Goal: Task Accomplishment & Management: Manage account settings

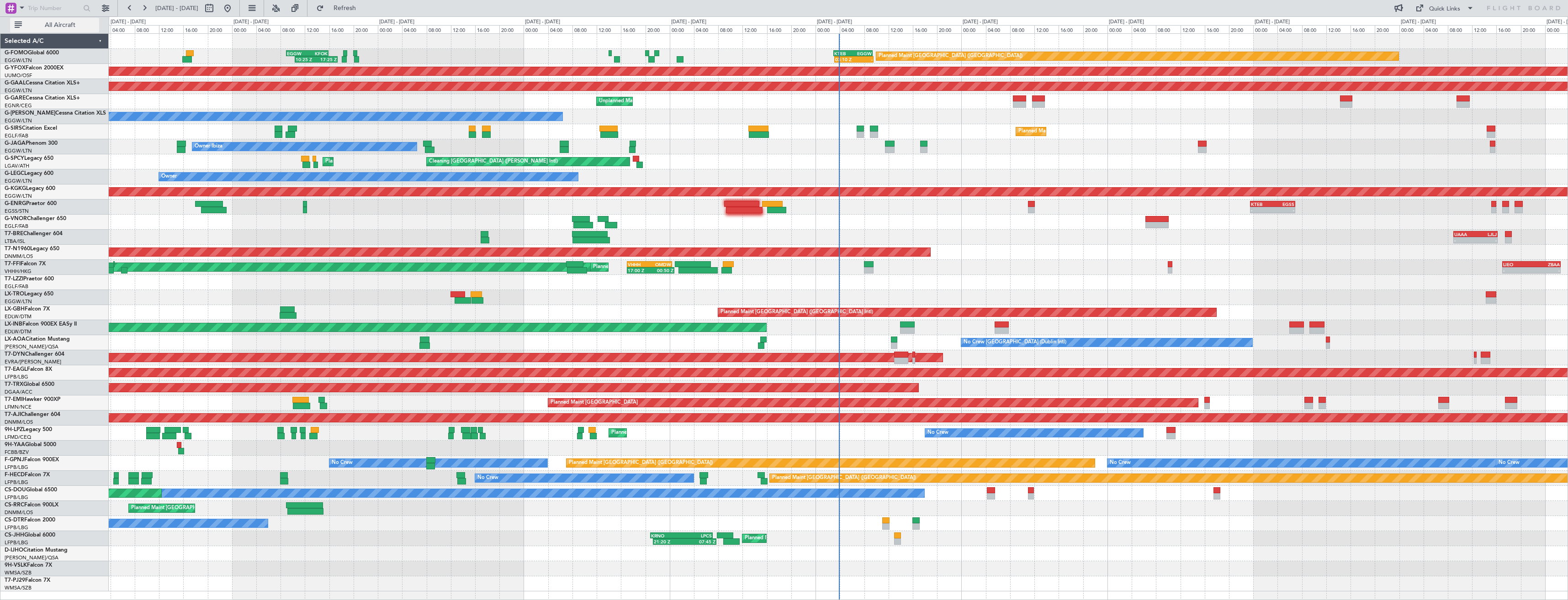
click at [62, 28] on span "All Aircraft" at bounding box center [60, 25] width 73 height 7
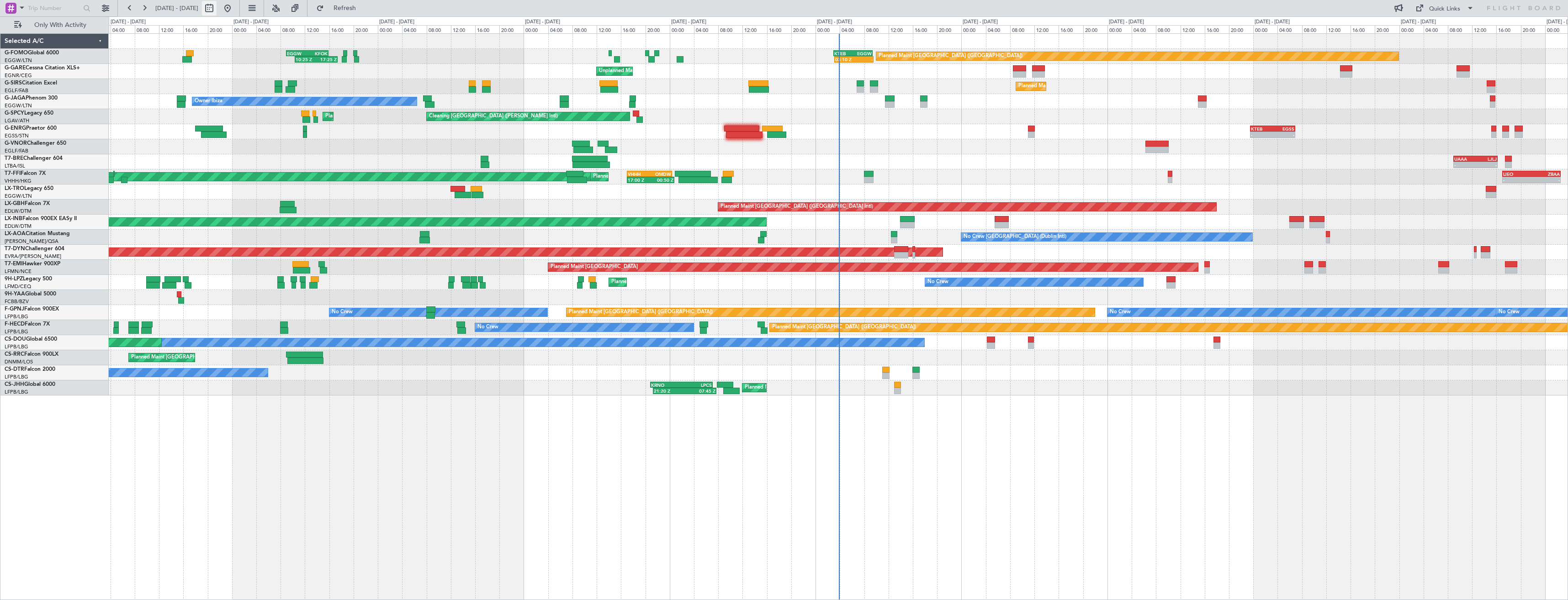
click at [216, 10] on button at bounding box center [209, 8] width 15 height 15
select select "8"
select select "2025"
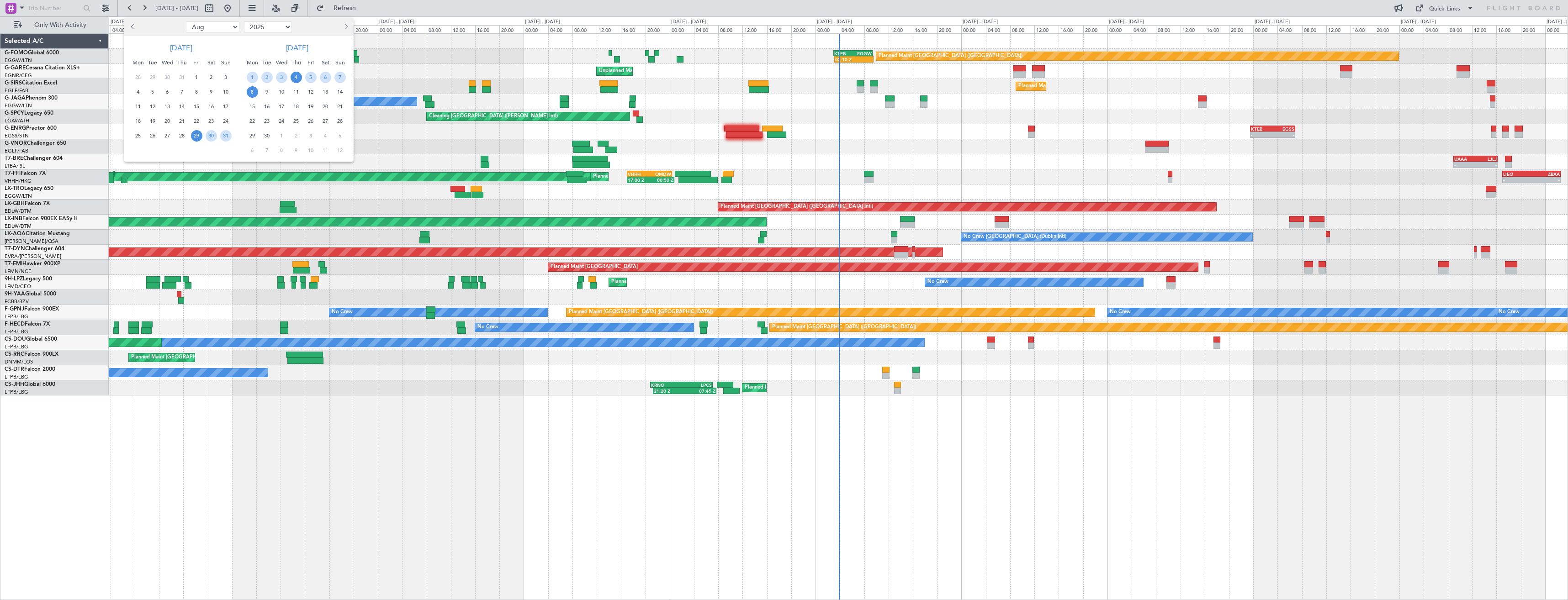
click at [293, 77] on span "4" at bounding box center [296, 77] width 11 height 11
click at [297, 103] on span "18" at bounding box center [296, 106] width 11 height 11
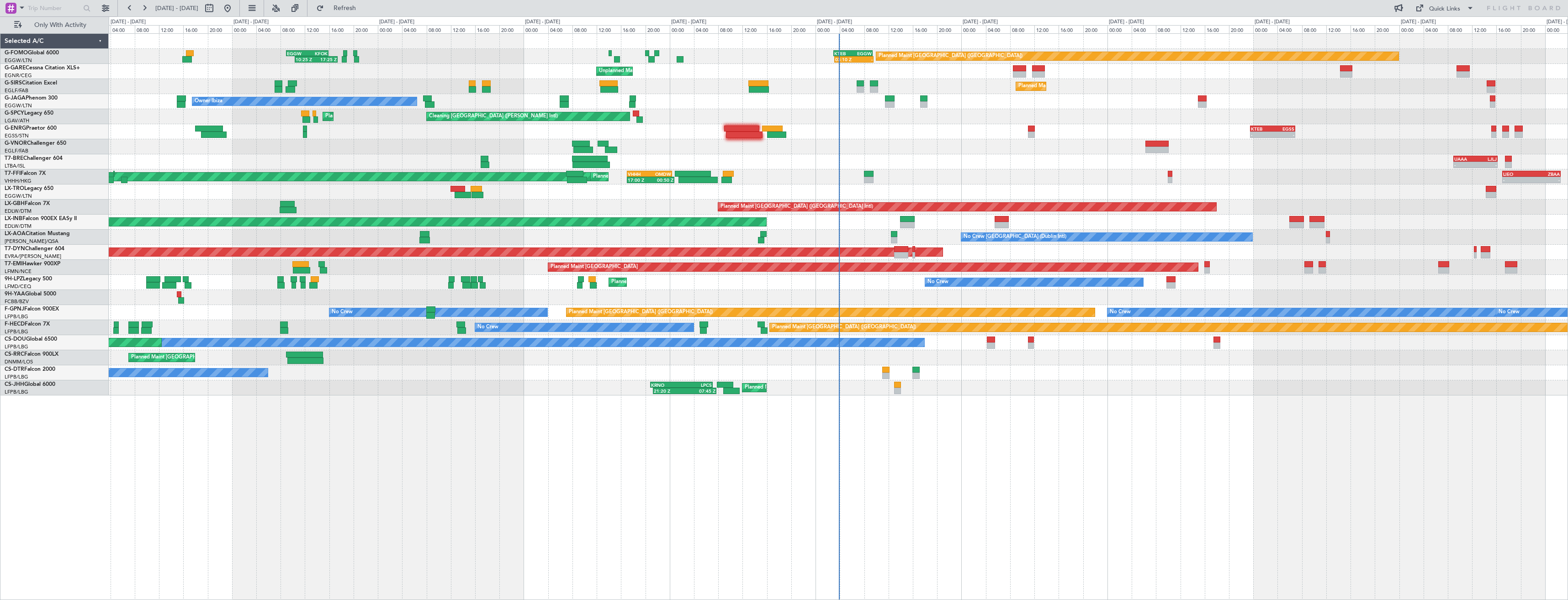
select select "9"
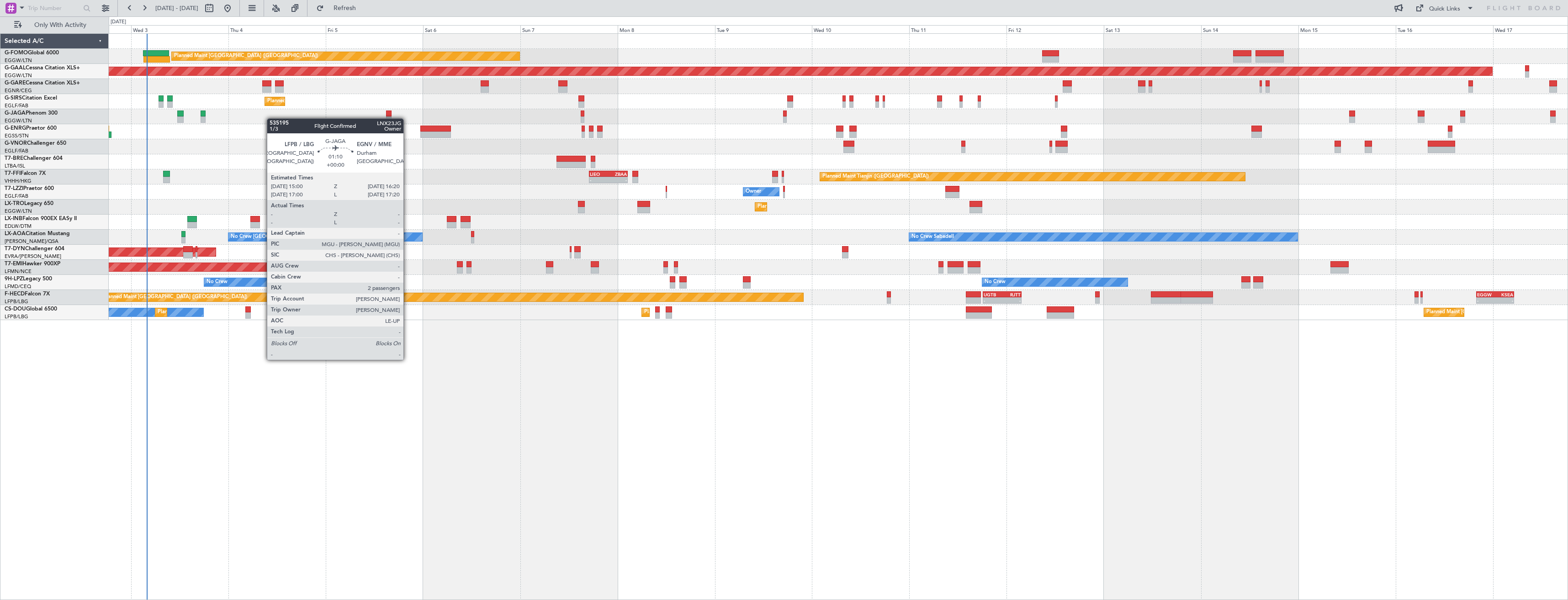
click at [351, 105] on div "Planned Maint [GEOGRAPHIC_DATA] ([GEOGRAPHIC_DATA])" at bounding box center [838, 102] width 1459 height 15
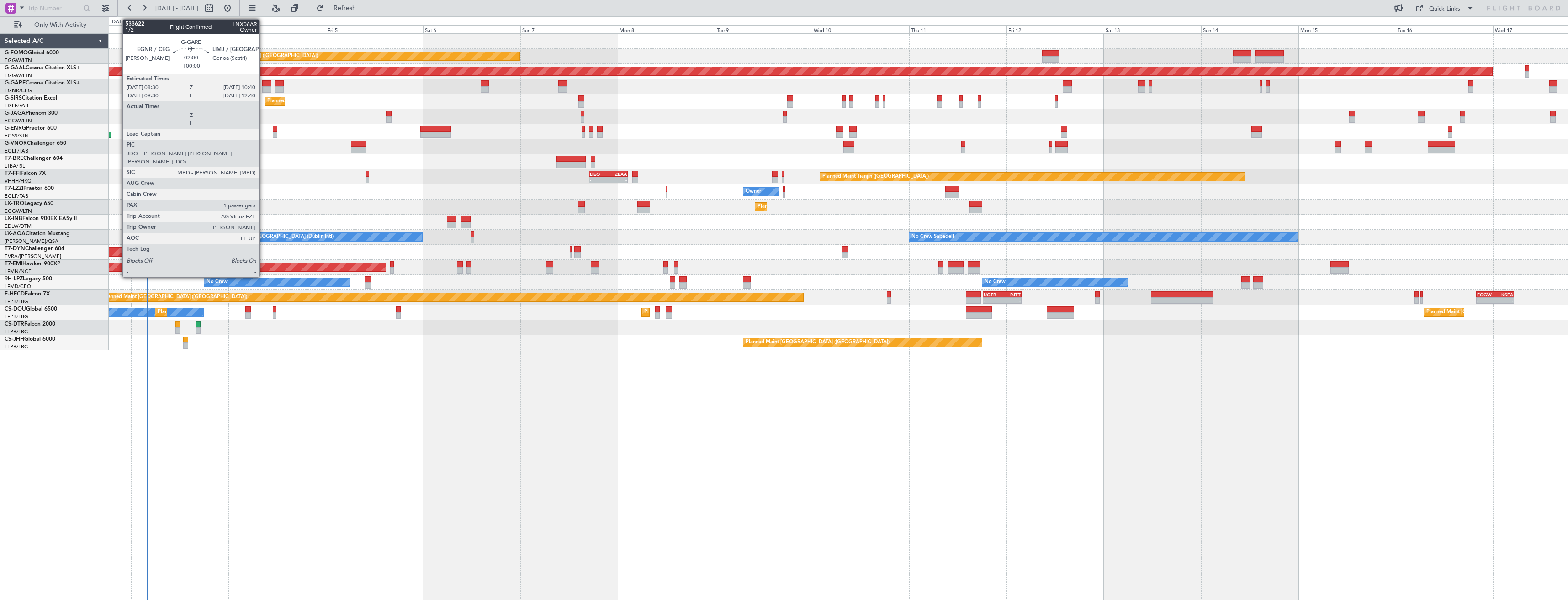
click at [263, 86] on div at bounding box center [267, 83] width 9 height 7
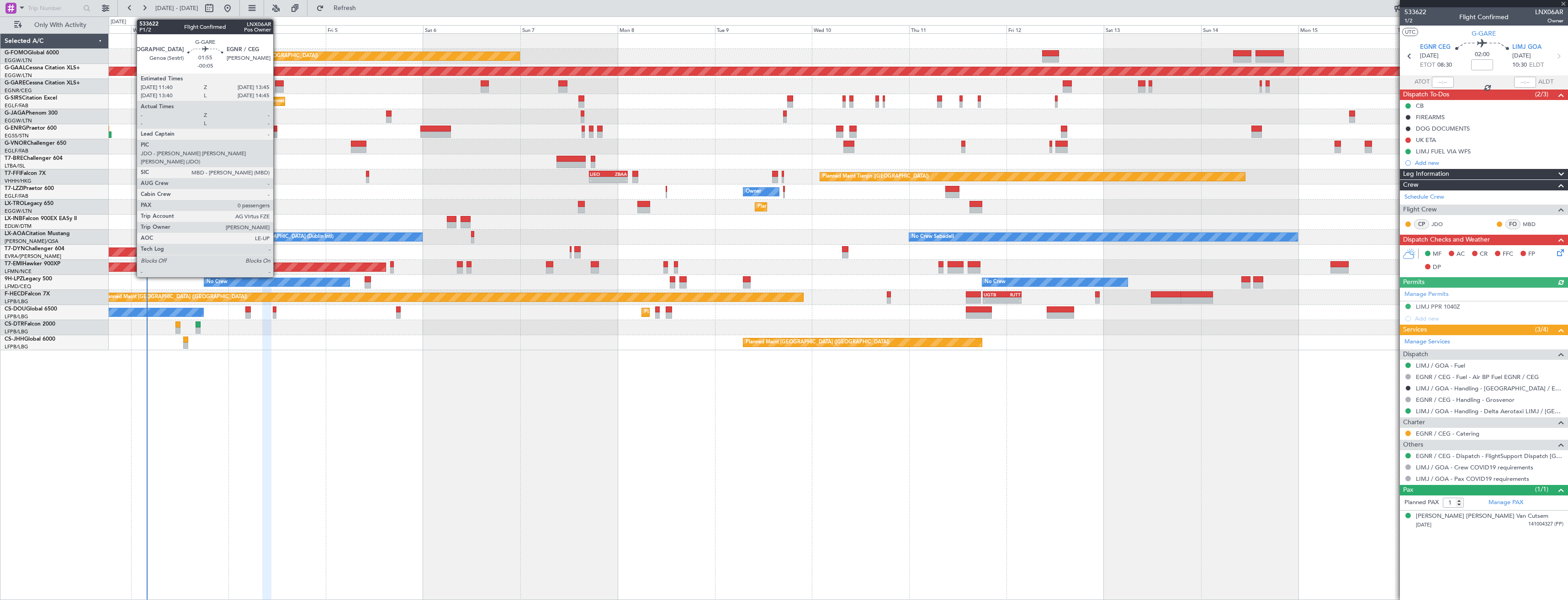
click at [277, 83] on div at bounding box center [280, 83] width 9 height 7
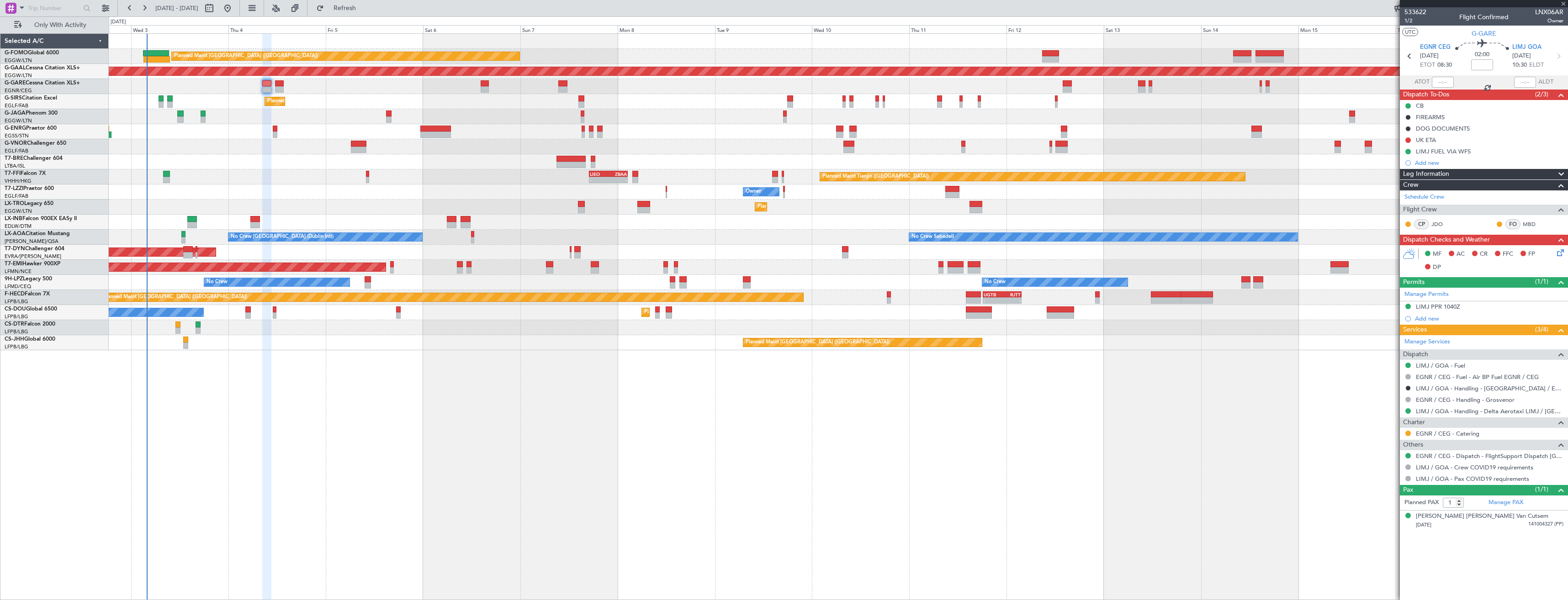
type input "-00:05"
type input "0"
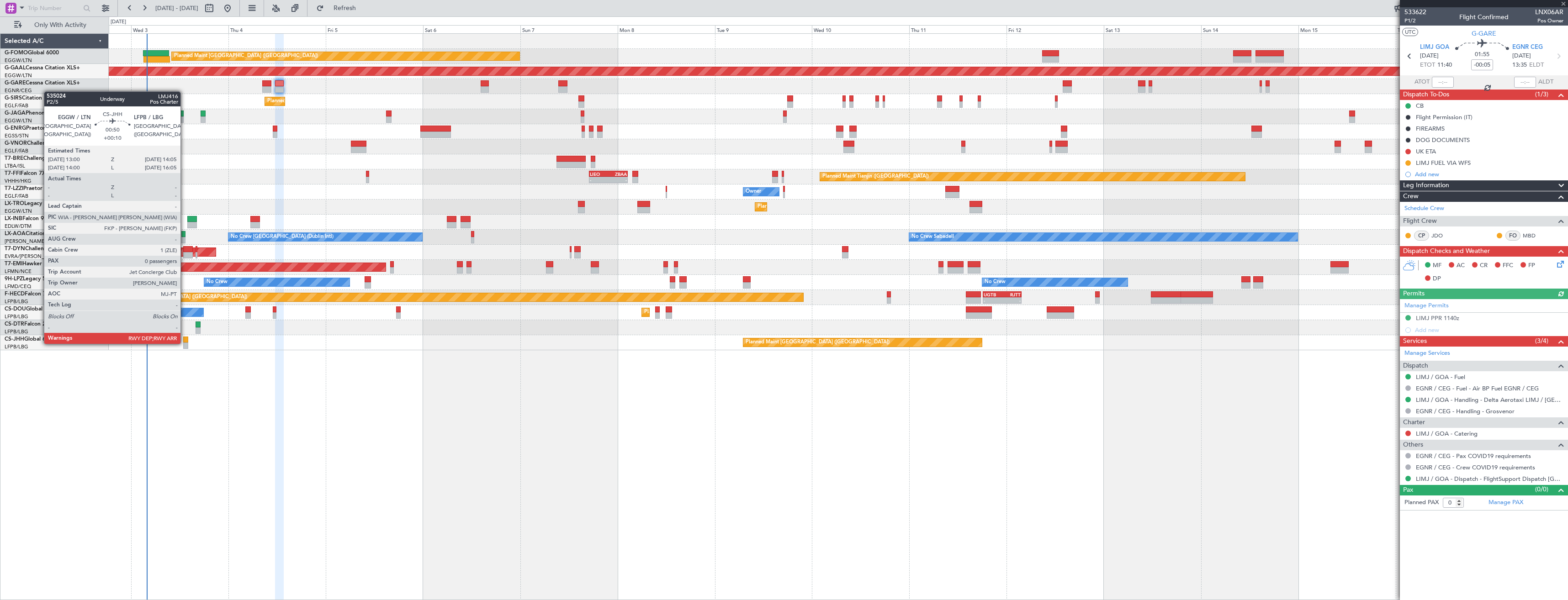
click at [184, 343] on div at bounding box center [185, 346] width 4 height 7
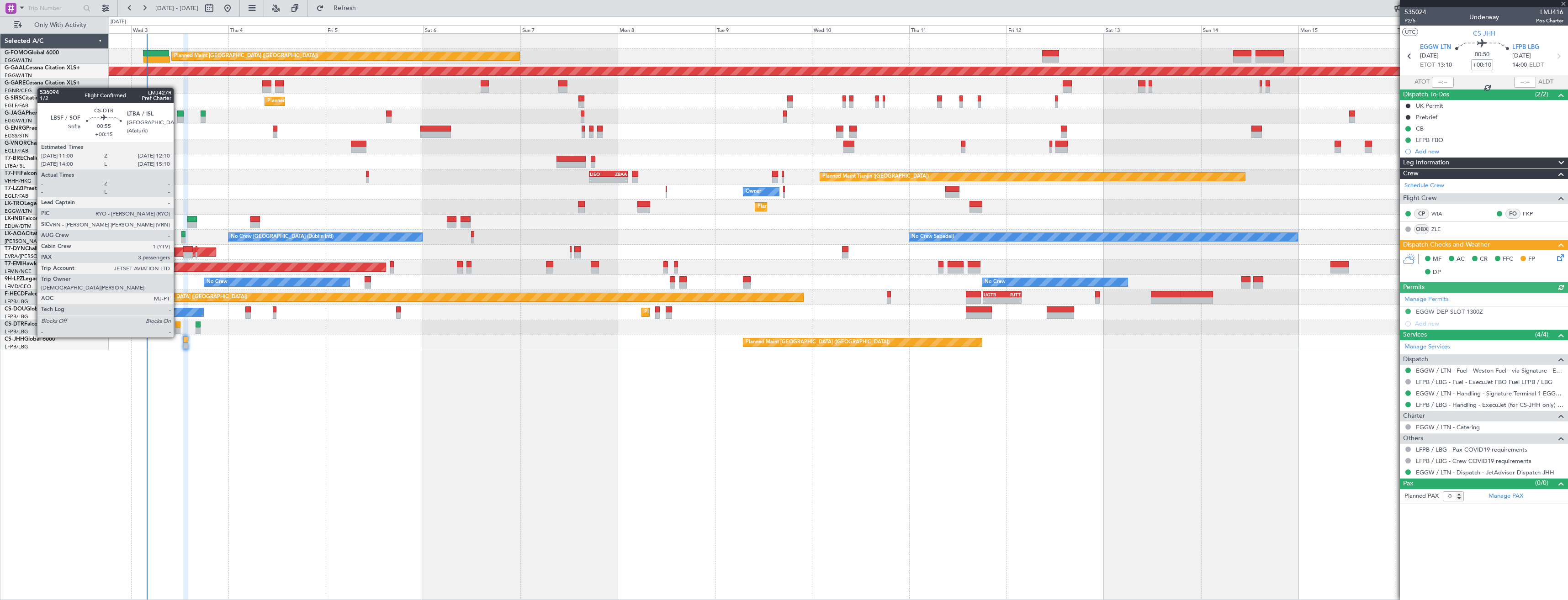
click at [178, 329] on div at bounding box center [178, 330] width 5 height 7
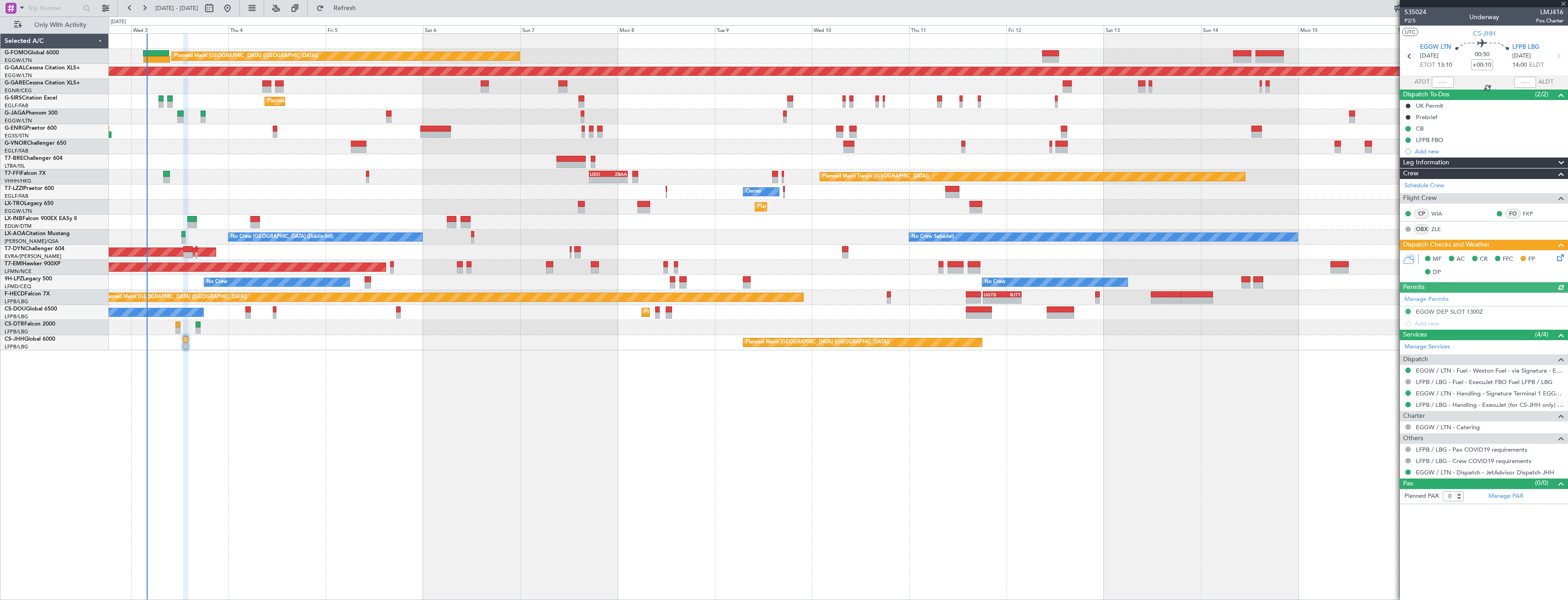
type input "+00:15"
type input "3"
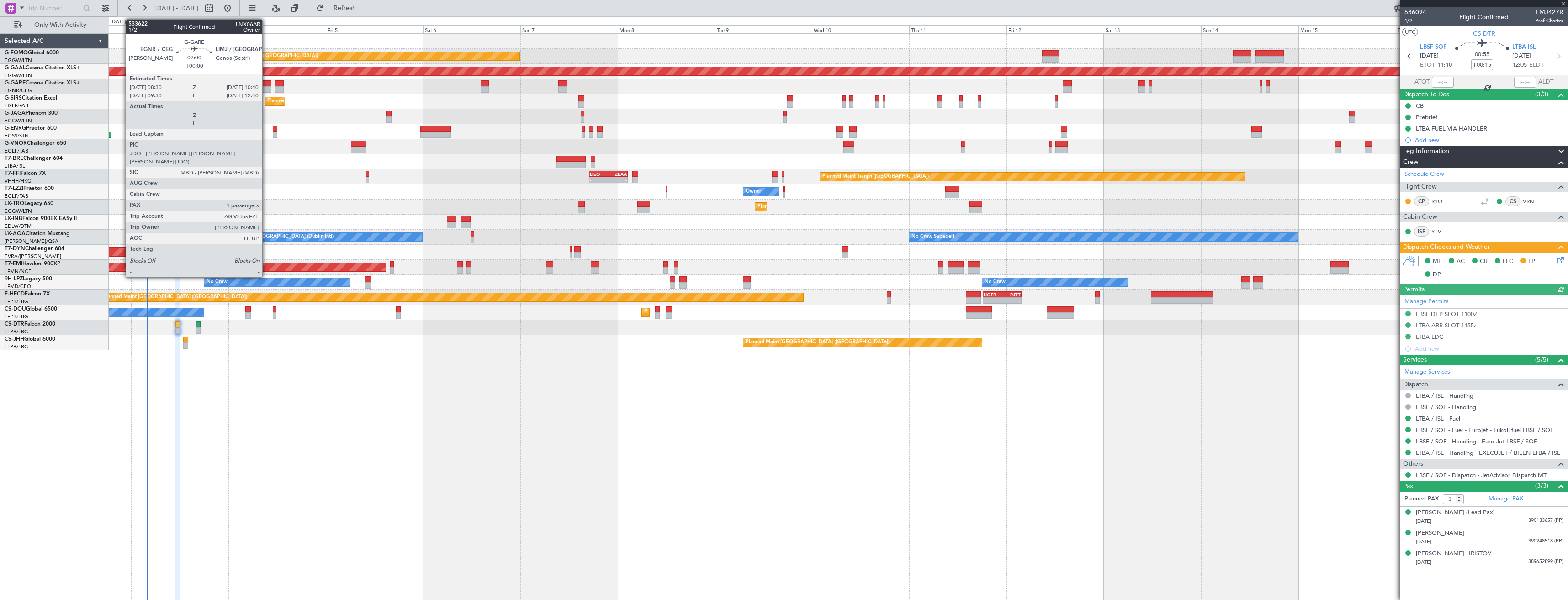
click at [266, 84] on div at bounding box center [267, 83] width 9 height 7
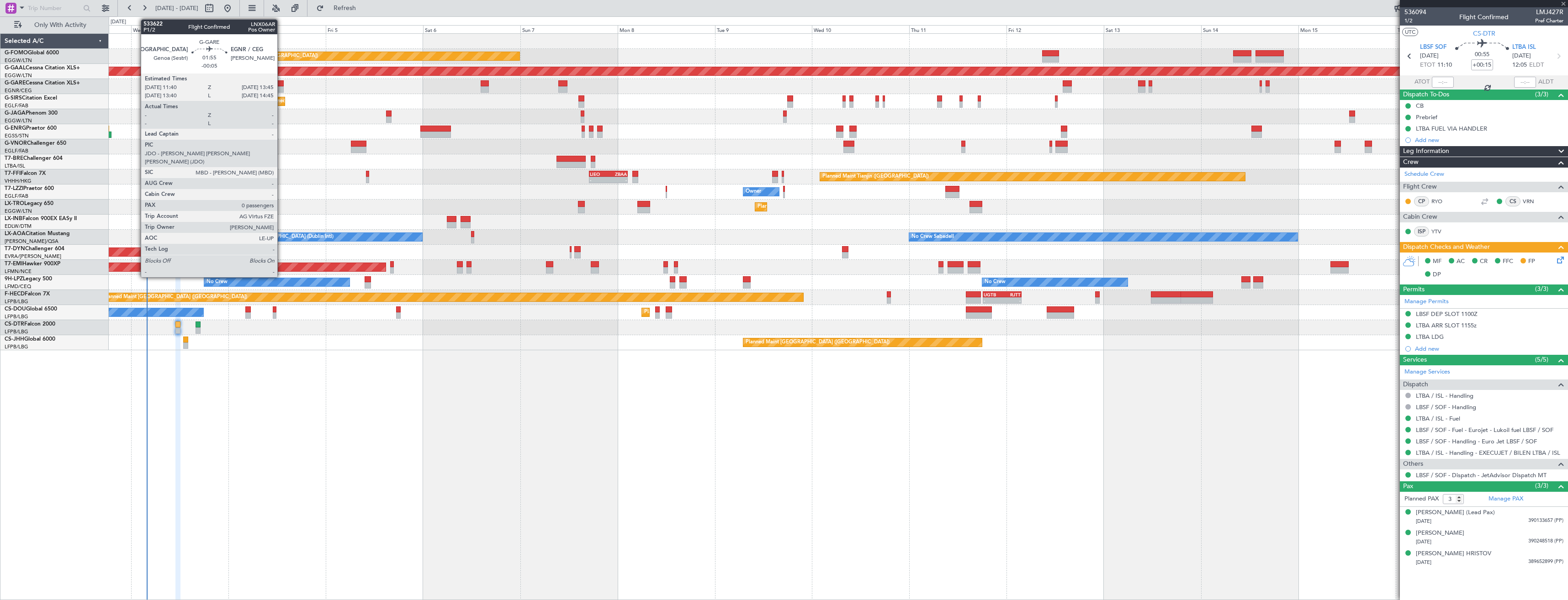
type input "1"
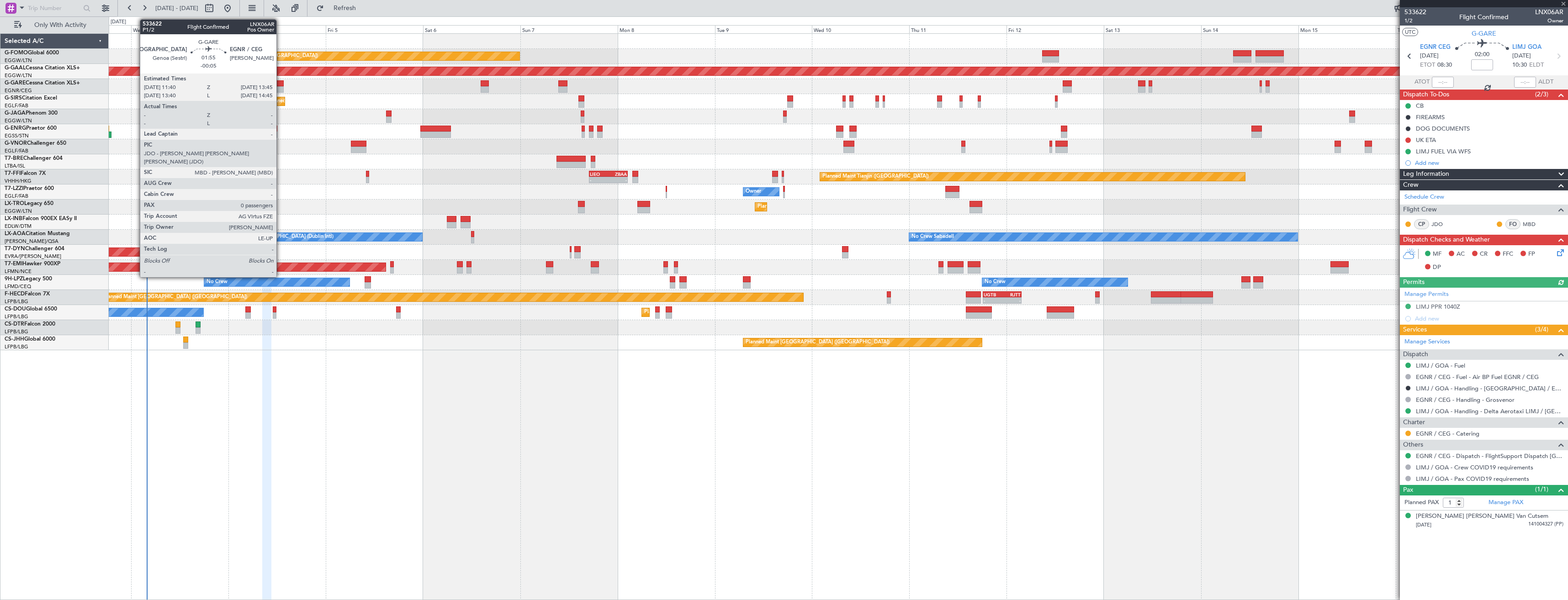
click at [280, 85] on div at bounding box center [280, 83] width 9 height 7
type input "-00:05"
type input "0"
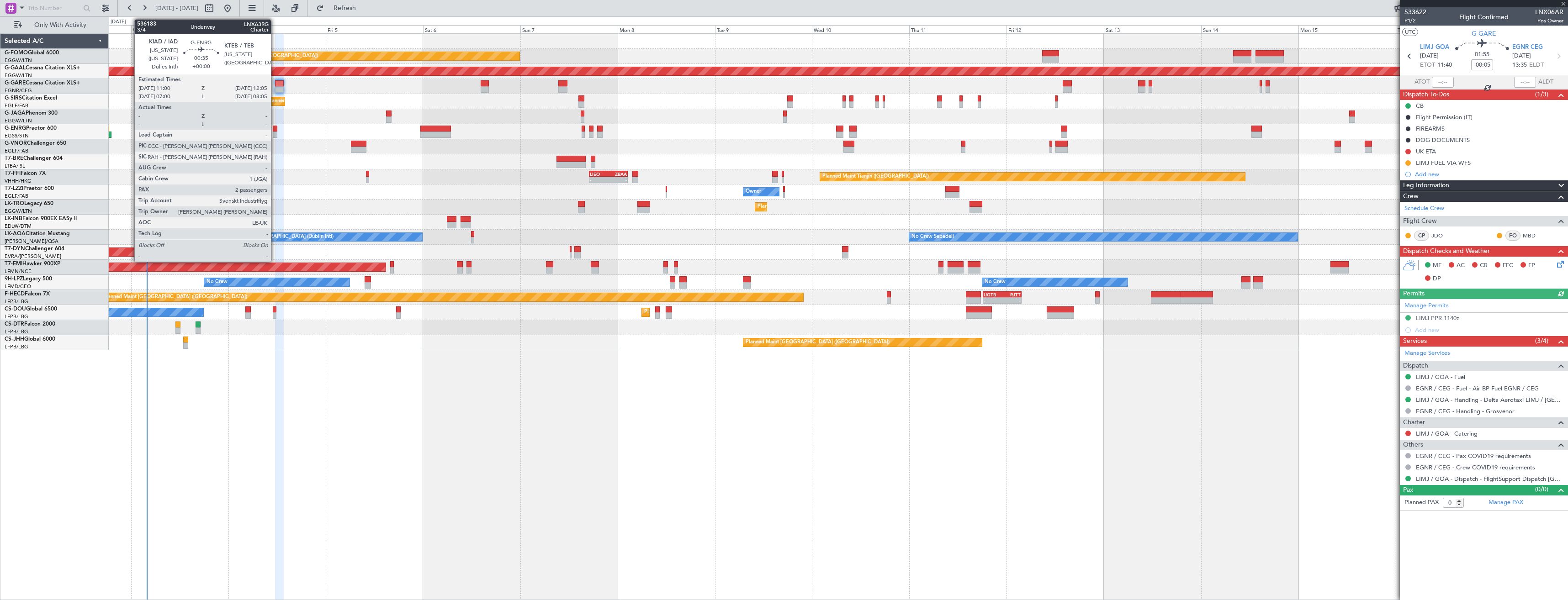
click at [275, 133] on div at bounding box center [275, 135] width 4 height 7
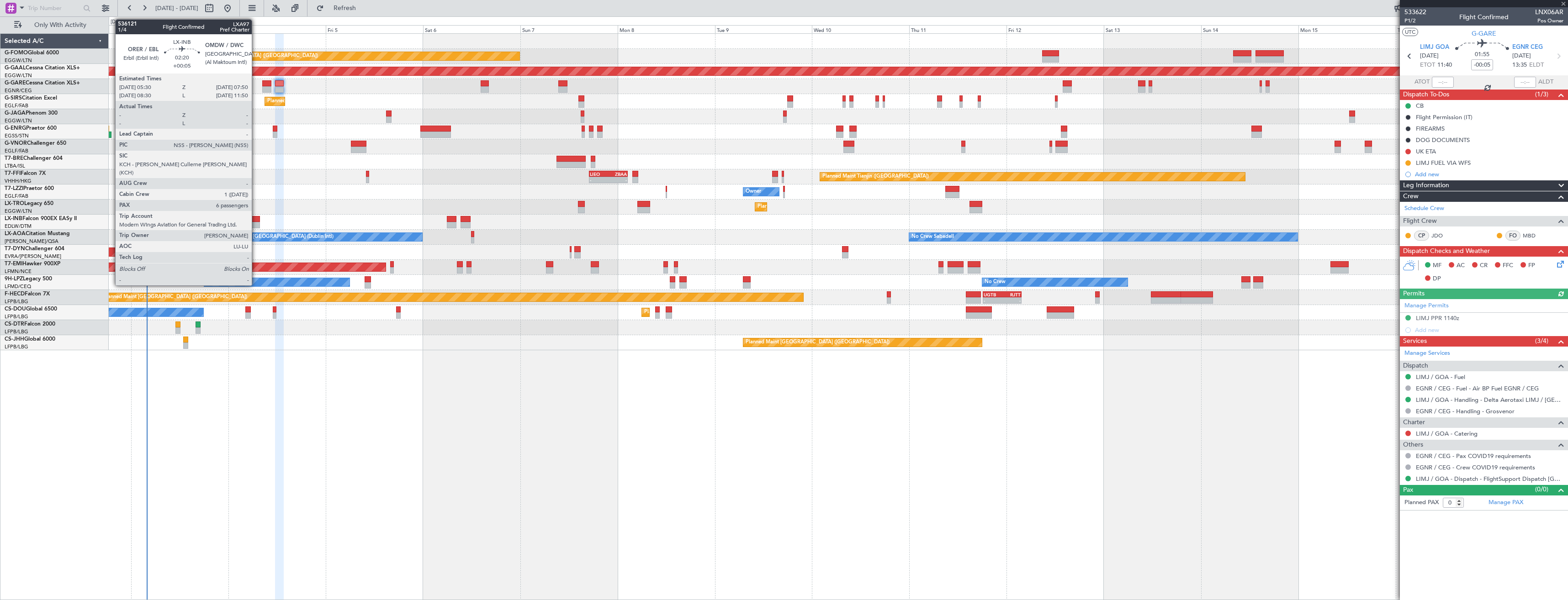
type input "2"
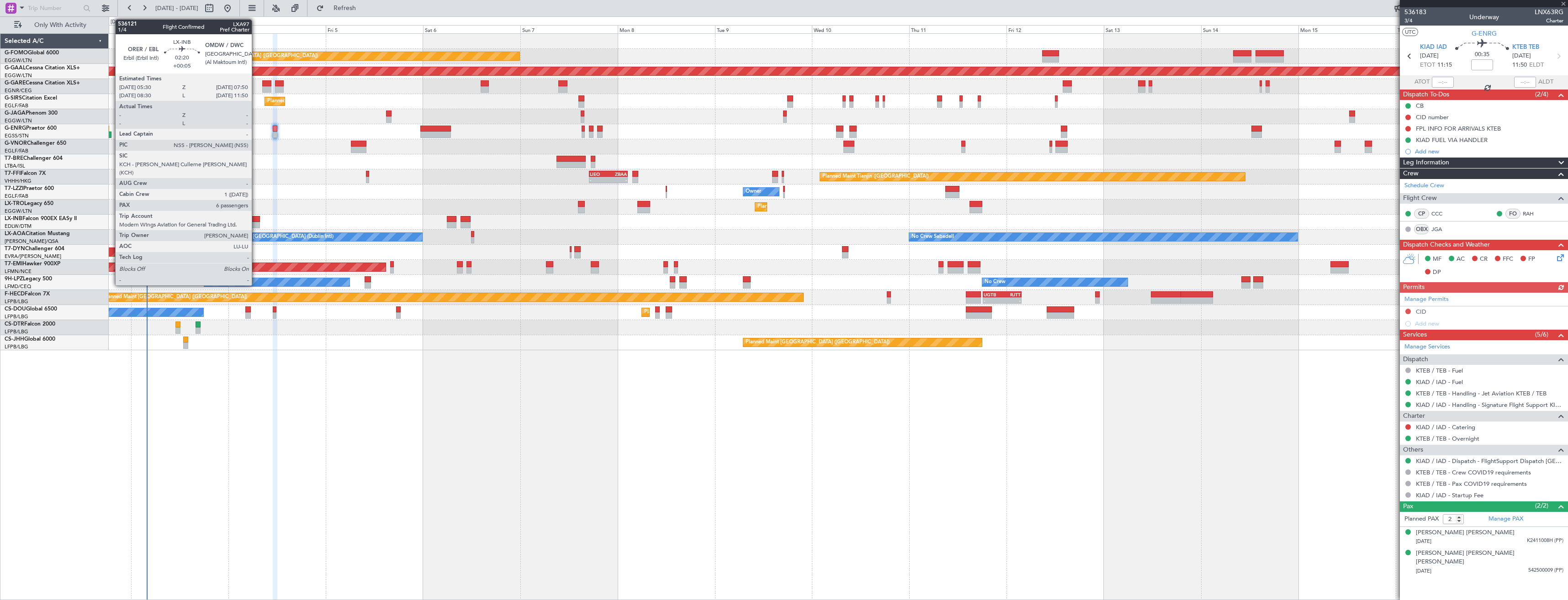
click at [256, 220] on div at bounding box center [255, 219] width 10 height 7
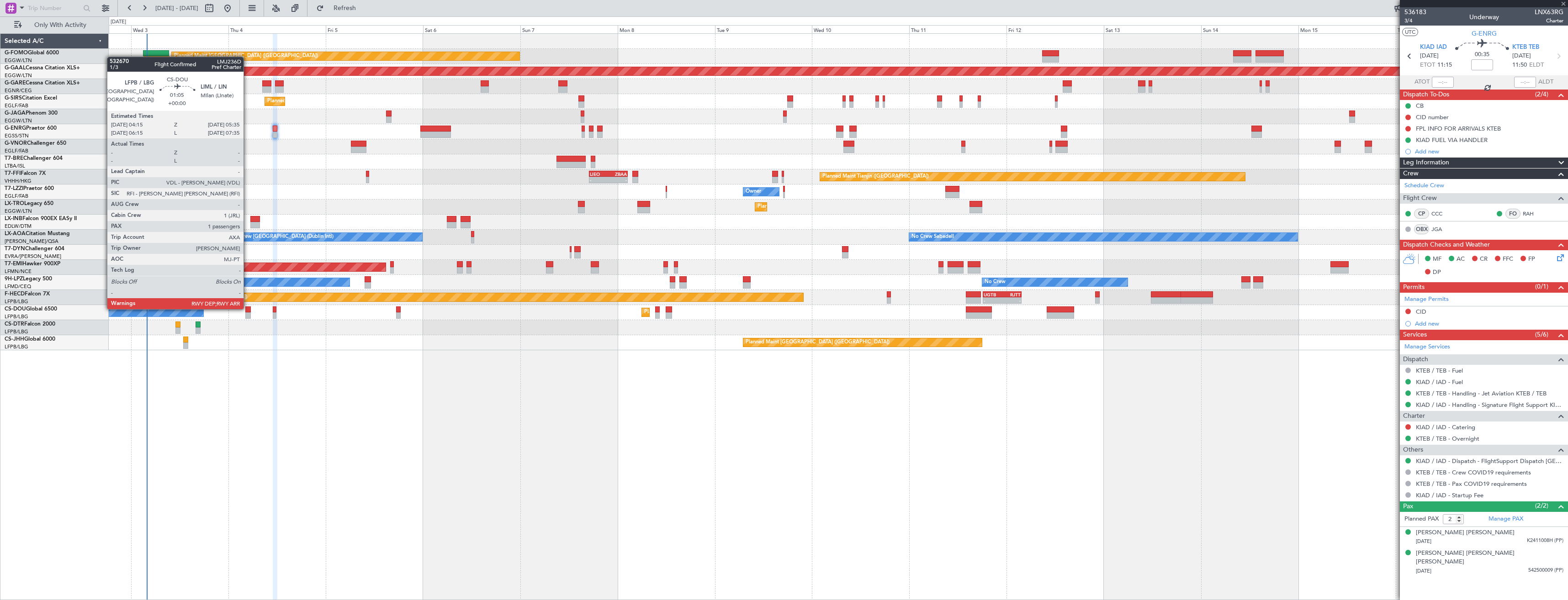
type input "+00:05"
type input "6"
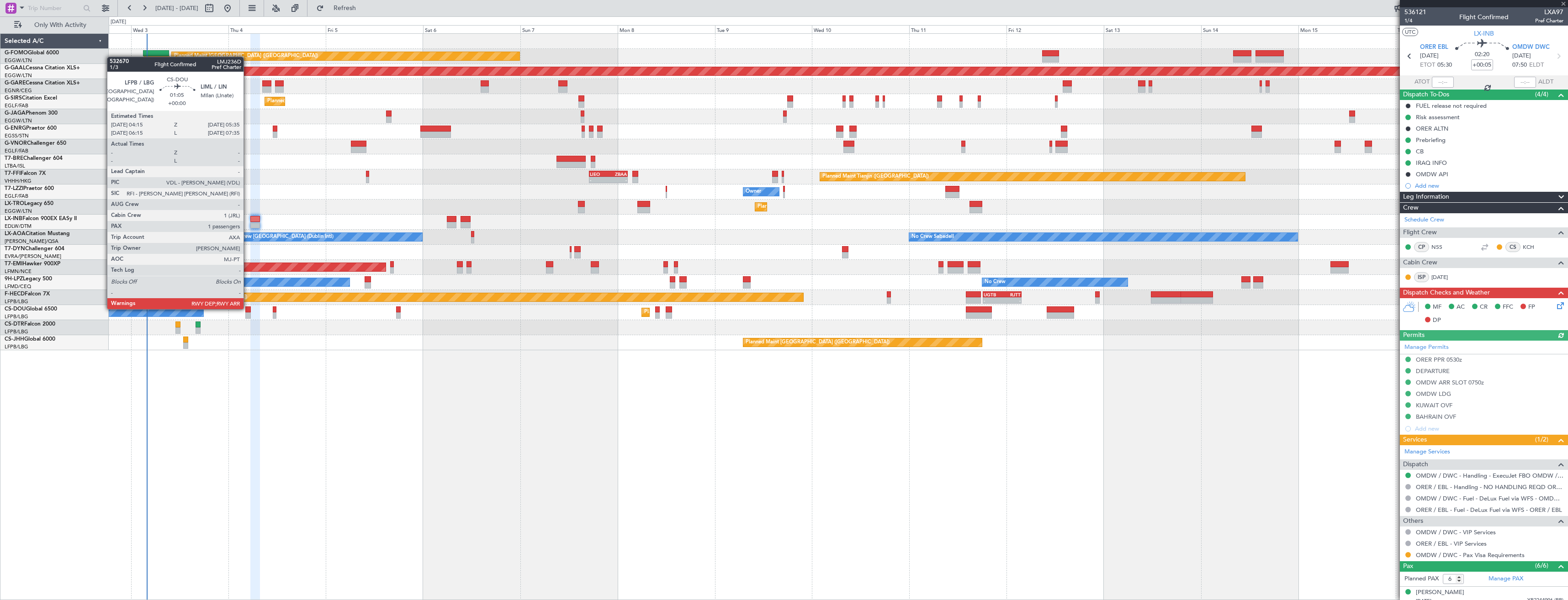
click at [248, 309] on div at bounding box center [248, 309] width 5 height 7
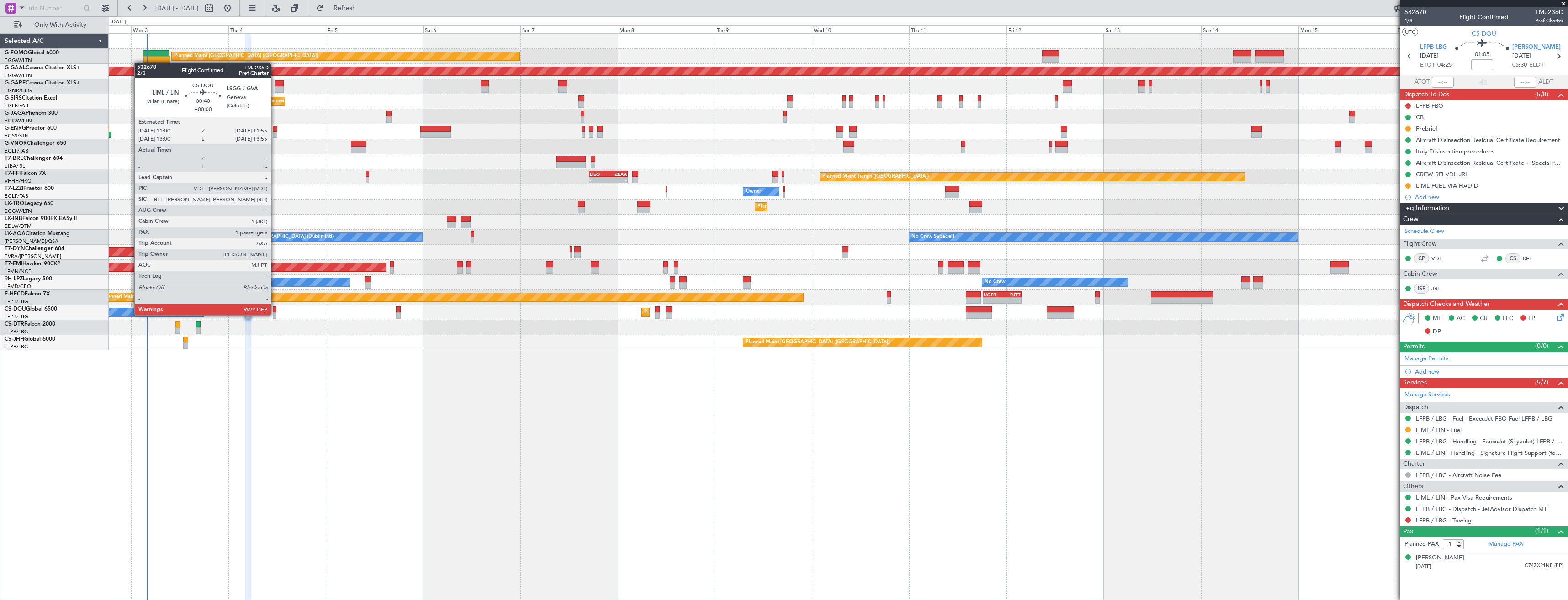
click at [275, 314] on div at bounding box center [275, 315] width 4 height 7
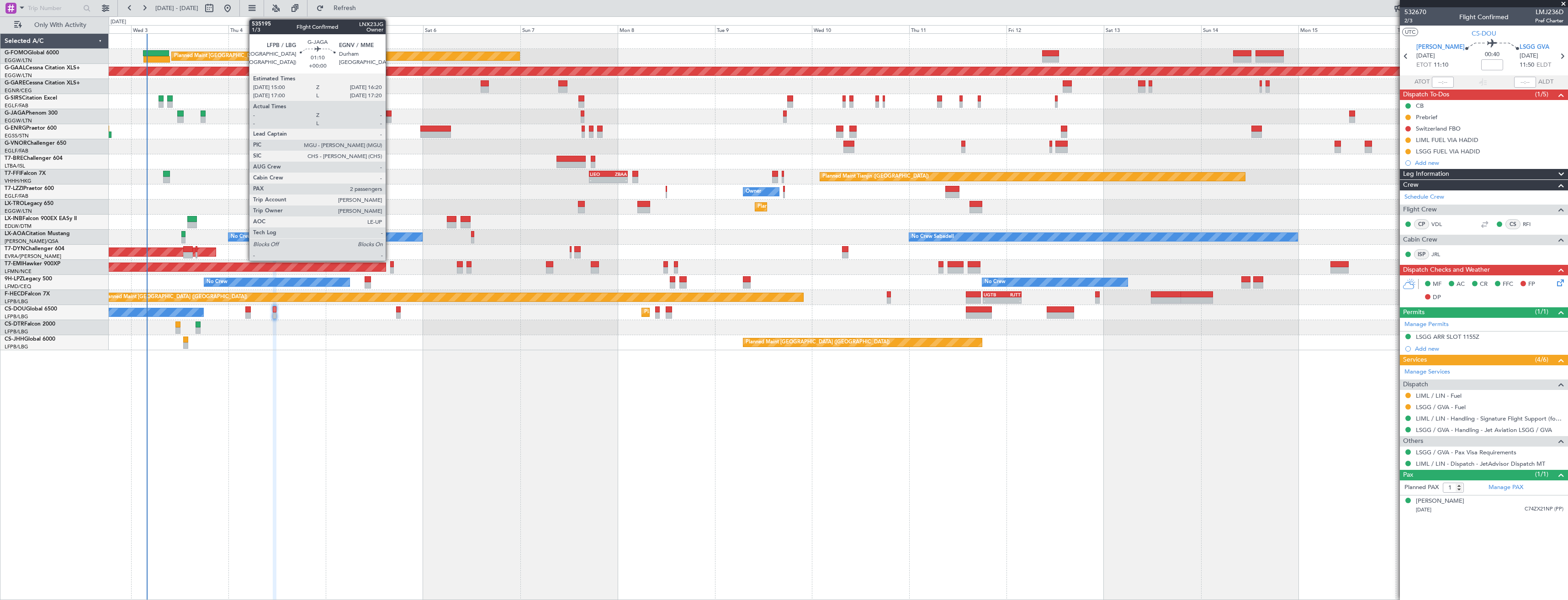
click at [390, 115] on div at bounding box center [388, 114] width 5 height 7
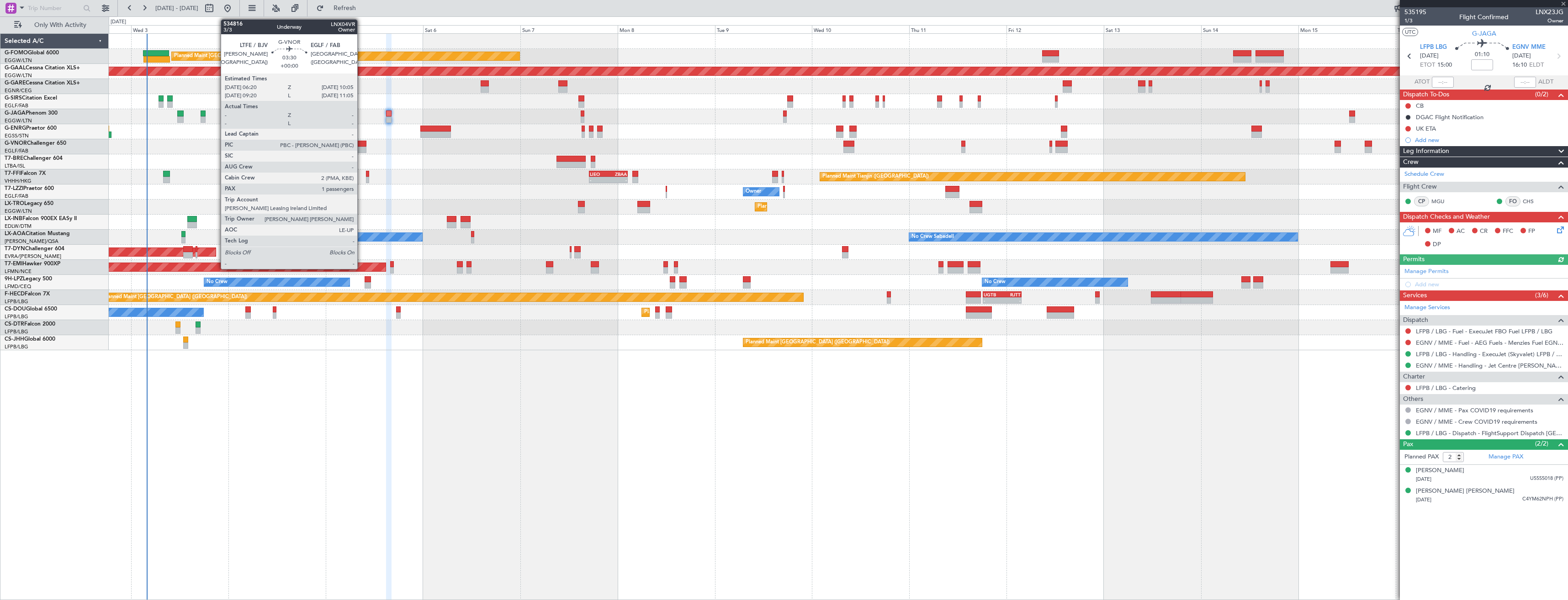
click at [362, 145] on div at bounding box center [359, 143] width 16 height 7
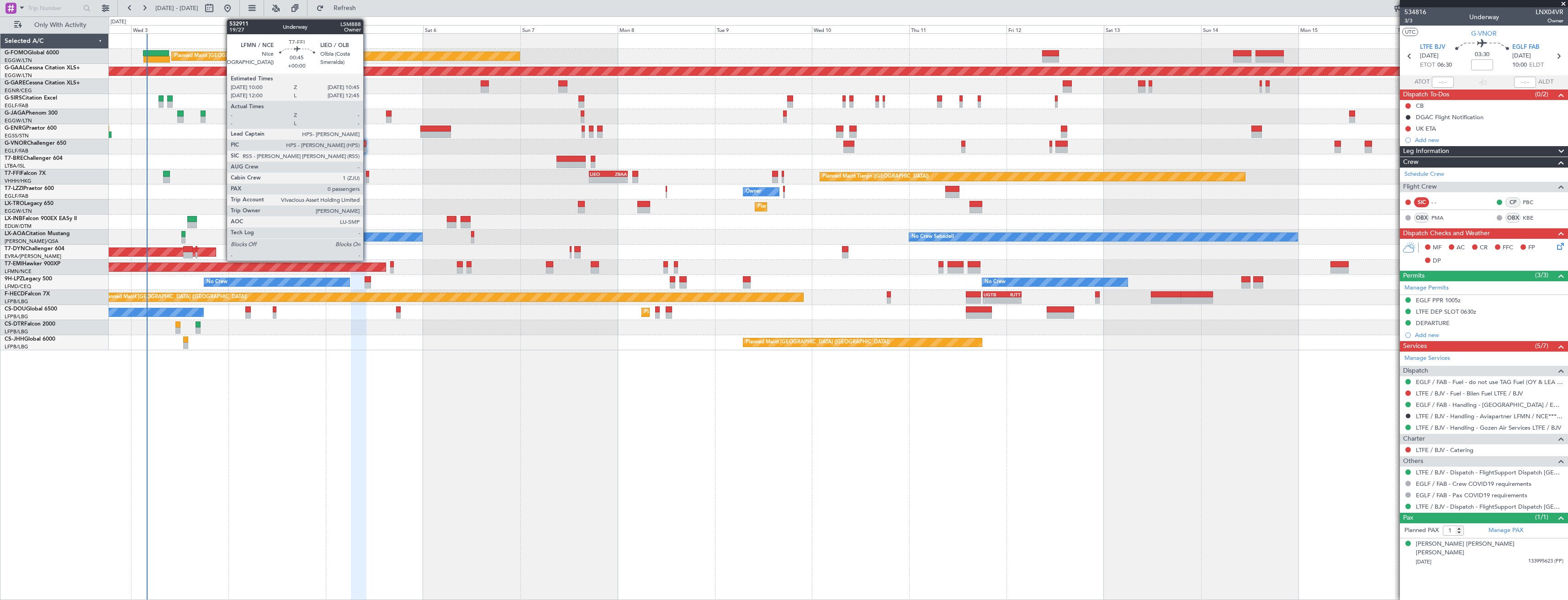
click at [367, 178] on div at bounding box center [367, 180] width 3 height 7
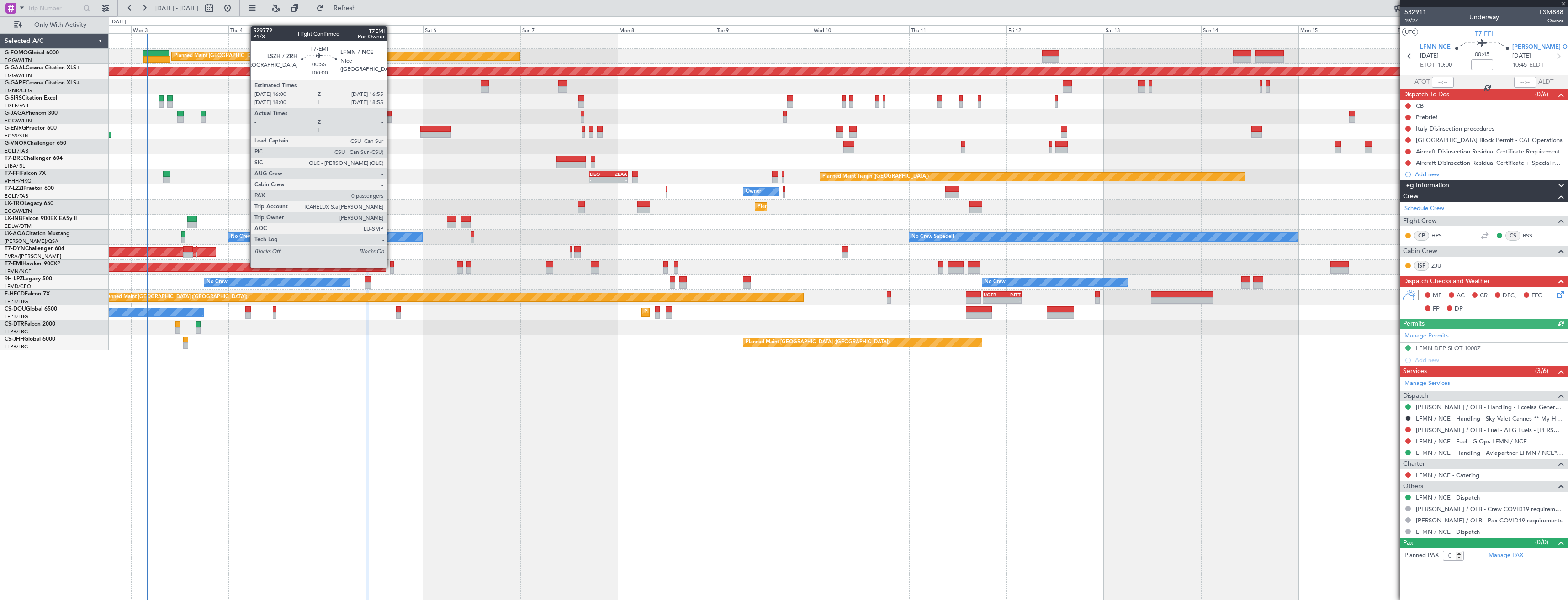
click at [391, 267] on div at bounding box center [393, 264] width 4 height 7
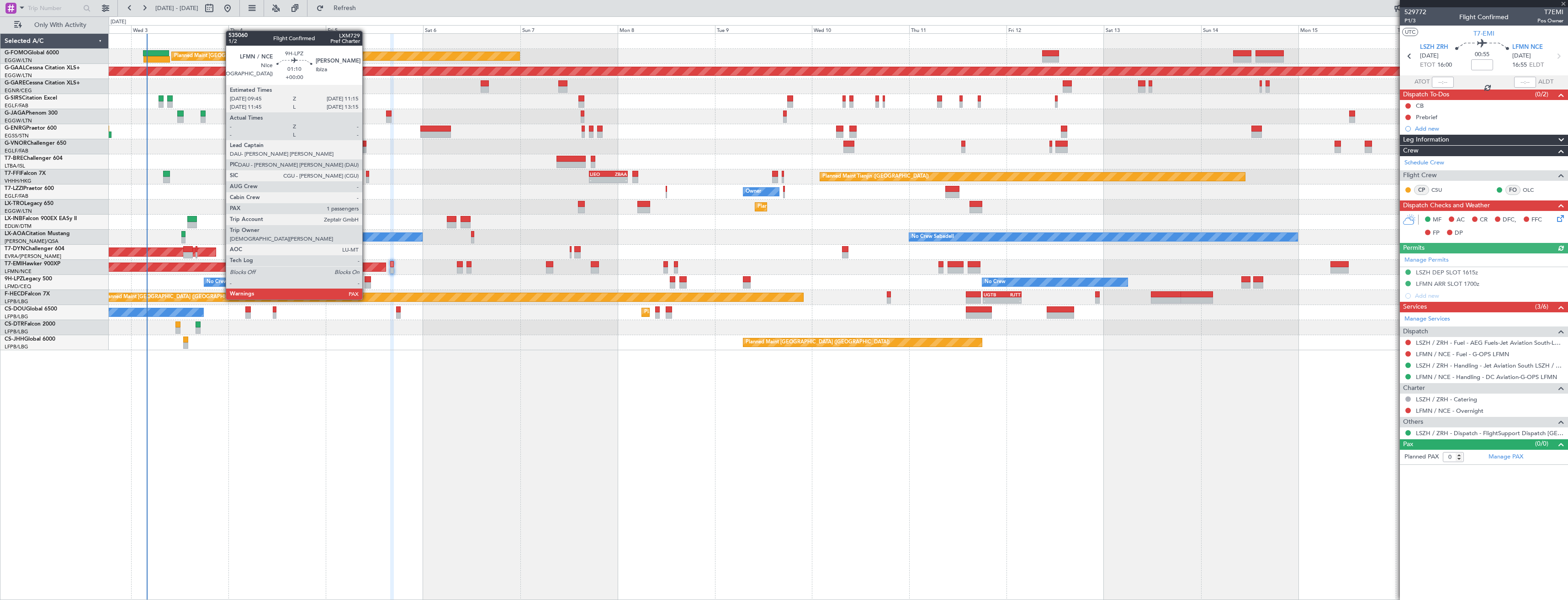
click at [367, 283] on div at bounding box center [367, 286] width 7 height 7
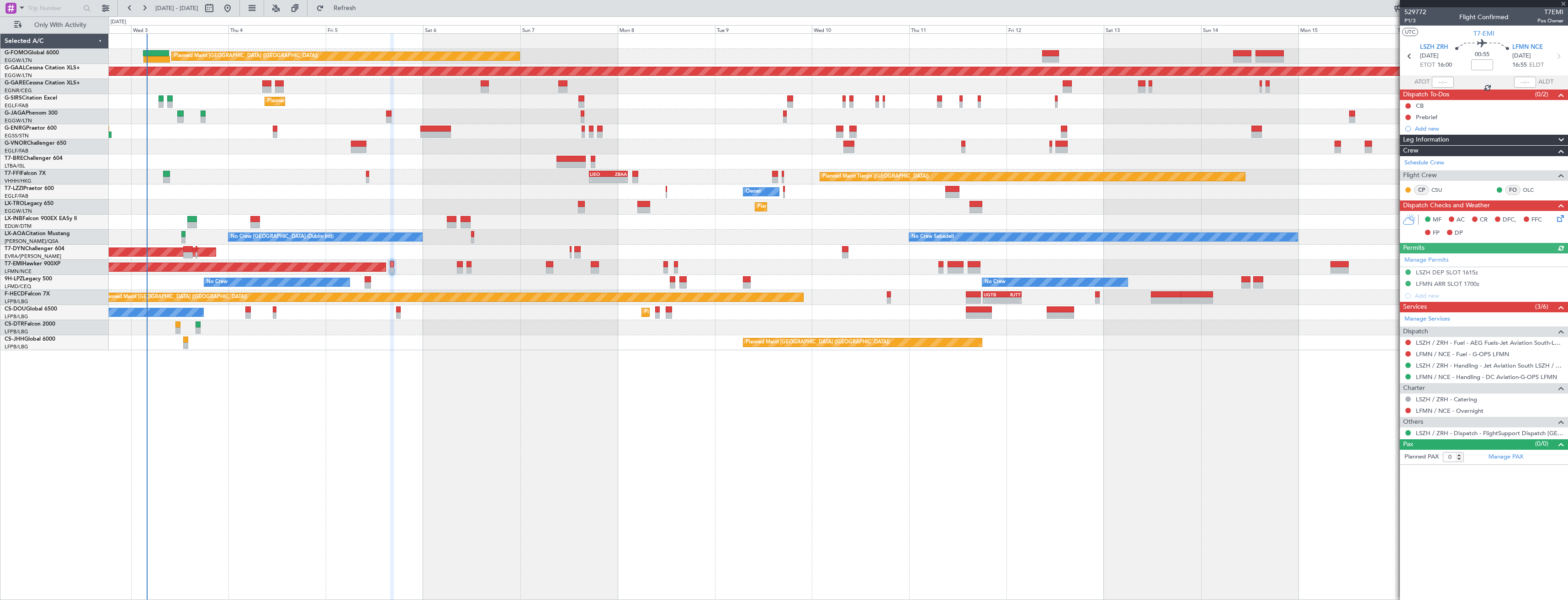
type input "1"
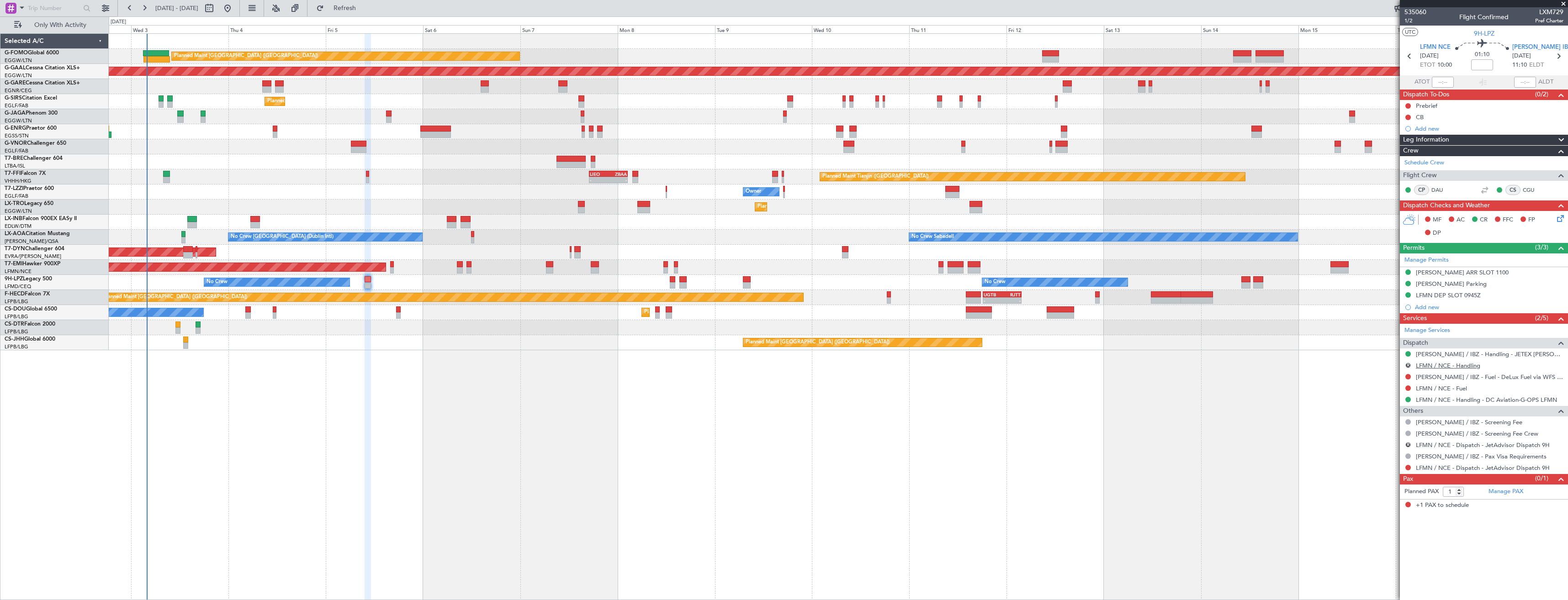
click at [1430, 365] on link "LFMN / NCE - Handling" at bounding box center [1447, 365] width 65 height 7
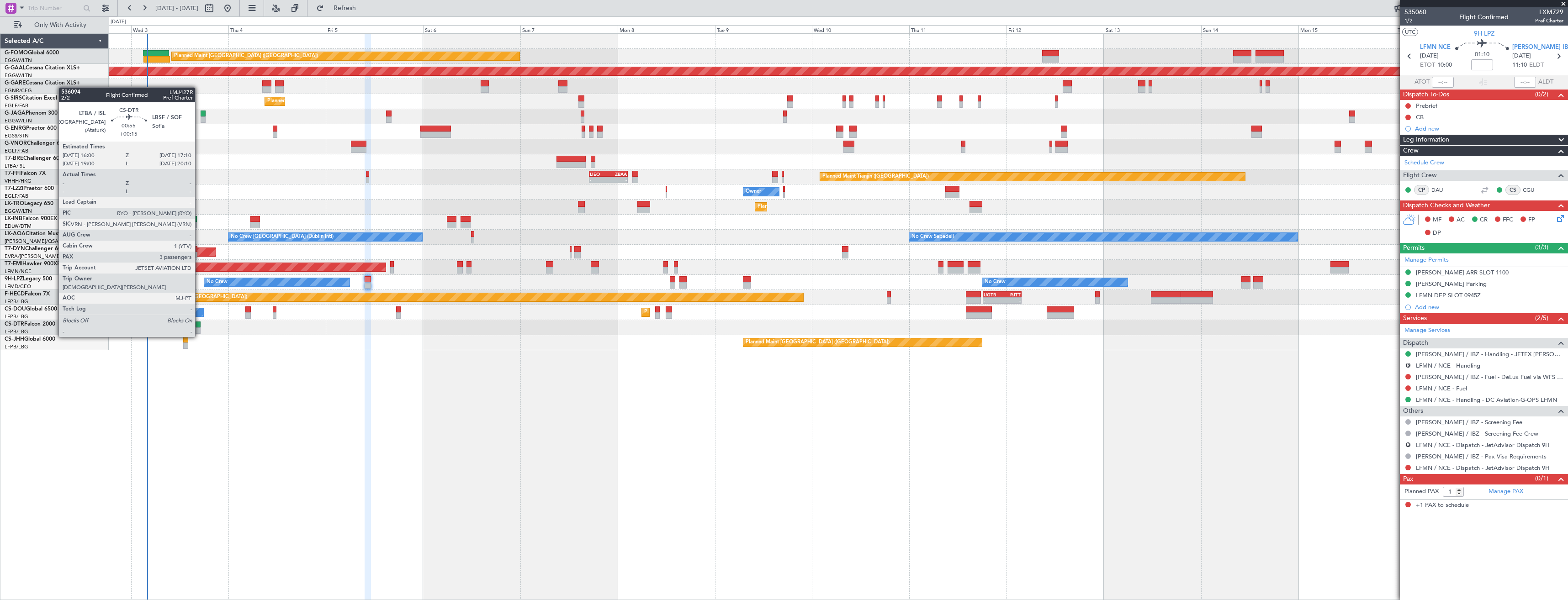
click at [199, 328] on div at bounding box center [198, 330] width 5 height 7
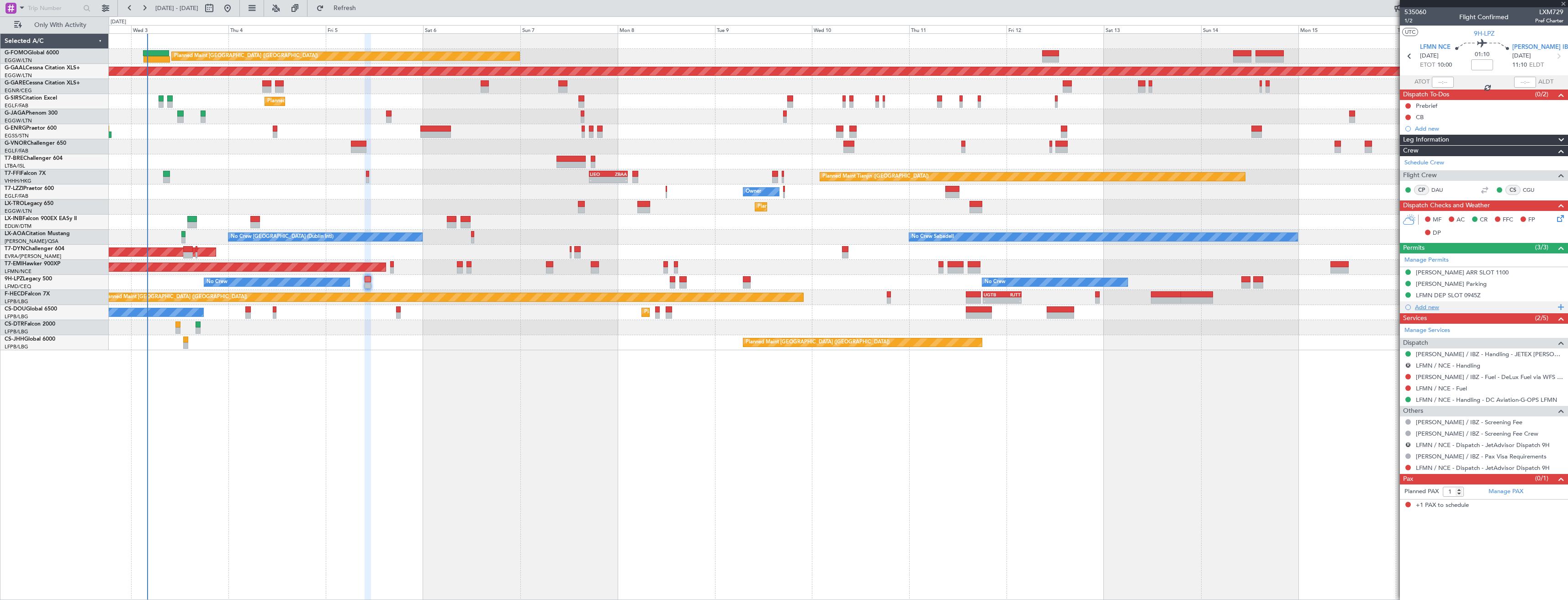
type input "+00:15"
type input "3"
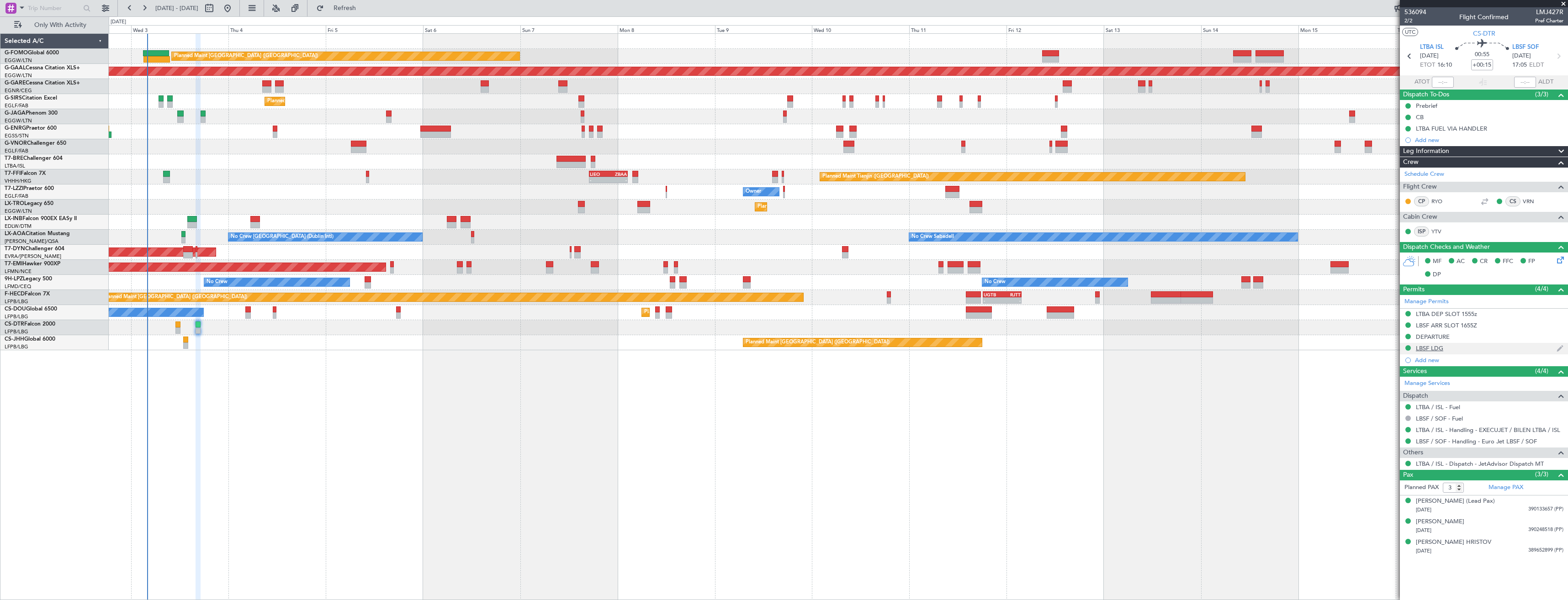
click at [1475, 352] on div "LBSF LDG" at bounding box center [1484, 348] width 168 height 11
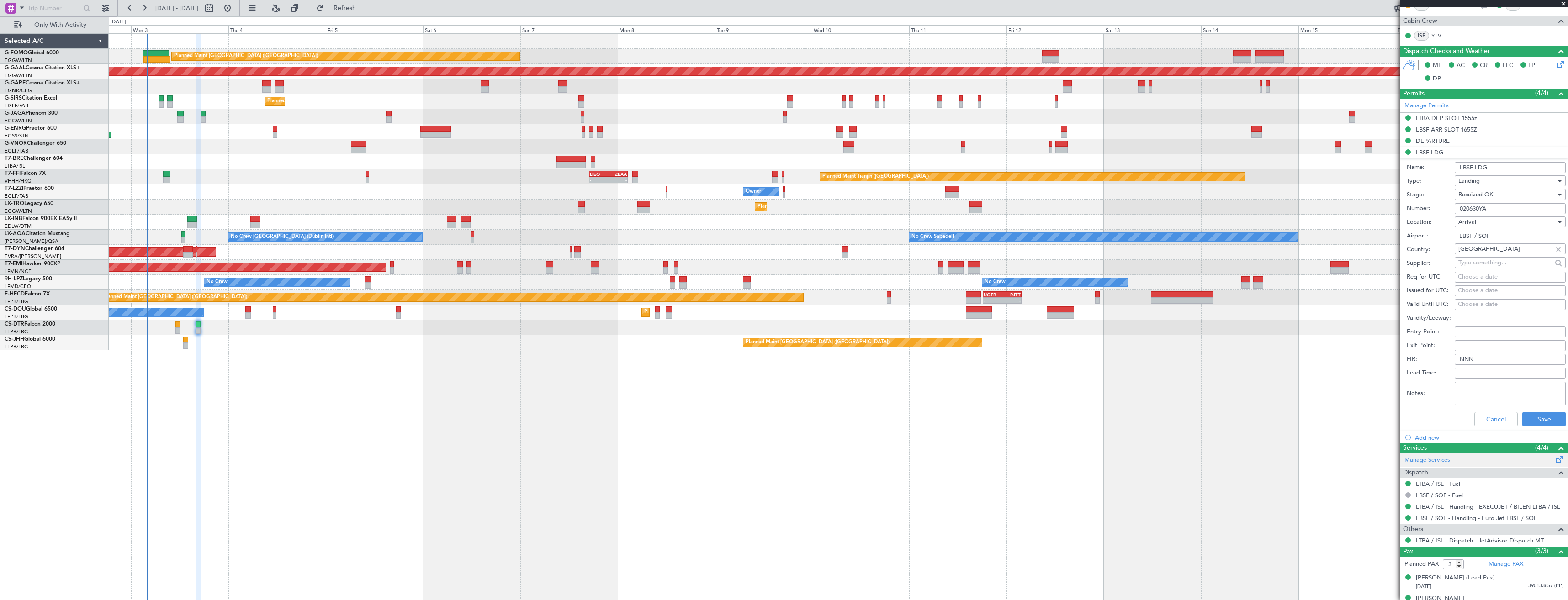
scroll to position [228, 0]
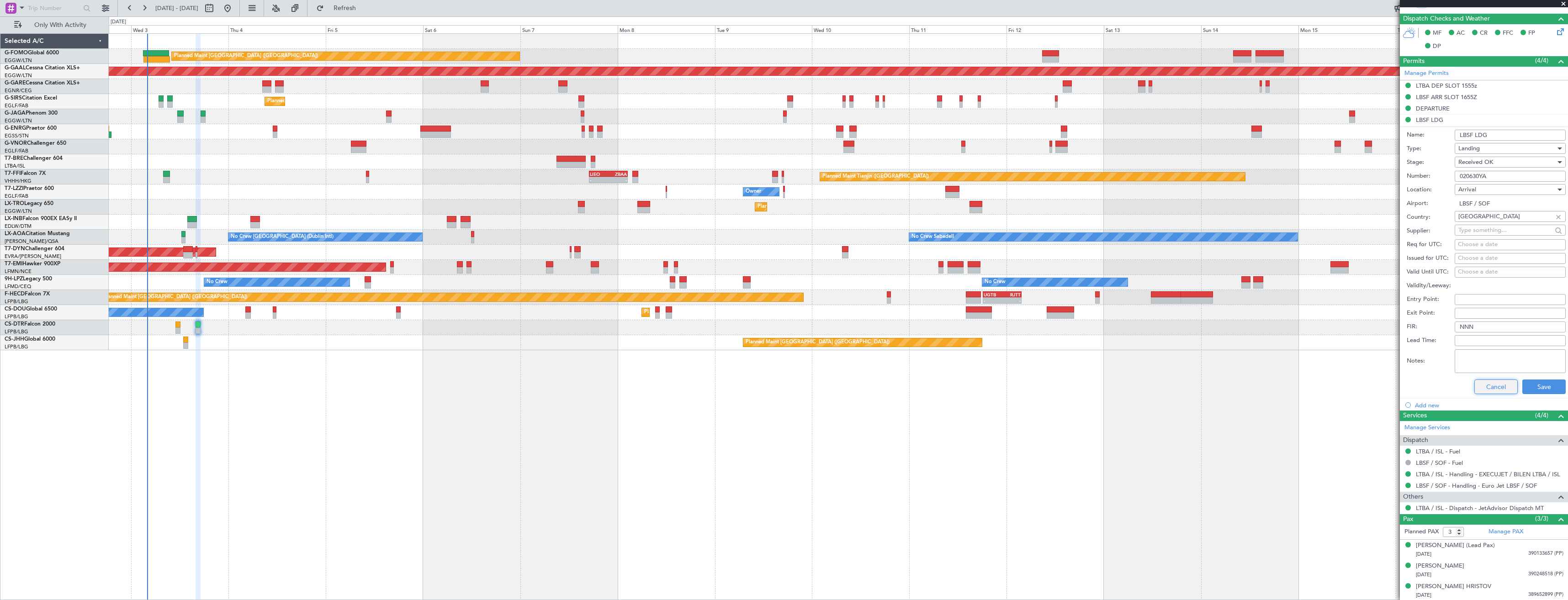
click at [1481, 384] on button "Cancel" at bounding box center [1496, 387] width 43 height 15
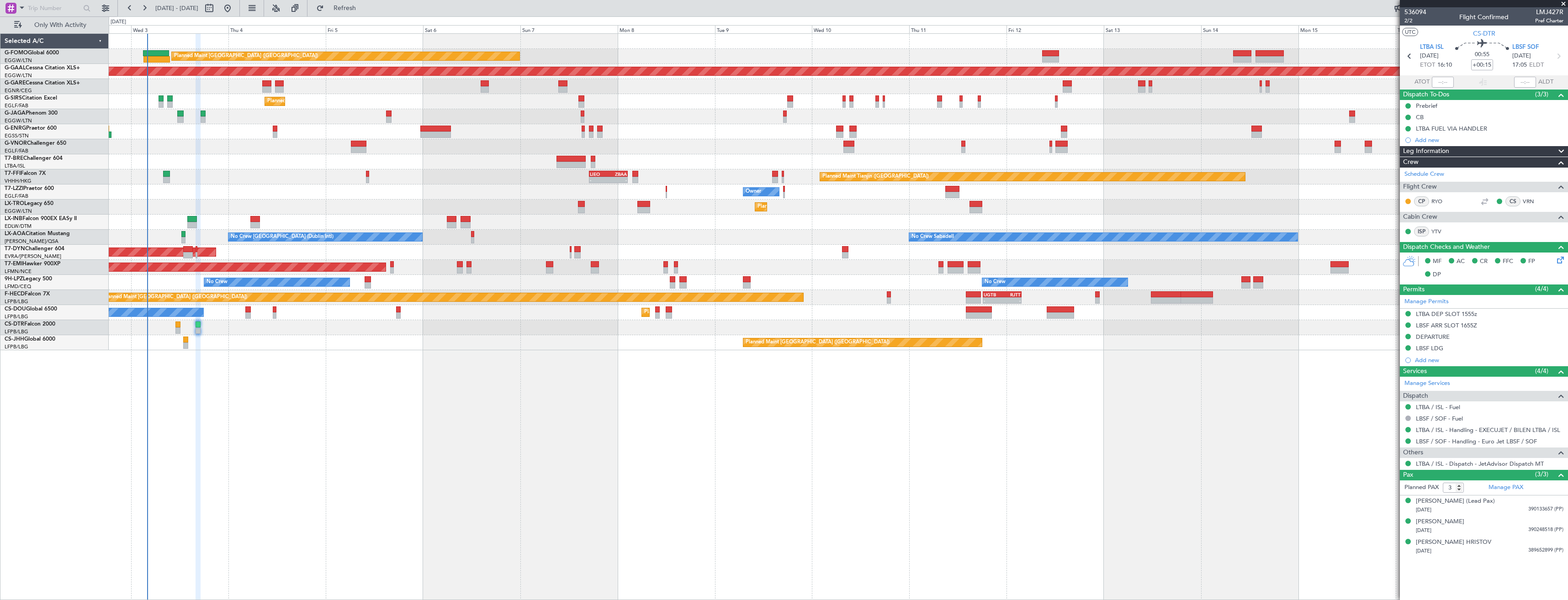
scroll to position [0, 0]
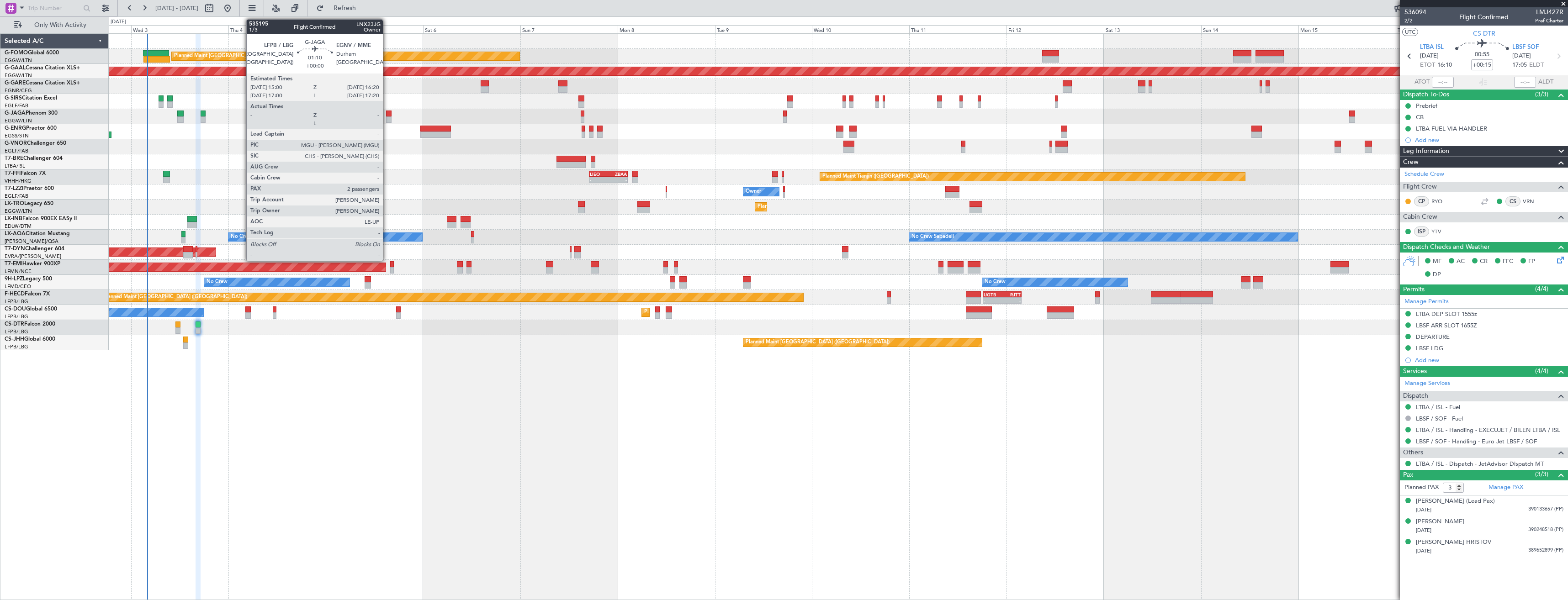
click at [387, 115] on div at bounding box center [388, 114] width 5 height 7
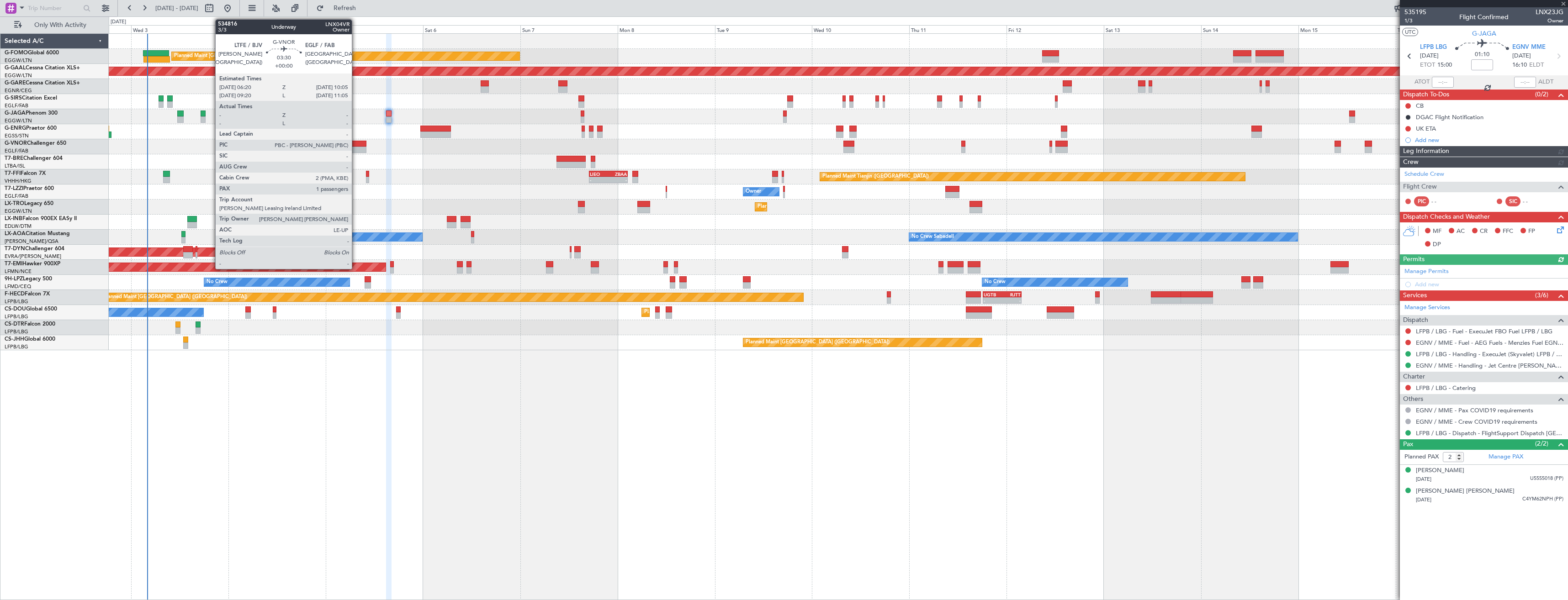
click at [356, 148] on div at bounding box center [359, 149] width 16 height 7
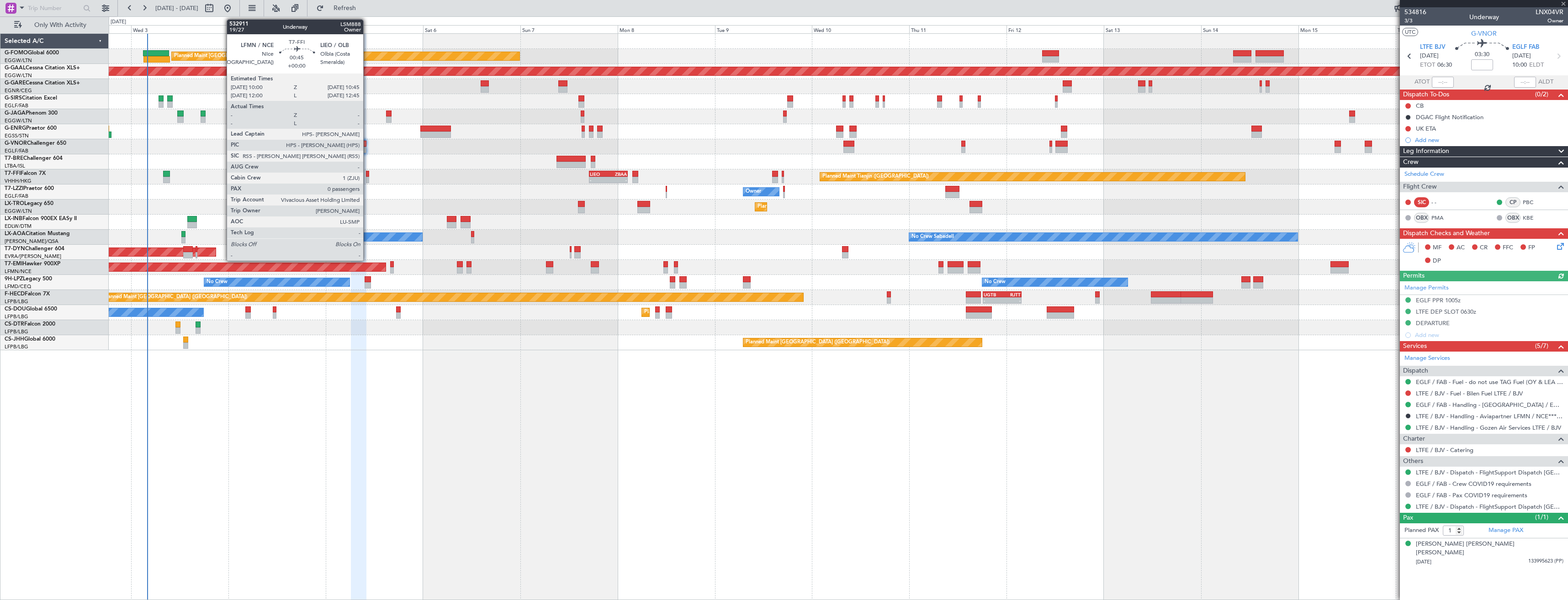
click at [367, 173] on div at bounding box center [367, 174] width 3 height 7
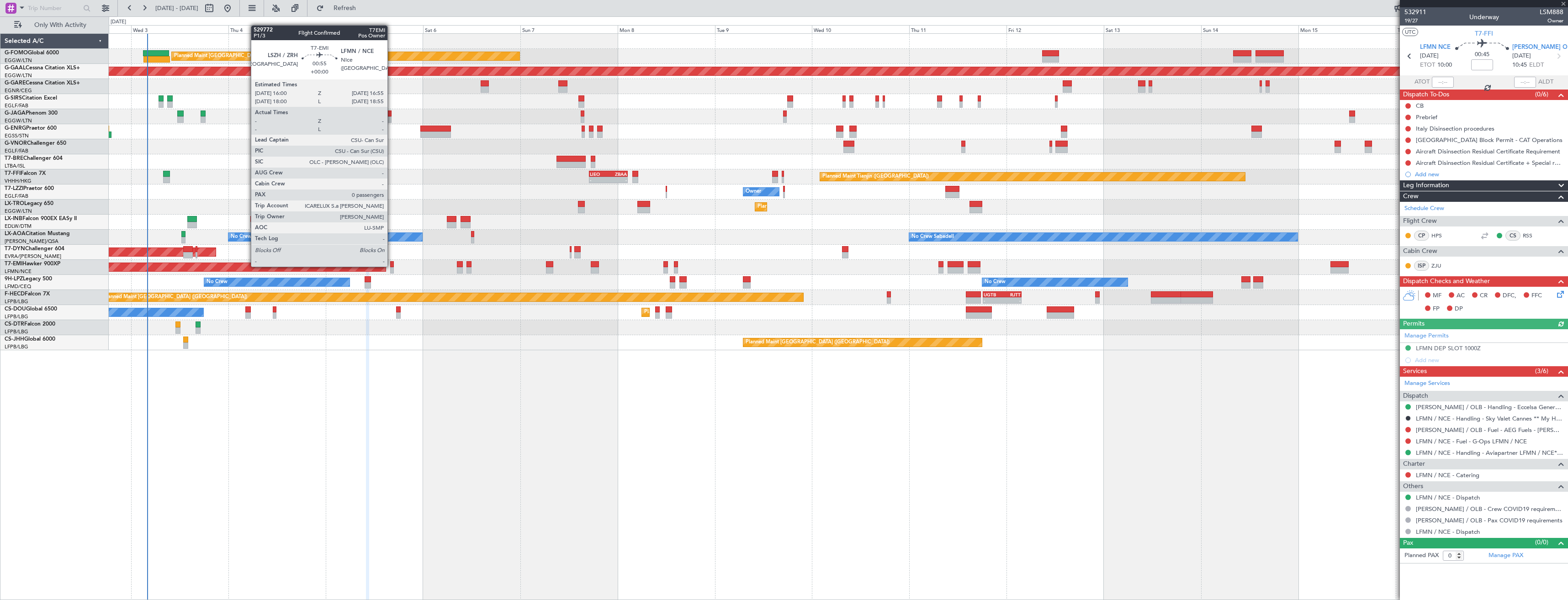
click at [391, 265] on div at bounding box center [393, 264] width 4 height 7
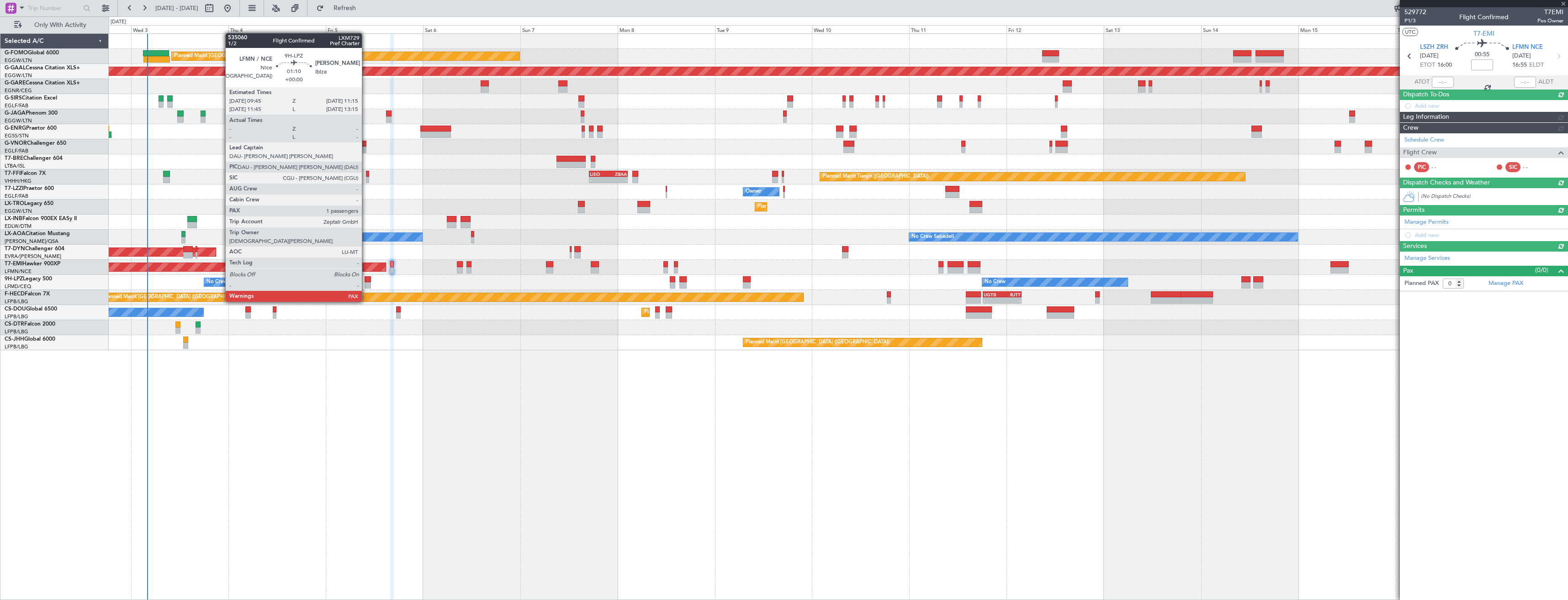
click at [366, 285] on div at bounding box center [367, 286] width 7 height 7
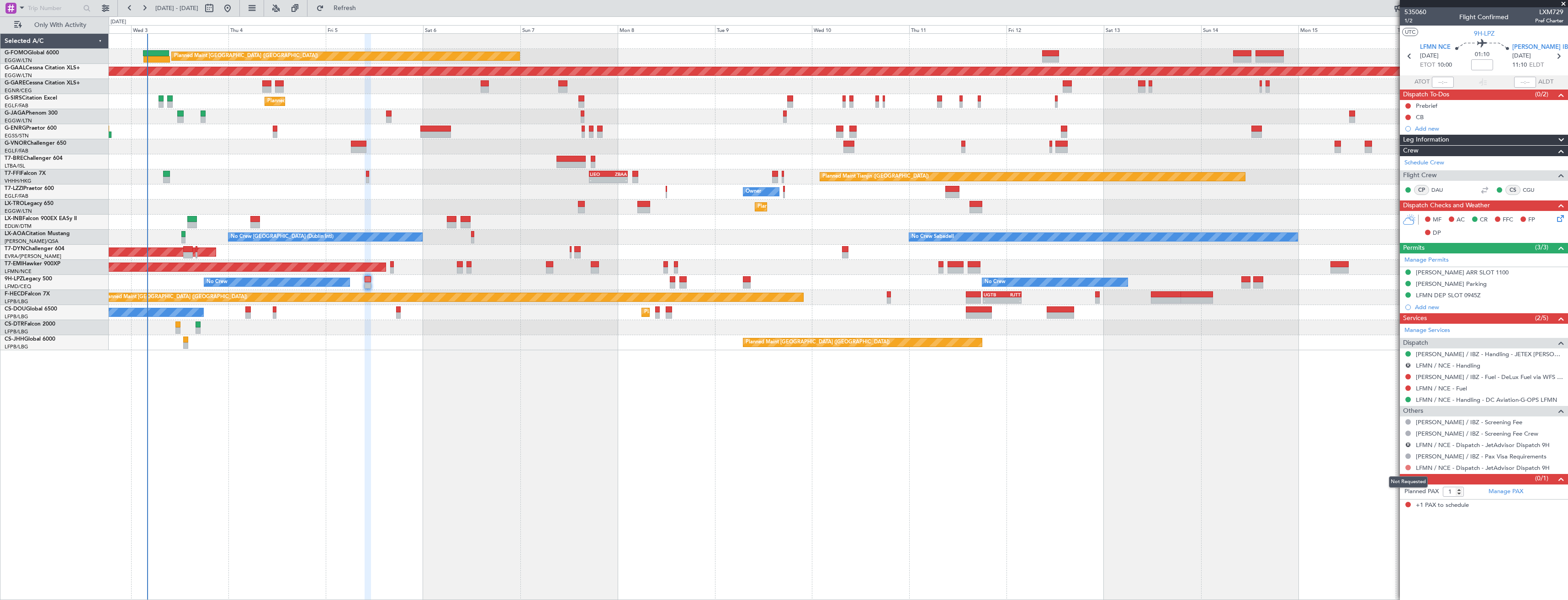
click at [1408, 468] on button at bounding box center [1407, 467] width 5 height 5
click at [1373, 575] on span "Confirmed" at bounding box center [1382, 576] width 28 height 9
click at [1408, 442] on button "R" at bounding box center [1407, 445] width 5 height 5
click at [1372, 459] on span "Not Required" at bounding box center [1386, 457] width 36 height 9
click at [1410, 363] on button "R" at bounding box center [1407, 365] width 5 height 5
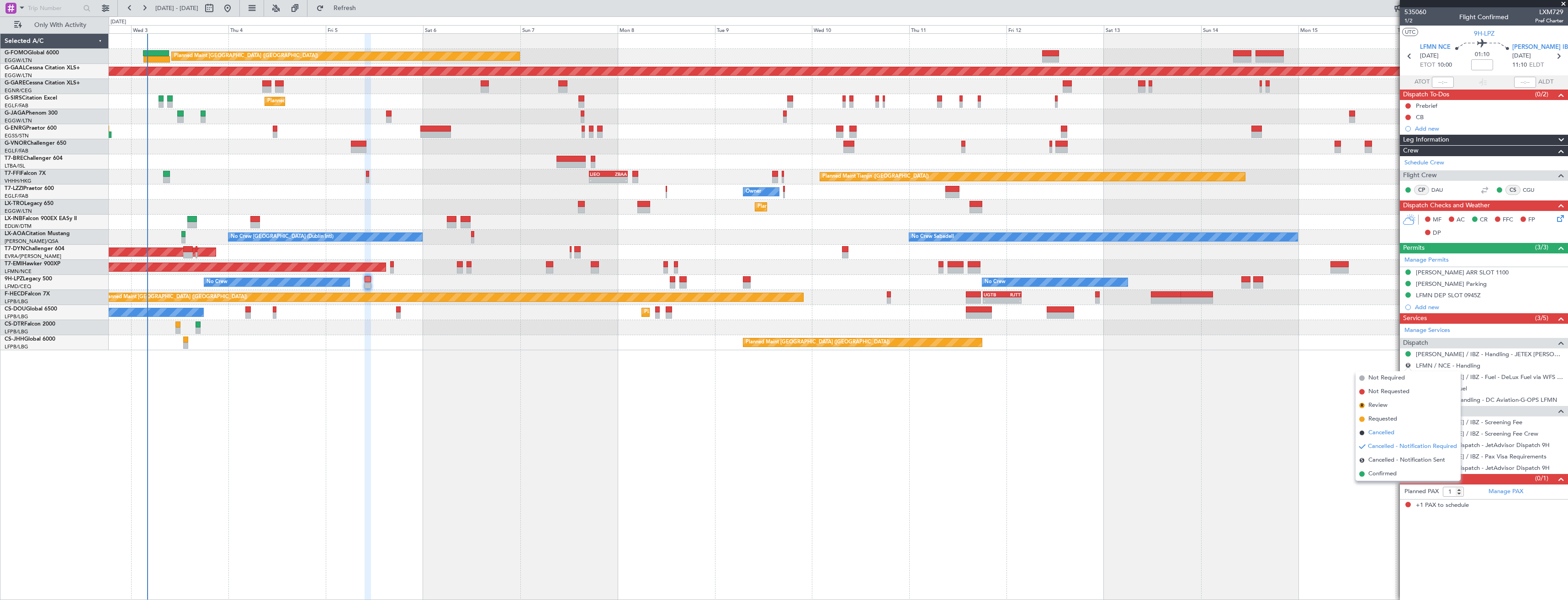
click at [1375, 430] on span "Cancelled" at bounding box center [1381, 433] width 26 height 9
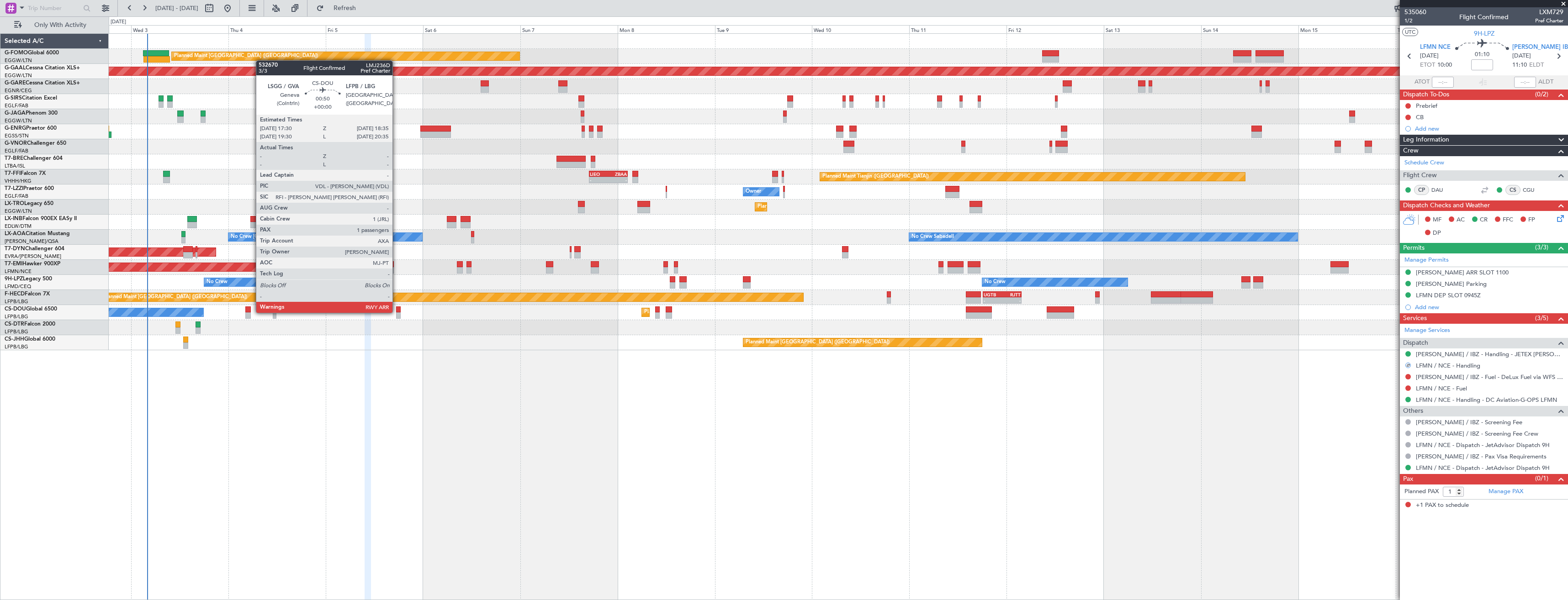
click at [396, 312] on div at bounding box center [398, 309] width 4 height 7
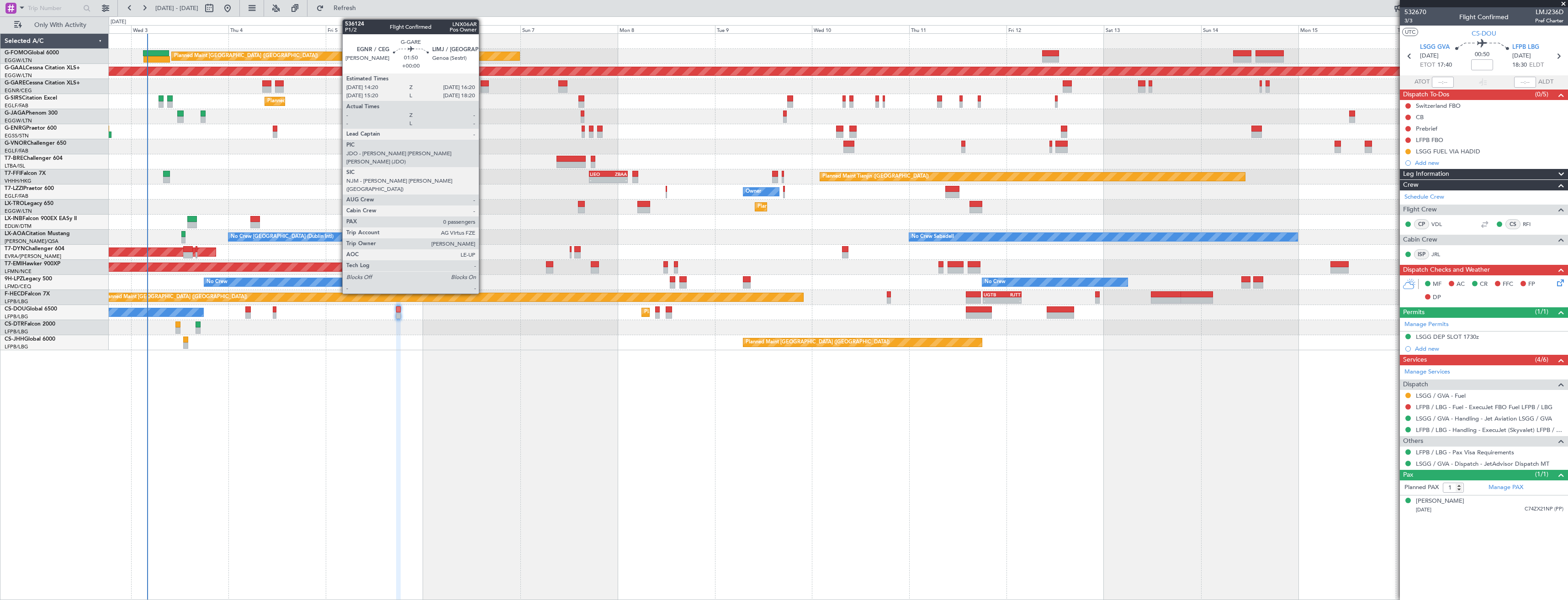
click at [483, 87] on div at bounding box center [484, 89] width 8 height 7
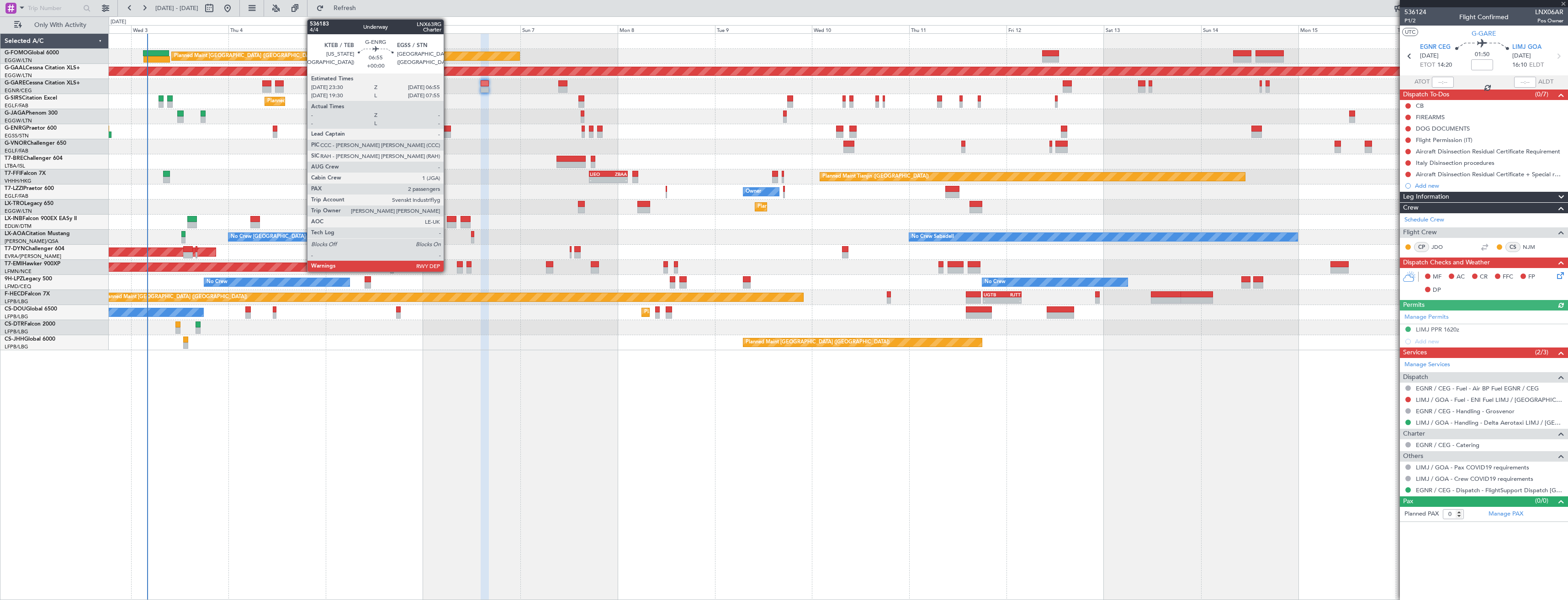
click at [448, 130] on div at bounding box center [435, 129] width 30 height 7
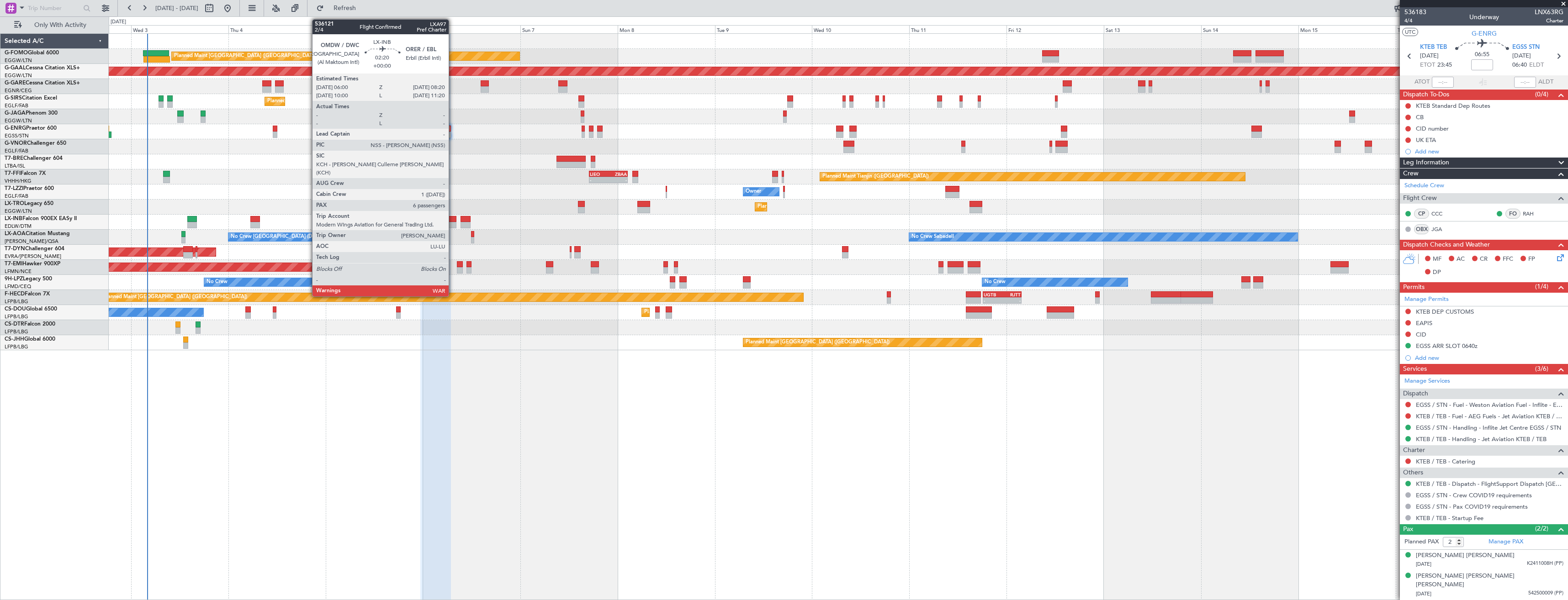
click at [453, 220] on div at bounding box center [452, 219] width 10 height 7
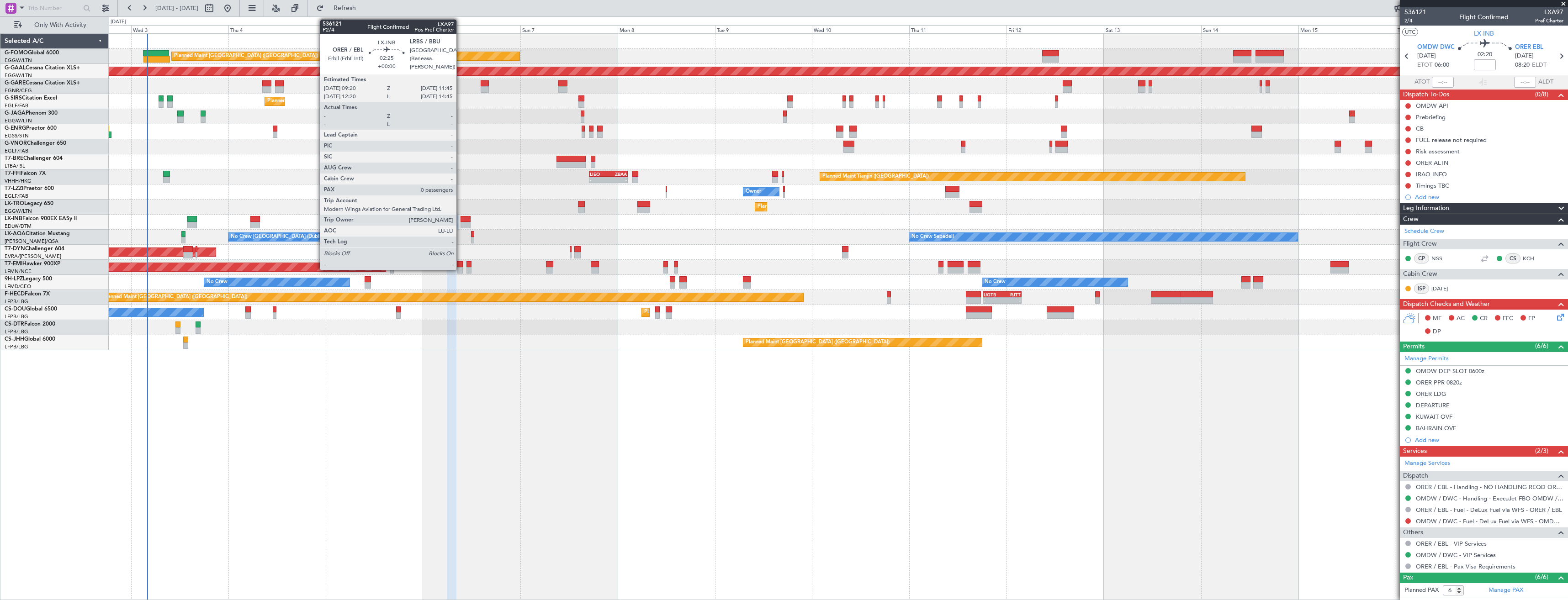
click at [460, 221] on div at bounding box center [466, 219] width 10 height 7
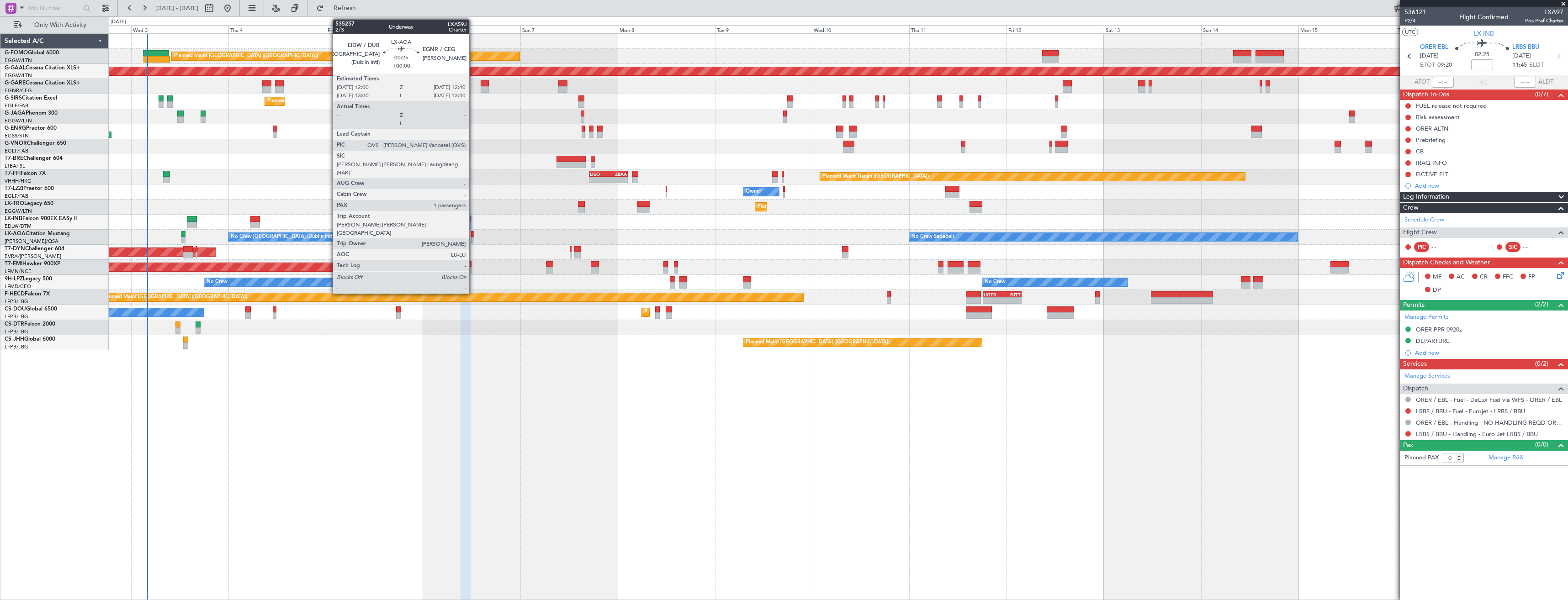
click at [473, 237] on div at bounding box center [472, 240] width 3 height 7
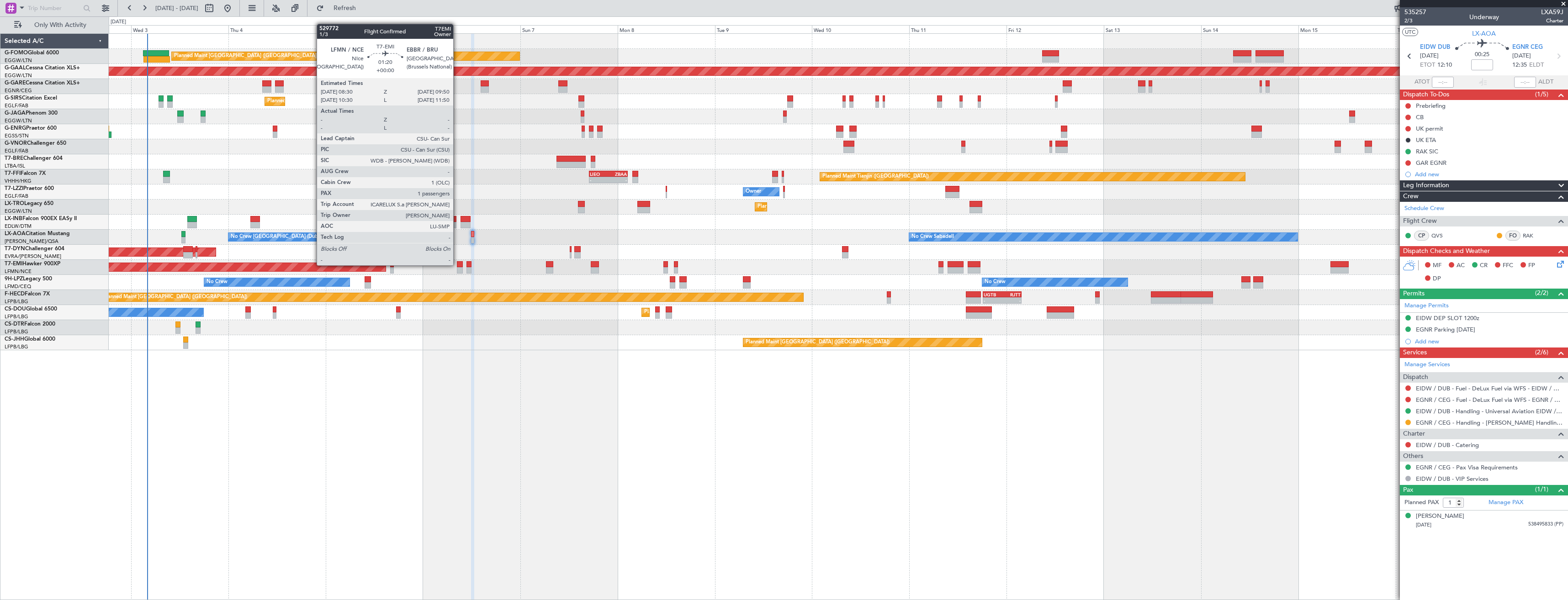
click at [457, 265] on div at bounding box center [459, 264] width 5 height 7
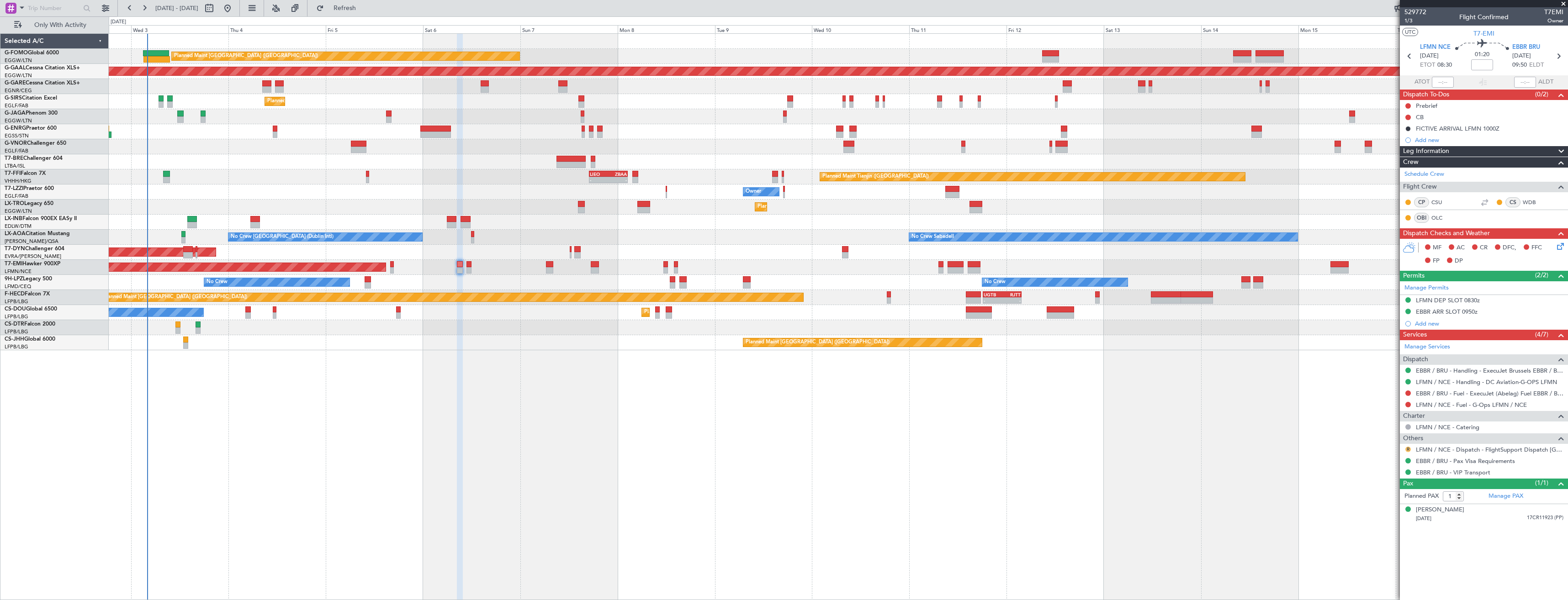
click at [1406, 448] on button "R" at bounding box center [1407, 449] width 5 height 5
click at [1380, 553] on span "Confirmed" at bounding box center [1382, 558] width 28 height 9
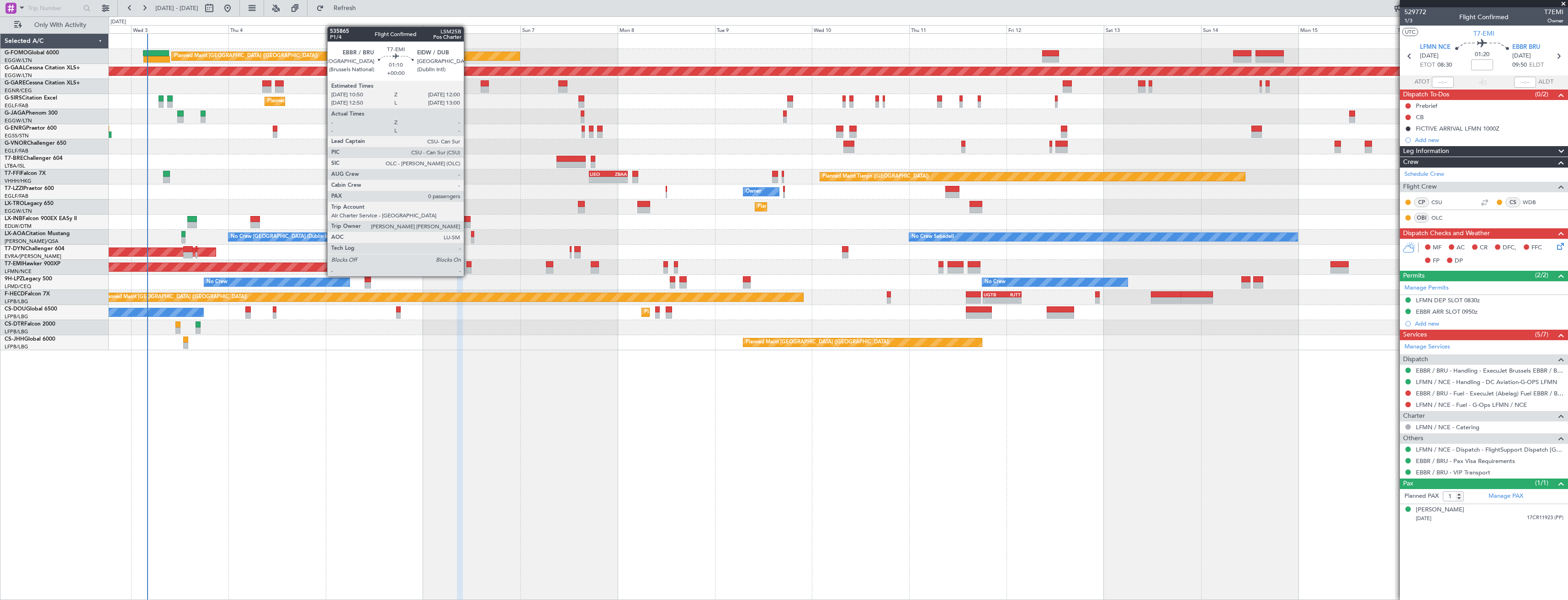
click at [468, 268] on div at bounding box center [469, 270] width 5 height 7
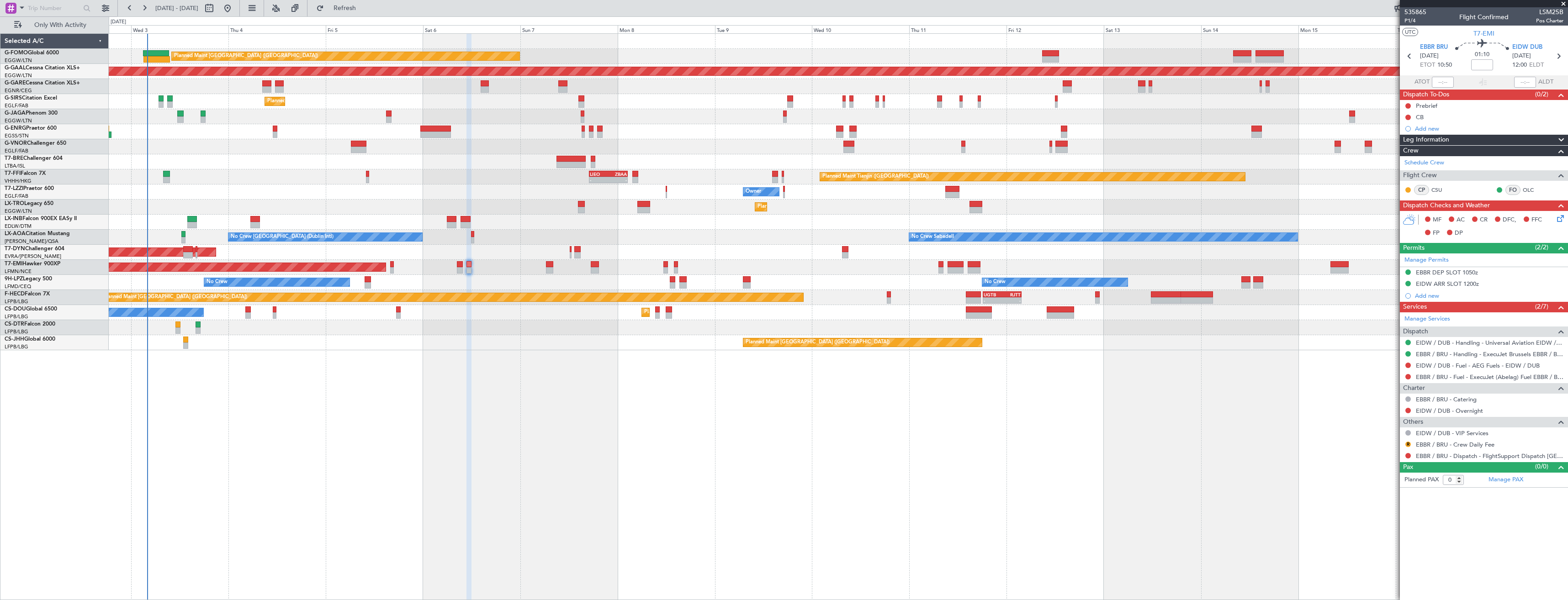
click at [1411, 454] on div at bounding box center [1408, 456] width 7 height 7
click at [1408, 454] on button at bounding box center [1407, 455] width 5 height 5
click at [1379, 568] on span "Confirmed" at bounding box center [1382, 564] width 28 height 9
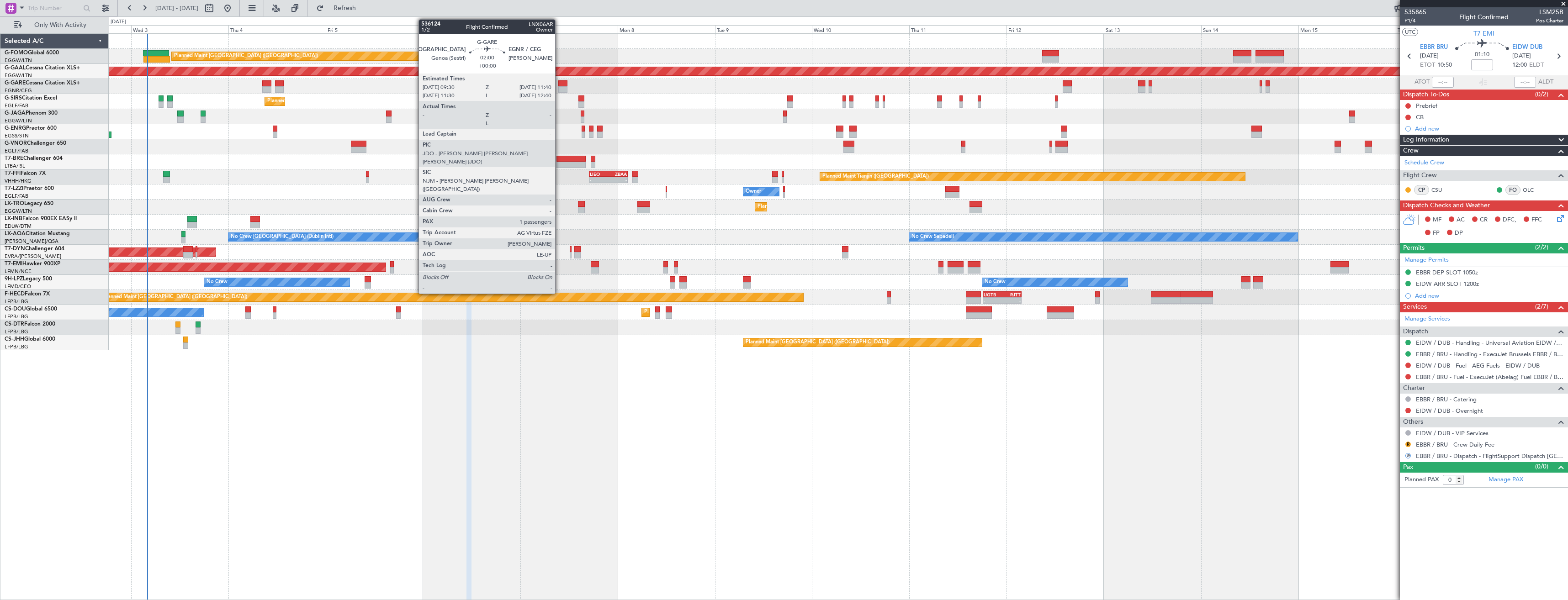
click at [559, 86] on div at bounding box center [563, 89] width 9 height 7
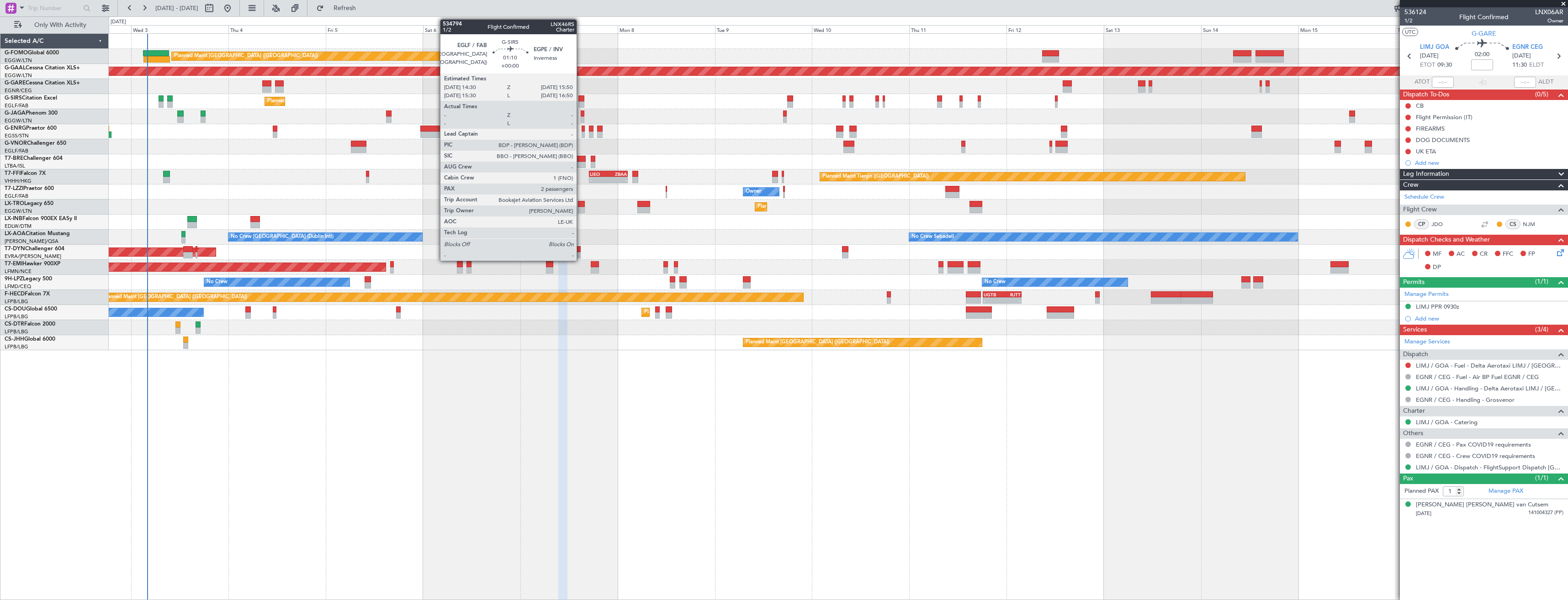
click at [581, 106] on div at bounding box center [581, 104] width 5 height 7
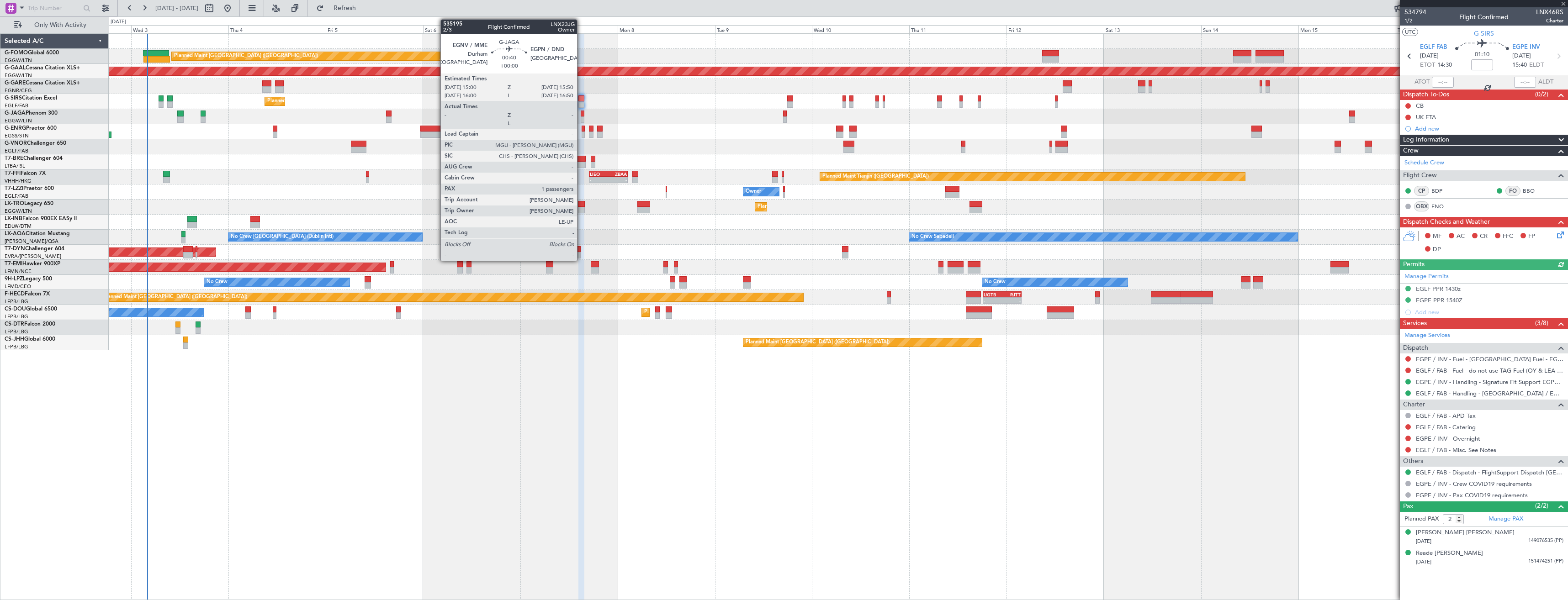
click at [581, 117] on div at bounding box center [582, 120] width 4 height 7
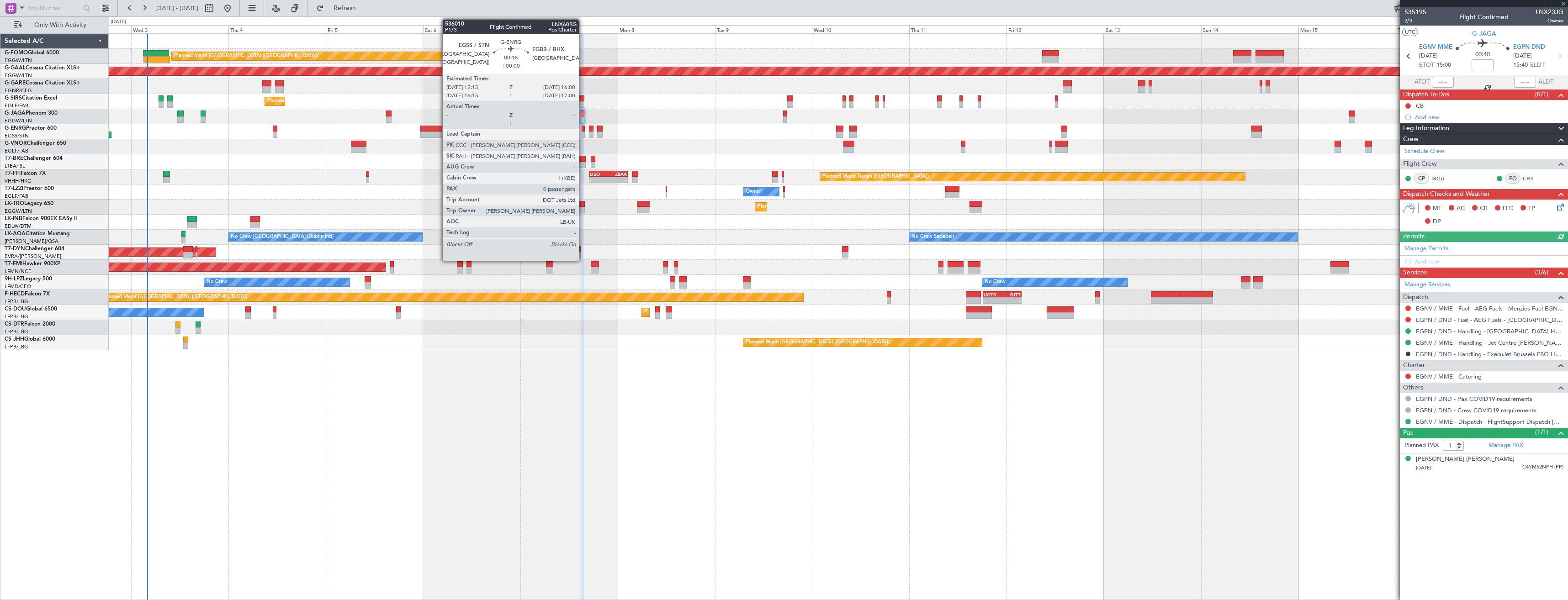
click at [583, 129] on div at bounding box center [583, 129] width 3 height 7
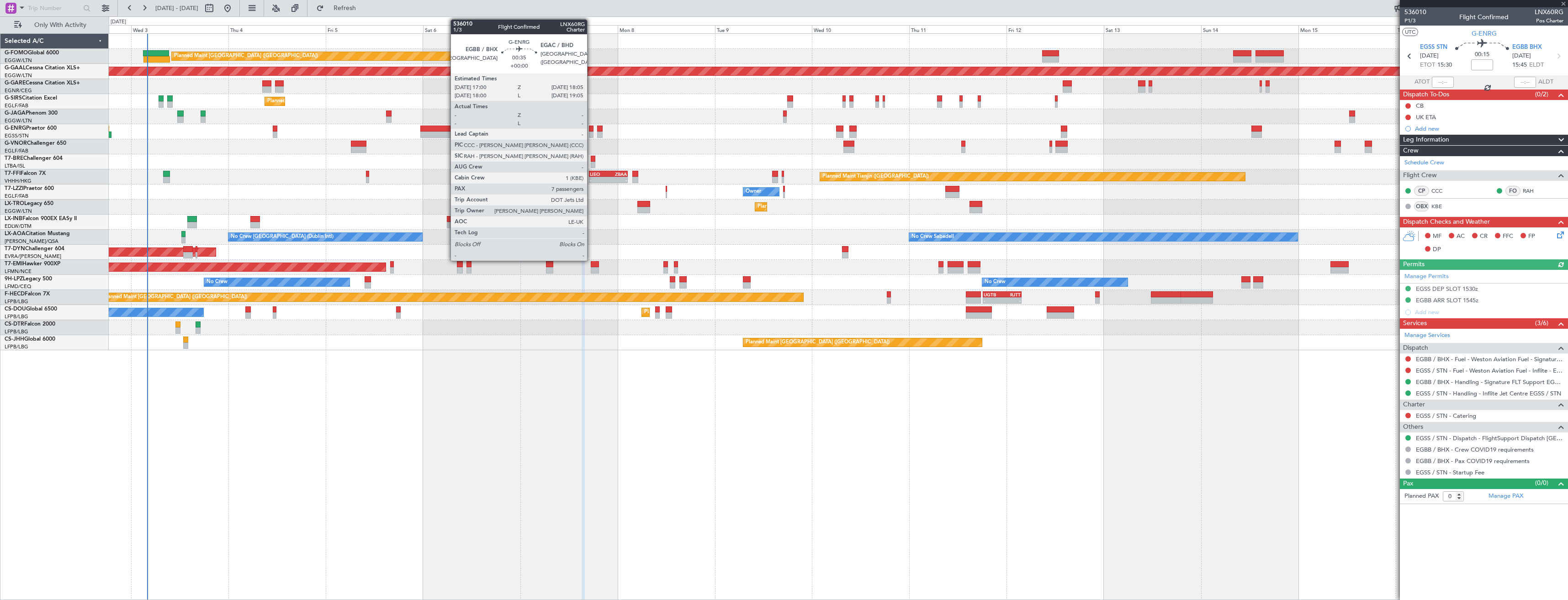
click at [591, 134] on div at bounding box center [591, 135] width 4 height 7
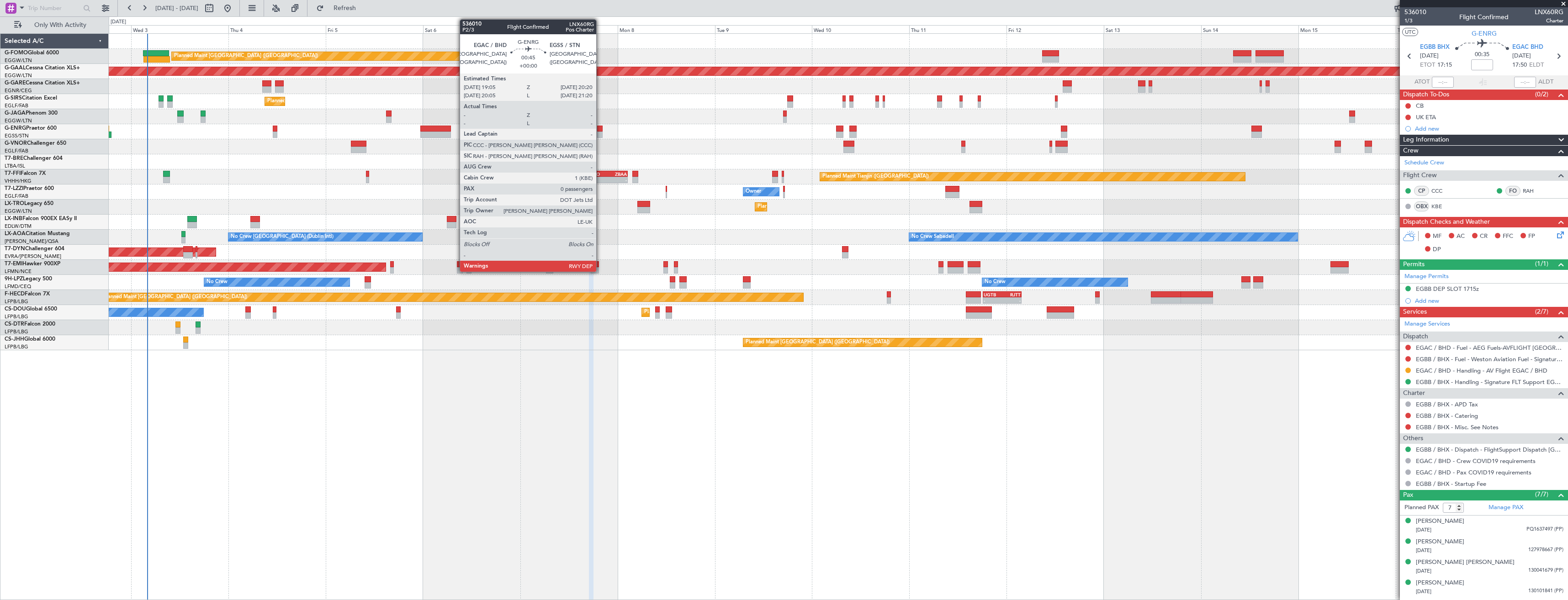
click at [600, 133] on div at bounding box center [600, 135] width 5 height 7
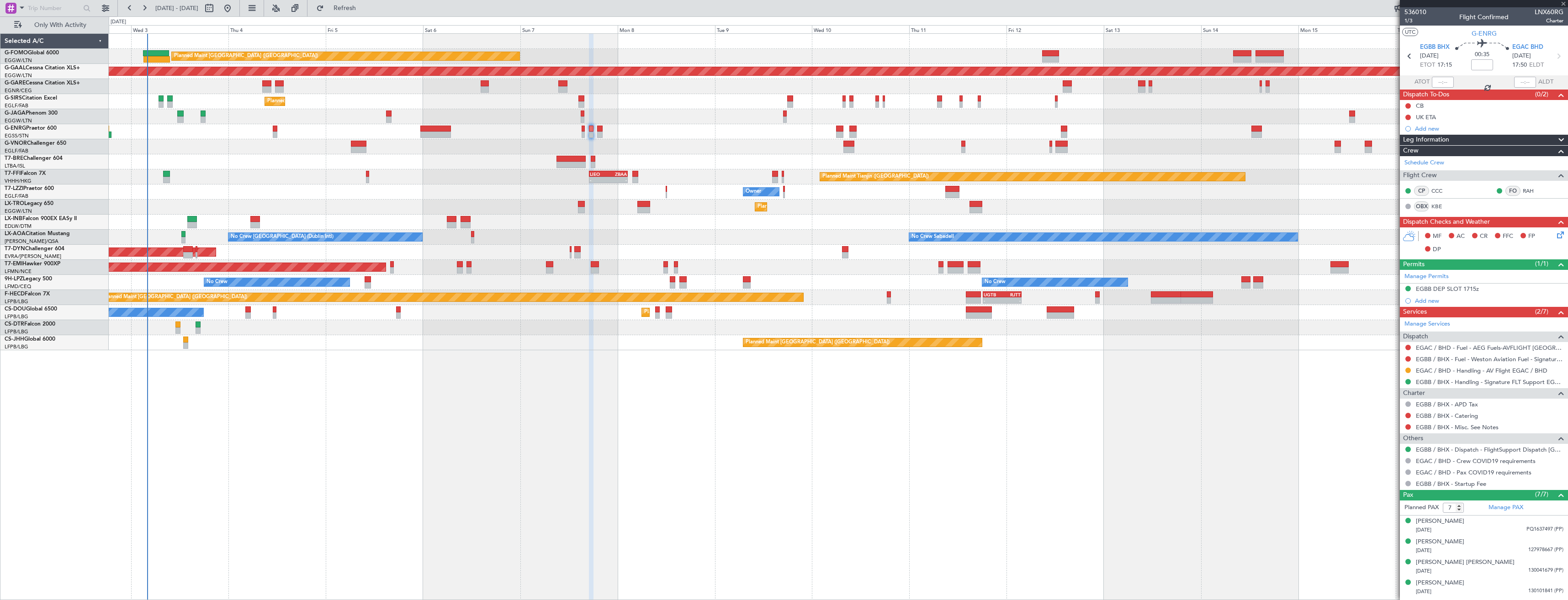
type input "0"
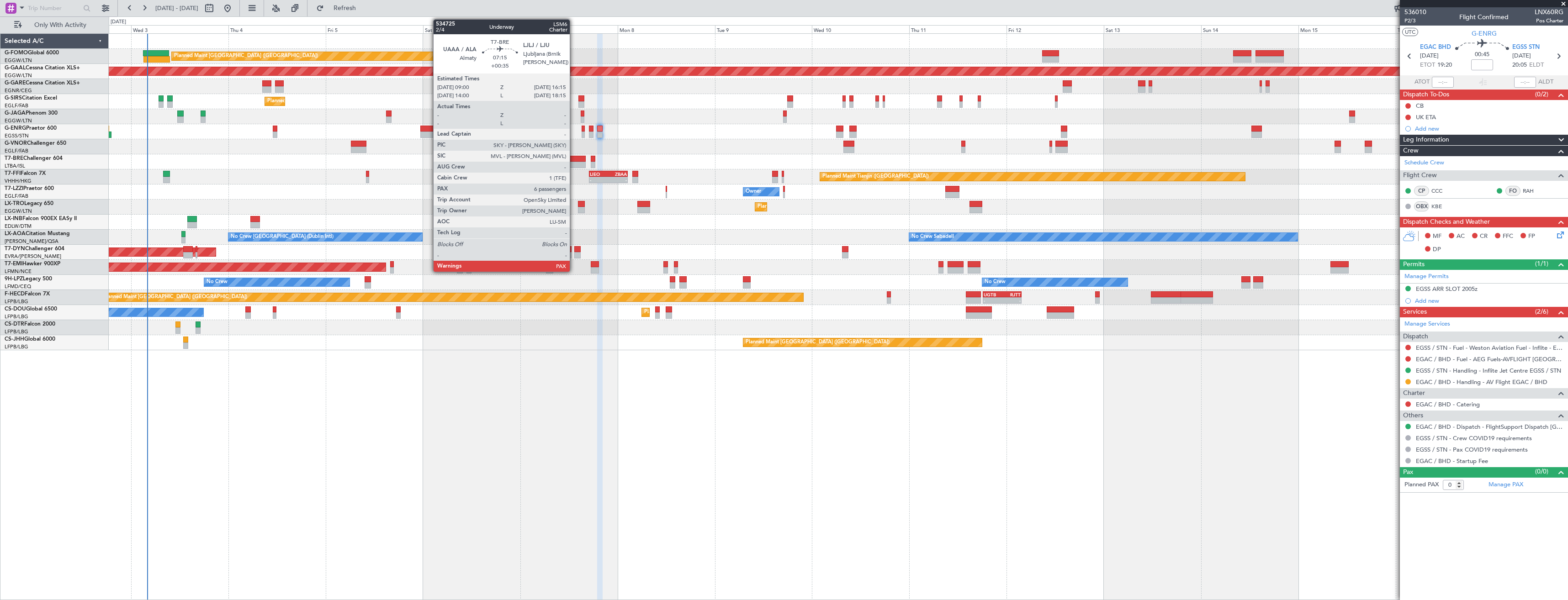
click at [573, 164] on div at bounding box center [571, 164] width 30 height 7
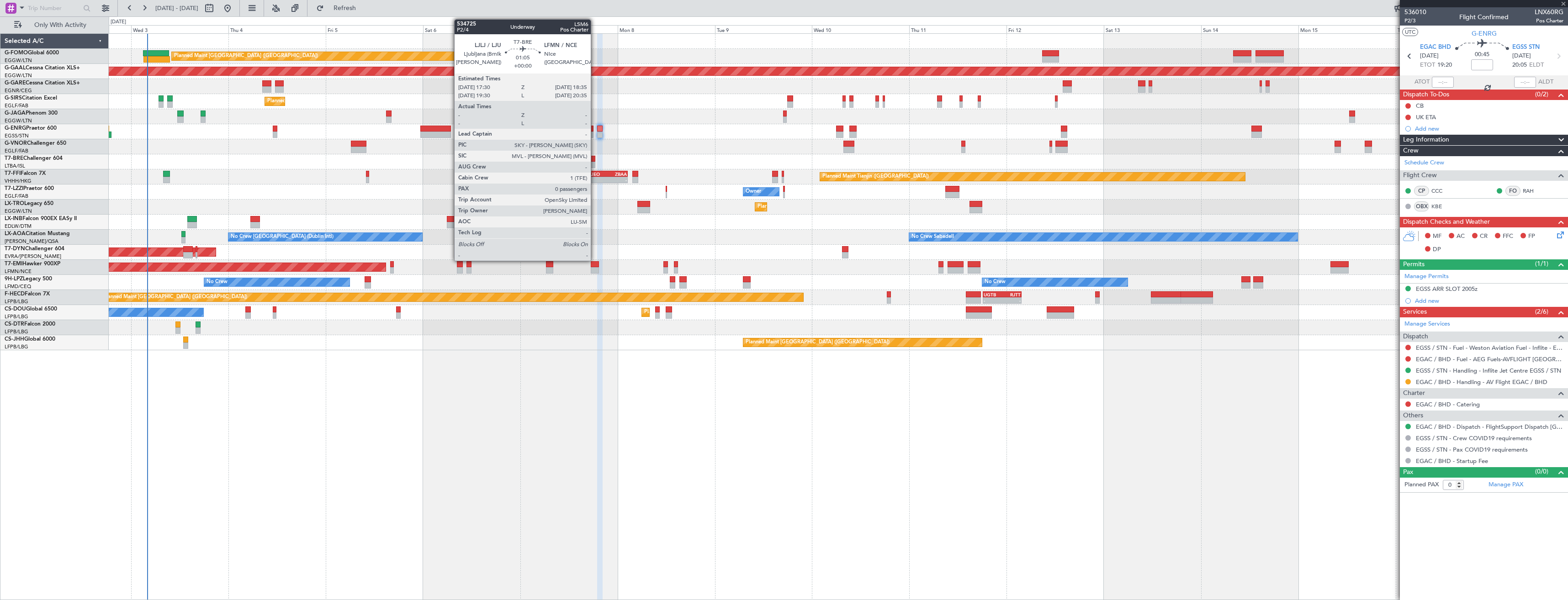
type input "+00:35"
type input "7"
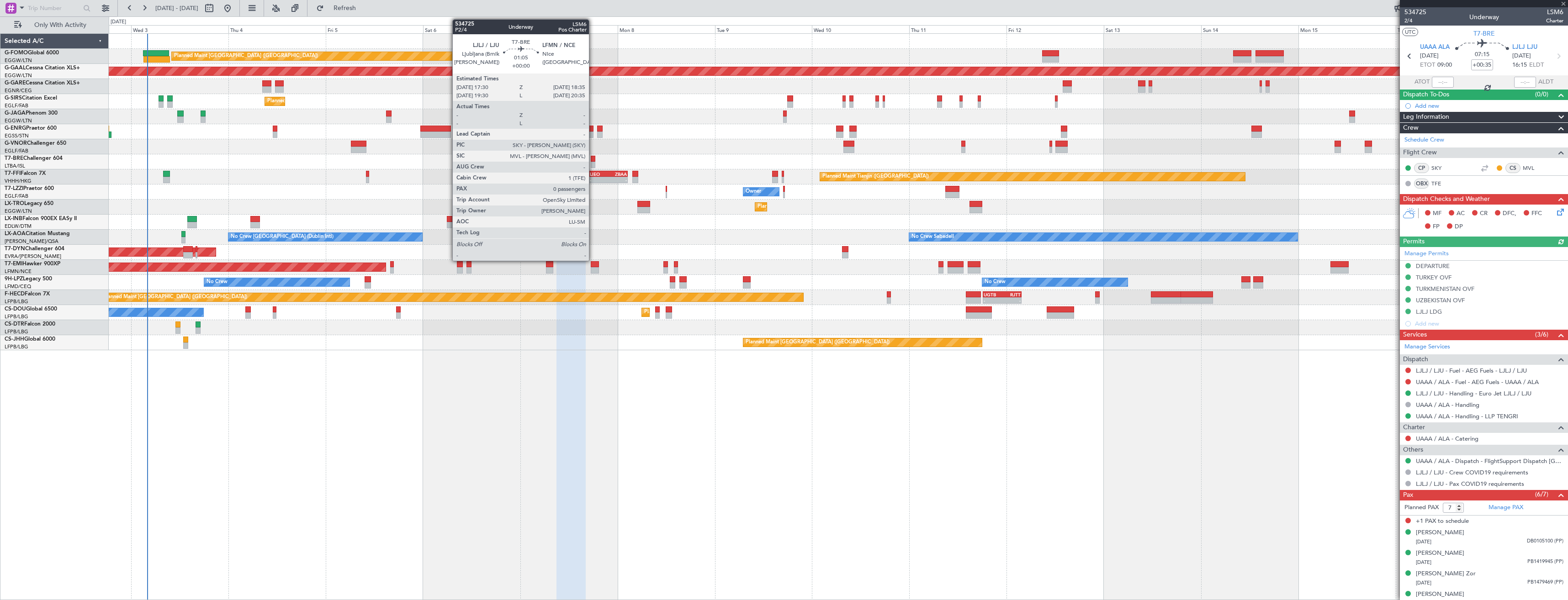
click at [593, 161] on div at bounding box center [593, 164] width 4 height 7
type input "0"
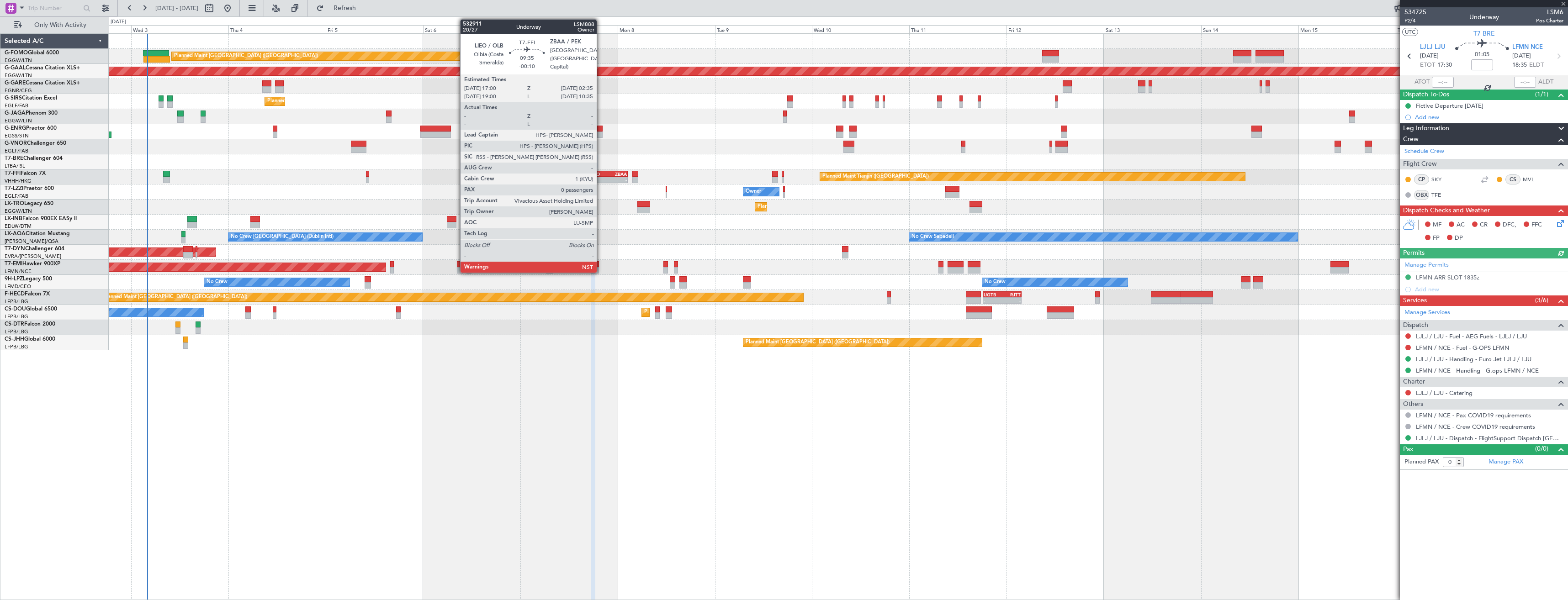
click at [601, 175] on div "LIEO" at bounding box center [599, 173] width 19 height 5
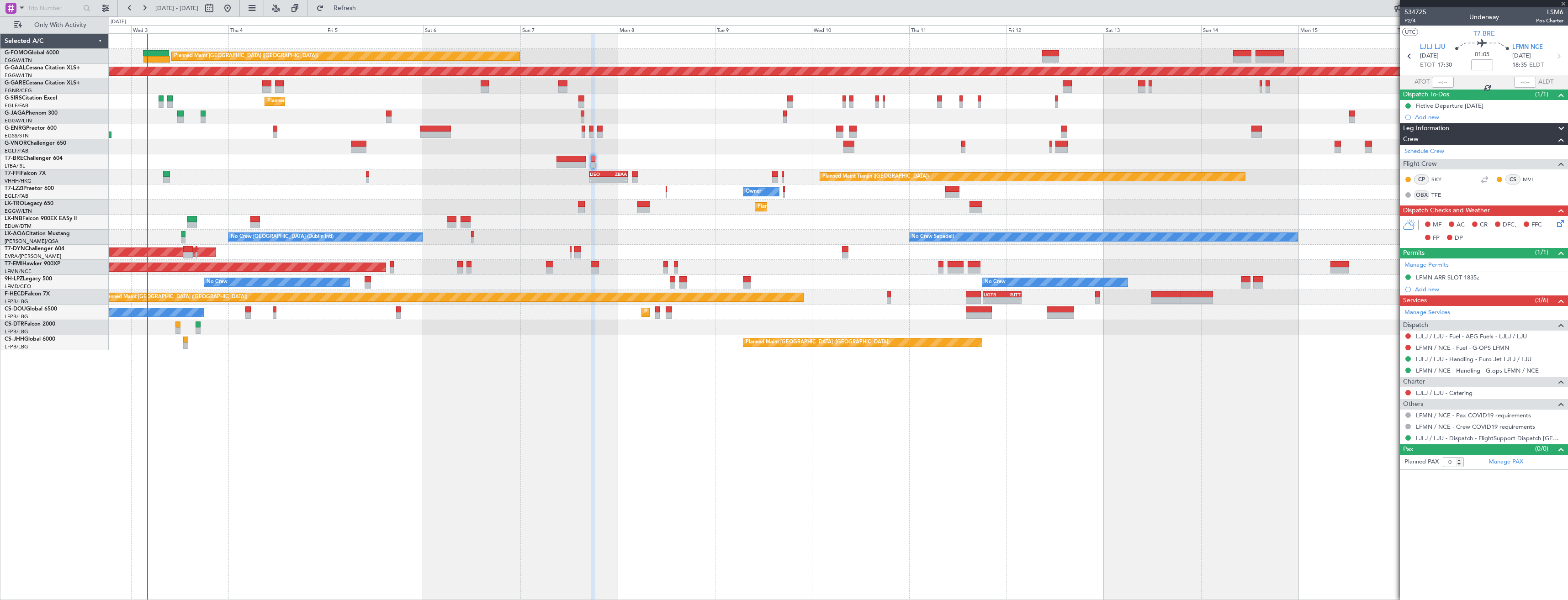
type input "-00:10"
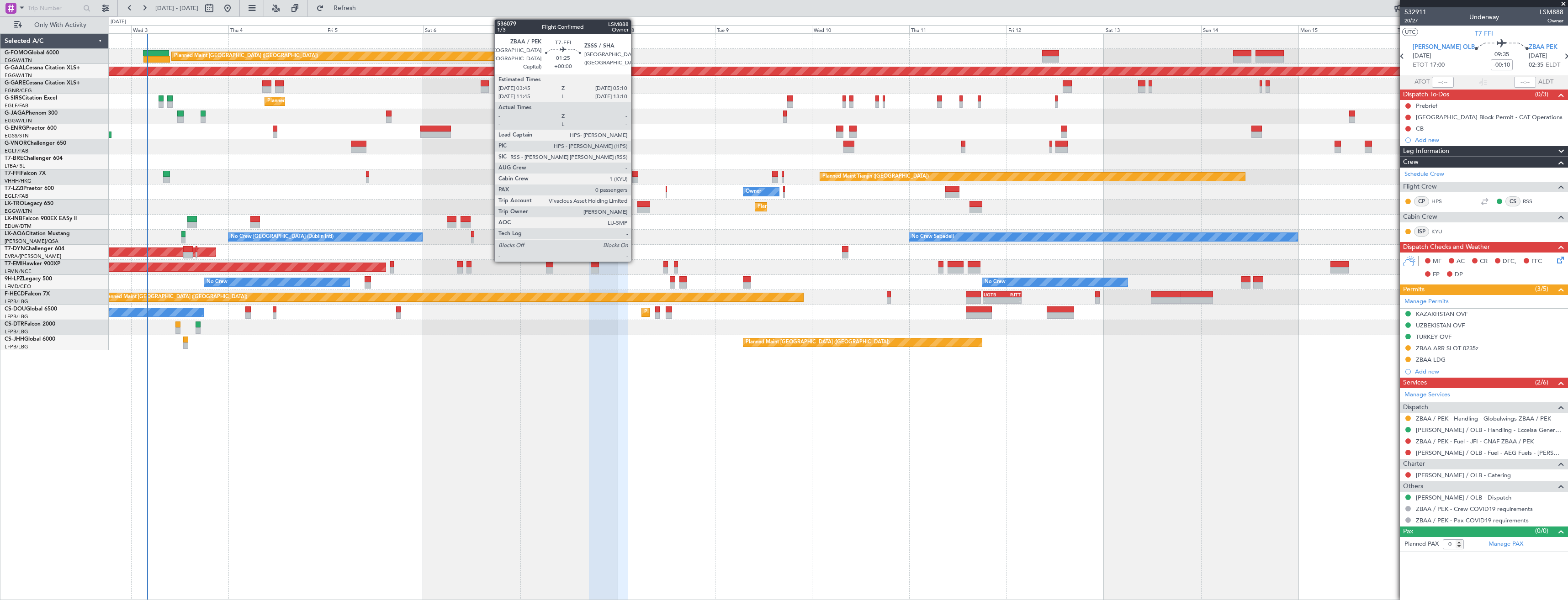
click at [635, 178] on div at bounding box center [635, 180] width 6 height 7
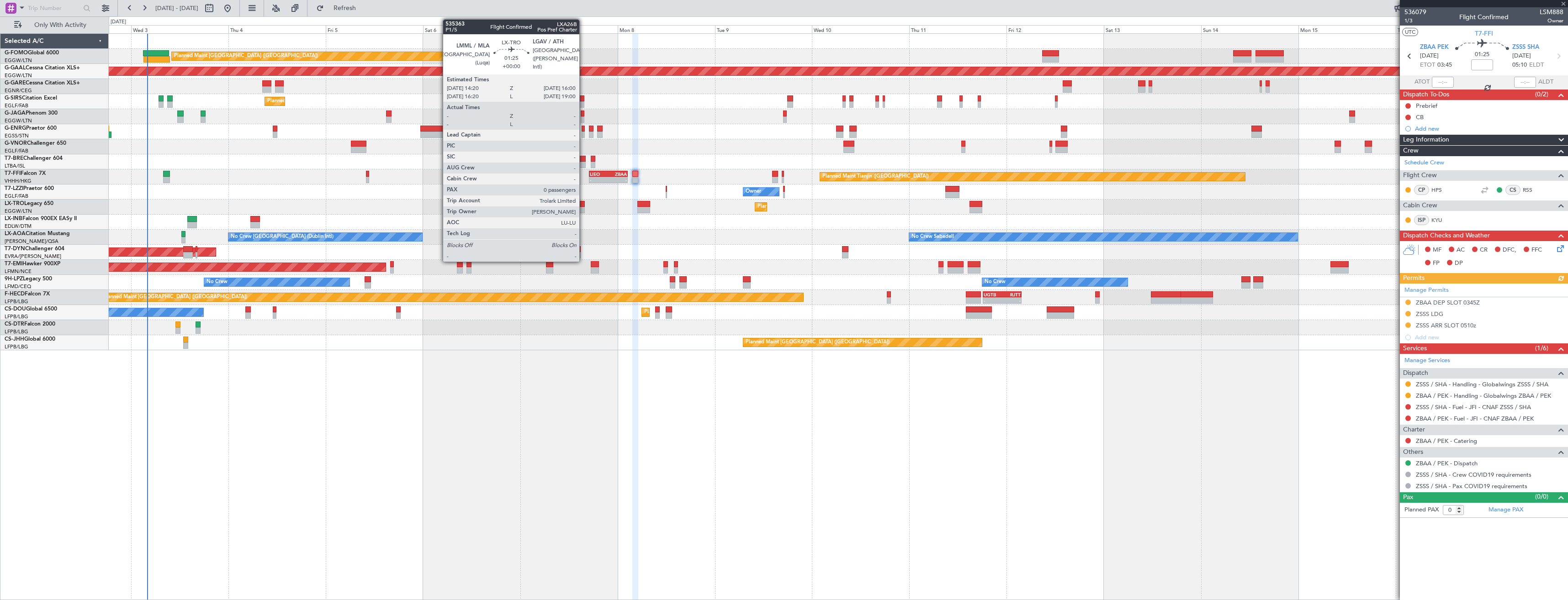
click at [579, 211] on div at bounding box center [581, 210] width 7 height 7
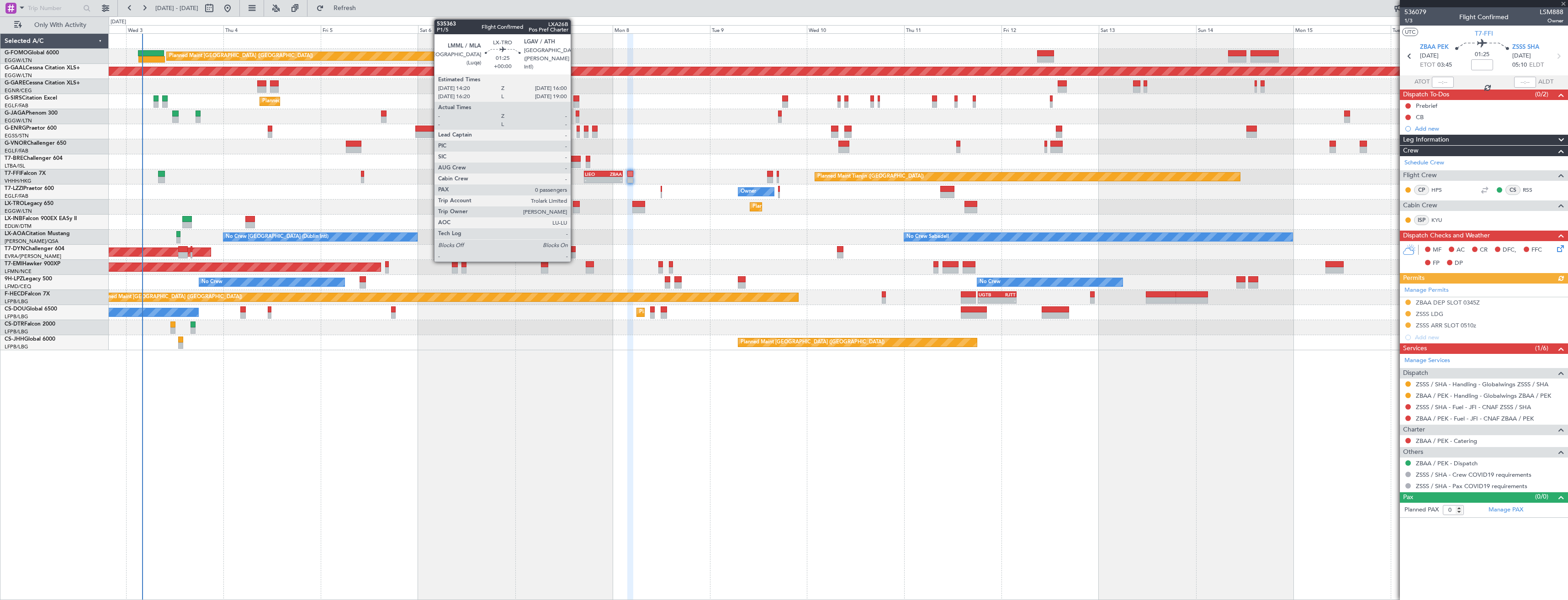
click at [575, 207] on div at bounding box center [576, 210] width 7 height 7
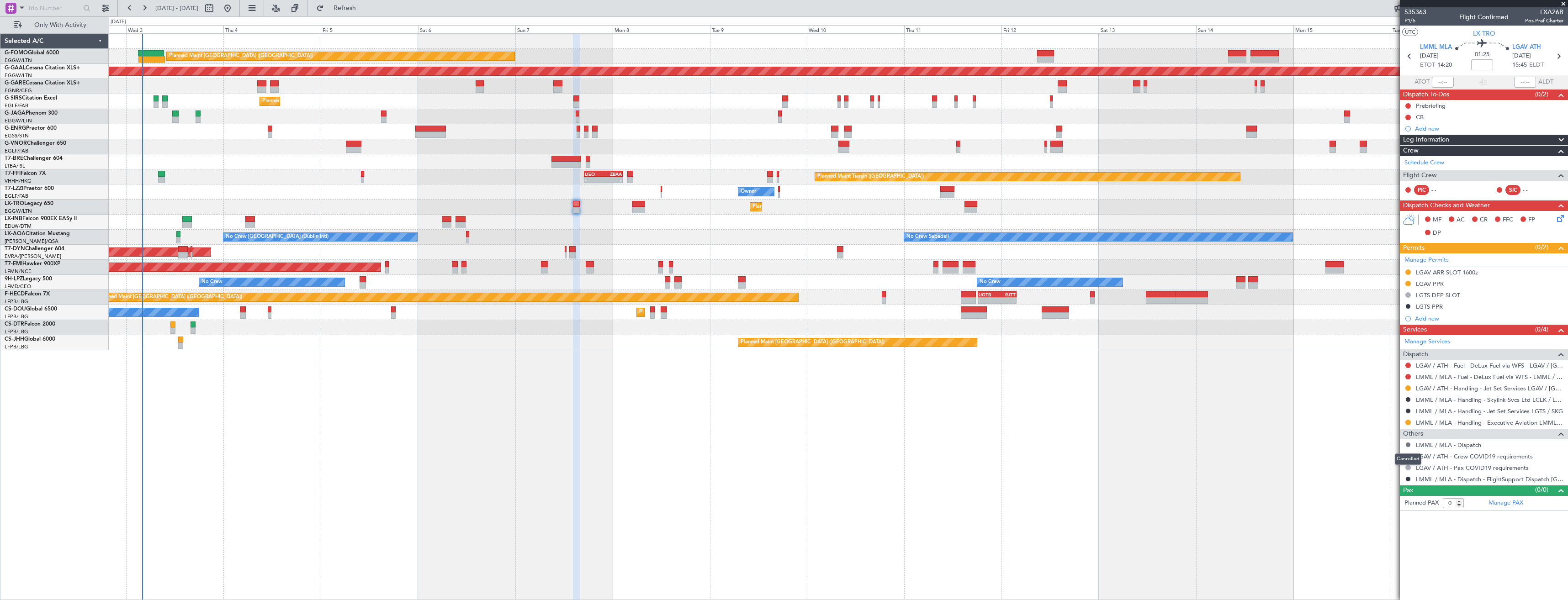
click at [1408, 442] on button at bounding box center [1407, 445] width 5 height 5
click at [1404, 455] on span "Not Required" at bounding box center [1386, 457] width 36 height 9
click at [1443, 445] on link "LMML / MLA - Dispatch" at bounding box center [1448, 445] width 65 height 7
click at [1408, 479] on button at bounding box center [1407, 479] width 5 height 5
click at [1380, 585] on span "Confirmed" at bounding box center [1382, 587] width 28 height 9
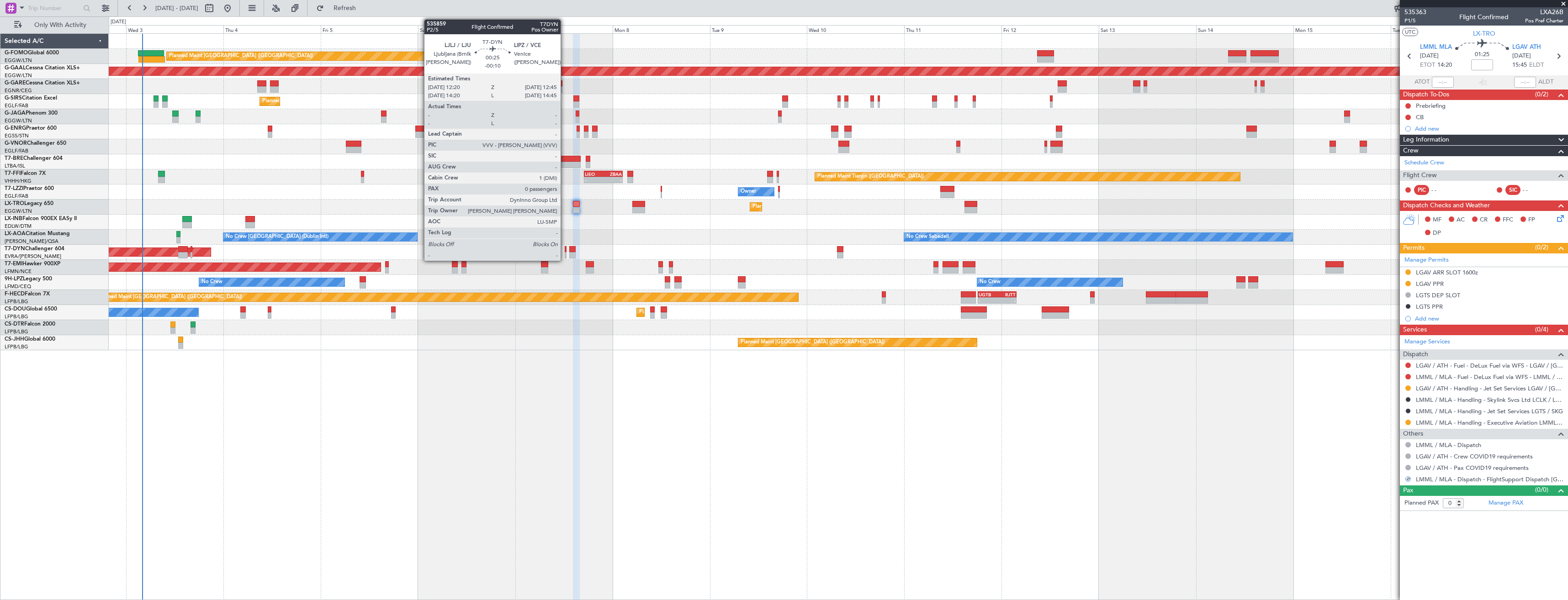
click at [565, 249] on div at bounding box center [565, 249] width 1 height 7
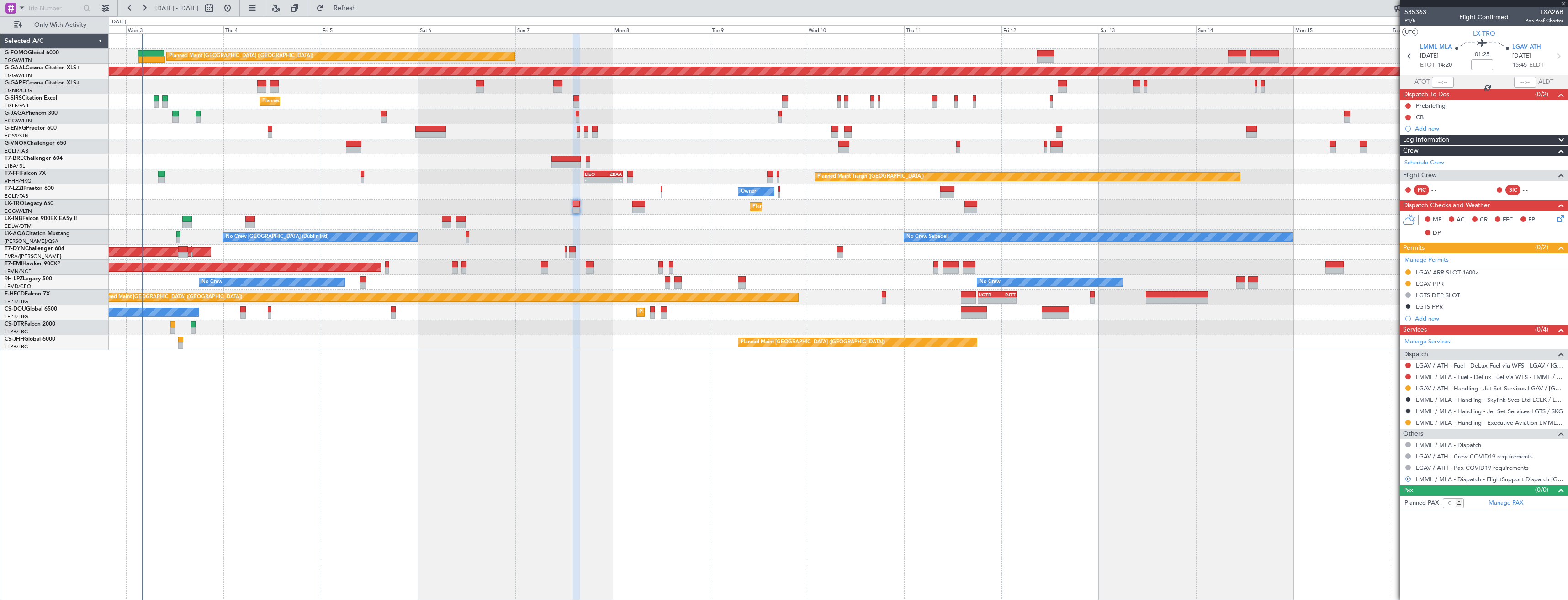
type input "-00:10"
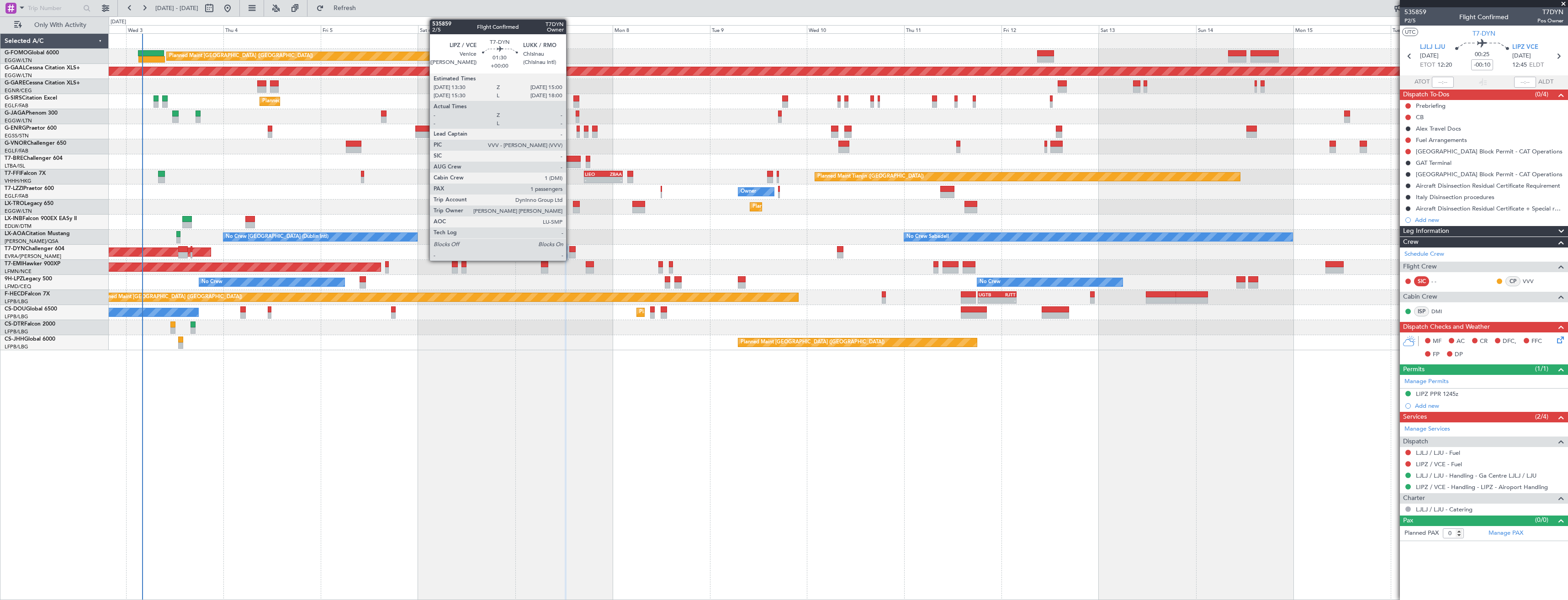
click at [570, 250] on div at bounding box center [572, 249] width 7 height 7
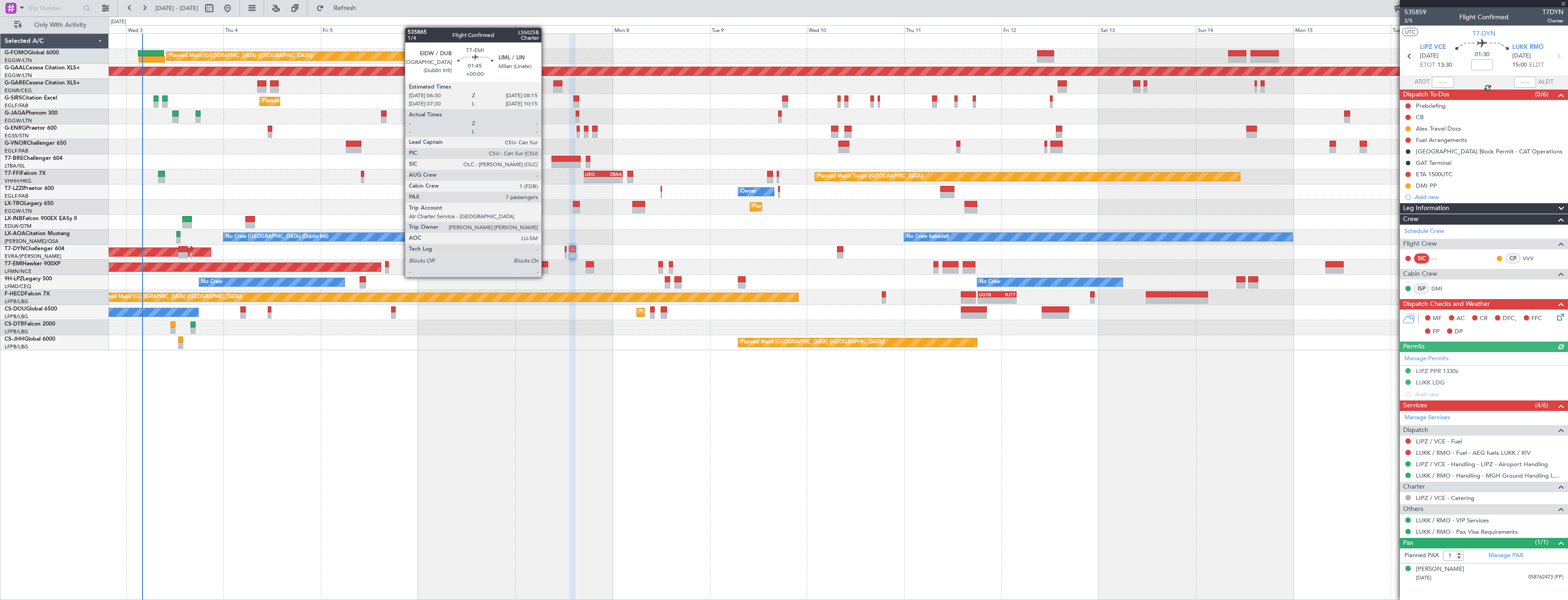
click at [545, 268] on div at bounding box center [544, 270] width 7 height 7
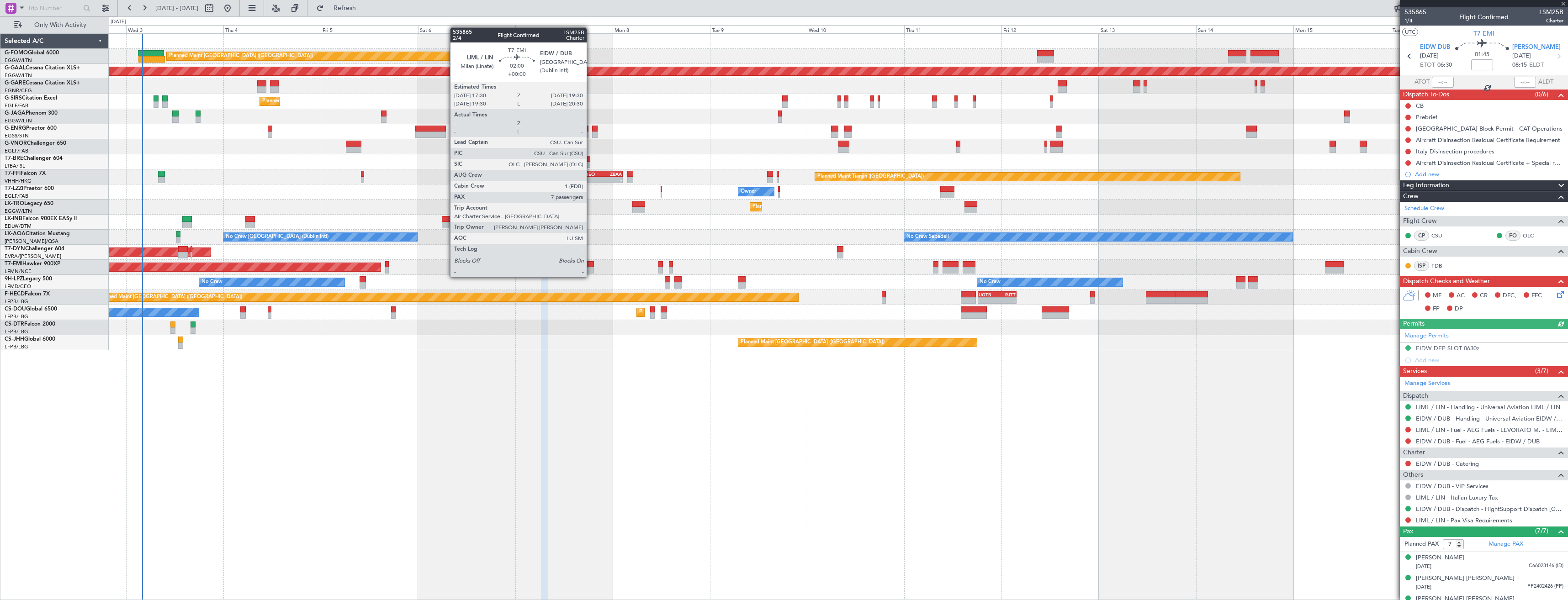
click at [591, 268] on div at bounding box center [589, 270] width 8 height 7
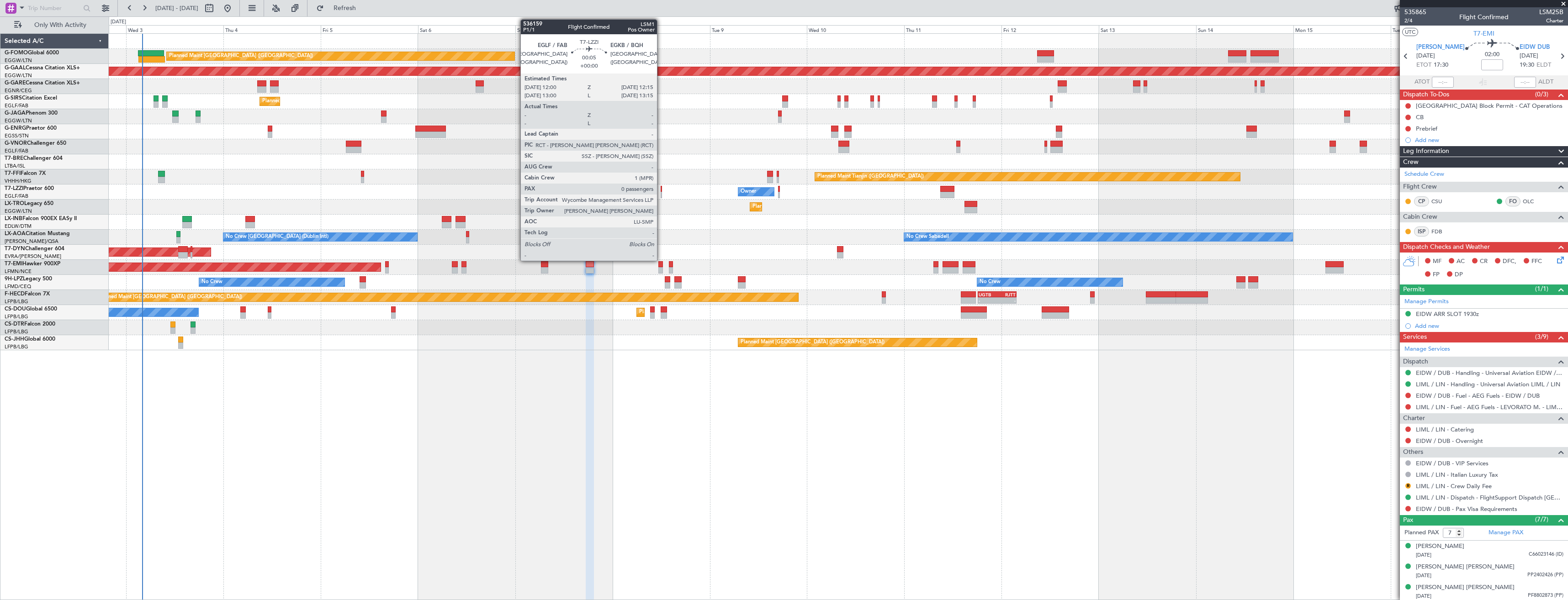
click at [661, 190] on div at bounding box center [661, 189] width 1 height 7
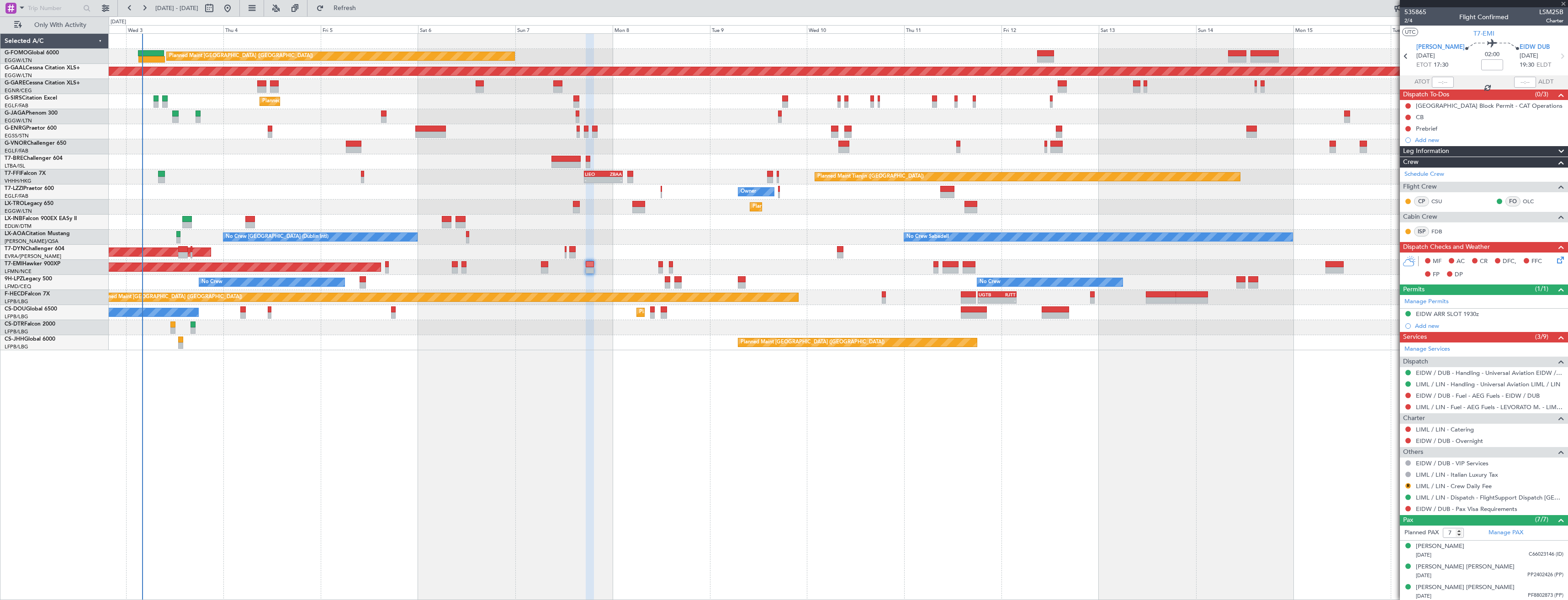
type input "0"
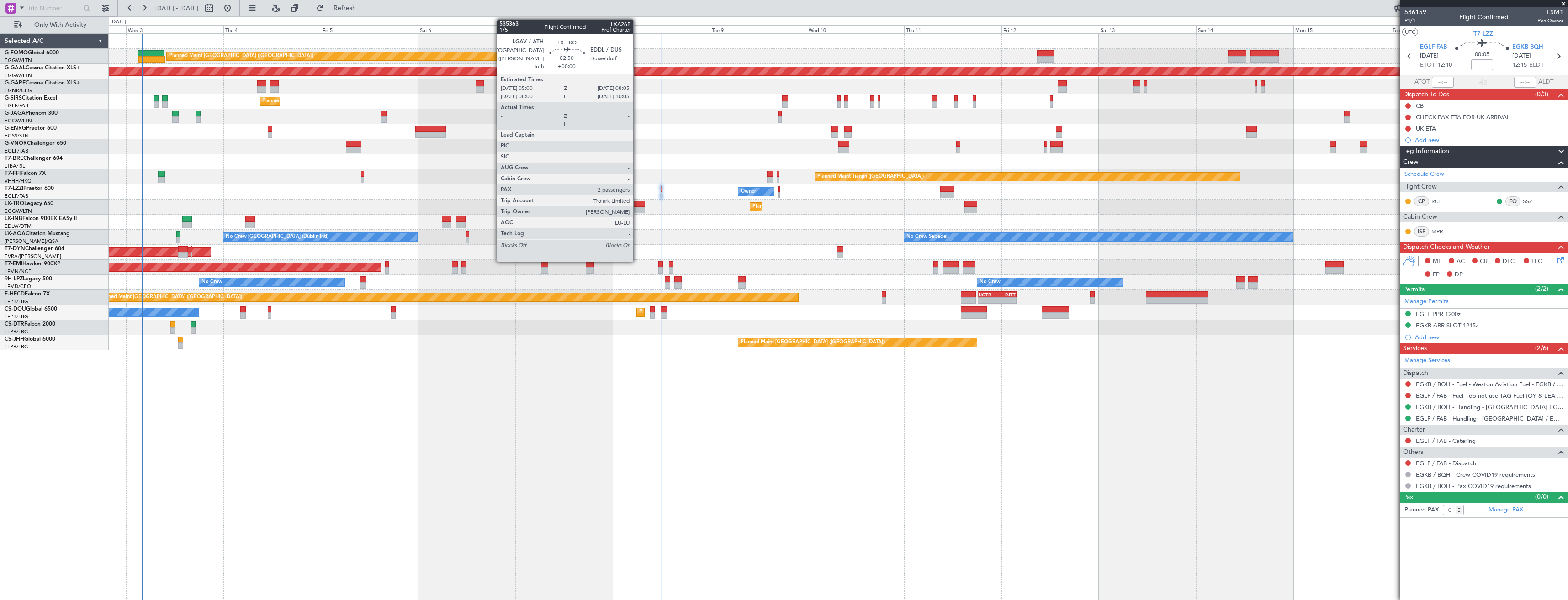
click at [637, 207] on div at bounding box center [638, 210] width 13 height 7
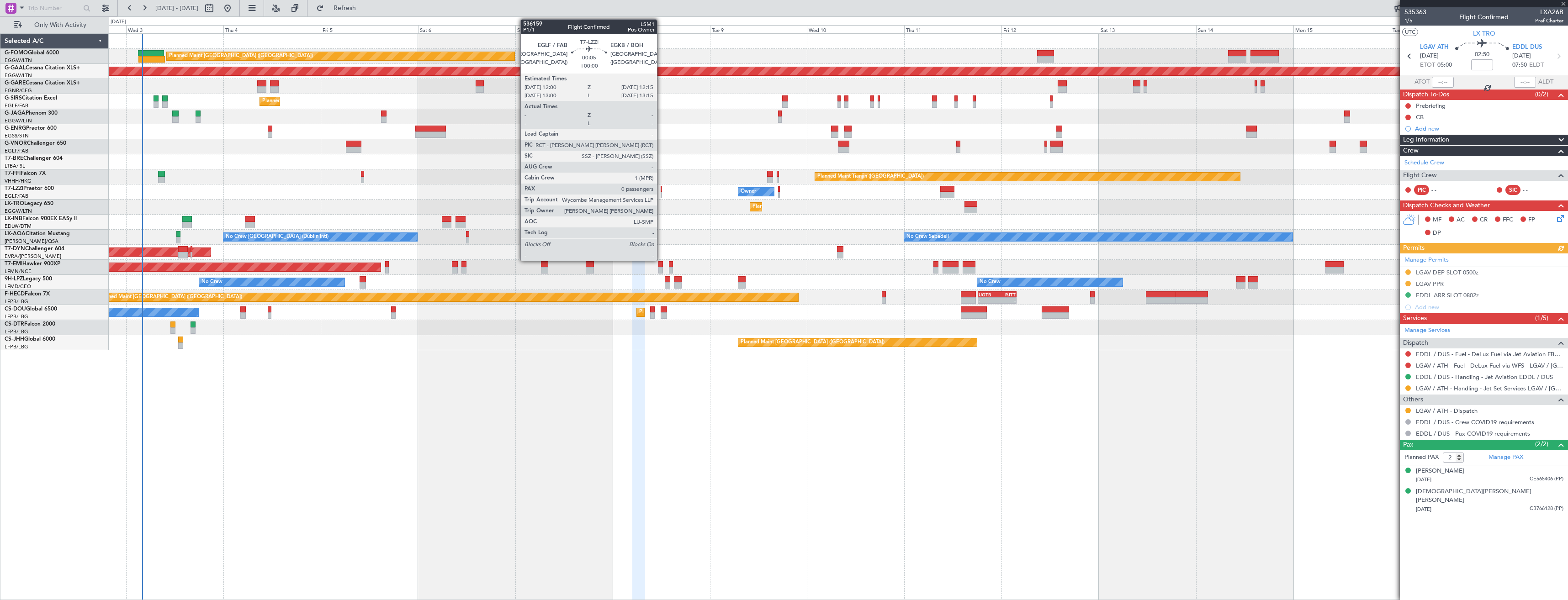
click at [661, 191] on div at bounding box center [661, 189] width 1 height 7
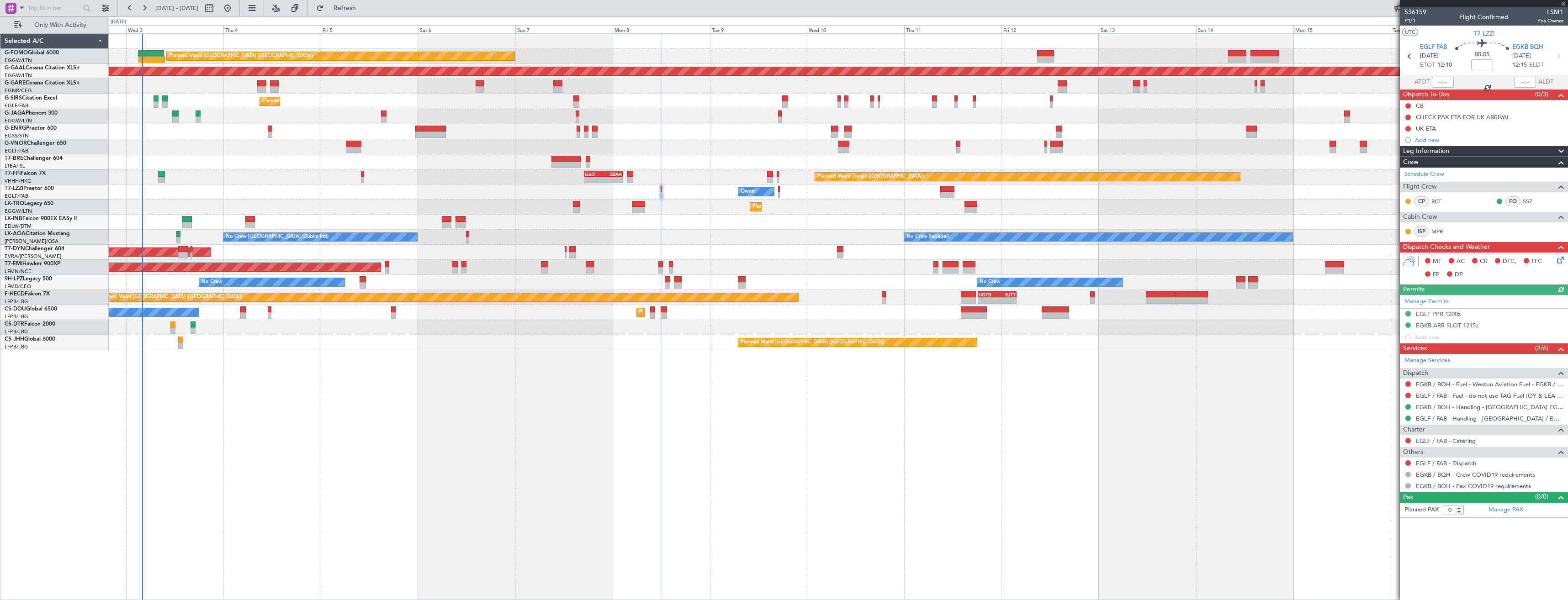
click at [1408, 459] on div at bounding box center [1408, 463] width 7 height 7
click at [1407, 461] on button at bounding box center [1407, 462] width 5 height 5
click at [1386, 569] on span "Confirmed" at bounding box center [1382, 572] width 28 height 9
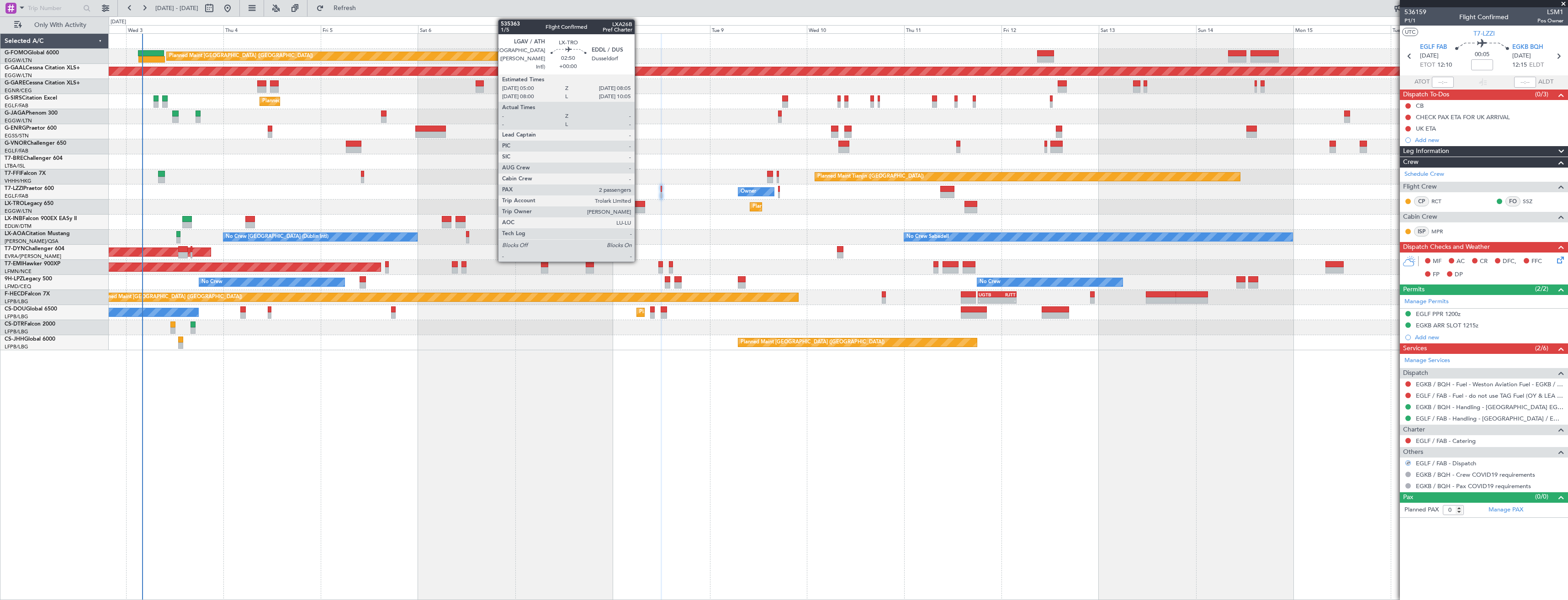
click at [639, 207] on div at bounding box center [638, 210] width 13 height 7
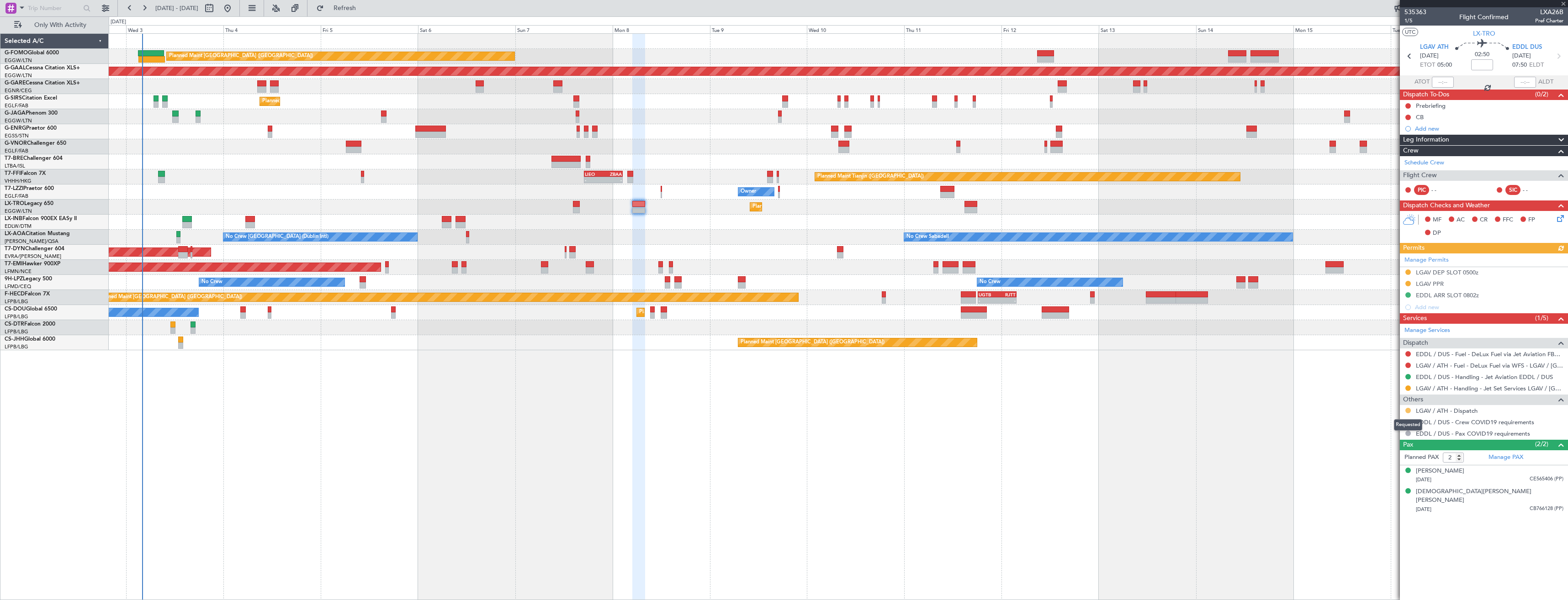
click at [1407, 410] on button at bounding box center [1407, 410] width 5 height 5
click at [1373, 519] on span "Confirmed" at bounding box center [1382, 519] width 28 height 9
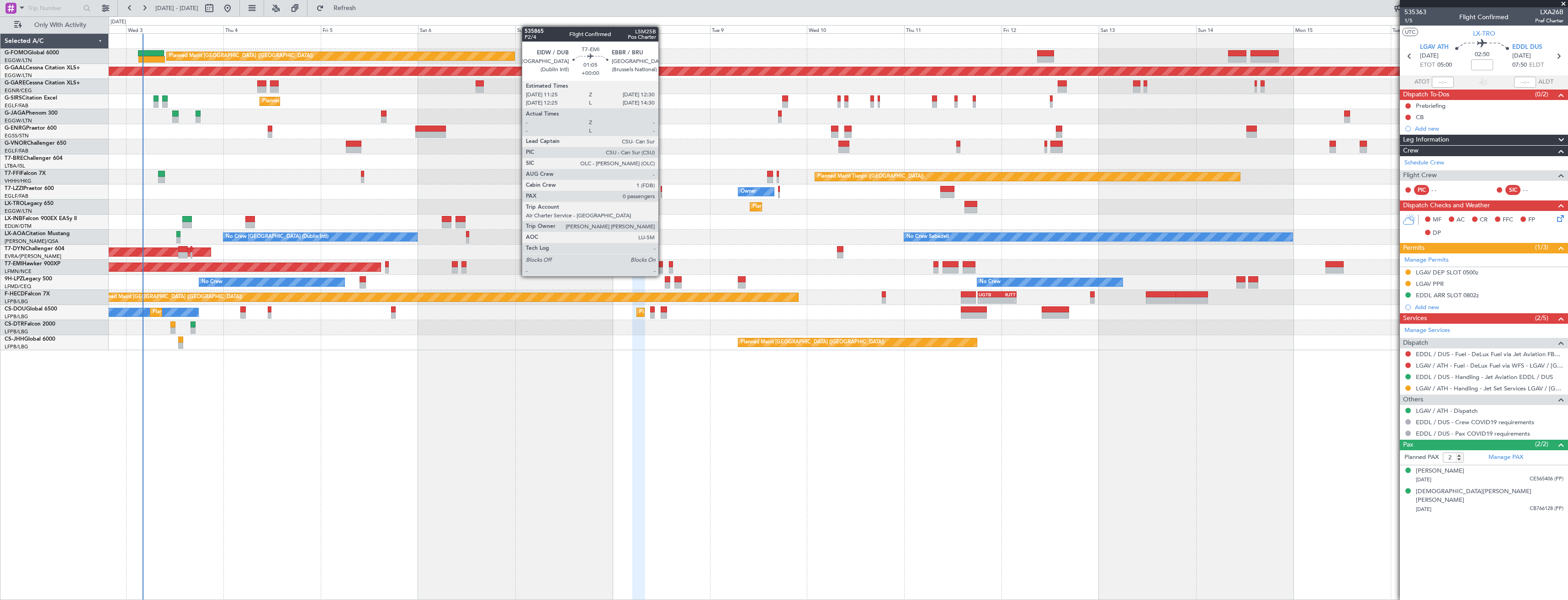
click at [663, 268] on div at bounding box center [661, 270] width 4 height 7
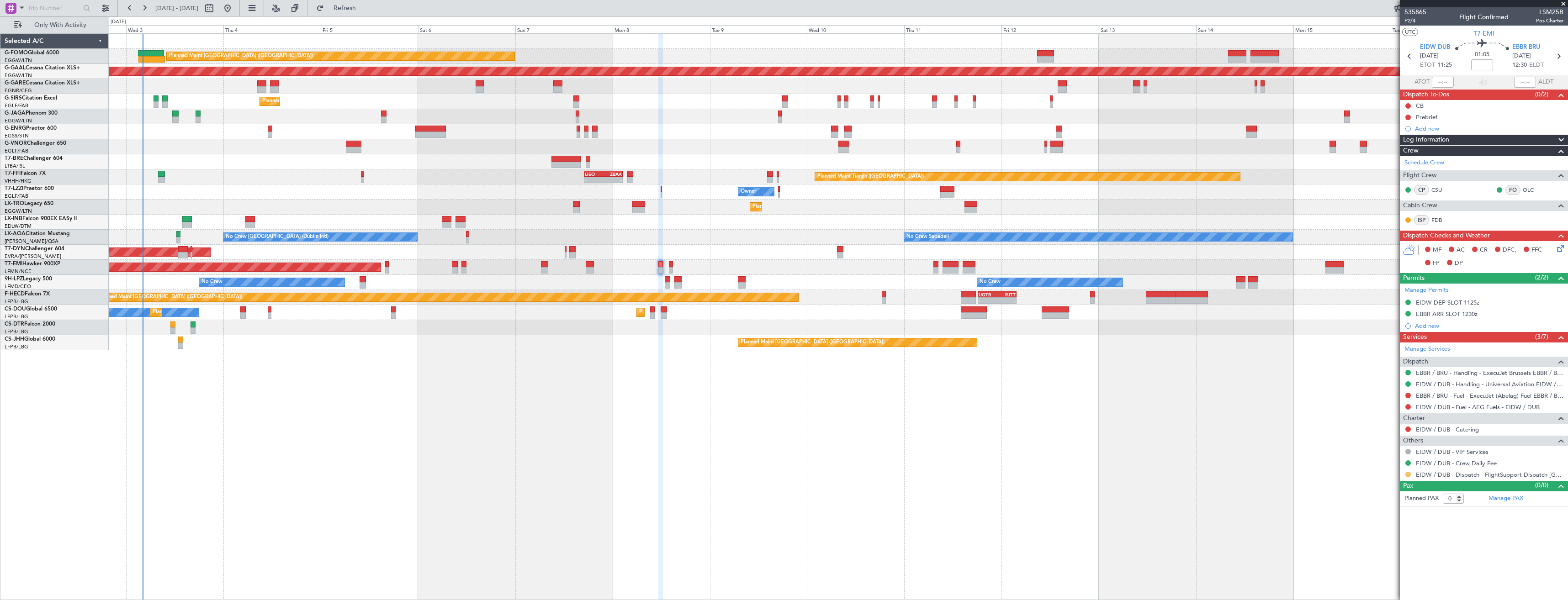
click at [1410, 475] on button at bounding box center [1407, 474] width 5 height 5
drag, startPoint x: 1403, startPoint y: 585, endPoint x: 1408, endPoint y: 569, distance: 16.8
click at [1403, 585] on li "Confirmed" at bounding box center [1408, 583] width 106 height 13
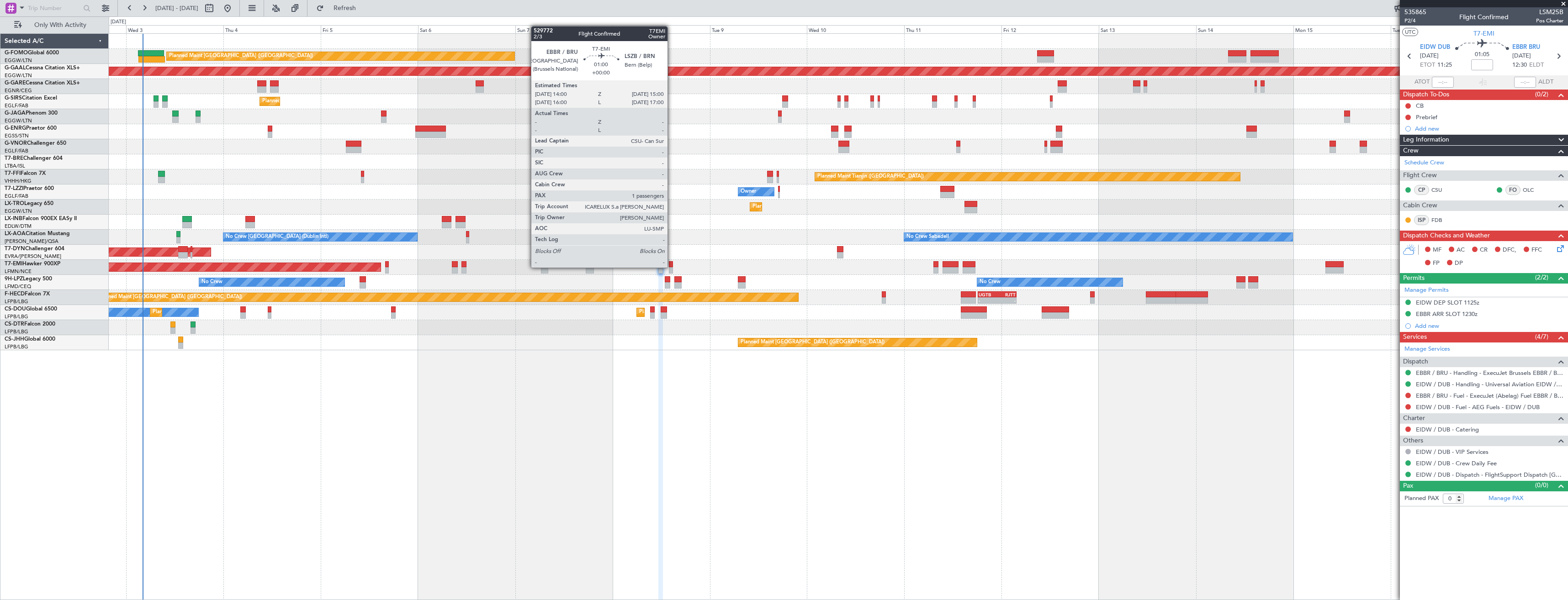
click at [672, 268] on div at bounding box center [671, 270] width 4 height 7
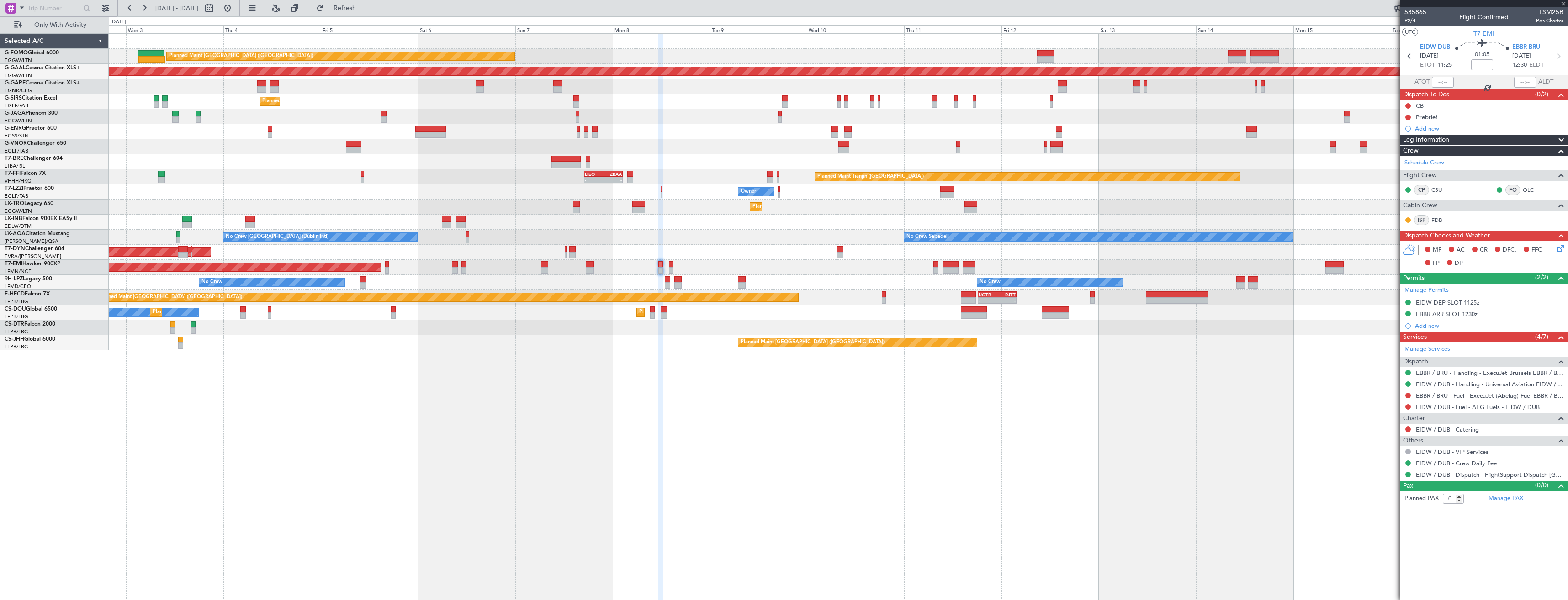
type input "1"
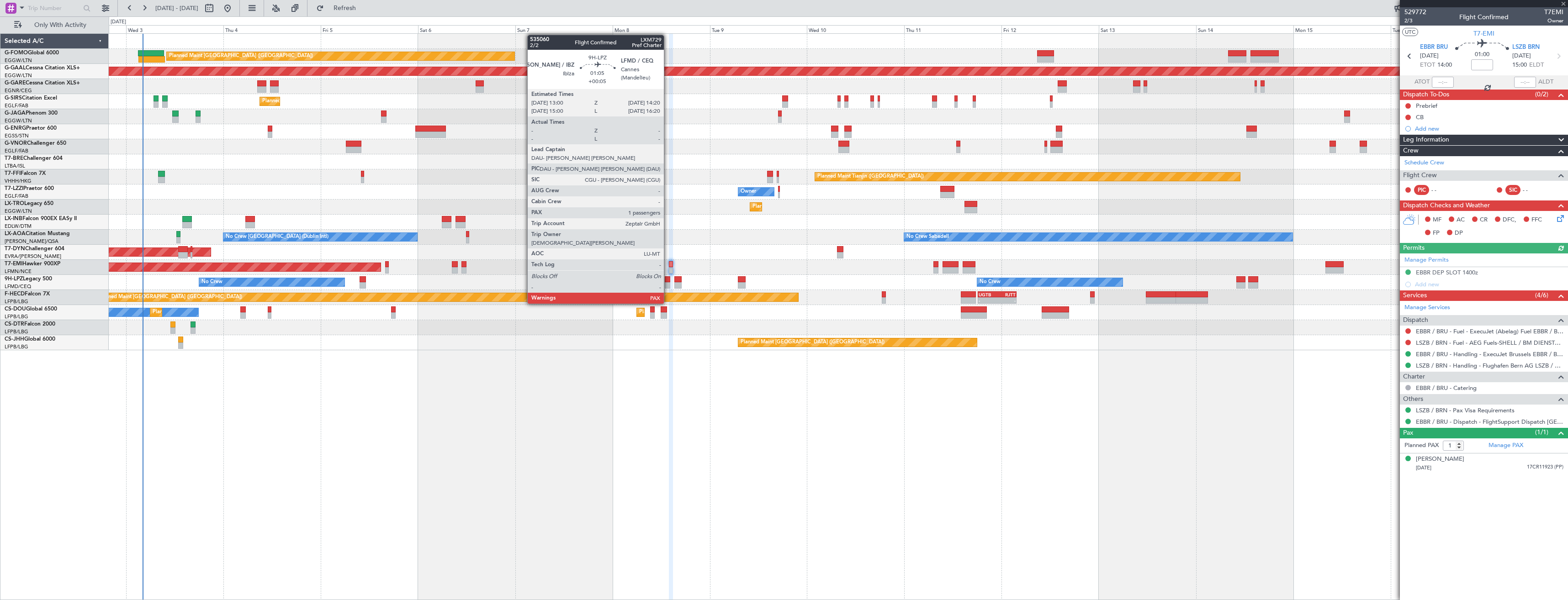
click at [668, 286] on div at bounding box center [667, 286] width 5 height 7
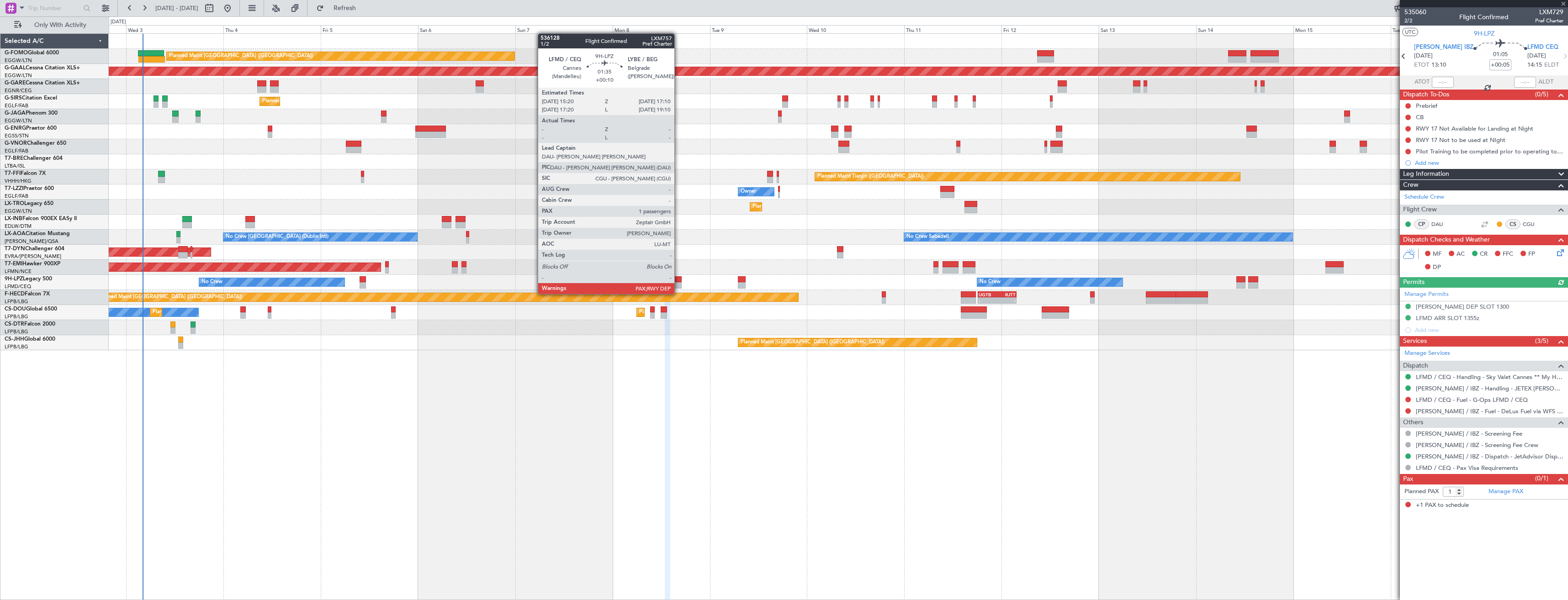
click at [678, 285] on div at bounding box center [678, 286] width 7 height 7
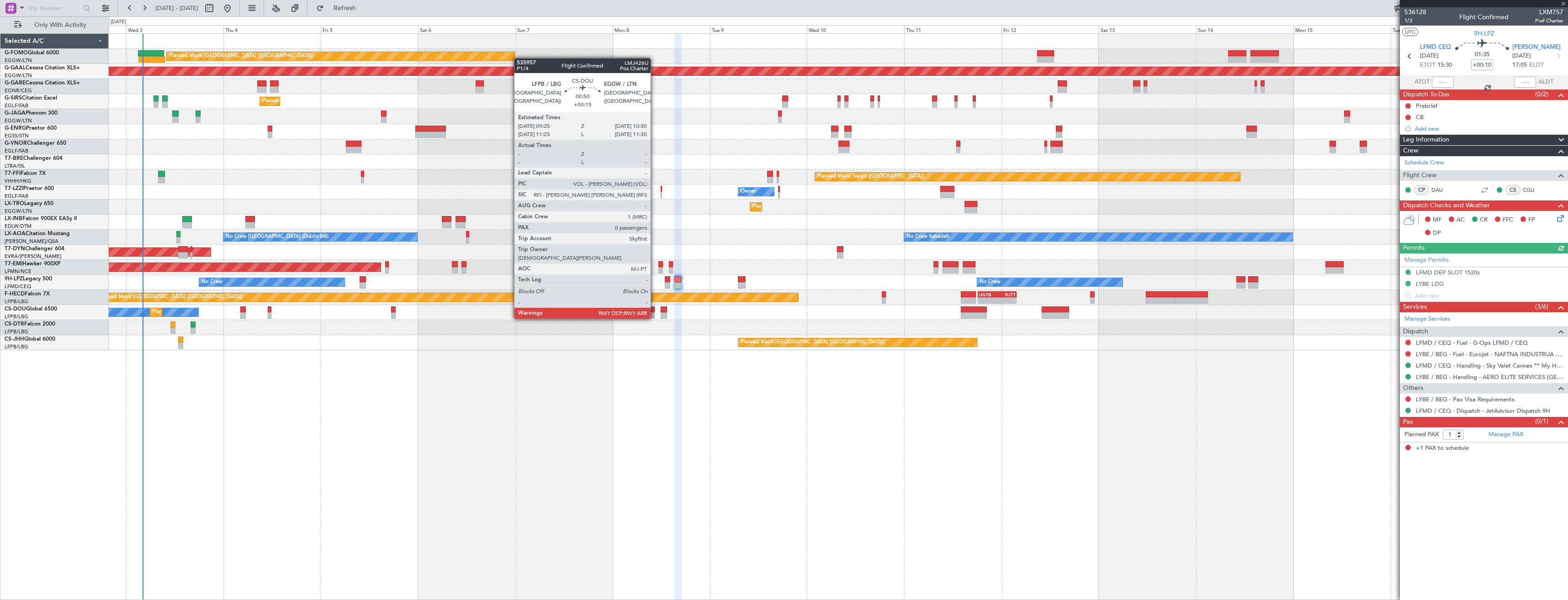
click at [655, 309] on div at bounding box center [652, 309] width 4 height 7
type input "+00:15"
type input "0"
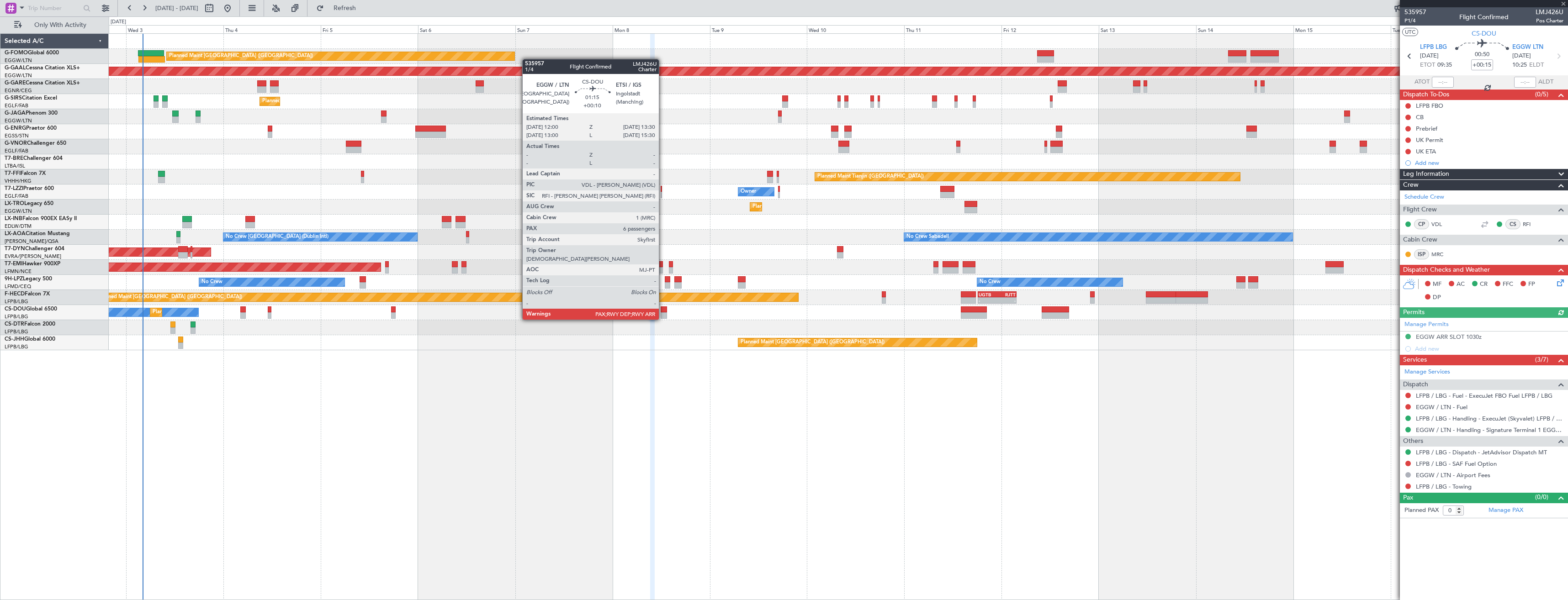
click at [663, 311] on div at bounding box center [663, 309] width 7 height 7
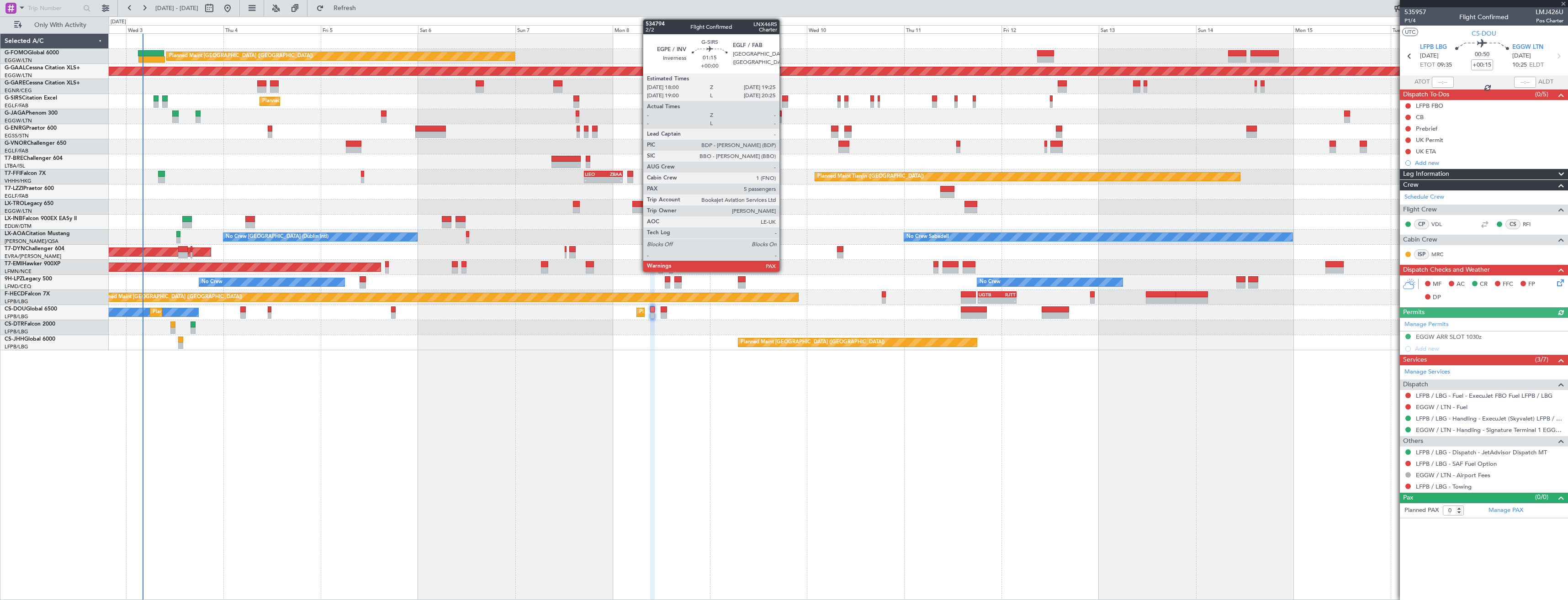
type input "+00:10"
type input "6"
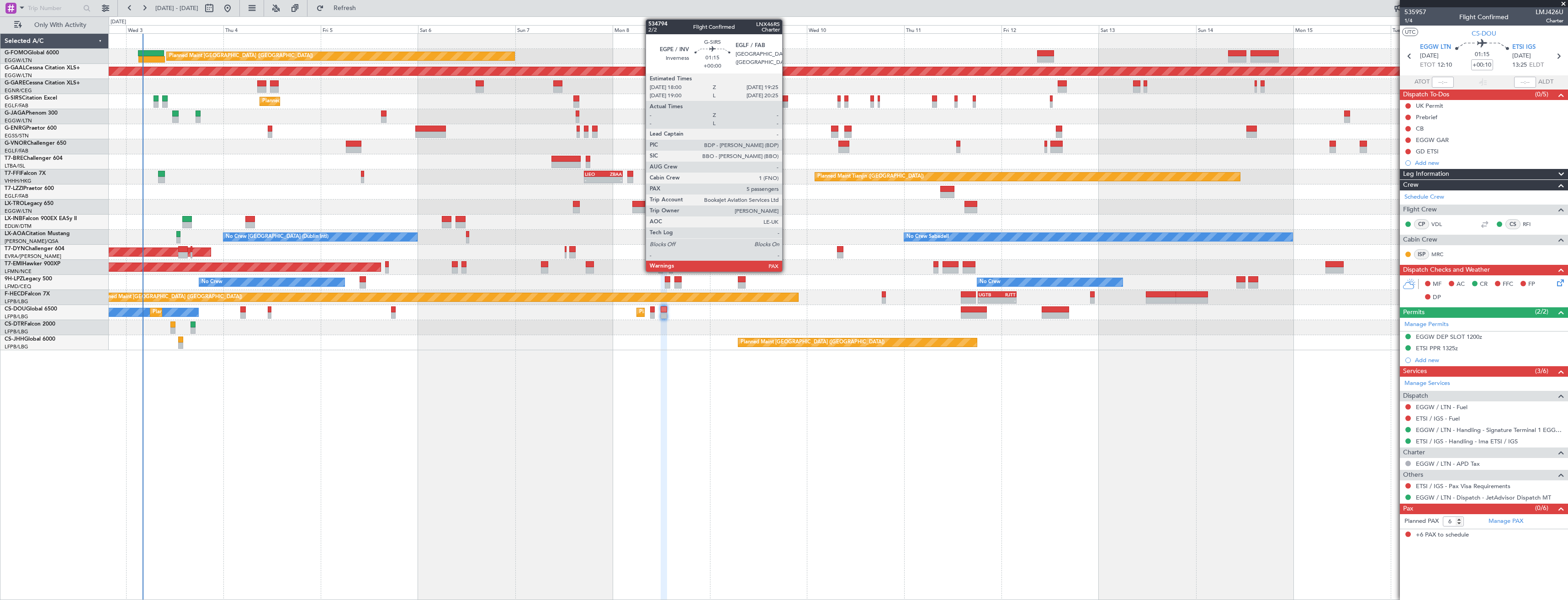
click at [786, 100] on div at bounding box center [785, 98] width 6 height 7
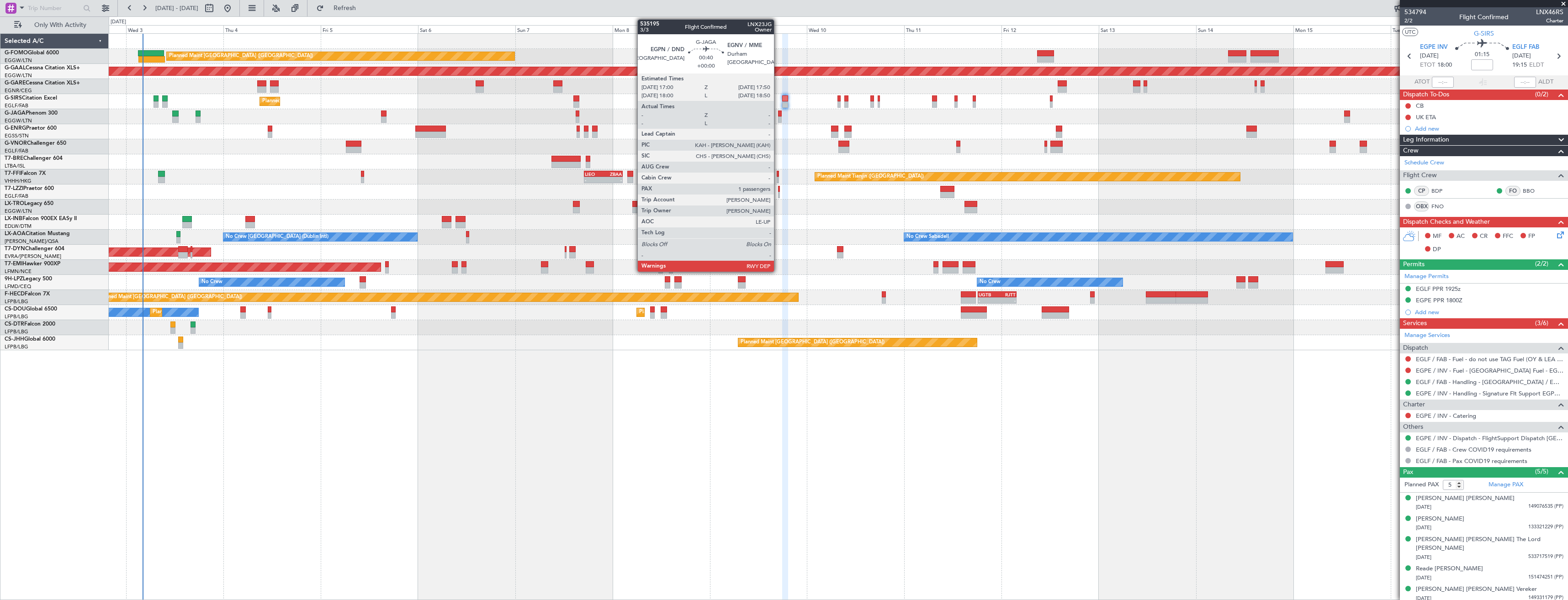
click at [778, 119] on div at bounding box center [780, 120] width 4 height 7
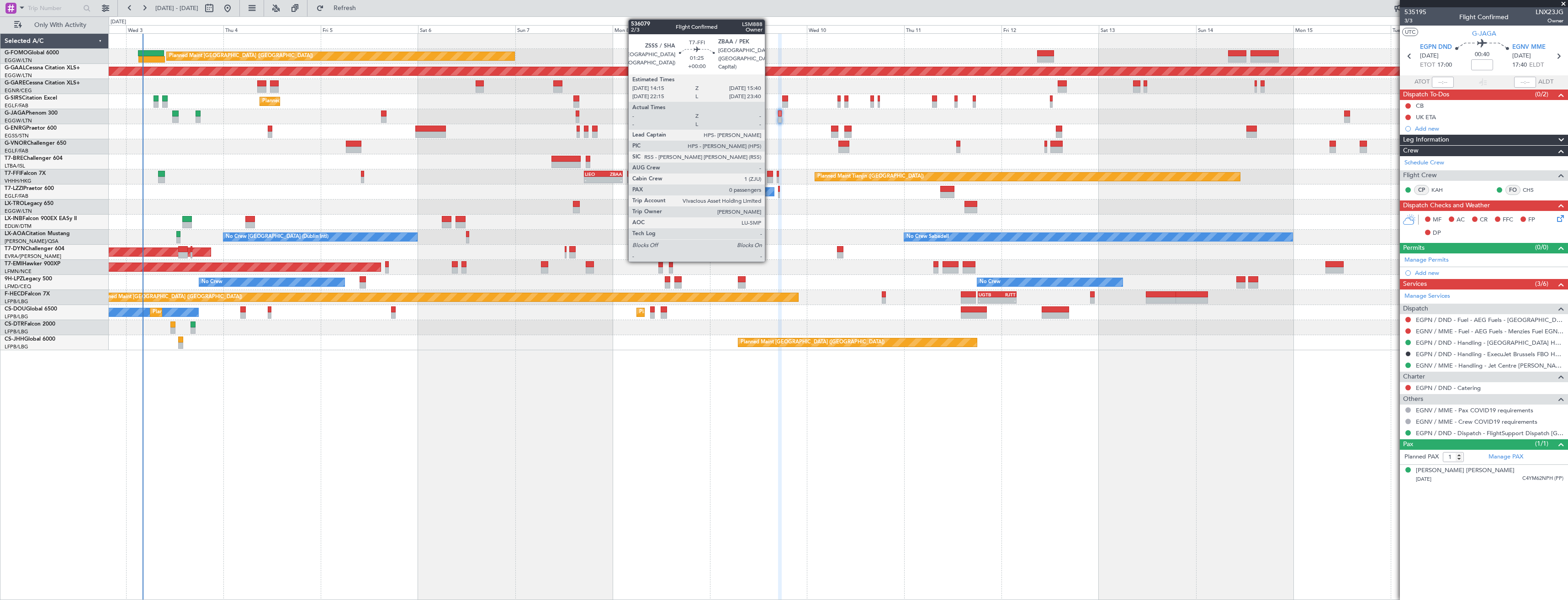
click at [769, 177] on div at bounding box center [770, 180] width 6 height 7
type input "0"
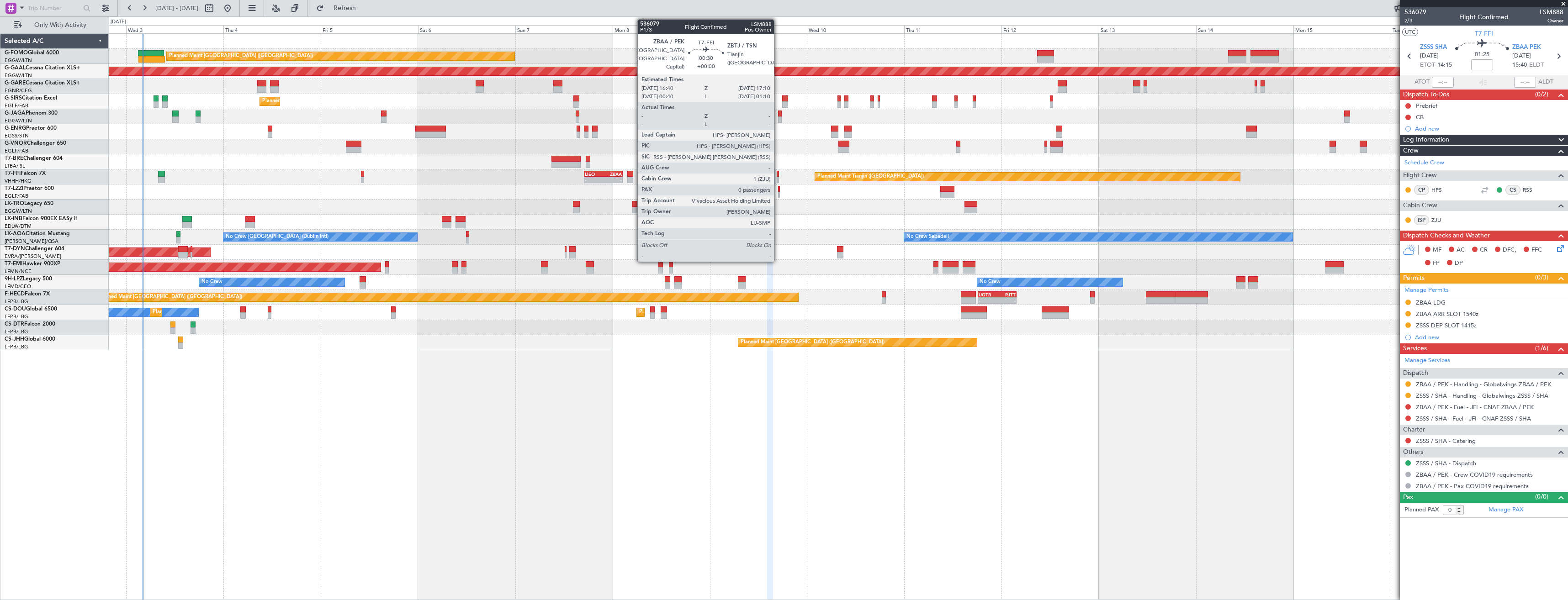
click at [778, 179] on div at bounding box center [777, 180] width 2 height 7
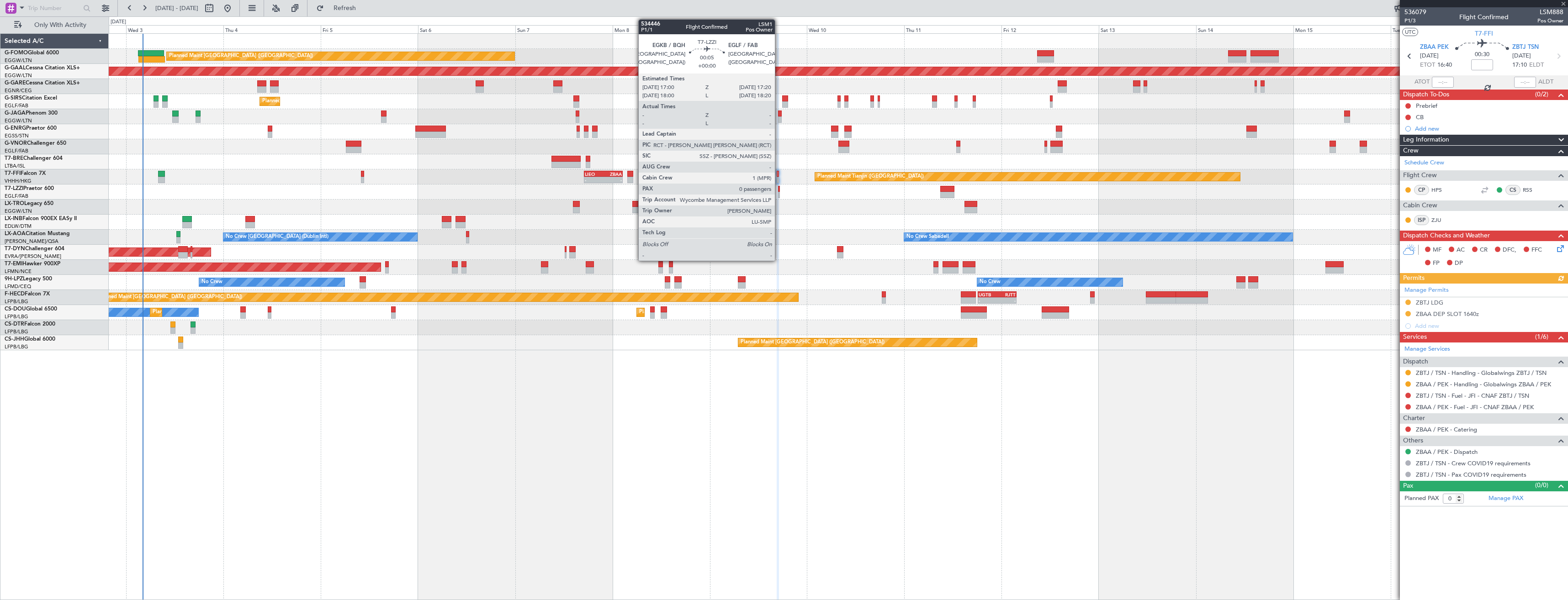
click at [779, 191] on div at bounding box center [779, 189] width 1 height 7
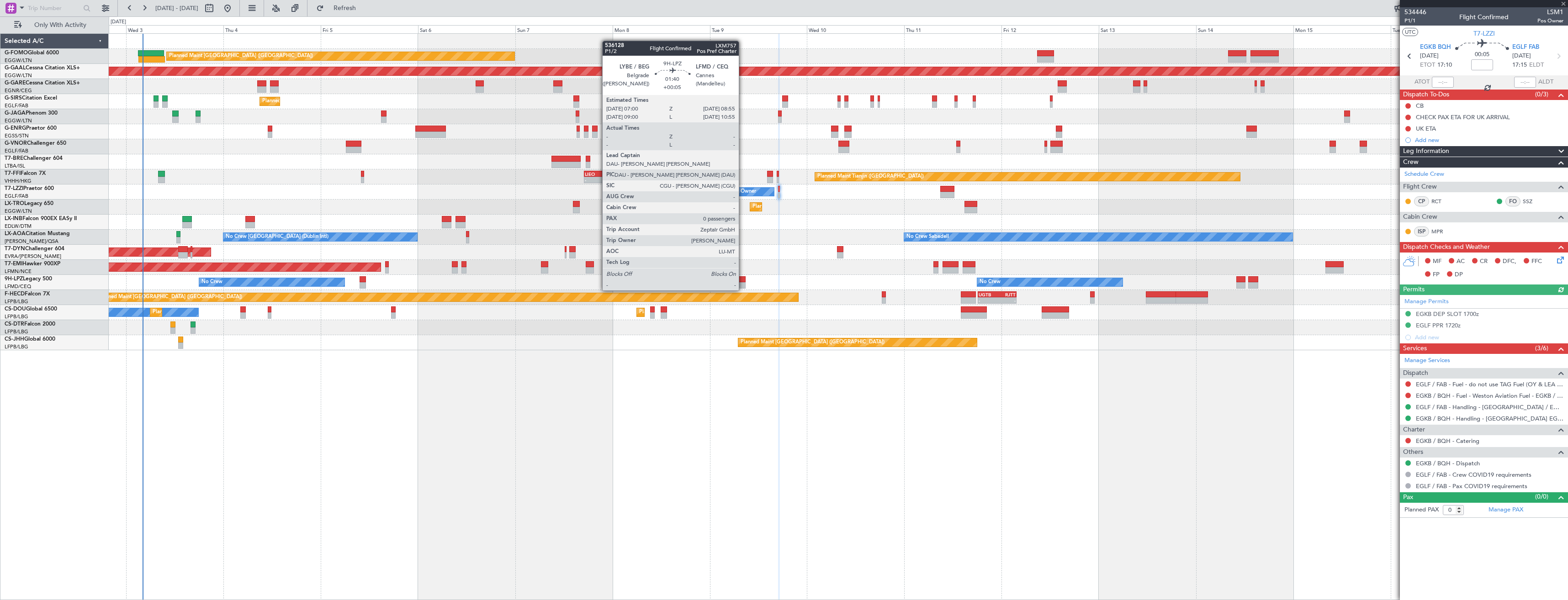
click at [743, 281] on div at bounding box center [742, 280] width 8 height 7
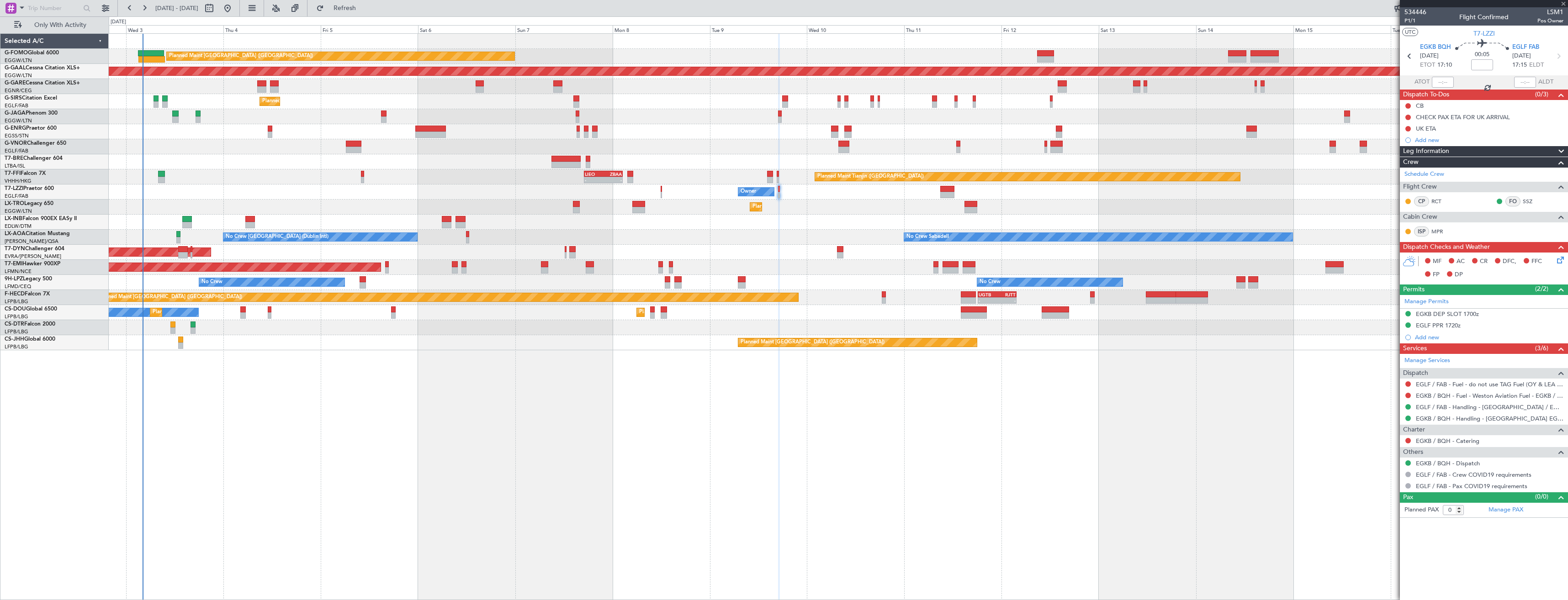
type input "+00:05"
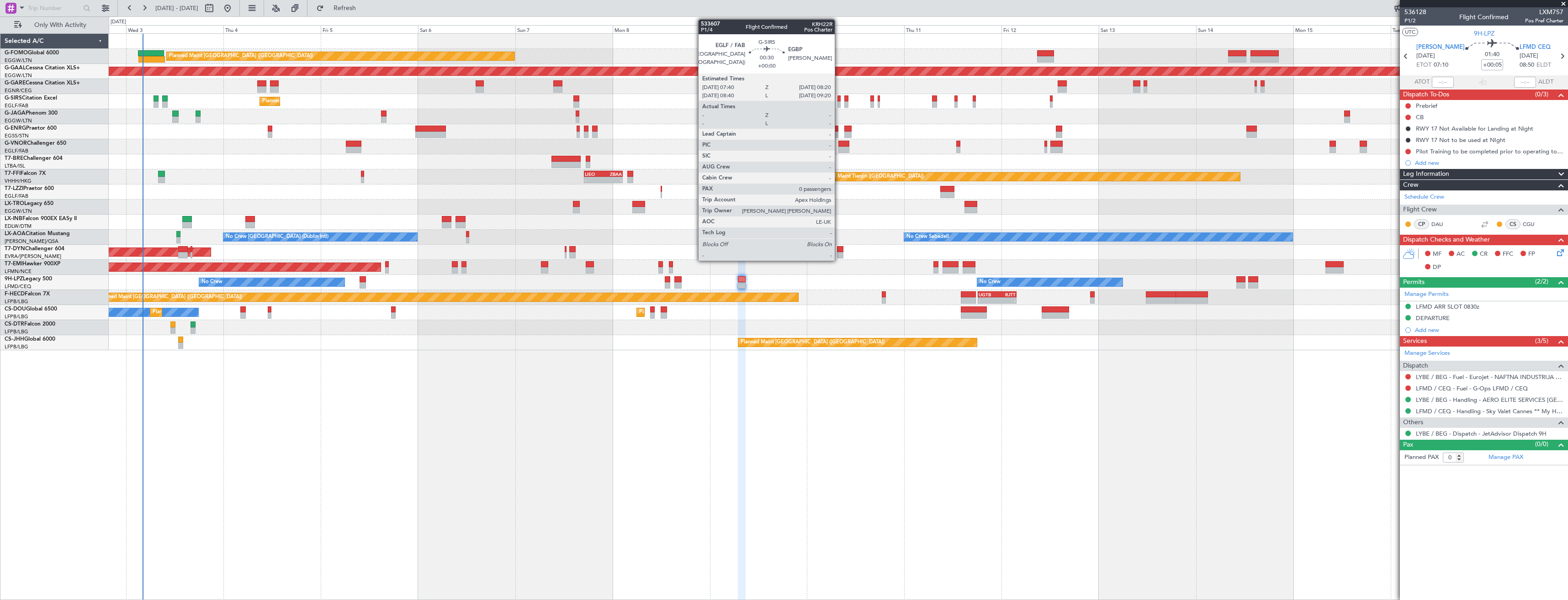
click at [839, 101] on div at bounding box center [839, 98] width 3 height 7
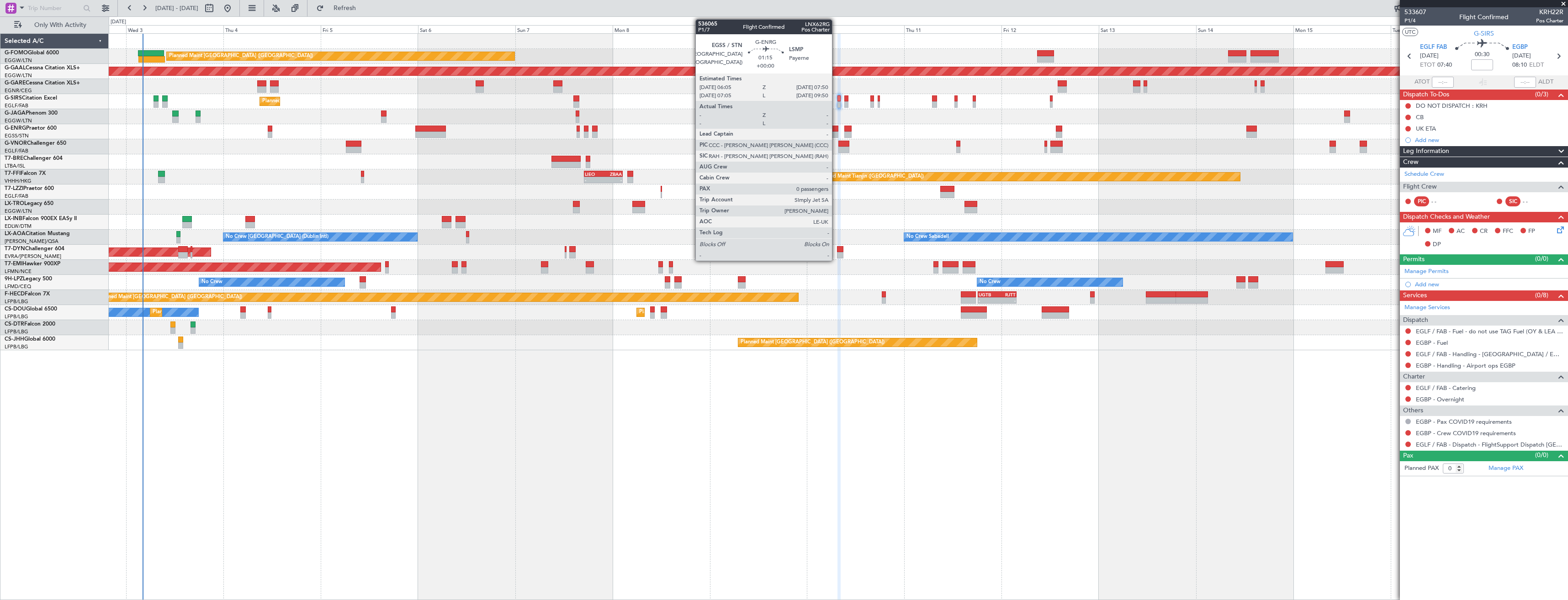
click at [836, 126] on div at bounding box center [835, 129] width 7 height 7
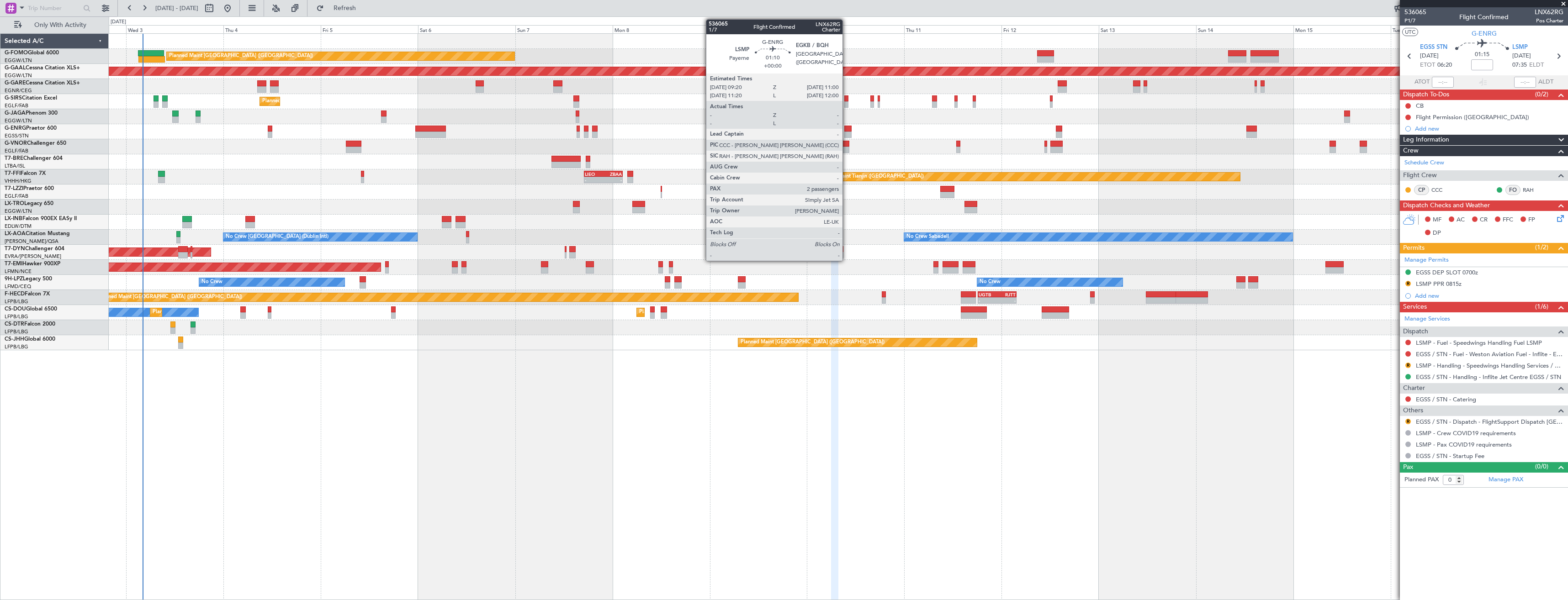
click at [846, 131] on div at bounding box center [847, 129] width 7 height 7
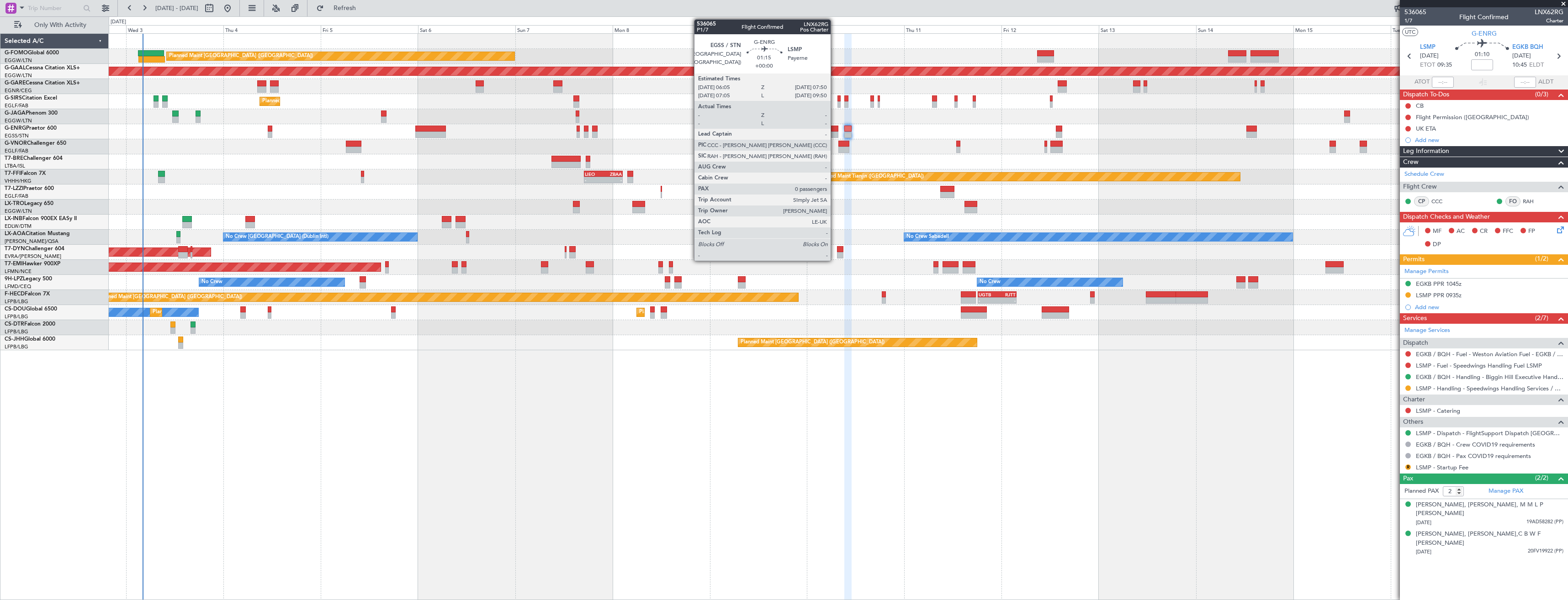
click at [835, 129] on div at bounding box center [835, 129] width 7 height 7
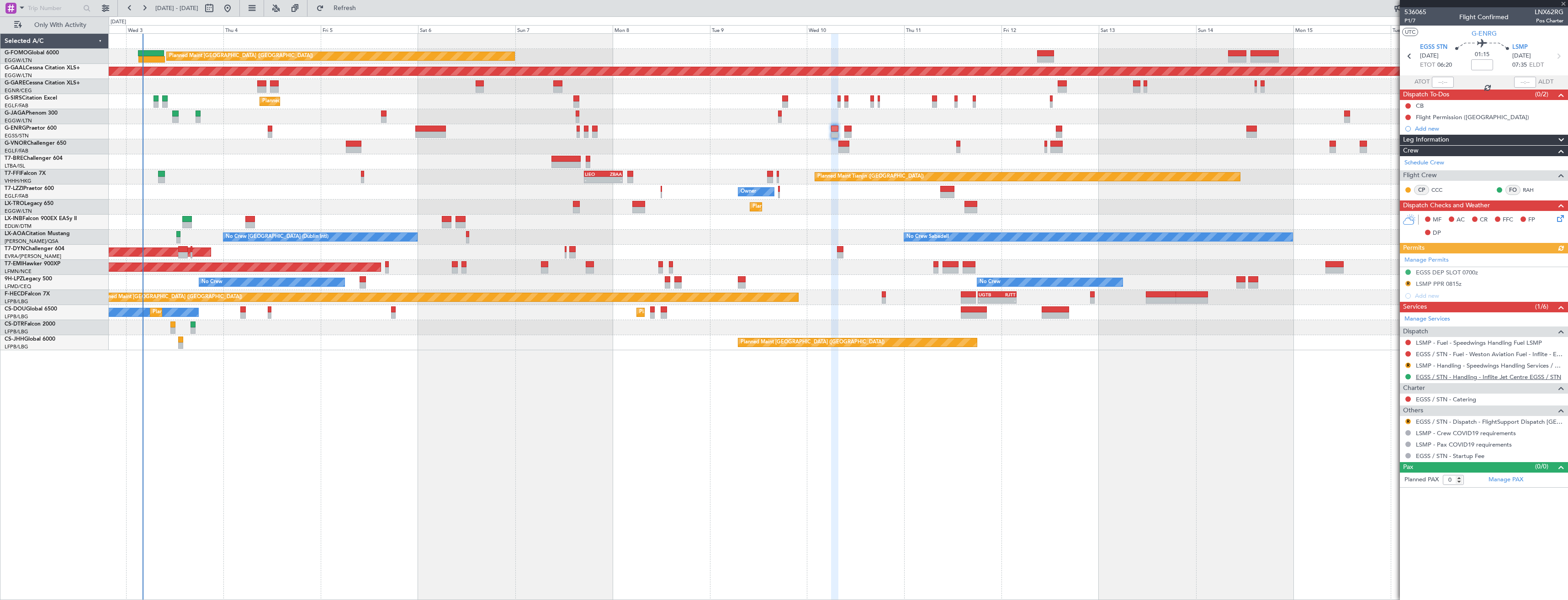
click at [1458, 379] on link "EGSS / STN - Handling - Inflite Jet Centre EGSS / STN" at bounding box center [1488, 377] width 145 height 7
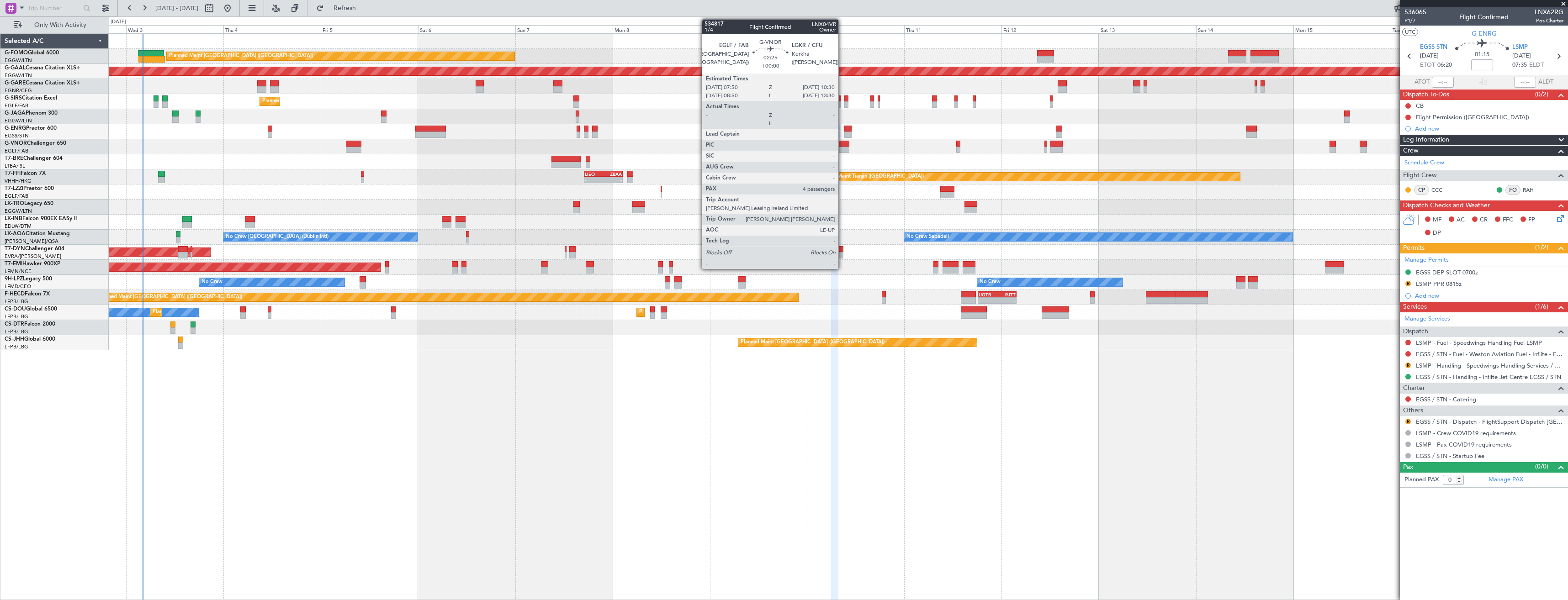
click at [843, 149] on div at bounding box center [844, 149] width 11 height 7
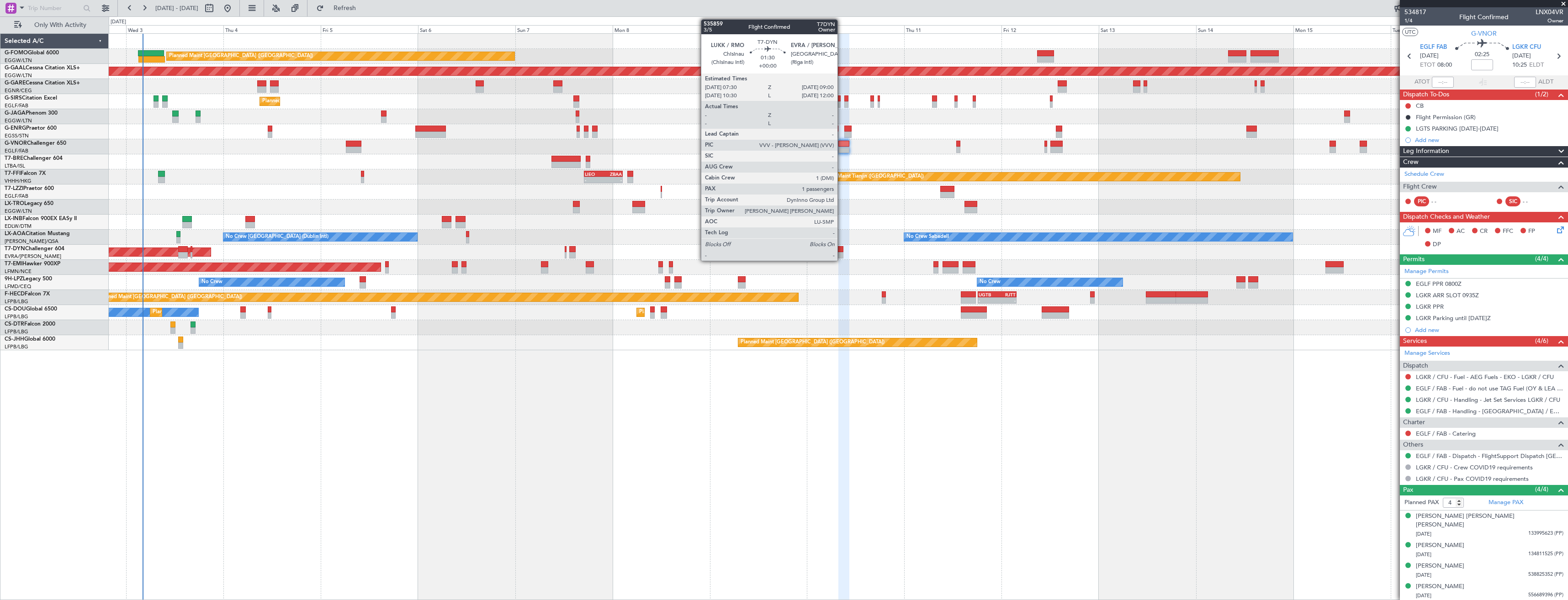
click at [841, 254] on div at bounding box center [840, 255] width 7 height 7
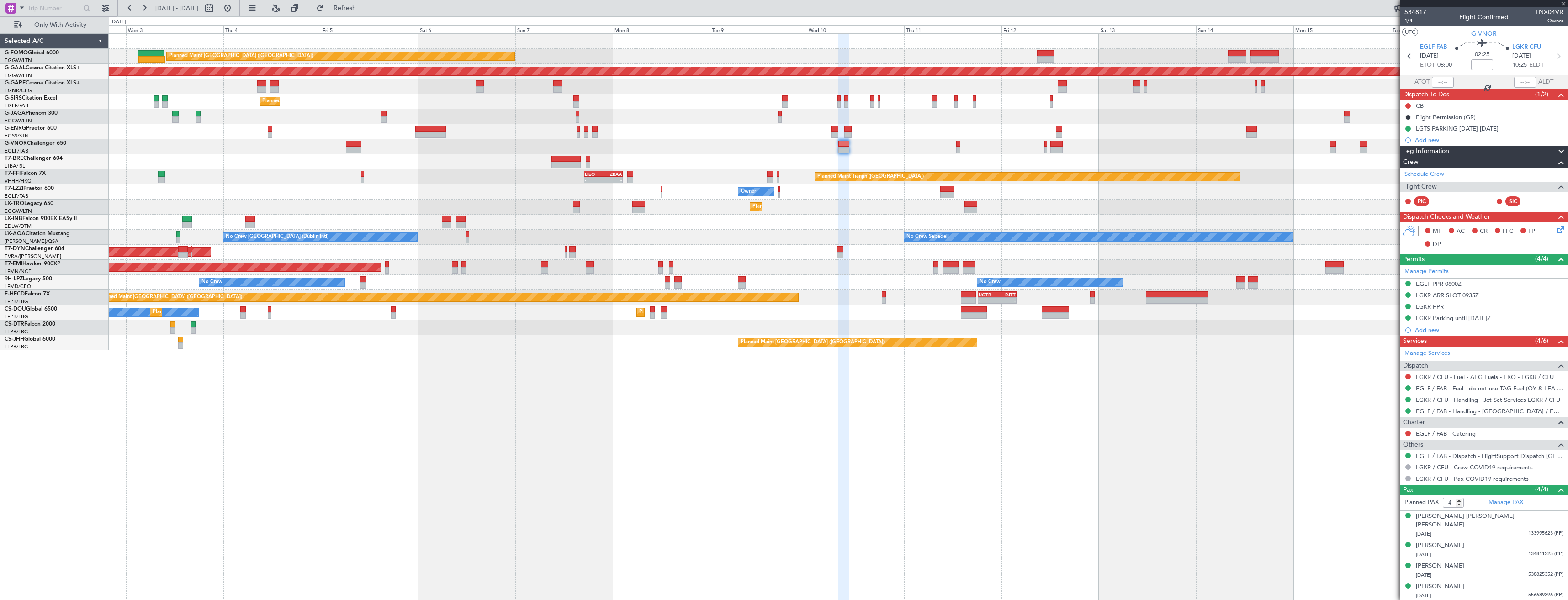
type input "1"
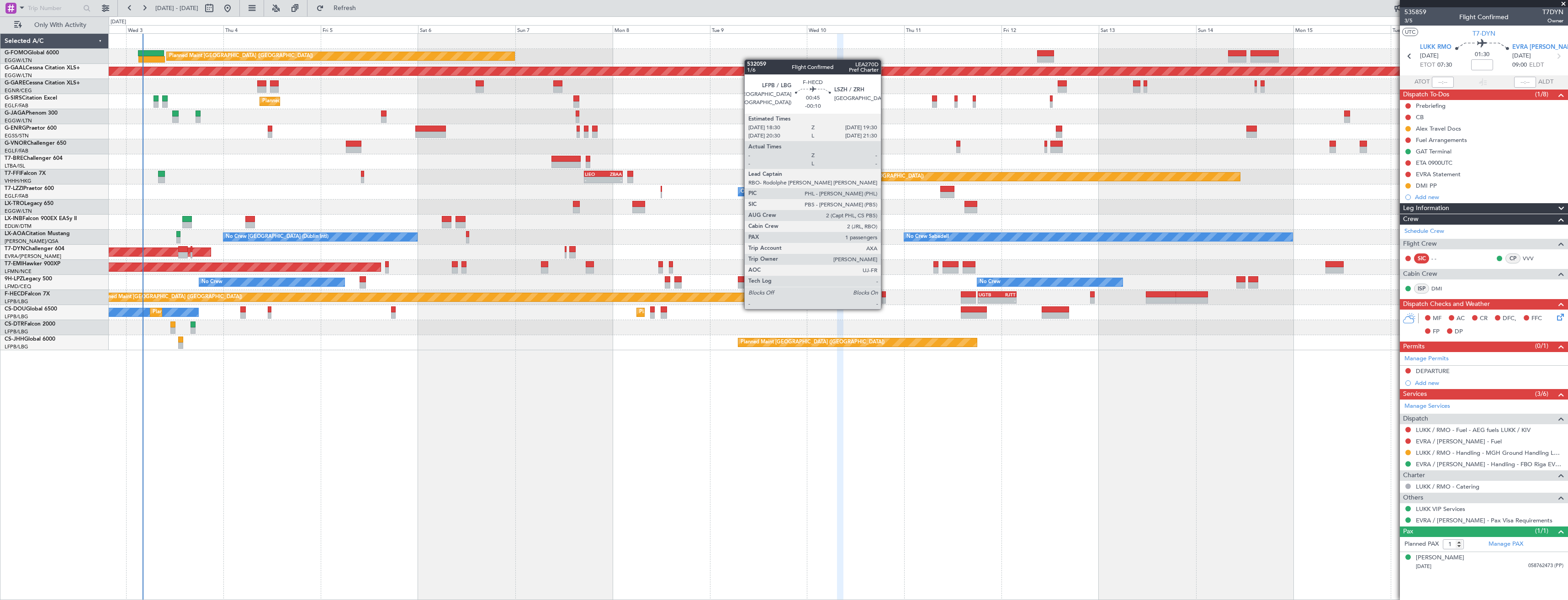
click at [885, 300] on div at bounding box center [884, 300] width 4 height 7
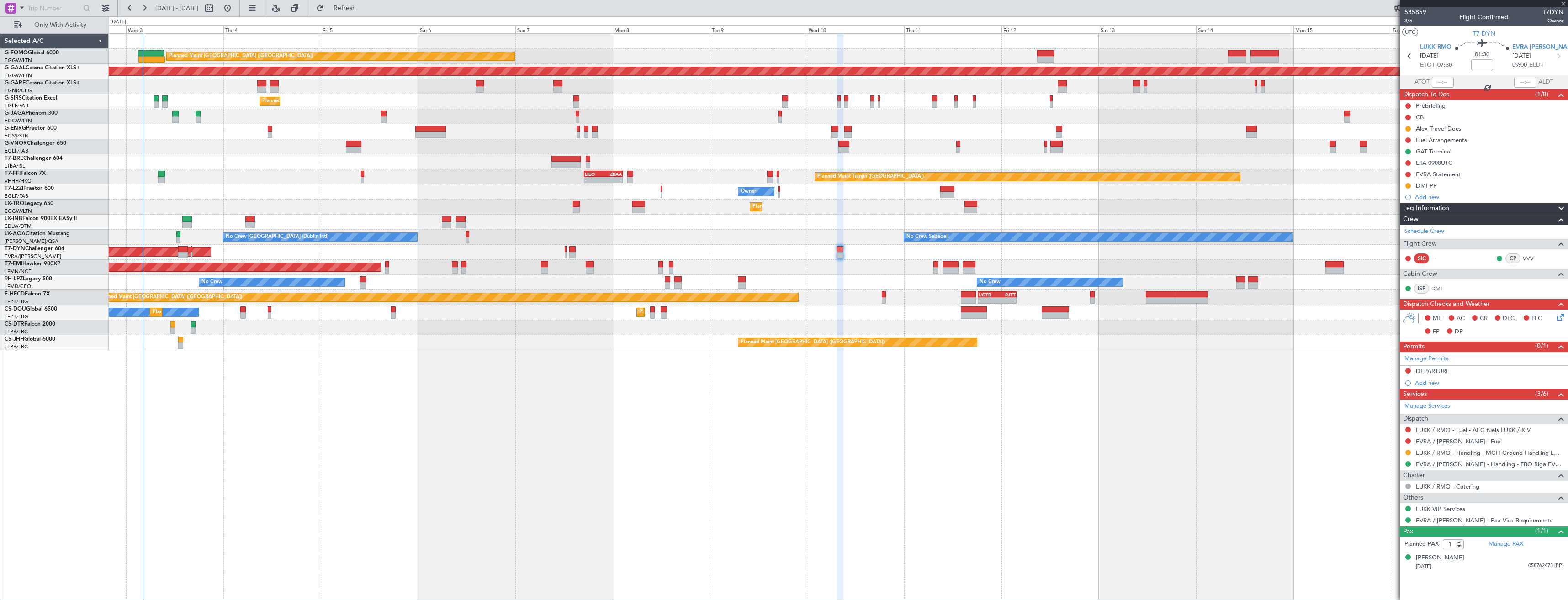
type input "-00:10"
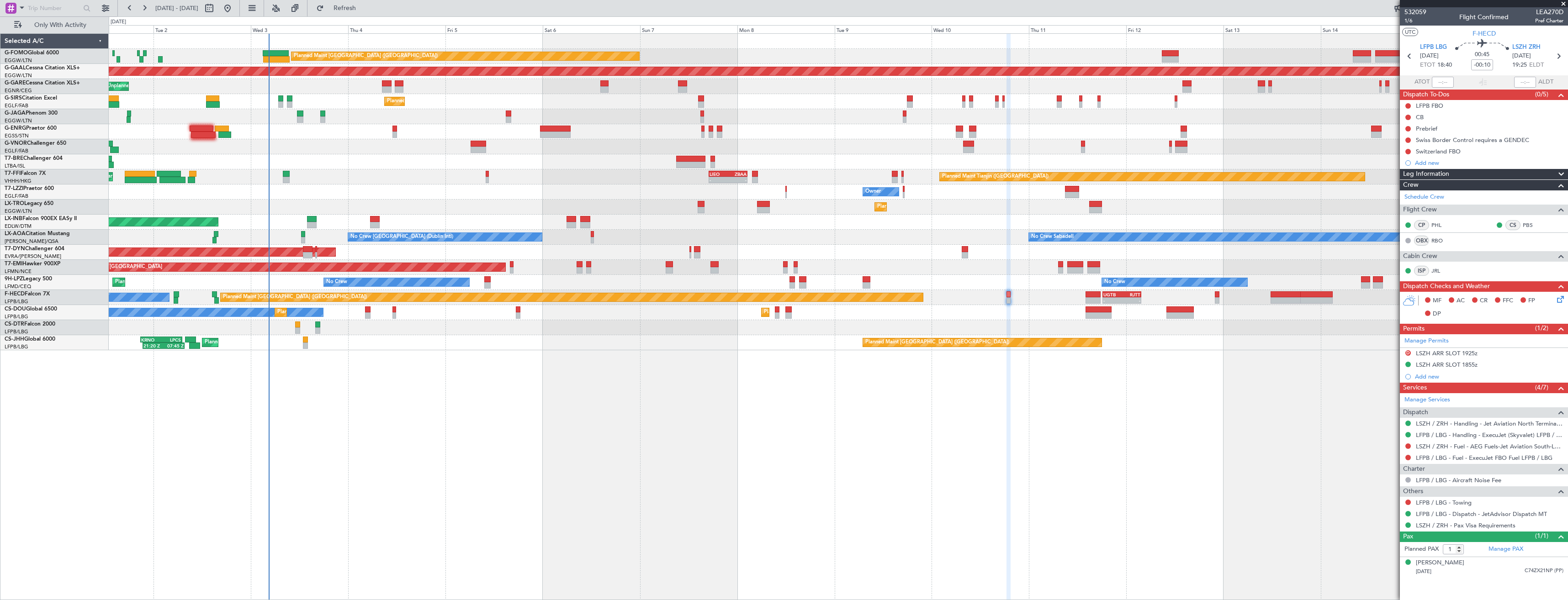
click at [425, 129] on div at bounding box center [838, 132] width 1459 height 15
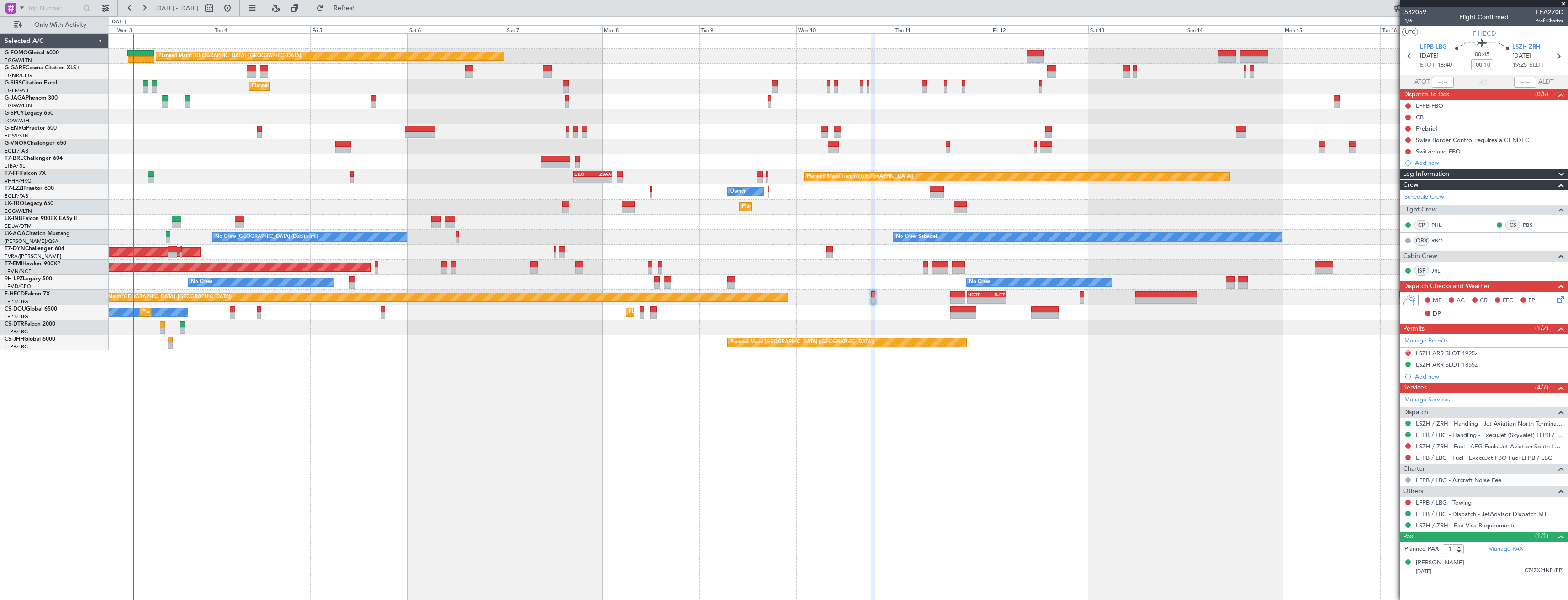
click at [257, 152] on div at bounding box center [838, 146] width 1459 height 15
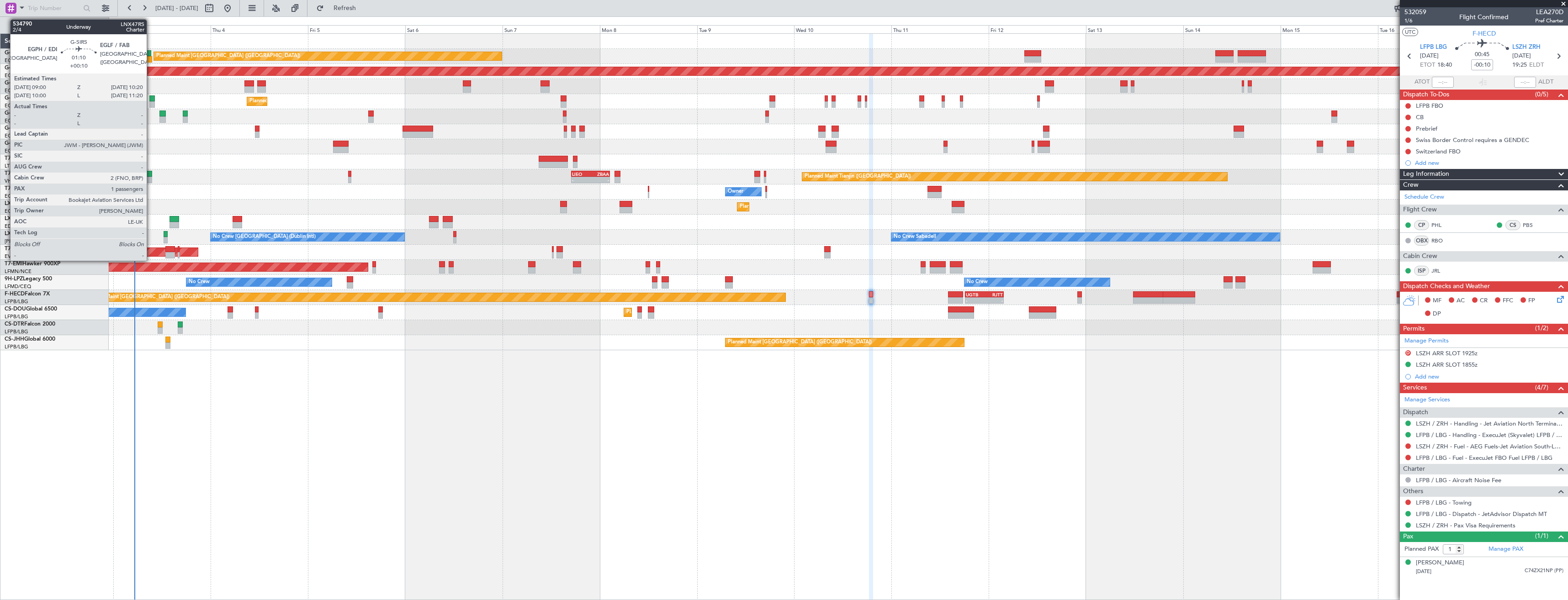
click at [151, 98] on div at bounding box center [152, 98] width 5 height 7
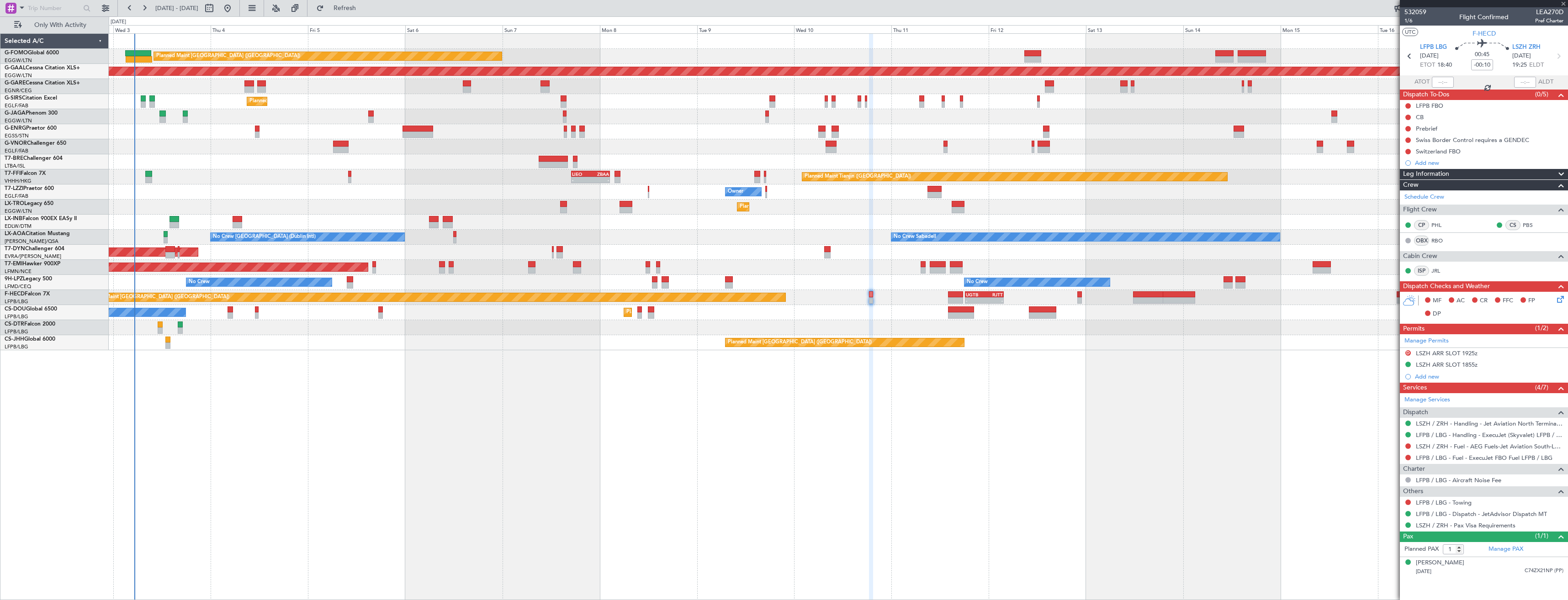
type input "+00:10"
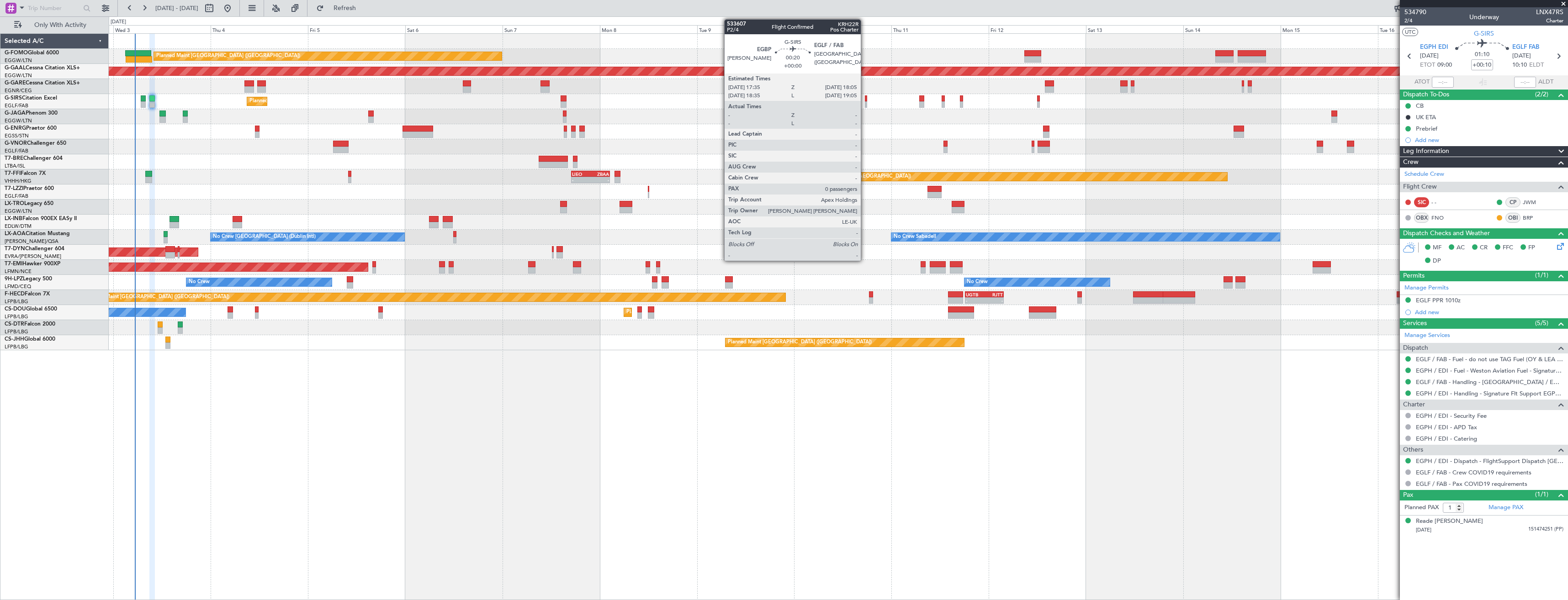
click at [865, 103] on div at bounding box center [866, 104] width 2 height 7
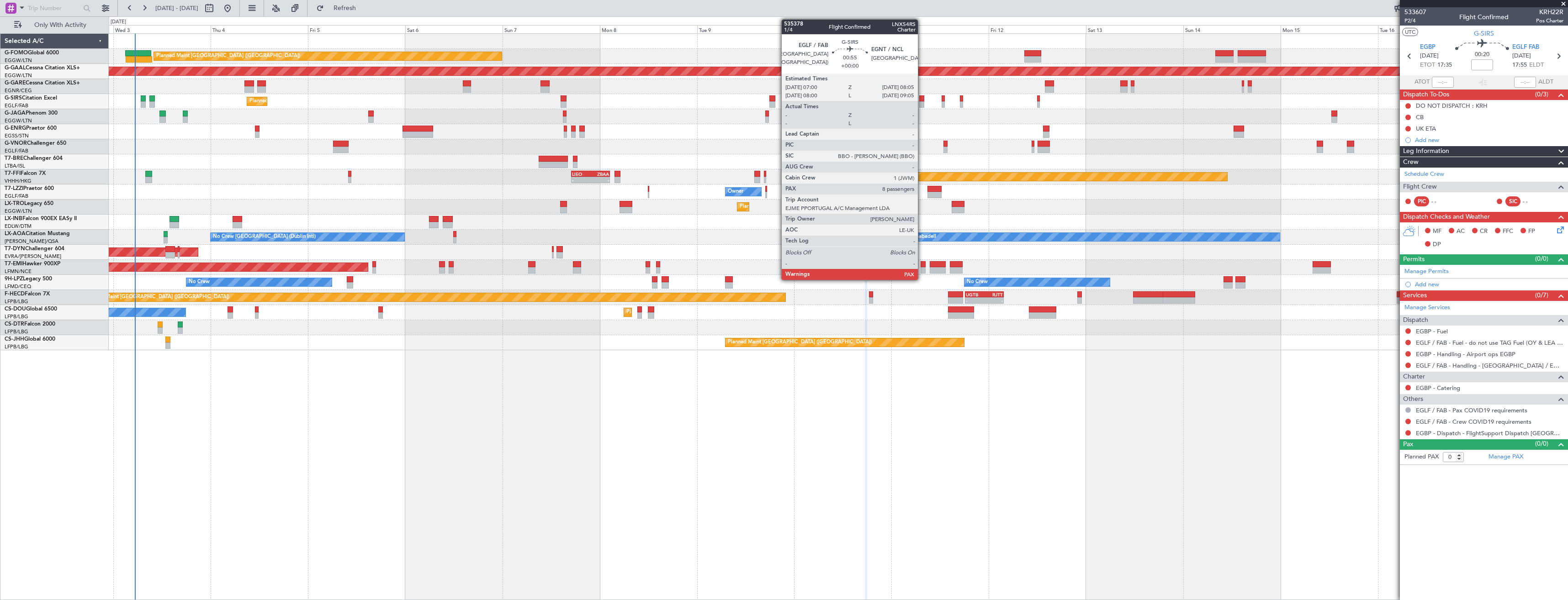
click at [922, 100] on div at bounding box center [922, 98] width 4 height 7
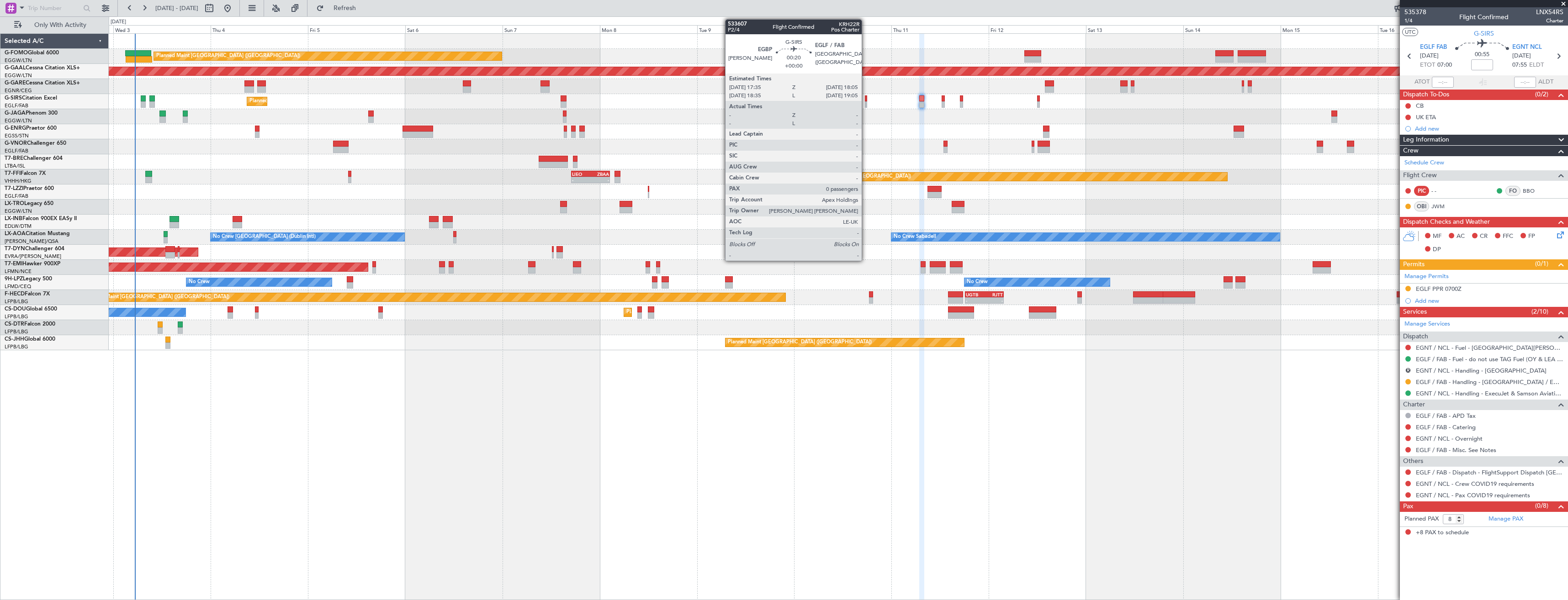
click at [866, 99] on div at bounding box center [866, 98] width 2 height 7
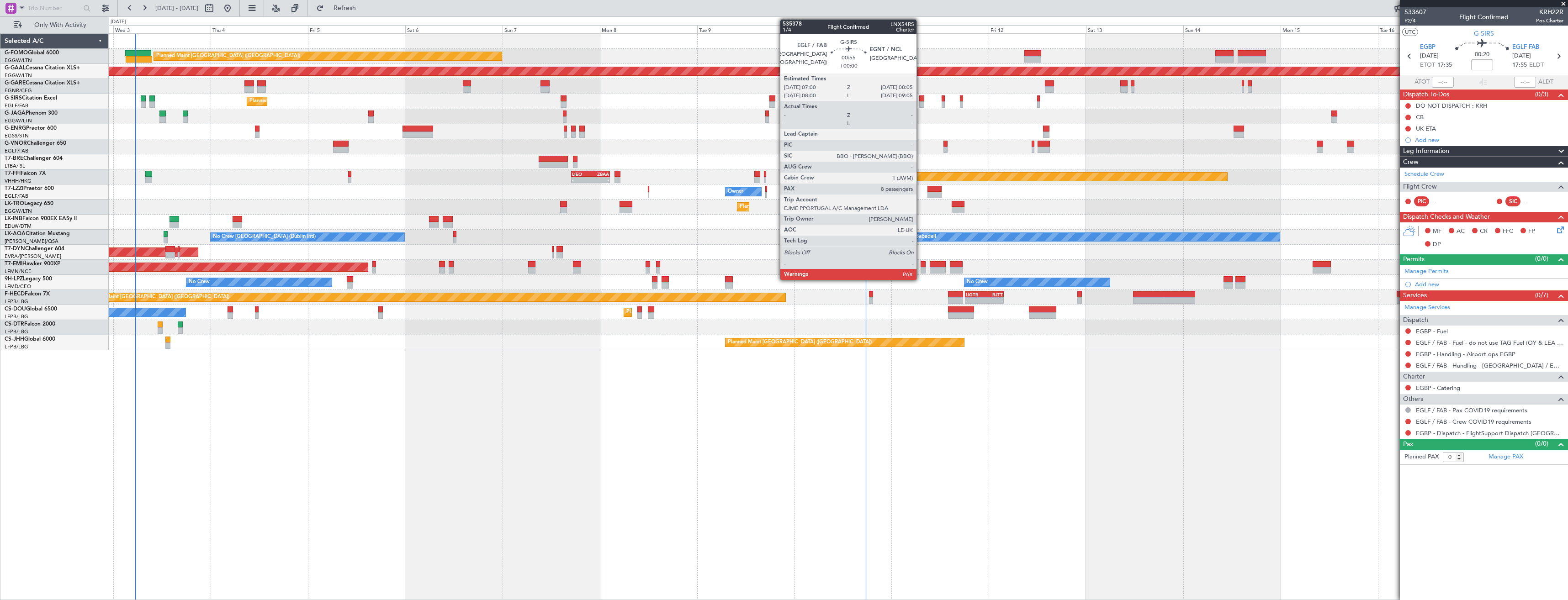
click at [921, 104] on div at bounding box center [922, 104] width 4 height 7
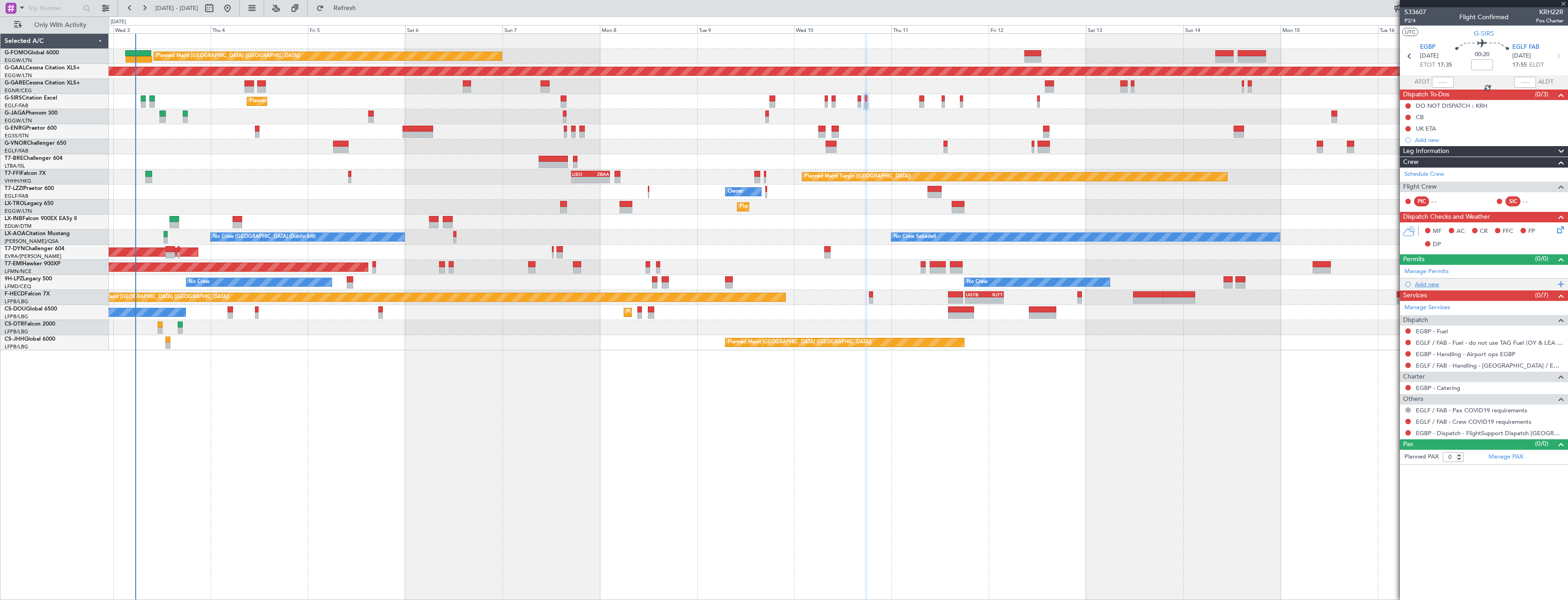
type input "8"
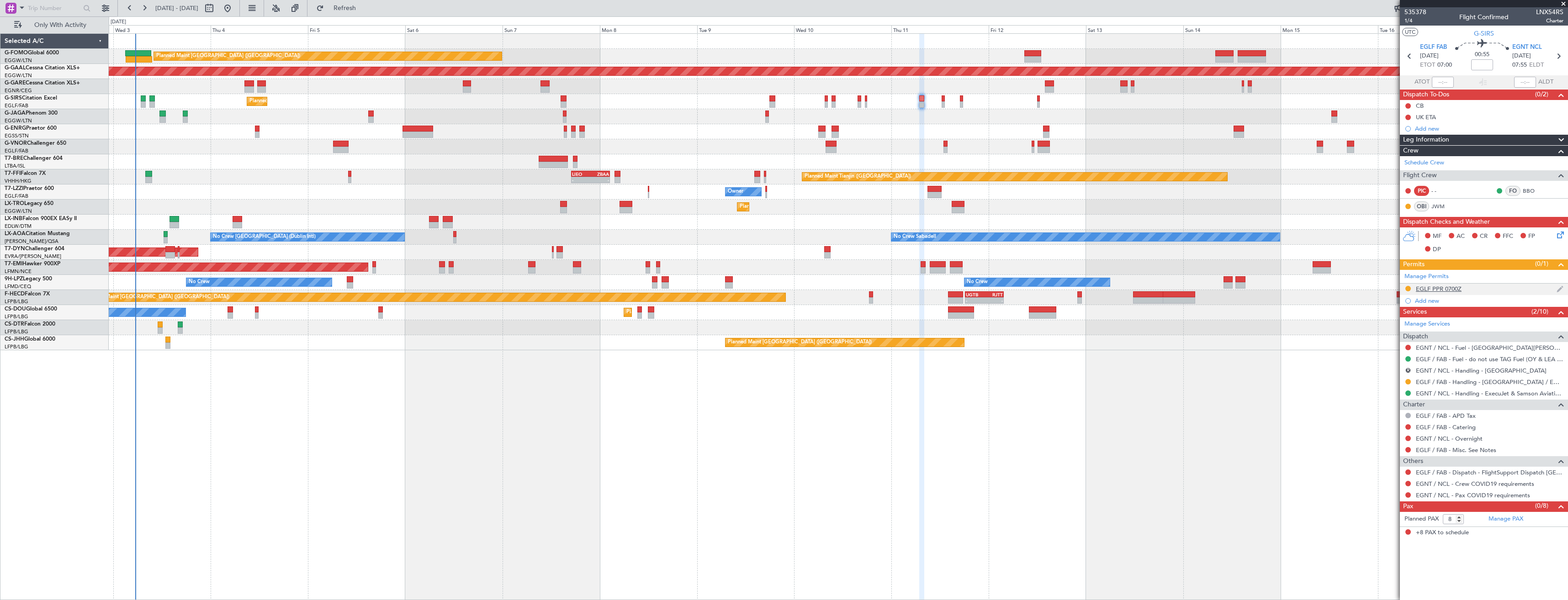
click at [1484, 288] on div "EGLF PPR 0700Z" at bounding box center [1484, 288] width 168 height 11
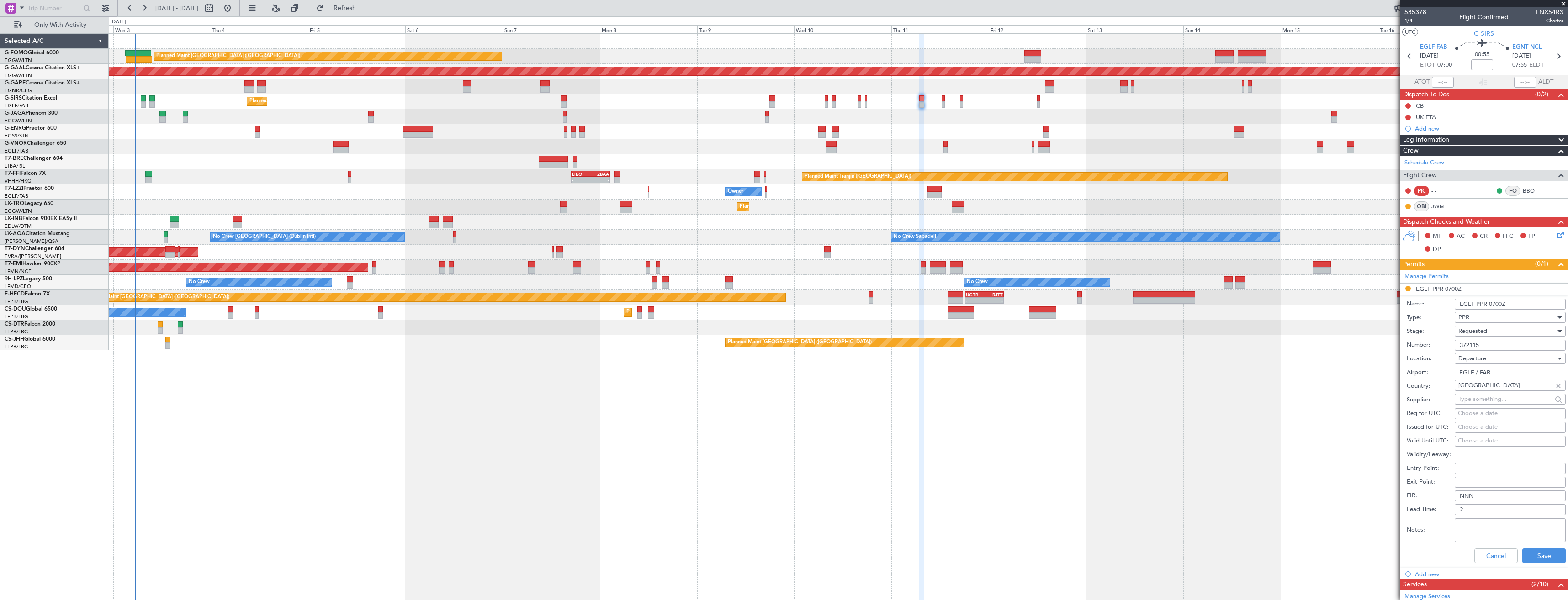
click at [1487, 343] on input "372115" at bounding box center [1510, 345] width 111 height 11
paste input "3"
type input "373115"
click at [1488, 331] on div "Requested" at bounding box center [1506, 331] width 97 height 13
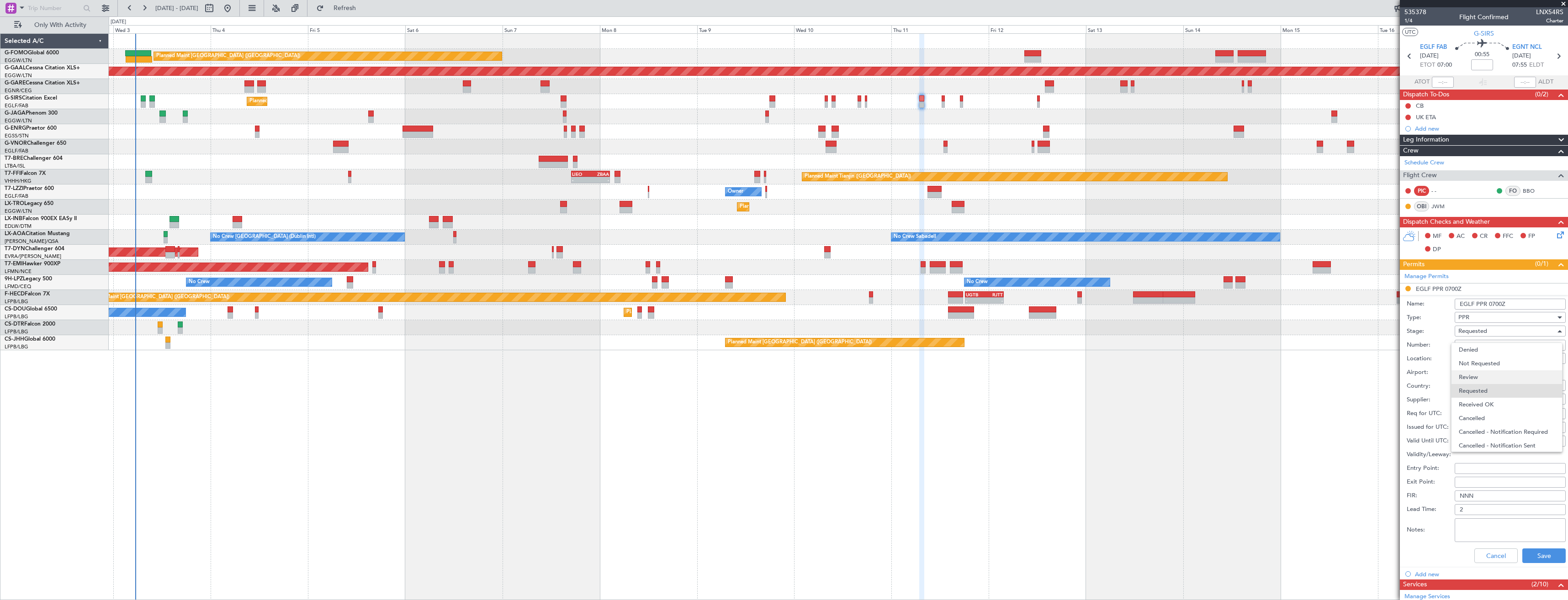
scroll to position [4, 0]
click at [1484, 397] on span "Received OK" at bounding box center [1506, 400] width 96 height 13
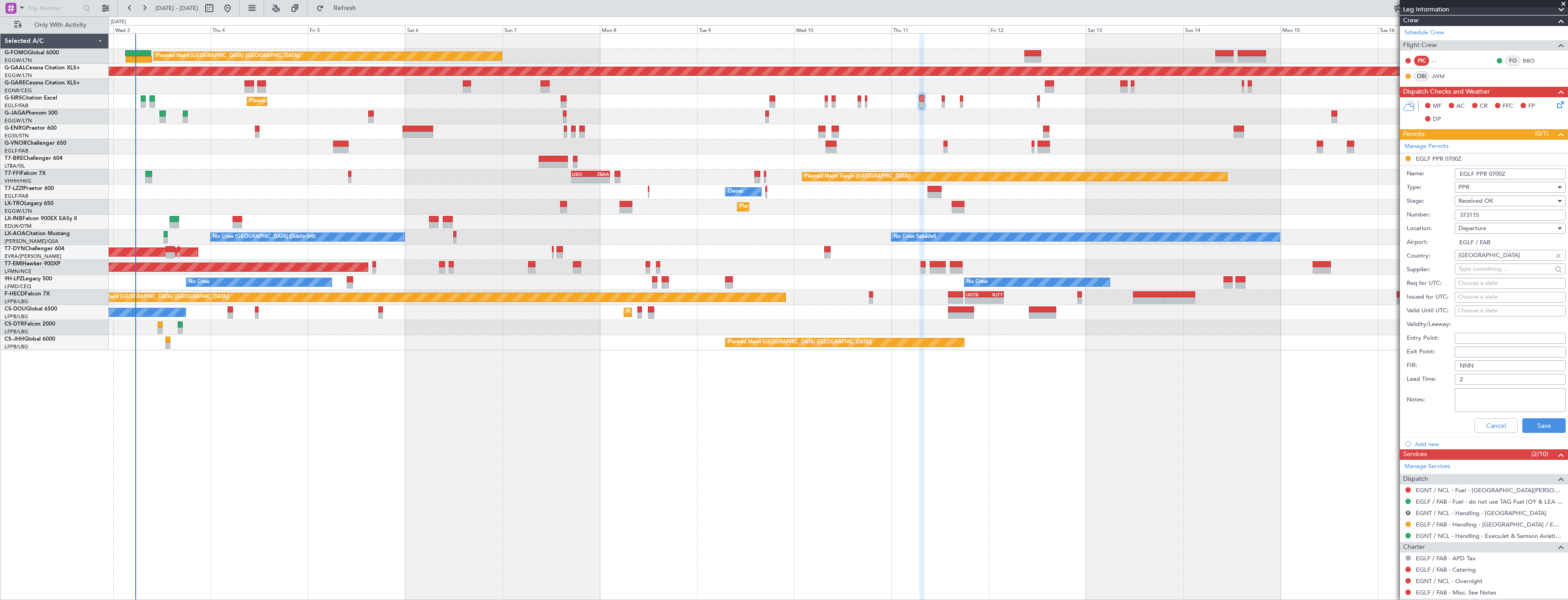
scroll to position [183, 0]
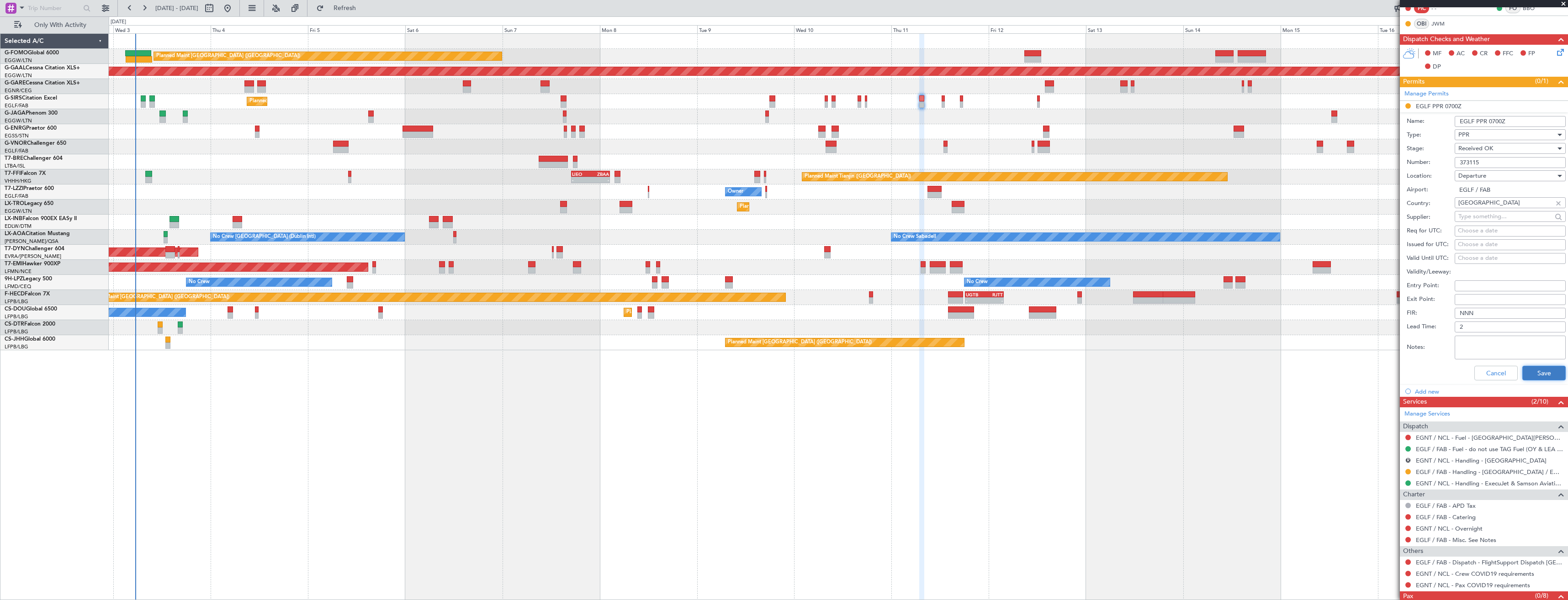
click at [1523, 372] on button "Save" at bounding box center [1543, 373] width 43 height 15
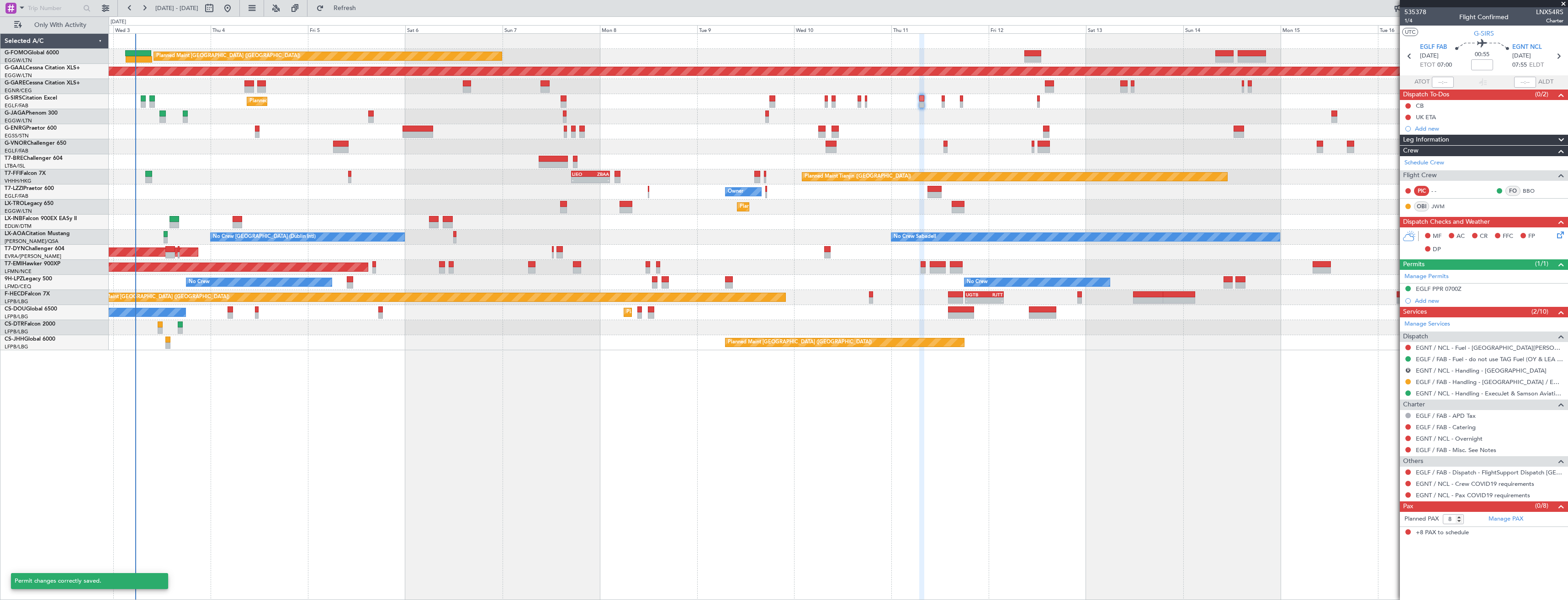
scroll to position [0, 0]
click at [1407, 379] on button at bounding box center [1407, 381] width 5 height 5
click at [1385, 488] on span "Confirmed" at bounding box center [1382, 490] width 28 height 9
click at [1408, 370] on button "R" at bounding box center [1407, 370] width 5 height 5
click at [1386, 431] on li "Cancelled" at bounding box center [1407, 438] width 105 height 13
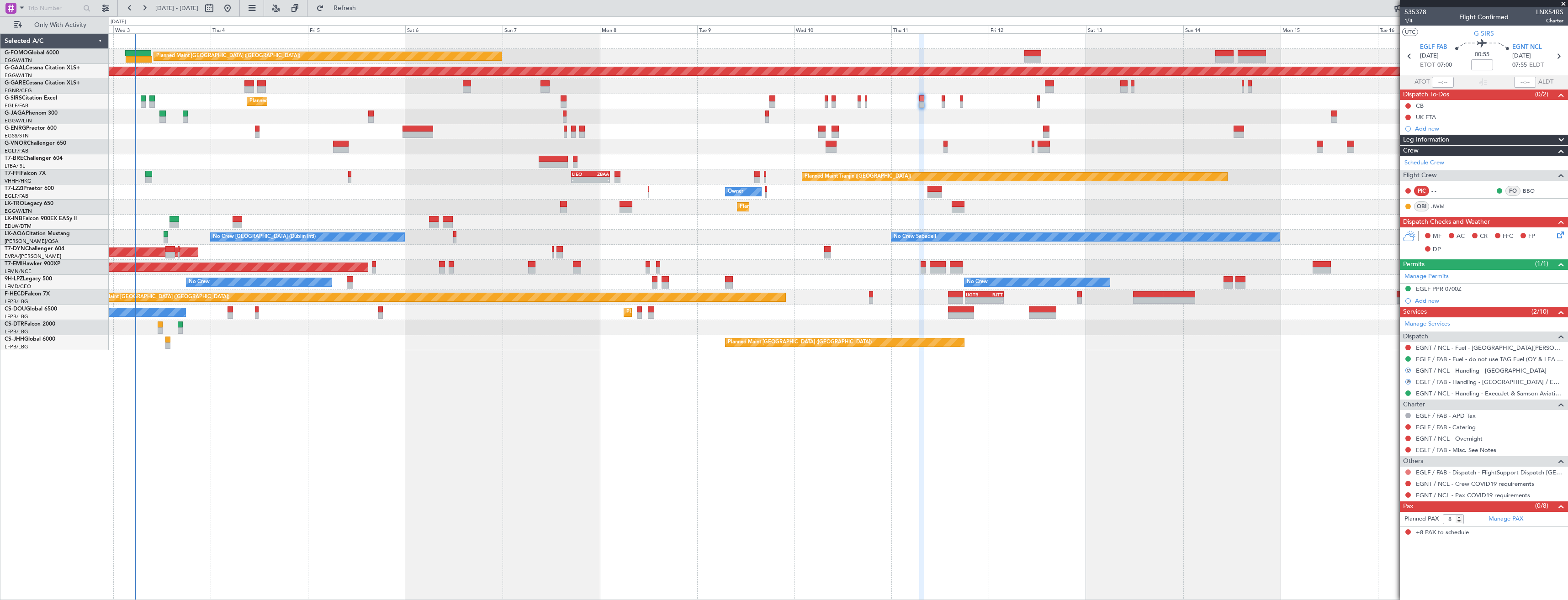
click at [1407, 471] on button at bounding box center [1407, 471] width 5 height 5
click at [1382, 584] on span "Confirmed" at bounding box center [1382, 581] width 28 height 9
click at [1407, 485] on button at bounding box center [1407, 483] width 5 height 5
click at [1384, 496] on mat-tooltip-component "Not Requested" at bounding box center [1407, 497] width 51 height 25
click at [1407, 483] on button at bounding box center [1407, 483] width 5 height 5
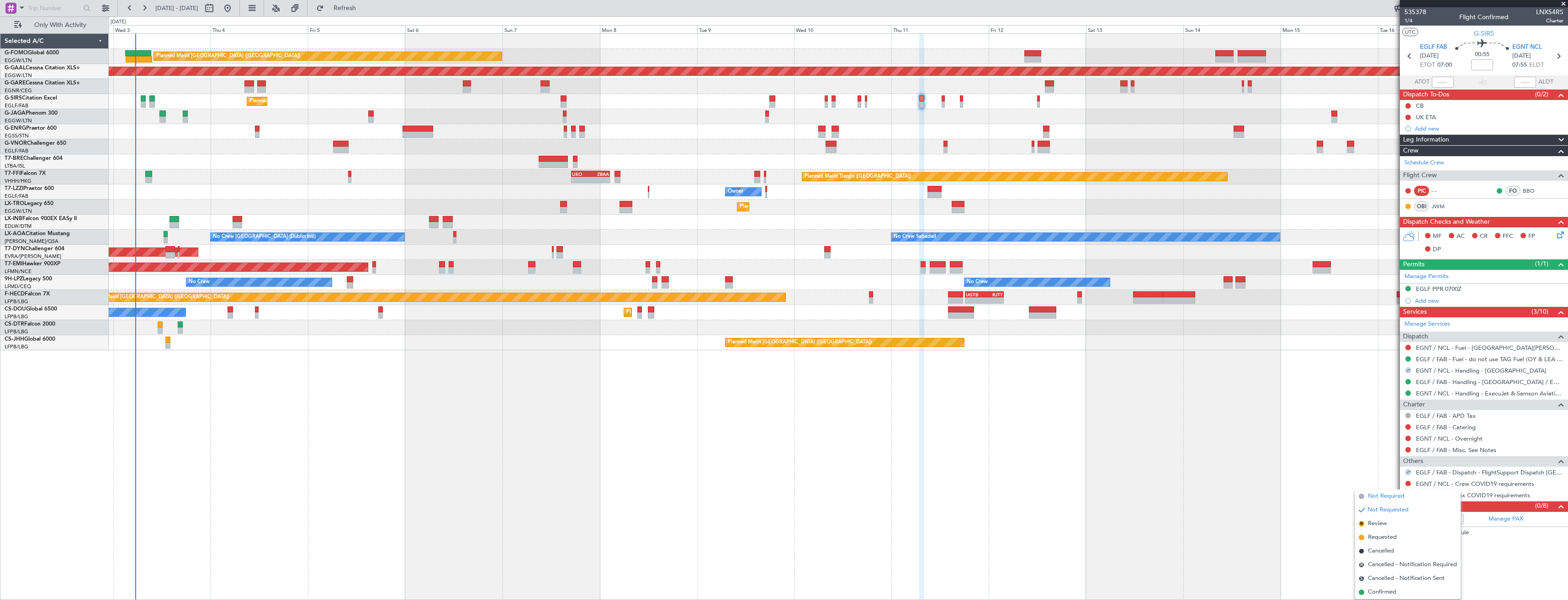
click at [1378, 496] on span "Not Required" at bounding box center [1386, 496] width 36 height 9
click at [1405, 494] on div at bounding box center [1408, 495] width 7 height 7
click at [1406, 494] on button at bounding box center [1407, 494] width 5 height 5
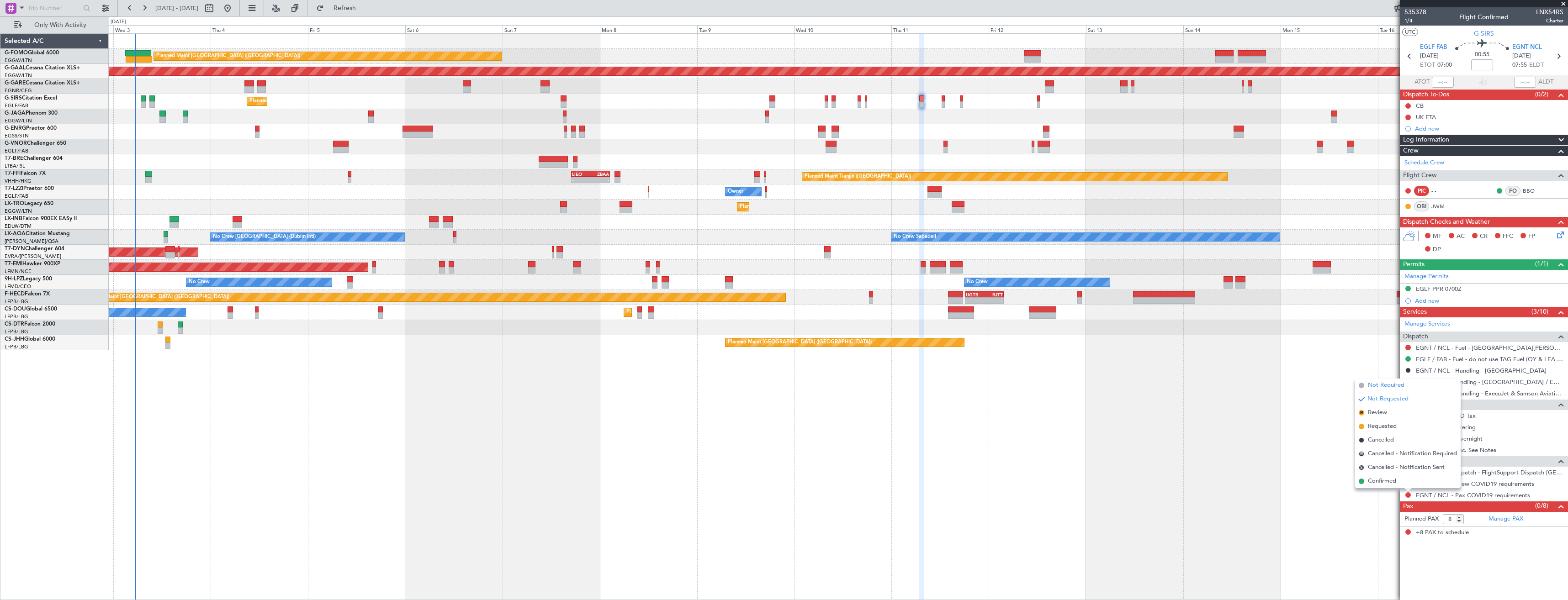
click at [1373, 386] on span "Not Required" at bounding box center [1386, 385] width 36 height 9
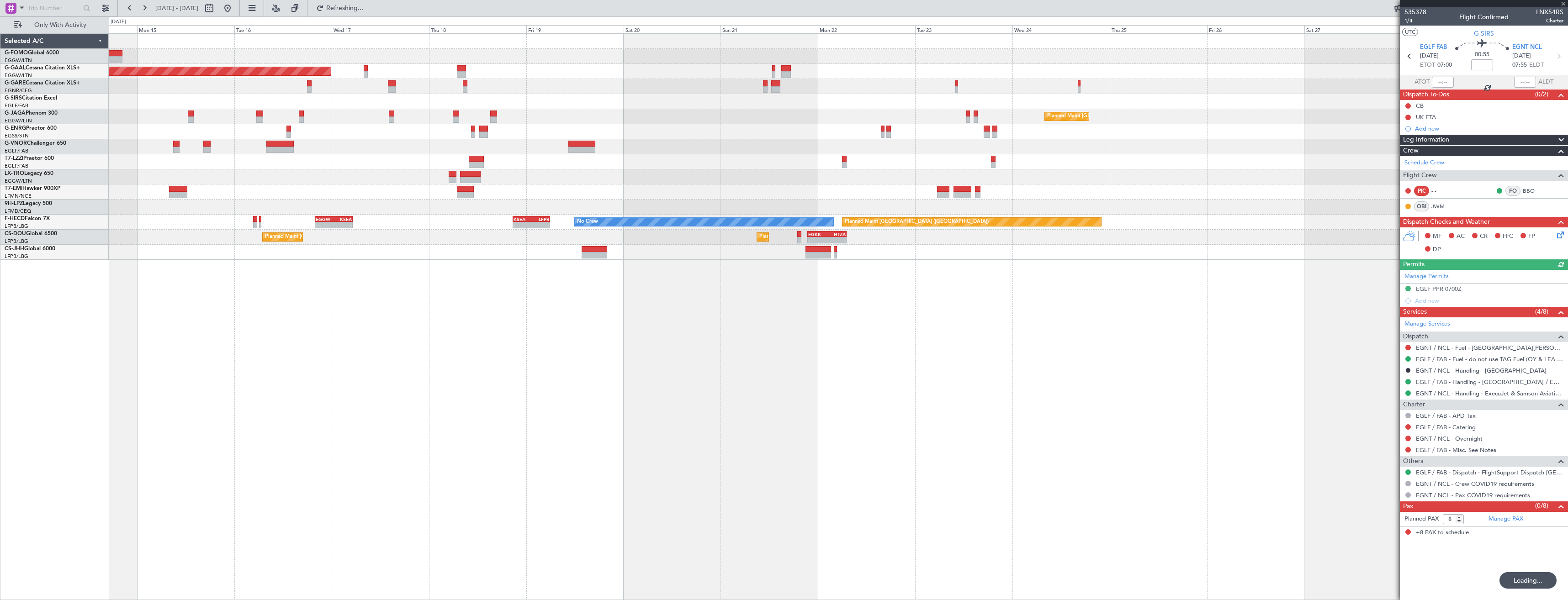
click at [573, 99] on div "Planned Maint Dusseldorf Planned Maint London (Luton) No Crew Planned Maint Par…" at bounding box center [838, 146] width 1459 height 226
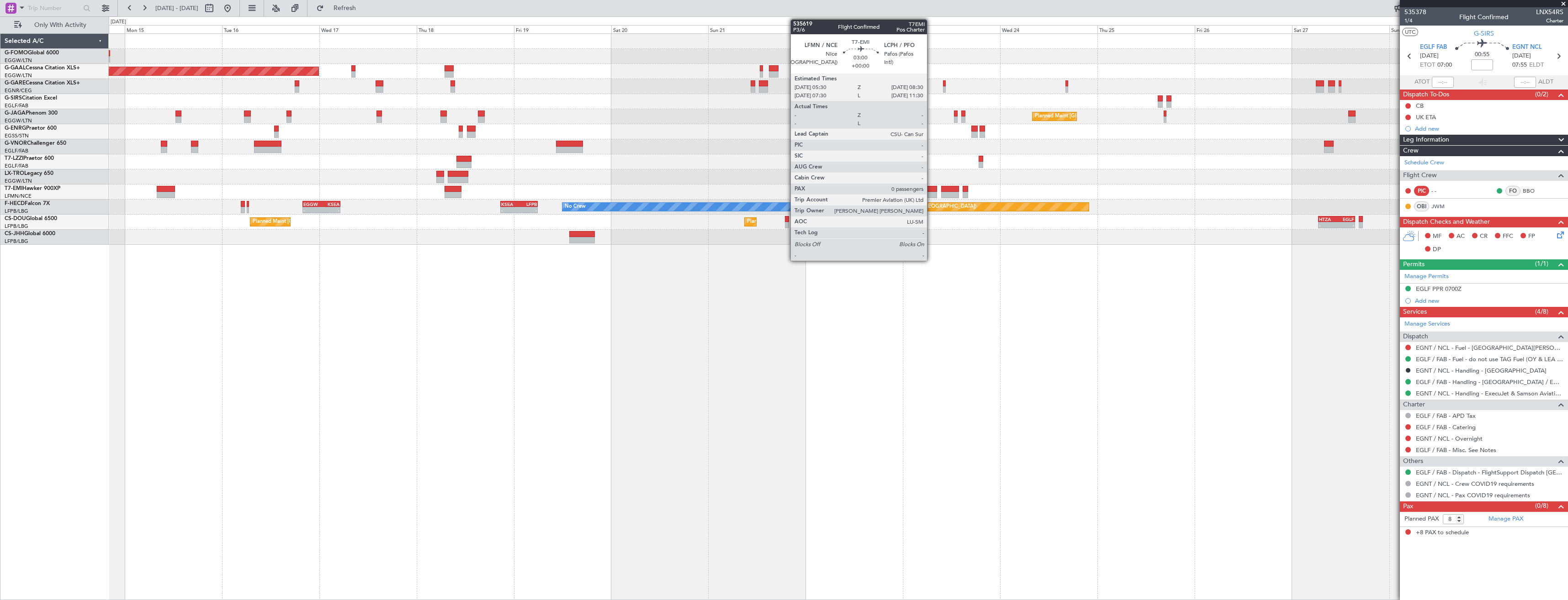
click at [931, 191] on div at bounding box center [931, 189] width 13 height 7
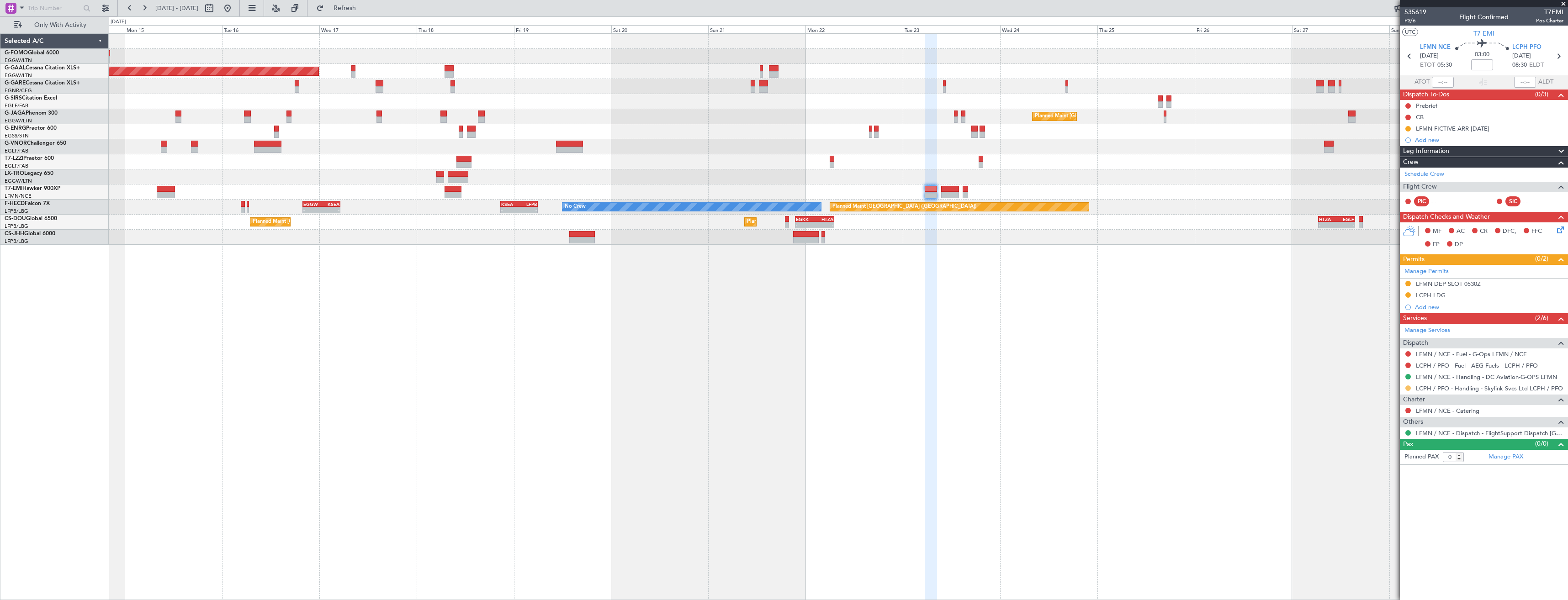
click at [1410, 387] on button at bounding box center [1407, 387] width 5 height 5
click at [1400, 497] on li "Confirmed" at bounding box center [1408, 497] width 106 height 13
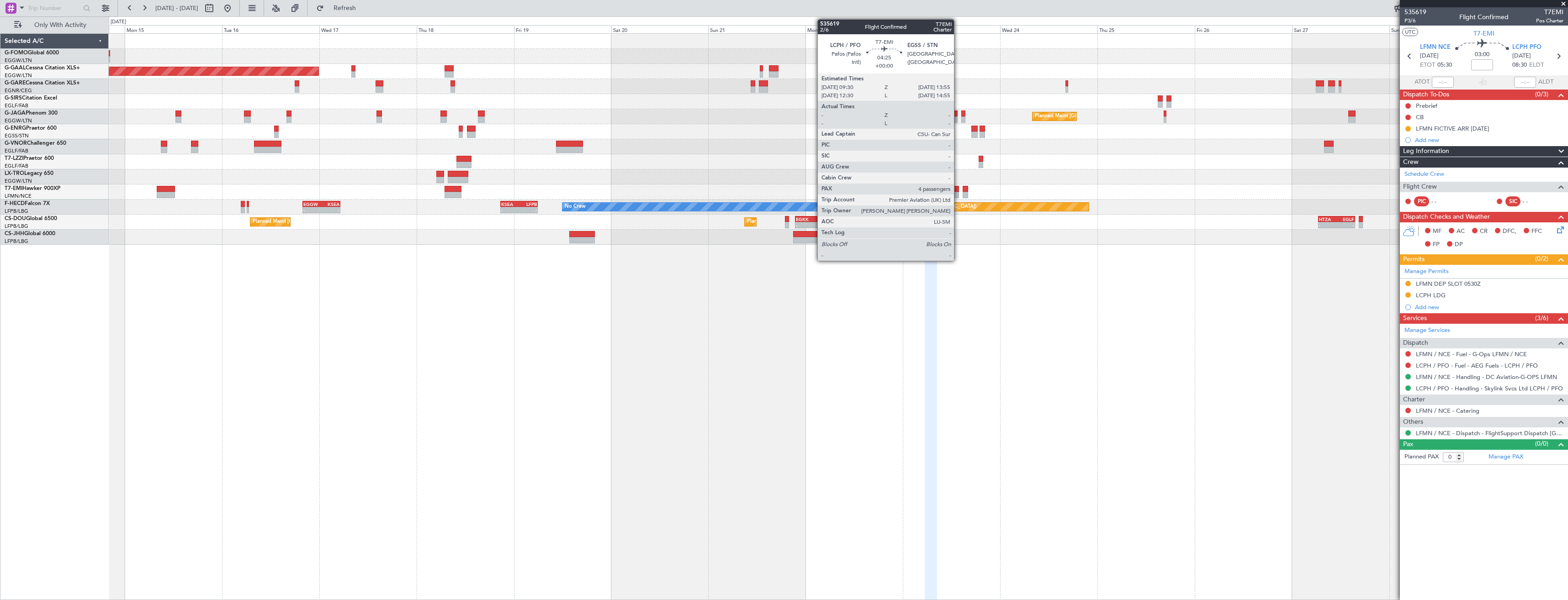
click at [958, 197] on div at bounding box center [950, 195] width 19 height 7
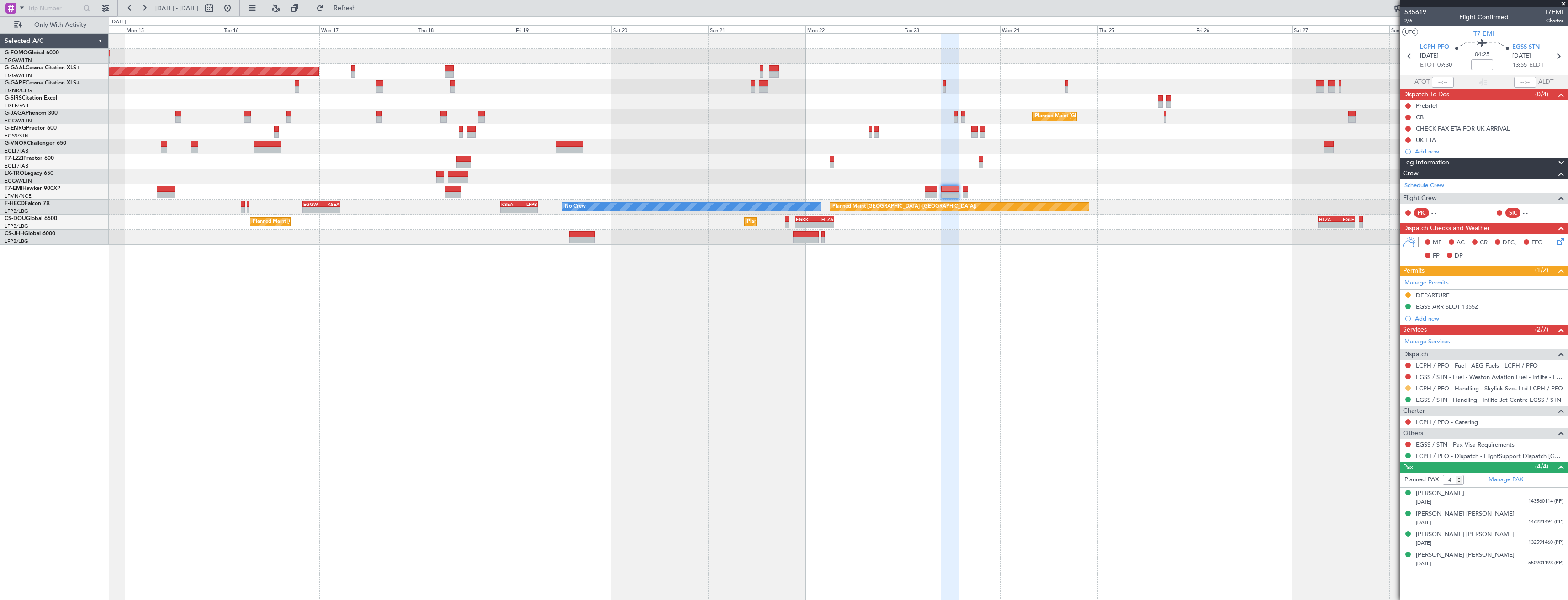
click at [1407, 387] on button at bounding box center [1407, 387] width 5 height 5
click at [1377, 495] on span "Confirmed" at bounding box center [1382, 497] width 28 height 9
click at [1407, 295] on button at bounding box center [1407, 294] width 5 height 5
click at [1378, 404] on span "Received OK" at bounding box center [1385, 404] width 35 height 9
click at [1408, 61] on icon at bounding box center [1410, 57] width 12 height 12
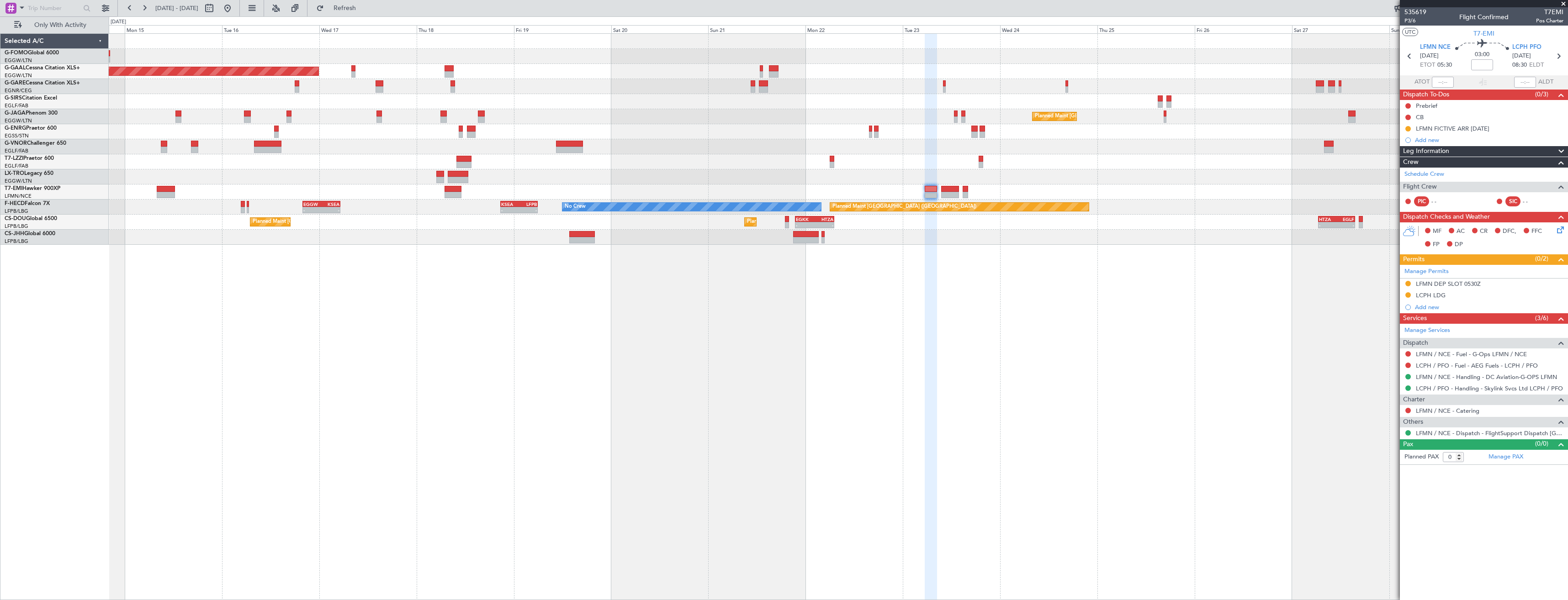
drag, startPoint x: 1407, startPoint y: 294, endPoint x: 1400, endPoint y: 306, distance: 13.9
click at [1407, 294] on button at bounding box center [1407, 294] width 5 height 5
click at [1377, 401] on span "Received OK" at bounding box center [1385, 404] width 35 height 9
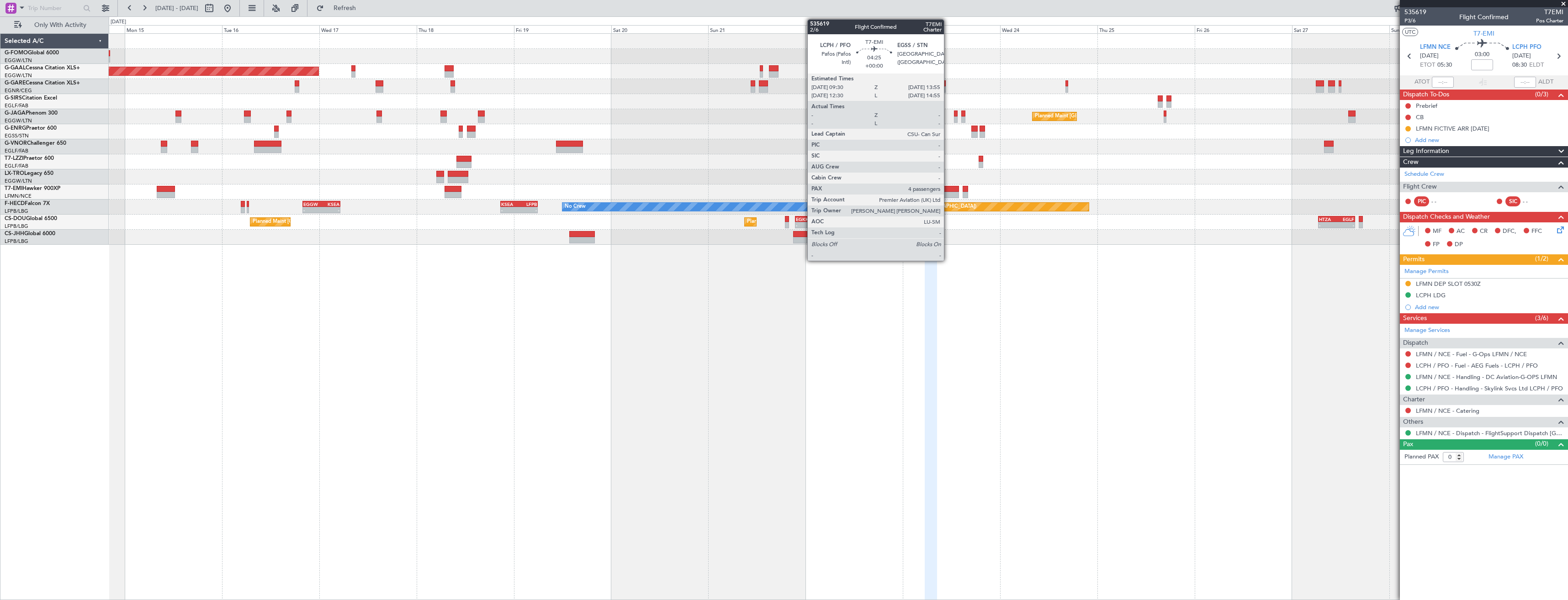
click at [948, 191] on div at bounding box center [950, 189] width 19 height 7
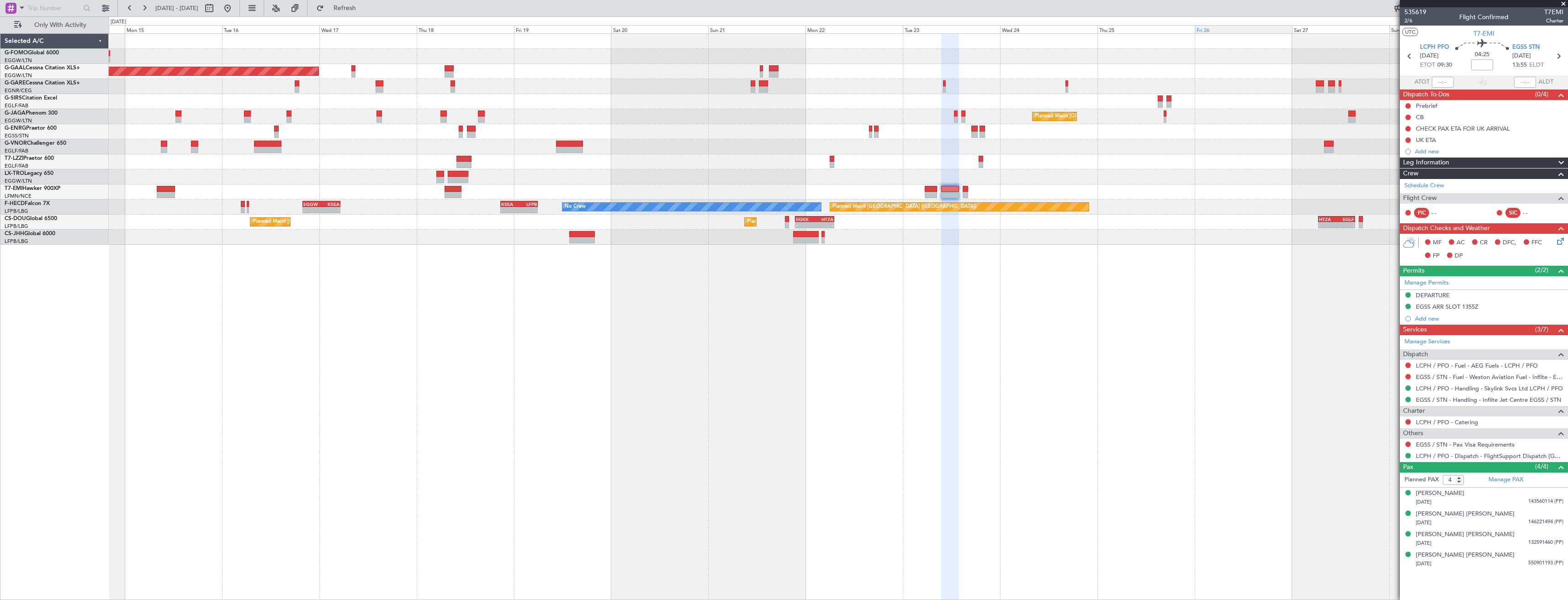
drag, startPoint x: 1562, startPoint y: 5, endPoint x: 1246, endPoint y: 33, distance: 317.2
click at [1562, 5] on span at bounding box center [1564, 4] width 9 height 8
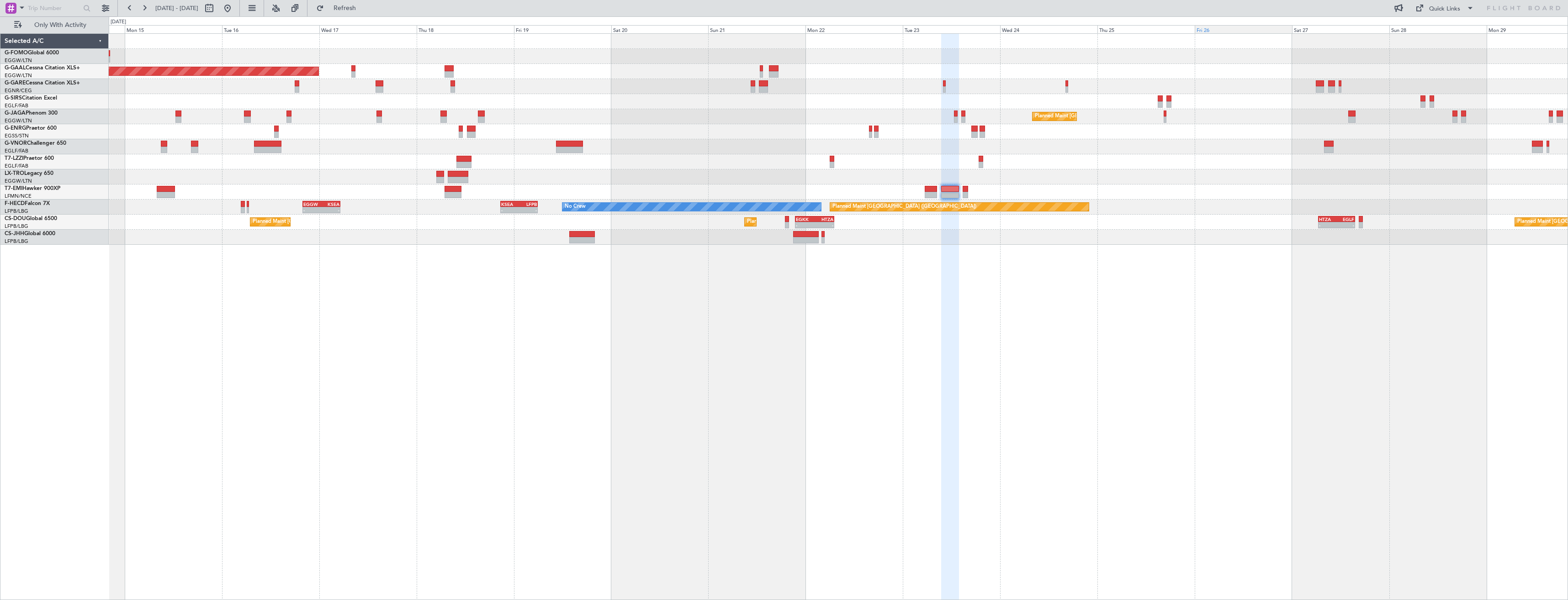
type input "0"
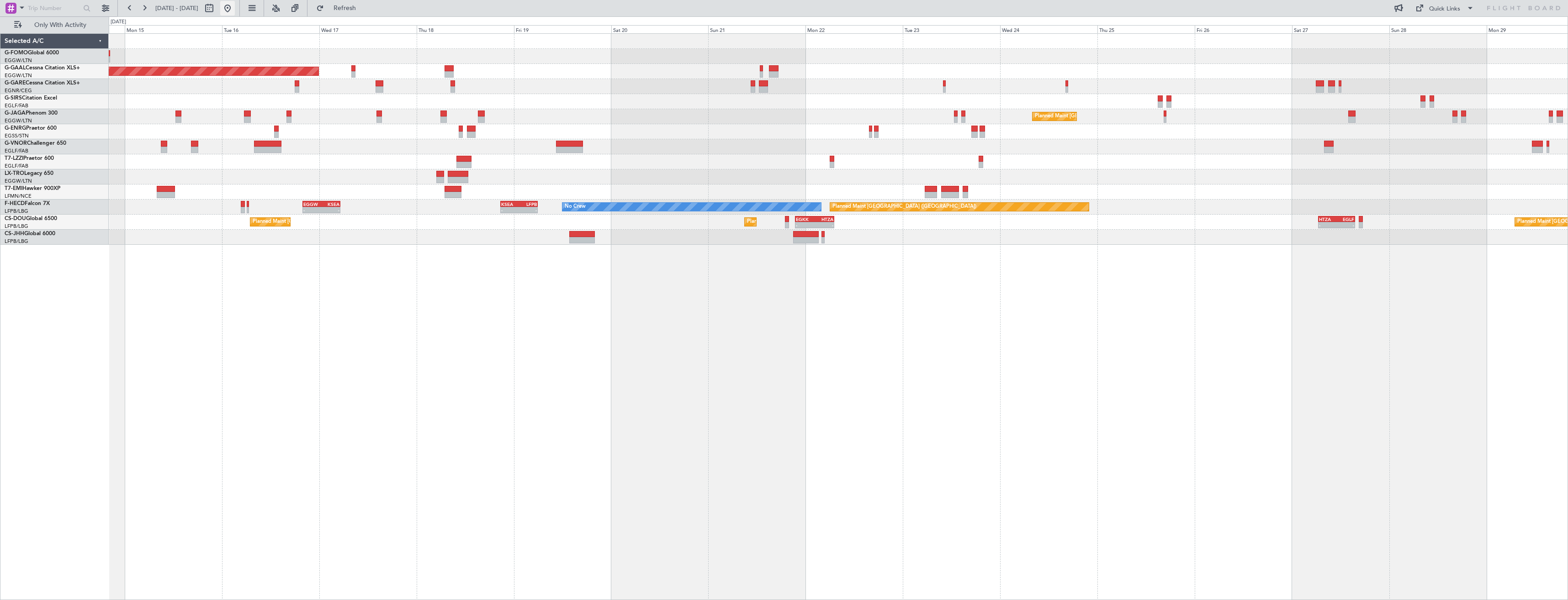
click at [235, 10] on button at bounding box center [228, 8] width 15 height 15
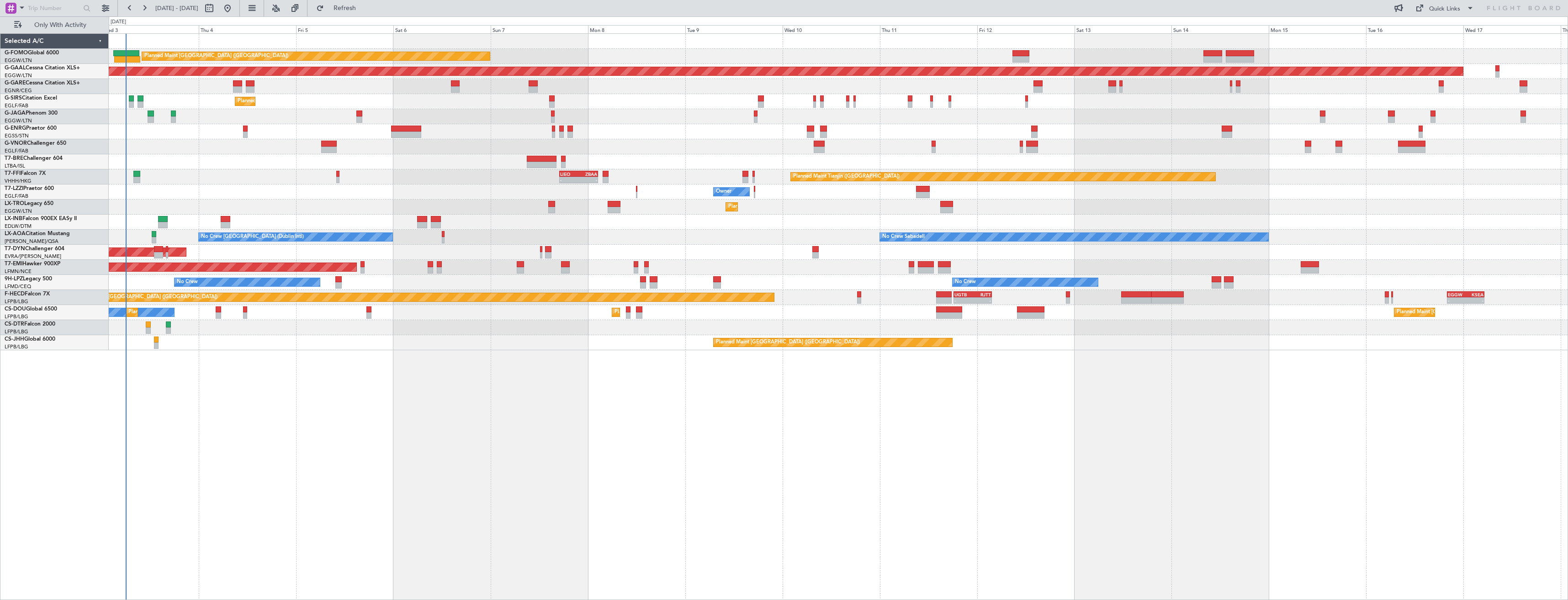
click at [1239, 371] on div "Planned Maint London (Luton) Planned Maint Dusseldorf Unplanned Maint Chester P…" at bounding box center [838, 317] width 1459 height 567
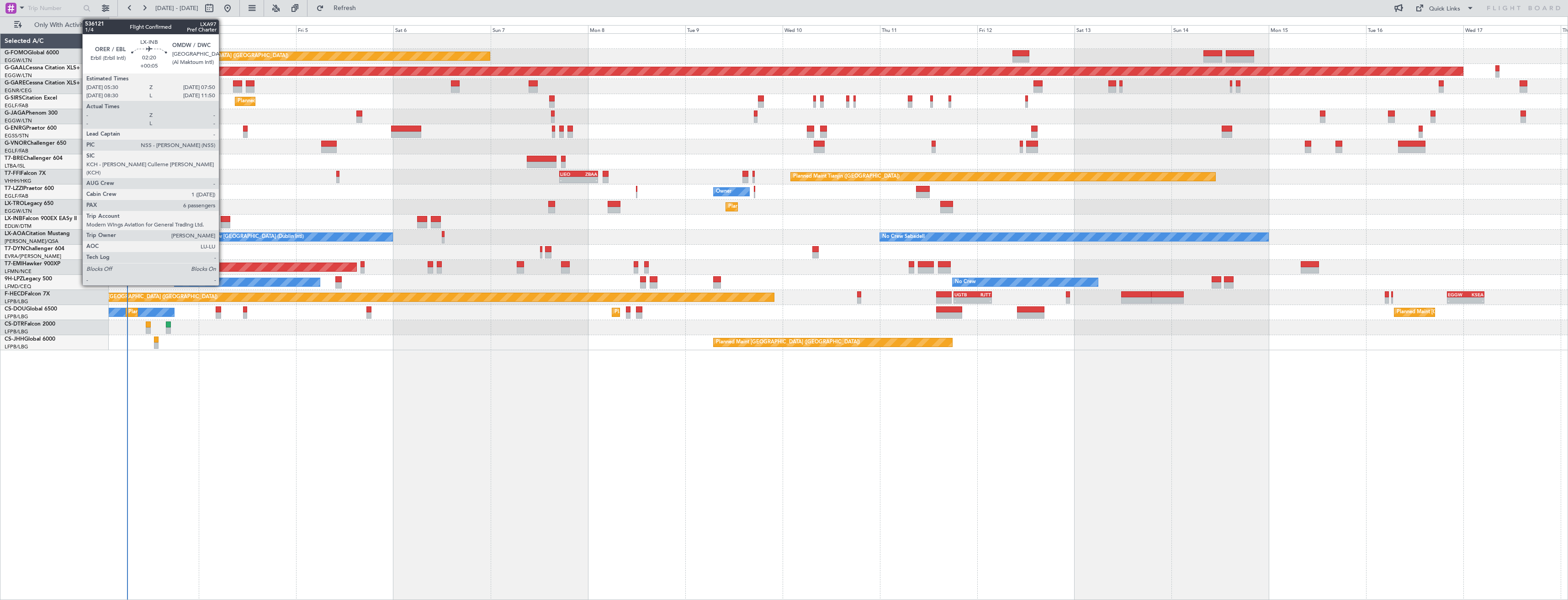
click at [223, 223] on div at bounding box center [225, 225] width 10 height 7
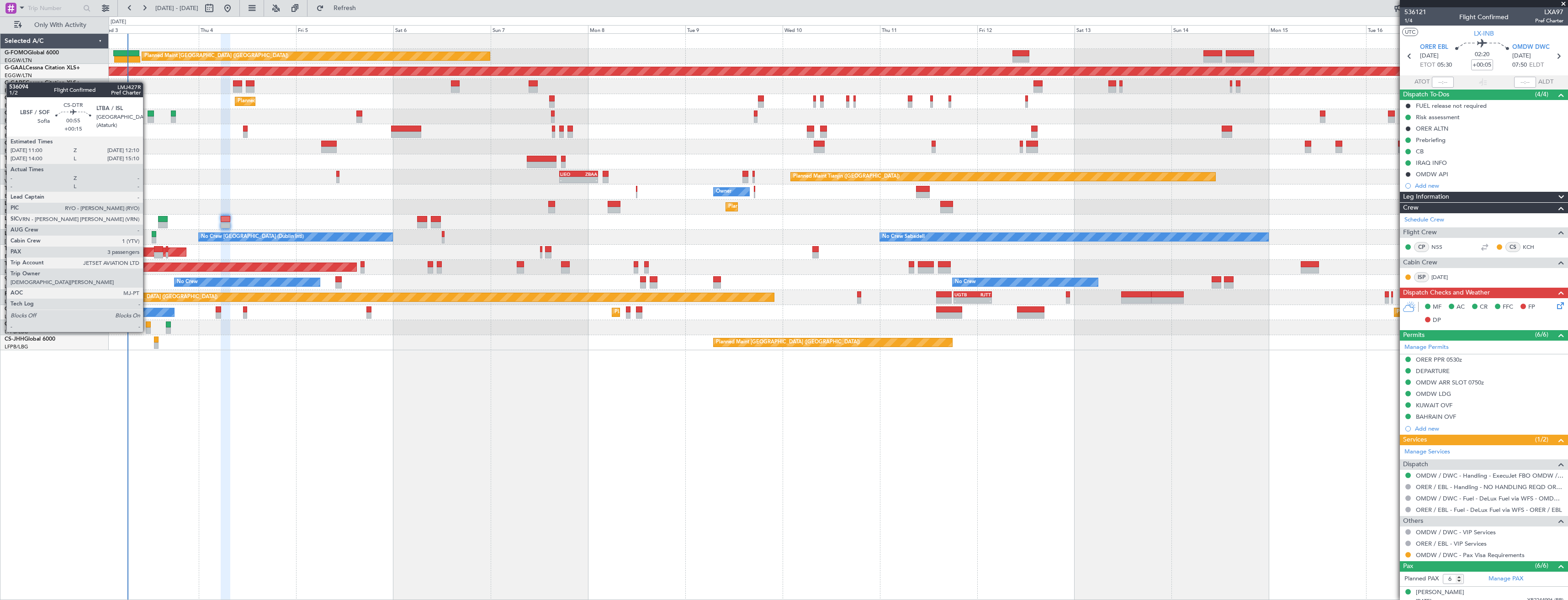
click at [147, 323] on div at bounding box center [148, 324] width 5 height 7
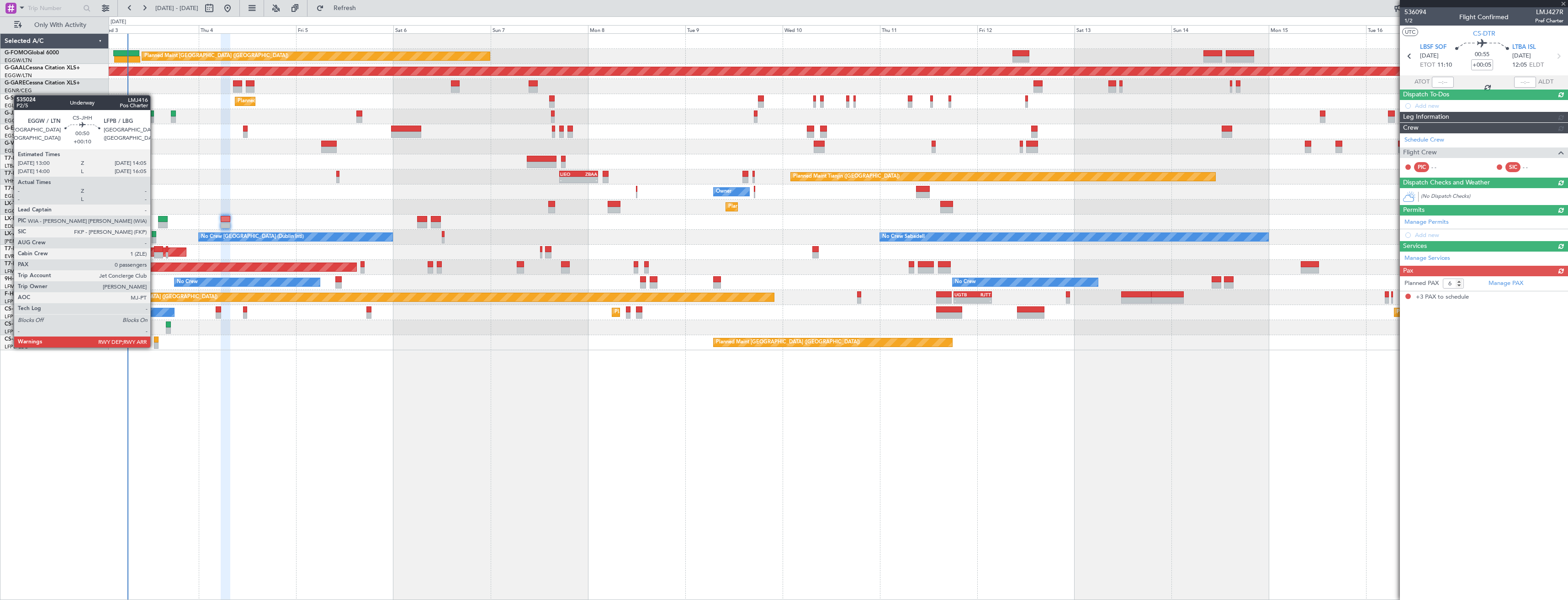
type input "+00:15"
type input "3"
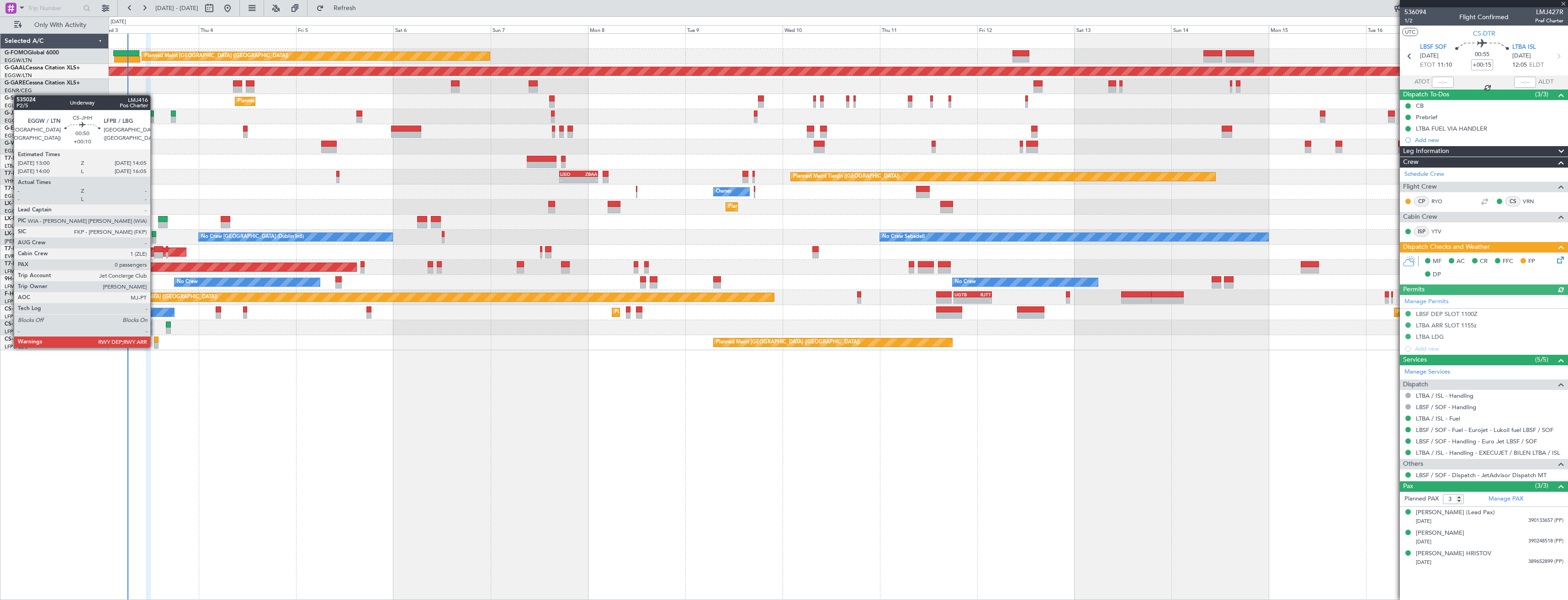
click at [155, 346] on div at bounding box center [156, 346] width 4 height 7
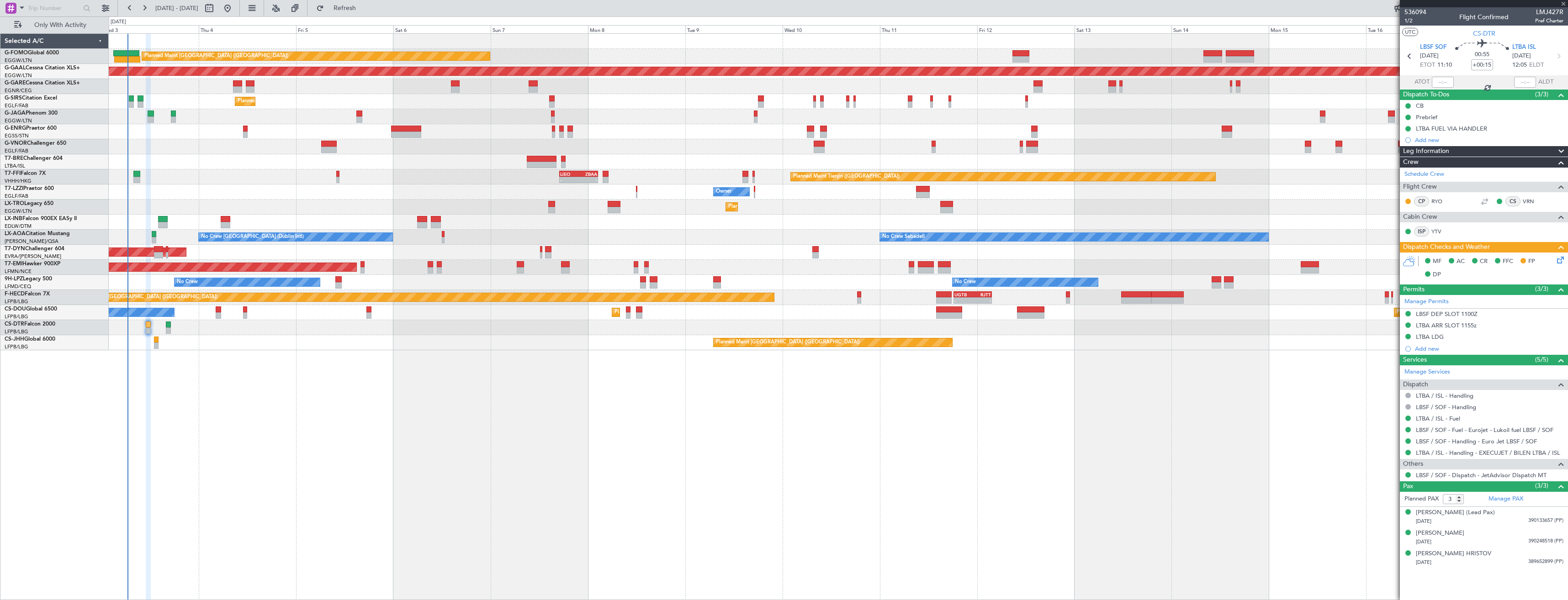
type input "+00:10"
type input "0"
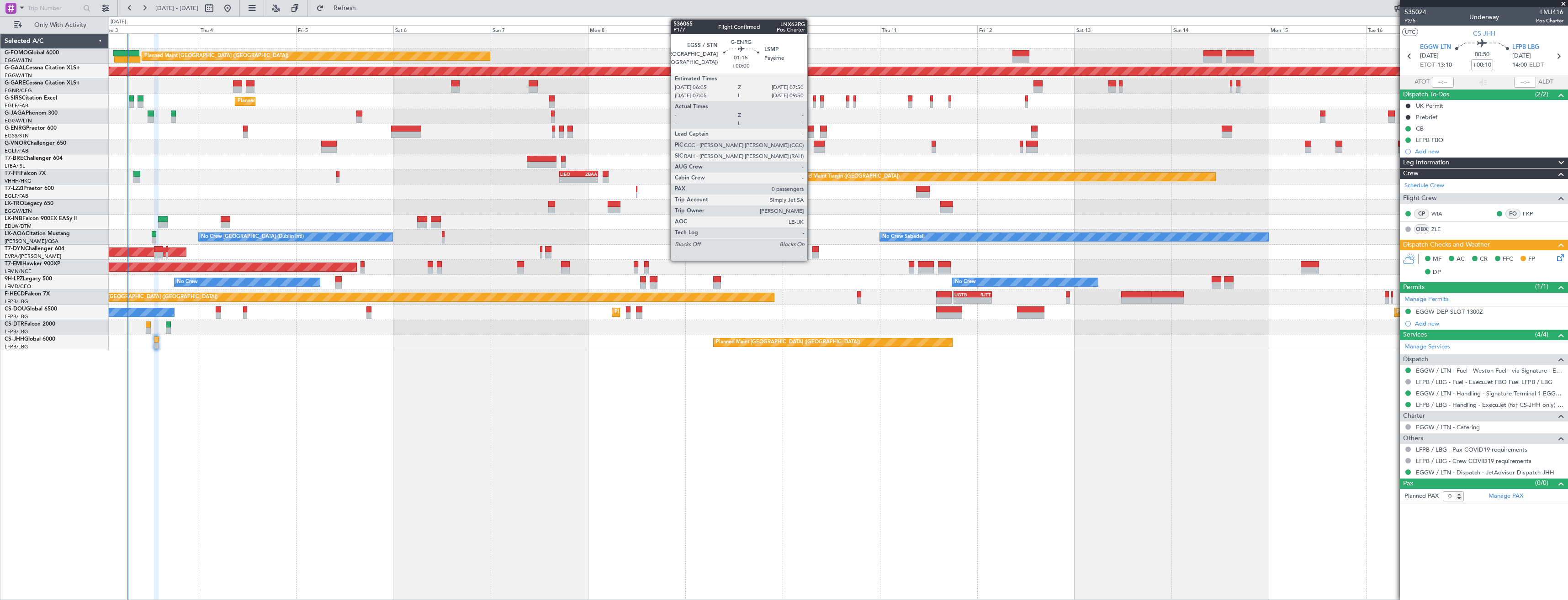
click at [812, 134] on div at bounding box center [811, 135] width 7 height 7
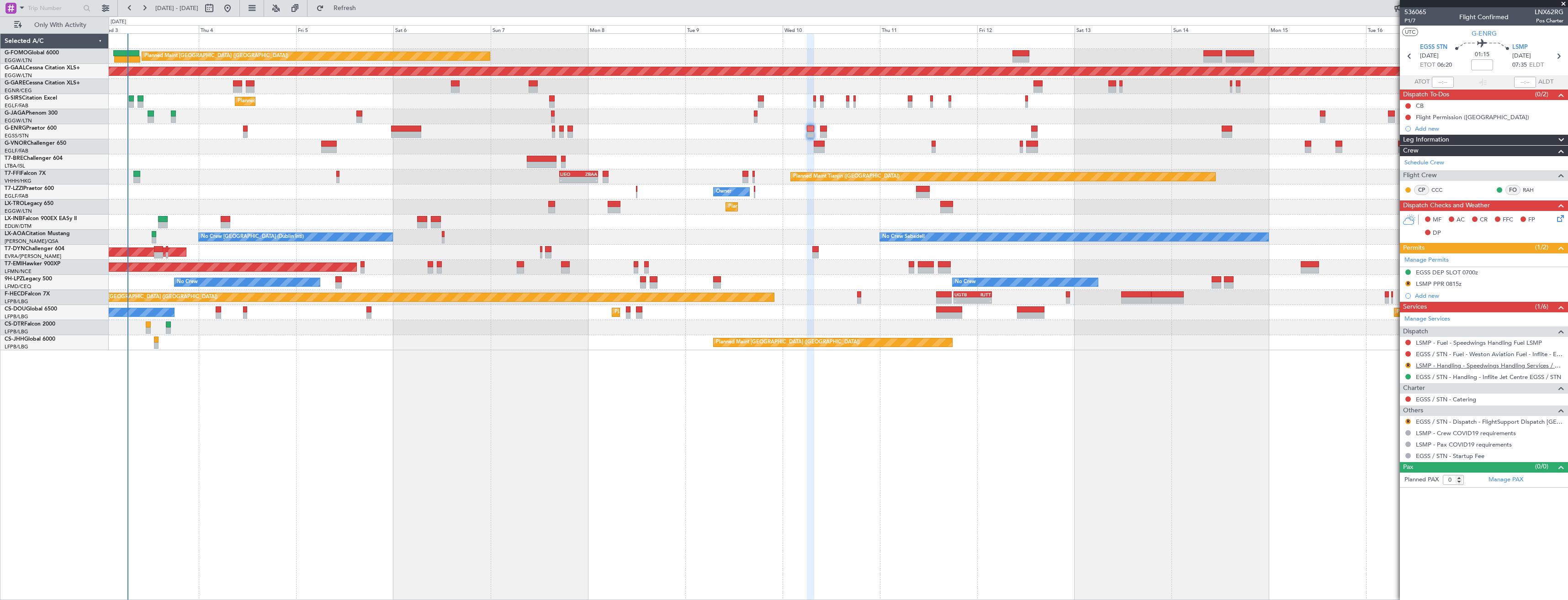
click at [1455, 364] on link "LSMP - Handling - Speedwings Handling Services / LSMP" at bounding box center [1489, 365] width 147 height 7
click at [1558, 54] on icon at bounding box center [1558, 57] width 12 height 12
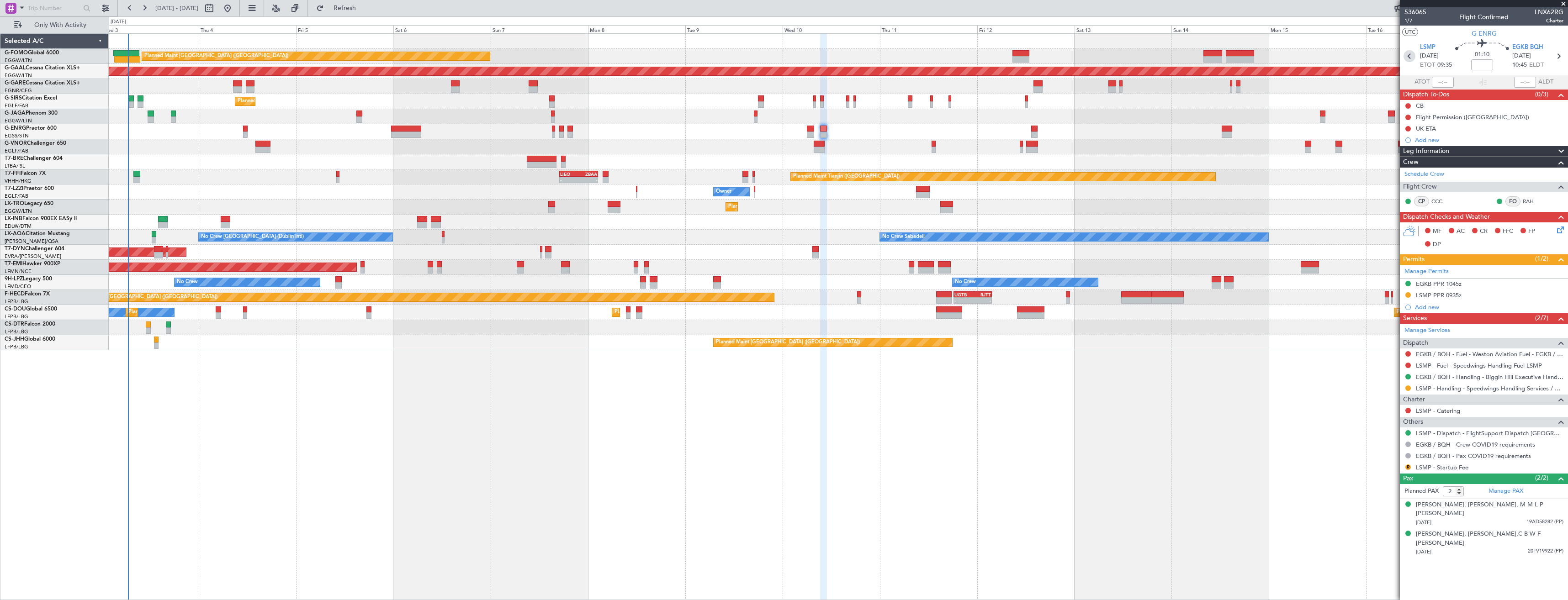
click at [1410, 55] on icon at bounding box center [1410, 57] width 12 height 12
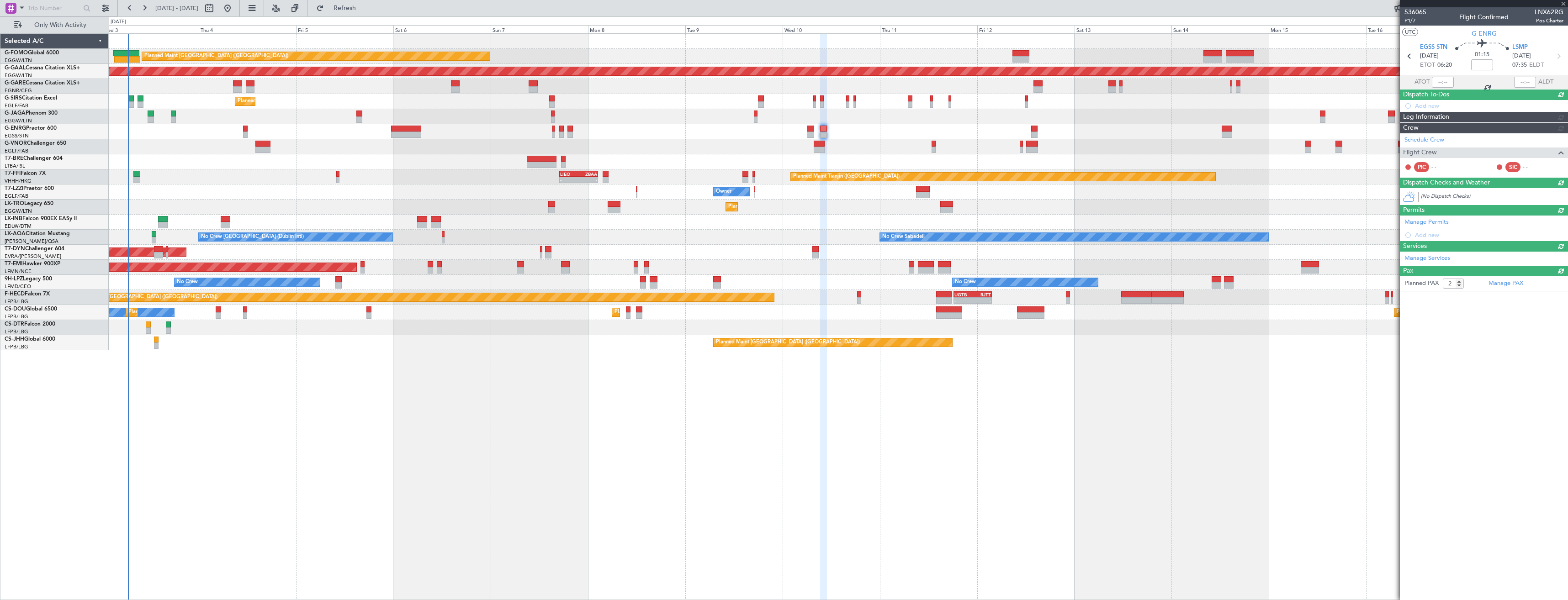
type input "0"
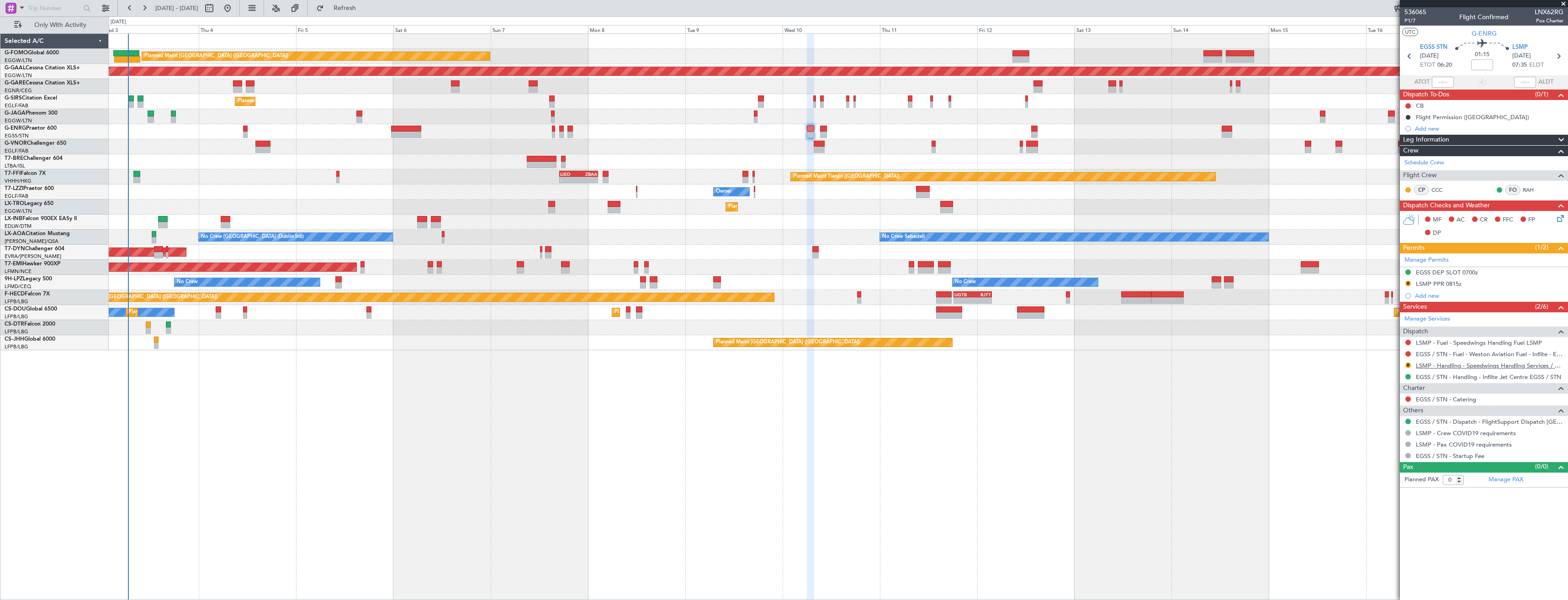
click at [1422, 361] on link "LSMP - Handling - Speedwings Handling Services / LSMP" at bounding box center [1489, 365] width 147 height 7
click at [364, 10] on span "Refresh" at bounding box center [345, 8] width 39 height 7
click at [1408, 281] on button "R" at bounding box center [1407, 283] width 5 height 5
click at [1382, 320] on span "Requested" at bounding box center [1382, 323] width 29 height 9
click at [1438, 379] on link "EGSS / STN - Handling - Inflite Jet Centre EGSS / STN" at bounding box center [1488, 377] width 145 height 7
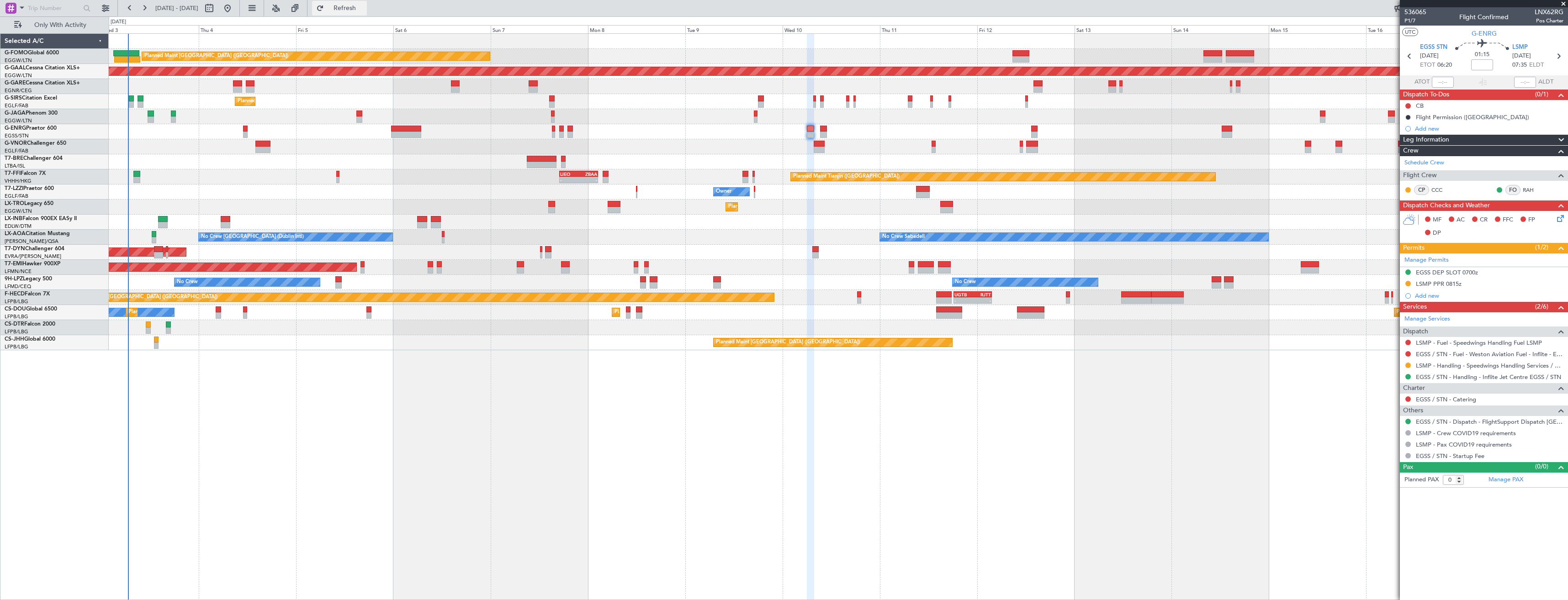
click at [367, 13] on button "Refresh" at bounding box center [339, 8] width 55 height 15
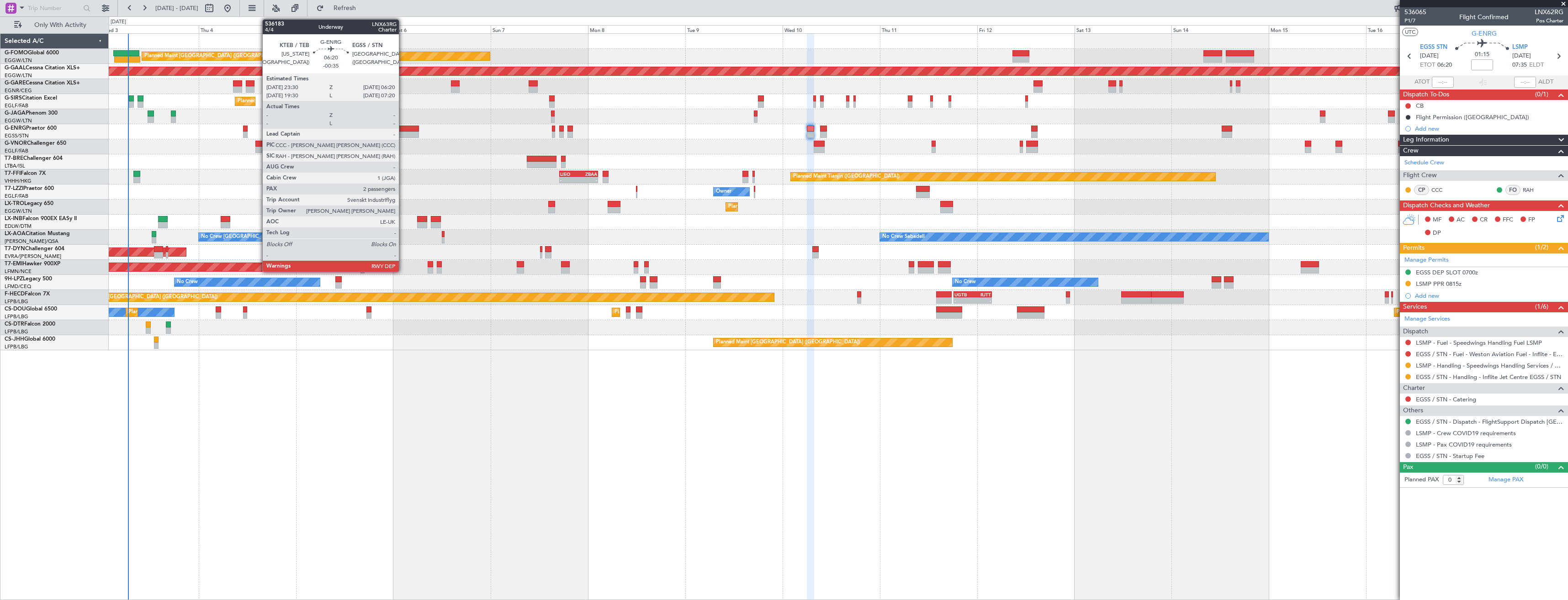
click at [403, 132] on div at bounding box center [405, 135] width 28 height 7
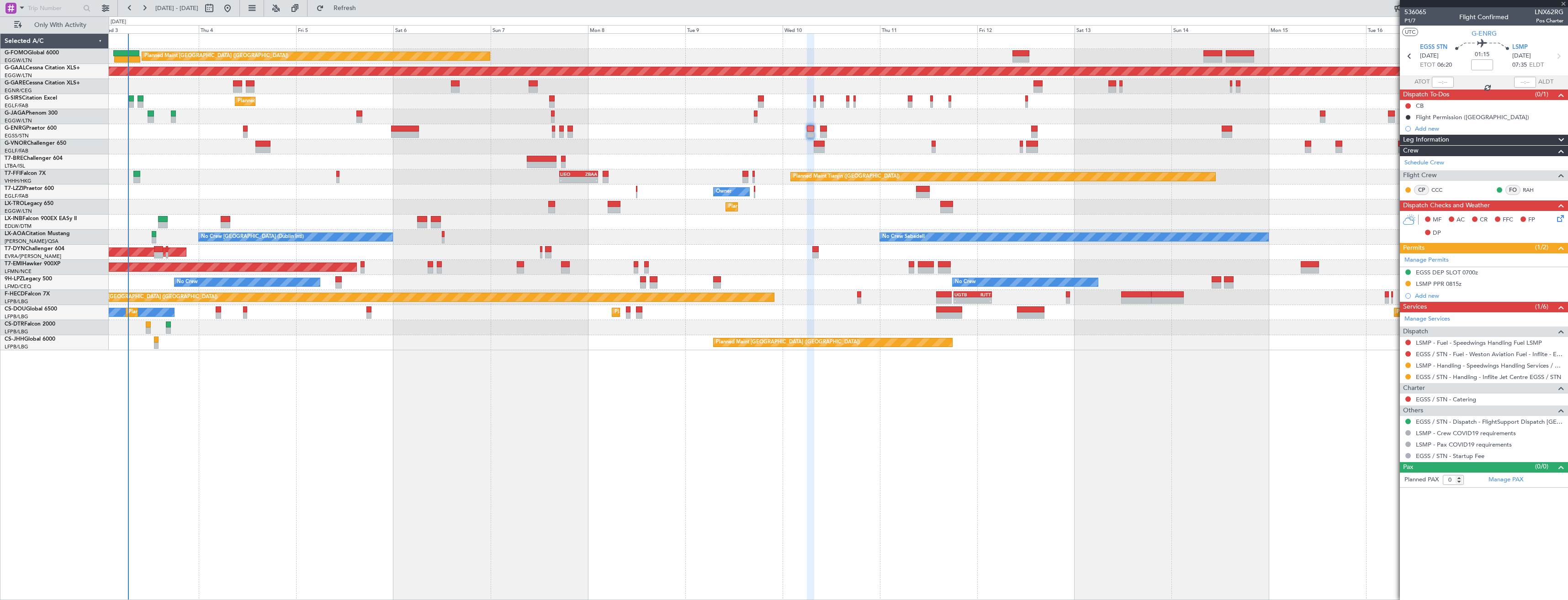
type input "-00:35"
type input "2"
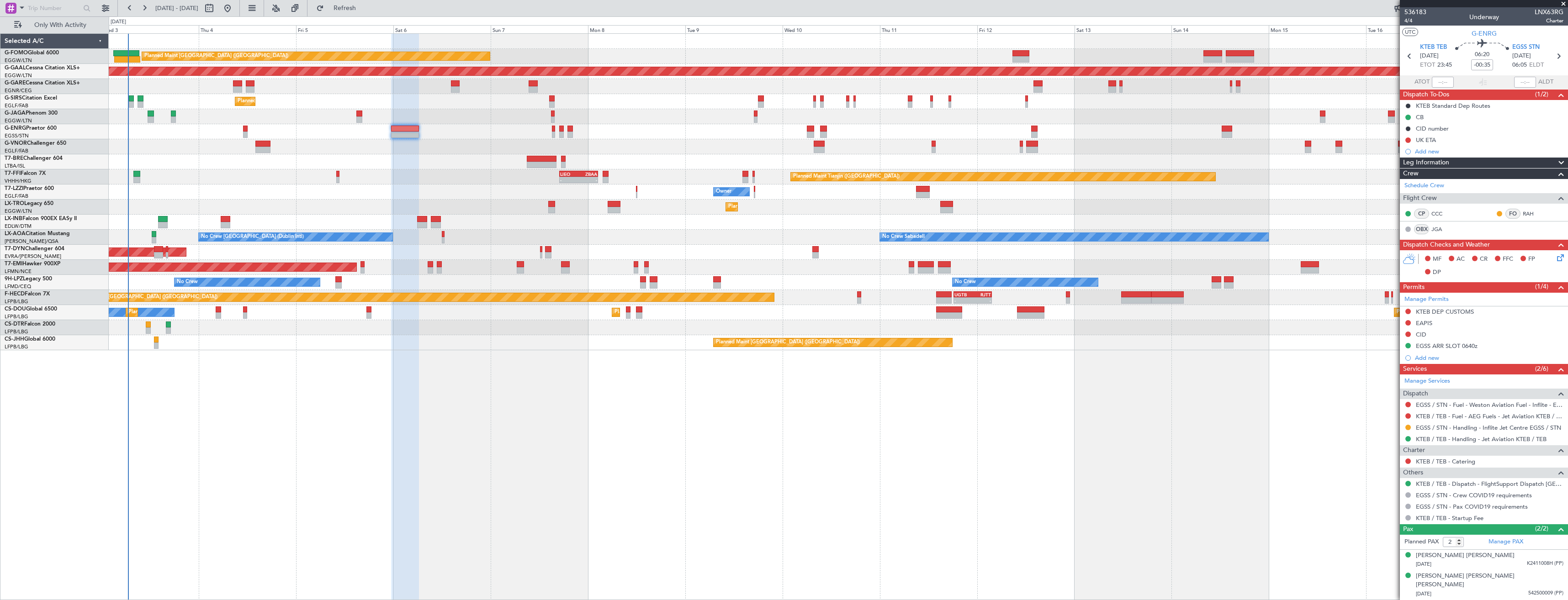
drag, startPoint x: 1408, startPoint y: 429, endPoint x: 1410, endPoint y: 451, distance: 22.1
click at [1408, 429] on button at bounding box center [1407, 427] width 5 height 5
drag, startPoint x: 1388, startPoint y: 538, endPoint x: 1396, endPoint y: 517, distance: 22.5
click at [1388, 538] on span "Confirmed" at bounding box center [1382, 536] width 28 height 9
click at [1562, 59] on icon at bounding box center [1558, 57] width 12 height 12
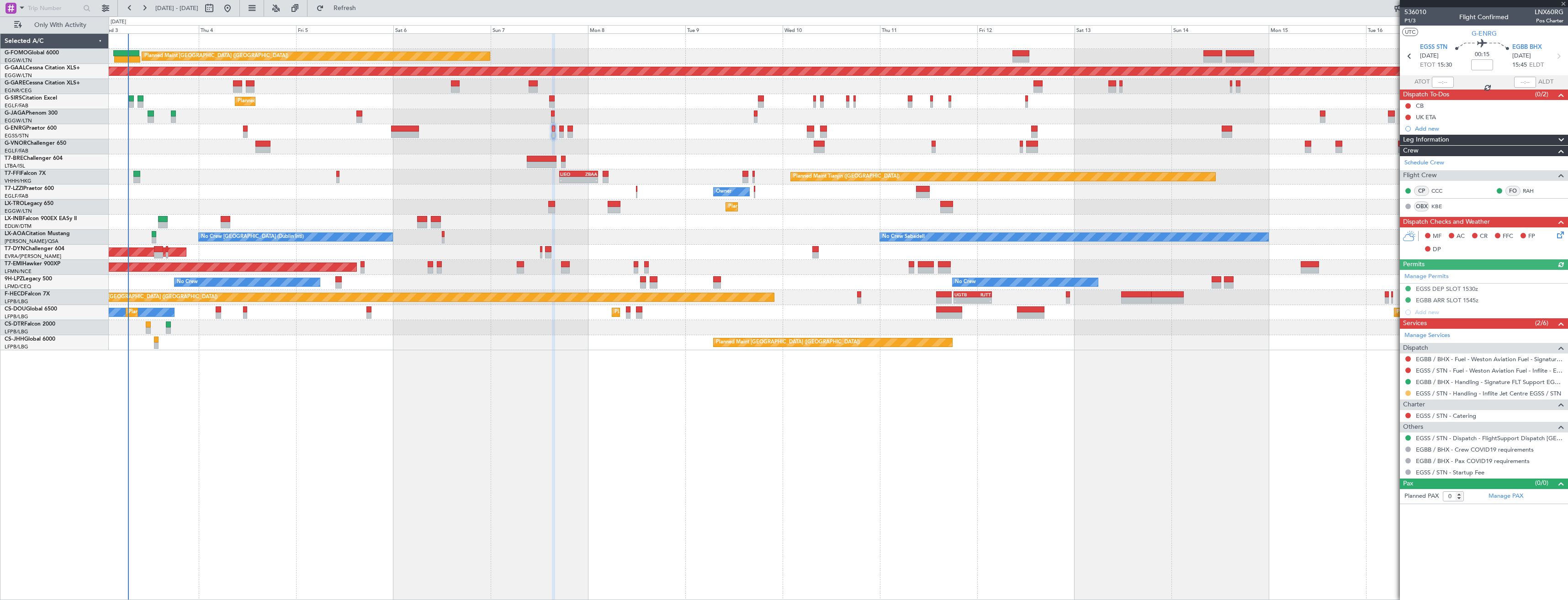
click at [1408, 391] on button at bounding box center [1407, 393] width 5 height 5
click at [1381, 500] on span "Confirmed" at bounding box center [1382, 502] width 28 height 9
click at [1558, 56] on icon at bounding box center [1558, 57] width 12 height 12
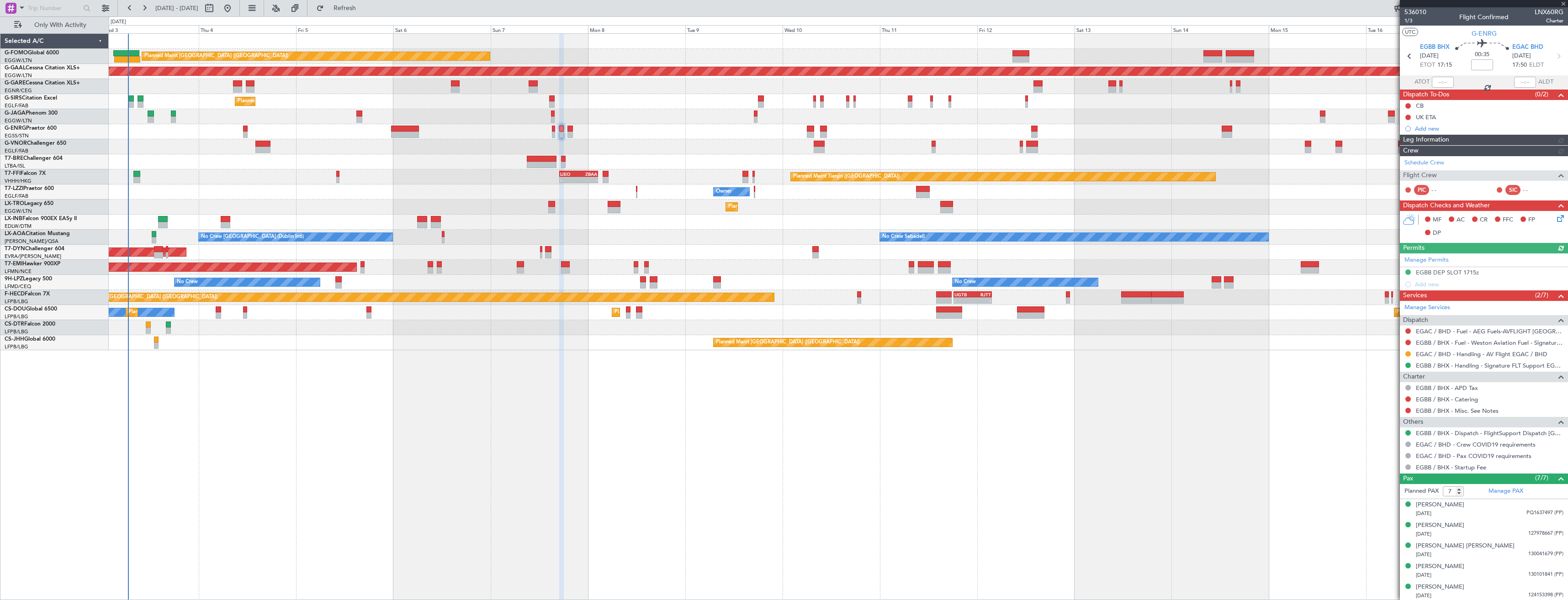
click at [1558, 56] on icon at bounding box center [1558, 57] width 12 height 12
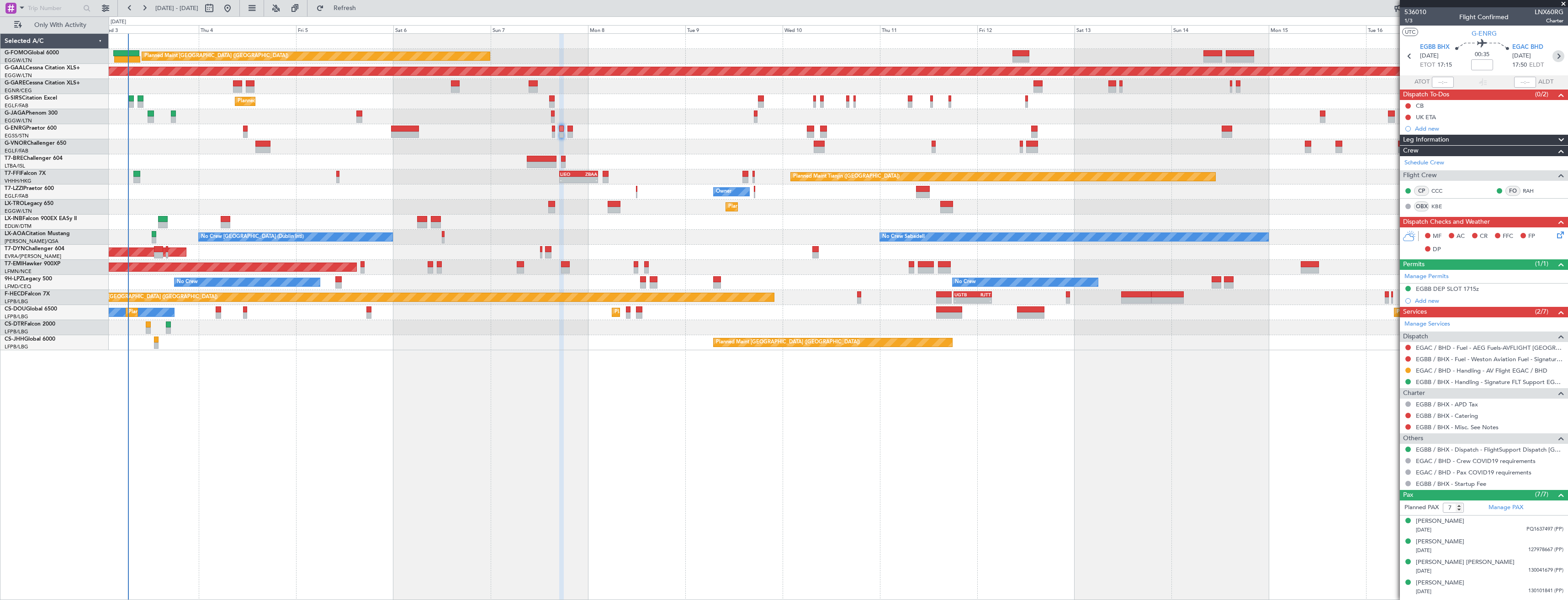
click at [1558, 56] on icon at bounding box center [1558, 57] width 12 height 12
type input "0"
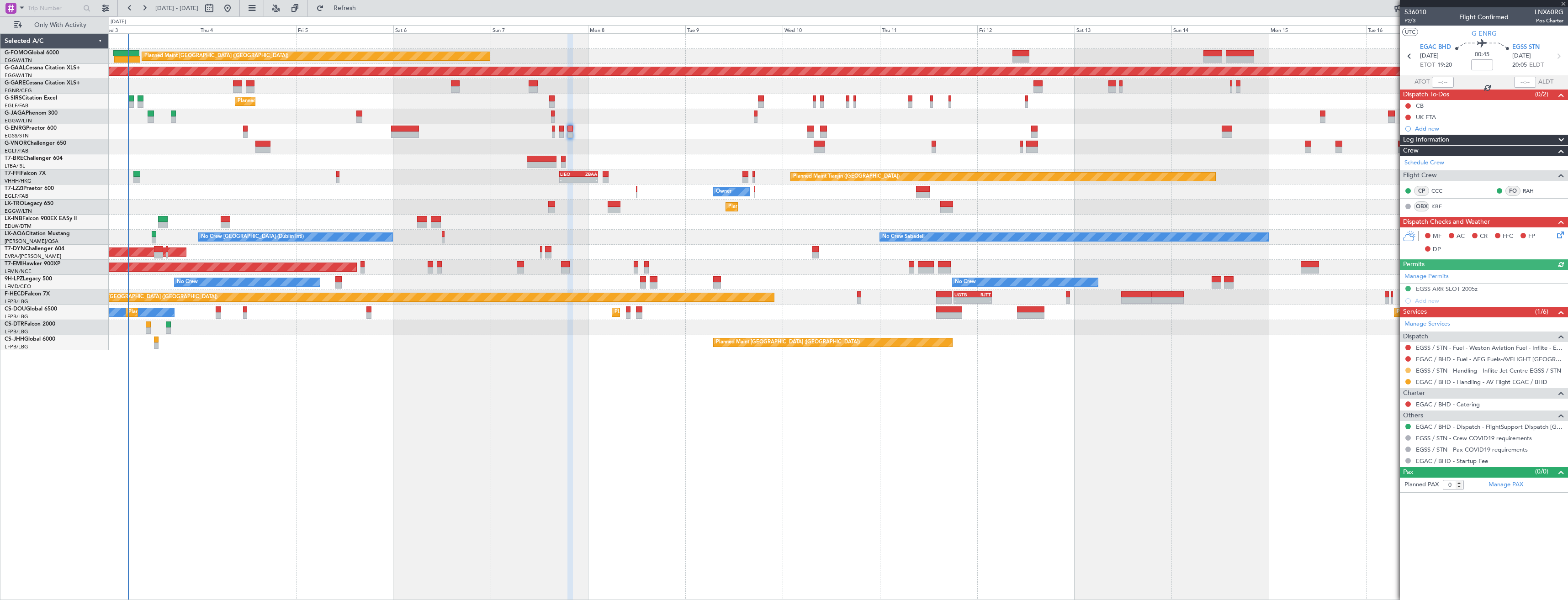
click at [1407, 370] on button at bounding box center [1407, 370] width 5 height 5
click at [1385, 481] on span "Confirmed" at bounding box center [1382, 479] width 28 height 9
click at [1561, 55] on icon at bounding box center [1558, 57] width 12 height 12
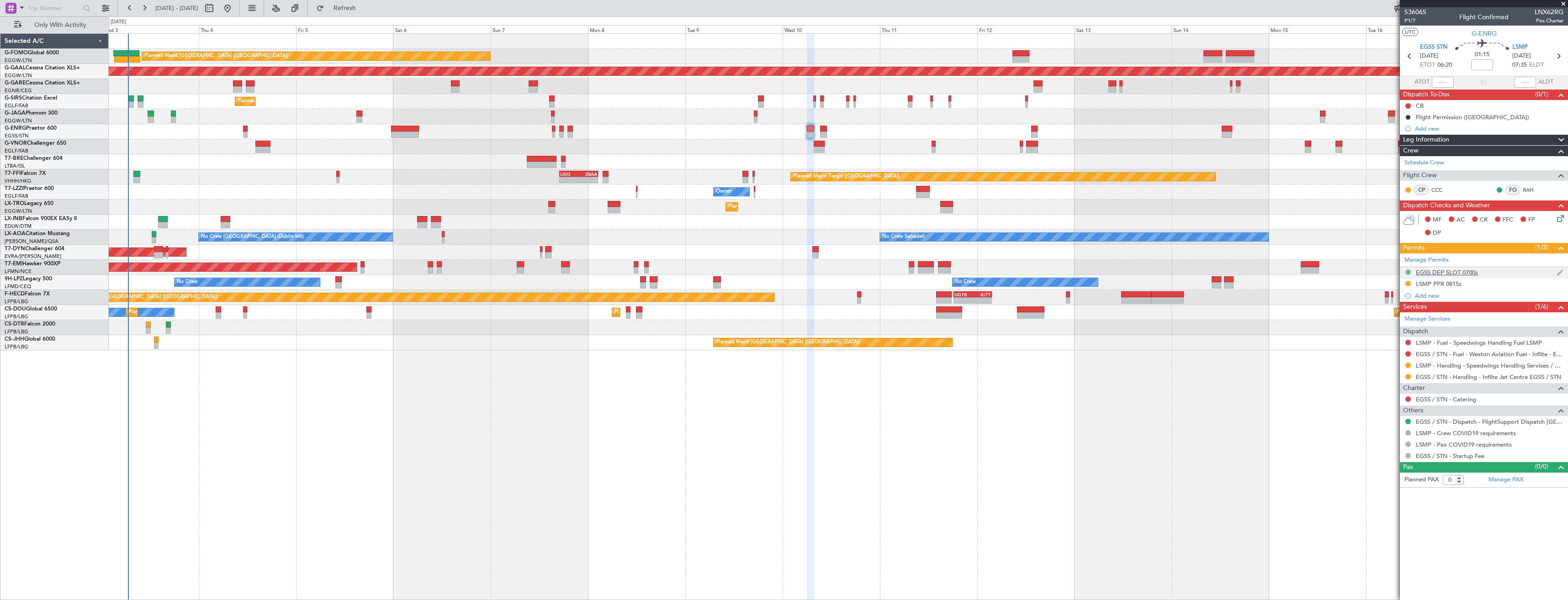
click at [1407, 271] on button at bounding box center [1407, 271] width 5 height 5
click at [1376, 312] on span "Requested" at bounding box center [1382, 312] width 29 height 9
click at [1504, 274] on div "EGSS DEP SLOT 0700z" at bounding box center [1484, 272] width 168 height 11
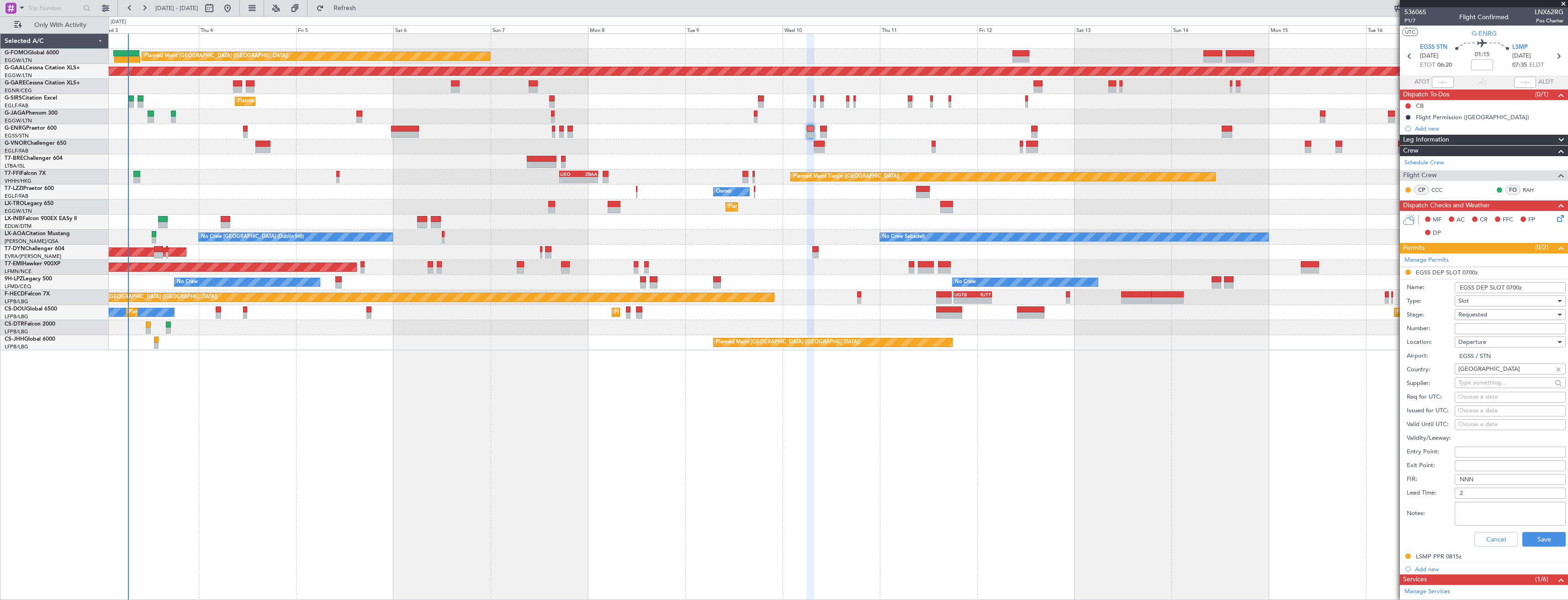
click at [1513, 286] on input "EGSS DEP SLOT 0700z" at bounding box center [1510, 288] width 111 height 11
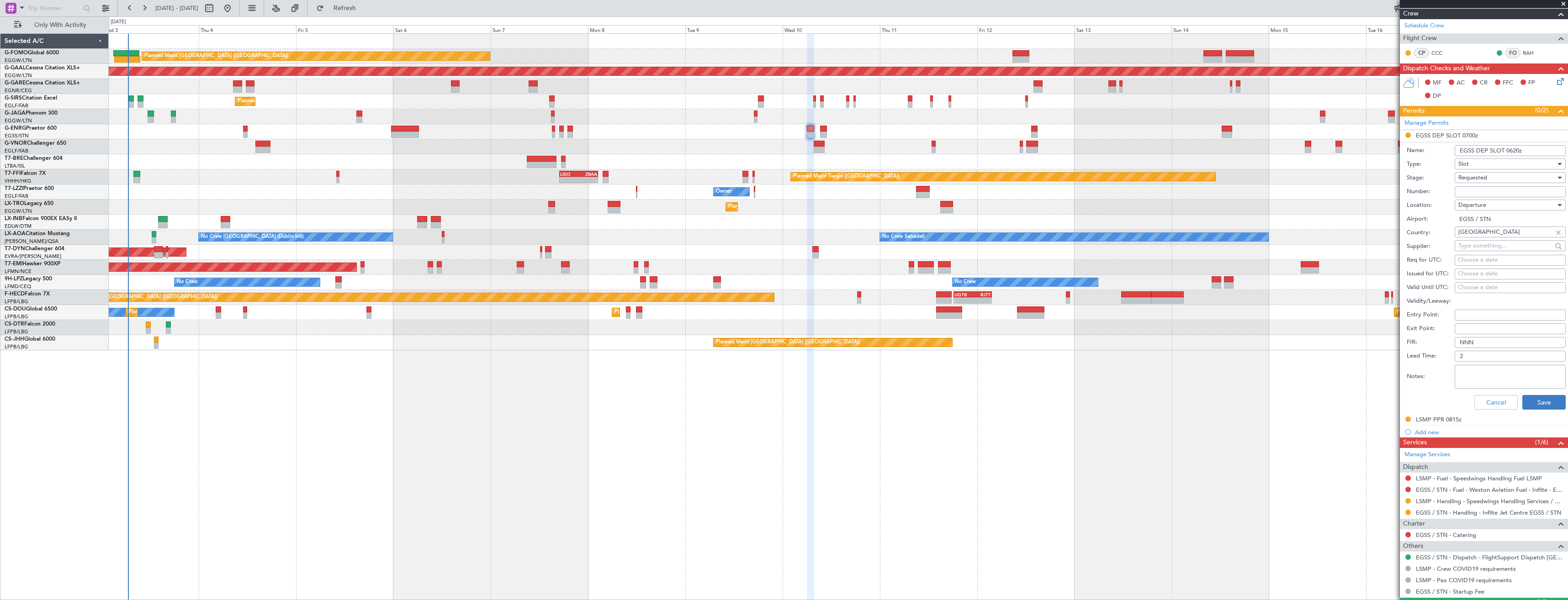
type input "EGSS DEP SLOT 0620z"
click at [1534, 397] on button "Save" at bounding box center [1543, 402] width 43 height 15
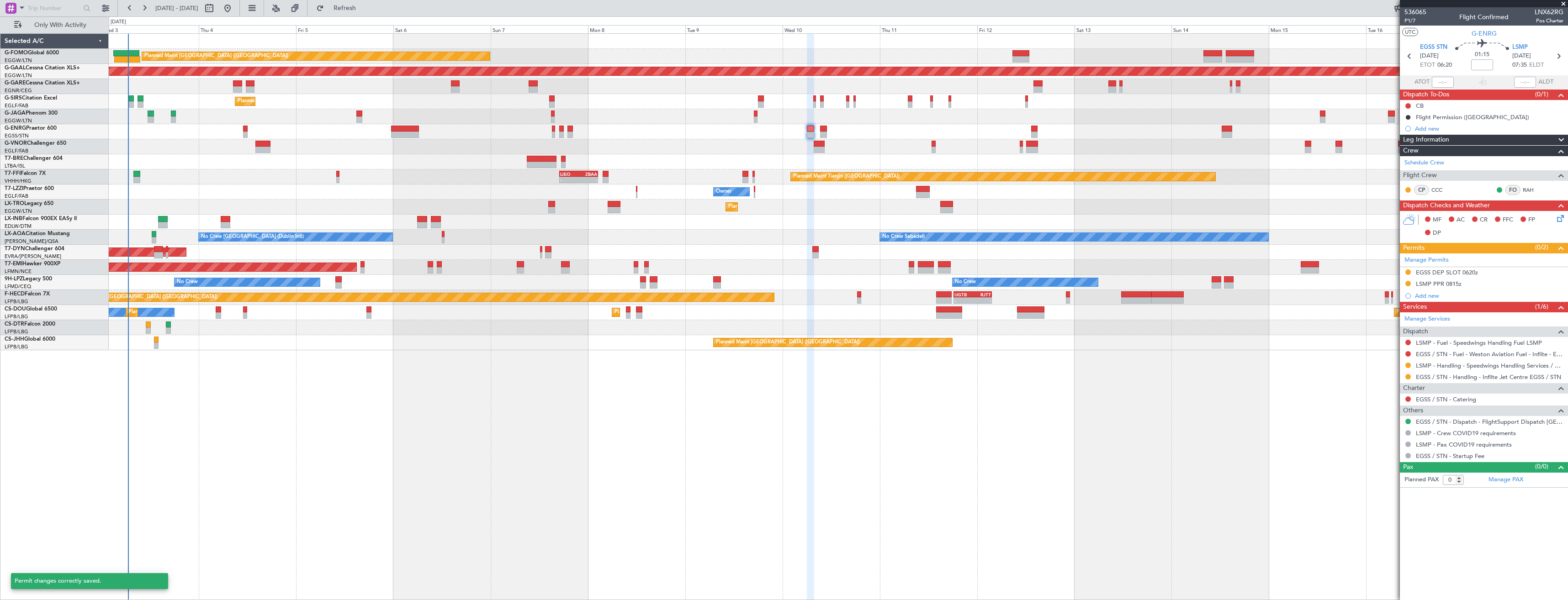
scroll to position [0, 0]
click at [1558, 55] on icon at bounding box center [1558, 57] width 12 height 12
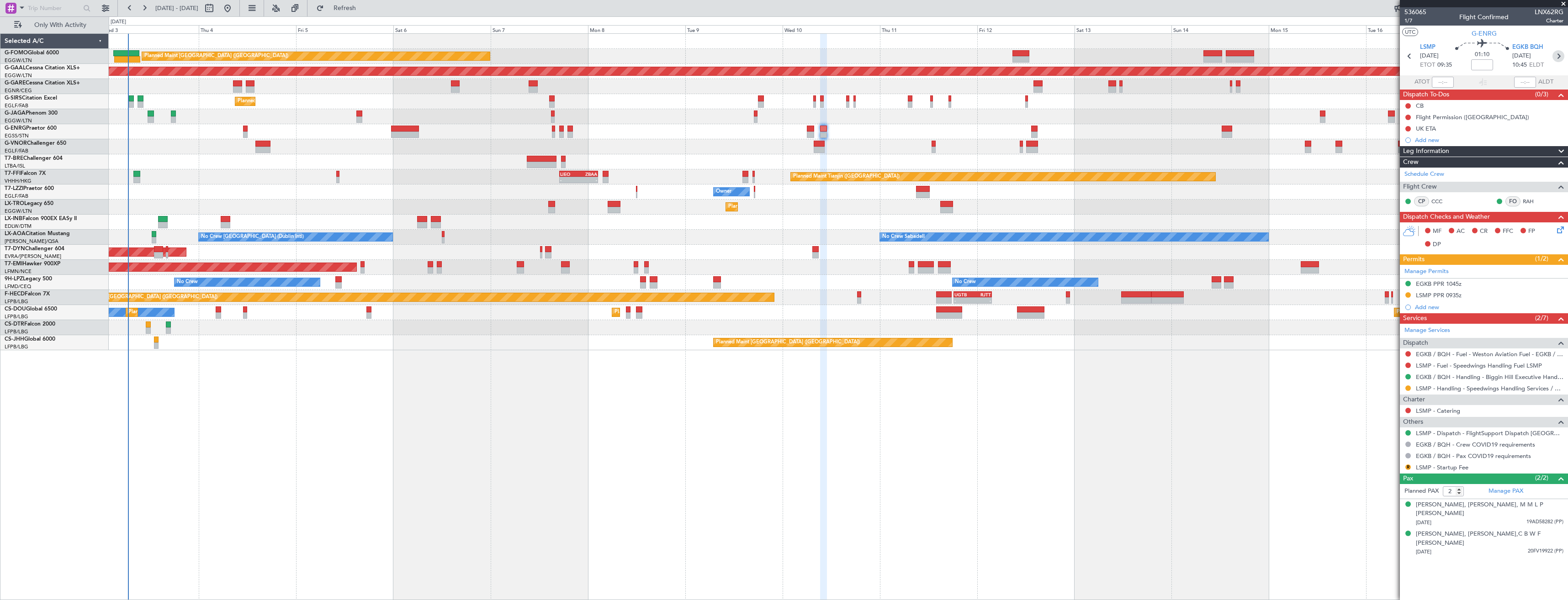
click at [1559, 55] on icon at bounding box center [1558, 57] width 12 height 12
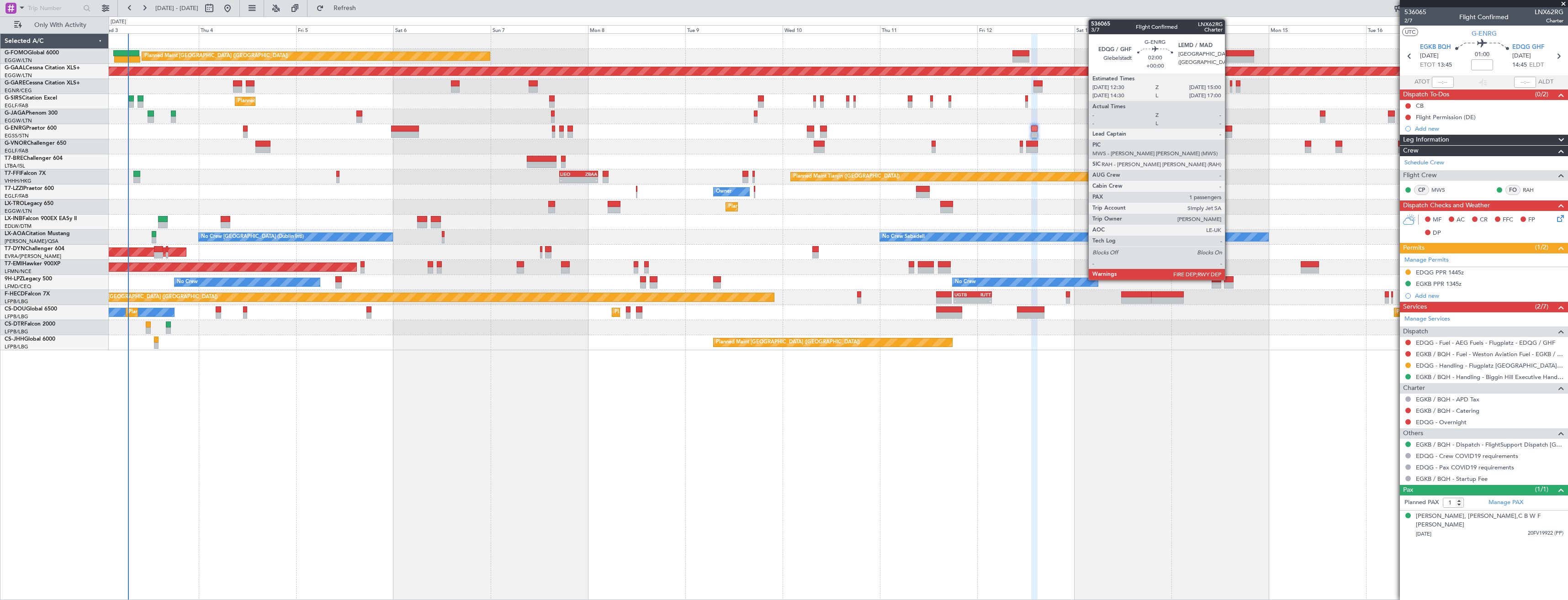
click at [1229, 132] on div at bounding box center [1227, 135] width 10 height 7
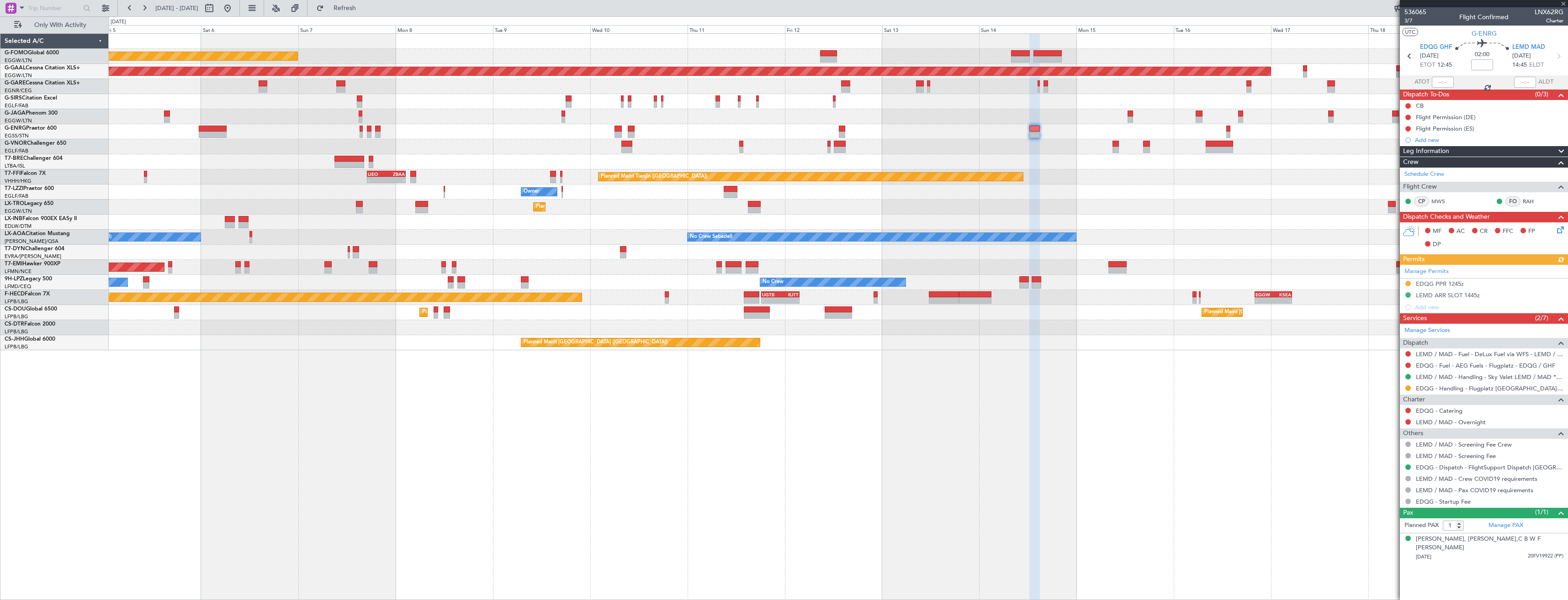
click at [1116, 126] on div "Planned Maint London (Luton) Planned Maint Dusseldorf Unplanned Maint Chester P…" at bounding box center [838, 192] width 1459 height 317
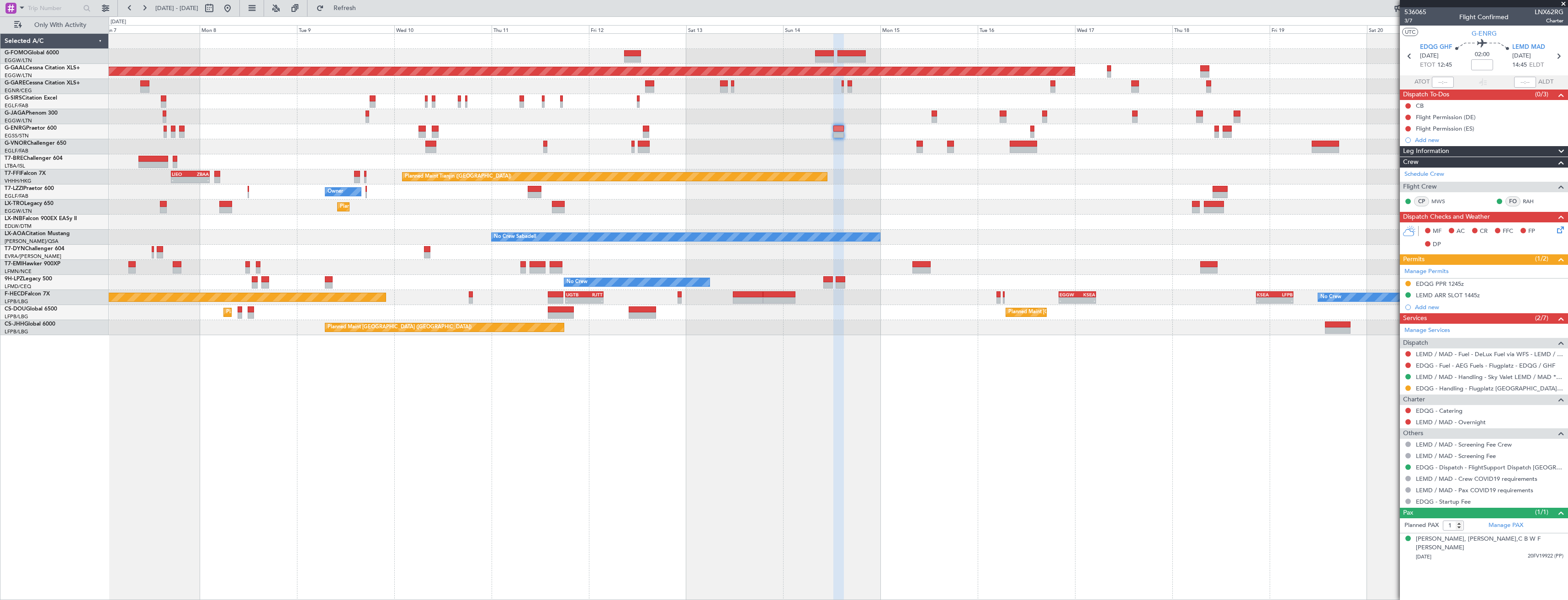
click at [1131, 135] on div at bounding box center [838, 132] width 1459 height 15
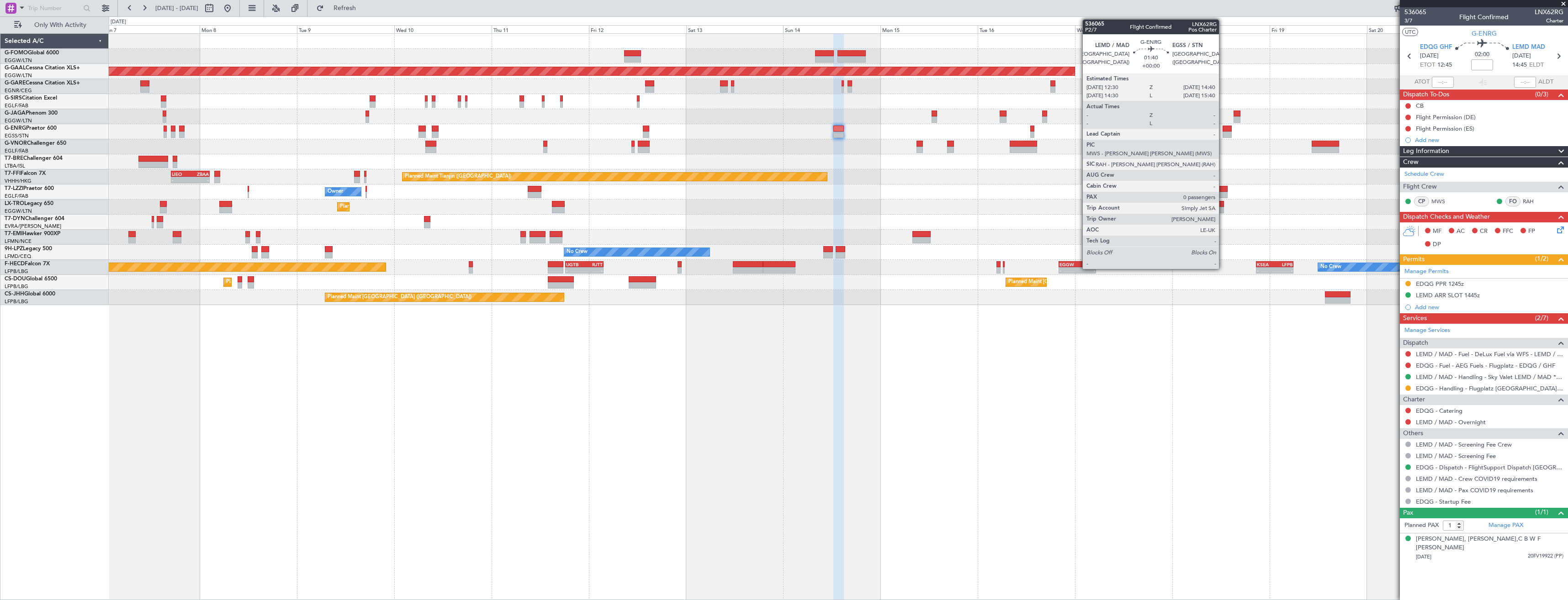
click at [1223, 131] on div at bounding box center [1227, 129] width 9 height 7
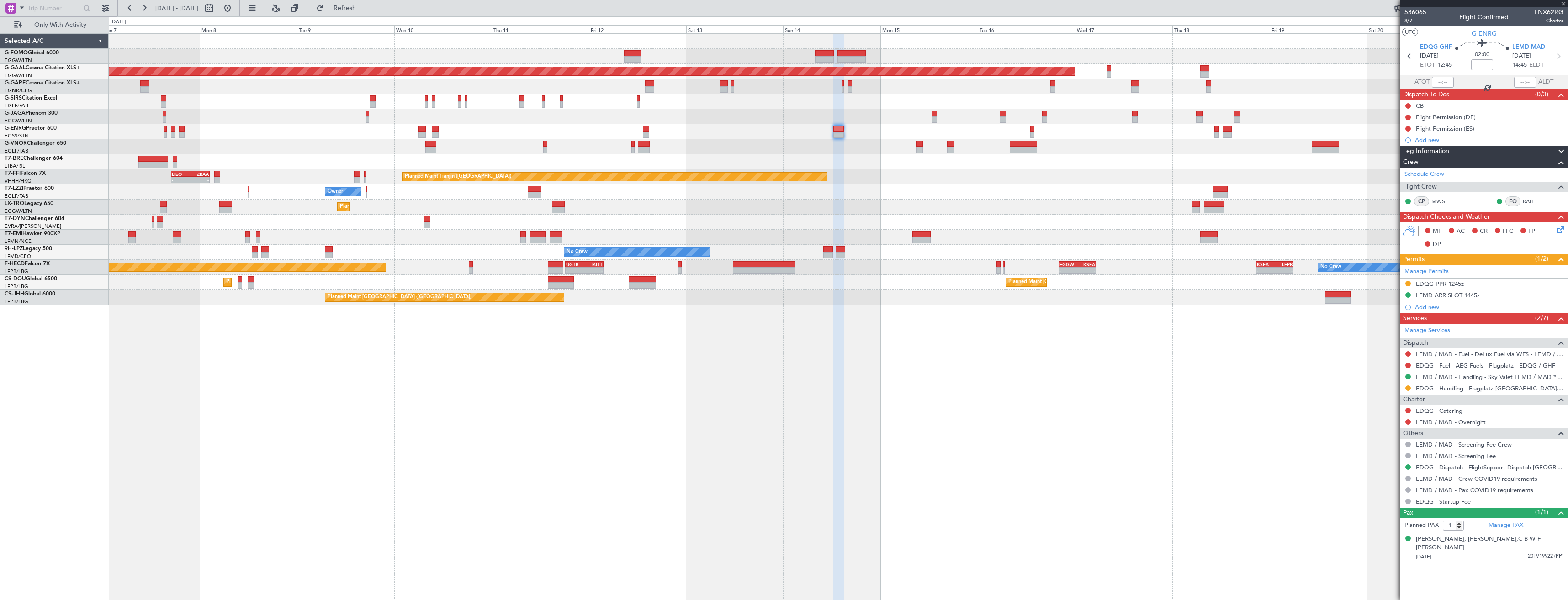
type input "0"
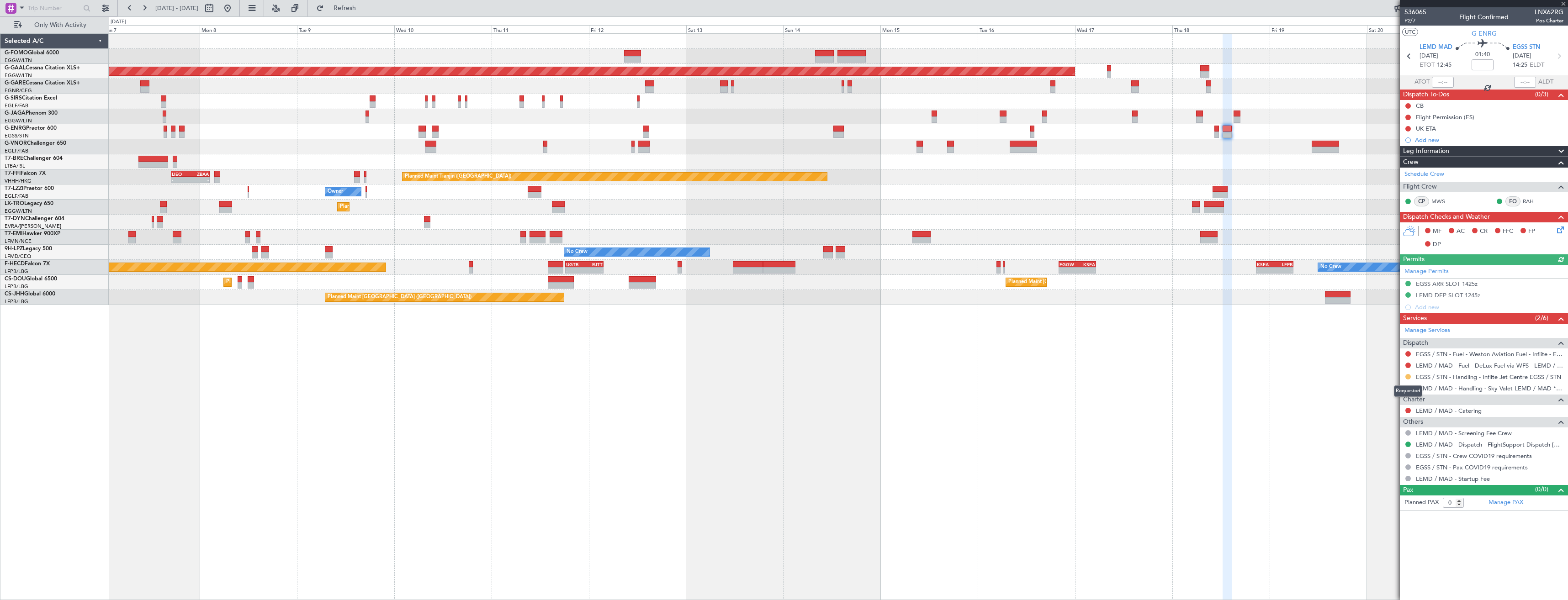
click at [1408, 375] on button at bounding box center [1407, 376] width 5 height 5
click at [1381, 486] on span "Confirmed" at bounding box center [1382, 486] width 28 height 9
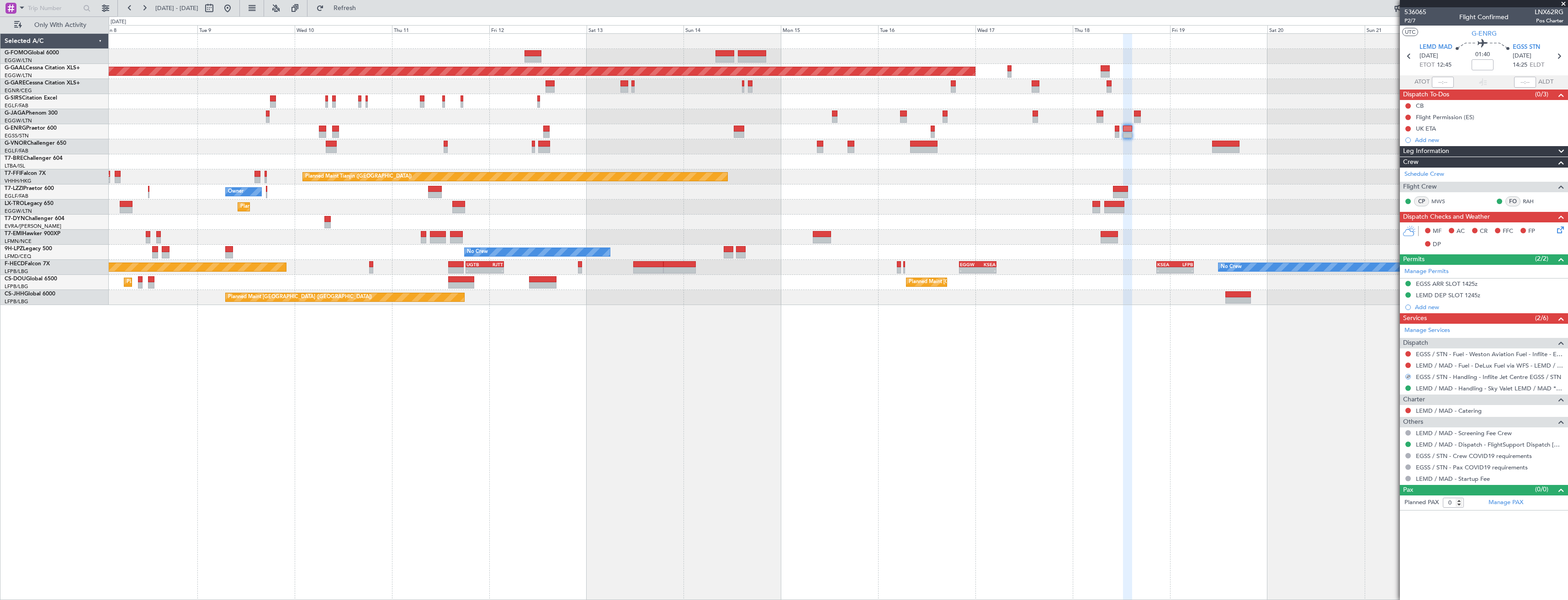
click at [1177, 155] on div "Planned Maint London (Luton) Planned Maint Dusseldorf Planned Maint London (Far…" at bounding box center [838, 169] width 1459 height 271
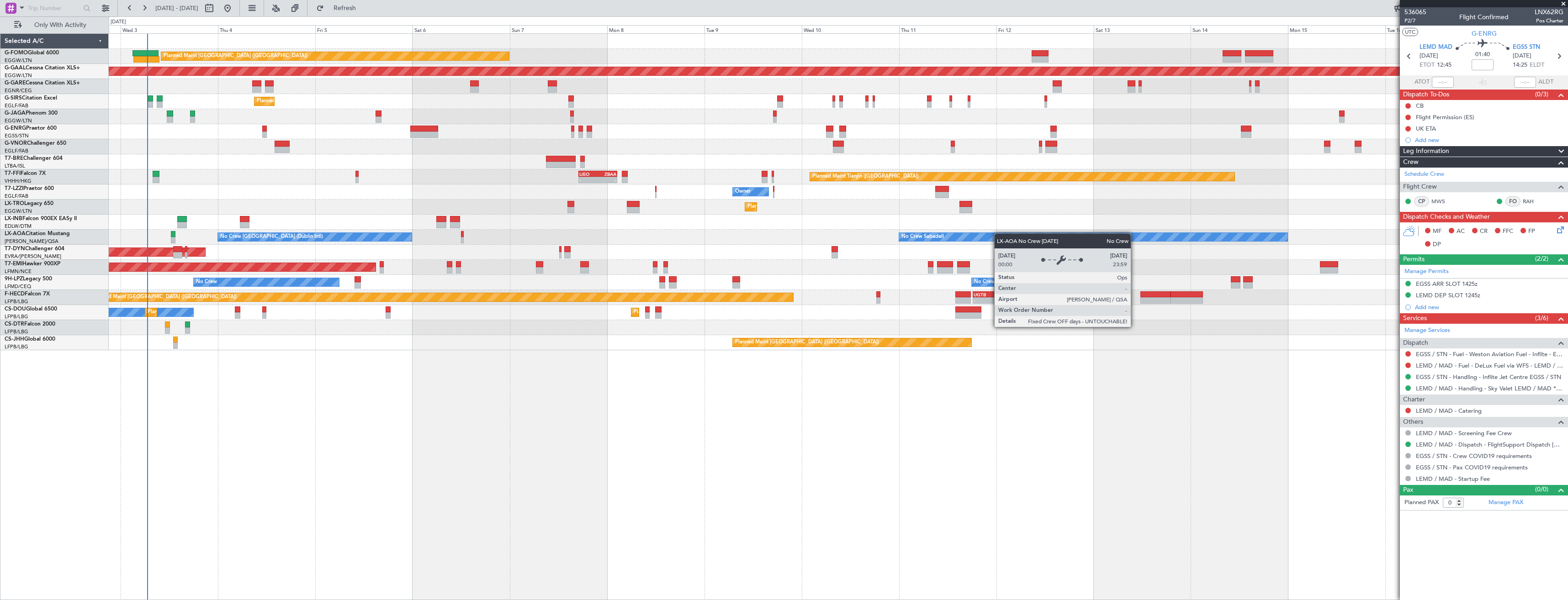
click at [969, 233] on div "Planned Maint London (Luton) Planned Maint Dusseldorf Unplanned Maint Chester P…" at bounding box center [838, 192] width 1459 height 317
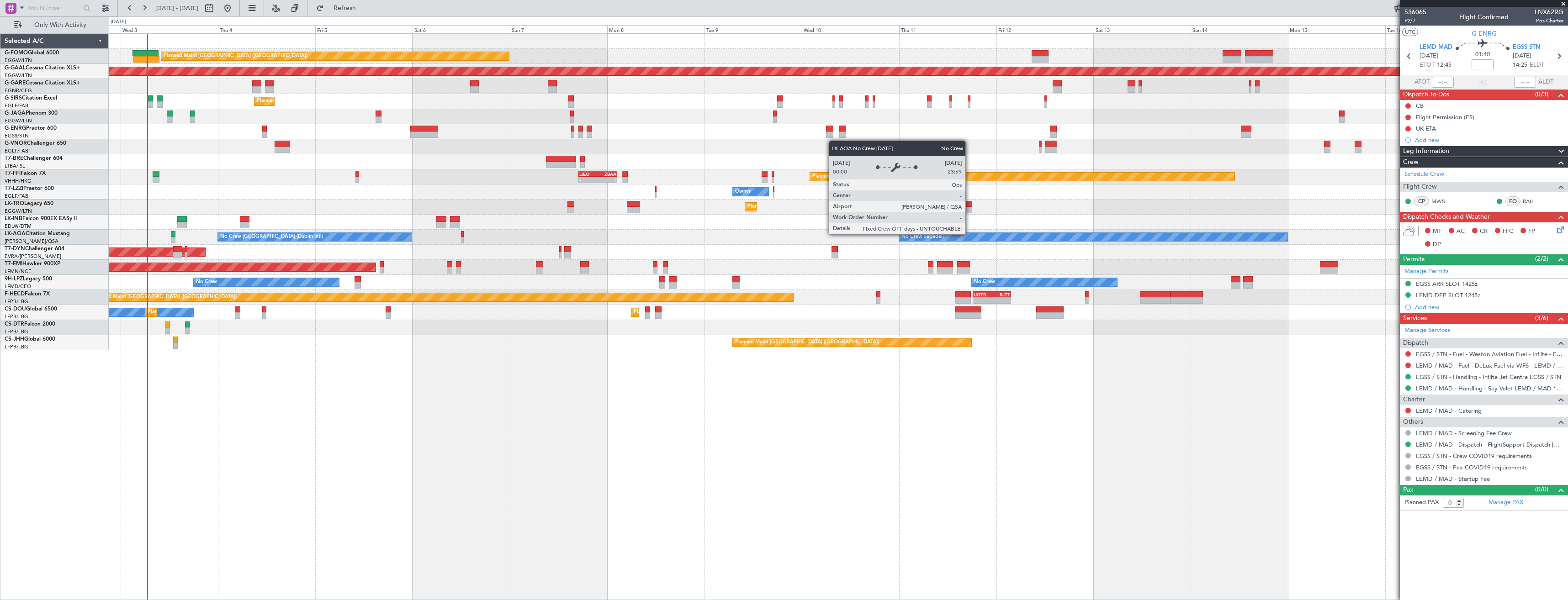
click at [1562, 5] on span at bounding box center [1564, 4] width 9 height 8
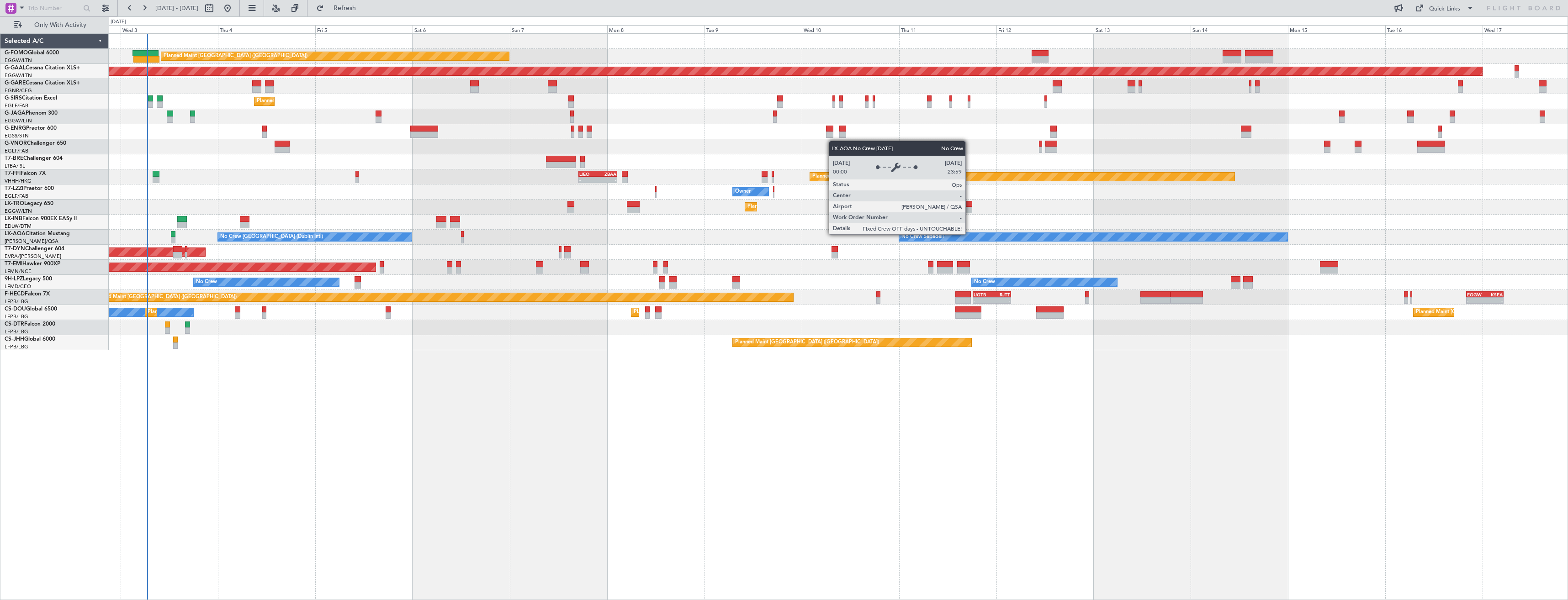
click at [875, 313] on div "No Crew Planned Maint Paris (Le Bourget) Planned Maint Paris (Le Bourget) Plann…" at bounding box center [838, 312] width 1459 height 15
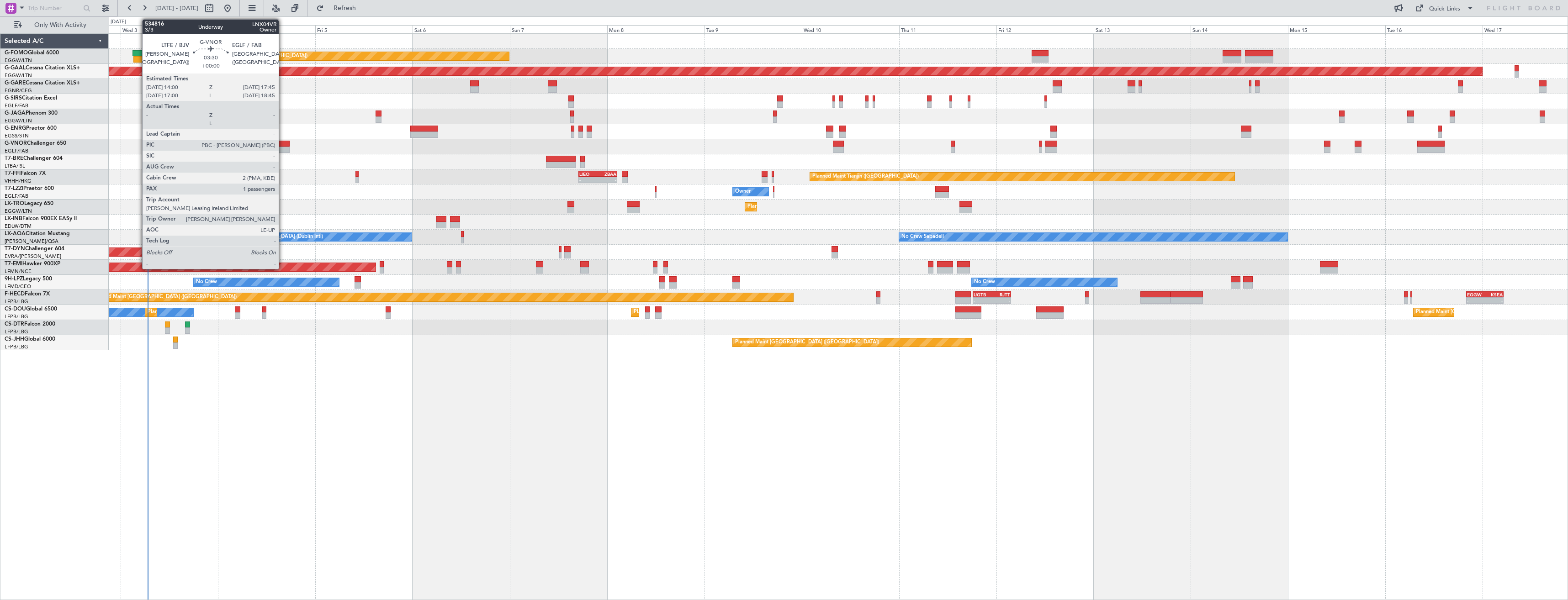
click at [283, 150] on div at bounding box center [282, 149] width 16 height 7
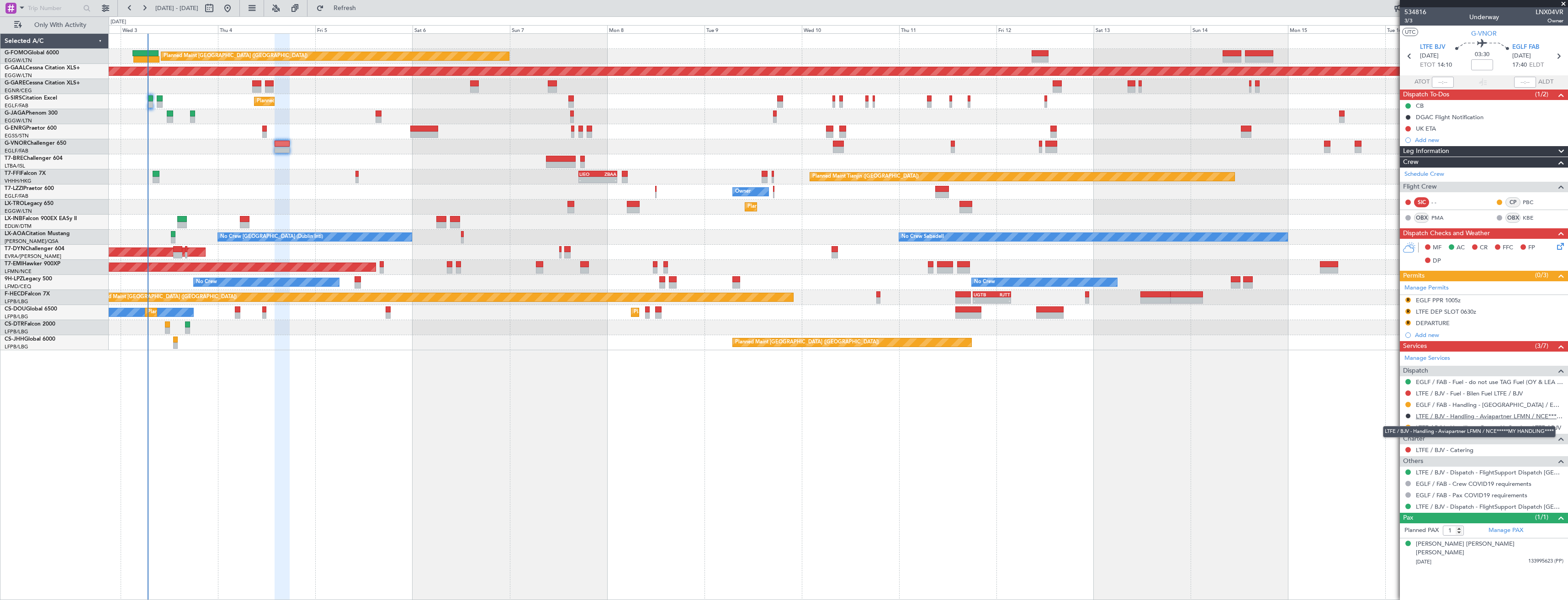
click at [1430, 413] on link "LTFE / BJV - Handling - Aviapartner LFMN / NCE*****MY HANDLING****" at bounding box center [1489, 416] width 147 height 7
click at [359, 13] on button "Refresh" at bounding box center [339, 8] width 55 height 15
click at [1405, 322] on div "R" at bounding box center [1408, 323] width 7 height 7
click at [1407, 322] on button "R" at bounding box center [1407, 323] width 5 height 5
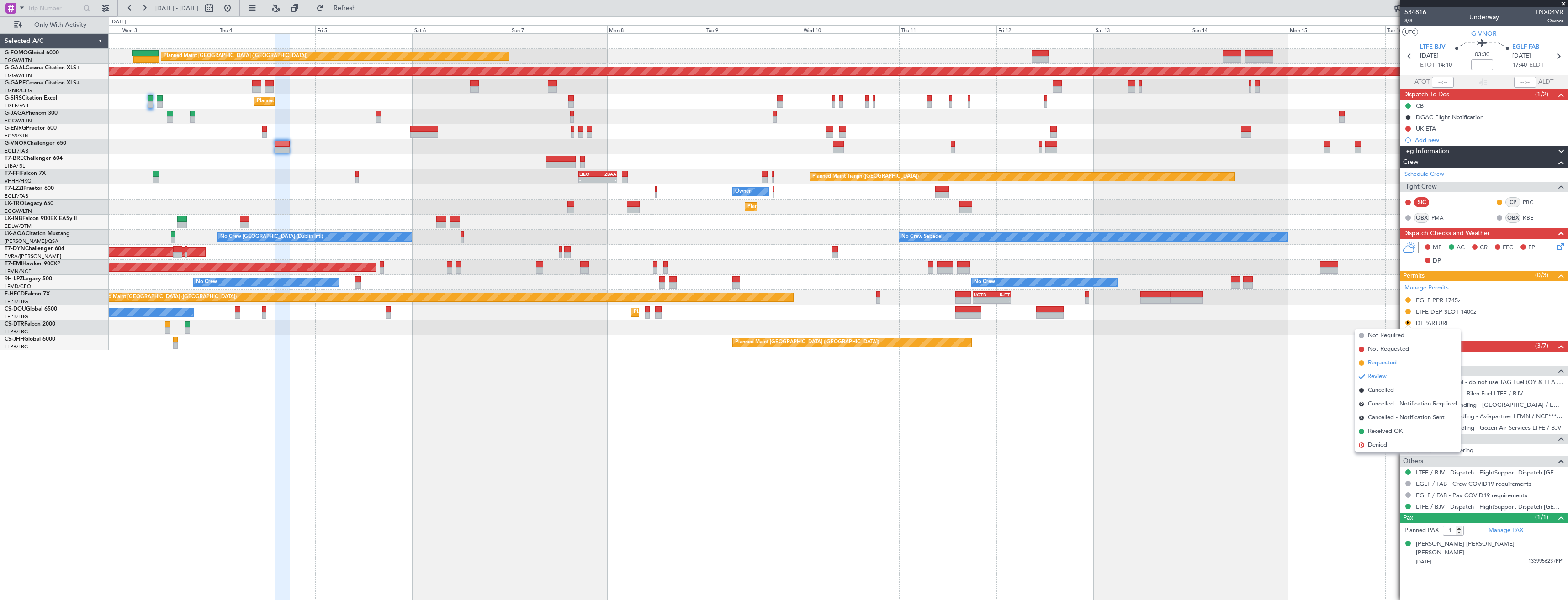
click at [1369, 367] on span "Requested" at bounding box center [1382, 363] width 29 height 9
drag, startPoint x: 1467, startPoint y: 30, endPoint x: 1509, endPoint y: 30, distance: 42.0
click at [1509, 30] on section "UTC G-VNOR" at bounding box center [1484, 32] width 168 height 13
click at [1559, 51] on icon at bounding box center [1558, 57] width 12 height 12
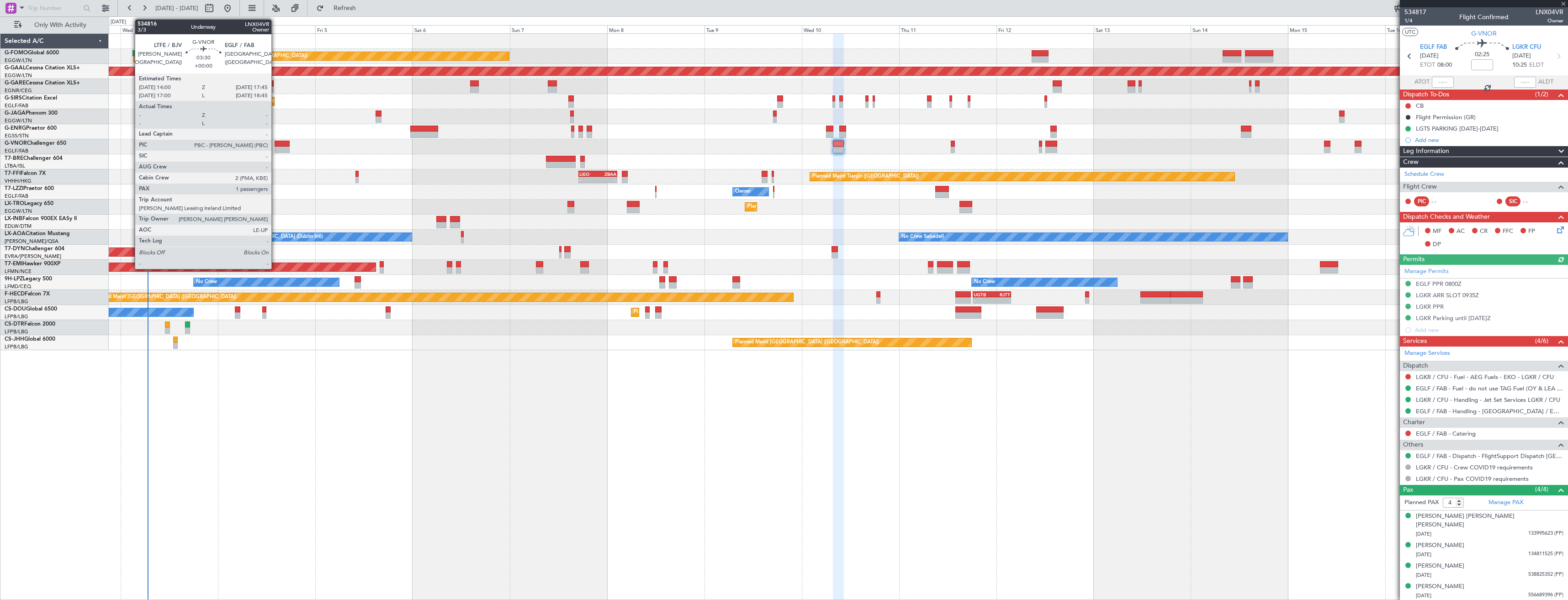
click at [275, 146] on div at bounding box center [282, 149] width 16 height 7
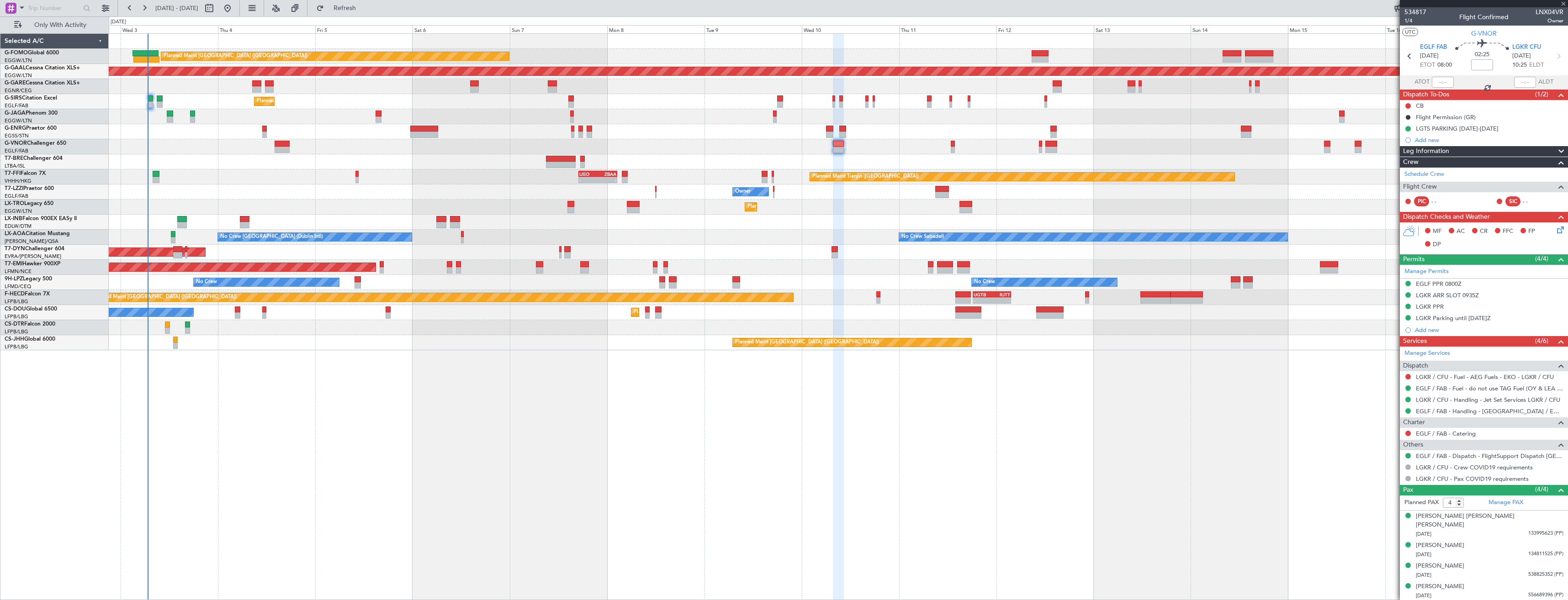
type input "1"
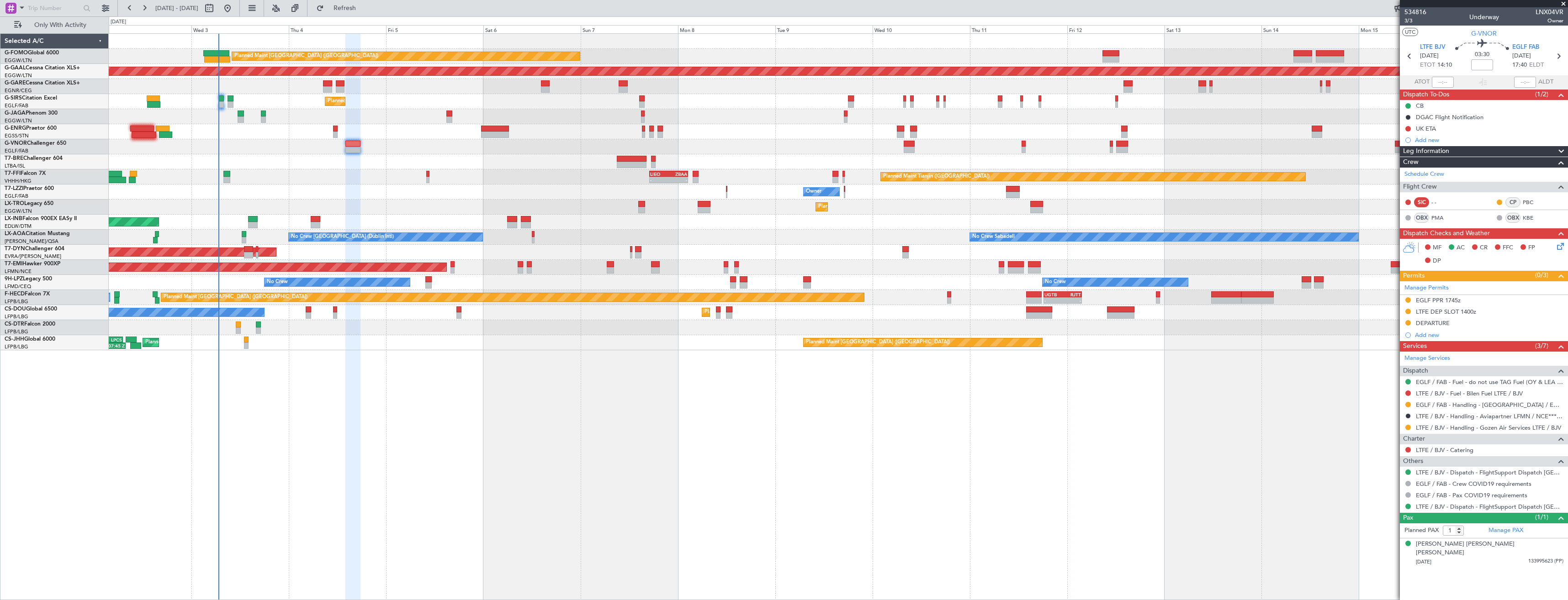
click at [385, 208] on div "Planned Maint Dusseldorf" at bounding box center [838, 207] width 1459 height 15
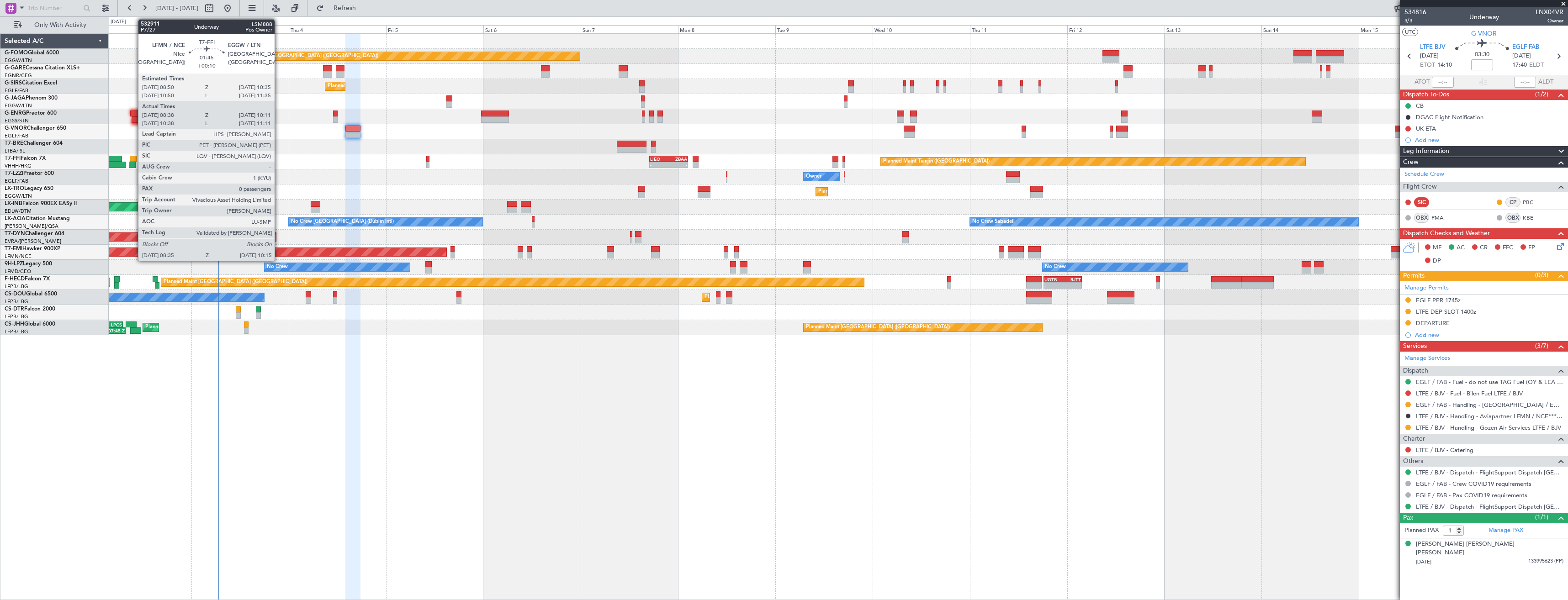
click at [133, 163] on div at bounding box center [132, 164] width 7 height 7
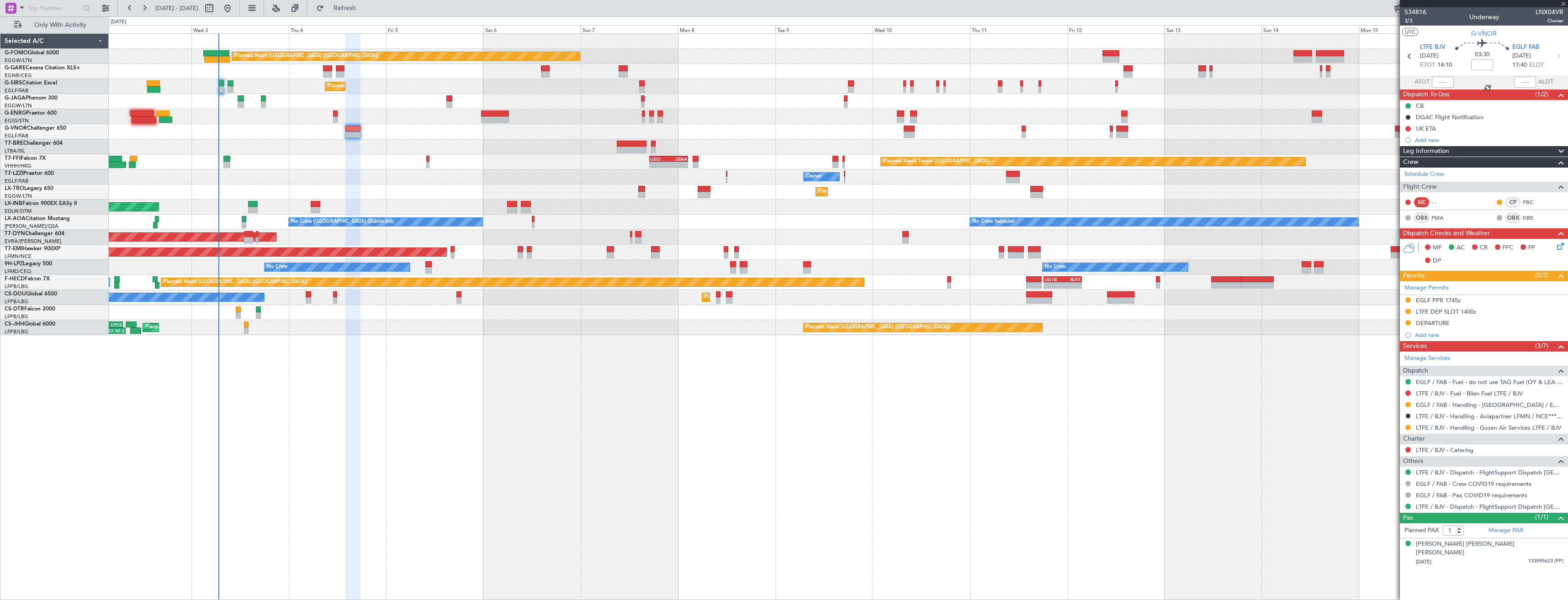
type input "+00:10"
type input "08:38"
type input "10:11"
type input "0"
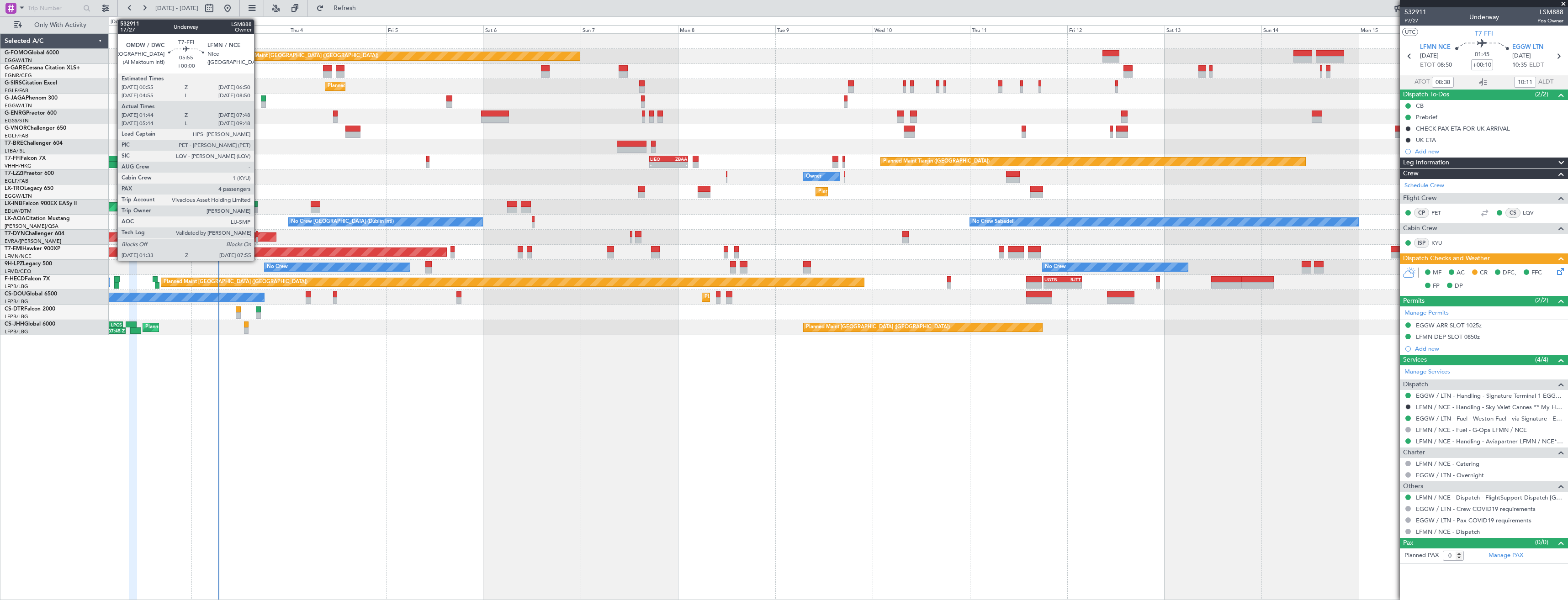
click at [113, 159] on div at bounding box center [109, 158] width 25 height 7
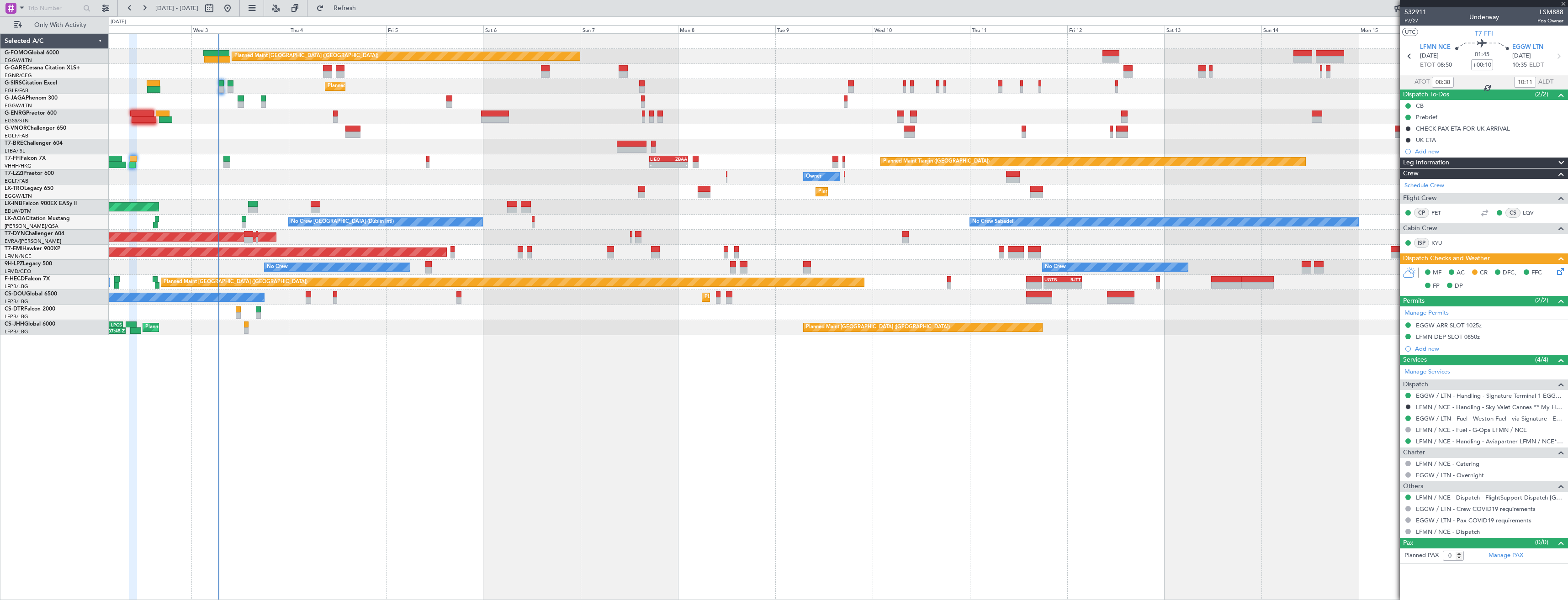
type input "01:44"
type input "07:48"
type input "4"
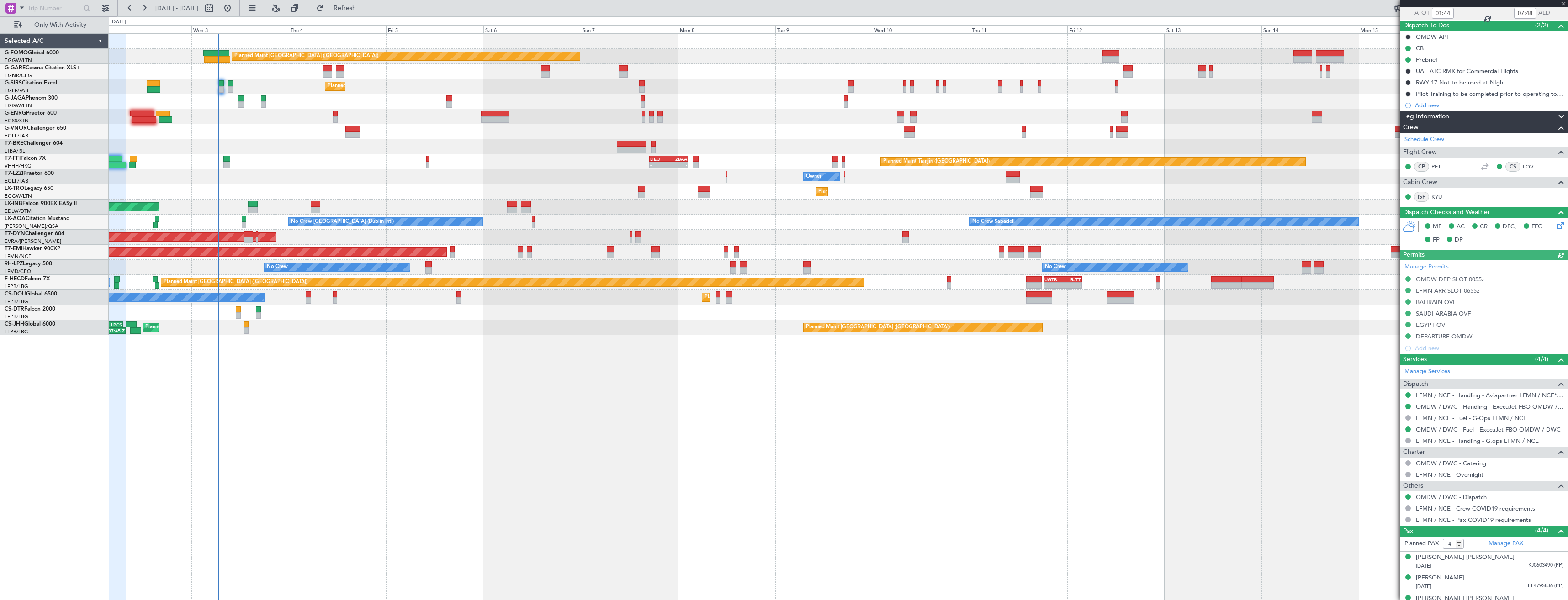
scroll to position [103, 0]
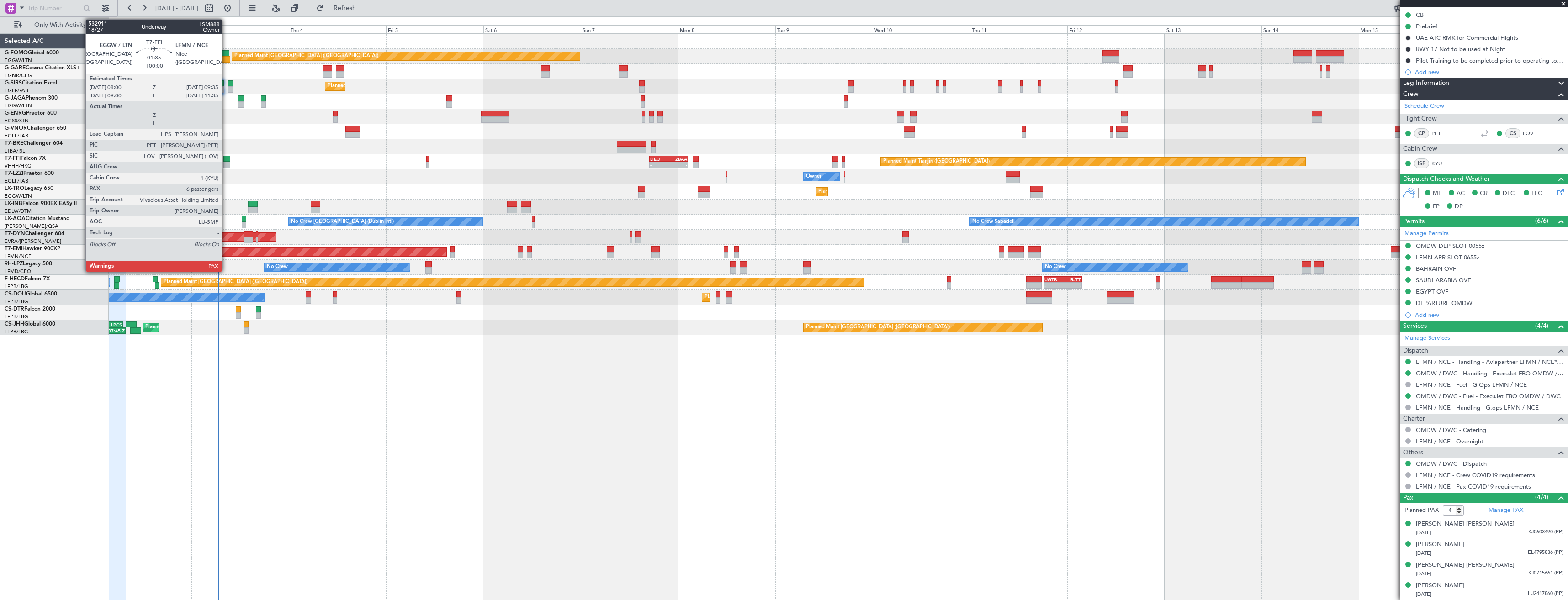
click at [226, 156] on div at bounding box center [226, 158] width 7 height 7
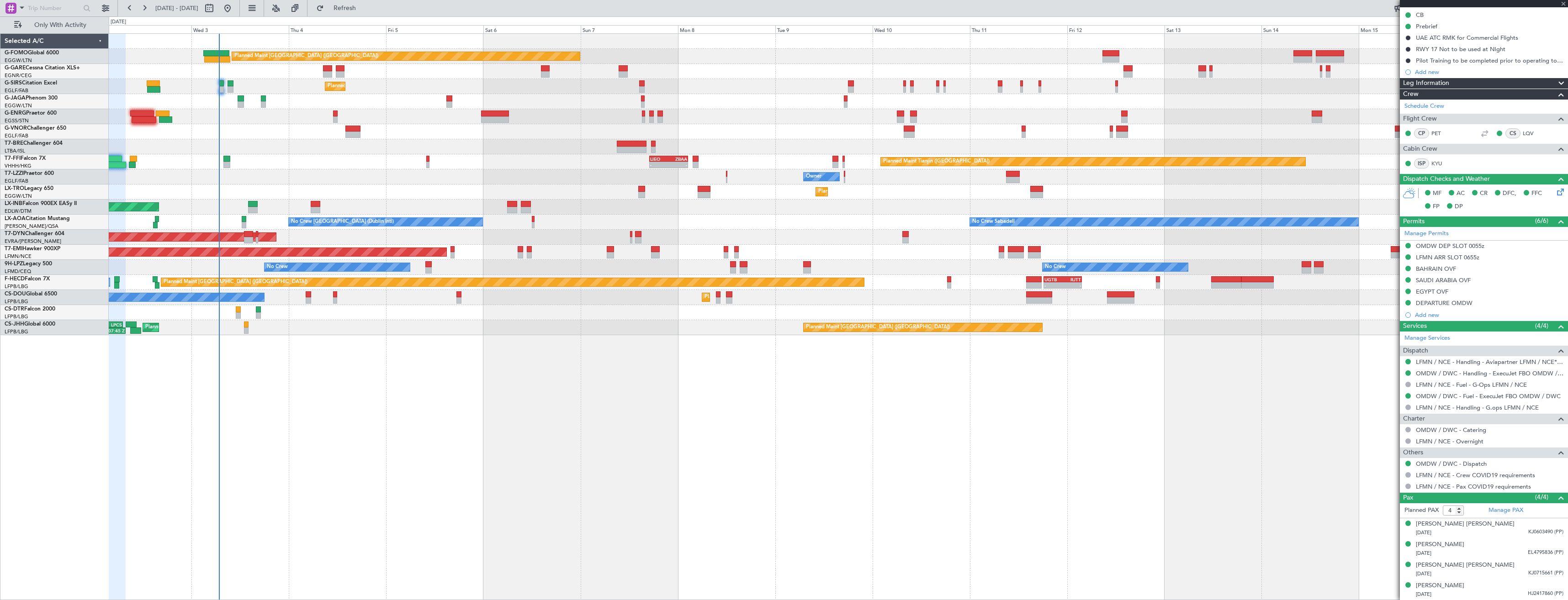
type input "6"
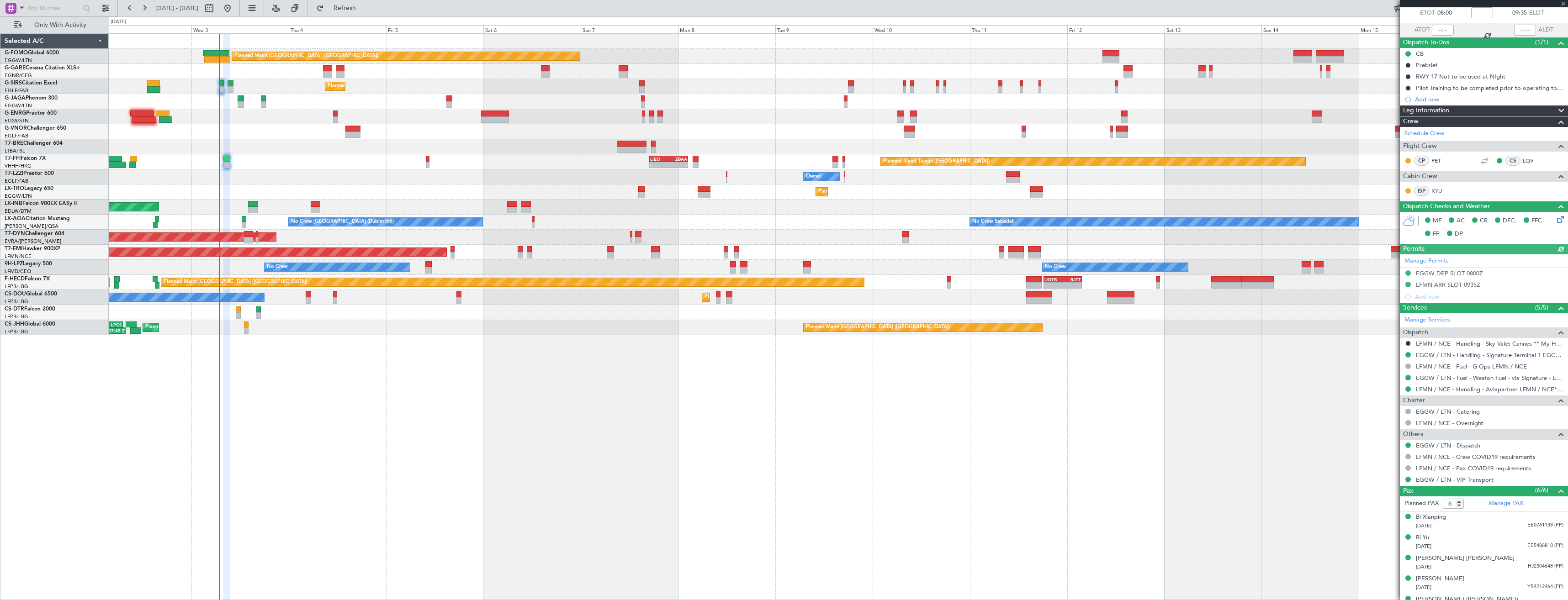
scroll to position [86, 0]
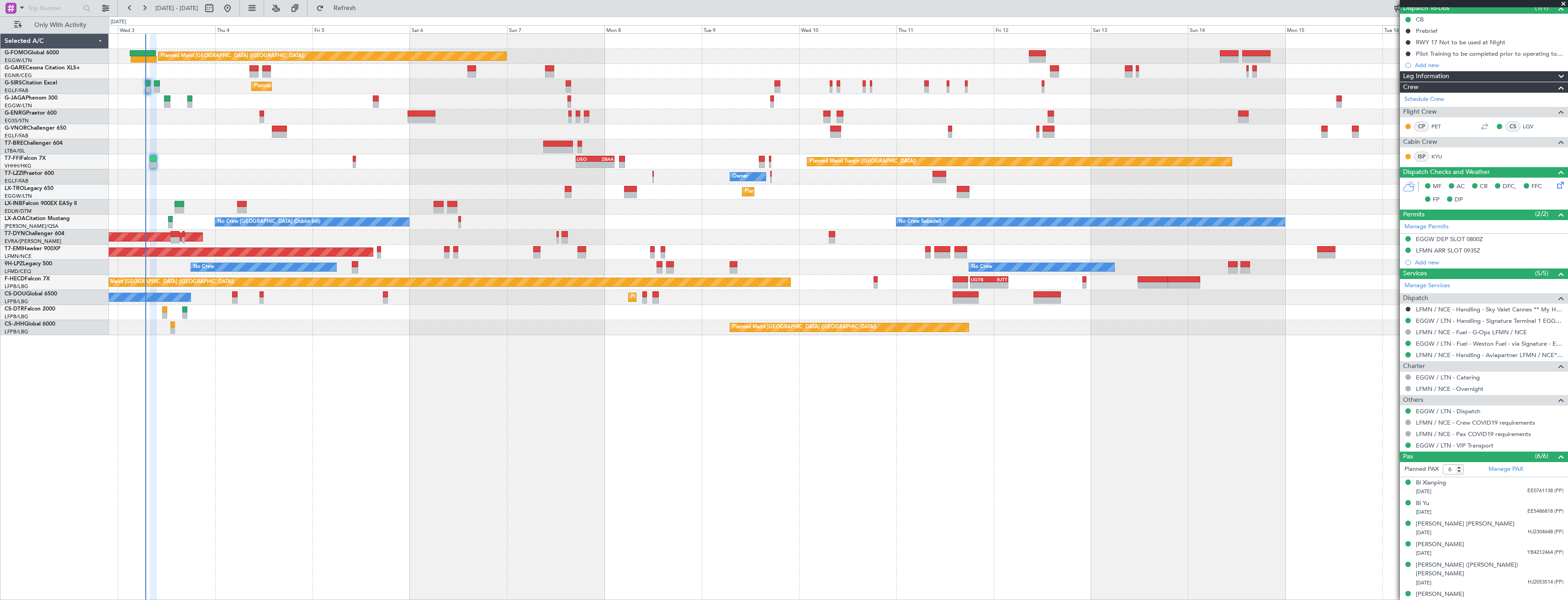
click at [223, 187] on div "Planned Maint London (Luton) Unplanned Maint Chester Planned Maint London (Farn…" at bounding box center [838, 184] width 1459 height 301
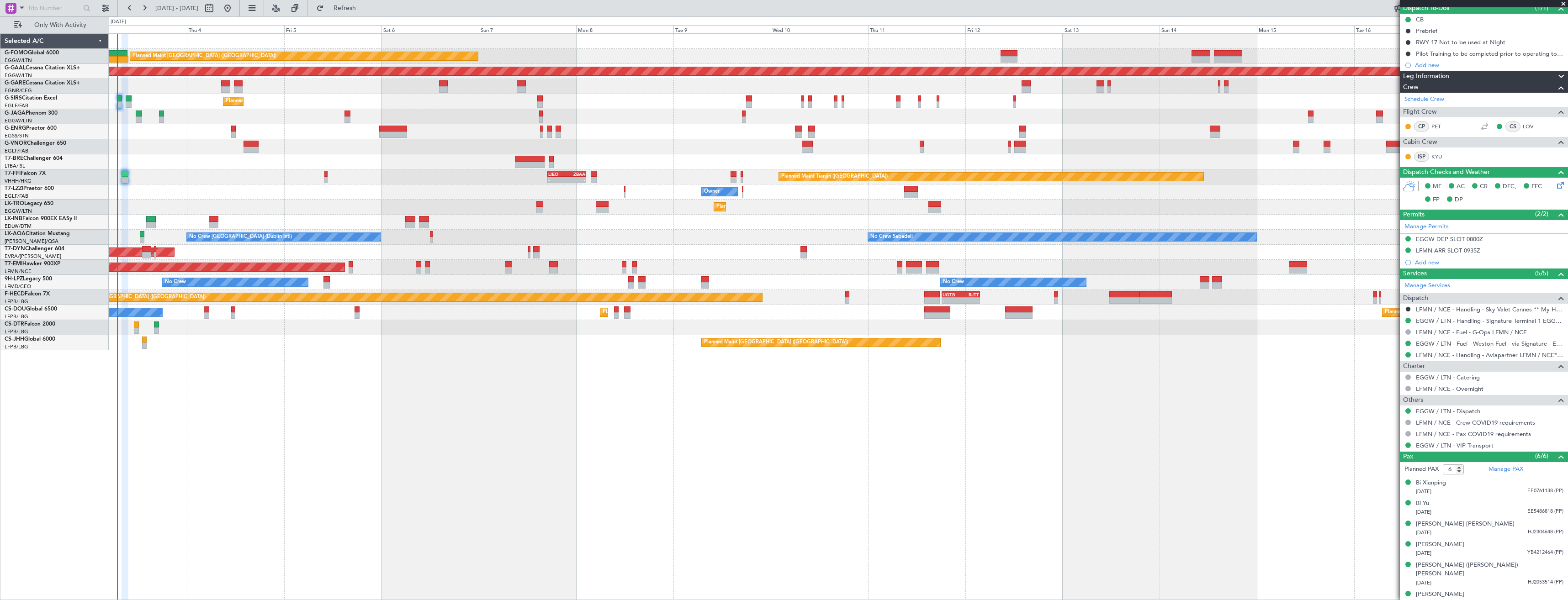
click at [195, 191] on div "Owner" at bounding box center [838, 192] width 1459 height 15
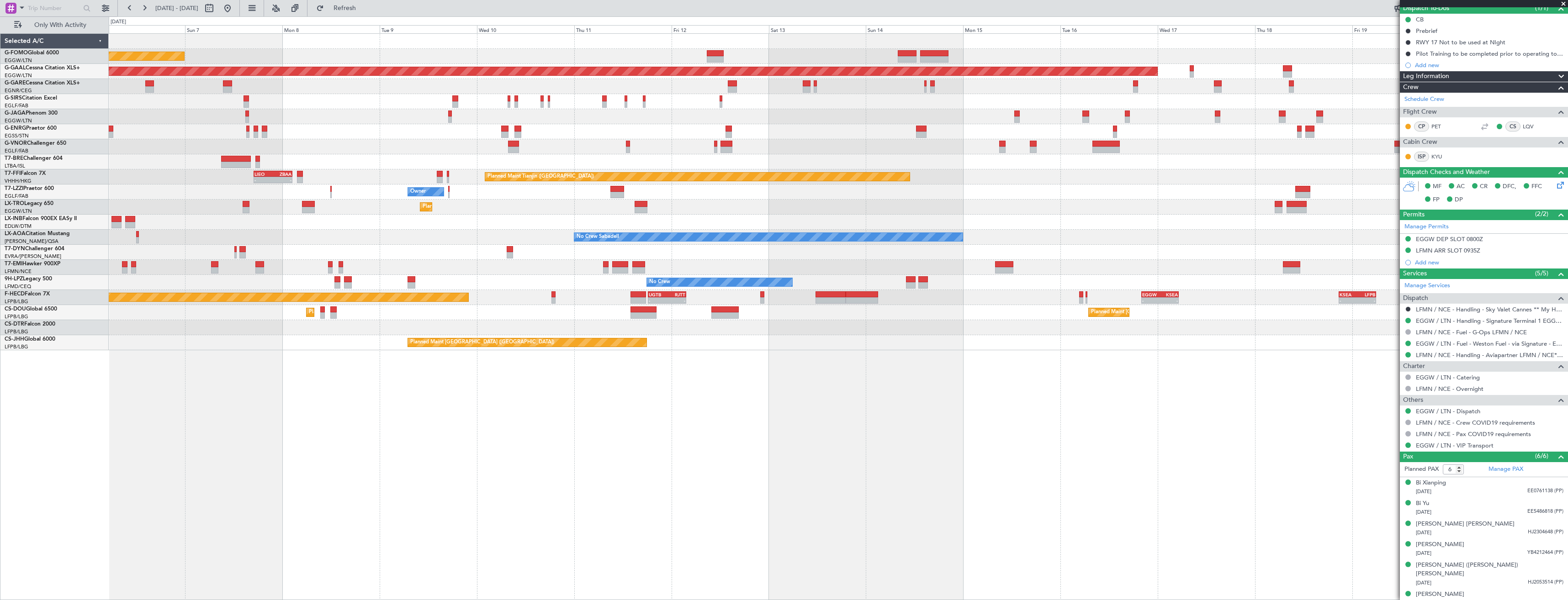
click at [0, 184] on html "03 Sep 2025 - 18 Sep 2025 Refresh Quick Links Only With Activity Planned Maint …" at bounding box center [784, 300] width 1568 height 600
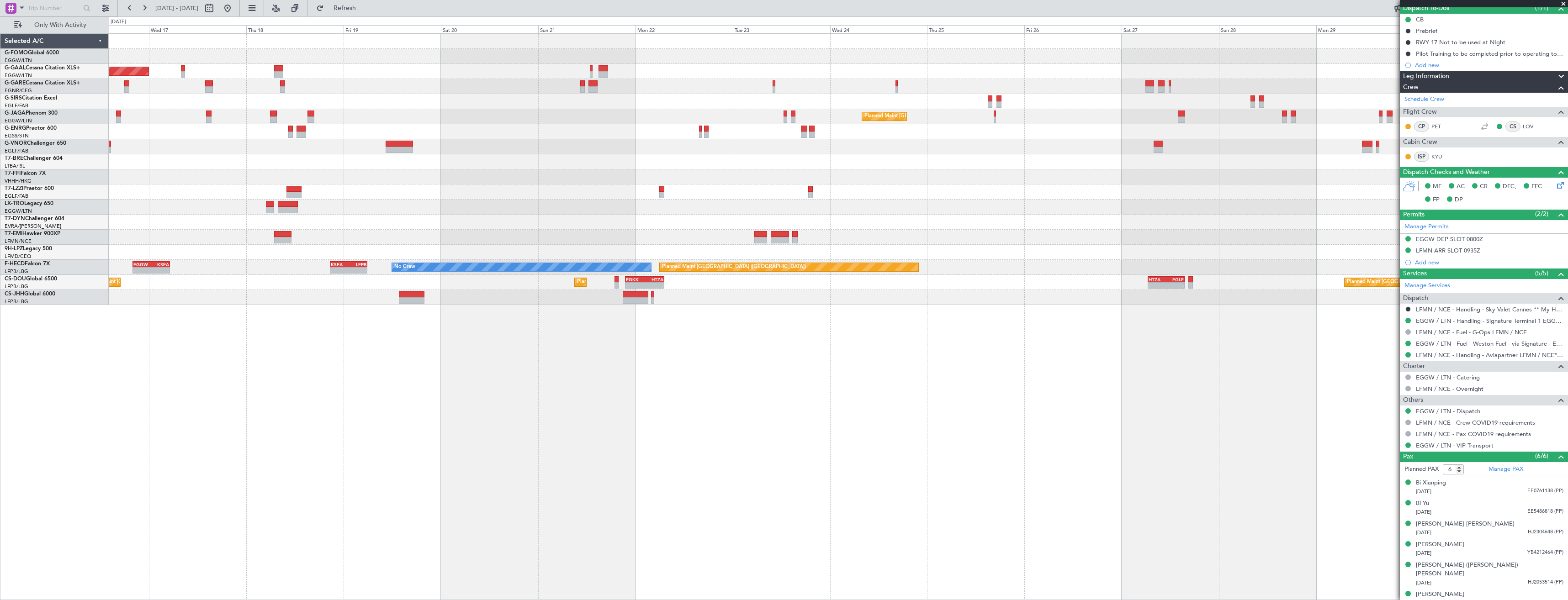
click at [0, 242] on html "07 Sep 2025 - 22 Sep 2025 Refresh Quick Links Only With Activity Planned Maint …" at bounding box center [784, 300] width 1568 height 600
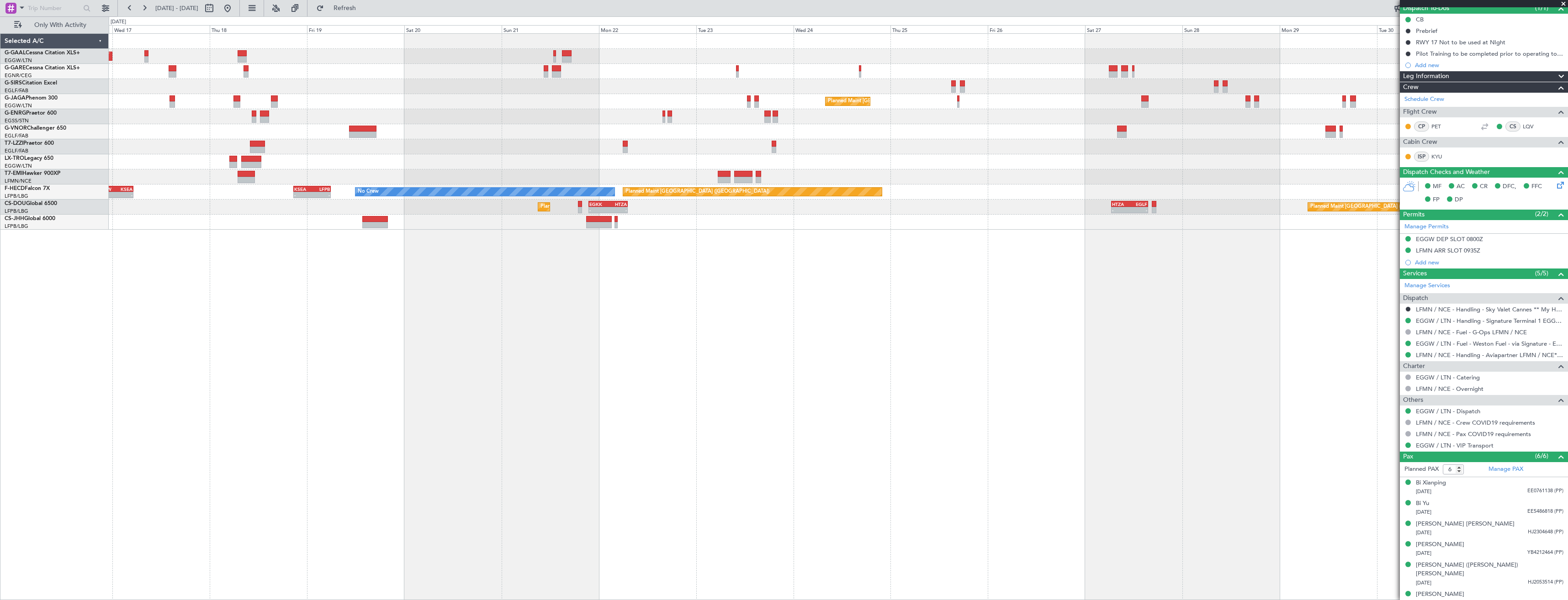
click at [327, 310] on div "Planned Maint Dusseldorf Planned Maint London (Luton) - - EGGW 20:00 Z KSEA 05:…" at bounding box center [838, 317] width 1459 height 567
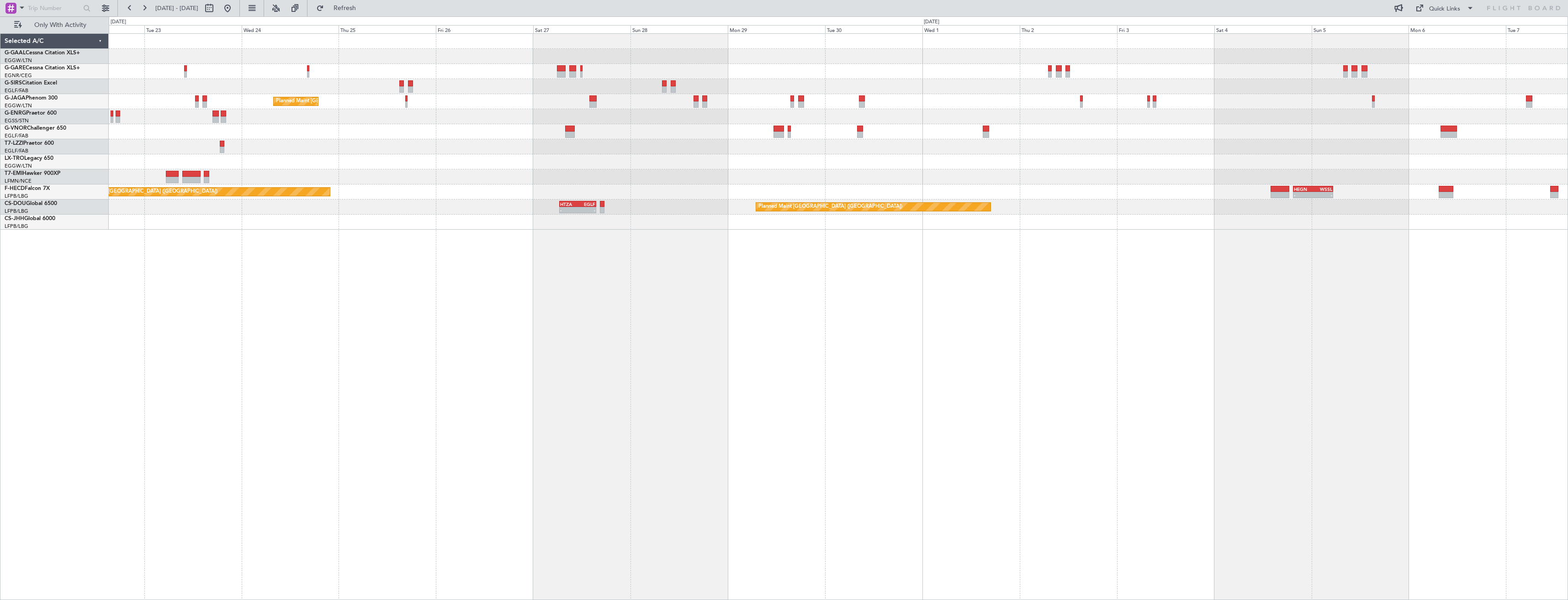
scroll to position [0, 0]
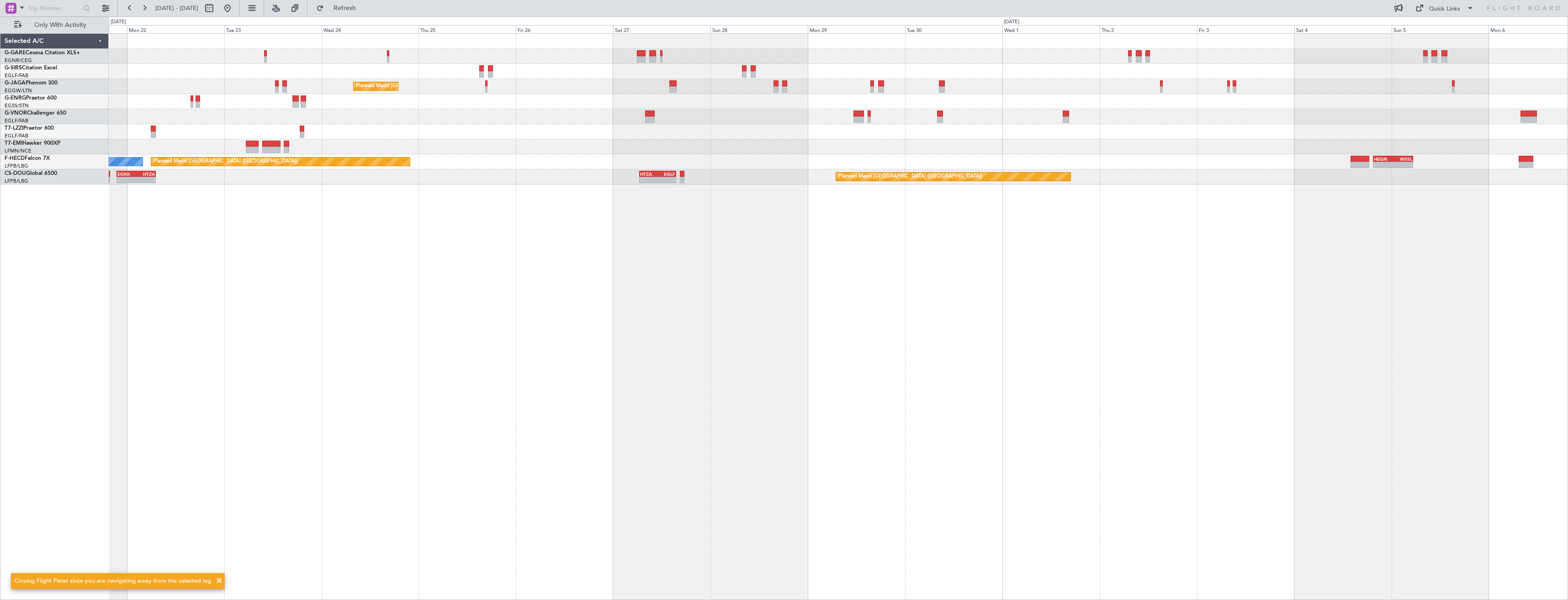
click at [1567, 97] on html "22 Sep 2025 - 07 Oct 2025 Refresh Quick Links Only With Activity Planned Maint …" at bounding box center [784, 300] width 1568 height 600
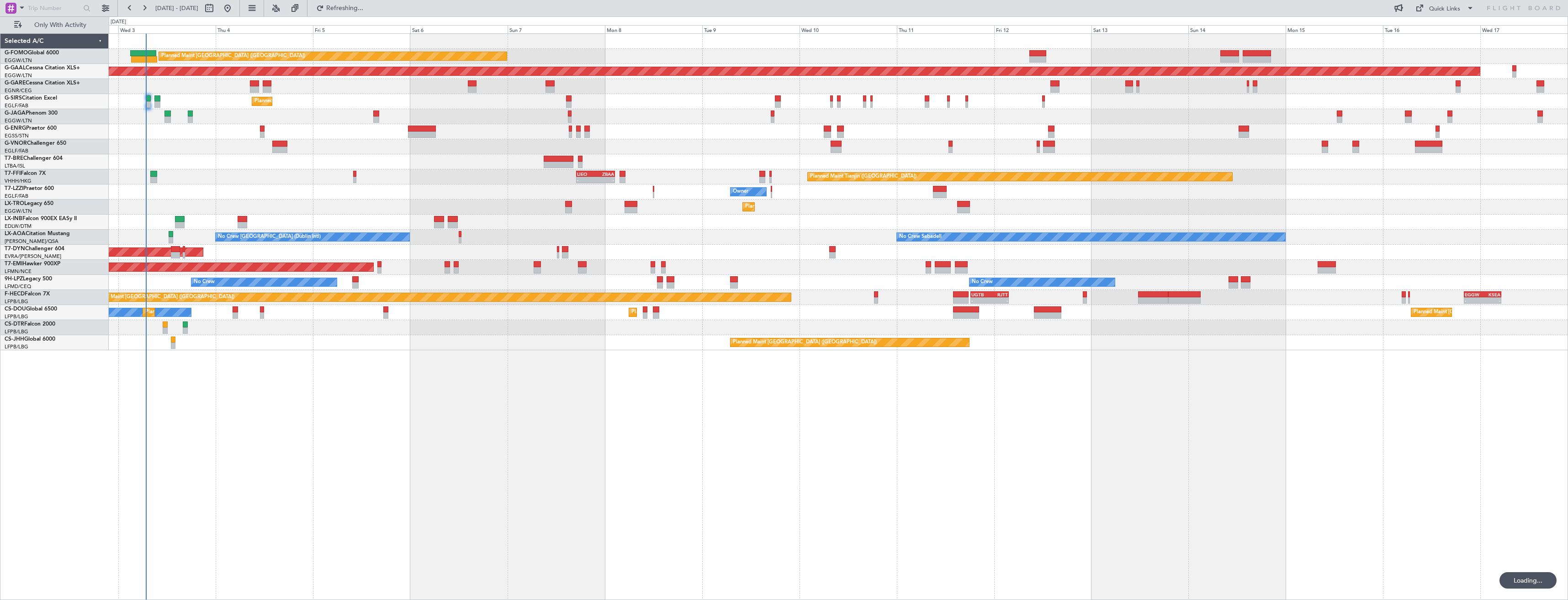
click at [344, 148] on div "Planned Maint London (Luton) Planned Maint Dusseldorf Unplanned Maint Chester P…" at bounding box center [838, 192] width 1459 height 317
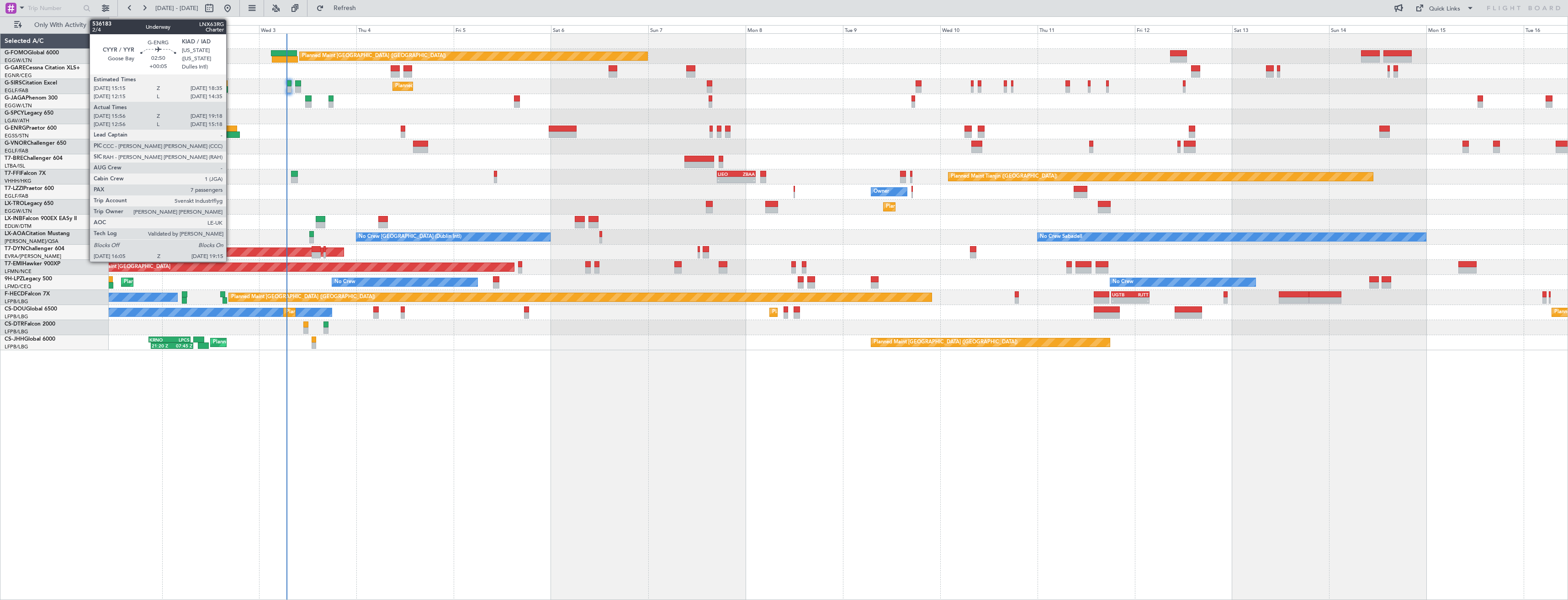
click at [231, 129] on div at bounding box center [230, 129] width 13 height 7
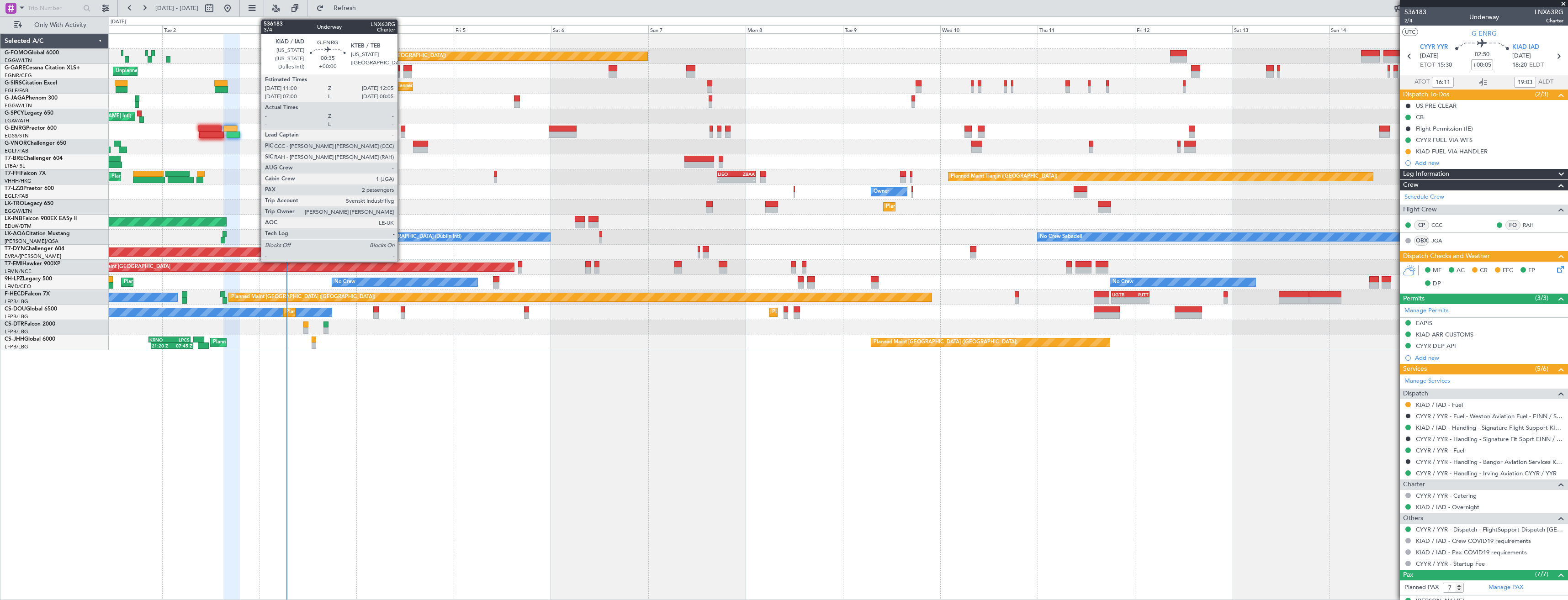
click at [402, 132] on div at bounding box center [403, 135] width 4 height 7
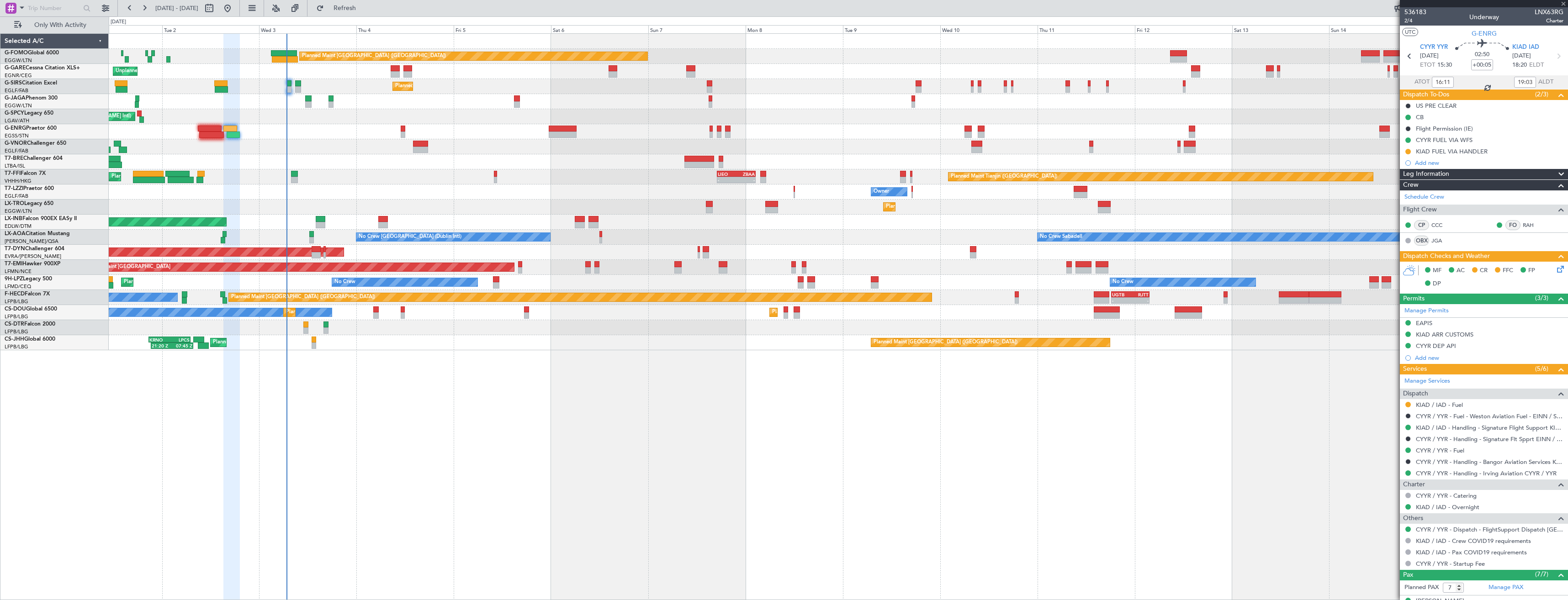
type input "2"
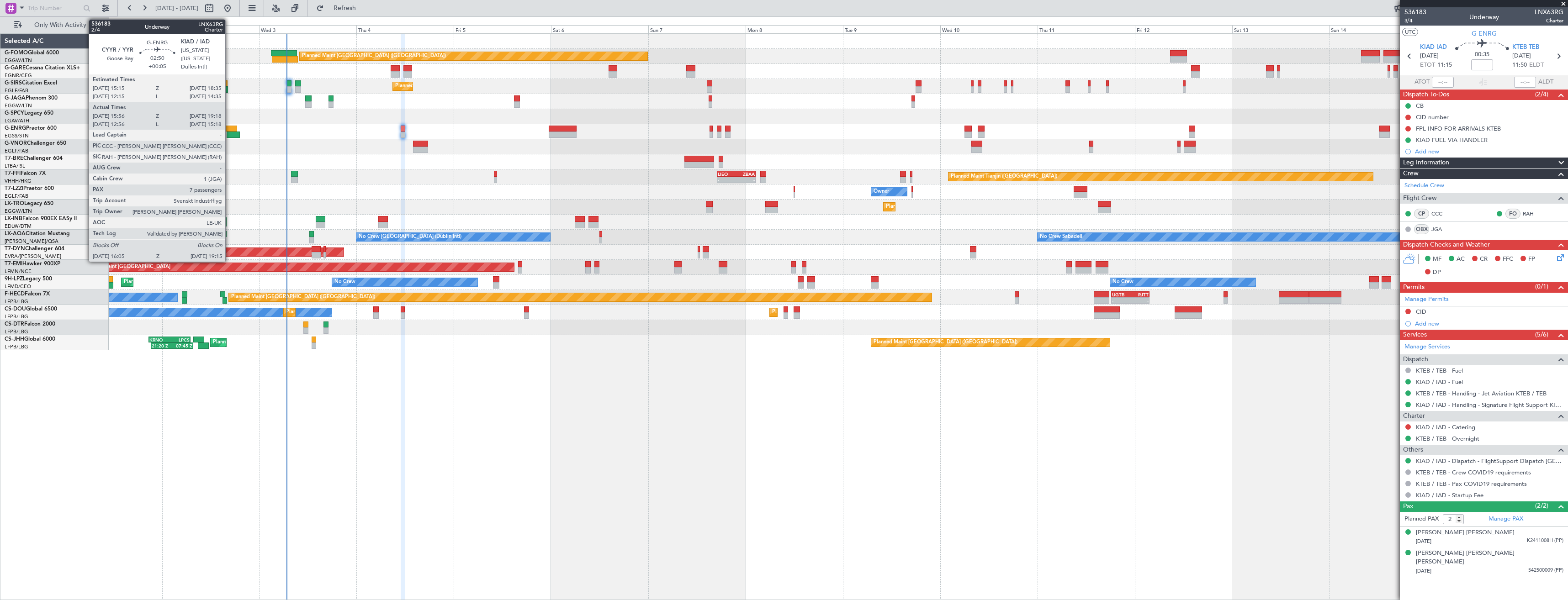
click at [229, 131] on div at bounding box center [230, 129] width 13 height 7
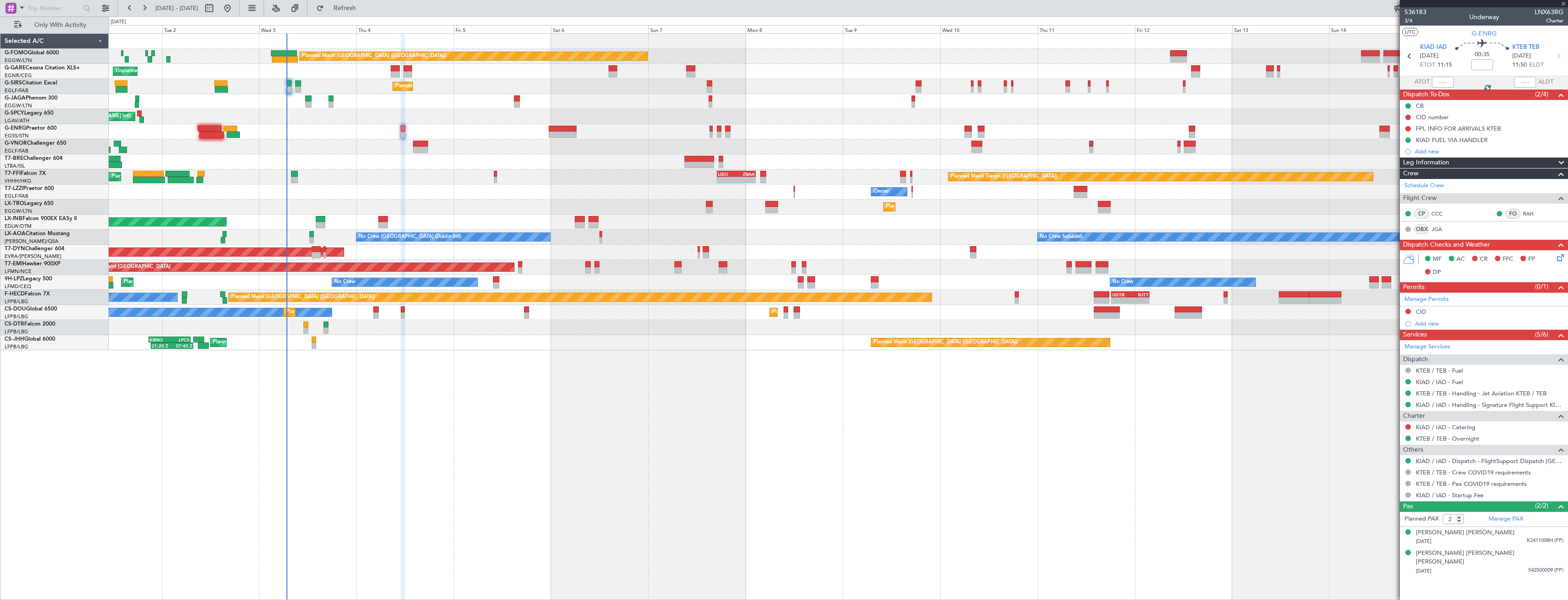
type input "+00:05"
type input "16:11"
type input "19:03"
type input "7"
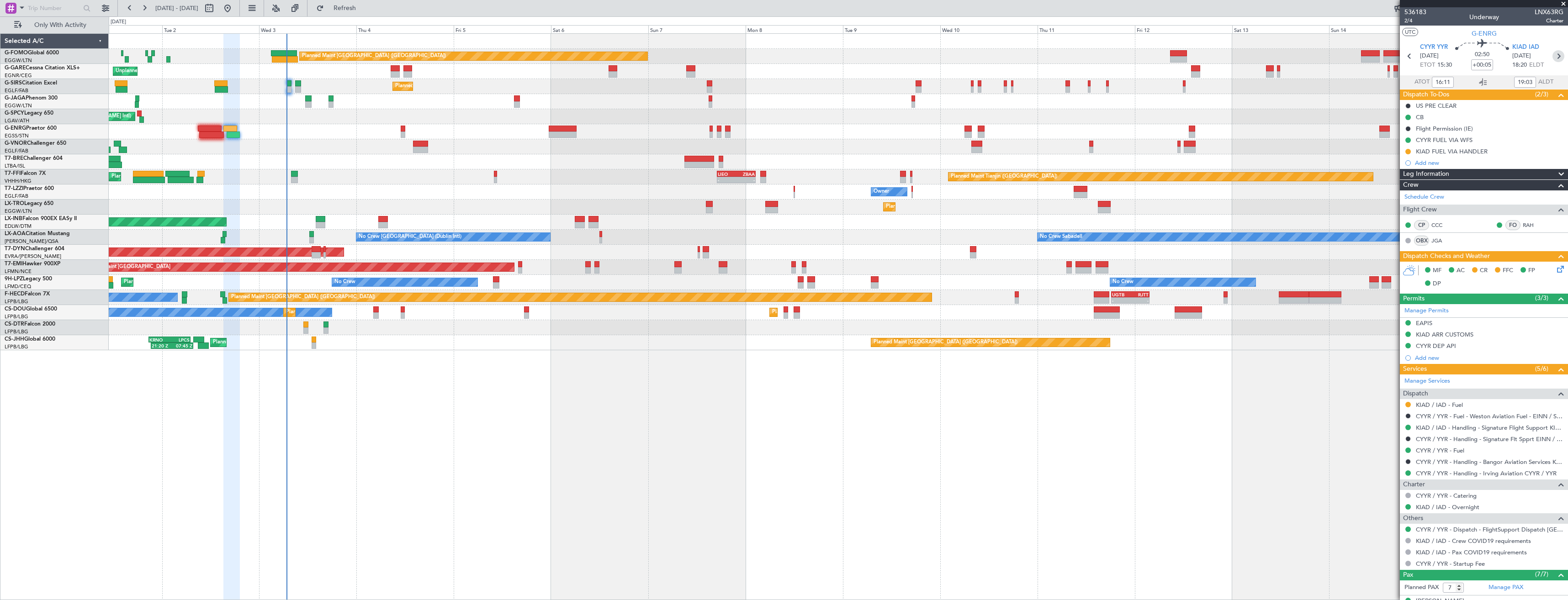
click at [1553, 57] on icon at bounding box center [1558, 57] width 12 height 12
type input "2"
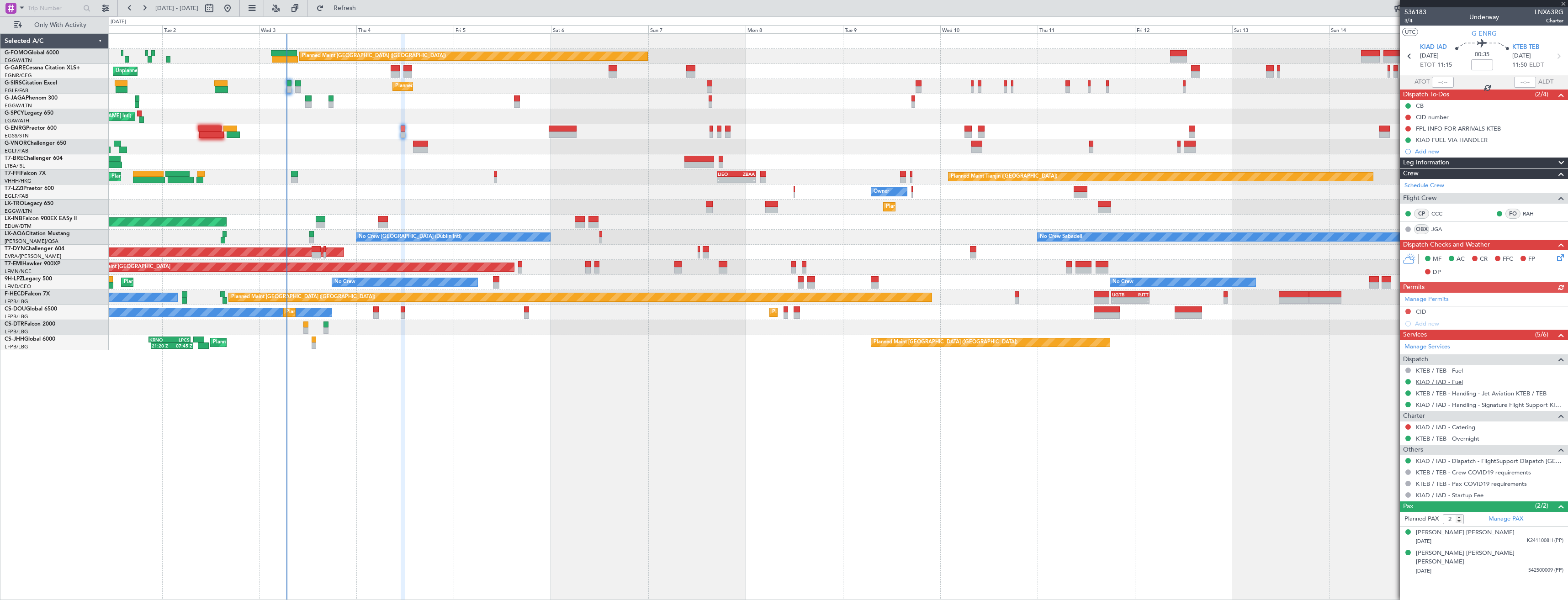
click at [1422, 379] on link "KIAD / IAD - Fuel" at bounding box center [1439, 382] width 47 height 7
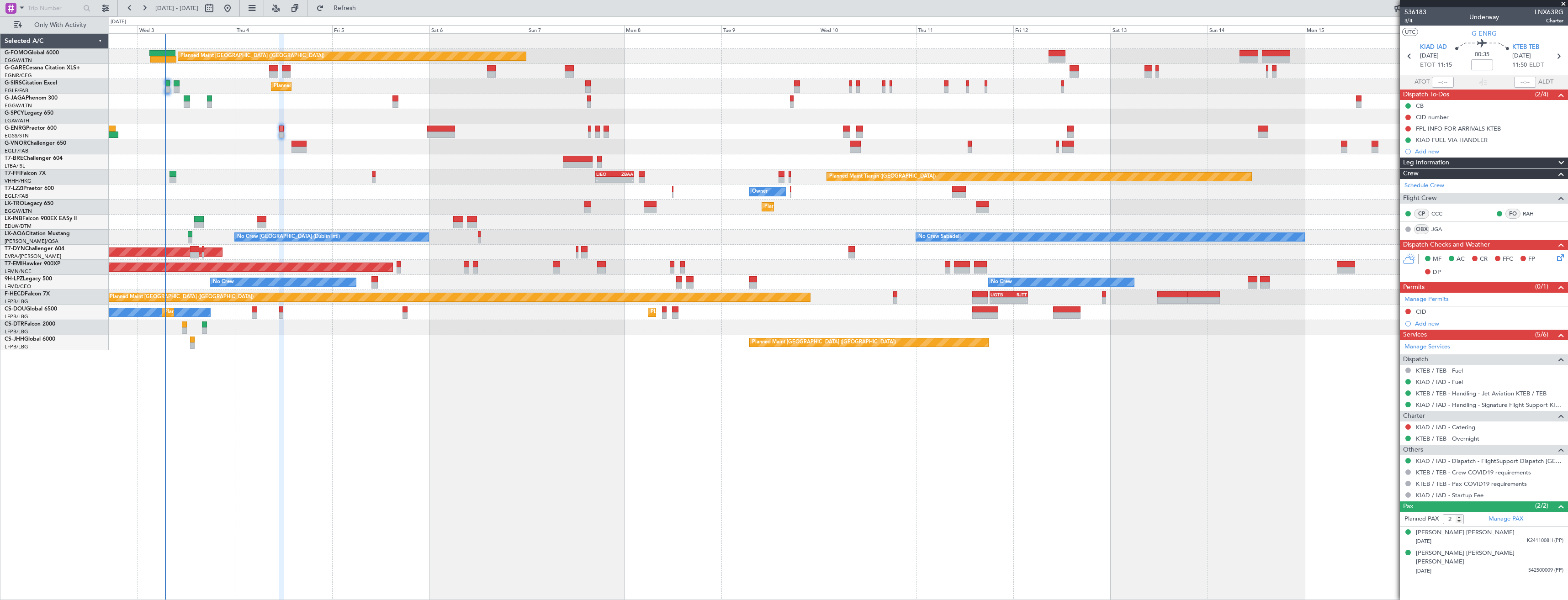
click at [165, 171] on div "Planned Maint London (Luton) Unplanned Maint Chester Planned Maint London (Farn…" at bounding box center [838, 192] width 1459 height 317
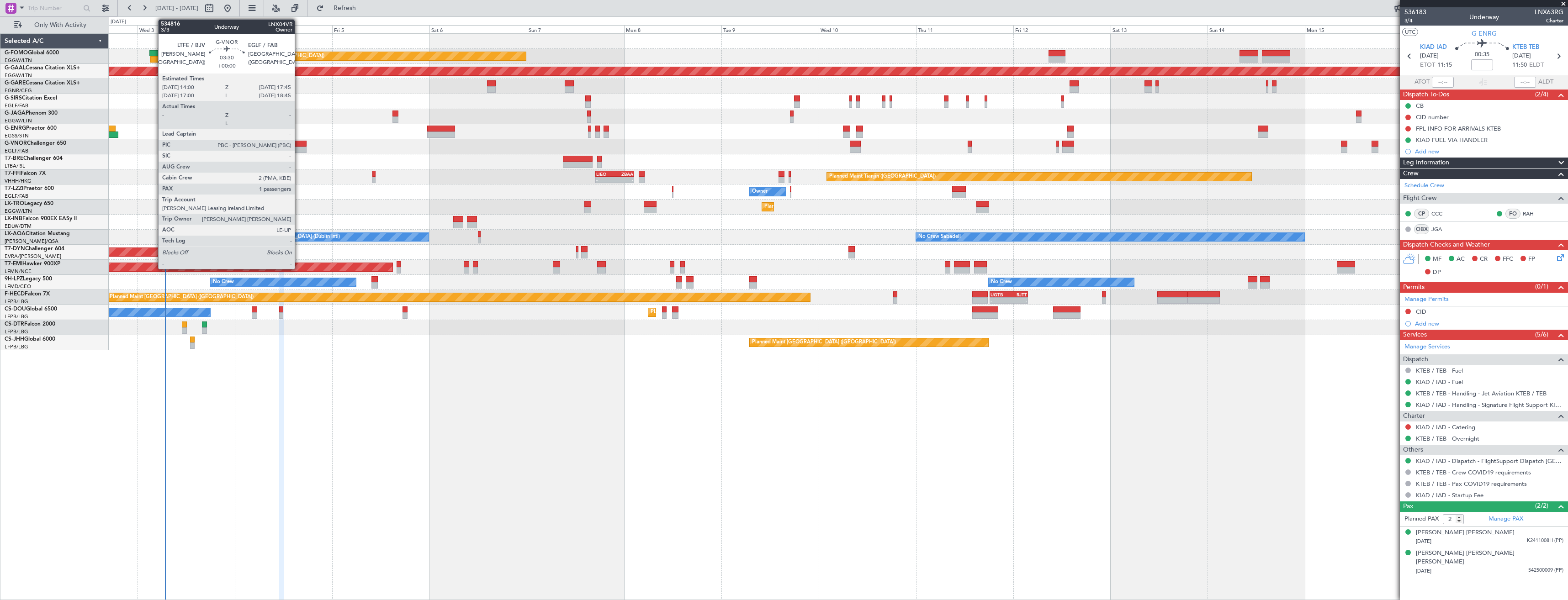
click at [299, 150] on div at bounding box center [299, 149] width 16 height 7
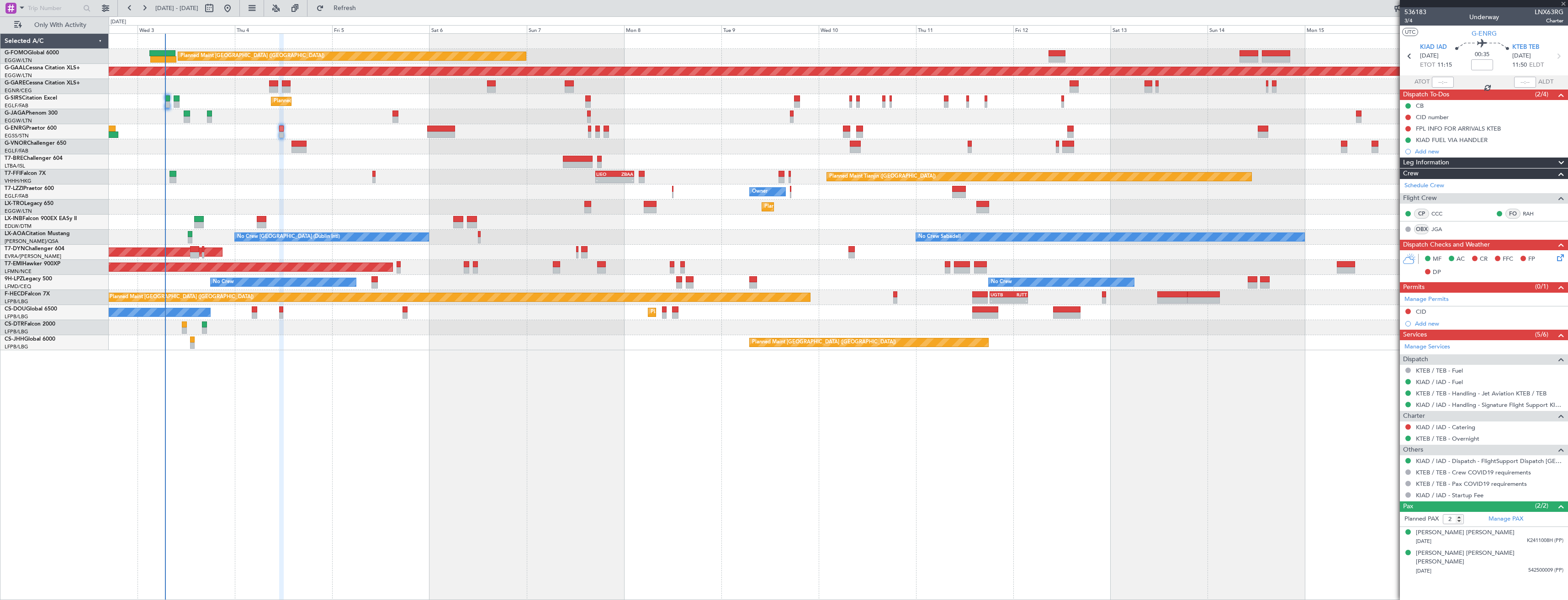
type input "1"
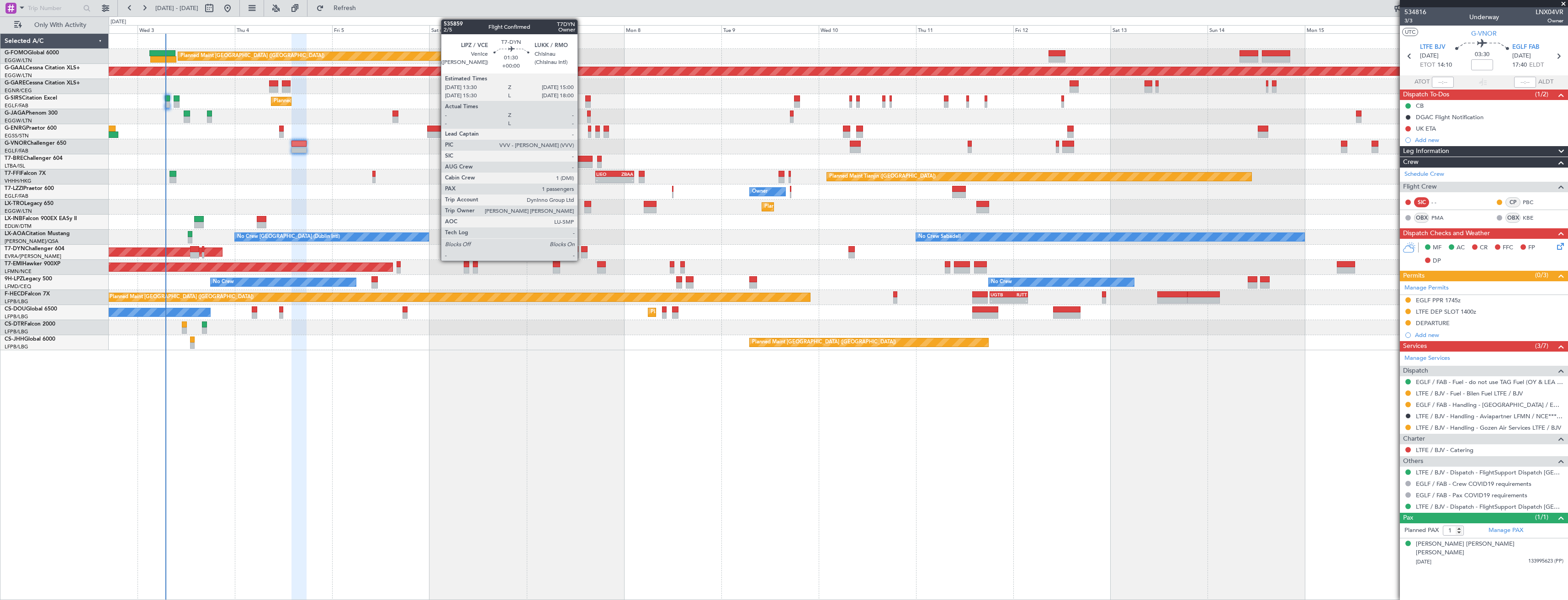
click at [582, 253] on div at bounding box center [584, 255] width 7 height 7
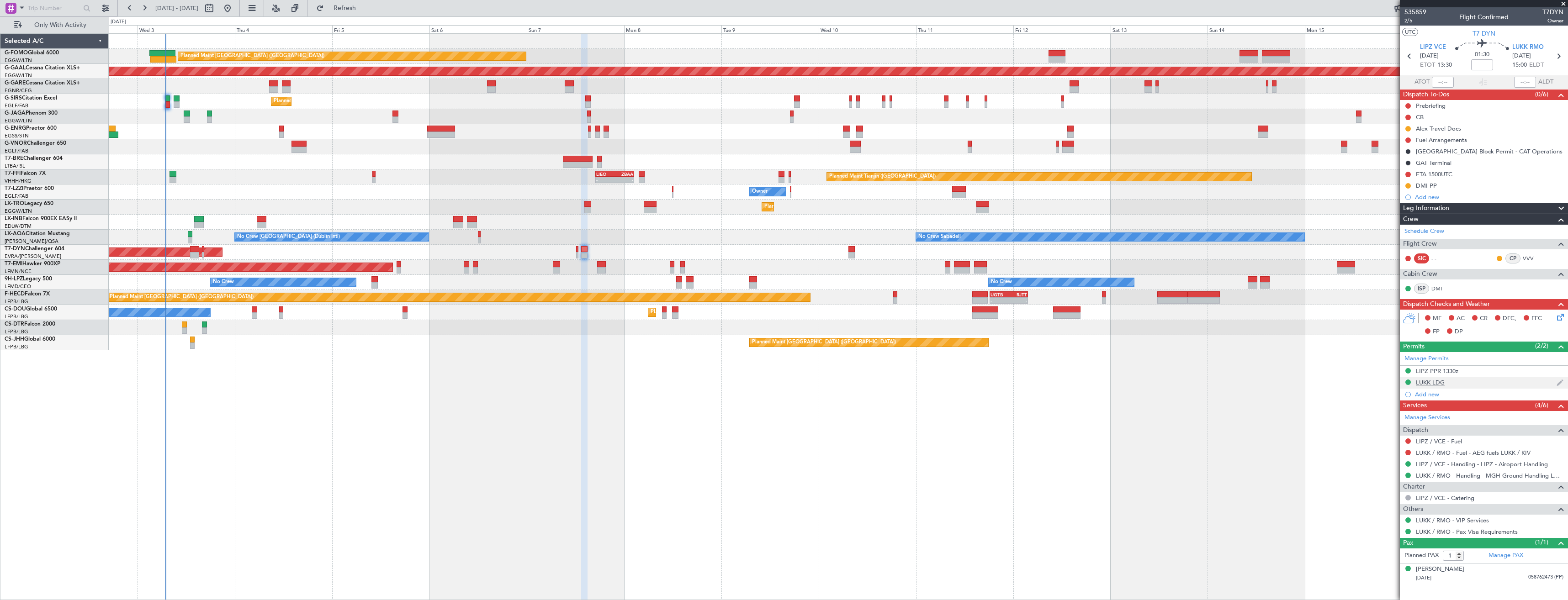
click at [1470, 378] on div "LUKK LDG" at bounding box center [1484, 382] width 168 height 11
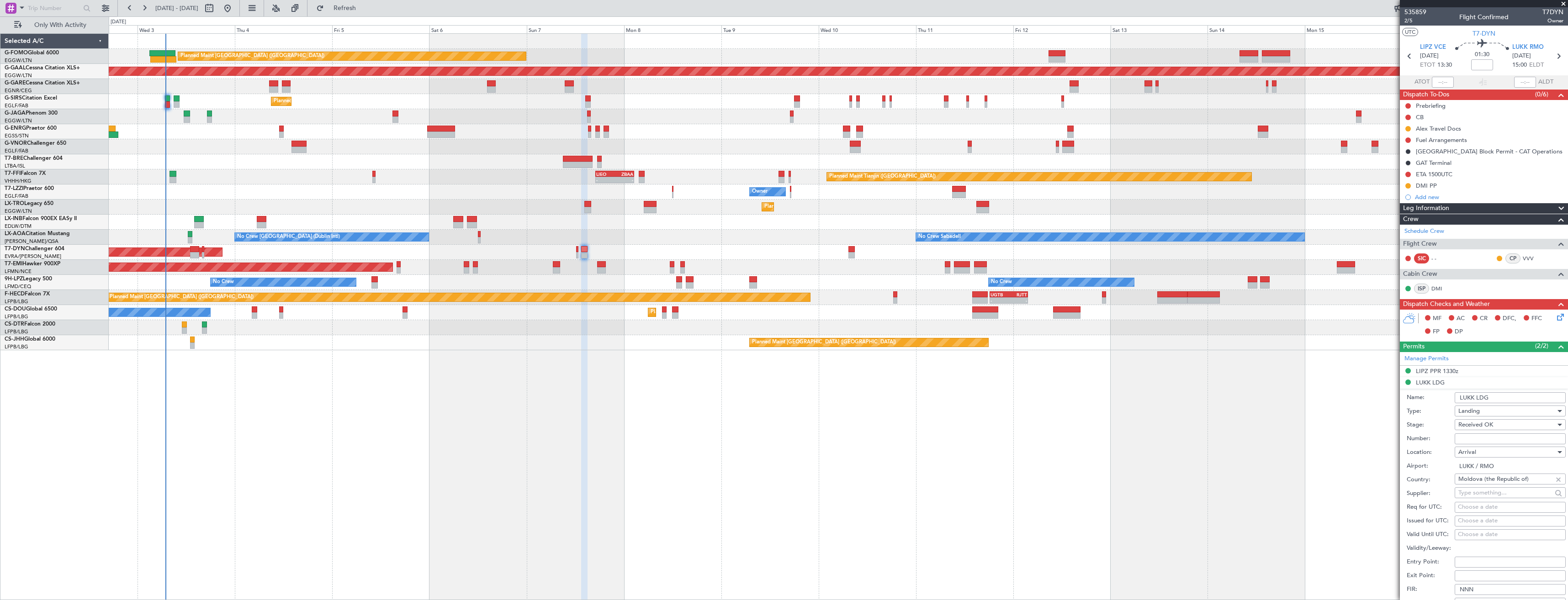
click at [1478, 441] on input "Number:" at bounding box center [1510, 439] width 111 height 11
paste input "P-2374/2025"
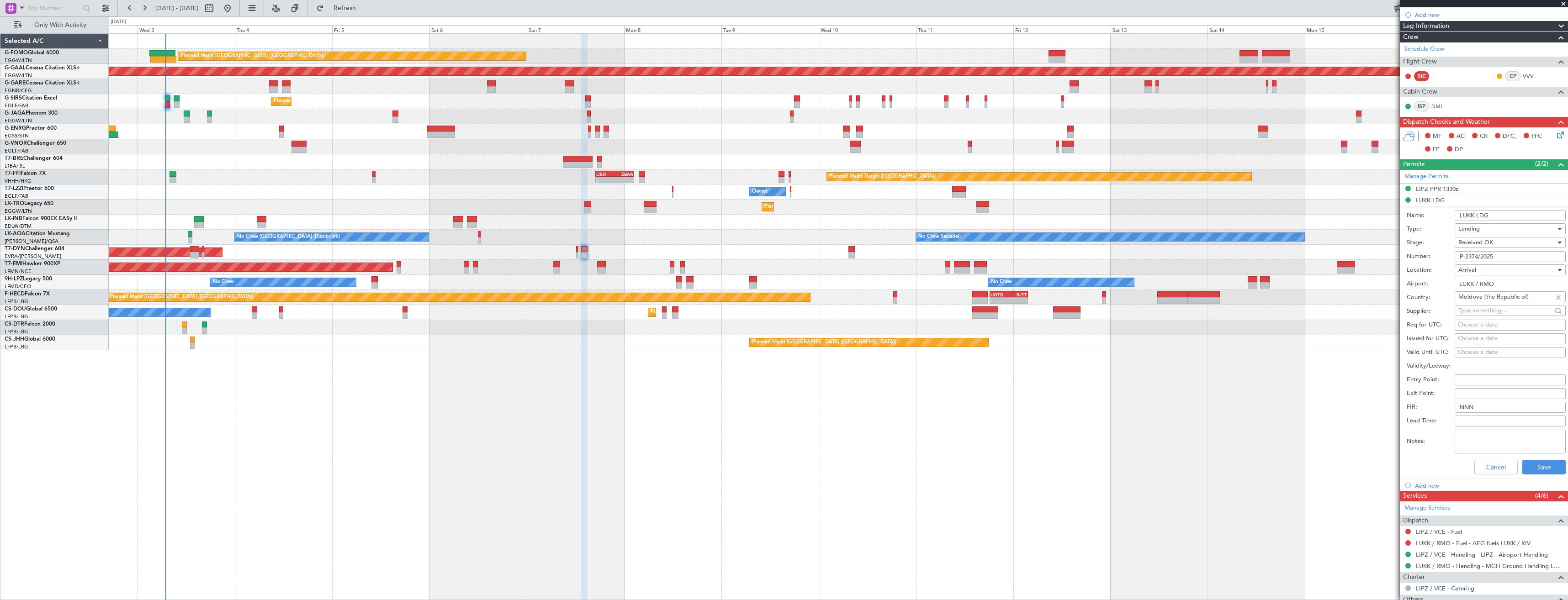
scroll to position [183, 0]
type input "P-2374/2025"
click at [1524, 463] on button "Save" at bounding box center [1543, 467] width 43 height 15
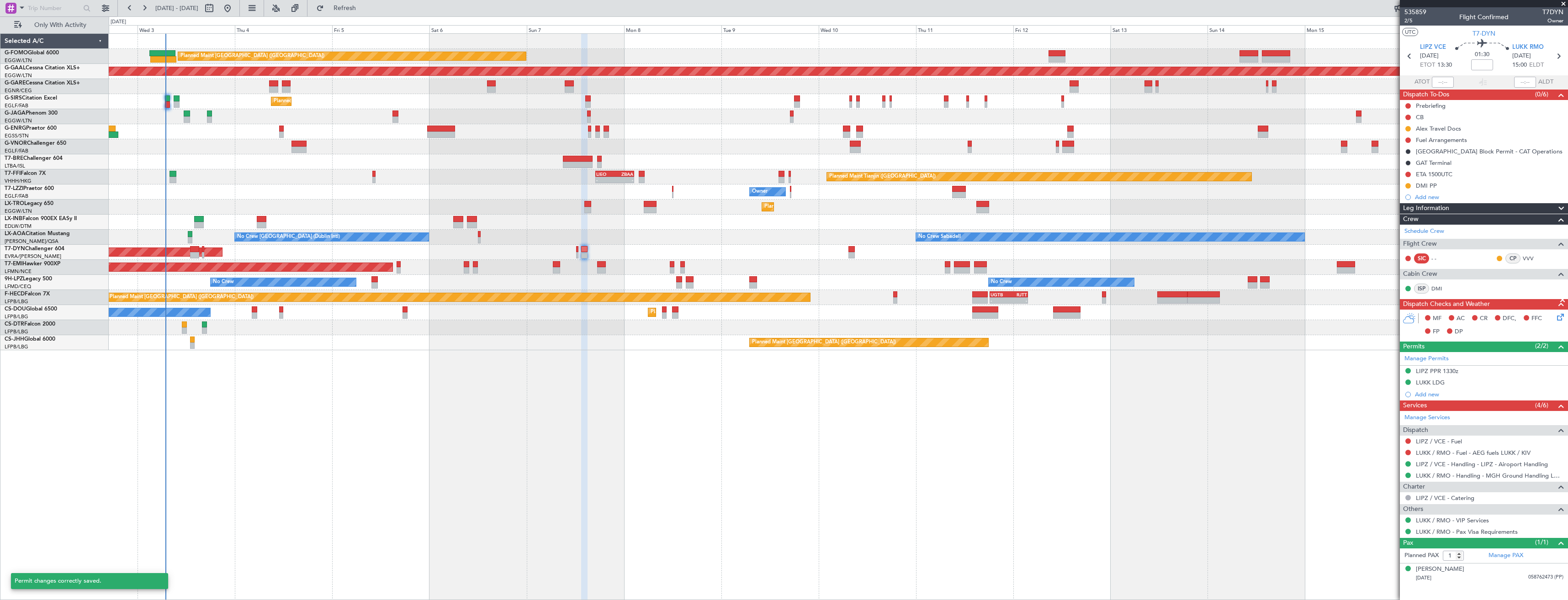
scroll to position [0, 0]
click at [1560, 53] on icon at bounding box center [1558, 57] width 12 height 12
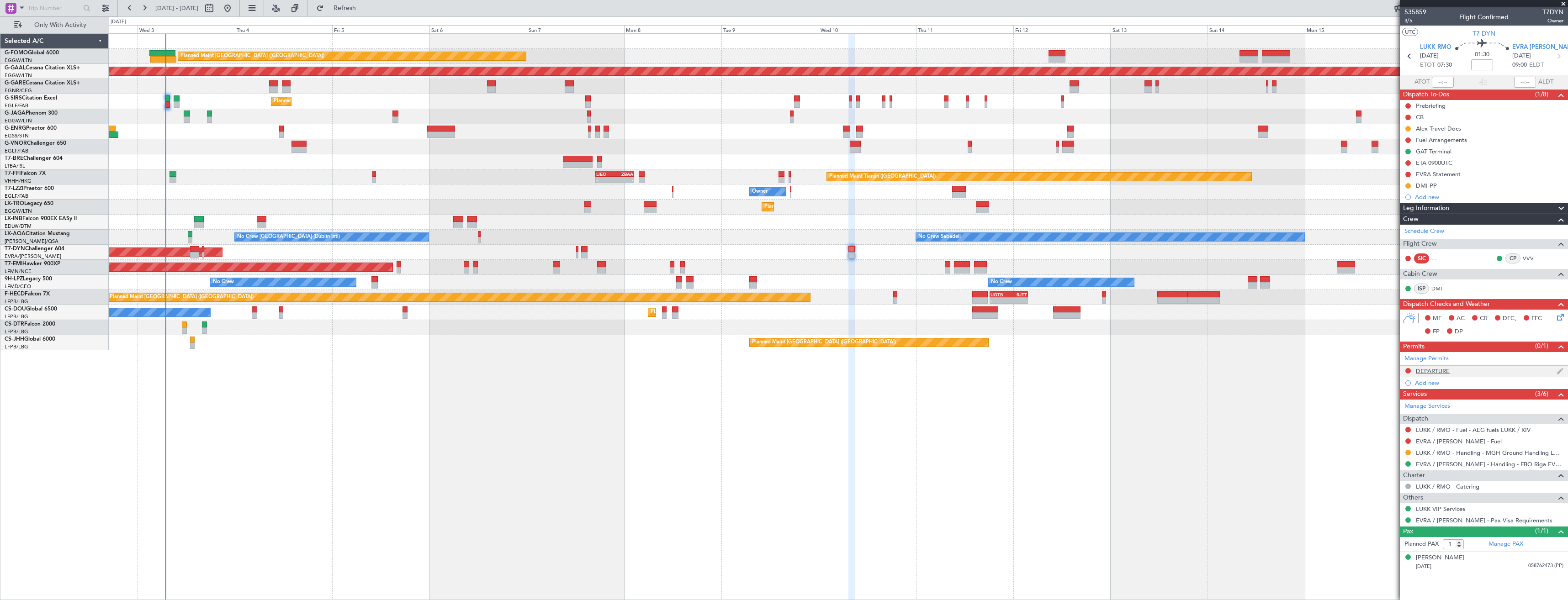
click at [1471, 372] on div "DEPARTURE" at bounding box center [1484, 371] width 168 height 11
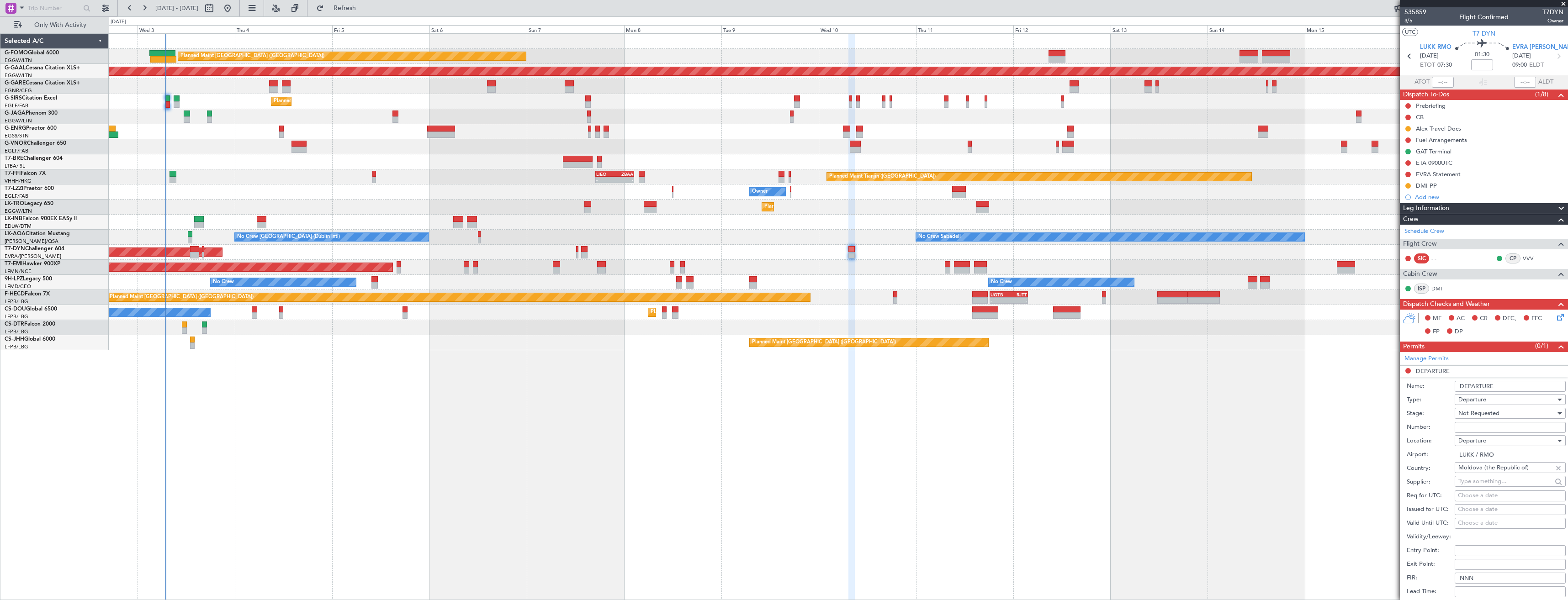
click at [1484, 429] on input "Number:" at bounding box center [1510, 427] width 111 height 11
paste input "P-2374/2025"
type input "P-2374/2025"
click at [1481, 413] on span "Not Requested" at bounding box center [1478, 413] width 41 height 8
click at [1487, 483] on span "Received OK" at bounding box center [1506, 486] width 96 height 13
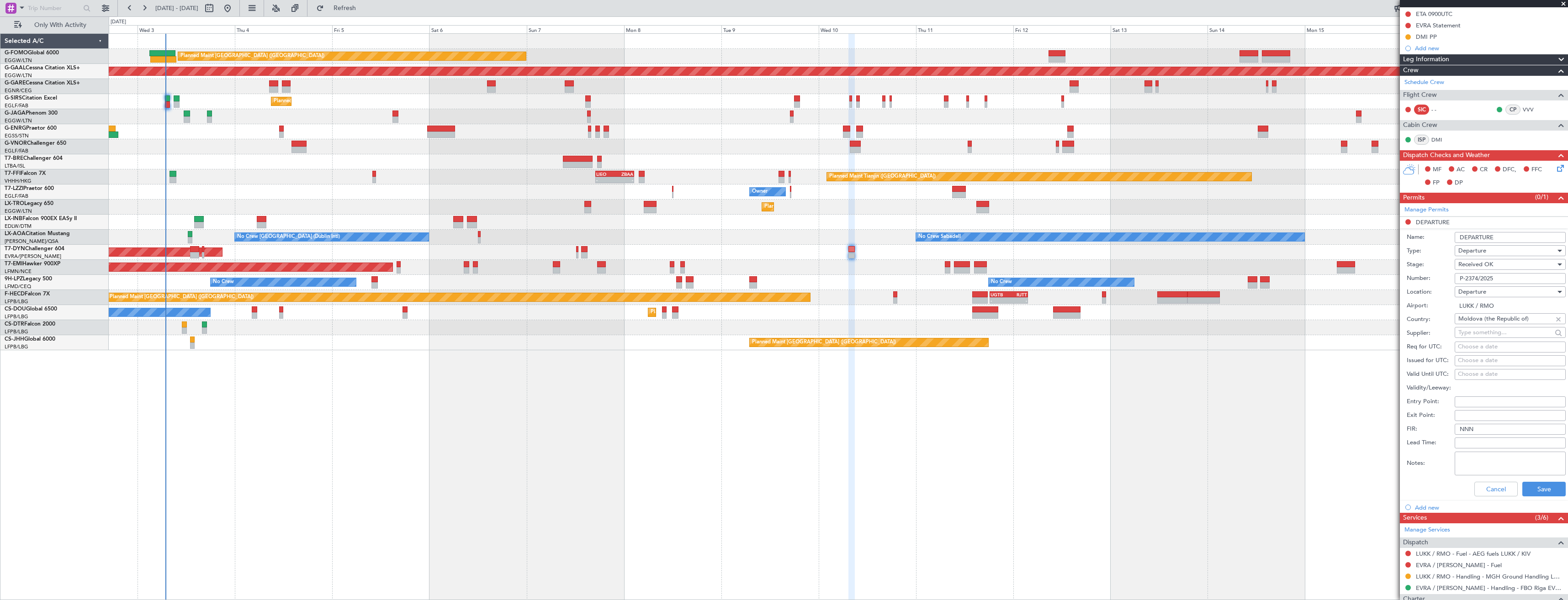
scroll to position [183, 0]
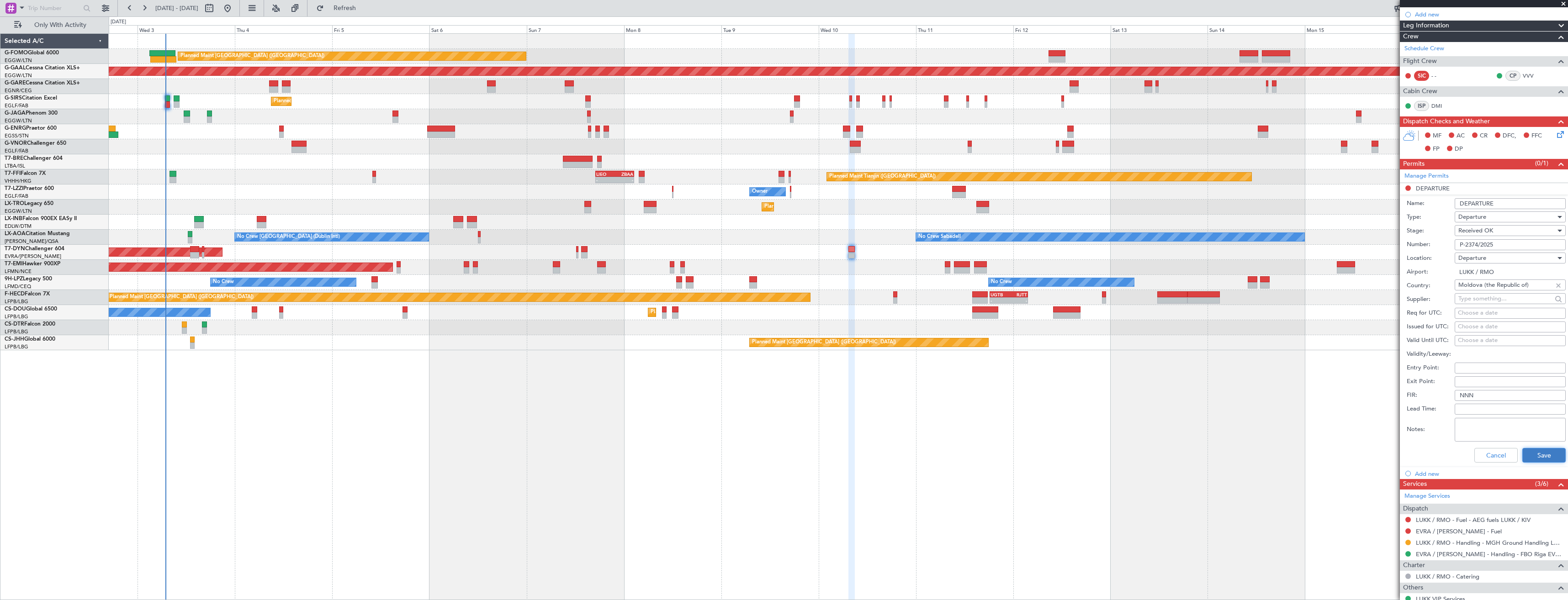
click at [1528, 459] on button "Save" at bounding box center [1543, 455] width 43 height 15
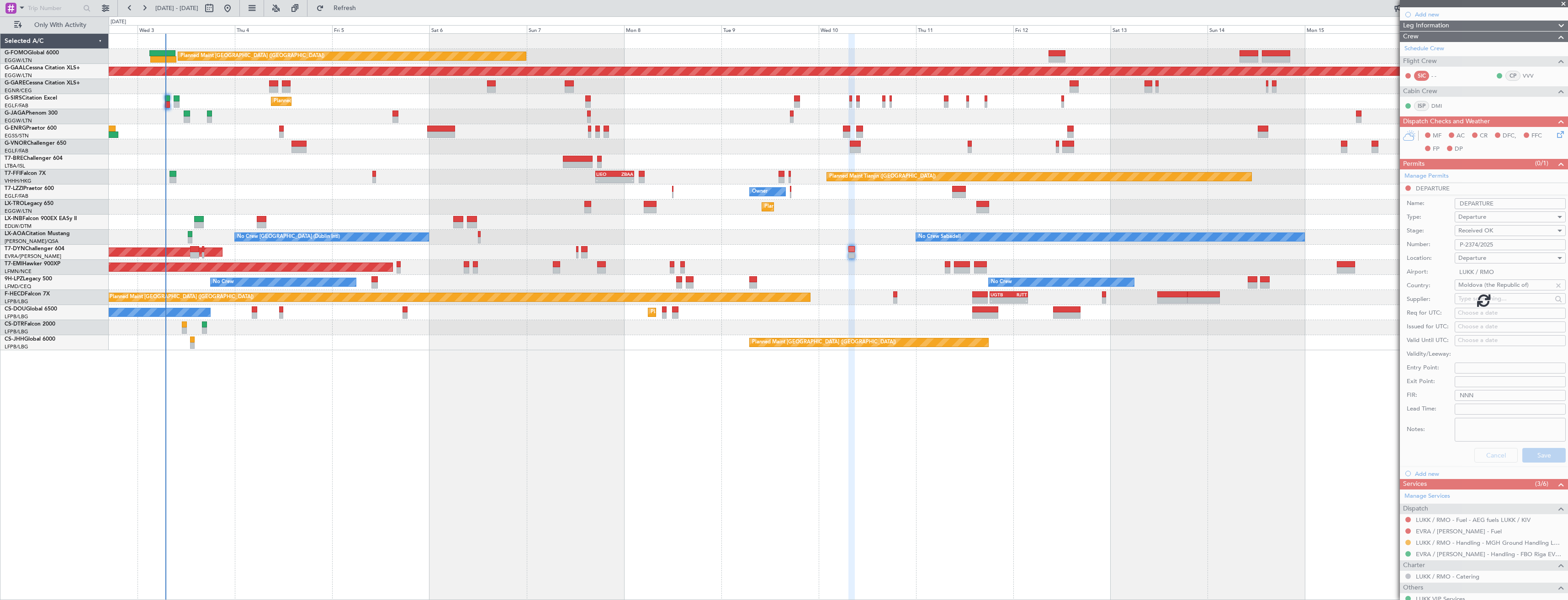
scroll to position [0, 0]
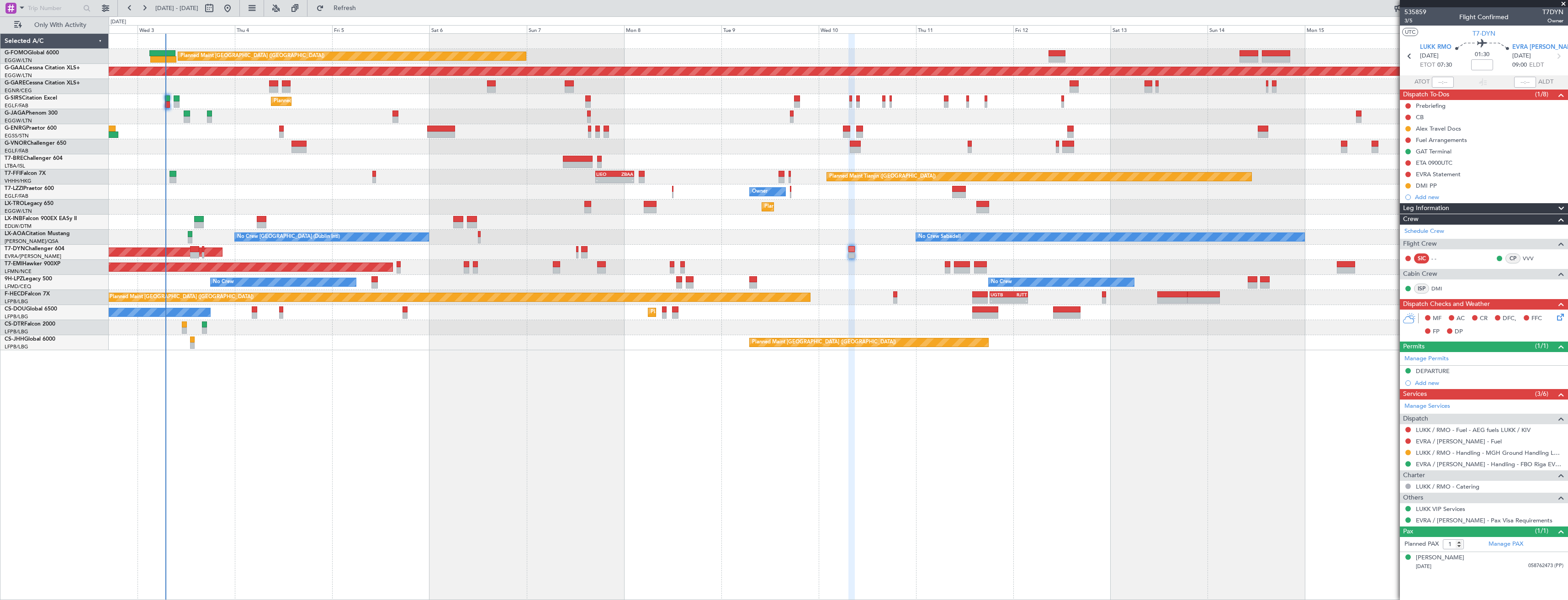
click at [1411, 452] on div at bounding box center [1408, 453] width 7 height 7
click at [1409, 453] on button at bounding box center [1407, 452] width 5 height 5
click at [1372, 558] on span "Confirmed" at bounding box center [1382, 561] width 28 height 9
click at [1466, 371] on div "DEPARTURE" at bounding box center [1484, 371] width 168 height 11
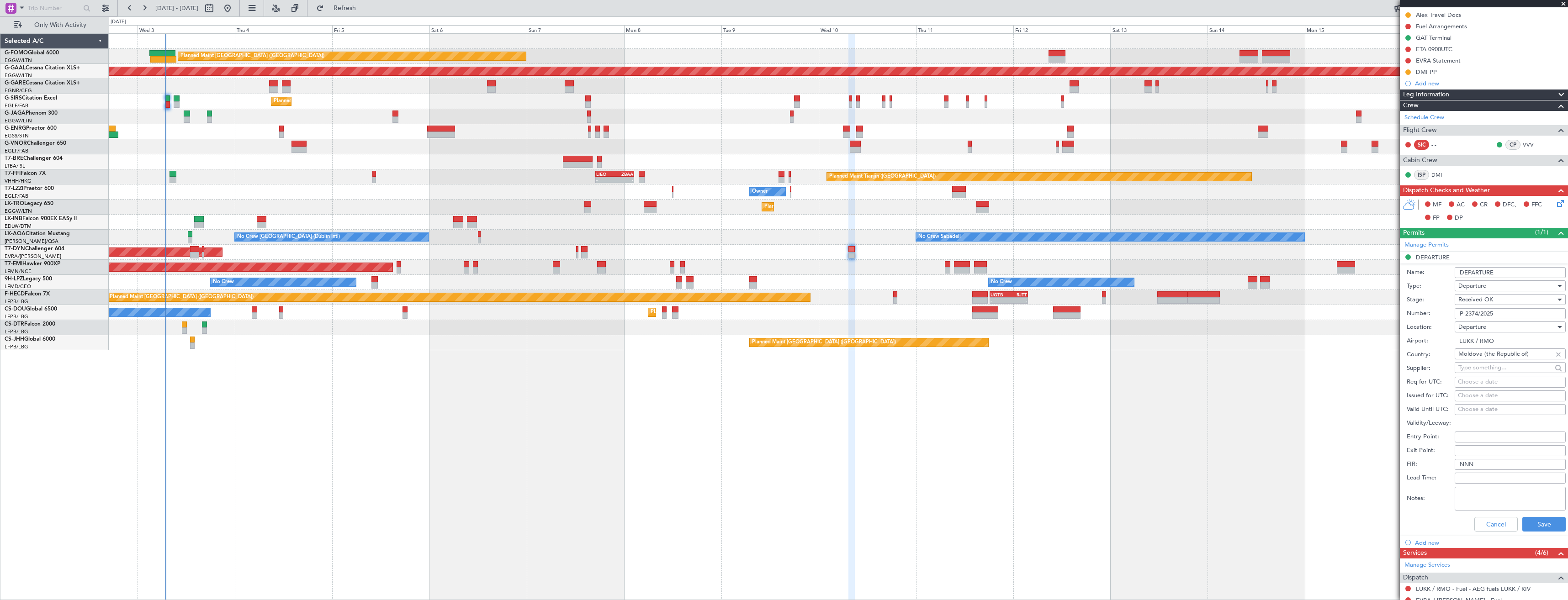
scroll to position [228, 0]
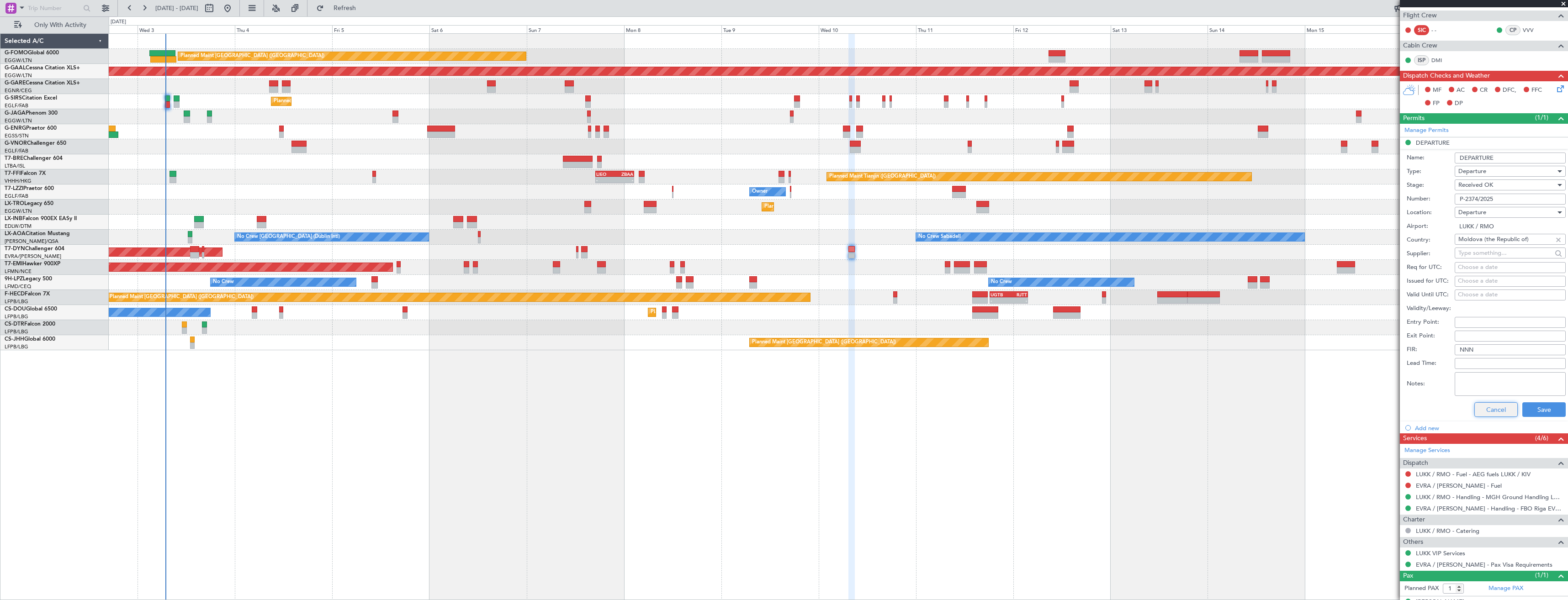
click at [1488, 405] on button "Cancel" at bounding box center [1496, 410] width 43 height 15
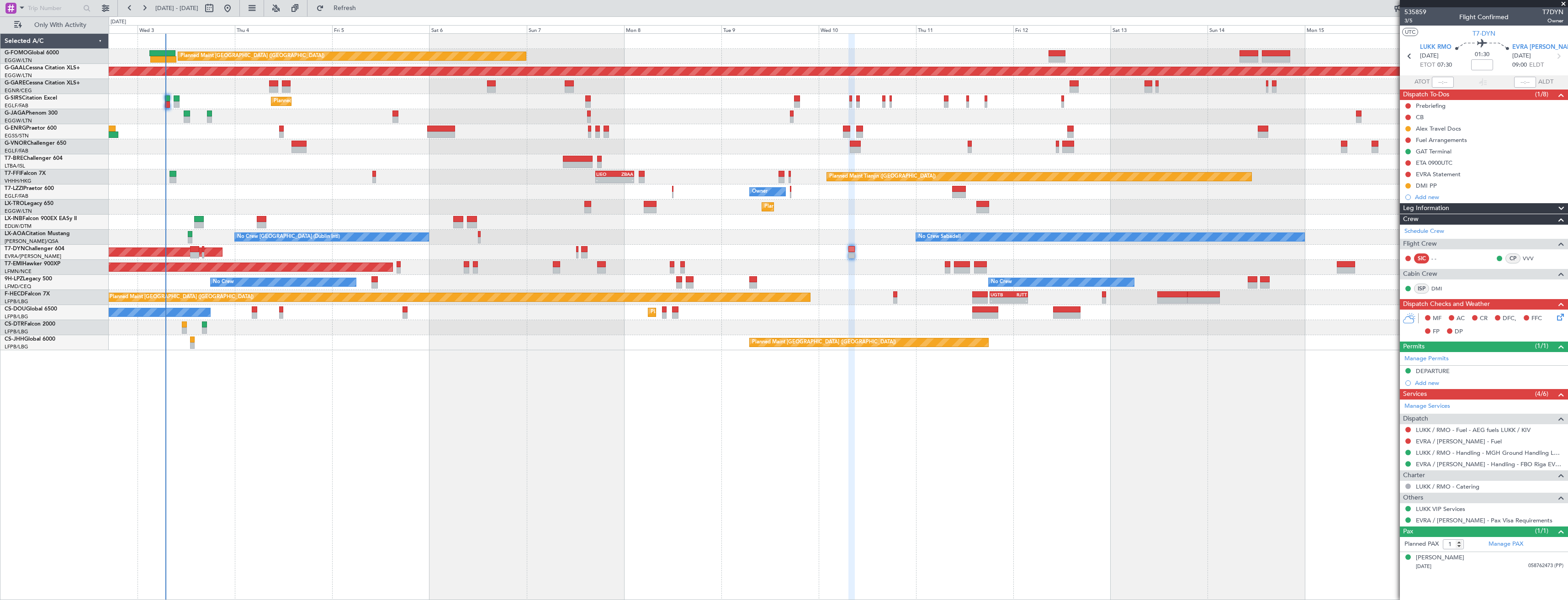
scroll to position [0, 0]
click at [1476, 181] on div "DMI PP" at bounding box center [1484, 185] width 168 height 11
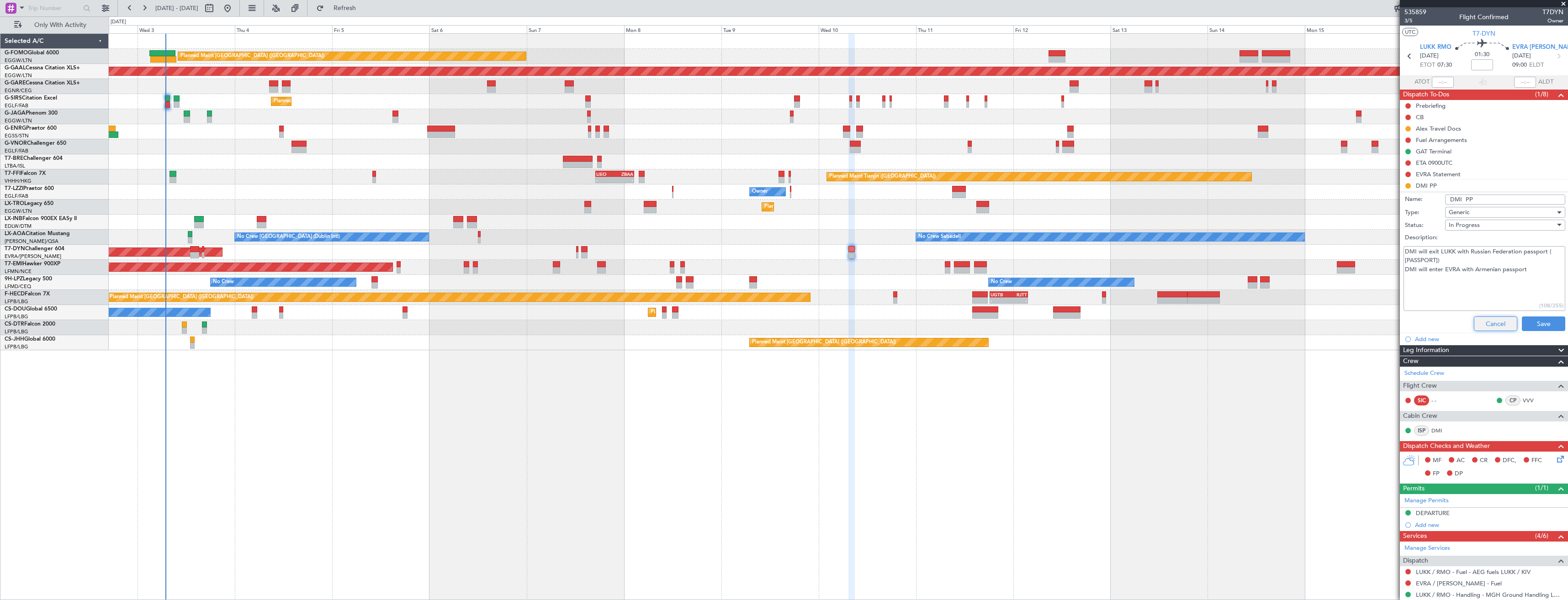
click at [1479, 322] on button "Cancel" at bounding box center [1495, 324] width 43 height 15
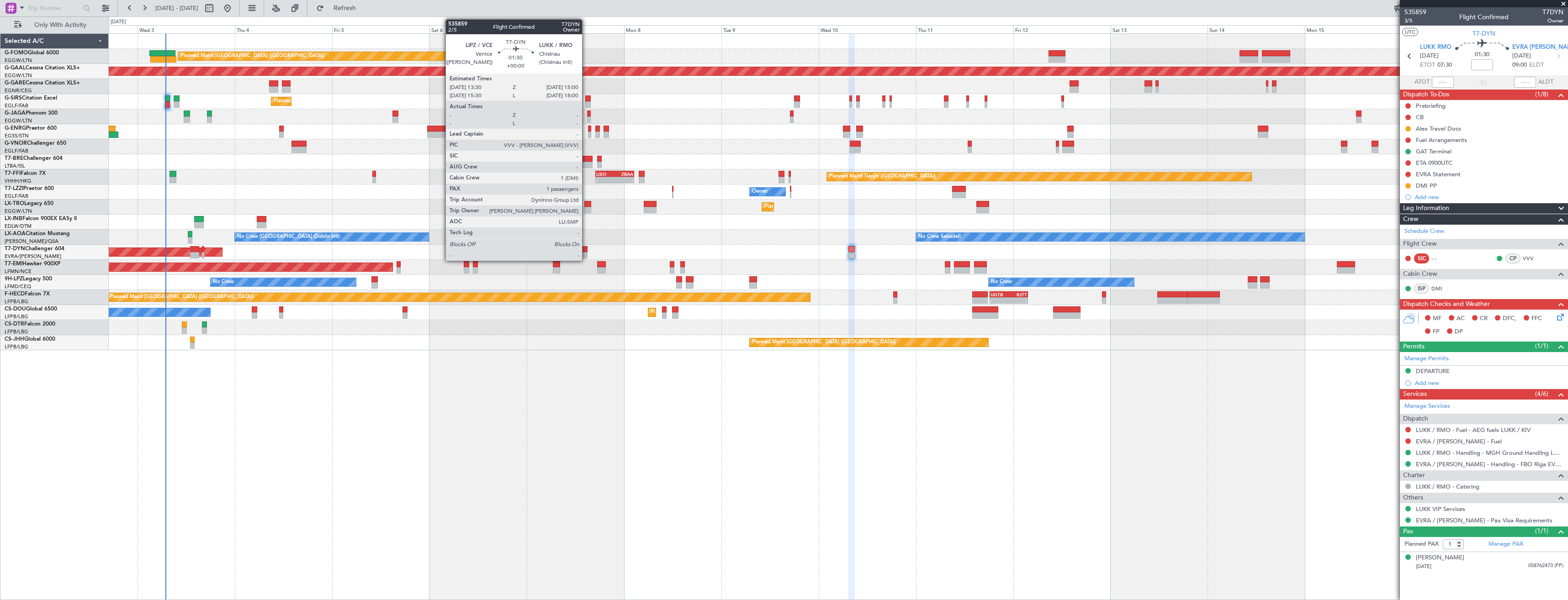
click at [586, 255] on div at bounding box center [584, 255] width 7 height 7
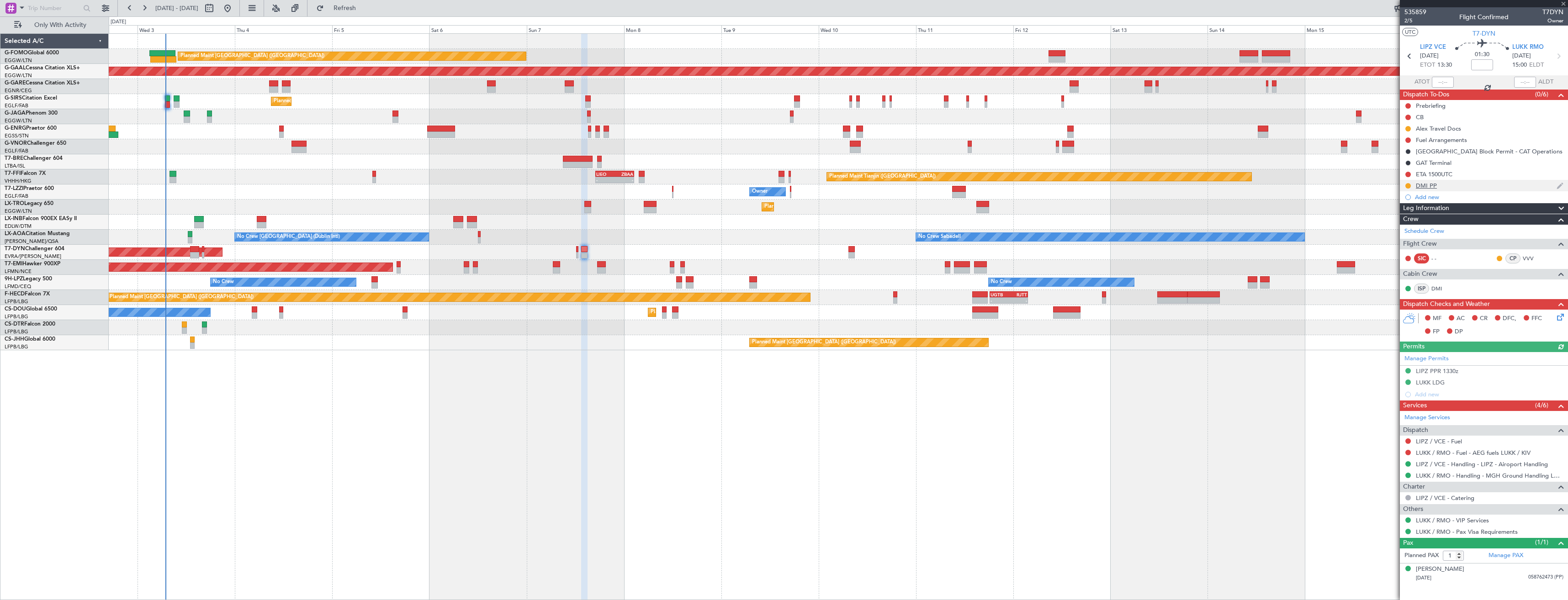
click at [1477, 185] on div "DMI PP" at bounding box center [1484, 185] width 168 height 11
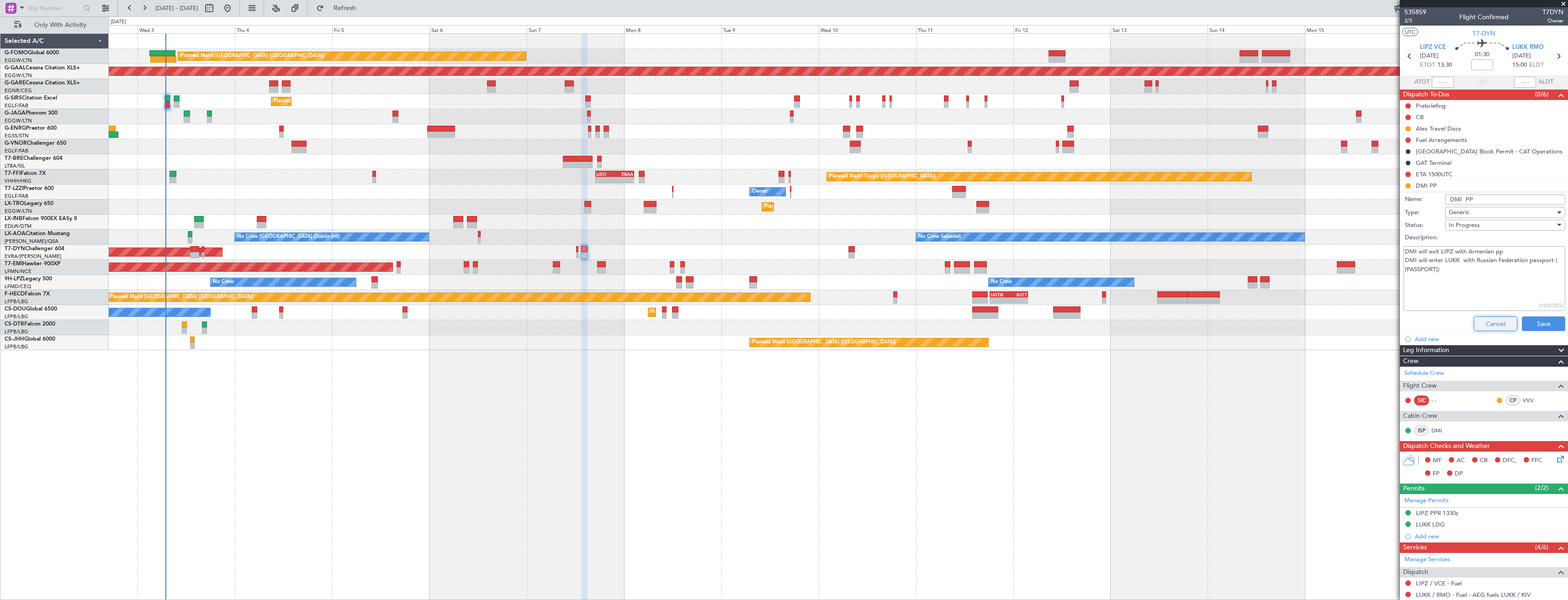
click at [1487, 323] on button "Cancel" at bounding box center [1495, 324] width 43 height 15
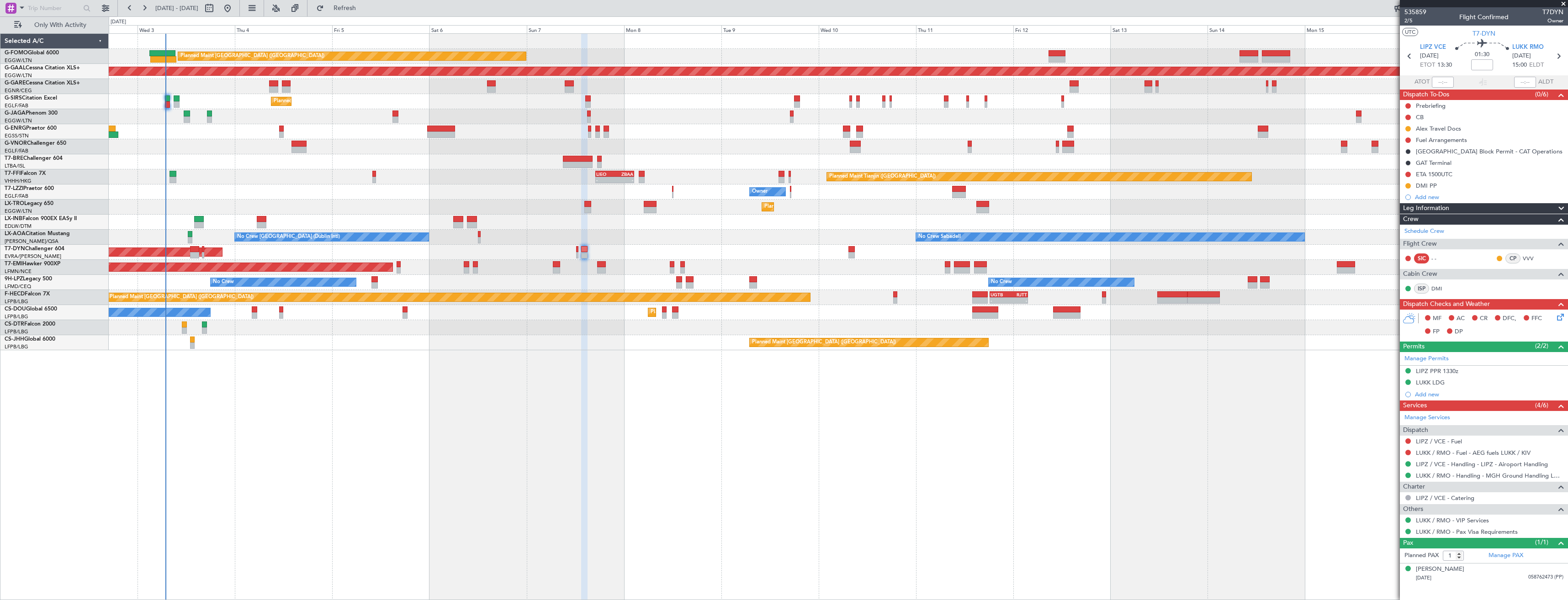
click at [756, 303] on div "Planned Maint London (Luton) Planned Maint Dusseldorf Unplanned Maint Chester P…" at bounding box center [838, 192] width 1459 height 317
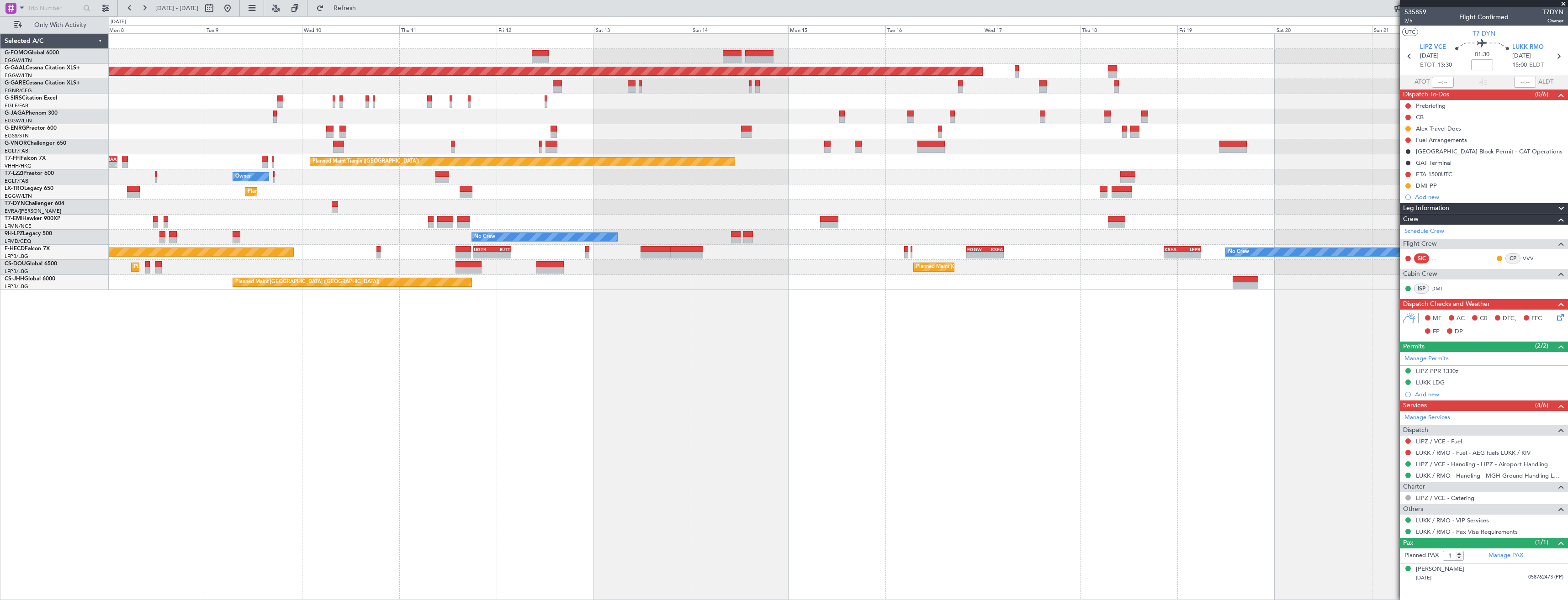
click at [665, 295] on div "Planned Maint London (Luton) Planned Maint Dusseldorf Planned Maint London (Far…" at bounding box center [838, 317] width 1459 height 567
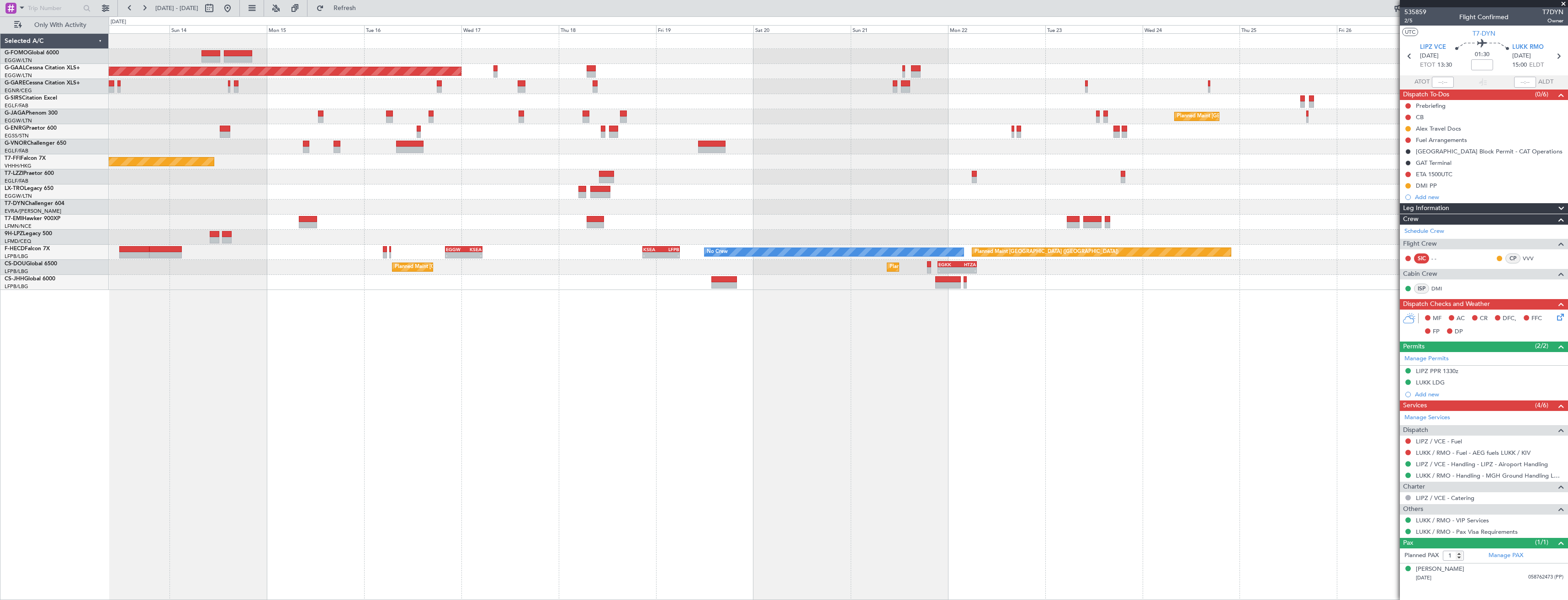
click at [1105, 228] on div at bounding box center [1107, 225] width 5 height 7
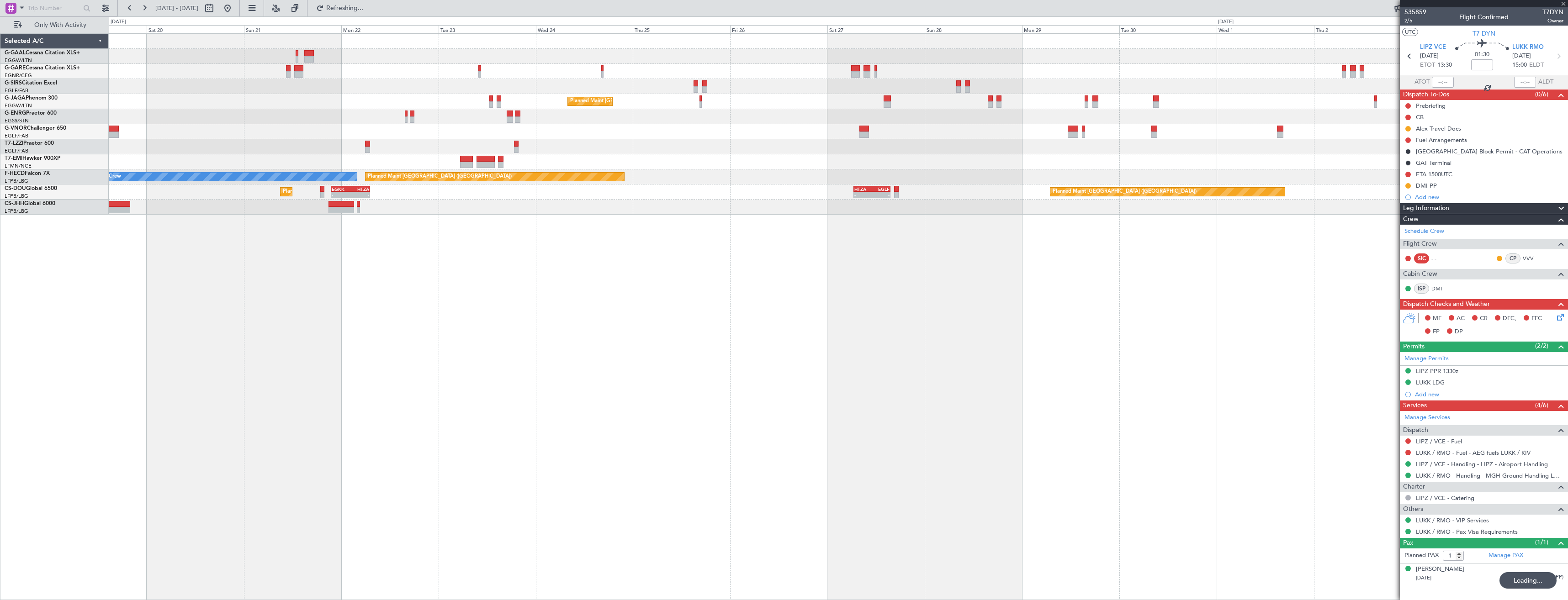
type input "0"
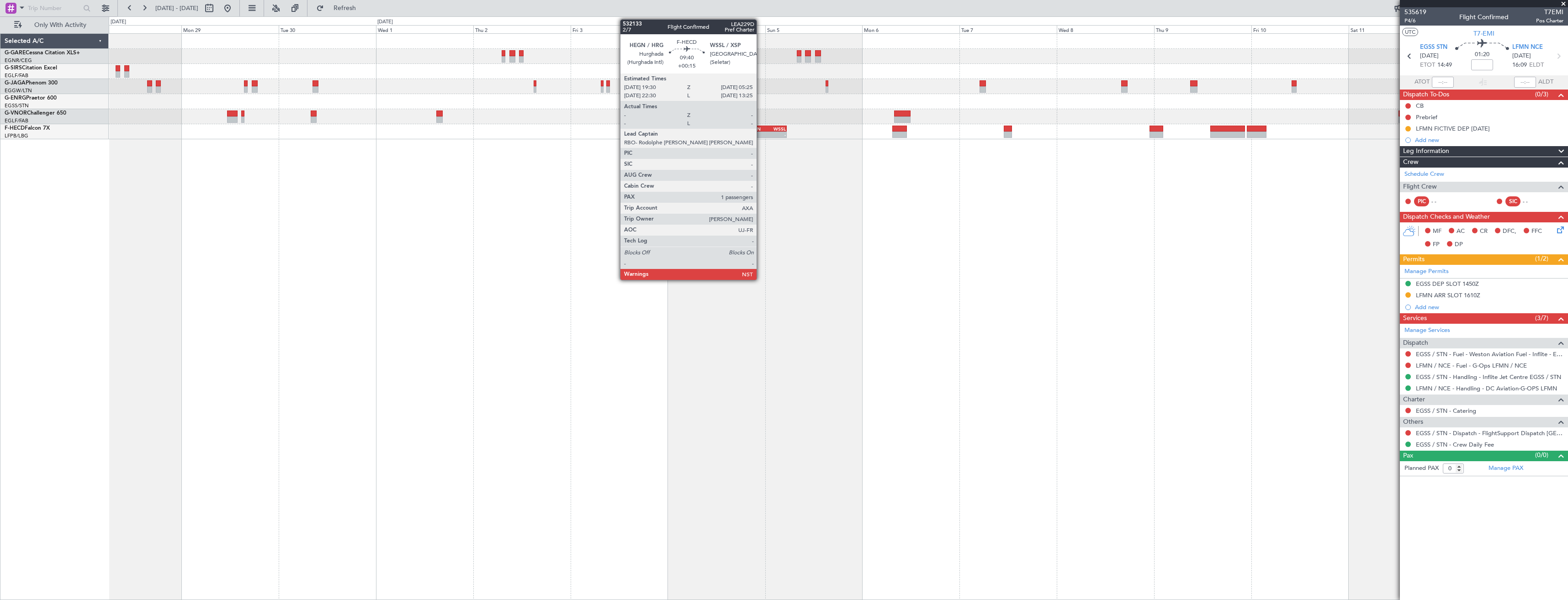
click at [761, 131] on div "HEGN" at bounding box center [757, 129] width 19 height 5
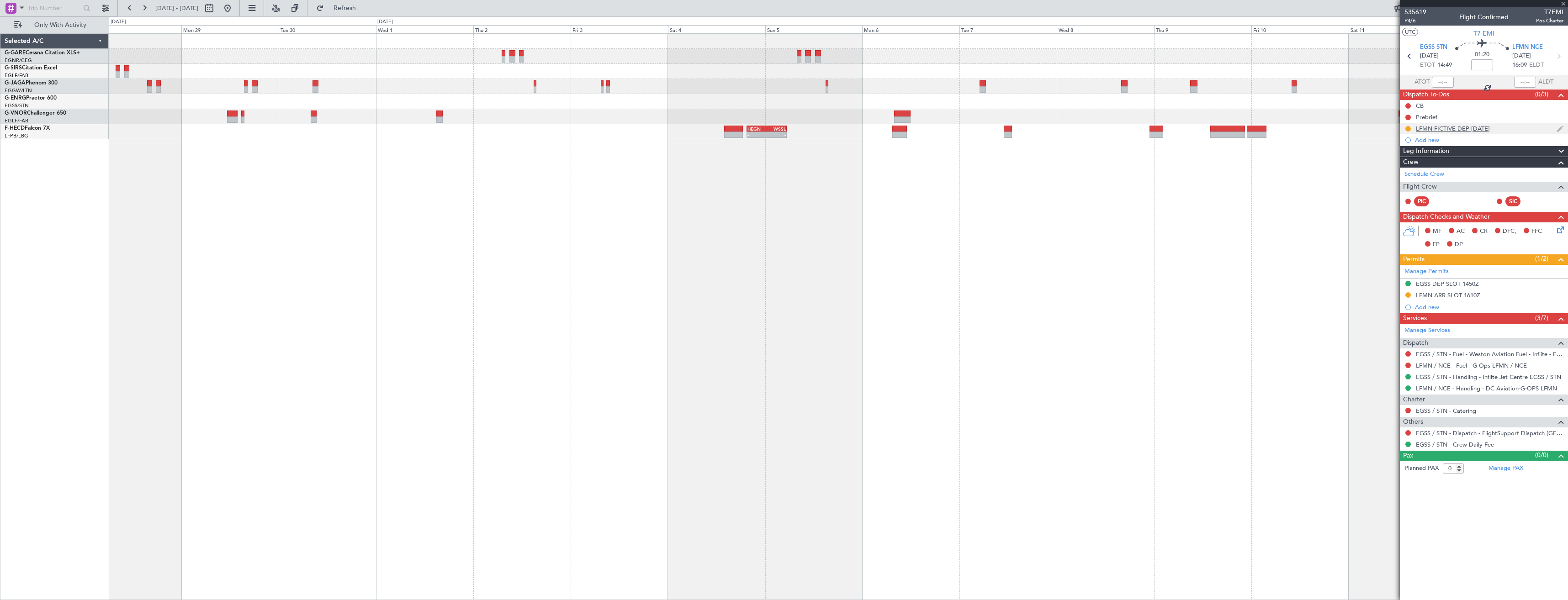
type input "+00:15"
type input "1"
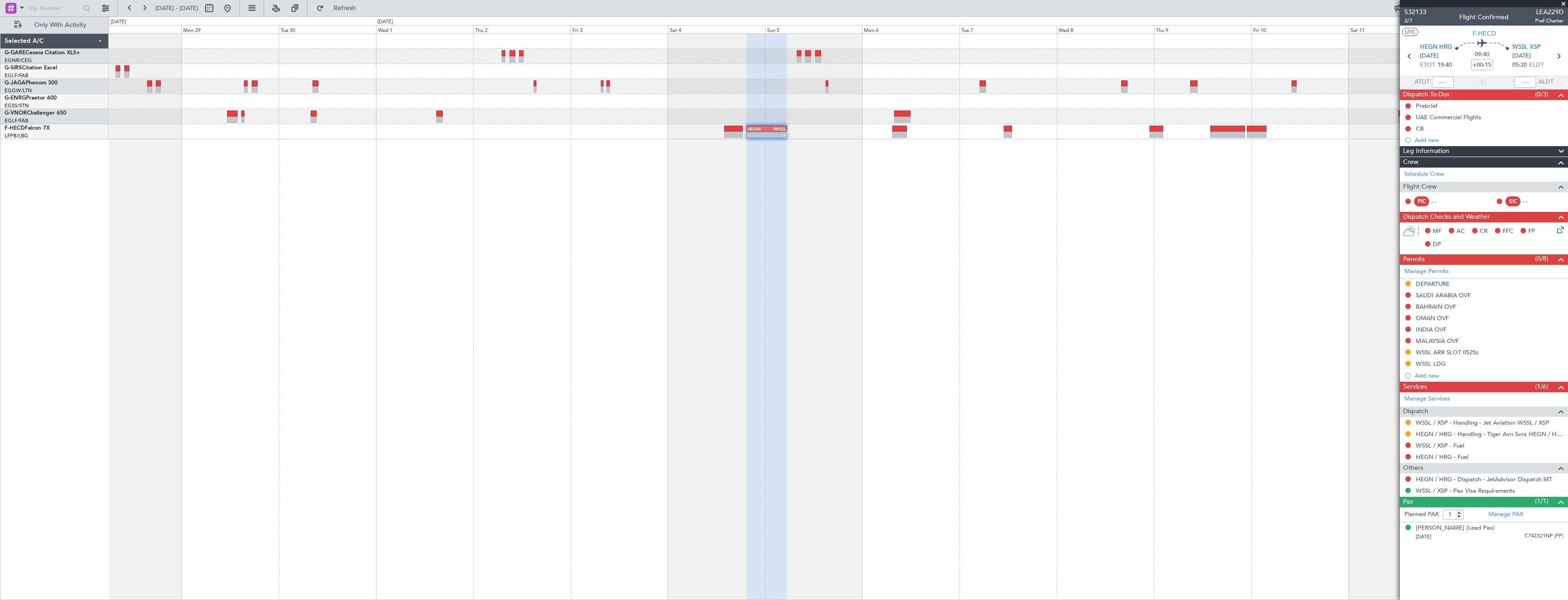
click at [961, 218] on div "Planned Maint London (Luton) - - HEGN 19:30 Z WSSL 05:25 Z Planned Maint Paris …" at bounding box center [838, 317] width 1459 height 567
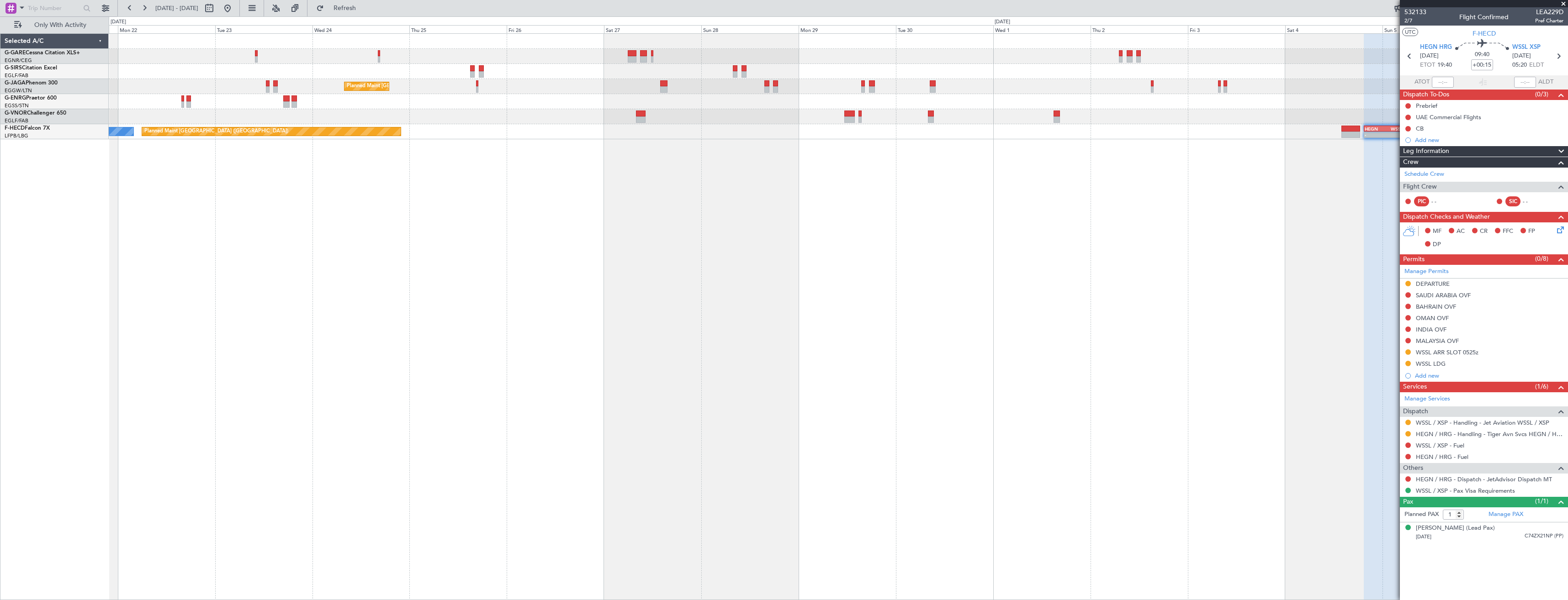
click at [767, 209] on div "Planned Maint London (Luton) - - HEGN 19:30 Z WSSL 05:25 Z Planned Maint Paris …" at bounding box center [838, 317] width 1459 height 567
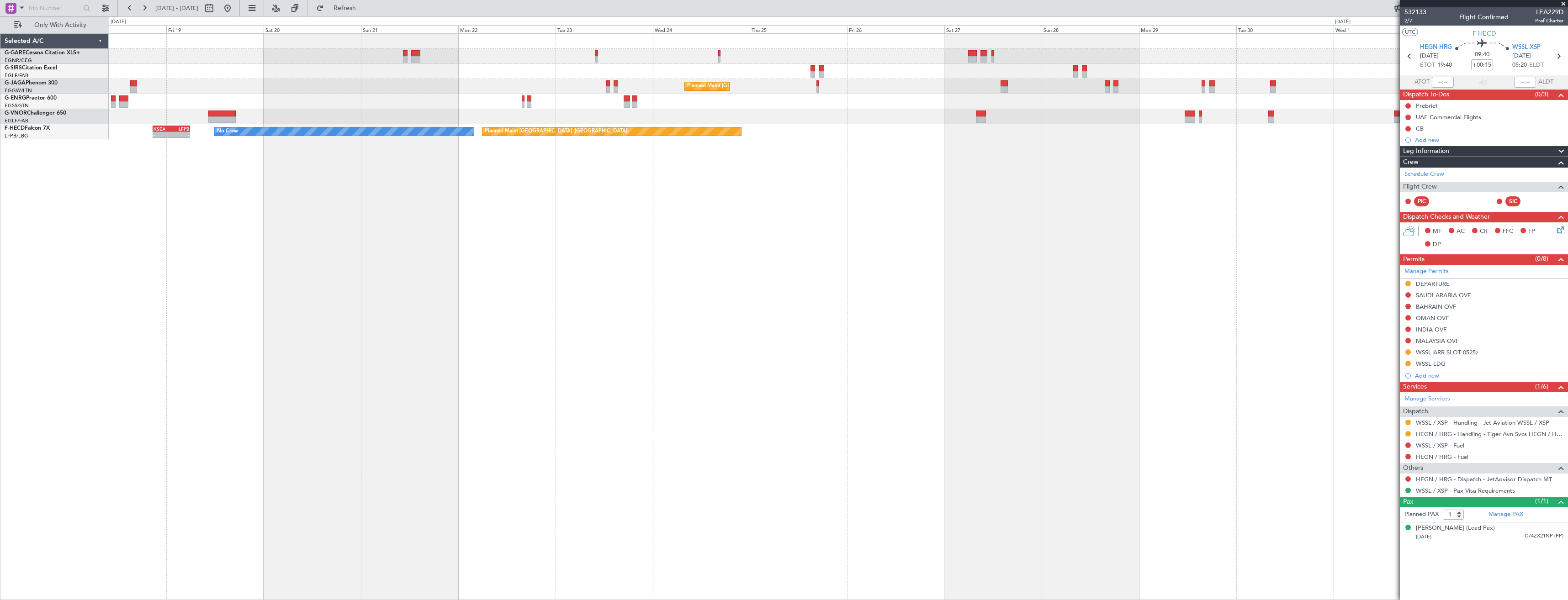
click at [739, 195] on div "Planned Maint London (Luton) Planned Maint Paris (Le Bourget) No Crew - - KSEA …" at bounding box center [838, 317] width 1459 height 567
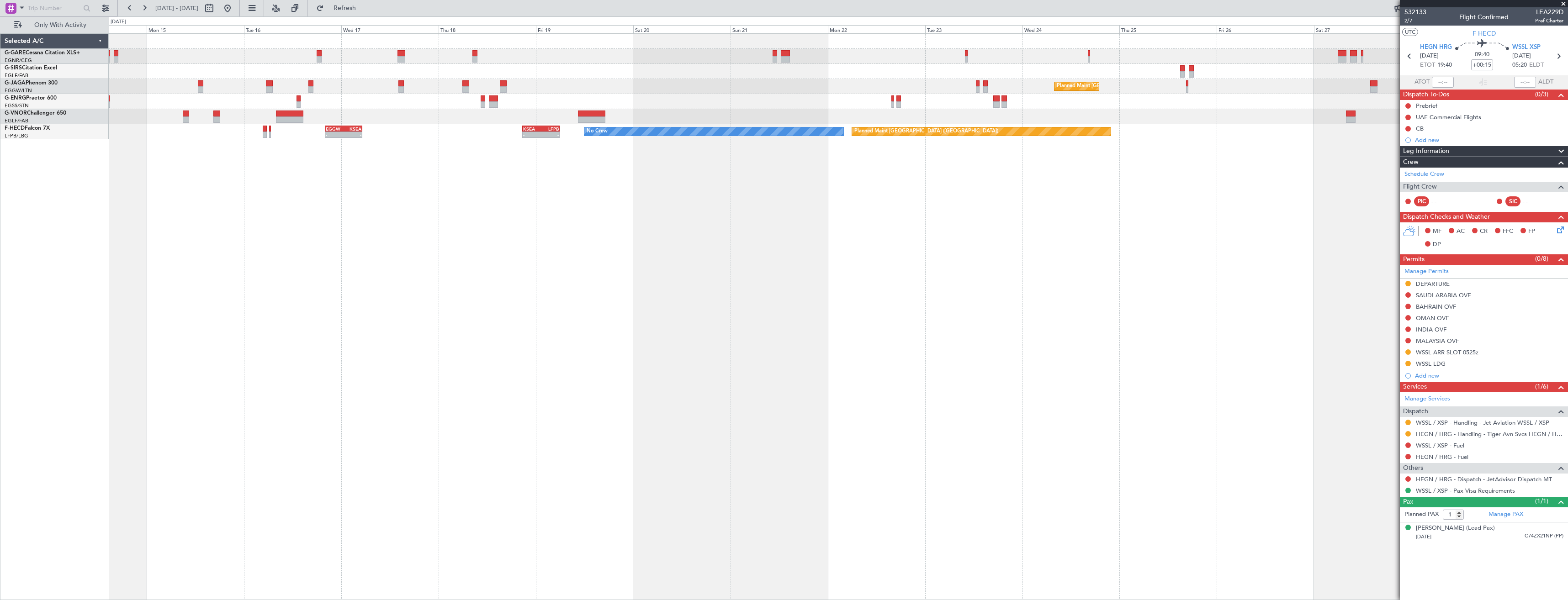
click at [765, 187] on div "Planned Maint London (Luton) Planned Maint Paris (Le Bourget) No Crew - - KSEA …" at bounding box center [838, 317] width 1459 height 567
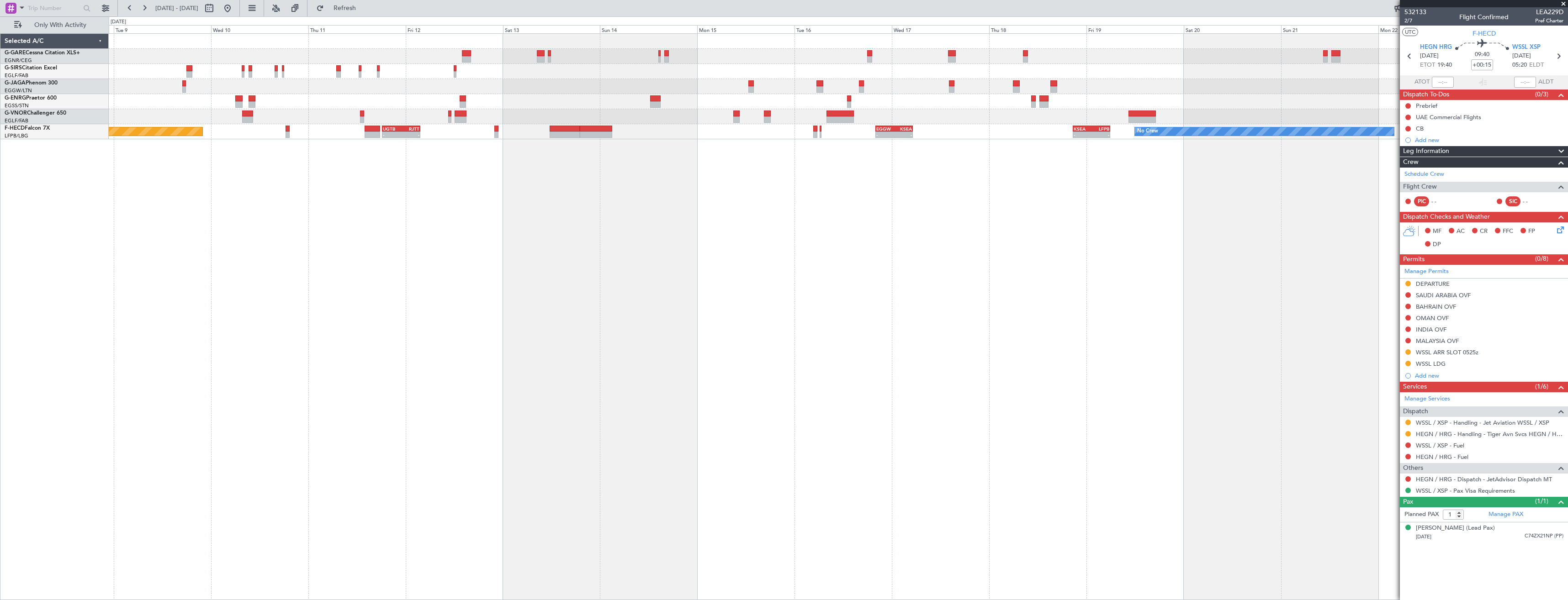
click at [674, 196] on div "Planned Maint London (Luton) Planned Maint Paris (Le Bourget) No Crew - - KSEA …" at bounding box center [838, 317] width 1459 height 567
click at [690, 201] on div "Planned Maint London (Luton) Planned Maint Paris (Le Bourget) No Crew - - KSEA …" at bounding box center [838, 317] width 1459 height 567
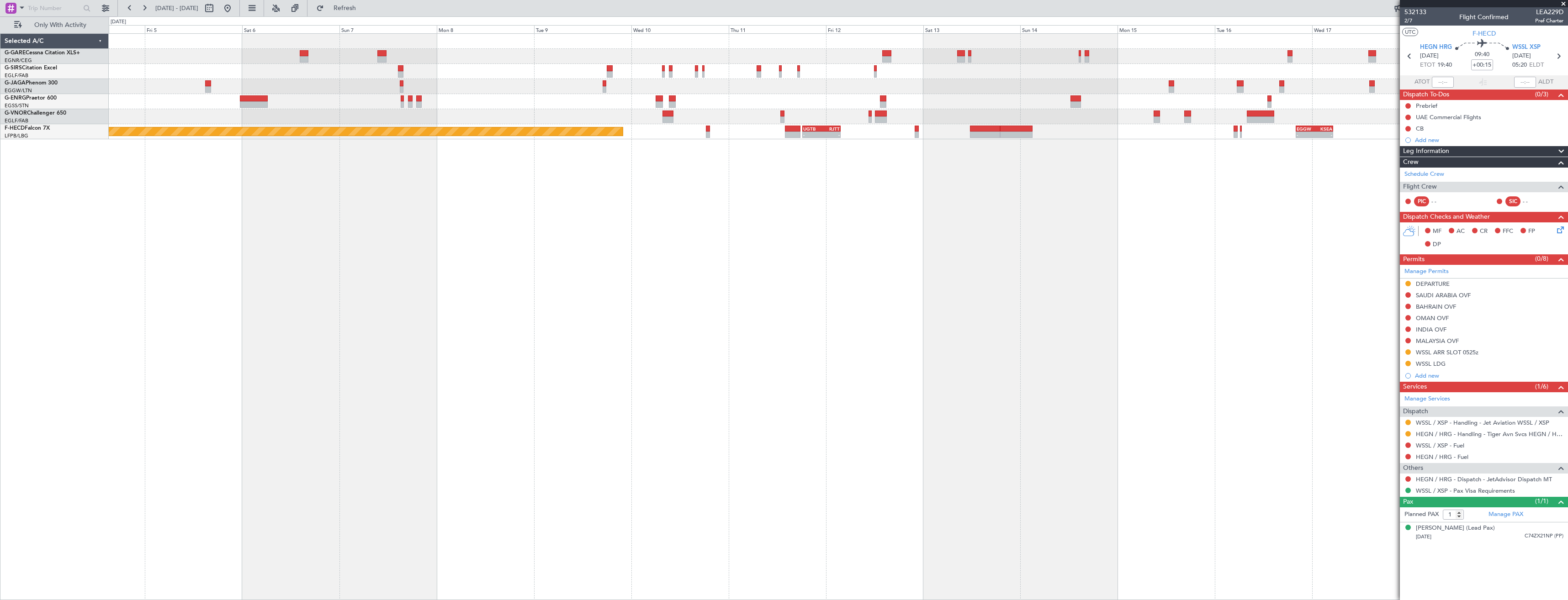
click at [717, 199] on div "No Crew - - KSEA 20:45 Z LFPB 05:55 Z - - EGGW 20:00 Z KSEA 05:15 Z UGTB 18:15 …" at bounding box center [838, 317] width 1459 height 567
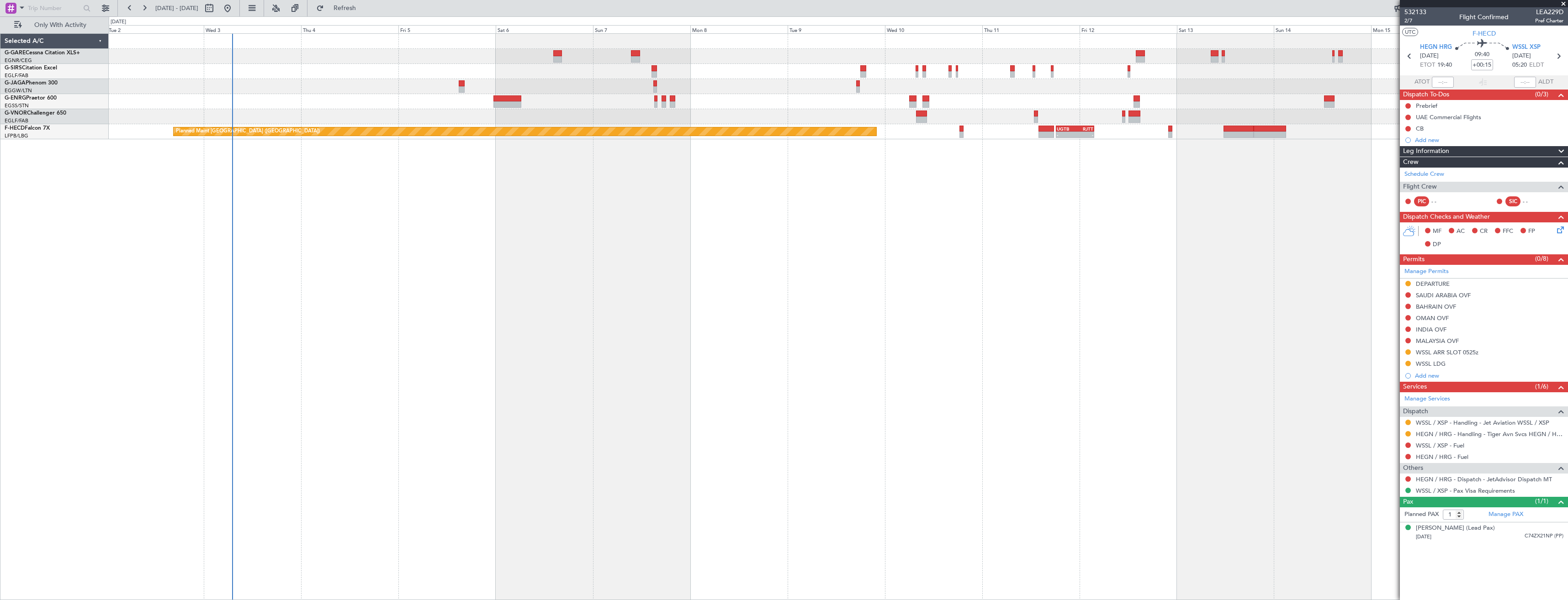
click at [701, 205] on div "Owner Ibiza - - EGGW 20:00 Z KSEA 05:15 Z UGTB 18:15 Z RJTT 03:45 Z - - Planned…" at bounding box center [838, 317] width 1459 height 567
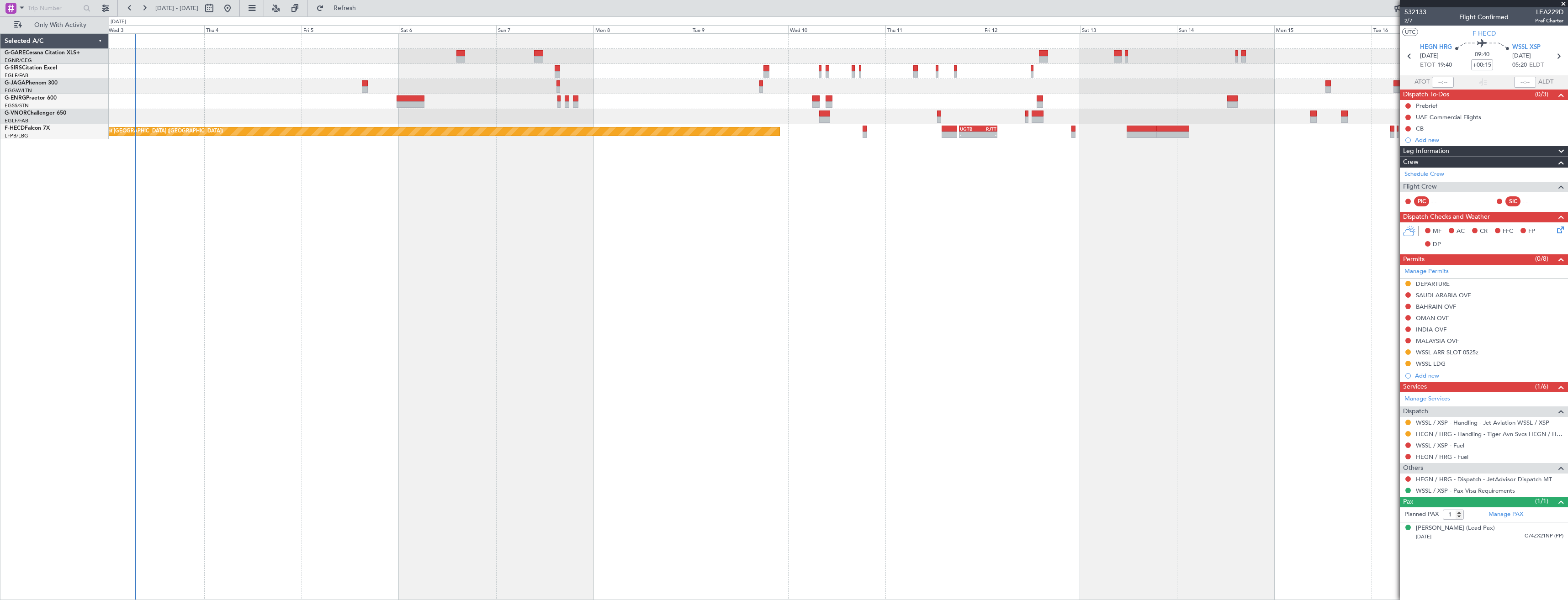
click at [408, 211] on div "Owner Ibiza UGTB 18:15 Z RJTT 03:45 Z - - Planned Maint Paris (Le Bourget) - - …" at bounding box center [838, 317] width 1459 height 567
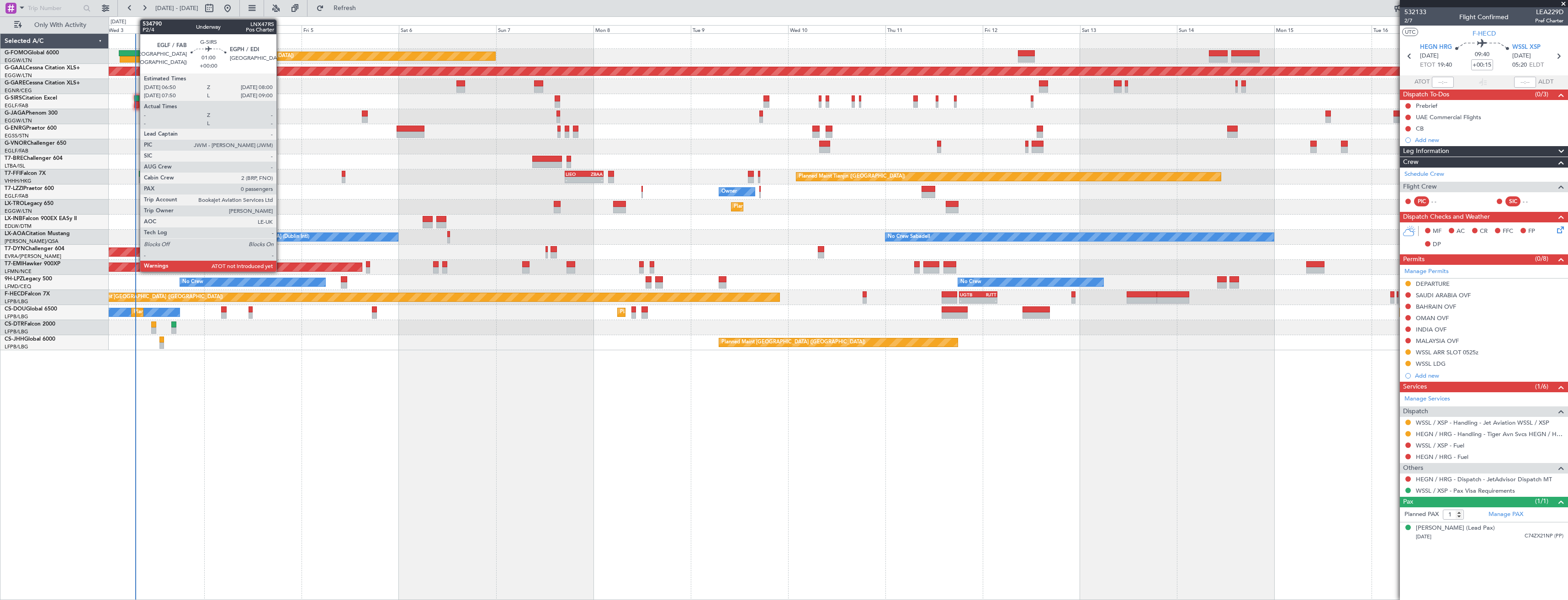
click at [135, 100] on div at bounding box center [137, 98] width 5 height 7
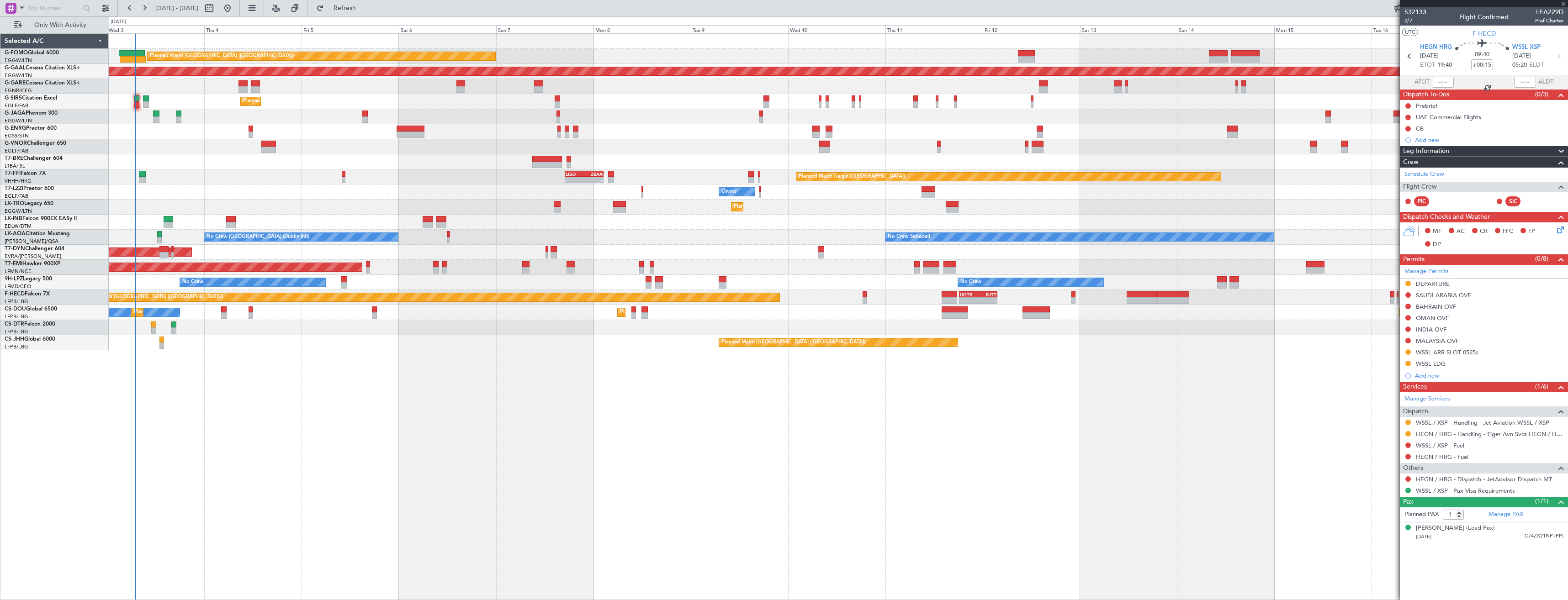
type input "0"
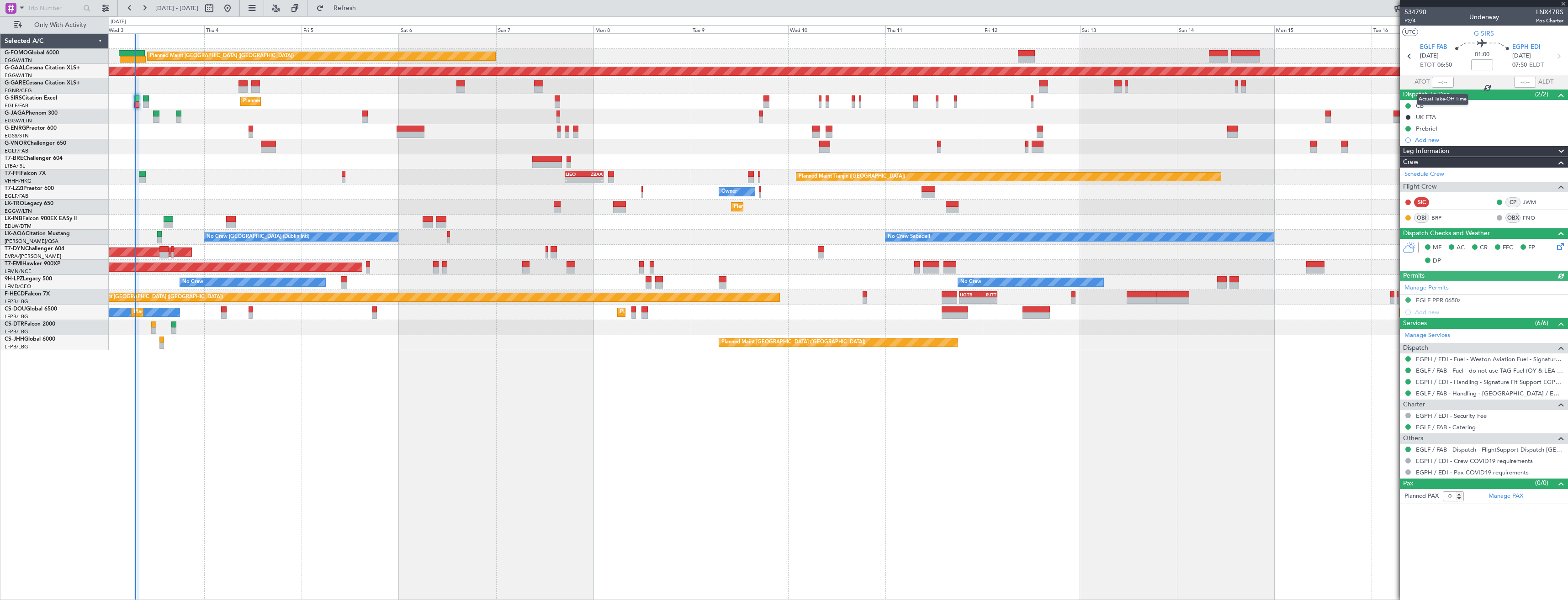
click at [1445, 83] on div at bounding box center [1442, 82] width 22 height 11
click at [1447, 80] on input "text" at bounding box center [1442, 82] width 22 height 11
type input "06:57"
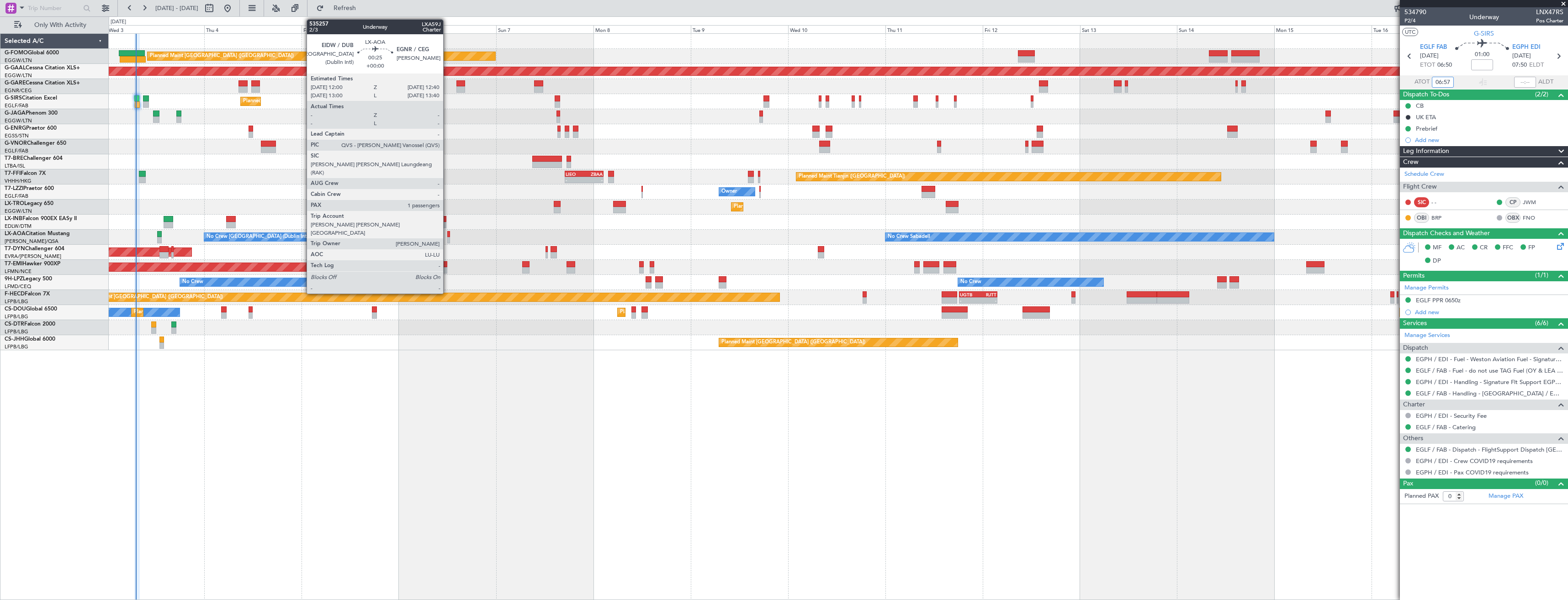
click at [447, 233] on div at bounding box center [449, 234] width 3 height 7
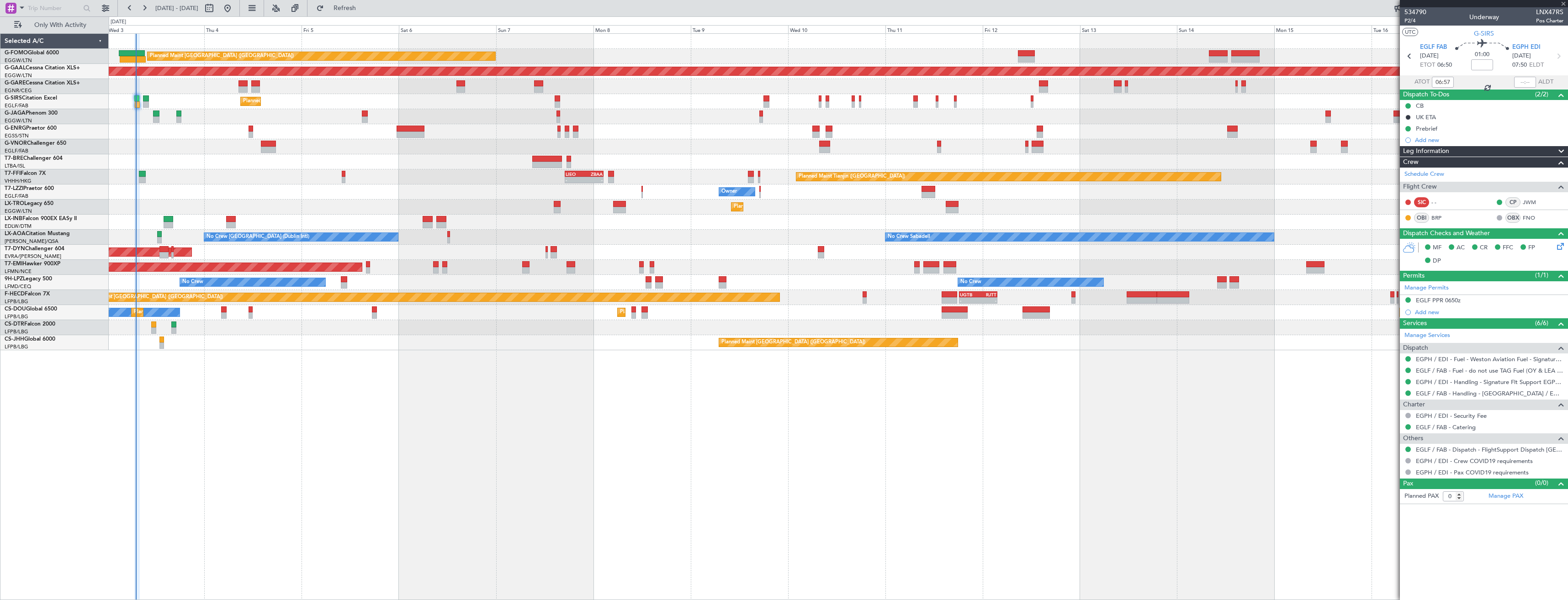
type input "1"
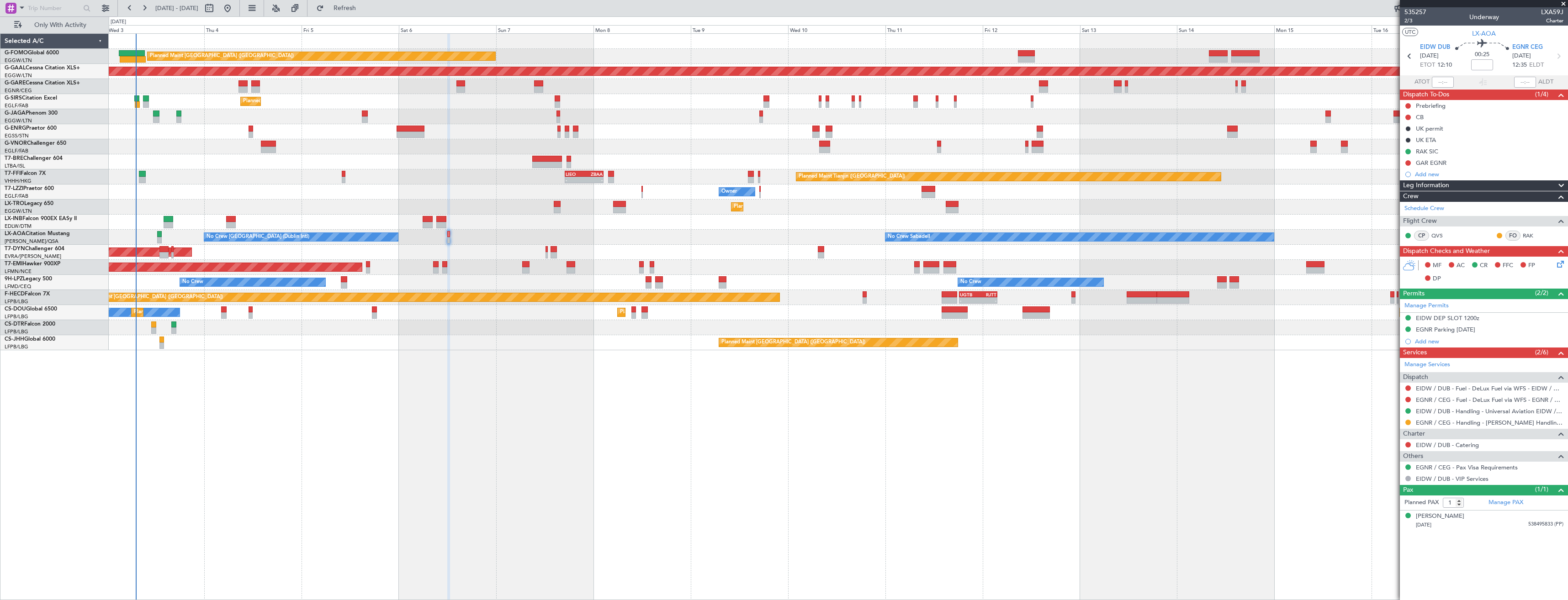
drag, startPoint x: 1406, startPoint y: 421, endPoint x: 1402, endPoint y: 427, distance: 7.2
click at [1406, 421] on button at bounding box center [1407, 422] width 5 height 5
click at [1392, 531] on span "Confirmed" at bounding box center [1382, 531] width 28 height 9
click at [605, 335] on div "Planned Maint London (Luton) Planned Maint Dusseldorf Unplanned Maint Chester P…" at bounding box center [838, 192] width 1459 height 317
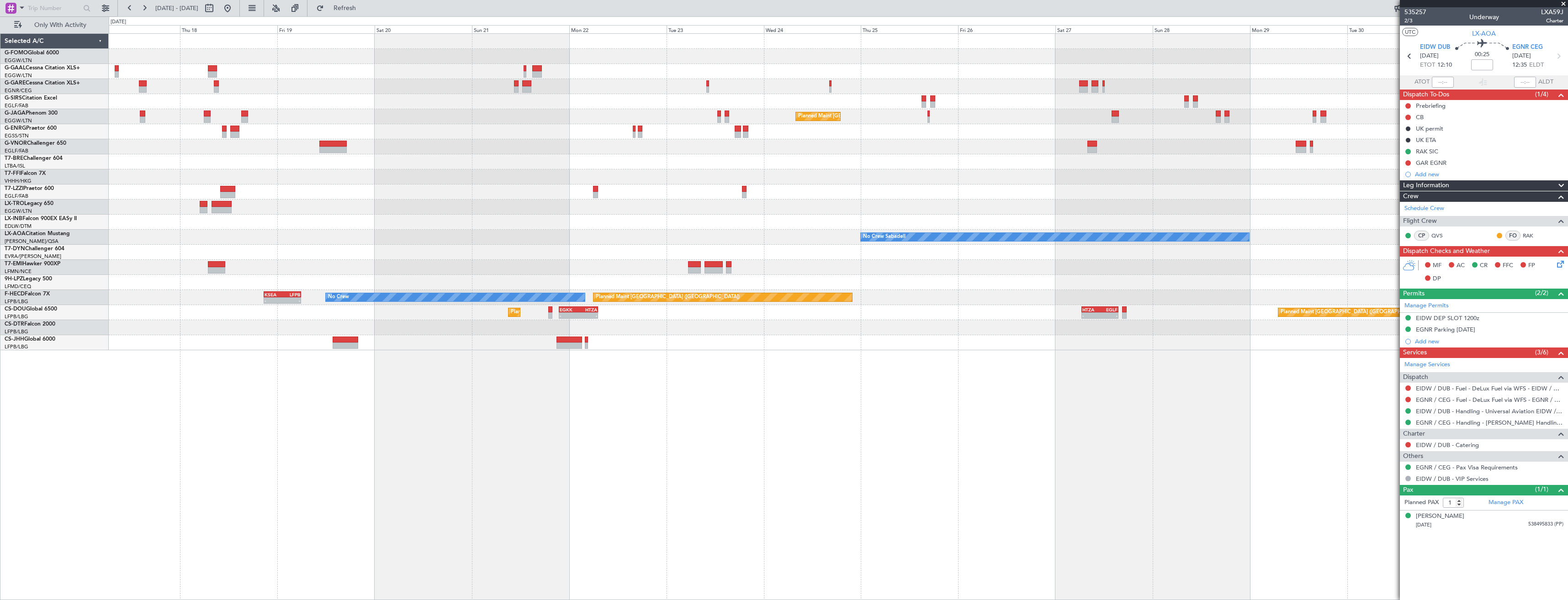
click at [478, 348] on div "Planned Maint Dusseldorf Planned Maint London (Luton) Planned Maint Tianjin (Bi…" at bounding box center [838, 317] width 1459 height 567
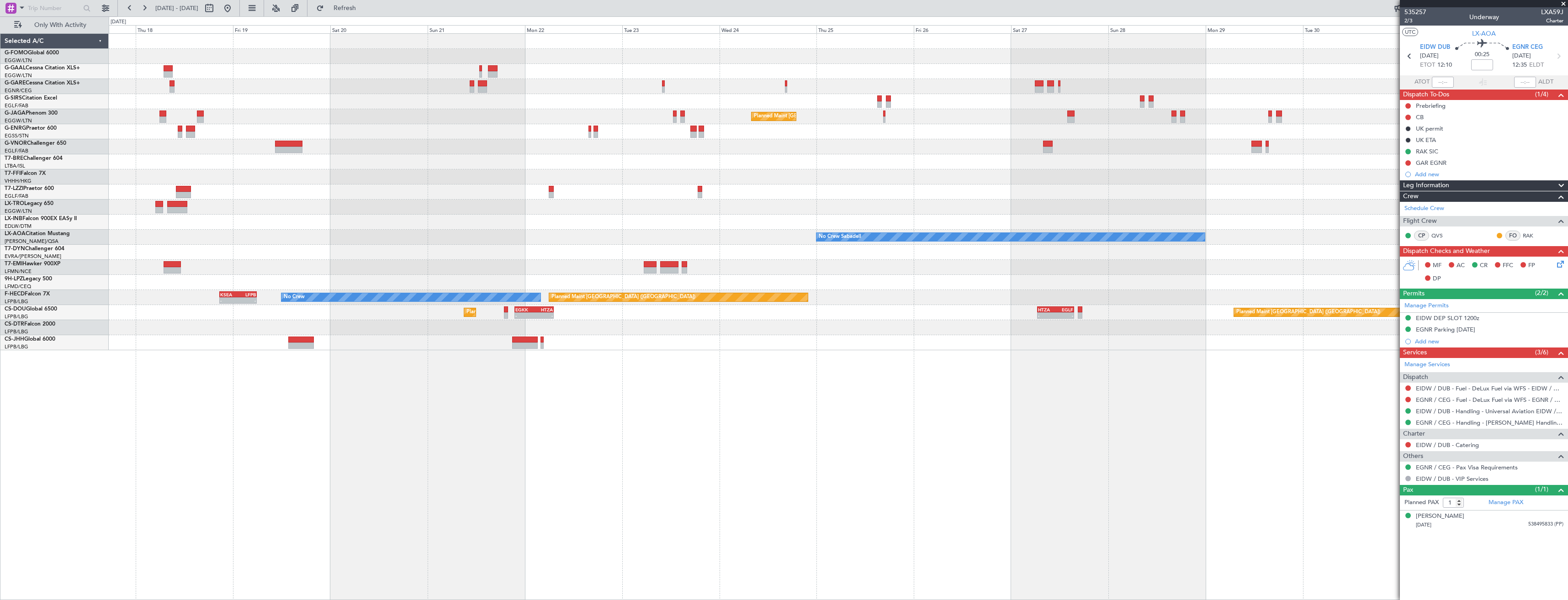
click at [355, 317] on div "Planned Maint Dusseldorf Planned Maint London (Luton) Planned Maint Tianjin (Bi…" at bounding box center [838, 192] width 1459 height 317
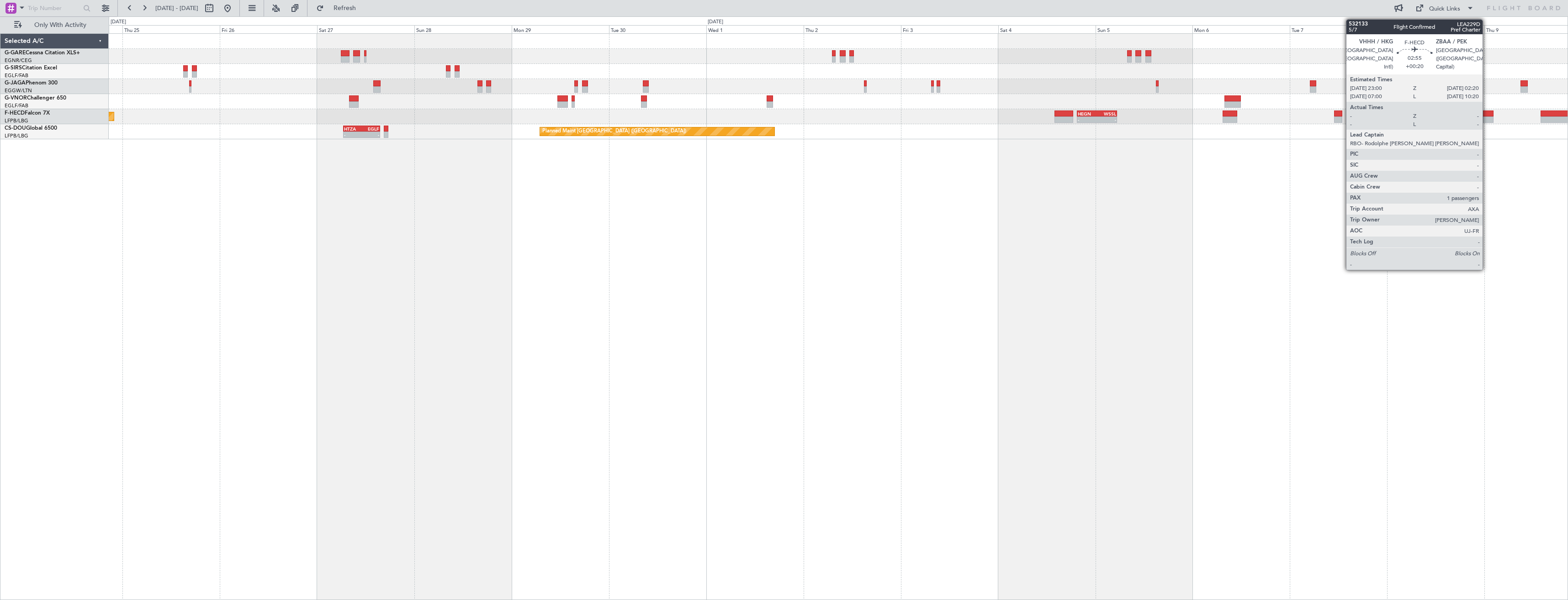
click at [1487, 117] on div at bounding box center [1486, 120] width 13 height 7
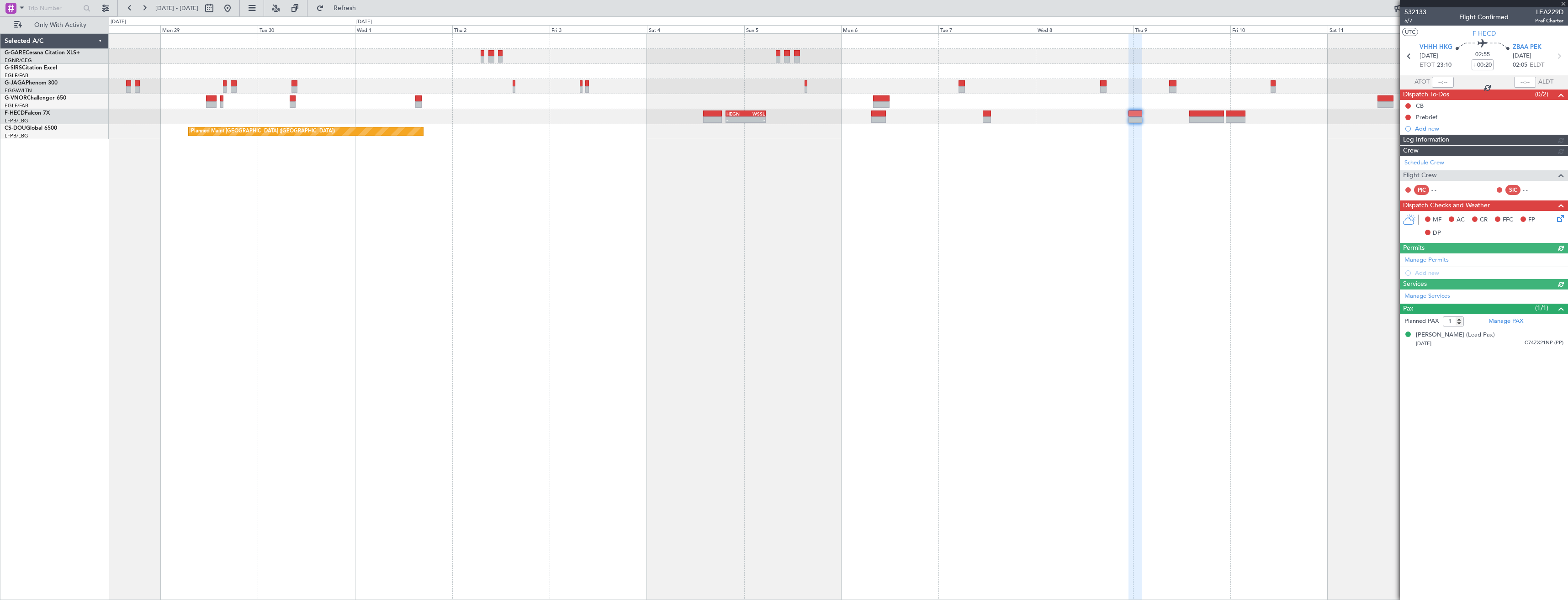
click at [879, 198] on div "Planned Maint London (Luton) - - HEGN 19:30 Z WSSL 05:25 Z Planned Maint Paris …" at bounding box center [838, 317] width 1459 height 567
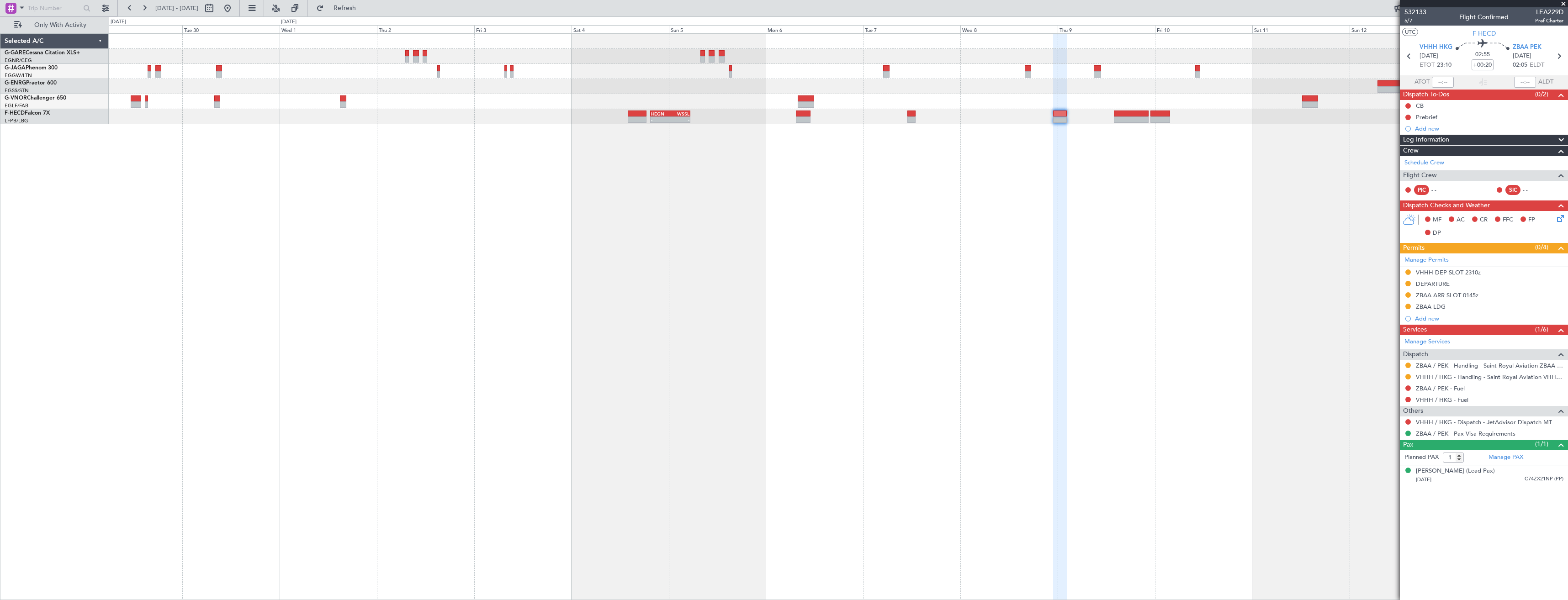
click at [1161, 164] on div "- - HEGN 19:30 Z WSSL 05:25 Z" at bounding box center [838, 317] width 1459 height 567
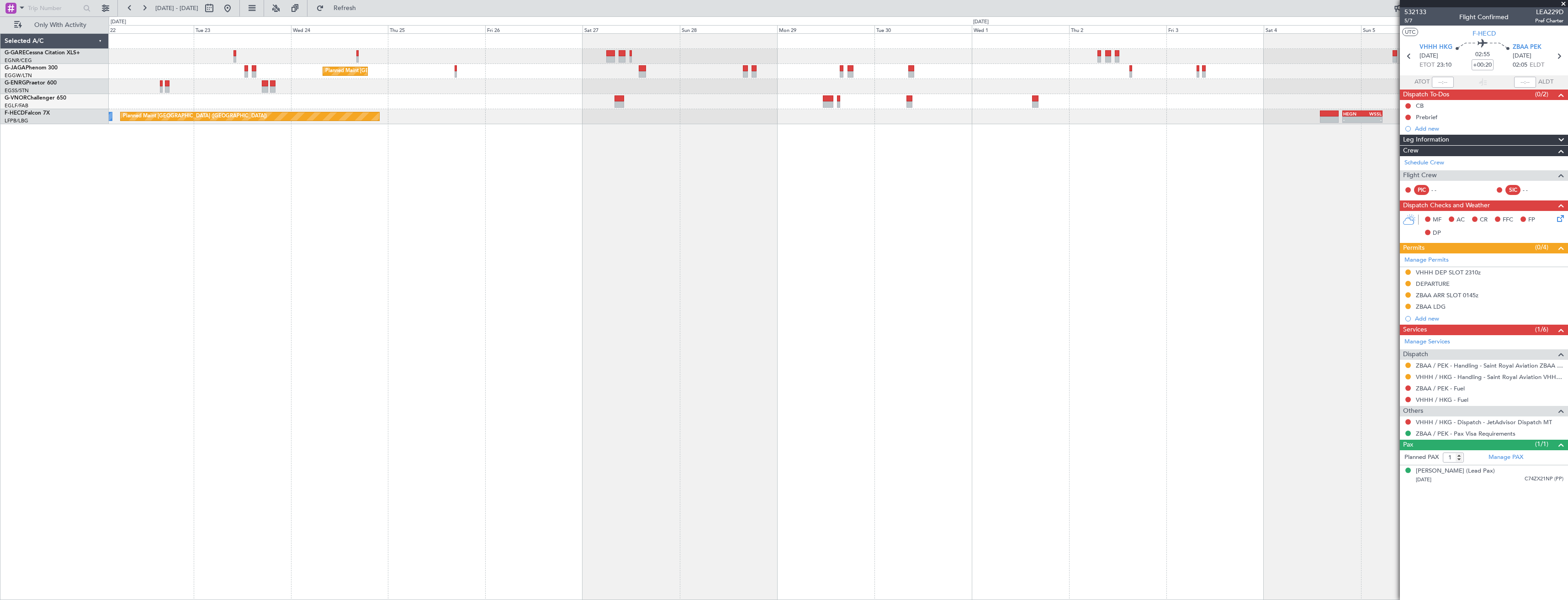
click at [1002, 164] on div "Planned Maint London (Luton) - - HEGN 19:30 Z WSSL 05:25 Z Planned Maint Paris …" at bounding box center [838, 317] width 1459 height 567
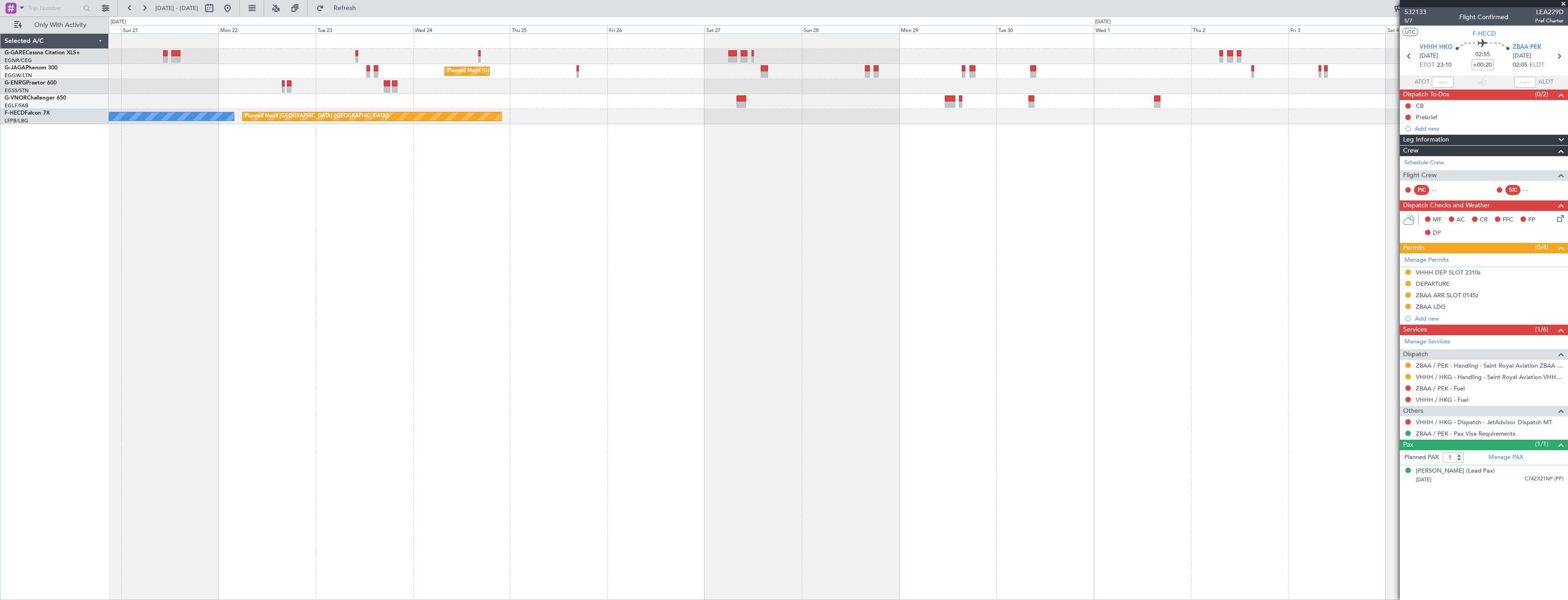
click at [838, 201] on div "Planned Maint London (Luton) - - HEGN 19:30 Z WSSL 05:25 Z Planned Maint Paris …" at bounding box center [838, 317] width 1459 height 567
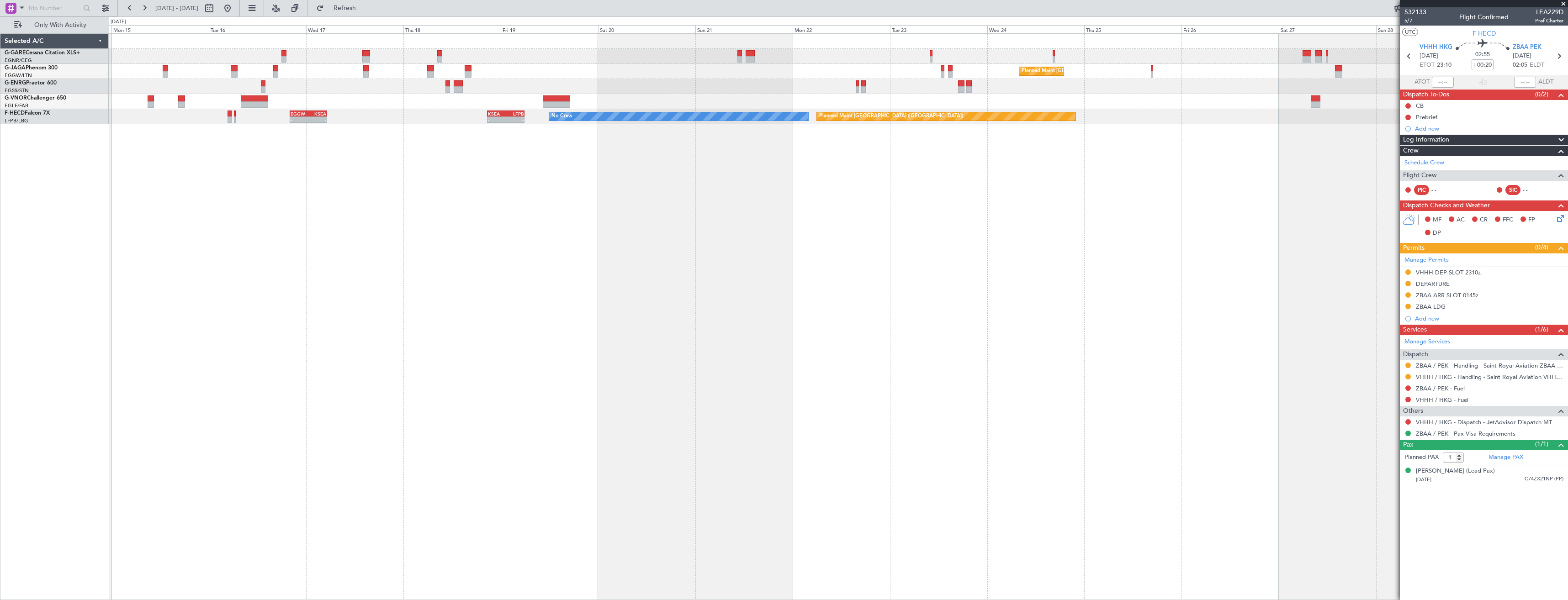
click at [735, 195] on div "Planned Maint London (Luton) Planned Maint Paris (Le Bourget) No Crew - - KSEA …" at bounding box center [838, 317] width 1459 height 567
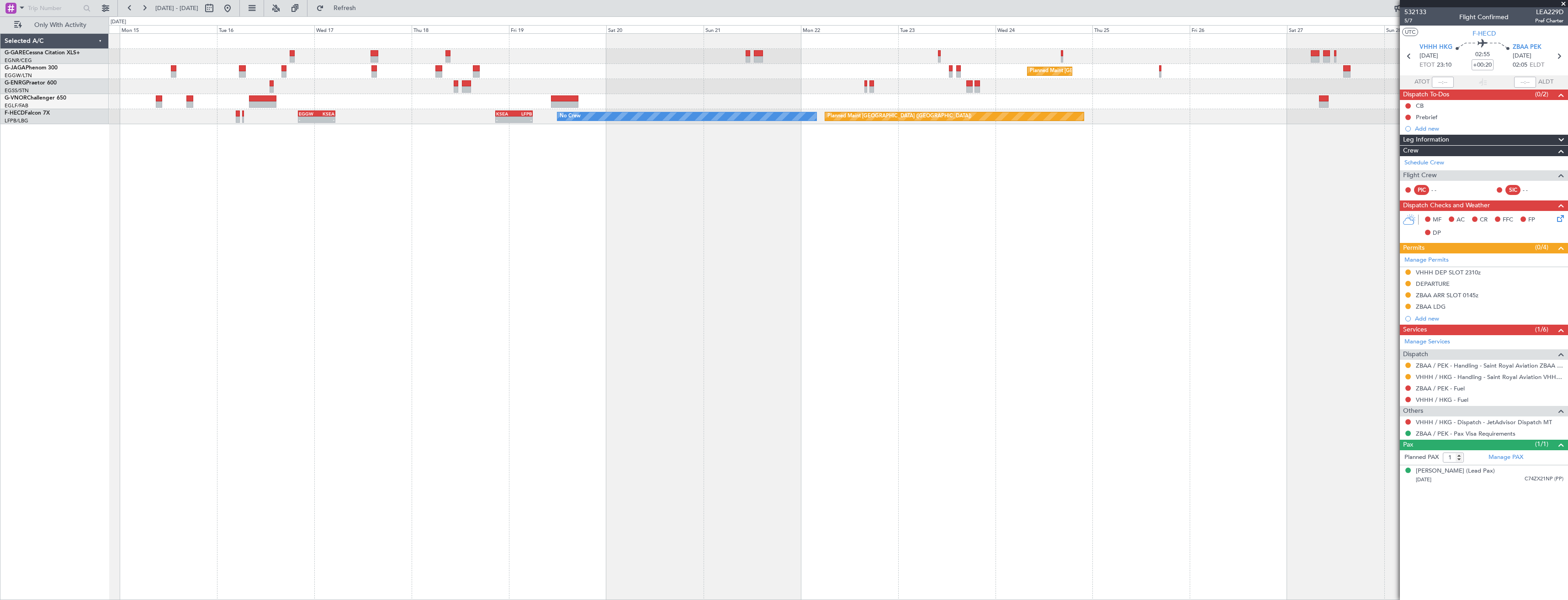
click at [770, 198] on div "Planned Maint London (Luton) Planned Maint Paris (Le Bourget) No Crew - - KSEA …" at bounding box center [838, 317] width 1459 height 567
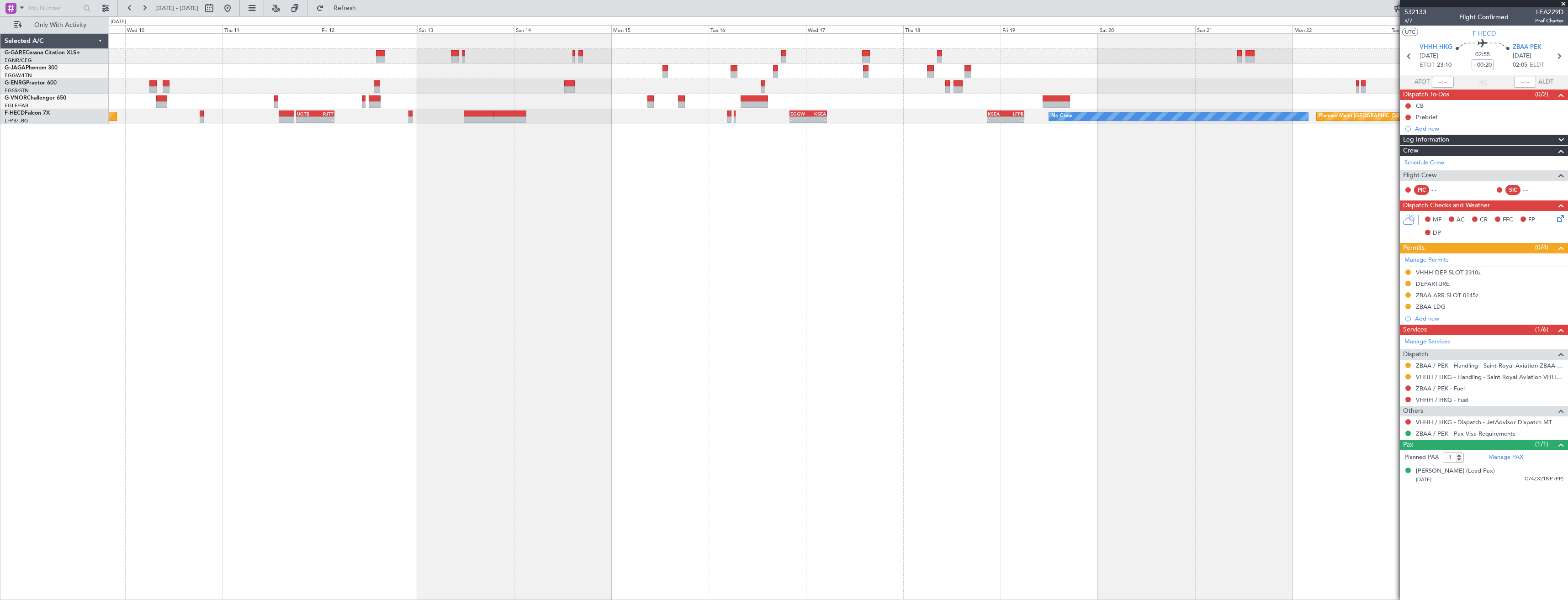
click at [954, 207] on div "Planned Maint London (Luton) Planned Maint Paris (Le Bourget) No Crew - - KSEA …" at bounding box center [838, 317] width 1459 height 567
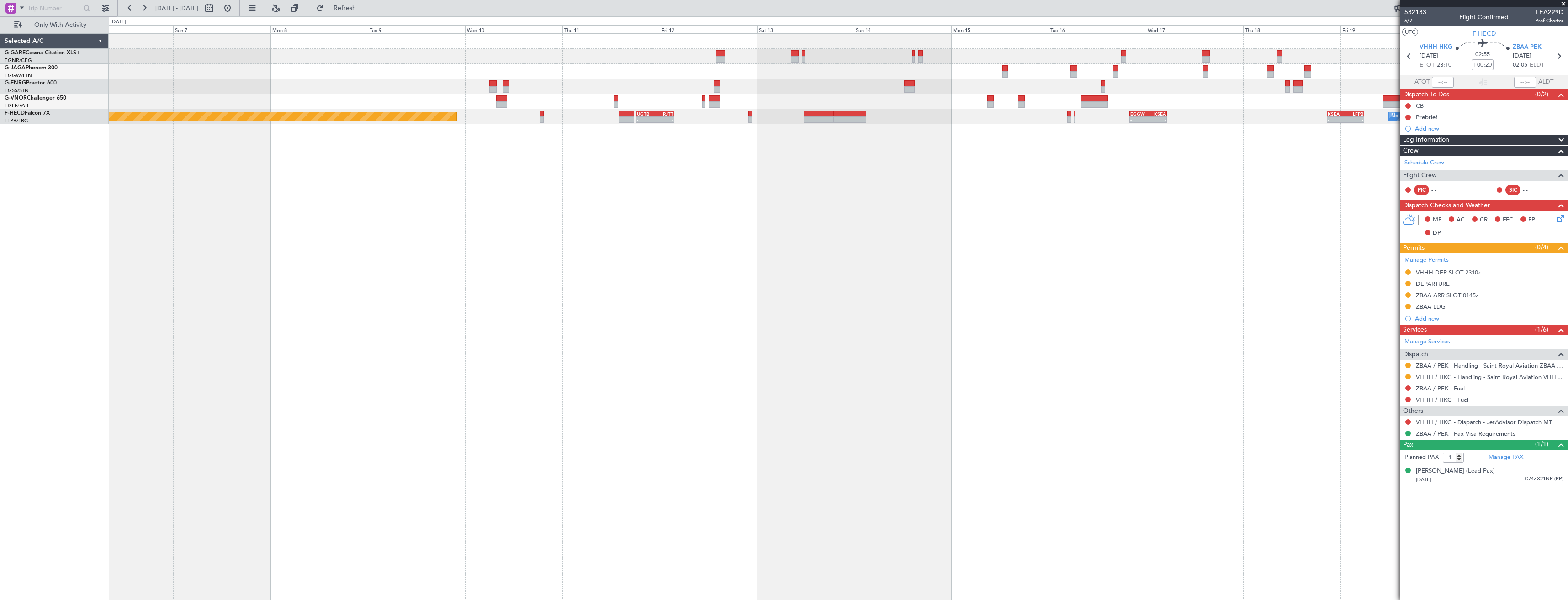
click at [935, 207] on div "Planned Maint London (Luton) No Crew - - KSEA 20:45 Z LFPB 05:55 Z - - EGGW 20:…" at bounding box center [838, 317] width 1459 height 567
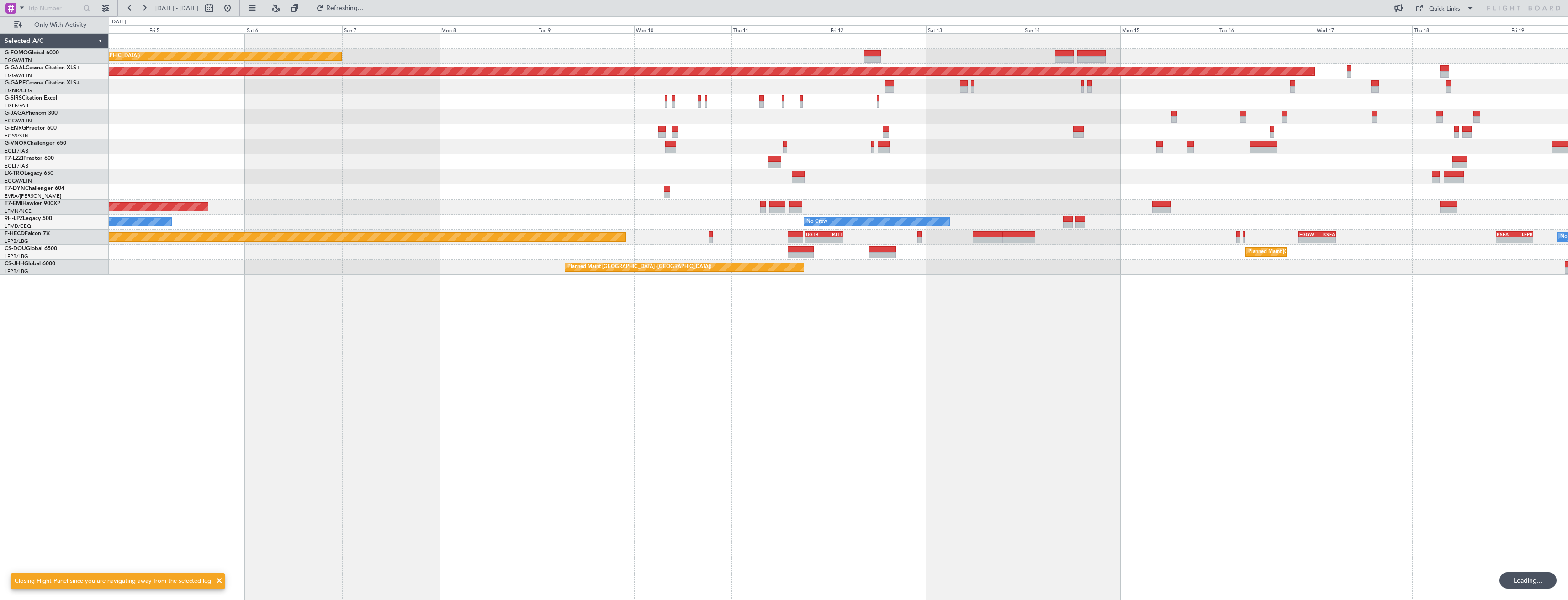
click at [800, 229] on div "Planned Maint London (Luton) Planned Maint Dusseldorf AOG Maint Riga (Riga Intl…" at bounding box center [838, 317] width 1459 height 567
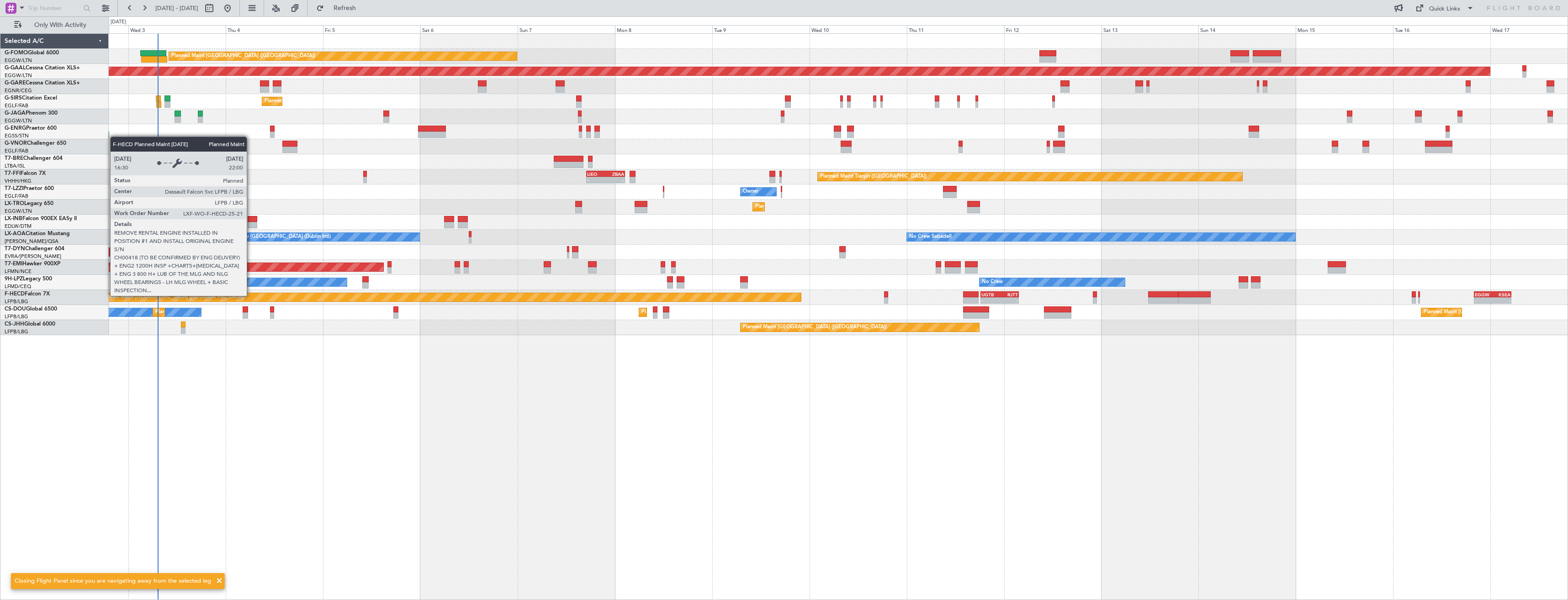
click at [213, 298] on div "Planned Maint London (Luton) Planned Maint Dusseldorf Unplanned Maint Chester P…" at bounding box center [784, 308] width 1568 height 584
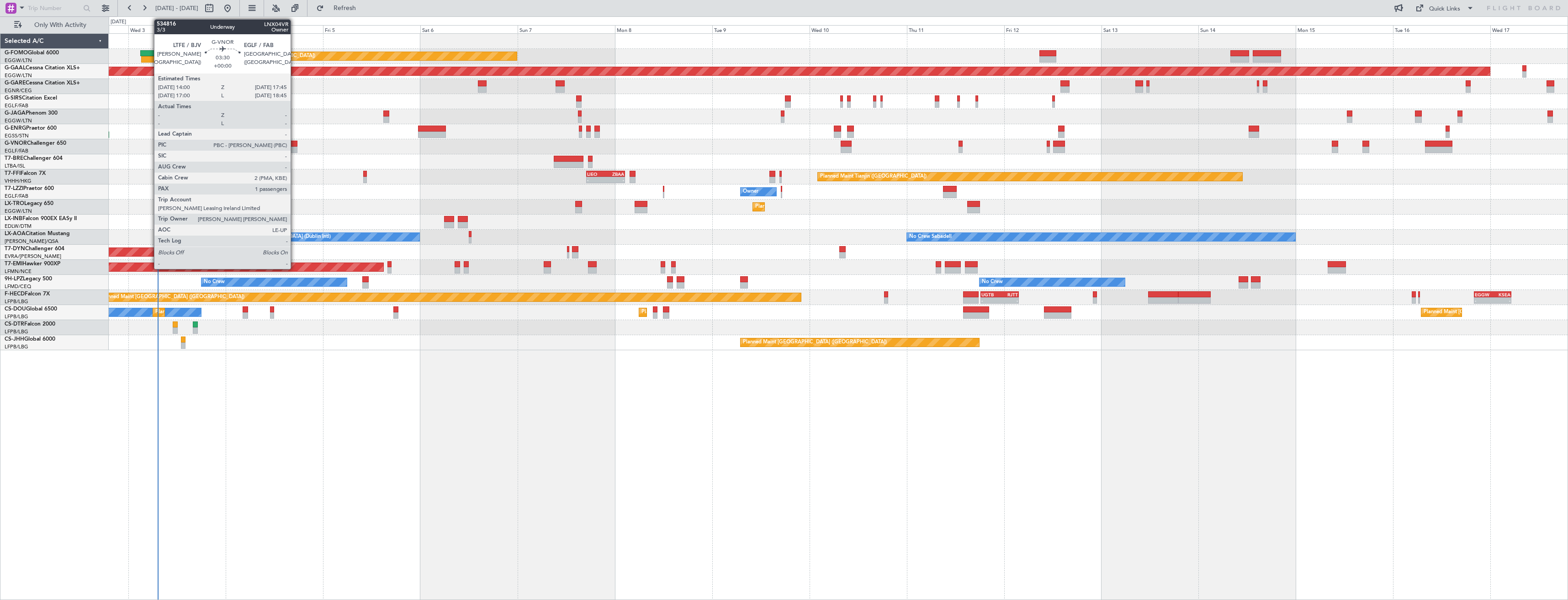
click at [295, 147] on div at bounding box center [290, 149] width 16 height 7
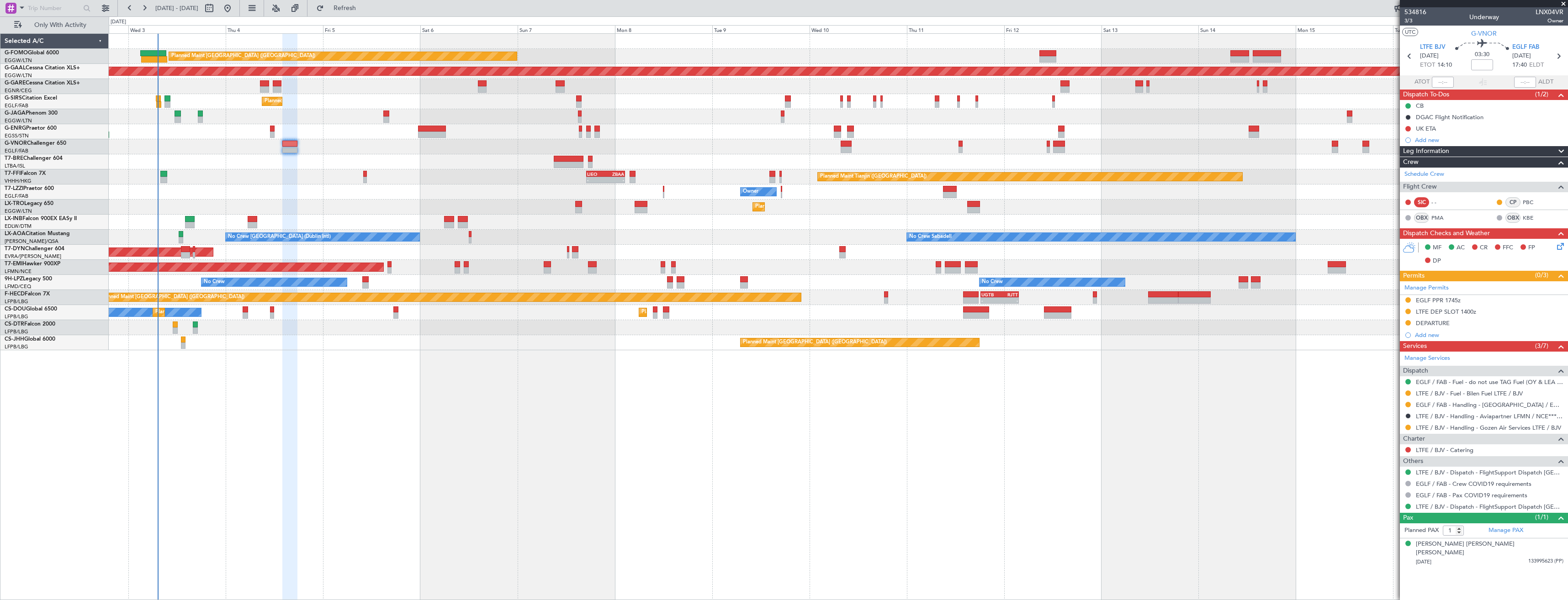
drag, startPoint x: 1408, startPoint y: 405, endPoint x: 1404, endPoint y: 427, distance: 22.4
click at [1408, 405] on button at bounding box center [1407, 404] width 5 height 5
click at [1382, 515] on span "Confirmed" at bounding box center [1382, 513] width 28 height 9
click at [1484, 300] on div "EGLF PPR 1745z" at bounding box center [1484, 300] width 168 height 11
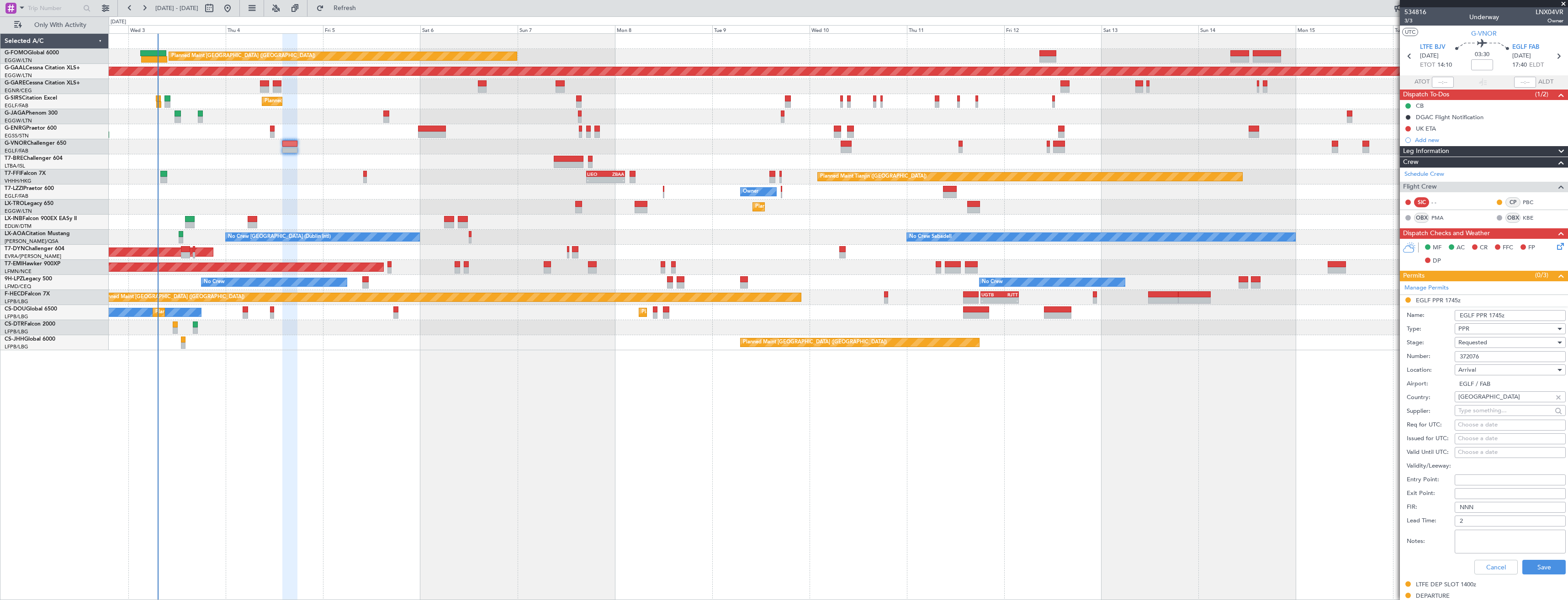
click at [1506, 355] on input "372076" at bounding box center [1510, 356] width 111 height 11
click at [1489, 343] on div "Requested" at bounding box center [1506, 342] width 97 height 13
click at [1490, 410] on span "Received OK" at bounding box center [1506, 412] width 96 height 13
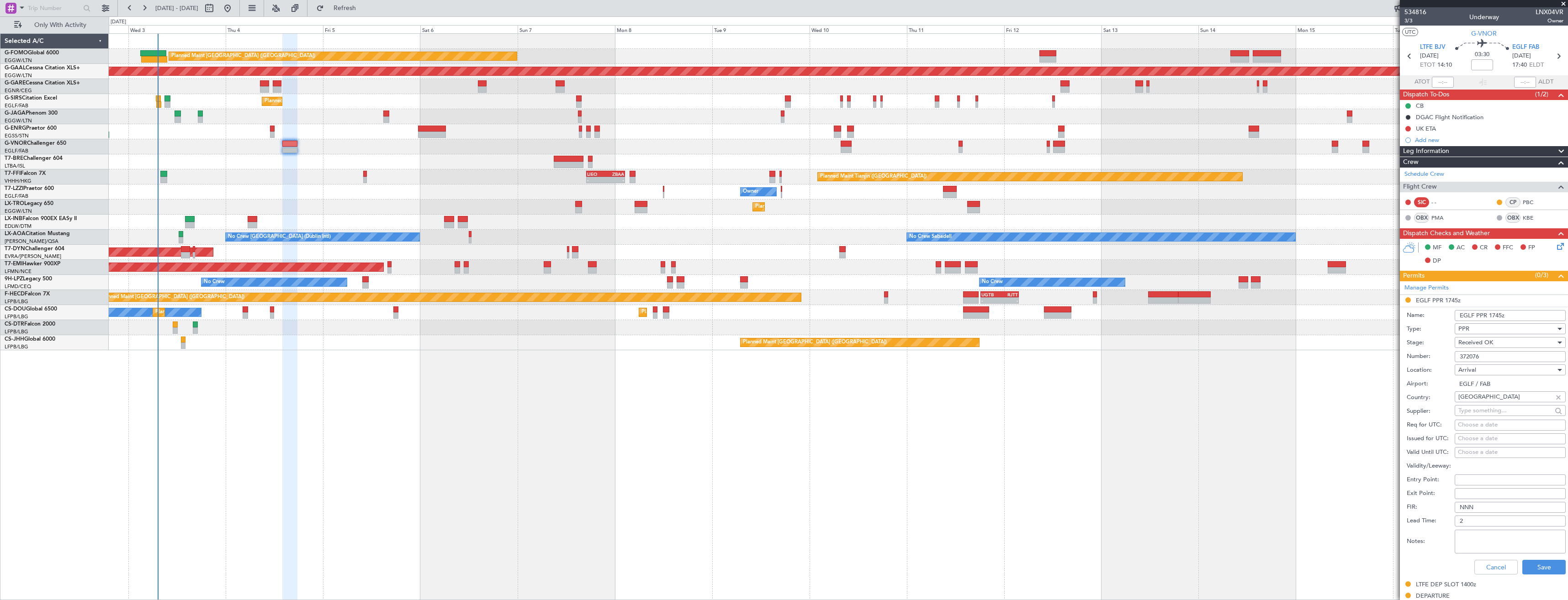
scroll to position [231, 0]
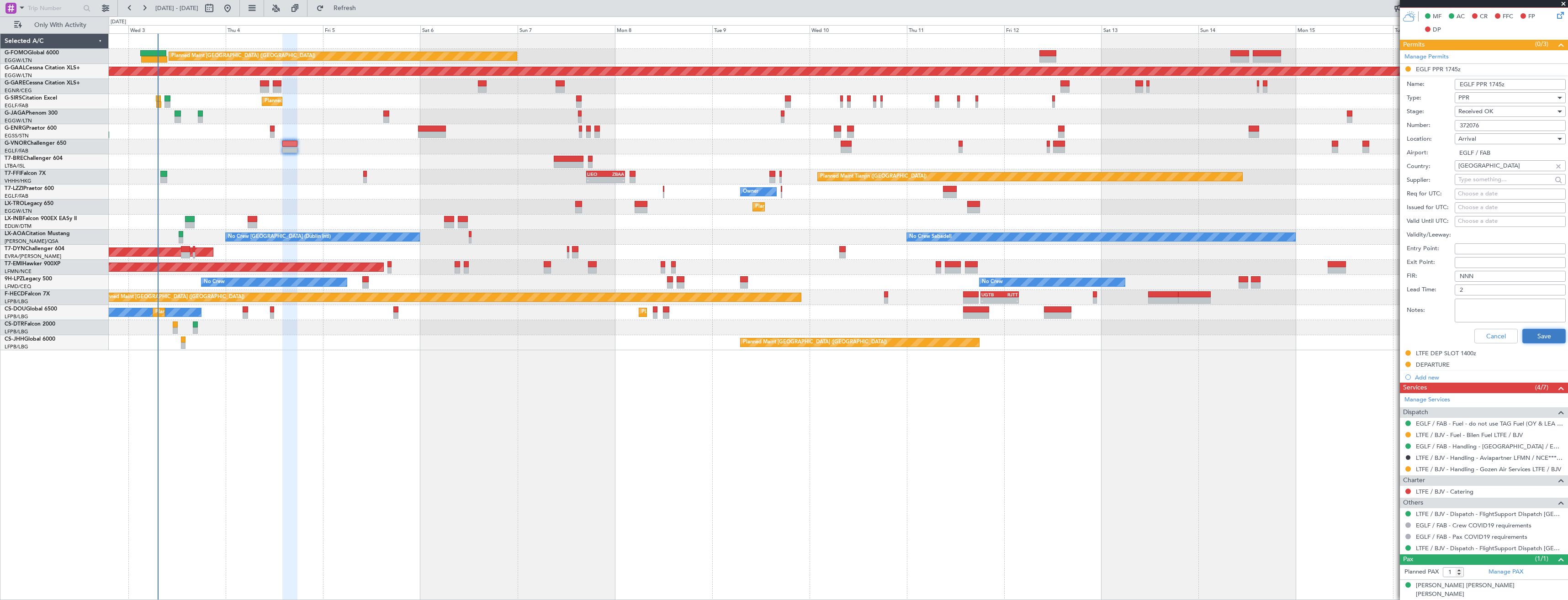
click at [1522, 338] on button "Save" at bounding box center [1543, 336] width 43 height 15
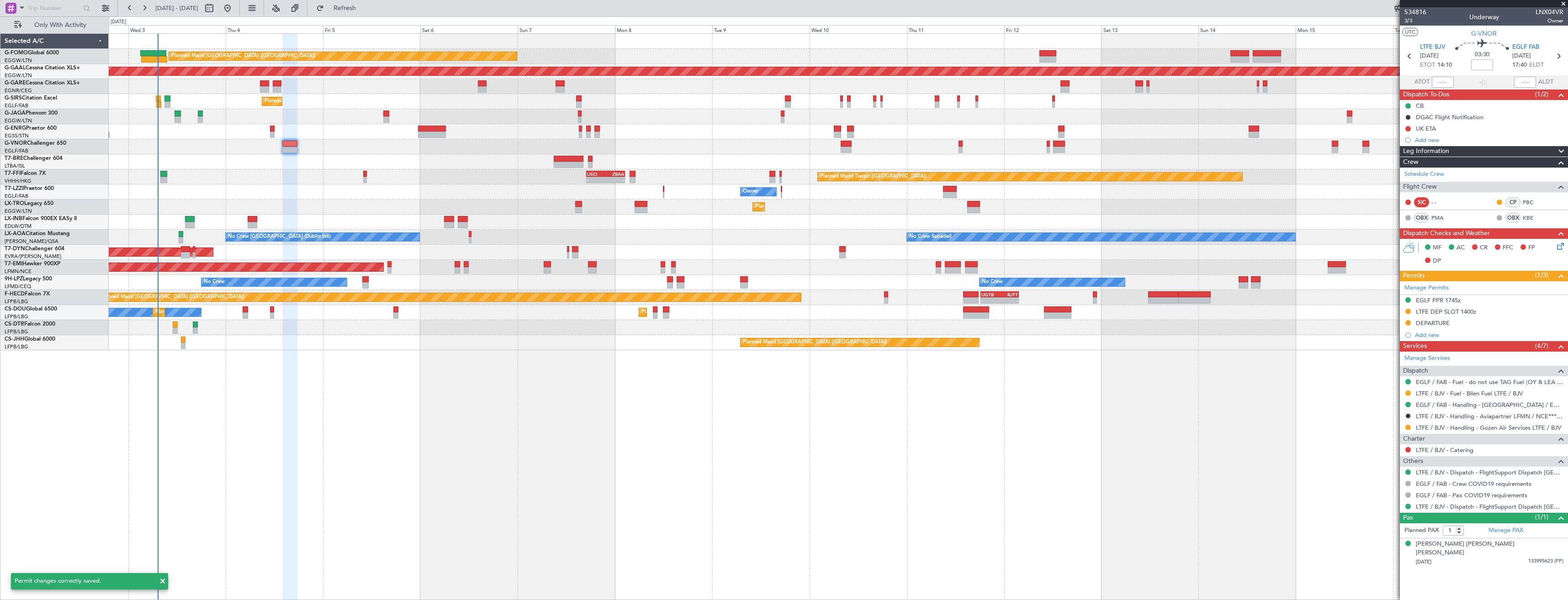
scroll to position [0, 0]
click at [1556, 57] on icon at bounding box center [1558, 57] width 12 height 12
type input "4"
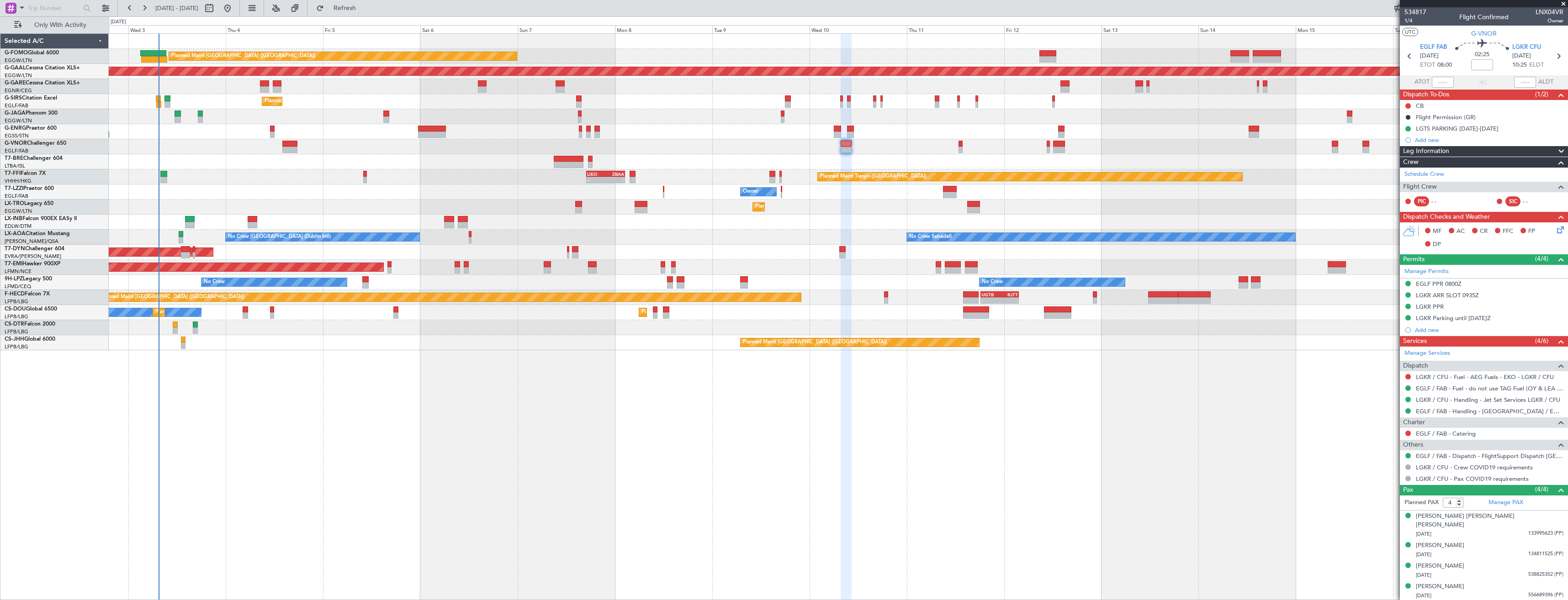
click at [660, 367] on div "Planned Maint London (Luton) Planned Maint Dusseldorf Unplanned Maint Chester P…" at bounding box center [838, 317] width 1459 height 567
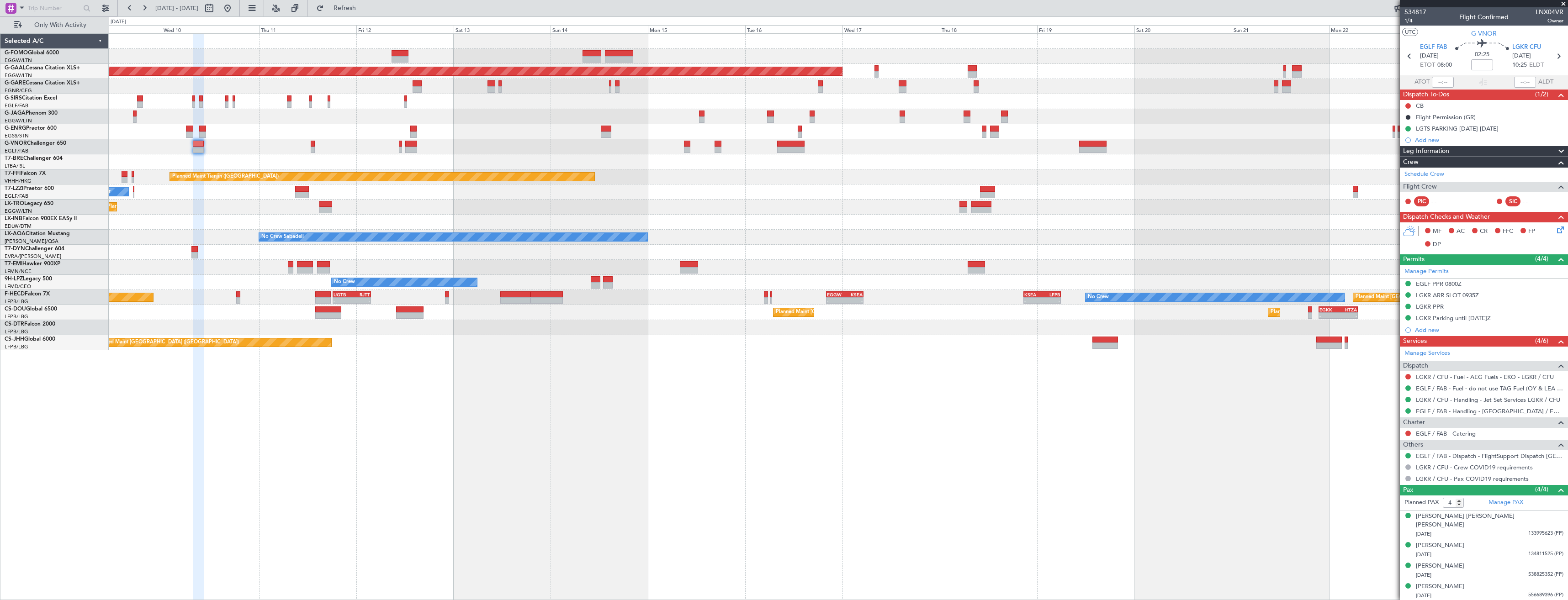
click at [510, 377] on div "Planned Maint London (Luton) Planned Maint Dusseldorf Planned Maint London (Lut…" at bounding box center [838, 317] width 1459 height 567
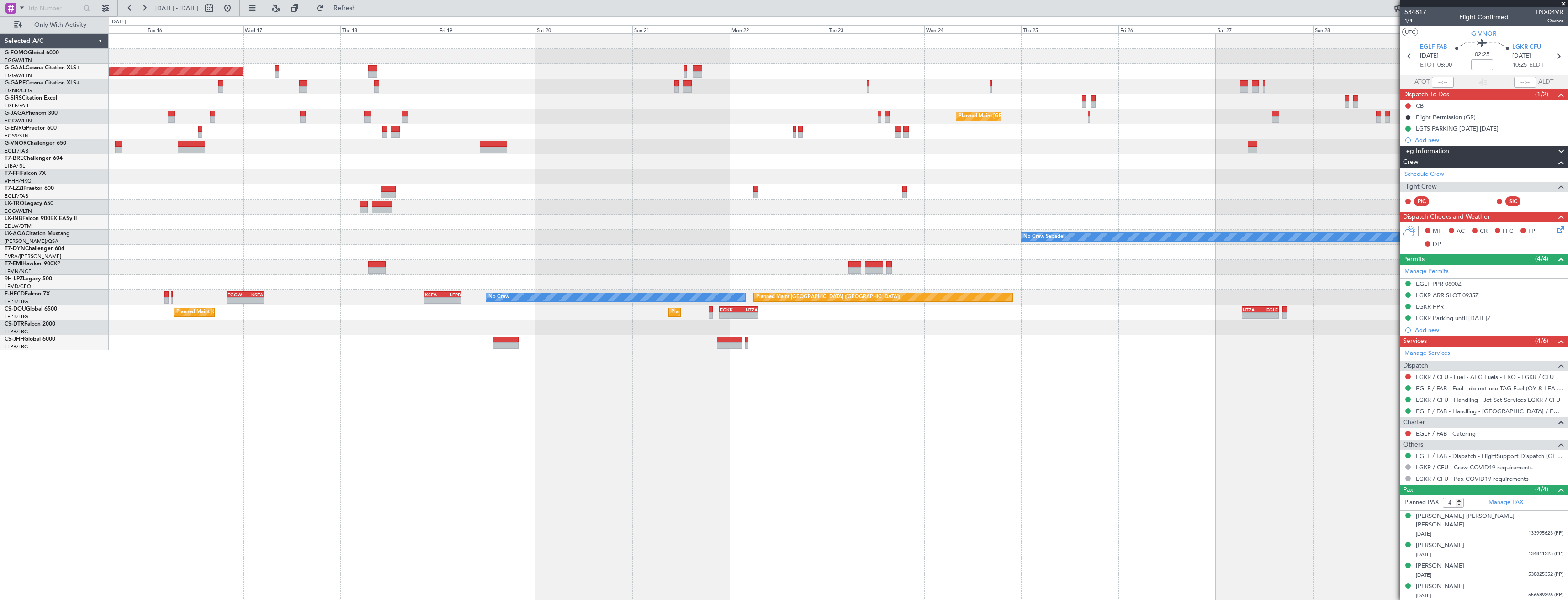
click at [531, 370] on div "Planned Maint Dusseldorf Planned Maint London (Luton) Planned Maint Tianjin (Bi…" at bounding box center [838, 317] width 1459 height 567
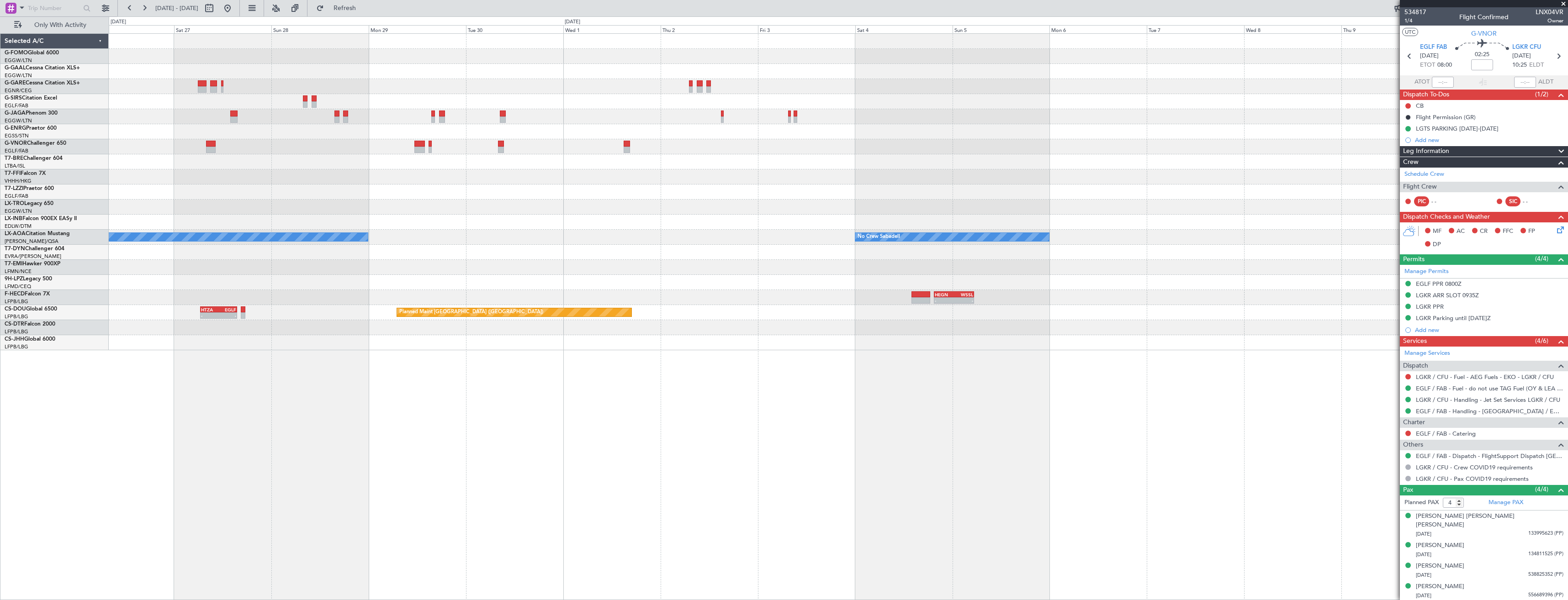
click at [539, 341] on div "Owner London (Luton) Planned Maint London (Luton) Planned Maint Geneva (Cointri…" at bounding box center [838, 192] width 1459 height 317
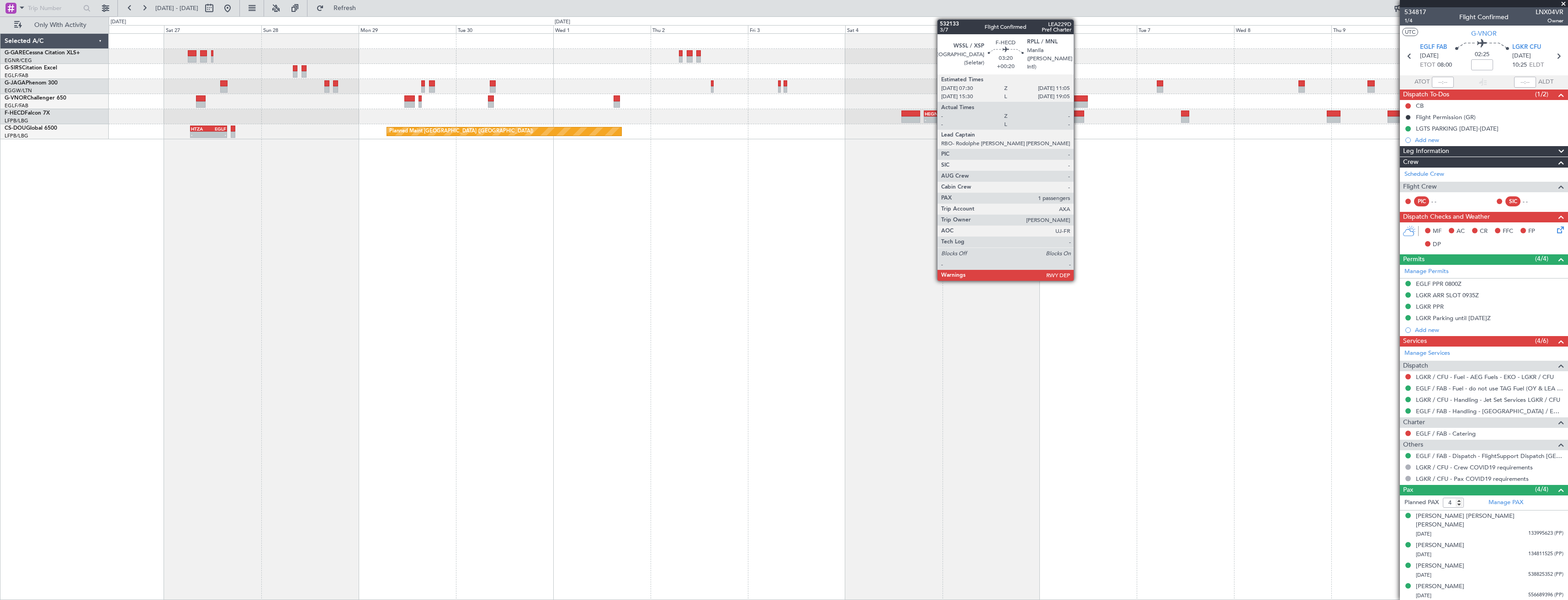
click at [1078, 114] on div at bounding box center [1077, 114] width 15 height 7
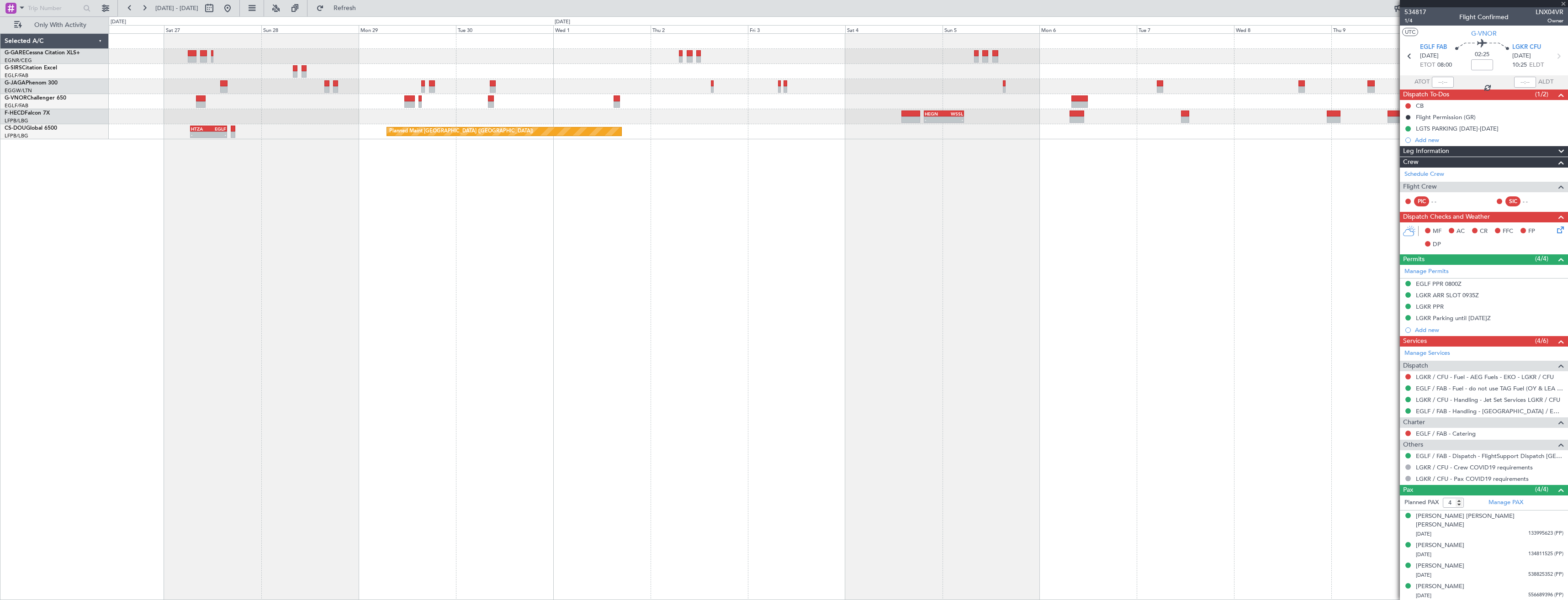
type input "+00:20"
type input "1"
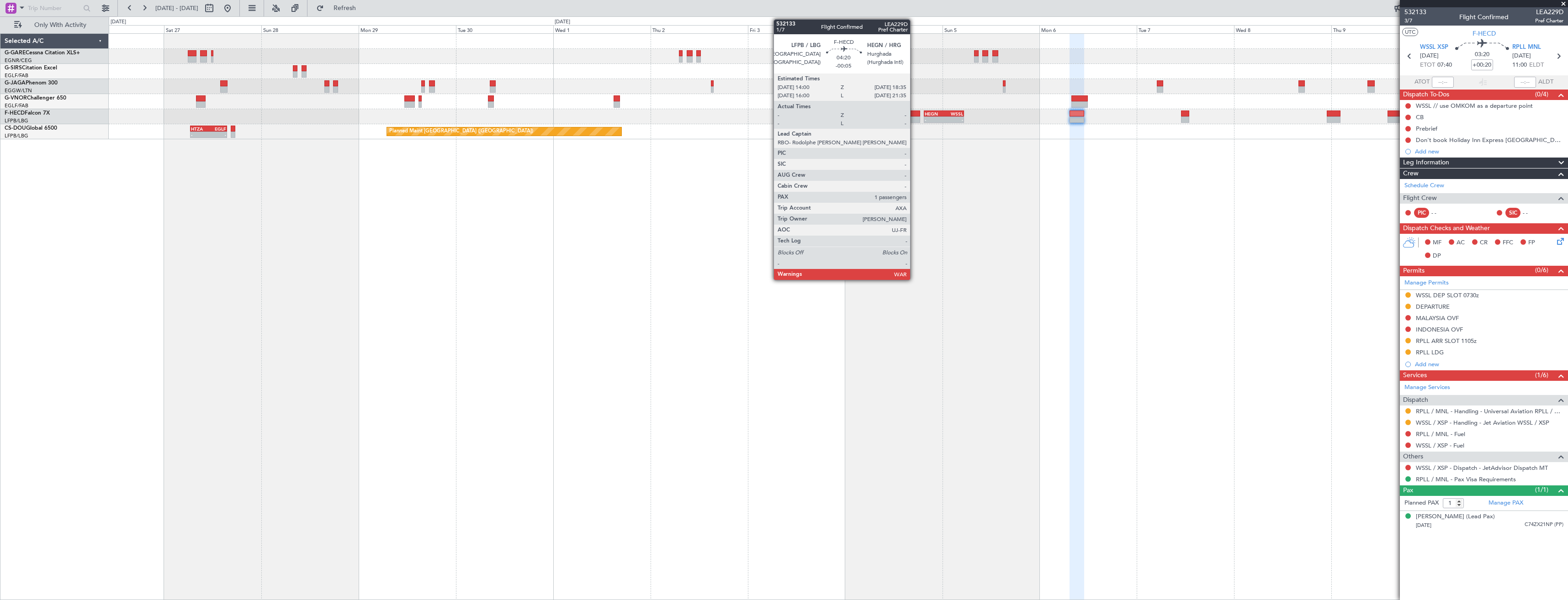
click at [914, 117] on div at bounding box center [910, 120] width 19 height 7
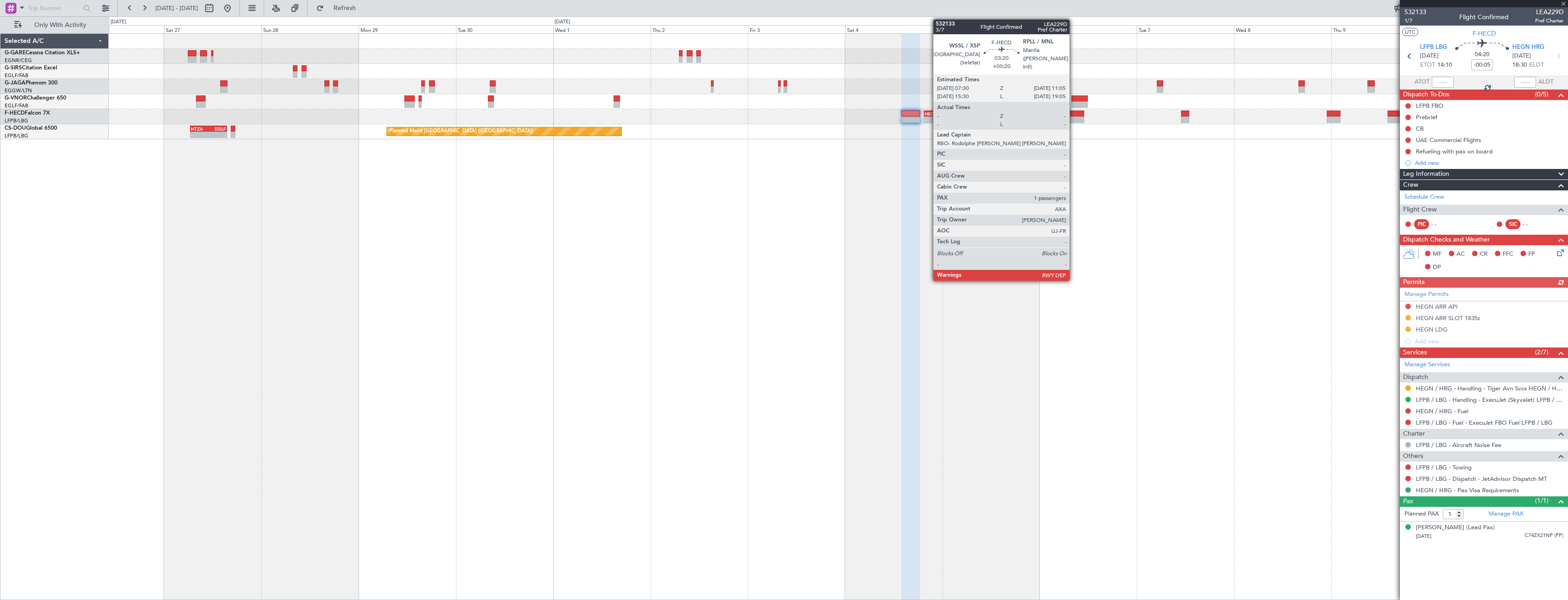
click at [1073, 118] on div at bounding box center [1077, 120] width 15 height 7
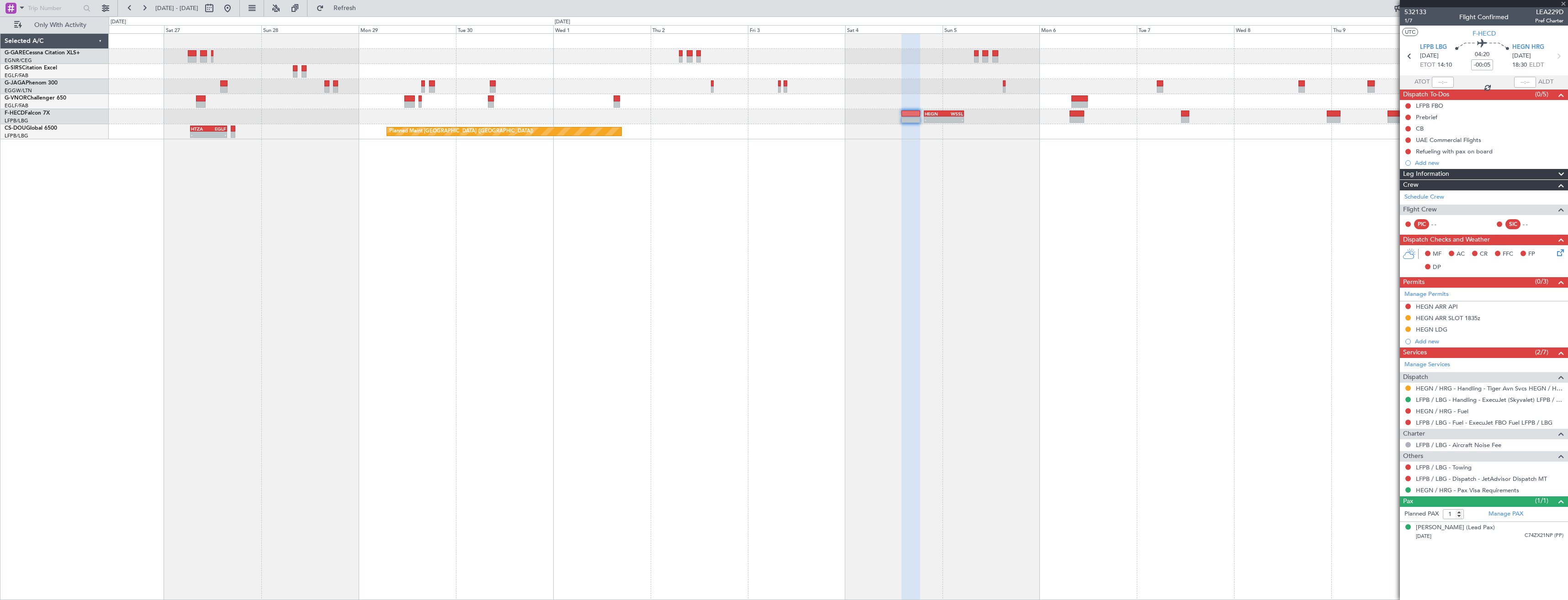
type input "+00:20"
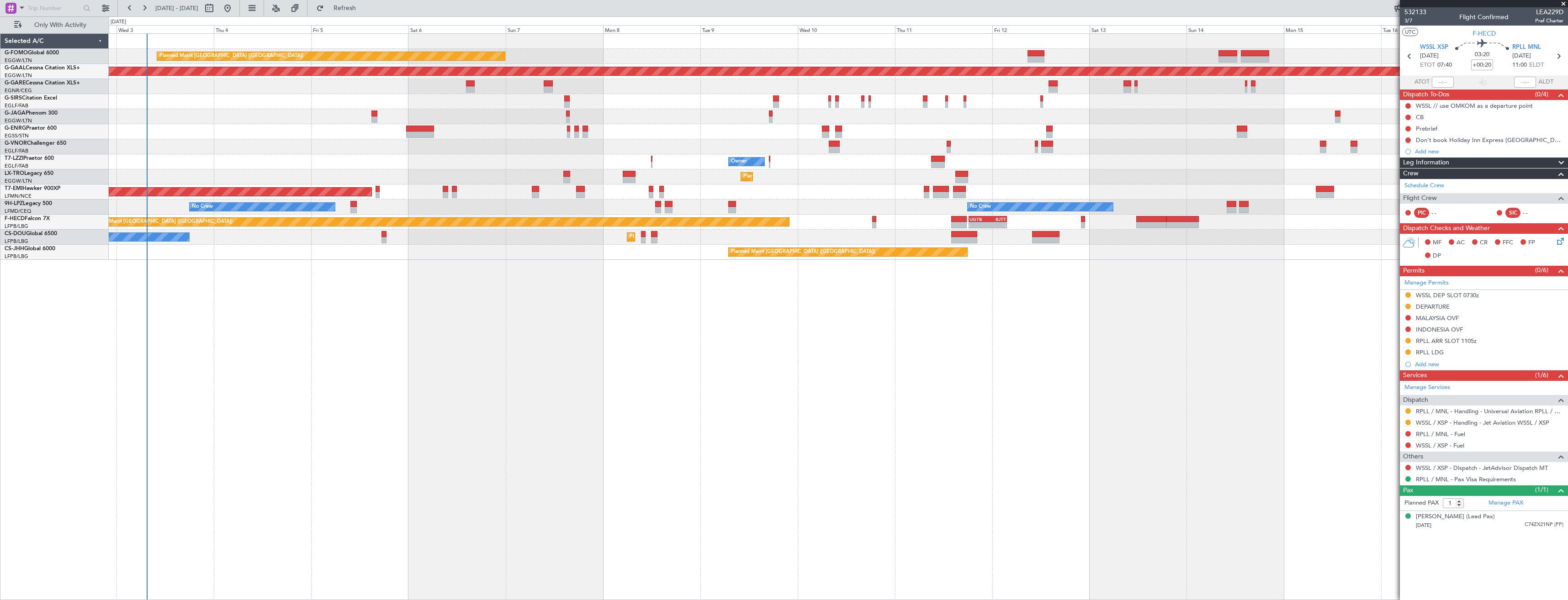
click at [1567, 371] on html "12 Sep 2025 - 27 Sep 2025 Refresh Quick Links Only With Activity Planned Maint …" at bounding box center [784, 300] width 1568 height 600
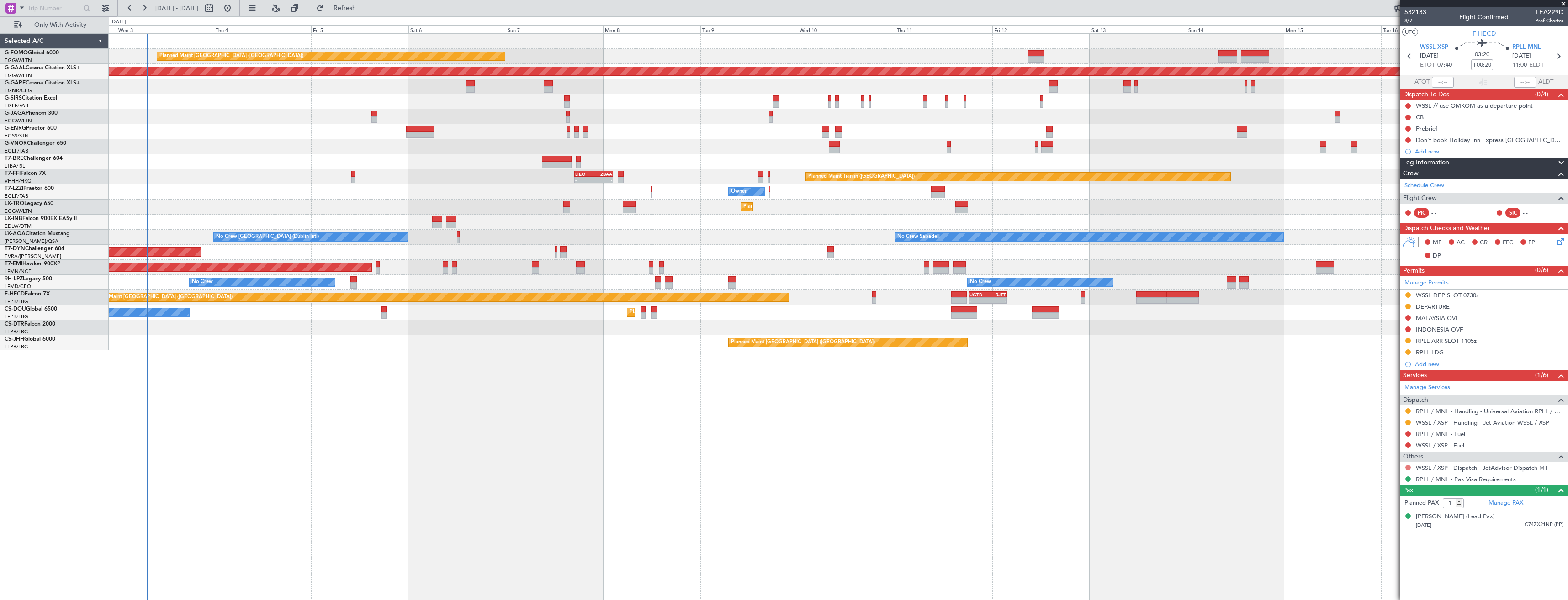
click at [1406, 467] on button at bounding box center [1407, 467] width 5 height 5
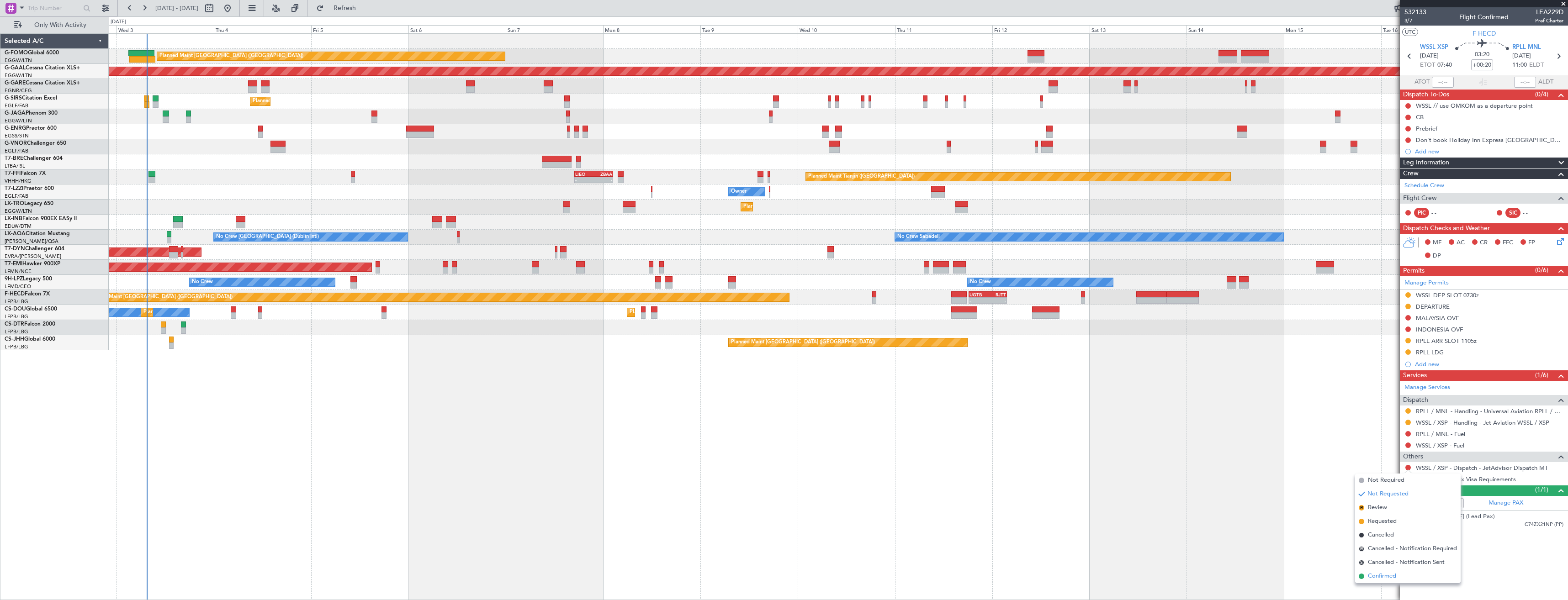
click at [1391, 572] on span "Confirmed" at bounding box center [1382, 576] width 28 height 9
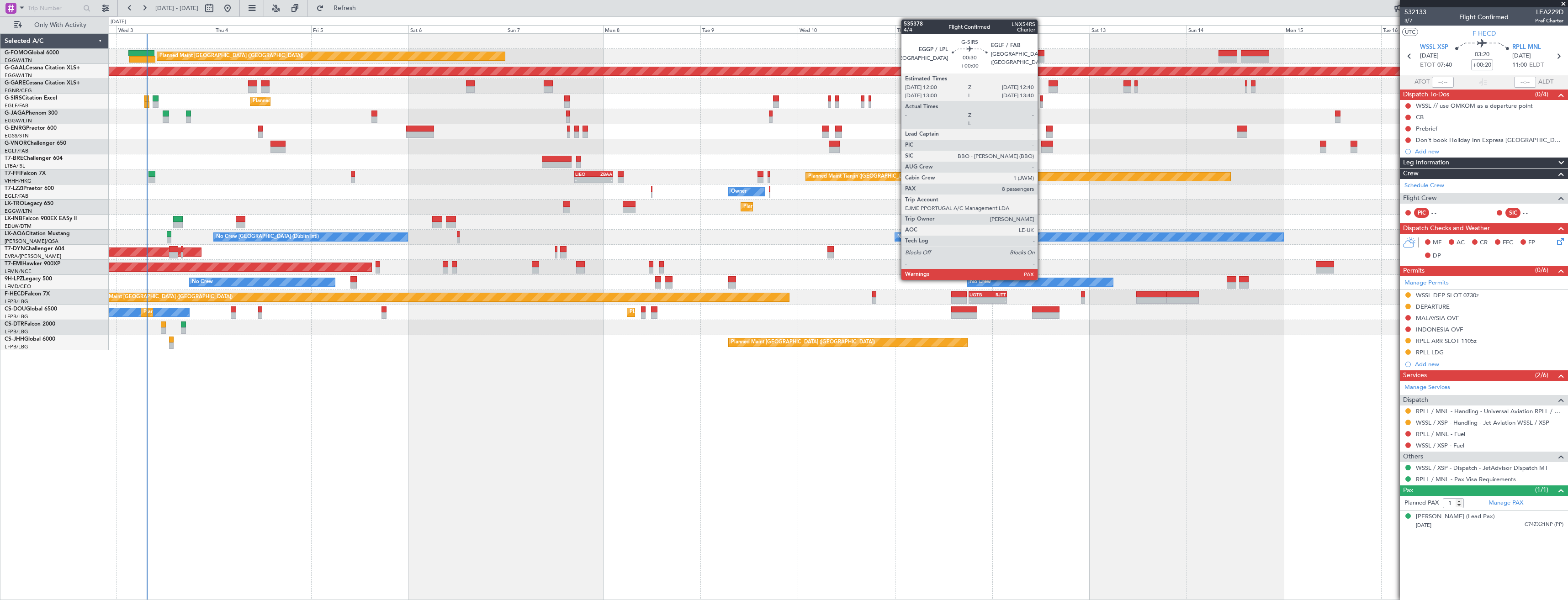
click at [1041, 103] on div at bounding box center [1041, 104] width 3 height 7
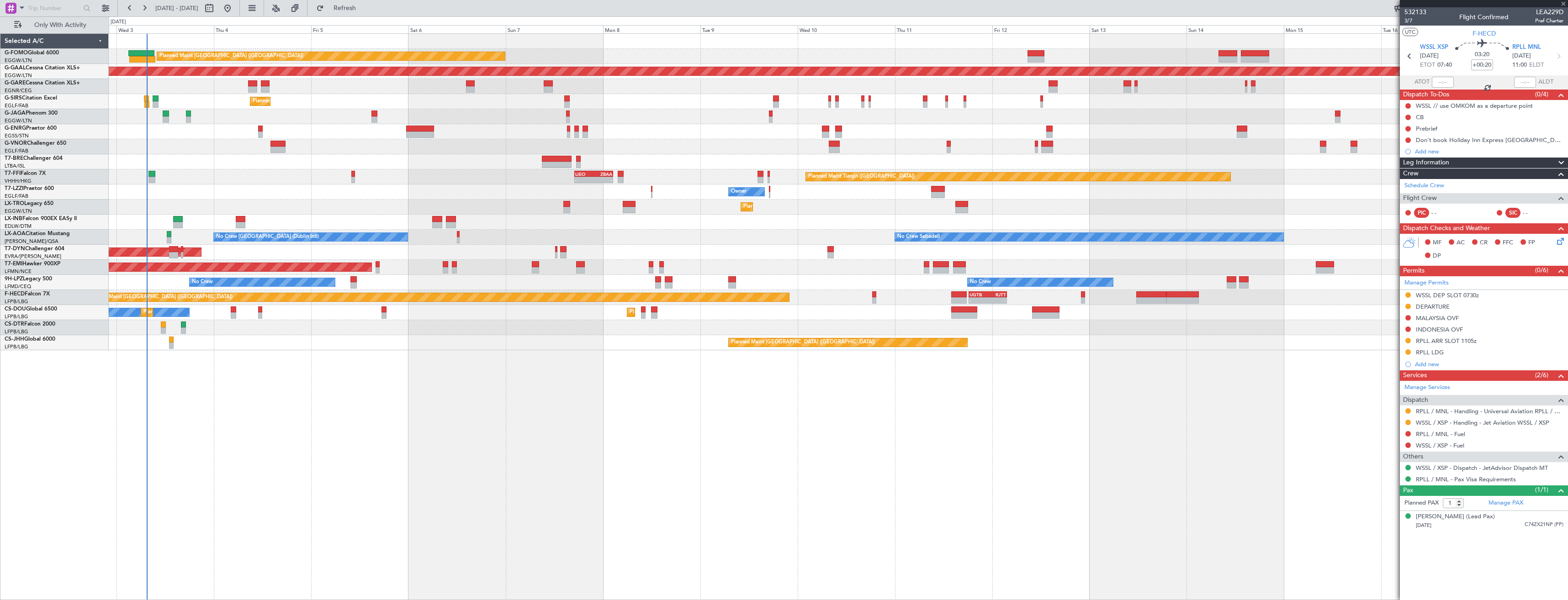
type input "8"
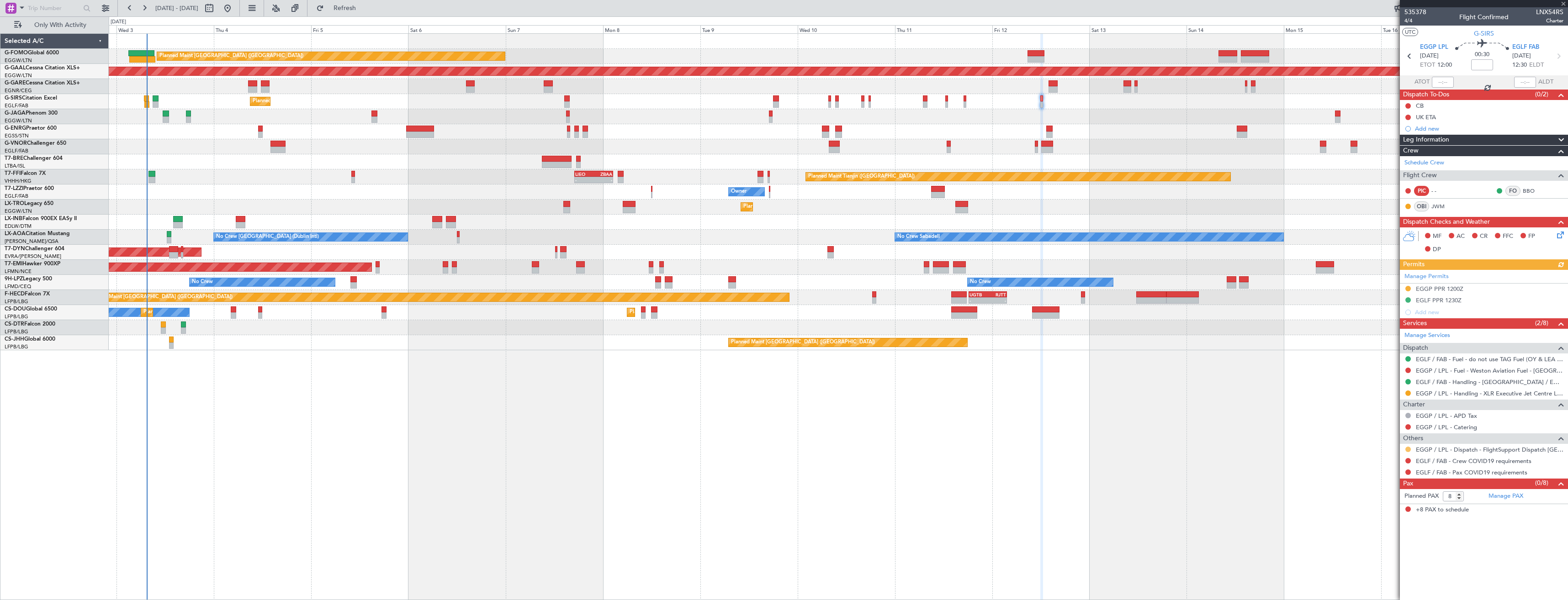
click at [1410, 447] on button at bounding box center [1407, 449] width 5 height 5
click at [1391, 555] on span "Confirmed" at bounding box center [1382, 558] width 28 height 9
click at [1408, 459] on button at bounding box center [1407, 460] width 5 height 5
click at [1372, 472] on span "Not Required" at bounding box center [1386, 474] width 36 height 9
click at [1408, 471] on button at bounding box center [1407, 471] width 5 height 5
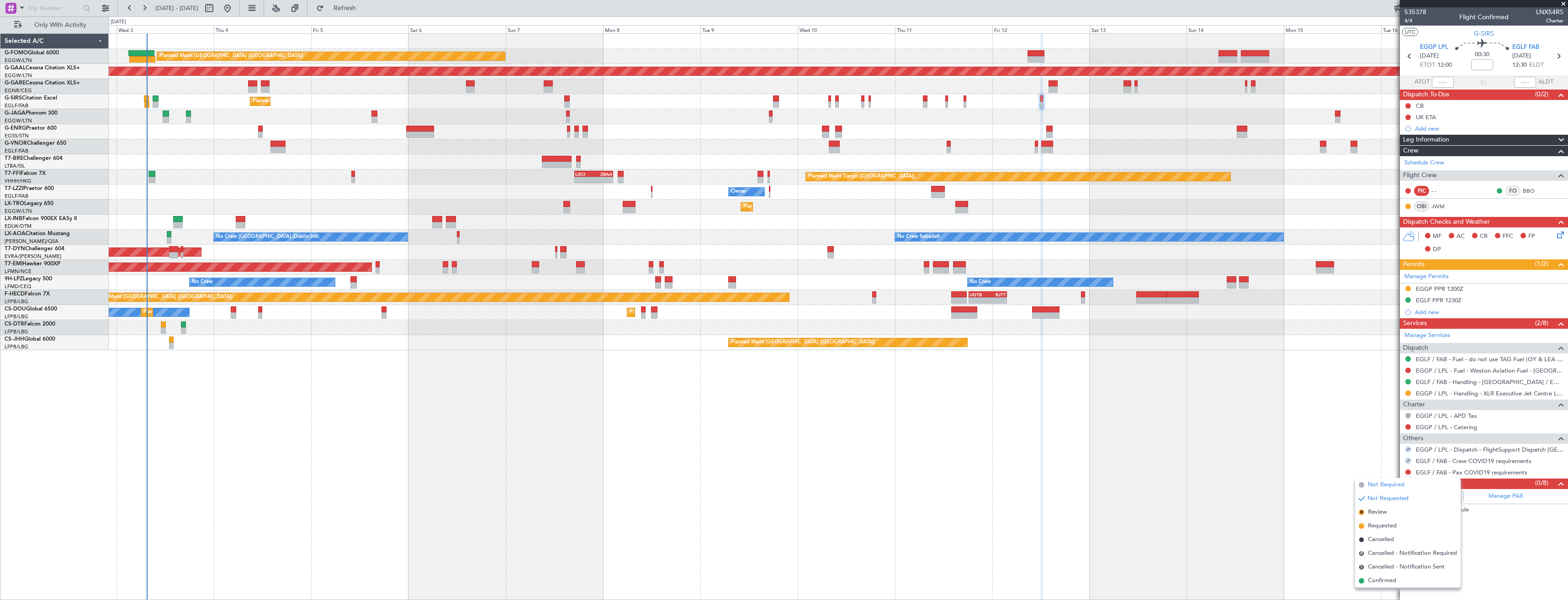
click at [1372, 486] on span "Not Required" at bounding box center [1386, 485] width 36 height 9
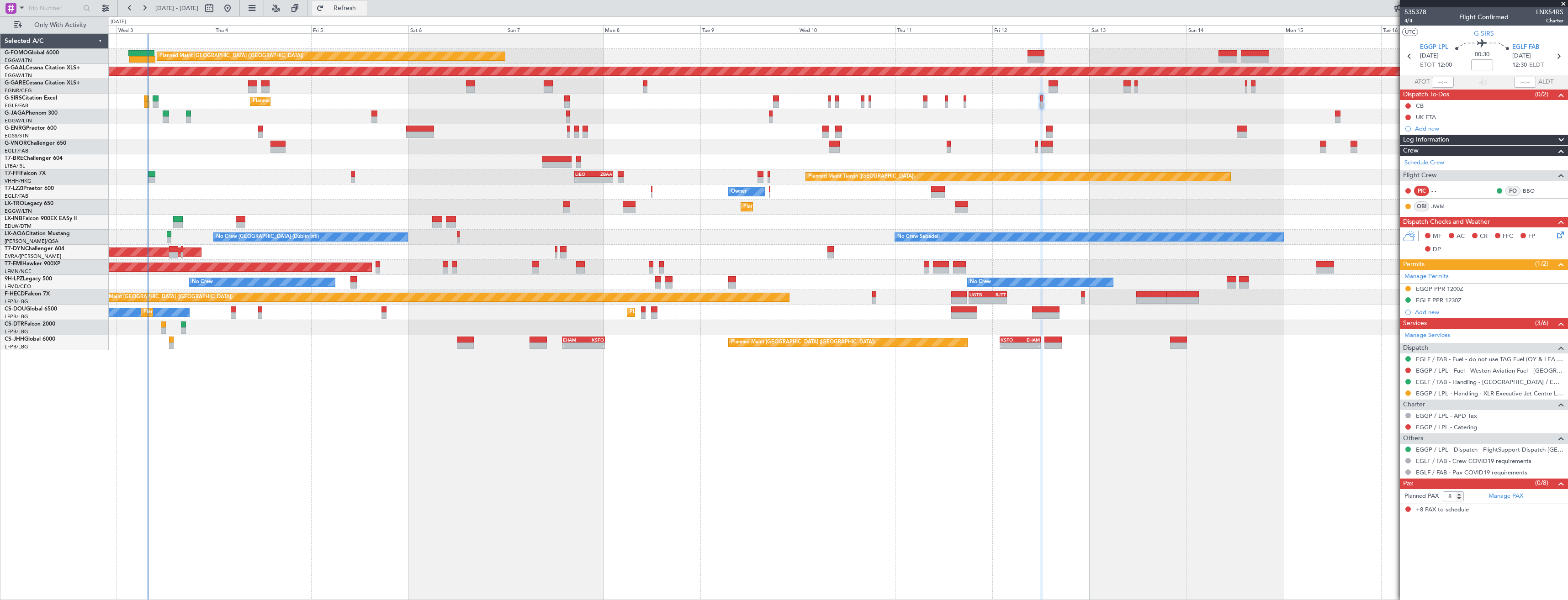
click at [359, 13] on button "Refresh" at bounding box center [339, 8] width 55 height 15
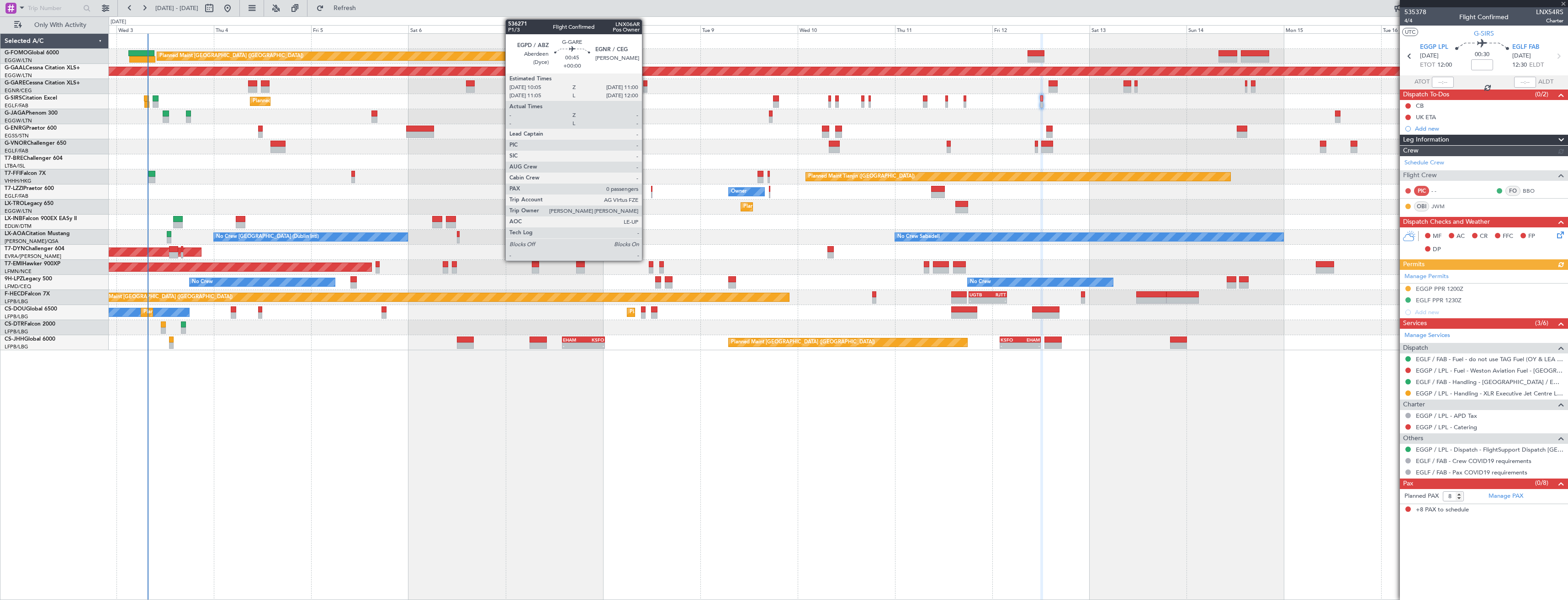
click at [646, 85] on div at bounding box center [646, 83] width 4 height 7
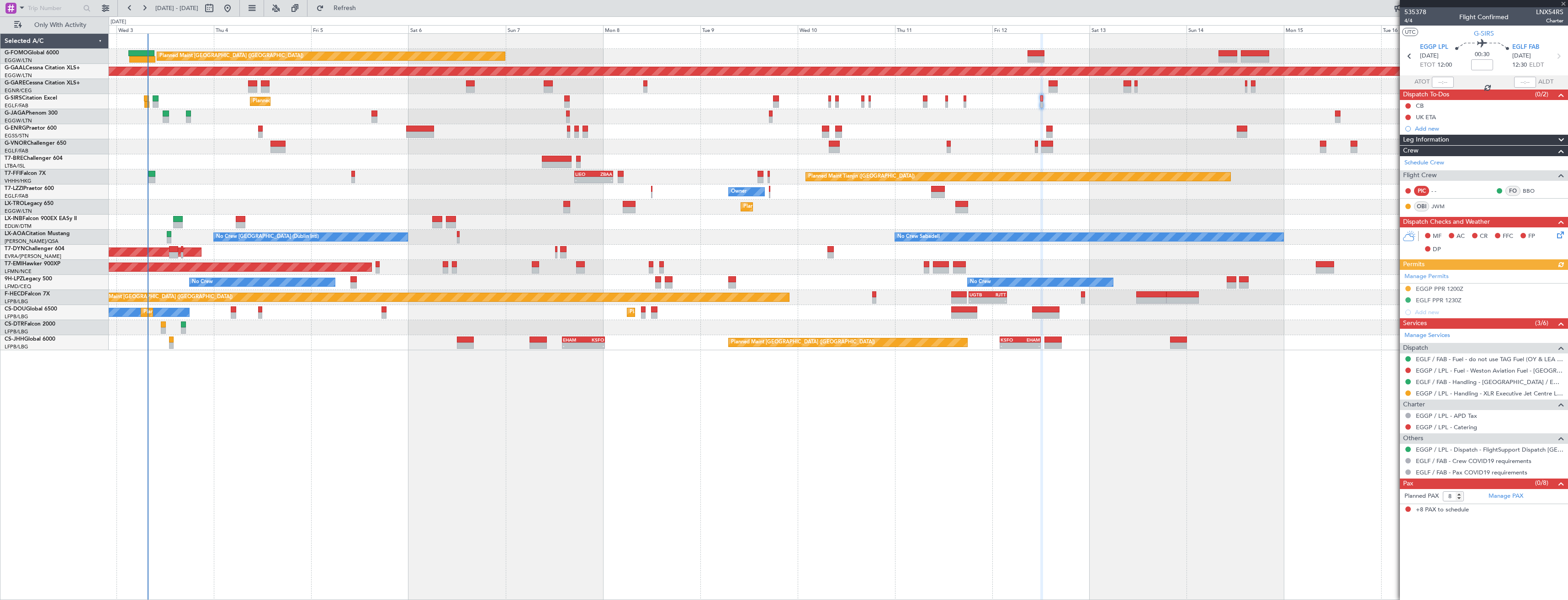
type input "0"
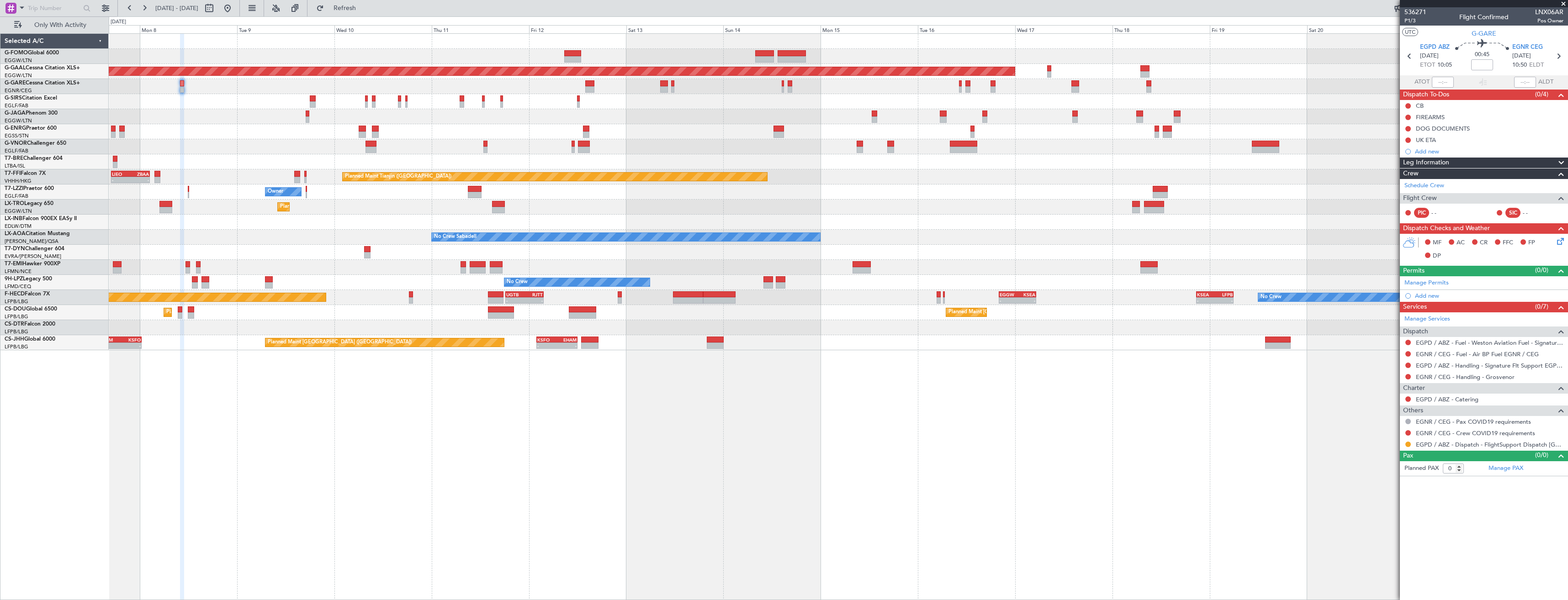
click at [867, 104] on div "Planned Maint [GEOGRAPHIC_DATA] ([GEOGRAPHIC_DATA]) Planned [GEOGRAPHIC_DATA] P…" at bounding box center [838, 192] width 1459 height 317
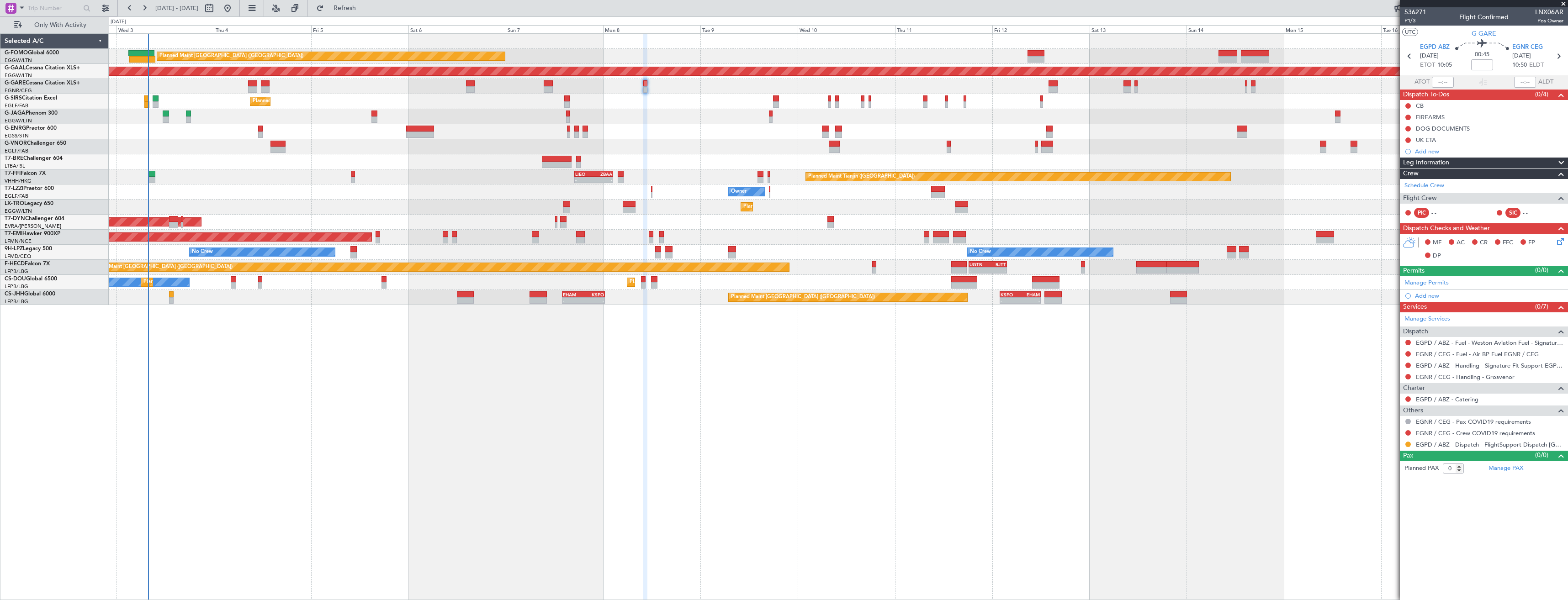
click at [922, 199] on div "Planned Maint [GEOGRAPHIC_DATA] ([GEOGRAPHIC_DATA]) Planned [GEOGRAPHIC_DATA] U…" at bounding box center [838, 169] width 1459 height 271
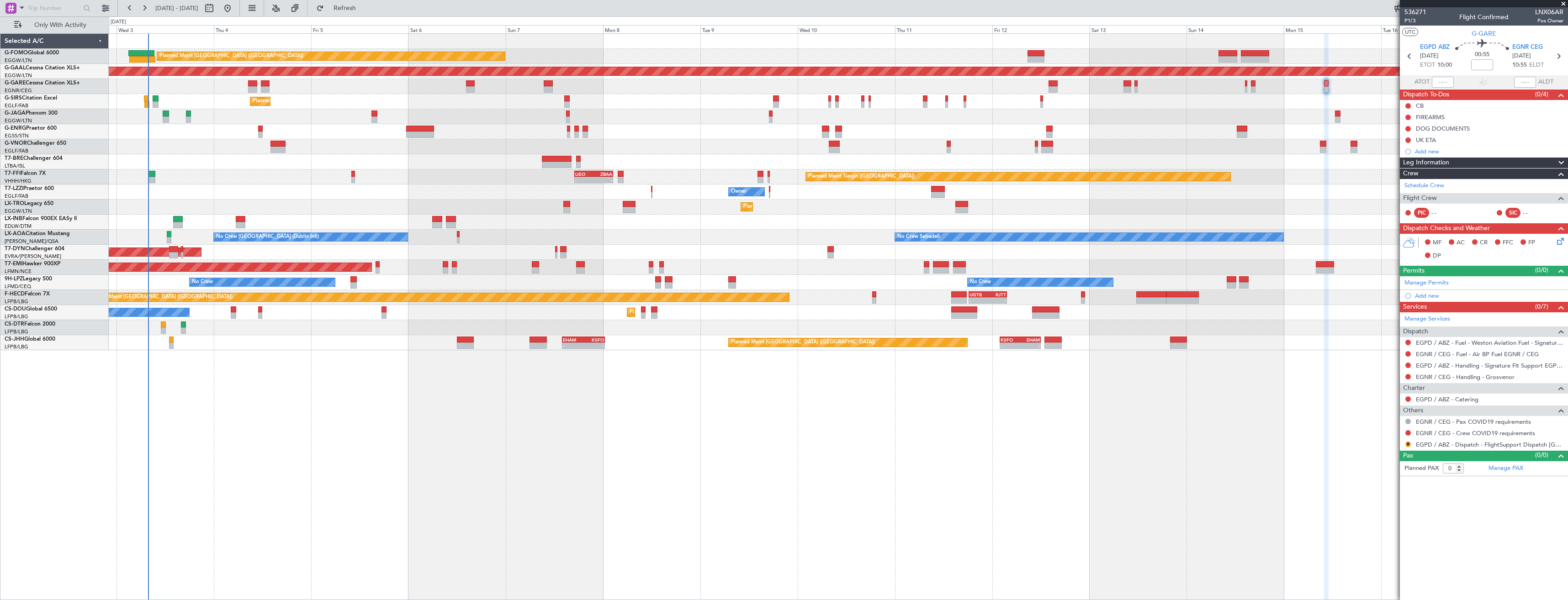
click at [1564, 3] on span at bounding box center [1564, 4] width 9 height 8
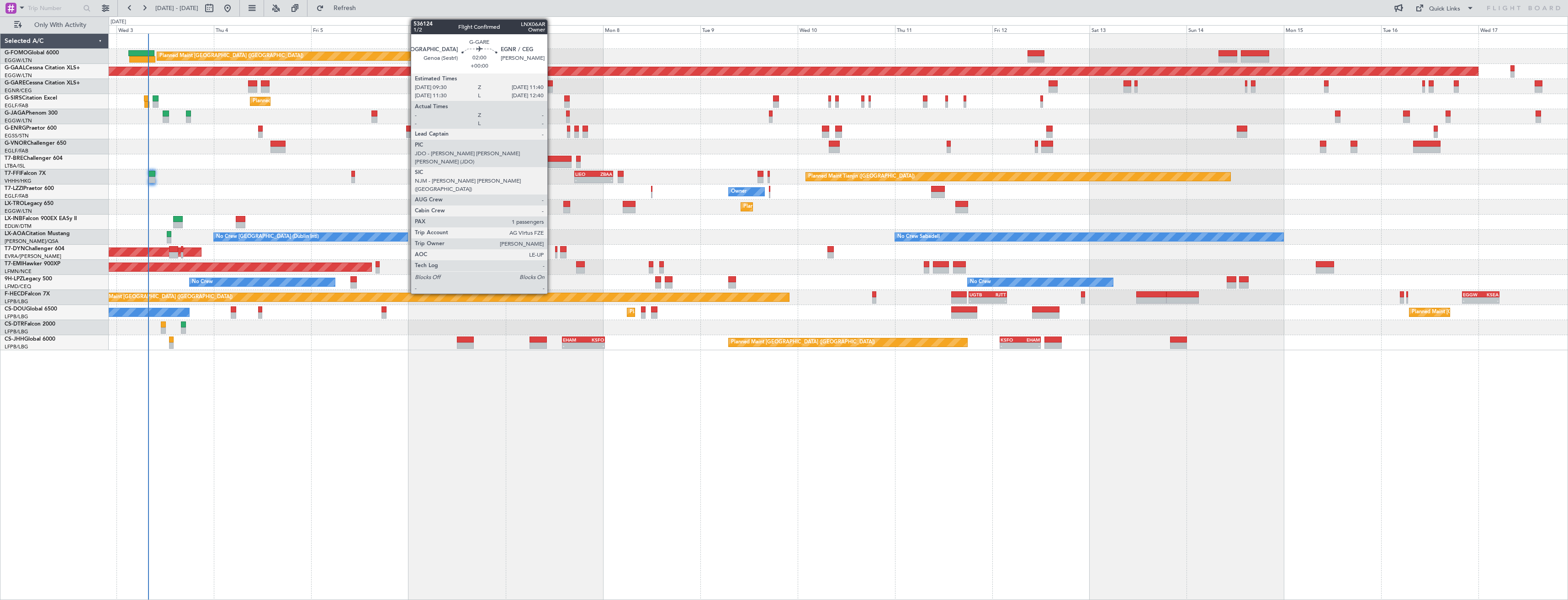
click at [551, 86] on div at bounding box center [548, 83] width 9 height 7
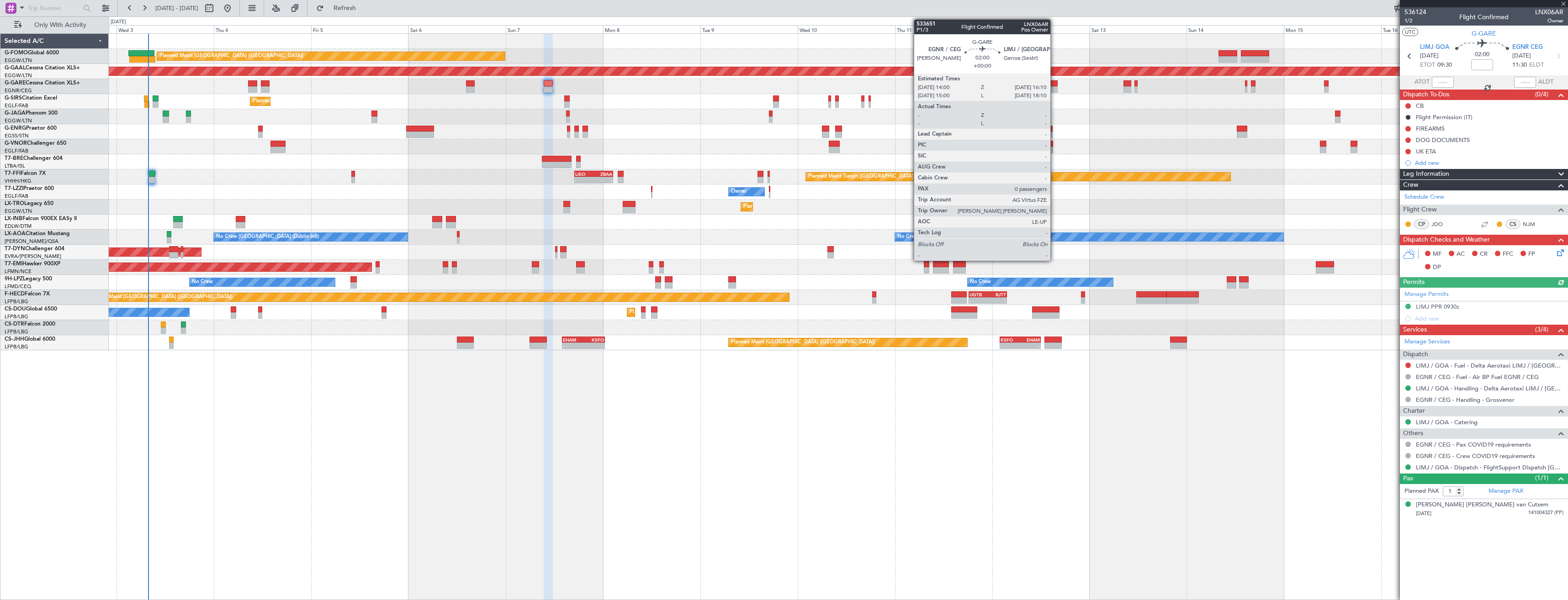
click at [1053, 88] on div at bounding box center [1053, 89] width 9 height 7
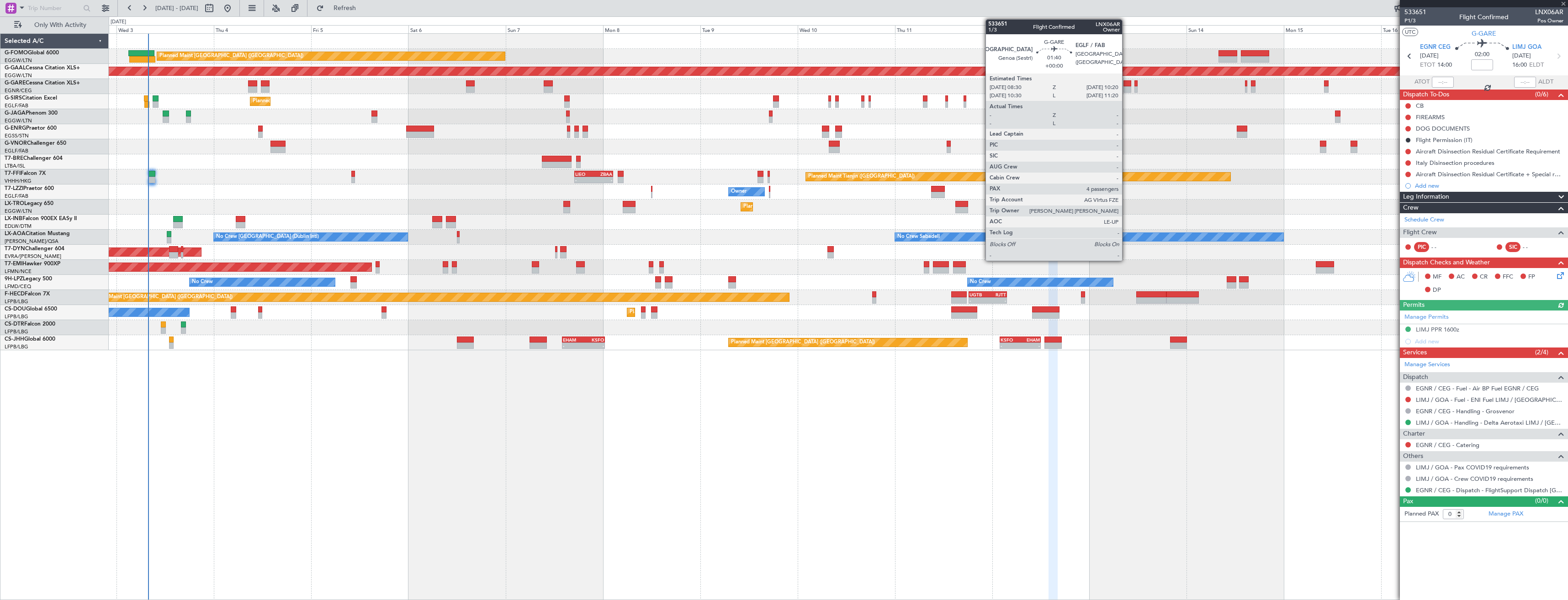
click at [1126, 88] on div at bounding box center [1127, 89] width 7 height 7
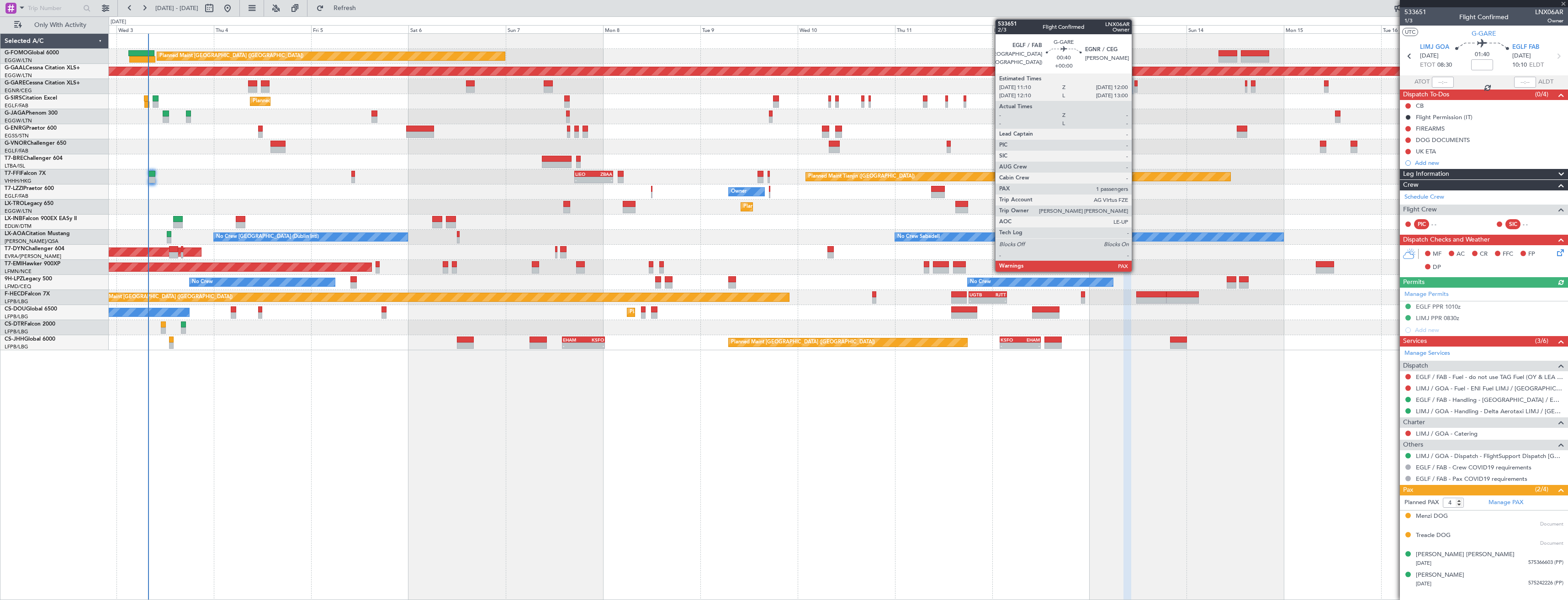
click at [1136, 89] on div at bounding box center [1136, 89] width 4 height 7
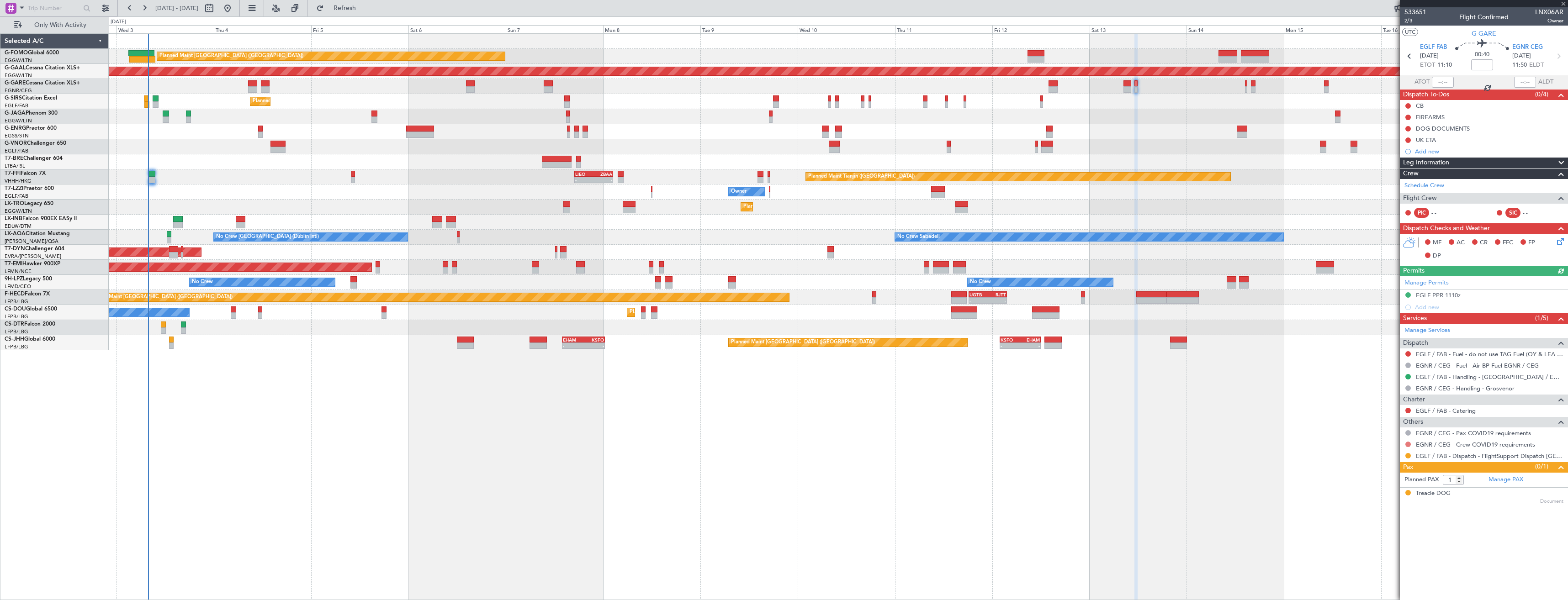
click at [1407, 443] on button at bounding box center [1407, 444] width 5 height 5
click at [1381, 457] on span "Not Required" at bounding box center [1386, 457] width 36 height 9
click at [1410, 456] on button at bounding box center [1407, 455] width 5 height 5
click at [1370, 563] on span "Confirmed" at bounding box center [1382, 564] width 28 height 9
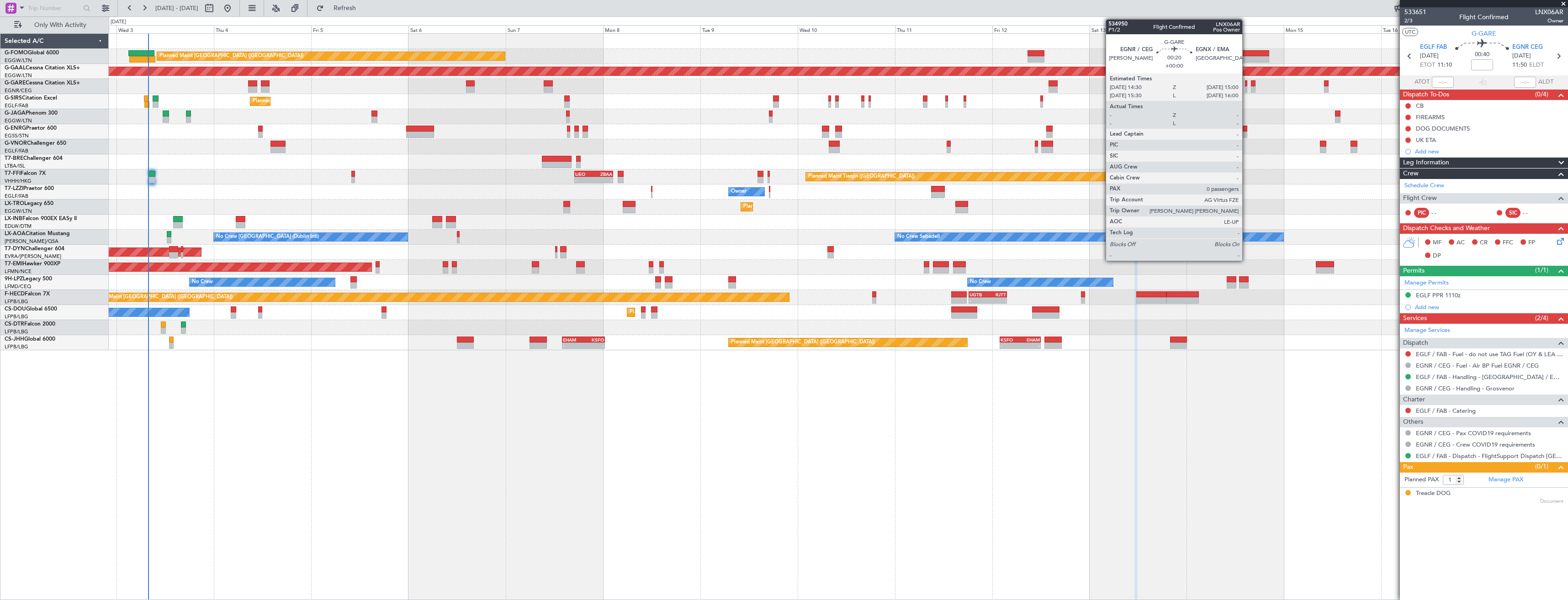
click at [1246, 91] on div at bounding box center [1246, 89] width 2 height 7
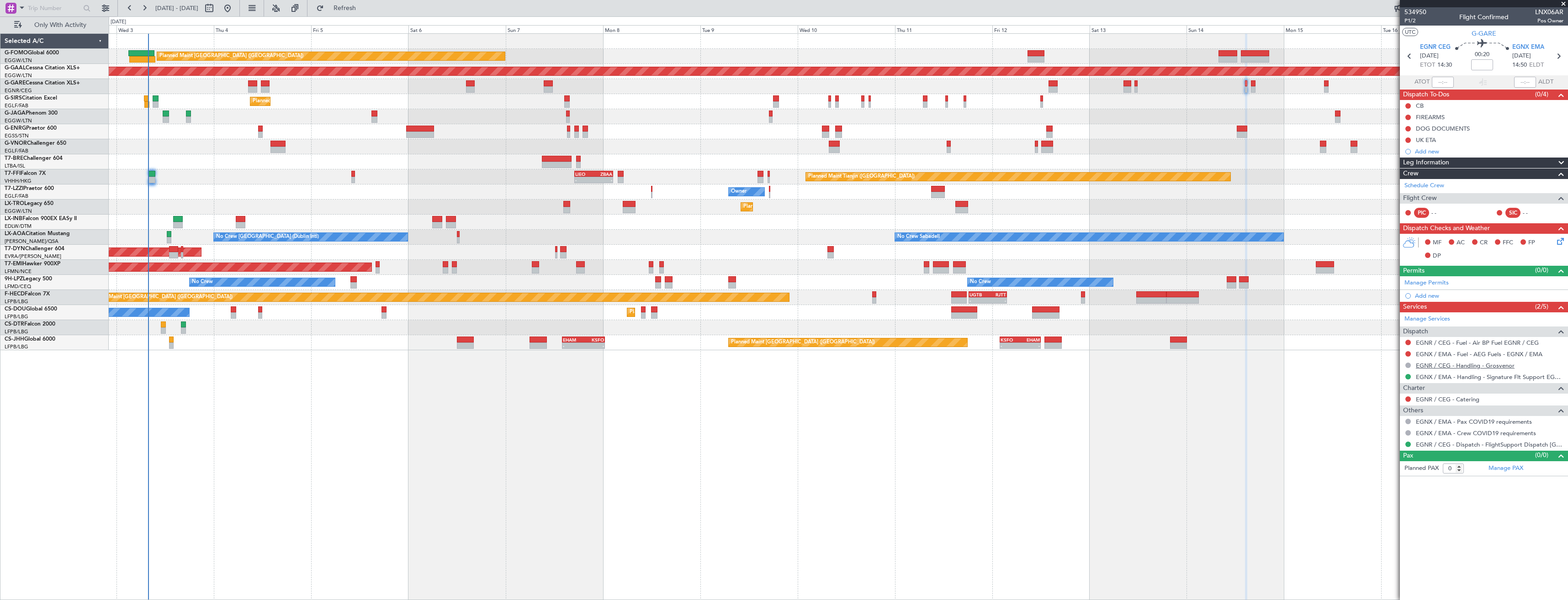
click at [1449, 365] on link "EGNR / CEG - Handling - Grosvenor" at bounding box center [1465, 365] width 99 height 7
drag, startPoint x: 1407, startPoint y: 341, endPoint x: 1408, endPoint y: 346, distance: 5.1
click at [1407, 341] on button at bounding box center [1407, 342] width 5 height 5
click at [1372, 358] on span "Not Required" at bounding box center [1386, 355] width 36 height 9
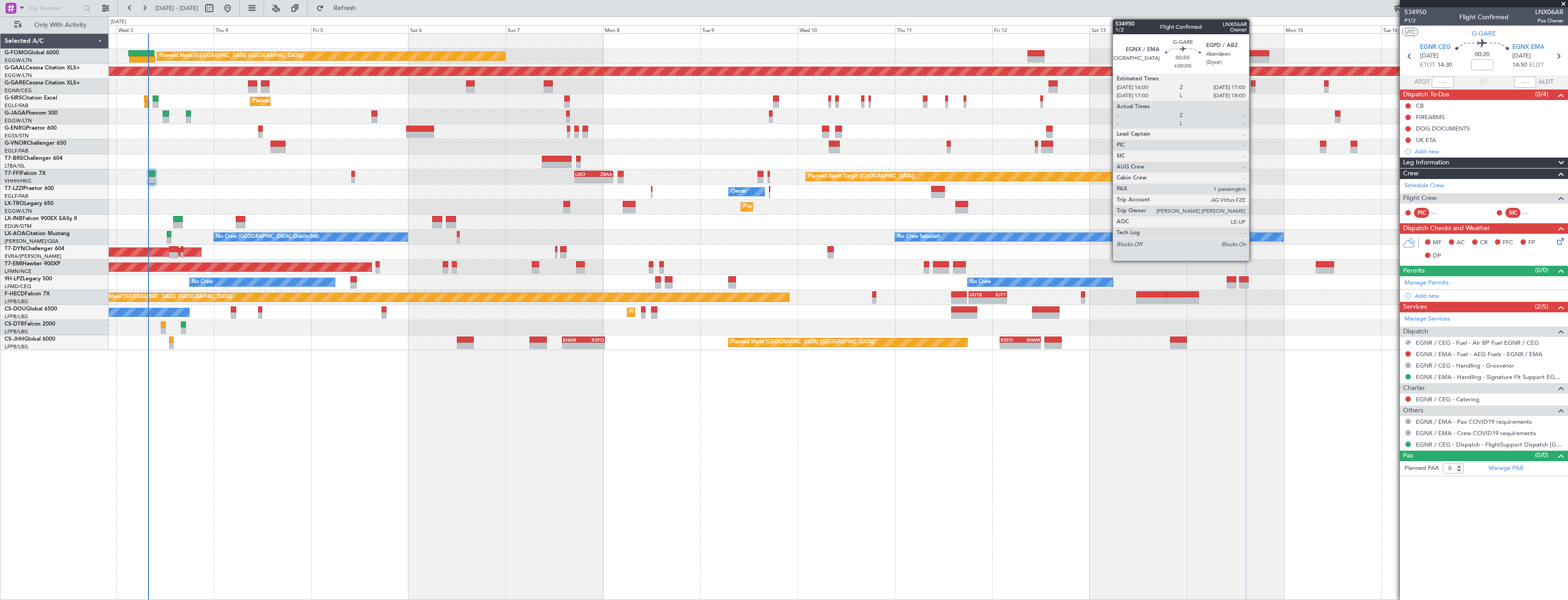
click at [1253, 88] on div at bounding box center [1253, 89] width 4 height 7
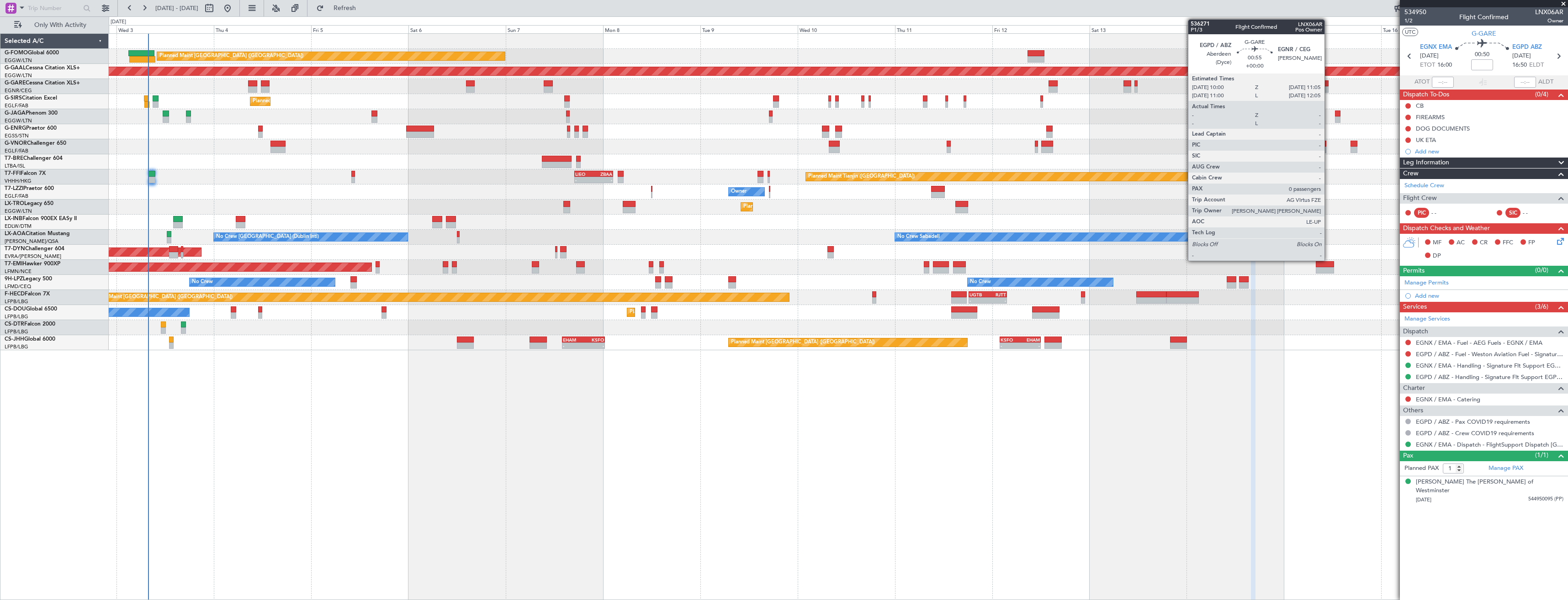
click at [1328, 84] on div at bounding box center [1326, 83] width 4 height 7
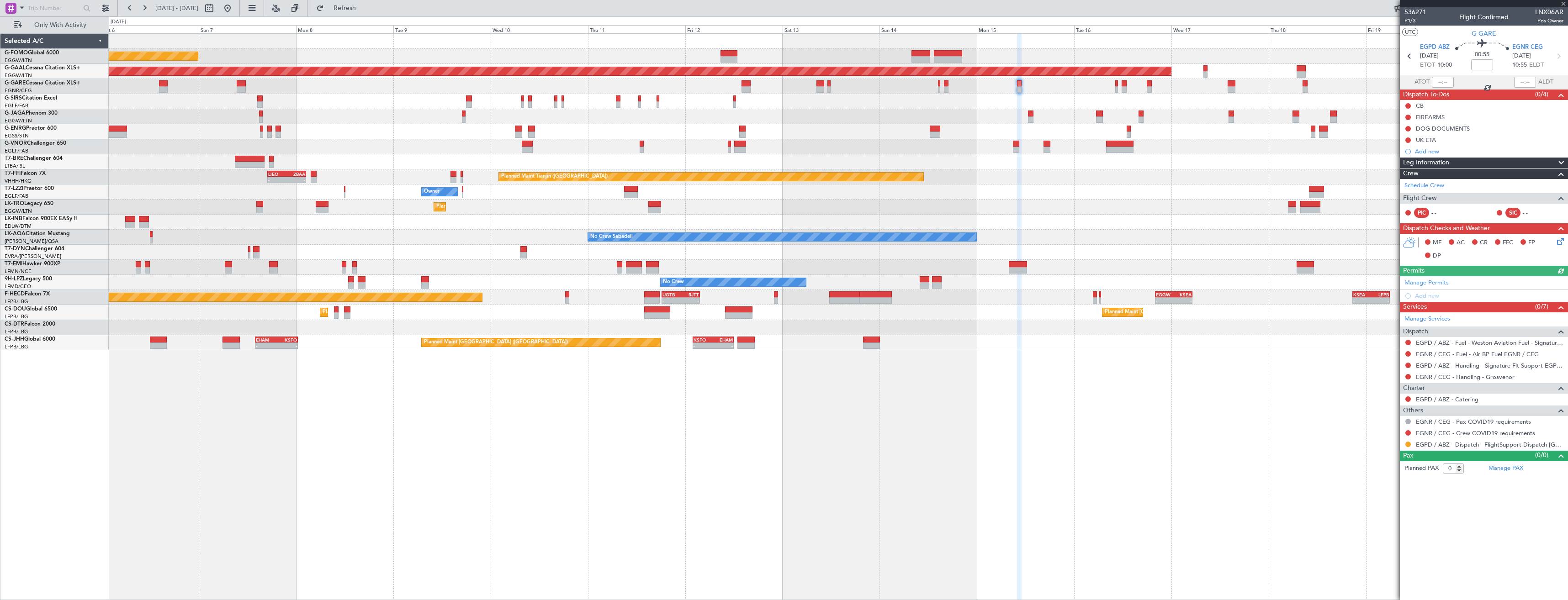
click at [1026, 158] on div "Planned Maint London (Luton) Planned Maint Dusseldorf Planned Maint London (Far…" at bounding box center [838, 192] width 1459 height 317
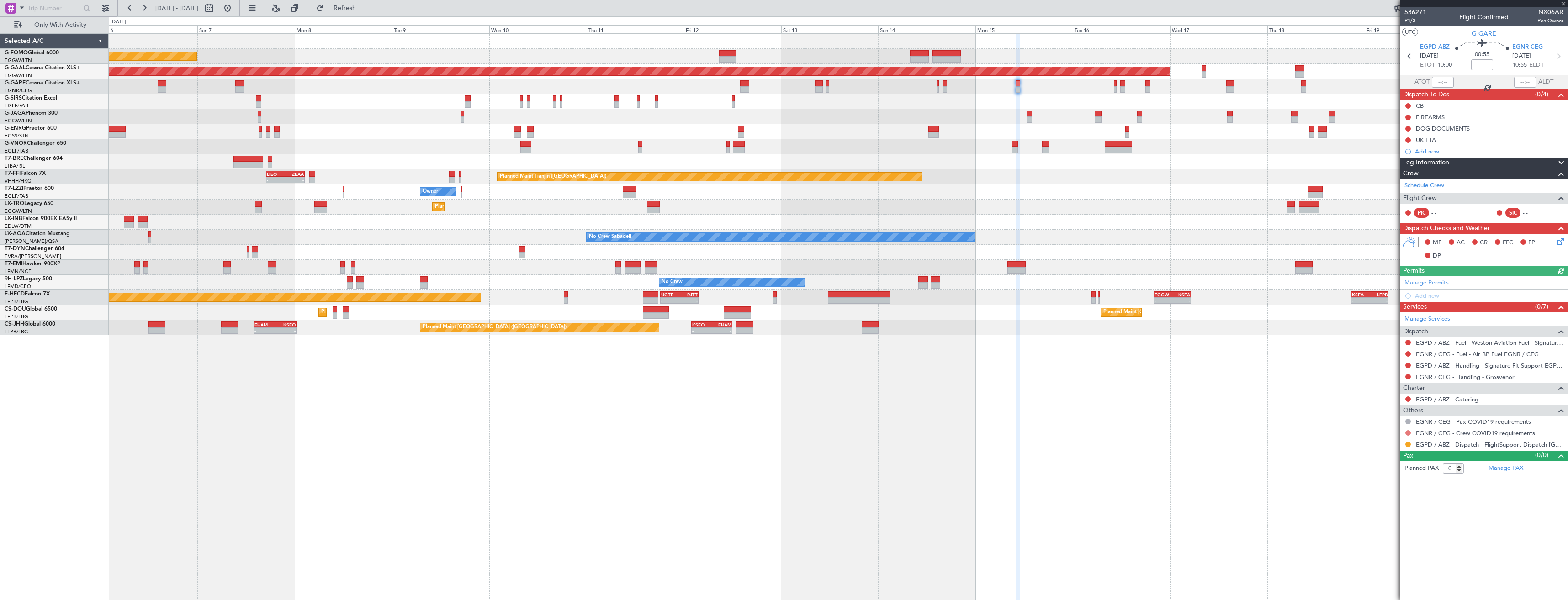
click at [1407, 433] on button at bounding box center [1407, 433] width 5 height 5
click at [1394, 448] on span "Not Required" at bounding box center [1386, 445] width 36 height 9
click at [1410, 445] on button at bounding box center [1407, 444] width 5 height 5
click at [1381, 552] on span "Confirmed" at bounding box center [1382, 553] width 28 height 9
click at [1407, 374] on button at bounding box center [1407, 376] width 5 height 5
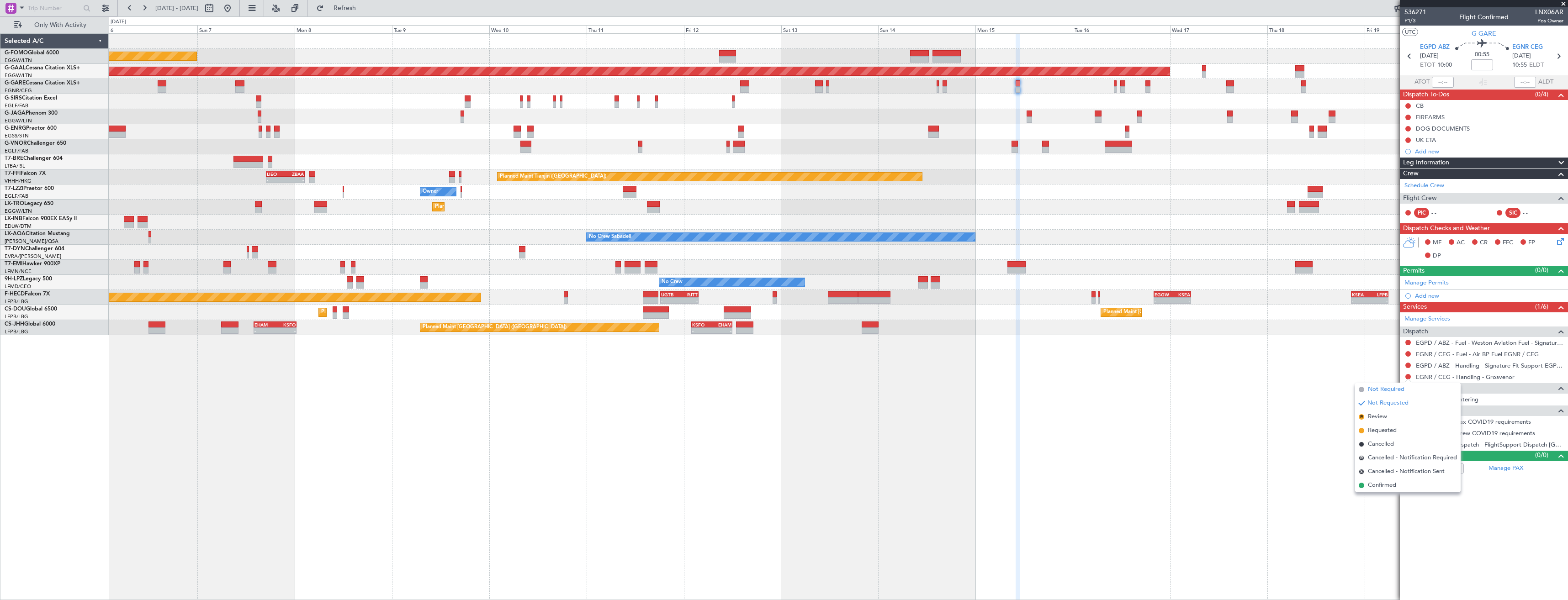
click at [1379, 390] on span "Not Required" at bounding box center [1386, 390] width 36 height 9
click at [1408, 355] on button at bounding box center [1407, 353] width 5 height 5
click at [1380, 367] on span "Not Required" at bounding box center [1386, 367] width 36 height 9
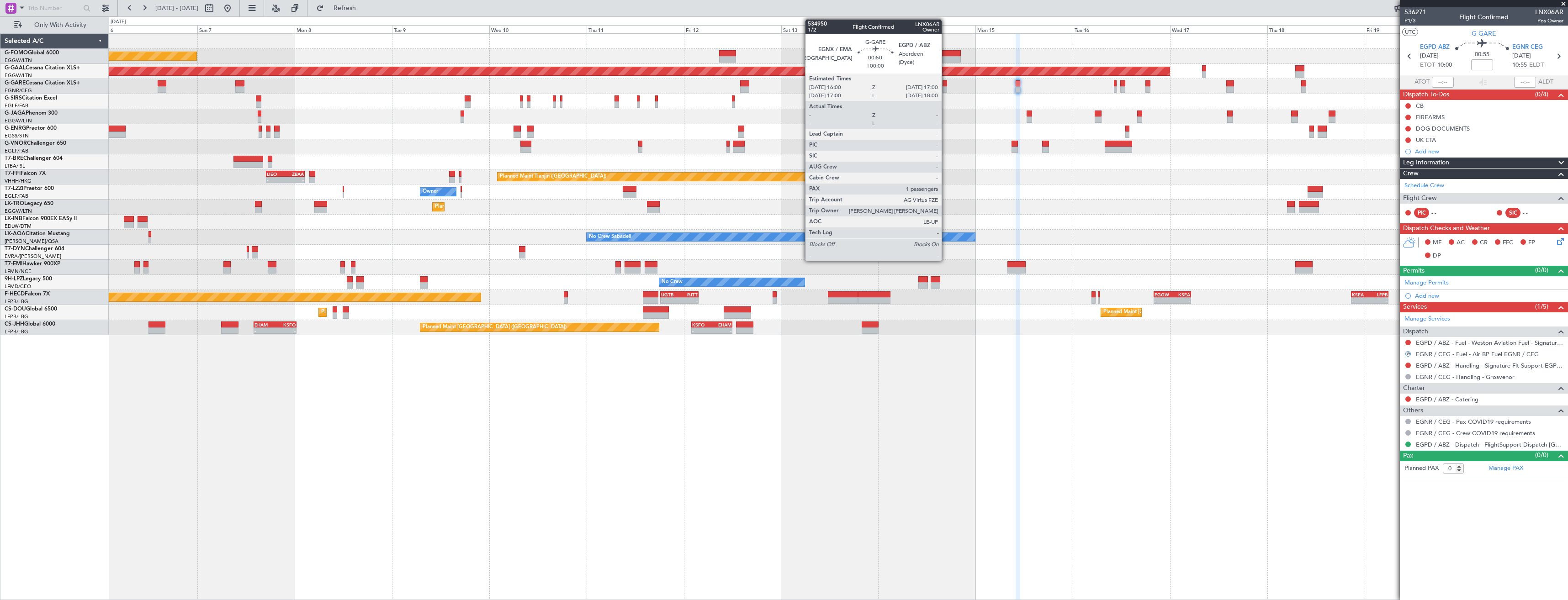
click at [945, 89] on div at bounding box center [945, 89] width 4 height 7
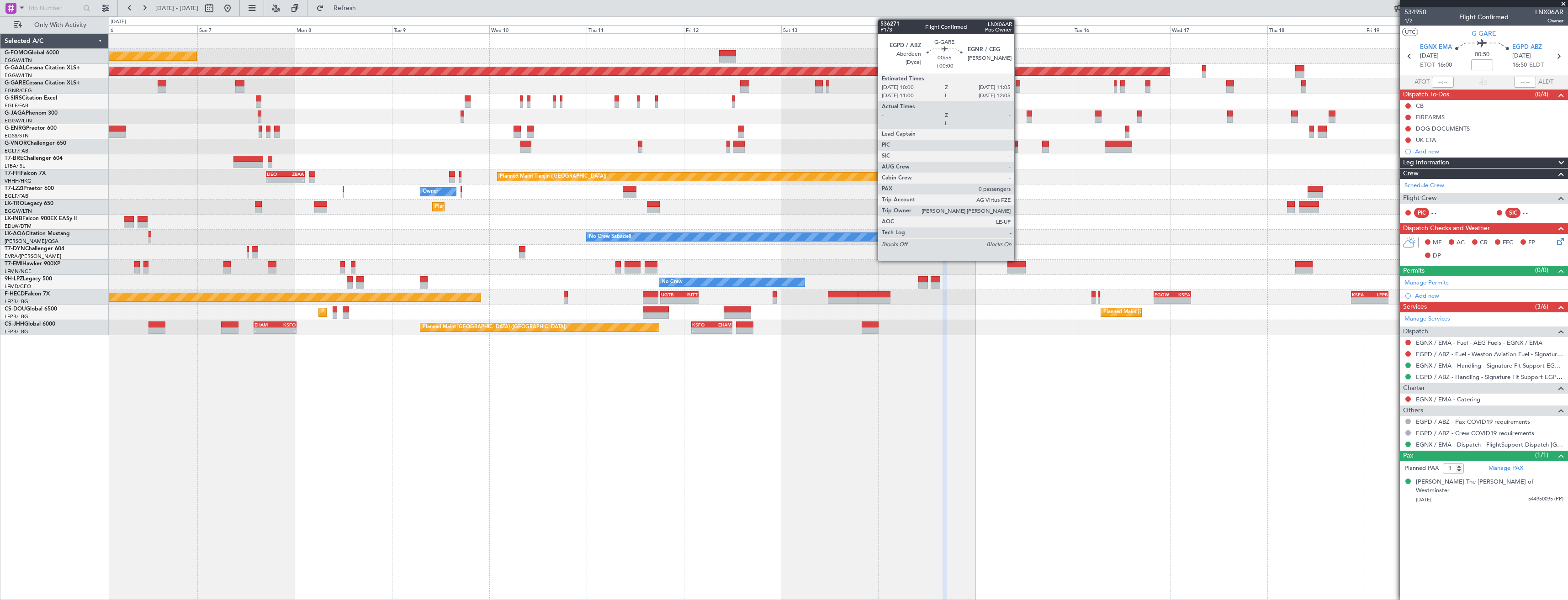
click at [1018, 83] on div at bounding box center [1018, 83] width 4 height 7
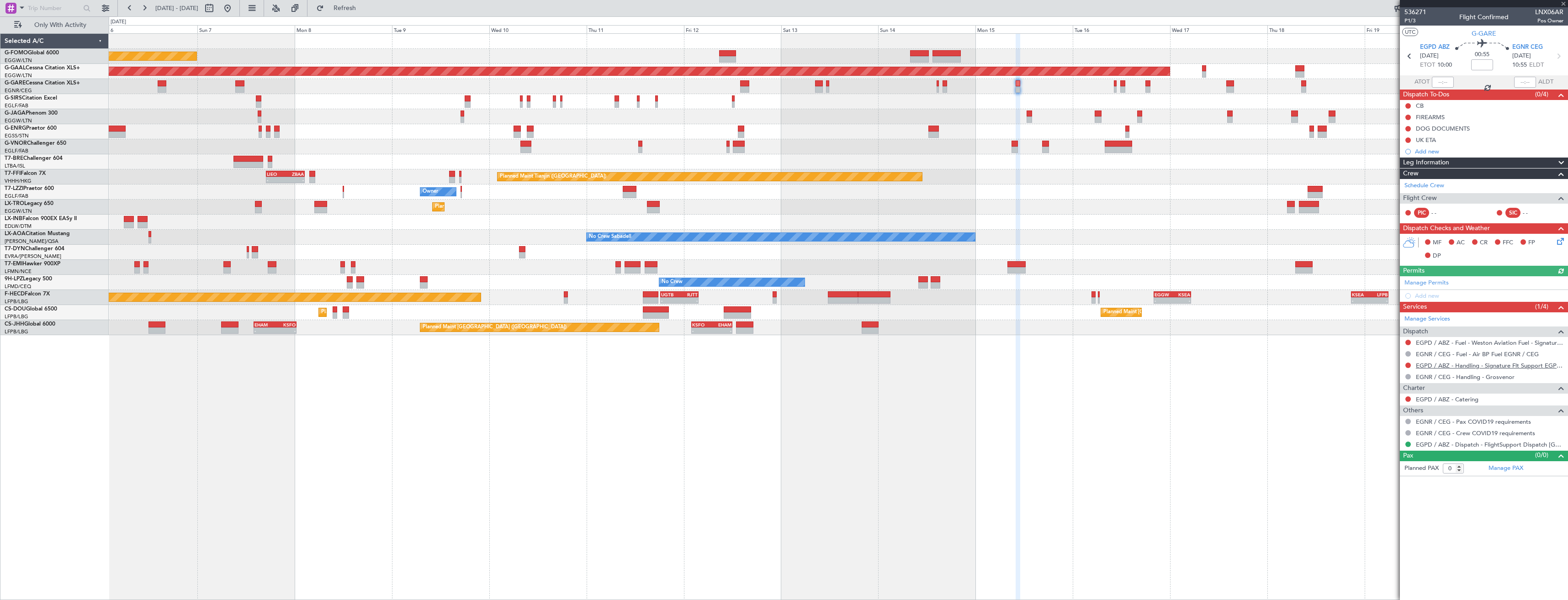
click at [1433, 367] on link "EGPD / ABZ - Handling - Signature Flt Support EGPD / ABZ" at bounding box center [1489, 365] width 147 height 7
click at [1408, 364] on button at bounding box center [1407, 365] width 5 height 5
click at [1384, 418] on span "Requested" at bounding box center [1382, 419] width 29 height 9
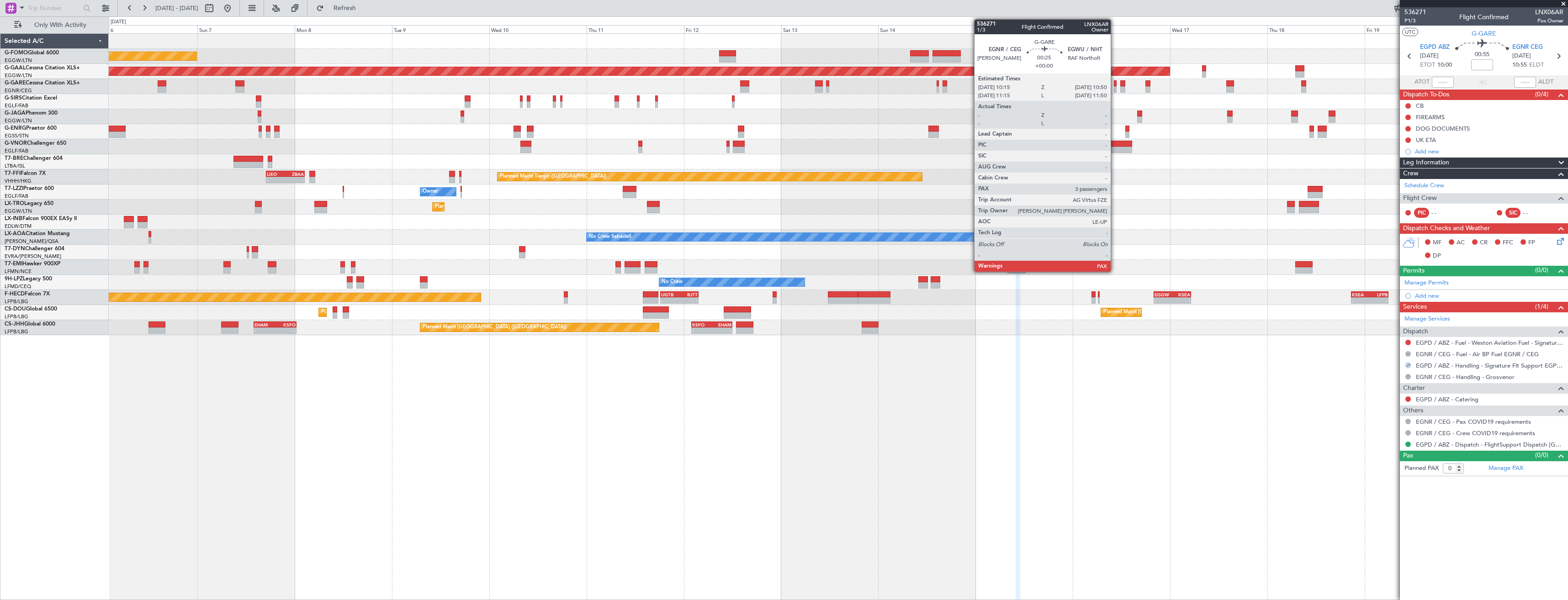
click at [1115, 88] on div at bounding box center [1115, 89] width 3 height 7
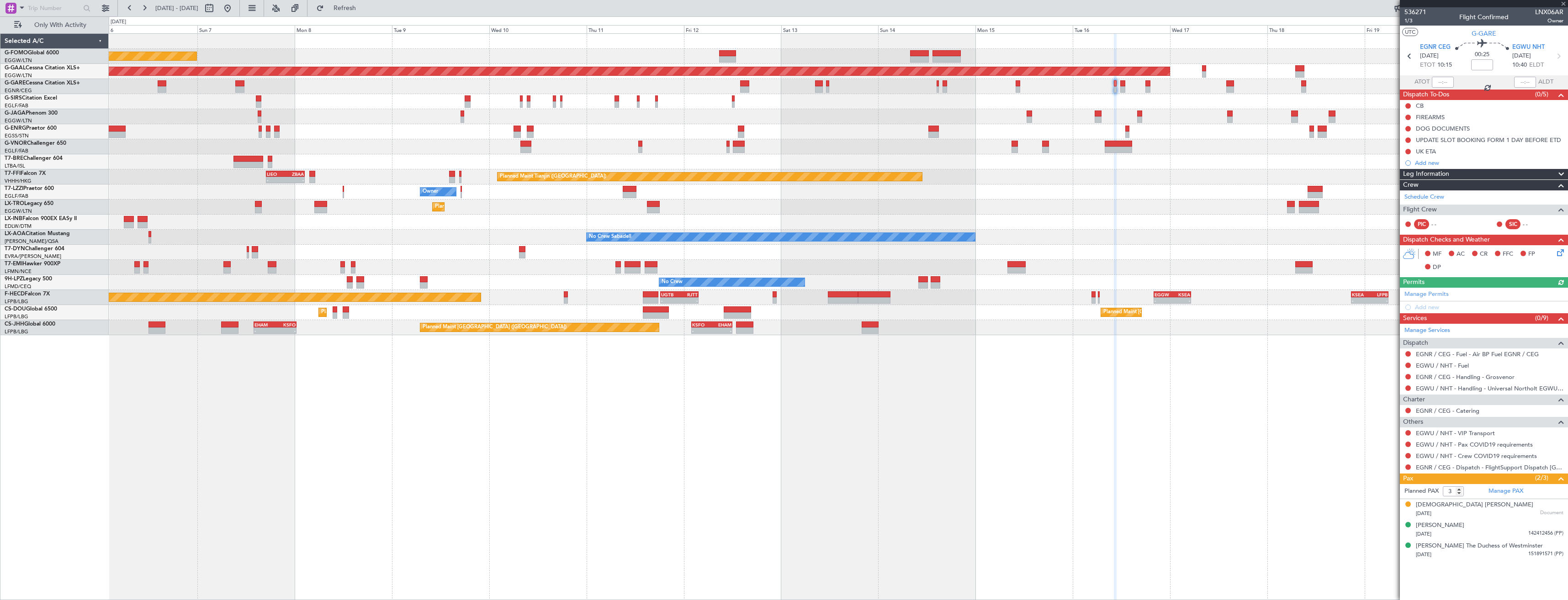
click at [1411, 377] on div at bounding box center [1408, 377] width 7 height 7
click at [1407, 375] on button at bounding box center [1407, 376] width 5 height 5
click at [1383, 387] on span "Not Required" at bounding box center [1386, 390] width 36 height 9
click at [1407, 355] on button at bounding box center [1407, 353] width 5 height 5
click at [1392, 367] on span "Not Required" at bounding box center [1386, 367] width 36 height 9
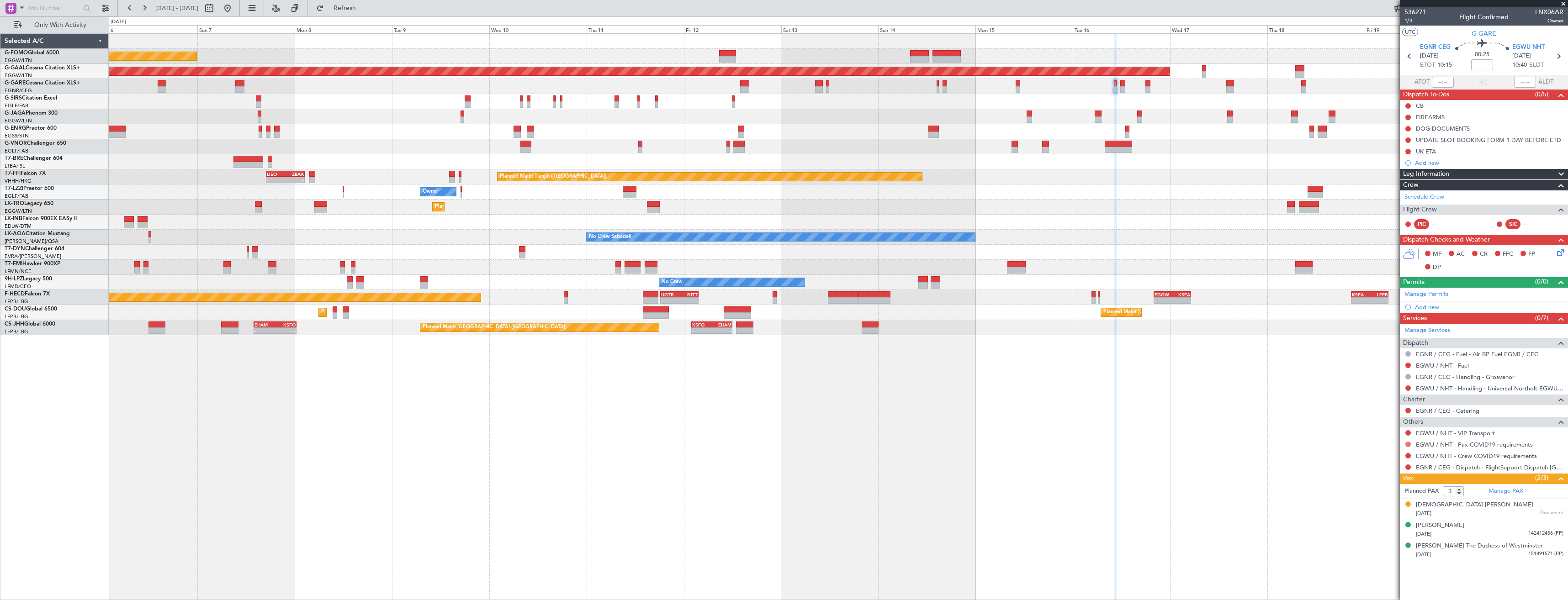
click at [1409, 443] on button at bounding box center [1407, 444] width 5 height 5
click at [1373, 456] on span "Not Required" at bounding box center [1386, 457] width 36 height 9
click at [1407, 455] on button at bounding box center [1407, 455] width 5 height 5
click at [1367, 467] on li "Not Required" at bounding box center [1408, 468] width 106 height 13
click at [1407, 467] on button at bounding box center [1407, 467] width 5 height 5
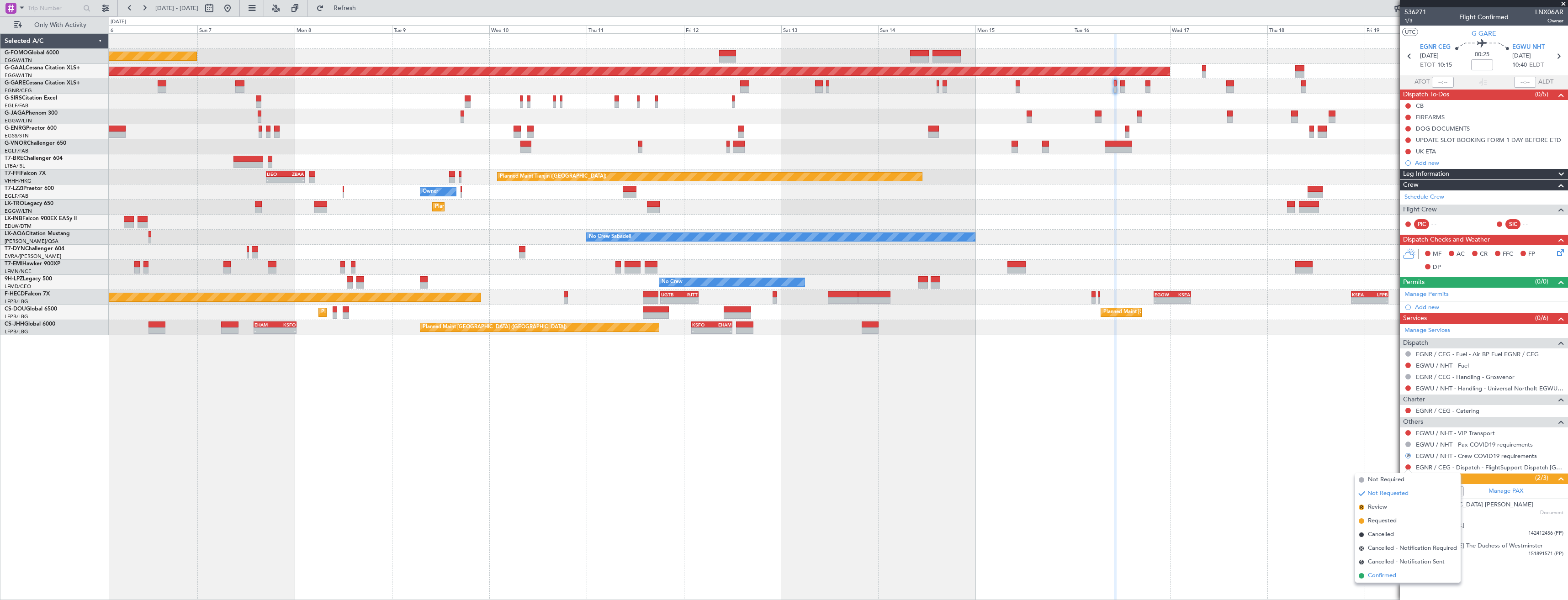
click at [1381, 575] on span "Confirmed" at bounding box center [1382, 575] width 28 height 9
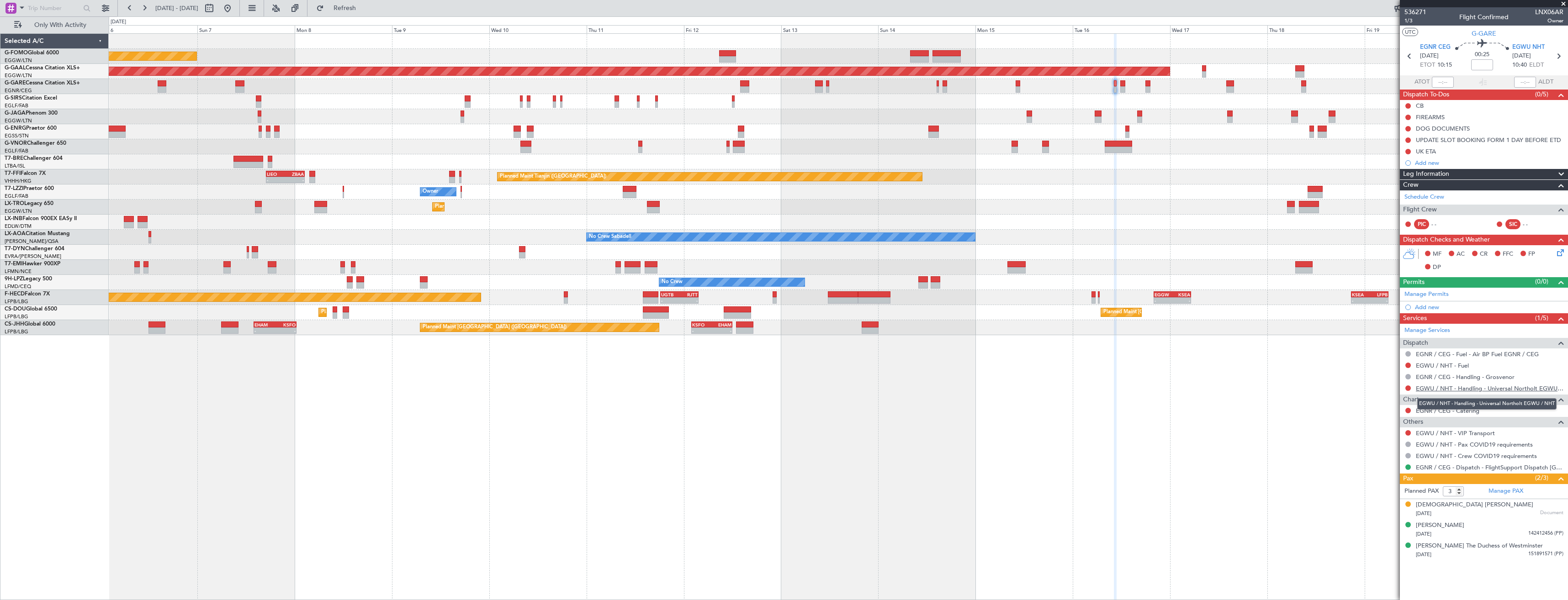
click at [1443, 389] on link "EGWU / NHT - Handling - Universal Northolt EGWU / NHT" at bounding box center [1489, 388] width 147 height 7
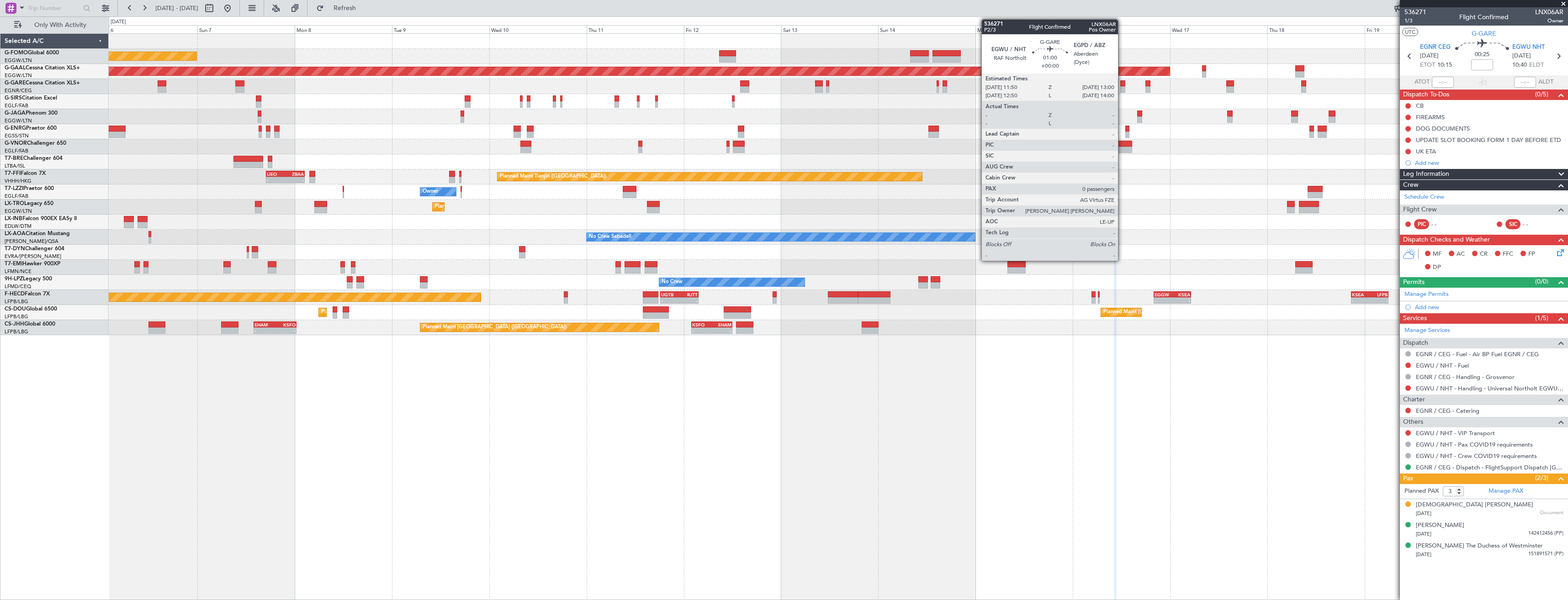
click at [1122, 86] on div at bounding box center [1122, 83] width 5 height 7
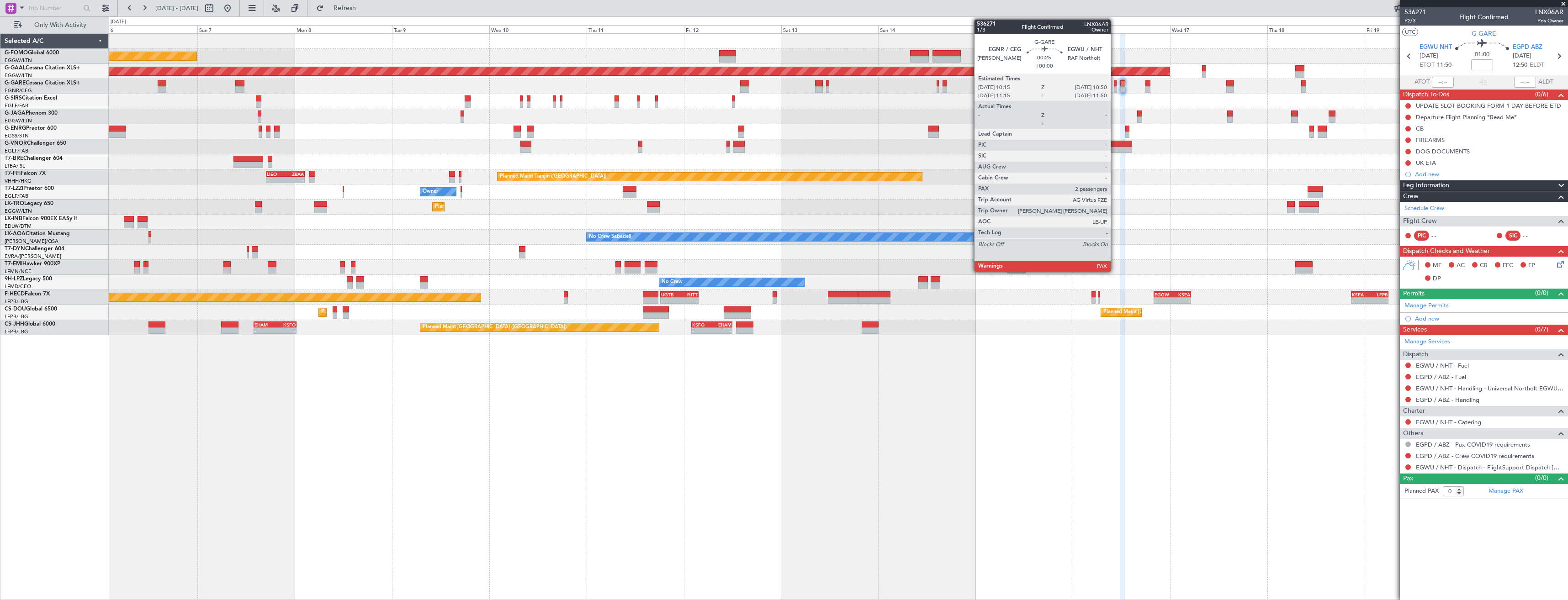
click at [1115, 85] on div at bounding box center [1115, 83] width 3 height 7
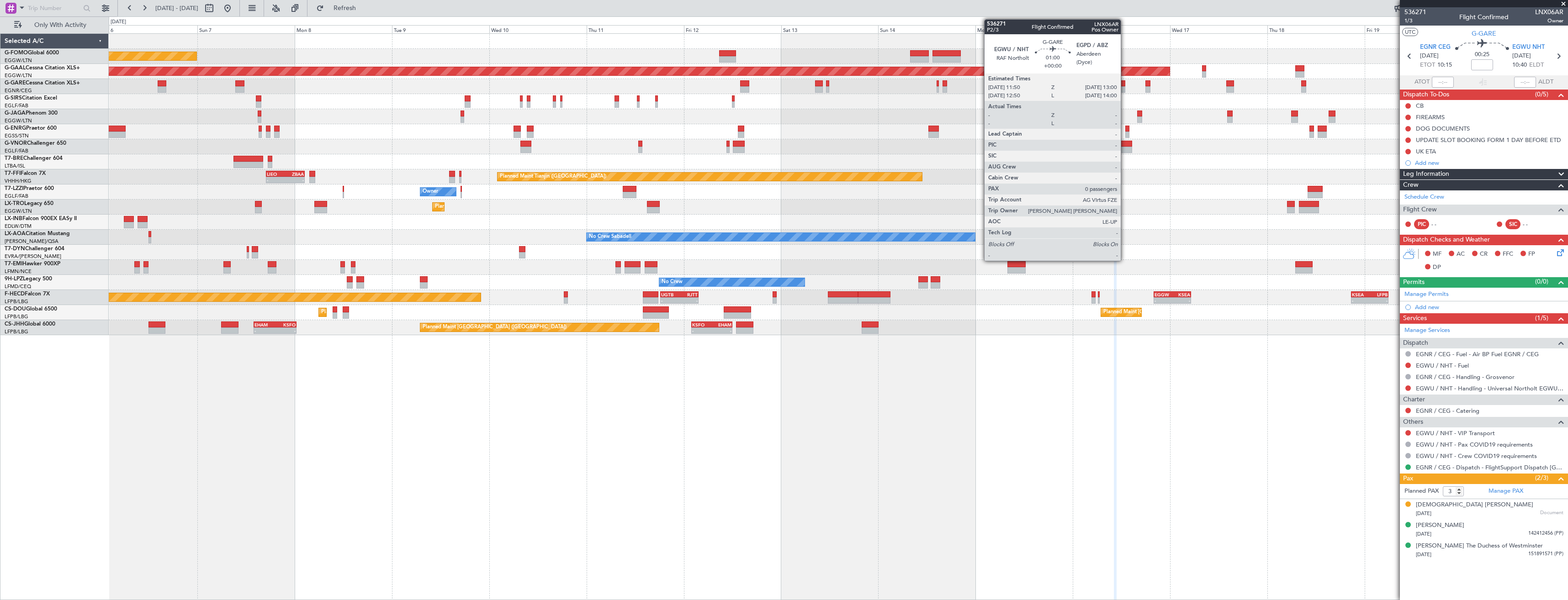
click at [1125, 84] on div at bounding box center [1122, 83] width 5 height 7
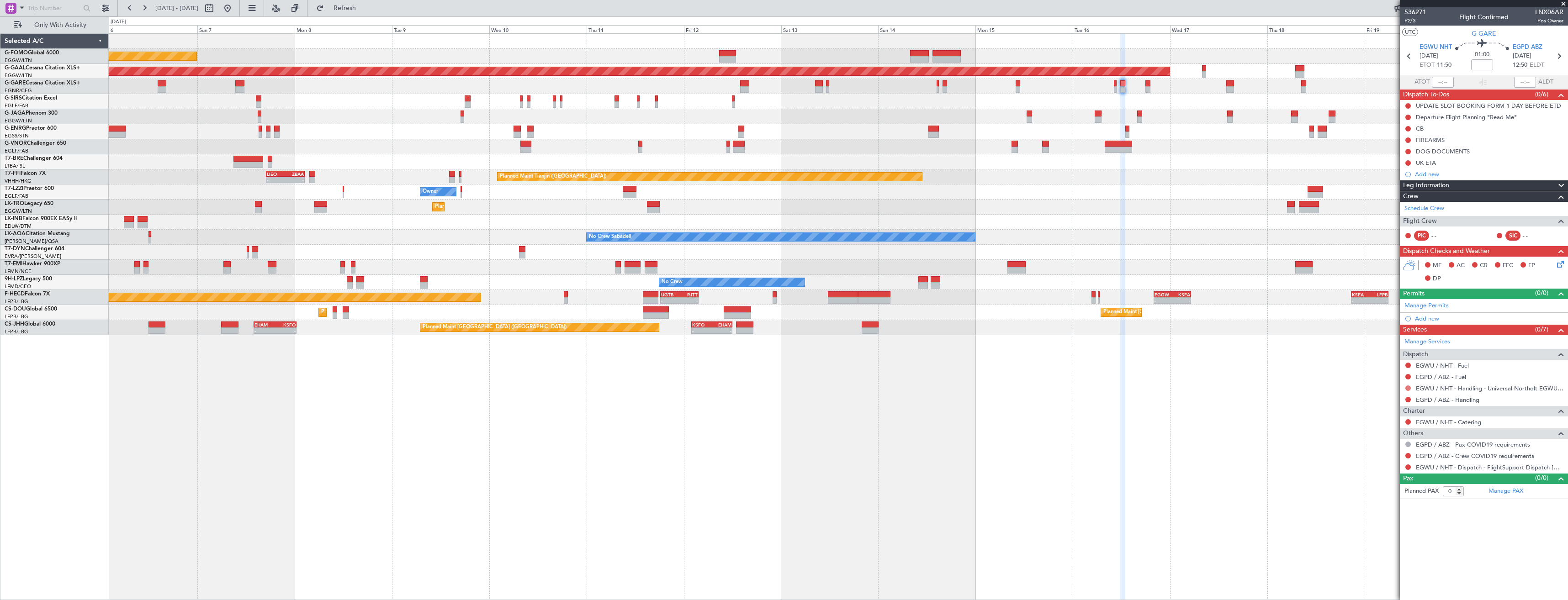
click at [1407, 390] on button at bounding box center [1407, 387] width 5 height 5
click at [1388, 441] on span "Requested" at bounding box center [1382, 442] width 29 height 9
click at [1408, 457] on button at bounding box center [1407, 455] width 5 height 5
click at [1370, 467] on span "Not Required" at bounding box center [1386, 468] width 36 height 9
click at [1407, 466] on button at bounding box center [1407, 467] width 5 height 5
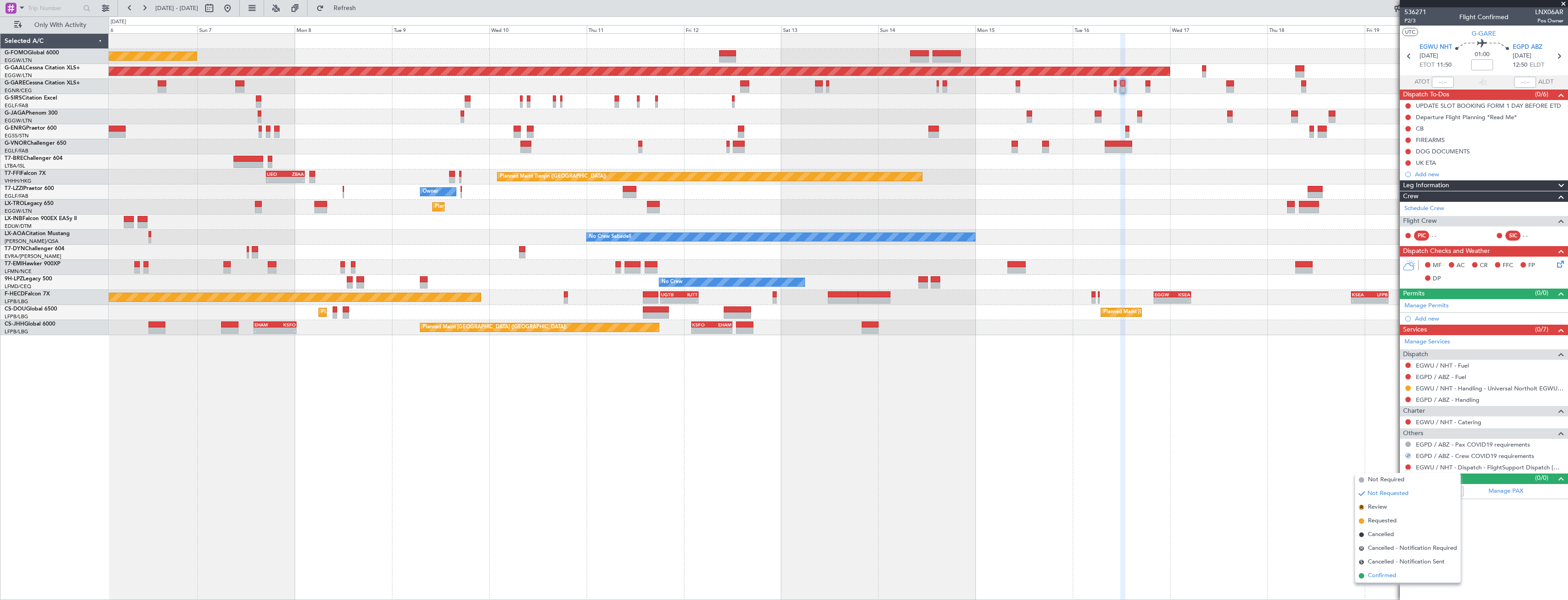
click at [1378, 577] on span "Confirmed" at bounding box center [1382, 575] width 28 height 9
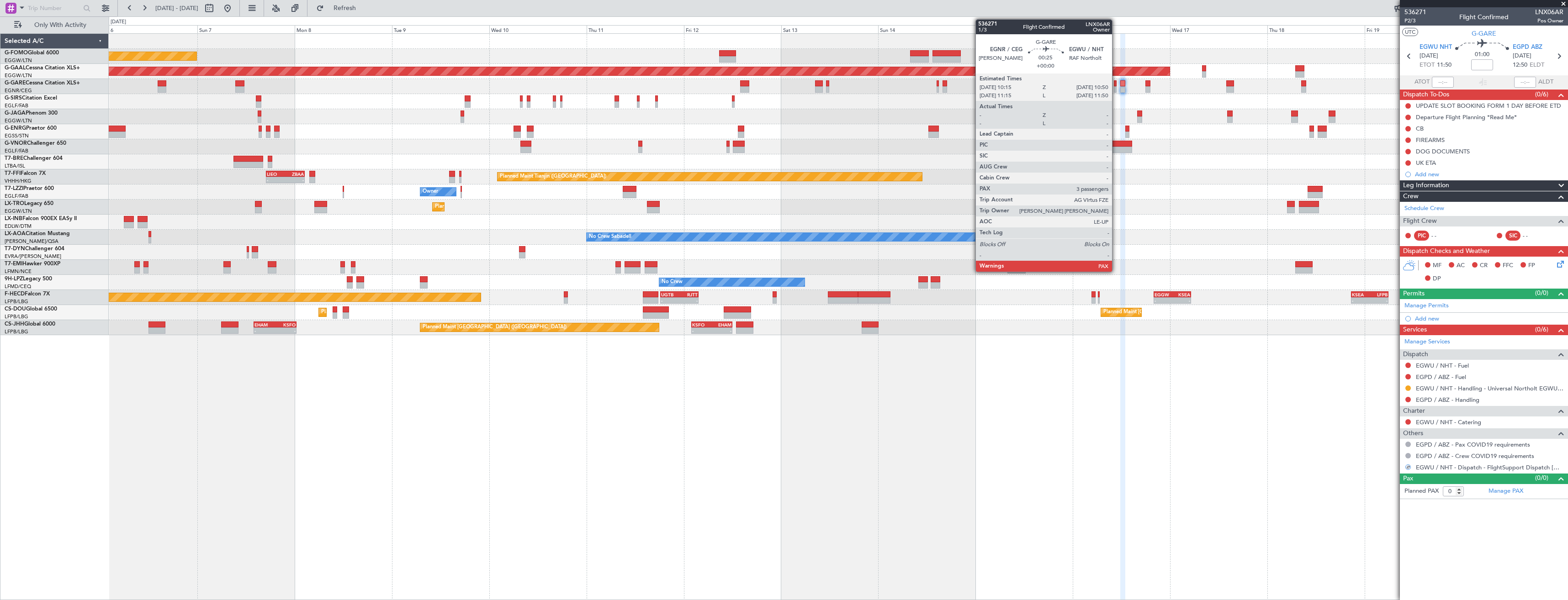
click at [1116, 87] on div at bounding box center [1115, 89] width 3 height 7
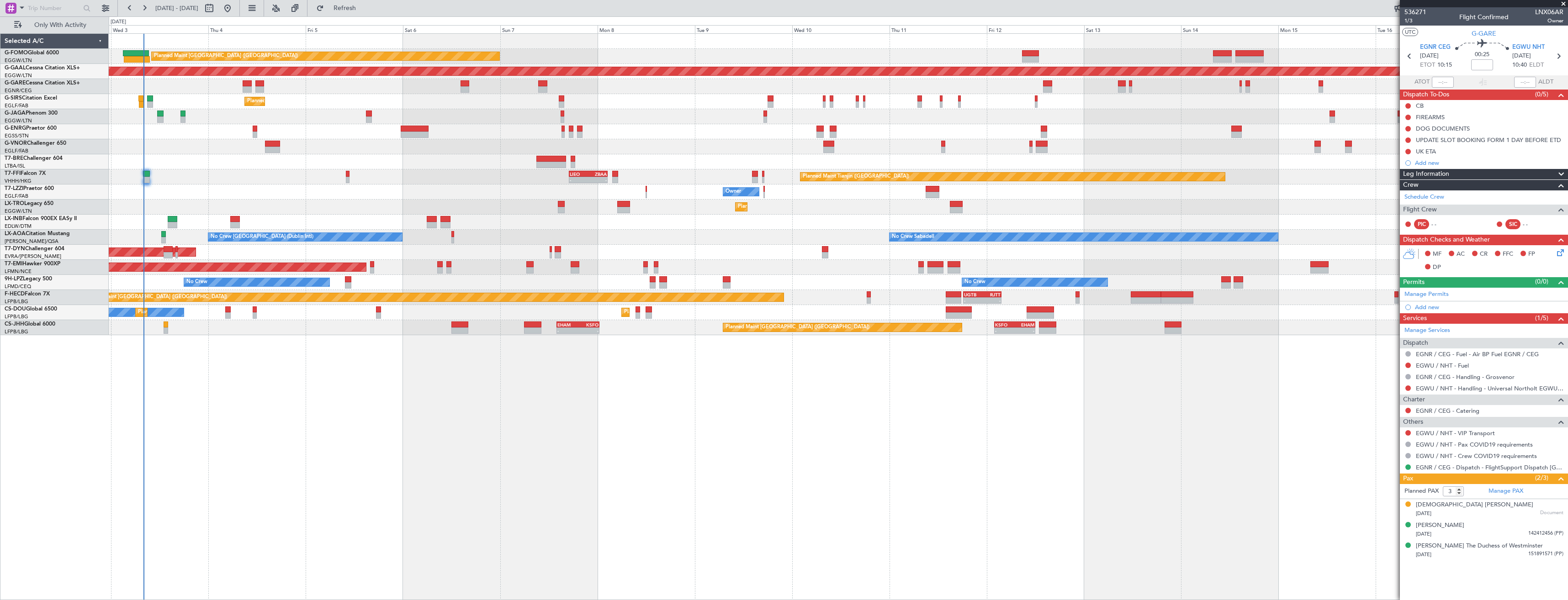
click at [733, 183] on div "Planned Maint Tianjin (Binhai) - - LIEO 17:00 Z ZBAA 02:35 Z Planned Maint Hong…" at bounding box center [838, 177] width 1459 height 15
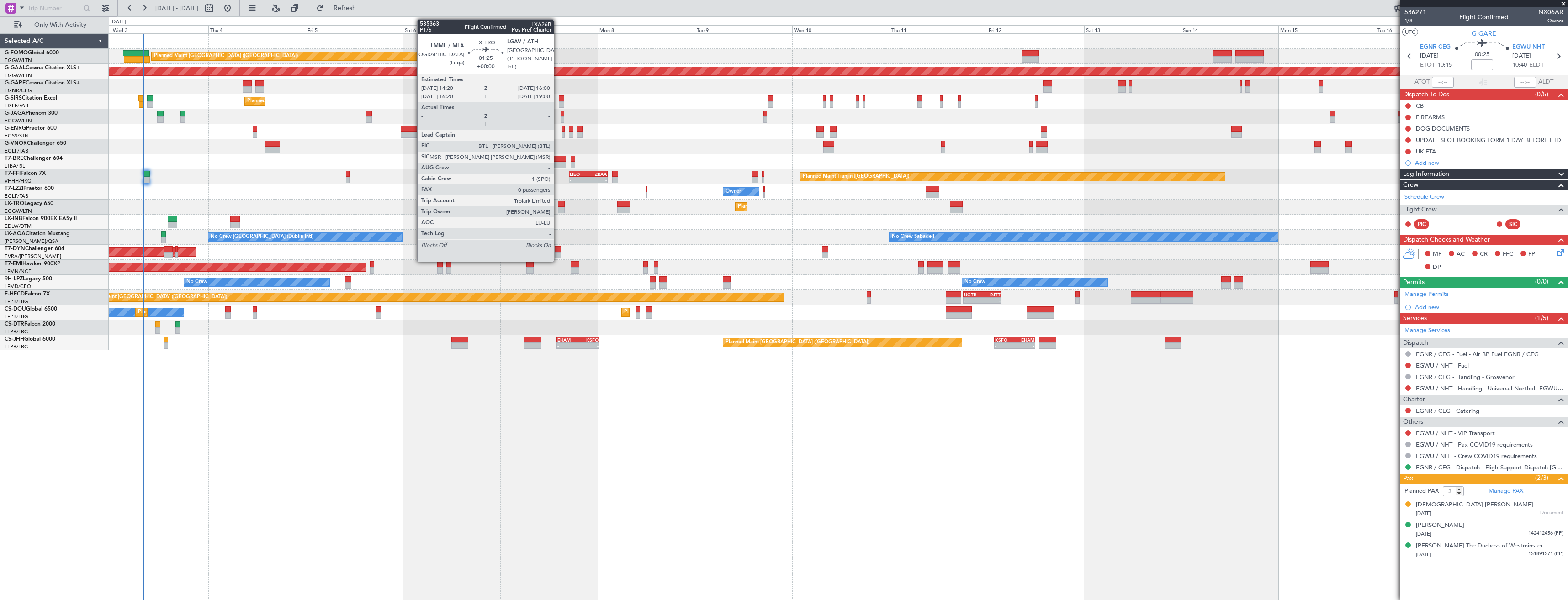
click at [558, 207] on div at bounding box center [561, 210] width 7 height 7
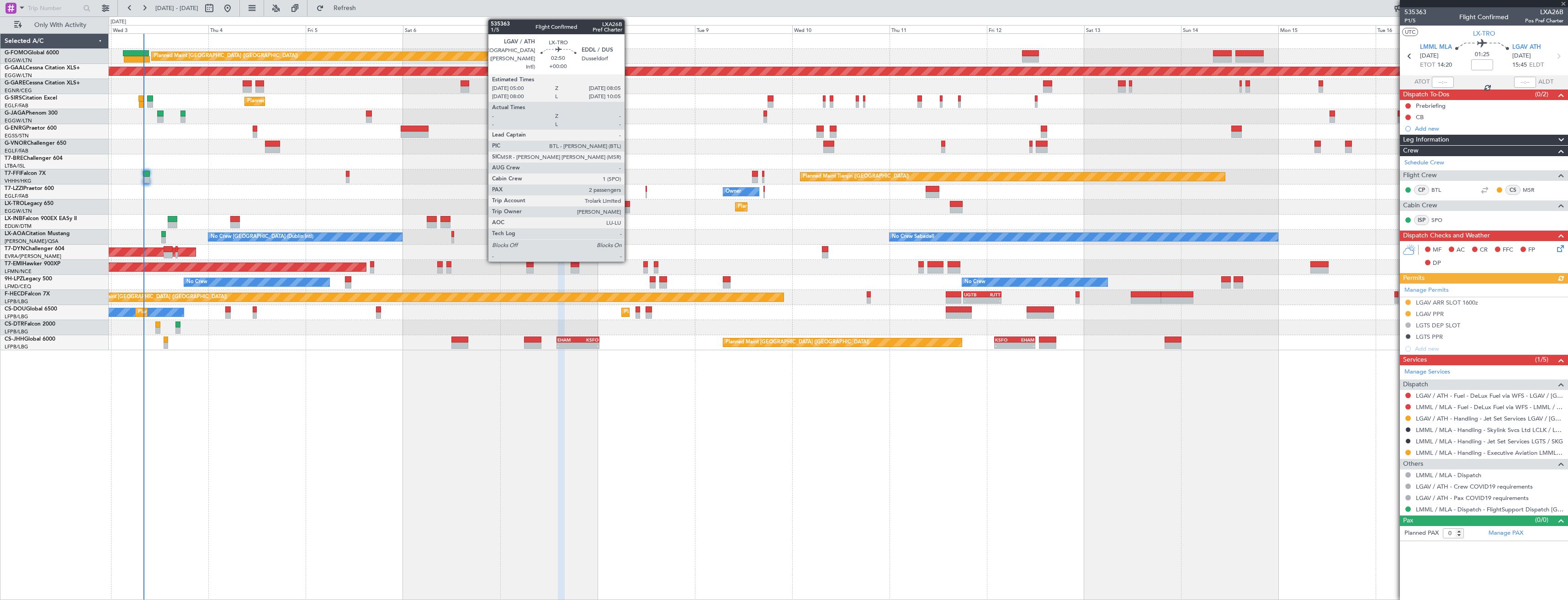
click at [629, 209] on div at bounding box center [623, 210] width 13 height 7
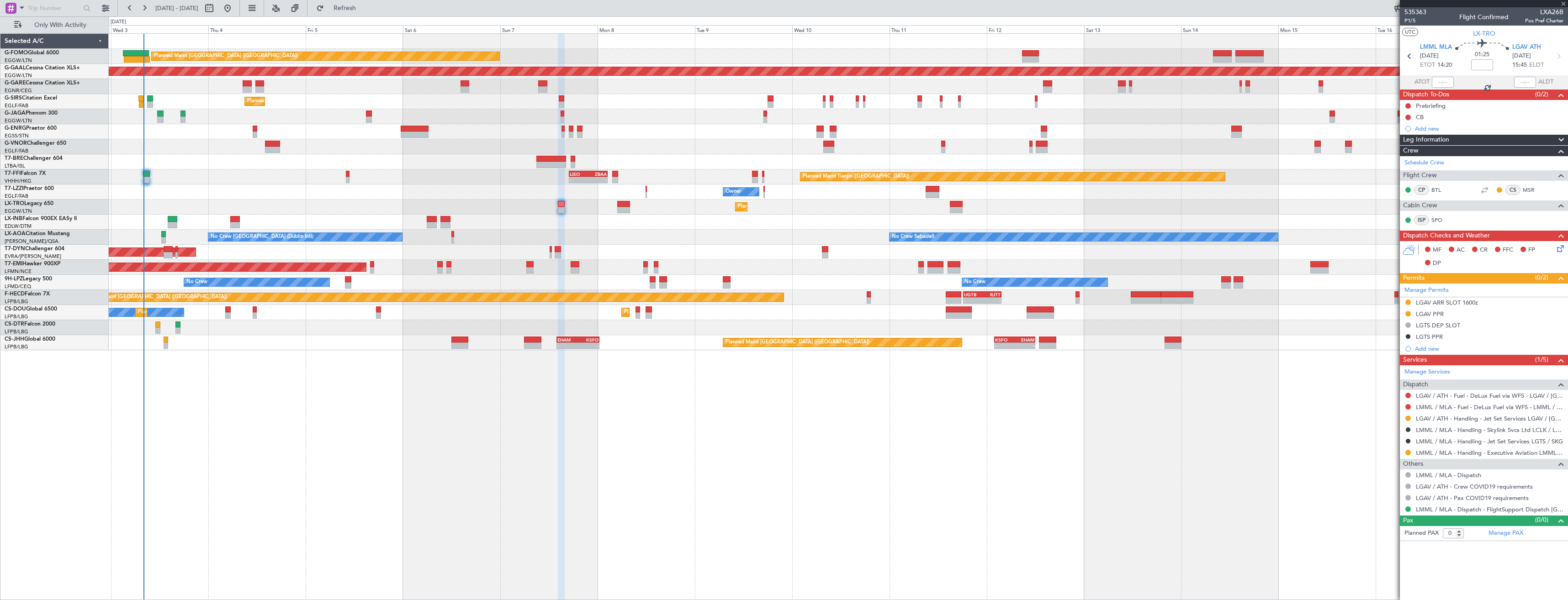
type input "2"
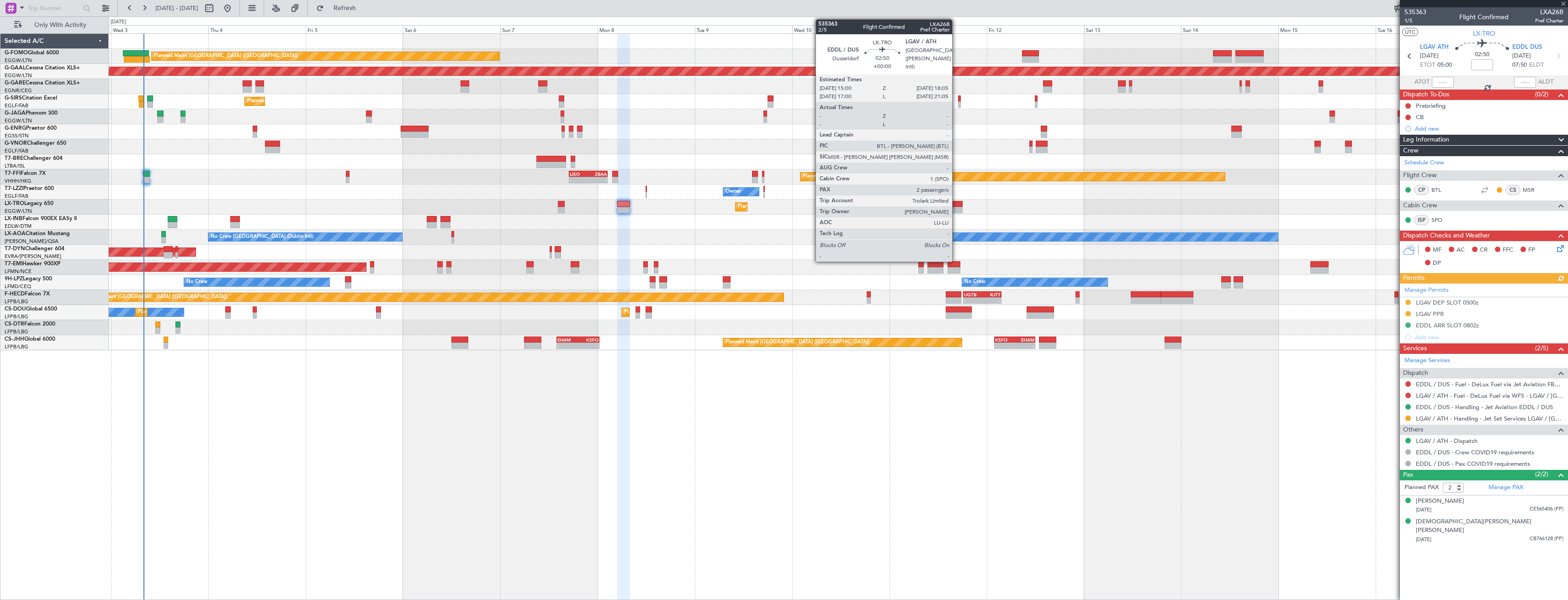
click at [956, 207] on div at bounding box center [956, 210] width 13 height 7
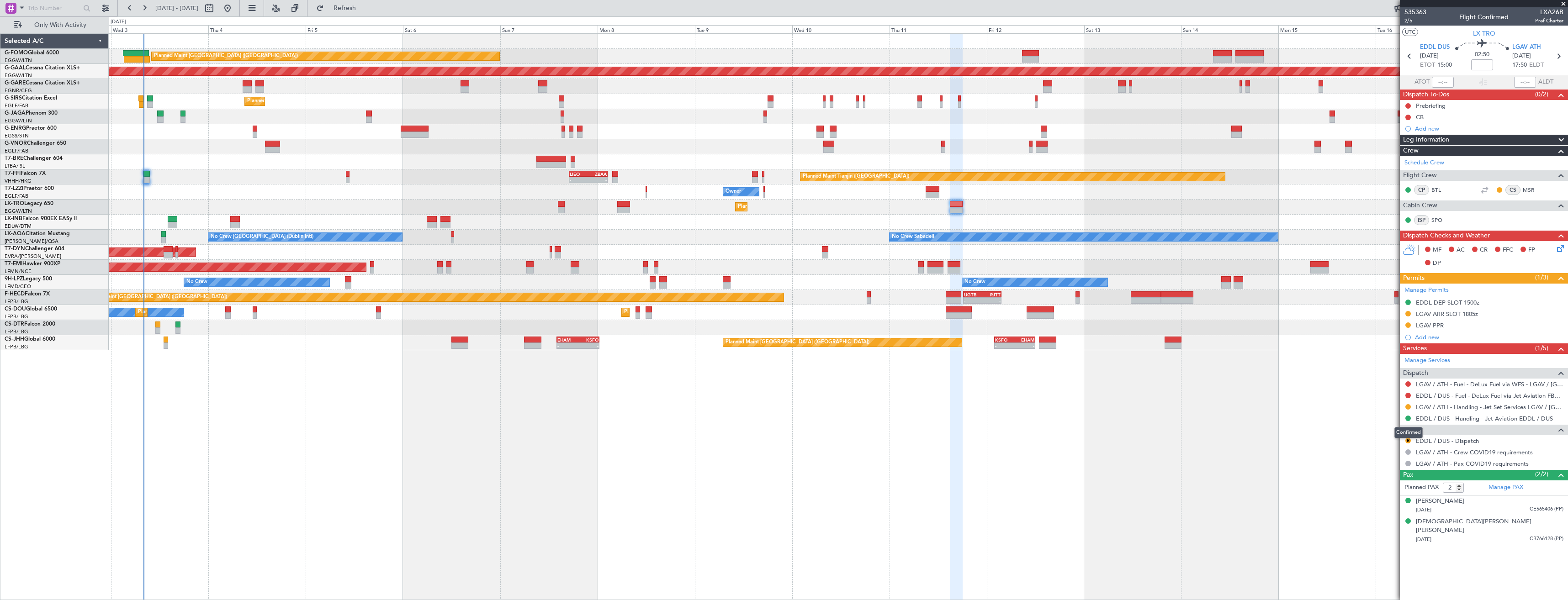
click at [1407, 440] on mat-tooltip-component "Confirmed" at bounding box center [1408, 433] width 41 height 25
click at [1407, 439] on button "R" at bounding box center [1407, 440] width 5 height 5
click at [1373, 549] on span "Confirmed" at bounding box center [1382, 549] width 28 height 9
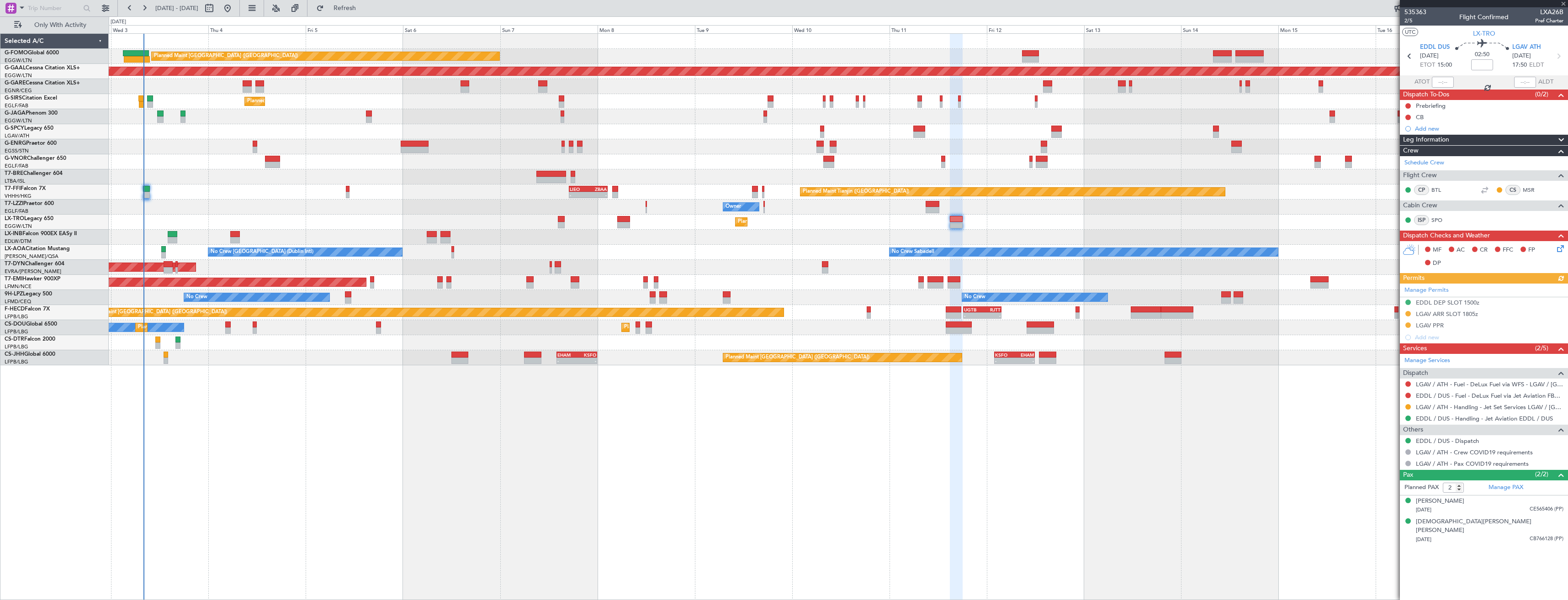
type input "06:57"
type input "0"
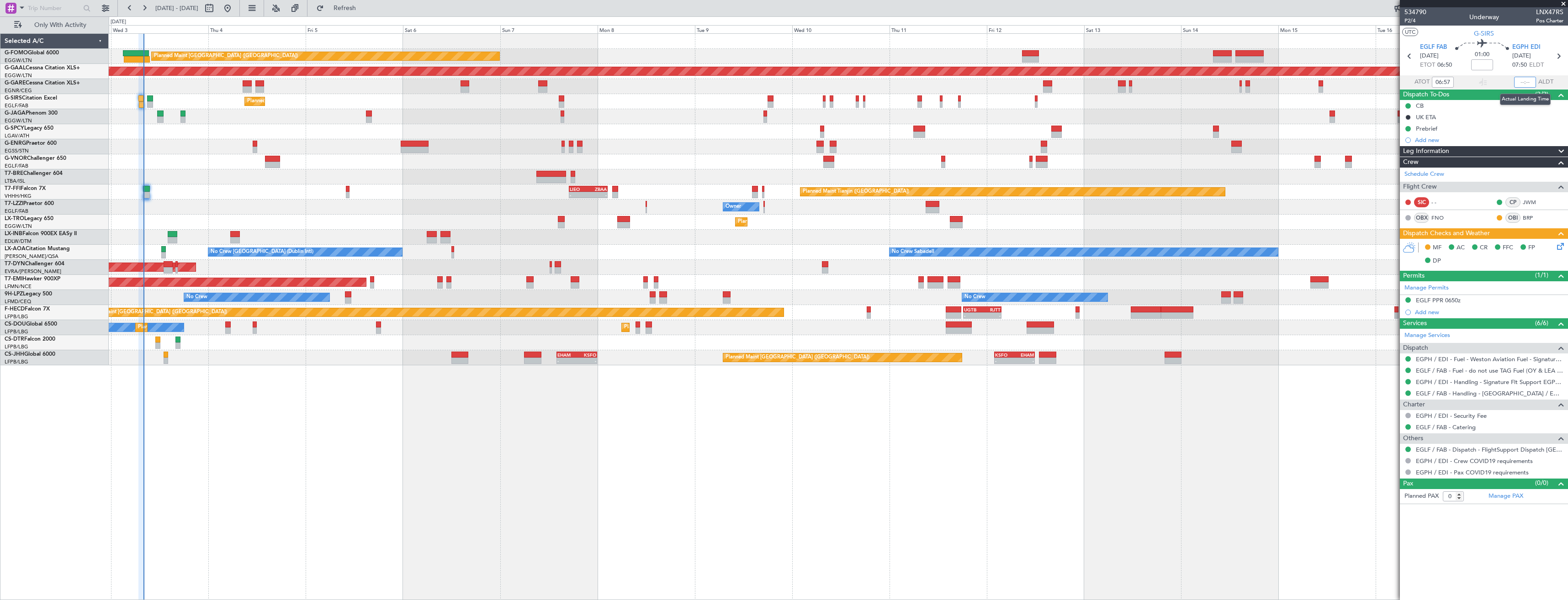
click at [1528, 81] on input "text" at bounding box center [1524, 82] width 22 height 11
type input "07:59"
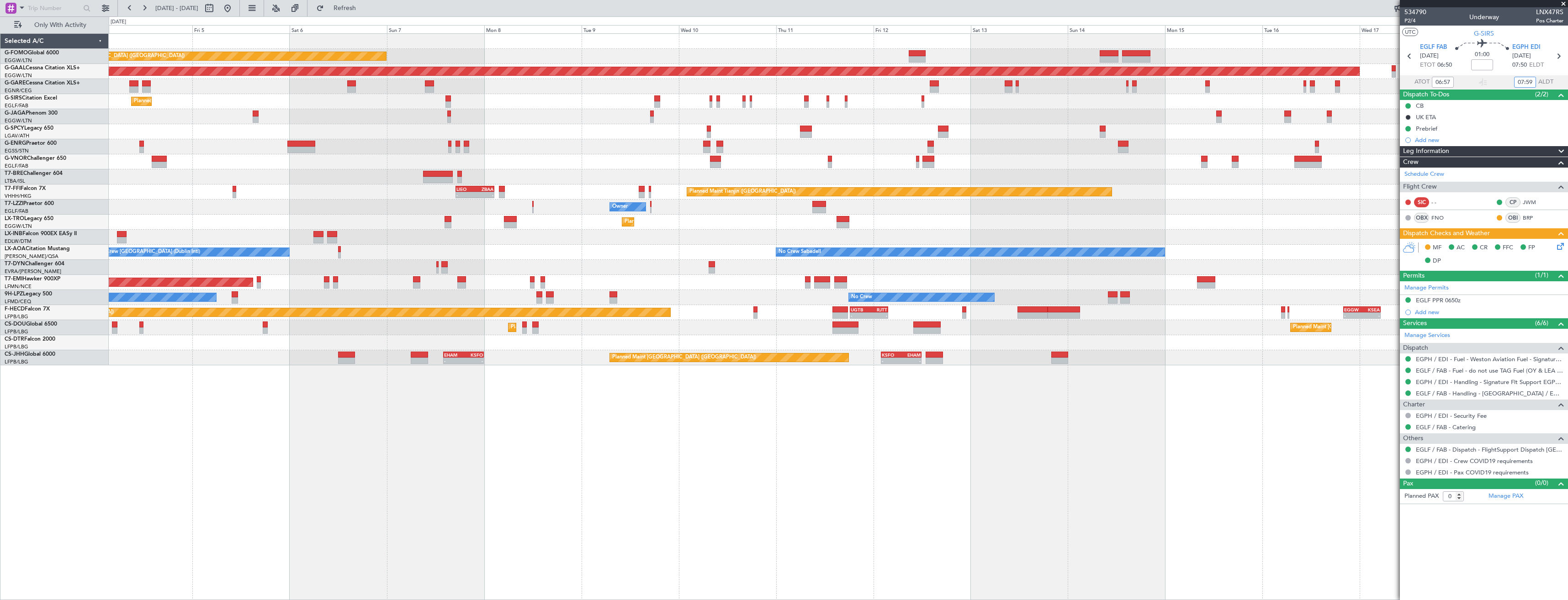
click at [1189, 102] on div "Planned Maint [GEOGRAPHIC_DATA] ([GEOGRAPHIC_DATA])" at bounding box center [838, 102] width 1459 height 15
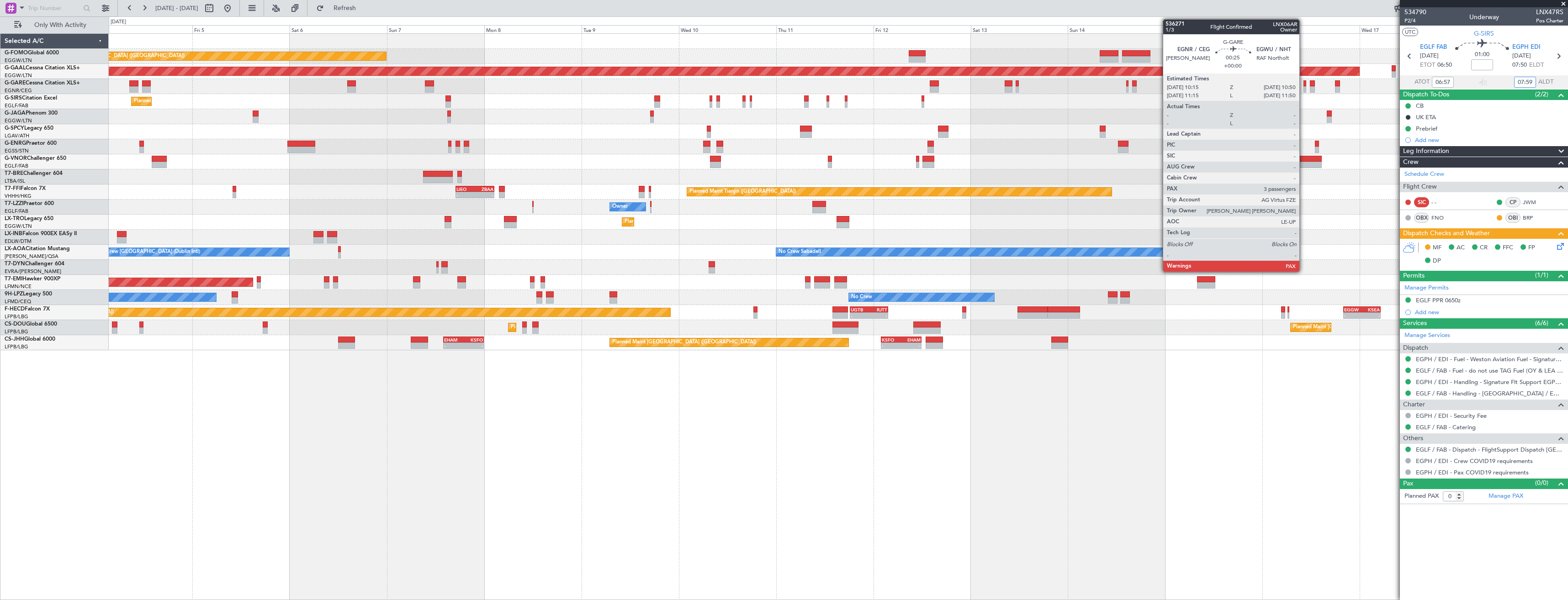
click at [1303, 87] on div at bounding box center [1305, 89] width 3 height 7
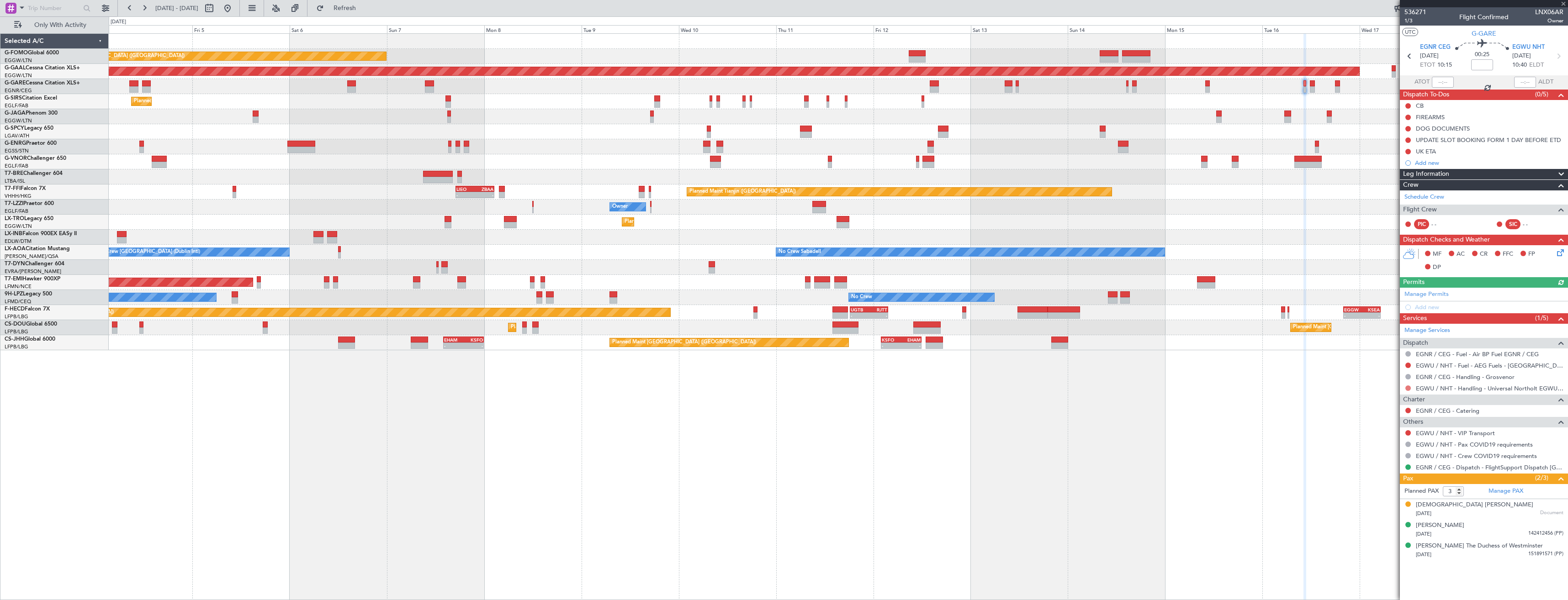
click at [1407, 386] on button at bounding box center [1407, 387] width 5 height 5
click at [1376, 444] on span "Requested" at bounding box center [1382, 442] width 29 height 9
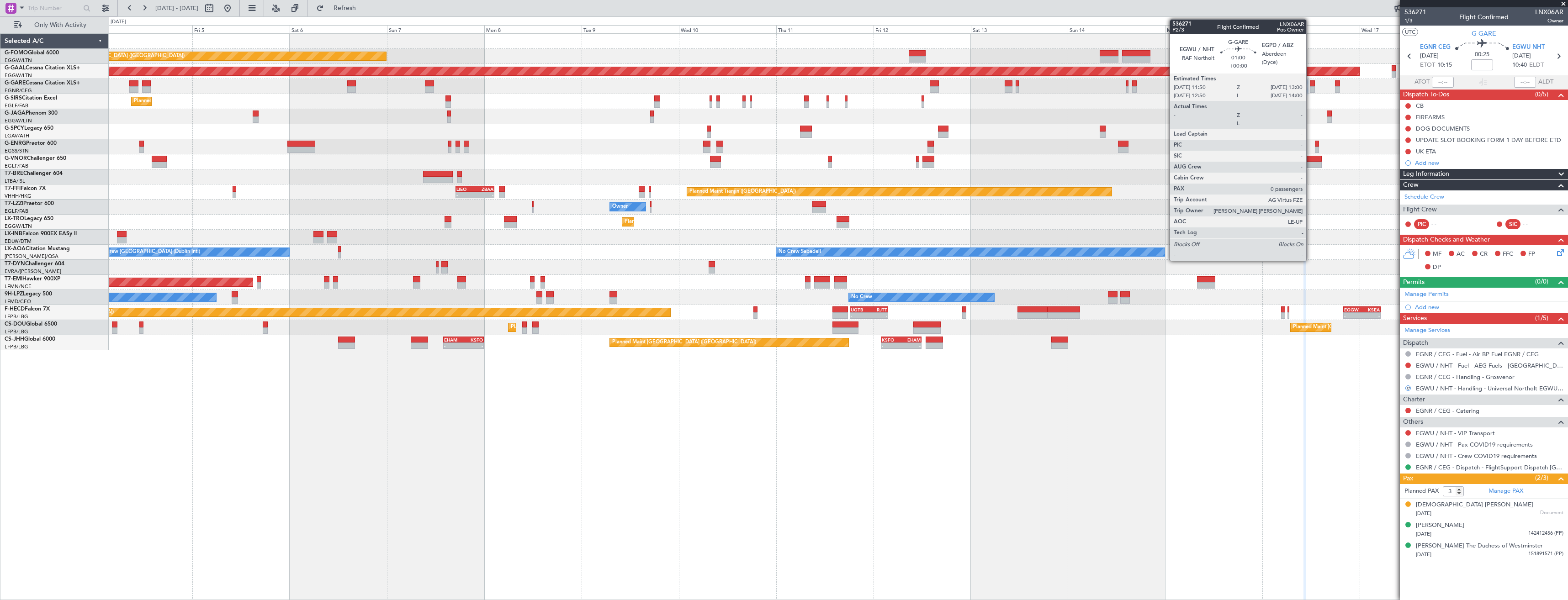
click at [1310, 88] on div at bounding box center [1312, 89] width 5 height 7
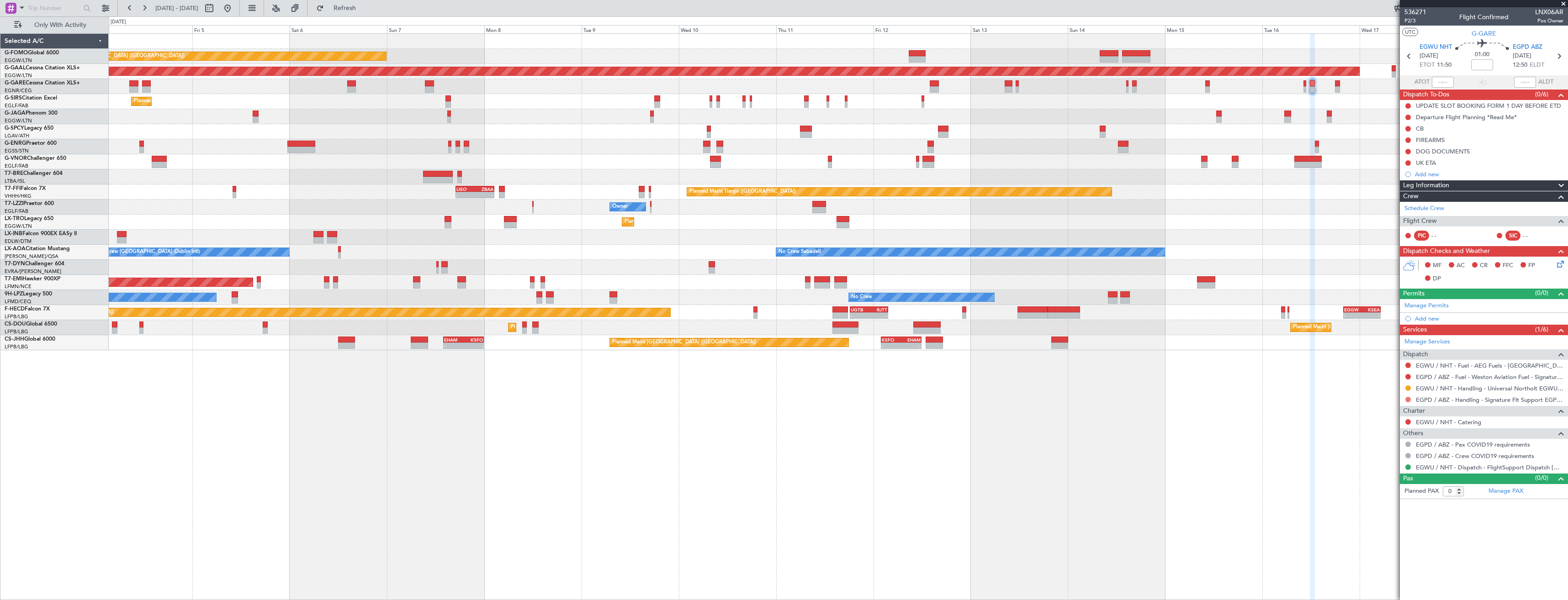
click at [1407, 399] on button at bounding box center [1407, 399] width 5 height 5
click at [1380, 449] on span "Requested" at bounding box center [1382, 454] width 29 height 9
click at [1408, 54] on icon at bounding box center [1409, 57] width 12 height 12
type input "3"
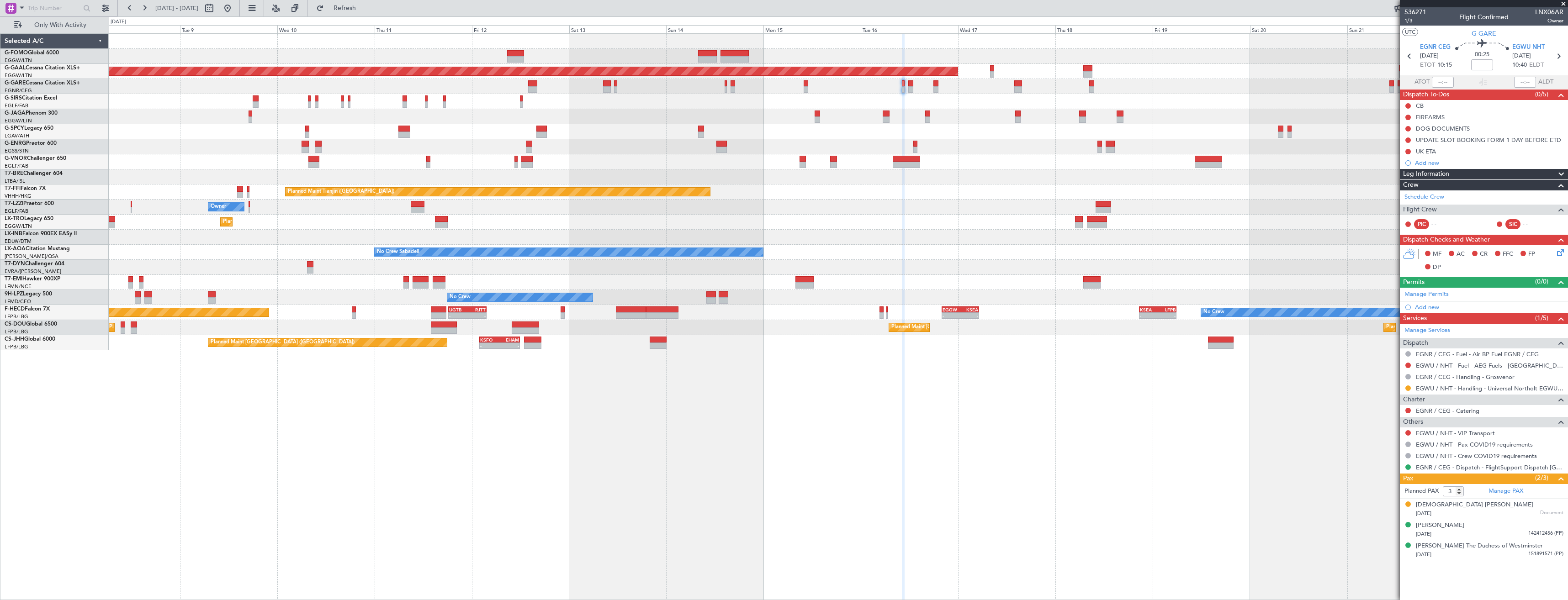
click at [890, 103] on div "Planned Maint [GEOGRAPHIC_DATA] ([GEOGRAPHIC_DATA]) Planned [GEOGRAPHIC_DATA] P…" at bounding box center [838, 192] width 1459 height 317
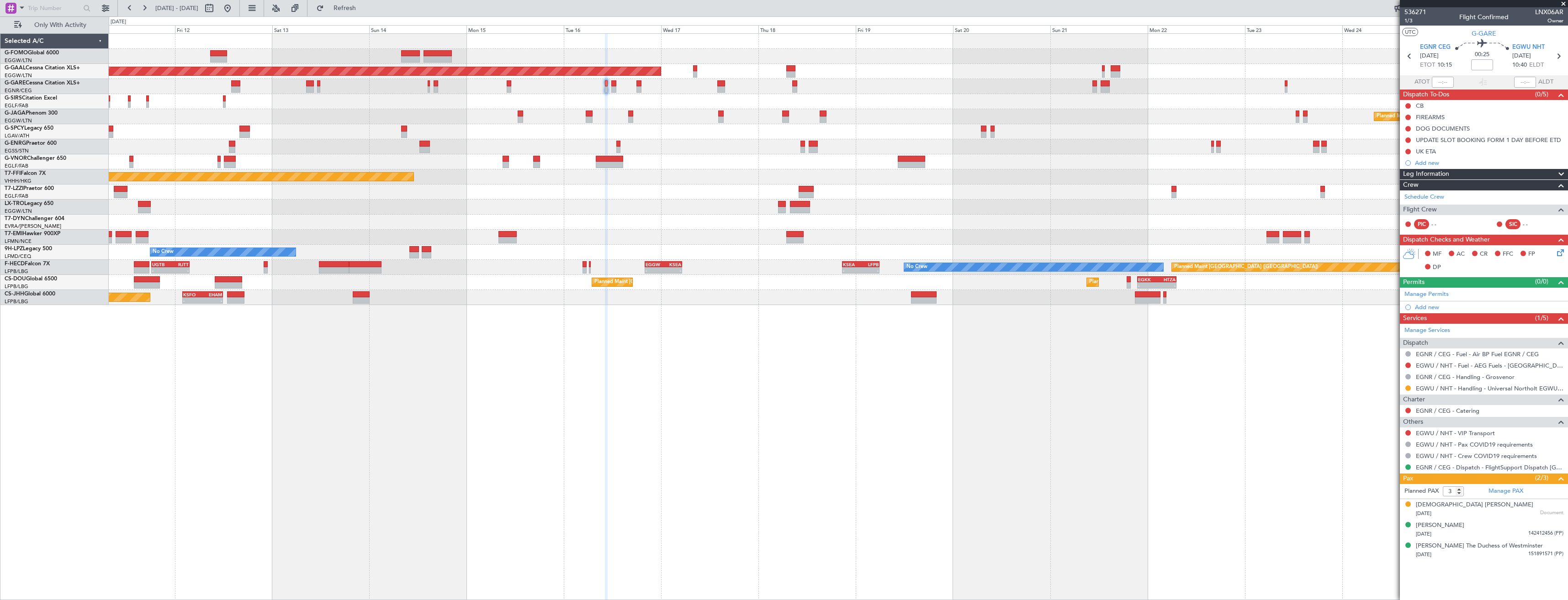
click at [1064, 97] on div "Planned Maint Dusseldorf Planned Maint [GEOGRAPHIC_DATA] ([GEOGRAPHIC_DATA]) Pl…" at bounding box center [838, 169] width 1459 height 271
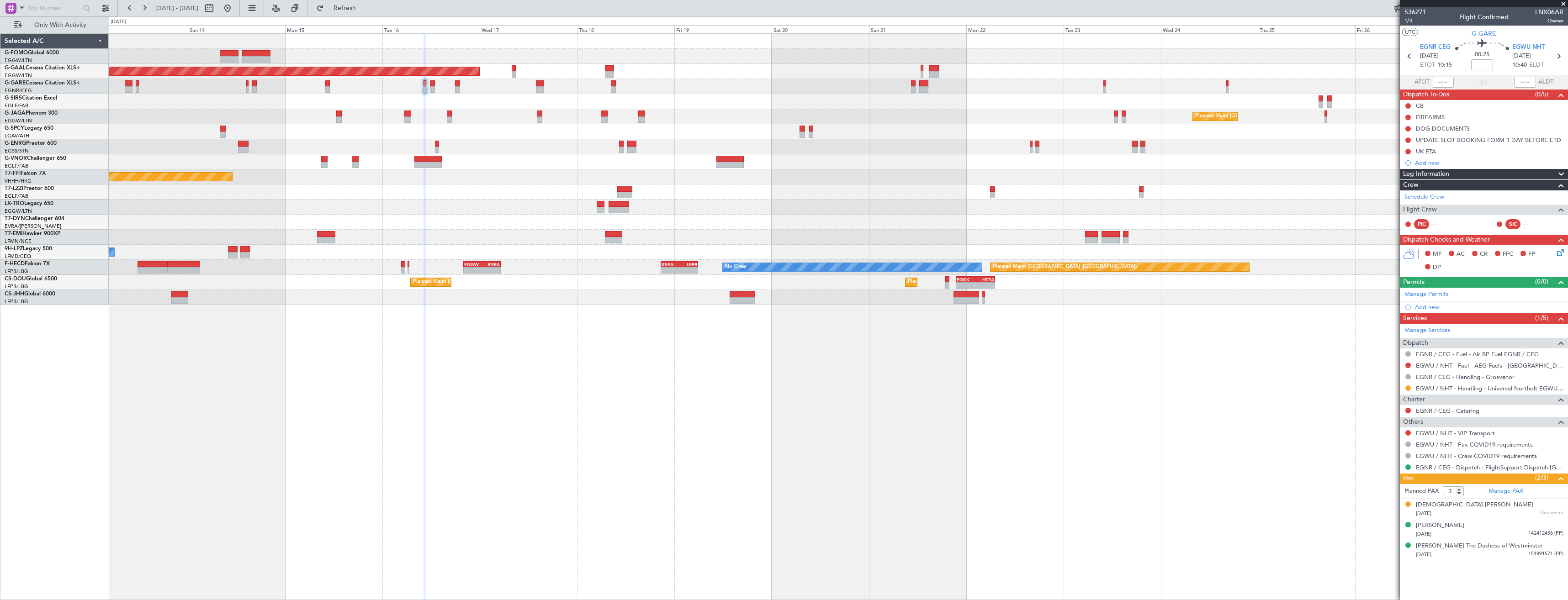
click at [1136, 94] on div at bounding box center [838, 86] width 1459 height 15
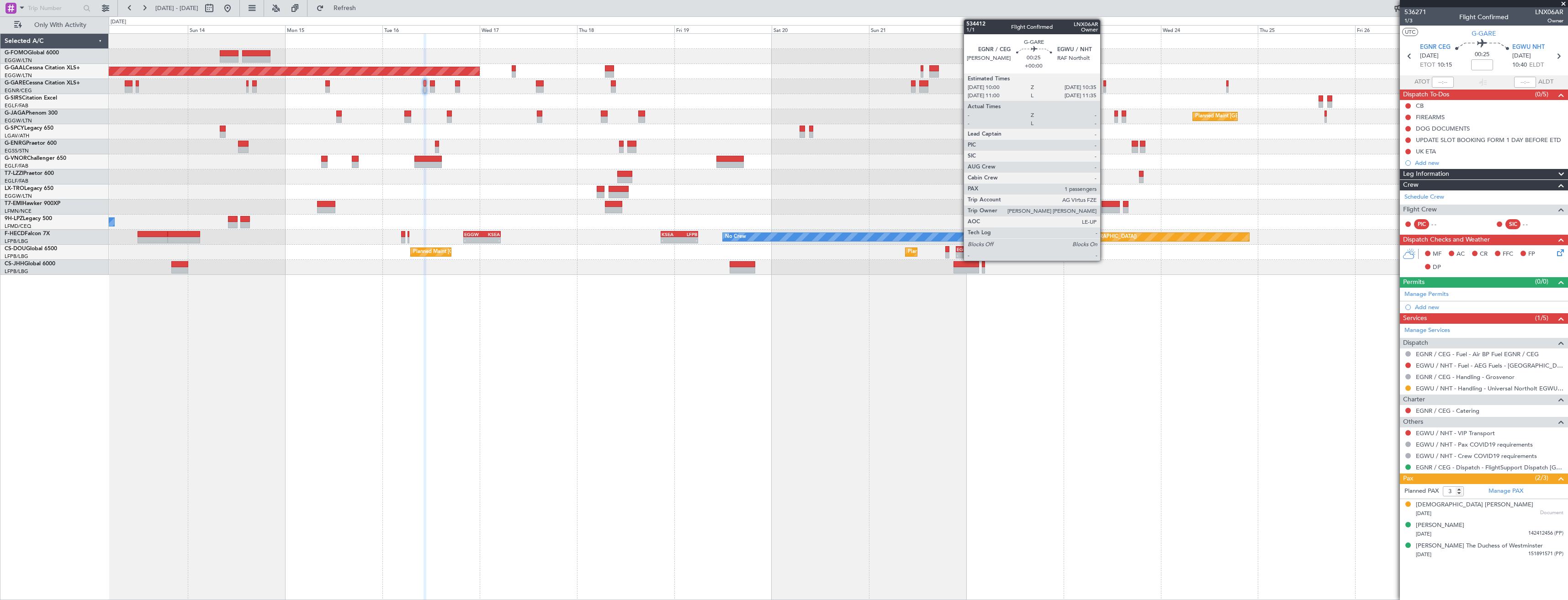
click at [1104, 83] on div at bounding box center [1105, 83] width 3 height 7
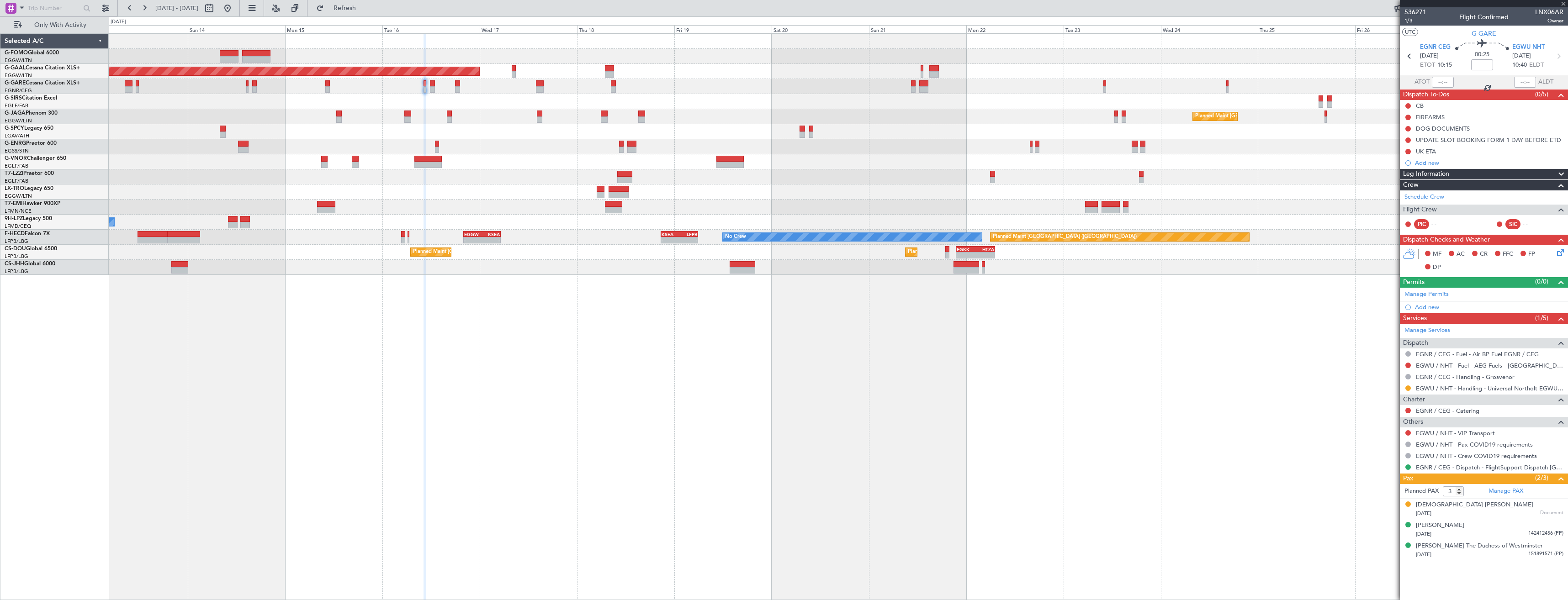
type input "1"
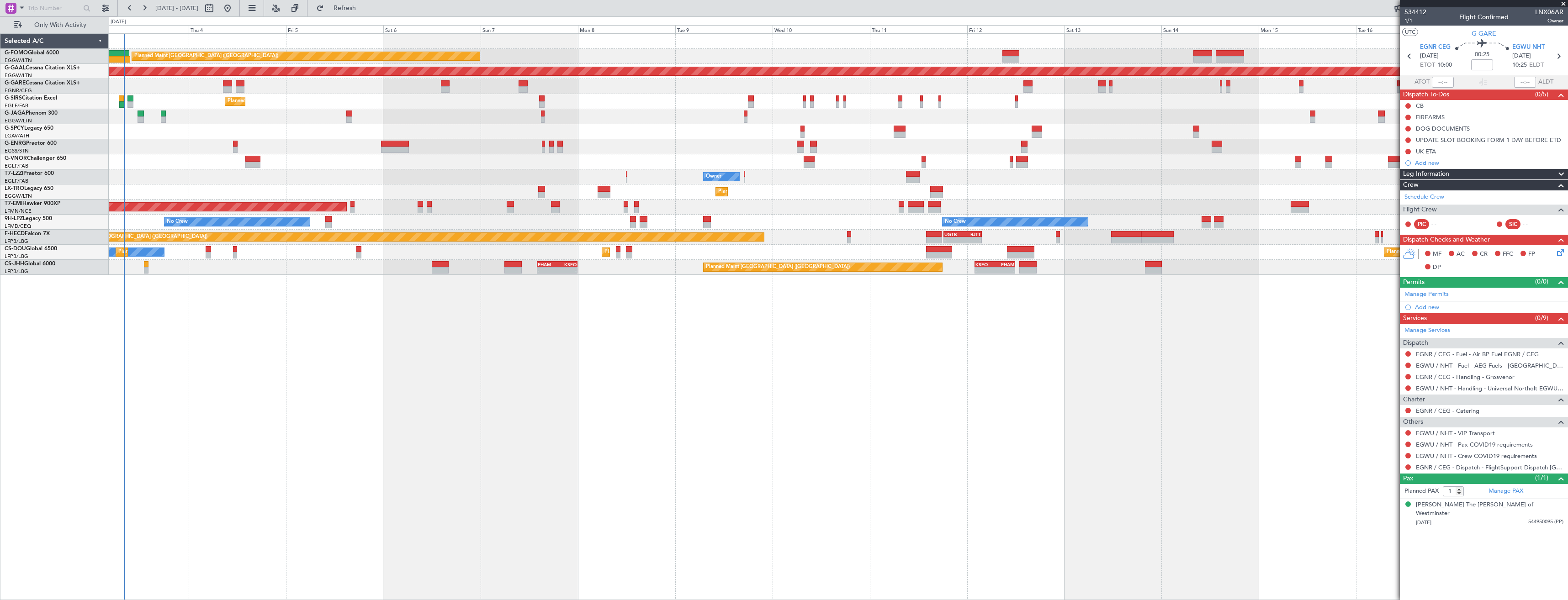
click at [1567, 361] on html "[DATE] - [DATE] Refresh Quick Links Only With Activity Planned Maint [GEOGRAPHI…" at bounding box center [784, 300] width 1568 height 600
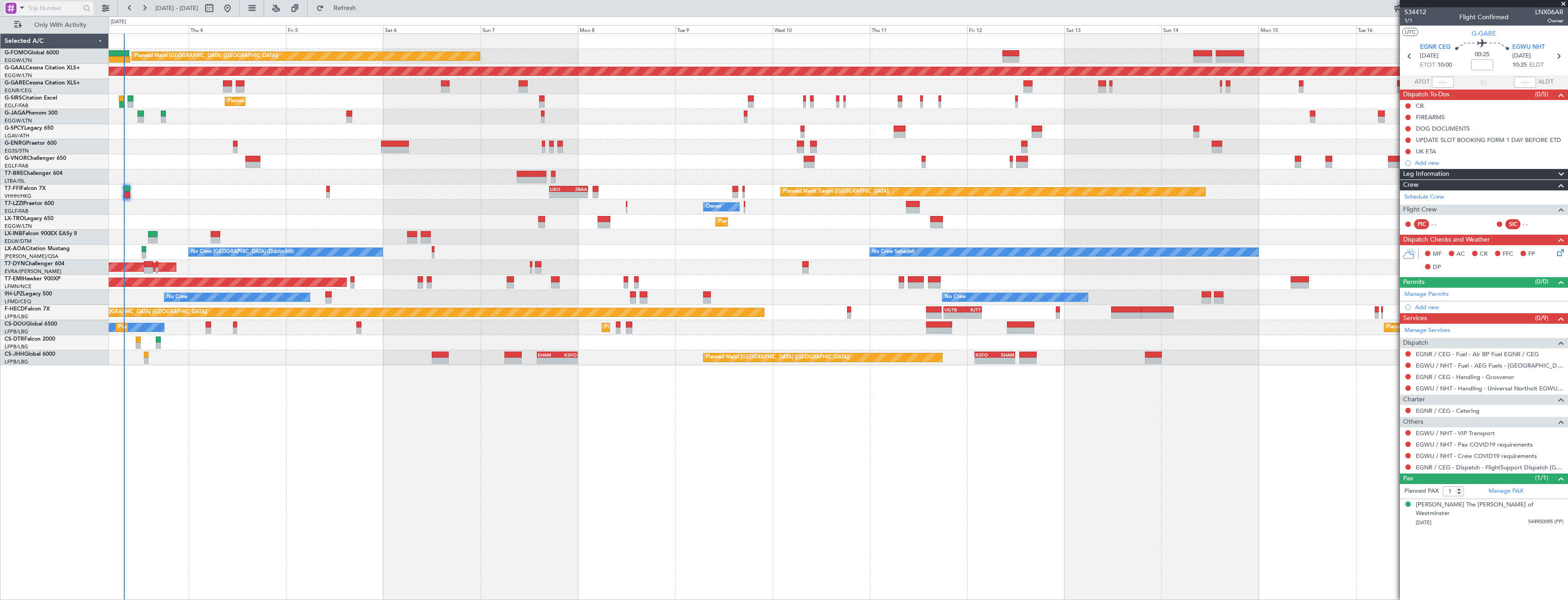
click at [6, 7] on div at bounding box center [10, 8] width 11 height 11
click at [19, 77] on div "Airport" at bounding box center [64, 73] width 118 height 16
click at [35, 5] on input "text" at bounding box center [54, 8] width 53 height 13
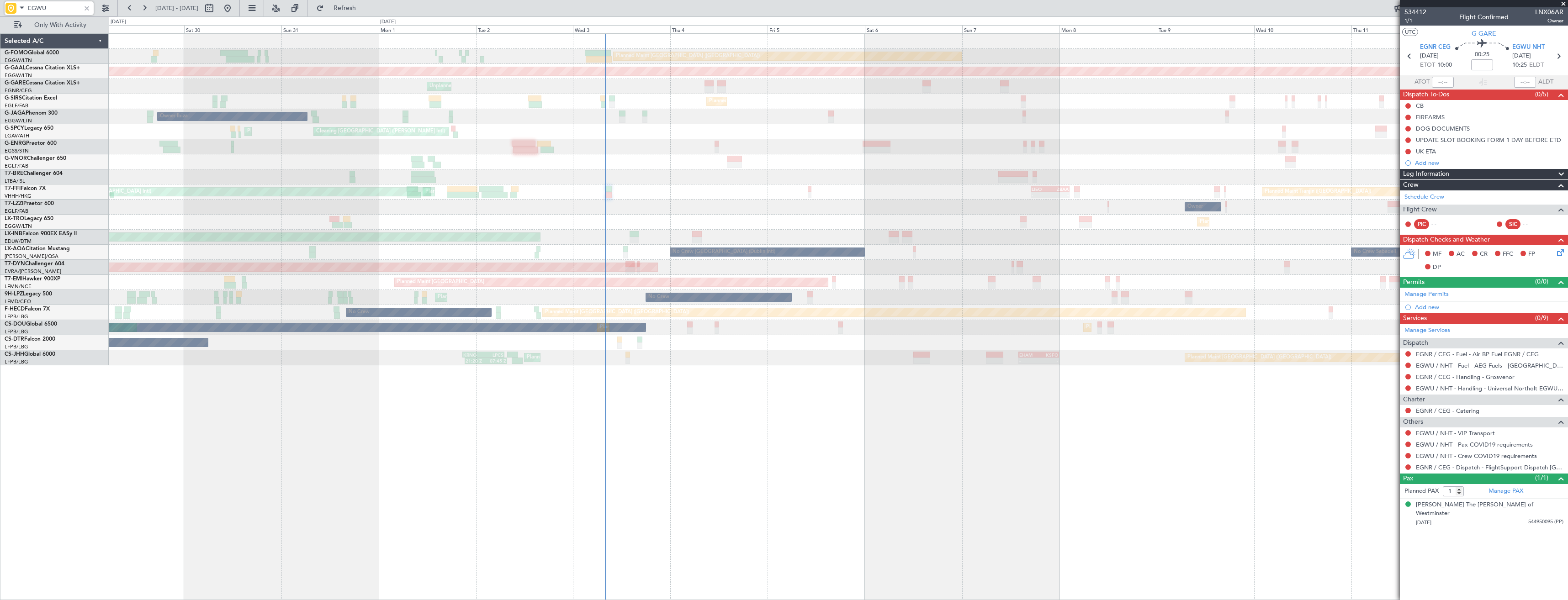
click at [661, 241] on div "Planned Maint [GEOGRAPHIC_DATA] ([GEOGRAPHIC_DATA]) Planned [GEOGRAPHIC_DATA] U…" at bounding box center [838, 199] width 1459 height 332
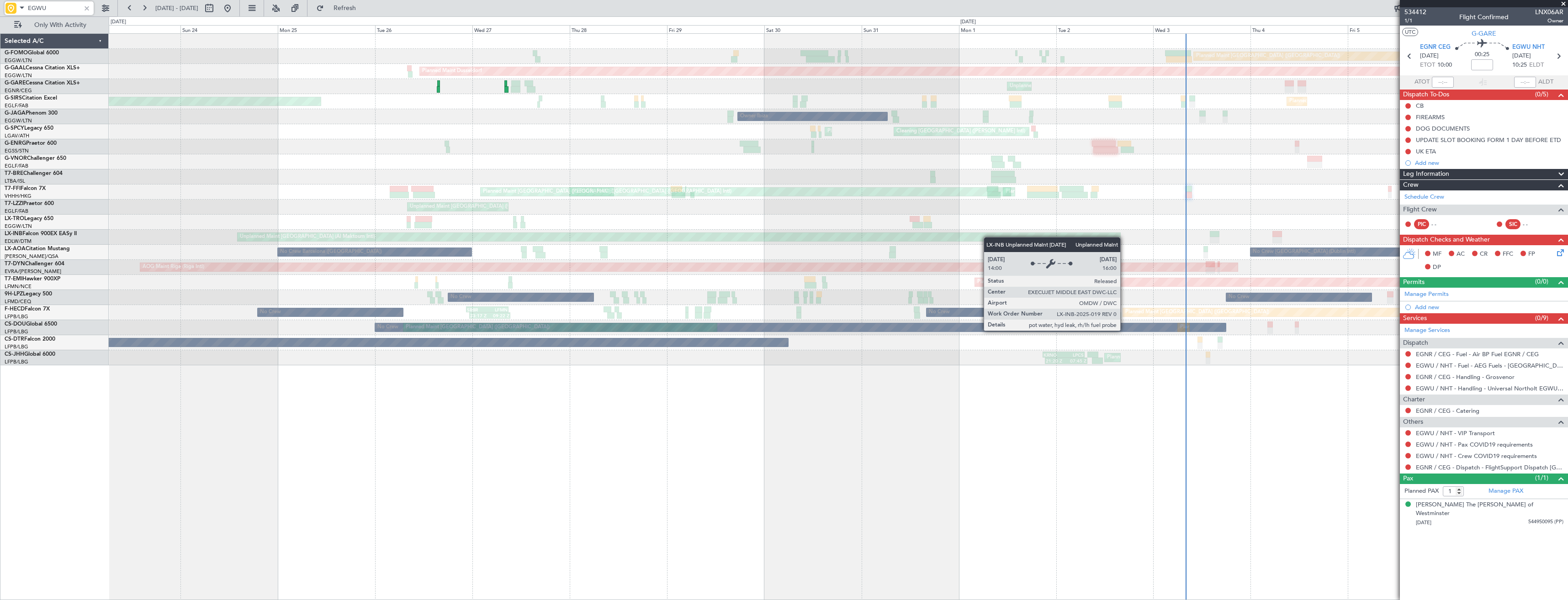
click at [1040, 237] on div "Planned Maint [GEOGRAPHIC_DATA] ([GEOGRAPHIC_DATA]) Planned [GEOGRAPHIC_DATA] U…" at bounding box center [838, 199] width 1459 height 332
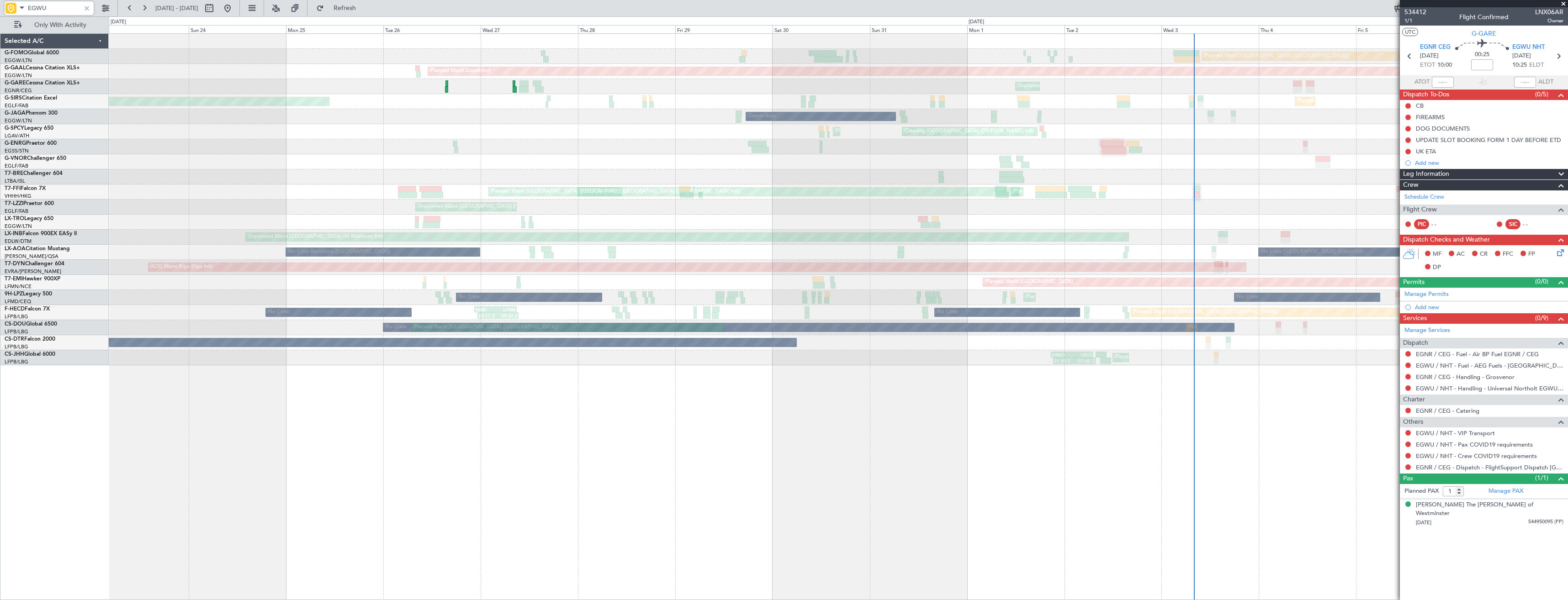
click at [621, 246] on div "Planned Maint [GEOGRAPHIC_DATA] ([GEOGRAPHIC_DATA]) Planned [GEOGRAPHIC_DATA] U…" at bounding box center [838, 199] width 1459 height 332
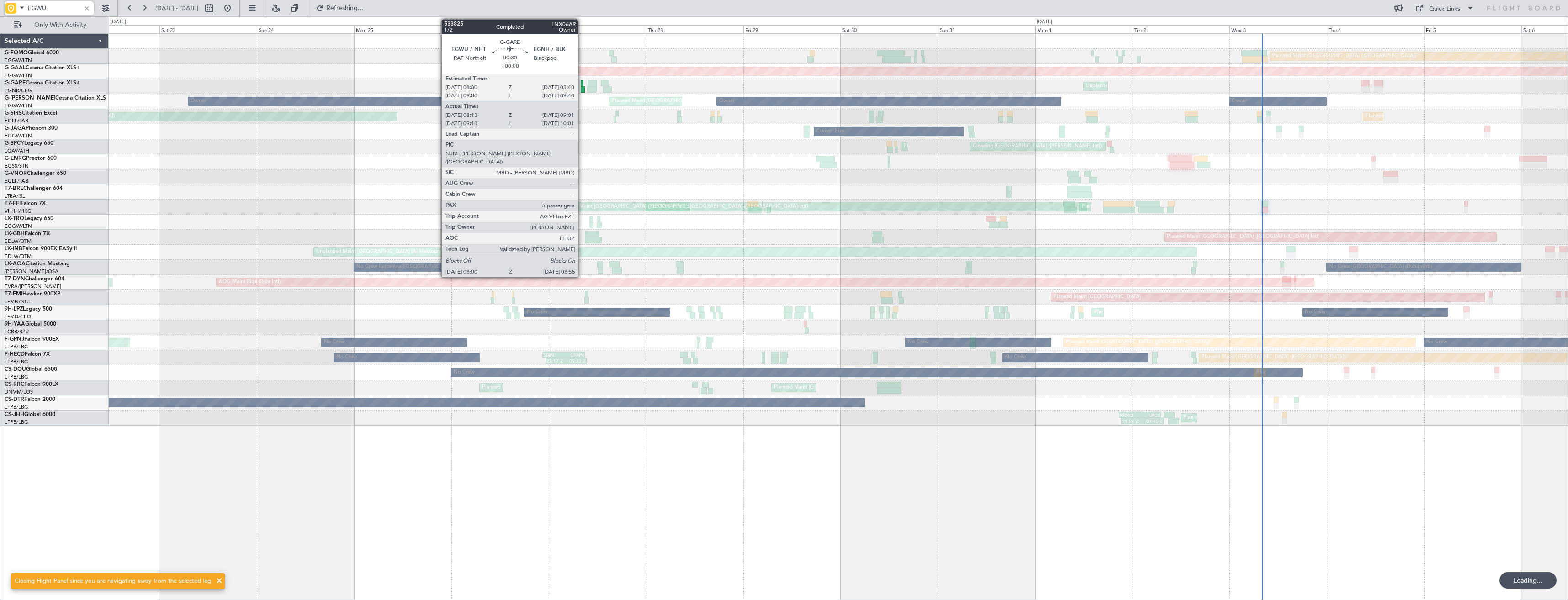
click at [582, 88] on div at bounding box center [583, 89] width 4 height 7
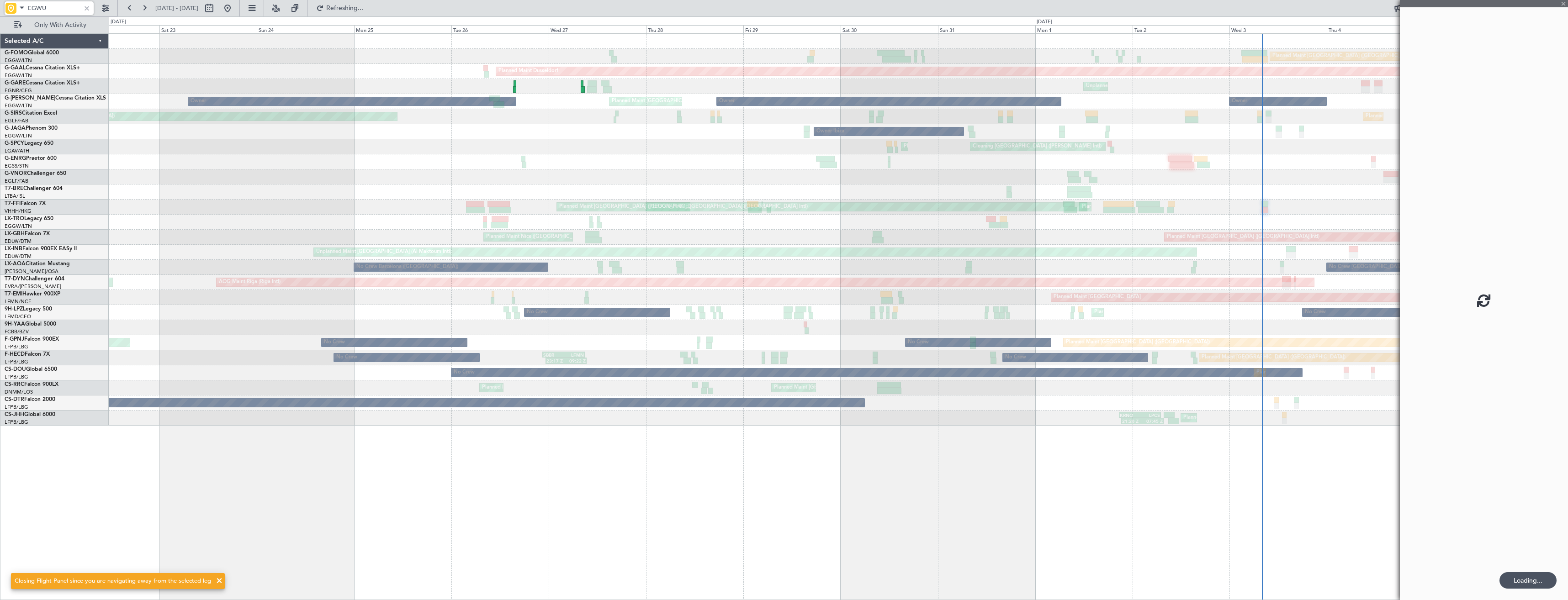
click at [577, 161] on div at bounding box center [838, 162] width 1459 height 15
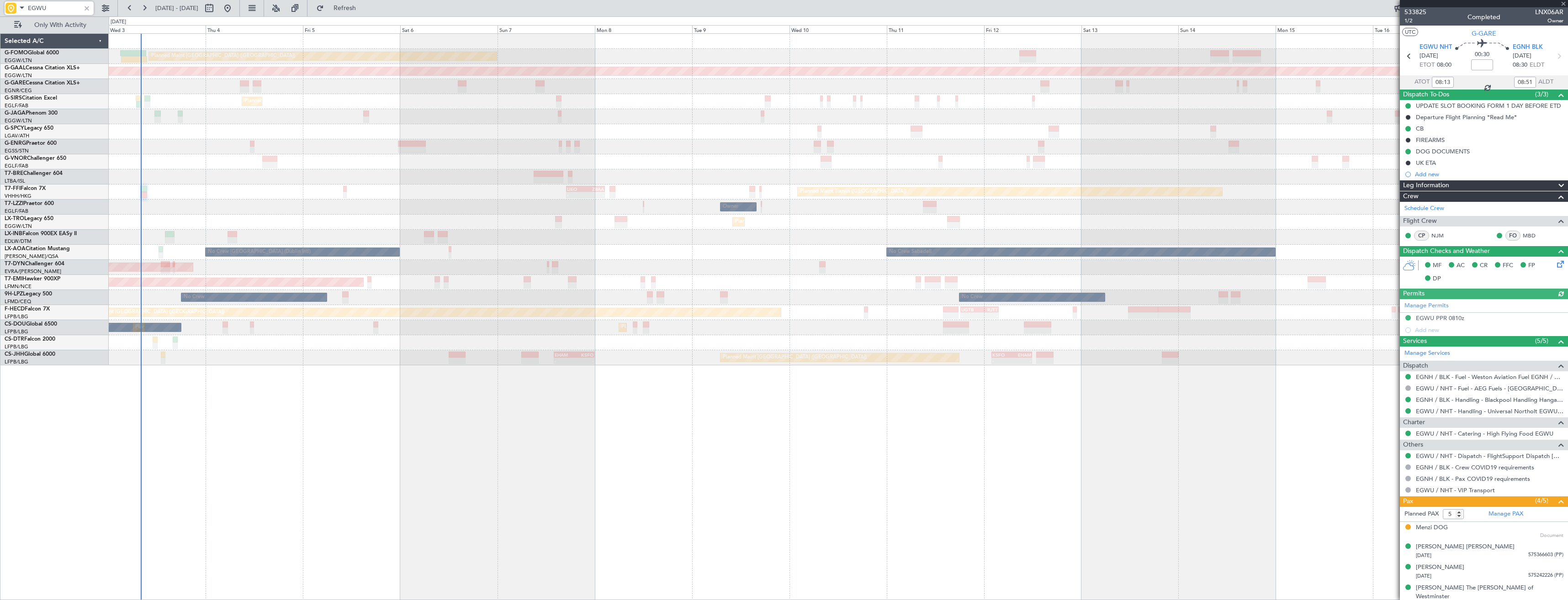
type input "EGWU"
click at [86, 9] on div at bounding box center [87, 8] width 10 height 10
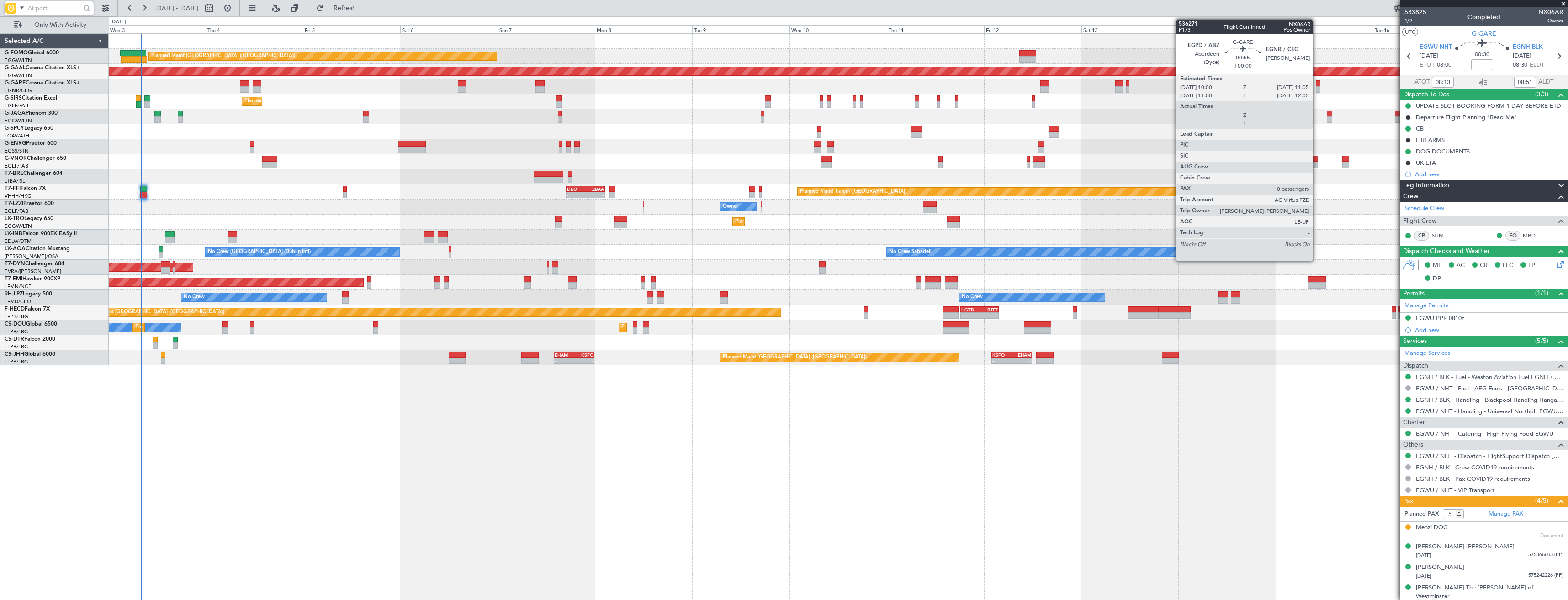
click at [1317, 90] on div at bounding box center [1318, 89] width 4 height 7
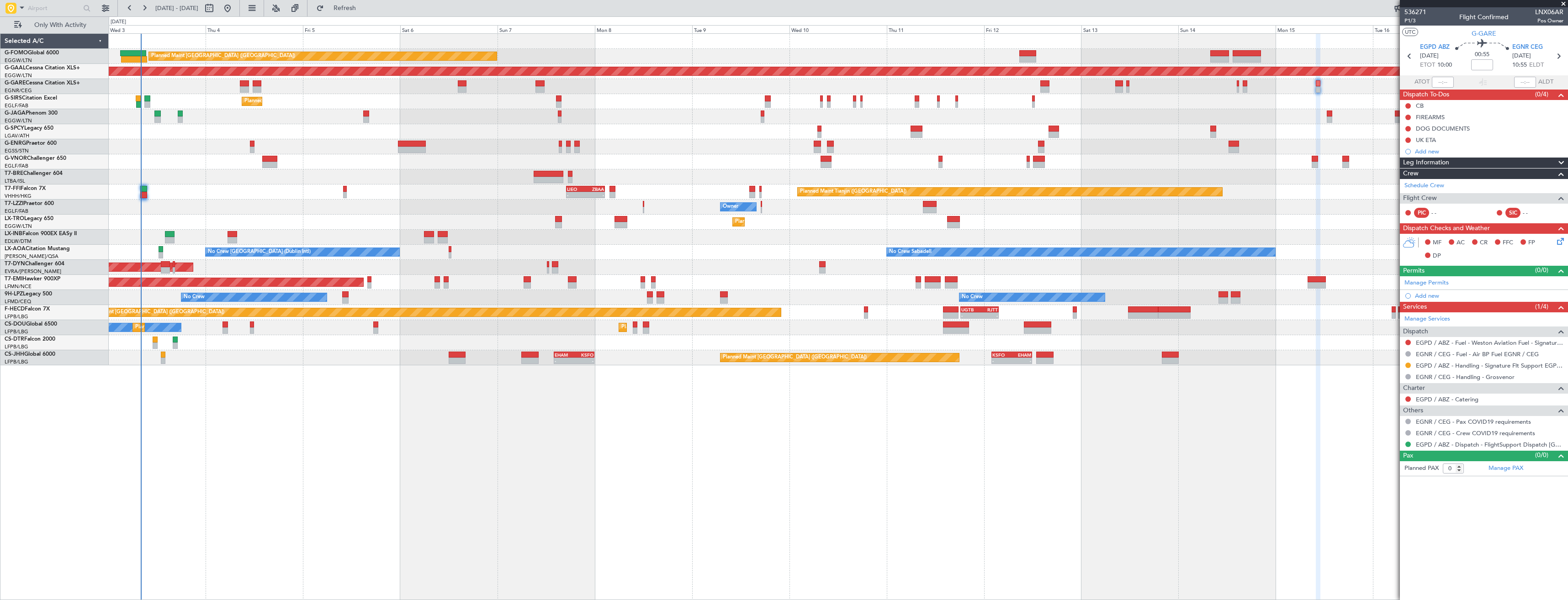
click at [1089, 103] on div "Planned Maint [GEOGRAPHIC_DATA] ([GEOGRAPHIC_DATA])" at bounding box center [838, 102] width 1459 height 15
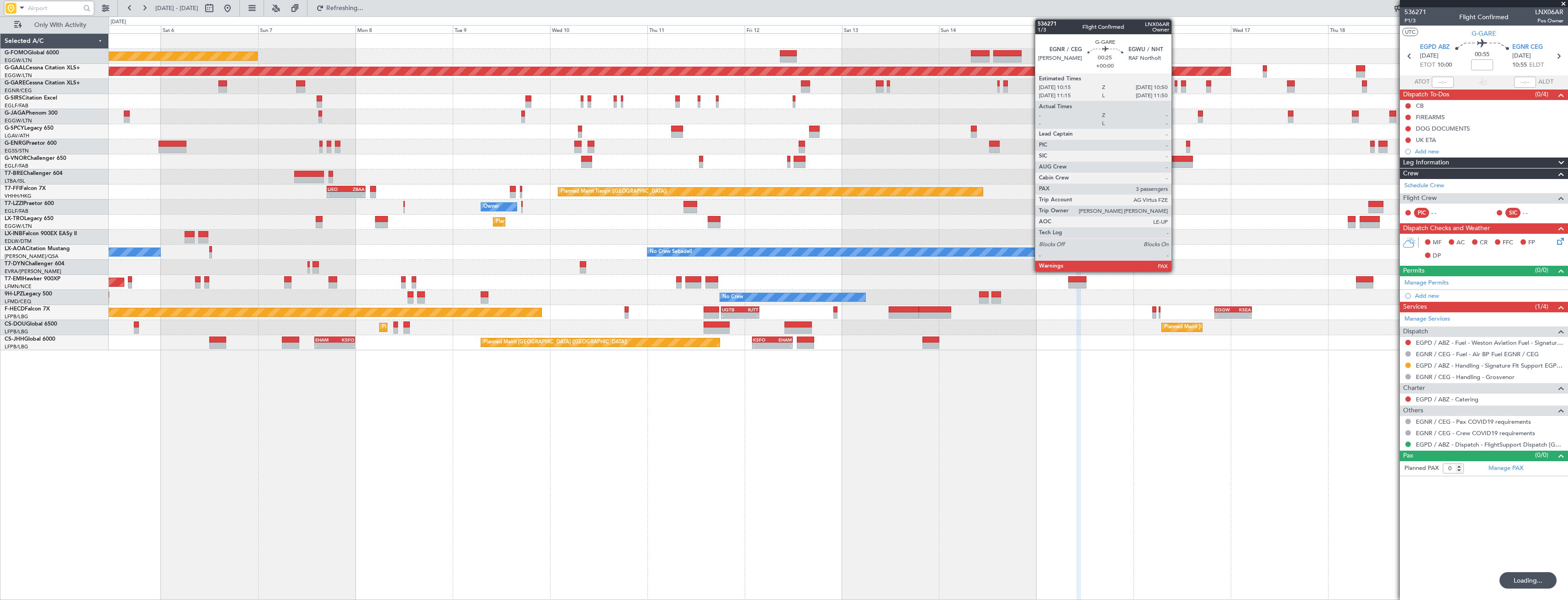
click at [1175, 85] on div at bounding box center [1176, 83] width 3 height 7
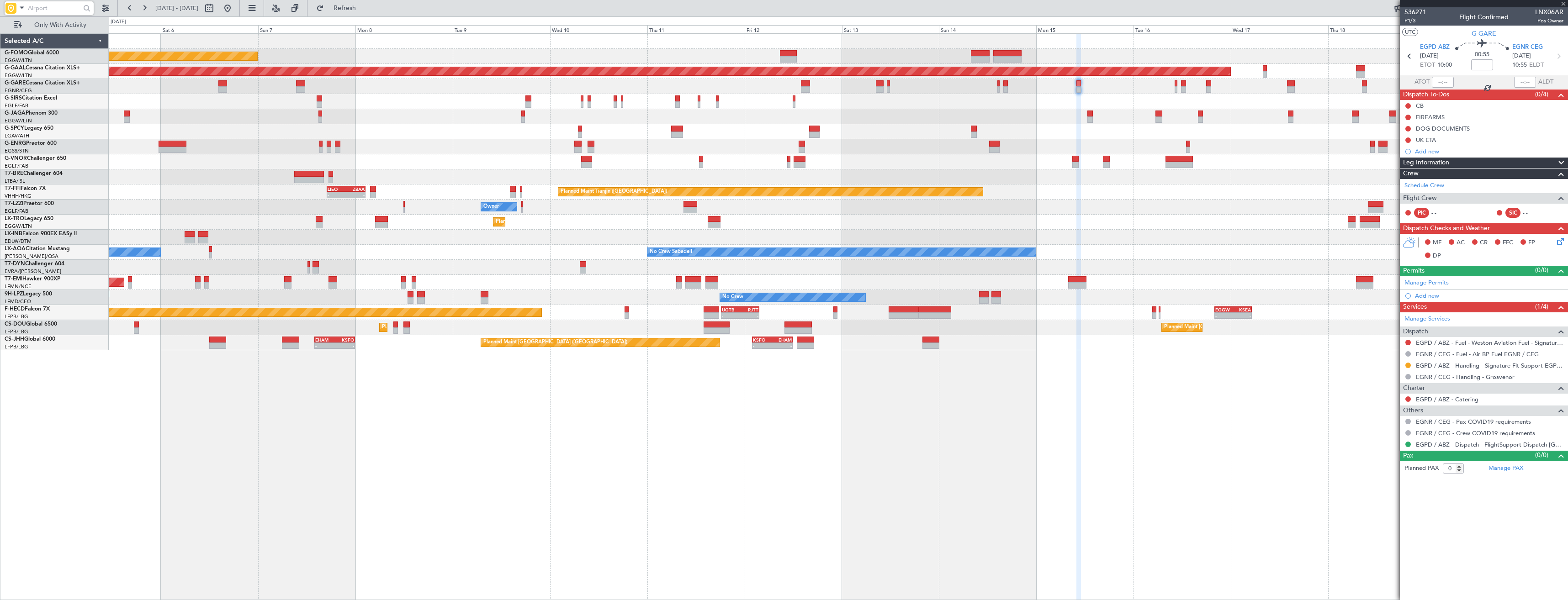
type input "3"
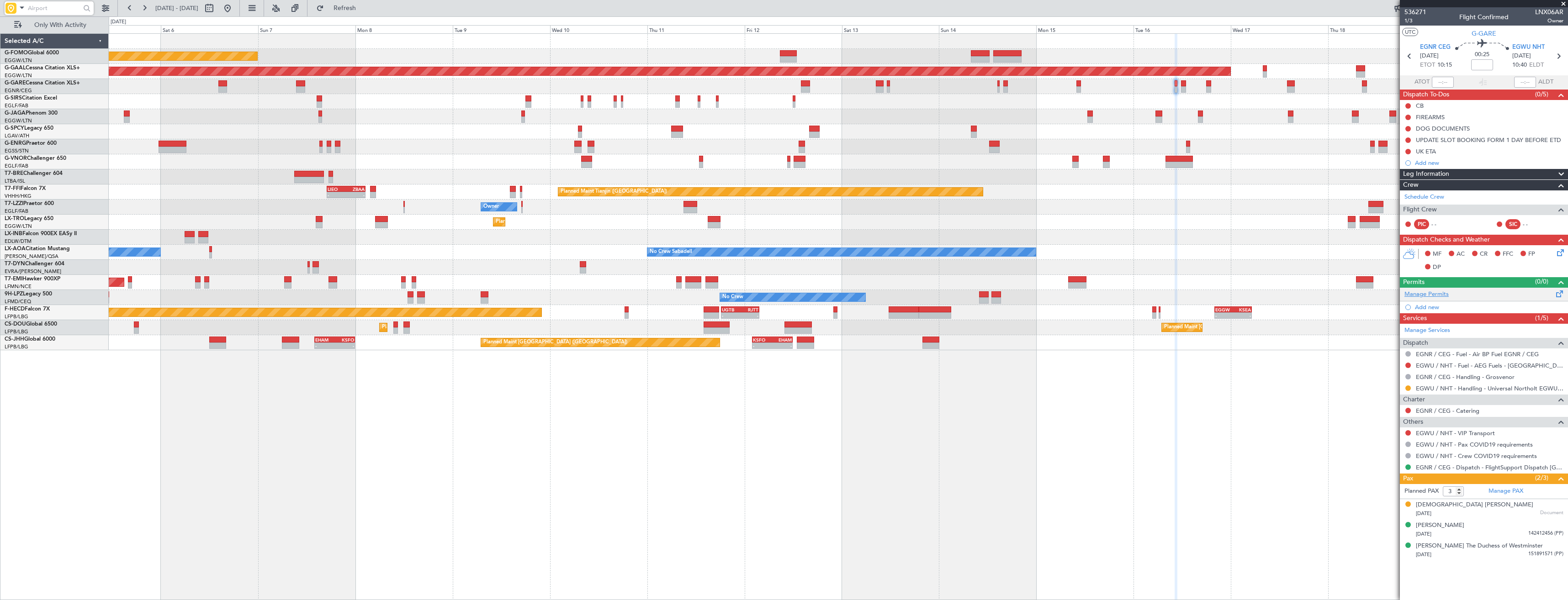
click at [1430, 297] on link "Manage Permits" at bounding box center [1427, 294] width 45 height 9
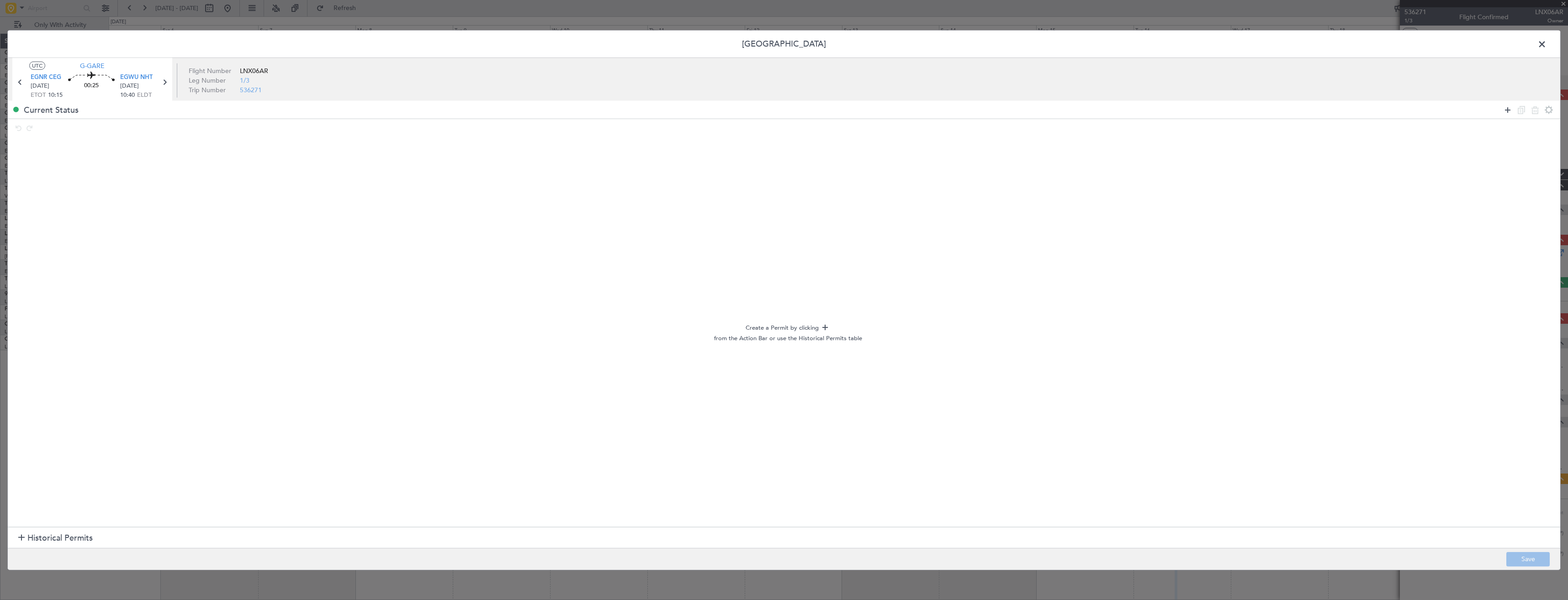
click at [1504, 112] on icon at bounding box center [1507, 109] width 11 height 11
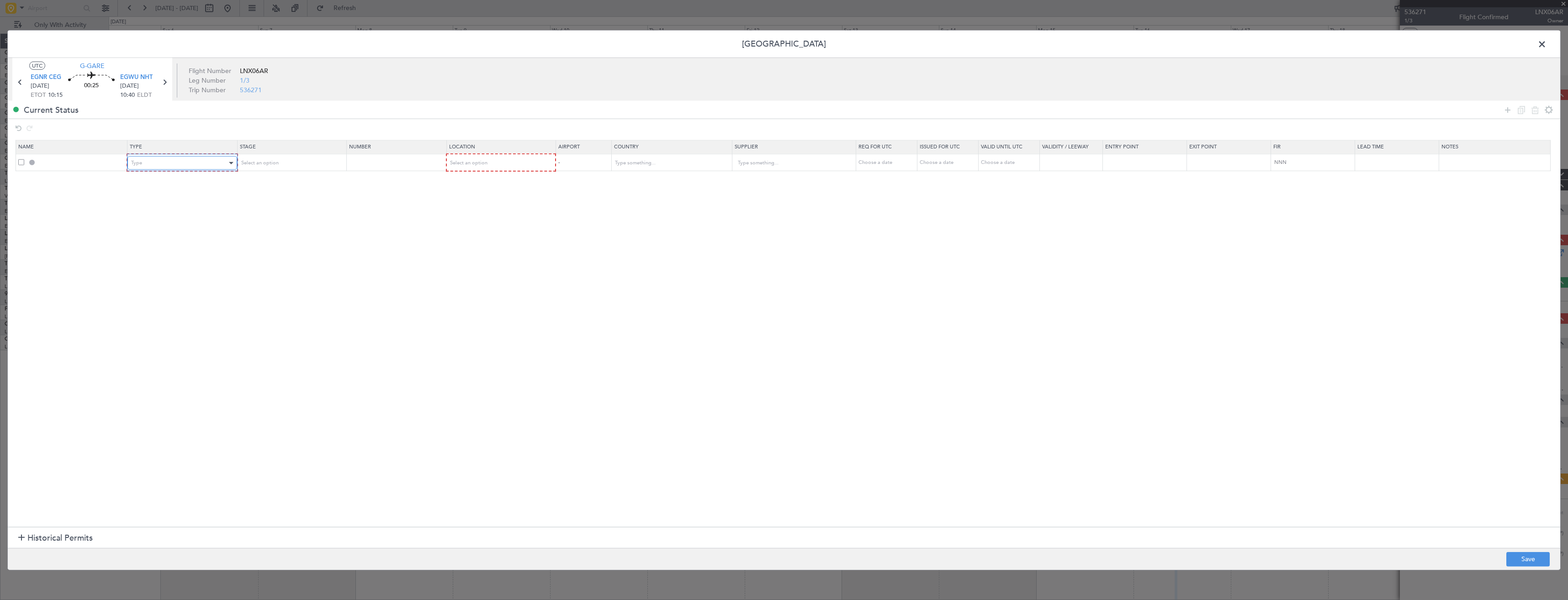
click at [187, 164] on div "Type" at bounding box center [179, 163] width 95 height 13
click at [150, 214] on span "PPR" at bounding box center [184, 208] width 103 height 13
click at [280, 165] on div "Select an option" at bounding box center [287, 163] width 95 height 13
click at [259, 221] on span "Requested" at bounding box center [294, 223] width 103 height 13
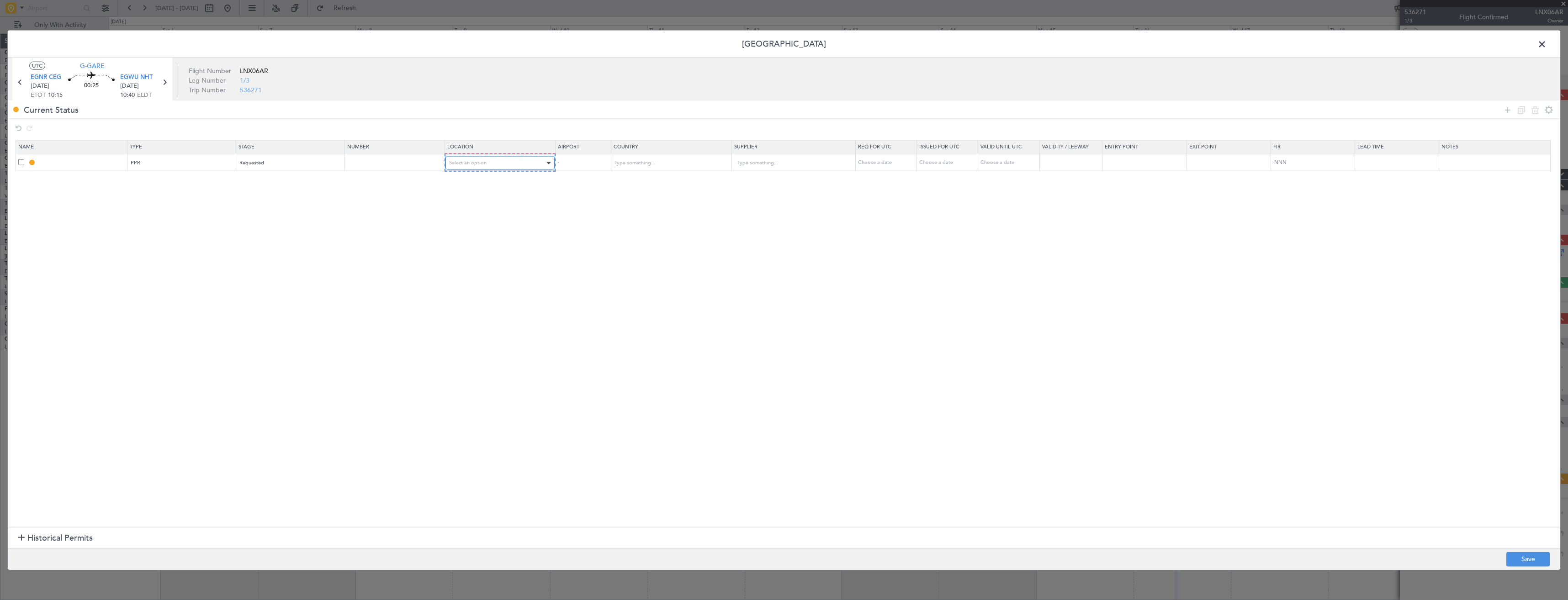
click at [479, 156] on div "Select an option" at bounding box center [497, 163] width 96 height 13
click at [466, 210] on span "Arrival" at bounding box center [505, 210] width 103 height 13
click at [1514, 555] on button "Save" at bounding box center [1528, 559] width 43 height 15
type input "EGWU PPR"
type input "[GEOGRAPHIC_DATA]"
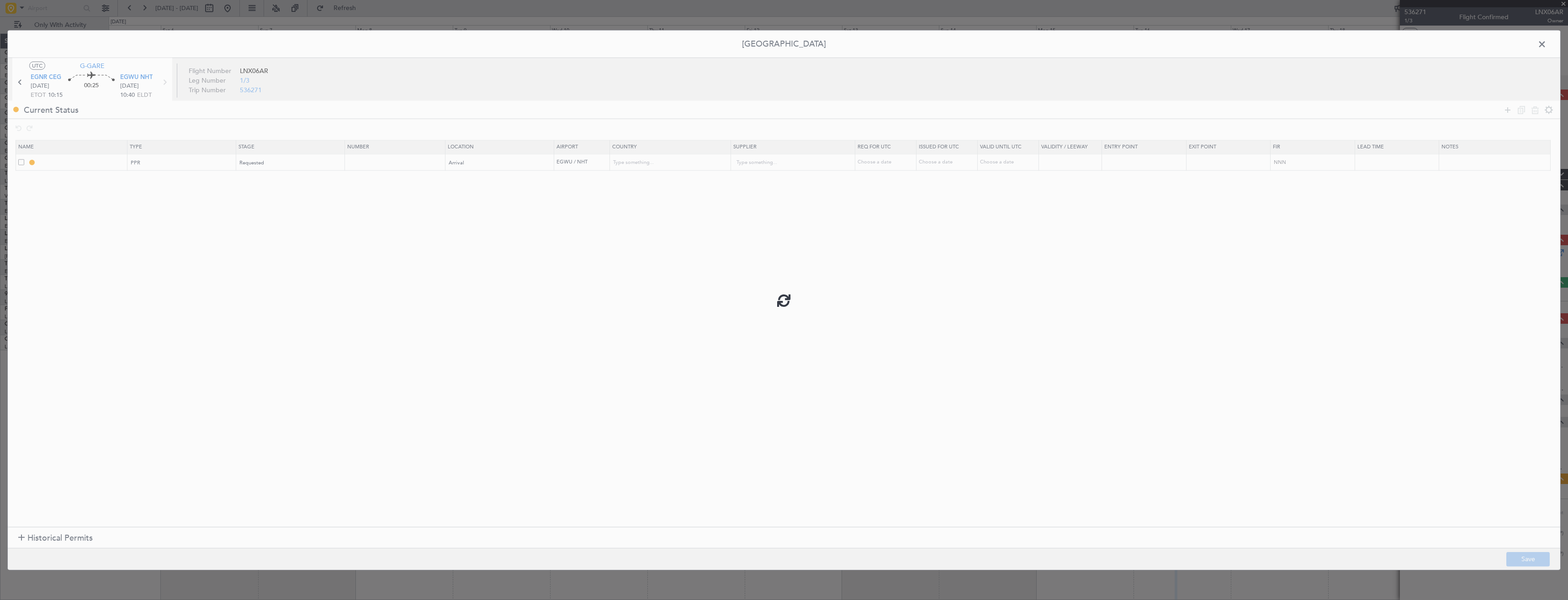
type input "NNN"
type input "2"
click at [103, 158] on input "EGWU PPR" at bounding box center [82, 162] width 89 height 7
type input "EGWU PPR 1040z"
click at [1529, 556] on button "Save" at bounding box center [1528, 559] width 43 height 15
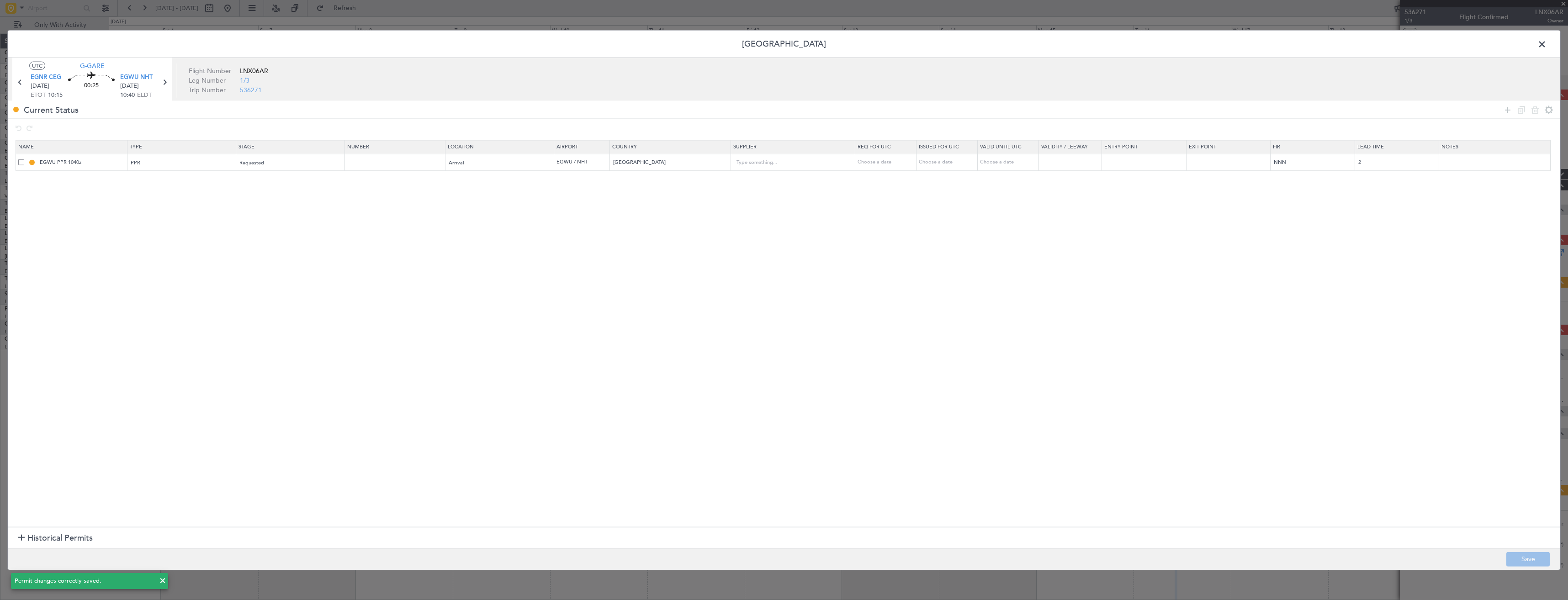
click at [1546, 42] on span at bounding box center [1546, 46] width 0 height 19
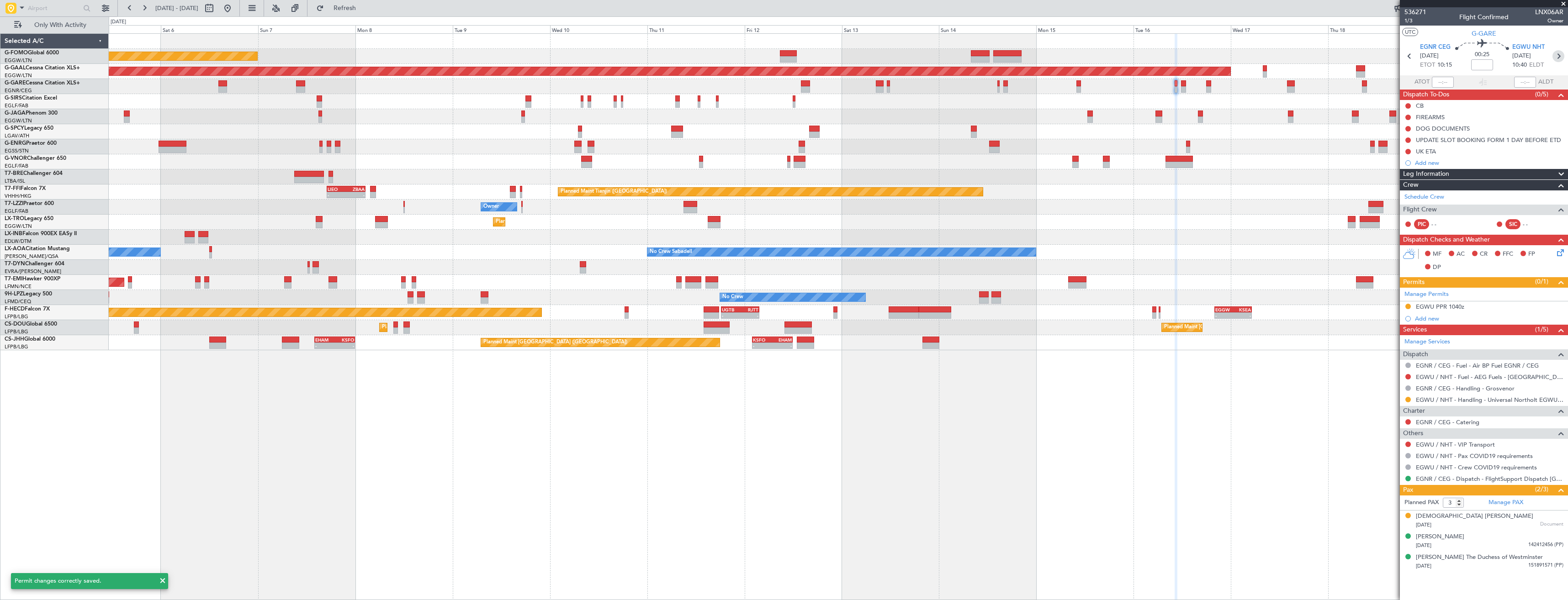
click at [1559, 57] on icon at bounding box center [1558, 57] width 12 height 12
type input "0"
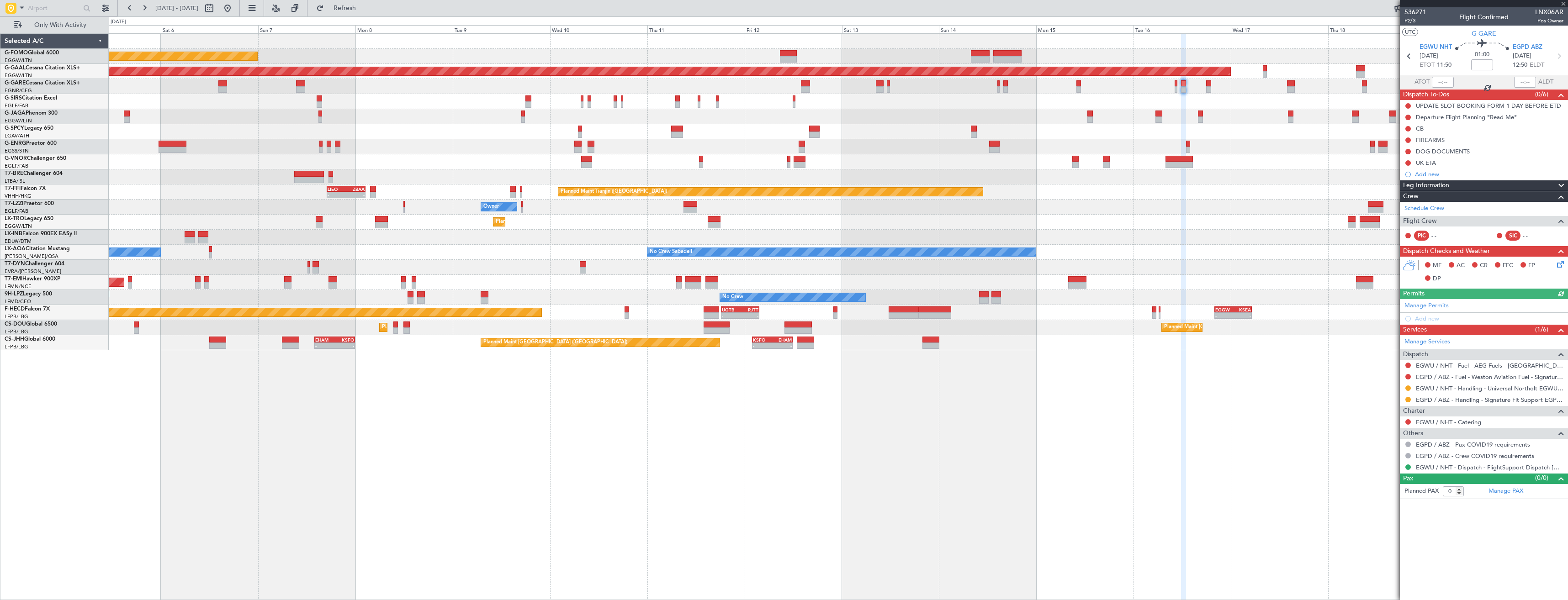
click at [1428, 300] on div "Manage Permits Add new" at bounding box center [1484, 312] width 168 height 25
click at [1430, 306] on div "Manage Permits Add new" at bounding box center [1484, 312] width 168 height 25
click at [1423, 309] on link "Manage Permits" at bounding box center [1427, 306] width 45 height 9
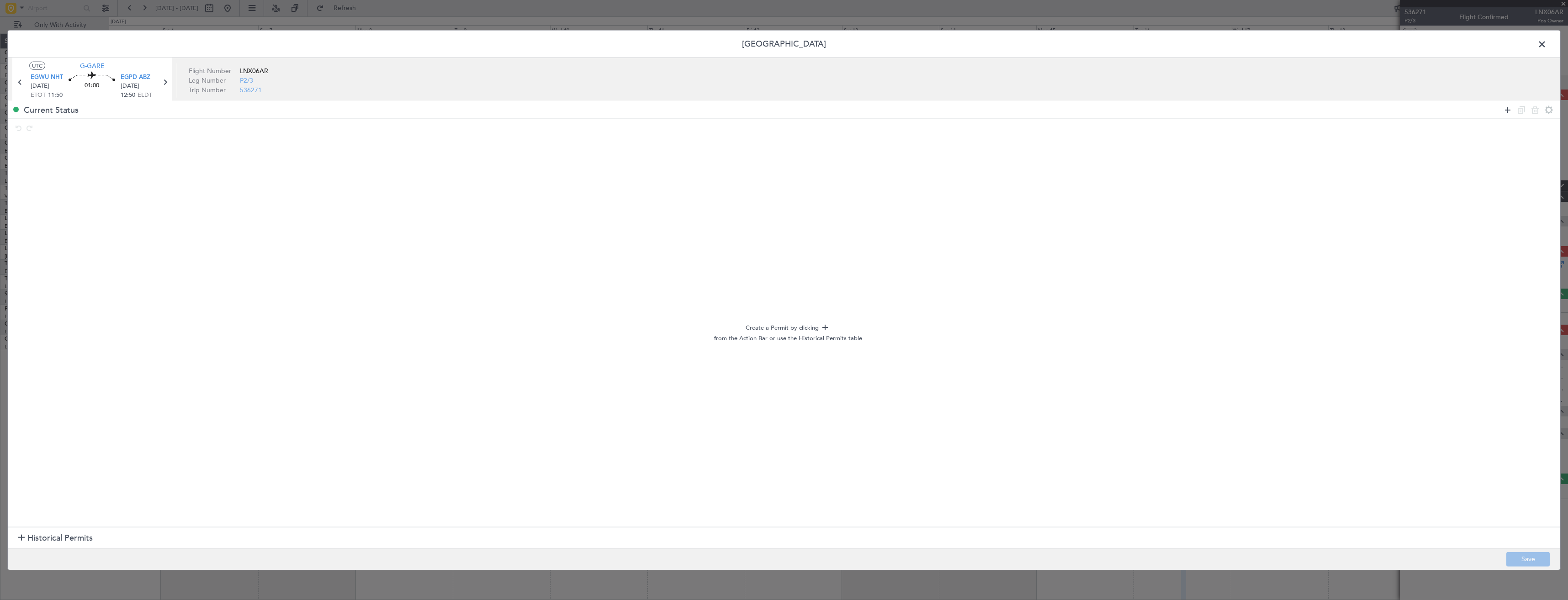
click at [1508, 112] on icon at bounding box center [1507, 109] width 11 height 11
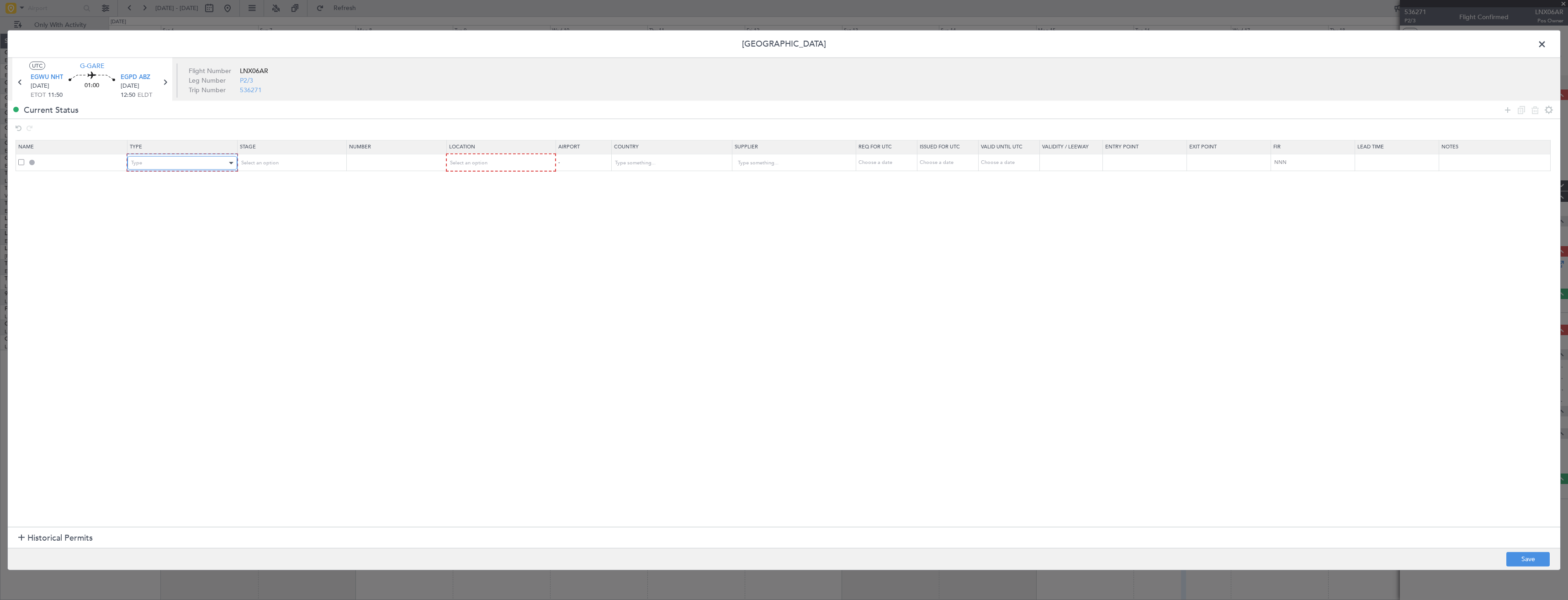
click at [170, 160] on div "Type" at bounding box center [179, 163] width 95 height 13
click at [141, 208] on span "PPR" at bounding box center [184, 208] width 103 height 13
click at [303, 165] on div "Select an option" at bounding box center [287, 163] width 95 height 13
click at [275, 222] on span "Requested" at bounding box center [294, 223] width 103 height 13
click at [505, 157] on div "Select an option" at bounding box center [497, 163] width 96 height 13
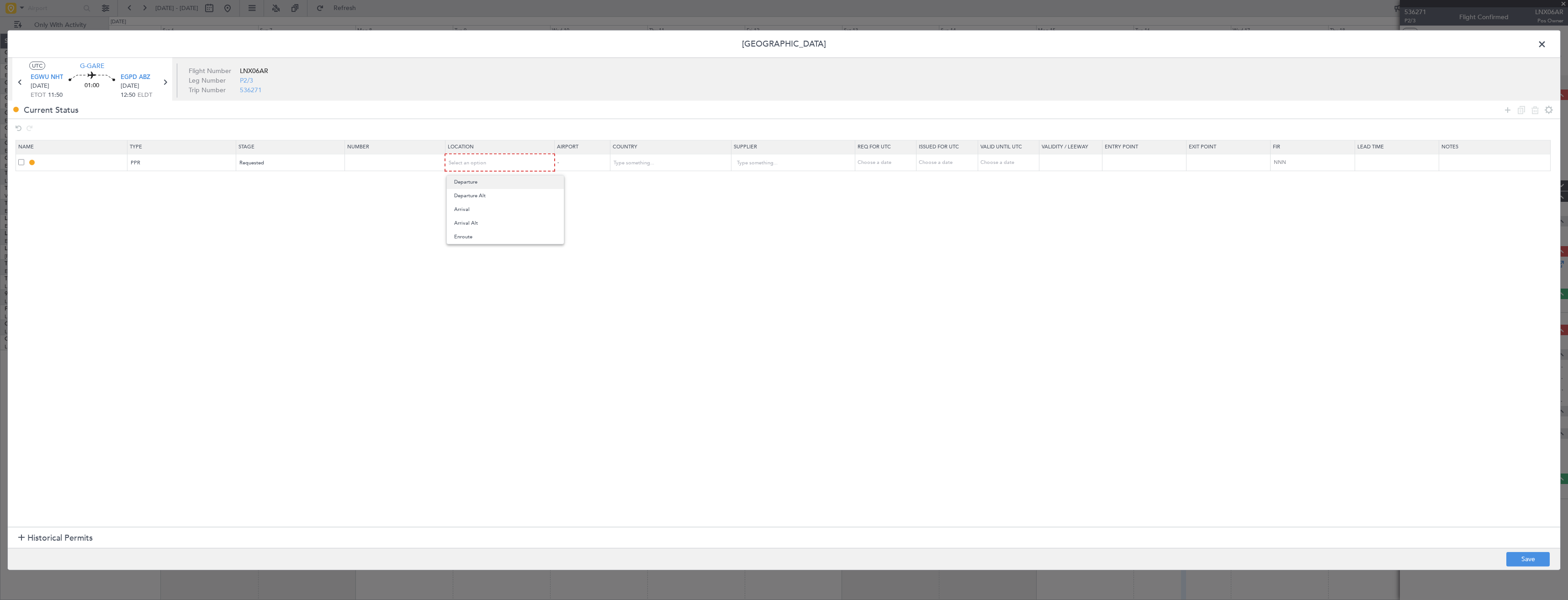
click at [456, 184] on span "Departure" at bounding box center [505, 182] width 103 height 13
click at [1523, 559] on button "Save" at bounding box center [1528, 559] width 43 height 15
type input "EGWU PPR"
type input "[GEOGRAPHIC_DATA]"
type input "NNN"
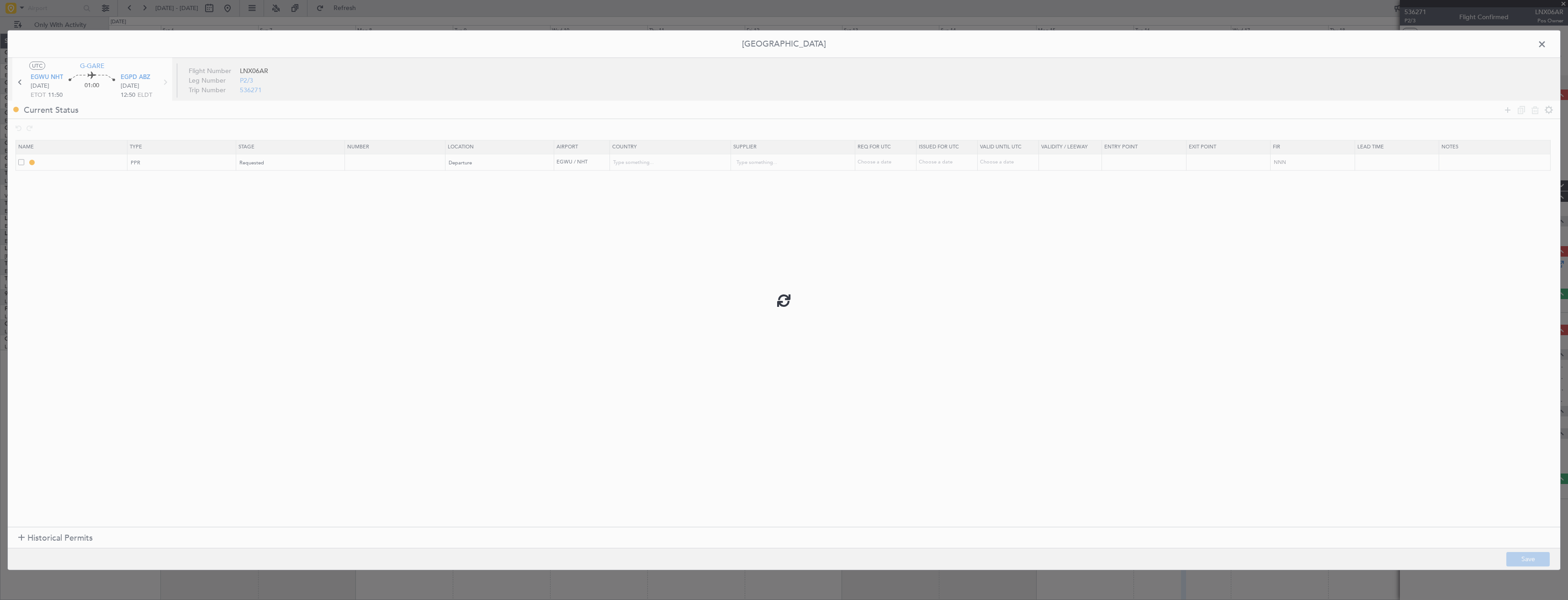
type input "2"
click at [87, 161] on input "EGWU PPR" at bounding box center [82, 162] width 89 height 7
type input "EGWU PPR 1150z"
click at [1515, 562] on button "Save" at bounding box center [1528, 559] width 43 height 15
click at [1546, 45] on span at bounding box center [1546, 46] width 0 height 19
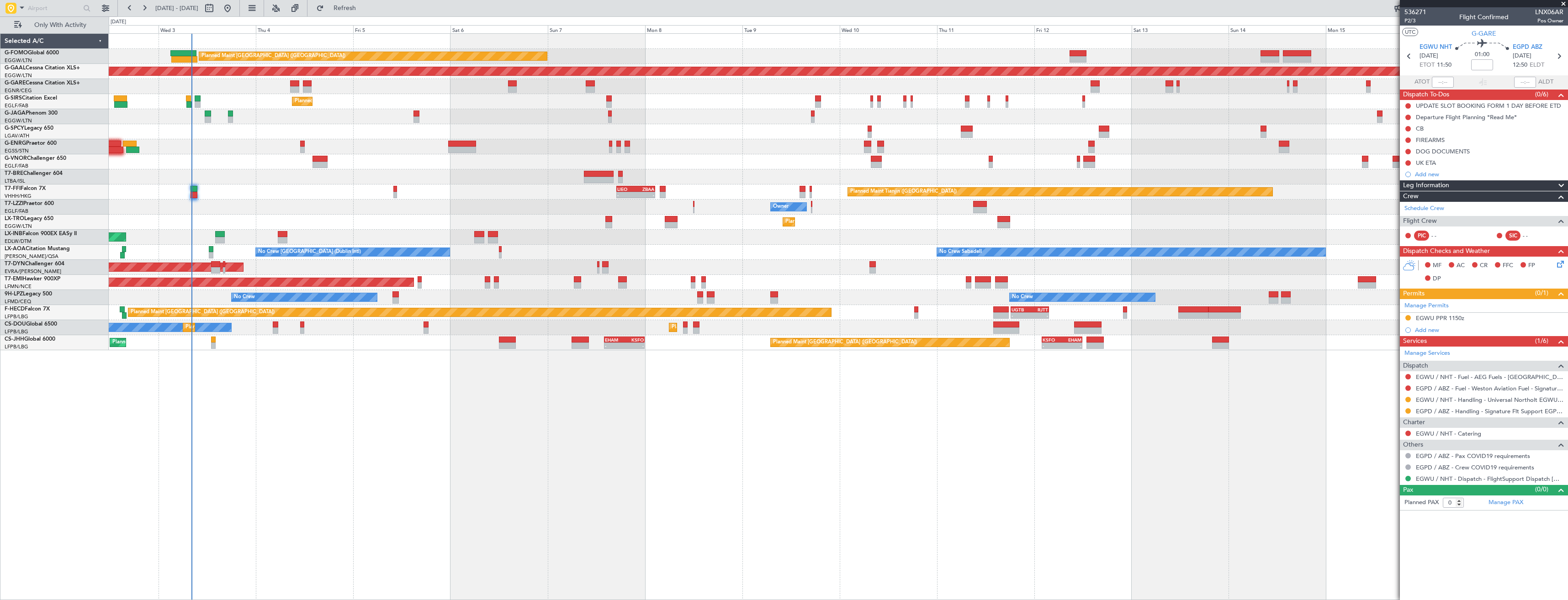
click at [803, 233] on div "Planned Maint [GEOGRAPHIC_DATA] ([GEOGRAPHIC_DATA]) Planned [GEOGRAPHIC_DATA] U…" at bounding box center [838, 192] width 1459 height 317
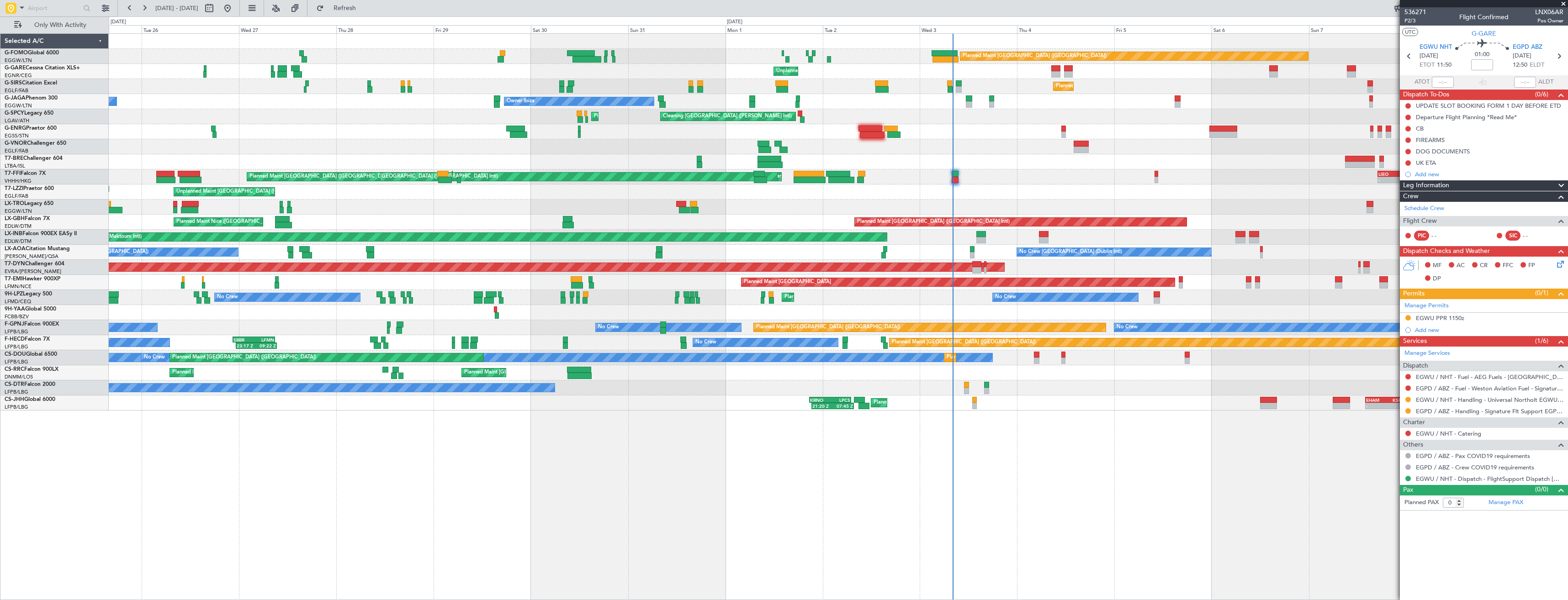
click at [632, 114] on div "Planned Maint [GEOGRAPHIC_DATA] ([GEOGRAPHIC_DATA]) Unplanned Maint [PERSON_NAM…" at bounding box center [838, 222] width 1459 height 377
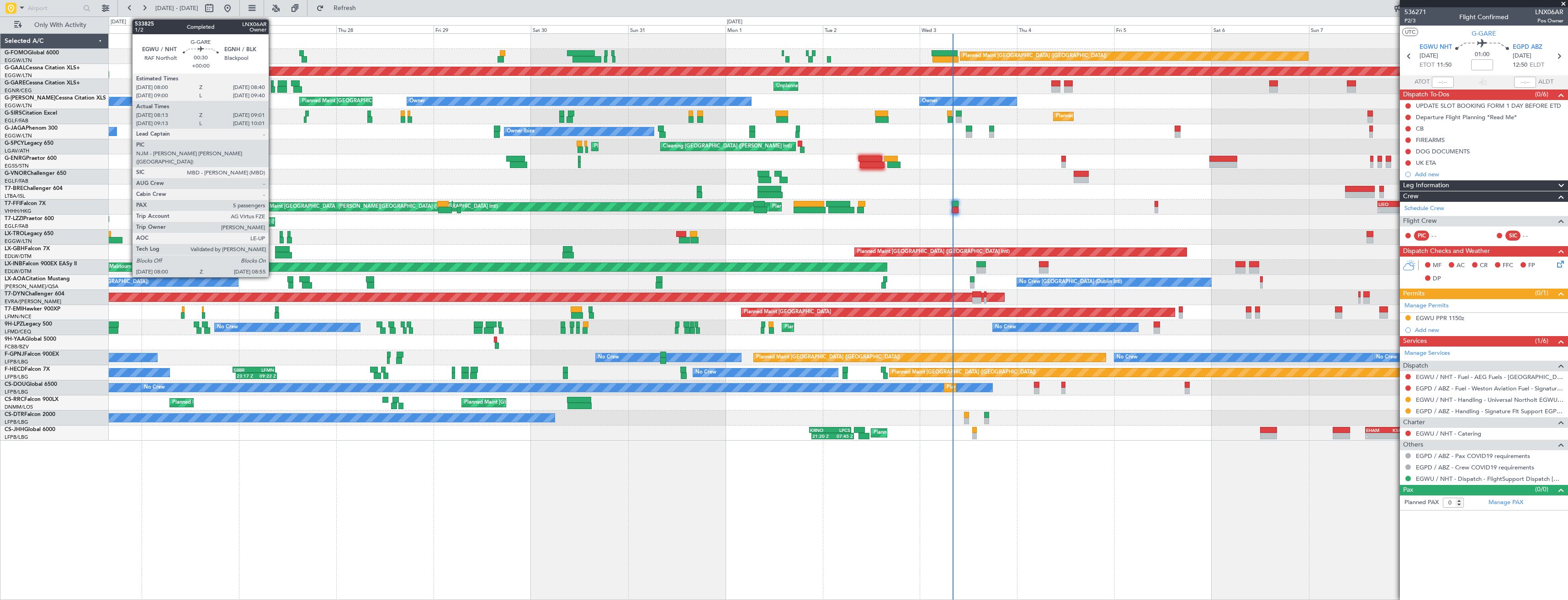
click at [273, 89] on div at bounding box center [273, 89] width 4 height 7
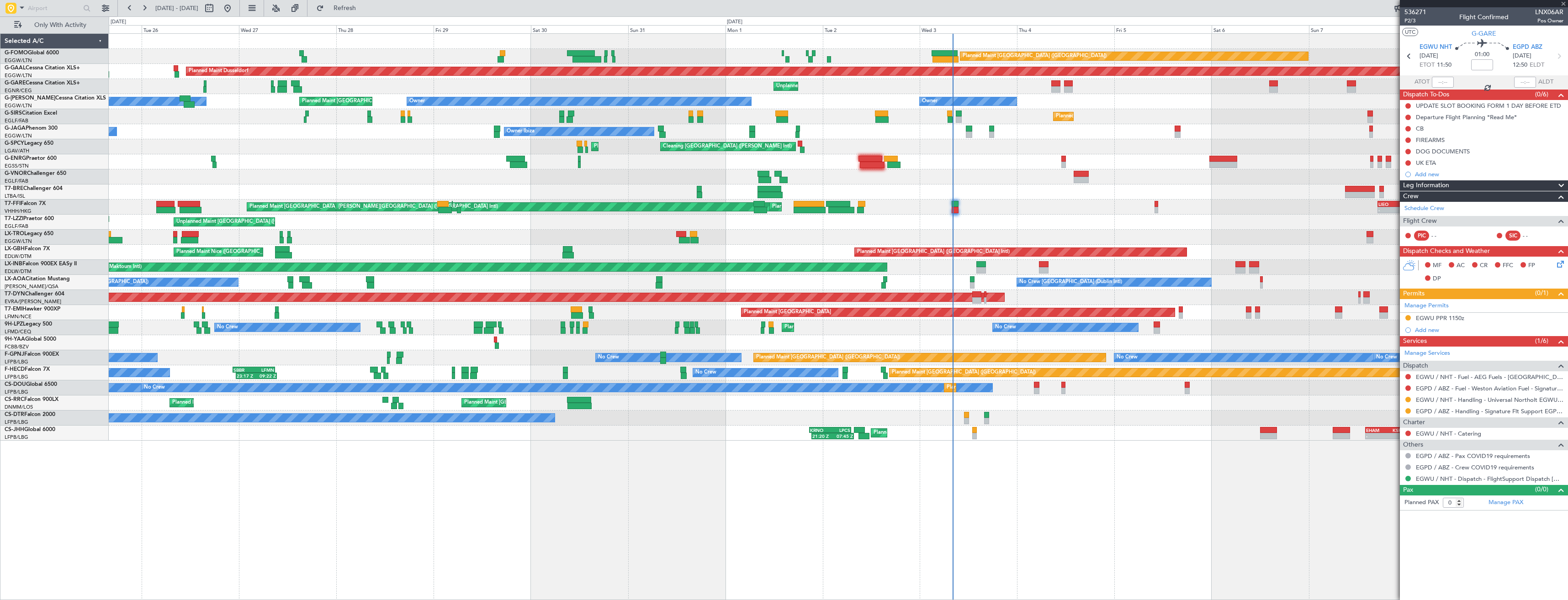
type input "08:13"
type input "08:51"
type input "5"
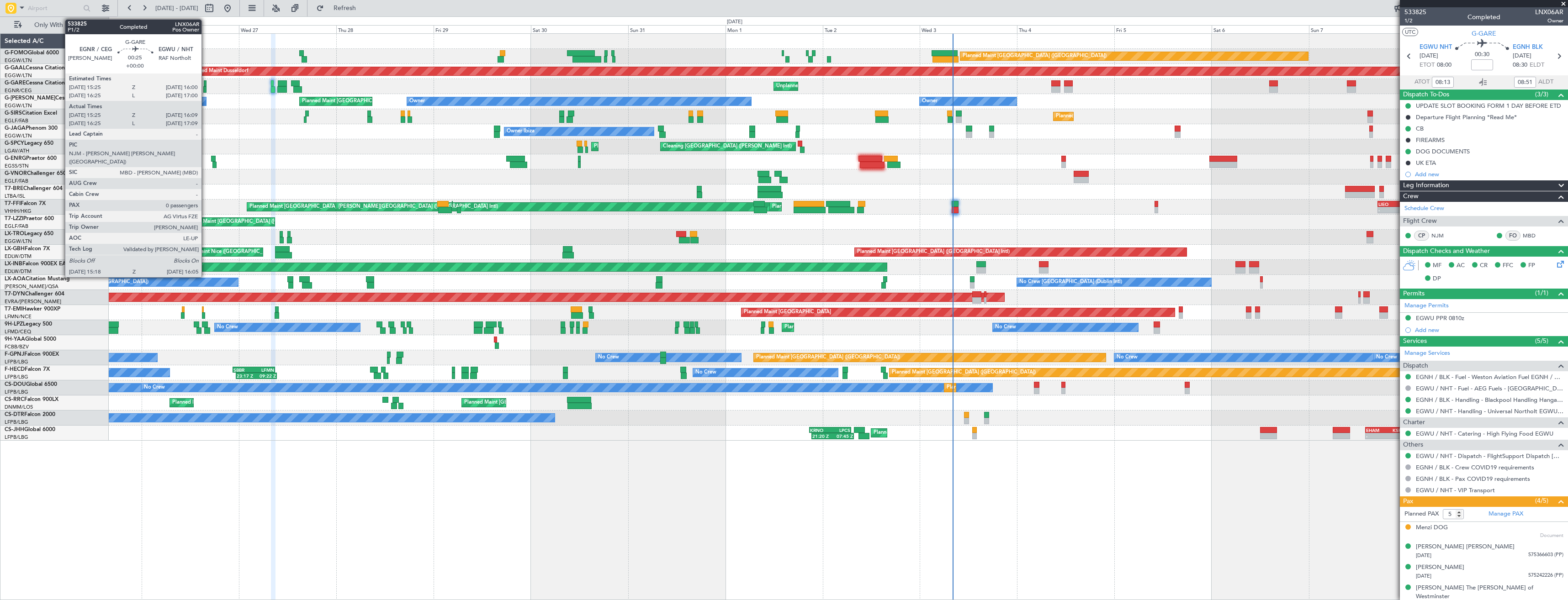
click at [205, 88] on div at bounding box center [205, 89] width 3 height 7
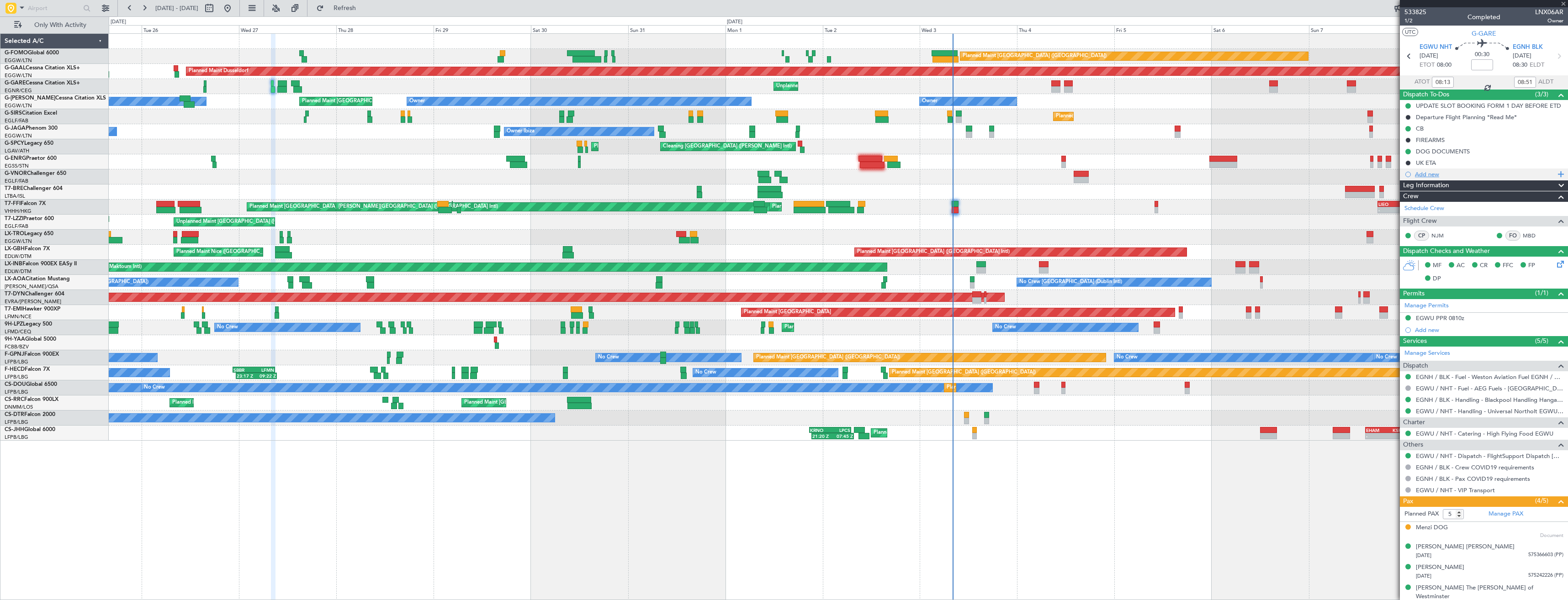
type input "15:25"
type input "15:59"
type input "0"
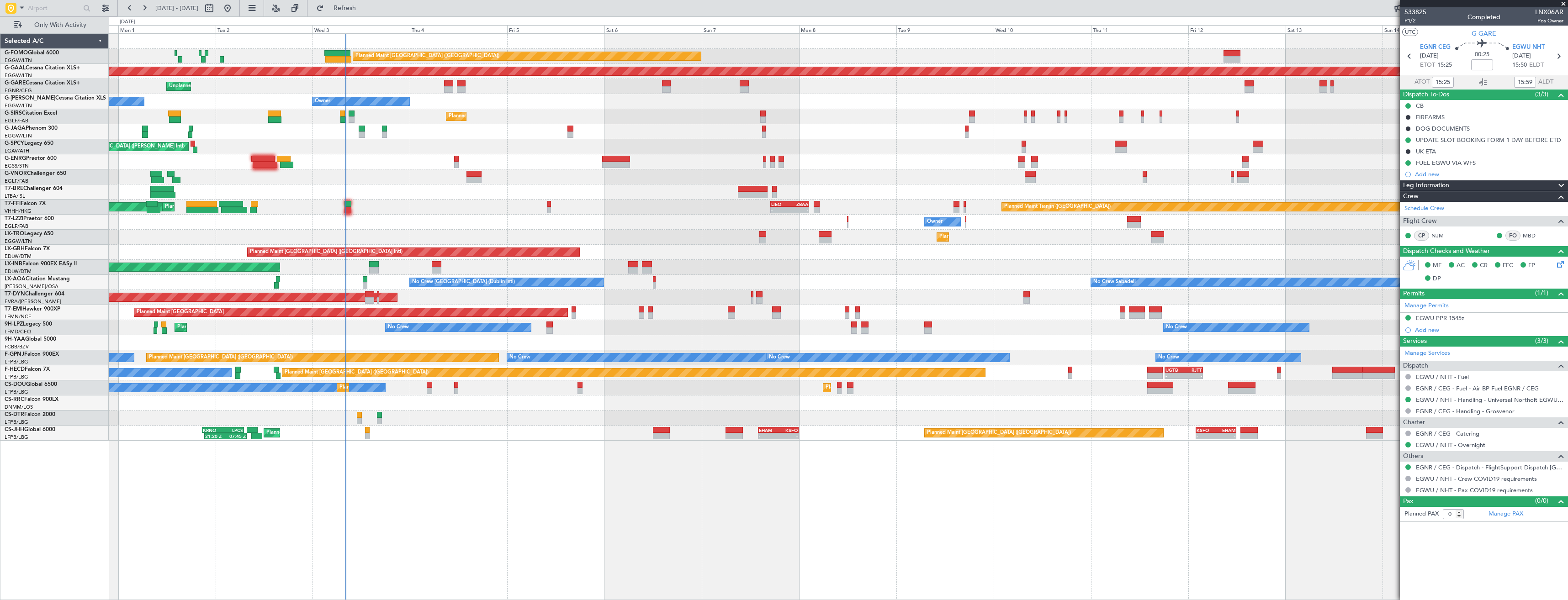
click at [533, 224] on div "Planned Maint [GEOGRAPHIC_DATA] ([GEOGRAPHIC_DATA]) Planned [GEOGRAPHIC_DATA] U…" at bounding box center [838, 236] width 1459 height 407
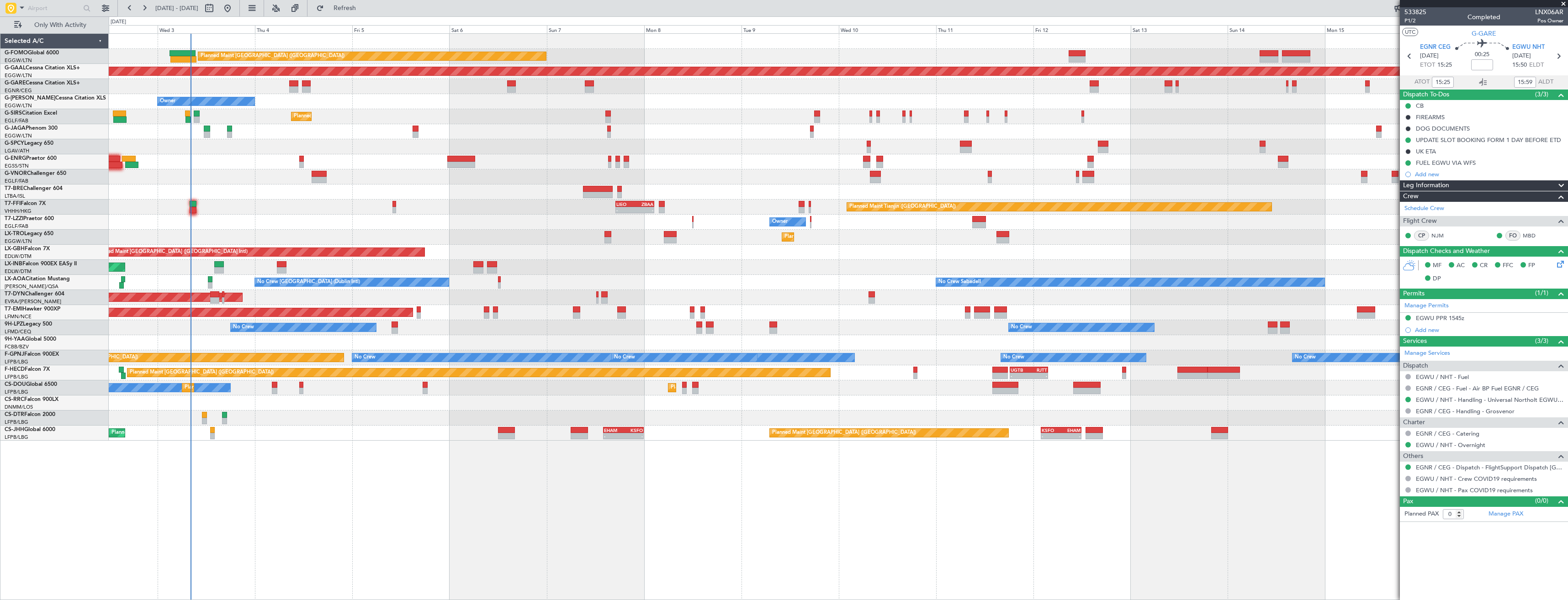
click at [428, 229] on div "Planned Maint [GEOGRAPHIC_DATA] ([GEOGRAPHIC_DATA]) Planned [GEOGRAPHIC_DATA] U…" at bounding box center [838, 236] width 1459 height 407
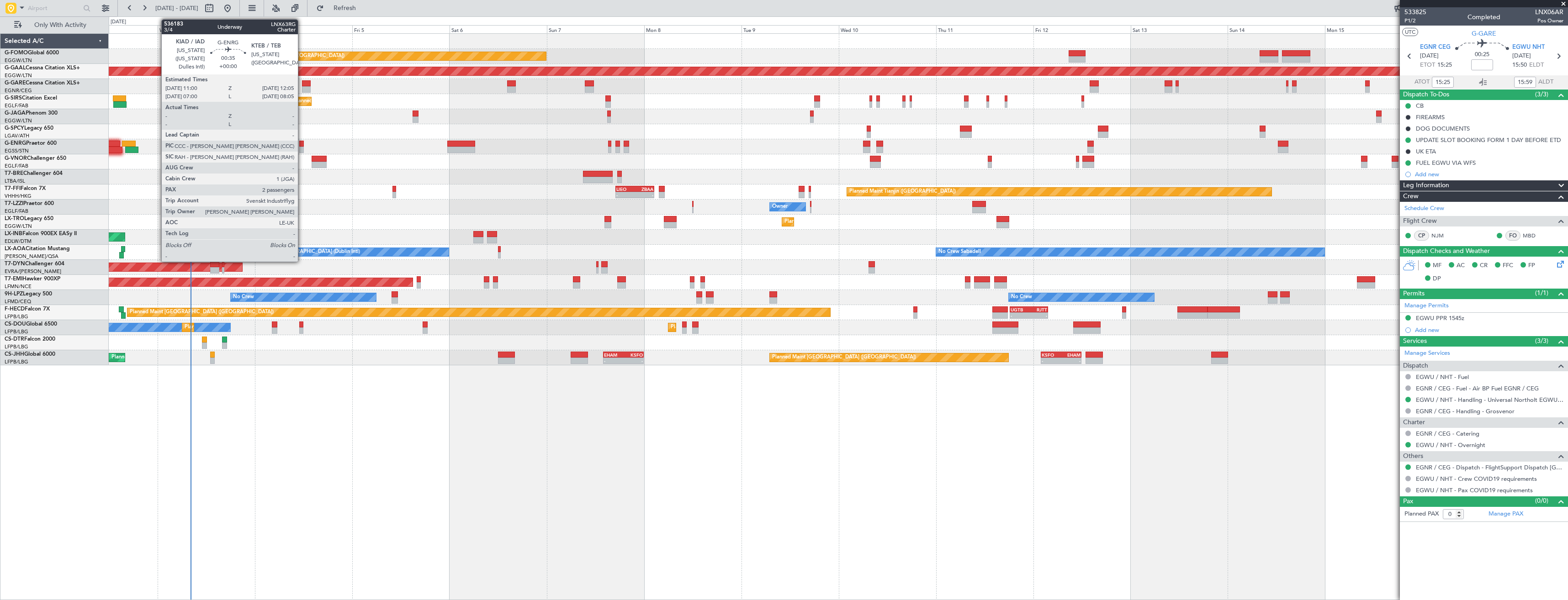
click at [302, 143] on div at bounding box center [301, 143] width 4 height 7
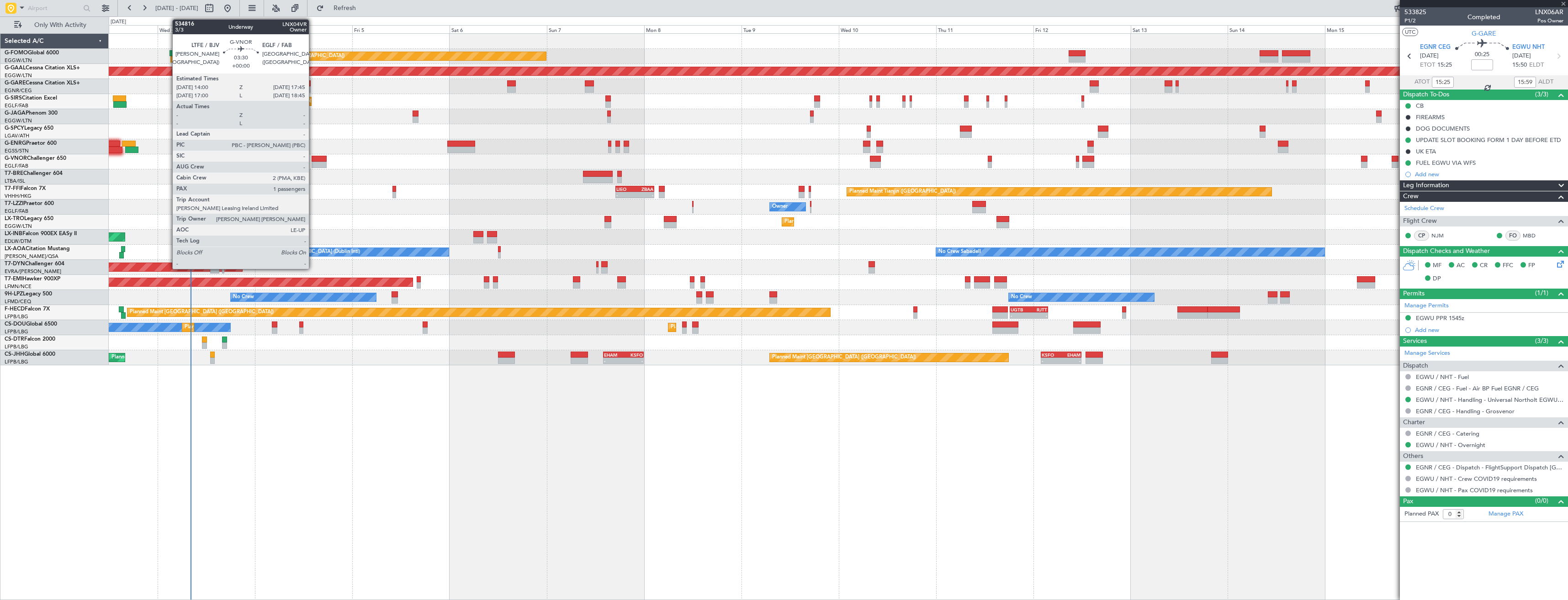
click at [313, 158] on div at bounding box center [319, 158] width 16 height 7
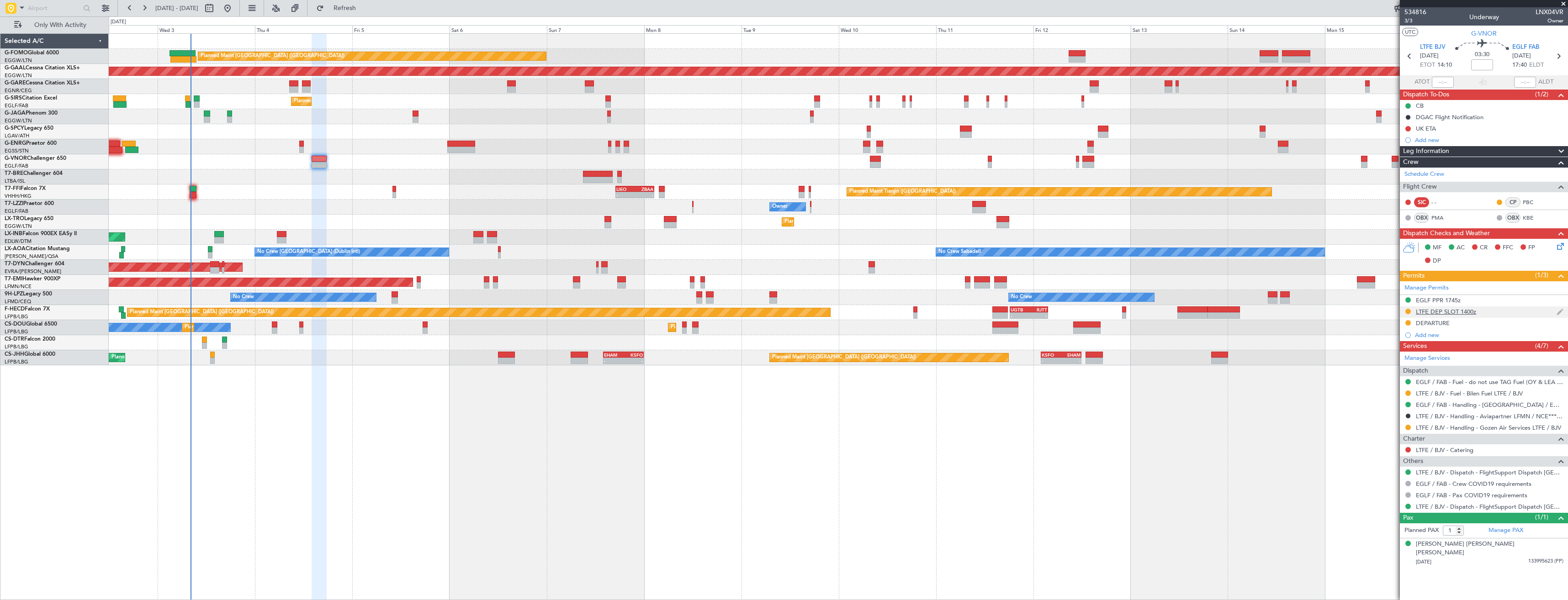
click at [1491, 308] on div "LTFE DEP SLOT 1400z" at bounding box center [1484, 312] width 168 height 11
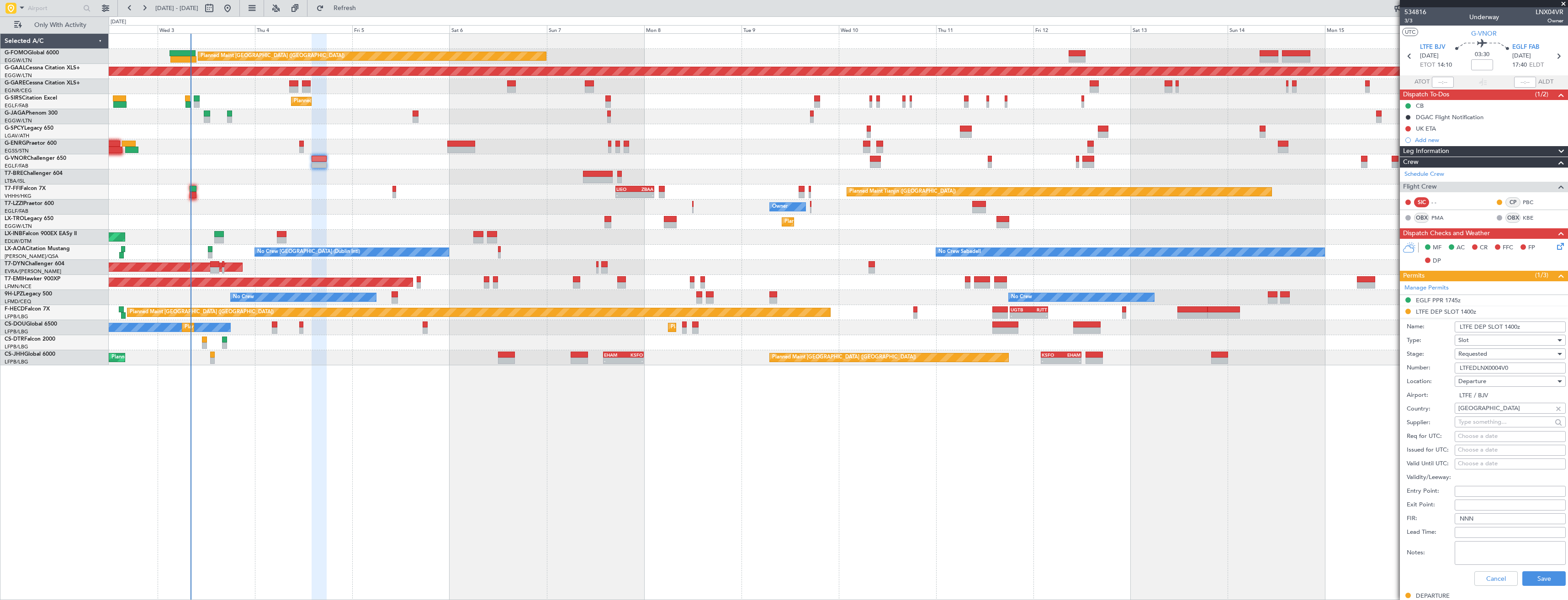
click at [1520, 367] on input "LTFEDLNX0004V0" at bounding box center [1510, 368] width 111 height 11
click at [1507, 356] on div "Requested" at bounding box center [1506, 354] width 97 height 13
click at [1500, 417] on span "Received OK" at bounding box center [1506, 423] width 96 height 13
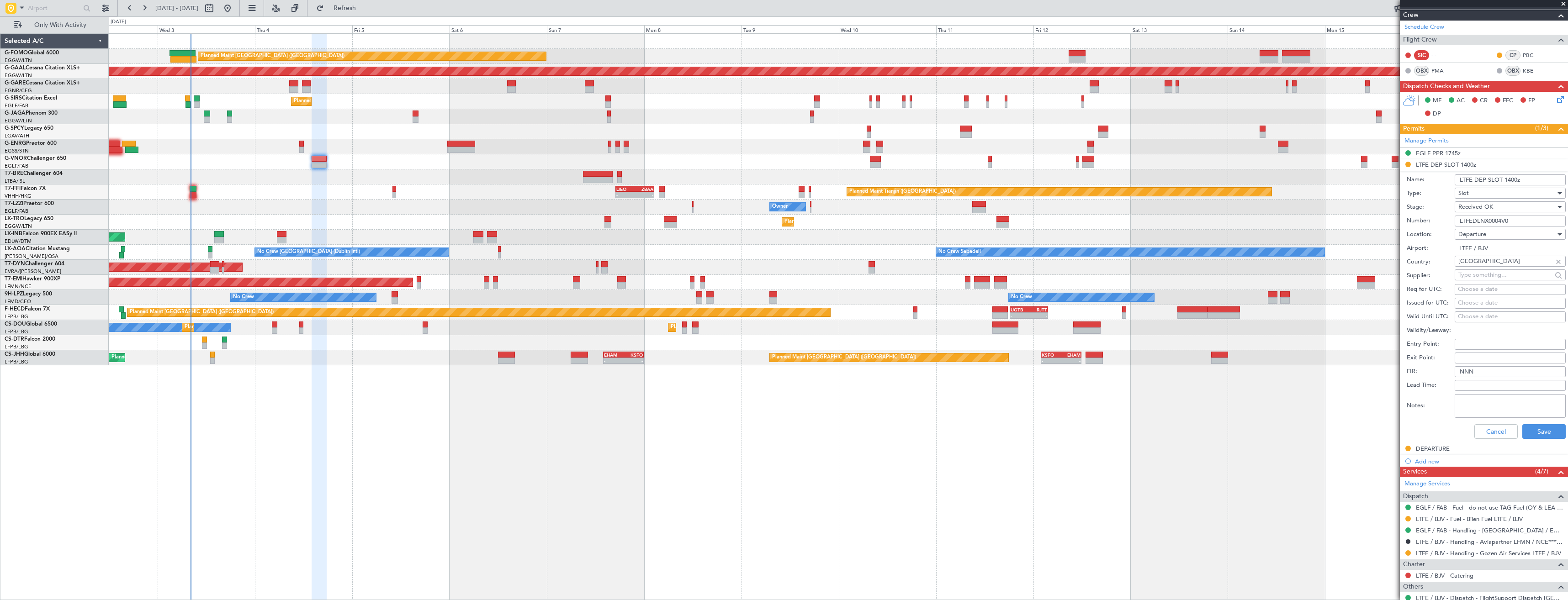
scroll to position [231, 0]
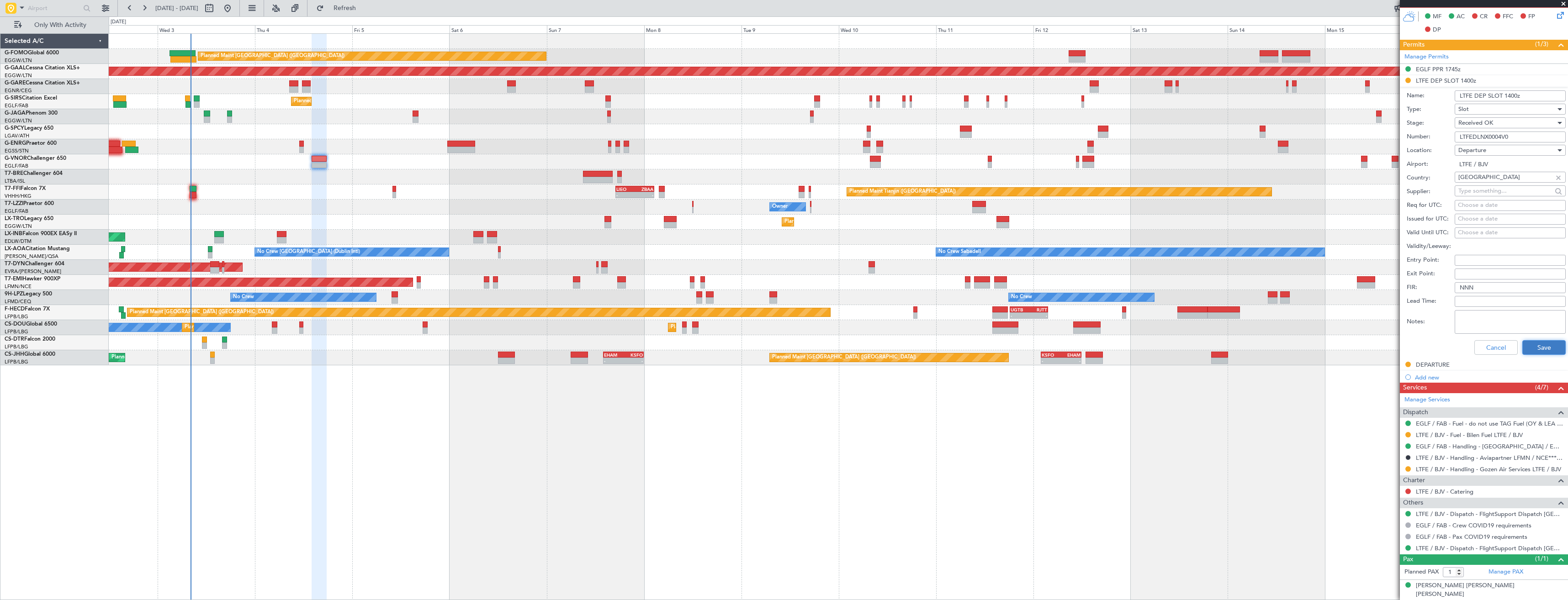
click at [1522, 346] on button "Save" at bounding box center [1543, 348] width 43 height 15
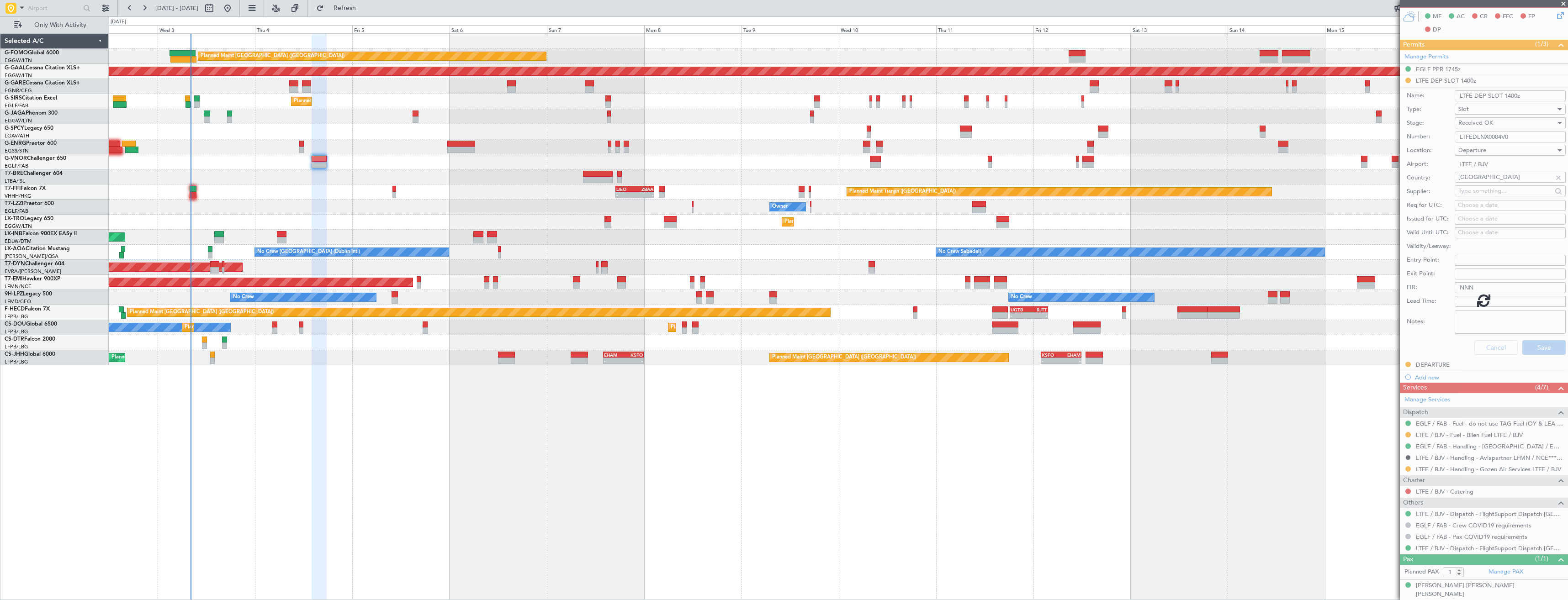
scroll to position [0, 0]
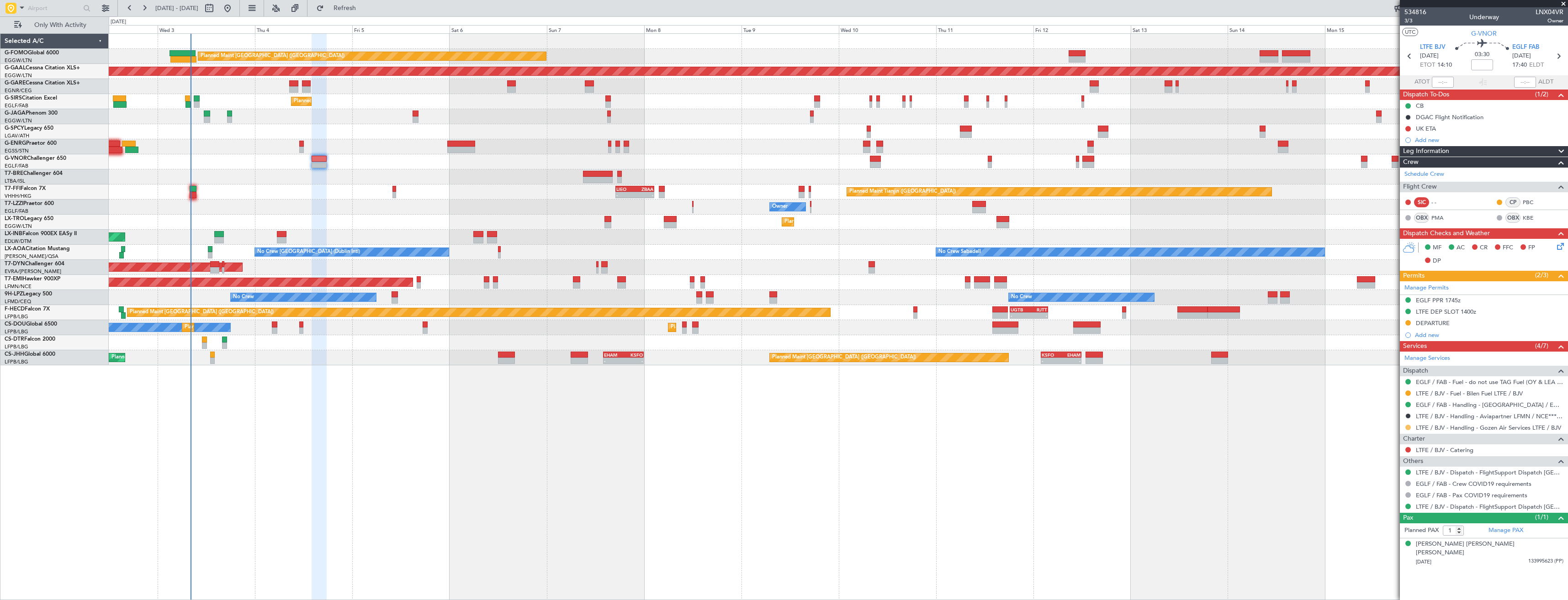
click at [1410, 428] on button at bounding box center [1407, 427] width 5 height 5
click at [1375, 538] on span "Confirmed" at bounding box center [1382, 536] width 28 height 9
click at [1099, 138] on div "Planned Maint [GEOGRAPHIC_DATA] ([GEOGRAPHIC_DATA]) Planned [GEOGRAPHIC_DATA] U…" at bounding box center [838, 199] width 1459 height 332
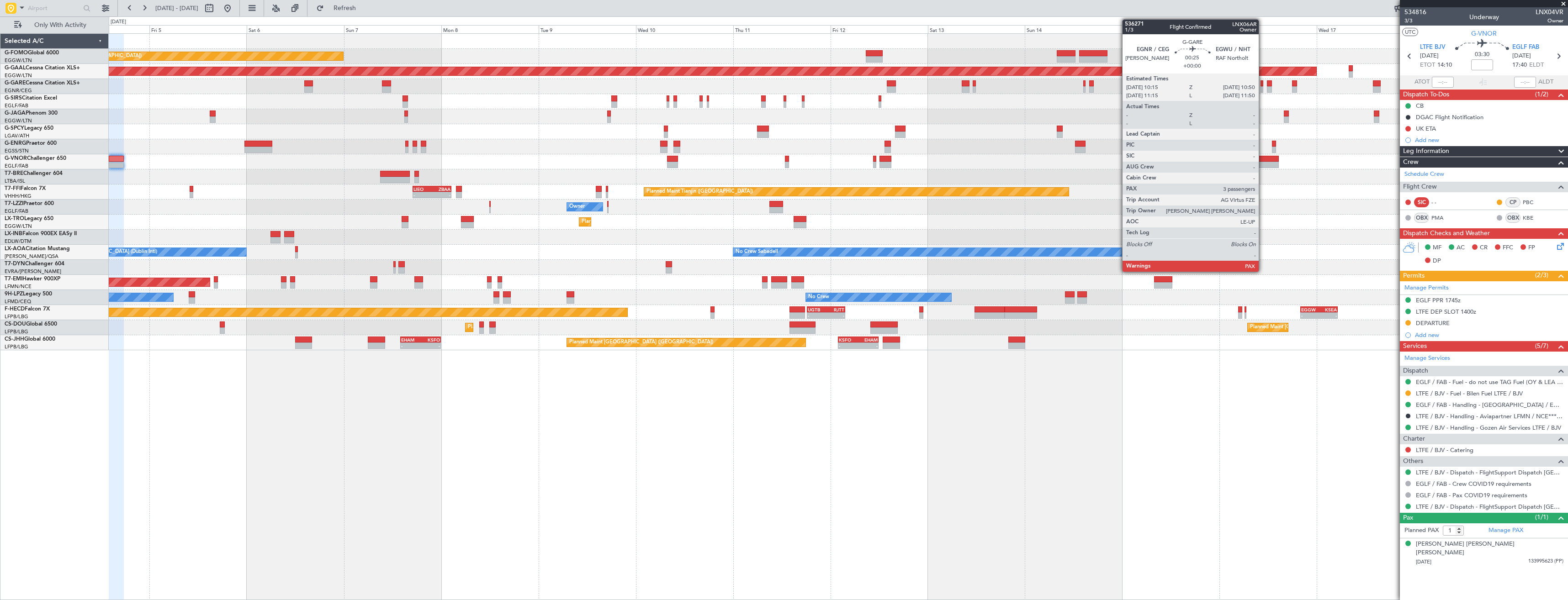
click at [1263, 84] on div at bounding box center [1262, 83] width 3 height 7
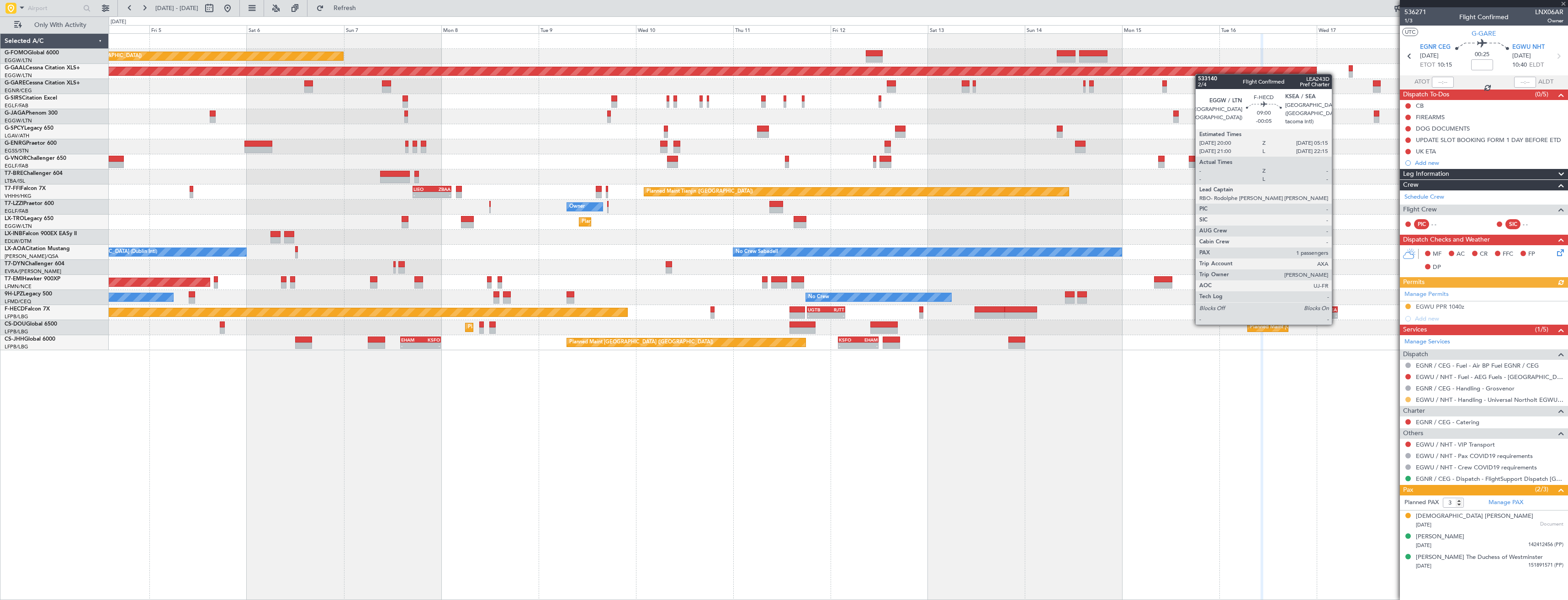
click at [1408, 399] on button at bounding box center [1407, 399] width 5 height 5
click at [1382, 507] on span "Confirmed" at bounding box center [1382, 508] width 28 height 9
click at [1407, 306] on button at bounding box center [1407, 306] width 5 height 5
click at [1257, 459] on div "Planned Maint [GEOGRAPHIC_DATA] ([GEOGRAPHIC_DATA]) Planned [GEOGRAPHIC_DATA] U…" at bounding box center [838, 317] width 1459 height 567
click at [1366, 412] on li "Received OK" at bounding box center [1408, 415] width 106 height 13
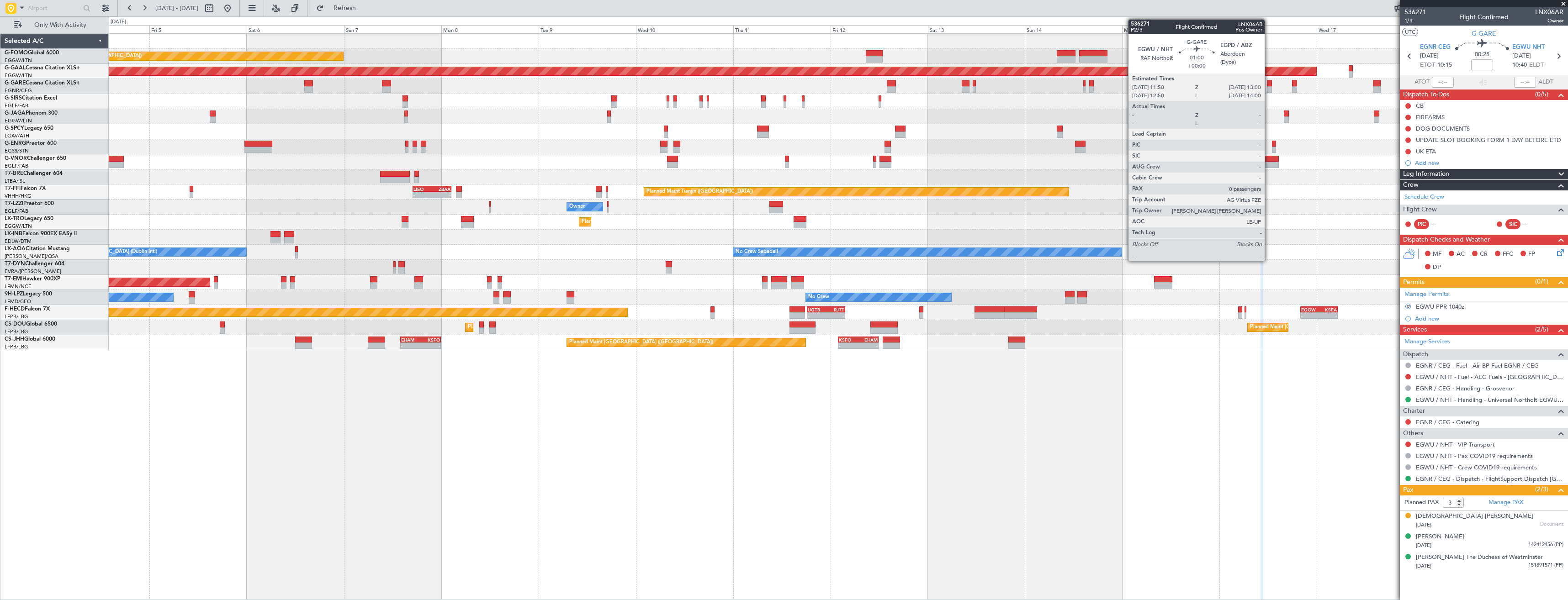
click at [1269, 86] on div at bounding box center [1269, 83] width 5 height 7
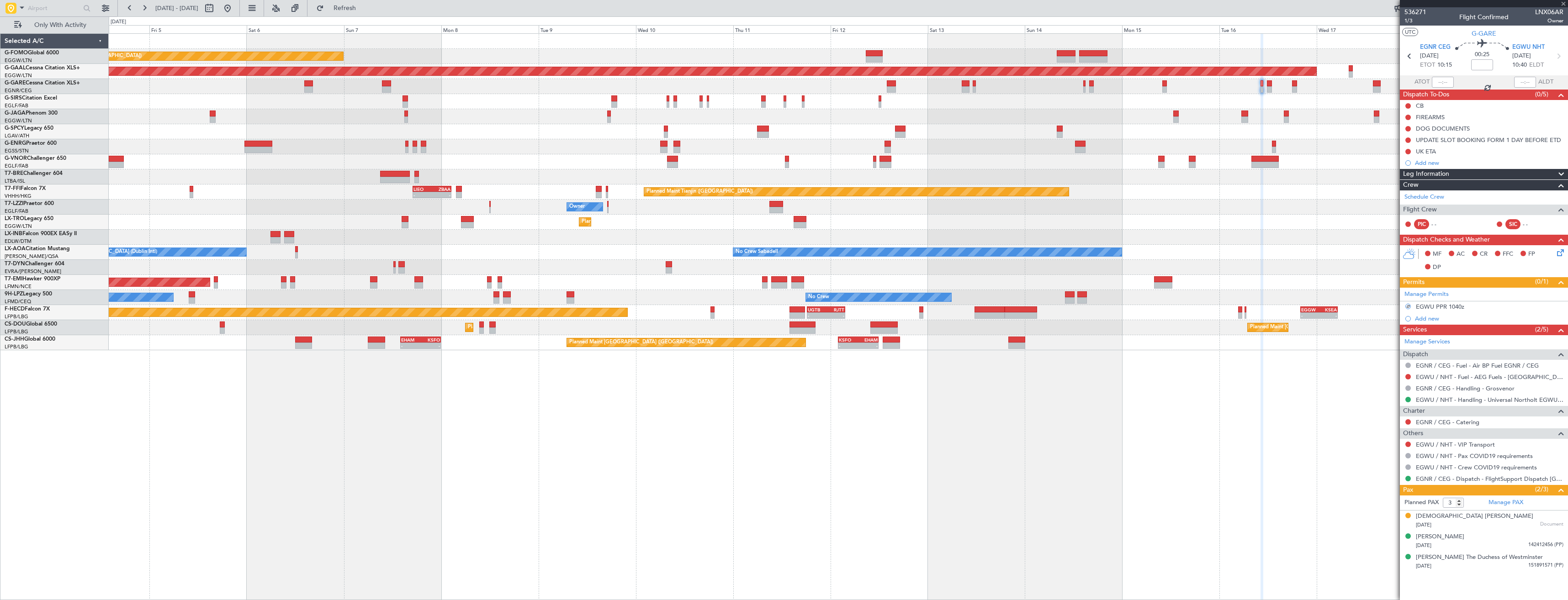
type input "0"
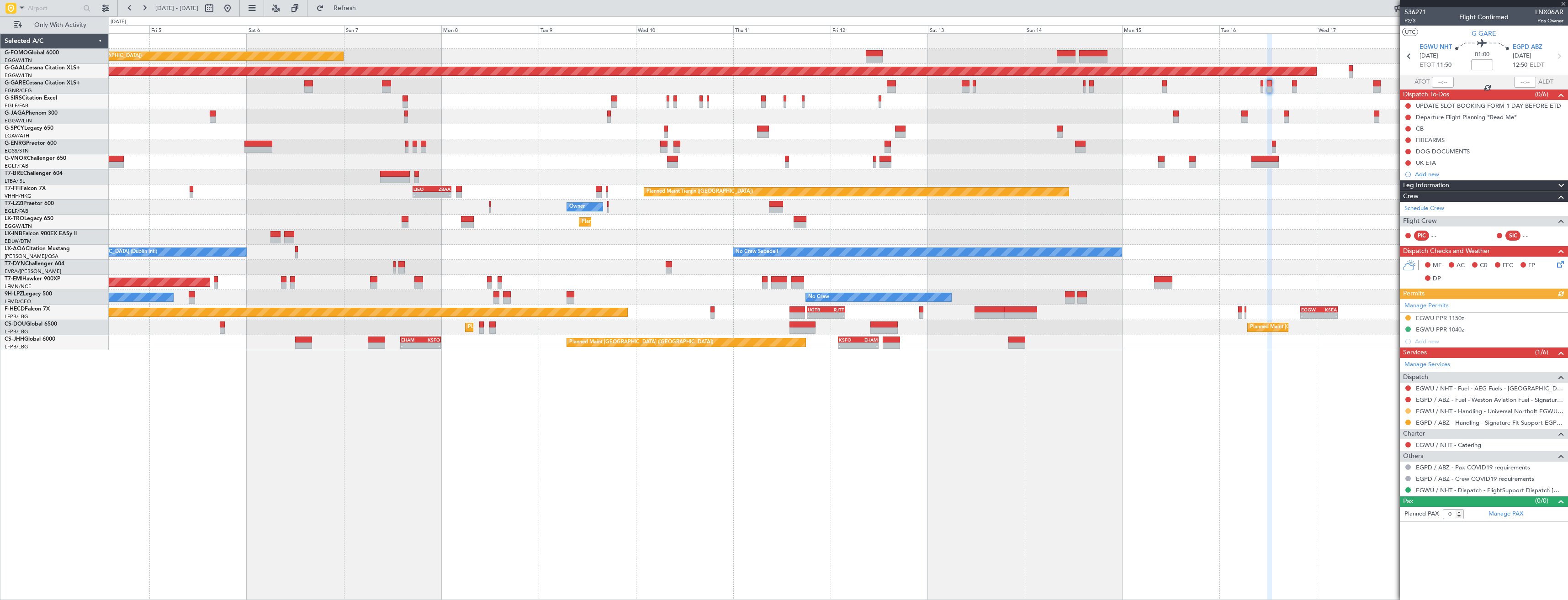
click at [1407, 410] on button at bounding box center [1407, 410] width 5 height 5
drag, startPoint x: 1380, startPoint y: 518, endPoint x: 1383, endPoint y: 427, distance: 91.0
click at [1381, 517] on span "Confirmed" at bounding box center [1382, 520] width 28 height 9
click at [1406, 317] on button at bounding box center [1407, 317] width 5 height 5
click at [1380, 425] on span "Received OK" at bounding box center [1385, 426] width 35 height 9
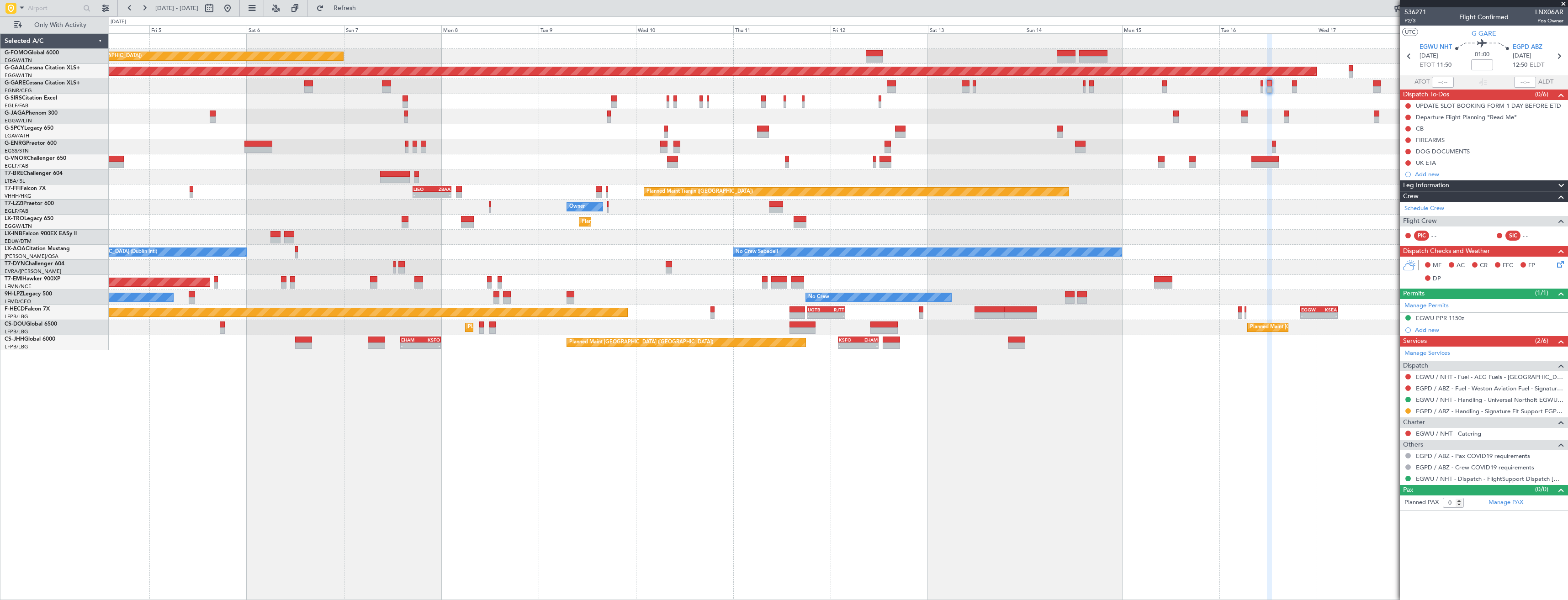
drag, startPoint x: 1561, startPoint y: 3, endPoint x: 1565, endPoint y: 7, distance: 5.7
click at [1561, 3] on span at bounding box center [1564, 4] width 9 height 8
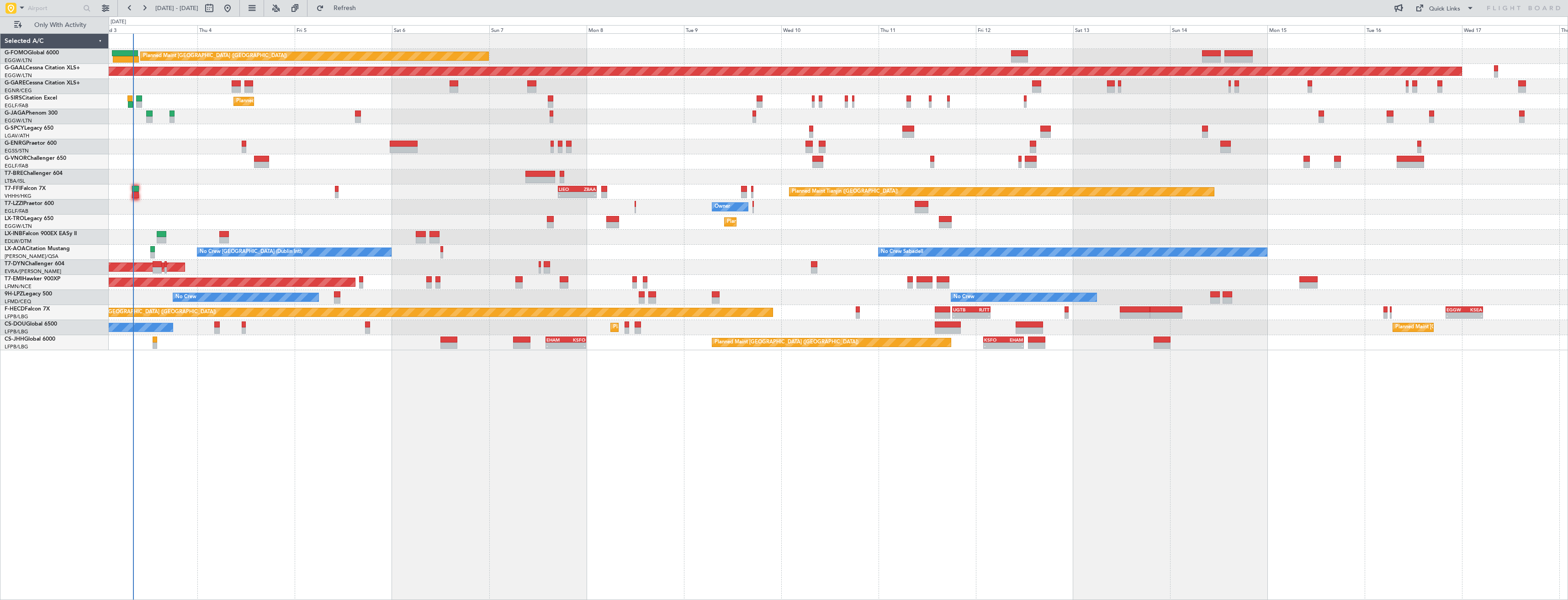
click at [737, 358] on div "Planned Maint [GEOGRAPHIC_DATA] ([GEOGRAPHIC_DATA]) Planned [GEOGRAPHIC_DATA] U…" at bounding box center [838, 317] width 1459 height 567
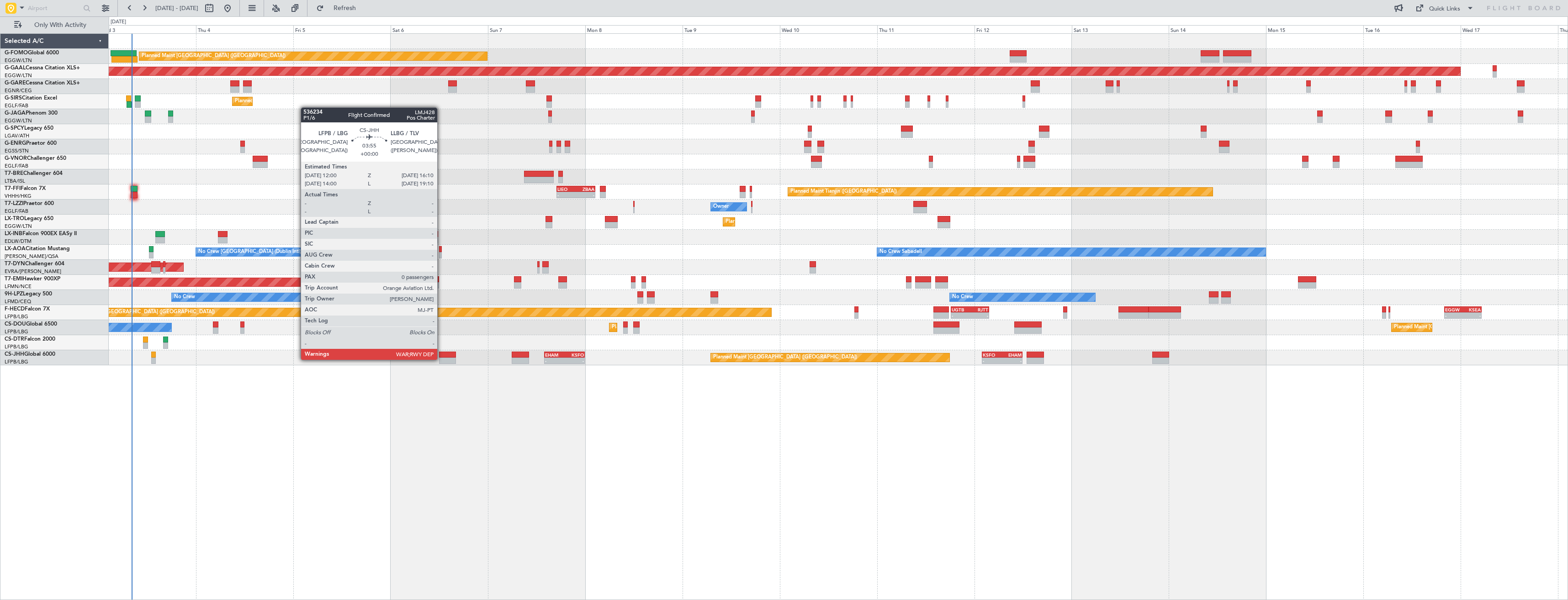
click at [441, 359] on div at bounding box center [447, 361] width 17 height 7
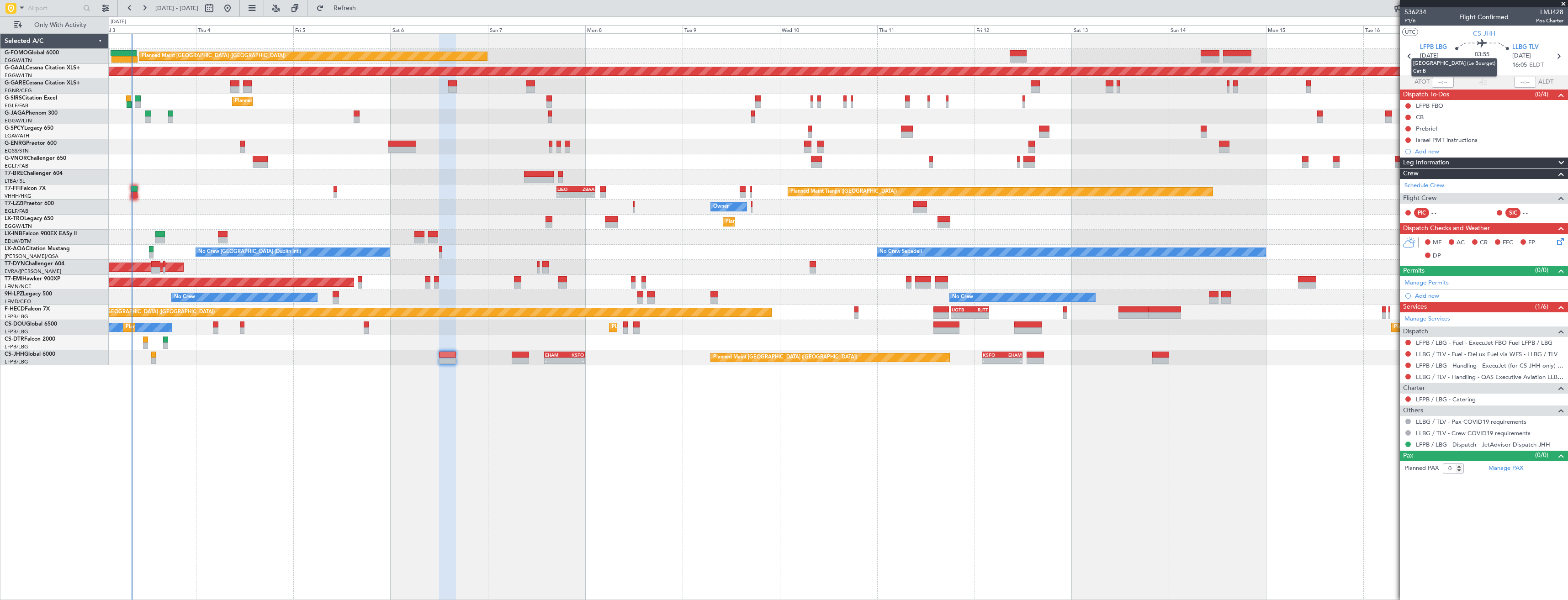
click at [1408, 56] on mat-tooltip-component "[GEOGRAPHIC_DATA] (Le Bourget) Cat B" at bounding box center [1454, 67] width 99 height 31
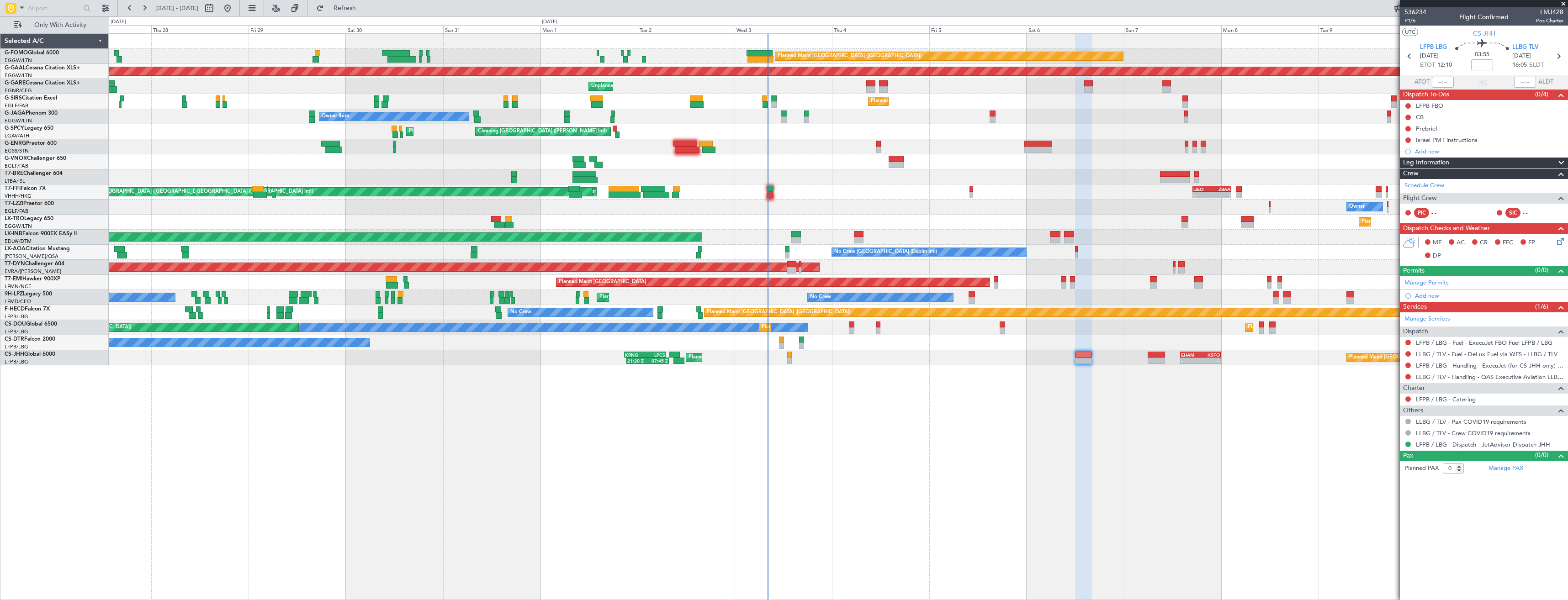
click at [1113, 459] on div "Planned Maint [GEOGRAPHIC_DATA] ([GEOGRAPHIC_DATA]) Planned [GEOGRAPHIC_DATA] U…" at bounding box center [838, 317] width 1459 height 567
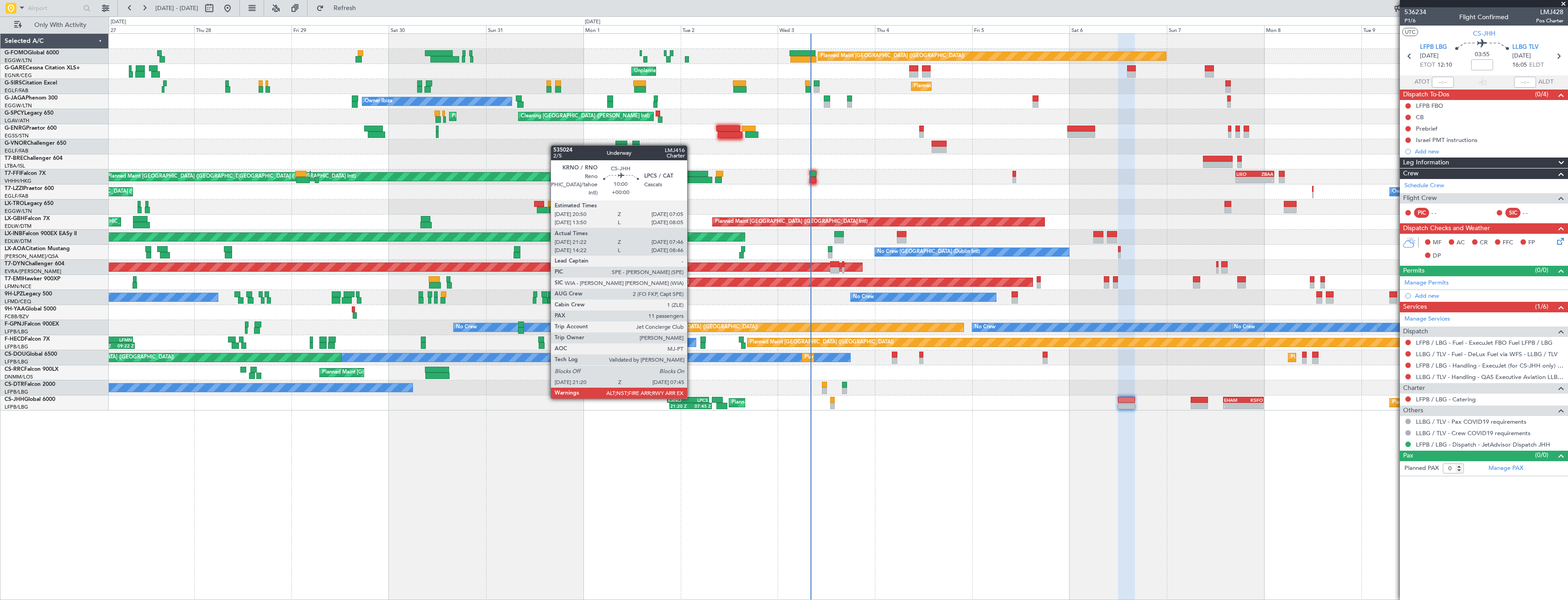
click at [691, 397] on div "LPCS" at bounding box center [698, 399] width 20 height 5
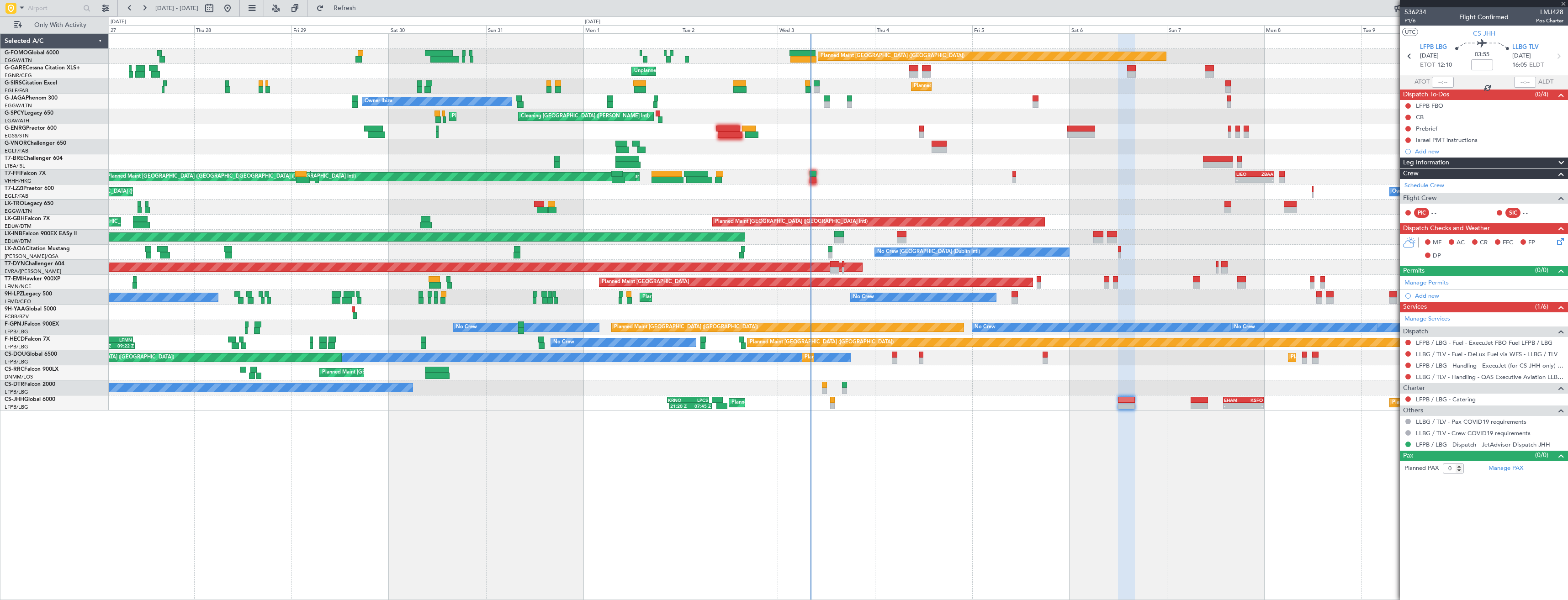
type input "21:32"
type input "07:41"
type input "11"
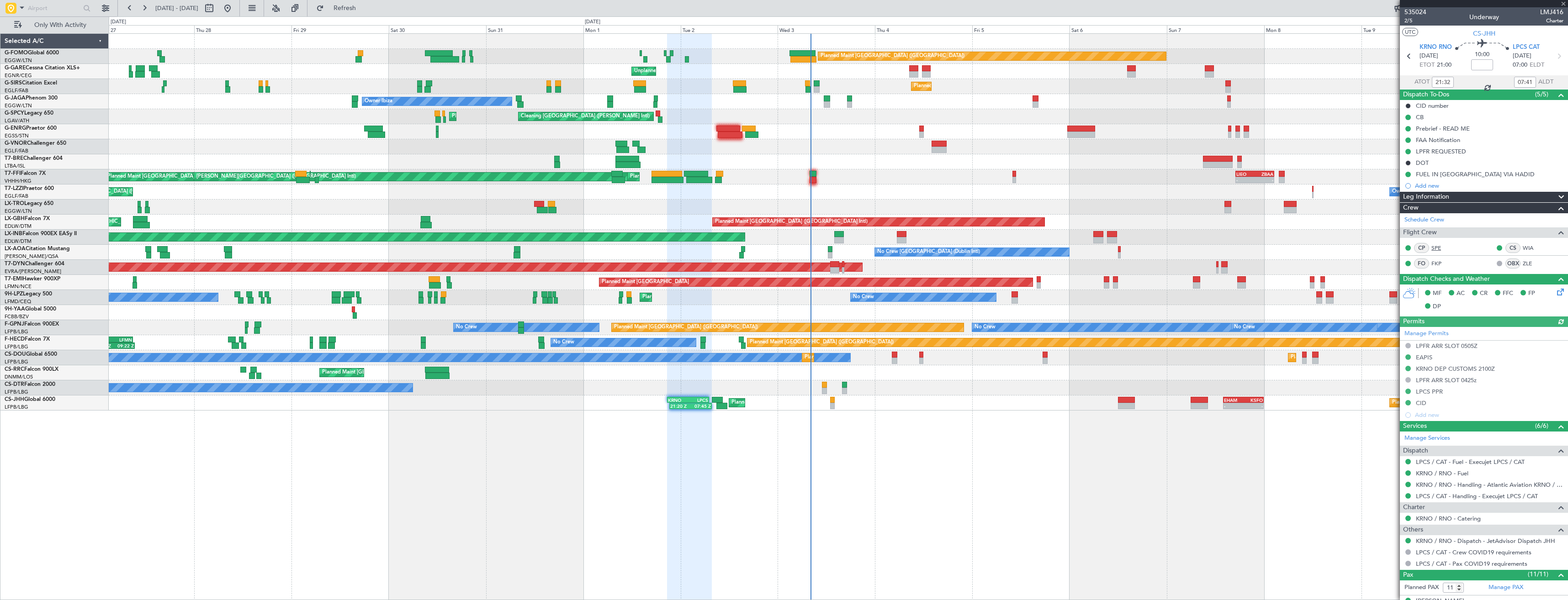
click at [1434, 248] on link "SPE" at bounding box center [1442, 248] width 21 height 8
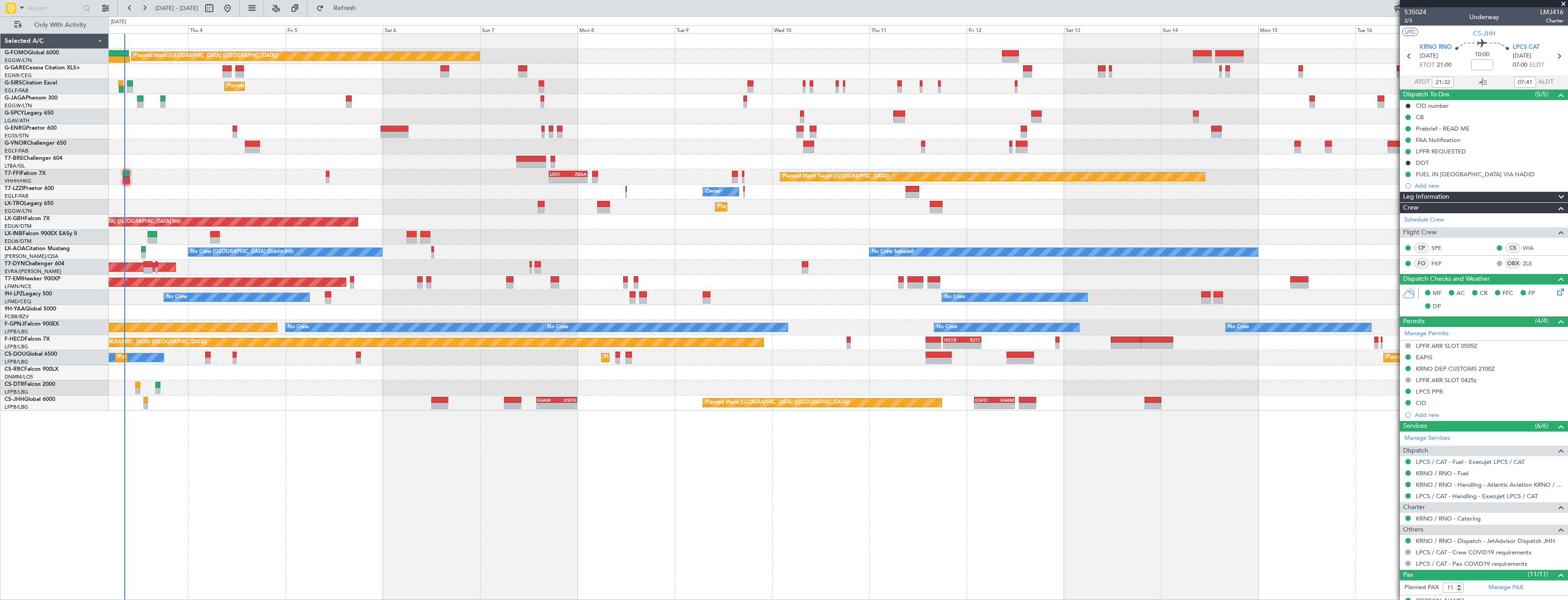
click at [277, 453] on div "Planned Maint [GEOGRAPHIC_DATA] ([GEOGRAPHIC_DATA]) Unplanned Maint [PERSON_NAM…" at bounding box center [838, 317] width 1459 height 567
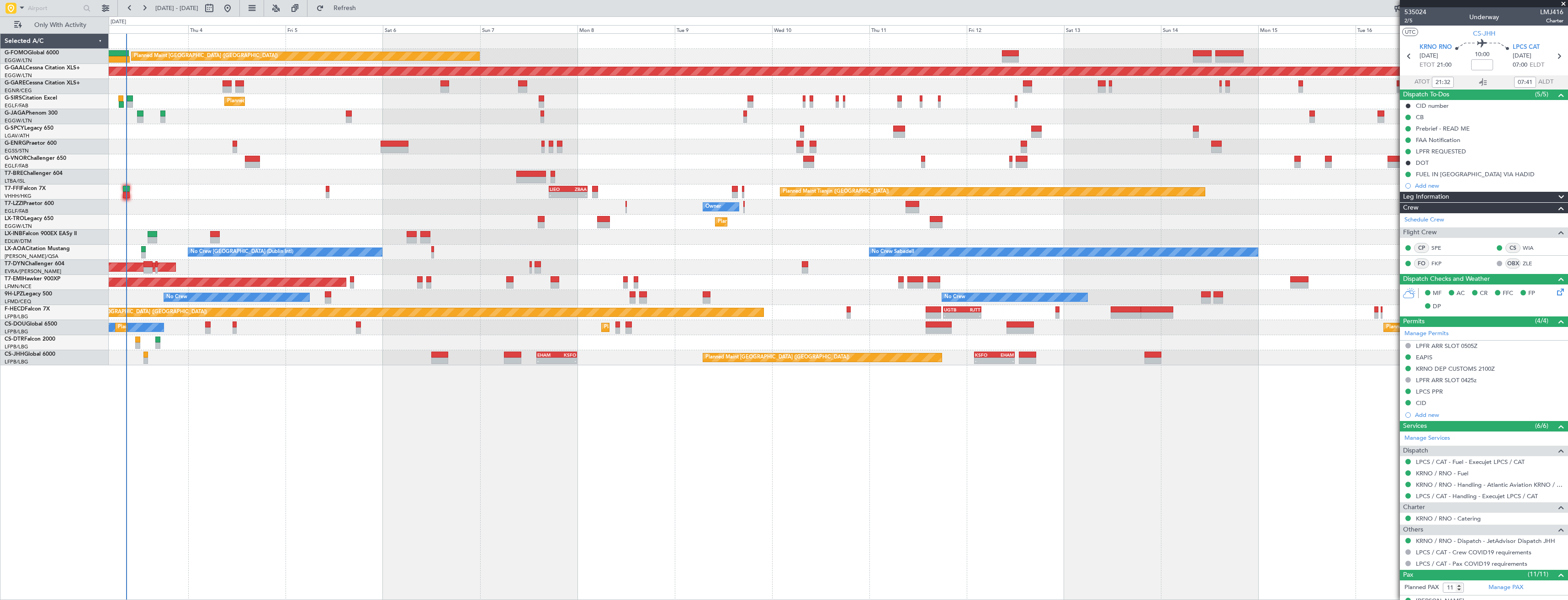
click at [1231, 109] on div "Planned Maint [GEOGRAPHIC_DATA] ([GEOGRAPHIC_DATA]) Planned [GEOGRAPHIC_DATA] U…" at bounding box center [838, 199] width 1459 height 332
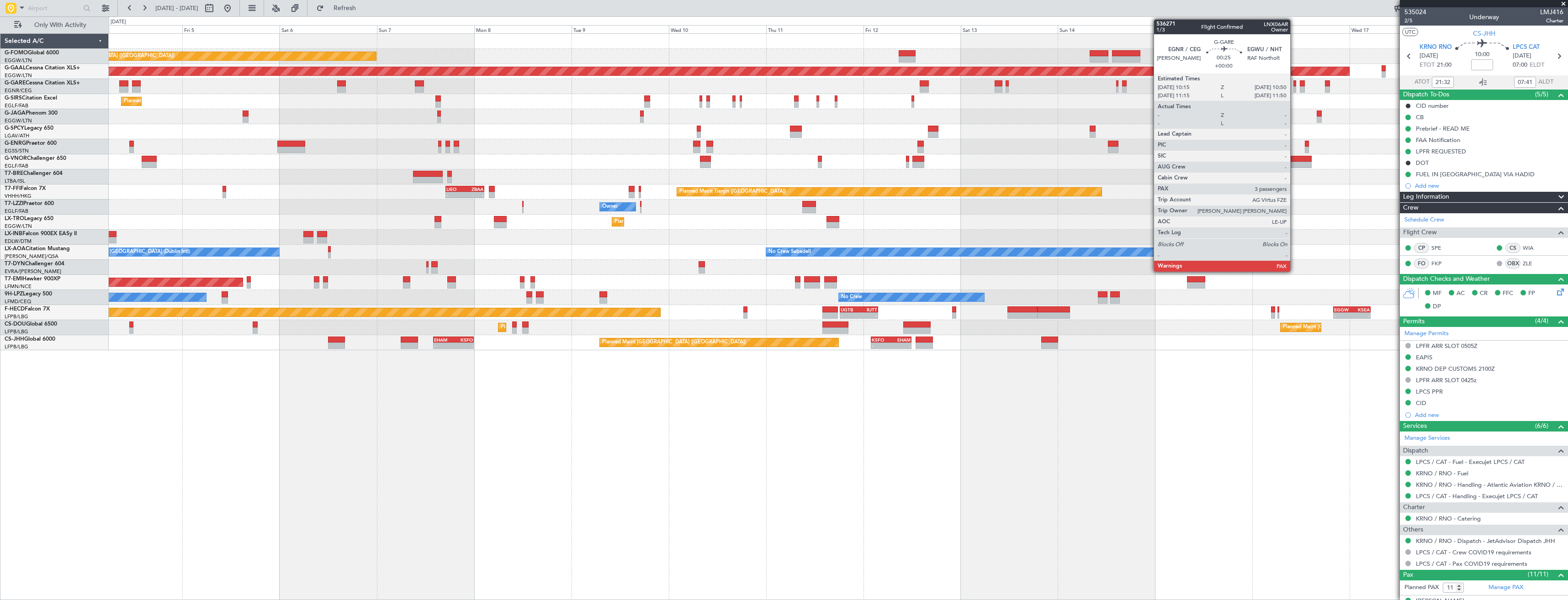
click at [1294, 87] on div at bounding box center [1295, 89] width 3 height 7
click at [1299, 87] on div at bounding box center [1302, 89] width 5 height 7
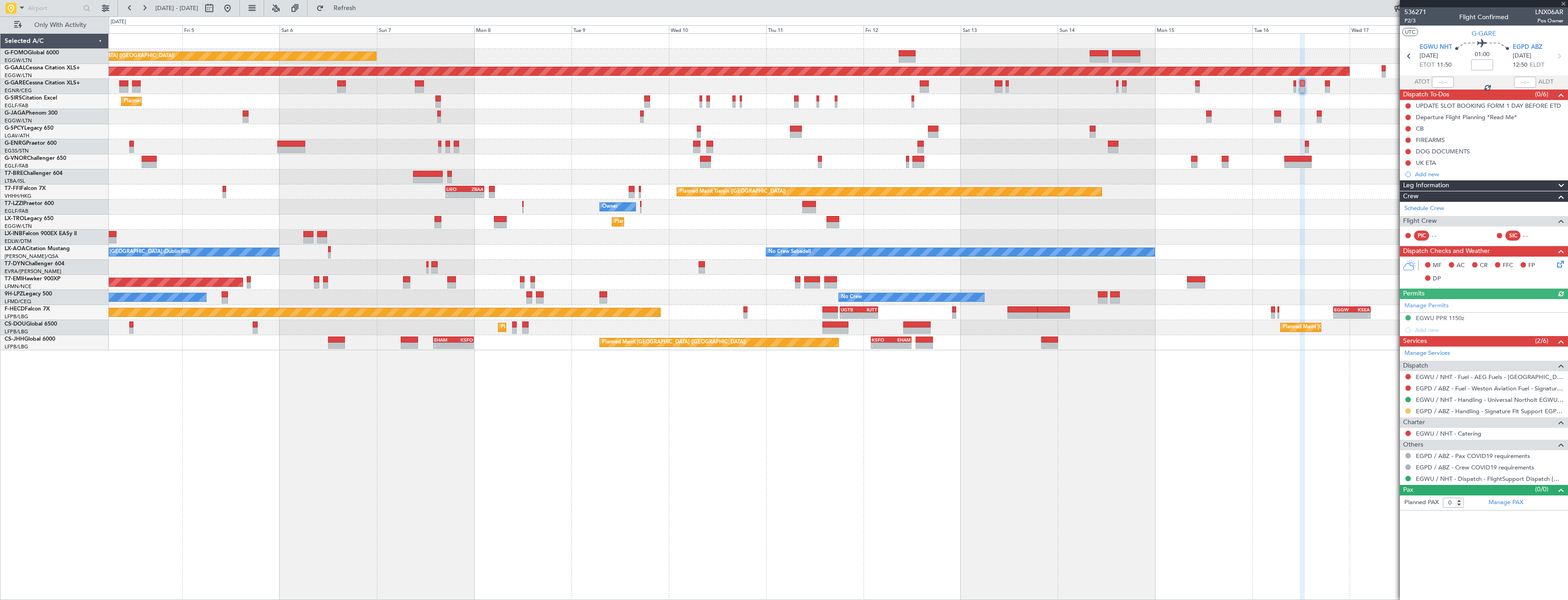
click at [1410, 411] on button at bounding box center [1407, 410] width 5 height 5
click at [1390, 521] on span "Confirmed" at bounding box center [1382, 520] width 28 height 9
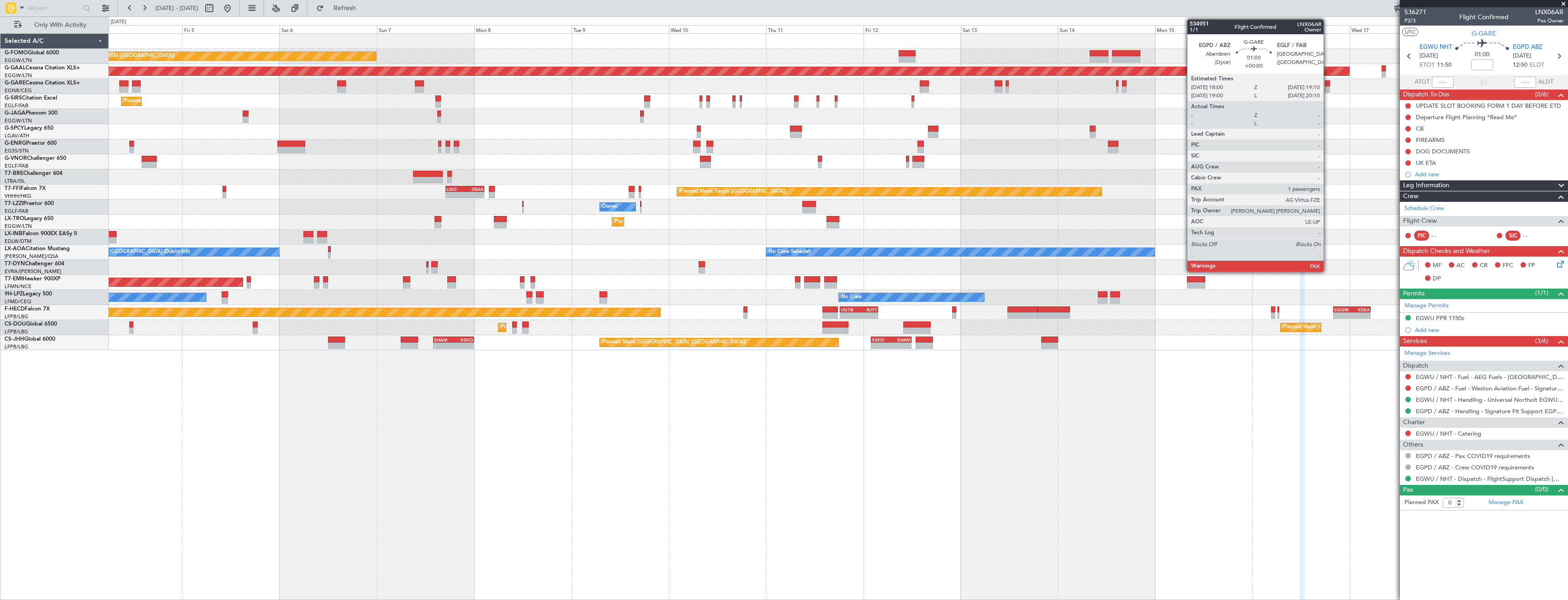
click at [1328, 89] on div at bounding box center [1327, 89] width 5 height 7
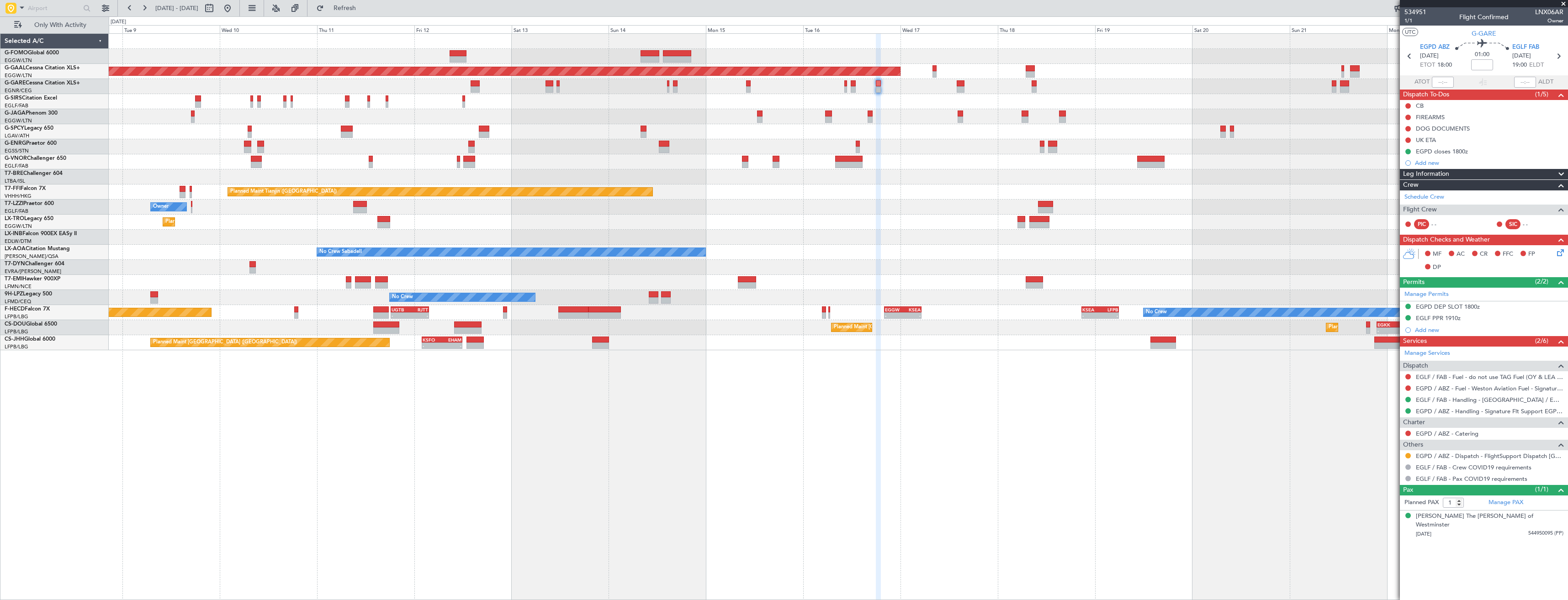
click at [807, 127] on div "Planned Maint [GEOGRAPHIC_DATA] ([GEOGRAPHIC_DATA]) Planned [GEOGRAPHIC_DATA] P…" at bounding box center [838, 192] width 1459 height 317
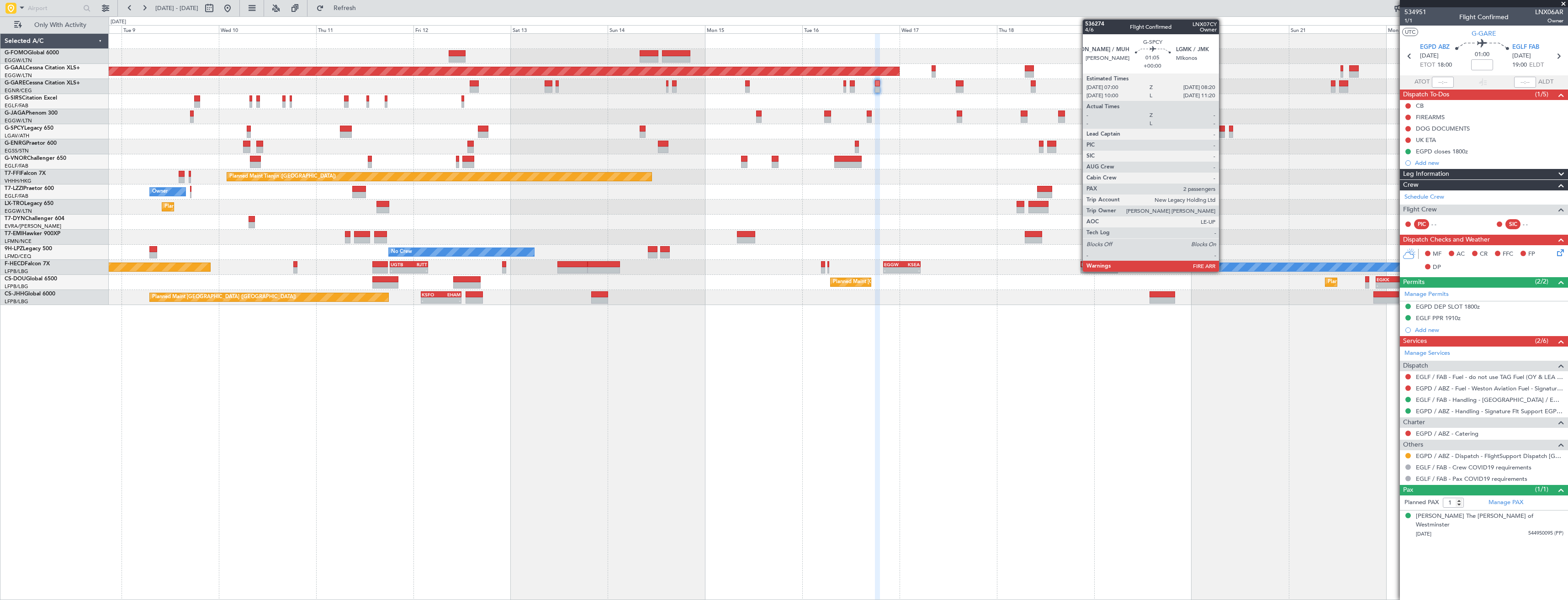
click at [1223, 131] on div at bounding box center [1221, 129] width 5 height 7
click at [1230, 131] on div at bounding box center [1231, 129] width 4 height 7
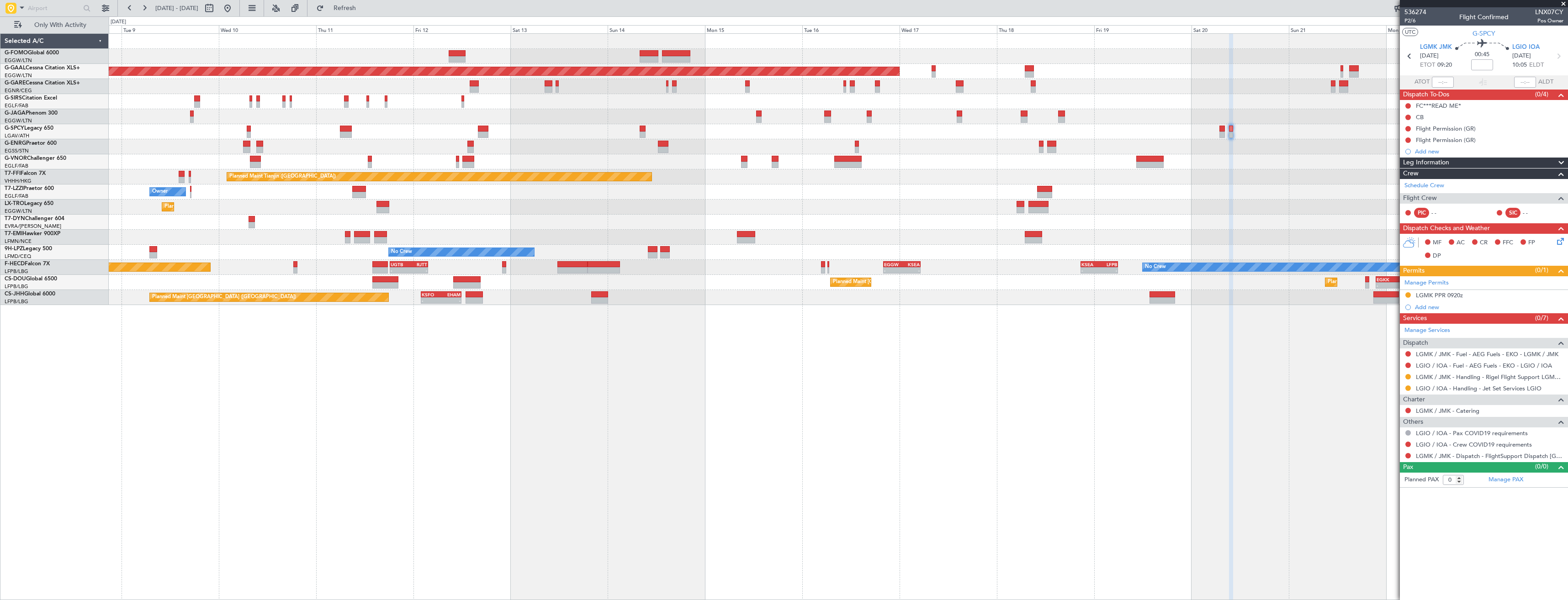
click at [1405, 445] on div at bounding box center [1408, 445] width 7 height 7
click at [1408, 443] on button at bounding box center [1407, 444] width 5 height 5
click at [1375, 455] on span "Not Required" at bounding box center [1386, 457] width 36 height 9
click at [1409, 454] on button at bounding box center [1407, 455] width 5 height 5
click at [1380, 561] on span "Confirmed" at bounding box center [1382, 564] width 28 height 9
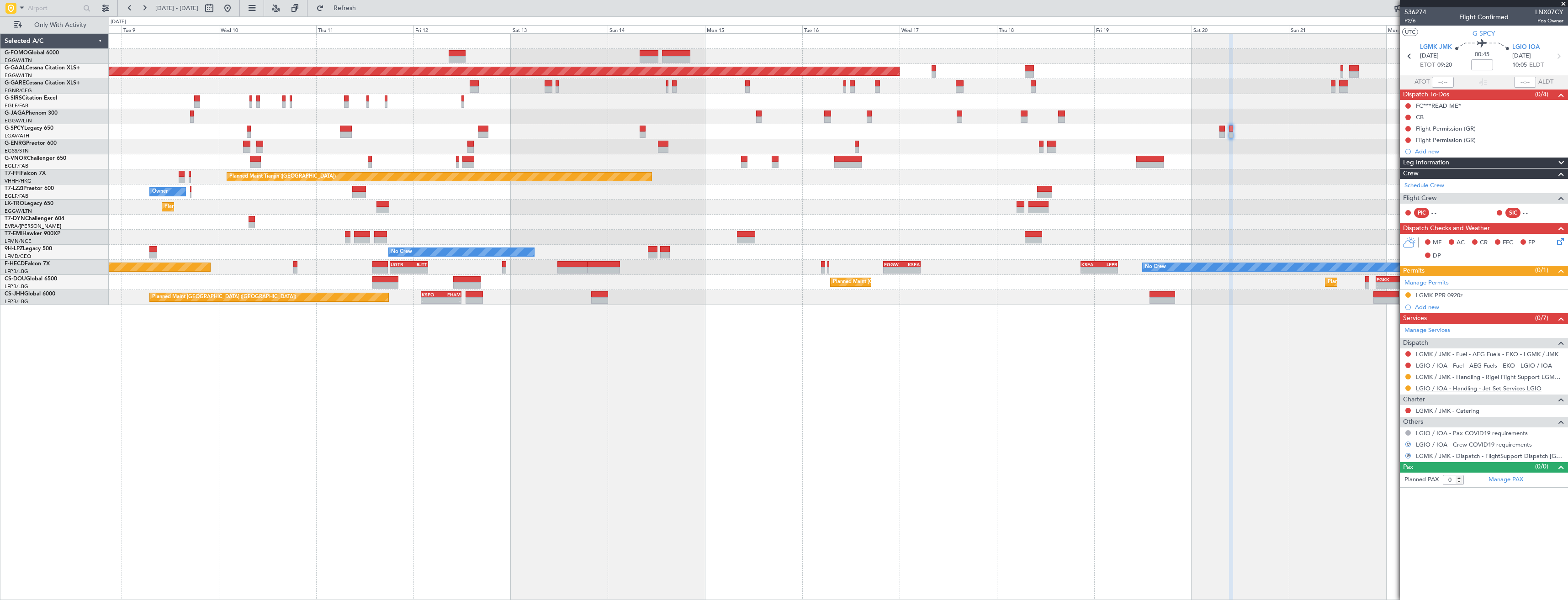
click at [1445, 390] on link "LGIO / IOA - Handling - Jet Set Services LGIO" at bounding box center [1478, 388] width 126 height 7
click at [1247, 190] on div "Planned Maint [GEOGRAPHIC_DATA] ([GEOGRAPHIC_DATA]) Planned [GEOGRAPHIC_DATA] P…" at bounding box center [838, 169] width 1459 height 271
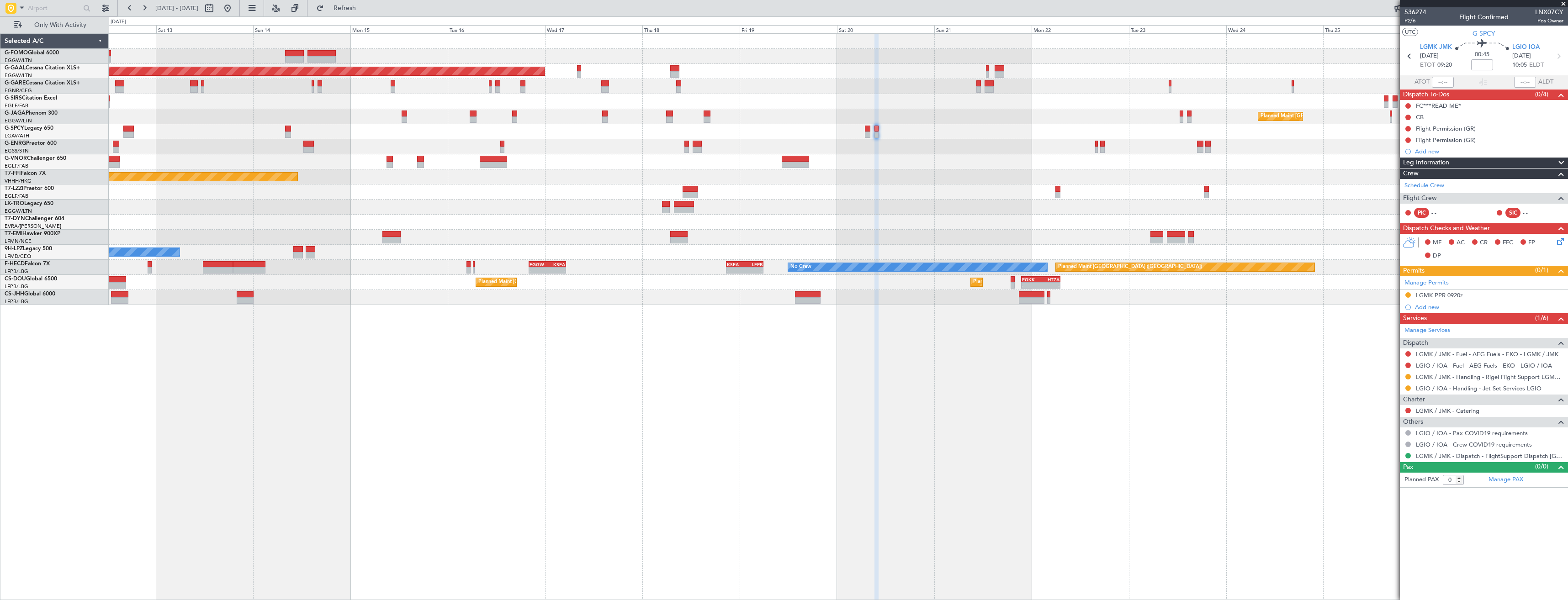
click at [1001, 213] on div "Planned Maint Dusseldorf Planned Maint [GEOGRAPHIC_DATA] ([GEOGRAPHIC_DATA]) Pl…" at bounding box center [838, 169] width 1459 height 271
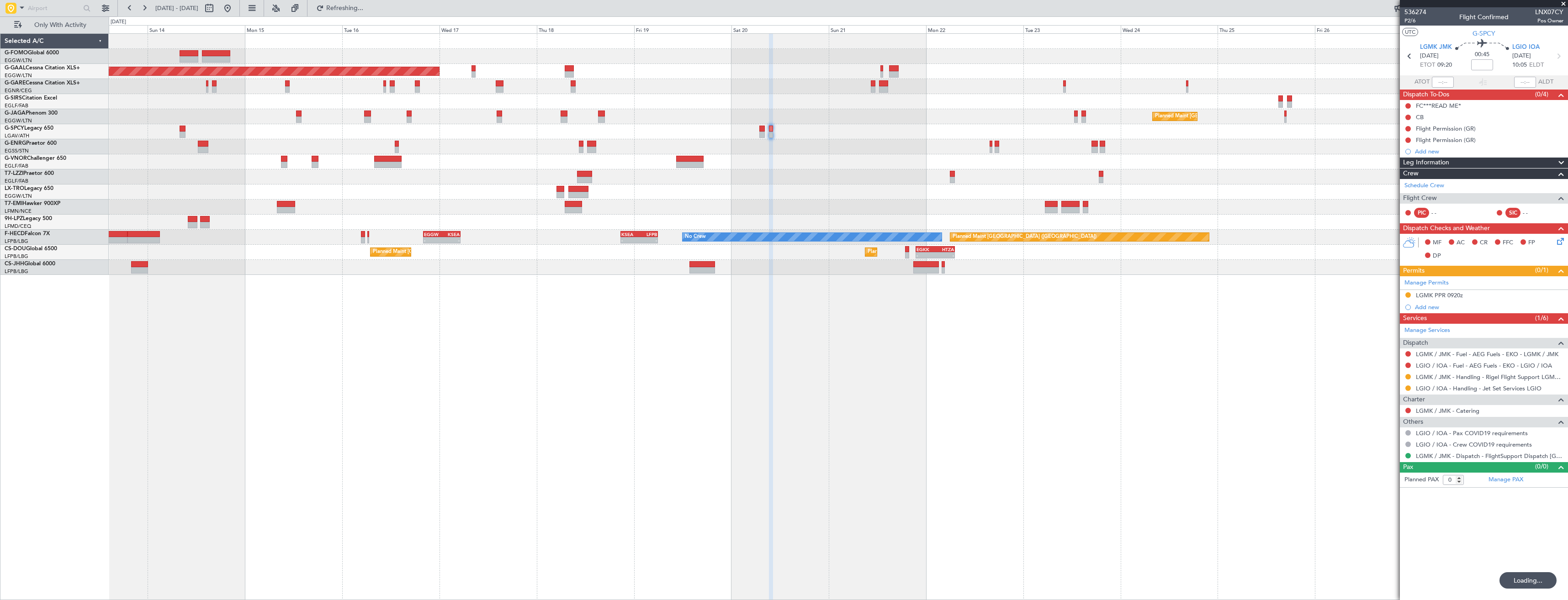
click at [907, 137] on div at bounding box center [838, 132] width 1459 height 15
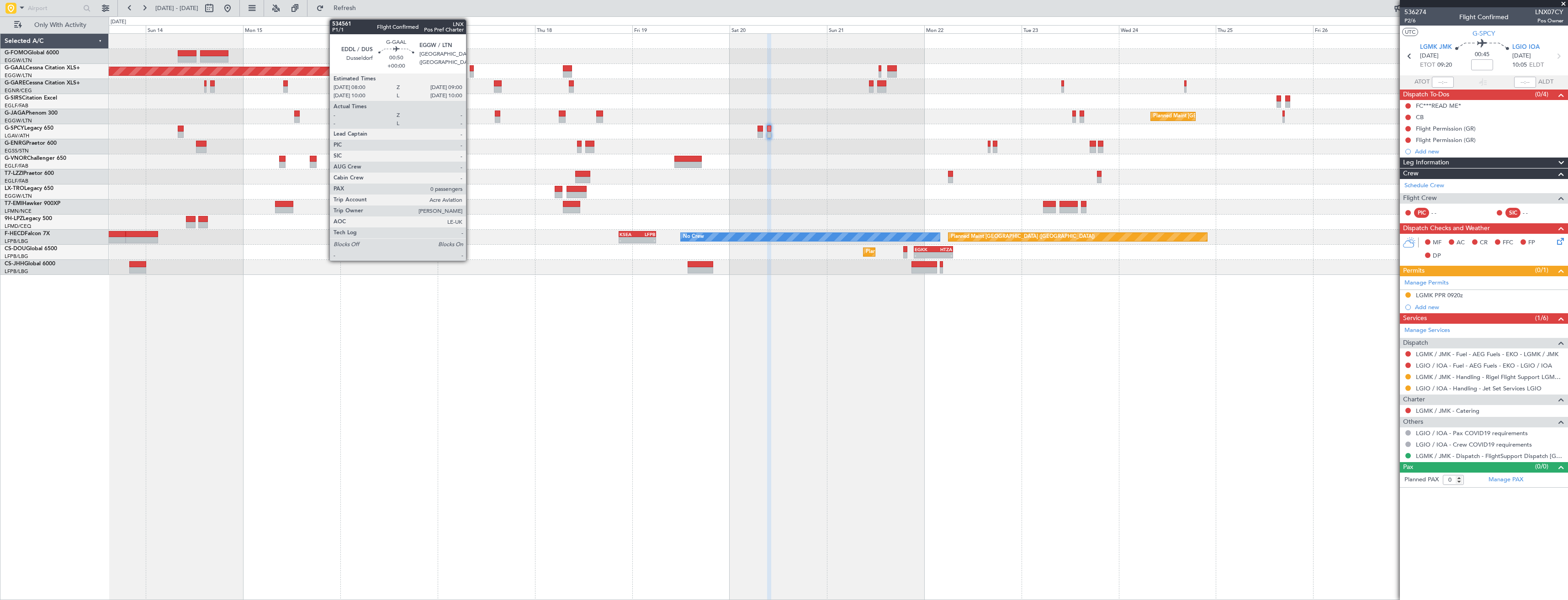
click at [470, 71] on div at bounding box center [472, 68] width 4 height 7
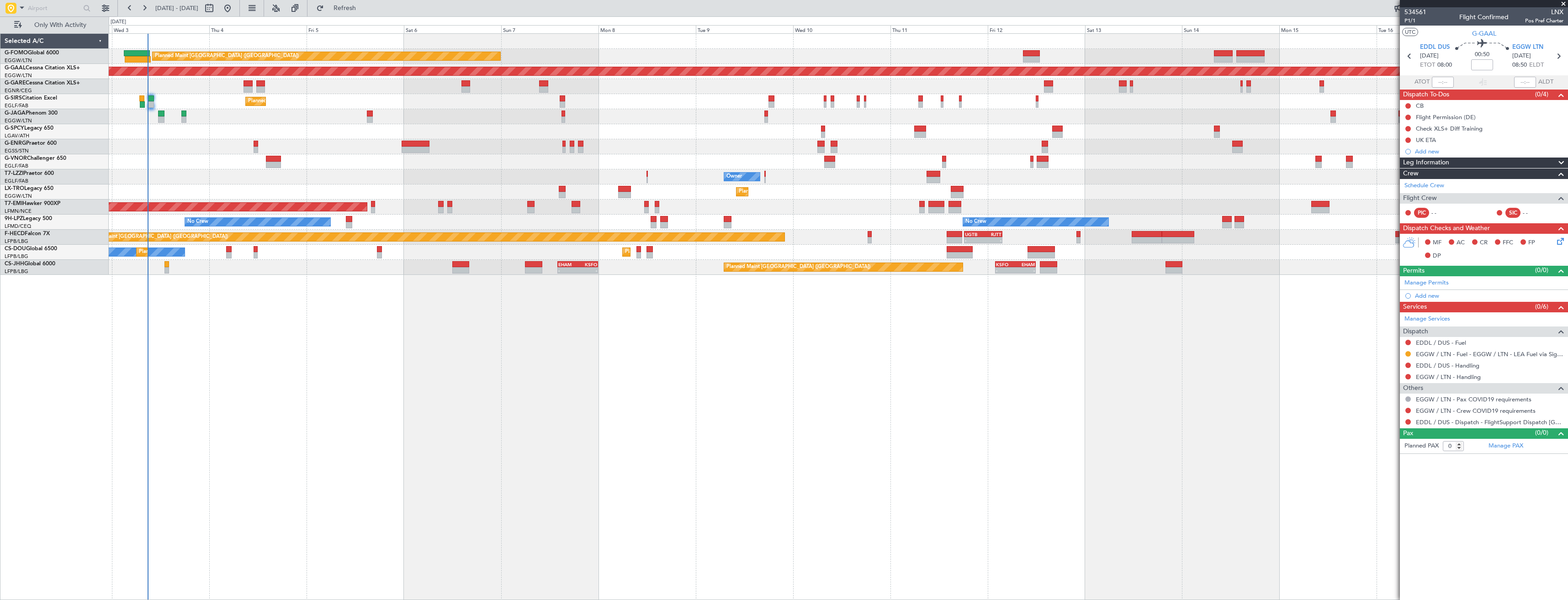
click at [1567, 333] on html "[DATE] - [DATE] Refresh Quick Links Only With Activity Planned Maint [GEOGRAPHI…" at bounding box center [784, 300] width 1568 height 600
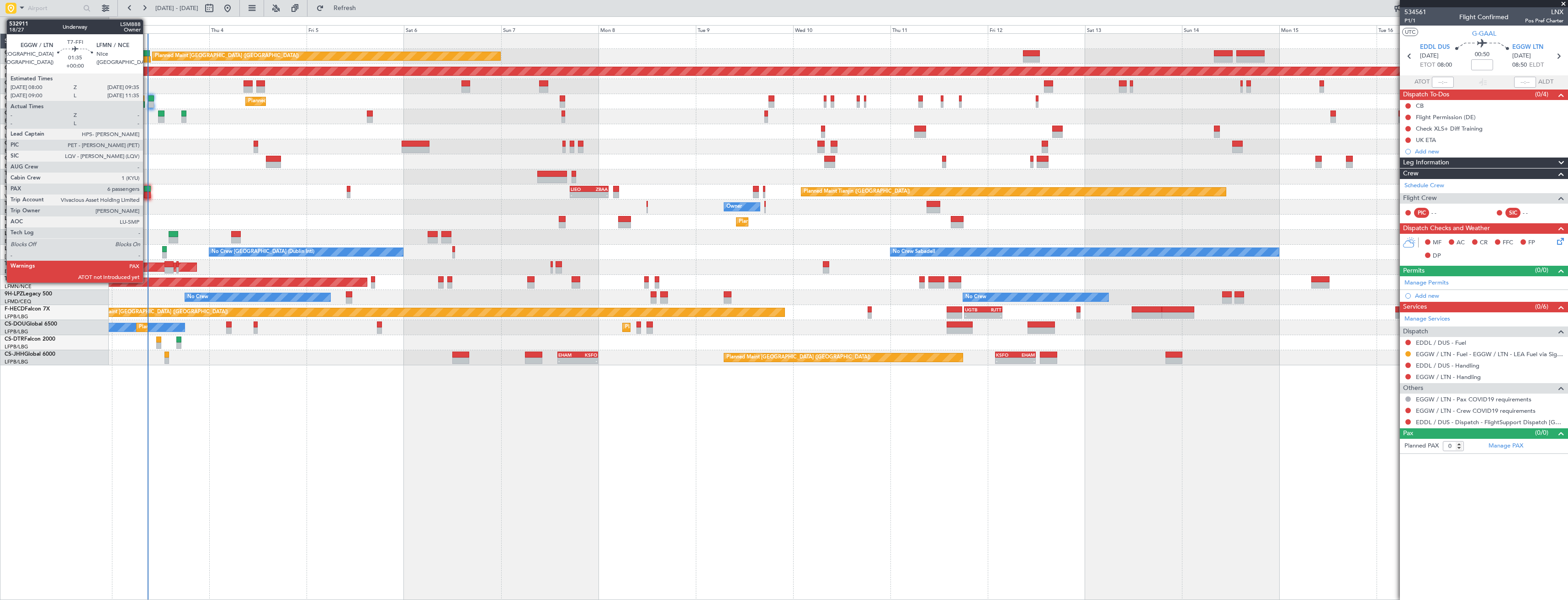
click at [147, 193] on div at bounding box center [147, 195] width 7 height 7
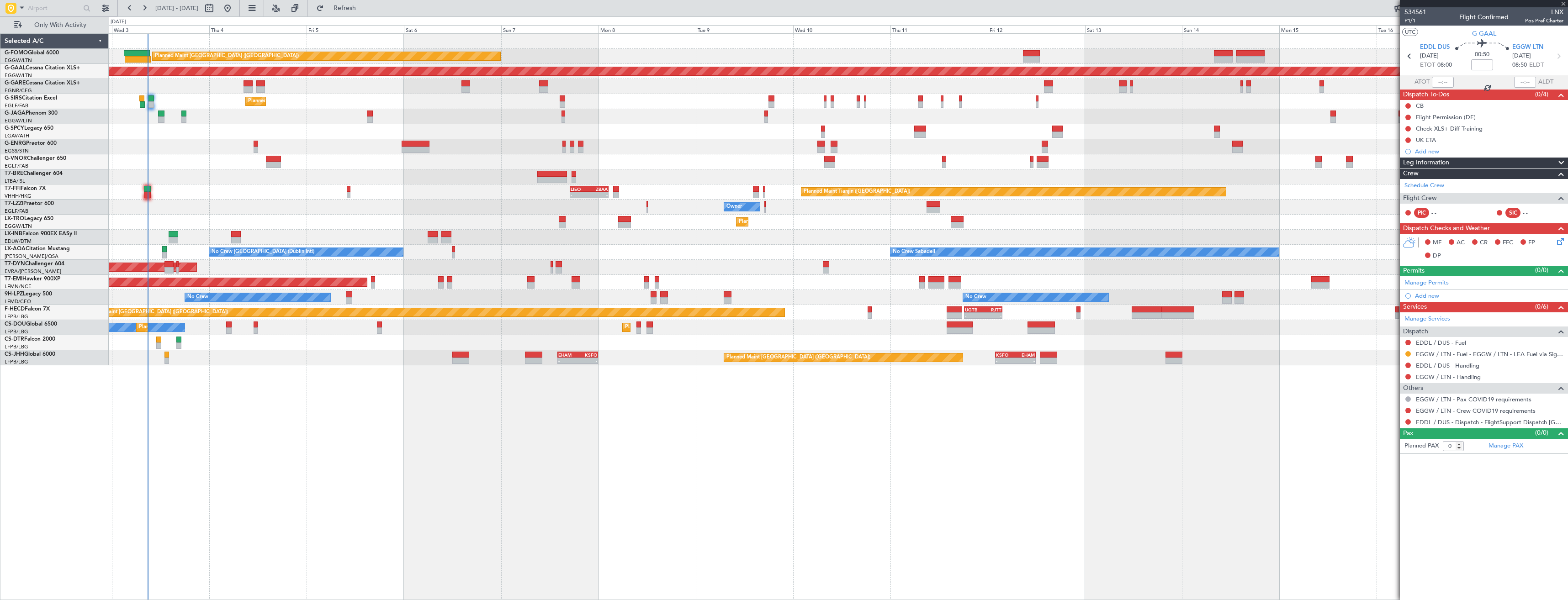
type input "6"
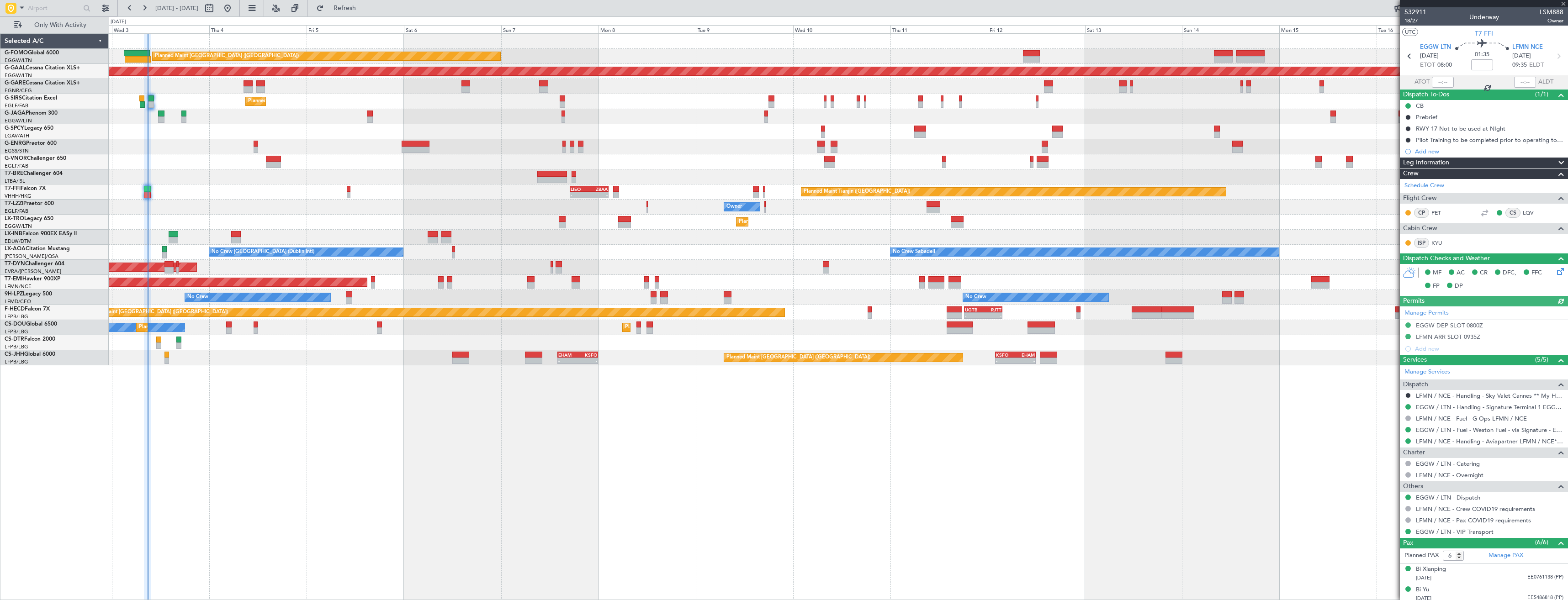
click at [1441, 81] on div at bounding box center [1442, 82] width 22 height 11
click at [1441, 82] on input "text" at bounding box center [1442, 82] width 22 height 11
type input "08:44"
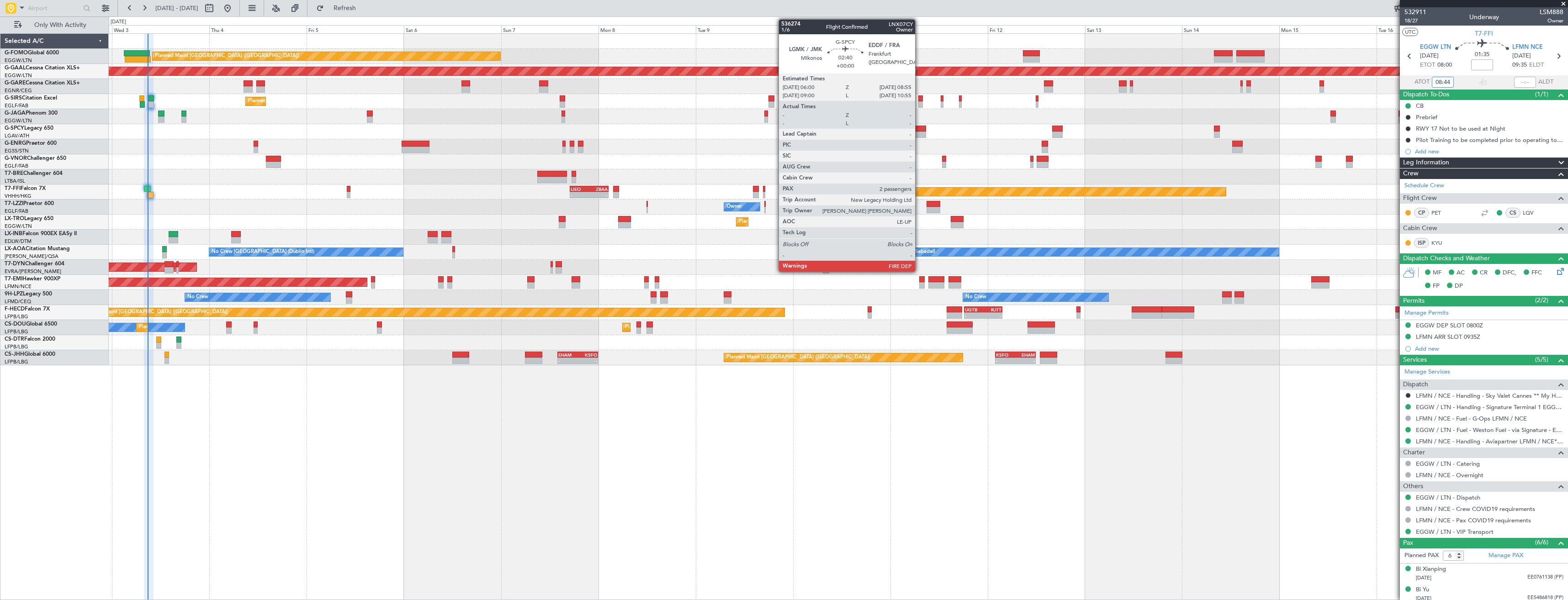
click at [919, 131] on div at bounding box center [920, 129] width 12 height 7
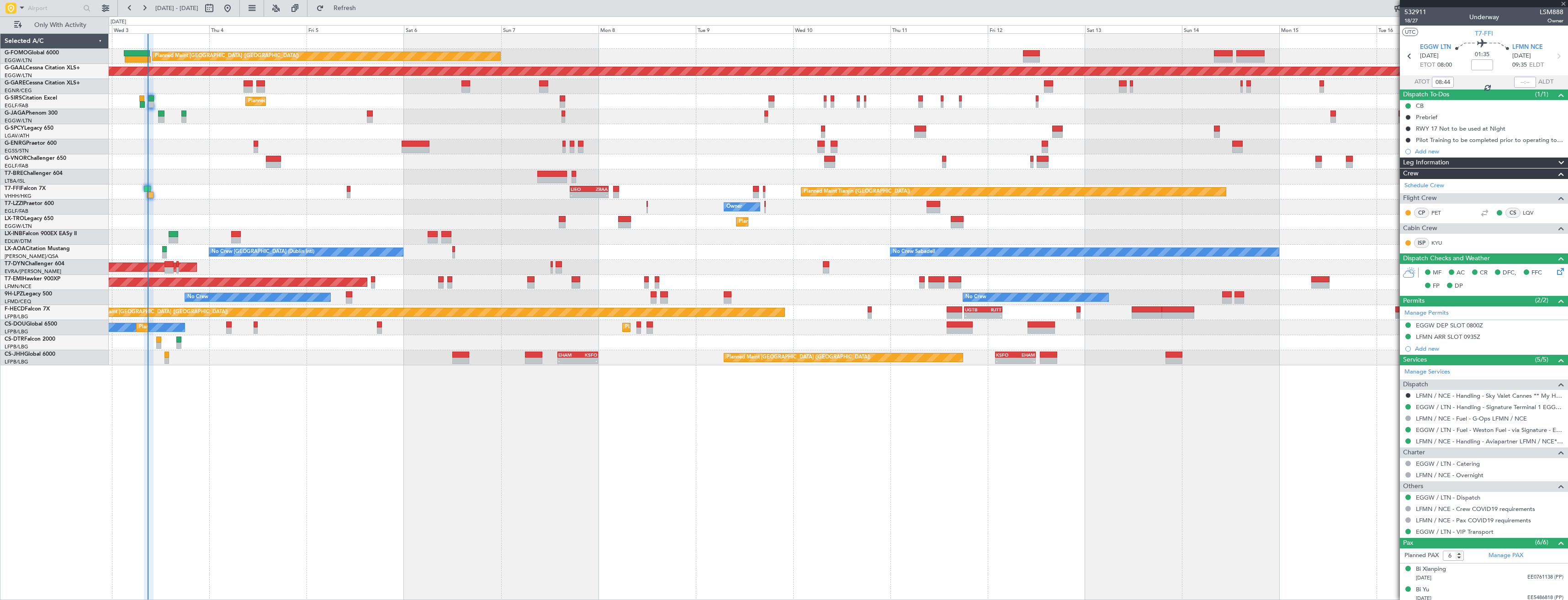
type input "2"
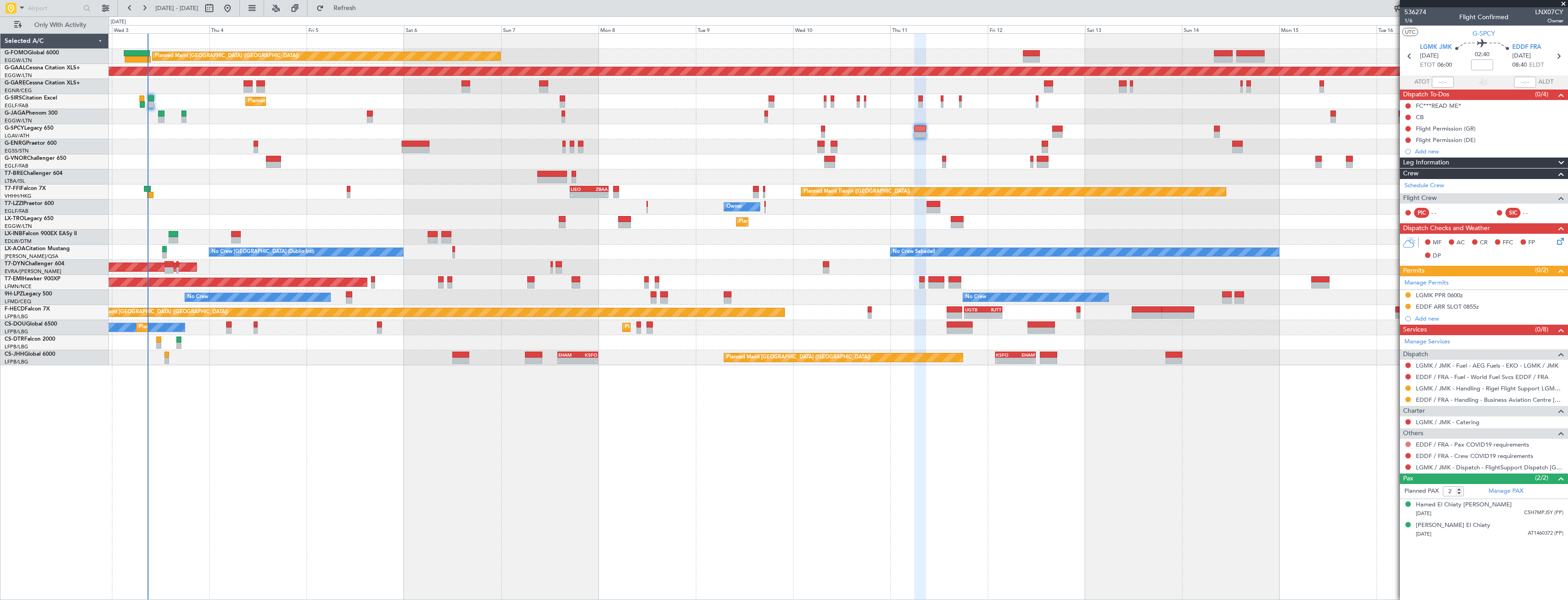
click at [1407, 445] on button at bounding box center [1407, 444] width 5 height 5
click at [1374, 457] on span "Not Required" at bounding box center [1386, 457] width 36 height 9
click at [1407, 454] on button at bounding box center [1407, 455] width 5 height 5
click at [1381, 467] on span "Not Required" at bounding box center [1386, 468] width 36 height 9
click at [1409, 465] on button at bounding box center [1407, 467] width 5 height 5
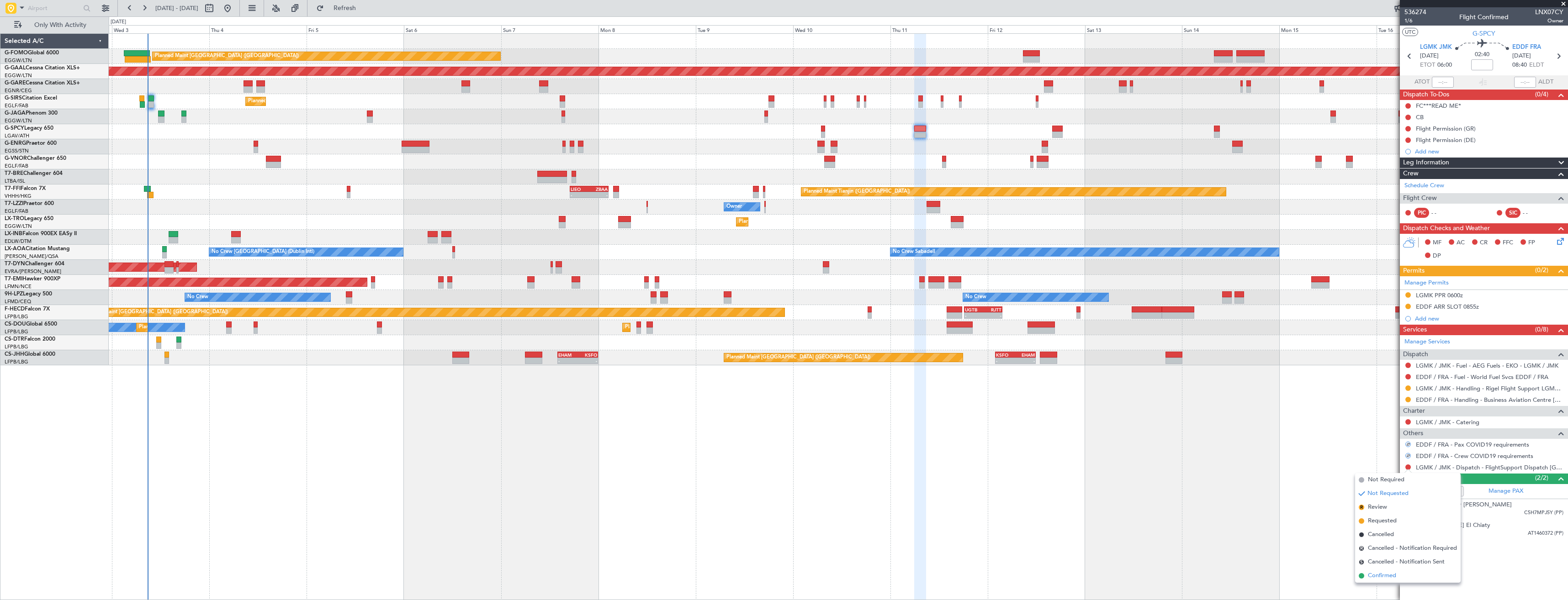
click at [1374, 572] on span "Confirmed" at bounding box center [1382, 575] width 28 height 9
click at [1407, 399] on button at bounding box center [1407, 399] width 5 height 5
click at [1372, 508] on span "Confirmed" at bounding box center [1382, 508] width 28 height 9
click at [1500, 308] on div "EDDF ARR SLOT 0855z" at bounding box center [1484, 306] width 168 height 11
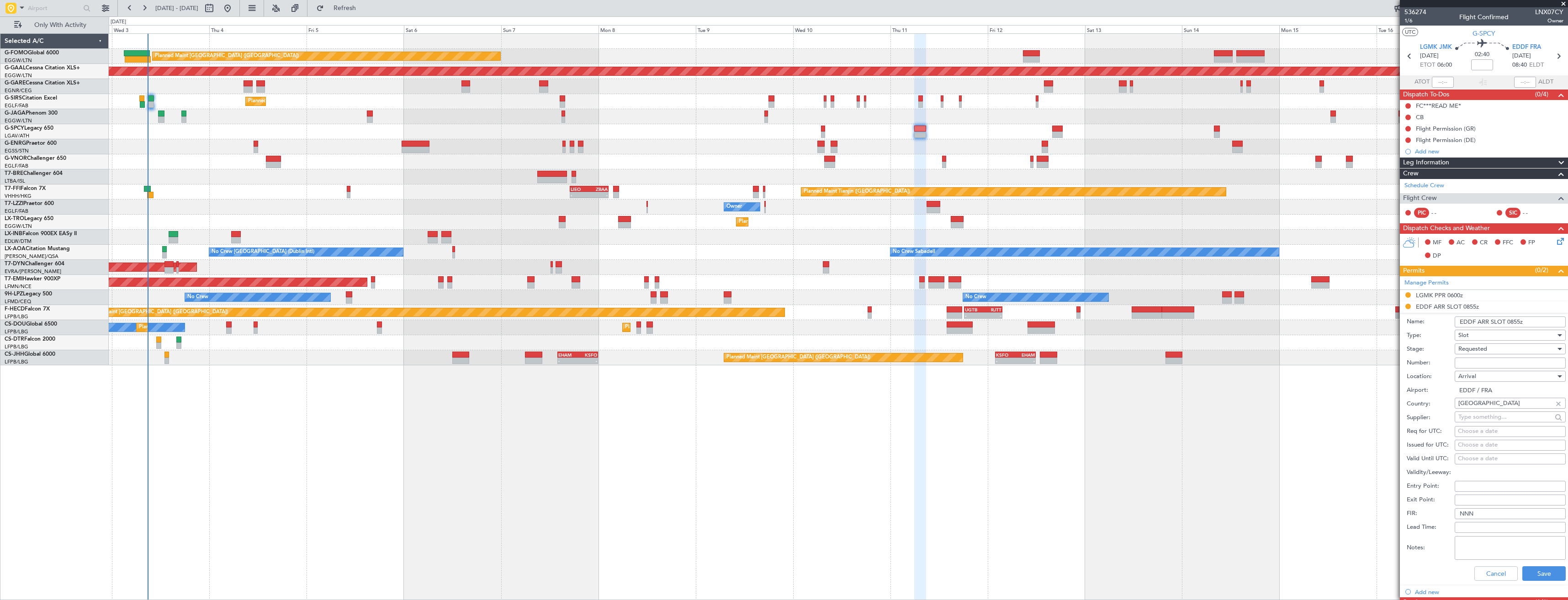
click at [1501, 361] on input "Number:" at bounding box center [1510, 363] width 111 height 11
paste input "EDDF0309255571"
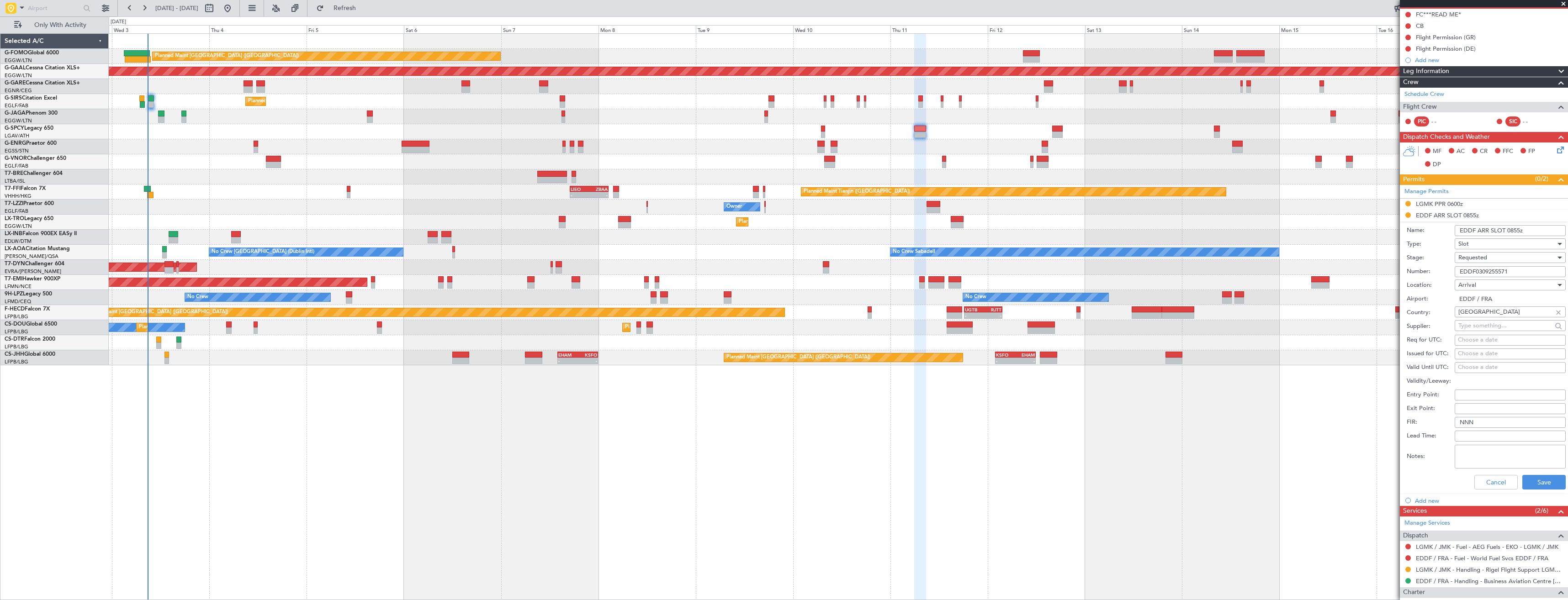
type input "EDDF0309255571"
click at [1496, 257] on div "Requested" at bounding box center [1506, 257] width 97 height 13
click at [1497, 326] on span "Received OK" at bounding box center [1506, 327] width 96 height 13
click at [1540, 483] on button "Save" at bounding box center [1543, 483] width 43 height 15
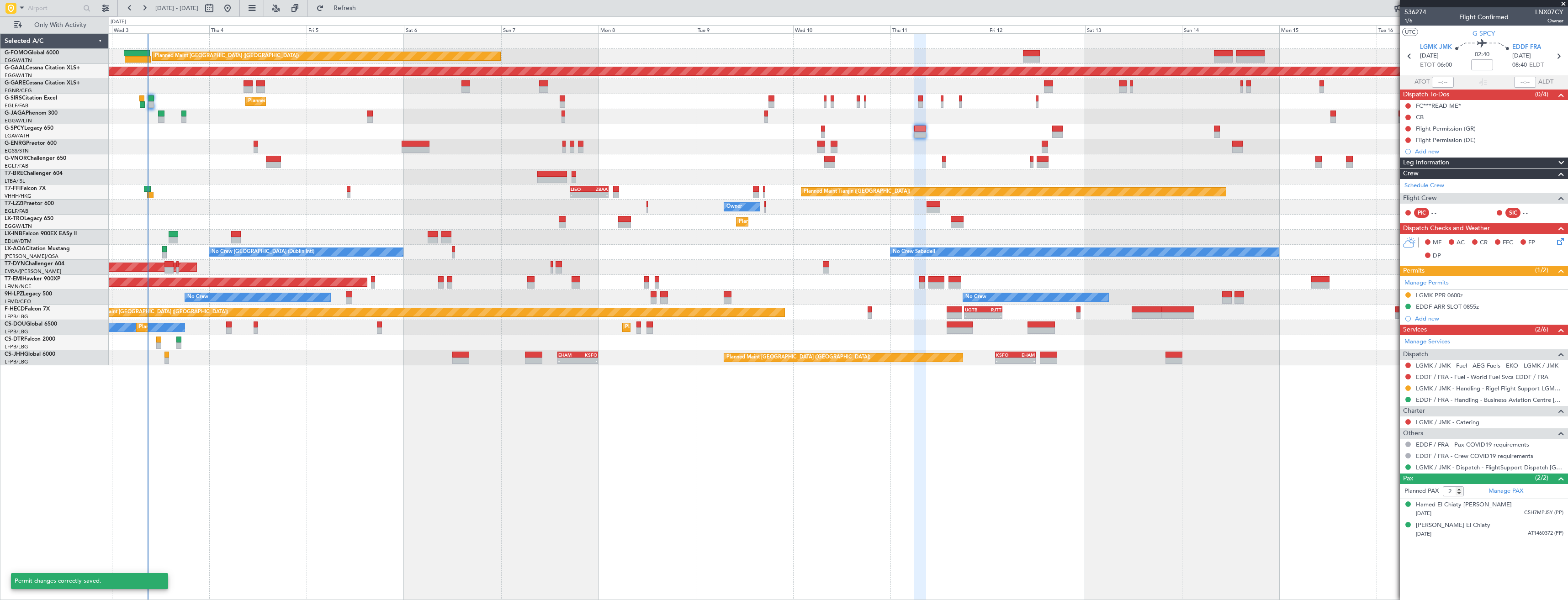
scroll to position [0, 0]
click at [1559, 58] on icon at bounding box center [1558, 57] width 12 height 12
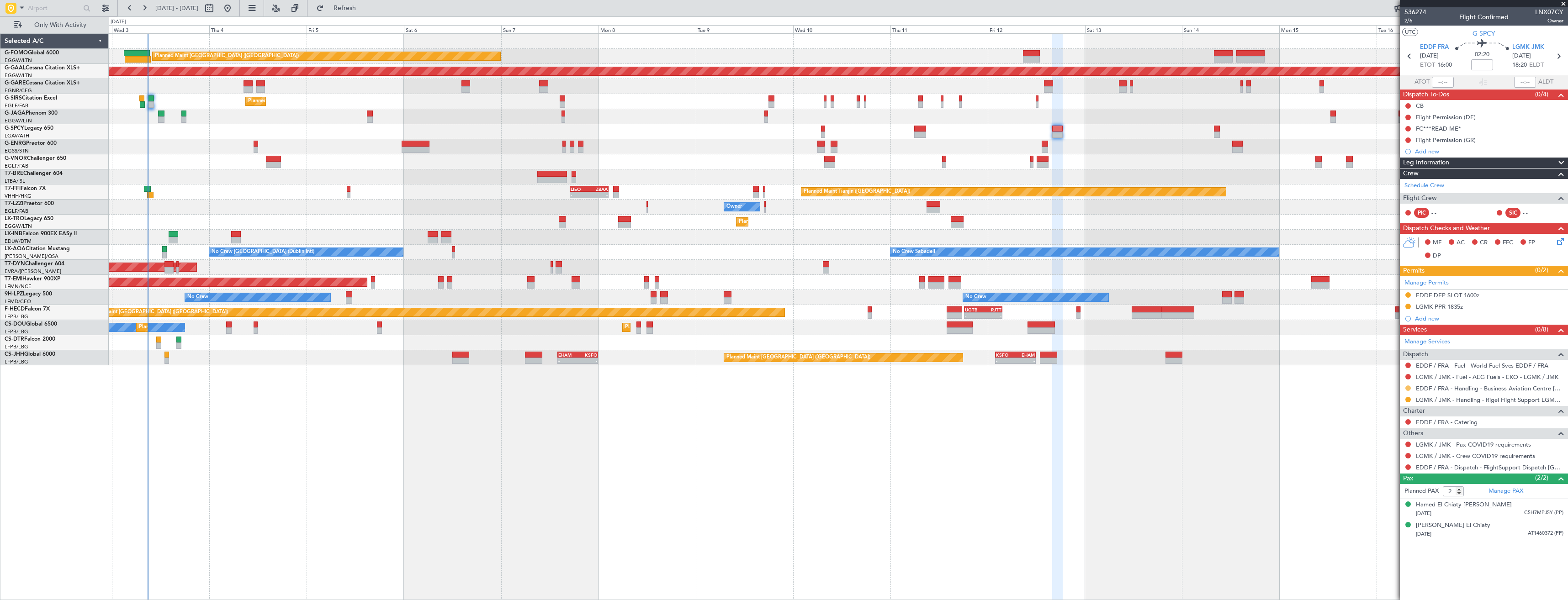
click at [1405, 387] on button at bounding box center [1407, 387] width 5 height 5
click at [1378, 492] on span "Confirmed" at bounding box center [1382, 497] width 28 height 9
drag, startPoint x: 1493, startPoint y: 293, endPoint x: 1492, endPoint y: 300, distance: 7.1
click at [1494, 293] on div "EDDF DEP SLOT 1600z" at bounding box center [1484, 295] width 168 height 11
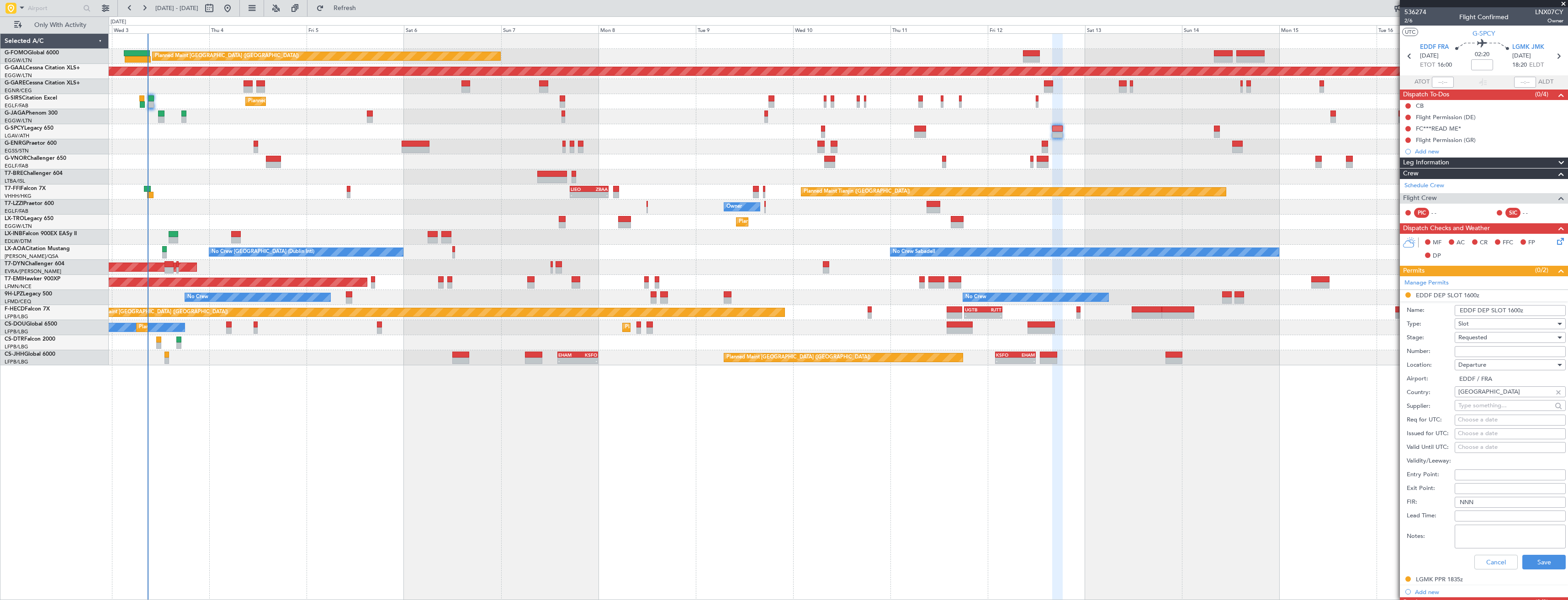
click at [1488, 354] on input "Number:" at bounding box center [1510, 352] width 111 height 11
paste input "EDDF0309255573"
type input "EDDF0309255573"
click at [1478, 337] on span "Requested" at bounding box center [1472, 337] width 29 height 8
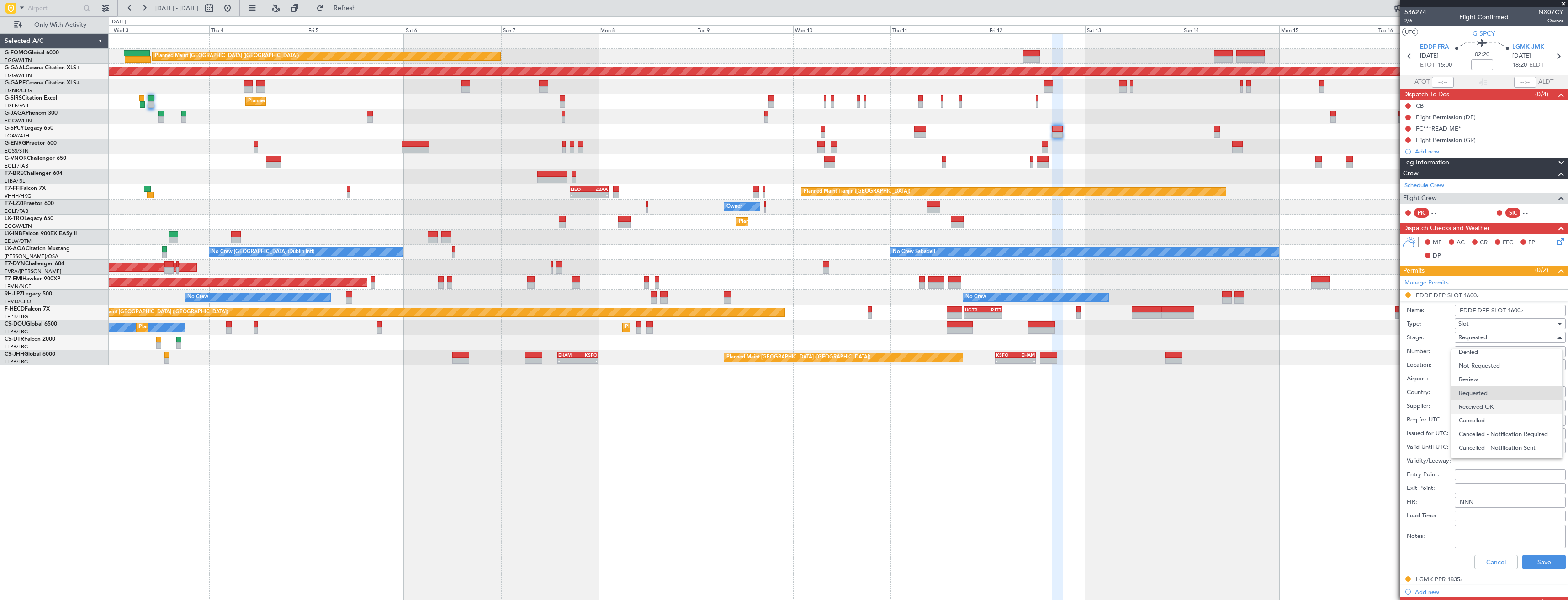
click at [1485, 407] on span "Received OK" at bounding box center [1506, 407] width 96 height 13
click at [1539, 564] on button "Save" at bounding box center [1543, 562] width 43 height 15
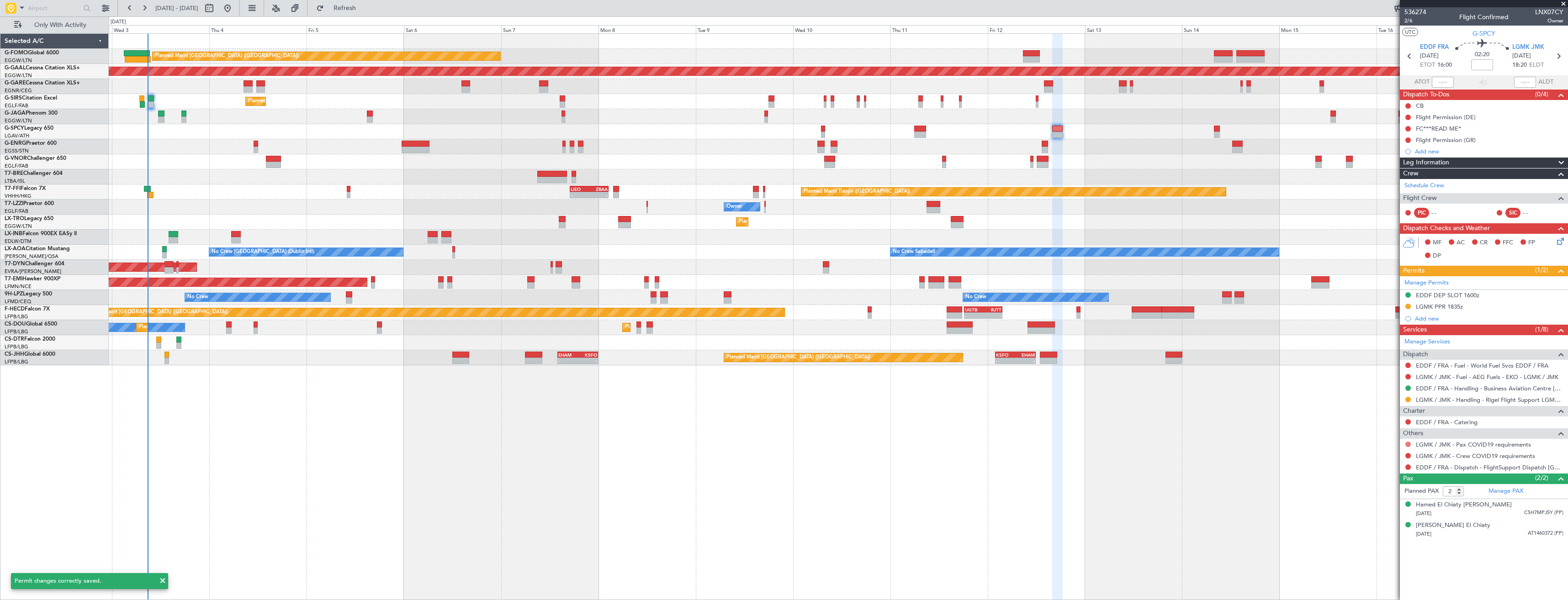
click at [1407, 442] on button at bounding box center [1407, 444] width 5 height 5
click at [1387, 456] on span "Not Required" at bounding box center [1386, 457] width 36 height 9
click at [1408, 456] on button at bounding box center [1407, 455] width 5 height 5
click at [1382, 468] on span "Not Required" at bounding box center [1386, 468] width 36 height 9
click at [1407, 467] on button at bounding box center [1407, 467] width 5 height 5
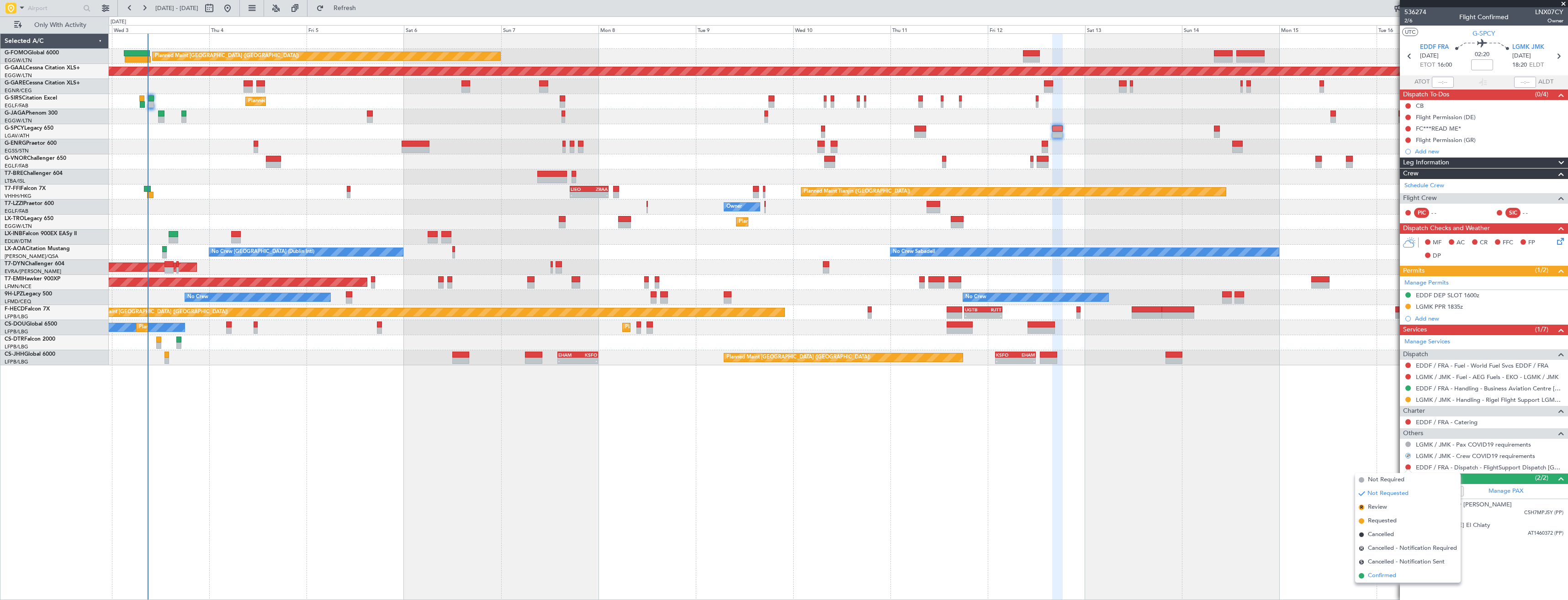
click at [1379, 573] on span "Confirmed" at bounding box center [1382, 575] width 28 height 9
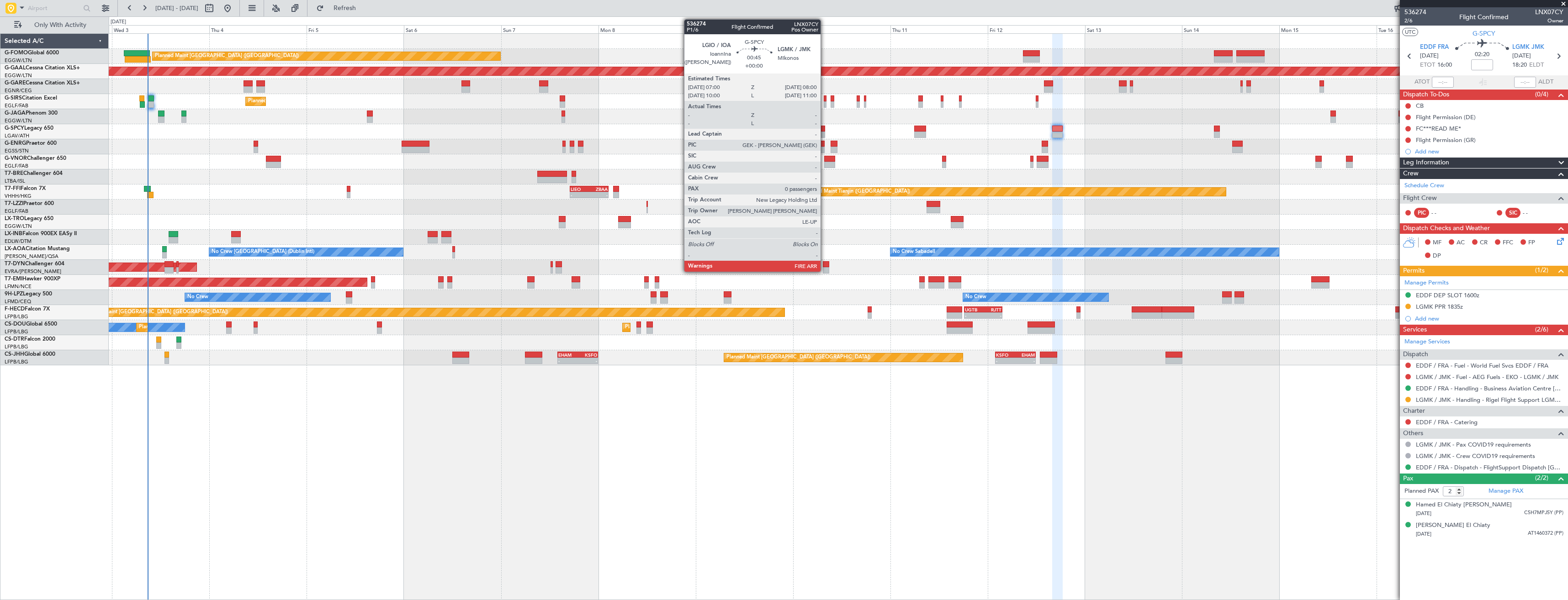
click at [825, 132] on div at bounding box center [823, 135] width 4 height 7
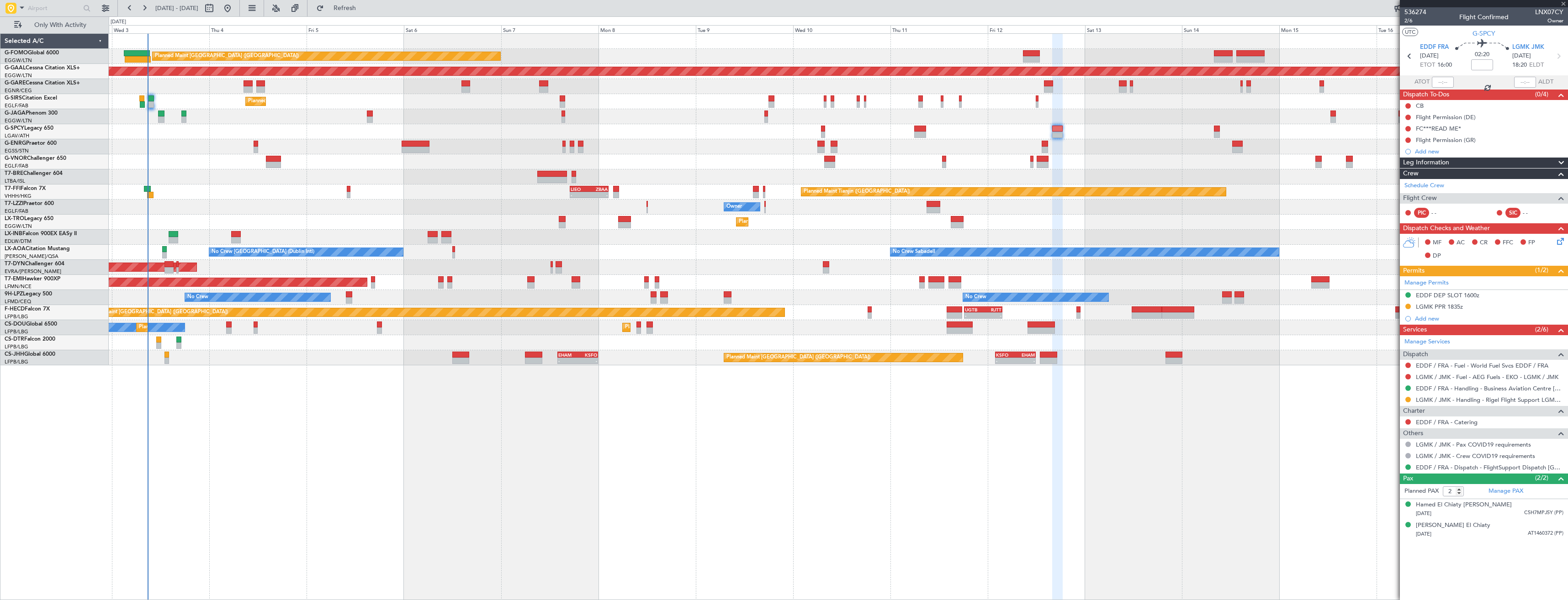
type input "0"
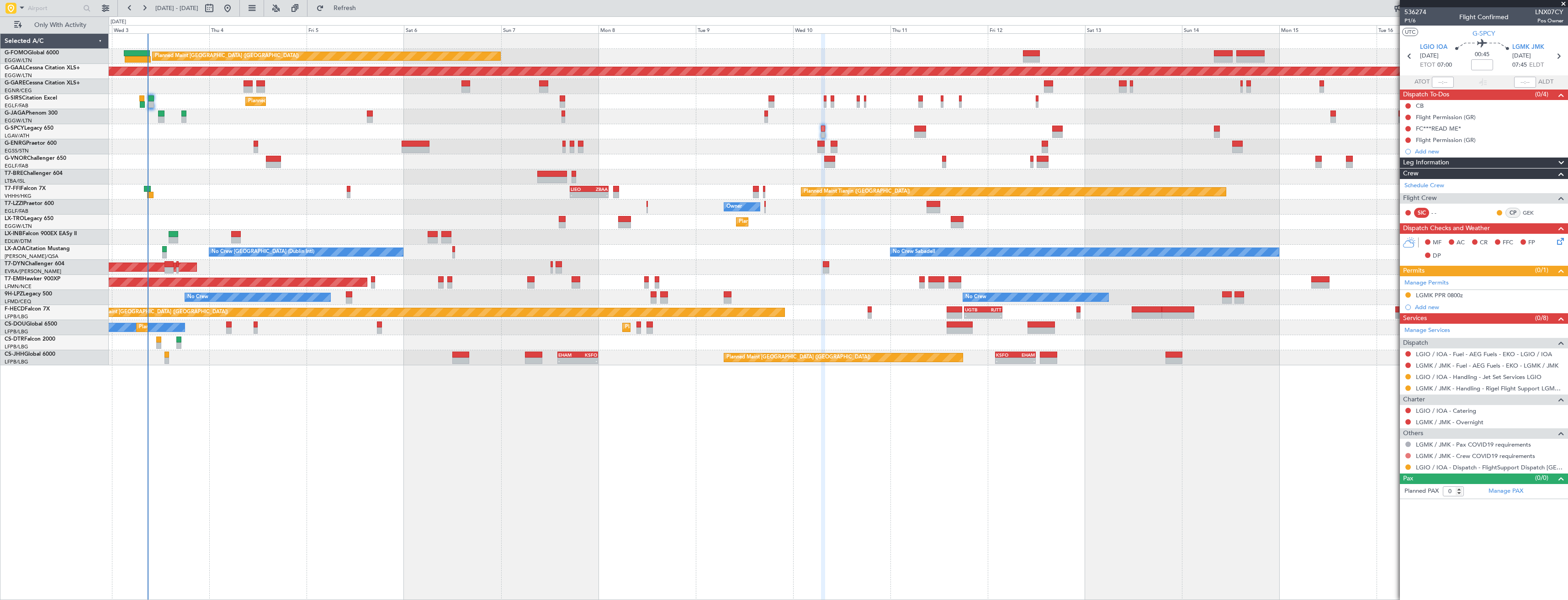
click at [1407, 456] on button at bounding box center [1407, 455] width 5 height 5
click at [1387, 467] on span "Not Required" at bounding box center [1386, 468] width 36 height 9
drag, startPoint x: 1410, startPoint y: 465, endPoint x: 1400, endPoint y: 487, distance: 24.2
click at [1410, 465] on button at bounding box center [1407, 467] width 5 height 5
click at [1392, 579] on span "Confirmed" at bounding box center [1382, 575] width 28 height 9
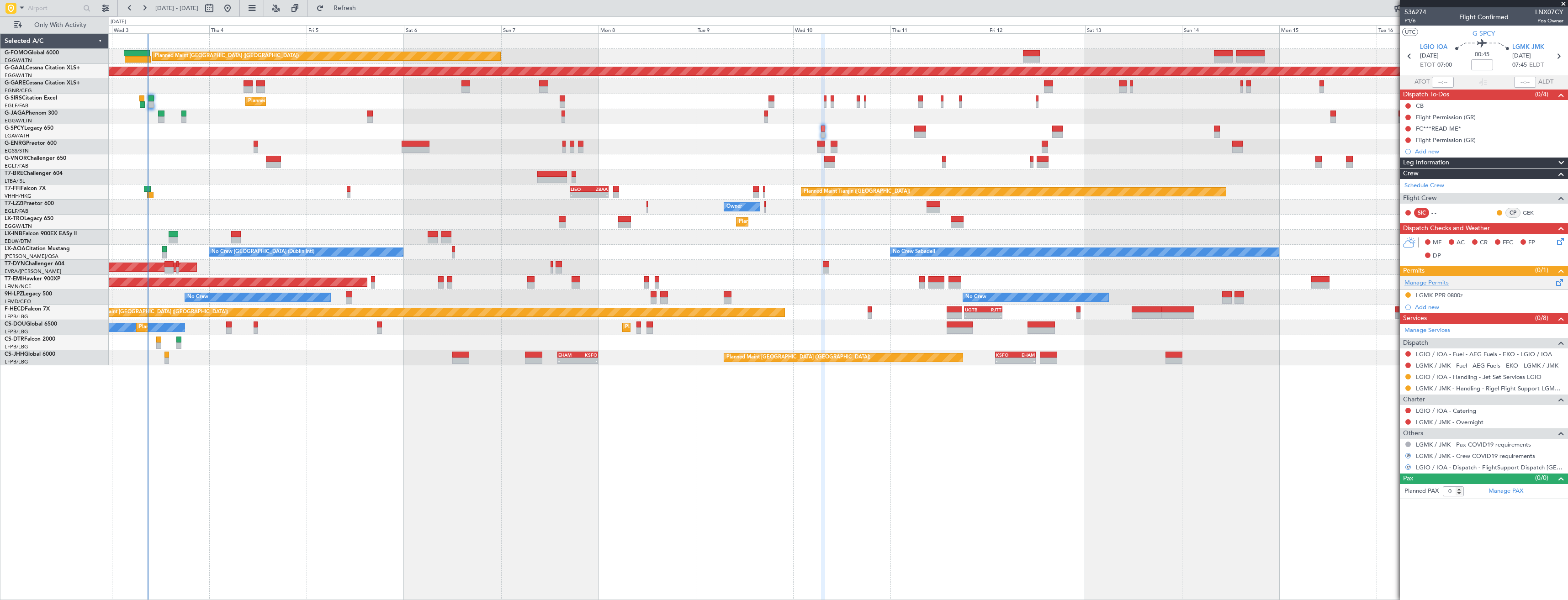
click at [1432, 283] on link "Manage Permits" at bounding box center [1427, 283] width 45 height 9
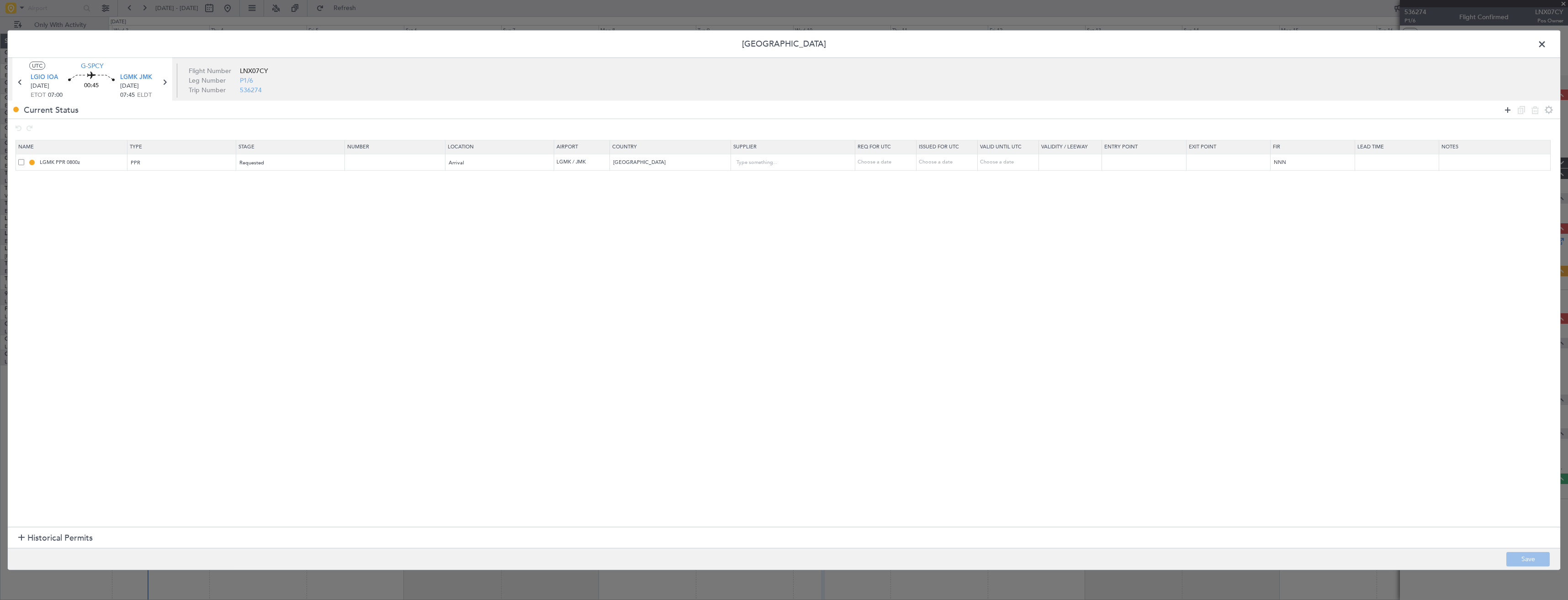
click at [1510, 109] on icon at bounding box center [1507, 109] width 11 height 11
click at [139, 181] on span "Type" at bounding box center [136, 179] width 11 height 7
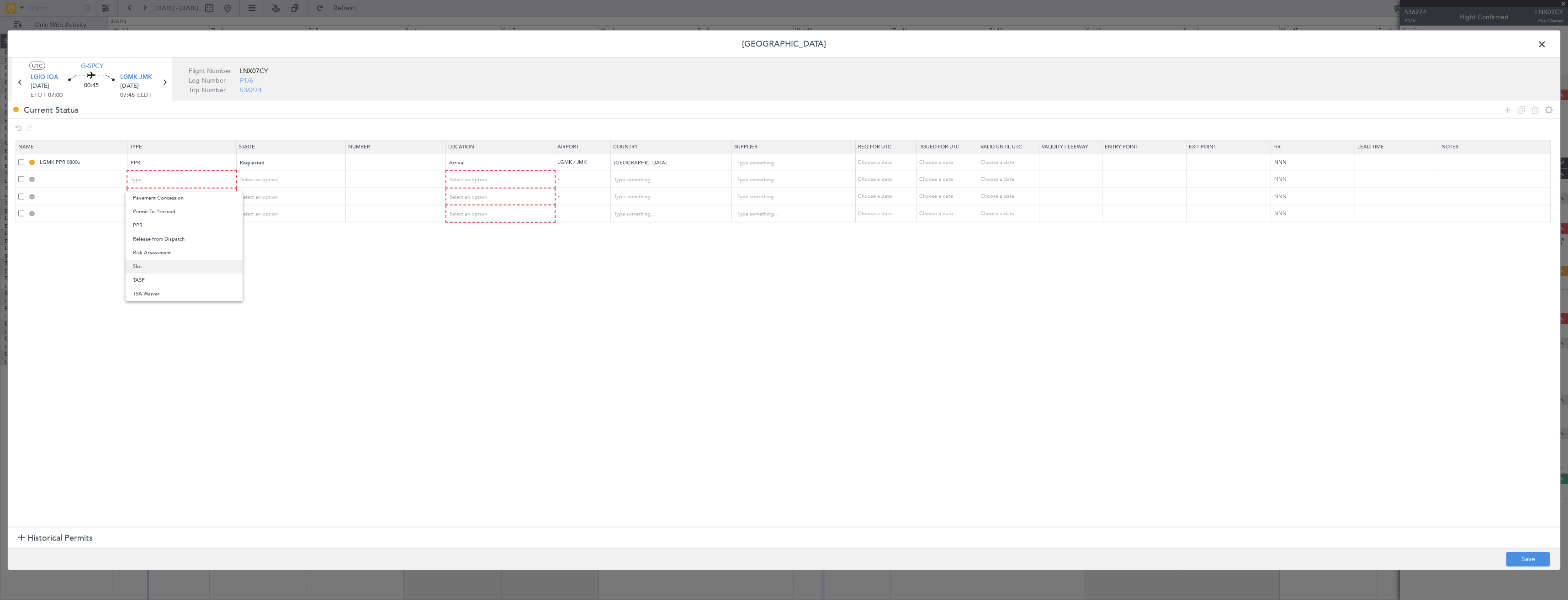
click at [157, 265] on span "Slot" at bounding box center [184, 266] width 103 height 13
click at [141, 196] on span "Type" at bounding box center [136, 196] width 11 height 7
drag, startPoint x: 147, startPoint y: 287, endPoint x: 141, endPoint y: 274, distance: 14.3
click at [147, 286] on span "PPR" at bounding box center [184, 289] width 103 height 13
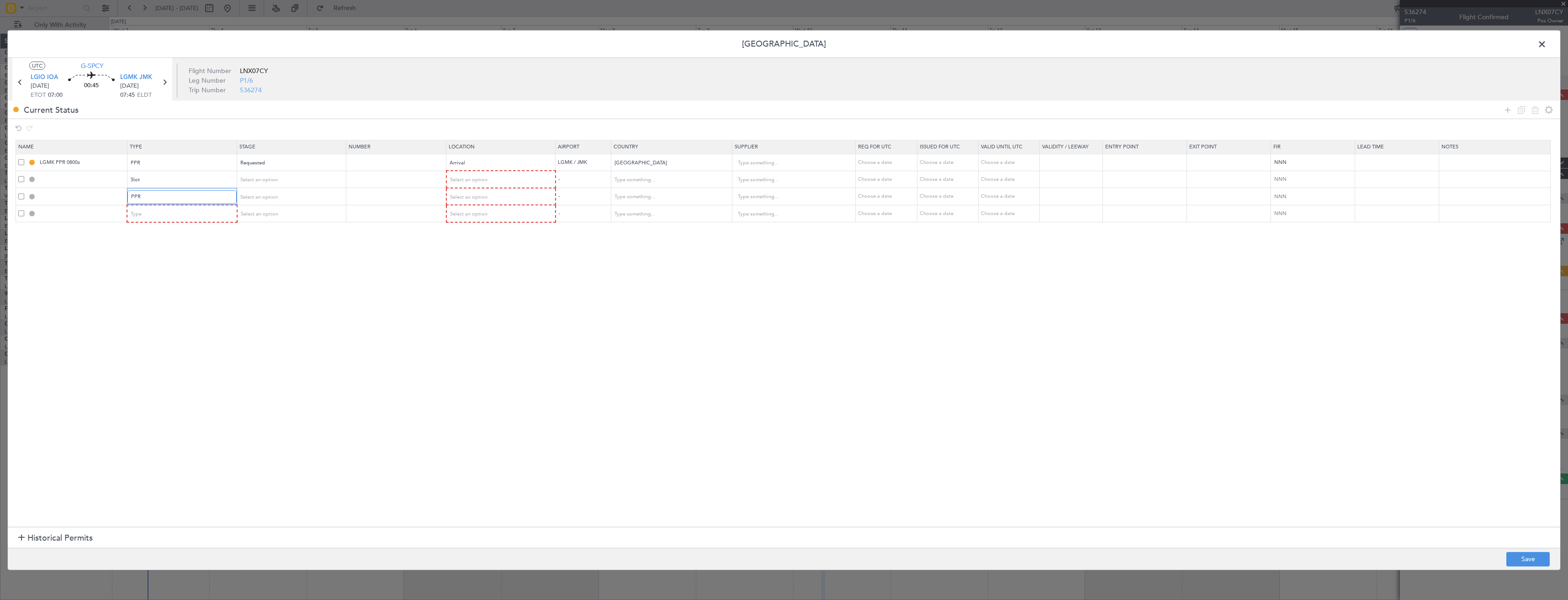
scroll to position [230, 0]
click at [143, 217] on div "Type" at bounding box center [179, 214] width 95 height 13
click at [153, 301] on span "Slot" at bounding box center [184, 301] width 103 height 13
click at [486, 181] on span "Select an option" at bounding box center [468, 179] width 37 height 7
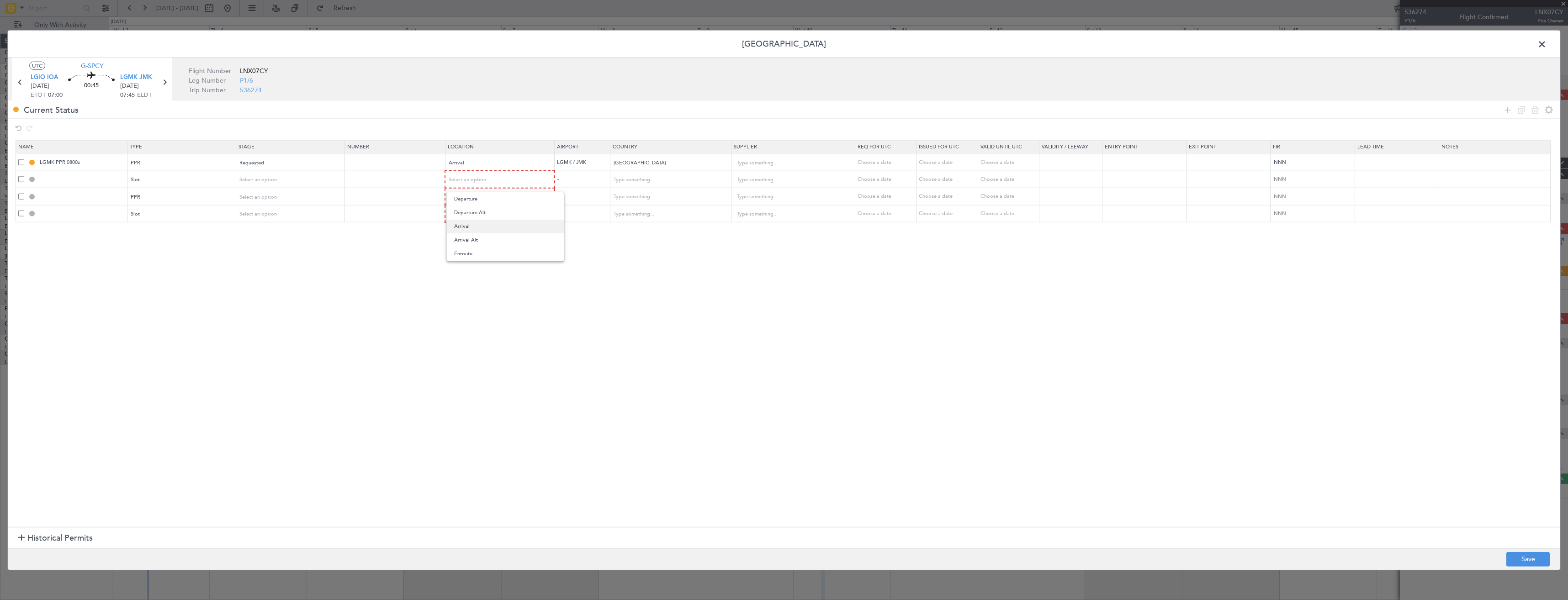
click at [460, 221] on span "Arrival" at bounding box center [505, 226] width 103 height 13
click at [466, 194] on span "Select an option" at bounding box center [468, 196] width 37 height 7
click at [461, 213] on span "Departure" at bounding box center [505, 216] width 103 height 13
click at [467, 207] on div "Select an option" at bounding box center [497, 213] width 96 height 13
click at [461, 233] on span "Departure" at bounding box center [505, 232] width 103 height 13
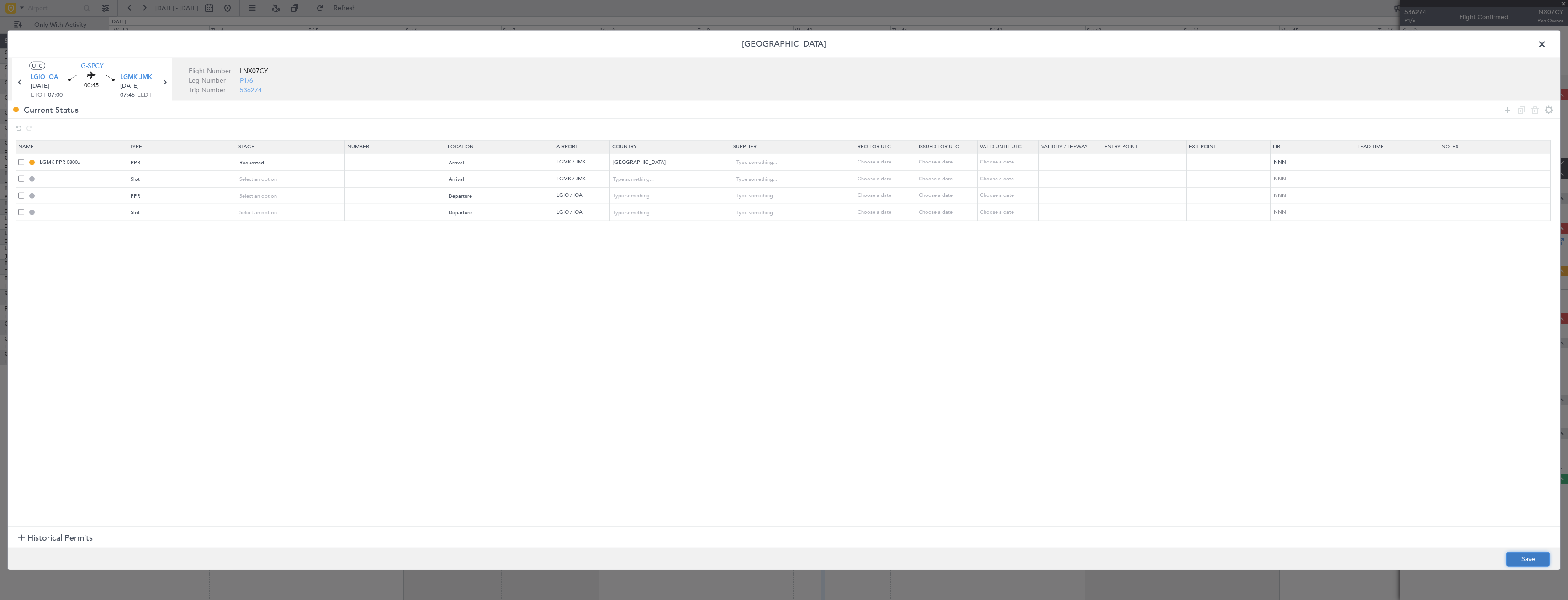
click at [1508, 564] on button "Save" at bounding box center [1528, 559] width 43 height 15
type input "LGMK ARR SLOT"
type input "Greece"
type input "NNN"
type input "LGIO PPR"
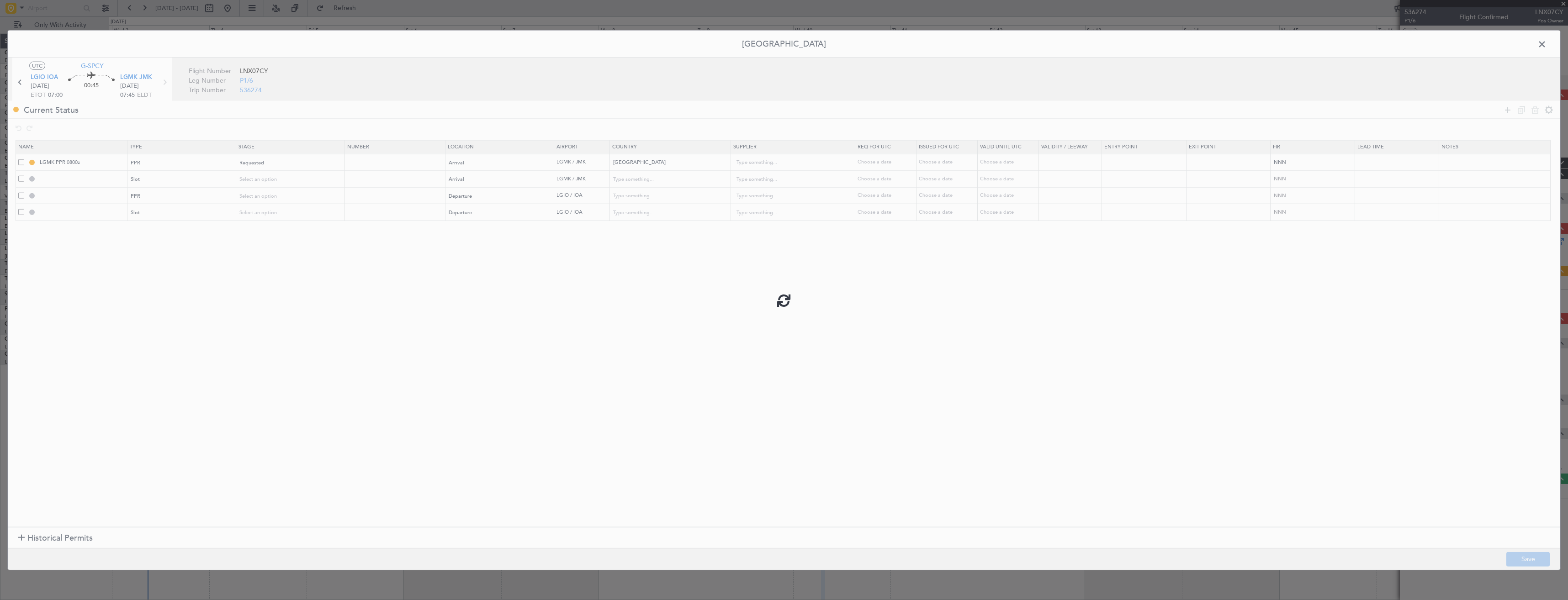
type input "Greece"
type input "NNN"
type input "LGIO DEP SLOT"
type input "Greece"
type input "NNN"
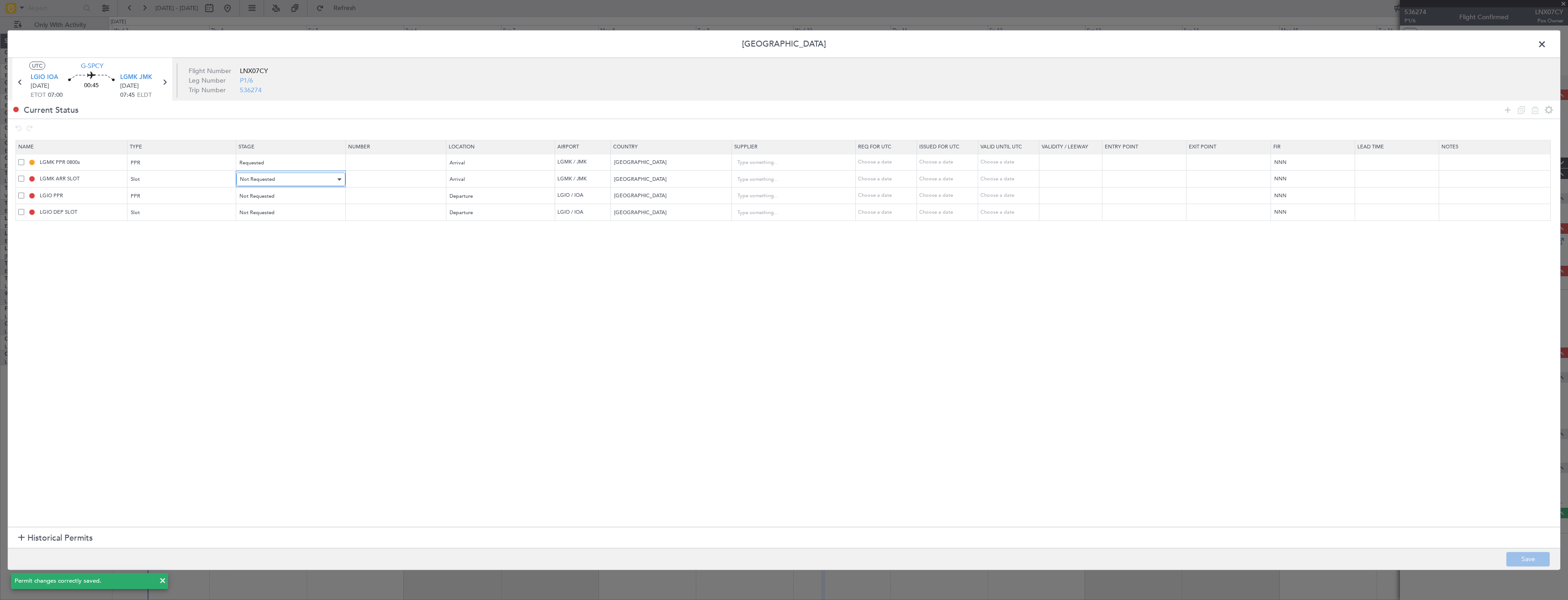
click at [293, 185] on div "Not Requested" at bounding box center [287, 179] width 95 height 13
click at [283, 244] on span "Requested" at bounding box center [294, 239] width 103 height 13
click at [257, 200] on div "Not Requested" at bounding box center [287, 196] width 95 height 13
drag, startPoint x: 257, startPoint y: 253, endPoint x: 256, endPoint y: 239, distance: 14.0
click at [257, 253] on span "Requested" at bounding box center [294, 256] width 103 height 13
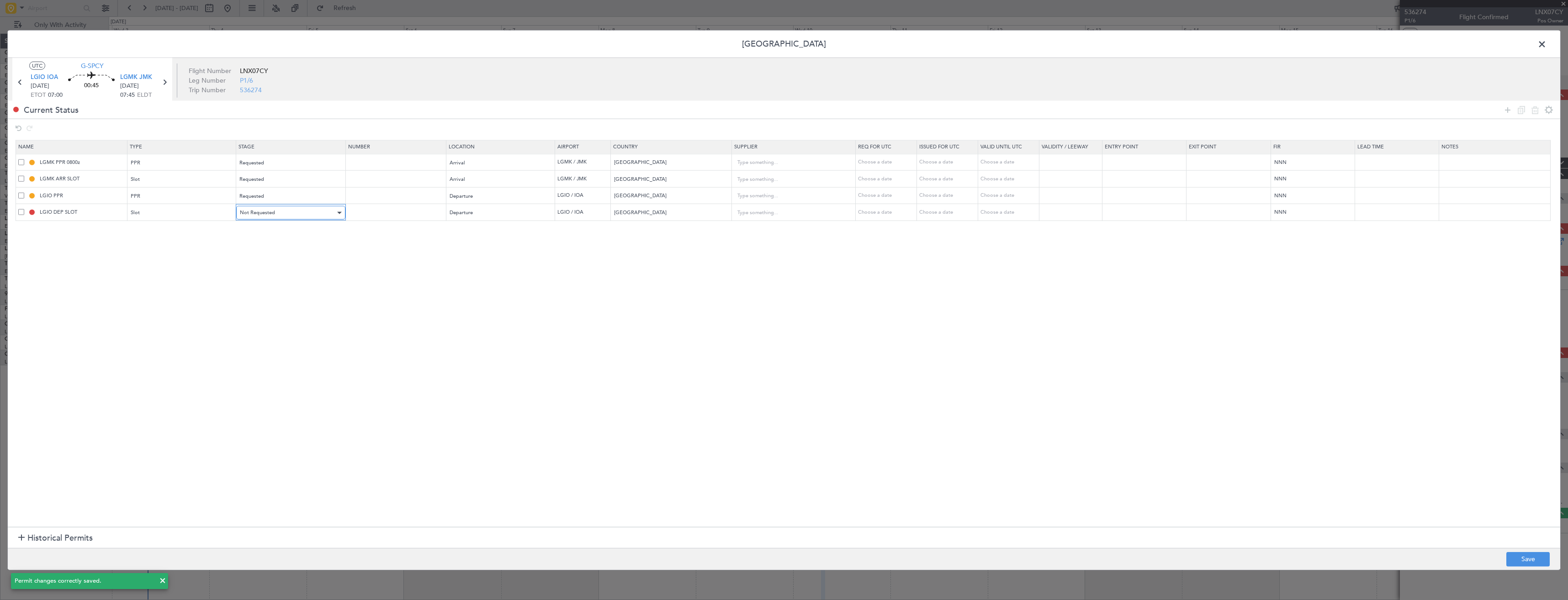
click at [254, 213] on span "Not Requested" at bounding box center [257, 212] width 35 height 7
click at [259, 268] on span "Requested" at bounding box center [294, 273] width 103 height 13
click at [87, 195] on div "LGMK ARR SLOT" at bounding box center [83, 195] width 43 height 11
click at [97, 176] on input "LGMK ARR SLOT" at bounding box center [82, 178] width 89 height 7
type input "LGMK ARR SLOT 0745z"
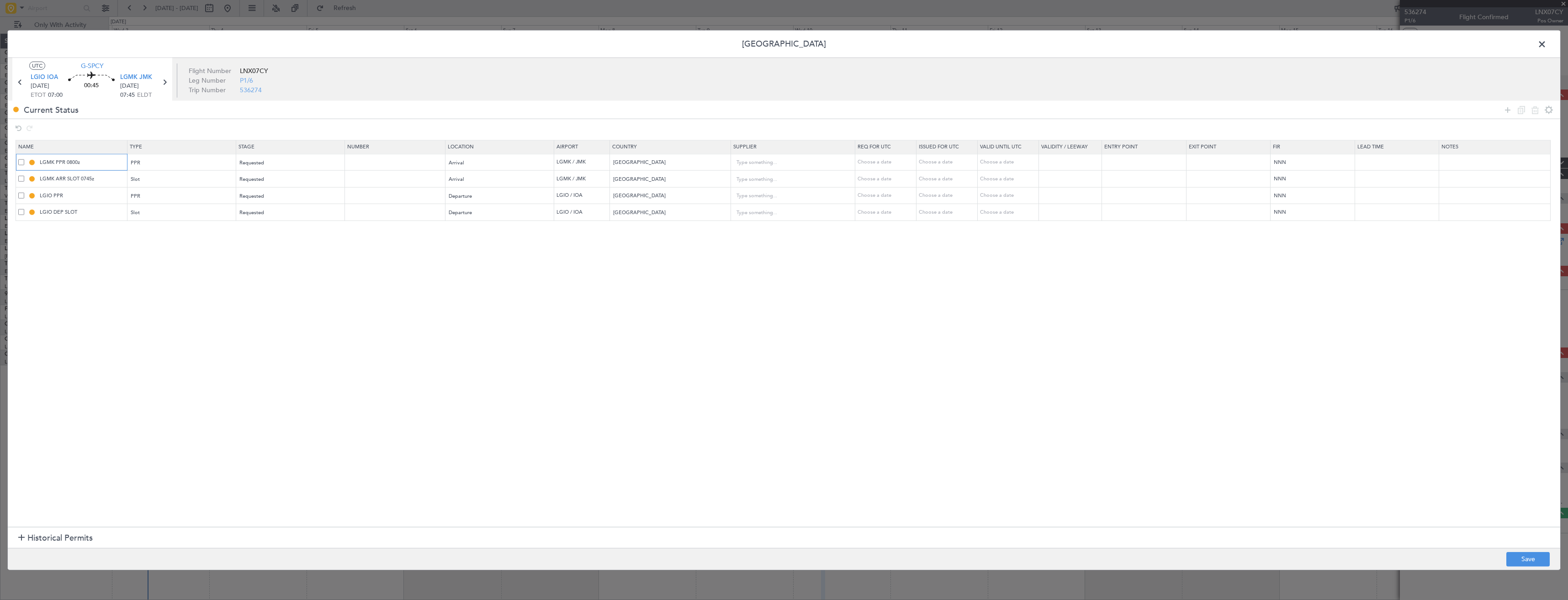
click at [88, 161] on input "LGMK PPR 0800z" at bounding box center [82, 162] width 89 height 7
type input "LGMK PPR"
click at [96, 215] on input "LGIO DEP SLOT" at bounding box center [82, 212] width 89 height 7
type input "LGIO DEP SLOT 0700z"
click at [1516, 559] on button "Save" at bounding box center [1528, 559] width 43 height 15
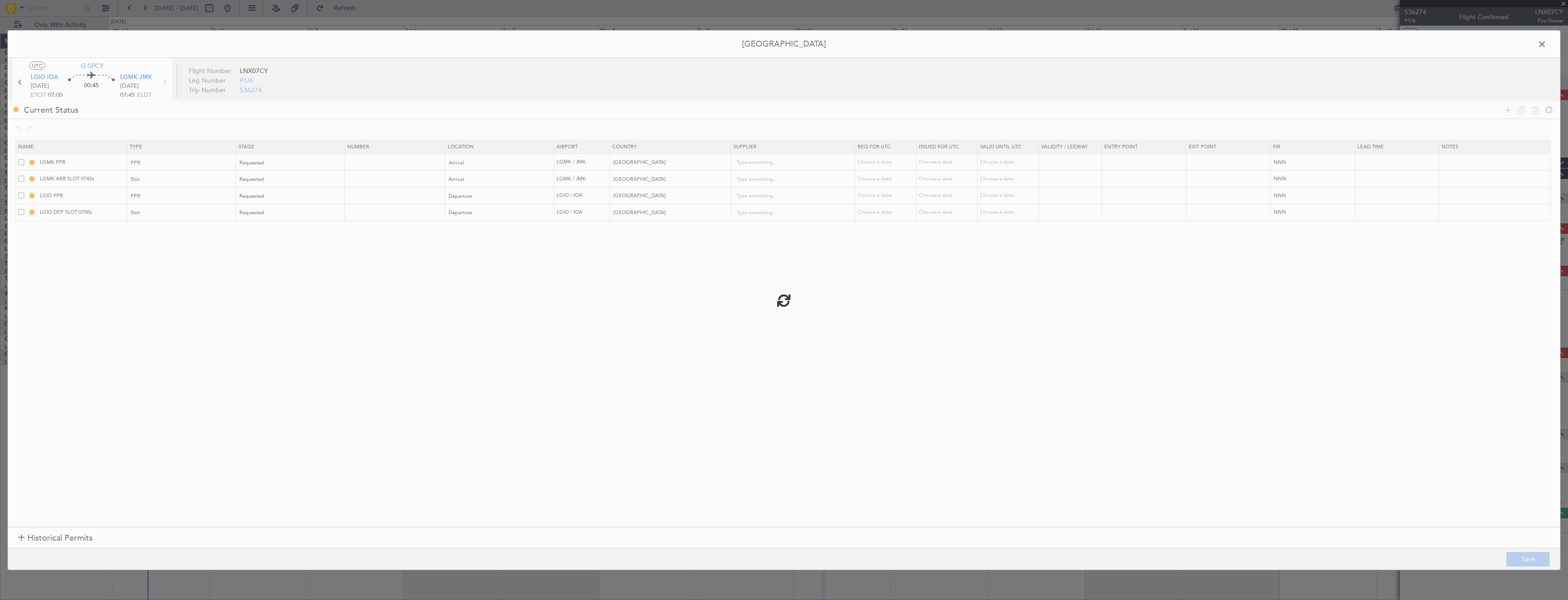
type input "LGMK PPR"
click at [1546, 45] on span at bounding box center [1546, 46] width 0 height 19
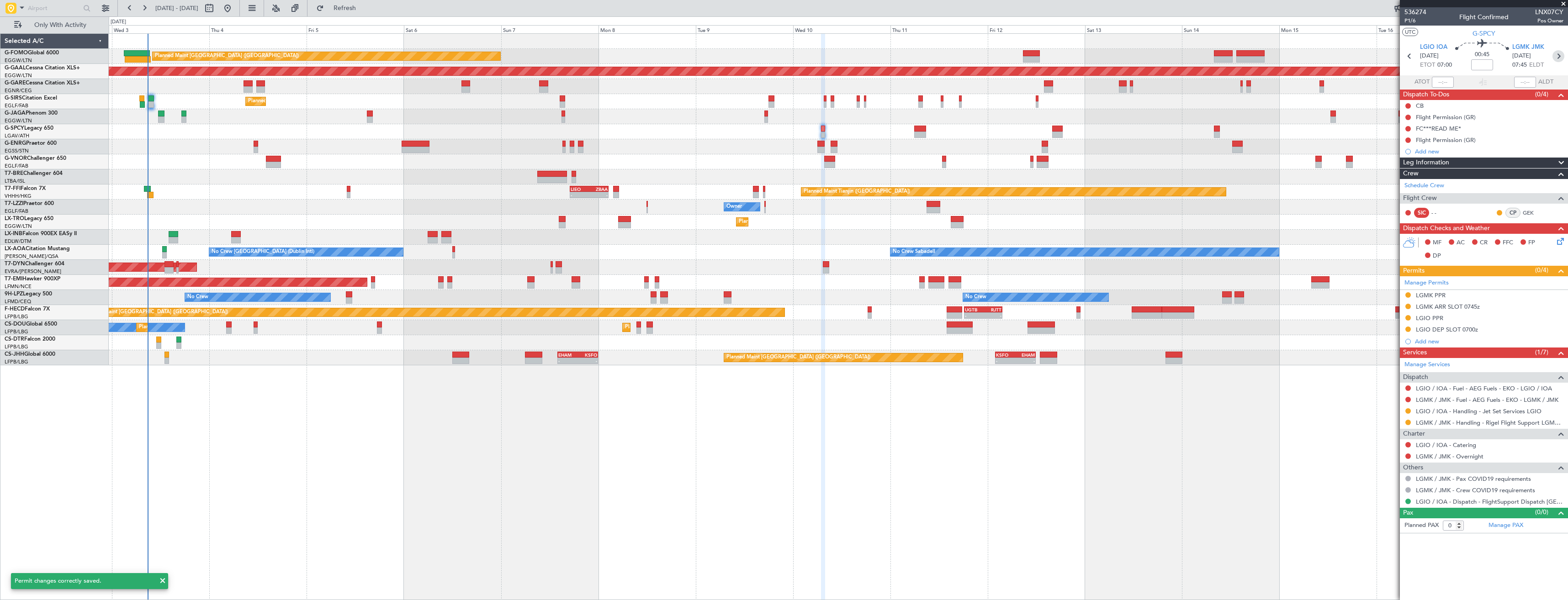
click at [1558, 56] on icon at bounding box center [1558, 57] width 12 height 12
type input "2"
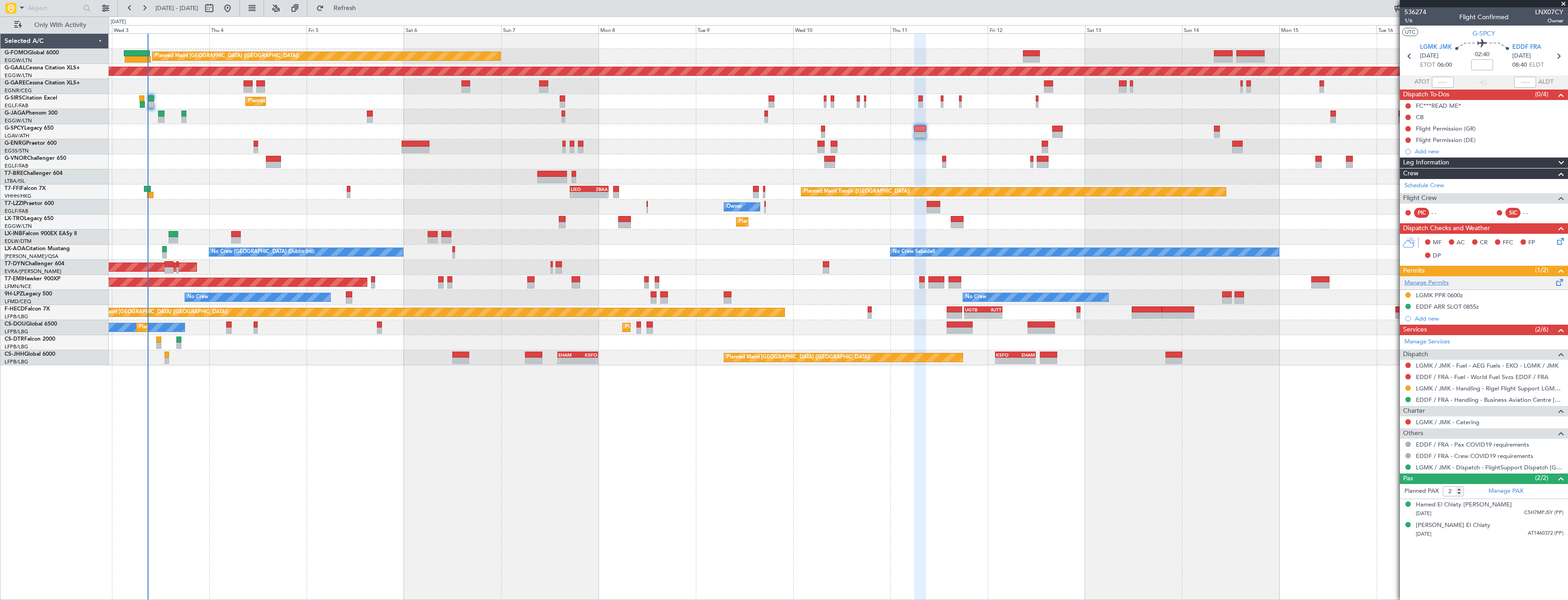
click at [1428, 281] on link "Manage Permits" at bounding box center [1427, 283] width 45 height 9
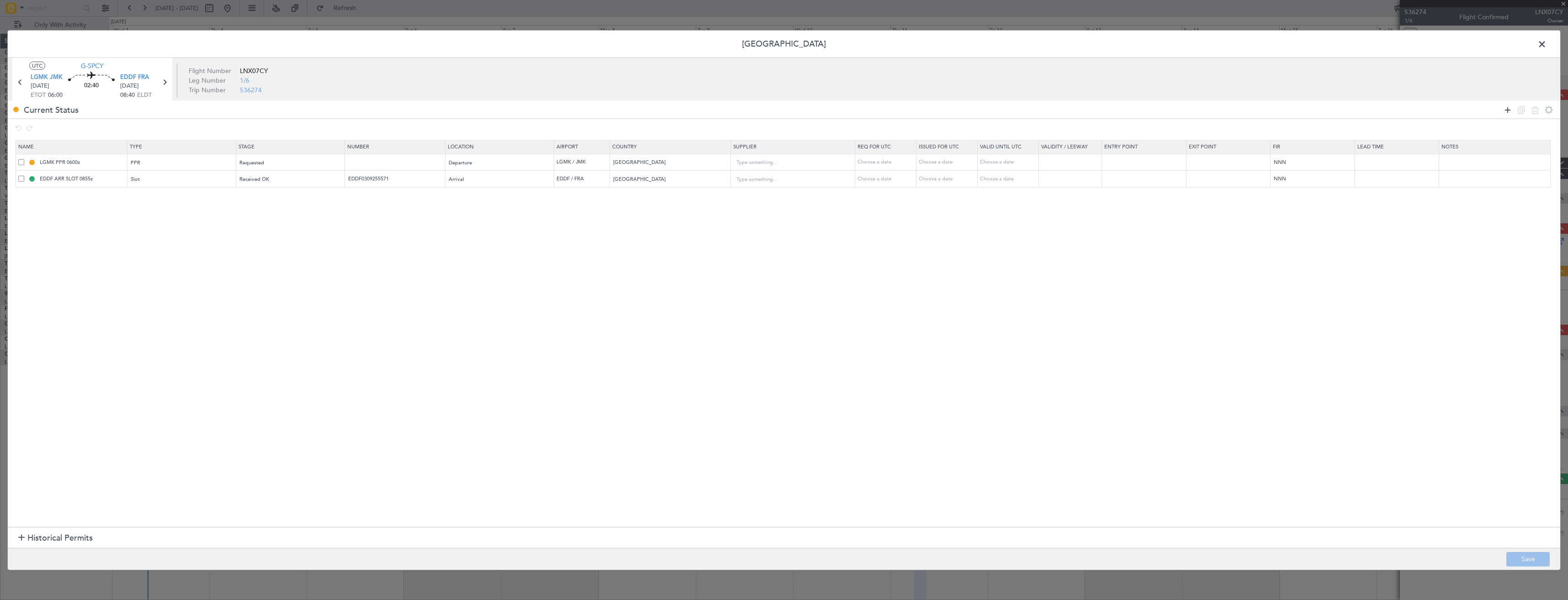
click at [1510, 109] on icon at bounding box center [1507, 109] width 11 height 11
click at [217, 200] on div "Type" at bounding box center [179, 196] width 95 height 13
click at [144, 283] on span "Slot" at bounding box center [184, 283] width 103 height 13
click at [272, 199] on span "Select an option" at bounding box center [258, 196] width 37 height 7
click at [254, 250] on span "Requested" at bounding box center [294, 257] width 103 height 13
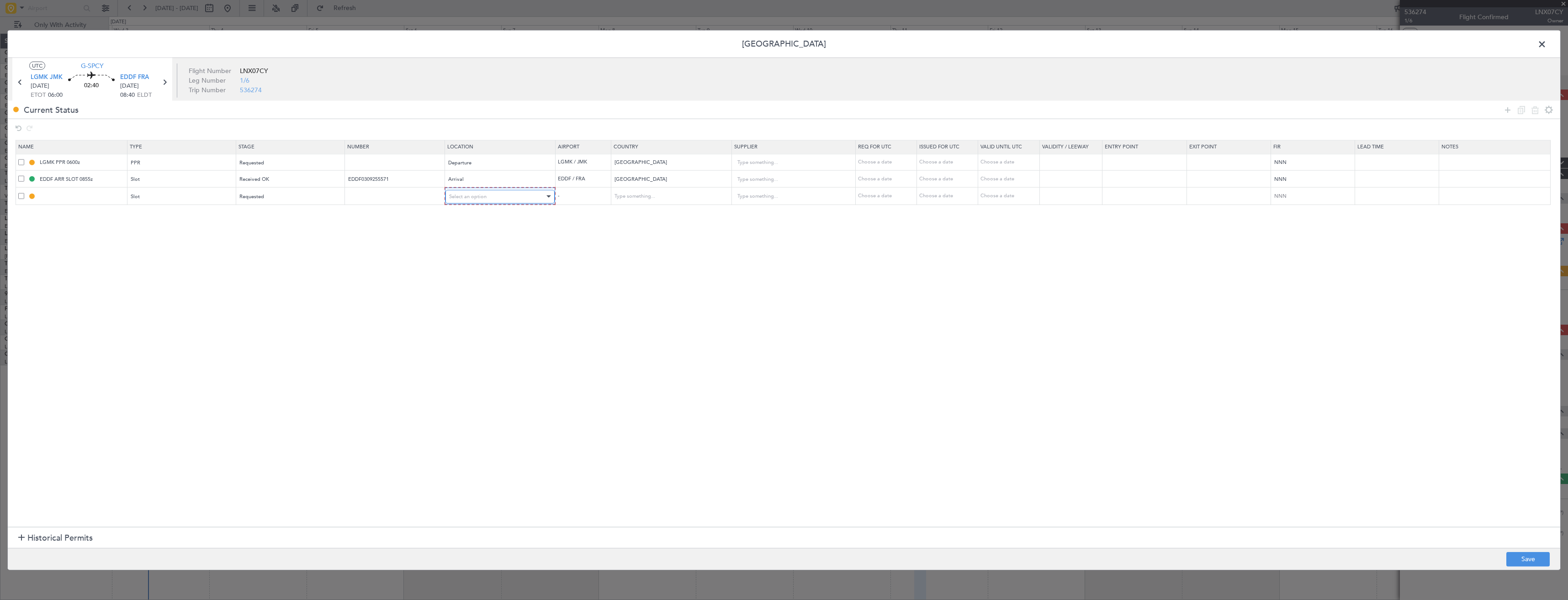
click at [469, 197] on span "Select an option" at bounding box center [468, 196] width 37 height 7
click at [472, 212] on span "Departure" at bounding box center [505, 216] width 103 height 13
click at [1528, 555] on button "Save" at bounding box center [1528, 559] width 43 height 15
type input "LGMK DEP SLOT"
type input "Greece"
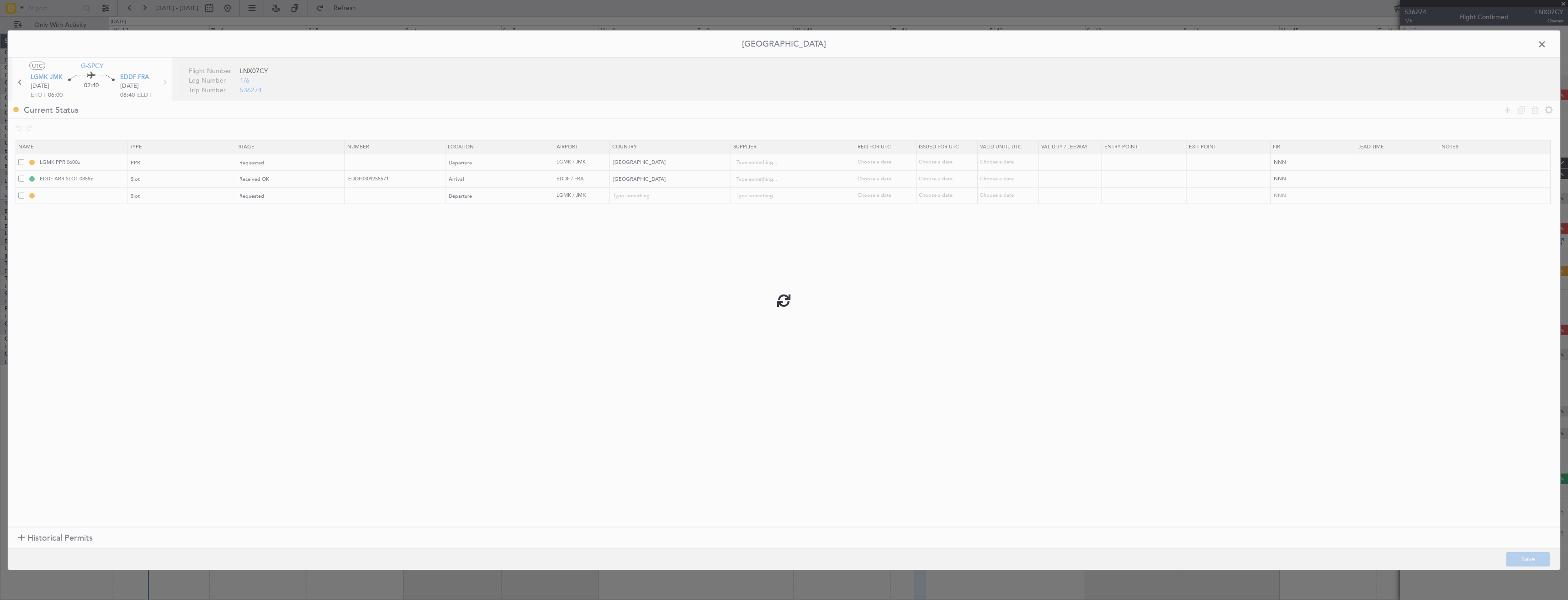
type input "NNN"
click at [89, 193] on div "EDDF ARR SLOT 0855z" at bounding box center [83, 195] width 57 height 11
click at [94, 194] on input "LGMK DEP SLOT" at bounding box center [82, 196] width 89 height 7
type input "LGMK DEP SLOT 0600z"
click at [121, 163] on input "LGMK PPR 0600z" at bounding box center [82, 162] width 89 height 7
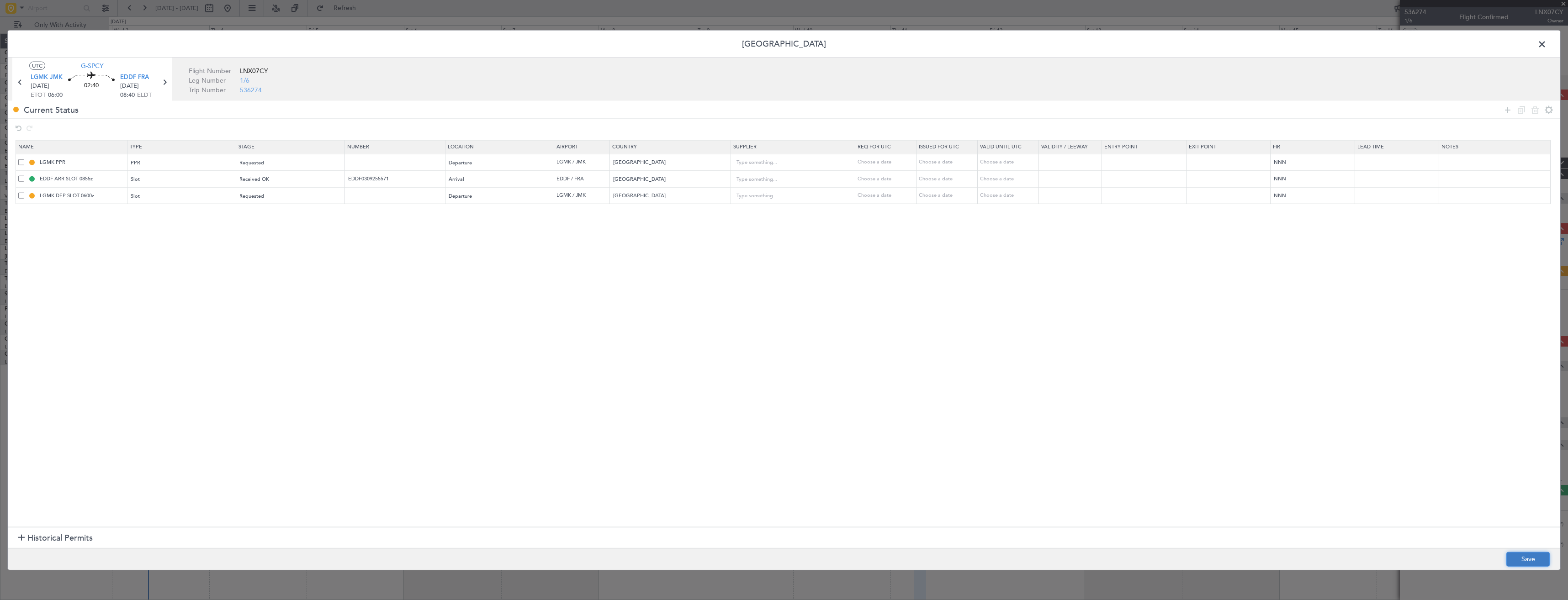
click at [1528, 561] on button "Save" at bounding box center [1528, 559] width 43 height 15
type input "LGMK PPR"
click at [1546, 45] on span at bounding box center [1546, 46] width 0 height 19
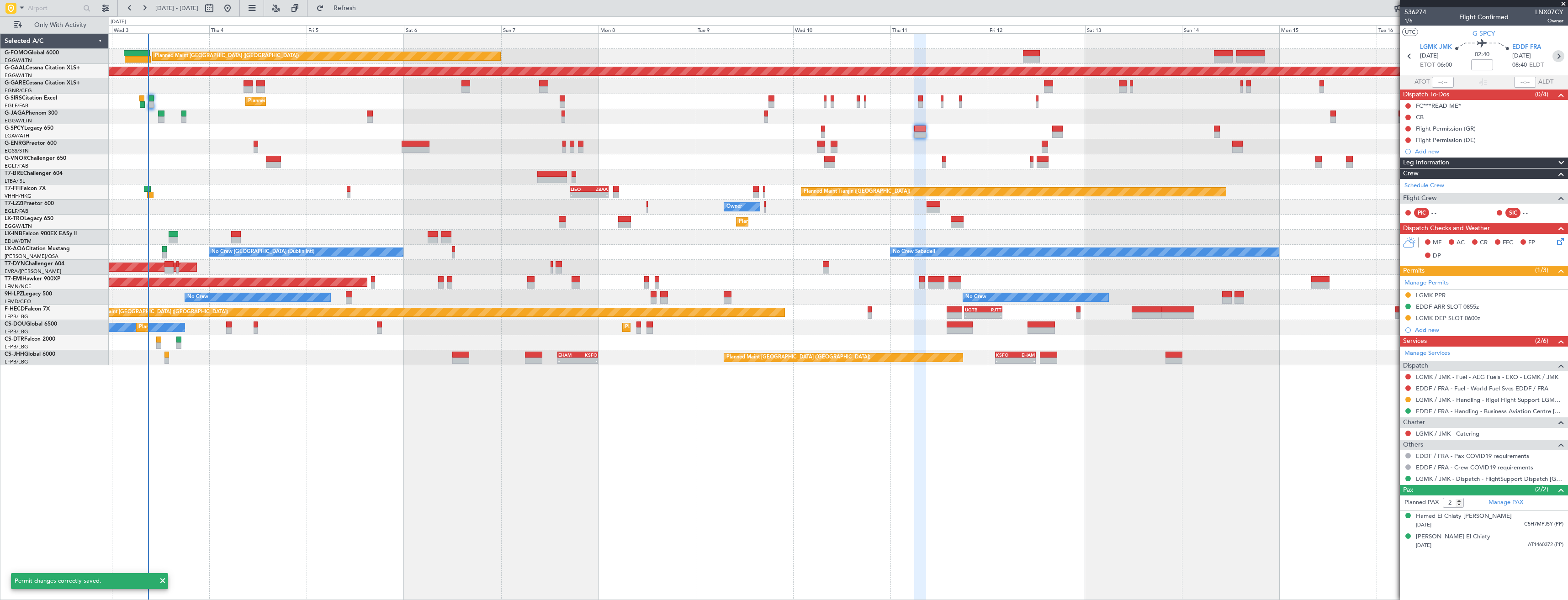
click at [1562, 57] on icon at bounding box center [1558, 57] width 12 height 12
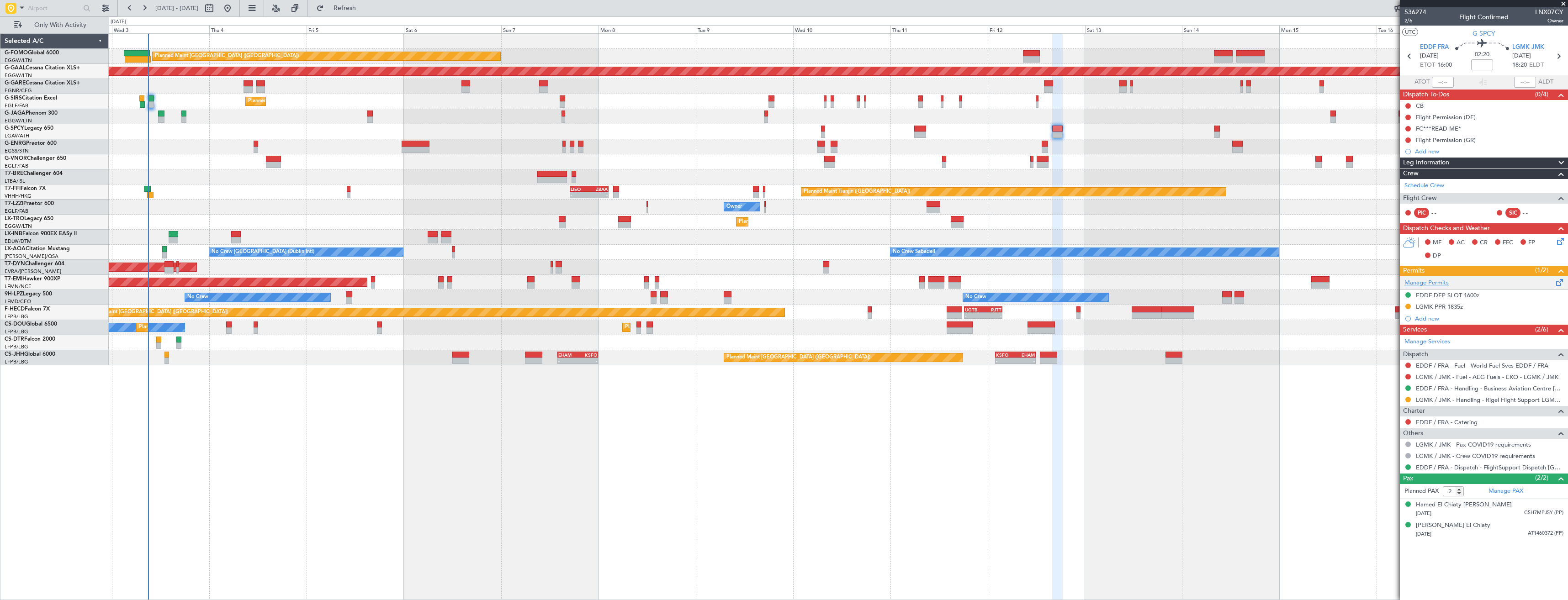
click at [1438, 280] on link "Manage Permits" at bounding box center [1427, 283] width 45 height 9
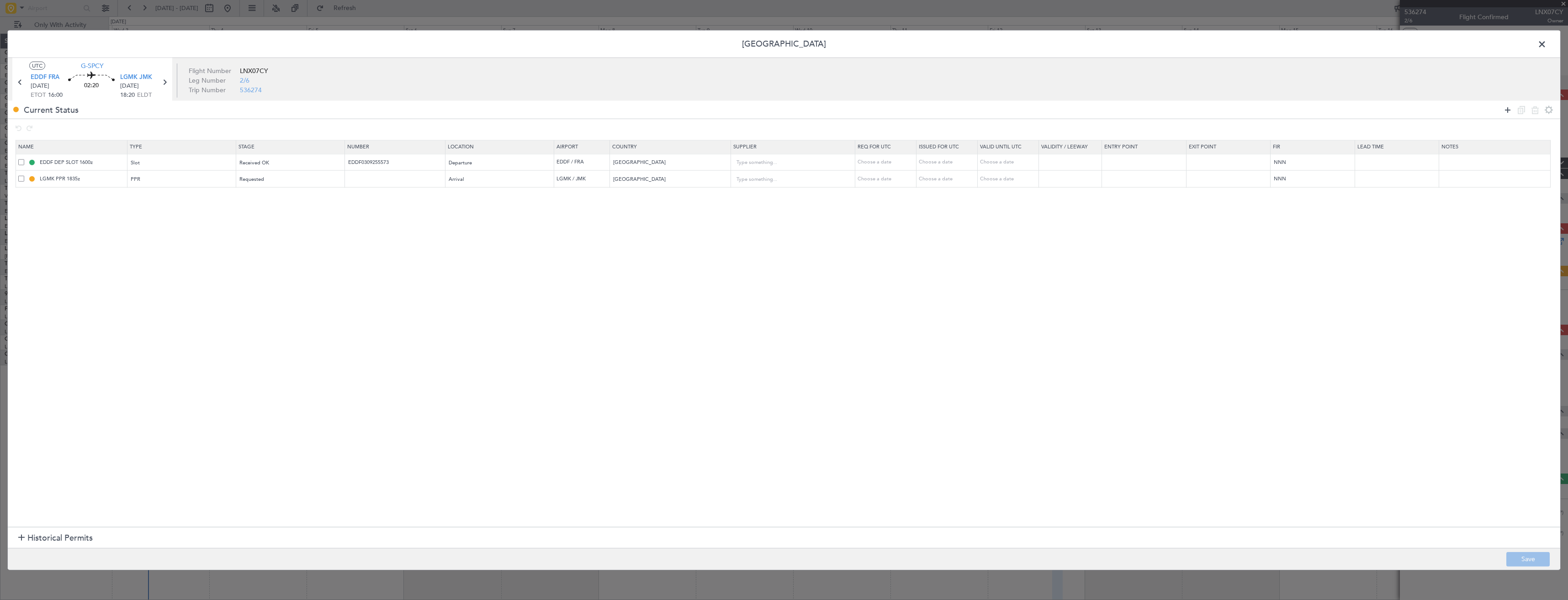
click at [1503, 107] on icon at bounding box center [1507, 109] width 11 height 11
click at [194, 199] on div "Type" at bounding box center [179, 196] width 95 height 13
click at [141, 279] on span "Slot" at bounding box center [184, 283] width 103 height 13
click at [315, 196] on div "Select an option" at bounding box center [287, 196] width 95 height 13
click at [251, 254] on span "Requested" at bounding box center [294, 257] width 103 height 13
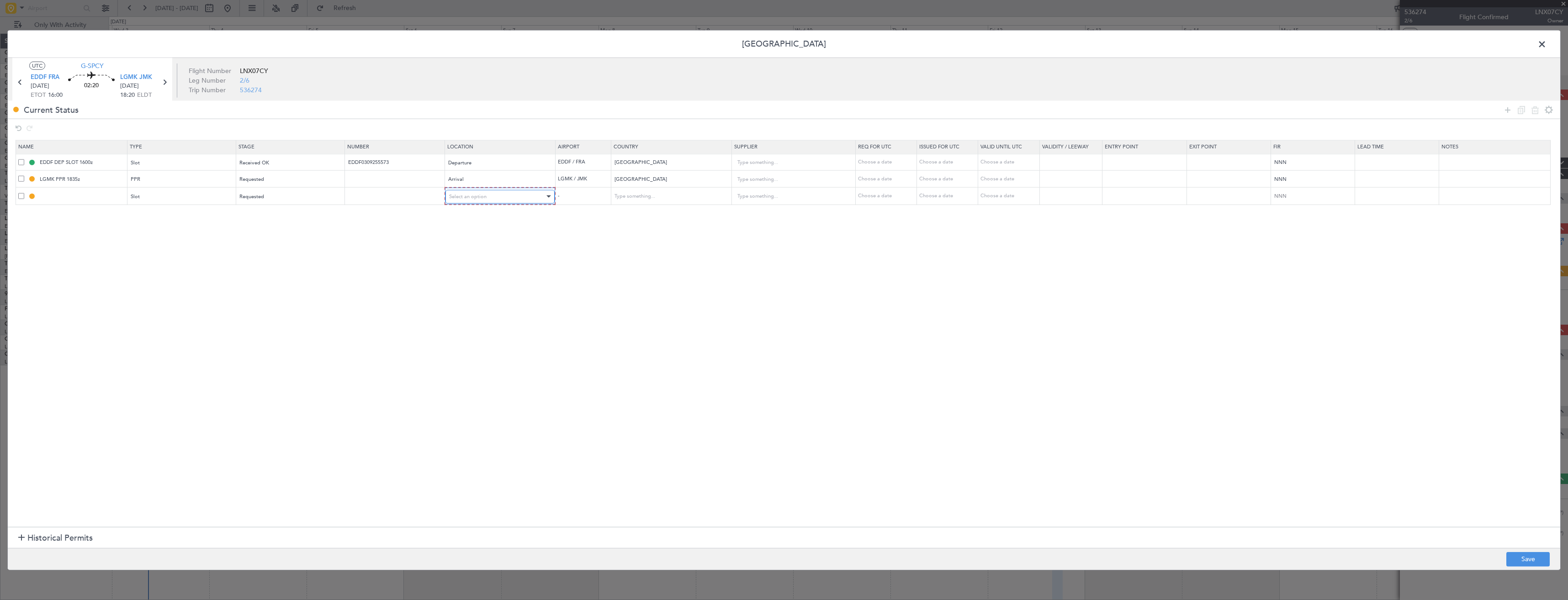
click at [471, 195] on span "Select an option" at bounding box center [468, 196] width 37 height 7
click at [469, 242] on span "Arrival" at bounding box center [505, 243] width 103 height 13
click at [110, 175] on input "LGMK PPR 1835z" at bounding box center [82, 178] width 89 height 7
click at [1525, 557] on button "Save" at bounding box center [1528, 559] width 43 height 15
type input "LGMK PPR"
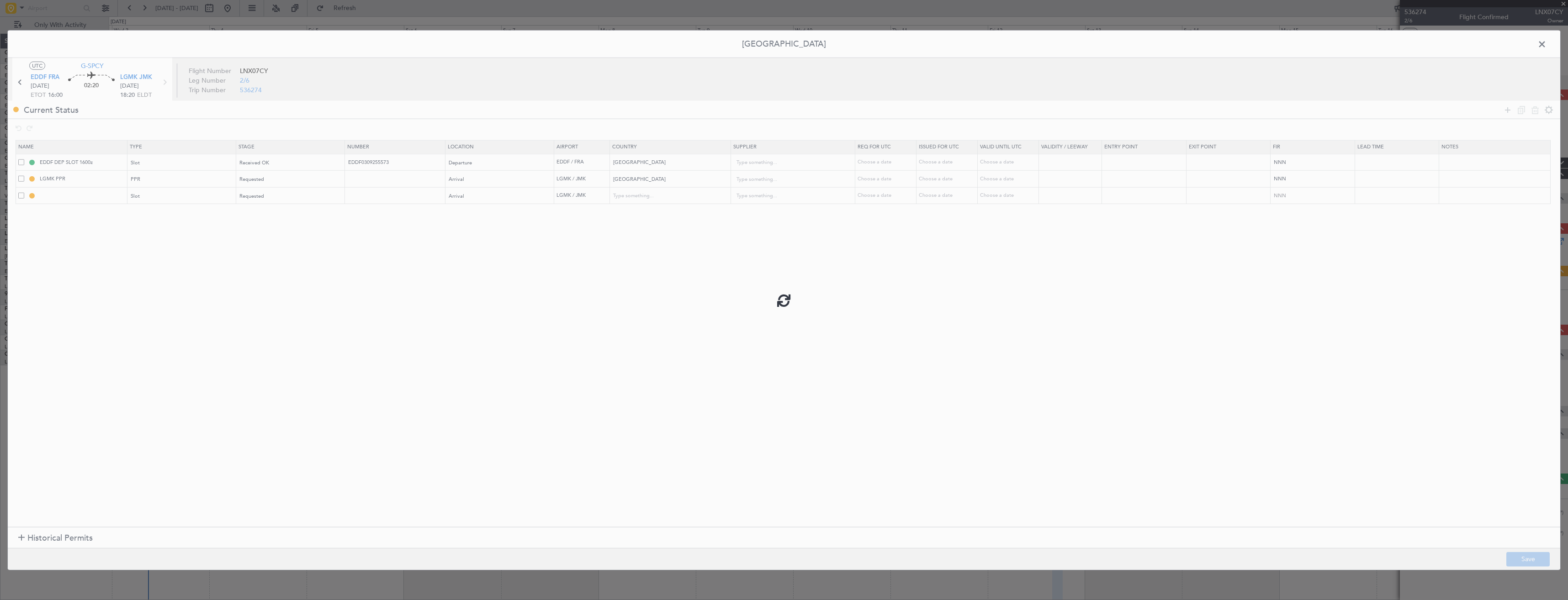
type input "LGMK ARR SLOT"
type input "Greece"
type input "NNN"
click at [94, 197] on input "LGMK ARR SLOT" at bounding box center [82, 196] width 89 height 7
type input "LGMK ARR SLOT 1820z"
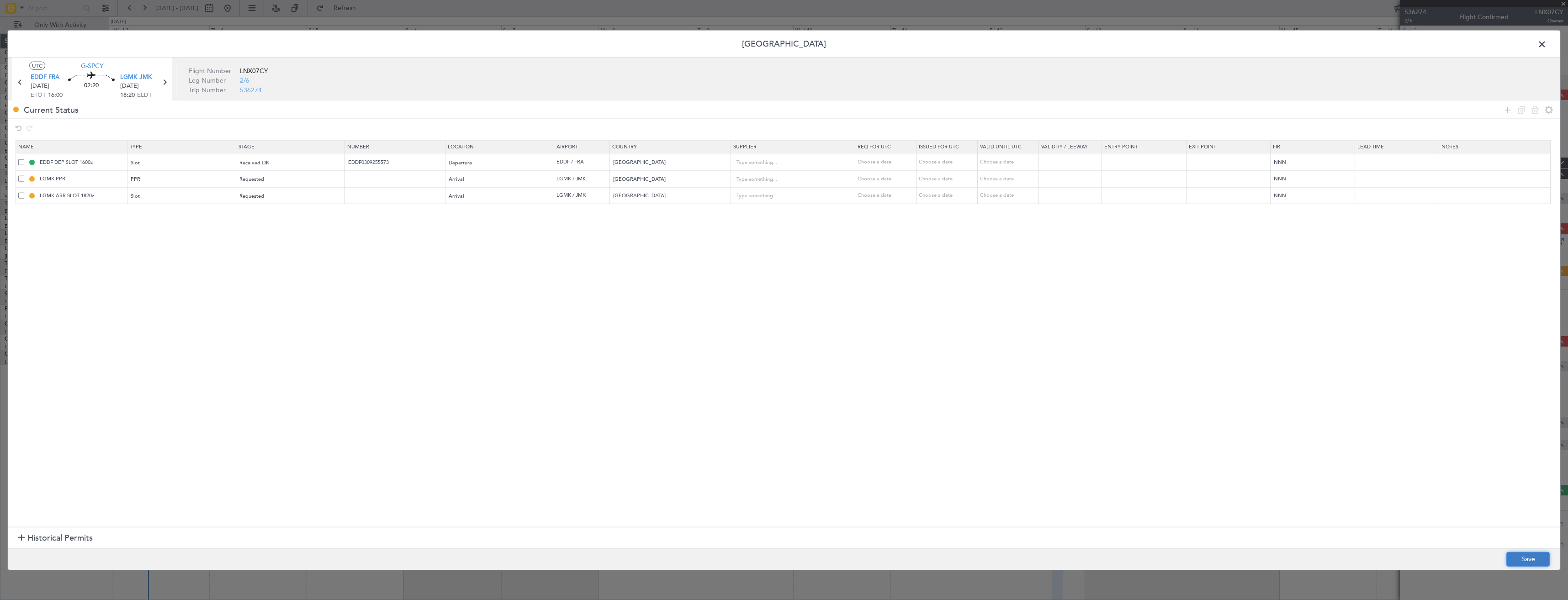
click at [1517, 555] on button "Save" at bounding box center [1528, 559] width 43 height 15
click at [1546, 42] on span at bounding box center [1546, 46] width 0 height 19
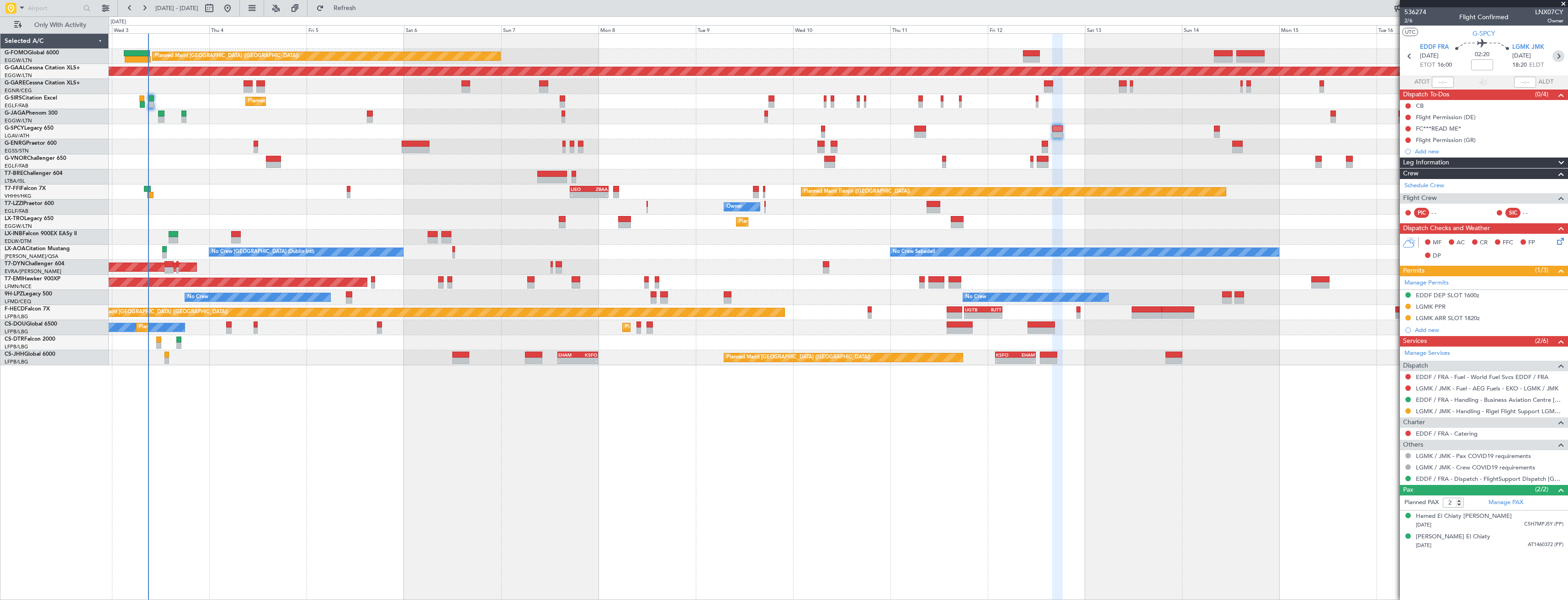
click at [1556, 57] on icon at bounding box center [1558, 57] width 12 height 12
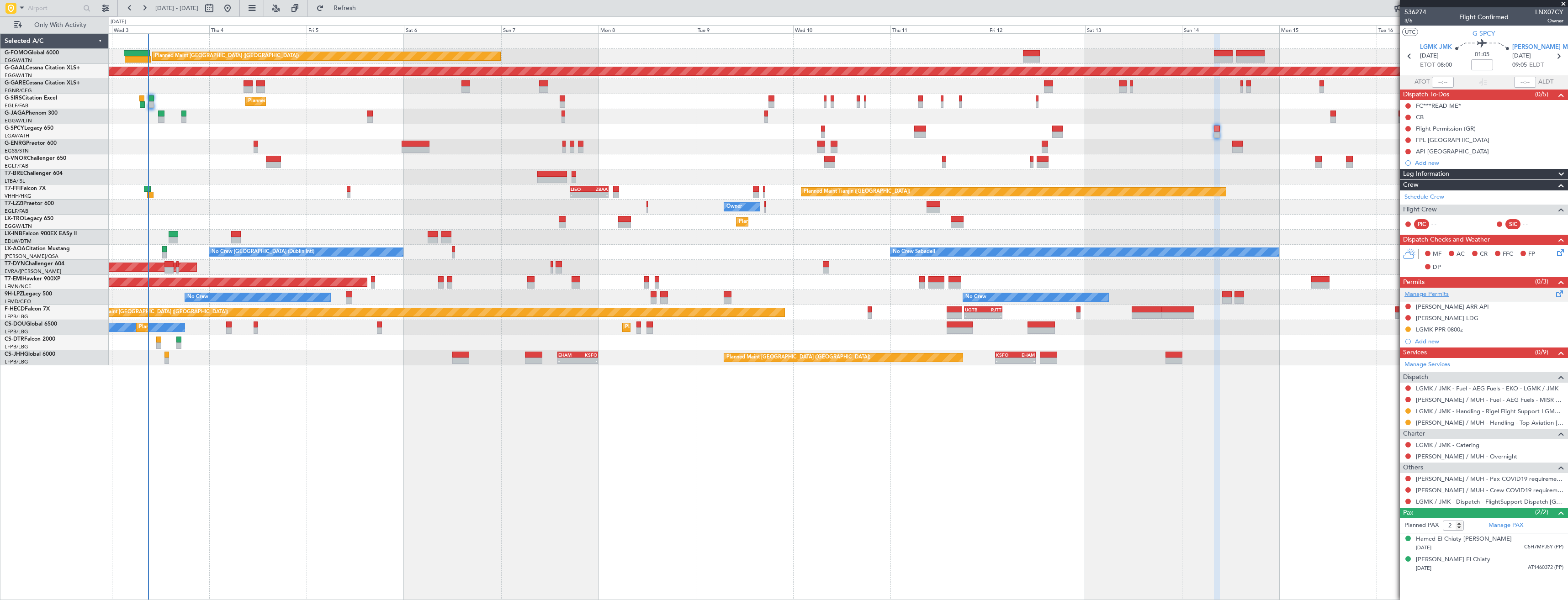
click at [1427, 291] on link "Manage Permits" at bounding box center [1427, 294] width 45 height 9
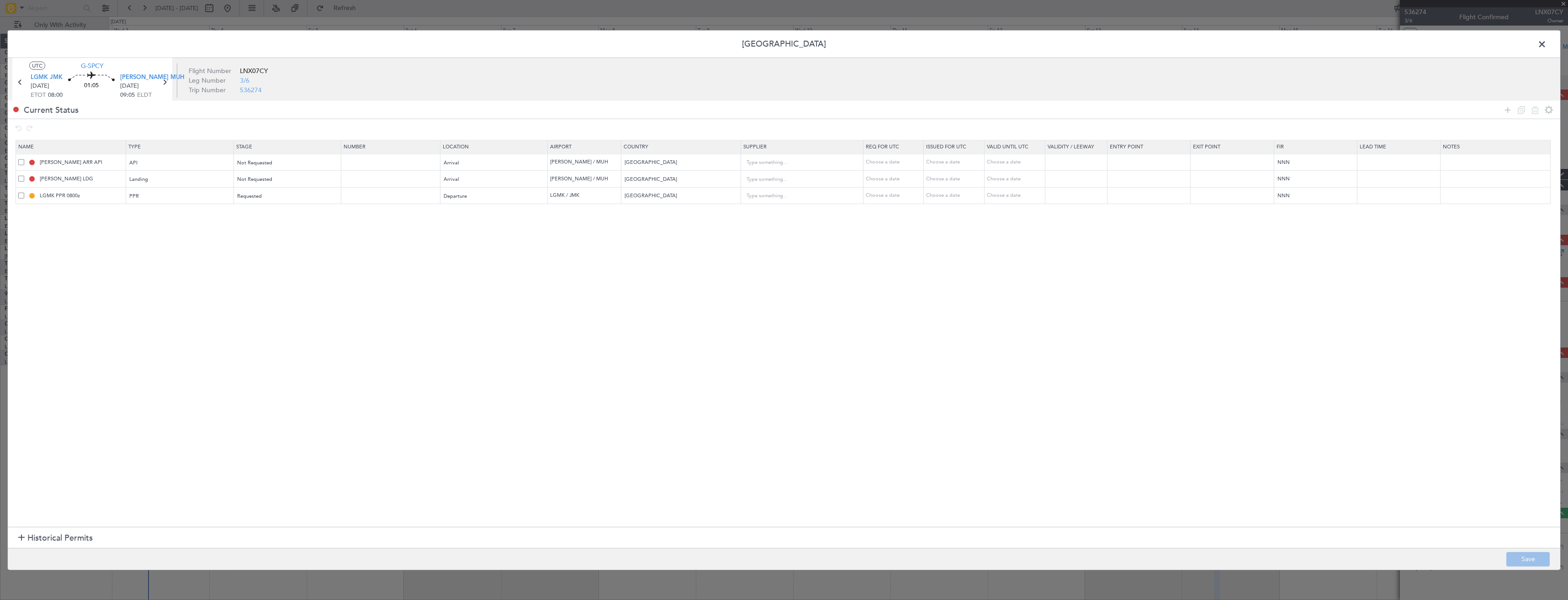
drag, startPoint x: 1503, startPoint y: 111, endPoint x: 1252, endPoint y: 134, distance: 252.1
click at [1503, 111] on icon at bounding box center [1507, 109] width 11 height 11
click at [184, 214] on div "Type" at bounding box center [176, 213] width 94 height 13
click at [133, 259] on span "PPR" at bounding box center [184, 259] width 103 height 13
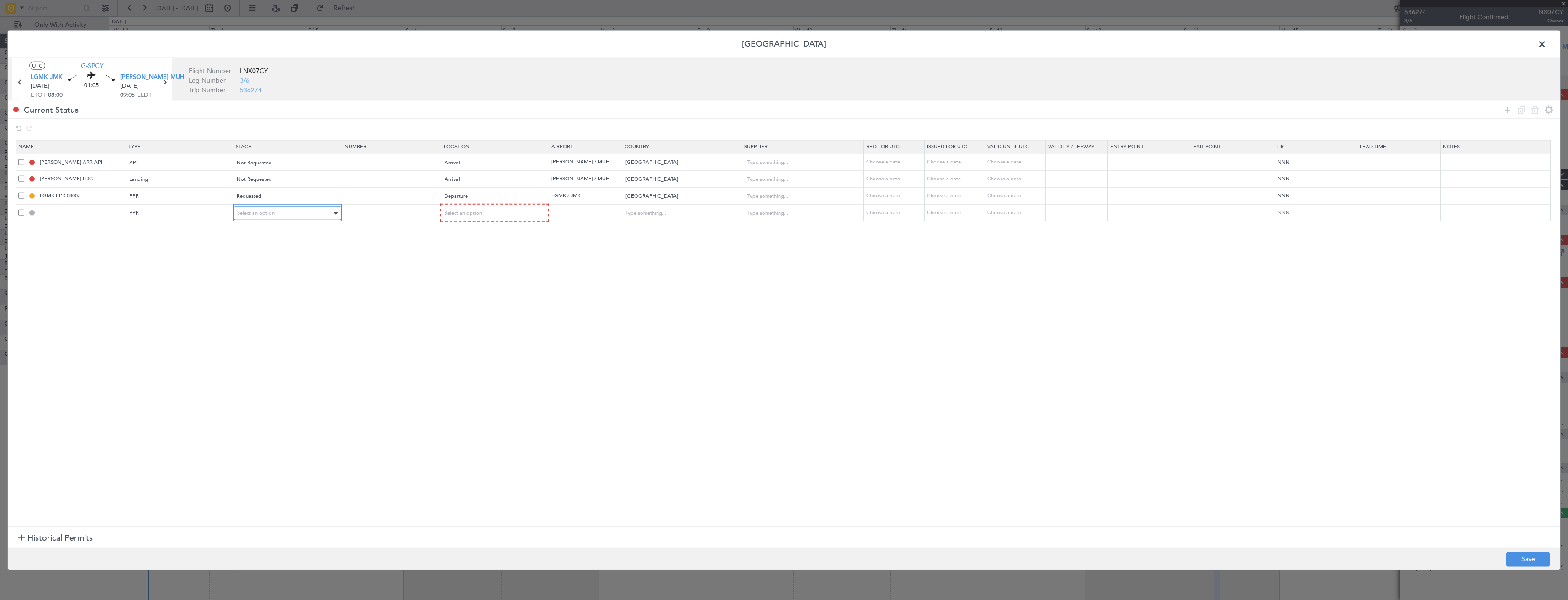
click at [274, 216] on span "Select an option" at bounding box center [256, 213] width 37 height 7
click at [261, 271] on span "Requested" at bounding box center [294, 274] width 103 height 13
click at [497, 215] on div "Select an option" at bounding box center [491, 213] width 94 height 13
click at [466, 230] on span "Departure" at bounding box center [505, 232] width 103 height 13
click at [1523, 555] on button "Save" at bounding box center [1528, 559] width 43 height 15
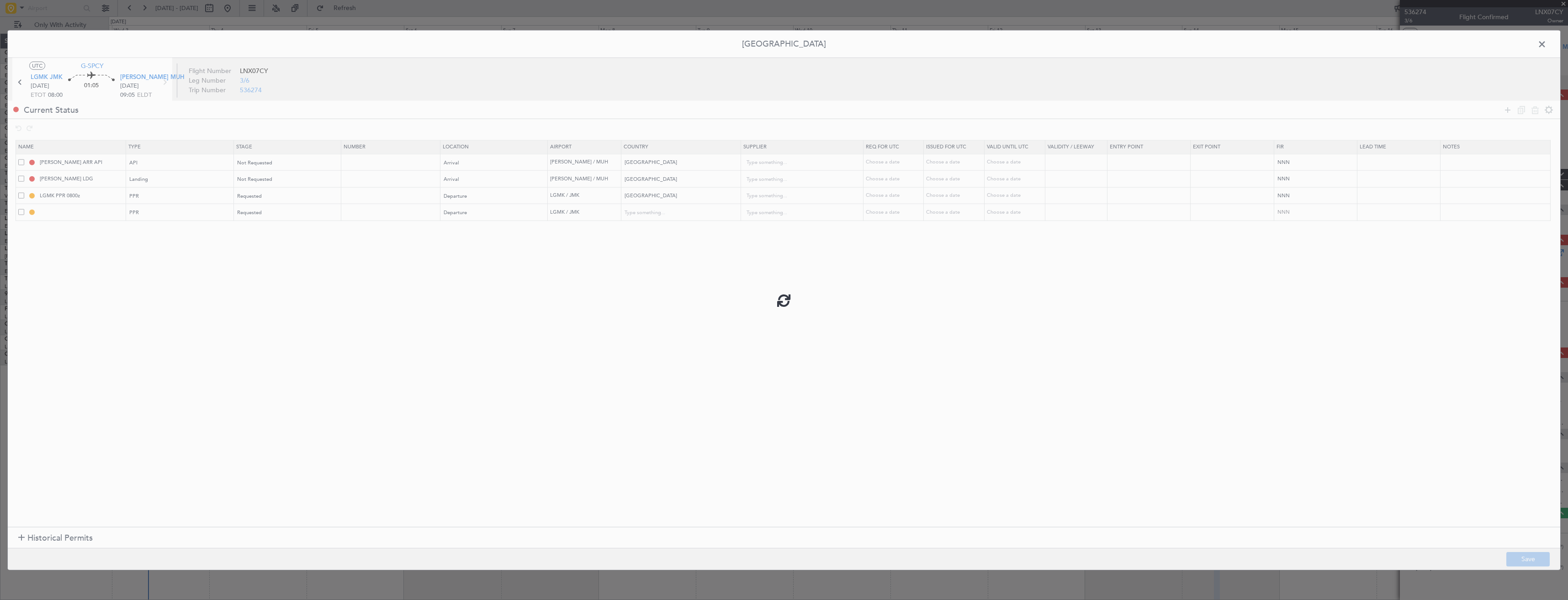
type input "LGMK PPR"
type input "Greece"
type input "NNN"
click at [104, 197] on input "LGMK PPR 0800z" at bounding box center [81, 196] width 87 height 7
click at [91, 218] on mat-tooltip-component "LGMK PPR" at bounding box center [83, 228] width 42 height 25
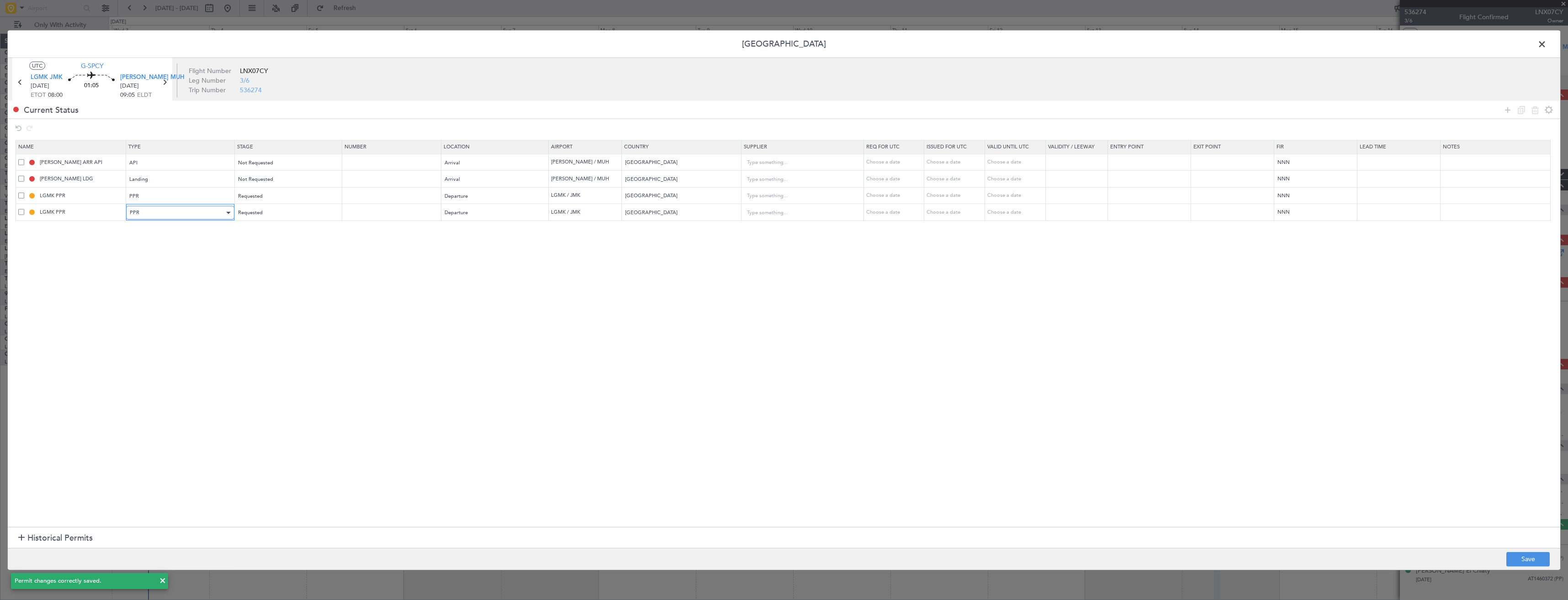
click at [180, 208] on div "PPR" at bounding box center [176, 213] width 94 height 13
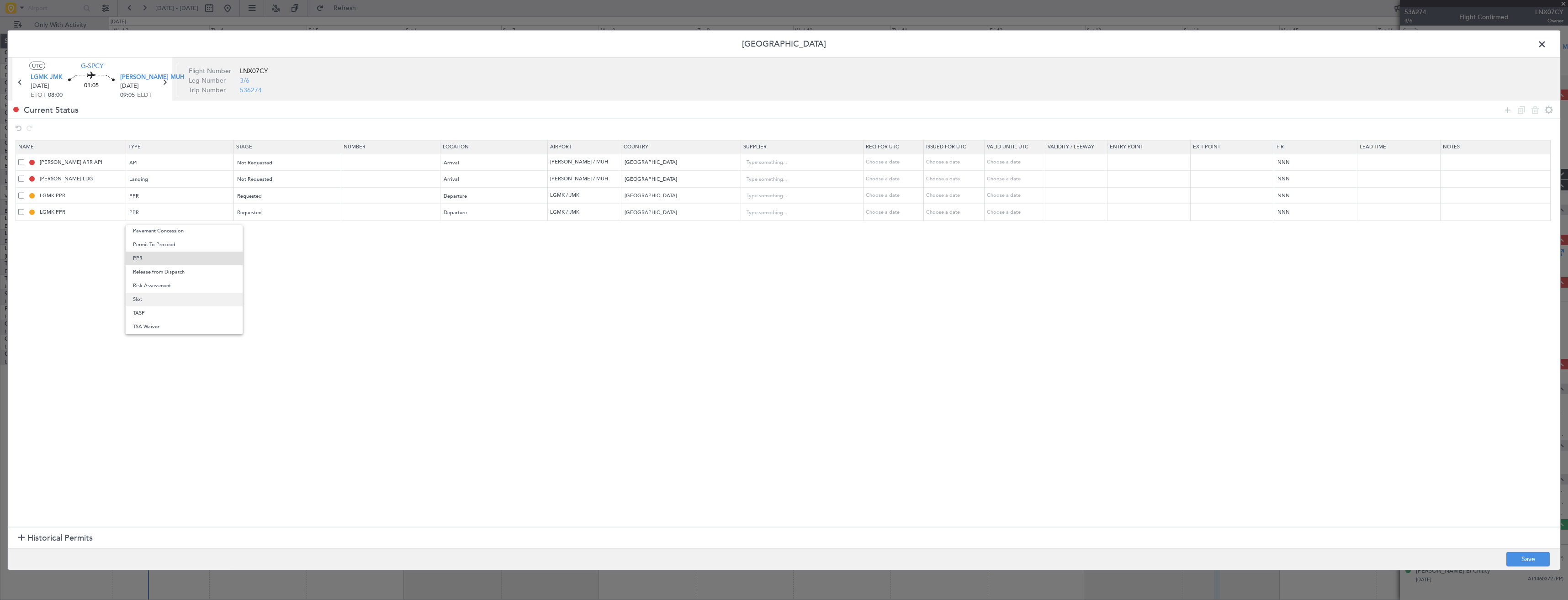
click at [158, 301] on span "Slot" at bounding box center [184, 300] width 103 height 13
click at [1523, 555] on button "Save" at bounding box center [1528, 559] width 43 height 15
type input "LGMK PPR"
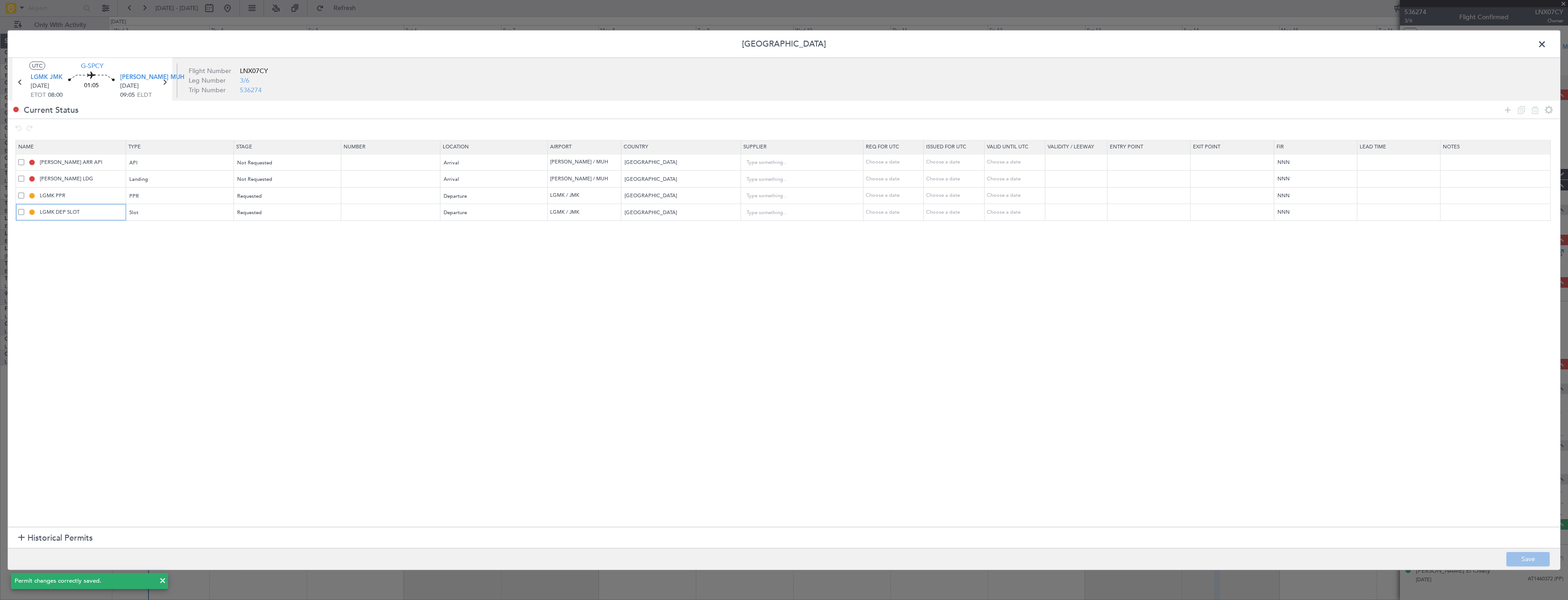
click at [115, 215] on input "LGMK DEP SLOT" at bounding box center [81, 212] width 87 height 7
click at [90, 213] on input "LGMK DEP SLOT" at bounding box center [81, 212] width 87 height 7
type input "LGMK DEP SLOT 0800z"
click at [1536, 561] on button "Save" at bounding box center [1528, 559] width 43 height 15
click at [1546, 42] on span at bounding box center [1546, 46] width 0 height 19
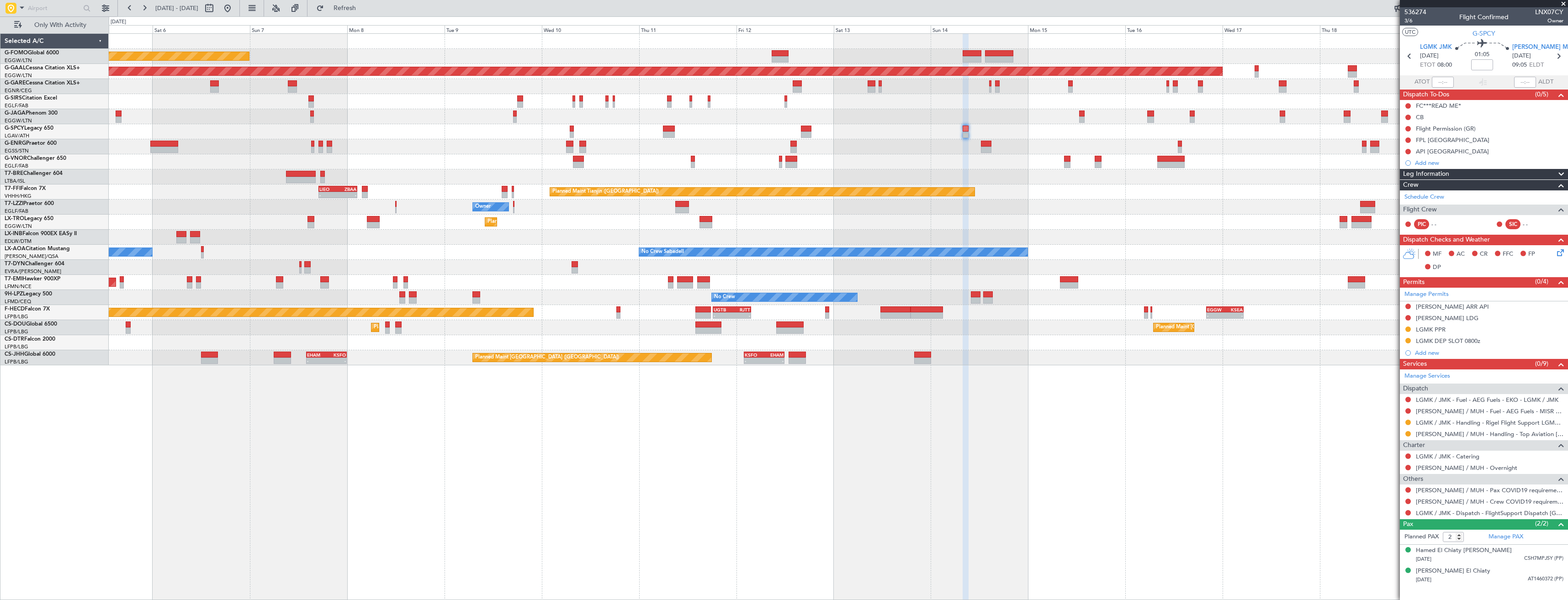
click at [1038, 129] on div at bounding box center [838, 132] width 1459 height 15
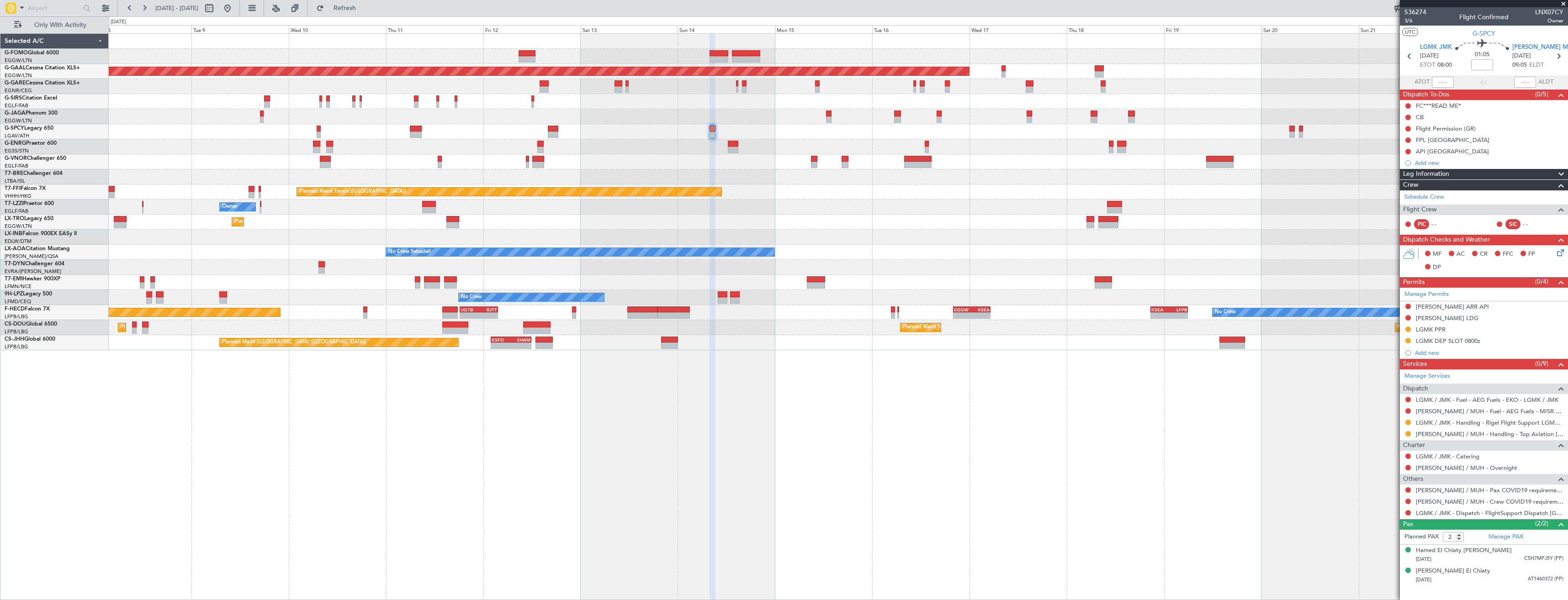
click at [1115, 137] on div at bounding box center [838, 132] width 1459 height 15
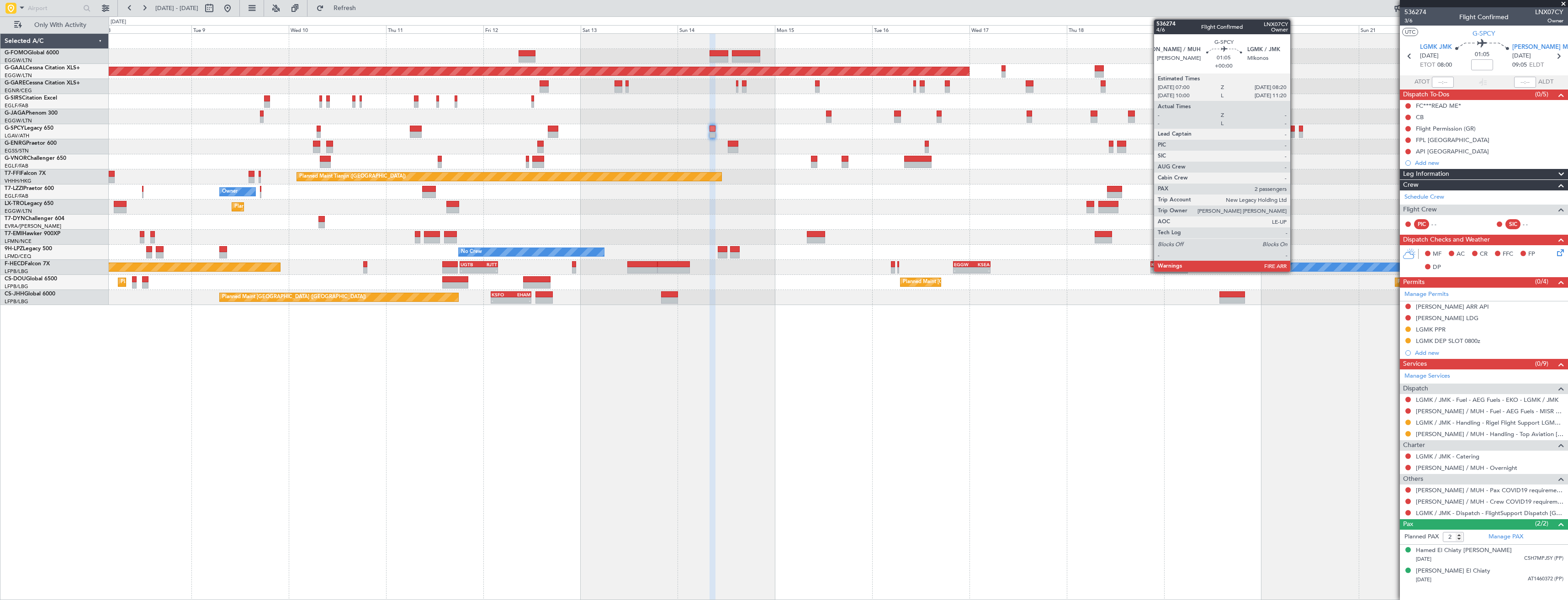
click at [1294, 130] on div at bounding box center [1291, 129] width 5 height 7
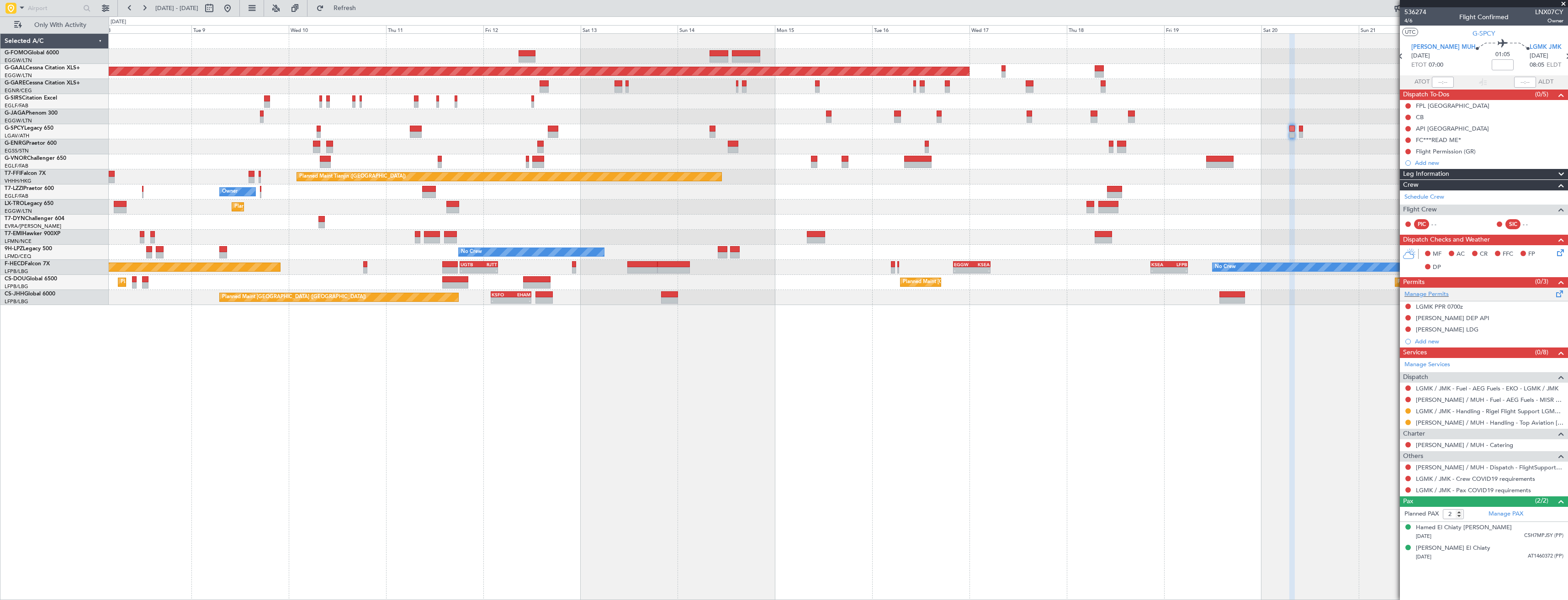
click at [1417, 299] on div "Manage Permits" at bounding box center [1484, 294] width 168 height 13
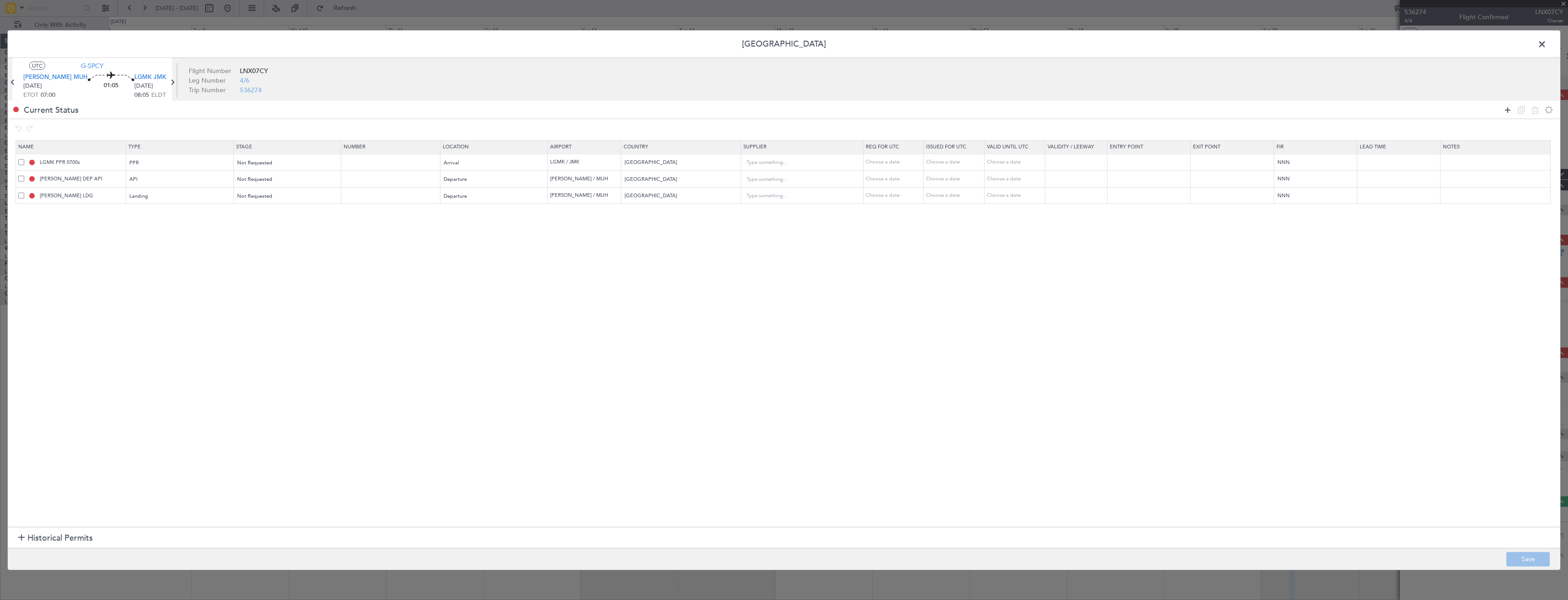
click at [1504, 109] on icon at bounding box center [1507, 109] width 11 height 11
click at [1546, 45] on span at bounding box center [1546, 46] width 0 height 19
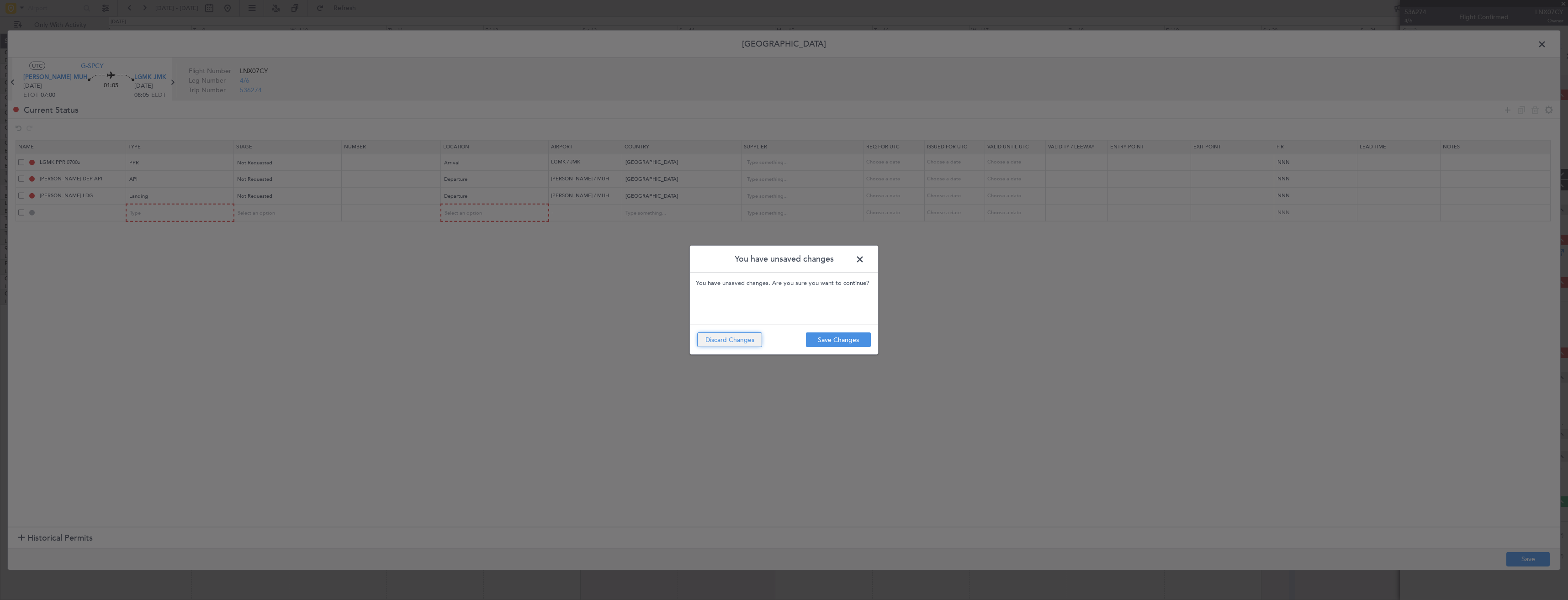
click at [748, 342] on button "Discard Changes" at bounding box center [729, 340] width 65 height 15
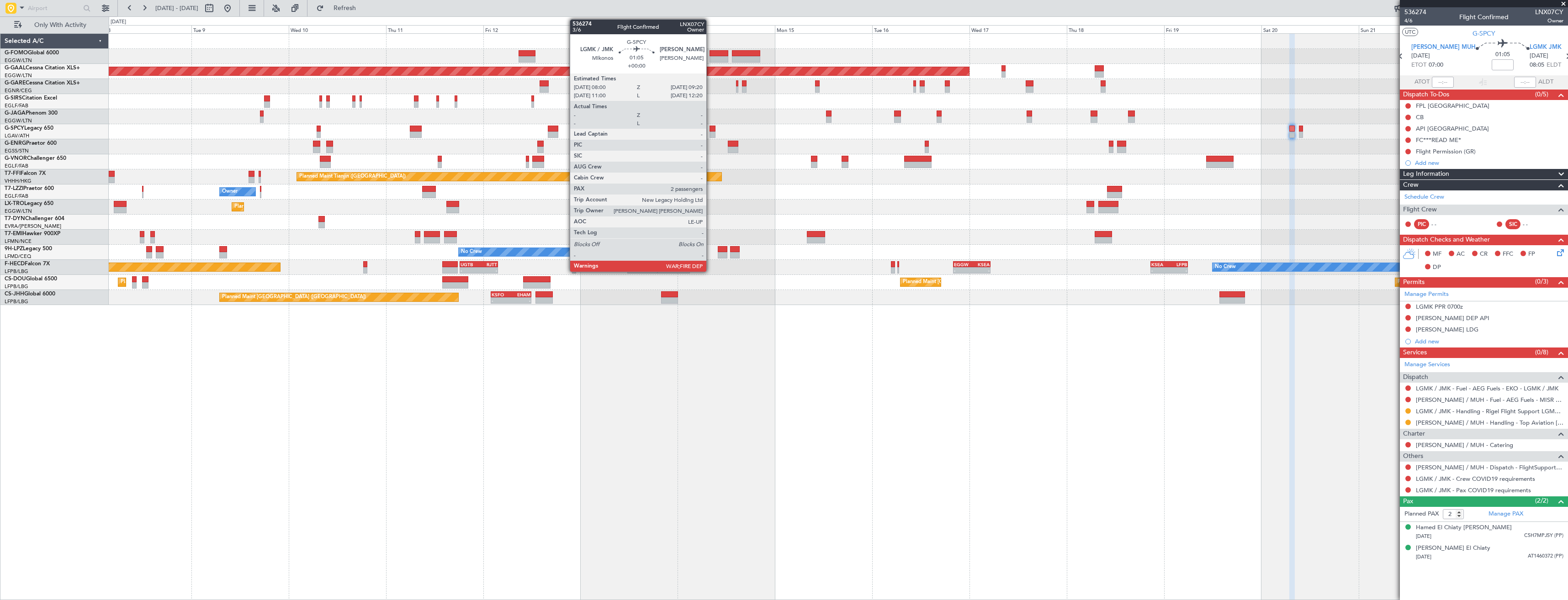
click at [710, 131] on div at bounding box center [712, 129] width 5 height 7
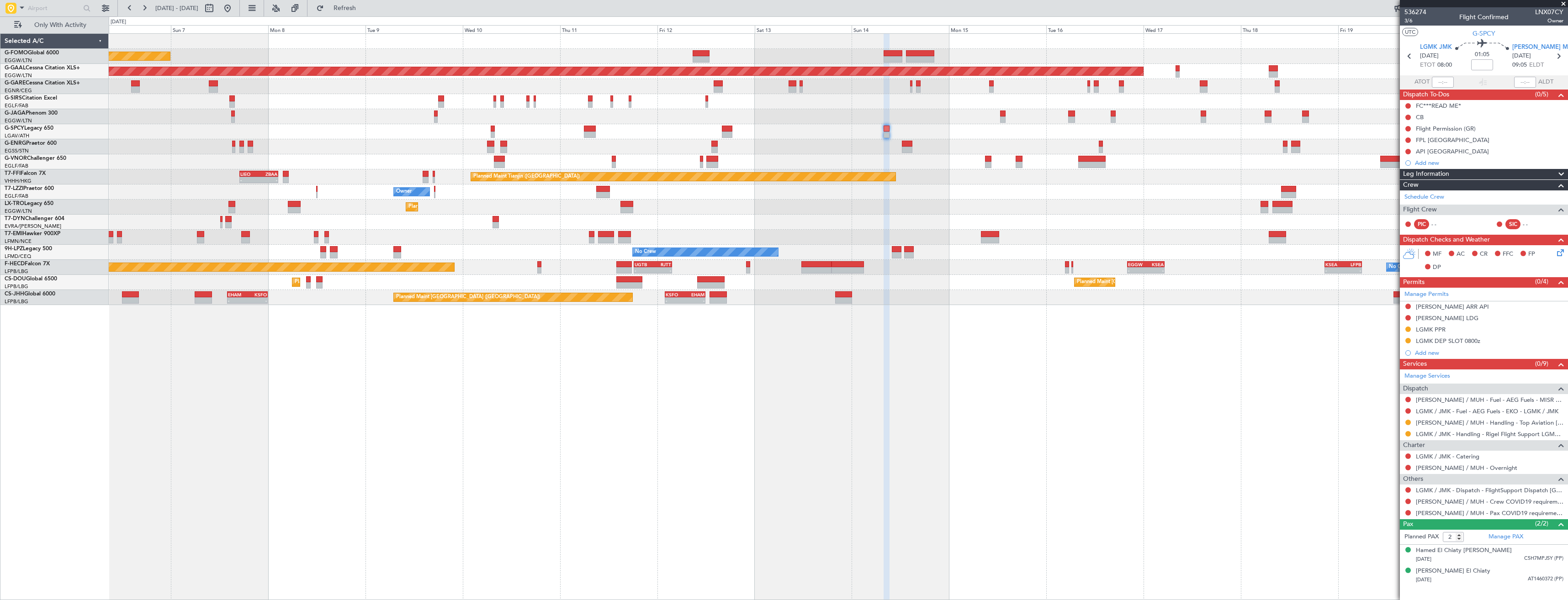
click at [1221, 254] on div "Planned Maint [GEOGRAPHIC_DATA] ([GEOGRAPHIC_DATA]) Planned [GEOGRAPHIC_DATA] P…" at bounding box center [838, 169] width 1459 height 271
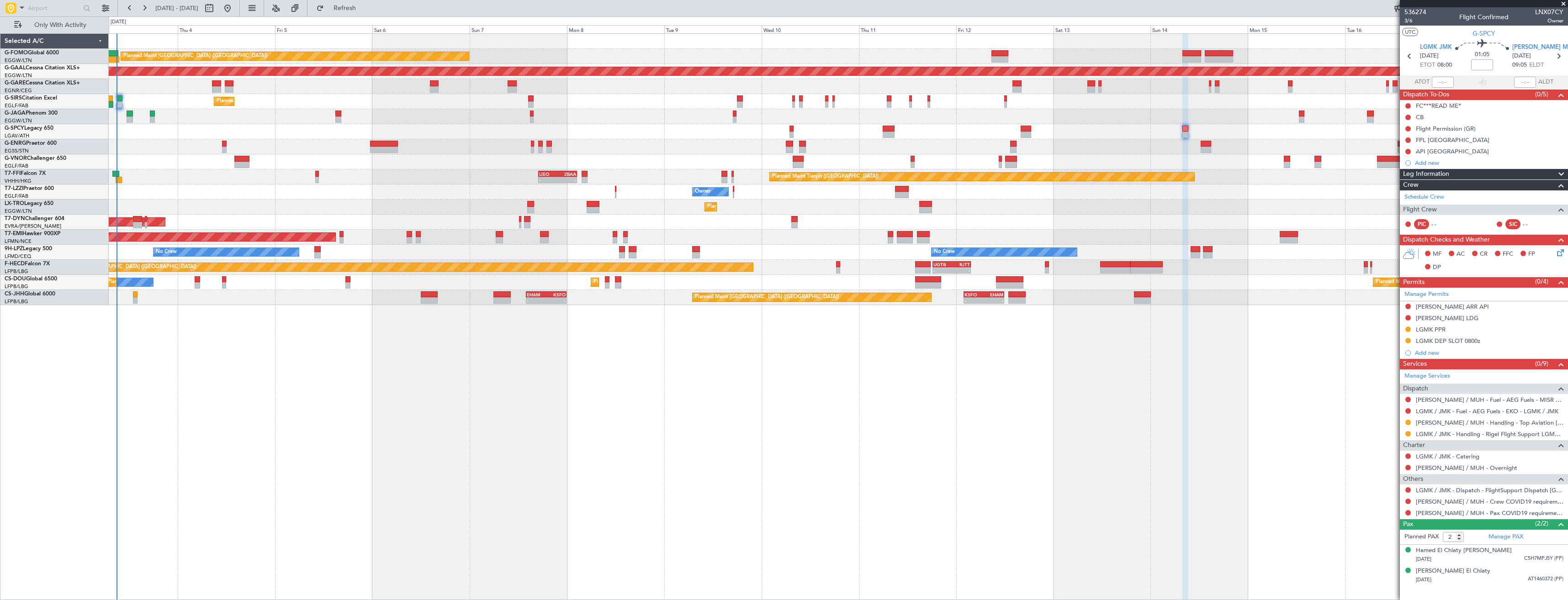
click at [1219, 225] on div "Planned Maint [GEOGRAPHIC_DATA] ([GEOGRAPHIC_DATA]) Planned [GEOGRAPHIC_DATA] U…" at bounding box center [838, 169] width 1459 height 271
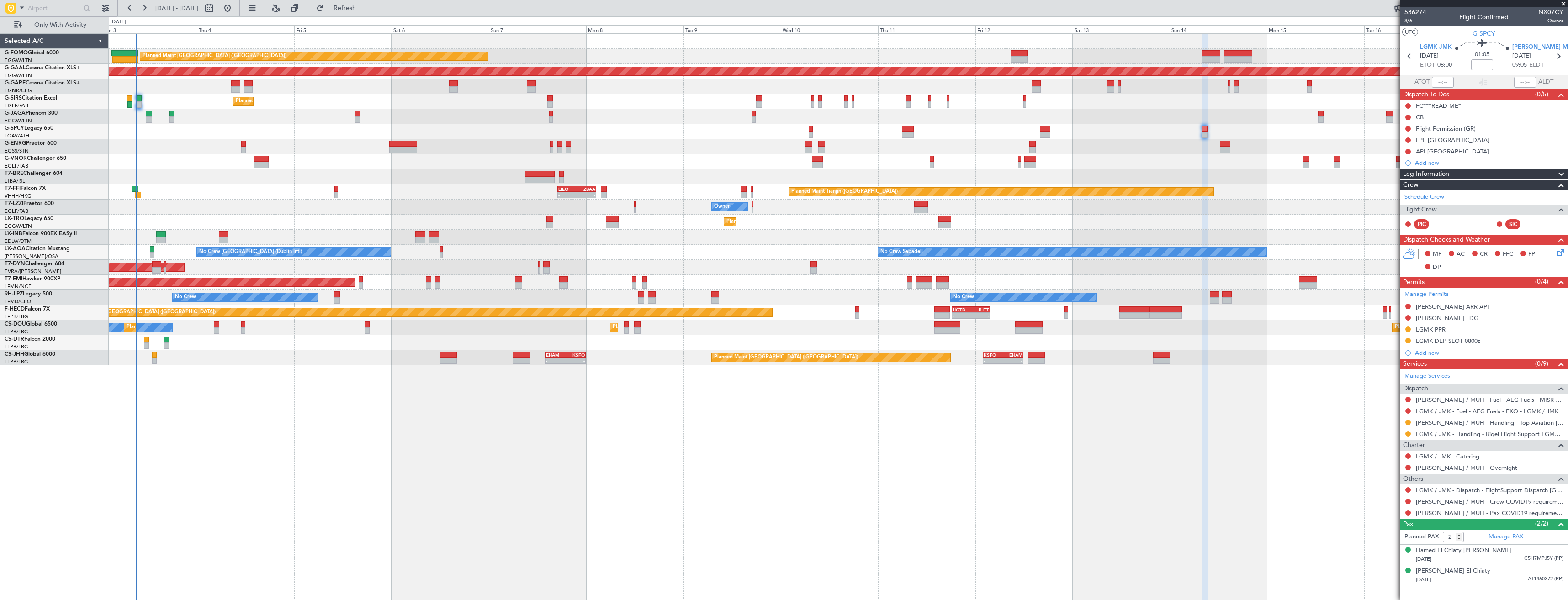
click at [199, 352] on div "Planned Maint [GEOGRAPHIC_DATA] ([GEOGRAPHIC_DATA]) Planned [GEOGRAPHIC_DATA] U…" at bounding box center [838, 199] width 1459 height 332
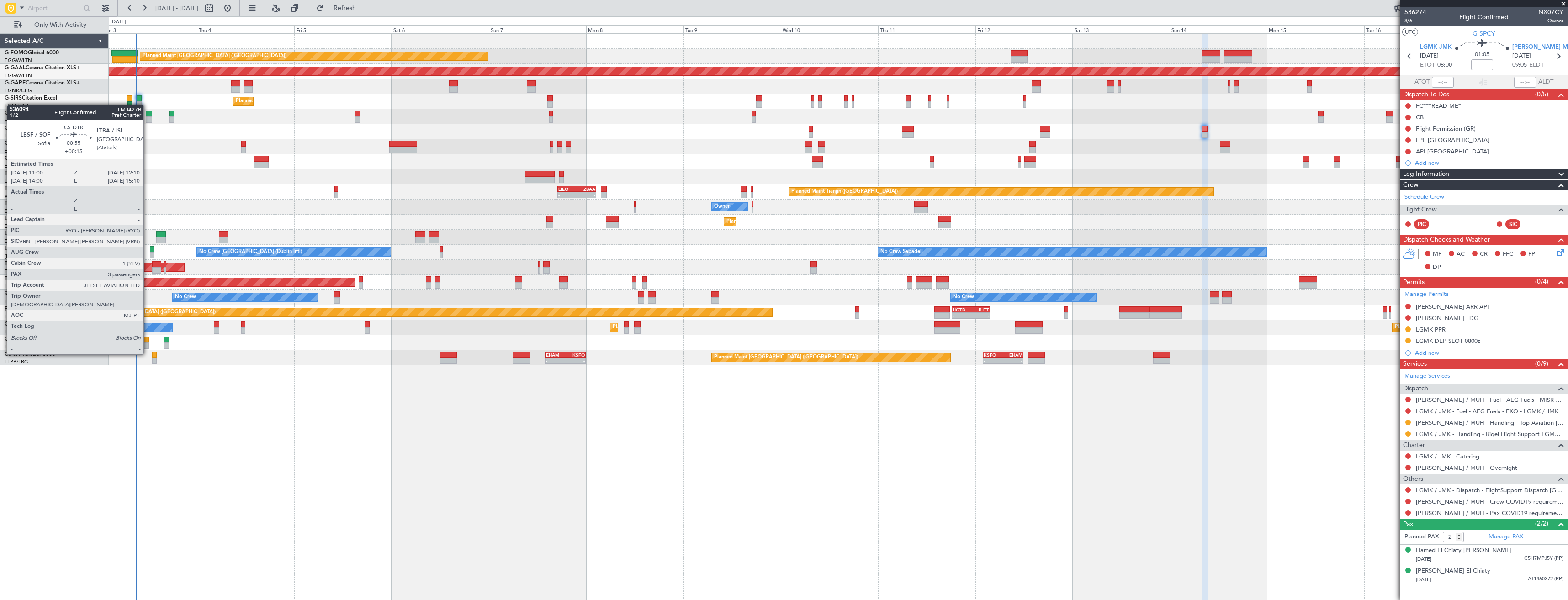
click at [147, 345] on div at bounding box center [146, 346] width 5 height 7
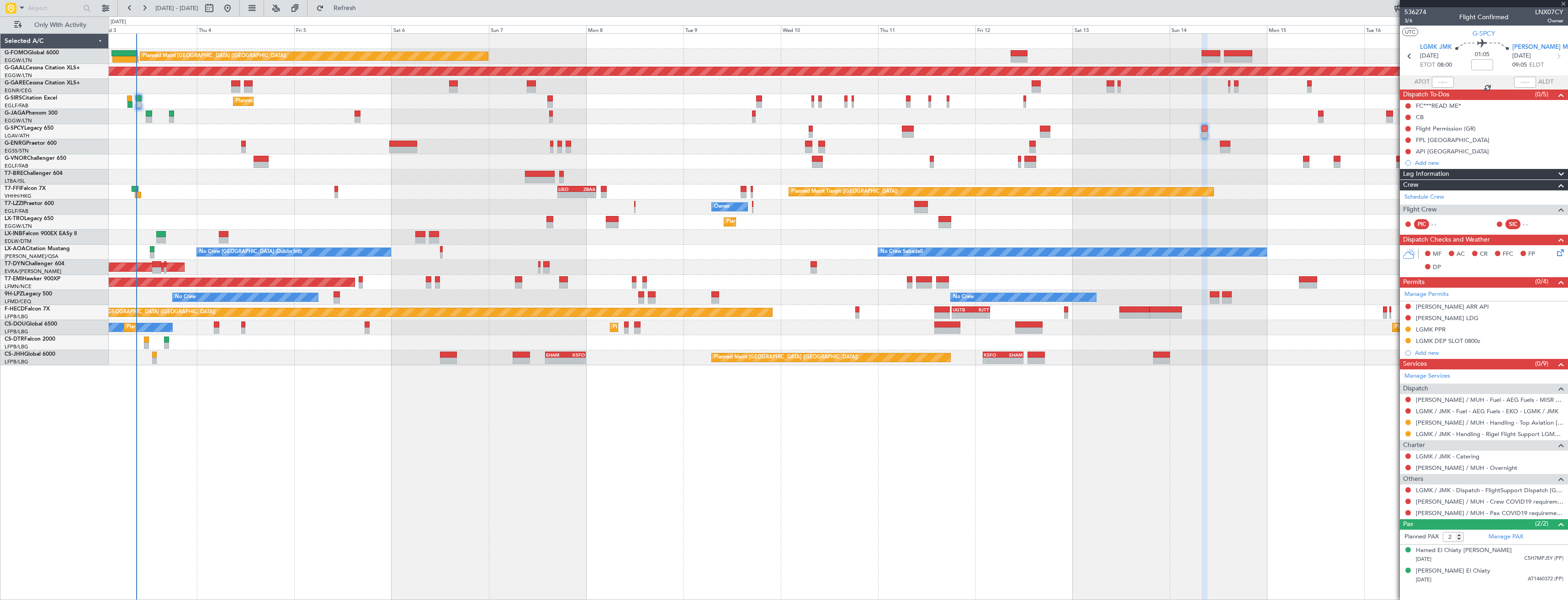
type input "+00:15"
type input "3"
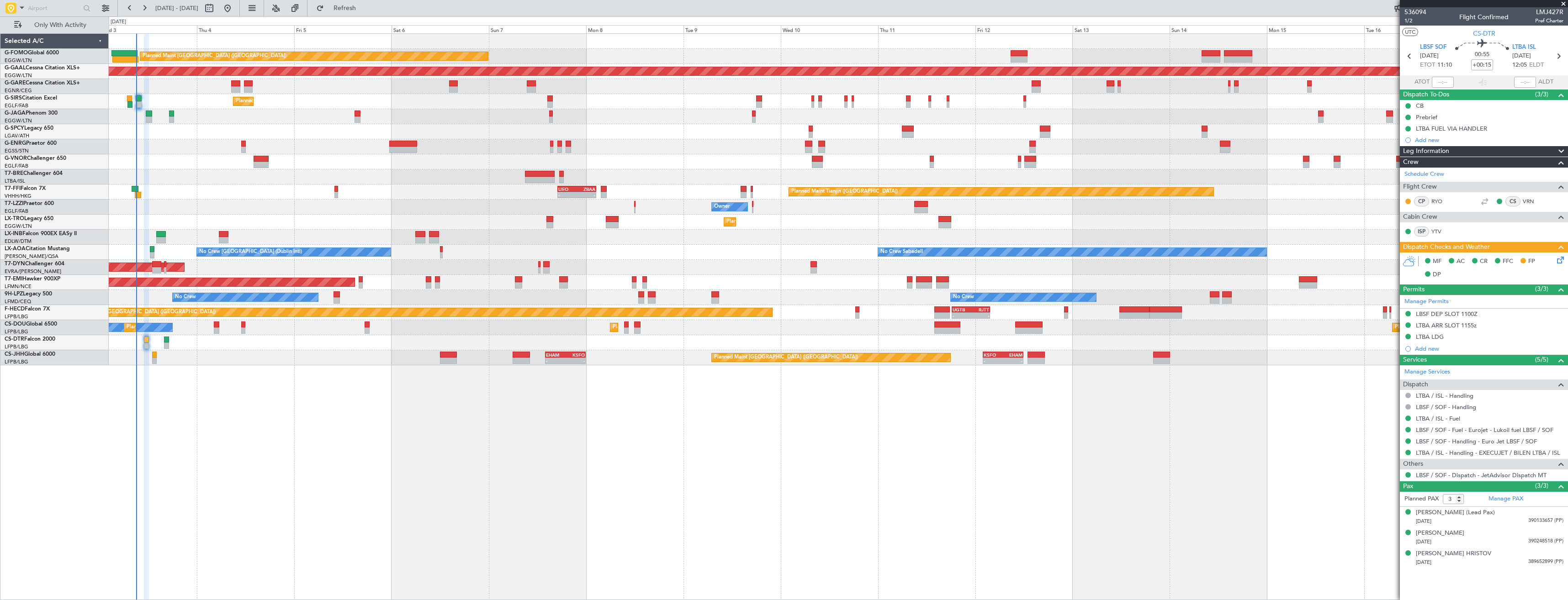
click at [1183, 97] on div "Planned Maint [GEOGRAPHIC_DATA] ([GEOGRAPHIC_DATA]) Planned [GEOGRAPHIC_DATA] U…" at bounding box center [838, 199] width 1459 height 332
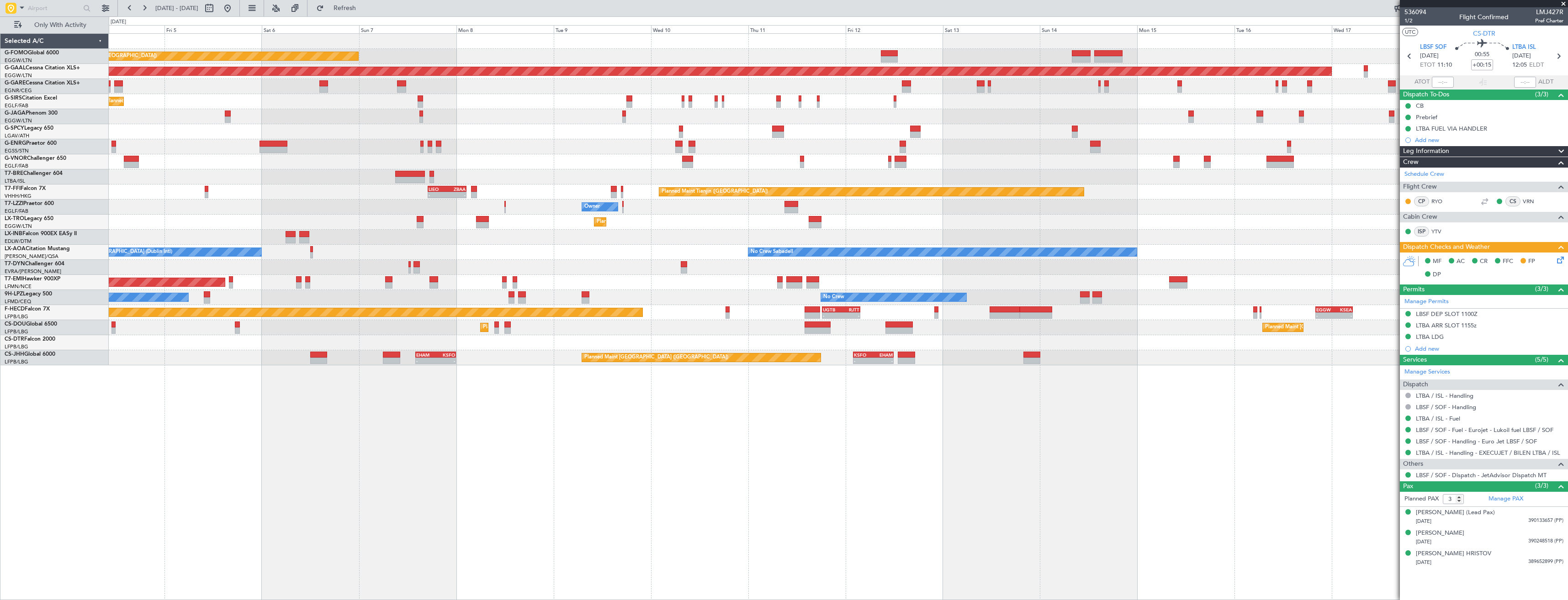
click at [1240, 79] on div "Planned Maint Dusseldorf" at bounding box center [838, 71] width 1459 height 15
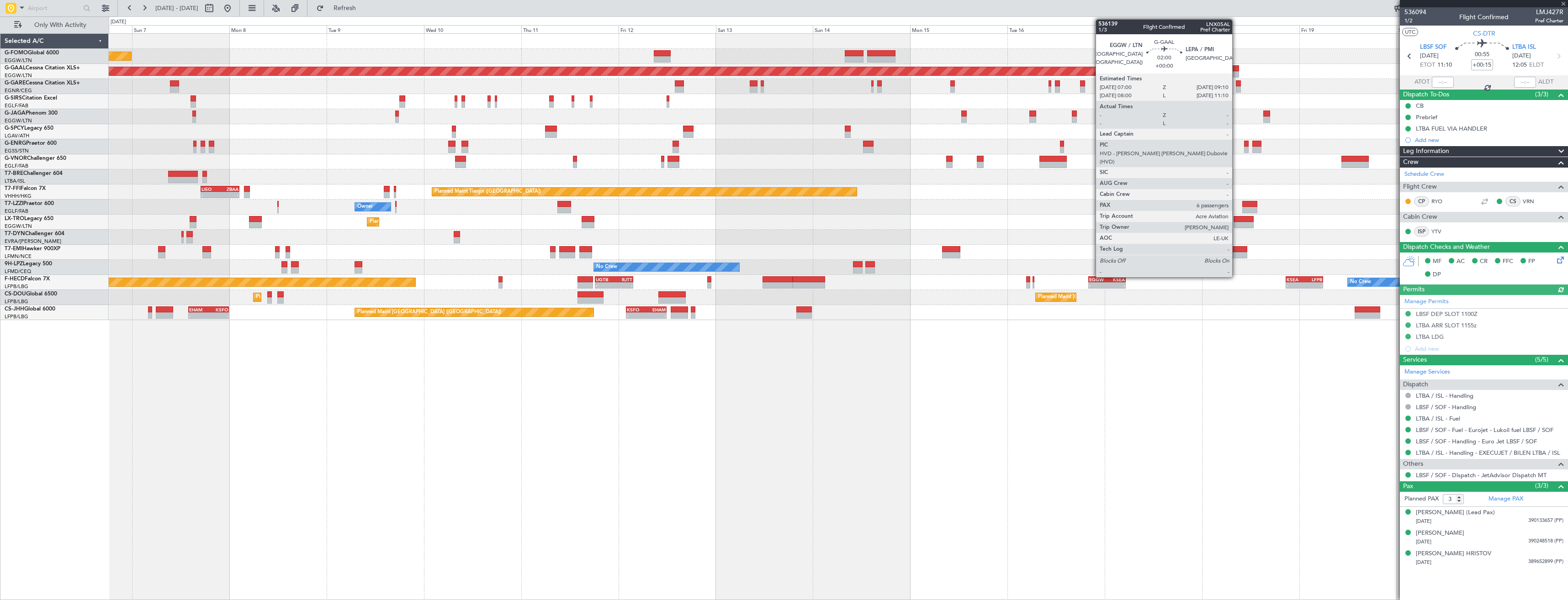
click at [1236, 76] on div at bounding box center [1234, 74] width 9 height 7
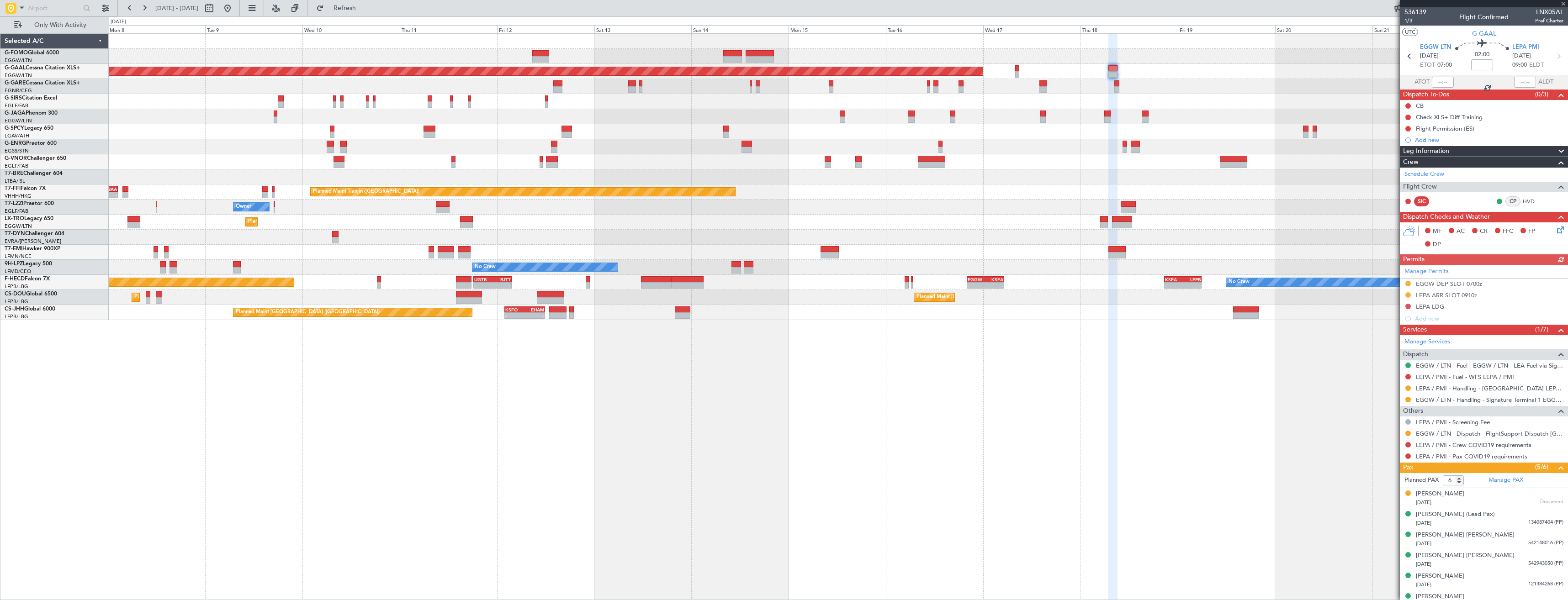
click at [1150, 73] on div "Planned Maint Dusseldorf" at bounding box center [838, 71] width 1459 height 15
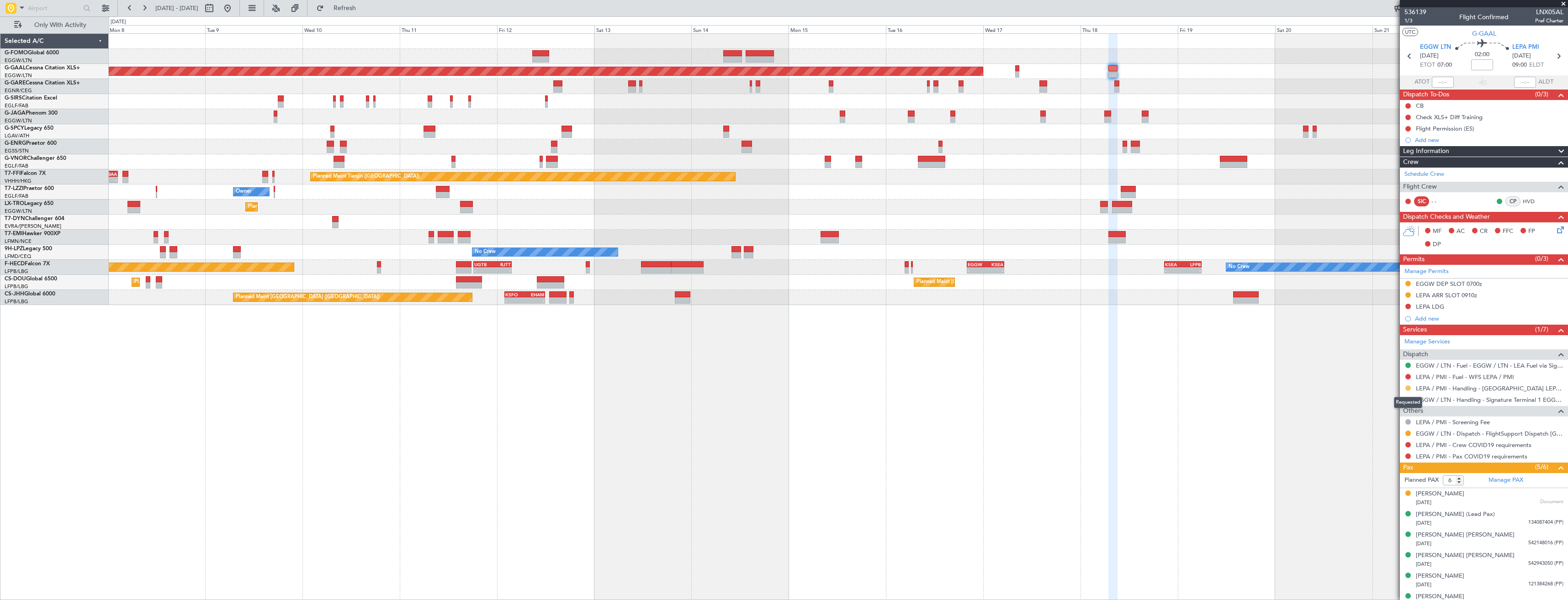
click at [1406, 390] on button at bounding box center [1407, 387] width 5 height 5
click at [1388, 494] on span "Confirmed" at bounding box center [1382, 497] width 28 height 9
click at [1405, 435] on div at bounding box center [1408, 433] width 7 height 7
click at [1406, 434] on button at bounding box center [1407, 433] width 5 height 5
click at [1379, 538] on span "Confirmed" at bounding box center [1382, 542] width 28 height 9
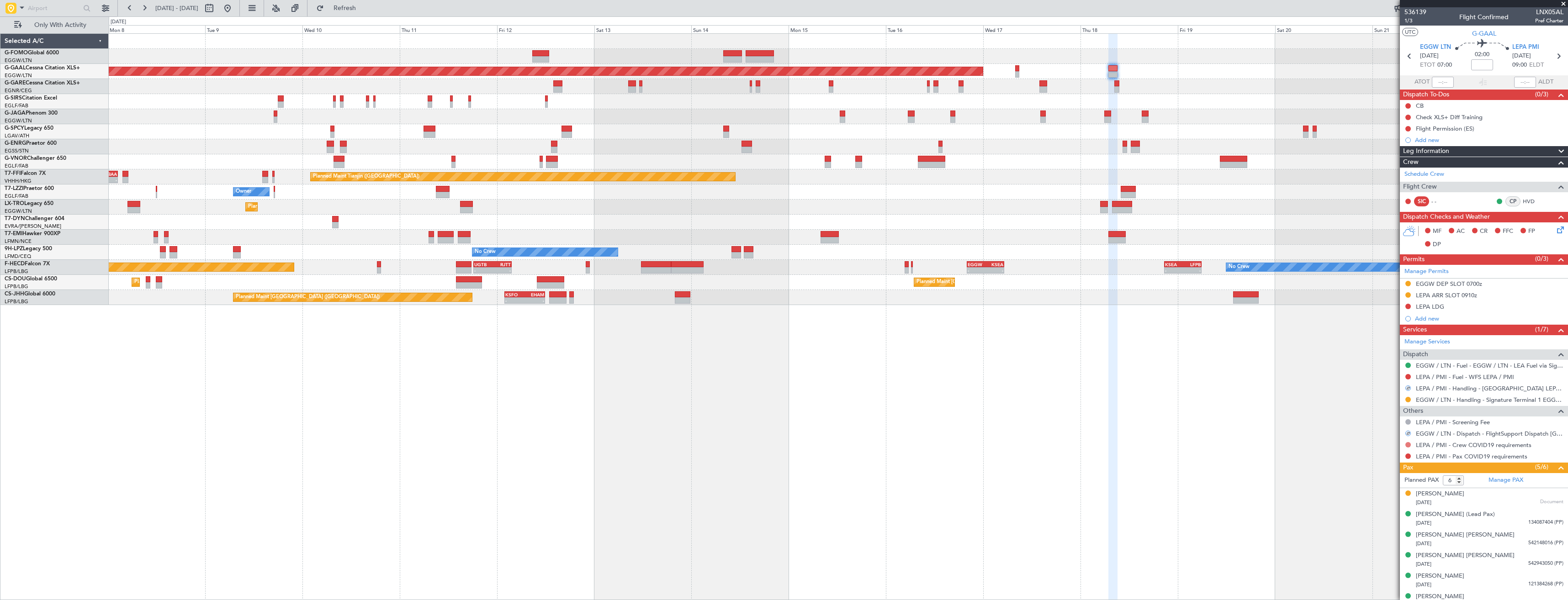
click at [1408, 443] on button at bounding box center [1407, 445] width 5 height 5
click at [1384, 459] on mat-tooltip-component "Not Requested" at bounding box center [1407, 459] width 51 height 25
click at [1406, 454] on button at bounding box center [1407, 456] width 5 height 5
click at [1385, 464] on li "Not Required" at bounding box center [1408, 469] width 106 height 13
click at [1407, 444] on button at bounding box center [1407, 445] width 5 height 5
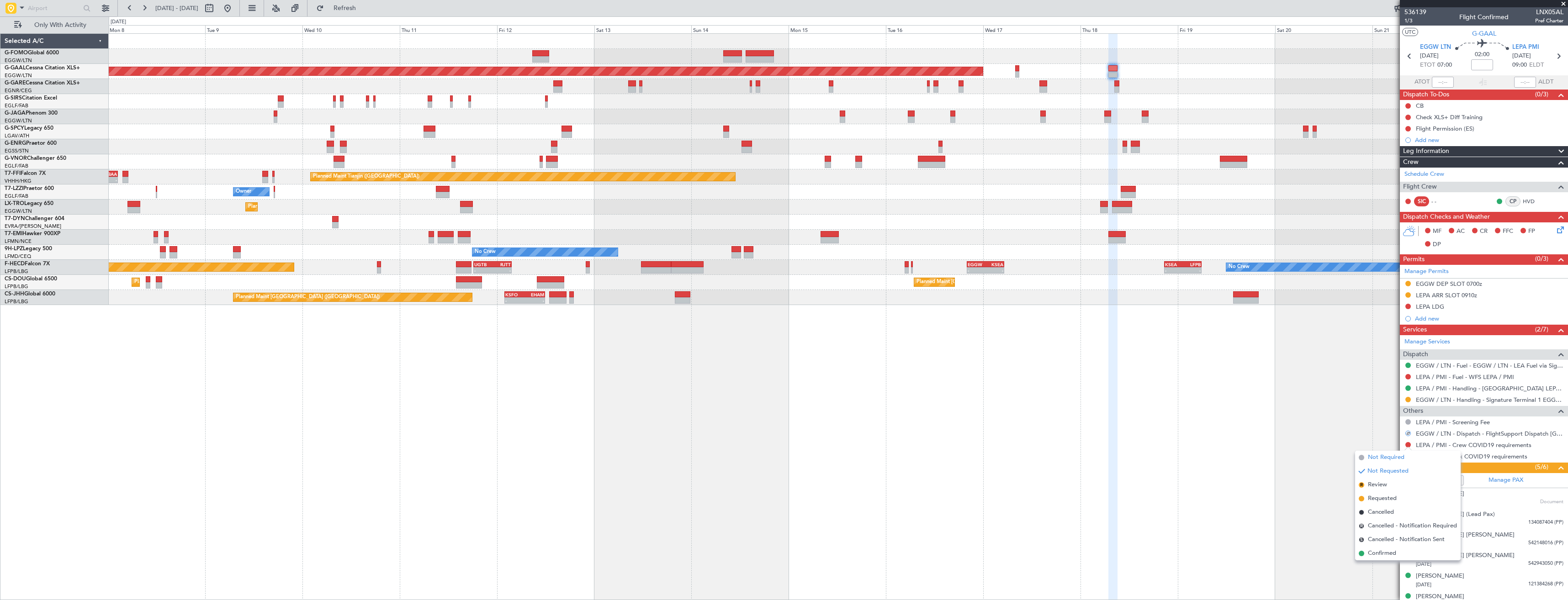
click at [1385, 454] on span "Not Required" at bounding box center [1386, 457] width 36 height 9
click at [1407, 294] on button at bounding box center [1407, 294] width 5 height 5
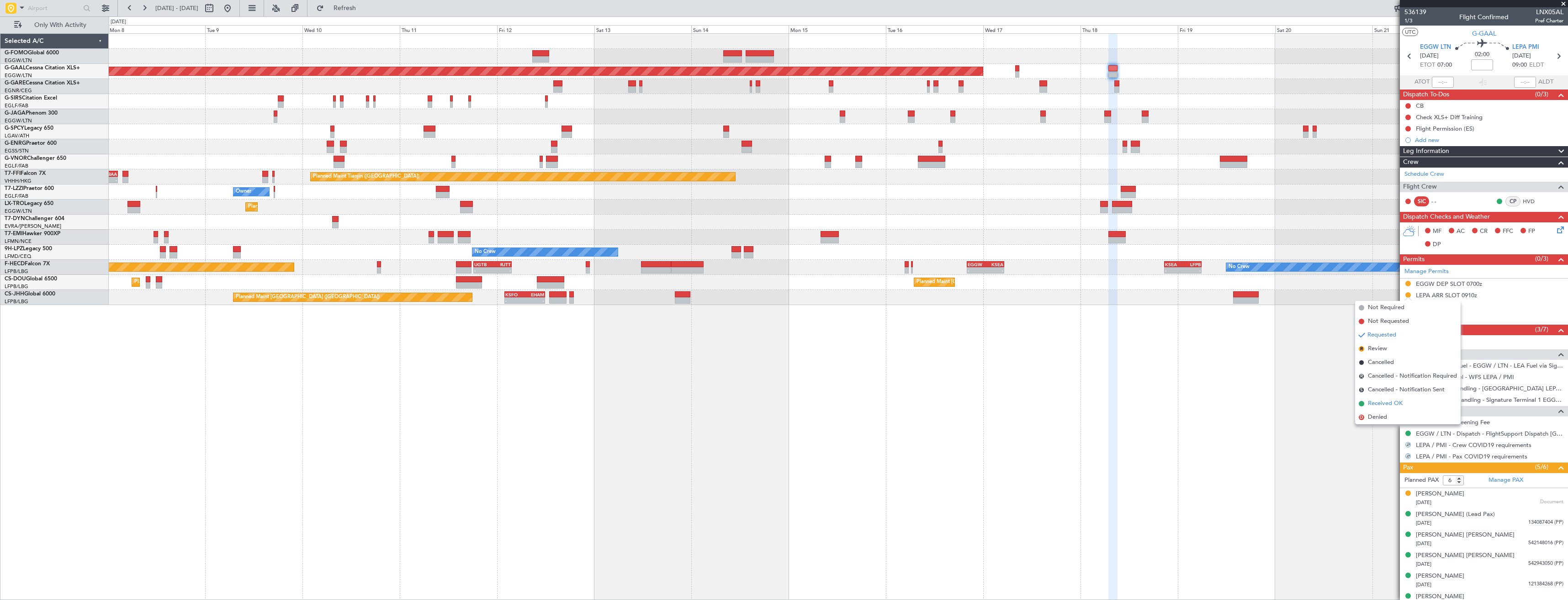
click at [1394, 399] on li "Received OK" at bounding box center [1408, 404] width 106 height 13
click at [1552, 59] on icon at bounding box center [1558, 57] width 12 height 12
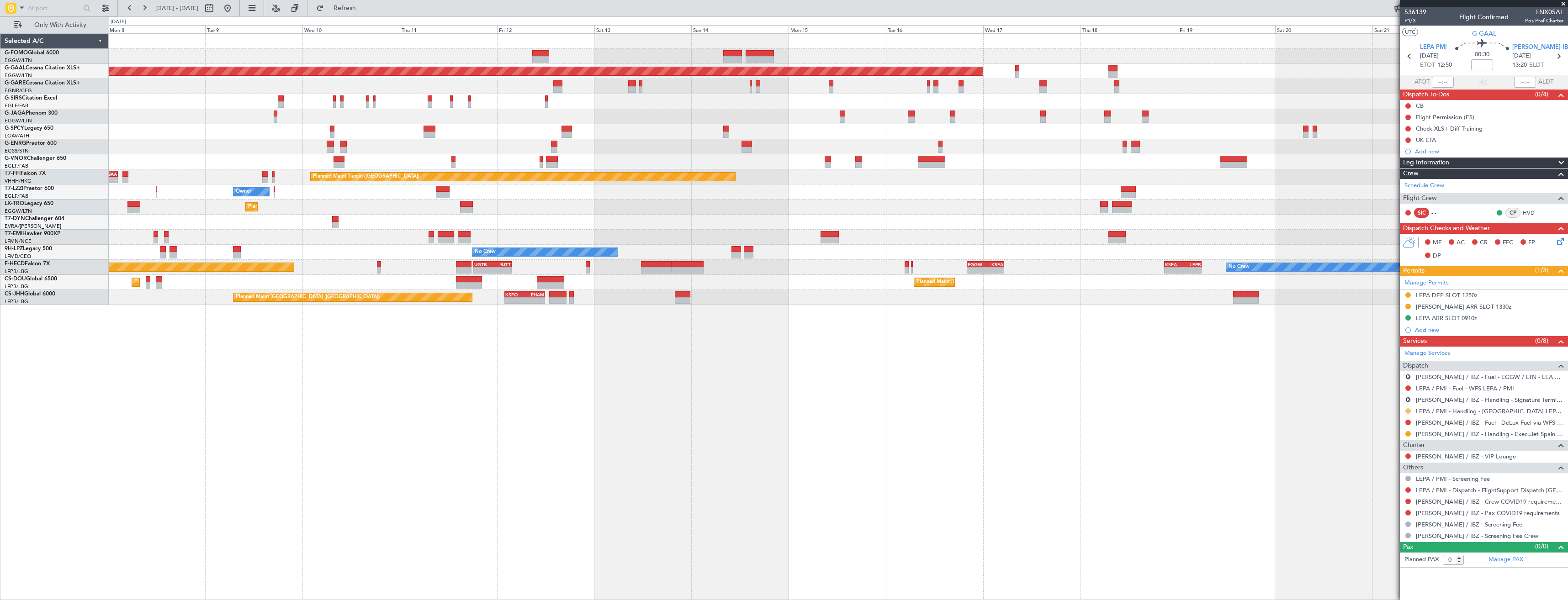
click at [1410, 411] on button at bounding box center [1407, 410] width 5 height 5
click at [1367, 519] on li "Confirmed" at bounding box center [1408, 520] width 106 height 13
click at [1408, 295] on button at bounding box center [1407, 294] width 5 height 5
click at [1407, 401] on li "Received OK" at bounding box center [1408, 404] width 106 height 13
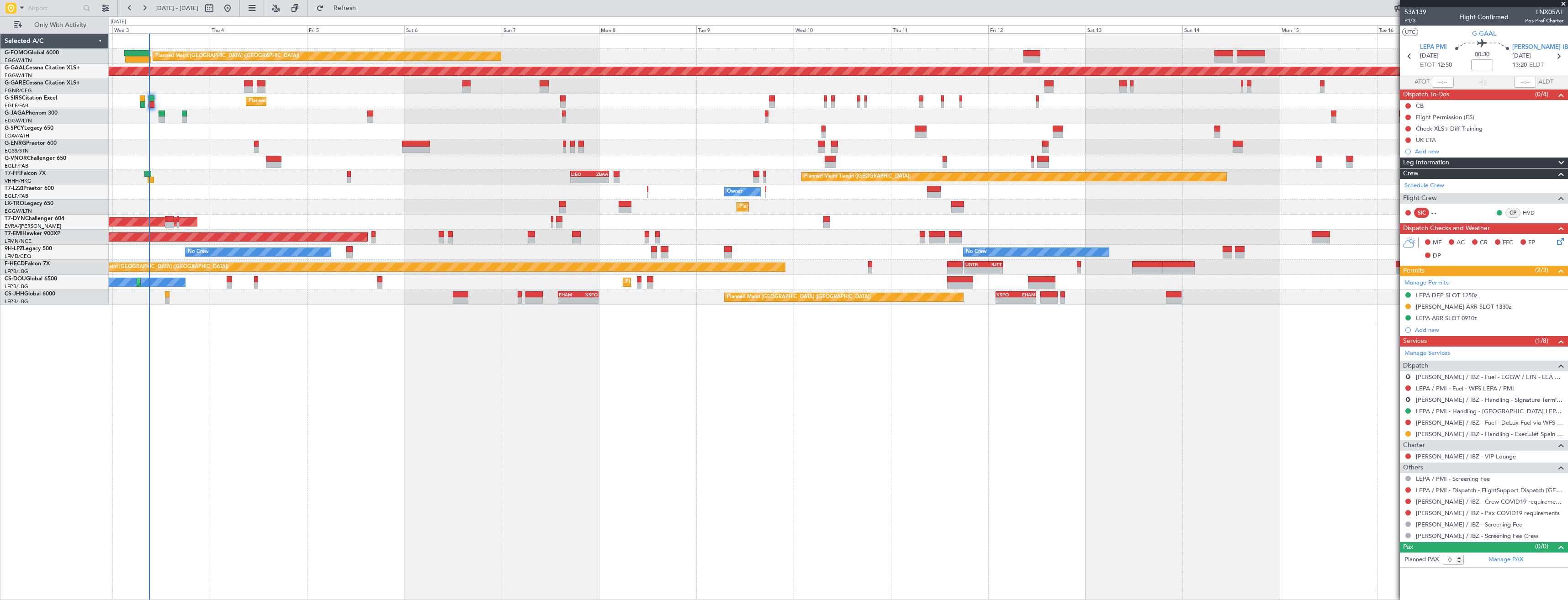
click at [1081, 306] on div "Planned Maint [GEOGRAPHIC_DATA] ([GEOGRAPHIC_DATA]) Planned [GEOGRAPHIC_DATA] U…" at bounding box center [838, 317] width 1459 height 567
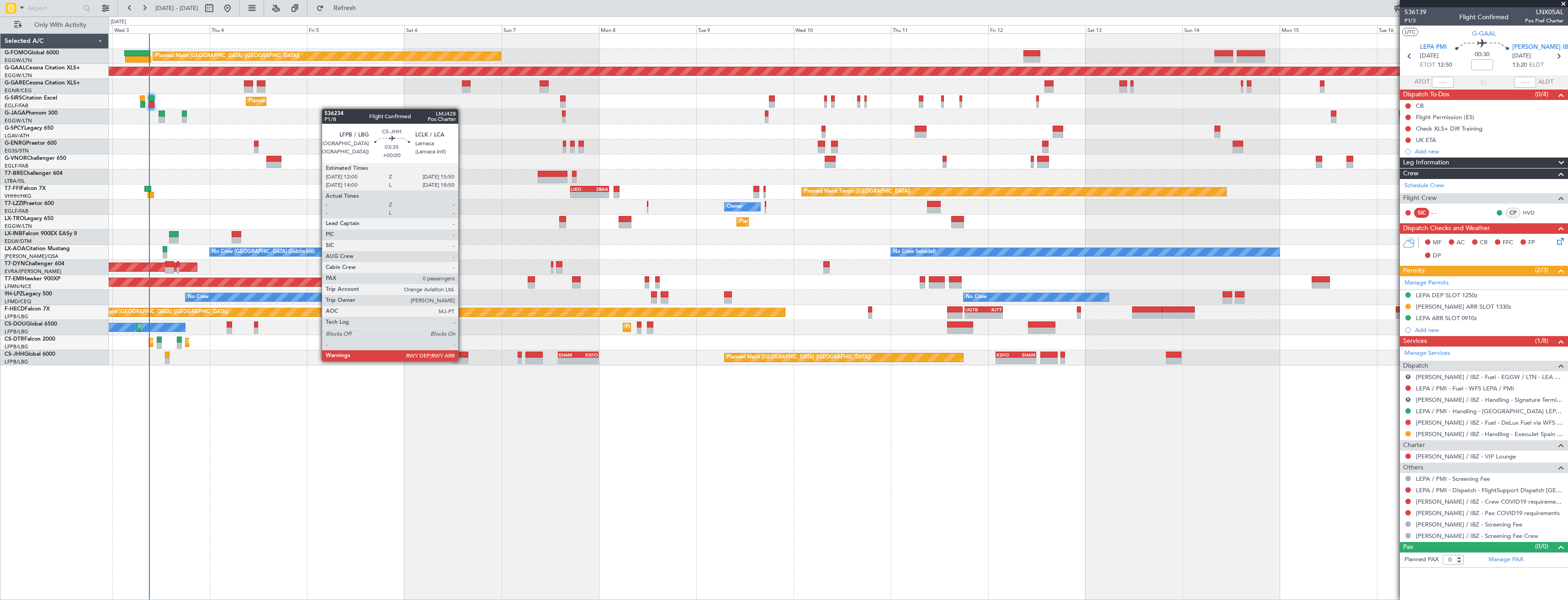
click at [463, 361] on div at bounding box center [460, 361] width 16 height 7
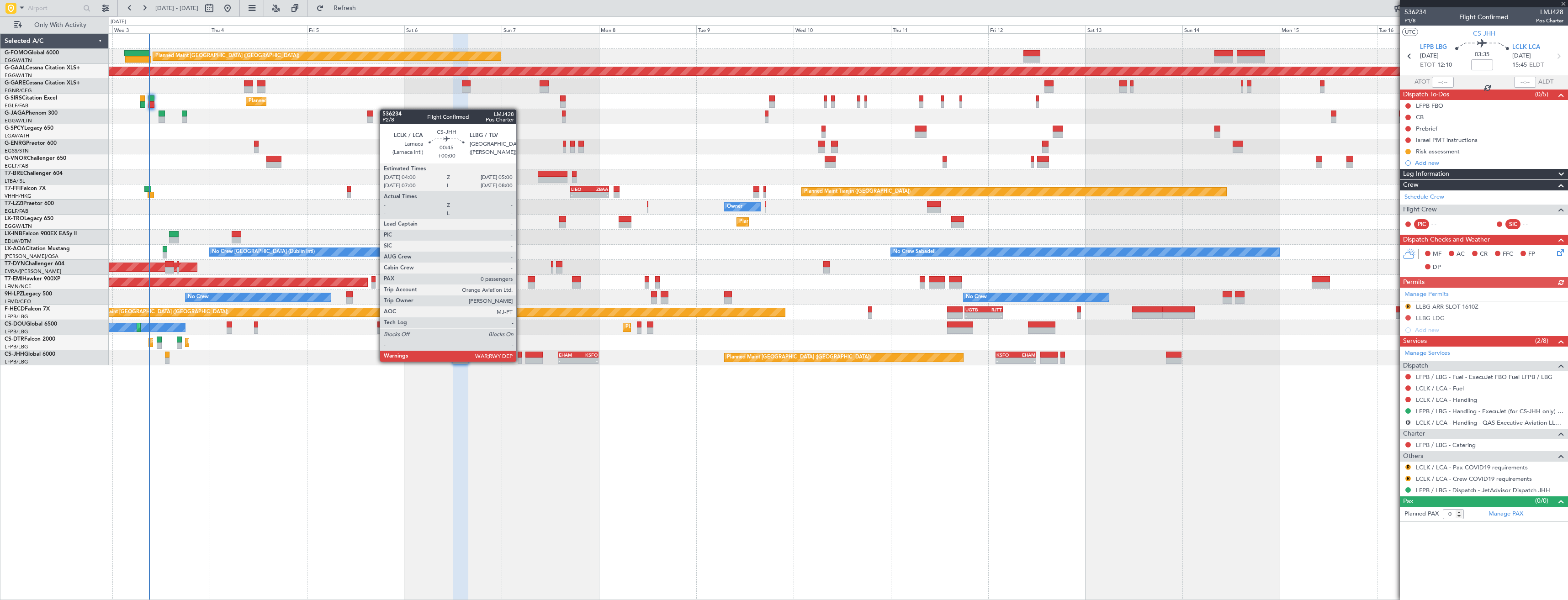
click at [521, 361] on div at bounding box center [520, 361] width 4 height 7
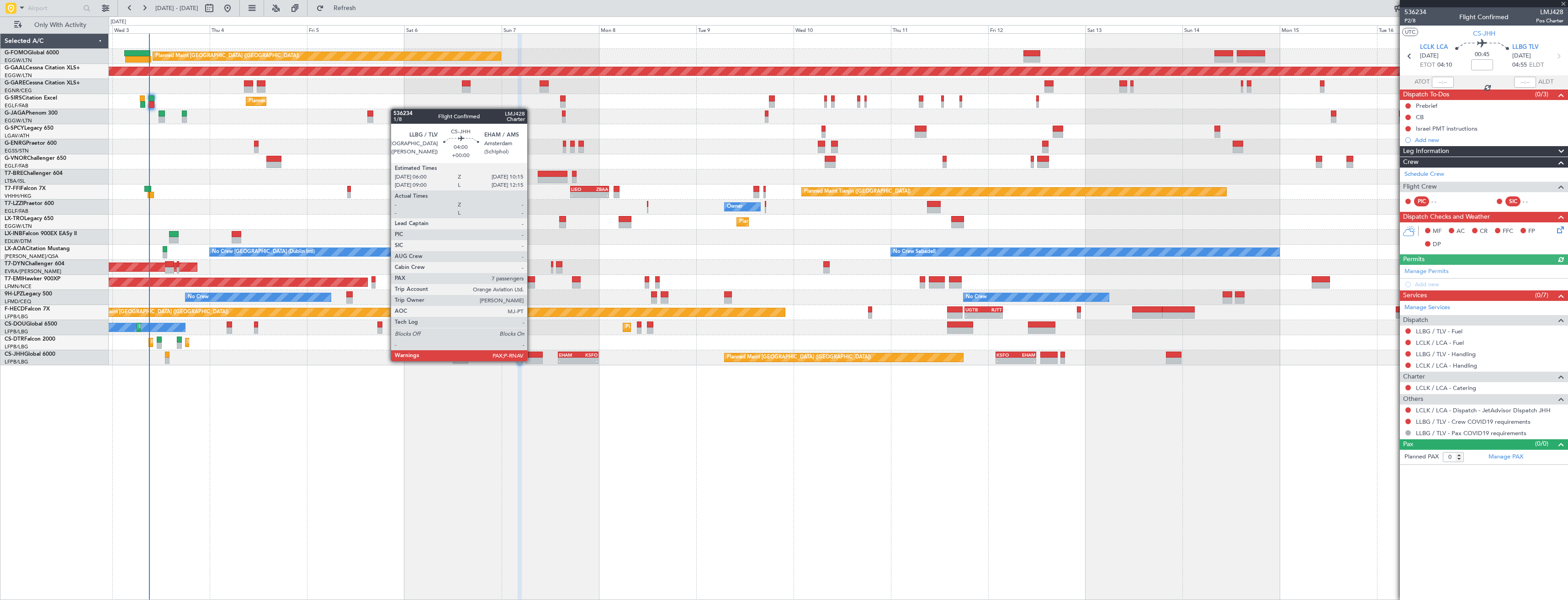
click at [531, 361] on div at bounding box center [533, 361] width 17 height 7
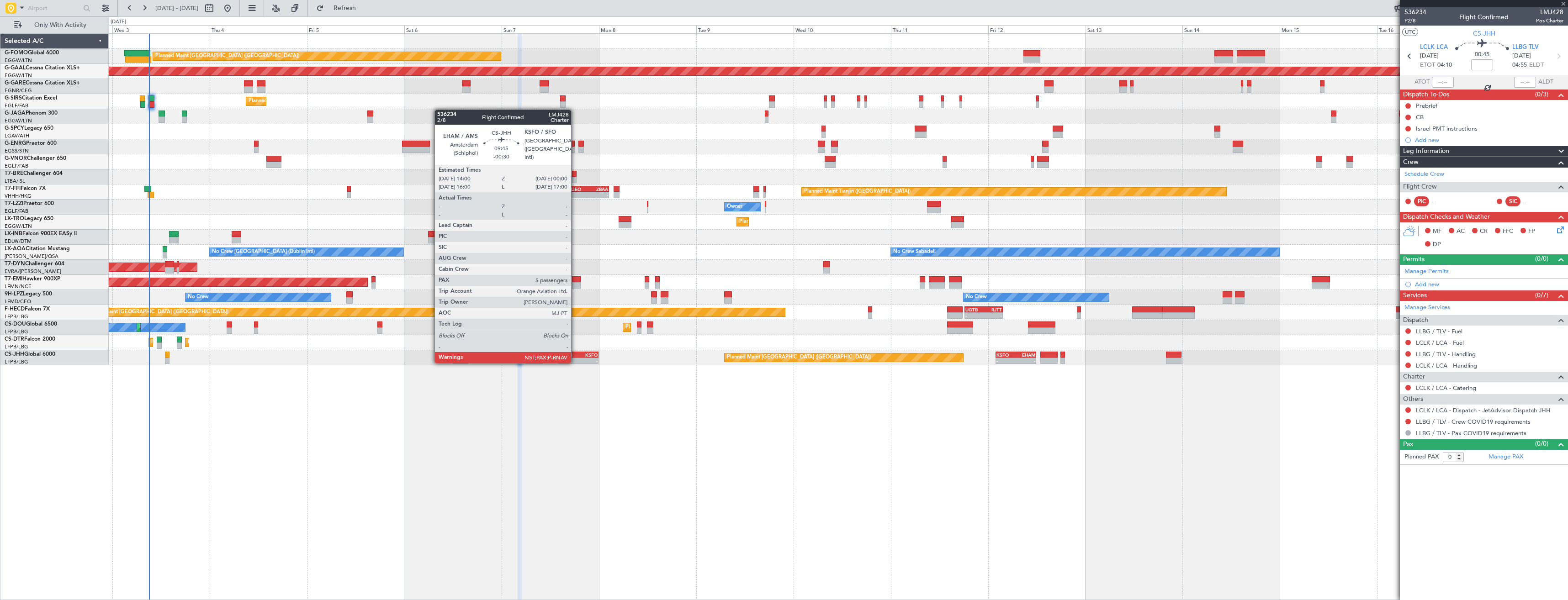
type input "7"
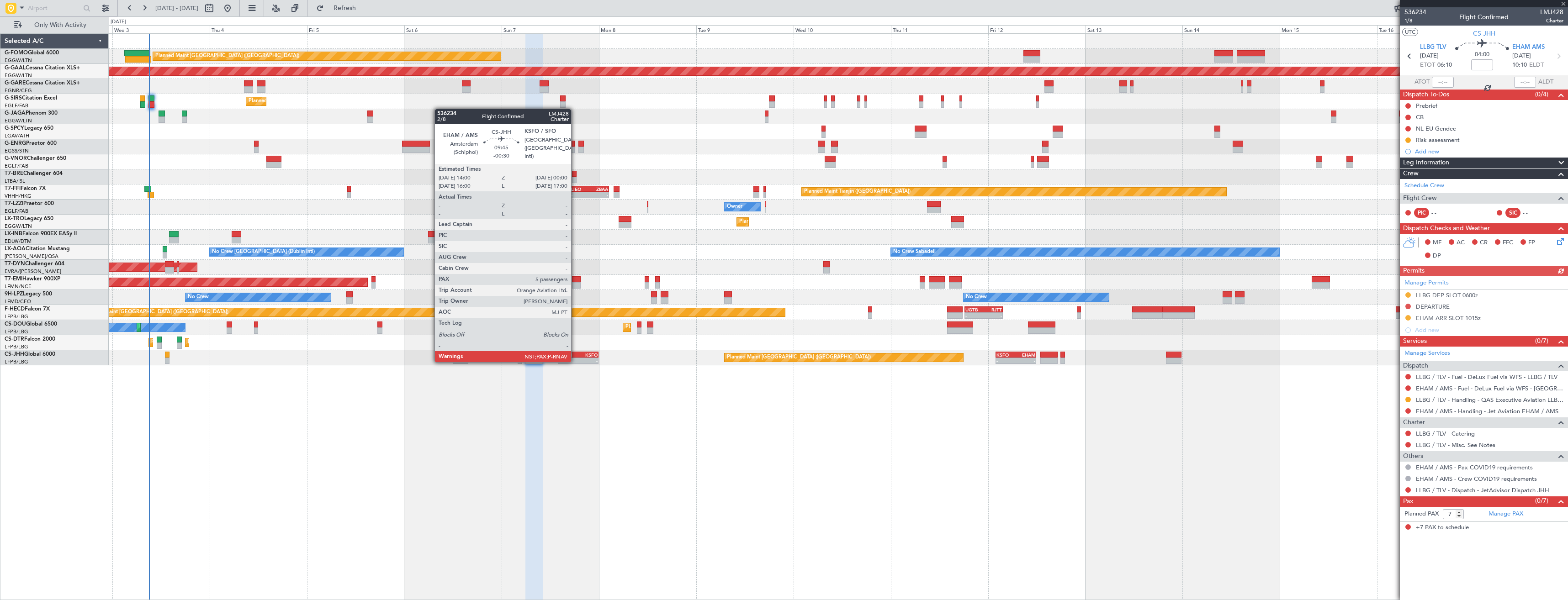
click at [575, 361] on div "-" at bounding box center [568, 361] width 19 height 5
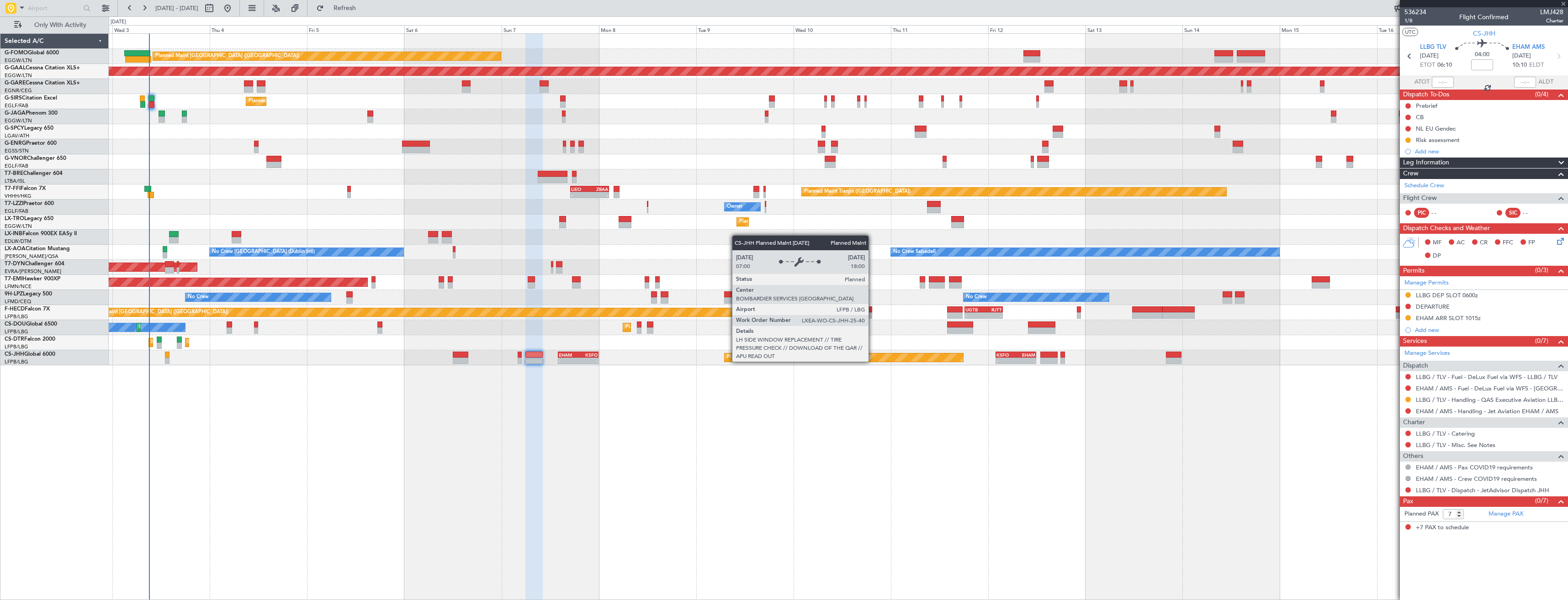
type input "-00:30"
type input "5"
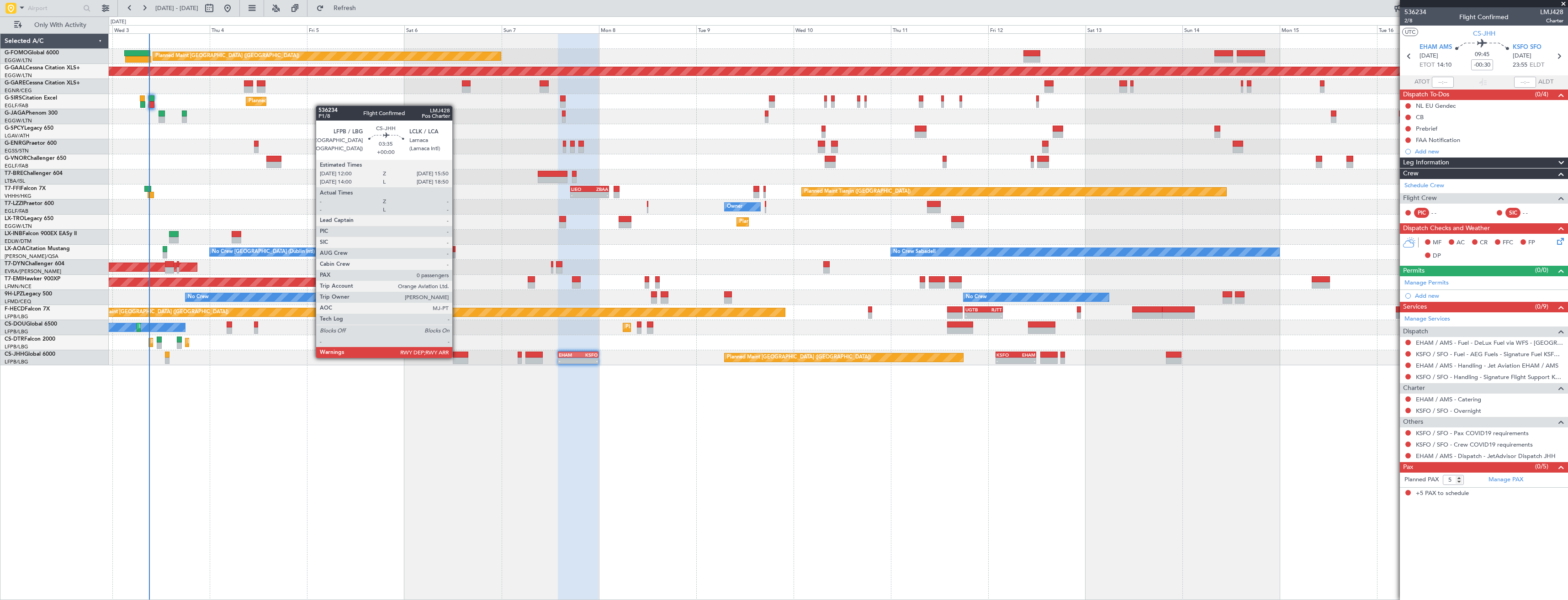
click at [460, 361] on div at bounding box center [460, 361] width 16 height 7
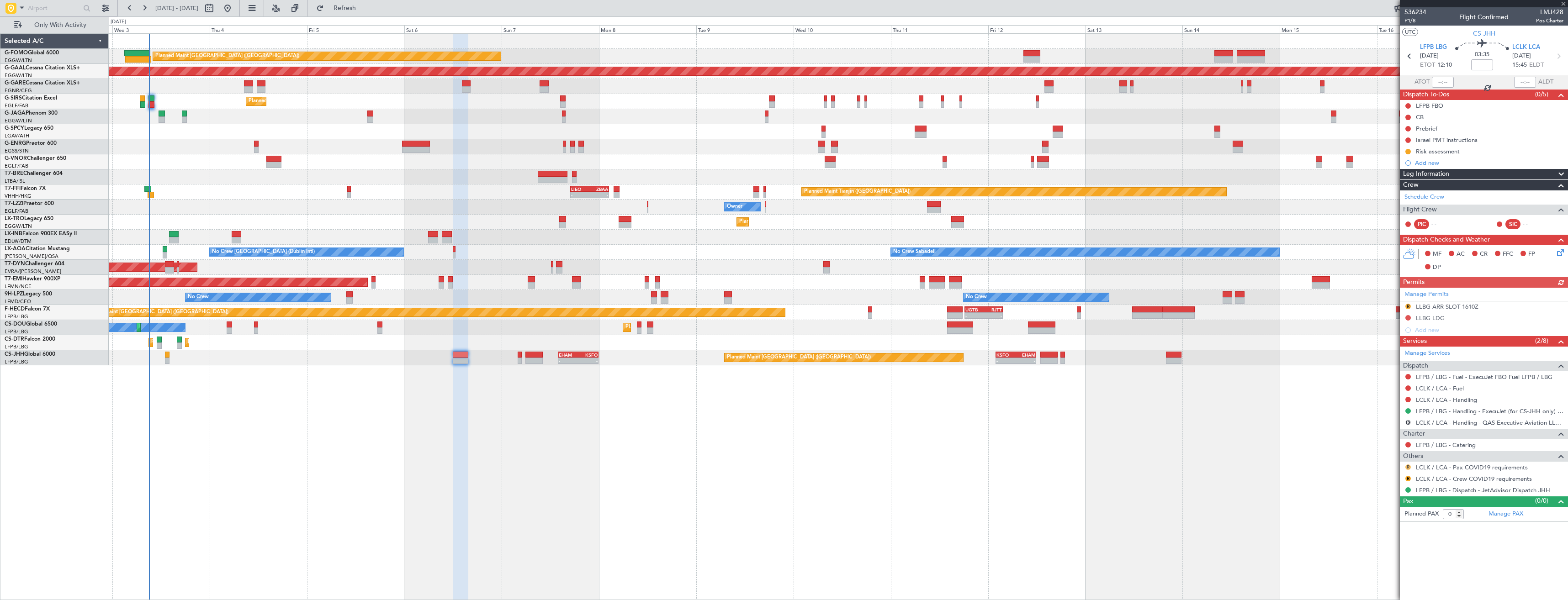
click at [1408, 467] on button "R" at bounding box center [1407, 467] width 5 height 5
click at [1380, 476] on span "Not Required" at bounding box center [1386, 480] width 36 height 9
click at [1410, 479] on button "R" at bounding box center [1407, 478] width 5 height 5
click at [1386, 488] on span "Not Required" at bounding box center [1386, 491] width 36 height 9
click at [1560, 58] on icon at bounding box center [1558, 57] width 12 height 12
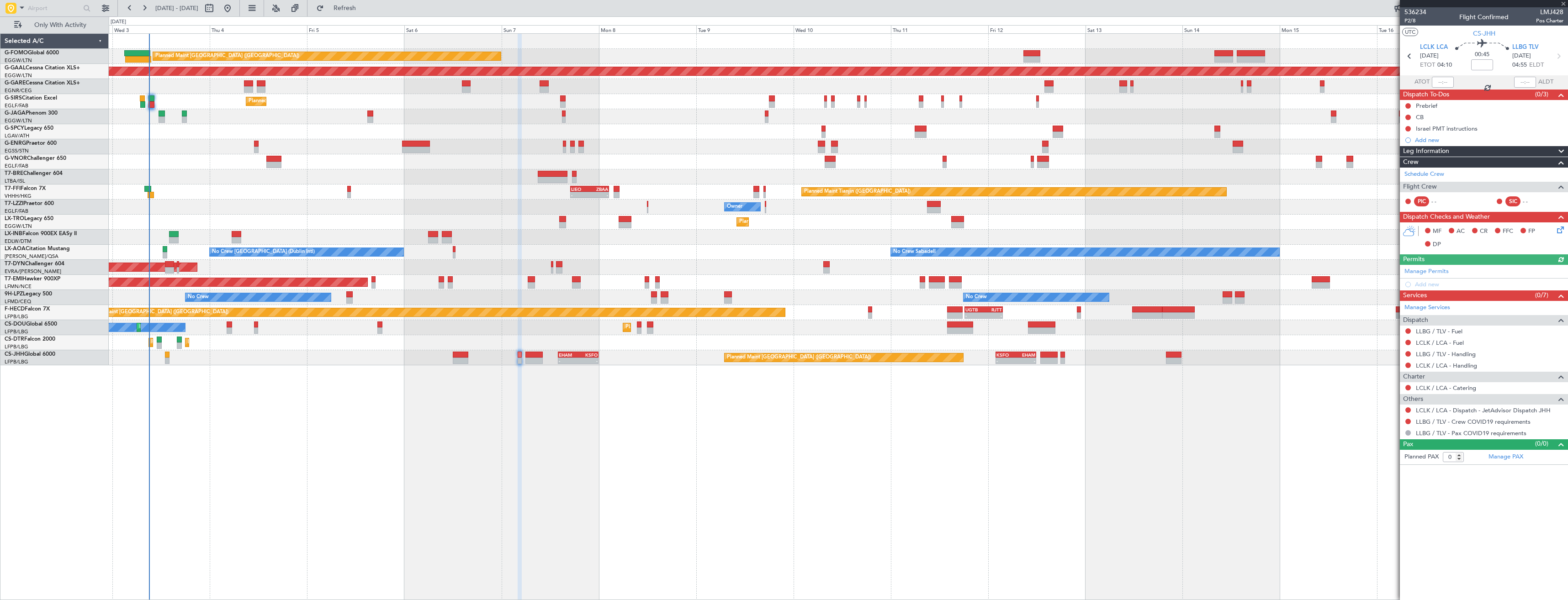
drag, startPoint x: 1407, startPoint y: 410, endPoint x: 1406, endPoint y: 427, distance: 17.0
click at [1407, 410] on button at bounding box center [1407, 410] width 5 height 5
click at [1381, 517] on span "Confirmed" at bounding box center [1382, 519] width 28 height 9
click at [1406, 422] on button at bounding box center [1407, 421] width 5 height 5
click at [1368, 433] on span "Not Required" at bounding box center [1386, 434] width 36 height 9
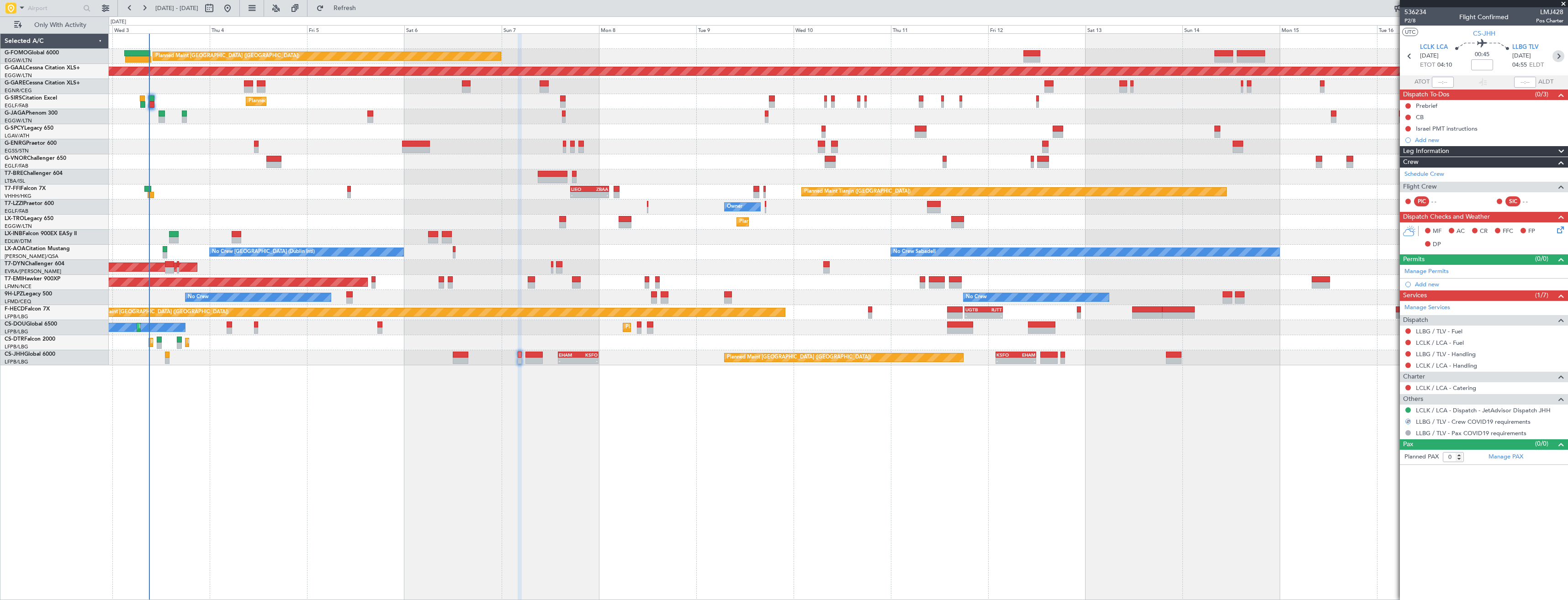
click at [1561, 57] on icon at bounding box center [1558, 57] width 12 height 12
type input "7"
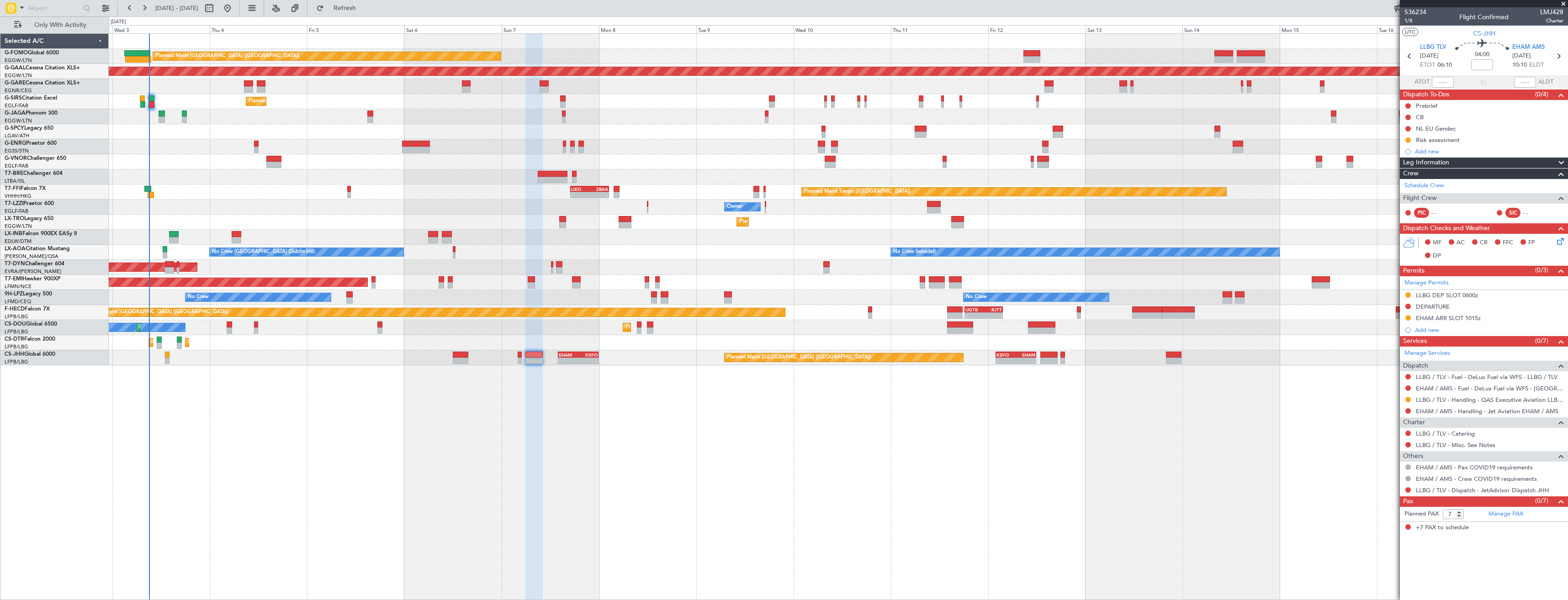
drag, startPoint x: 1407, startPoint y: 490, endPoint x: 1398, endPoint y: 507, distance: 19.2
click at [1407, 490] on button at bounding box center [1407, 489] width 5 height 5
click at [1369, 474] on span "Confirmed" at bounding box center [1382, 476] width 28 height 9
click at [1555, 57] on icon at bounding box center [1558, 57] width 12 height 12
type input "-00:30"
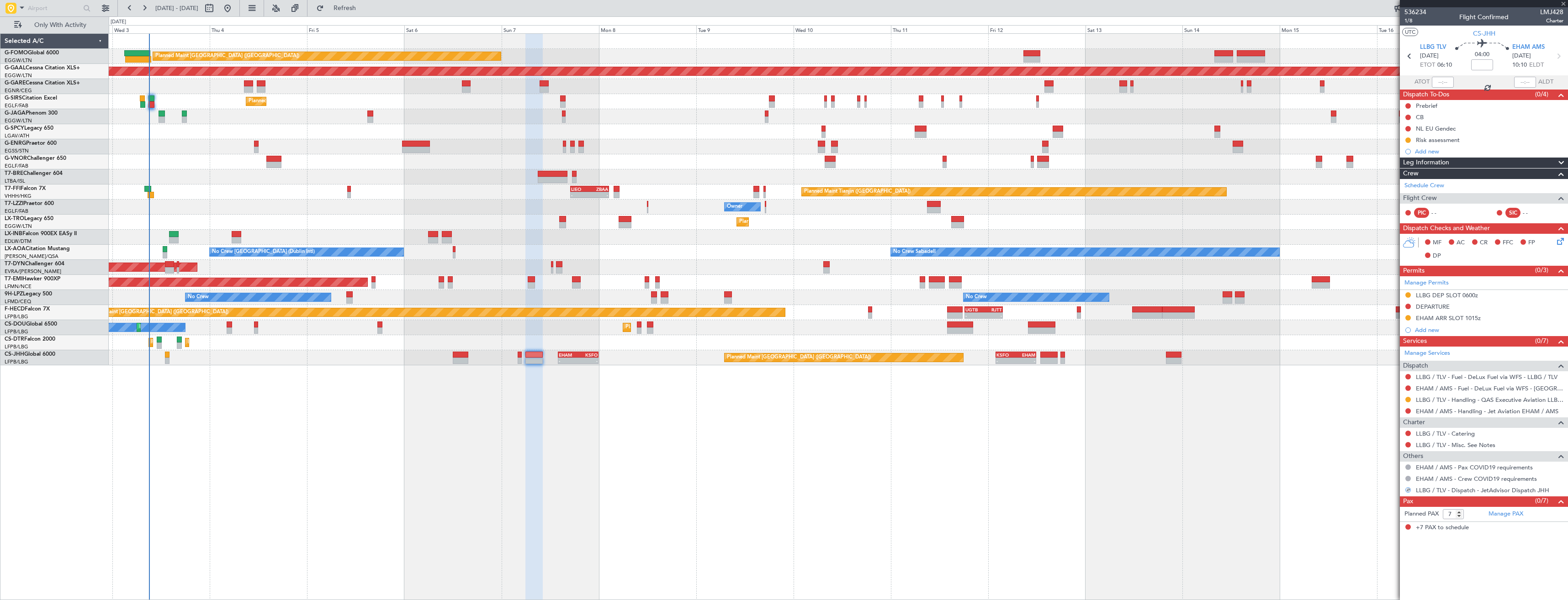
type input "5"
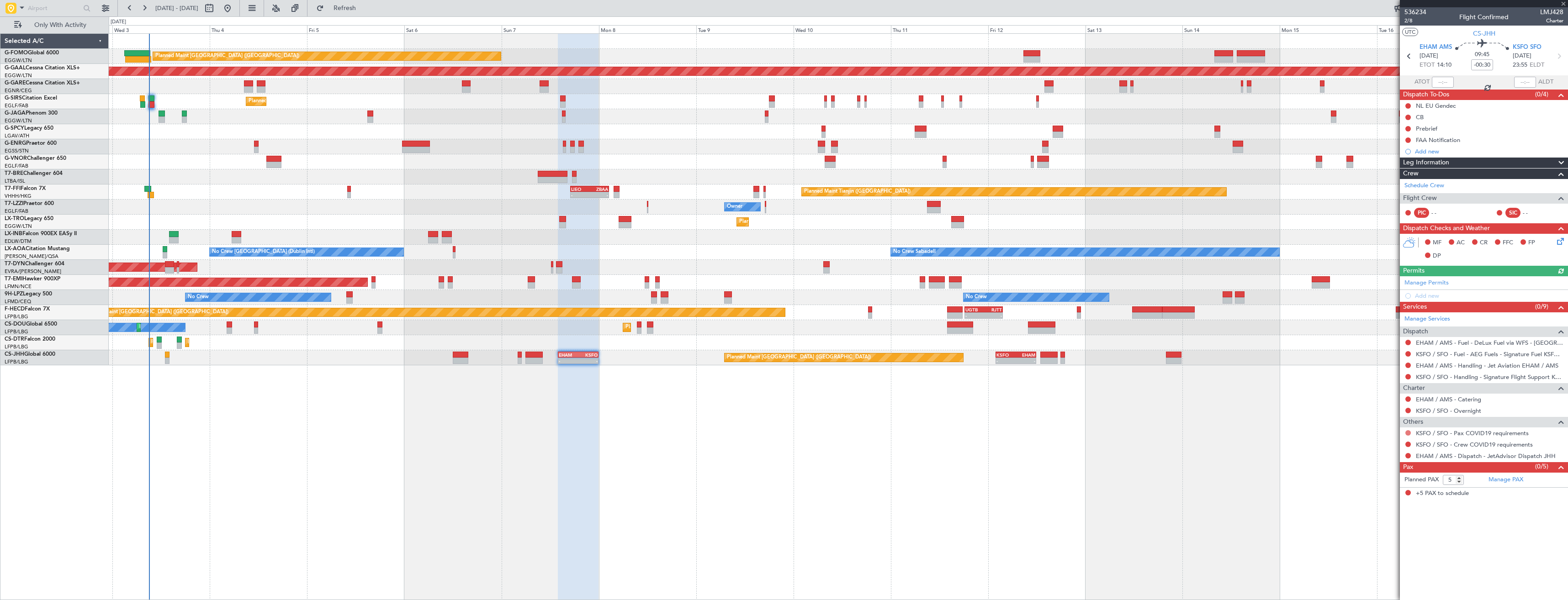
click at [1409, 433] on button at bounding box center [1407, 433] width 5 height 5
click at [1374, 442] on span "Not Required" at bounding box center [1386, 445] width 36 height 9
click at [1407, 443] on button at bounding box center [1407, 444] width 5 height 5
click at [1406, 443] on button at bounding box center [1407, 444] width 5 height 5
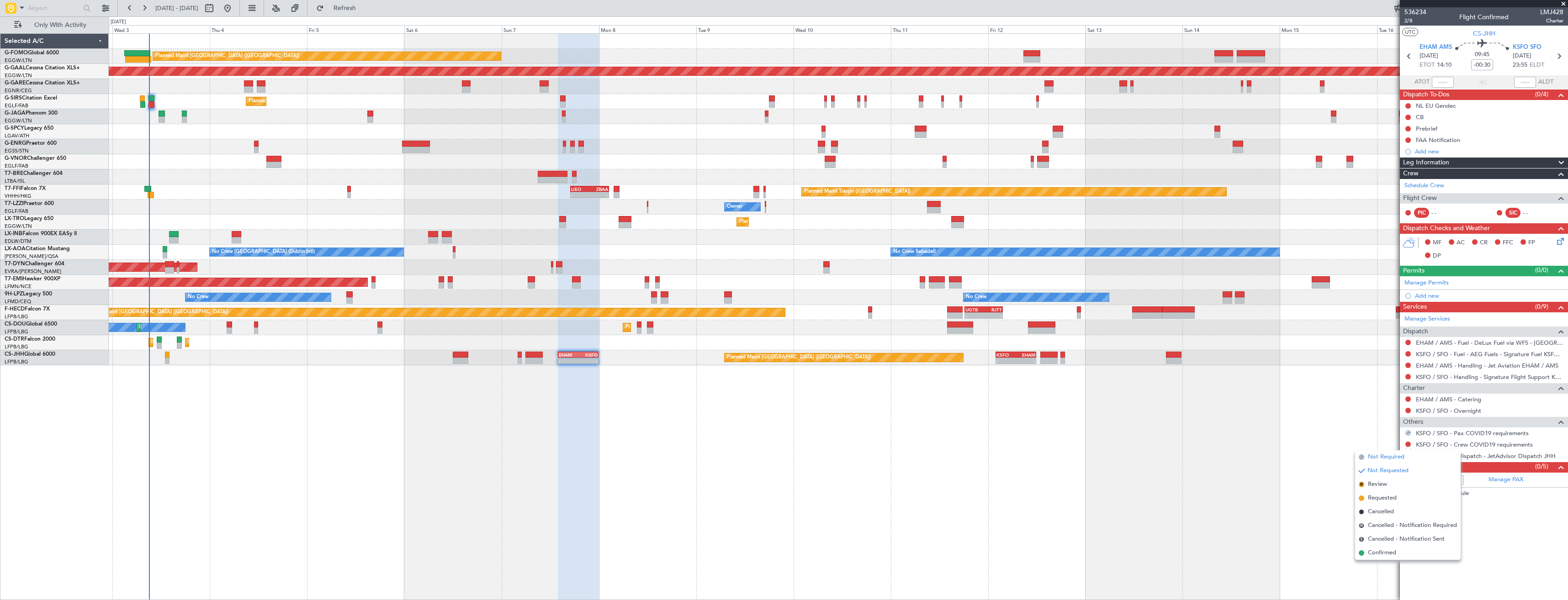
click at [1379, 457] on span "Not Required" at bounding box center [1386, 457] width 36 height 9
click at [1406, 457] on button at bounding box center [1407, 455] width 5 height 5
click at [1368, 562] on span "Confirmed" at bounding box center [1382, 564] width 28 height 9
click at [1560, 57] on icon at bounding box center [1559, 57] width 12 height 12
type input "-00:05"
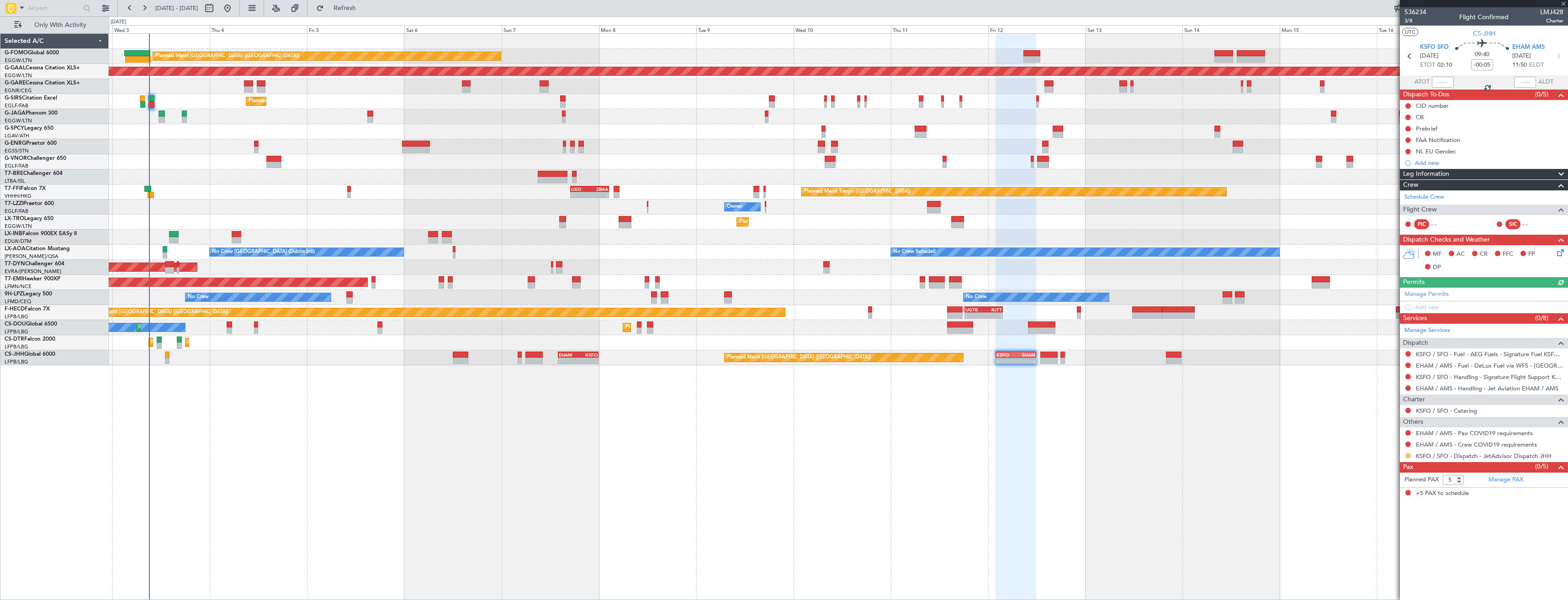
click at [1407, 457] on button at bounding box center [1407, 455] width 5 height 5
click at [1377, 563] on span "Confirmed" at bounding box center [1382, 564] width 28 height 9
click at [1406, 444] on button at bounding box center [1407, 444] width 5 height 5
click at [1387, 454] on span "Not Required" at bounding box center [1386, 457] width 36 height 9
click at [1407, 431] on button at bounding box center [1407, 433] width 5 height 5
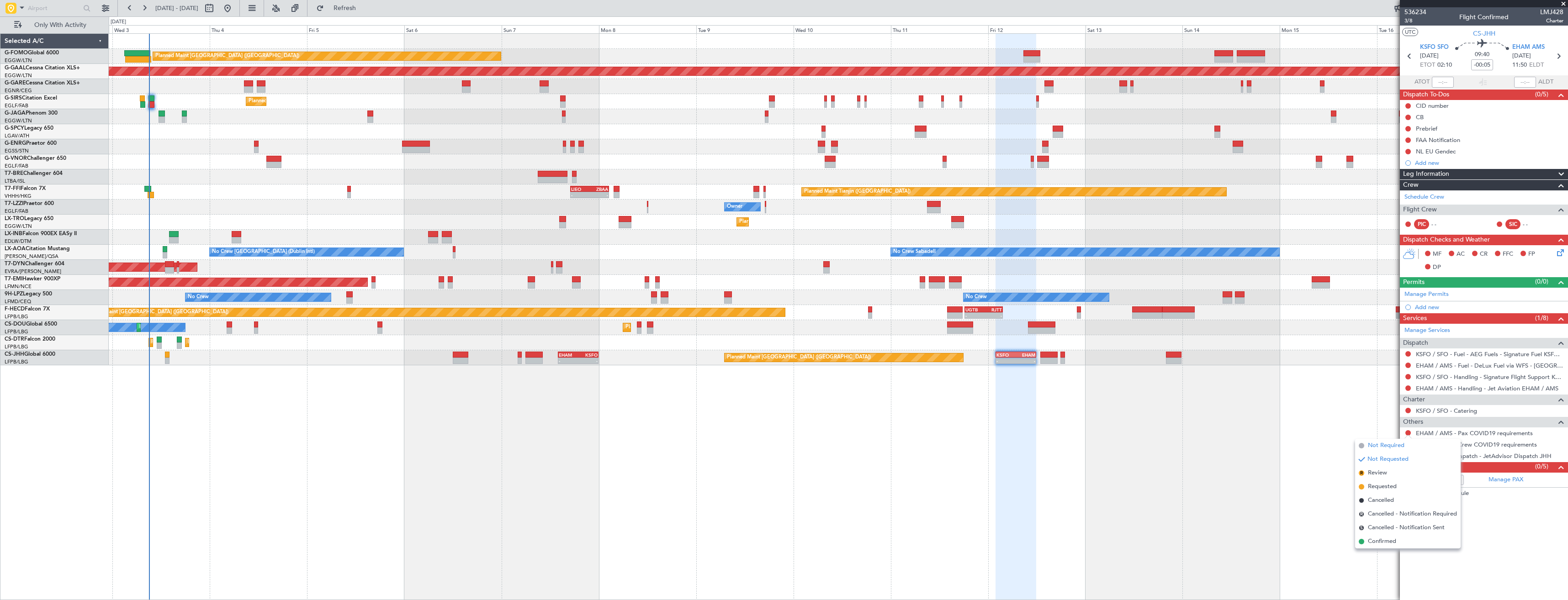
click at [1366, 445] on li "Not Required" at bounding box center [1408, 445] width 106 height 13
click at [1558, 57] on icon at bounding box center [1558, 57] width 12 height 12
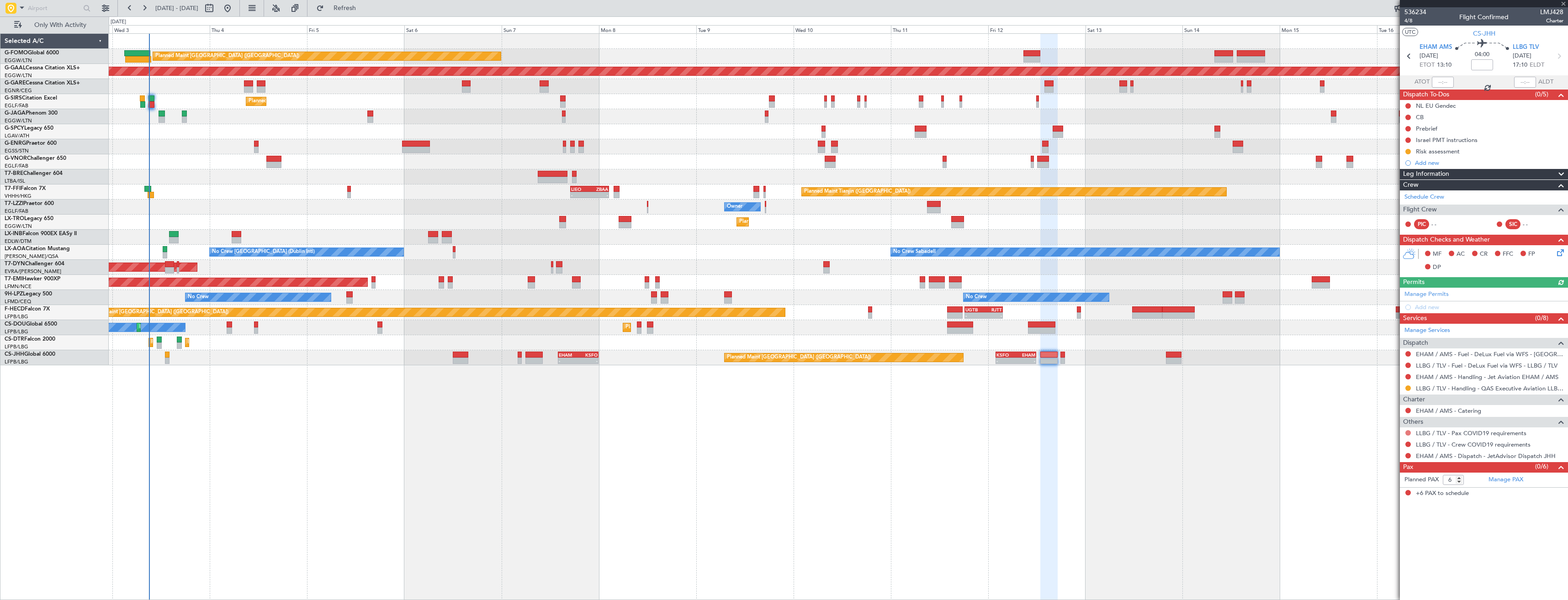
click at [1407, 433] on button at bounding box center [1407, 433] width 5 height 5
click at [1362, 445] on span at bounding box center [1361, 445] width 5 height 5
click at [1407, 445] on button at bounding box center [1407, 444] width 5 height 5
click at [1365, 459] on li "Not Required" at bounding box center [1408, 457] width 106 height 13
click at [1407, 454] on button at bounding box center [1407, 455] width 5 height 5
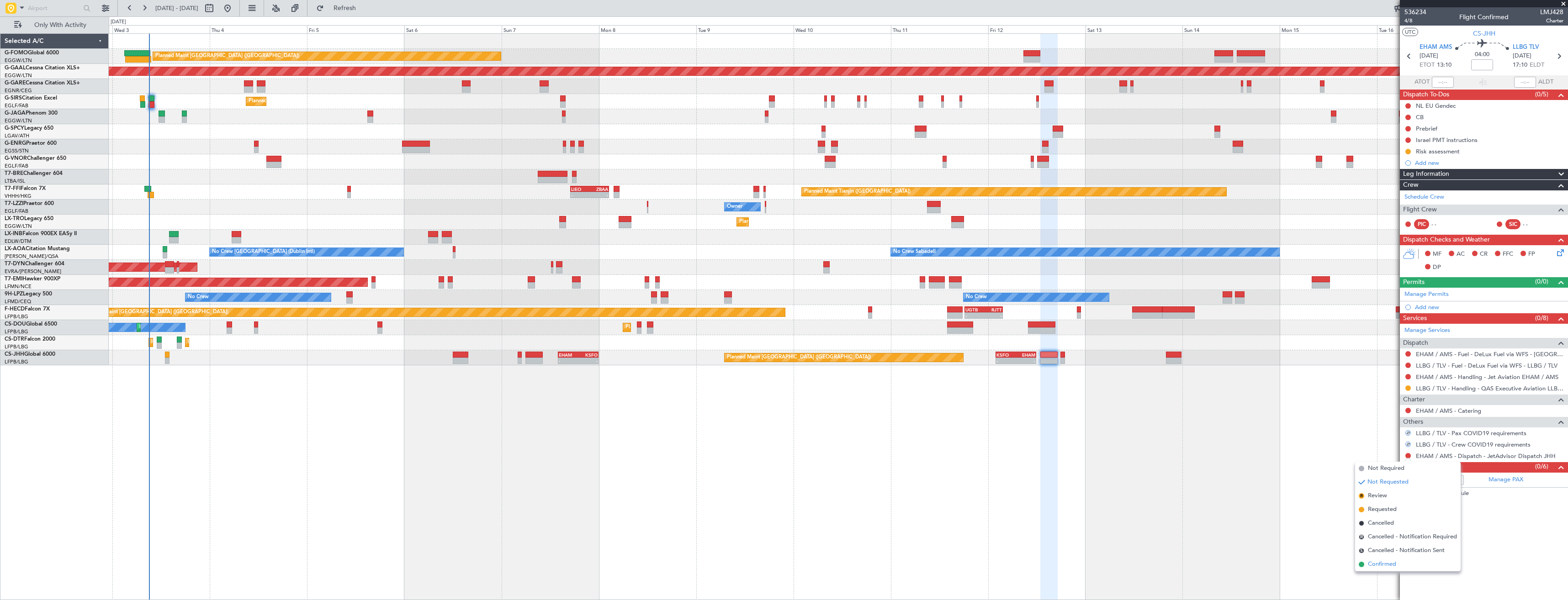
click at [1380, 562] on span "Confirmed" at bounding box center [1382, 564] width 28 height 9
click at [1561, 58] on icon at bounding box center [1559, 57] width 12 height 12
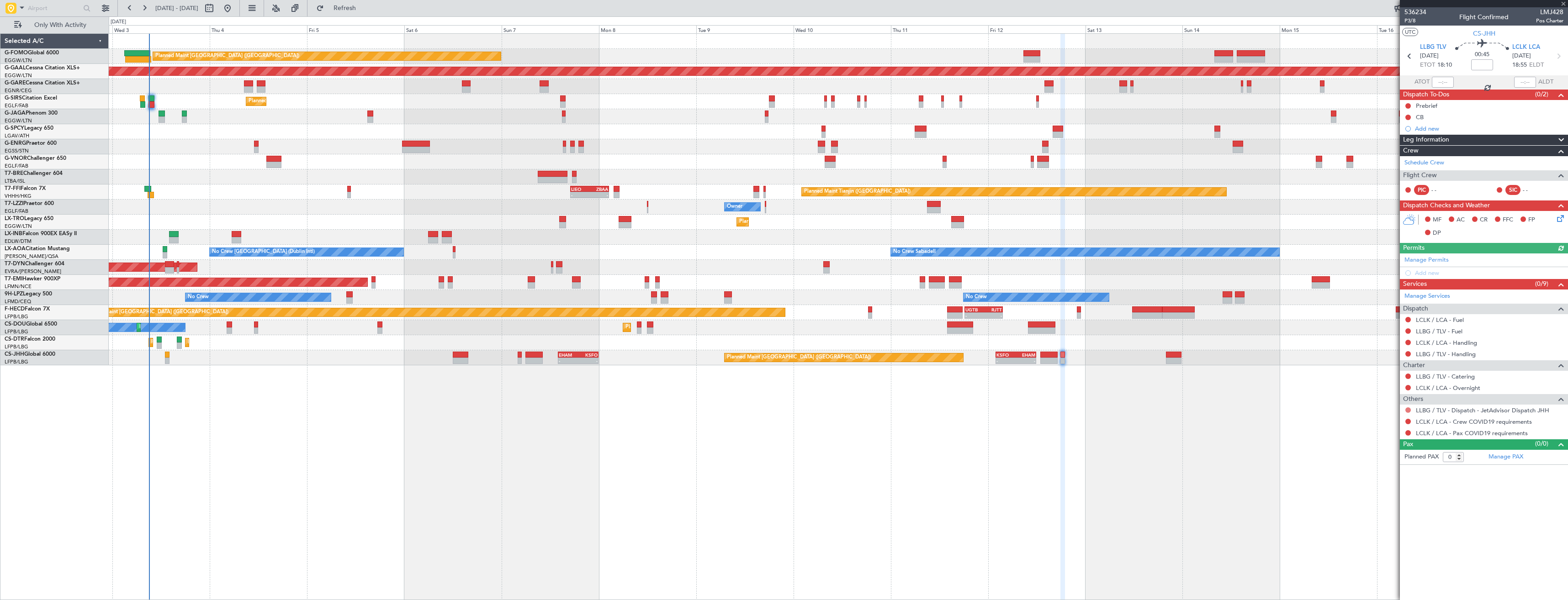
click at [1407, 407] on button at bounding box center [1407, 410] width 5 height 5
click at [1379, 517] on span "Confirmed" at bounding box center [1382, 519] width 28 height 9
click at [1408, 419] on button at bounding box center [1407, 421] width 5 height 5
click at [1374, 435] on span "Not Required" at bounding box center [1386, 434] width 36 height 9
click at [1407, 433] on button at bounding box center [1407, 433] width 5 height 5
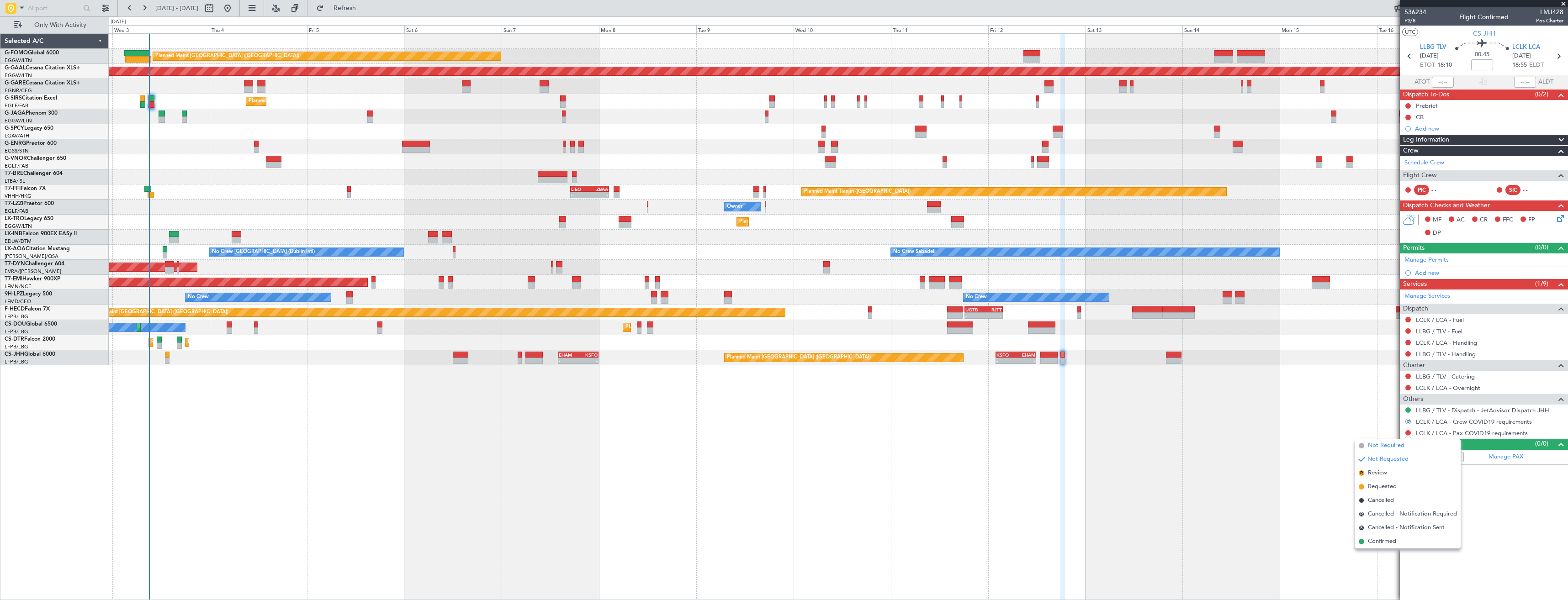
click at [1369, 443] on span "Not Required" at bounding box center [1386, 445] width 36 height 9
click at [1566, 55] on section "LLBG TLV 12/09/2025 ETOT 18:10 00:45 LCLK LCA 12/09/2025 18:55 ELDT" at bounding box center [1484, 57] width 168 height 36
click at [1562, 59] on icon at bounding box center [1558, 57] width 12 height 12
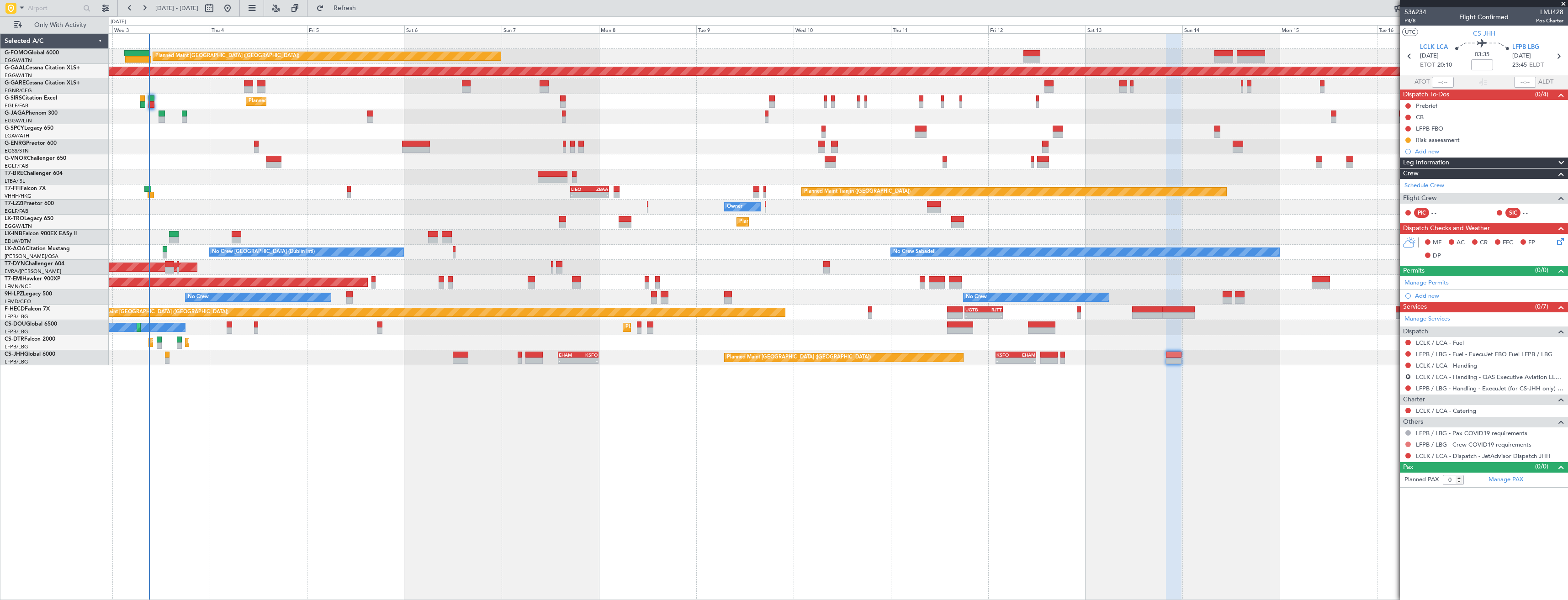
click at [1406, 443] on button at bounding box center [1407, 444] width 5 height 5
click at [1383, 454] on span "Not Required" at bounding box center [1386, 457] width 36 height 9
click at [1408, 454] on button at bounding box center [1407, 455] width 5 height 5
click at [1378, 570] on li "Confirmed" at bounding box center [1408, 564] width 106 height 13
click at [1562, 54] on icon at bounding box center [1558, 57] width 12 height 12
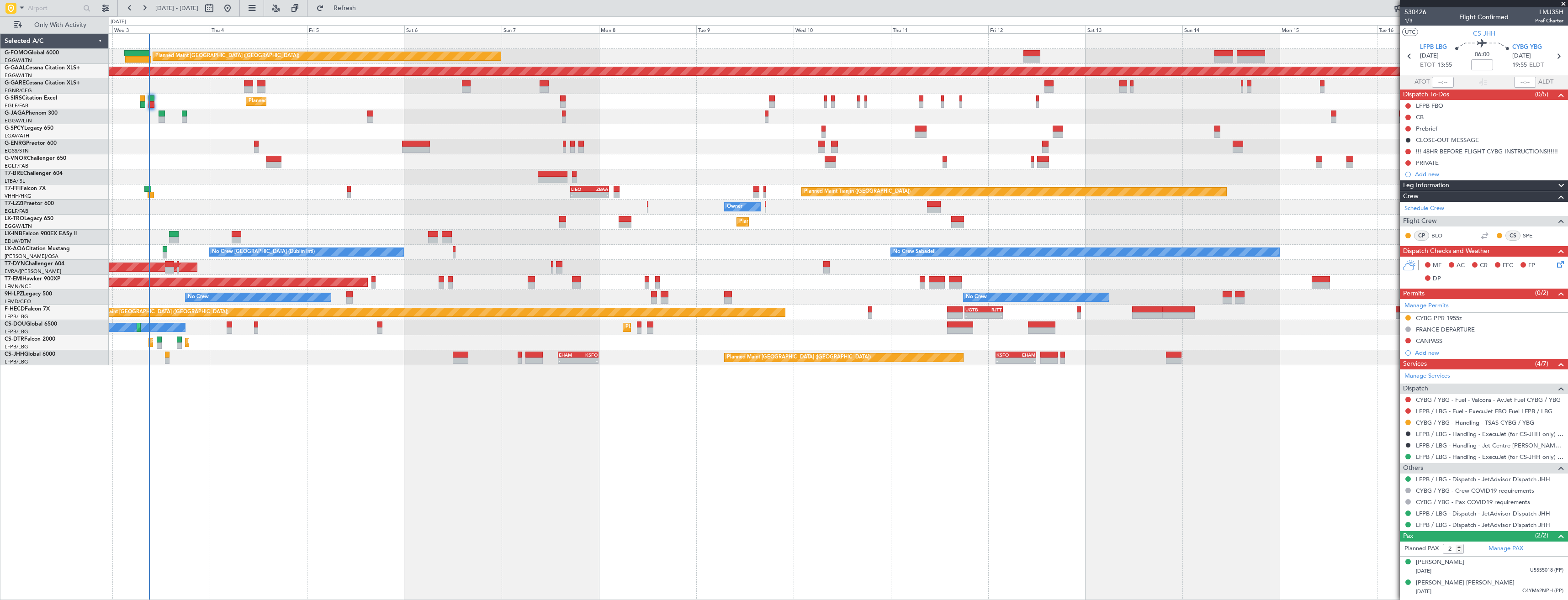
click at [1565, 1] on span at bounding box center [1564, 4] width 9 height 8
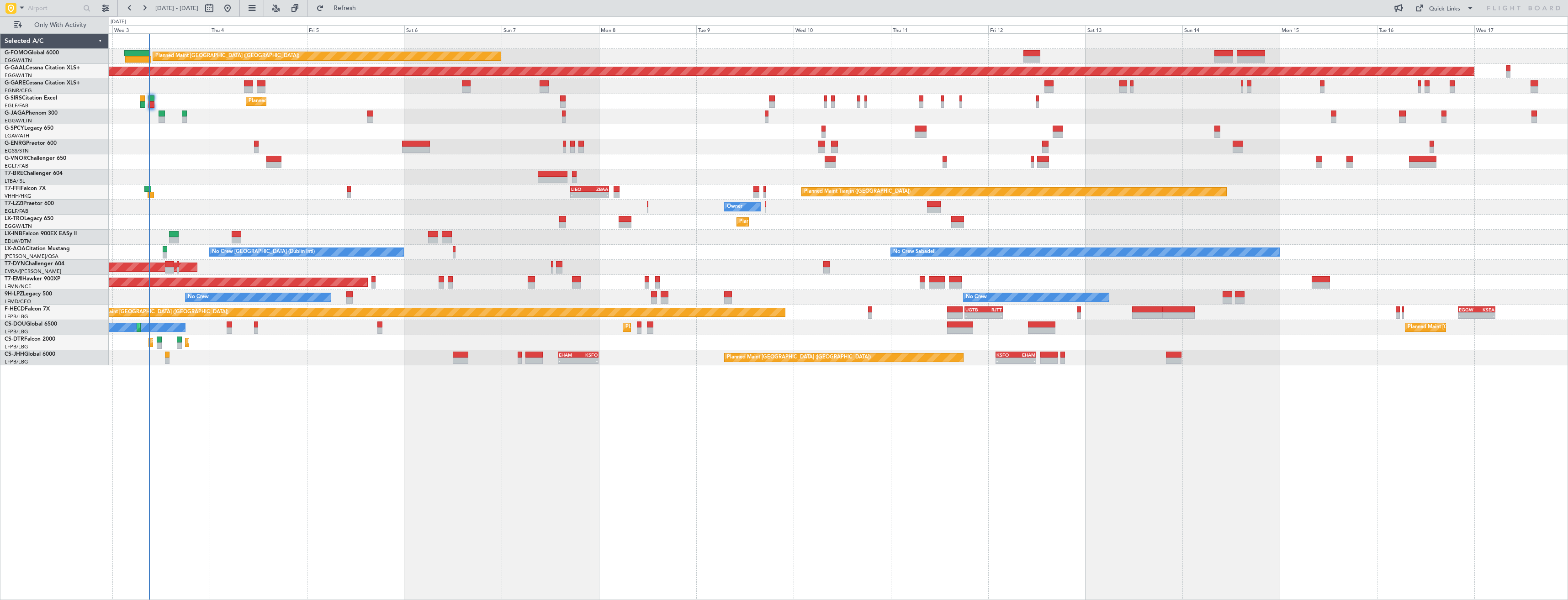
type input "0"
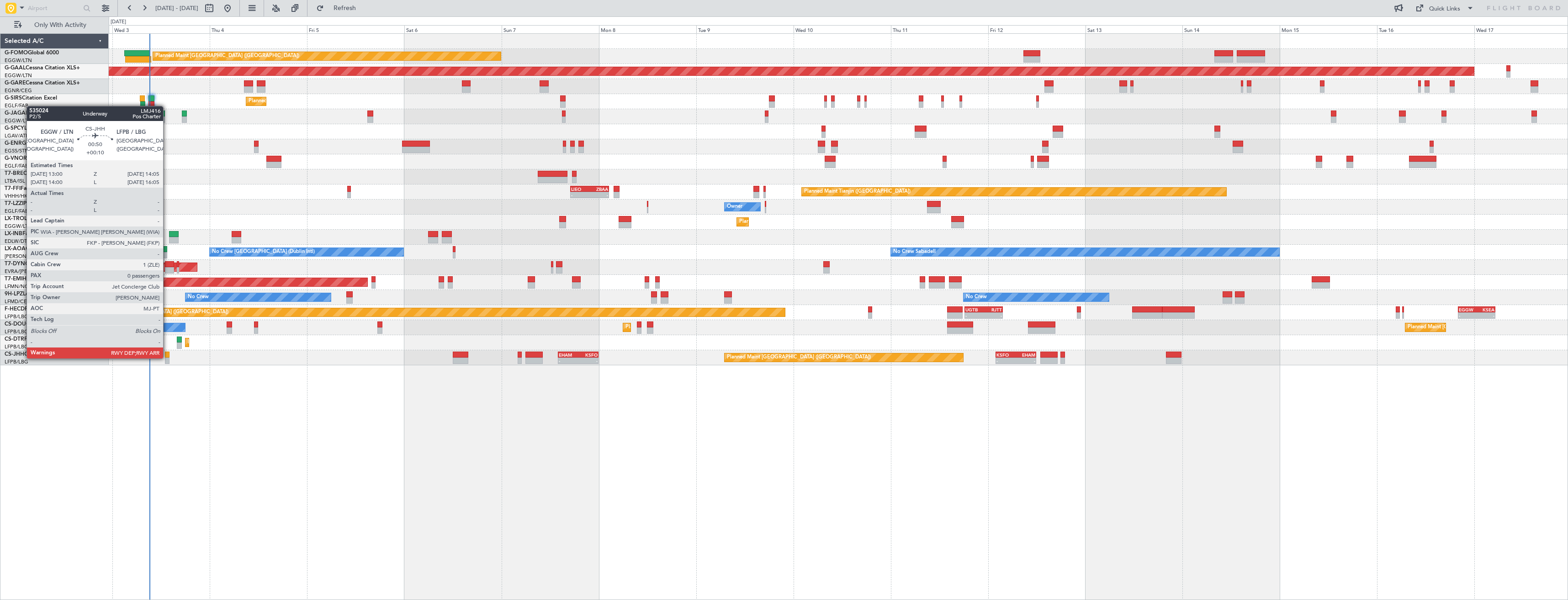
click at [167, 358] on div at bounding box center [167, 361] width 4 height 7
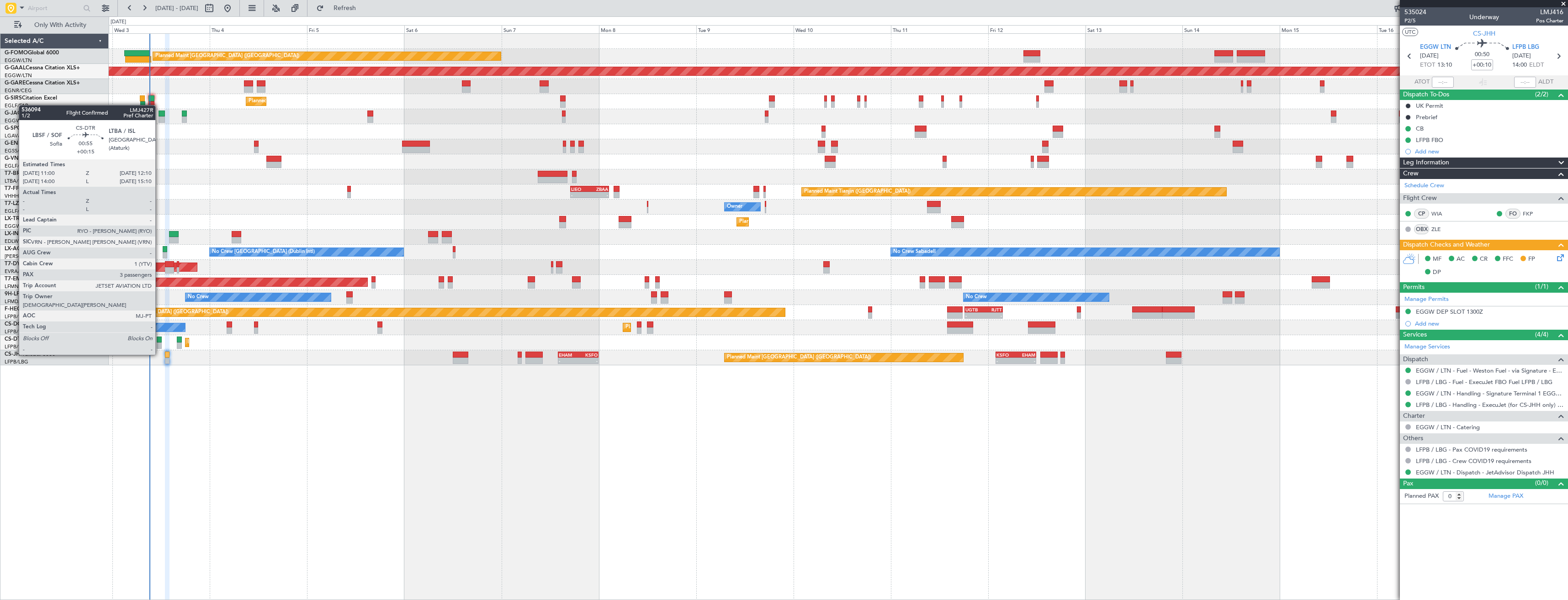
click at [159, 346] on div at bounding box center [159, 346] width 5 height 7
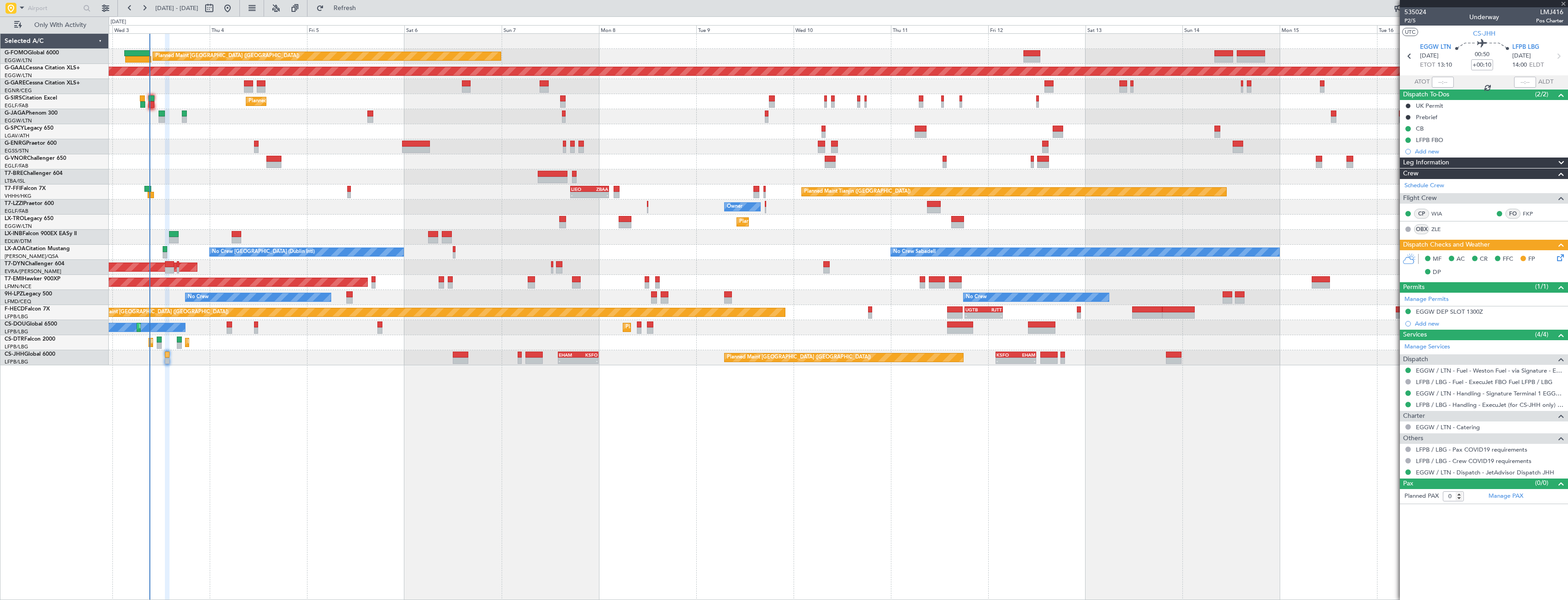
type input "+00:15"
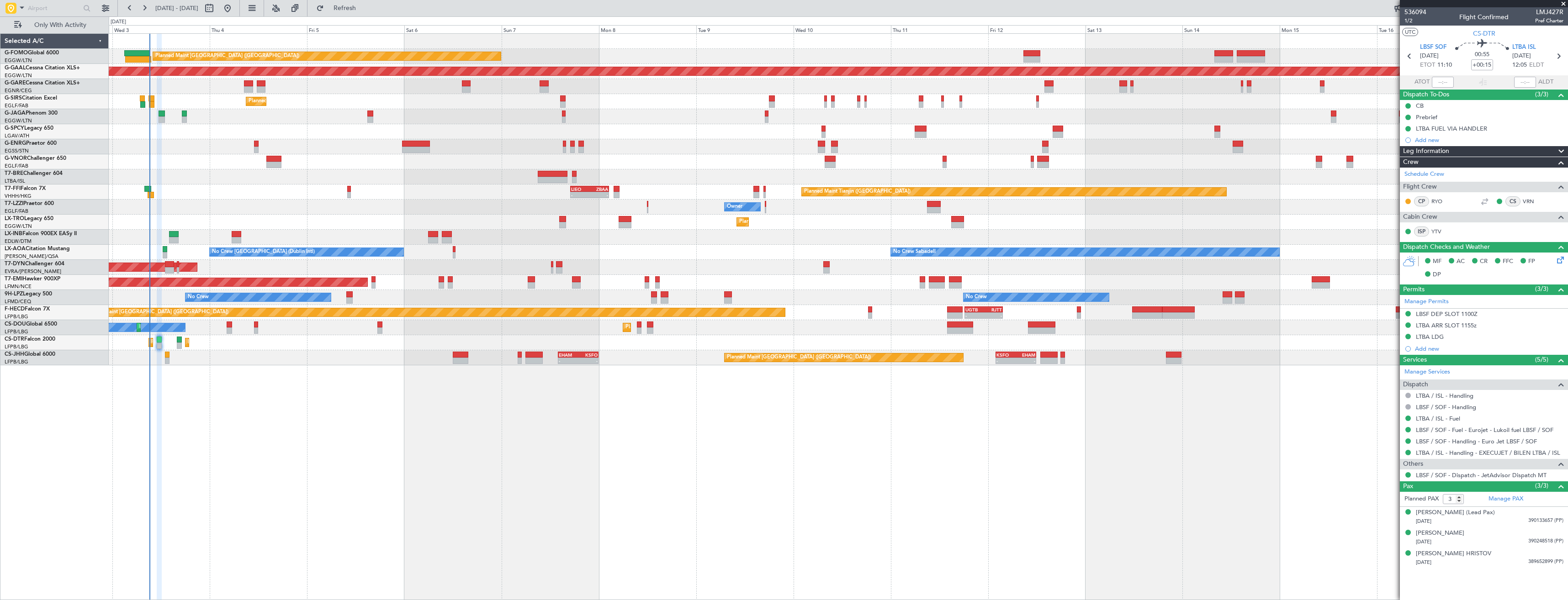
drag, startPoint x: 1561, startPoint y: 1, endPoint x: 1556, endPoint y: 17, distance: 16.8
click at [1561, 1] on span at bounding box center [1564, 4] width 9 height 8
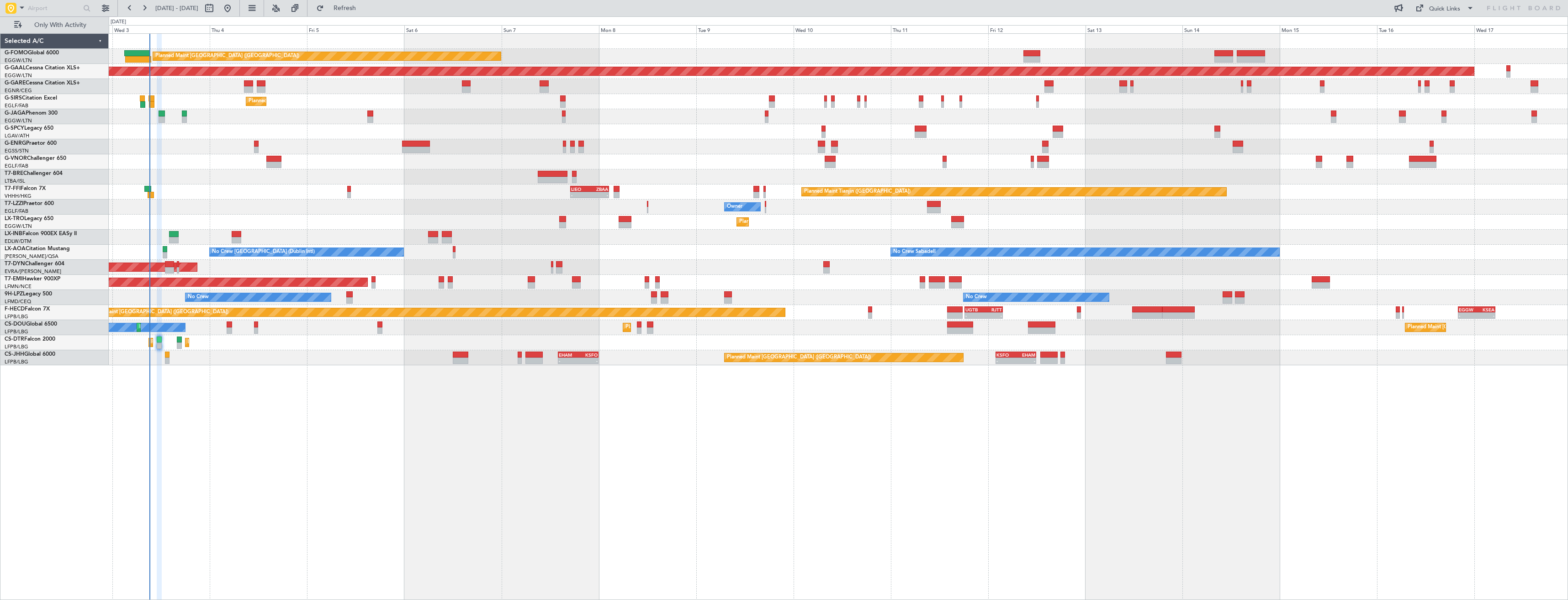
type input "0"
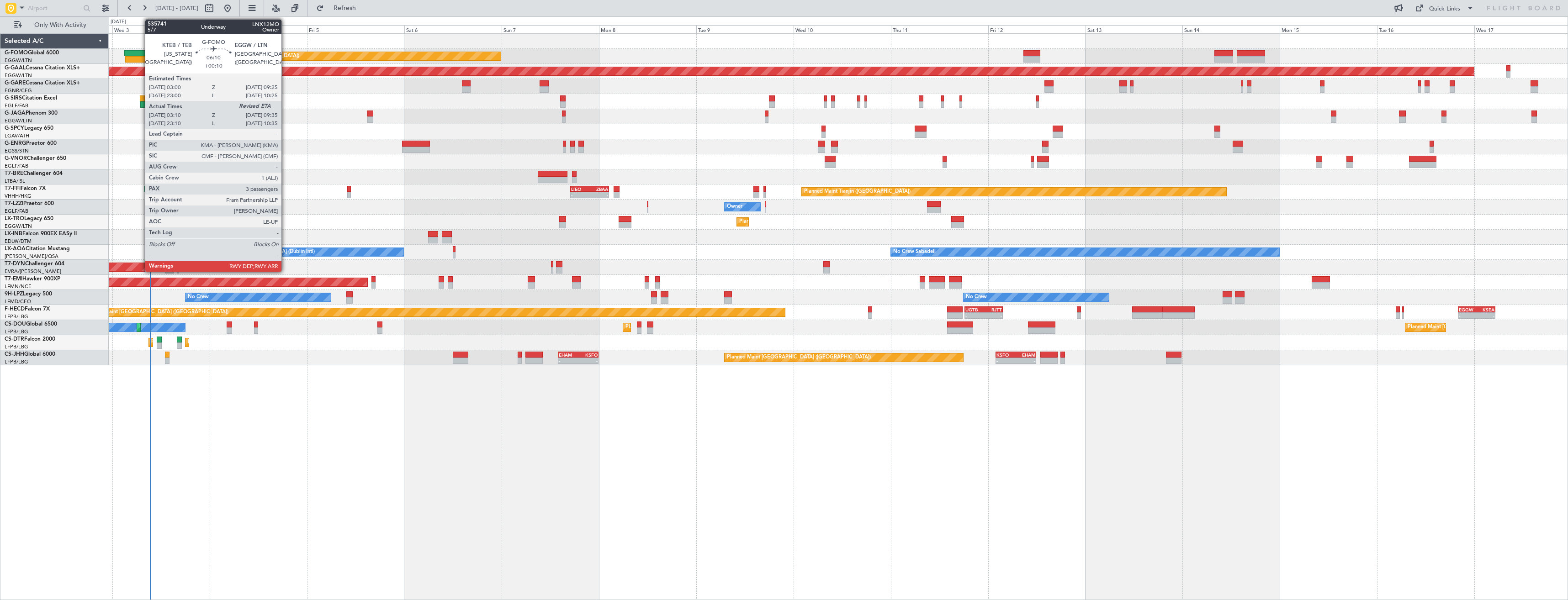
click at [135, 57] on div at bounding box center [138, 59] width 26 height 7
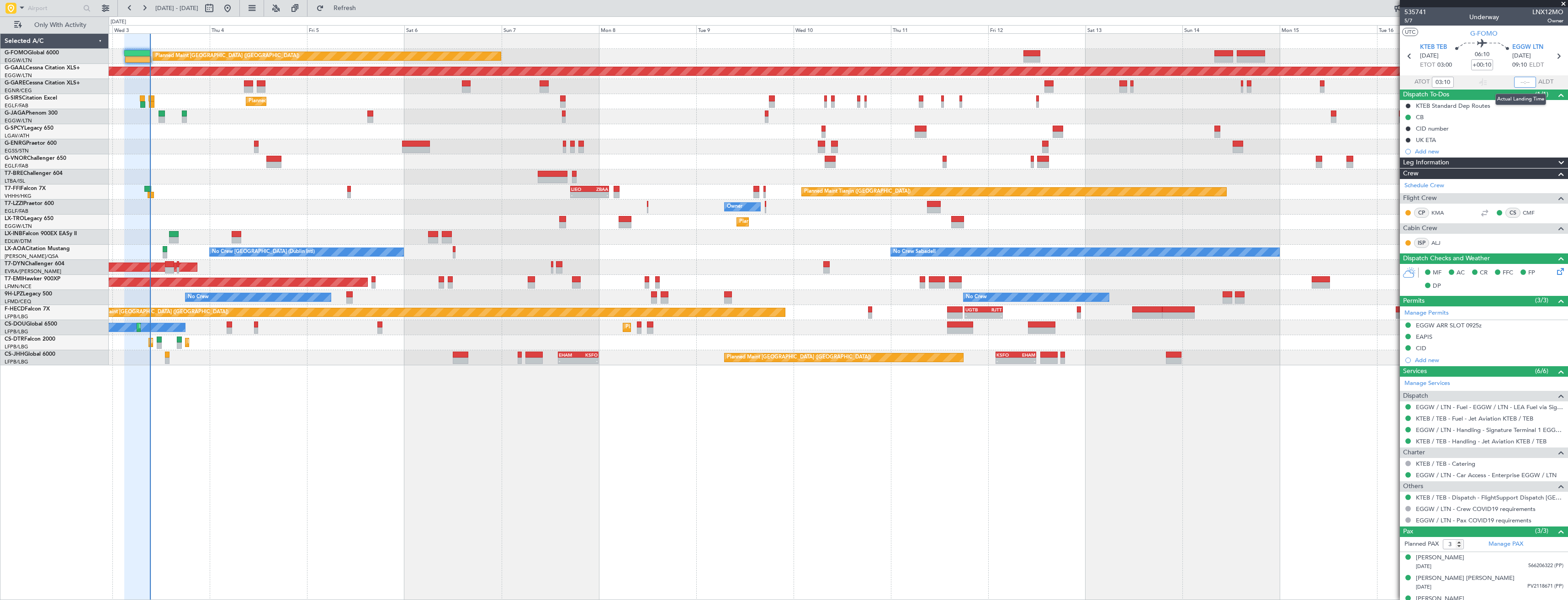
click at [1520, 82] on input "text" at bounding box center [1524, 82] width 22 height 11
type input "09:13"
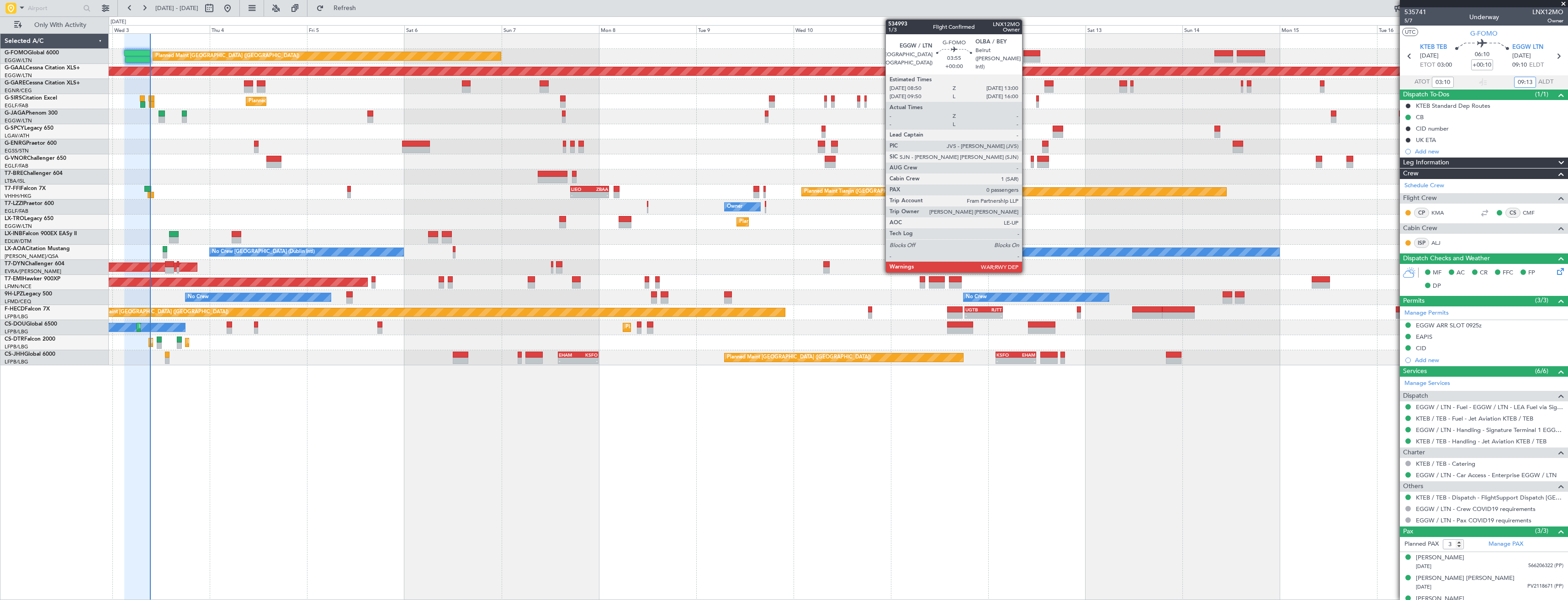
click at [1026, 57] on div at bounding box center [1032, 59] width 17 height 7
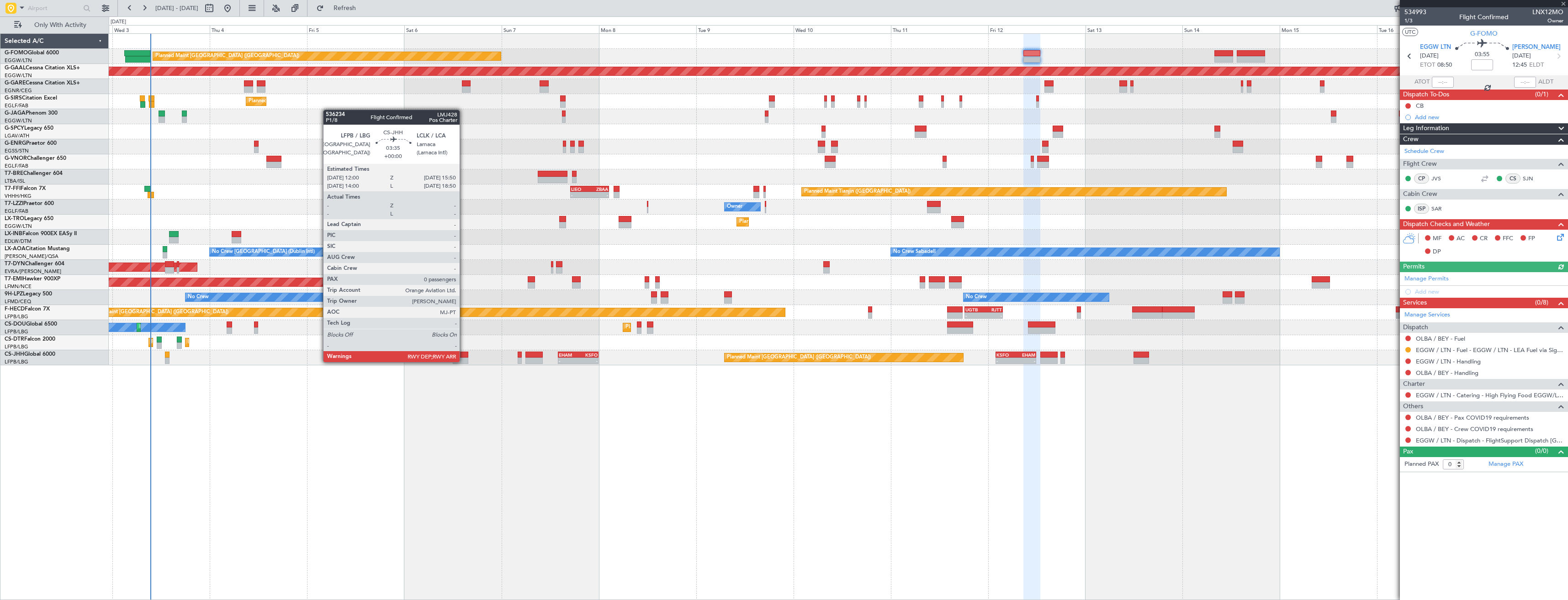
click at [463, 361] on div at bounding box center [460, 361] width 16 height 7
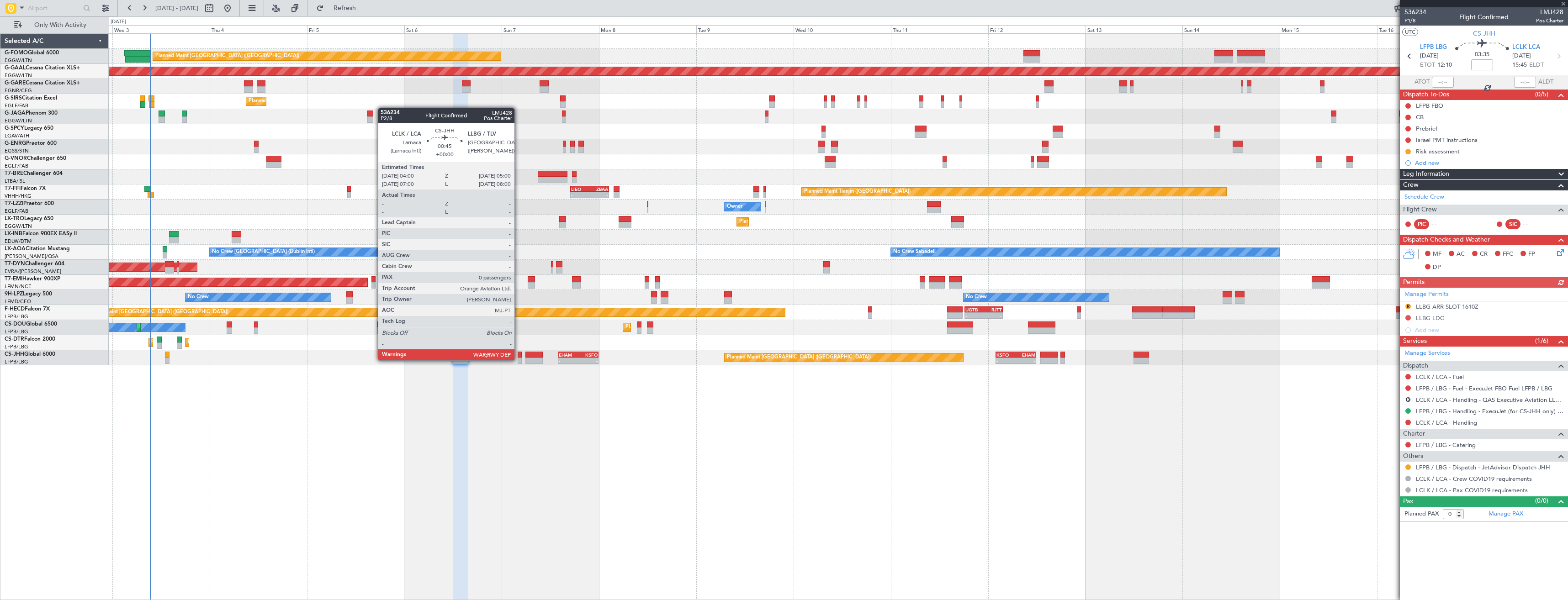
click at [518, 359] on div at bounding box center [520, 361] width 4 height 7
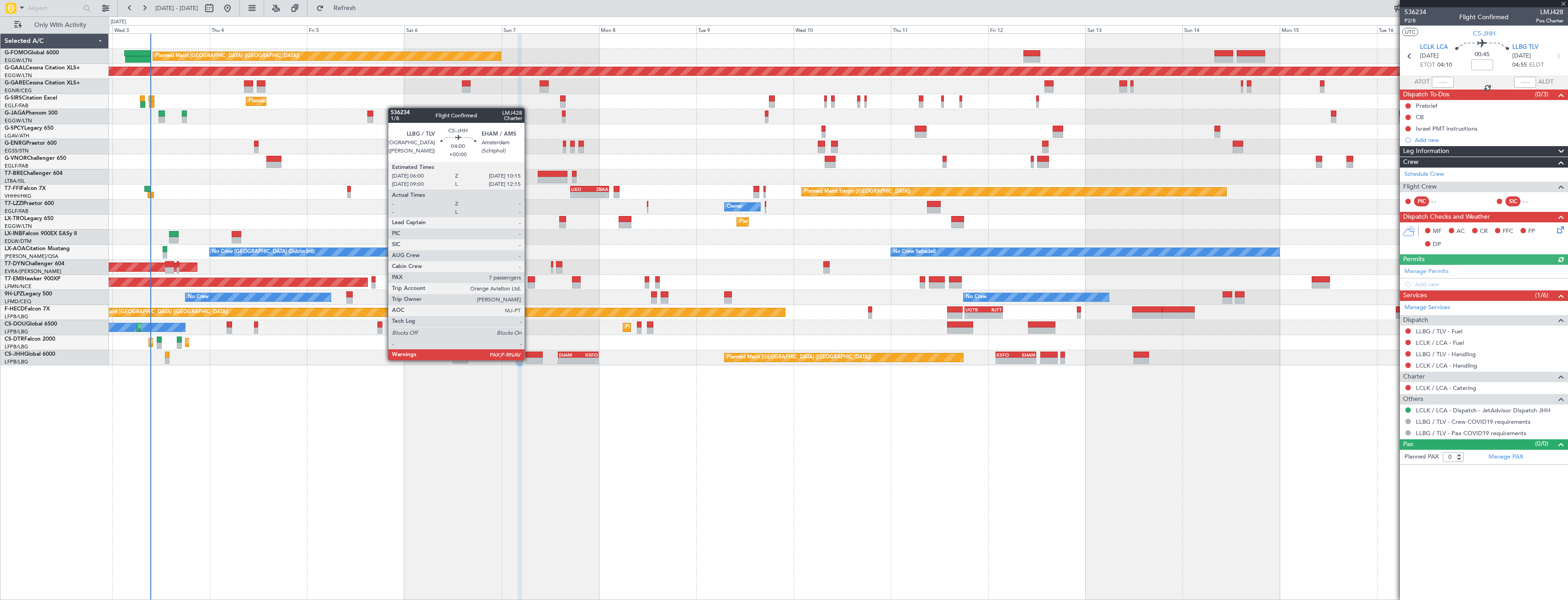
click at [529, 359] on div at bounding box center [533, 361] width 17 height 7
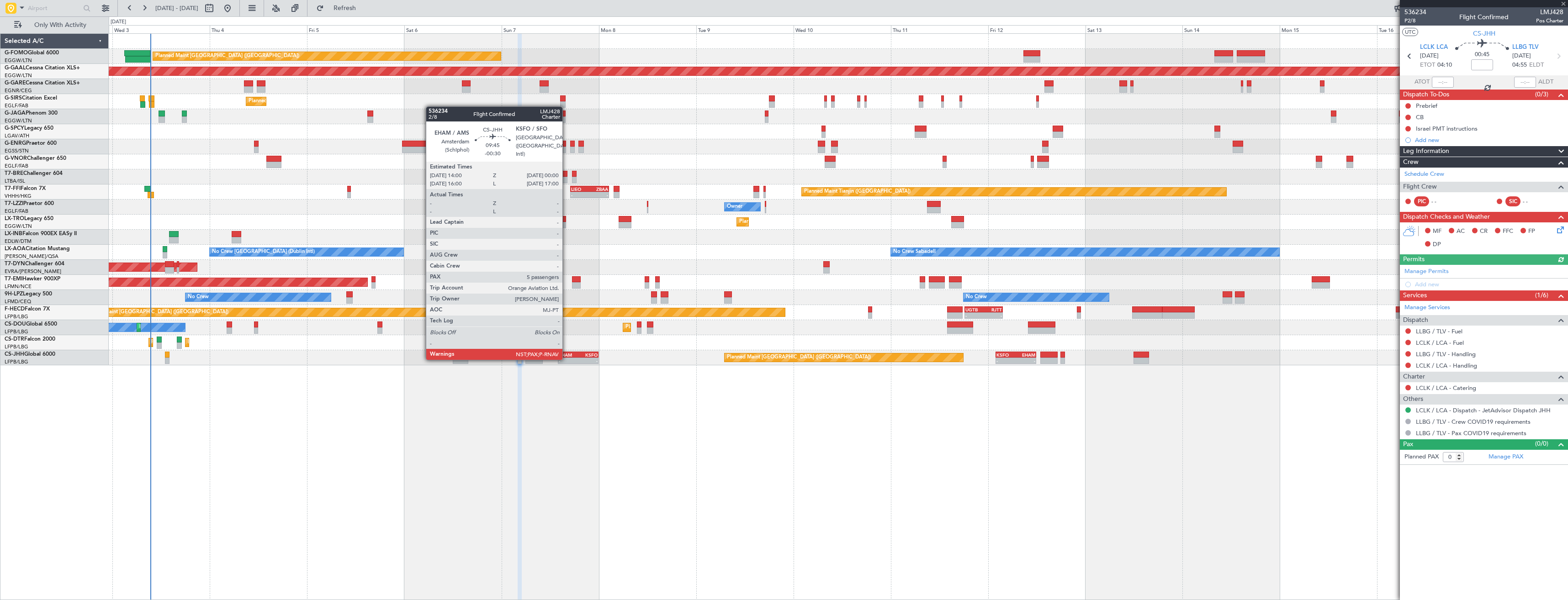
type input "7"
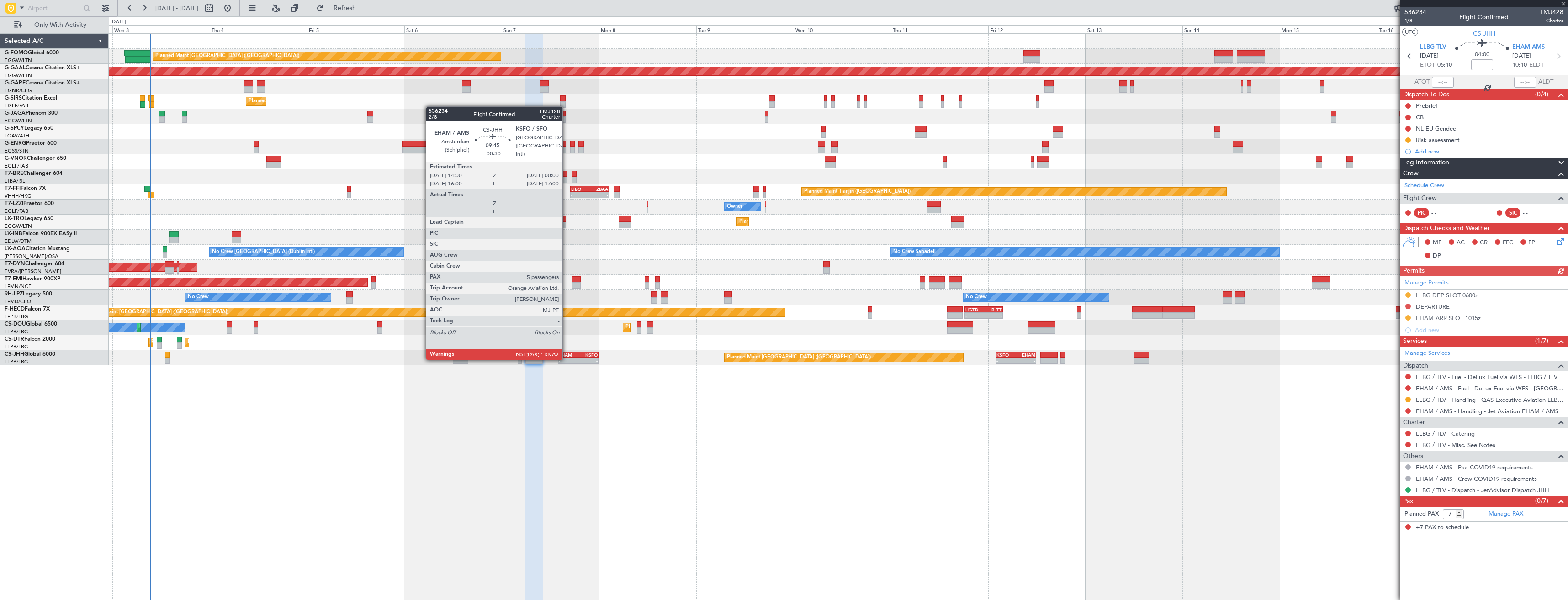
click at [567, 359] on div "-" at bounding box center [568, 361] width 19 height 5
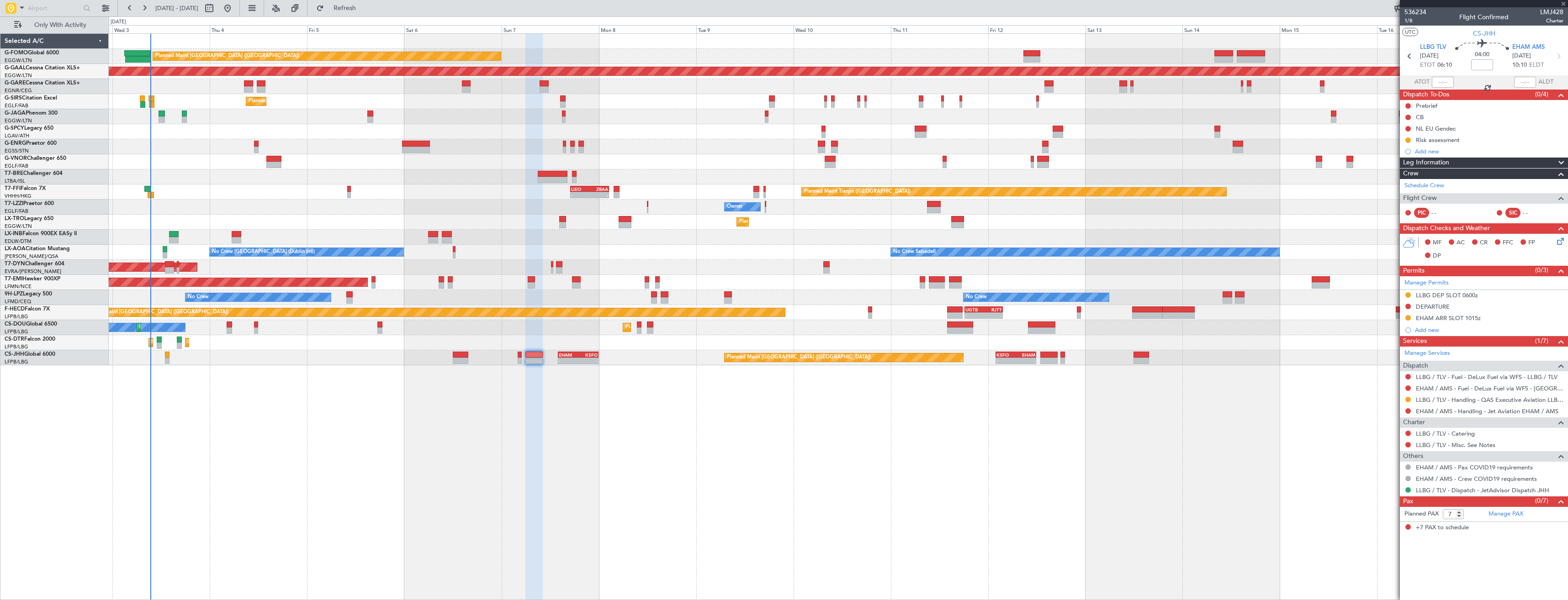
type input "-00:30"
type input "5"
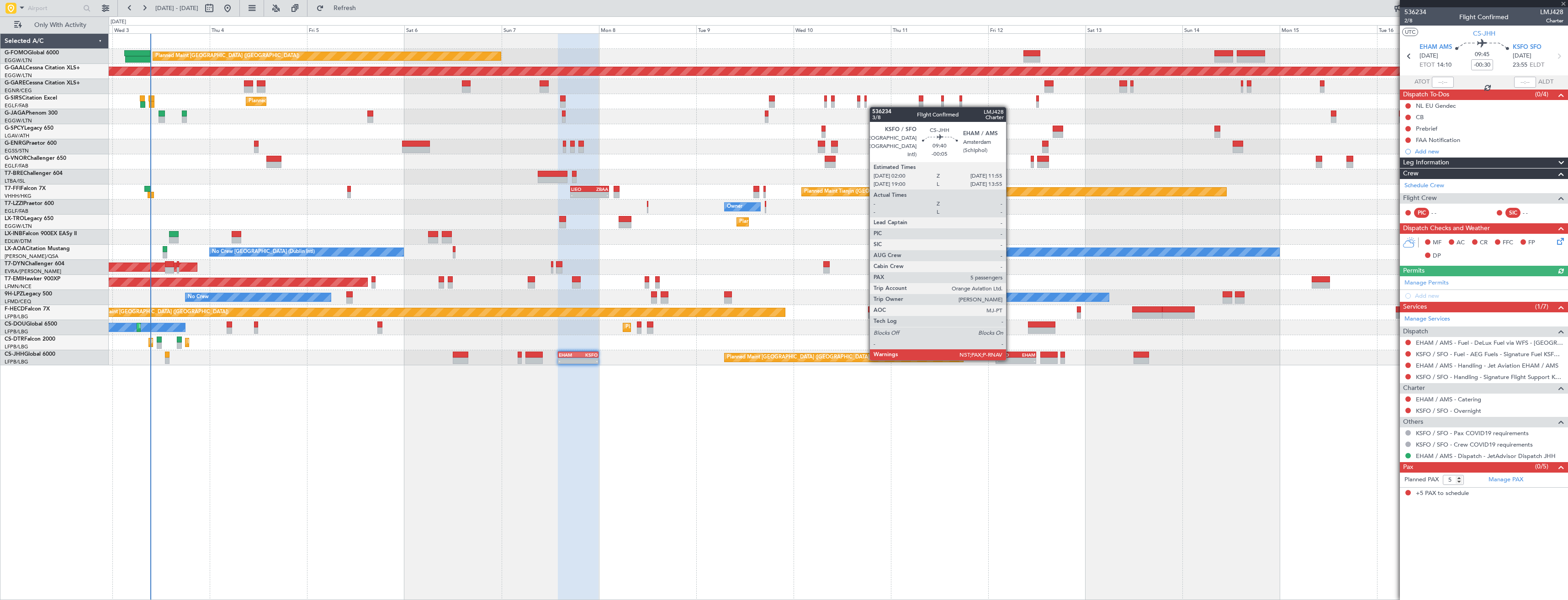
click at [1010, 359] on div "-" at bounding box center [1006, 361] width 19 height 5
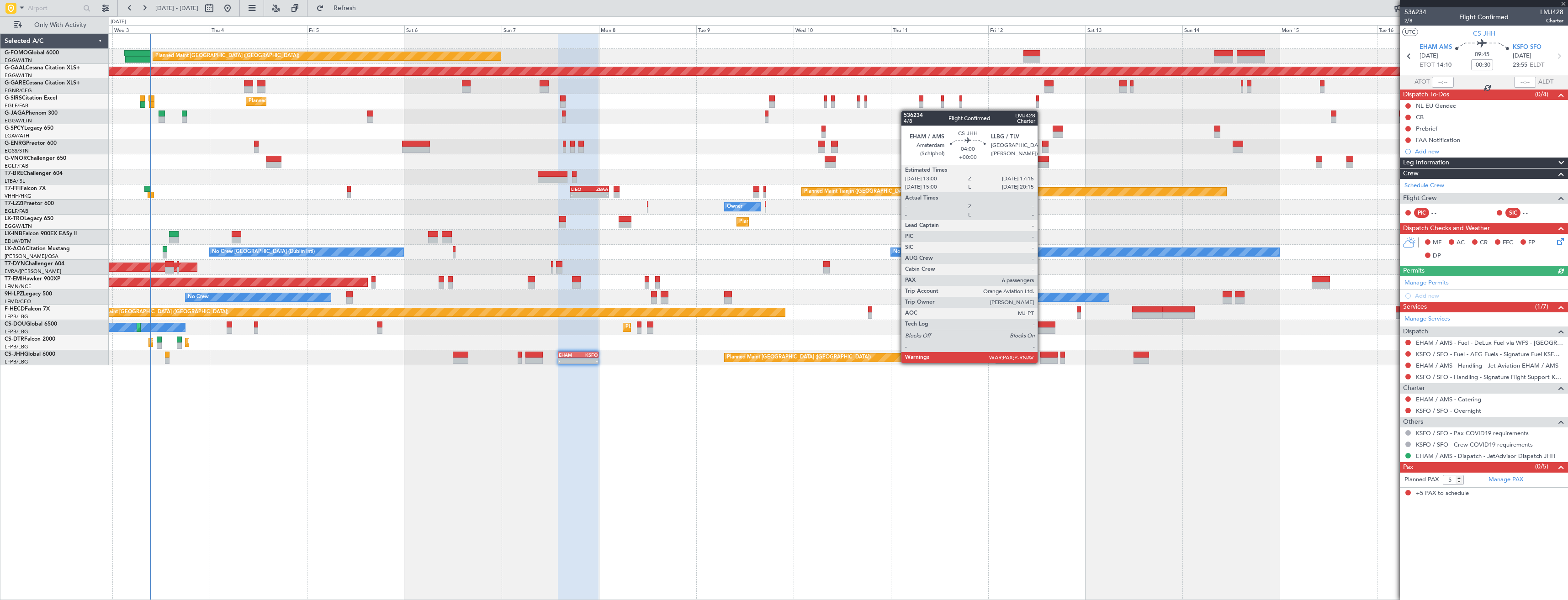
type input "-00:05"
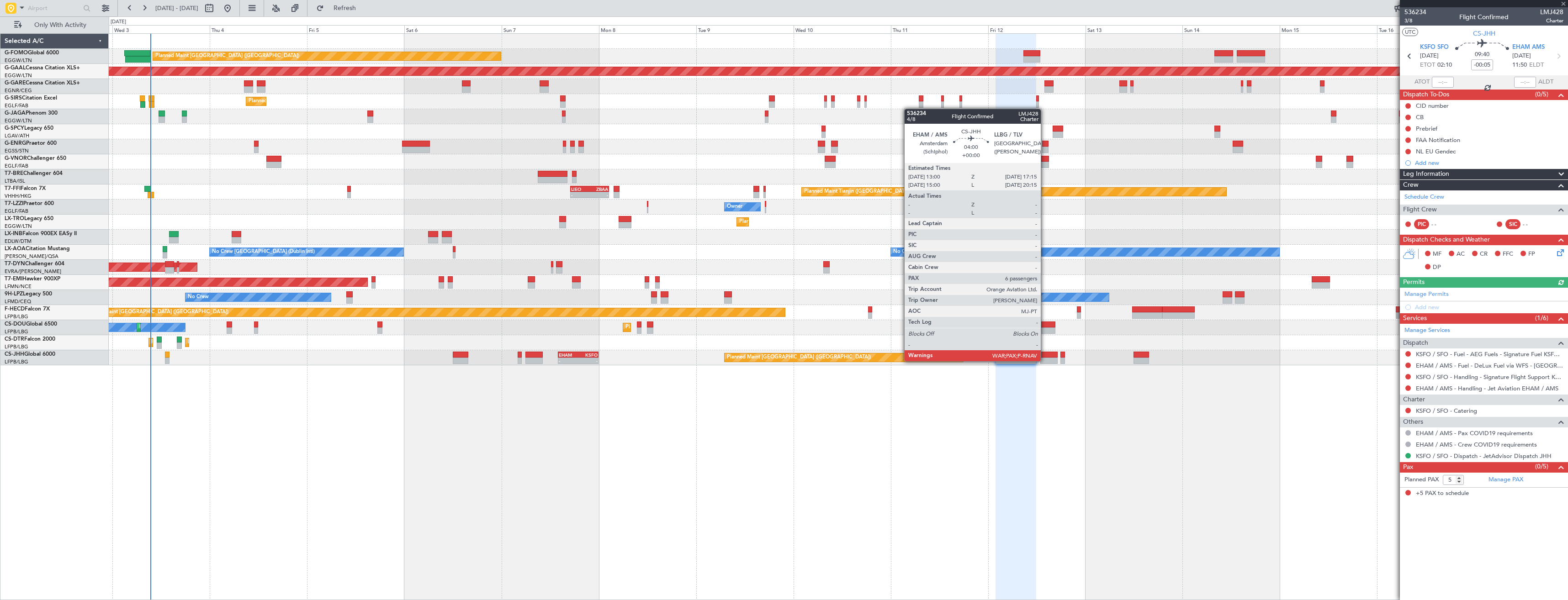
click at [1045, 361] on div at bounding box center [1048, 361] width 17 height 7
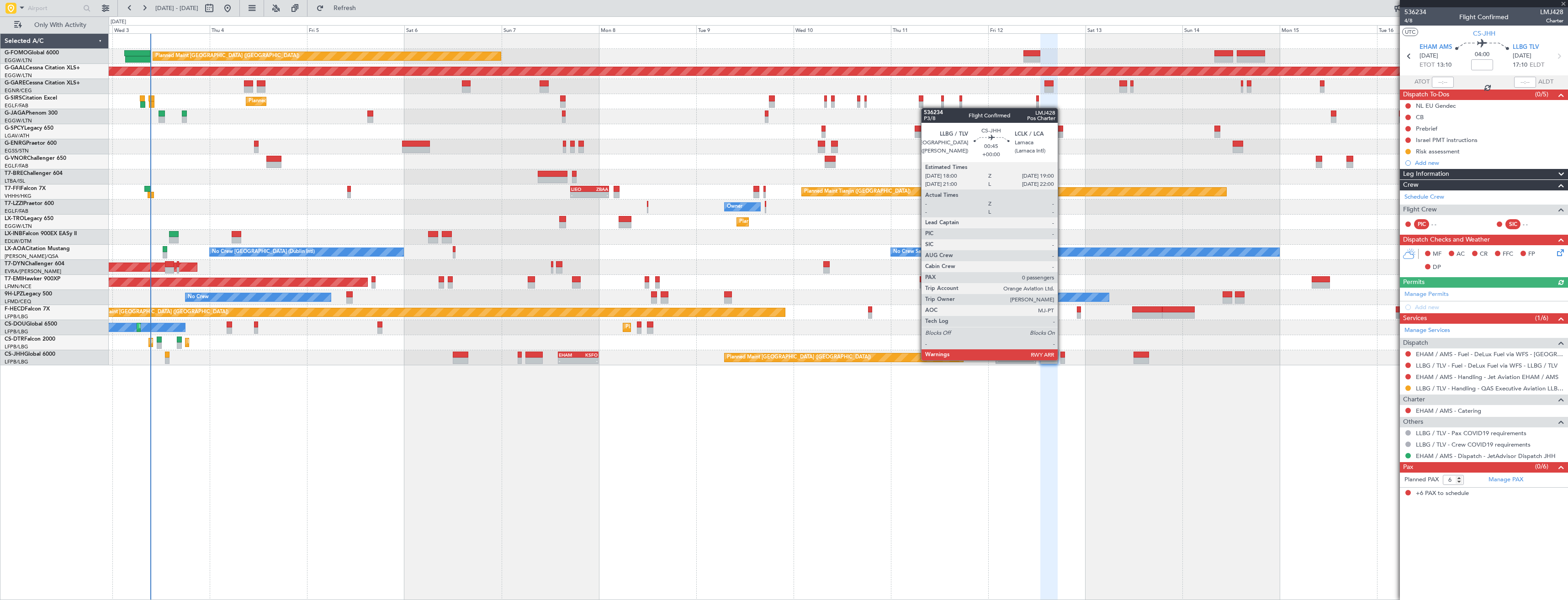
click at [1061, 359] on div at bounding box center [1062, 361] width 4 height 7
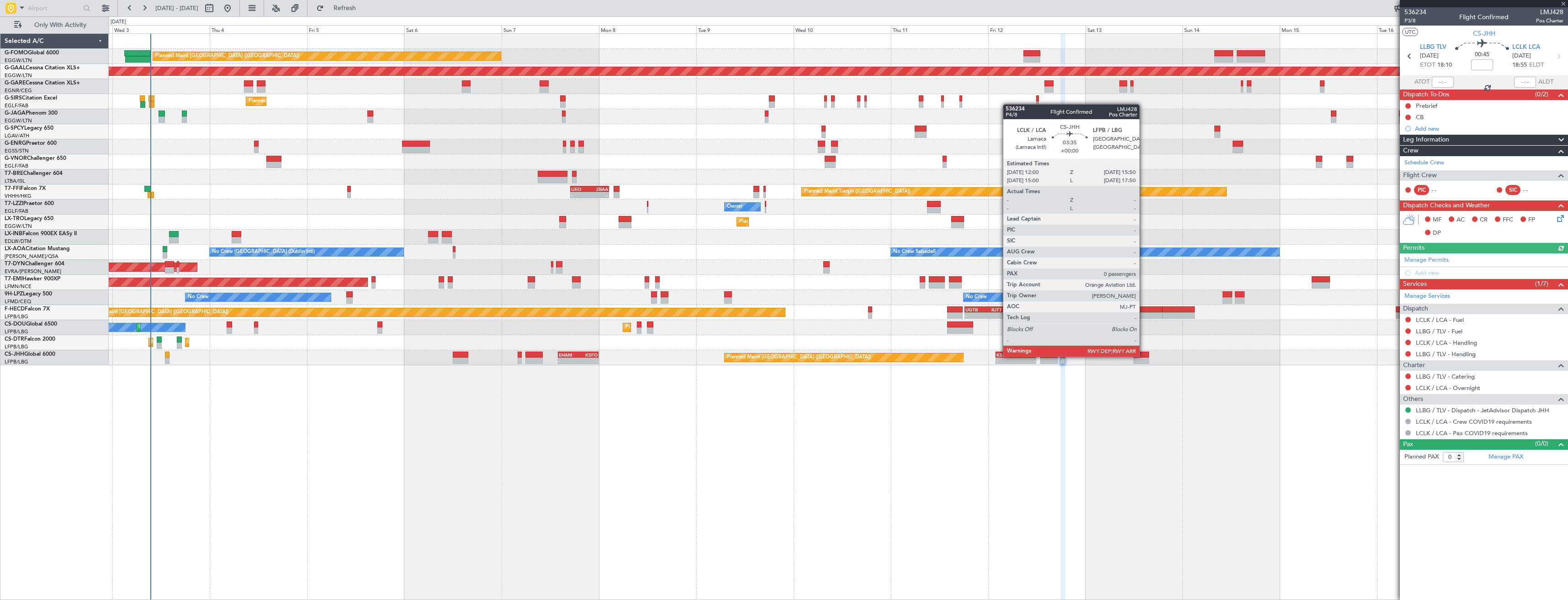
click at [1143, 355] on div at bounding box center [1141, 355] width 16 height 7
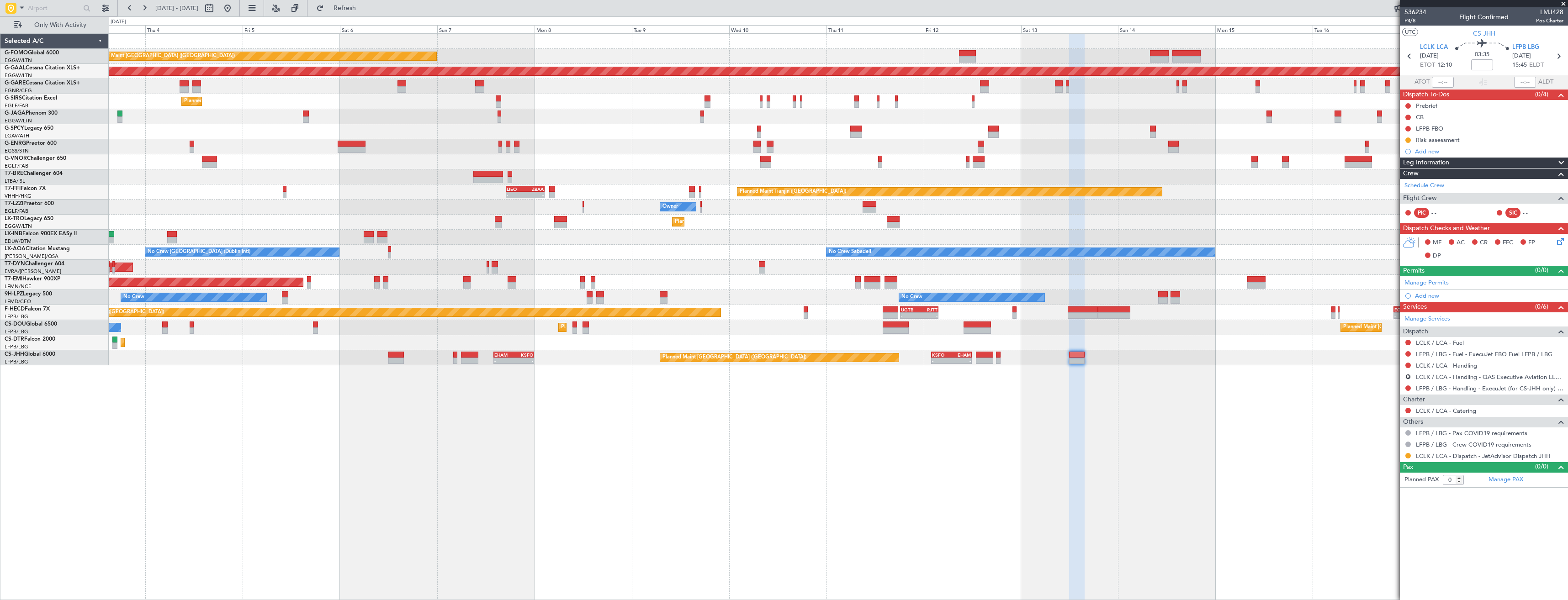
click at [1153, 371] on div "Planned Maint London (Luton) Planned Maint Dusseldorf Unplanned Maint Chester P…" at bounding box center [838, 317] width 1459 height 567
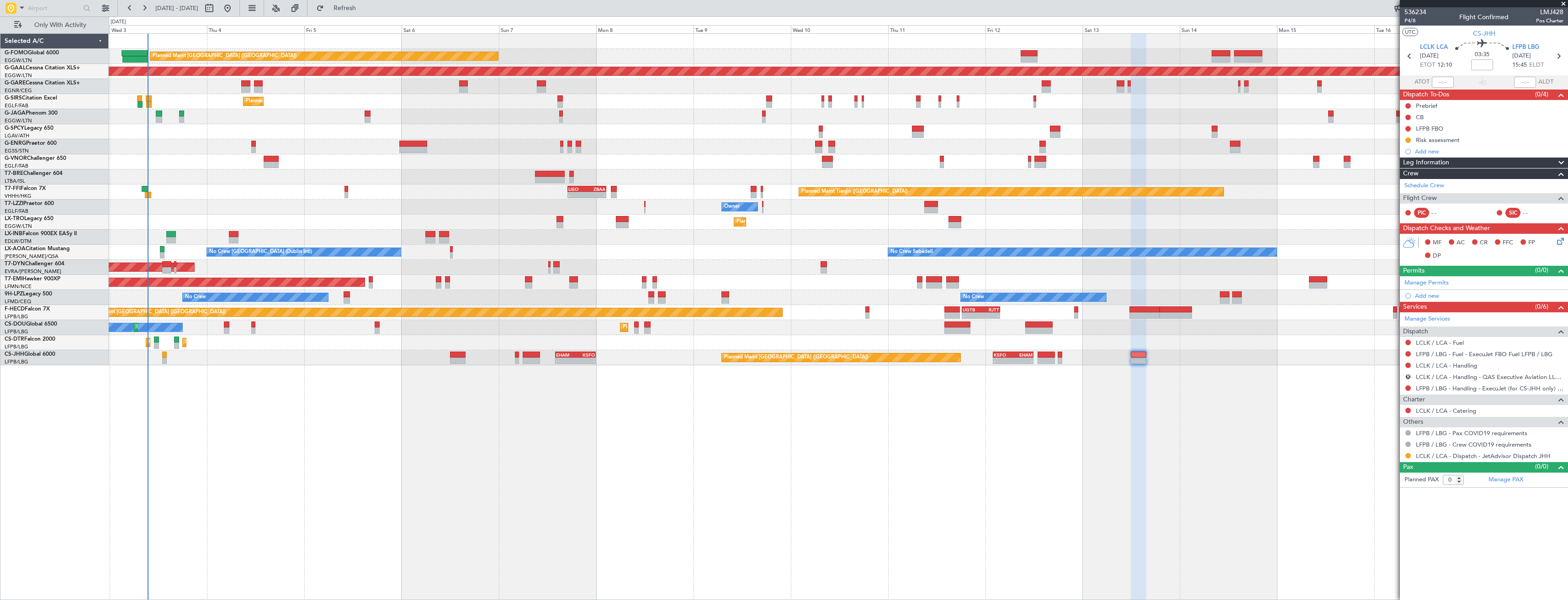
click at [1134, 395] on div at bounding box center [1138, 317] width 16 height 567
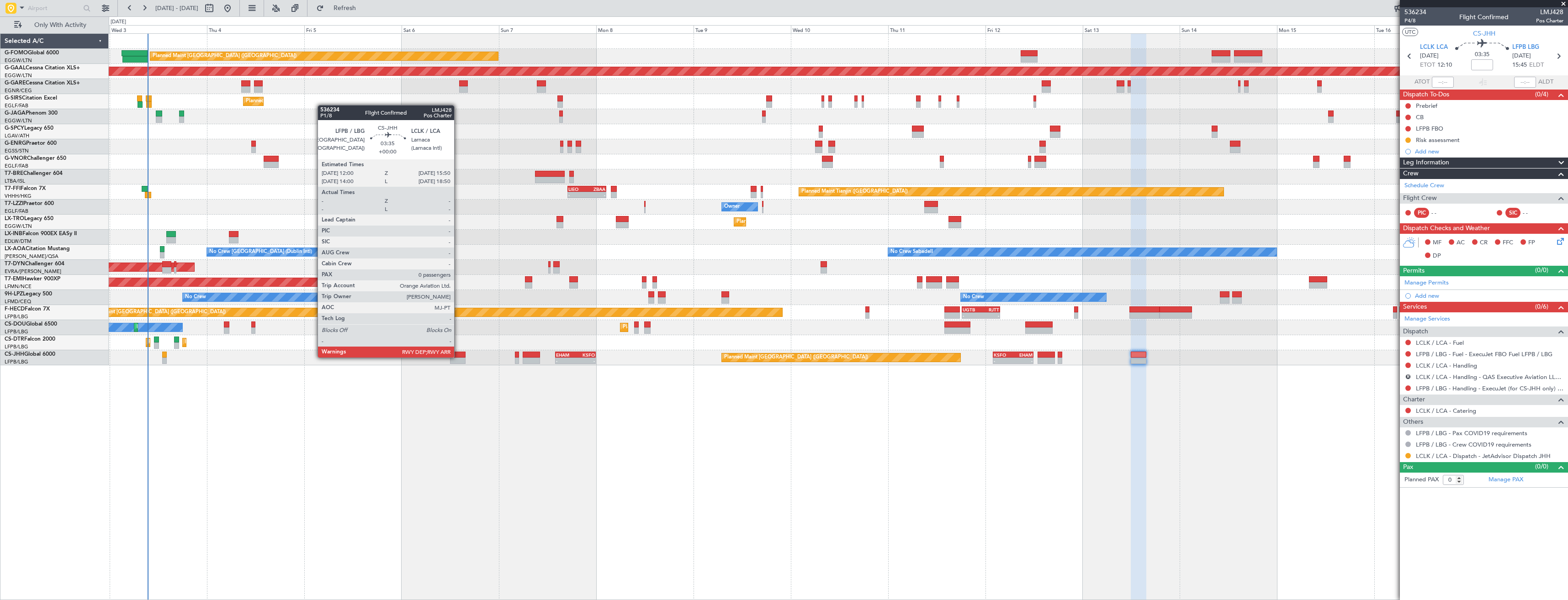
click at [458, 357] on div at bounding box center [457, 355] width 16 height 7
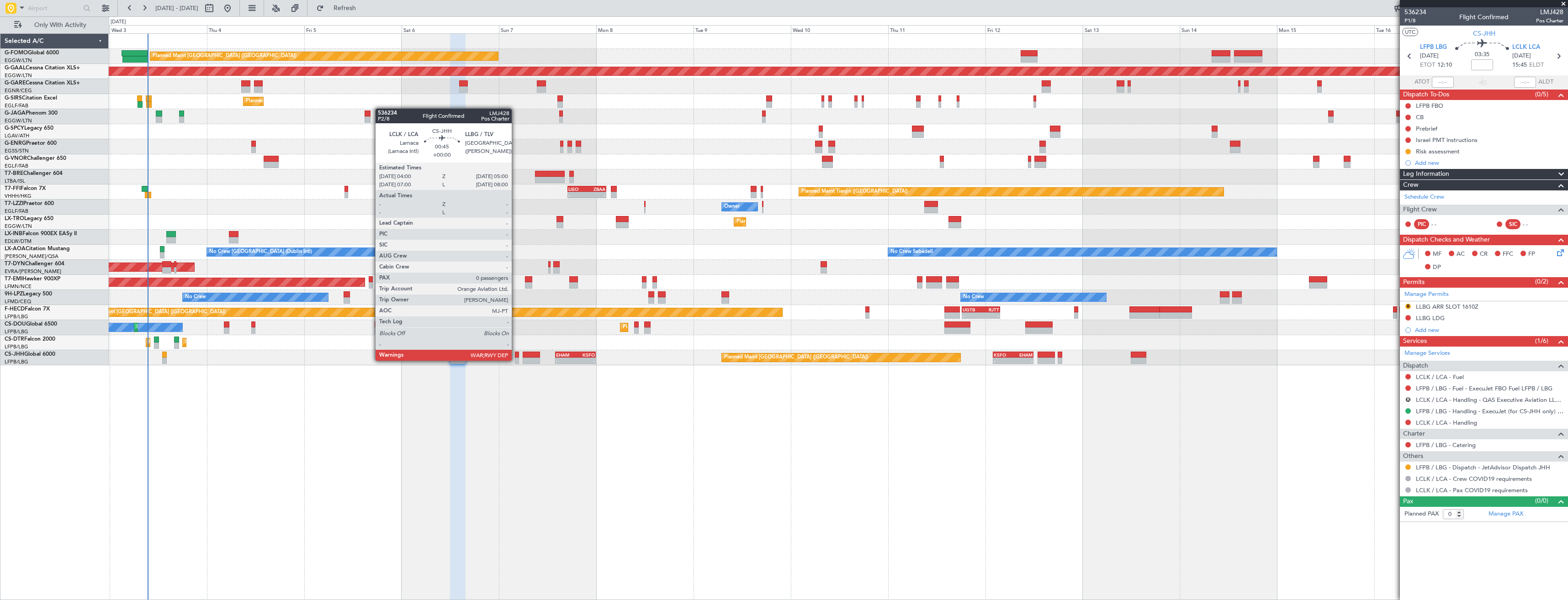
click at [515, 360] on div at bounding box center [517, 361] width 4 height 7
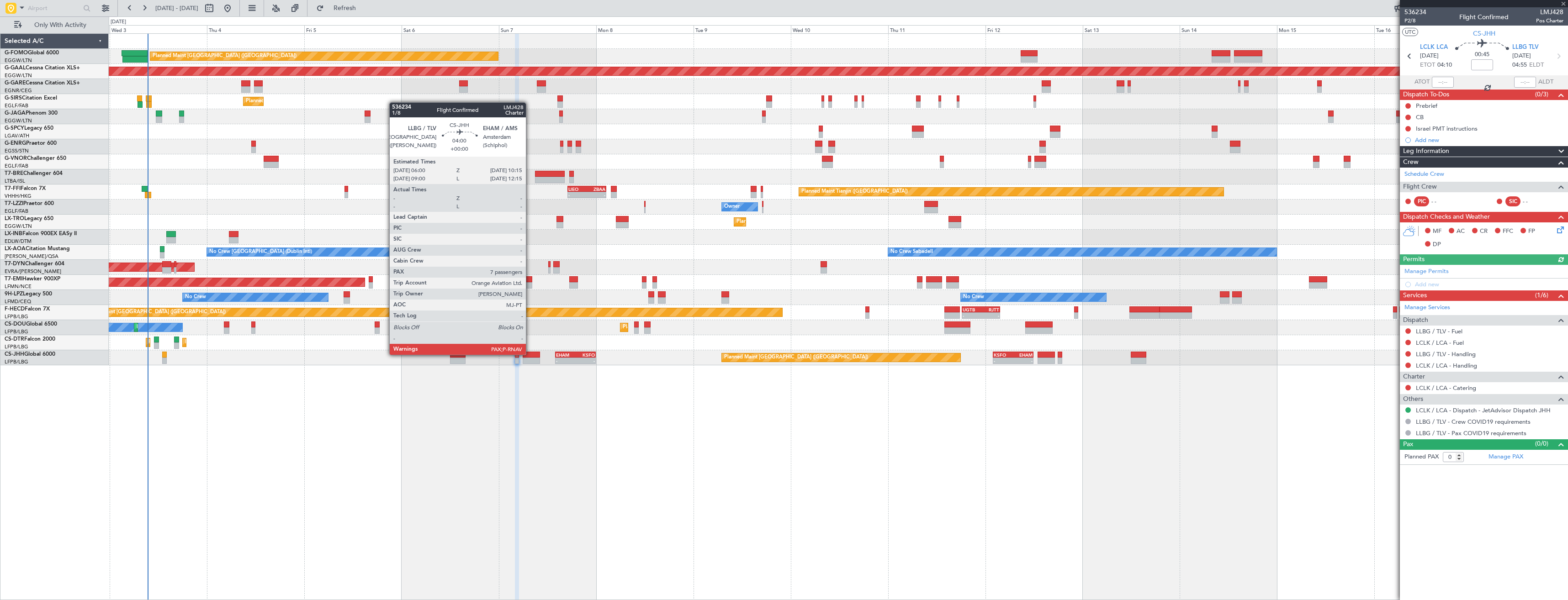
click at [530, 354] on div at bounding box center [531, 355] width 17 height 7
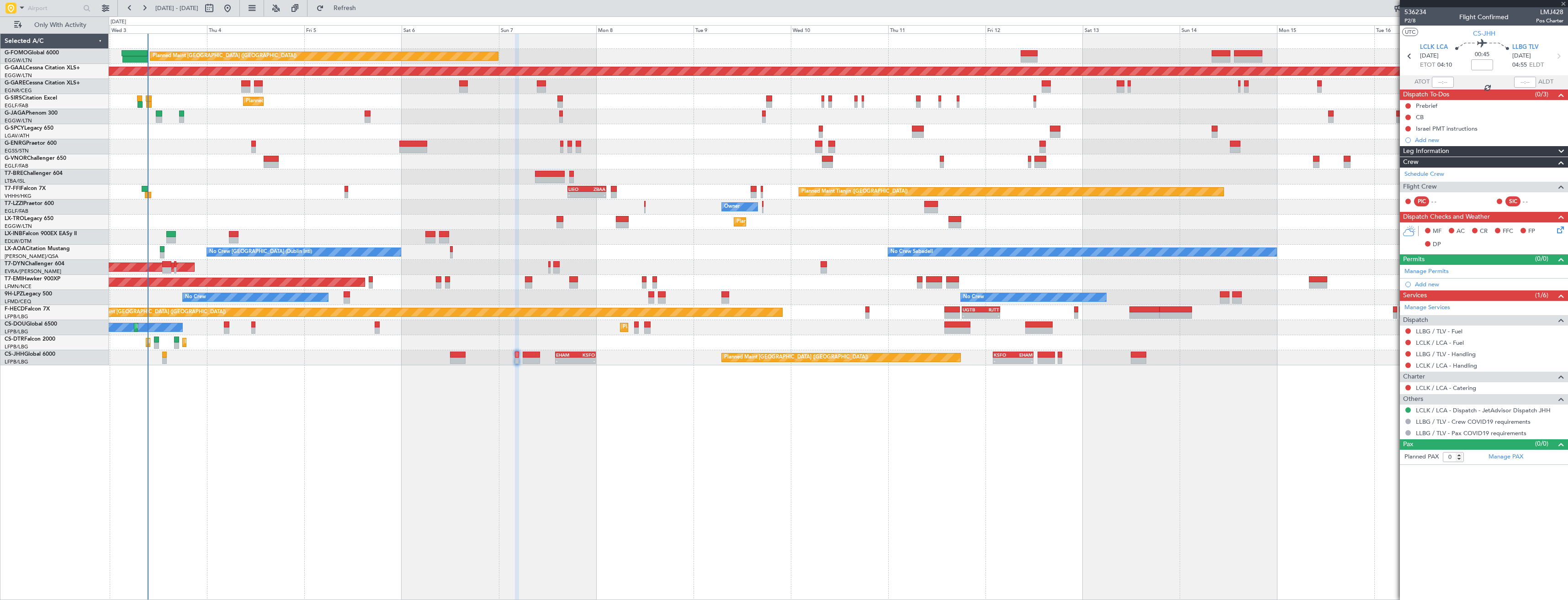
type input "7"
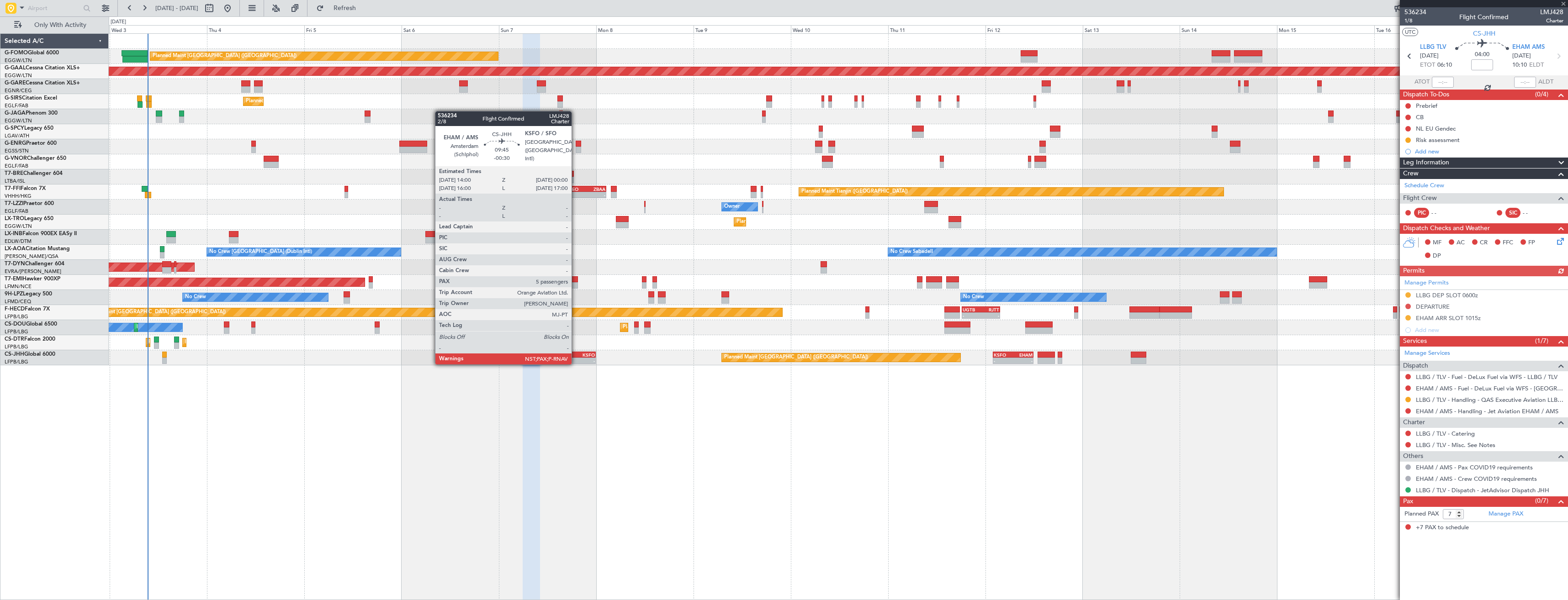
click at [576, 364] on div "- -" at bounding box center [575, 361] width 41 height 7
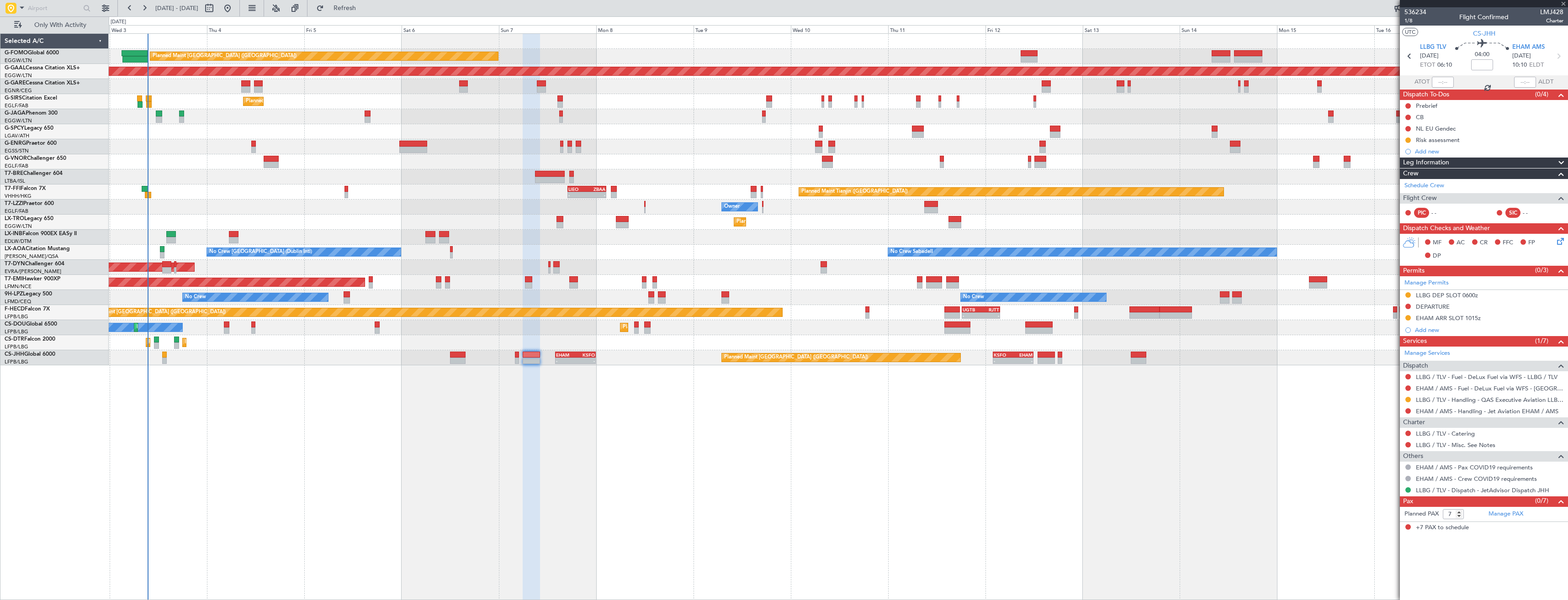
type input "-00:30"
type input "5"
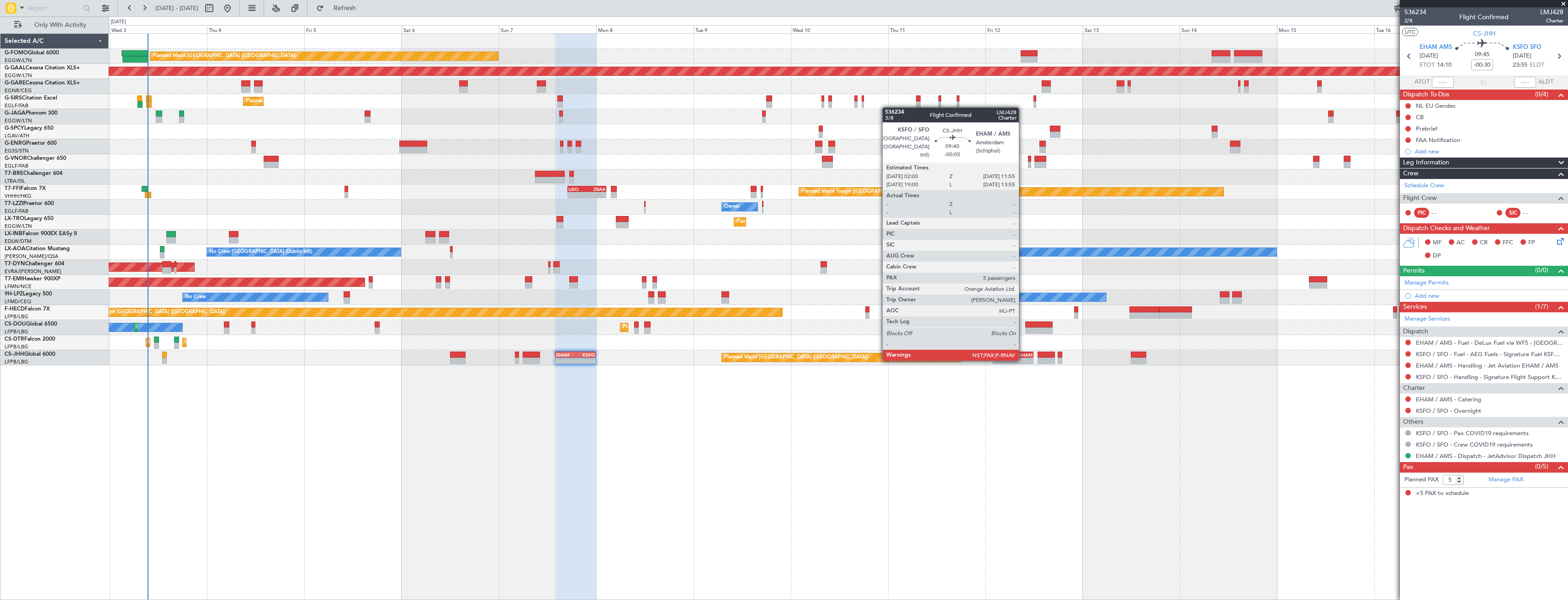
click at [1023, 360] on div "-" at bounding box center [1023, 361] width 19 height 5
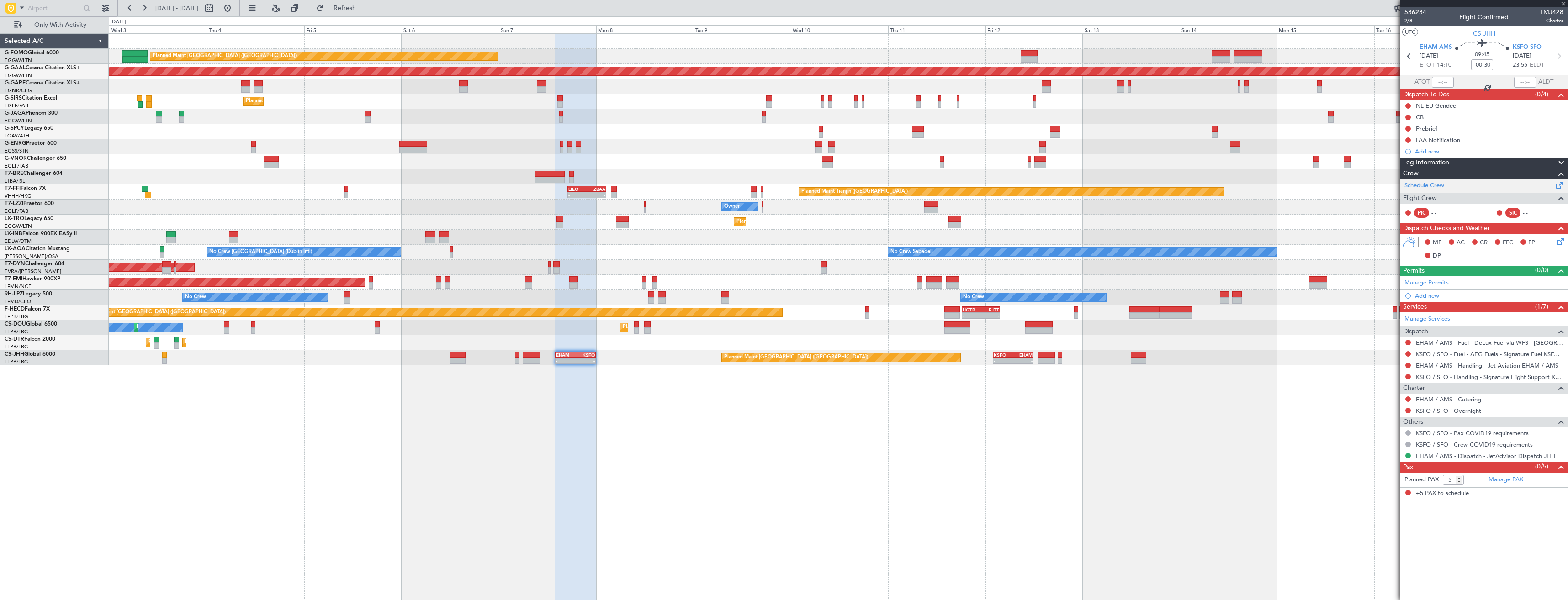
type input "-00:05"
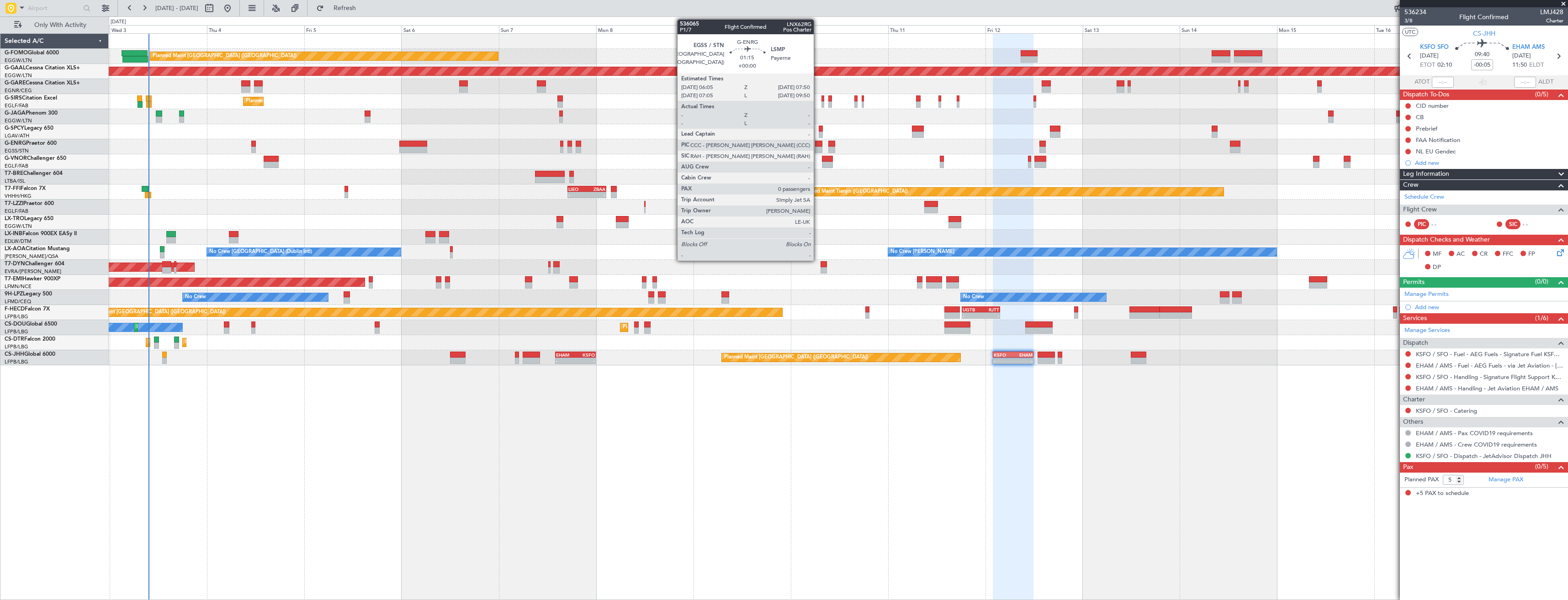
click at [817, 146] on div at bounding box center [819, 143] width 7 height 7
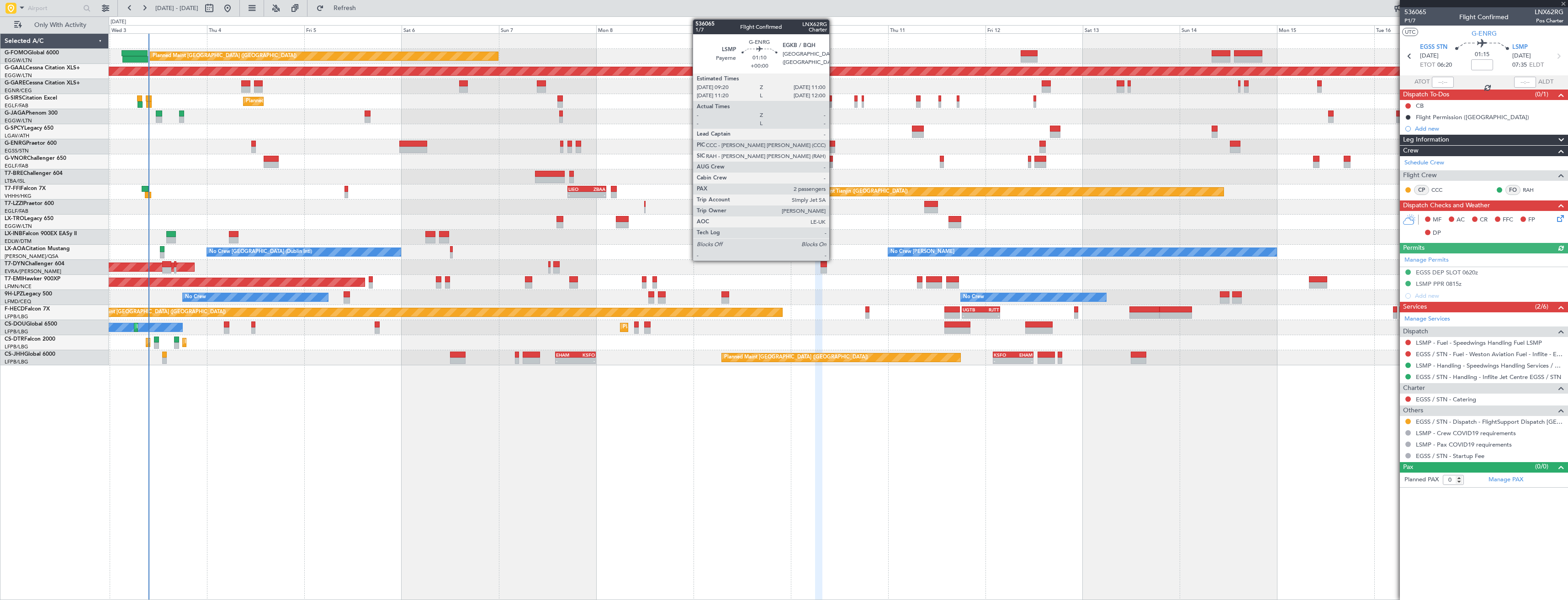
click at [833, 147] on div at bounding box center [831, 149] width 7 height 7
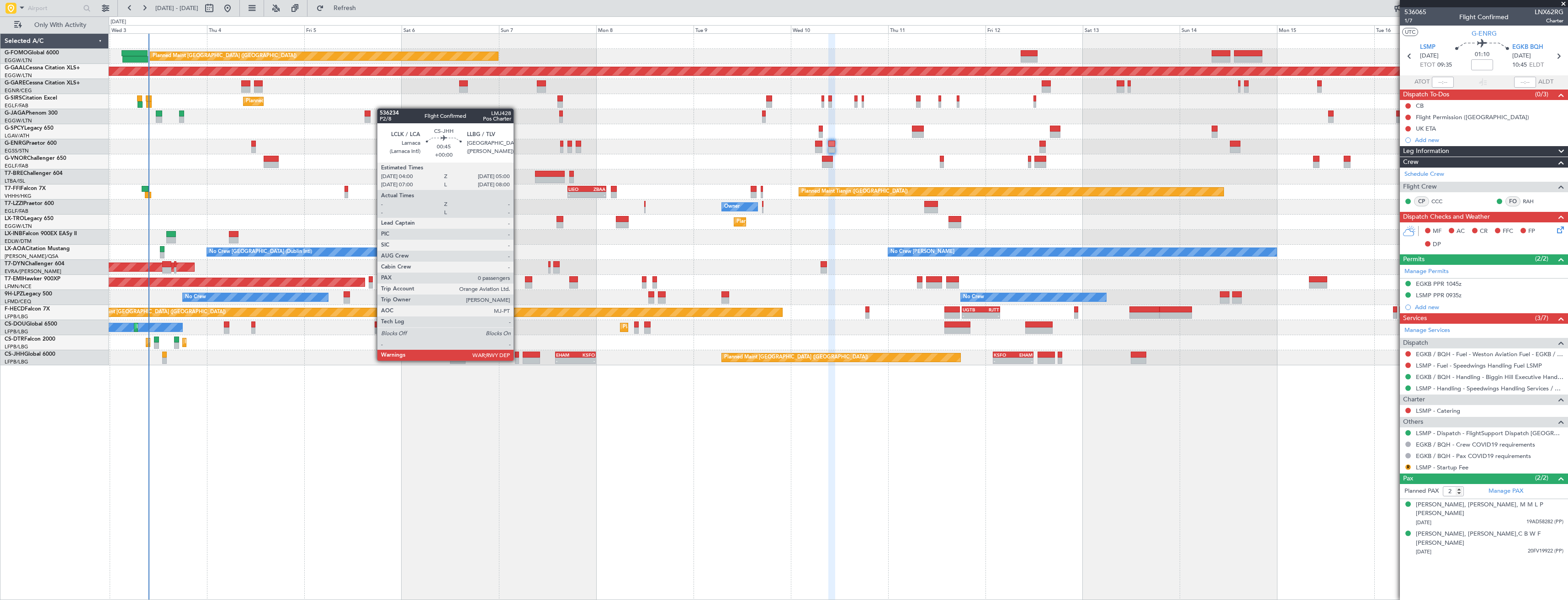
click at [518, 360] on div at bounding box center [517, 361] width 4 height 7
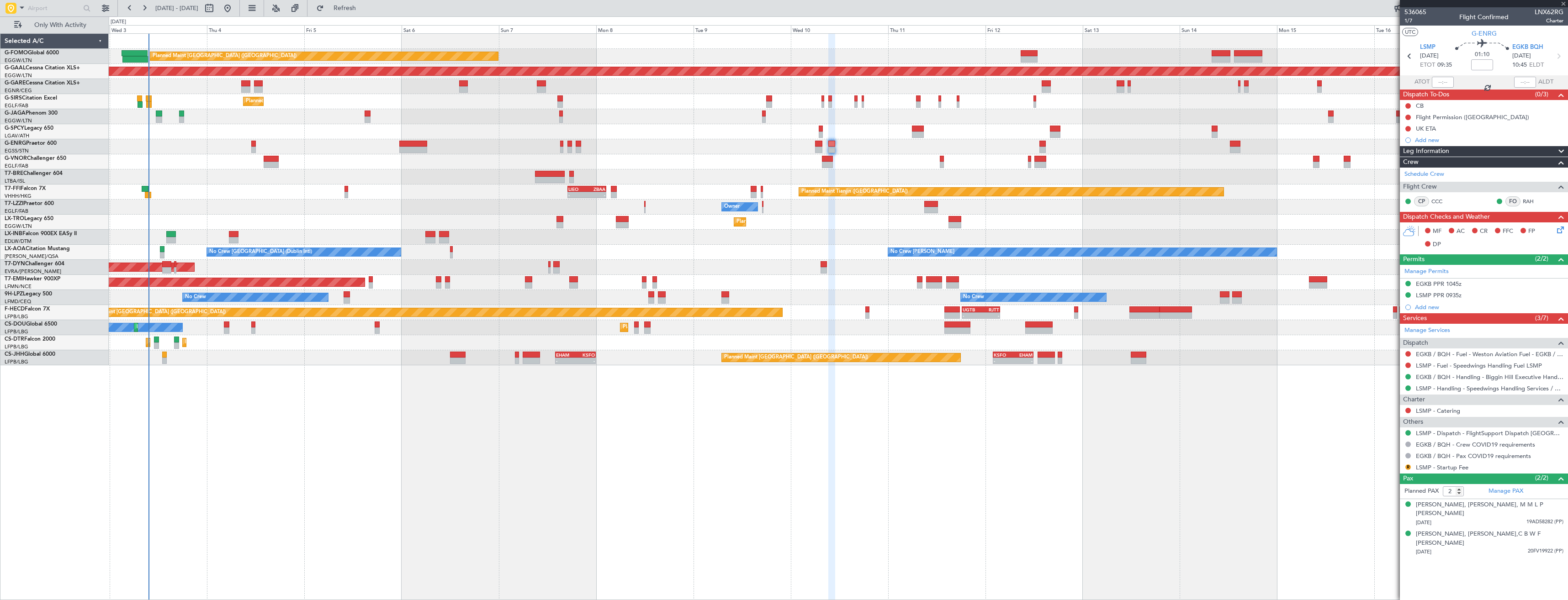
type input "0"
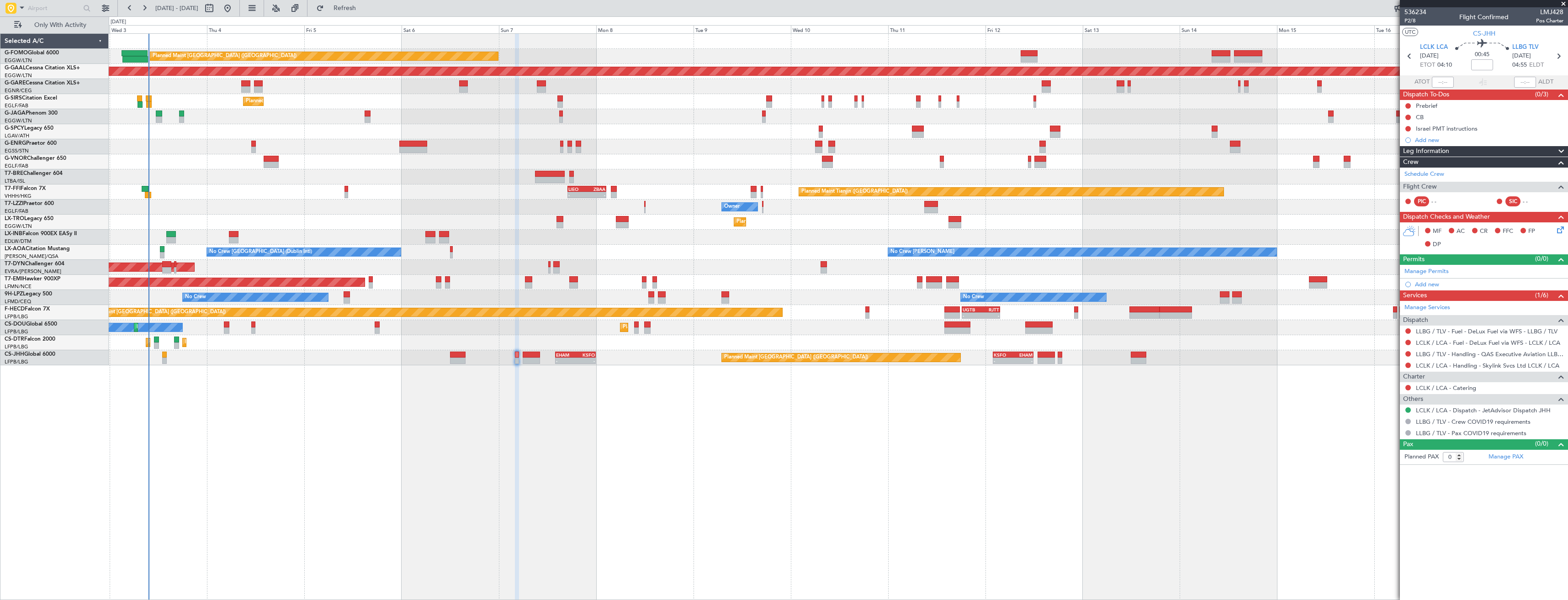
click at [1562, 5] on span at bounding box center [1564, 4] width 9 height 8
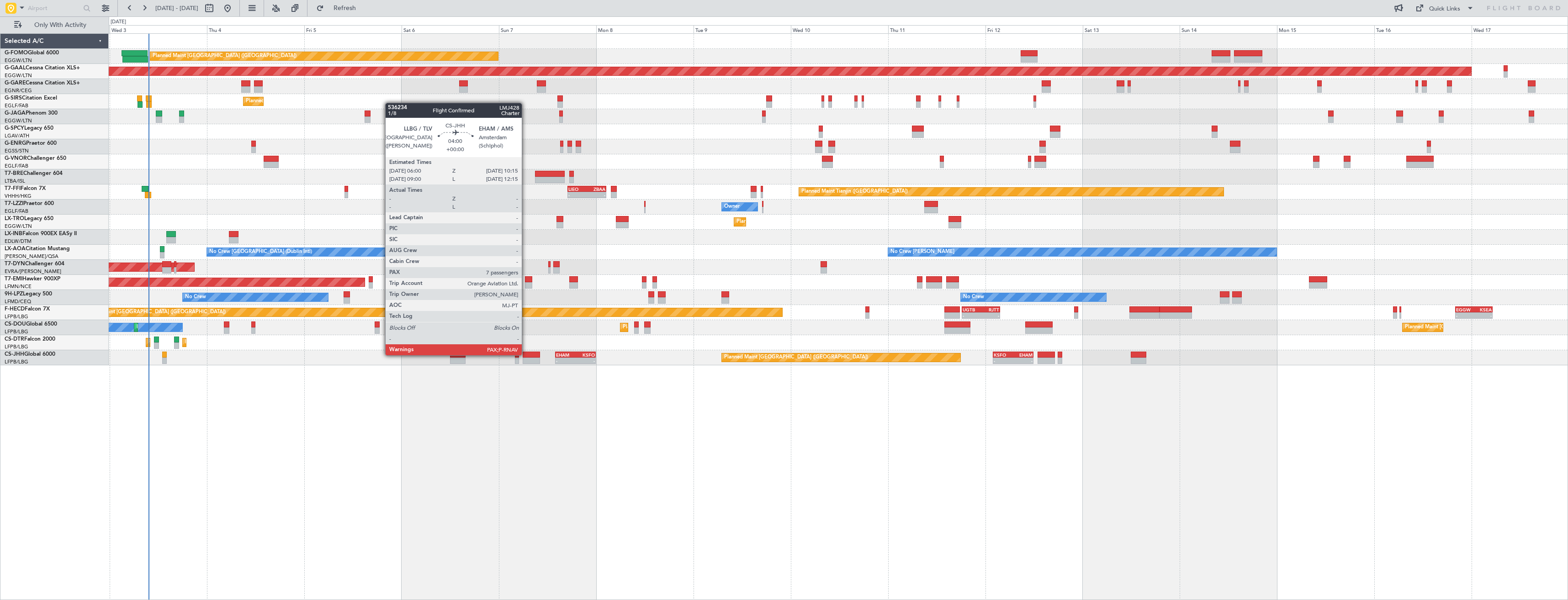
click at [526, 355] on div at bounding box center [531, 355] width 17 height 7
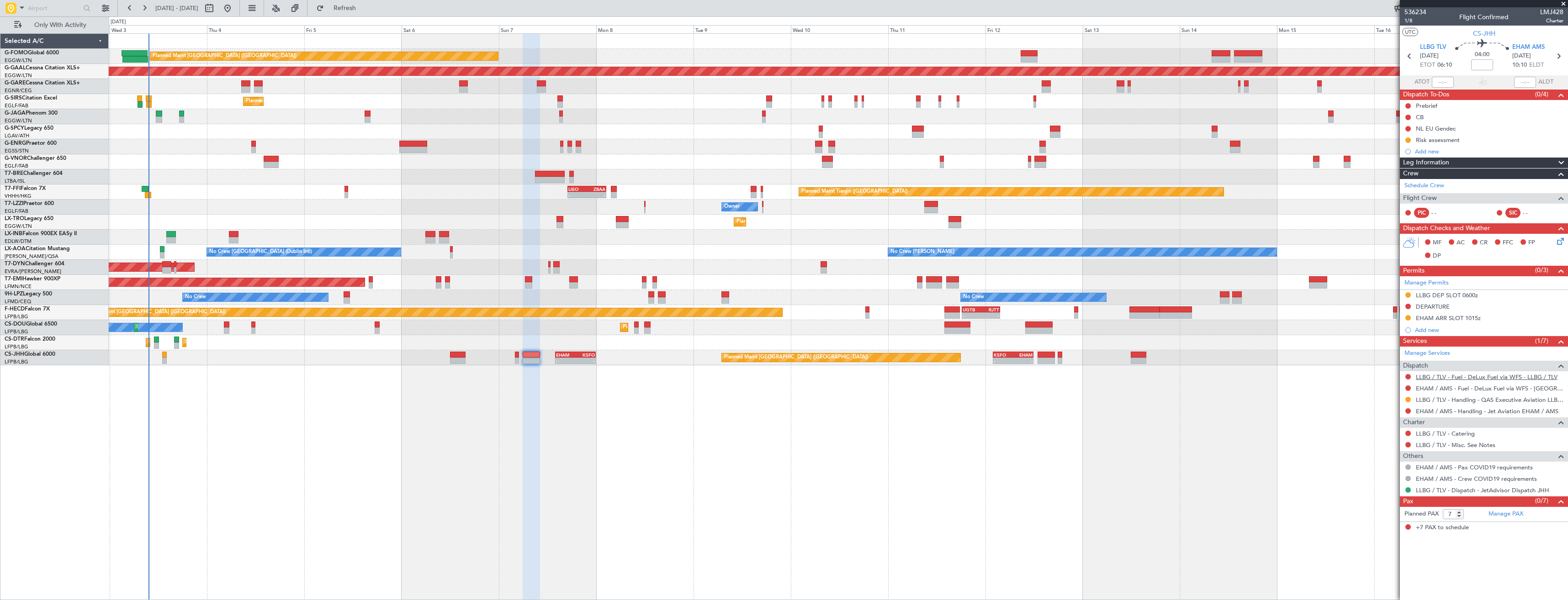
click at [1471, 378] on link "LLBG / TLV - Fuel - DeLux Fuel via WFS - LLBG / TLV" at bounding box center [1486, 377] width 141 height 7
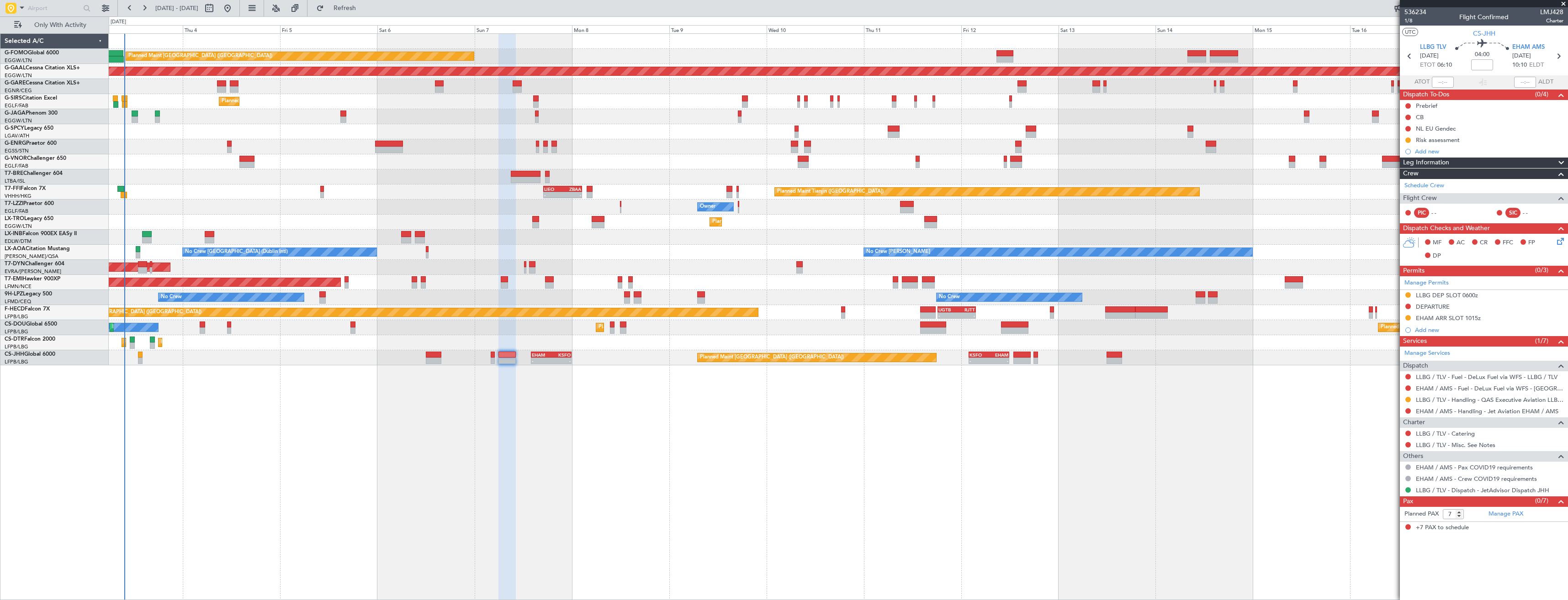
click at [272, 137] on div "Cleaning Athens (Eleftherios Venizelos Intl) Planned Maint Athens (Eleftherios …" at bounding box center [838, 132] width 1459 height 15
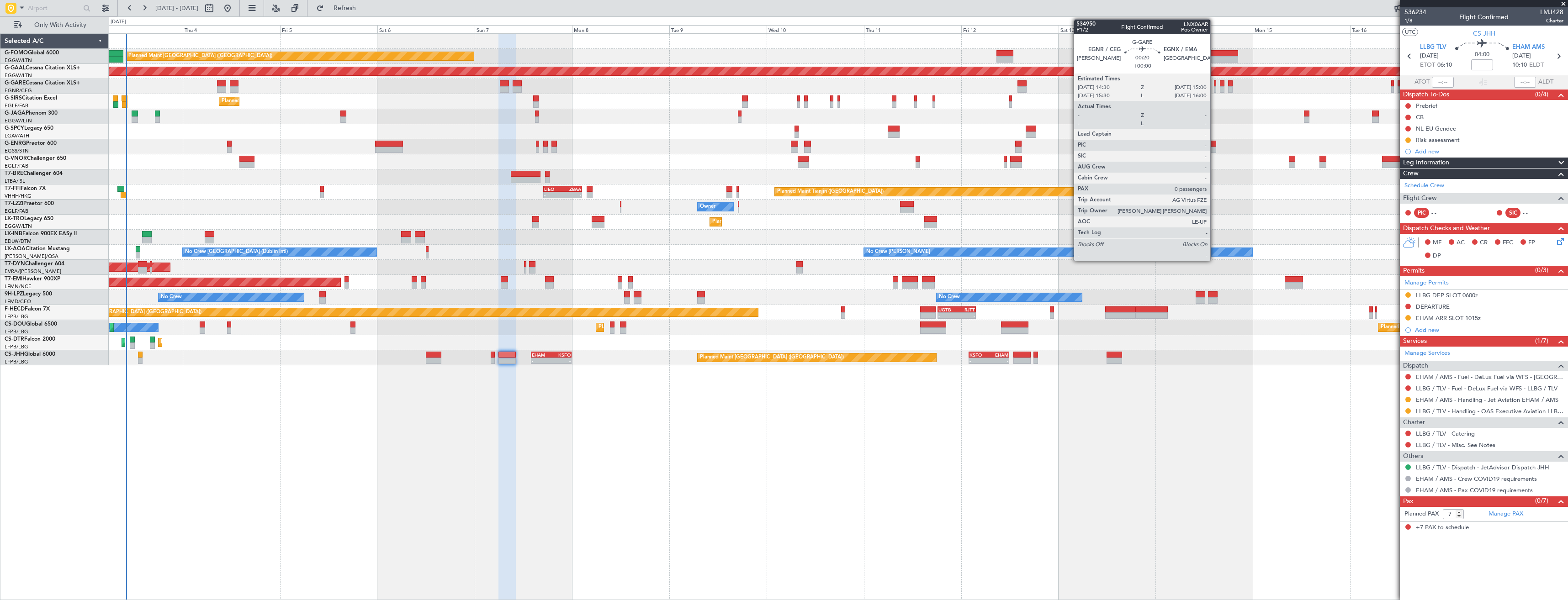
click at [1214, 86] on div at bounding box center [1215, 89] width 2 height 7
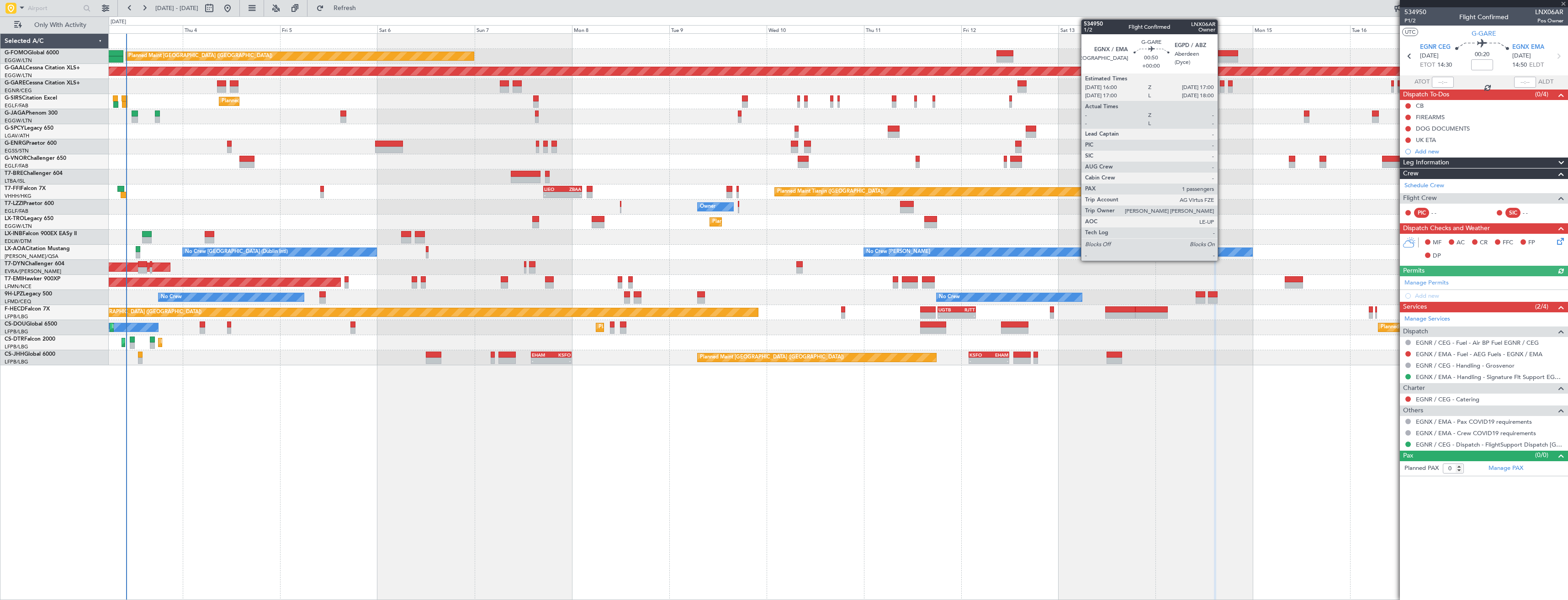
click at [1221, 86] on div at bounding box center [1222, 83] width 4 height 7
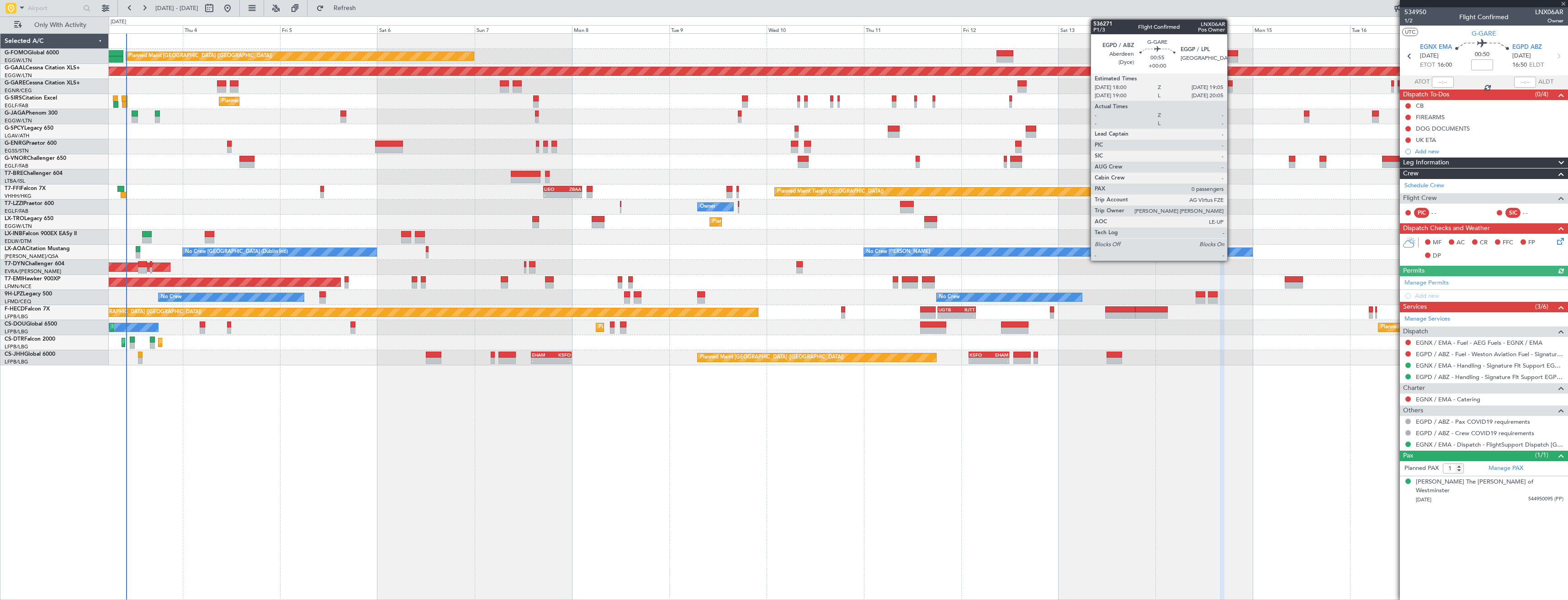
click at [1231, 84] on div at bounding box center [1230, 83] width 4 height 7
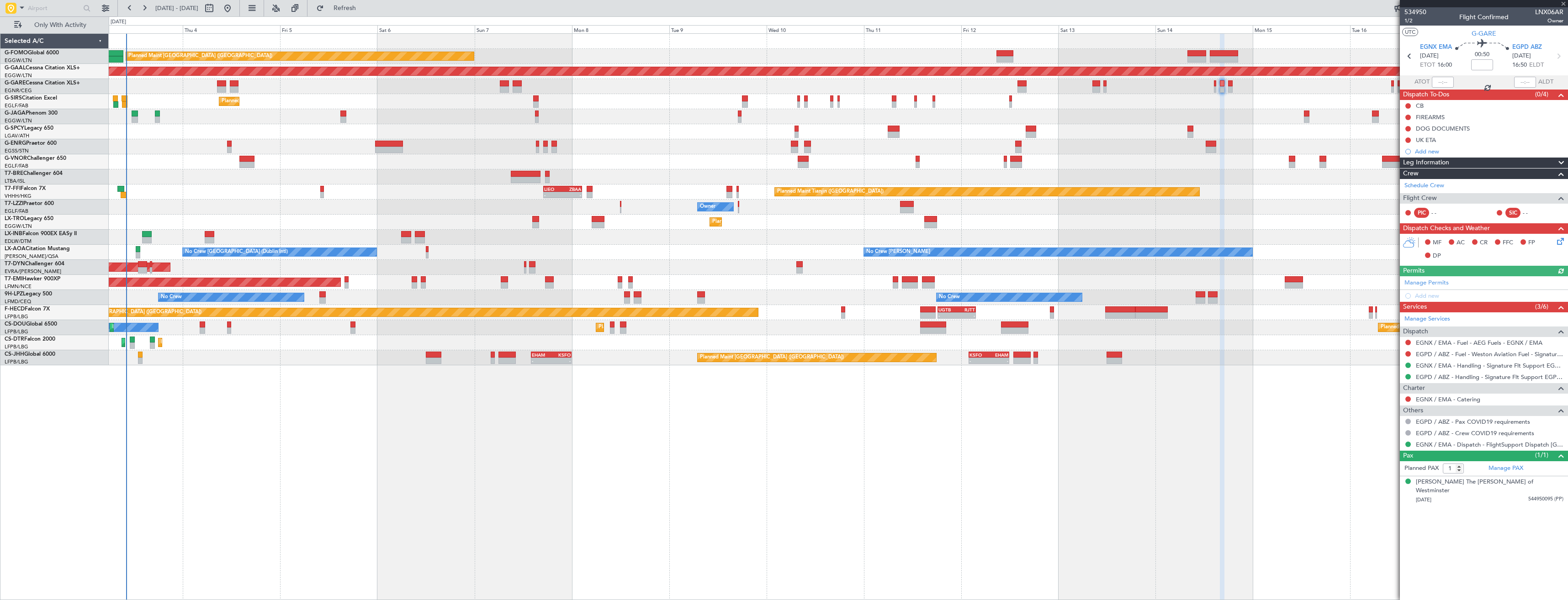
type input "0"
click at [1407, 422] on button "R" at bounding box center [1407, 421] width 5 height 5
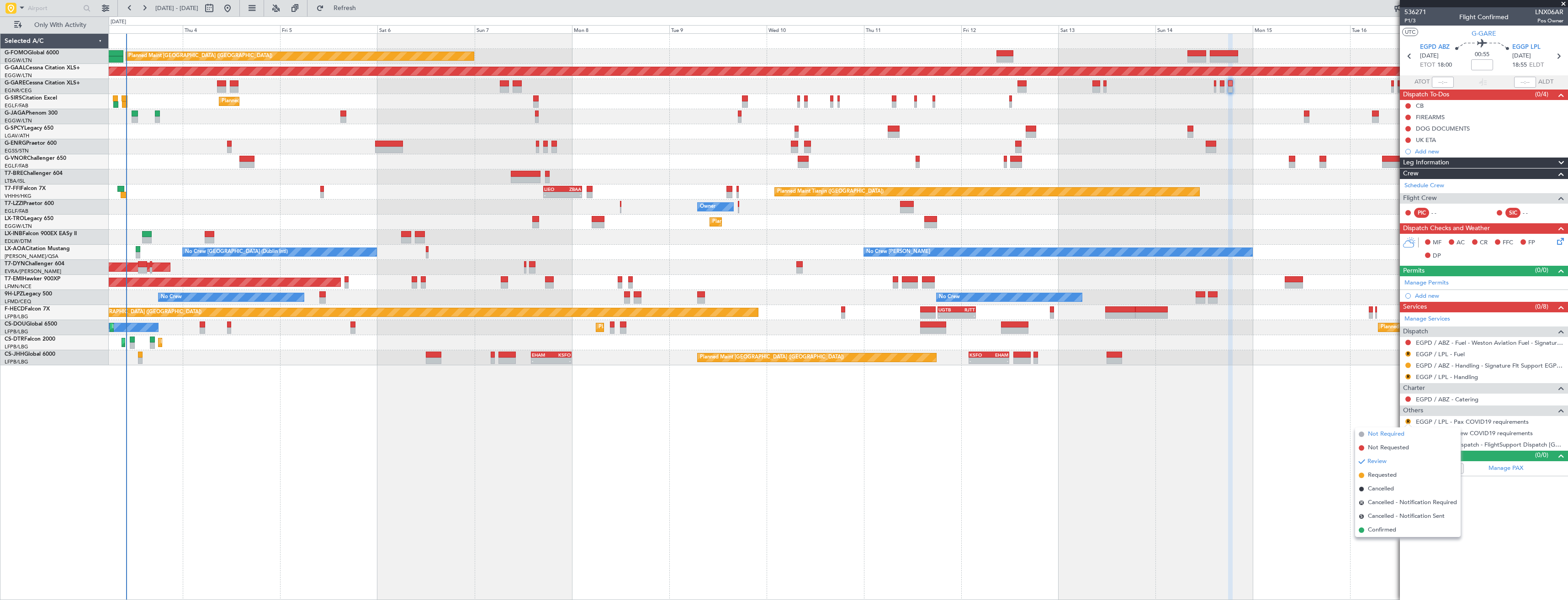
click at [1384, 430] on span "Not Required" at bounding box center [1386, 434] width 36 height 9
click at [1408, 430] on button "R" at bounding box center [1407, 433] width 5 height 5
click at [1376, 449] on span "Not Required" at bounding box center [1386, 445] width 36 height 9
click at [1406, 444] on button at bounding box center [1407, 444] width 5 height 5
click at [1372, 549] on span "Confirmed" at bounding box center [1382, 553] width 28 height 9
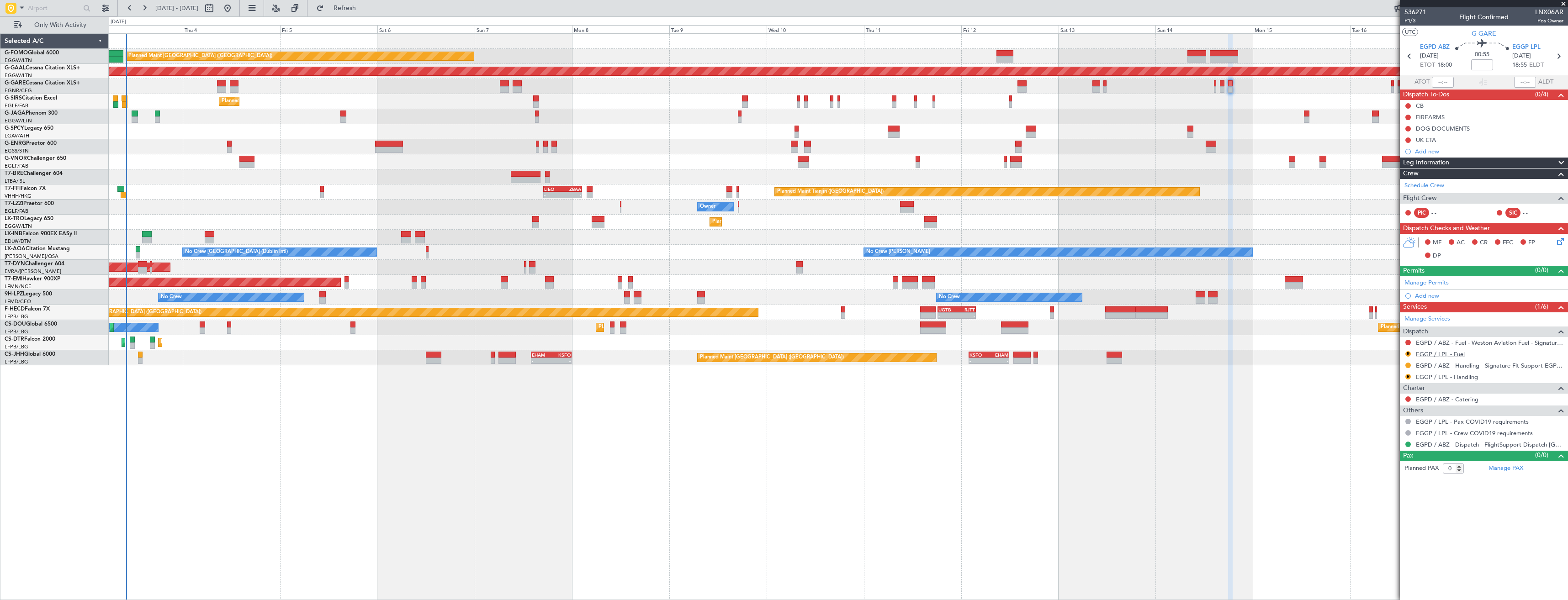
click at [1437, 354] on link "EGGP / LPL - Fuel" at bounding box center [1440, 354] width 49 height 7
click at [1275, 100] on div "Planned Maint [GEOGRAPHIC_DATA] ([GEOGRAPHIC_DATA])" at bounding box center [838, 102] width 1459 height 15
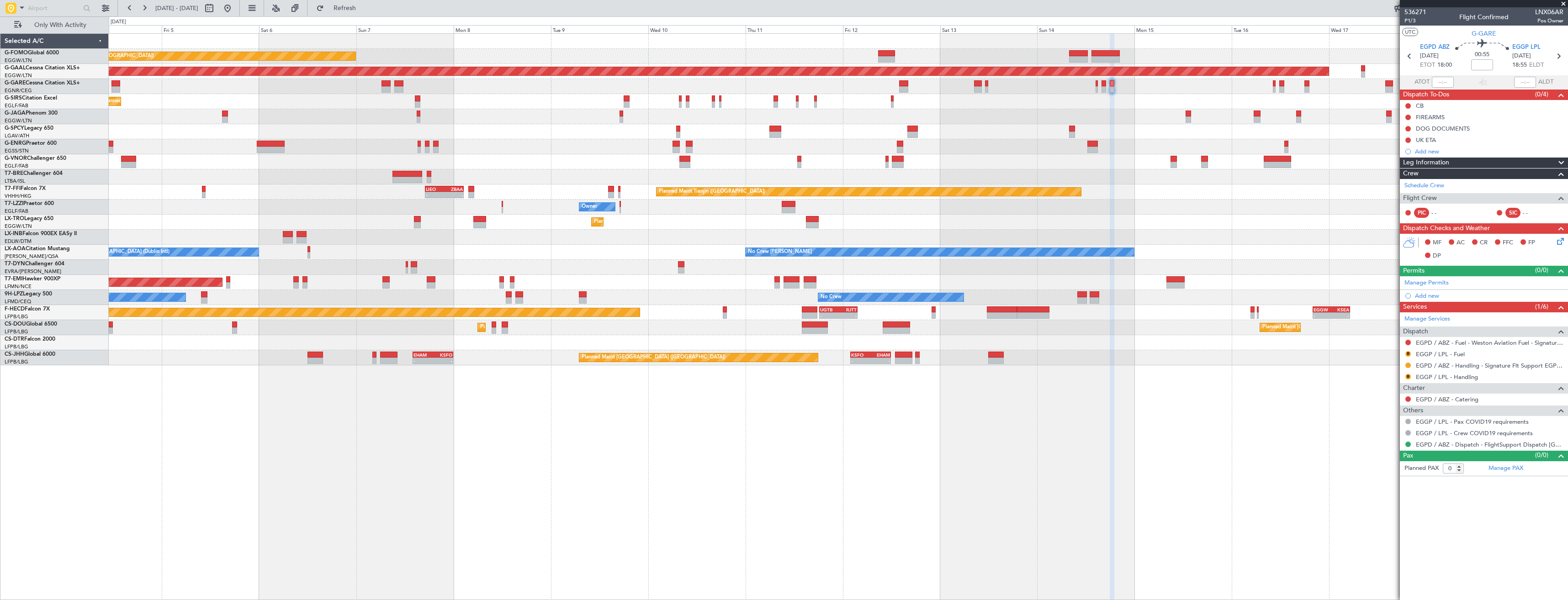
click at [1156, 91] on div "Unplanned Maint [PERSON_NAME]" at bounding box center [838, 86] width 1459 height 15
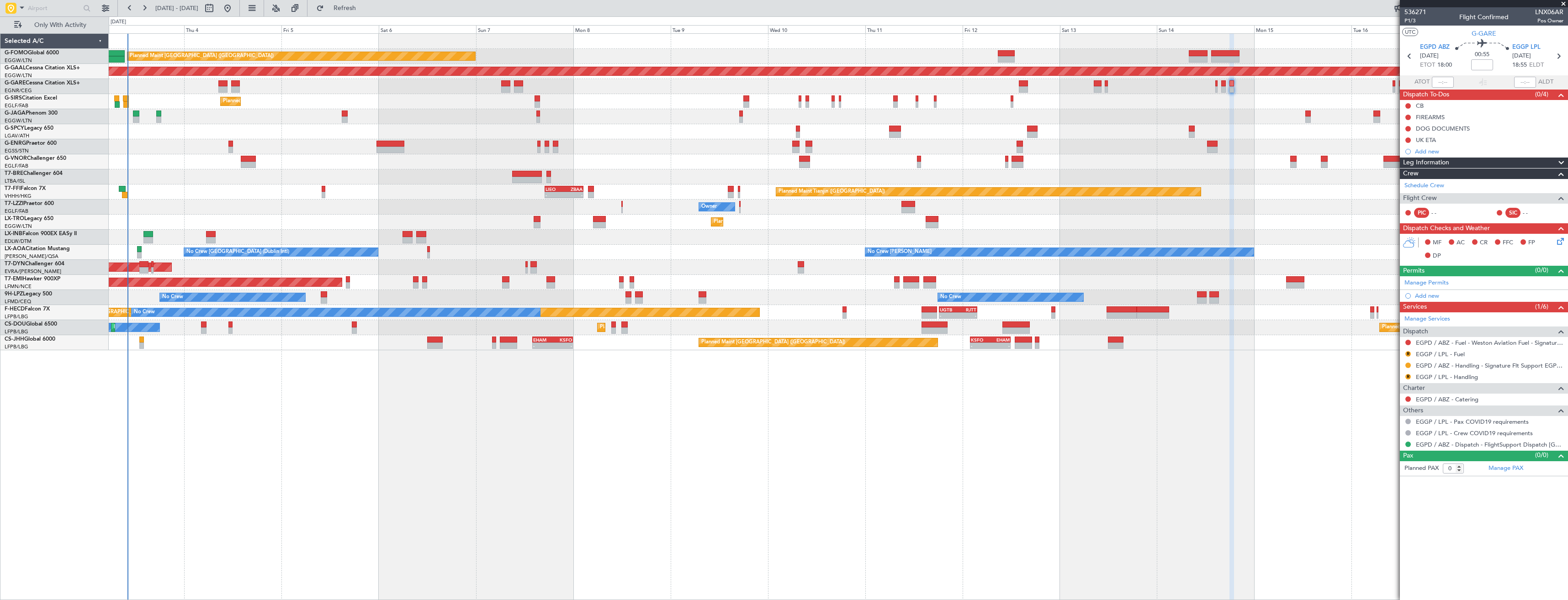
click at [848, 234] on div "Planned Maint [GEOGRAPHIC_DATA] ([GEOGRAPHIC_DATA]) Planned [GEOGRAPHIC_DATA] U…" at bounding box center [838, 192] width 1459 height 317
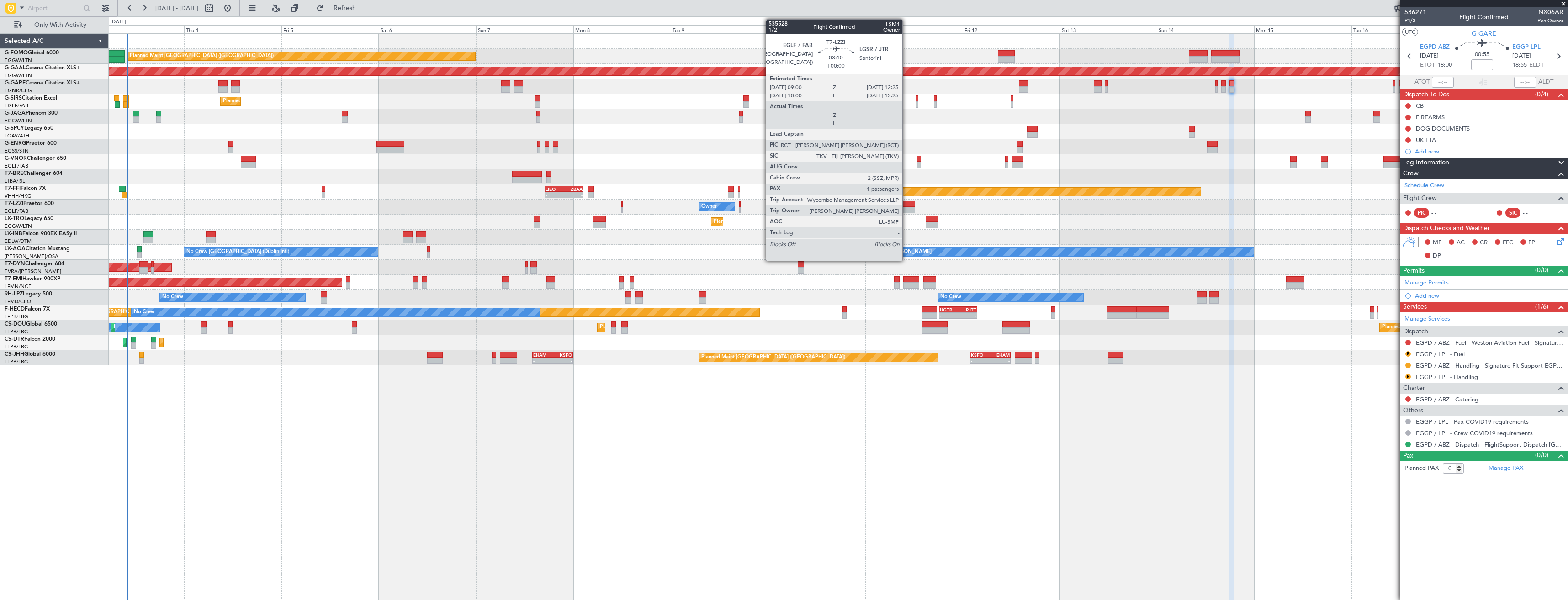
click at [907, 207] on div at bounding box center [908, 210] width 14 height 7
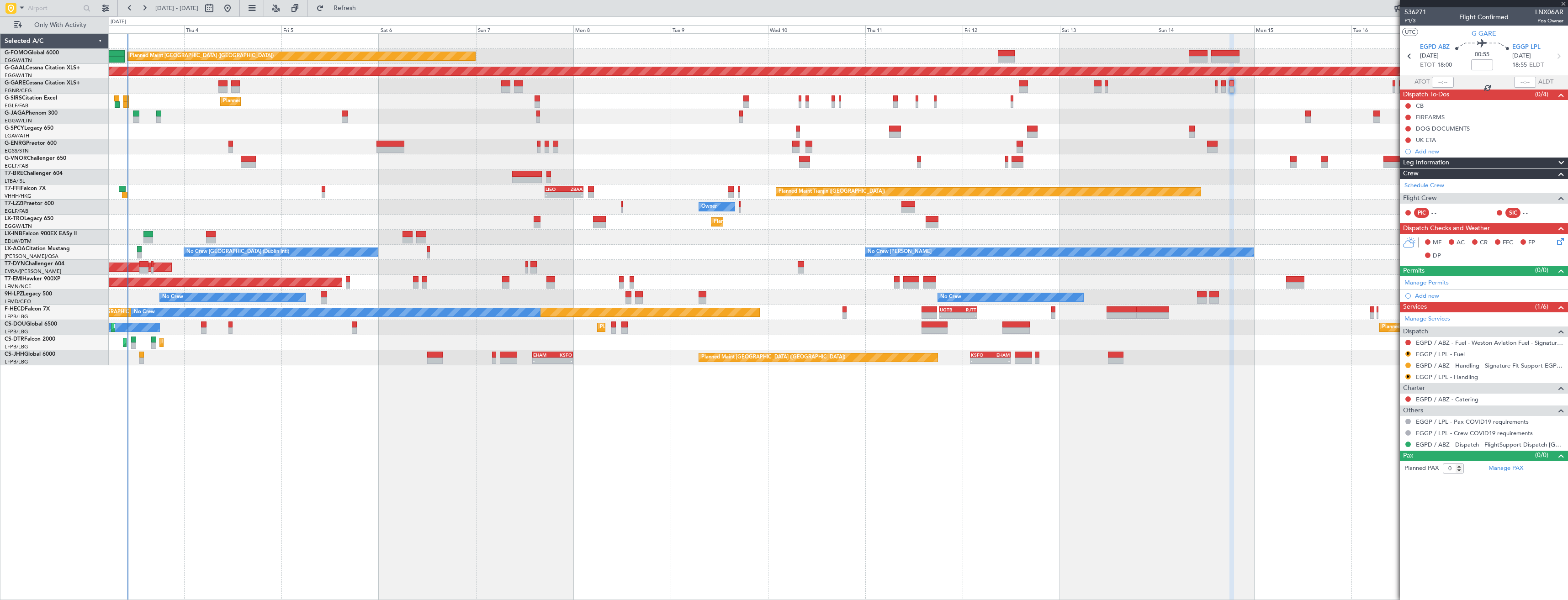
type input "1"
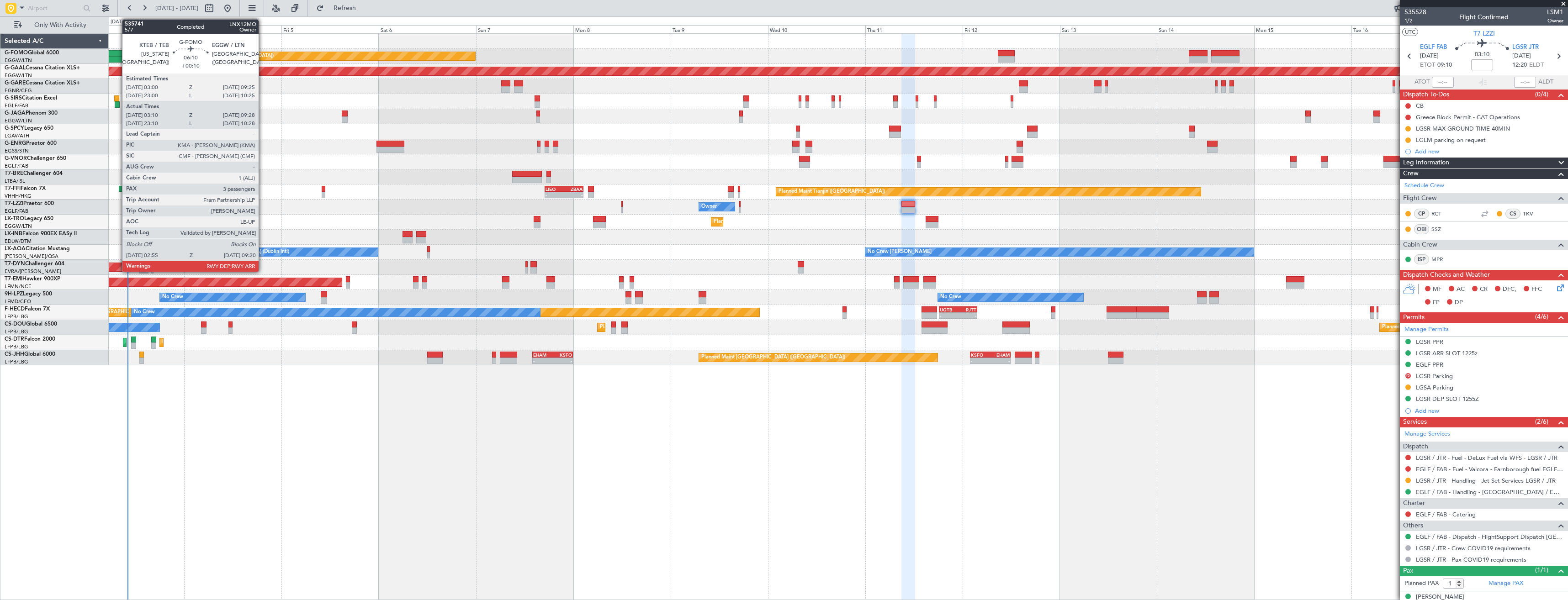
click at [118, 51] on div at bounding box center [112, 54] width 26 height 7
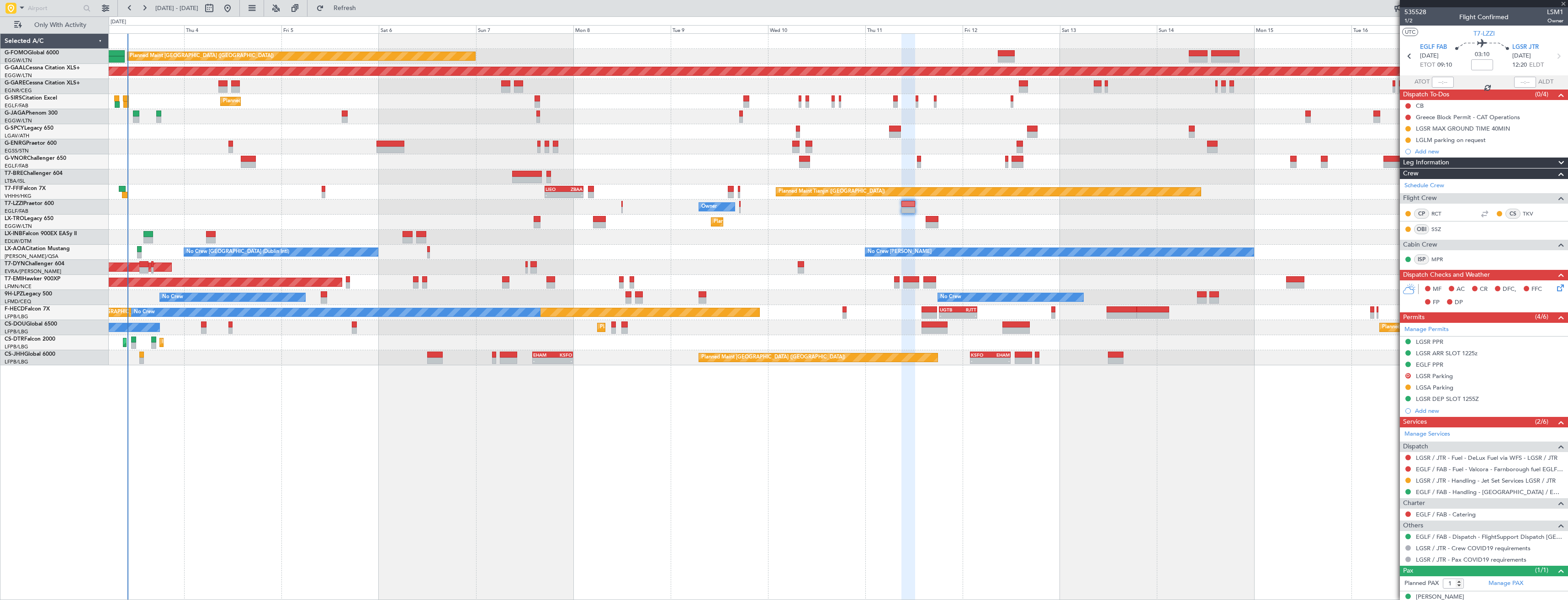
type input "+00:10"
type input "03:10"
type input "09:13"
type input "3"
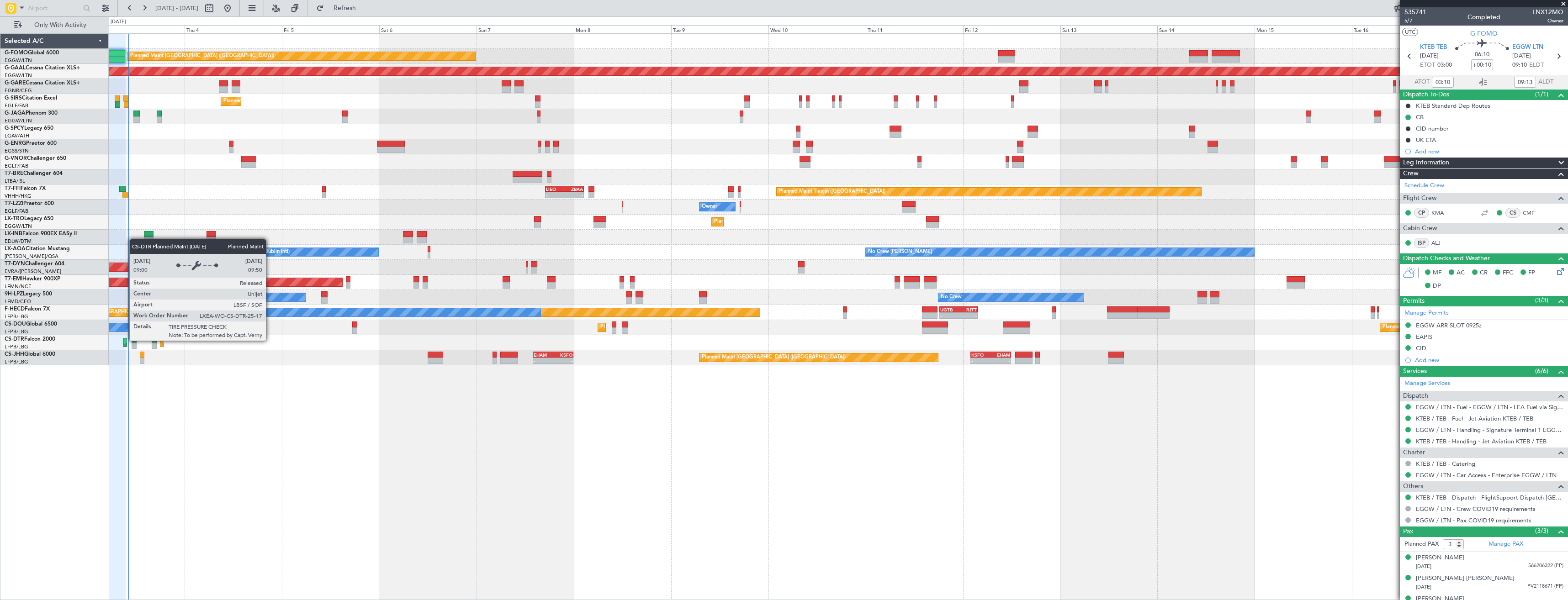
click at [125, 341] on div "Planned Maint Sofia" at bounding box center [126, 342] width 4 height 8
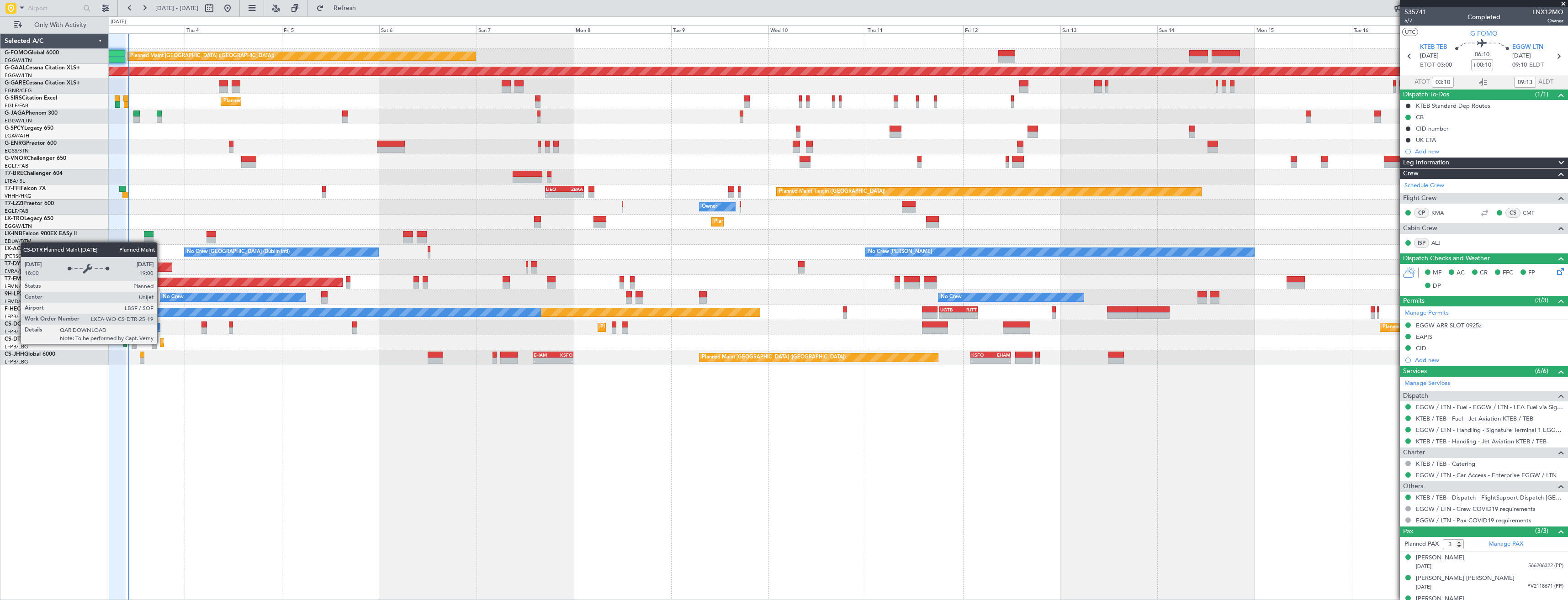
click at [161, 343] on div "Planned Maint Sofia" at bounding box center [163, 342] width 4 height 8
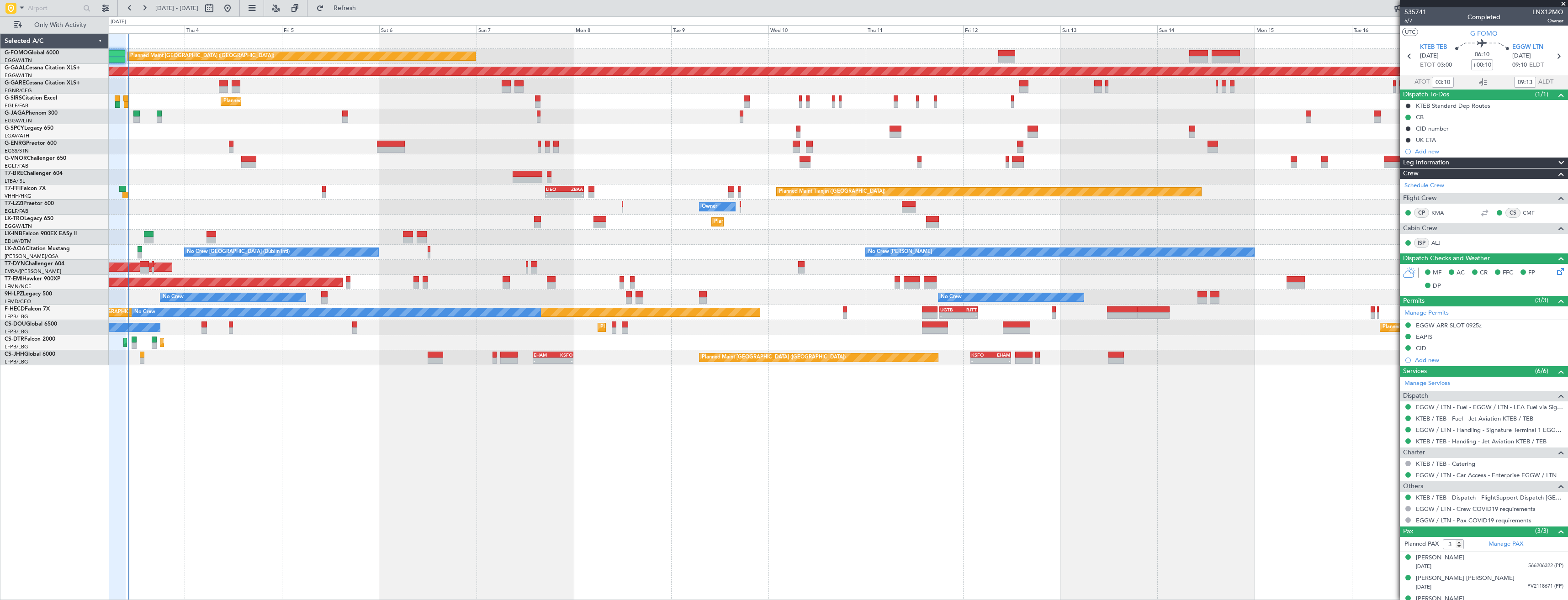
click at [1181, 96] on div "Planned Maint [GEOGRAPHIC_DATA] ([GEOGRAPHIC_DATA])" at bounding box center [838, 102] width 1459 height 15
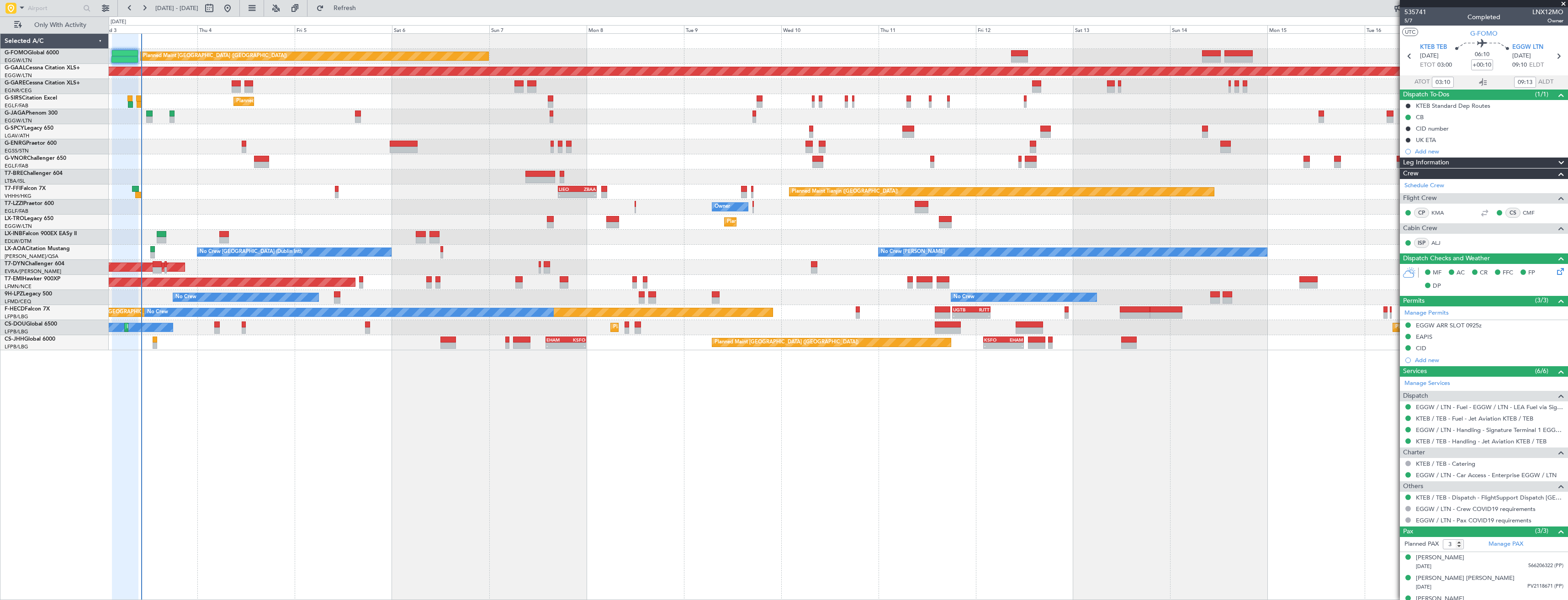
click at [353, 129] on div "Planned Maint [GEOGRAPHIC_DATA] ([GEOGRAPHIC_DATA]) Planned [GEOGRAPHIC_DATA] U…" at bounding box center [838, 192] width 1459 height 317
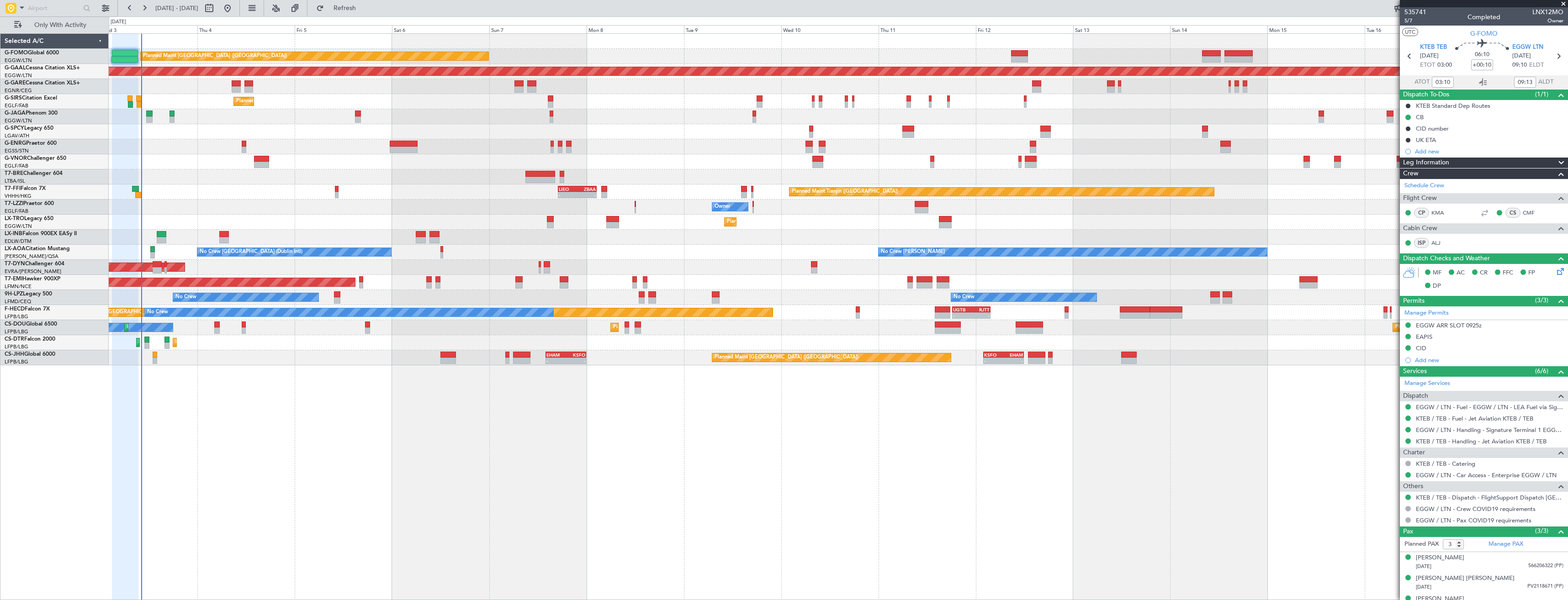
click at [162, 165] on div at bounding box center [838, 162] width 1459 height 15
click at [1560, 5] on span at bounding box center [1564, 4] width 9 height 8
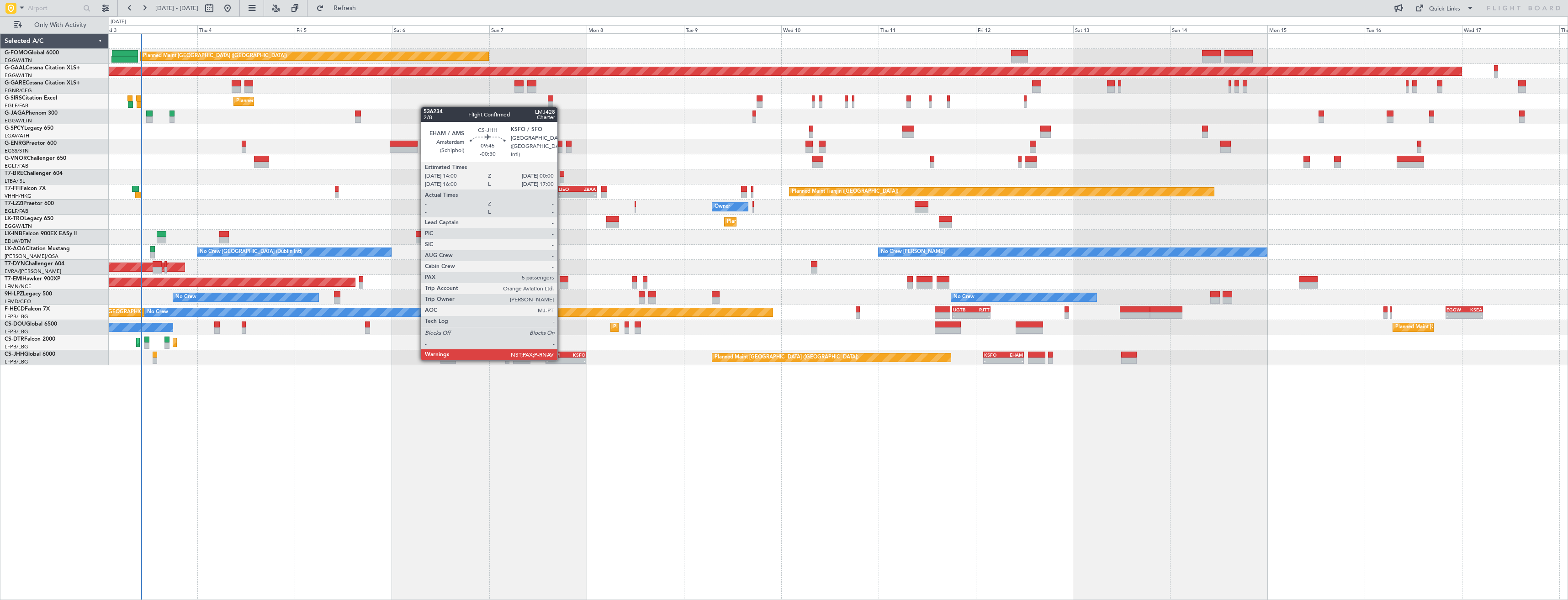
click at [562, 359] on div "-" at bounding box center [556, 361] width 19 height 5
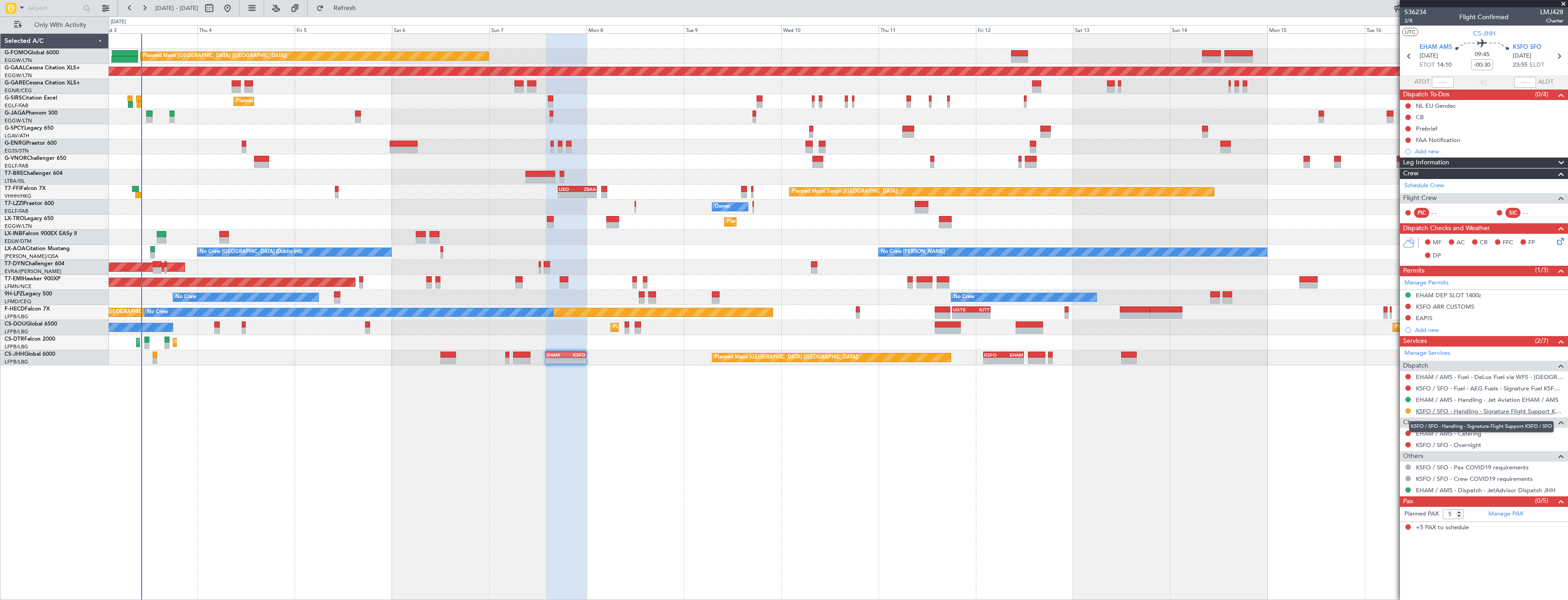
click at [1452, 409] on link "KSFO / SFO - Handling - Signature Flight Support KSFO / SFO" at bounding box center [1489, 411] width 147 height 7
click at [350, 13] on button "Refresh" at bounding box center [339, 8] width 55 height 15
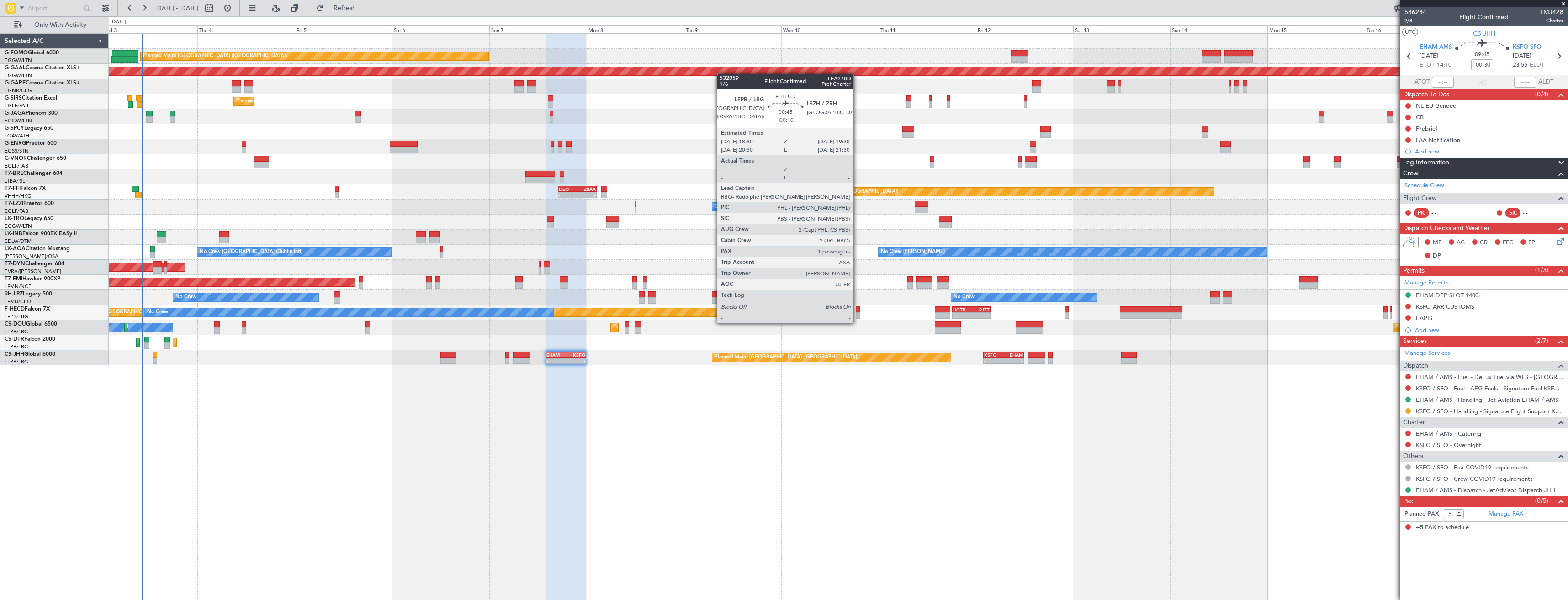
click at [858, 314] on div at bounding box center [858, 315] width 4 height 7
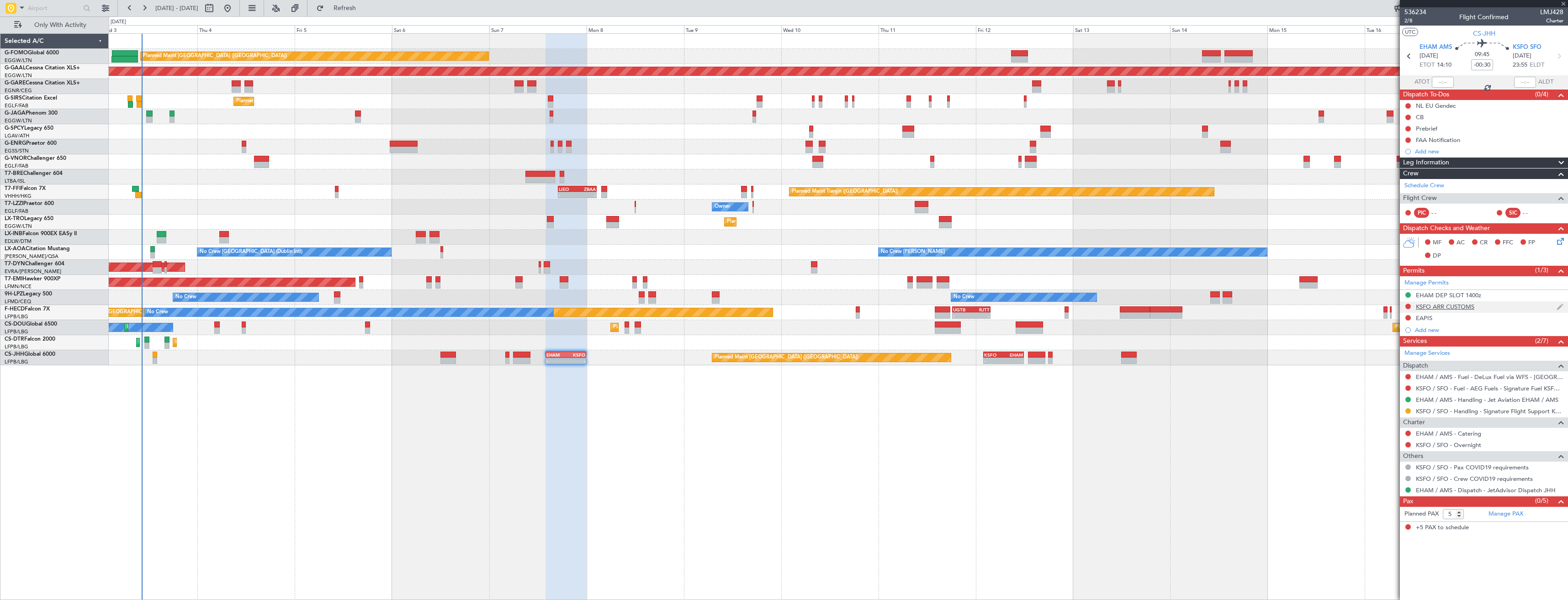
type input "-00:10"
type input "1"
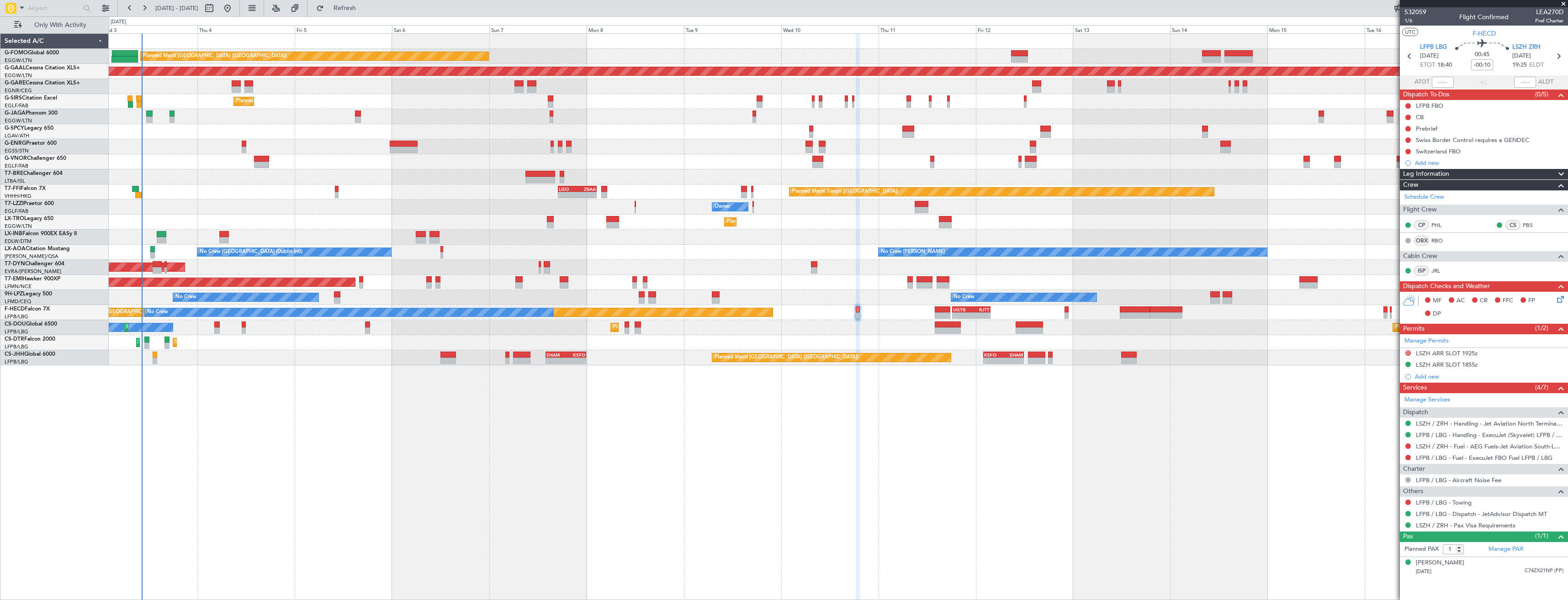
click at [730, 280] on div "Planned Maint [GEOGRAPHIC_DATA] ([GEOGRAPHIC_DATA]) Planned [GEOGRAPHIC_DATA] U…" at bounding box center [838, 199] width 1459 height 332
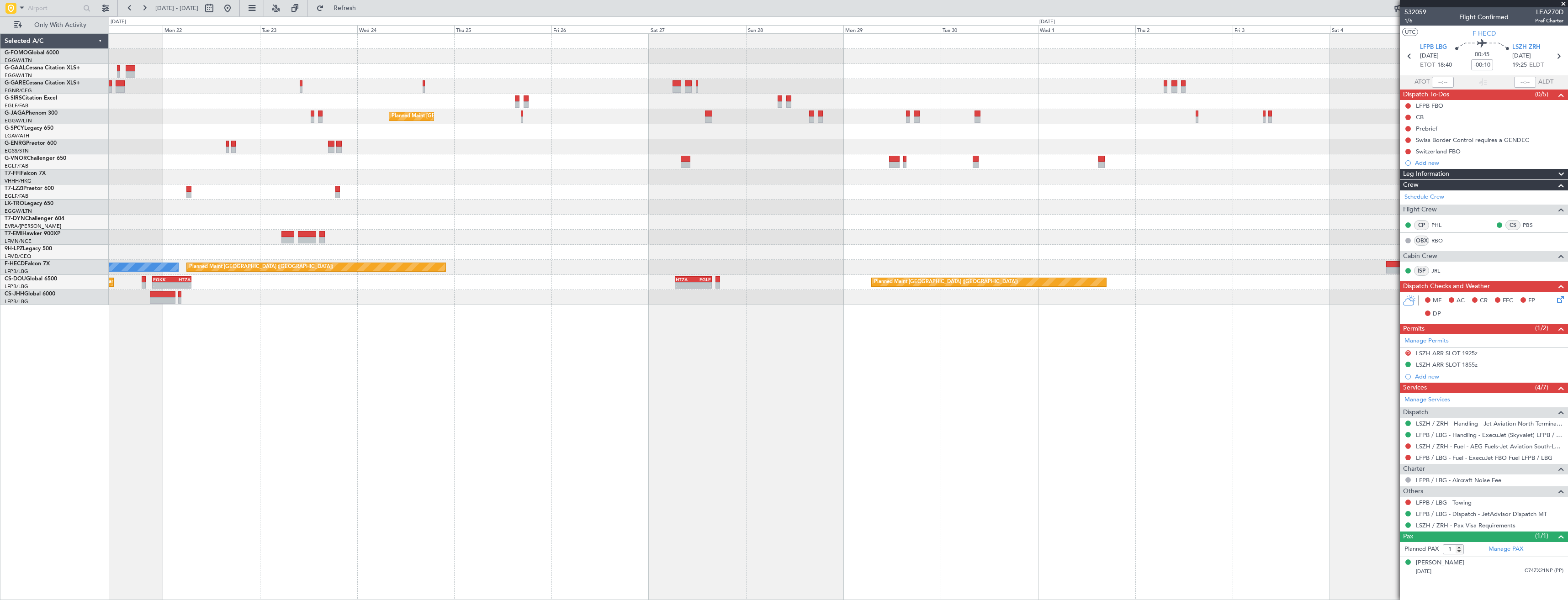
click at [720, 283] on div "Planned Maint London (Luton) No Crew Planned Maint Paris (Le Bourget) - - HEGN …" at bounding box center [838, 169] width 1459 height 271
click at [716, 234] on div "Planned Maint London (Luton) No Crew Planned Maint Paris (Le Bourget) - - HEGN …" at bounding box center [838, 169] width 1459 height 271
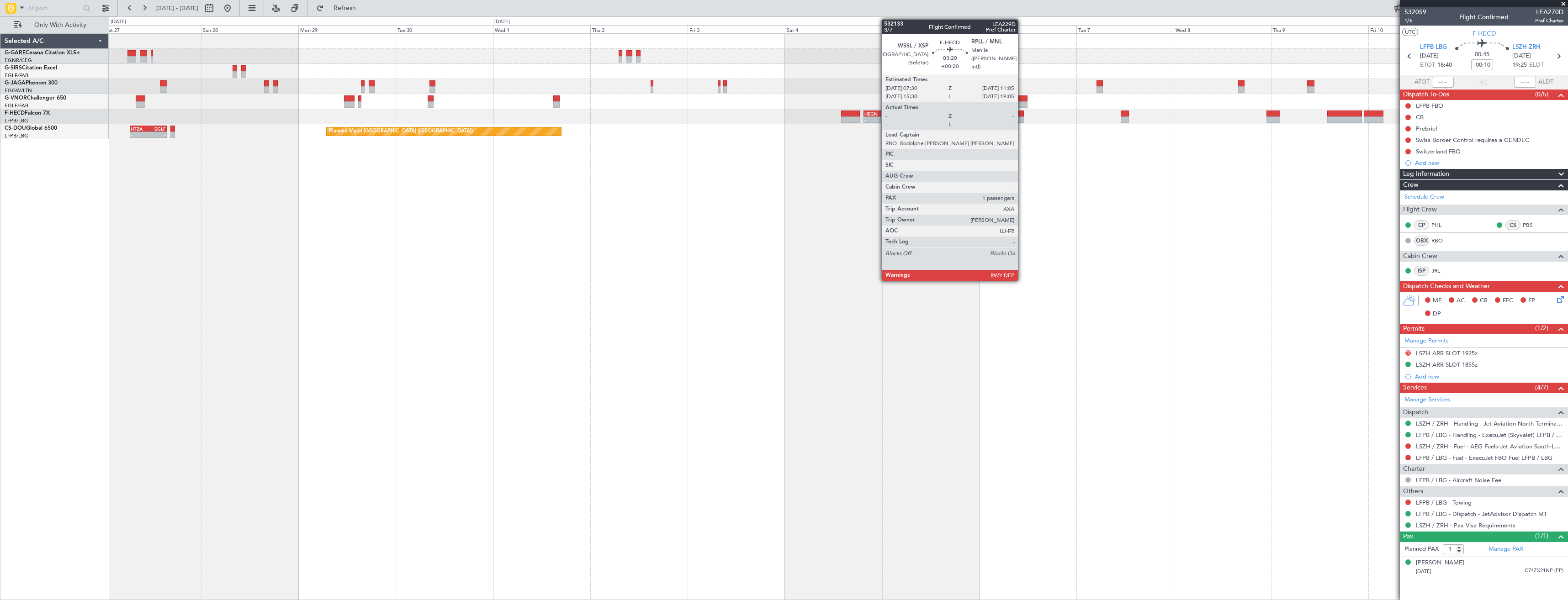
click at [1022, 115] on div at bounding box center [1017, 114] width 15 height 7
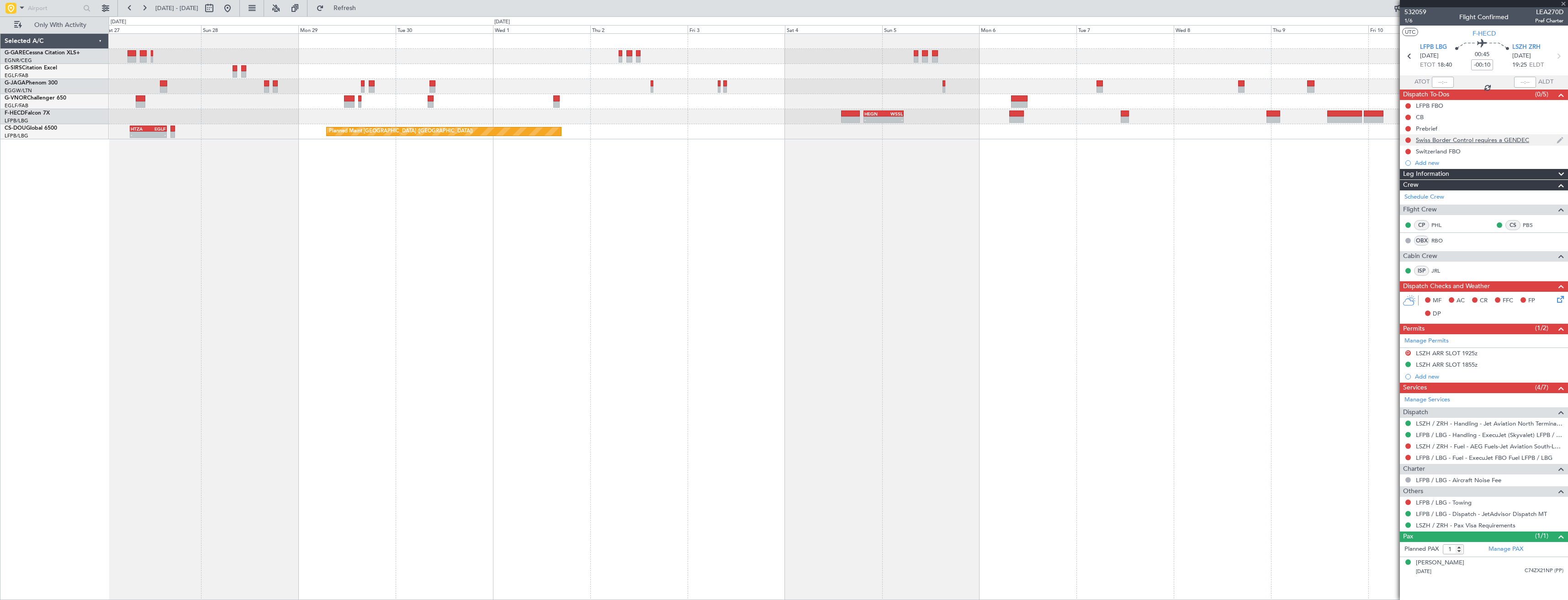
type input "+00:20"
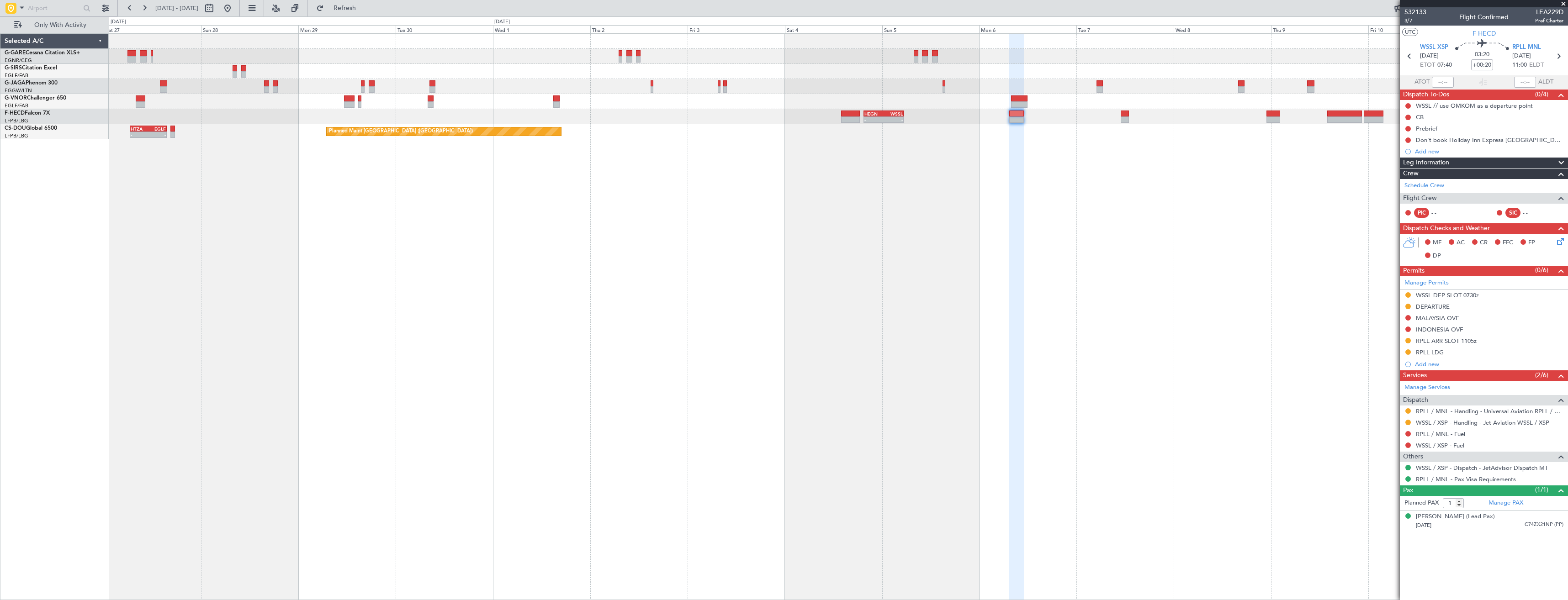
drag, startPoint x: 1562, startPoint y: 5, endPoint x: 1463, endPoint y: 61, distance: 113.7
click at [1562, 5] on span at bounding box center [1564, 4] width 9 height 8
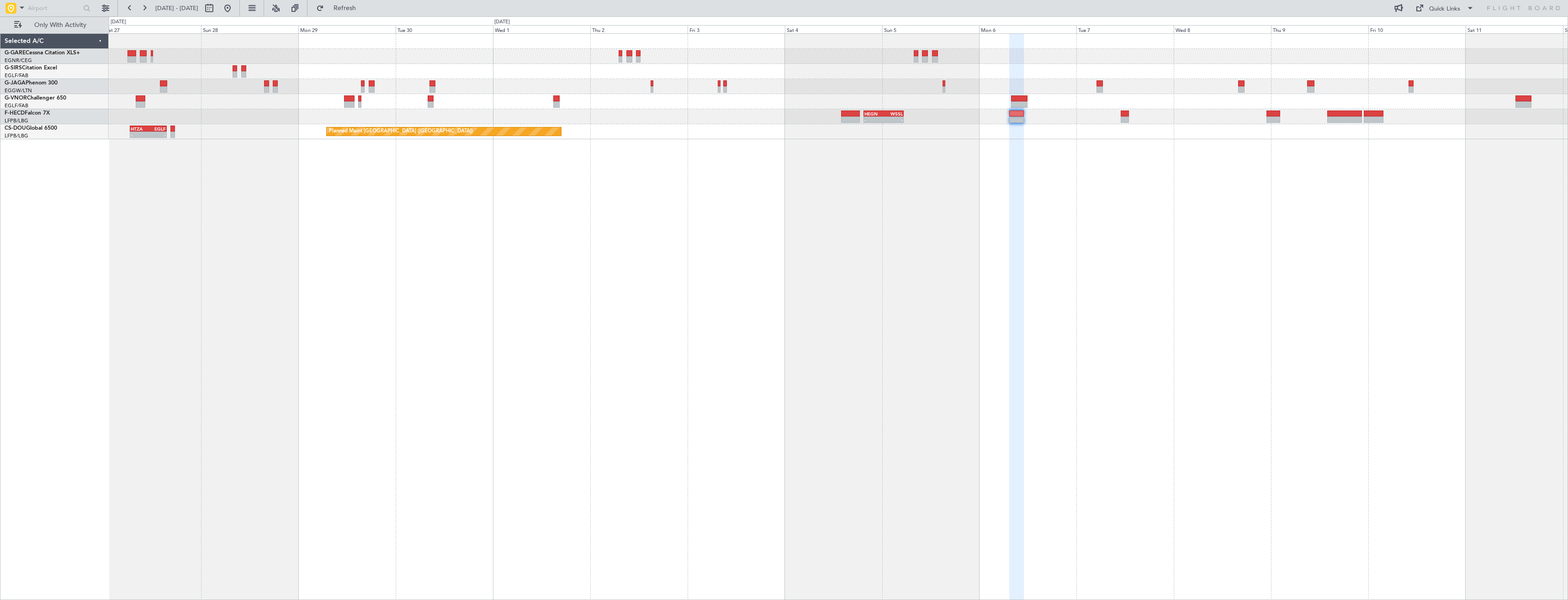
type input "0"
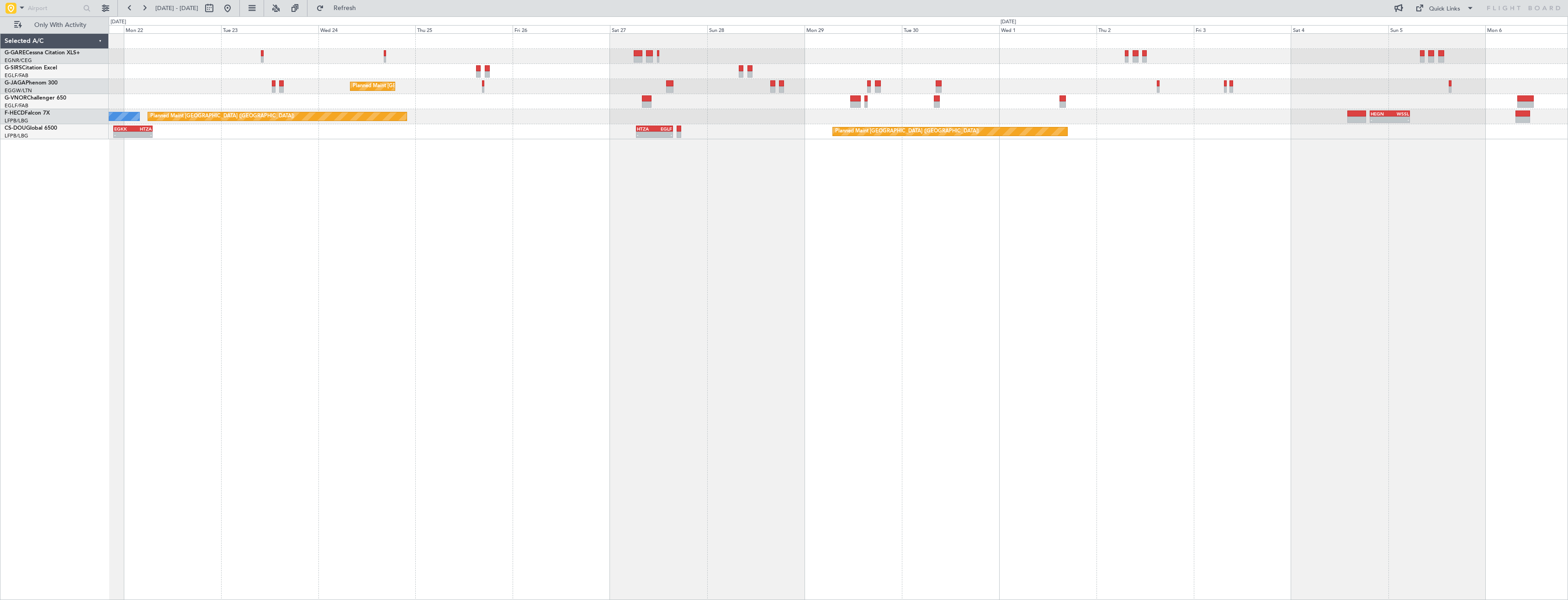
click at [1443, 264] on div "Planned Maint London (Luton) - - HEGN 19:30 Z WSSL 05:25 Z Planned Maint Paris …" at bounding box center [838, 317] width 1459 height 567
click at [1382, 254] on div "Planned Maint London (Luton) - - HEGN 19:30 Z WSSL 05:25 Z Planned Maint Paris …" at bounding box center [838, 317] width 1459 height 567
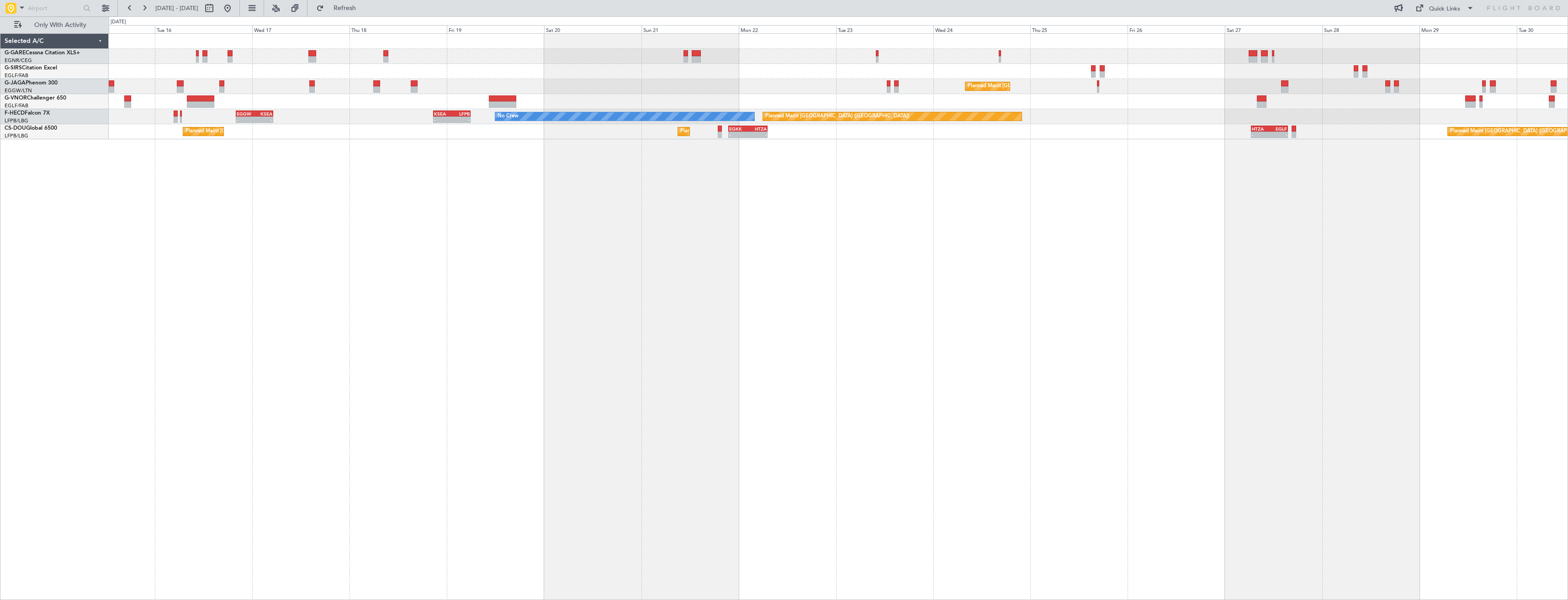
click at [1091, 225] on div "Planned Maint London (Luton) Planned Maint Paris (Le Bourget) No Crew - - KSEA …" at bounding box center [838, 317] width 1459 height 567
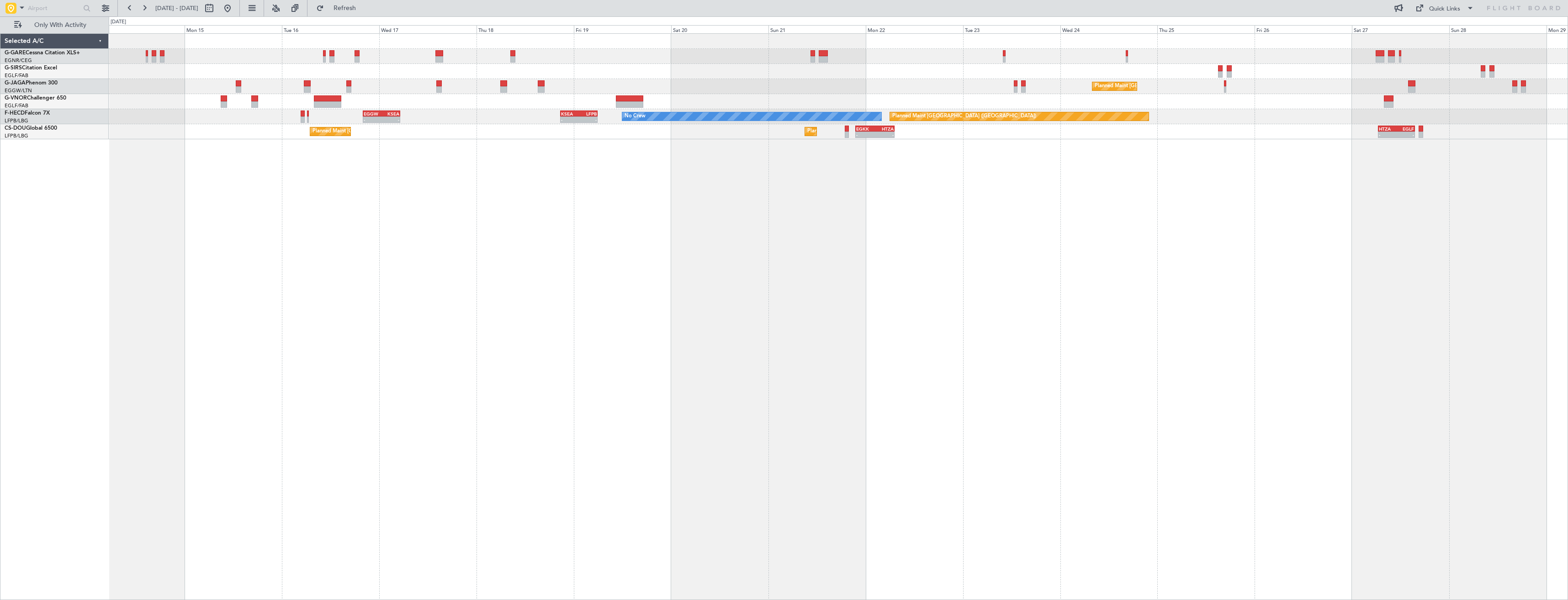
click at [1105, 225] on div "Planned Maint London (Luton) Planned Maint Paris (Le Bourget) No Crew - - KSEA …" at bounding box center [838, 317] width 1459 height 567
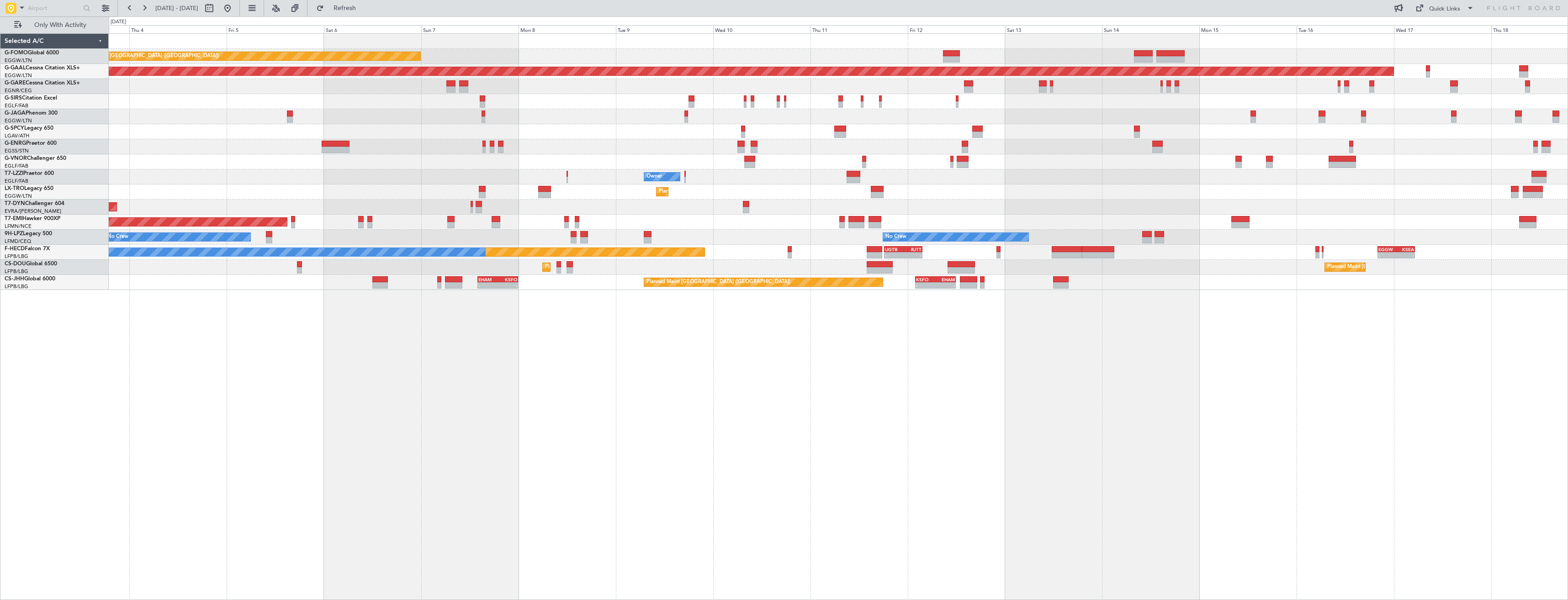
click at [1136, 358] on div "Planned Maint London (Luton) Planned Maint Dusseldorf Owner Ibiza Owner Planned…" at bounding box center [838, 317] width 1459 height 567
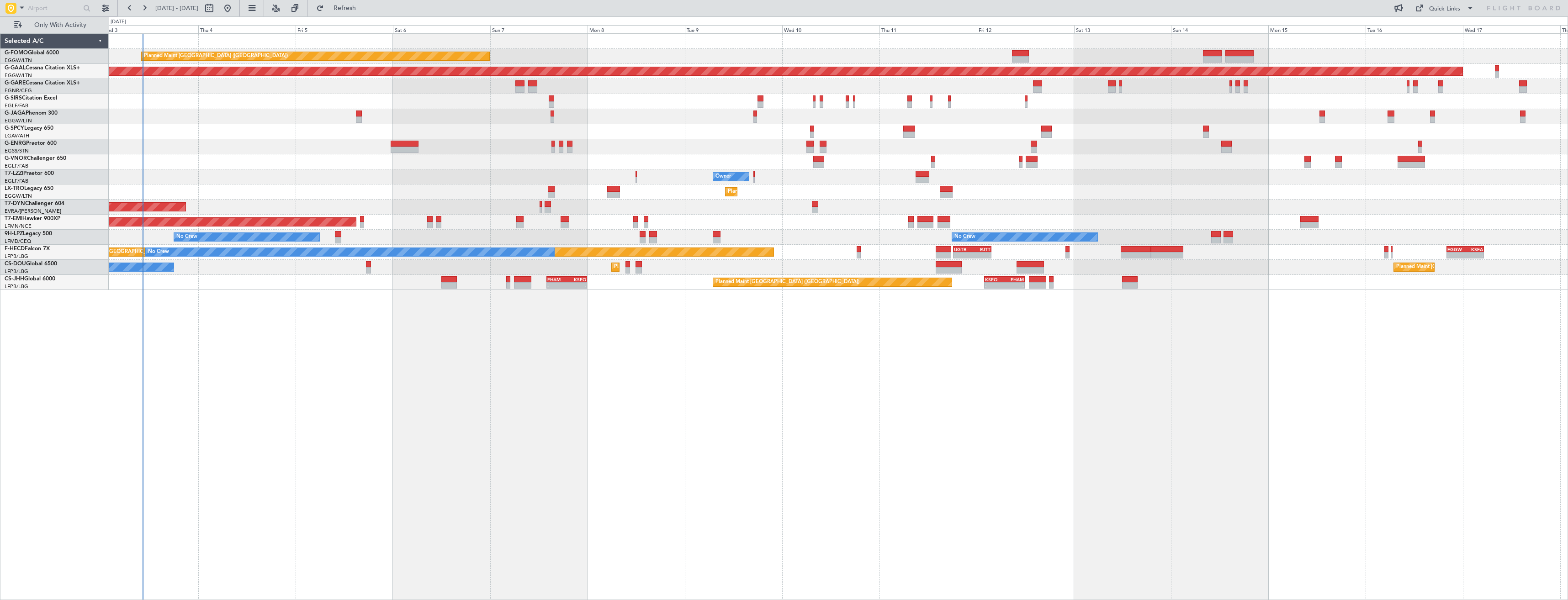
click at [770, 344] on div "Planned Maint London (Luton) Planned Maint Dusseldorf Owner Ibiza Planned Maint…" at bounding box center [838, 317] width 1459 height 567
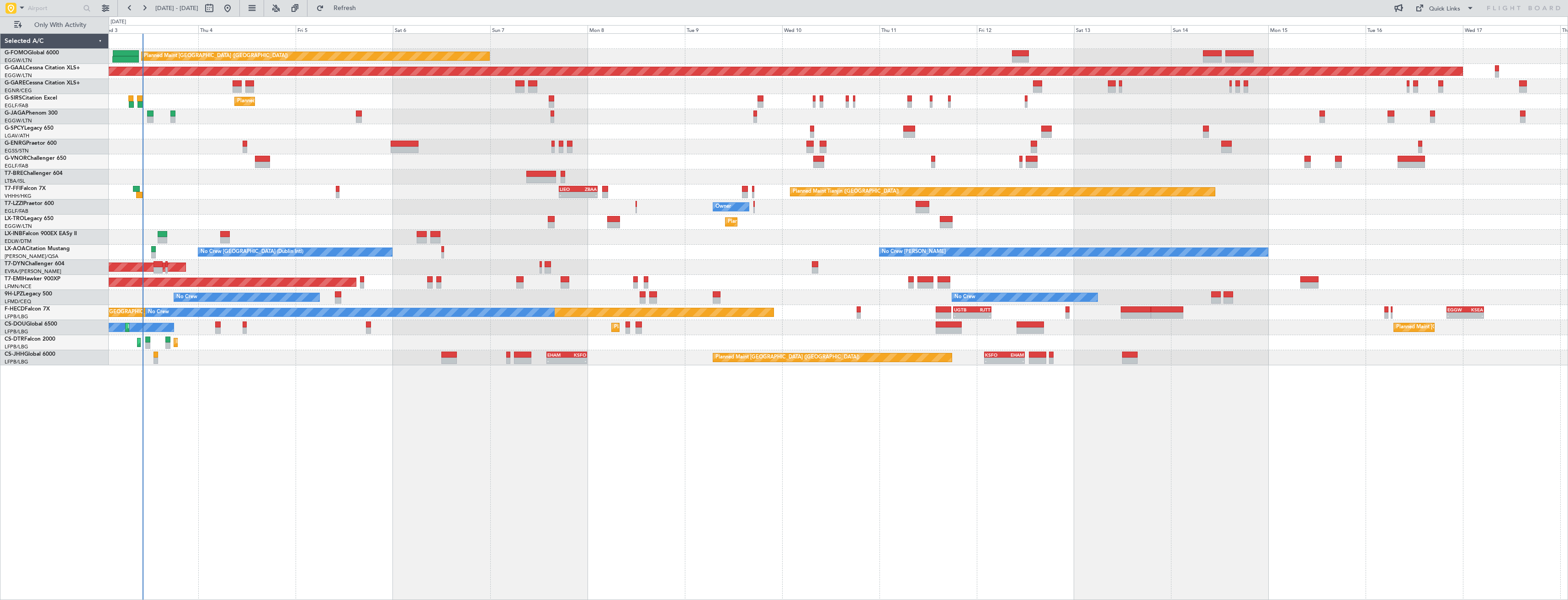
click at [736, 345] on div "Planned Maint [GEOGRAPHIC_DATA] ([GEOGRAPHIC_DATA]) Planned [GEOGRAPHIC_DATA] U…" at bounding box center [838, 199] width 1459 height 332
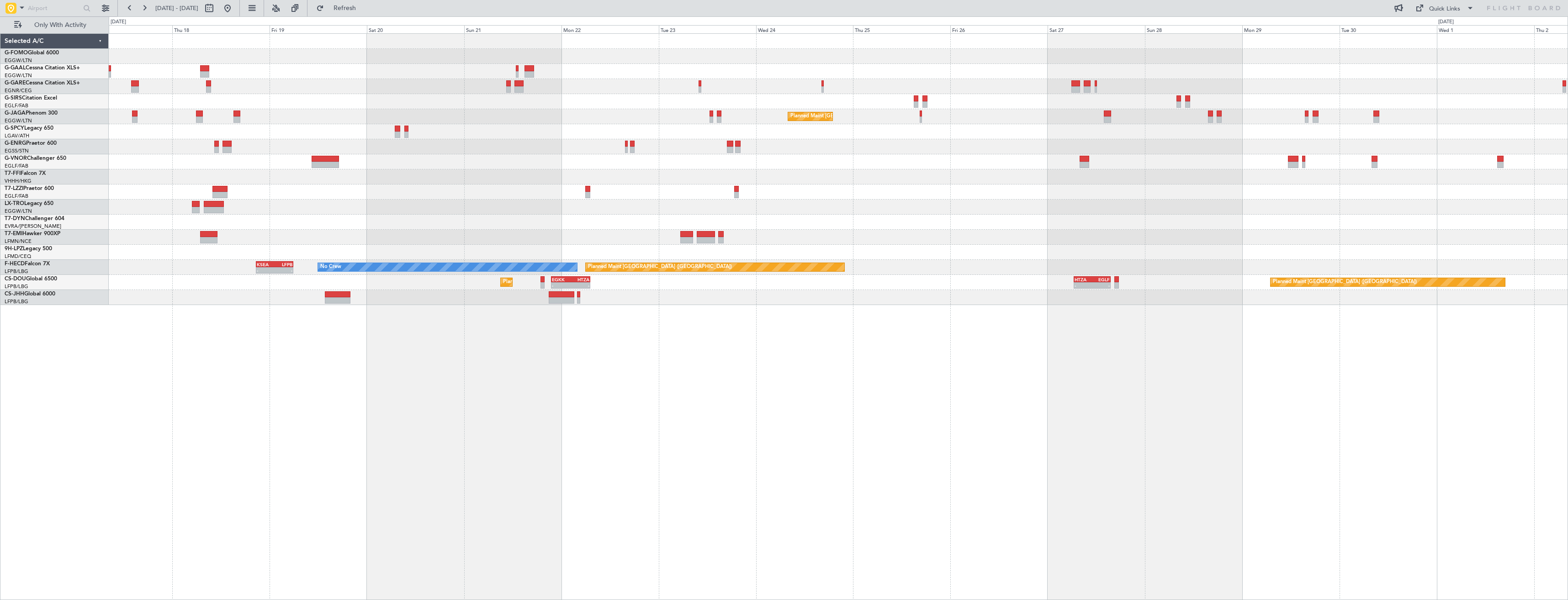
click at [573, 349] on div "Planned Maint Dusseldorf Planned Maint London (Luton) Planned Maint Tianjin (Bi…" at bounding box center [838, 317] width 1459 height 567
click at [742, 336] on div "Planned Maint Dusseldorf Planned Maint London (Luton) Planned Maint Tianjin (Bi…" at bounding box center [838, 317] width 1459 height 567
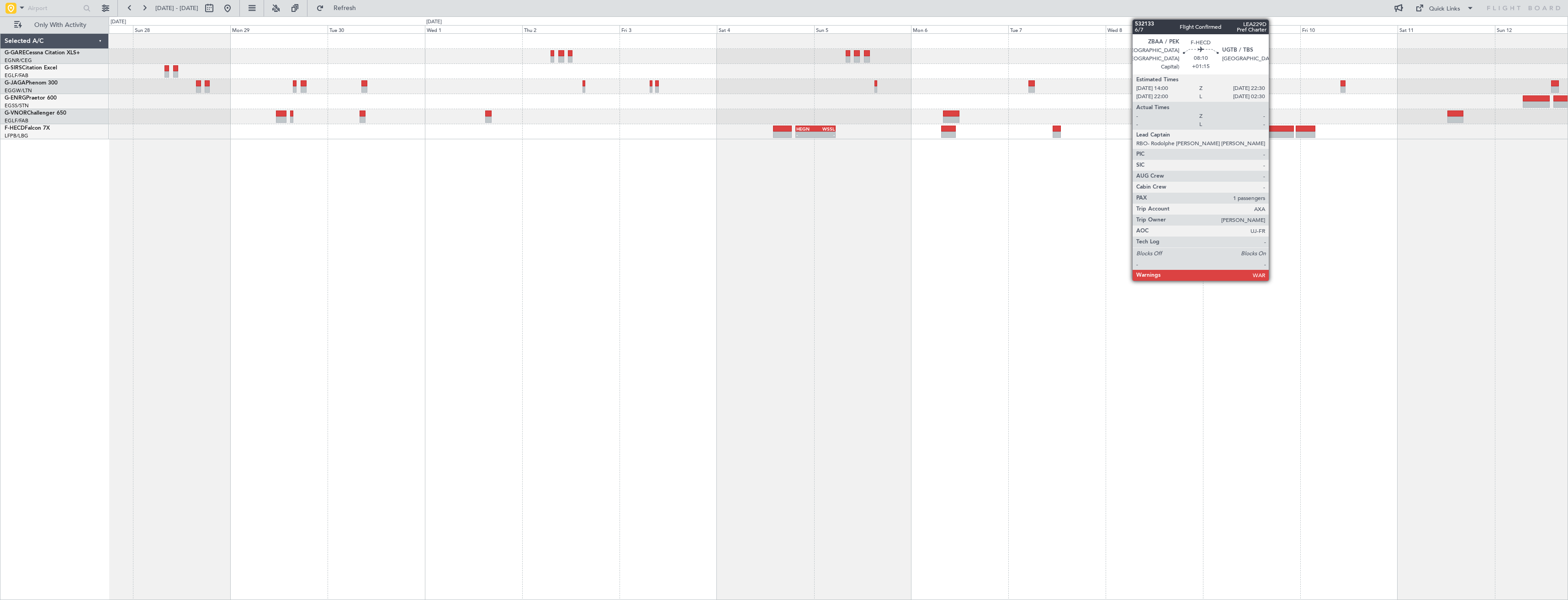
click at [1273, 133] on div at bounding box center [1276, 135] width 35 height 7
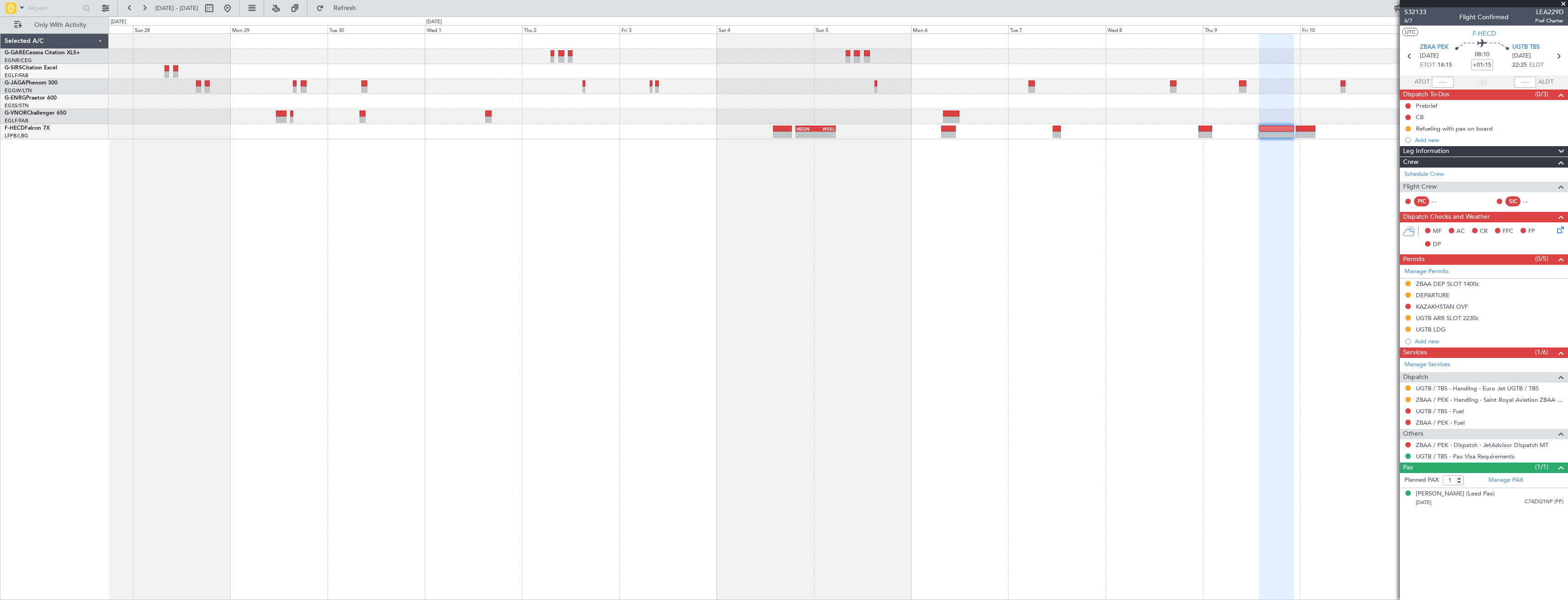
click at [1562, 5] on span at bounding box center [1564, 4] width 9 height 8
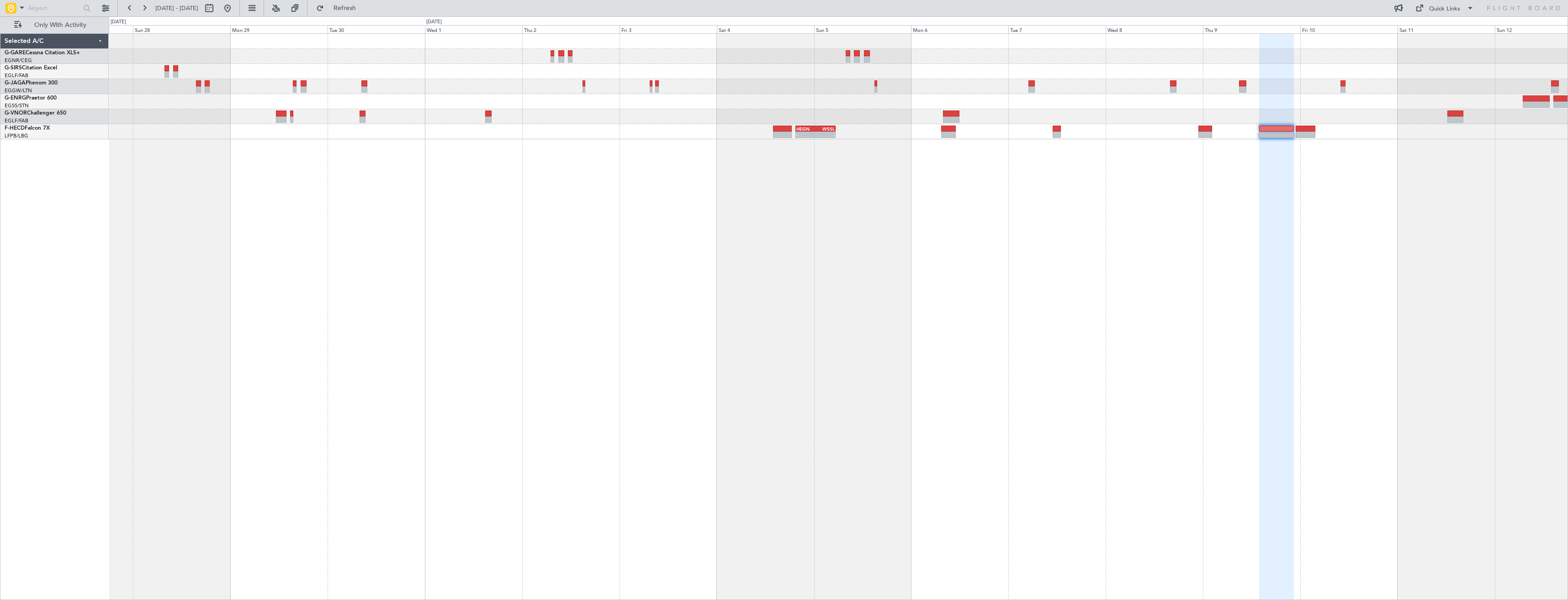
type input "0"
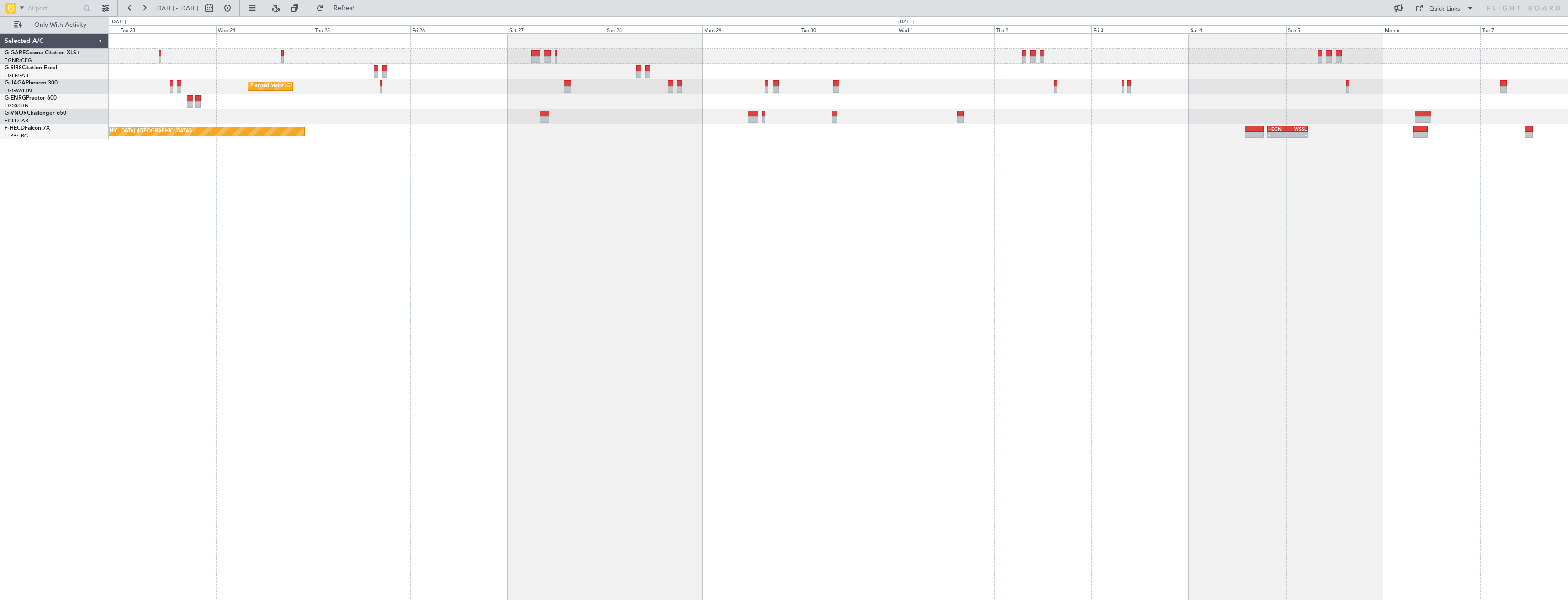
click at [1446, 245] on div "Planned Maint London (Luton) - - HEGN 19:30 Z WSSL 05:25 Z Planned Maint Paris …" at bounding box center [838, 317] width 1459 height 567
click at [1567, 242] on html "27 Sep 2025 - 12 Oct 2025 Refresh Quick Links Only With Activity Planned Maint …" at bounding box center [784, 300] width 1568 height 600
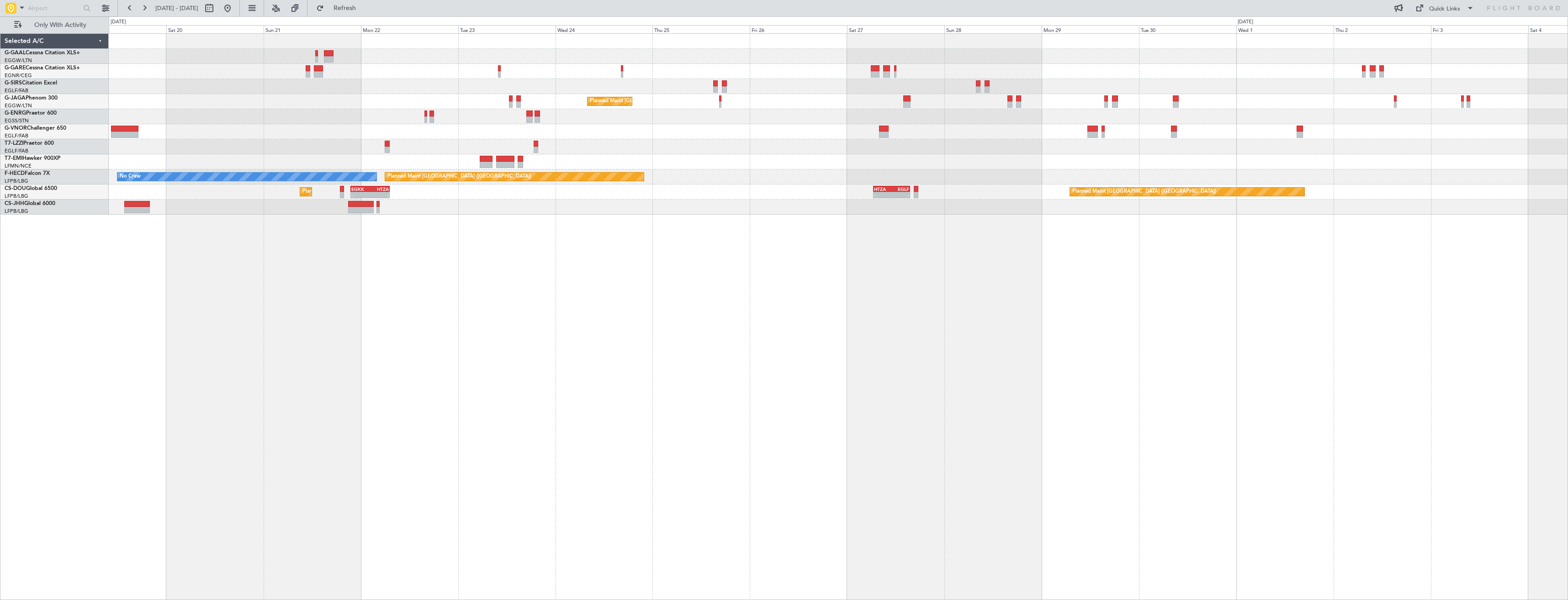
click at [1399, 320] on div "Planned Maint Dusseldorf Planned Maint London (Luton) Planned Maint Paris (Le B…" at bounding box center [838, 317] width 1459 height 567
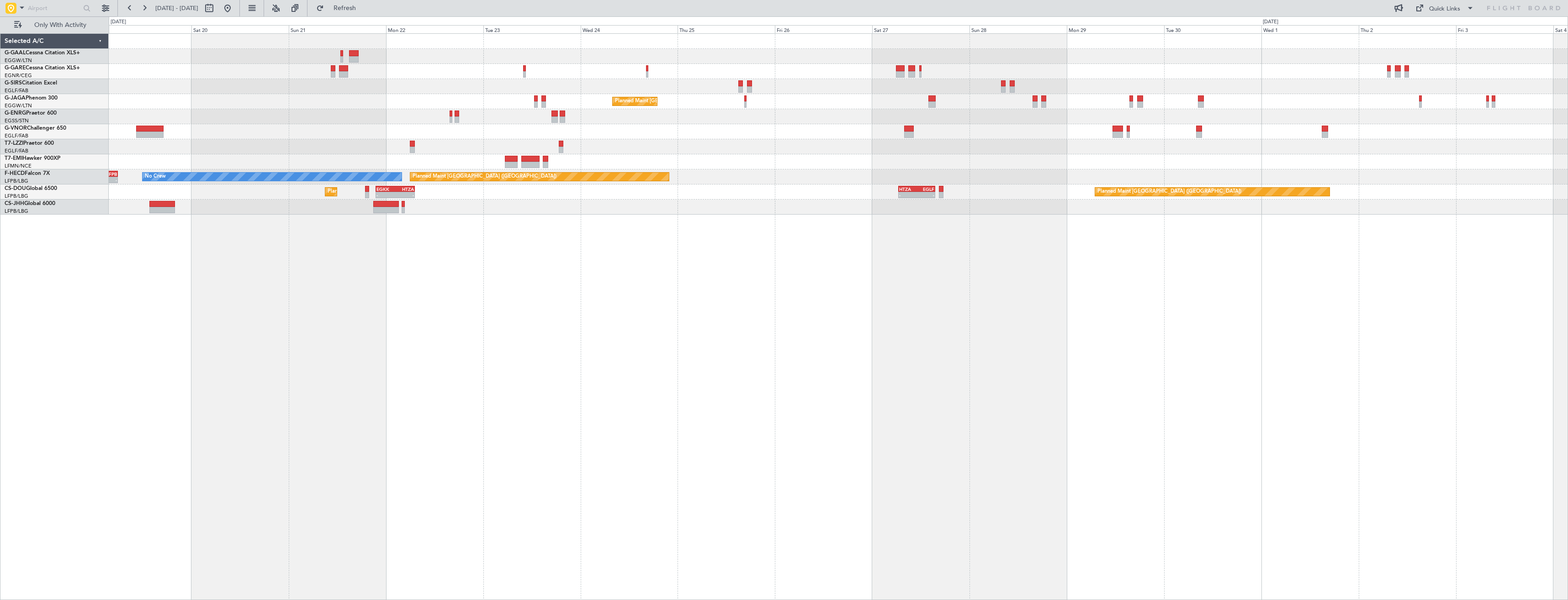
click at [1423, 331] on div "Planned Maint Dusseldorf Planned Maint London (Luton) Planned Maint Paris (Le B…" at bounding box center [838, 317] width 1459 height 567
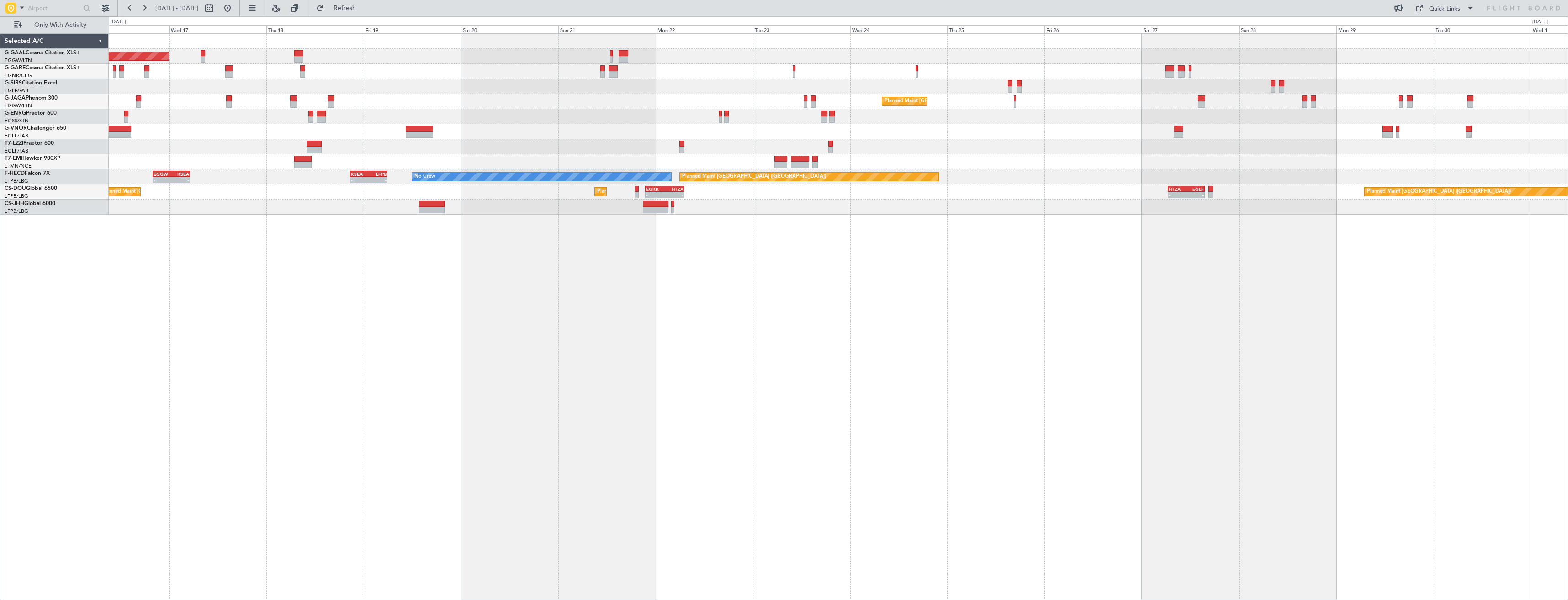
click at [1291, 336] on div "Planned Maint Dusseldorf Planned Maint London (Luton) Planned Maint Paris (Le B…" at bounding box center [838, 317] width 1459 height 567
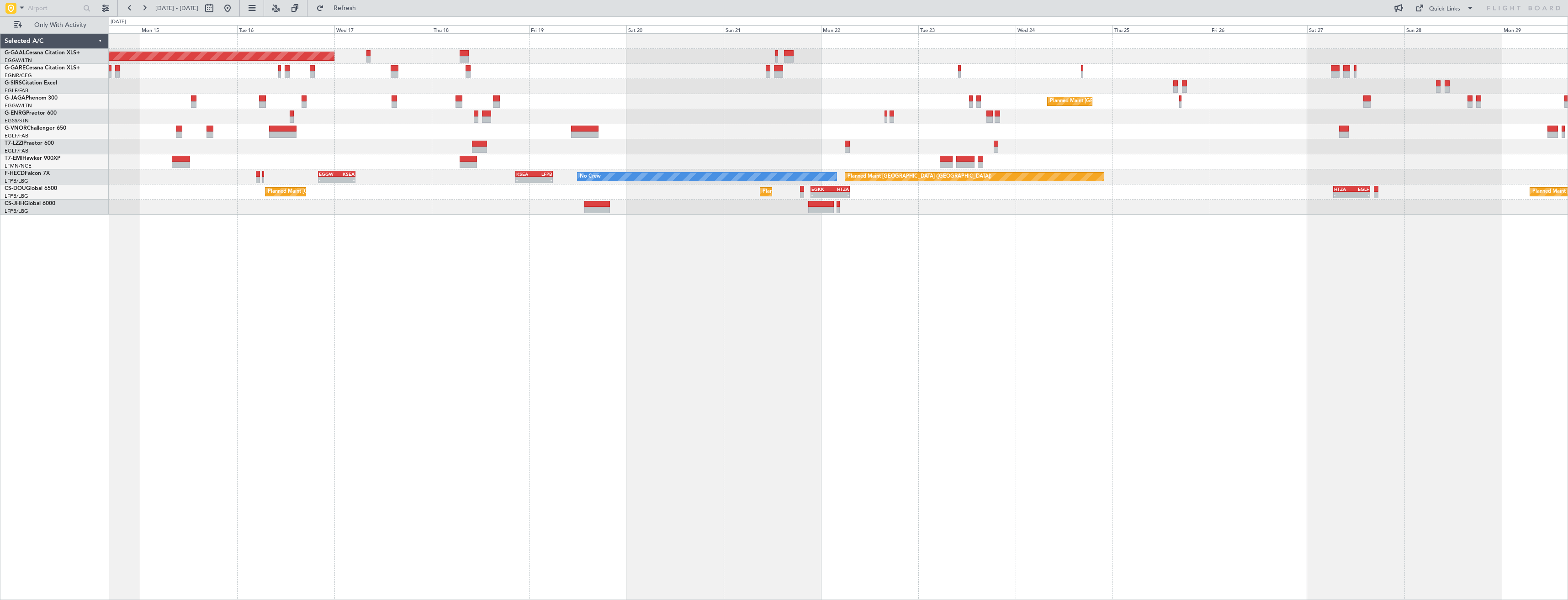
click at [1162, 358] on div "Planned Maint Dusseldorf Planned Maint London (Luton) Planned Maint Paris (Le B…" at bounding box center [838, 317] width 1459 height 567
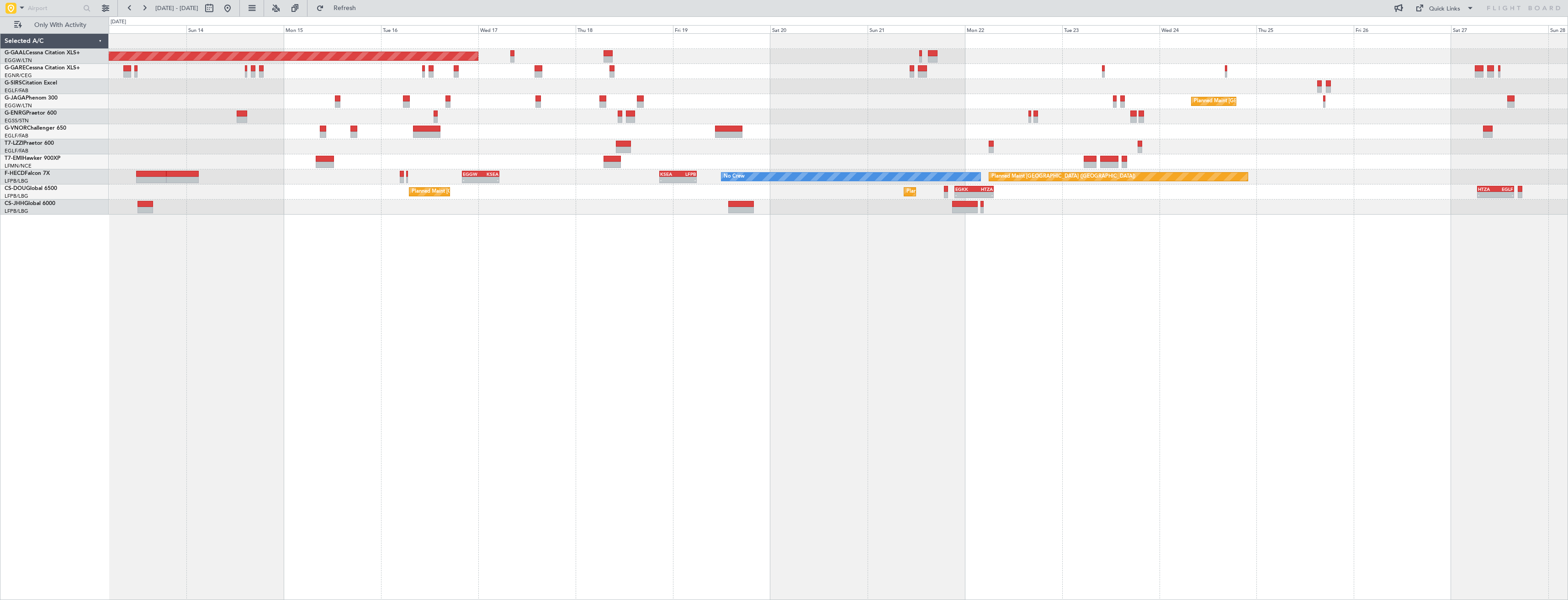
click at [1176, 341] on div "Planned Maint Dusseldorf Planned Maint London (Luton) Planned Maint Paris (Le B…" at bounding box center [838, 317] width 1459 height 567
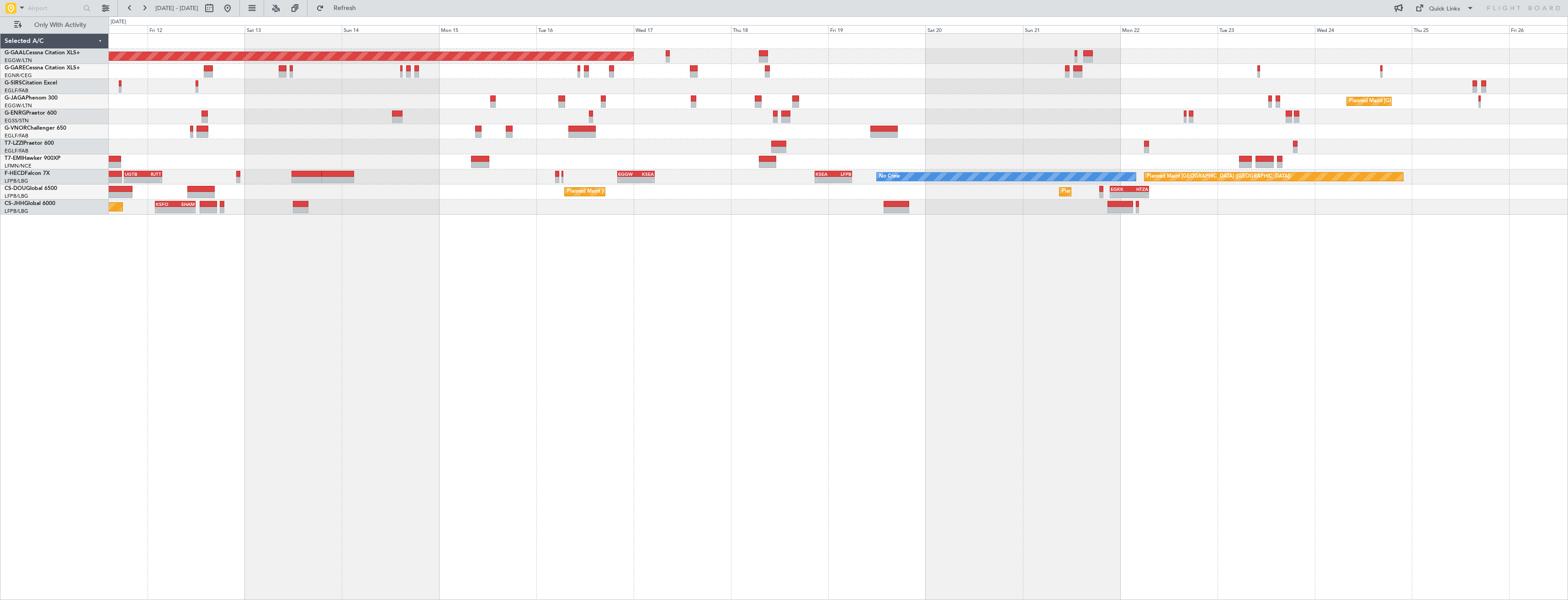
click at [1037, 335] on div "Planned Maint Dusseldorf Planned Maint London (Luton) Planned Maint Paris (Le B…" at bounding box center [838, 317] width 1459 height 567
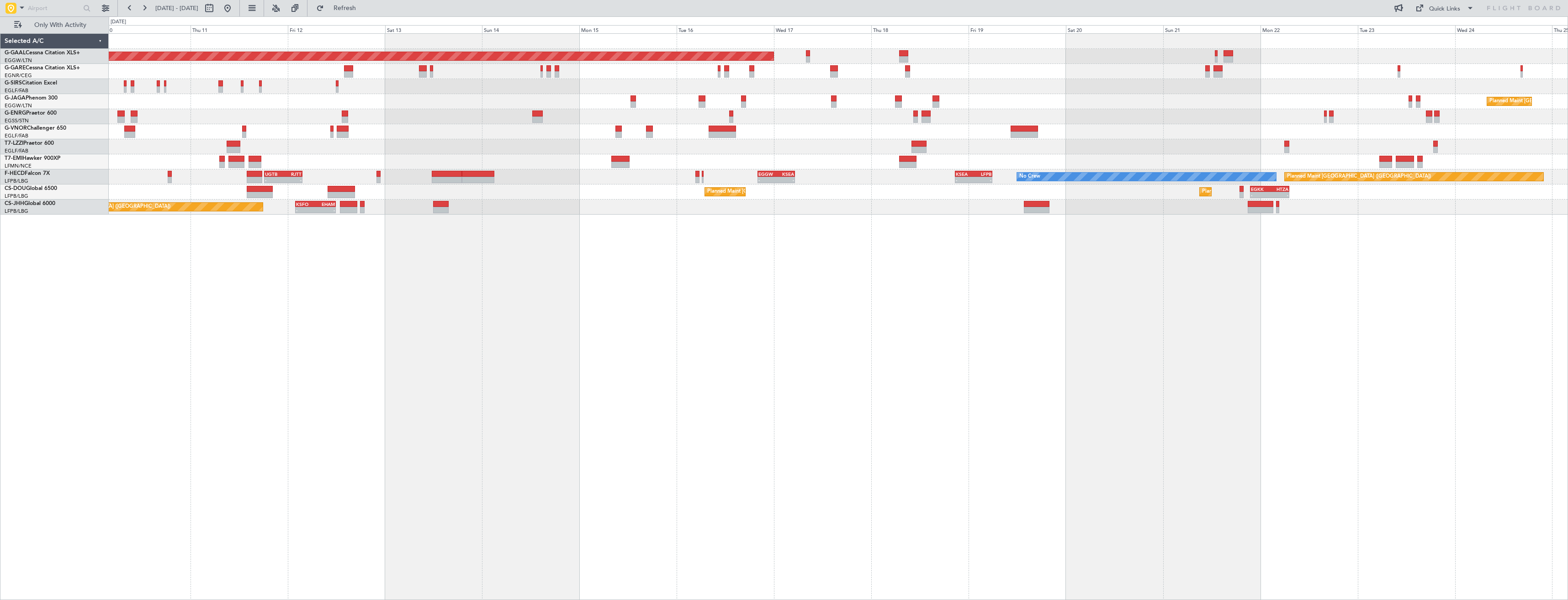
click at [998, 312] on div "Planned Maint Dusseldorf Planned Maint London (Luton) Planned Maint Paris (Le B…" at bounding box center [838, 317] width 1459 height 567
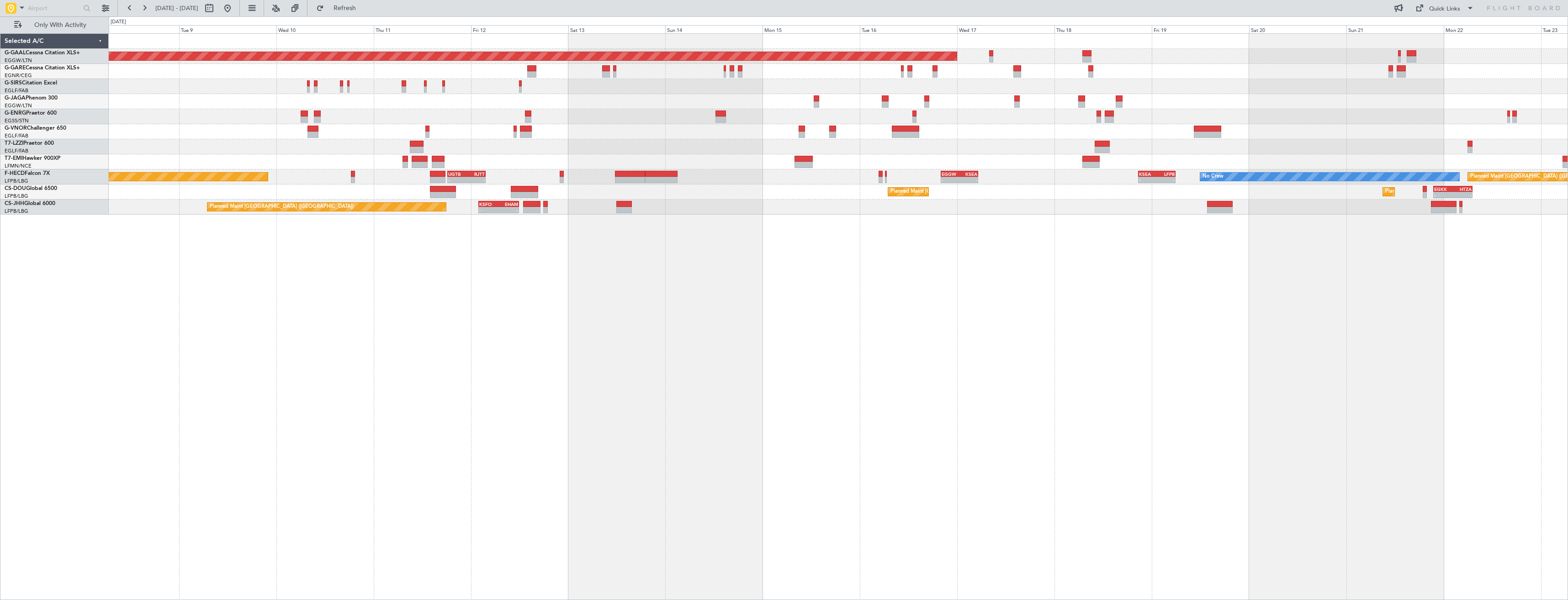
click at [902, 332] on div "Planned Maint Dusseldorf Planned Maint London (Luton) Planned Maint Zurich Plan…" at bounding box center [838, 317] width 1459 height 567
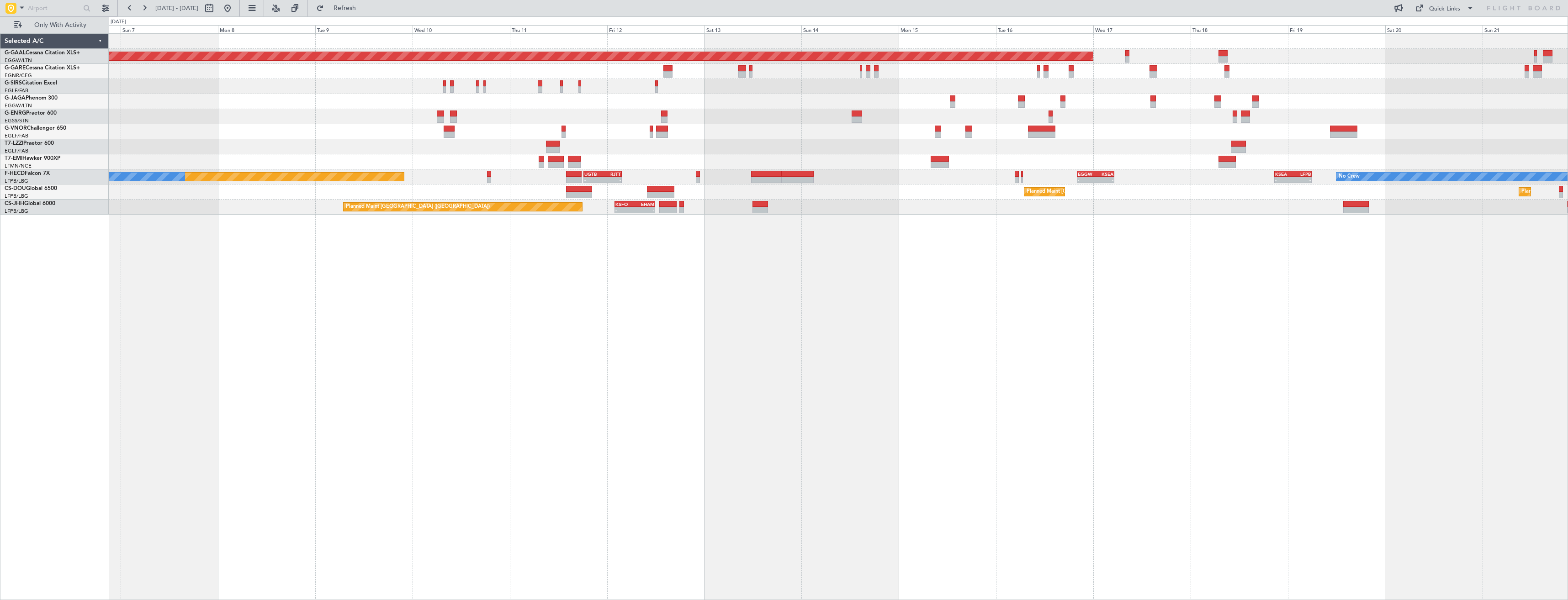
click at [971, 309] on div "Planned Maint Dusseldorf Planned Maint London (Luton) Planned Maint Zurich No C…" at bounding box center [838, 317] width 1459 height 567
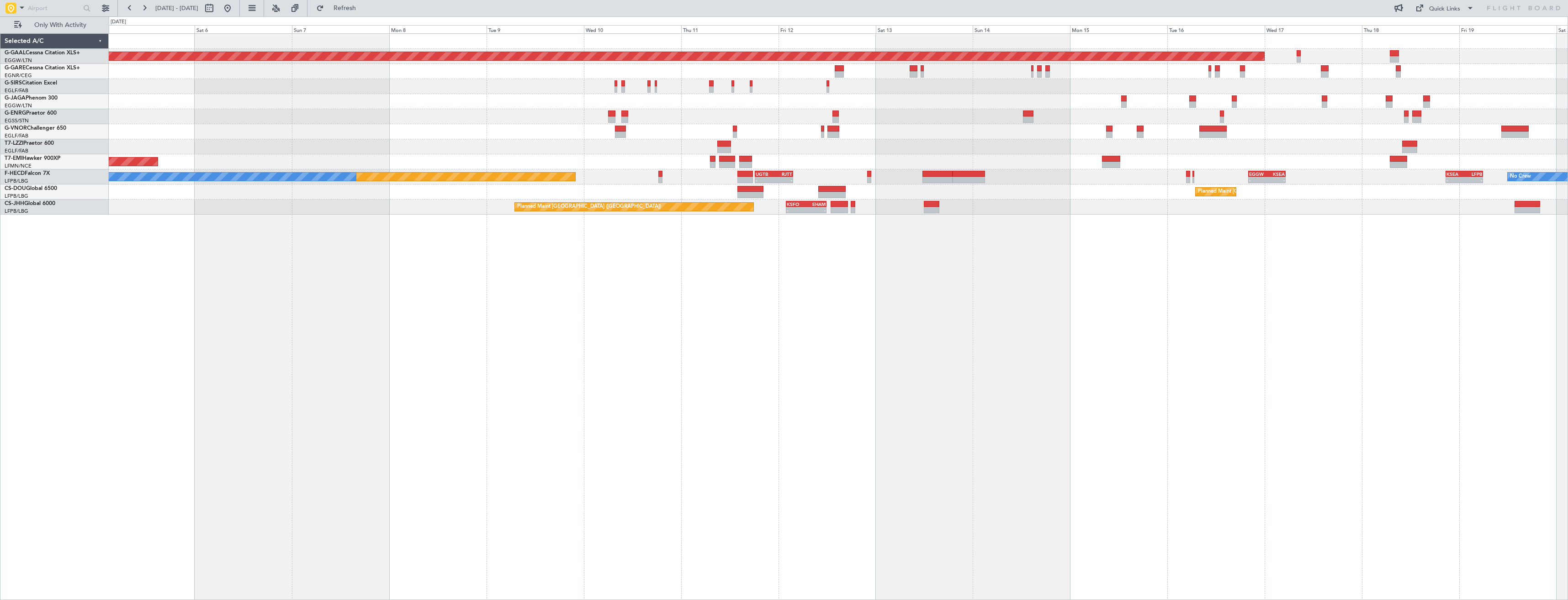
click at [930, 309] on div "Planned Maint Dusseldorf Planned Maint Zurich No Crew - - KSEA 20:45 Z LFPB 05:…" at bounding box center [838, 317] width 1459 height 567
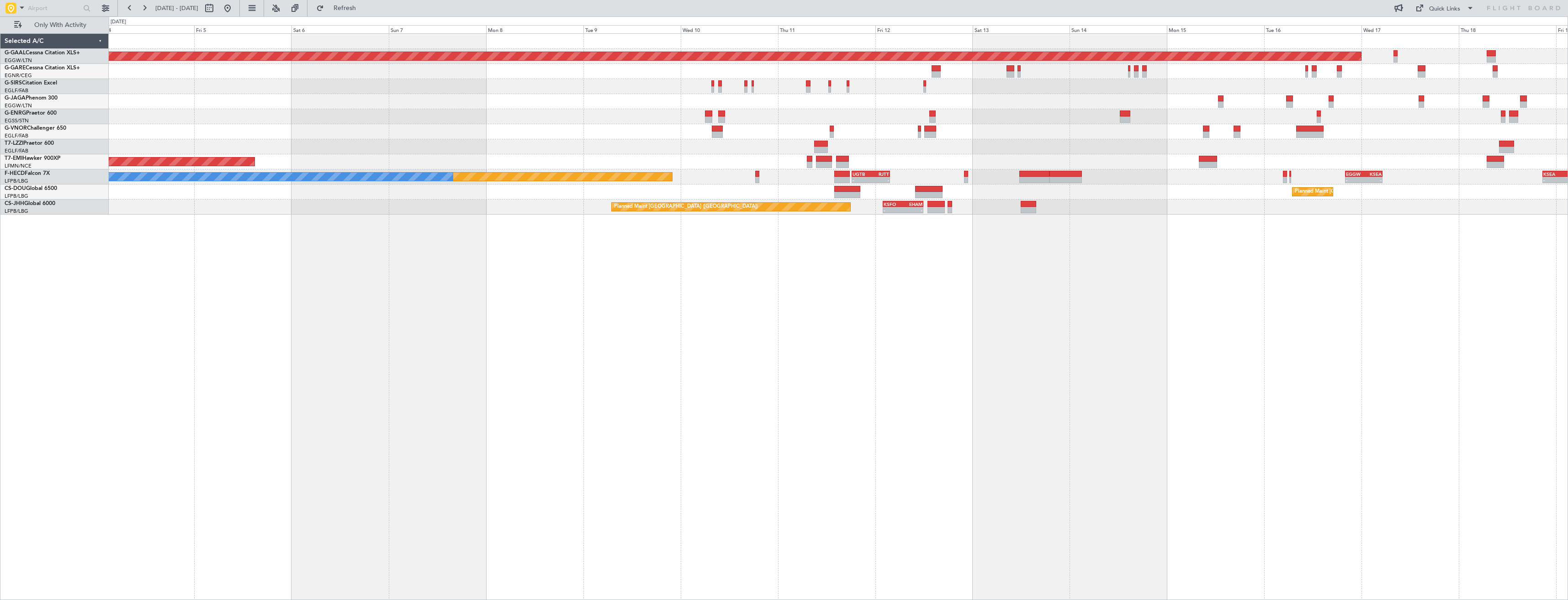
click at [959, 312] on div "Planned Maint Dusseldorf Planned Maint Zurich - - KSEA 20:45 Z LFPB 05:55 Z - -…" at bounding box center [838, 317] width 1459 height 567
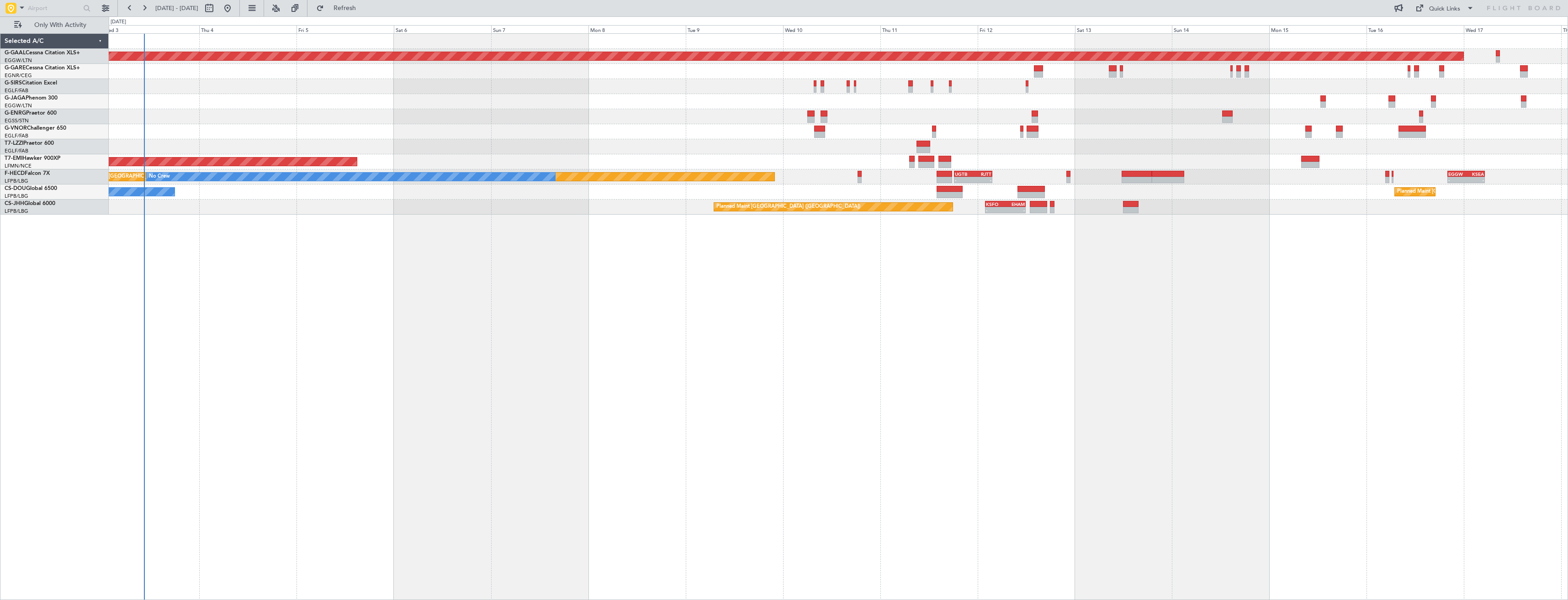
click at [972, 321] on div "Planned Maint Dusseldorf Owner Ibiza Planned Maint Zurich - - EGGW 20:00 Z KSEA…" at bounding box center [838, 317] width 1459 height 567
click at [814, 345] on div "Planned Maint Dusseldorf Owner Ibiza Planned Maint Zurich - - EGGW 20:00 Z KSEA…" at bounding box center [838, 317] width 1459 height 567
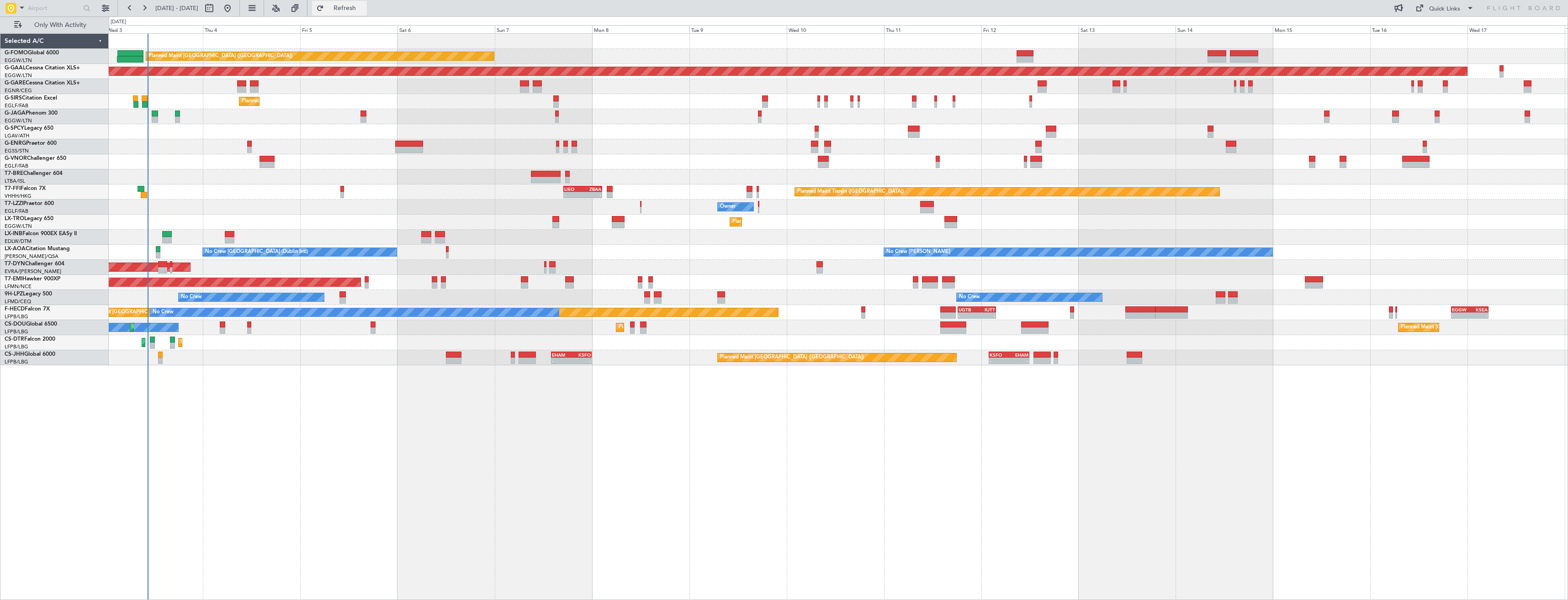
click at [356, 1] on button "Refresh" at bounding box center [339, 8] width 55 height 15
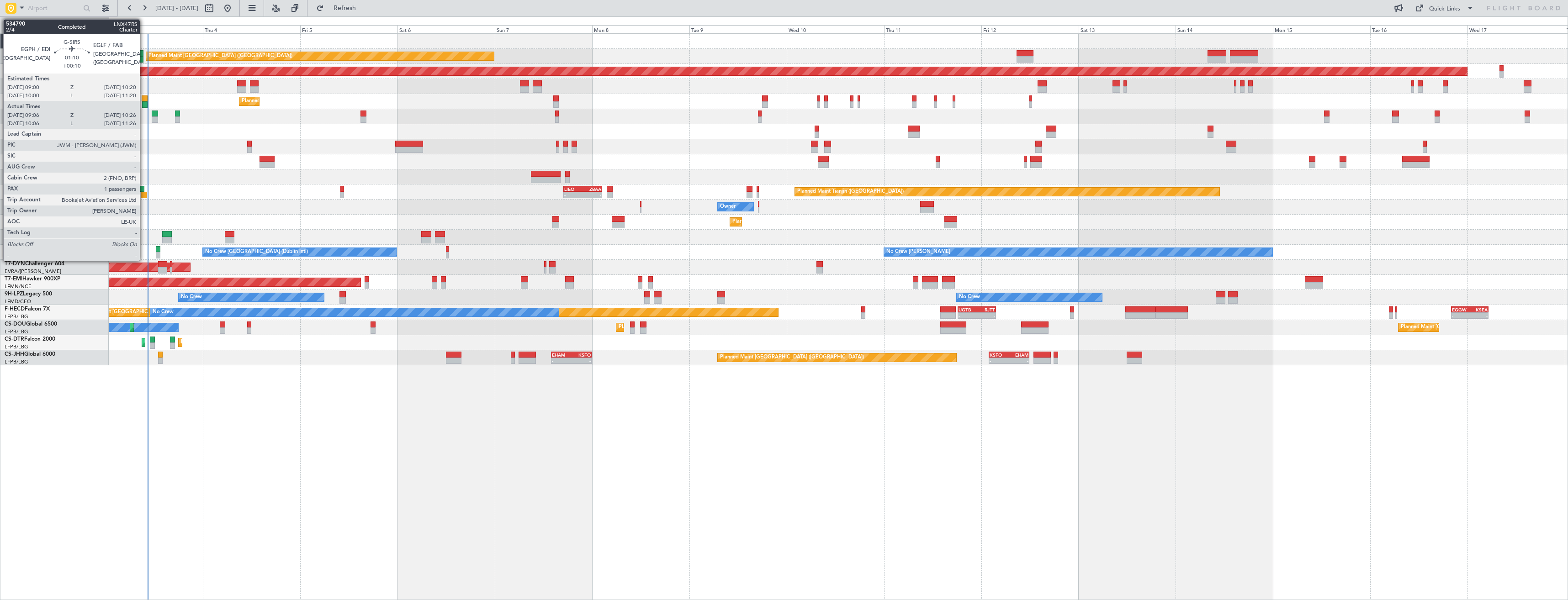
click at [144, 100] on div at bounding box center [144, 98] width 5 height 7
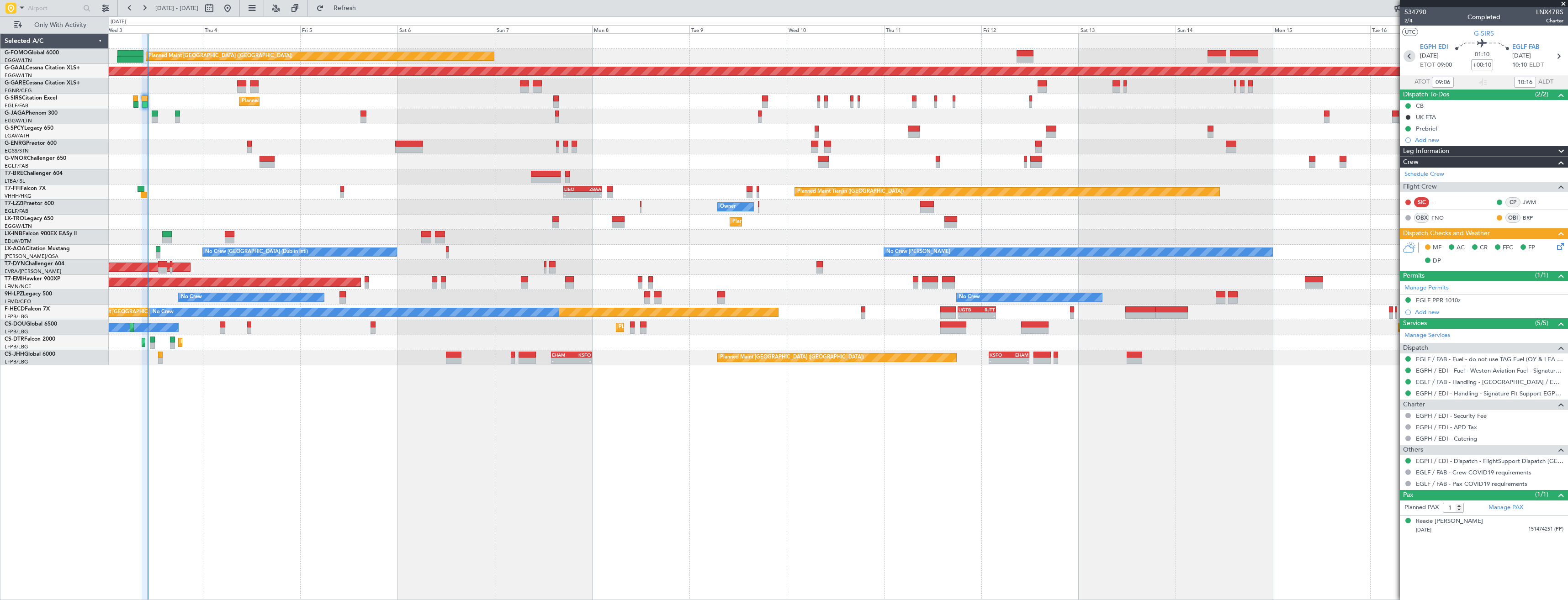
click at [1406, 55] on icon at bounding box center [1410, 57] width 12 height 12
type input "06:57"
type input "07:59"
type input "0"
click at [1564, 4] on div at bounding box center [1484, 4] width 168 height 7
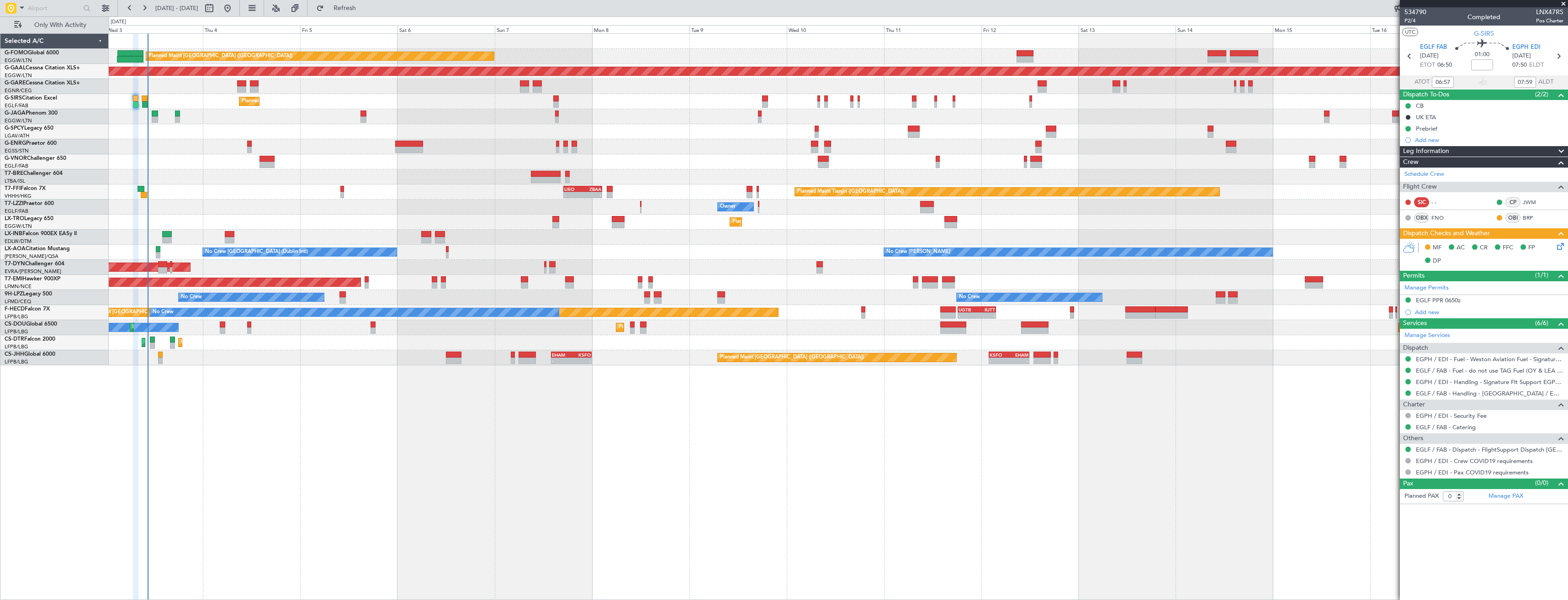
click at [1561, 3] on span at bounding box center [1564, 4] width 9 height 8
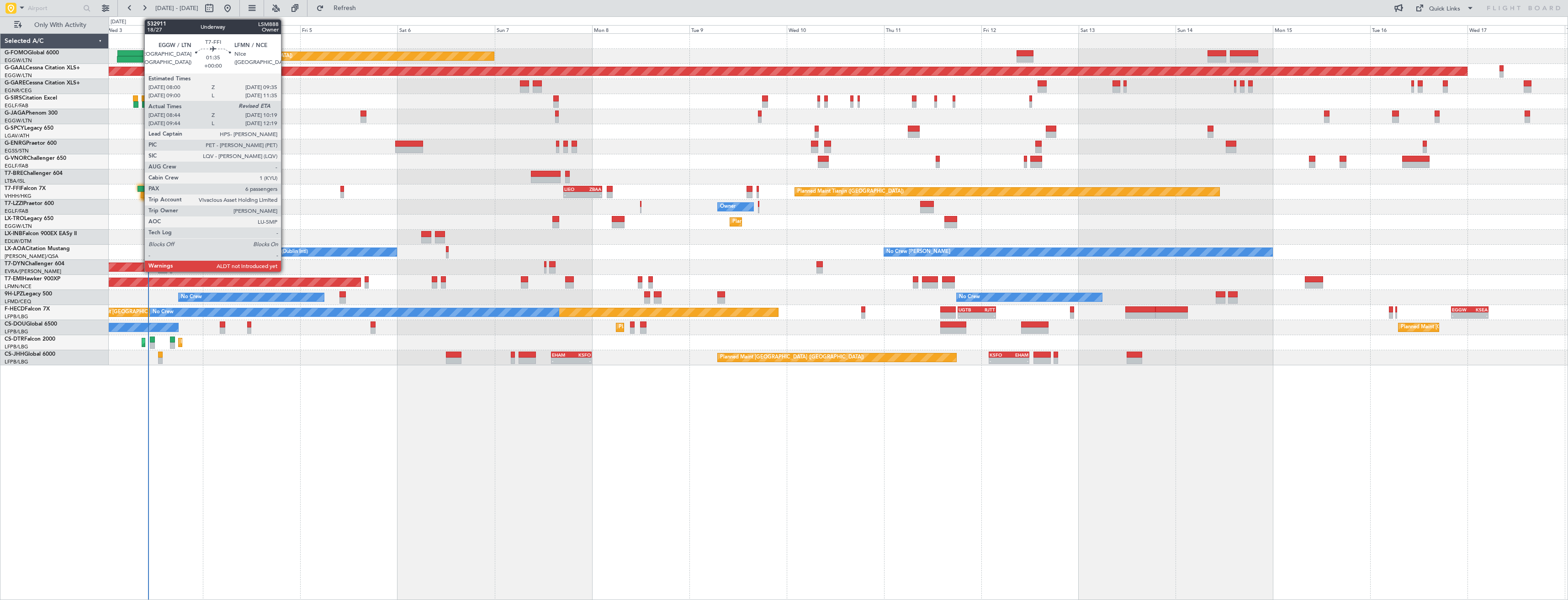
click at [140, 187] on div at bounding box center [141, 189] width 7 height 7
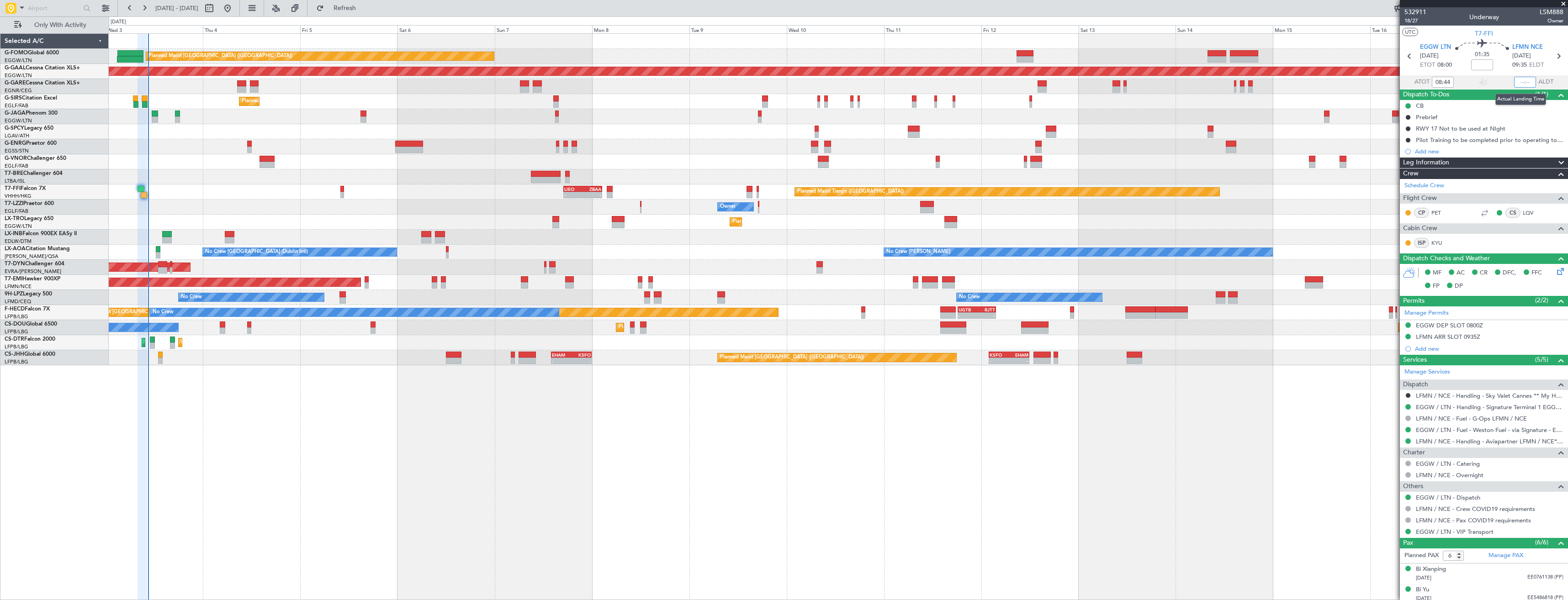
click at [1523, 83] on input "text" at bounding box center [1524, 82] width 22 height 11
type input "10:30"
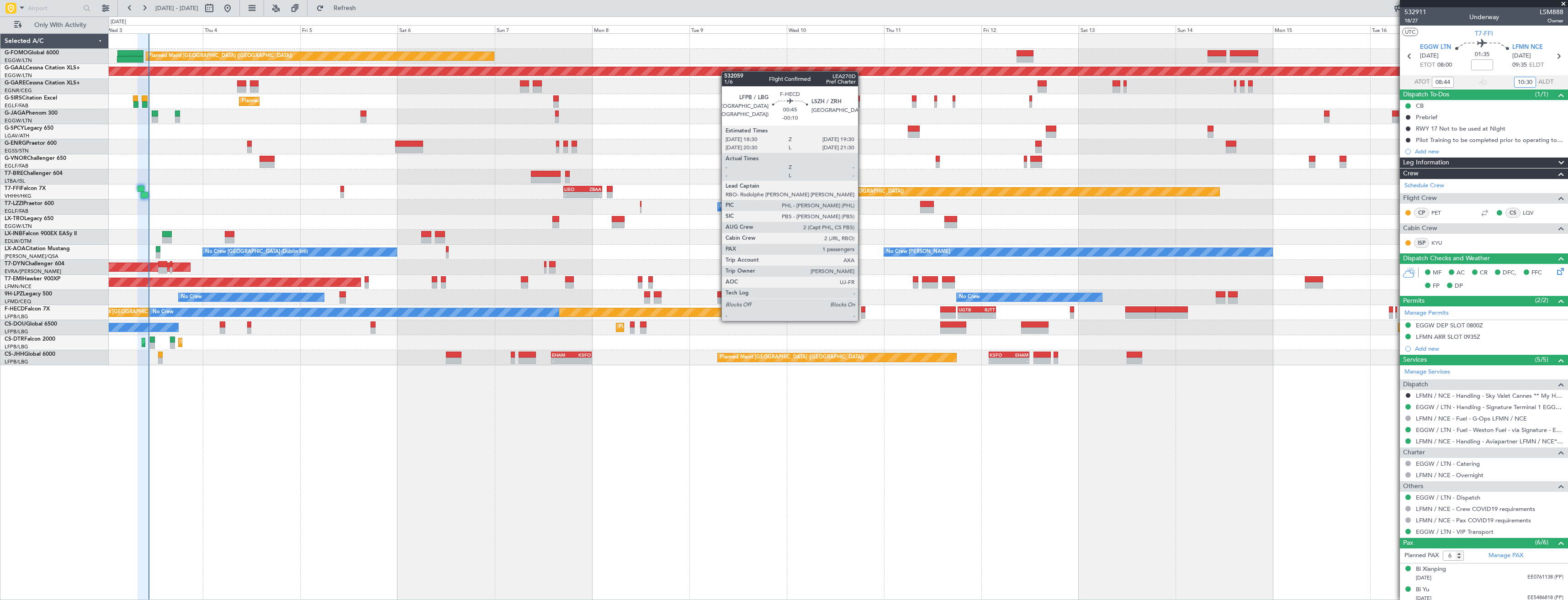
click at [862, 312] on div at bounding box center [864, 309] width 4 height 7
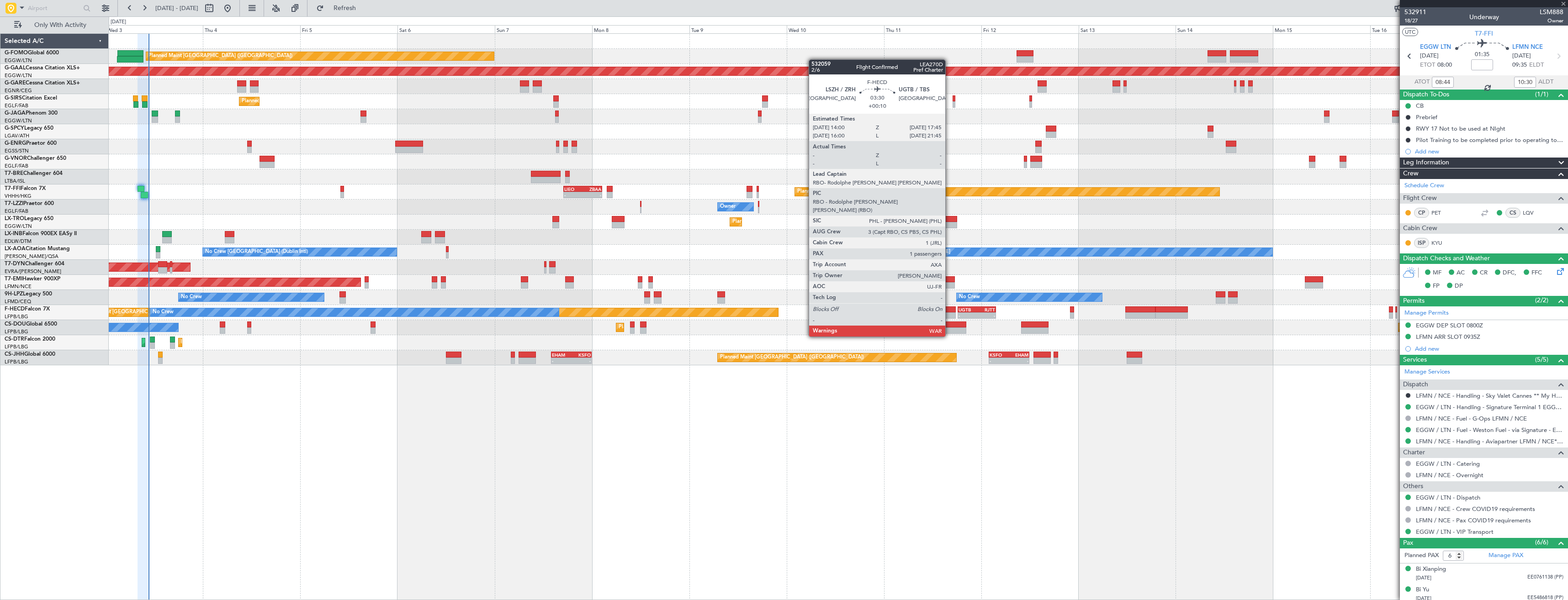
type input "-00:10"
type input "1"
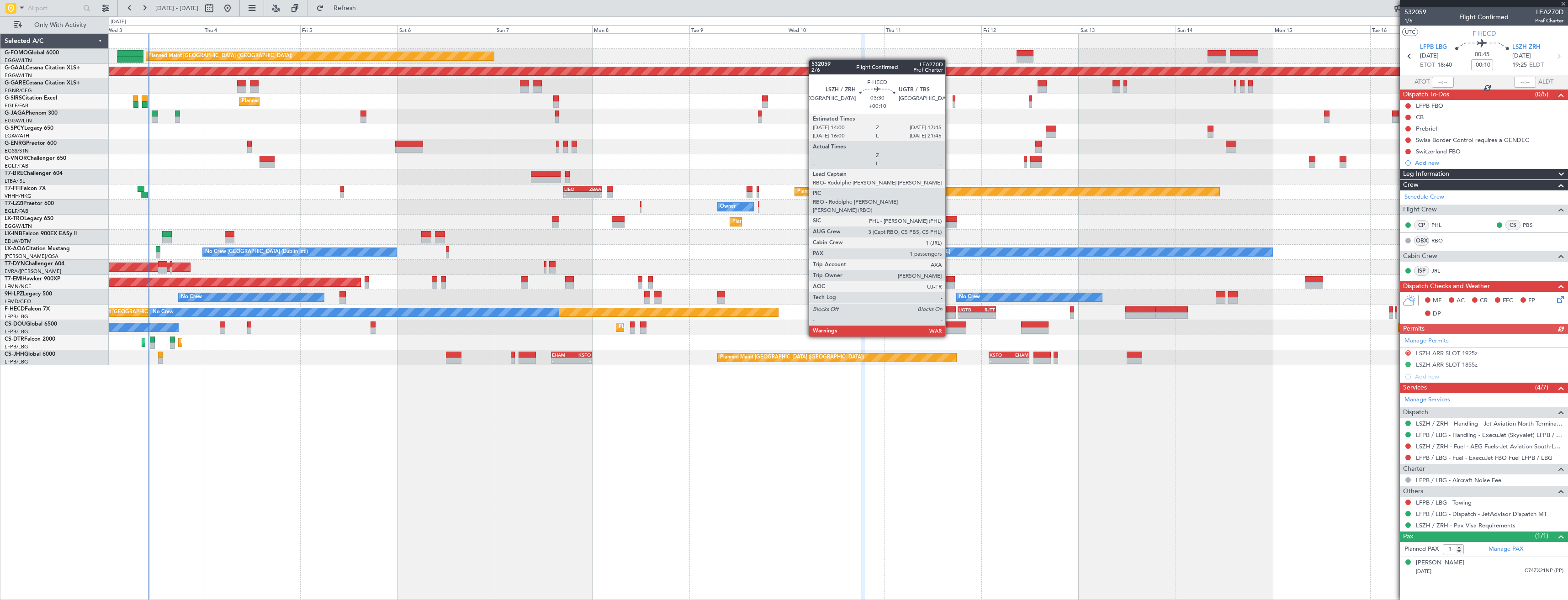
click at [949, 311] on div at bounding box center [948, 309] width 16 height 7
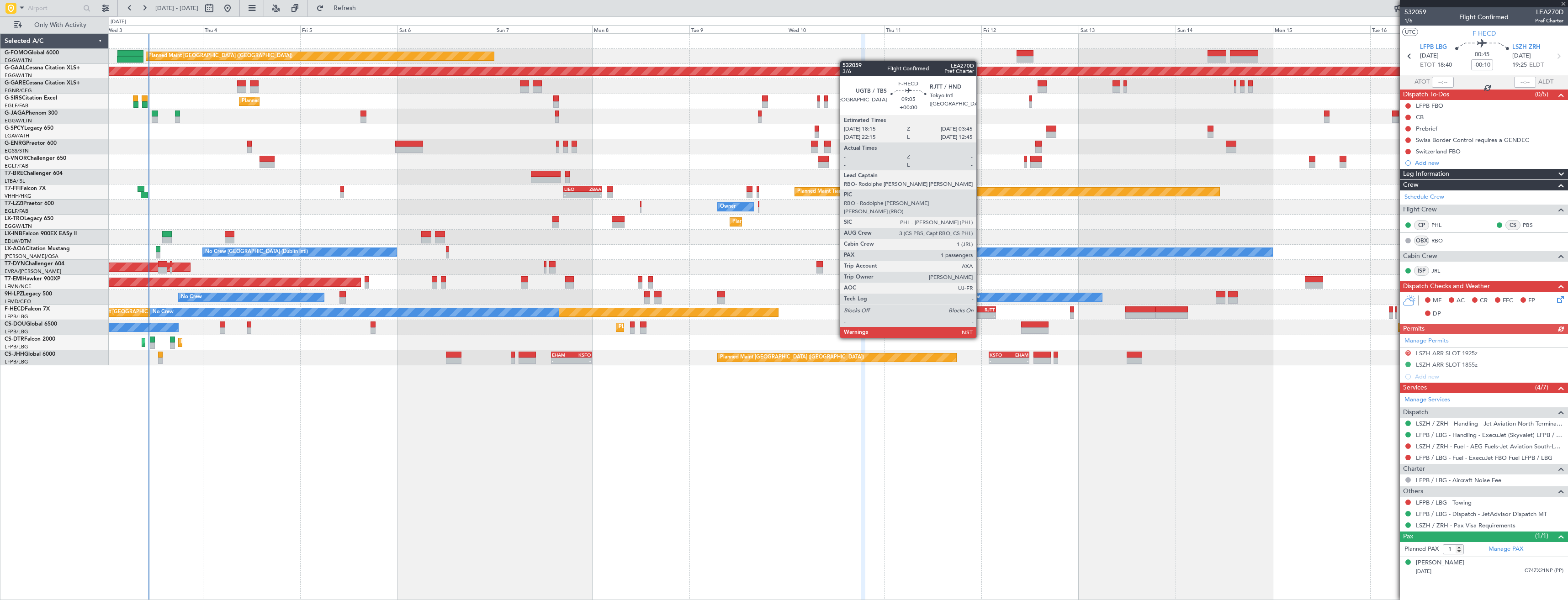
type input "+00:10"
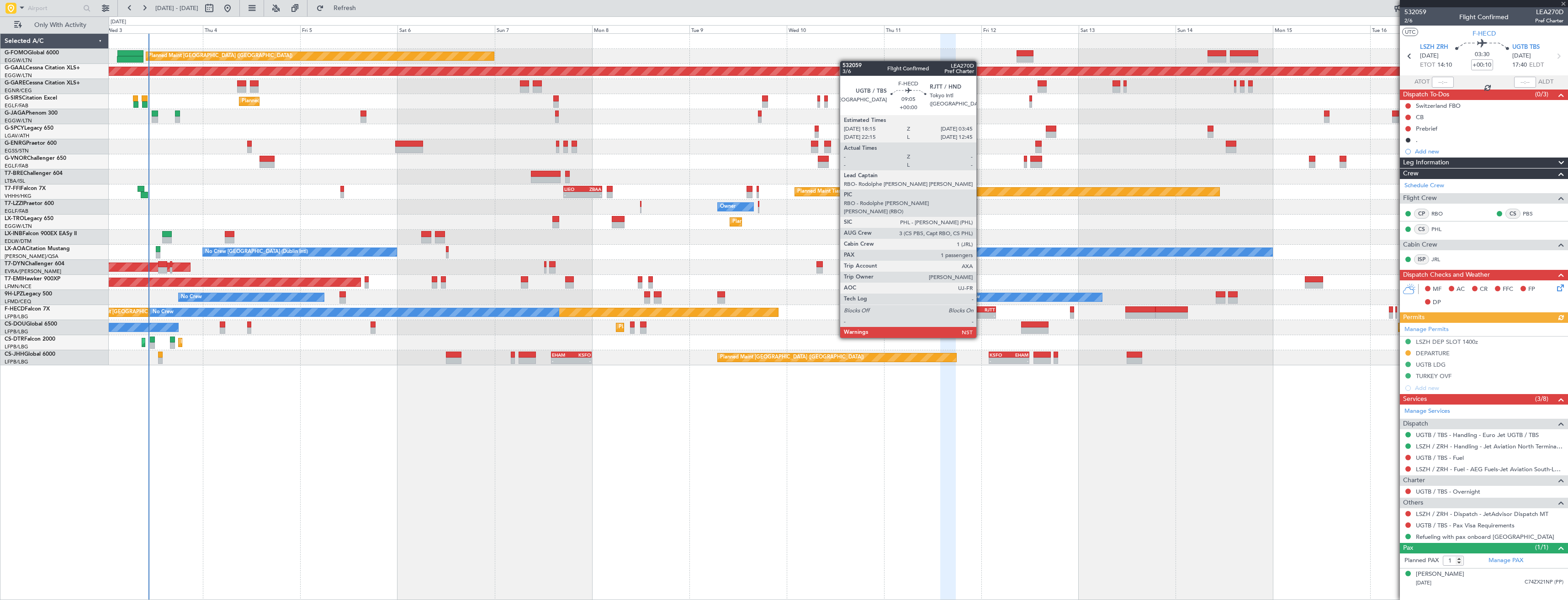
click at [980, 312] on div "- -" at bounding box center [977, 315] width 39 height 7
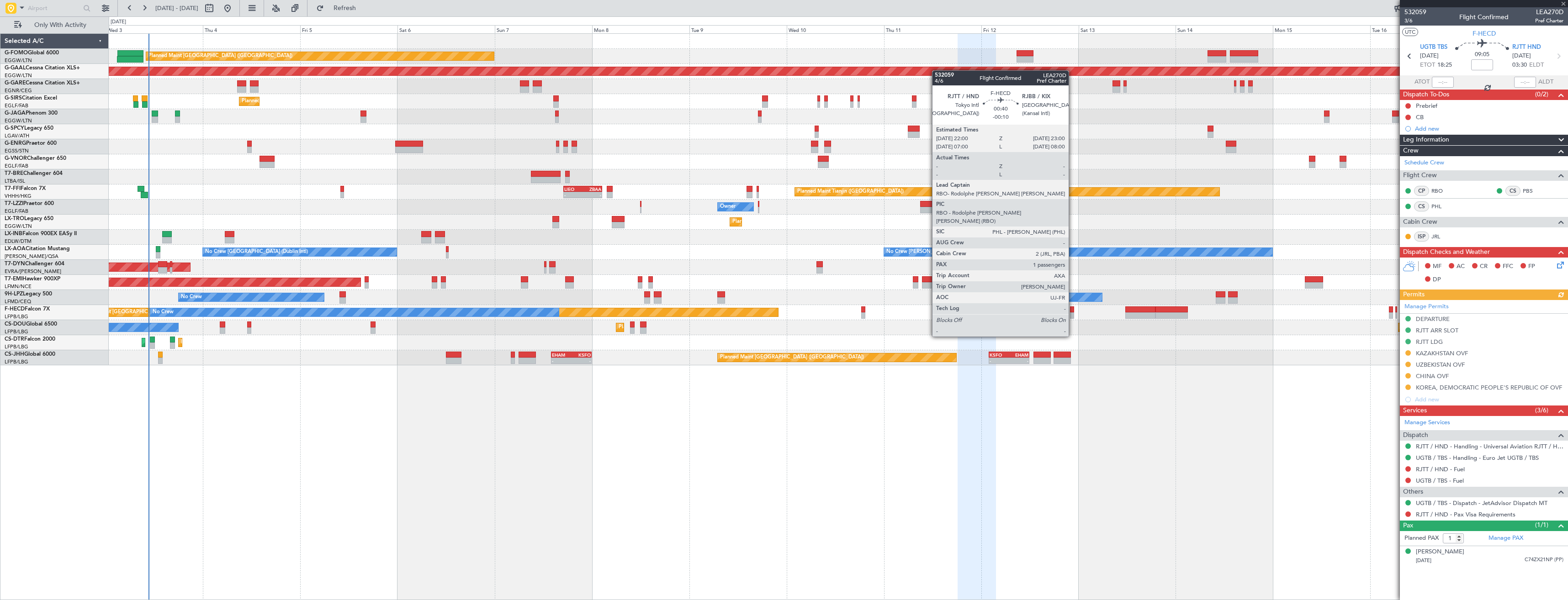
click at [1073, 311] on div at bounding box center [1072, 309] width 4 height 7
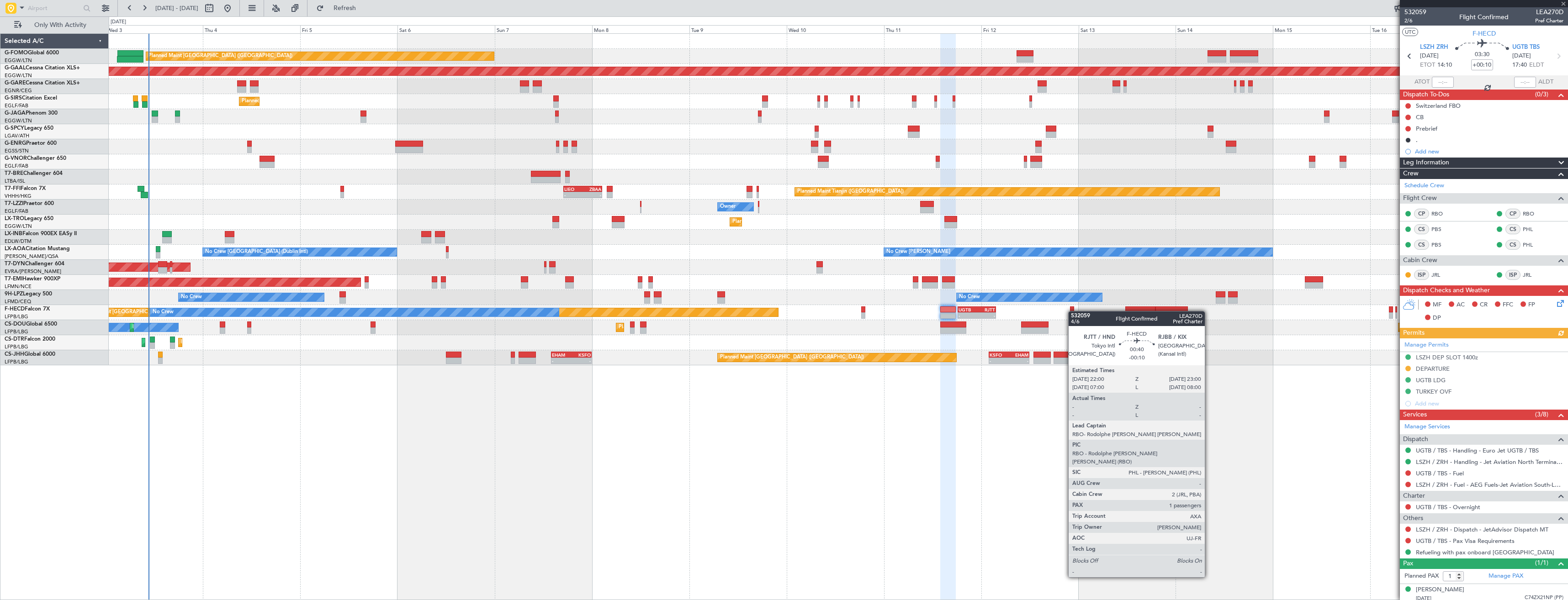
type input "-00:10"
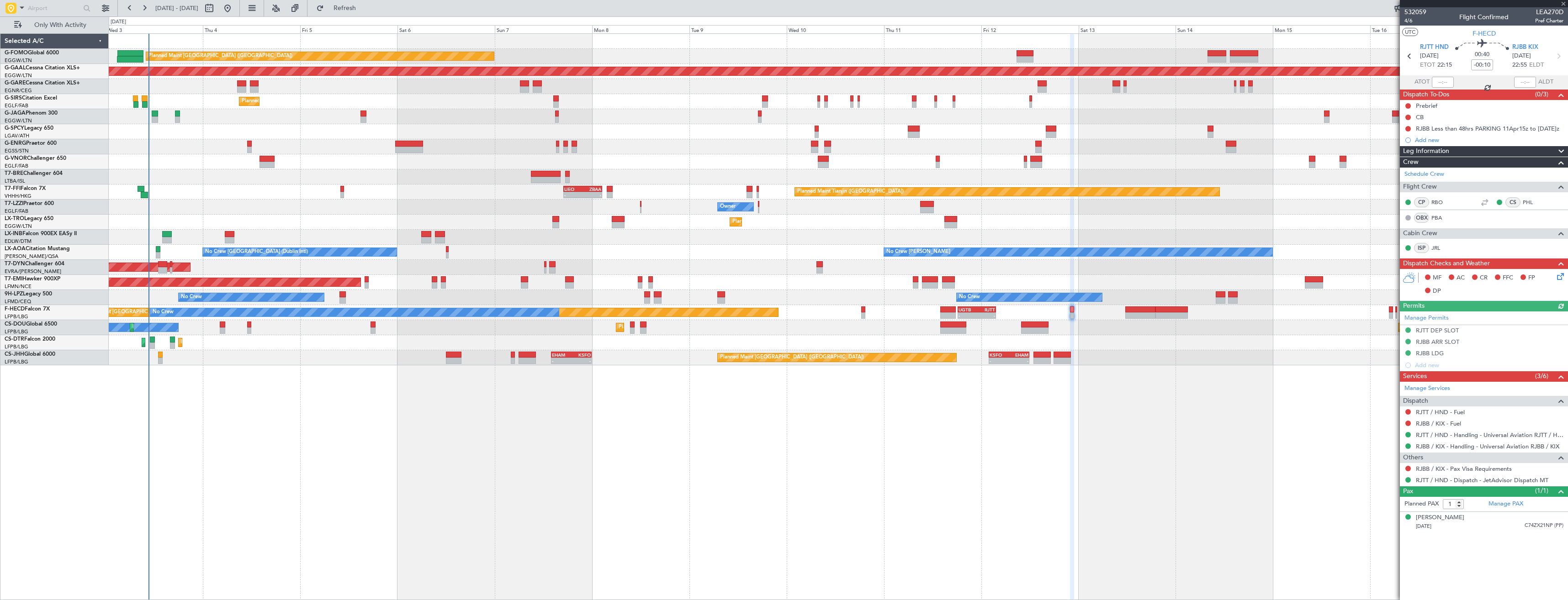
click at [384, 356] on div "Planned Maint Paris (Le Bourget) - - EHAM 14:00 Z KSFO 00:00 Z - - KSFO 02:00 Z…" at bounding box center [838, 358] width 1459 height 15
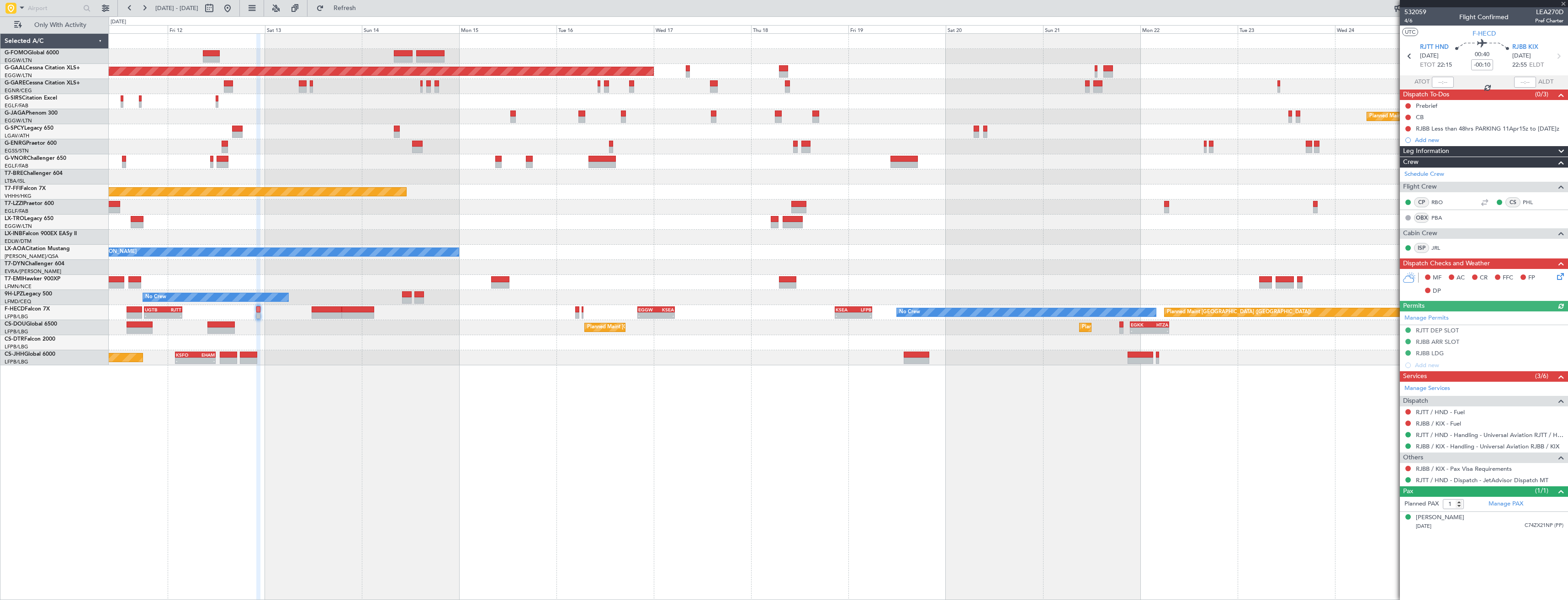
click at [608, 342] on div at bounding box center [838, 343] width 1459 height 15
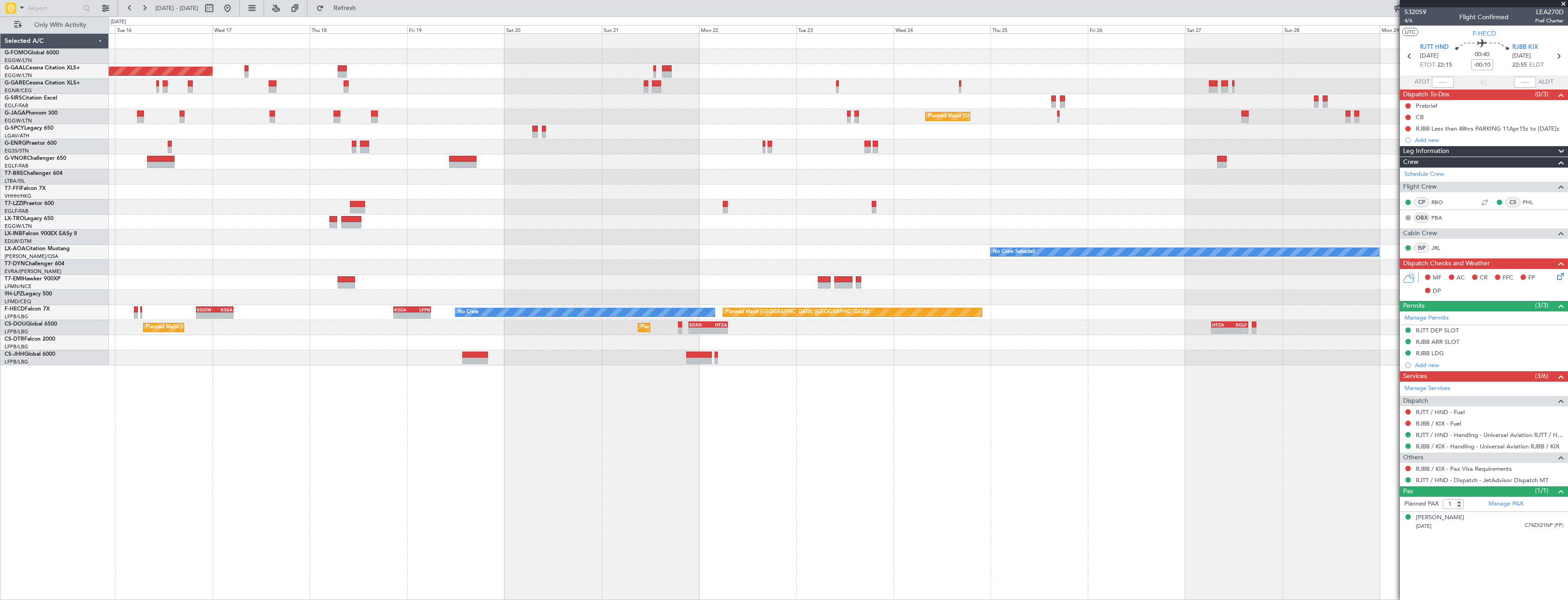
click at [765, 334] on div "Planned Maint Dusseldorf Planned Maint London (Luton) Planned Maint Tianjin (Bi…" at bounding box center [838, 199] width 1459 height 332
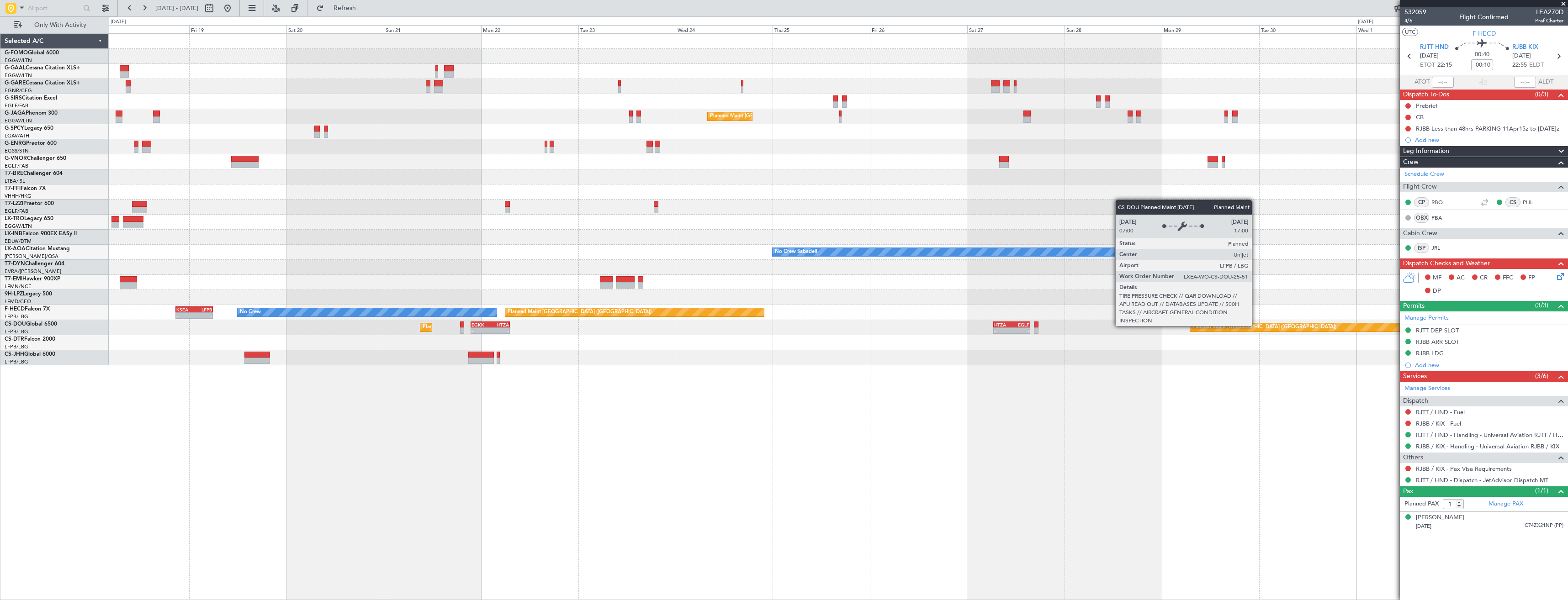
click at [748, 321] on div "Planned Maint Paris (Le Bourget) - - EGKK 21:30 Z HTZA 07:10 Z - - HTZA 06:30 Z…" at bounding box center [838, 328] width 1459 height 15
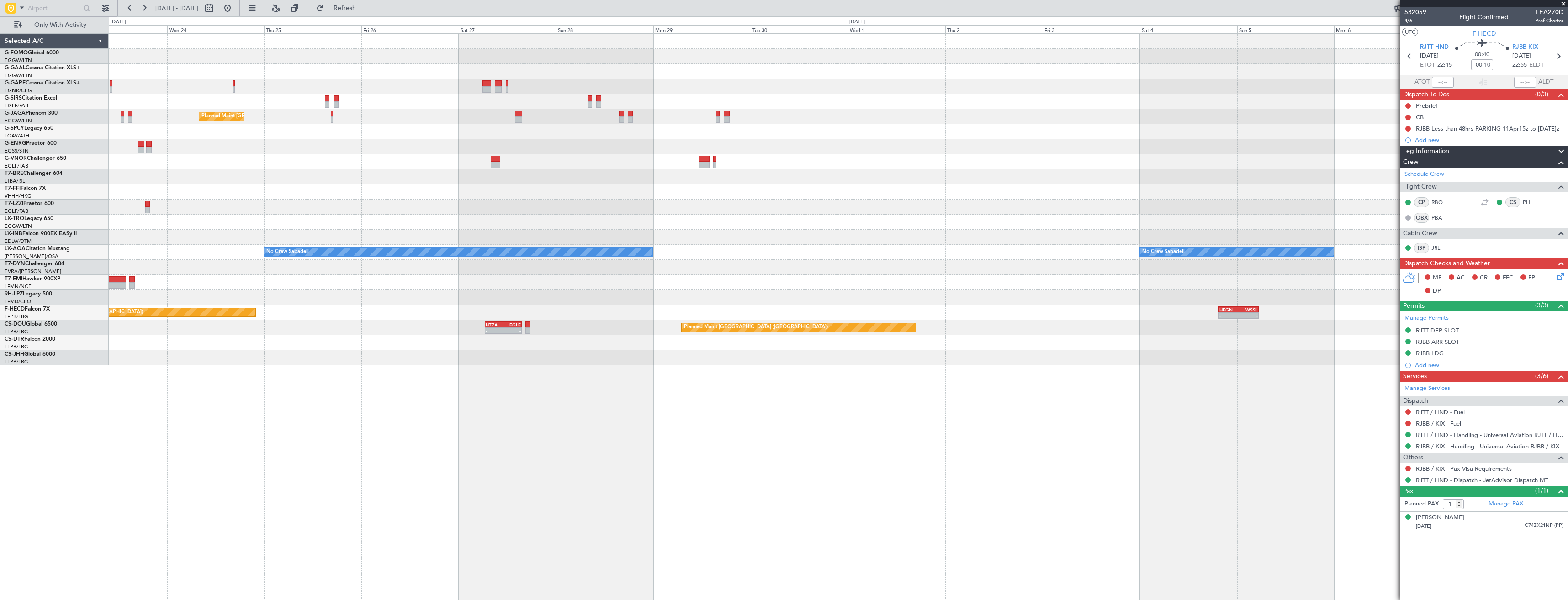
click at [570, 318] on div "Planned Maint London (Luton) Planned Maint Geneva (Cointrin) No Crew Sabadell N…" at bounding box center [838, 199] width 1459 height 332
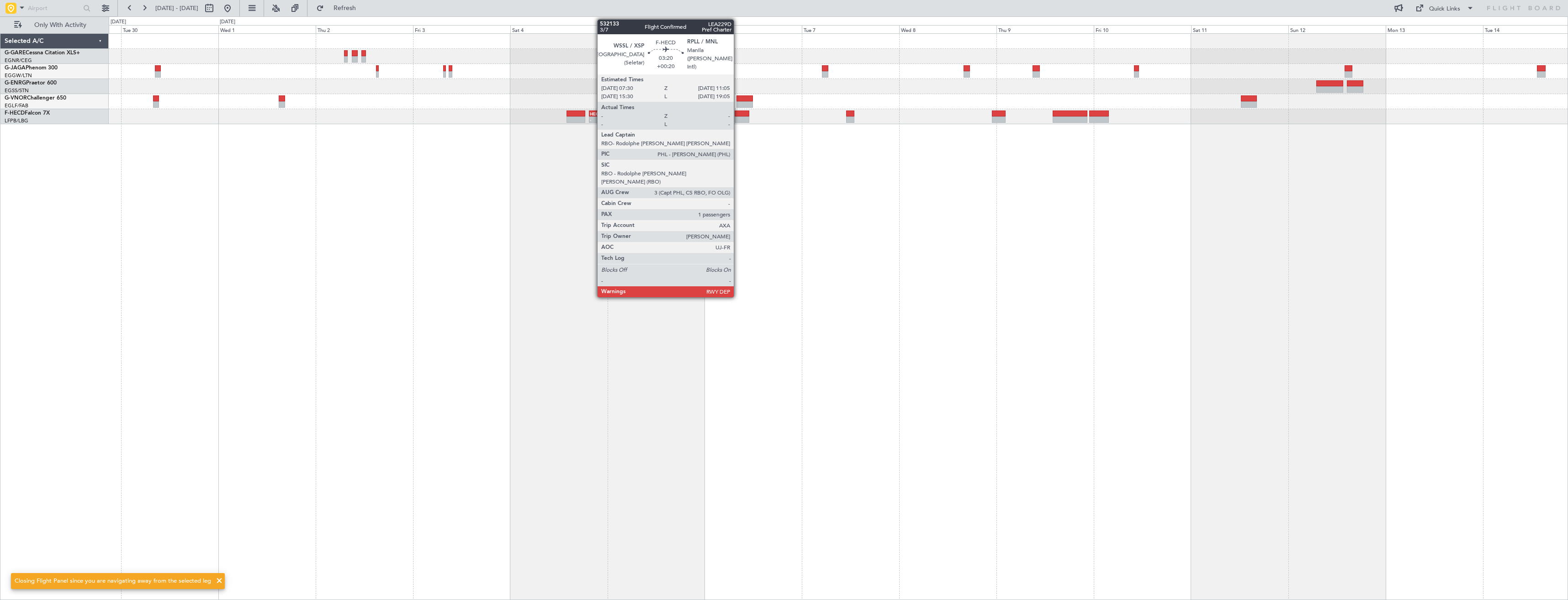
click at [738, 117] on div at bounding box center [742, 120] width 15 height 7
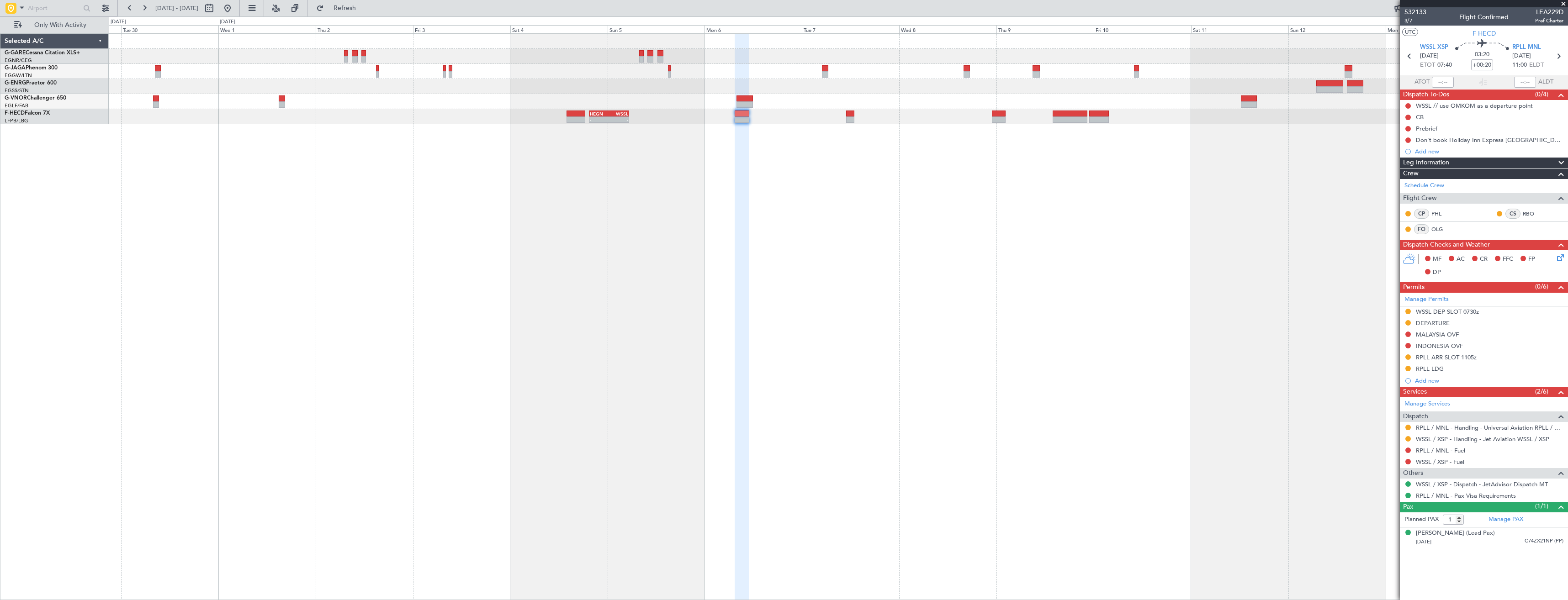
click at [1410, 21] on span "3/7" at bounding box center [1415, 21] width 22 height 7
click at [1441, 210] on link "PHL" at bounding box center [1442, 213] width 21 height 8
click at [1527, 213] on link "RBO" at bounding box center [1533, 213] width 21 height 8
click at [1436, 227] on link "OLG" at bounding box center [1442, 229] width 21 height 8
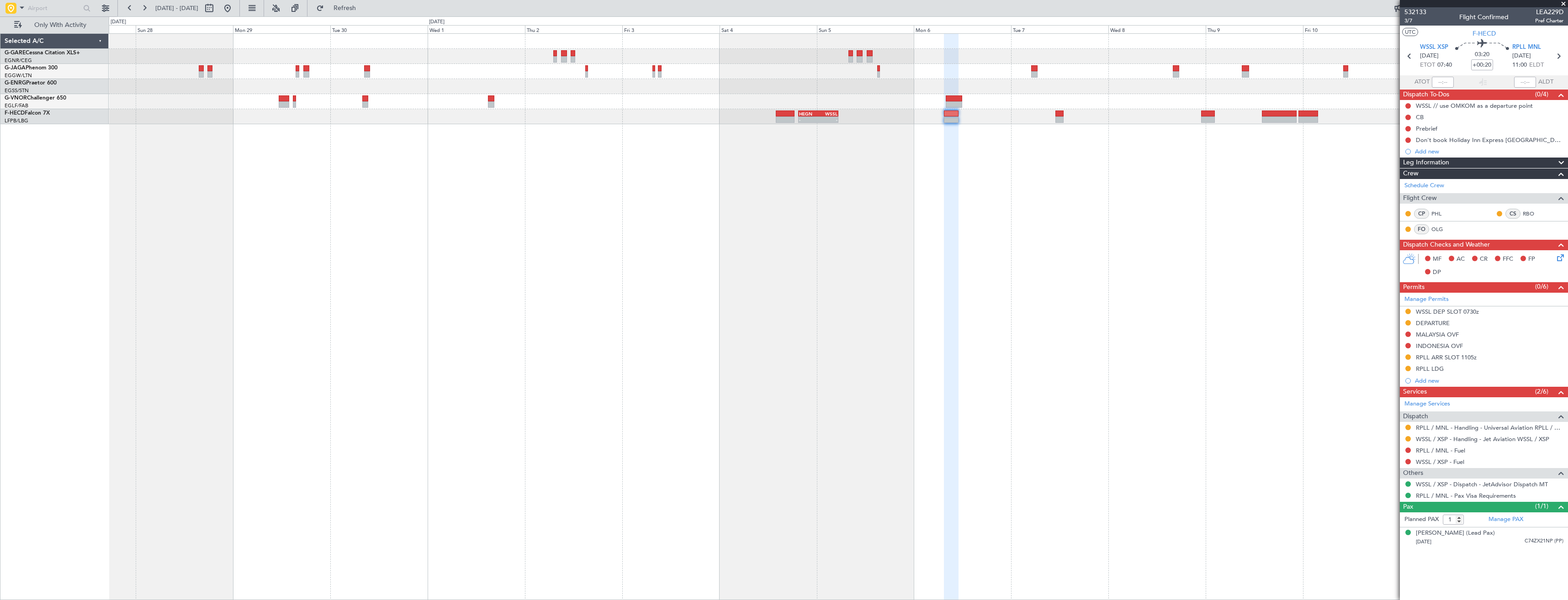
click at [605, 202] on div "Planned Maint London (Luton) - - HEGN 19:30 Z WSSL 05:25 Z Planned Maint Paris …" at bounding box center [838, 317] width 1459 height 567
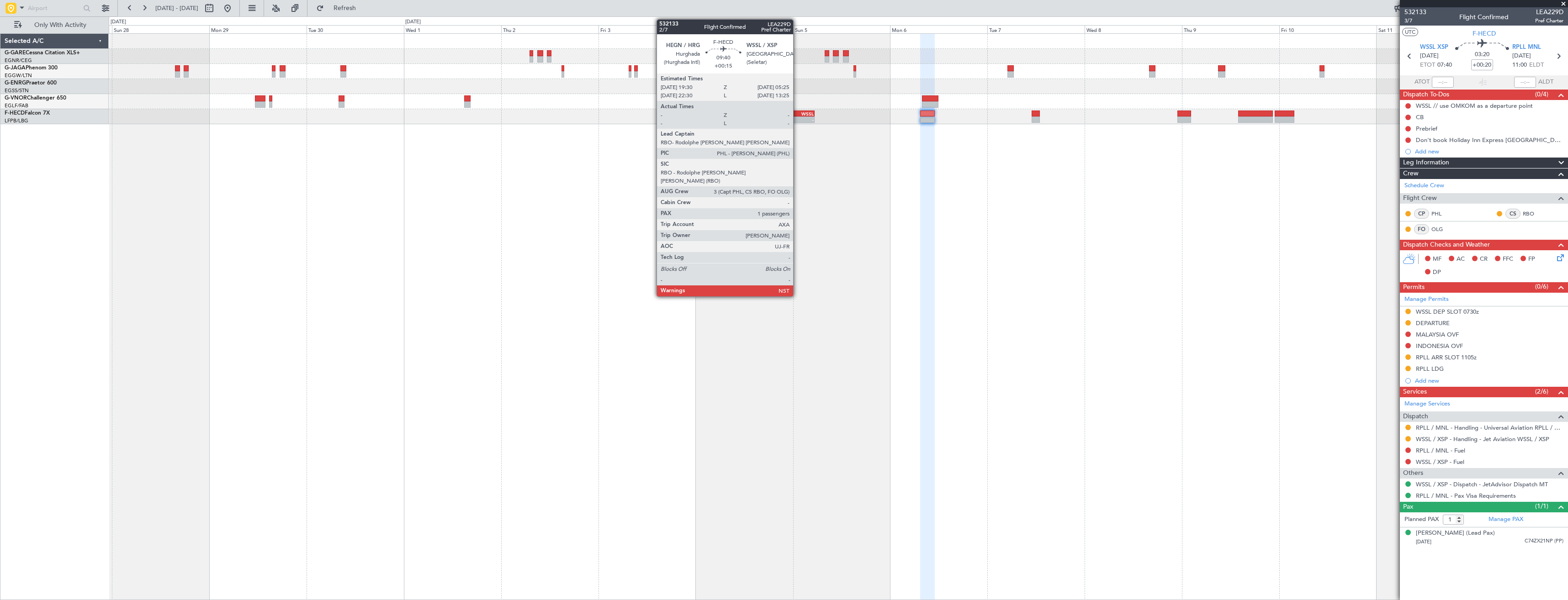
click at [797, 109] on div at bounding box center [838, 102] width 1459 height 15
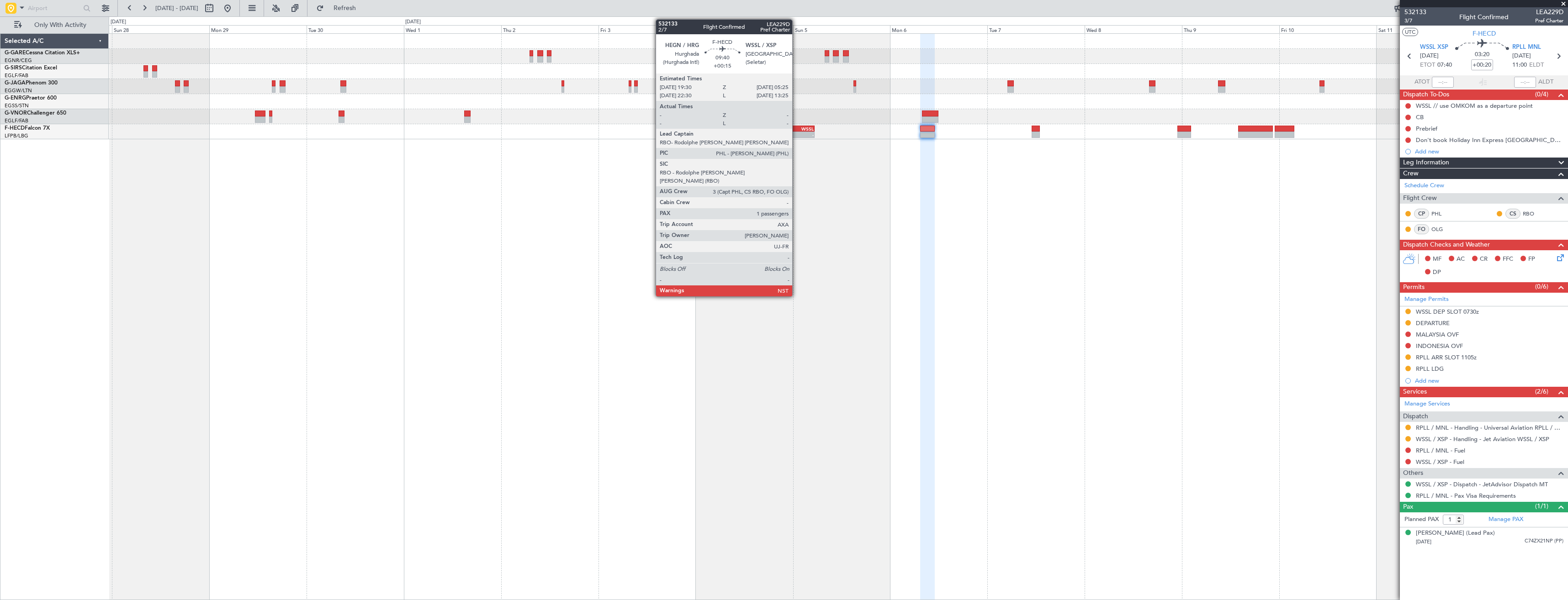
click at [796, 135] on div "-" at bounding box center [804, 134] width 19 height 5
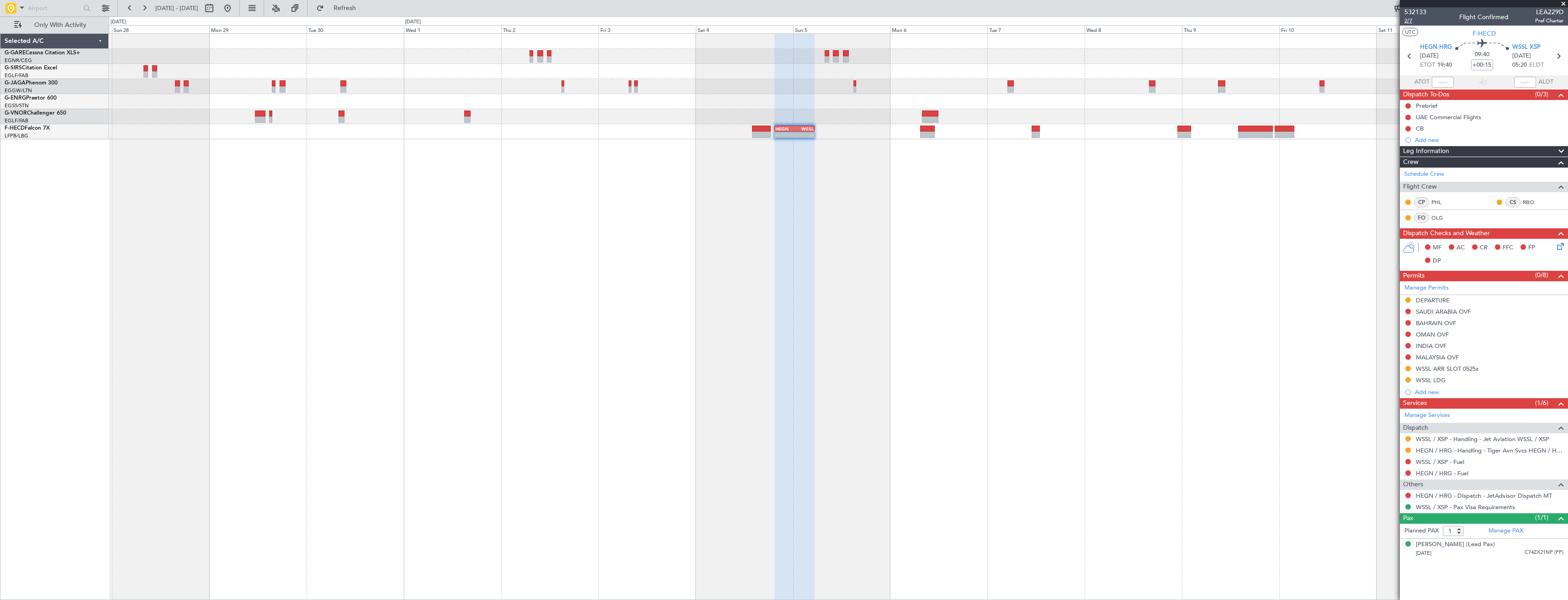
click at [1406, 21] on span "2/7" at bounding box center [1415, 21] width 22 height 7
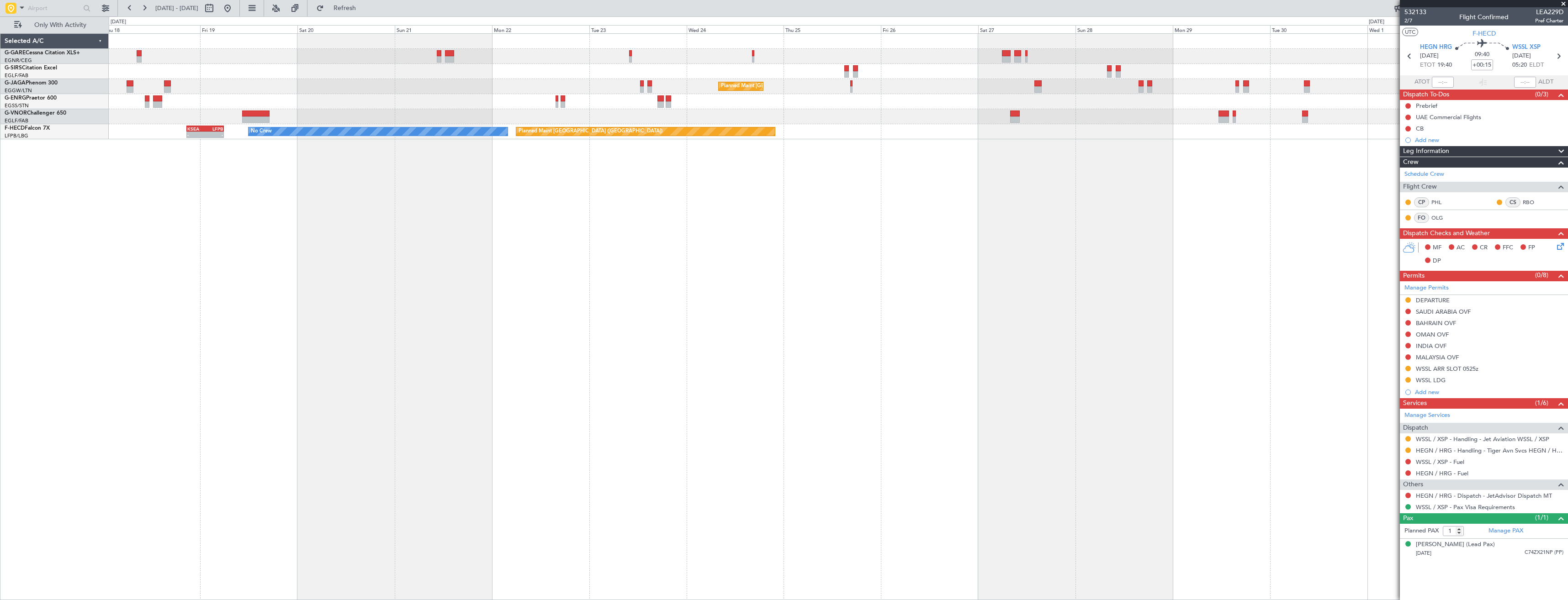
click at [1195, 306] on div "Planned Maint [GEOGRAPHIC_DATA] ([GEOGRAPHIC_DATA]) Planned Maint [GEOGRAPHIC_D…" at bounding box center [838, 317] width 1459 height 567
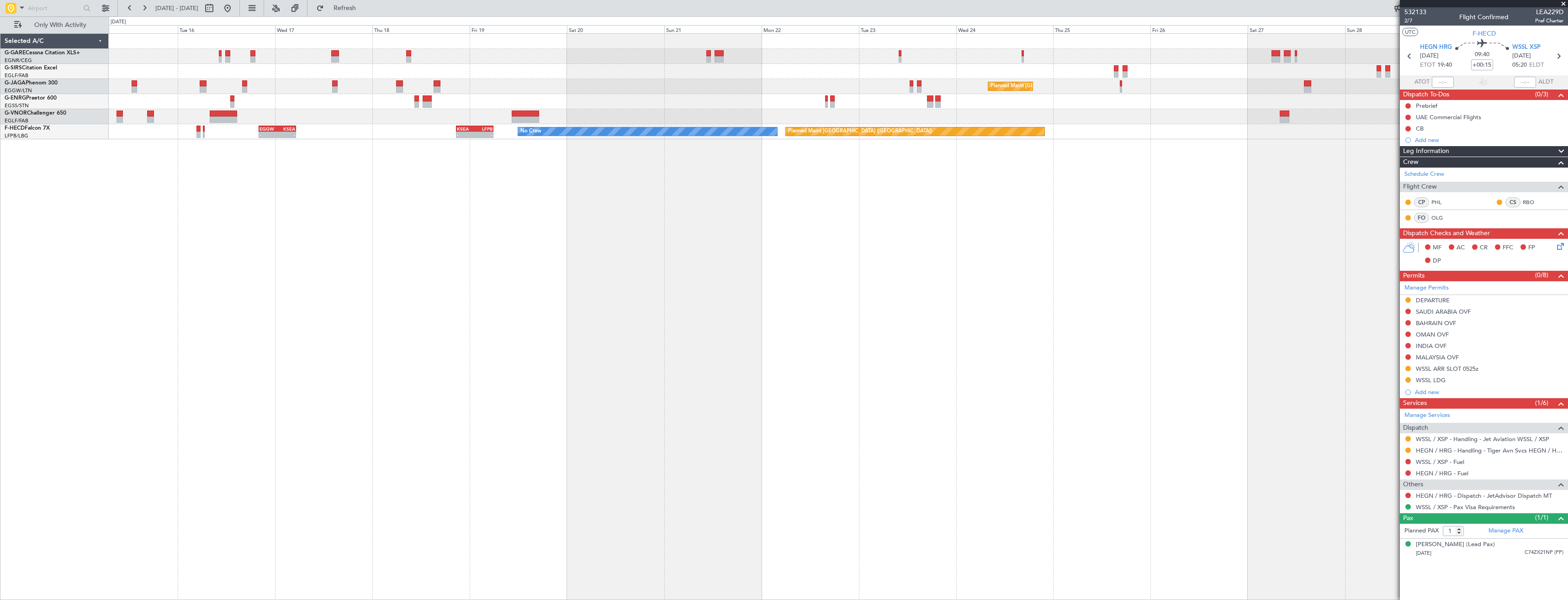
click at [915, 267] on div "Planned Maint London (Luton) Planned Maint Paris (Le Bourget) No Crew KSEA 20:4…" at bounding box center [838, 317] width 1459 height 567
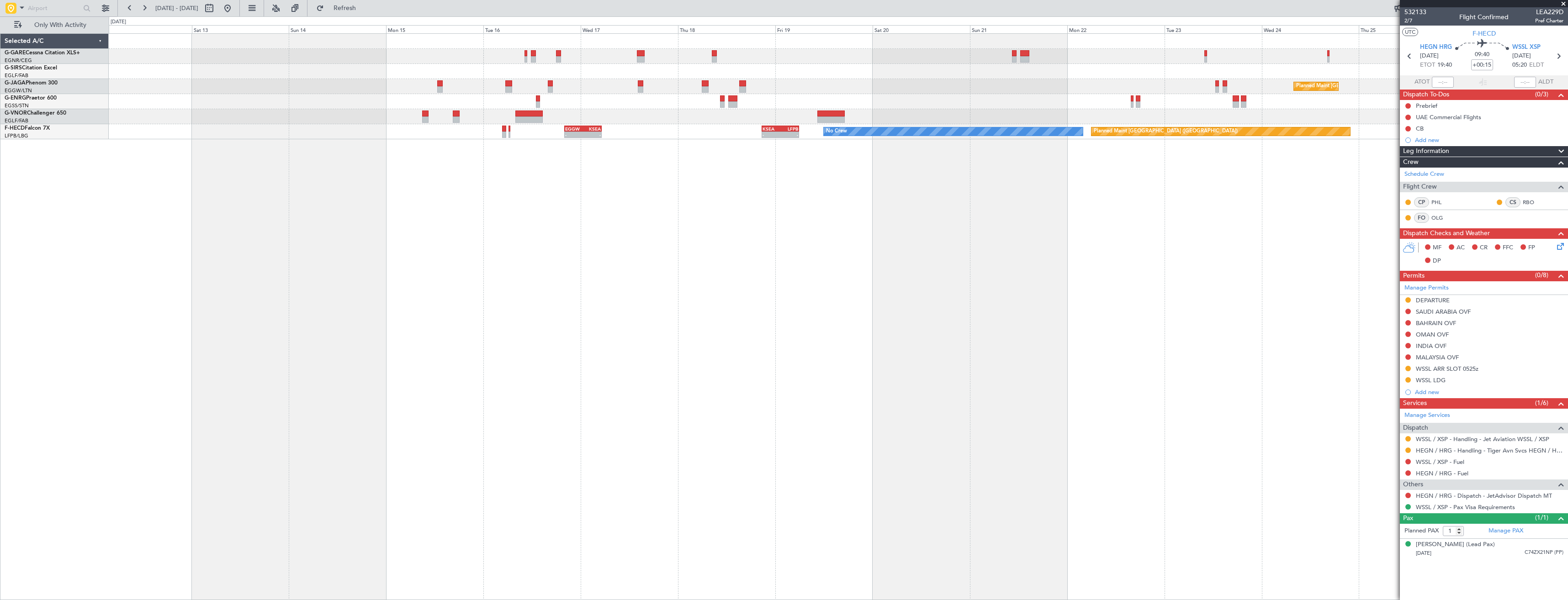
click at [857, 254] on div "Planned Maint London (Luton) Planned Maint Paris (Le Bourget) No Crew KSEA 20:4…" at bounding box center [838, 317] width 1459 height 567
click at [889, 253] on div "Planned Maint London (Luton) Planned Maint Paris (Le Bourget) No Crew KSEA 20:4…" at bounding box center [838, 317] width 1459 height 567
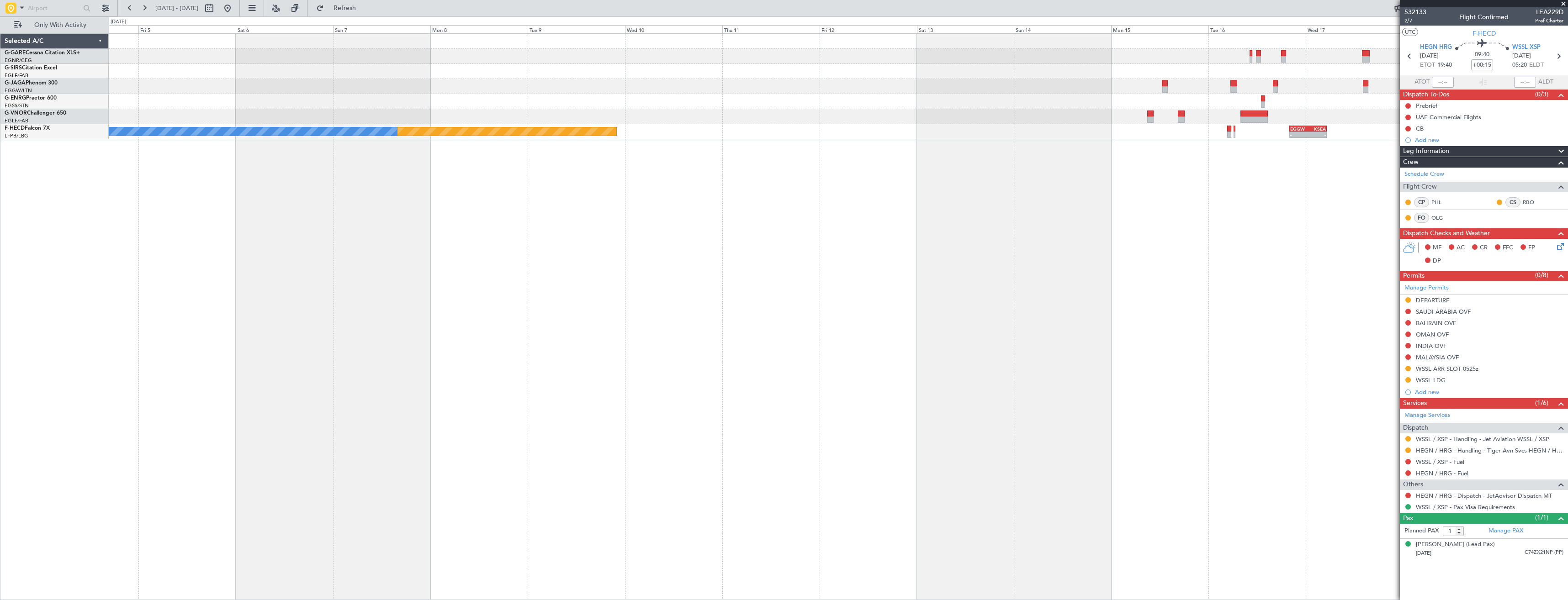
click at [1231, 243] on div "No Crew KSEA 20:45 Z LFPB 05:55 Z - - EGGW 20:00 Z KSEA 05:15 Z - - Planned Mai…" at bounding box center [838, 317] width 1459 height 567
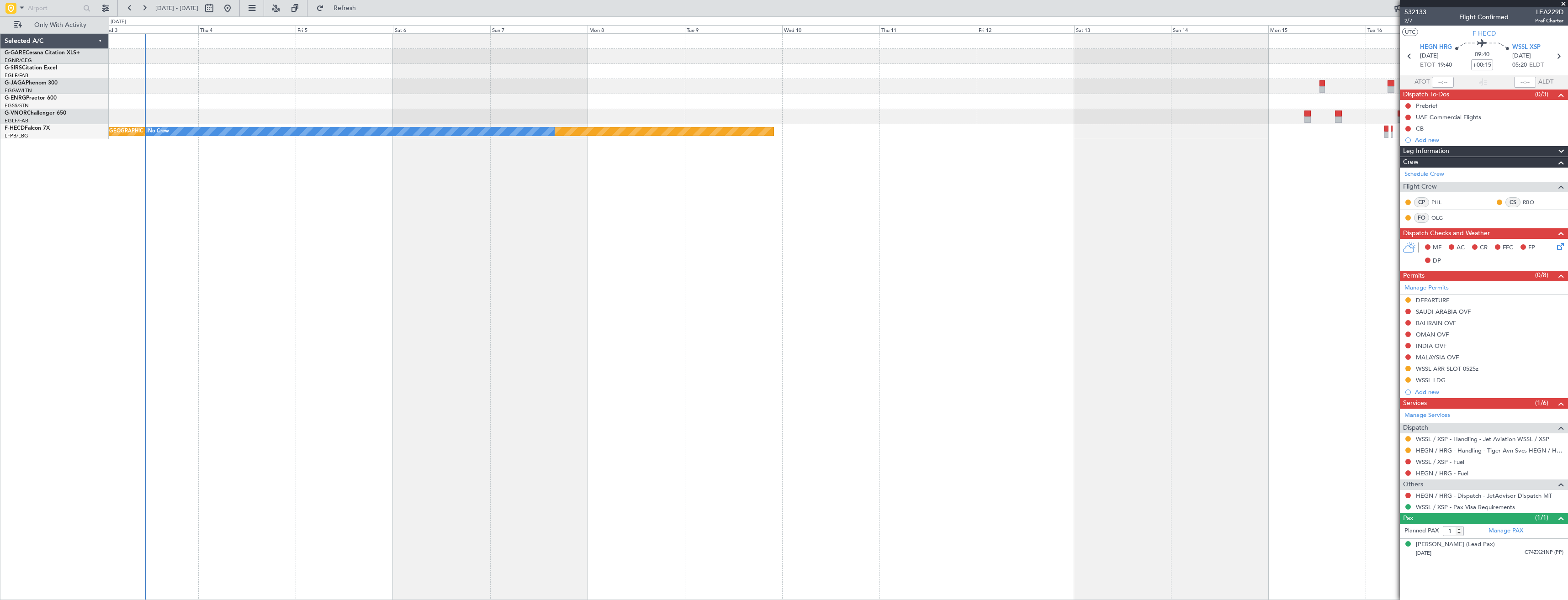
click at [599, 272] on div "Owner Ibiza EGGW 20:00 Z KSEA 05:15 Z - - Planned Maint Paris (Le Bourget) No C…" at bounding box center [838, 317] width 1459 height 567
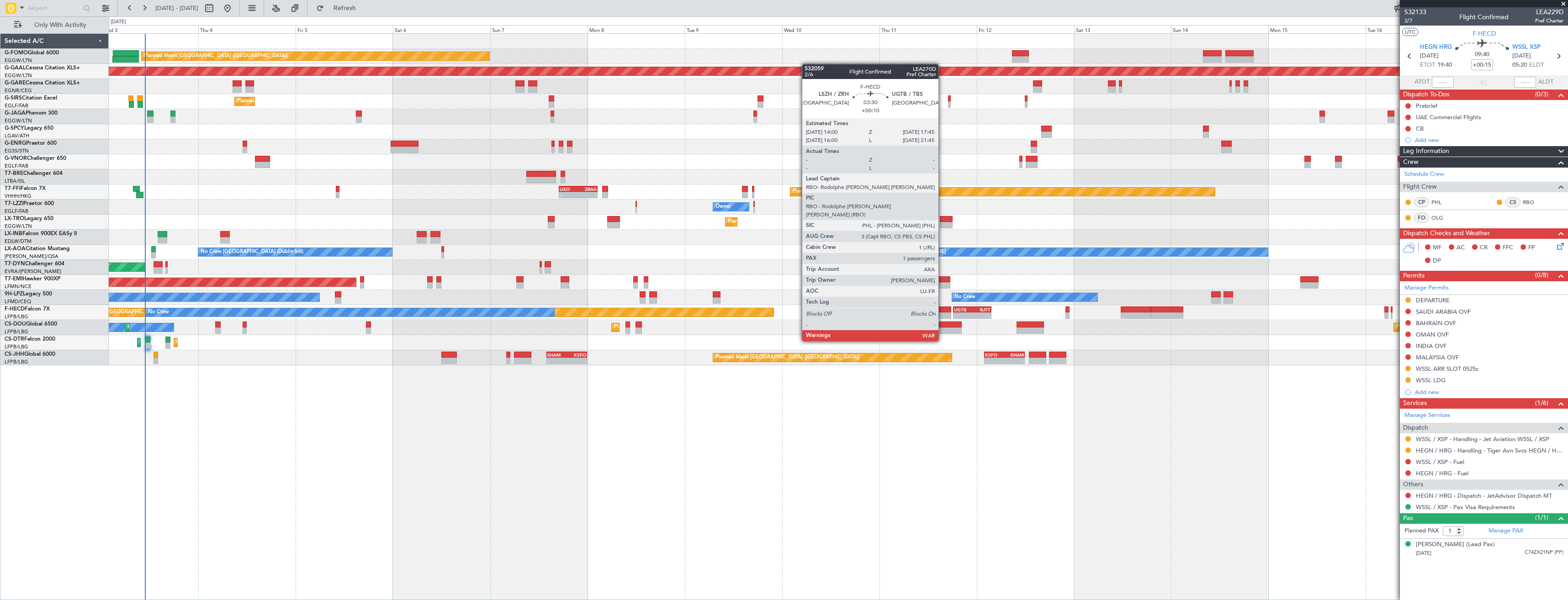
click at [942, 315] on div at bounding box center [943, 315] width 16 height 7
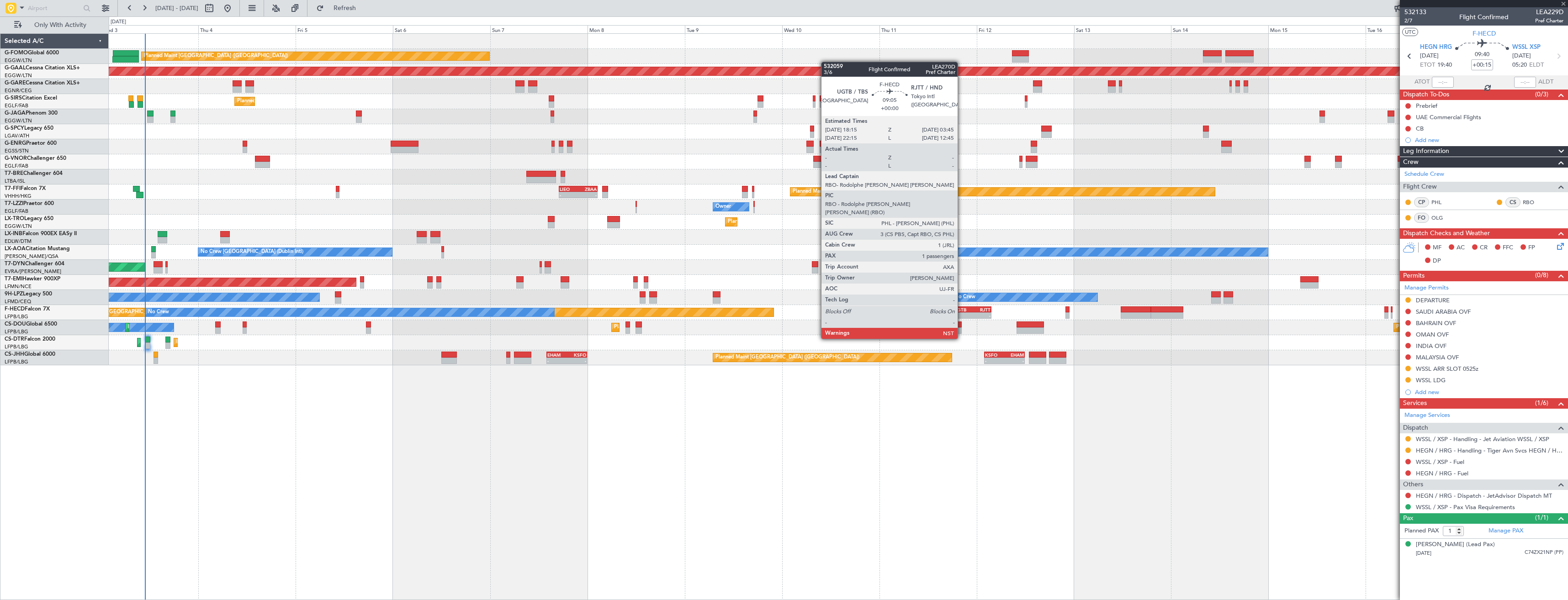
type input "+00:10"
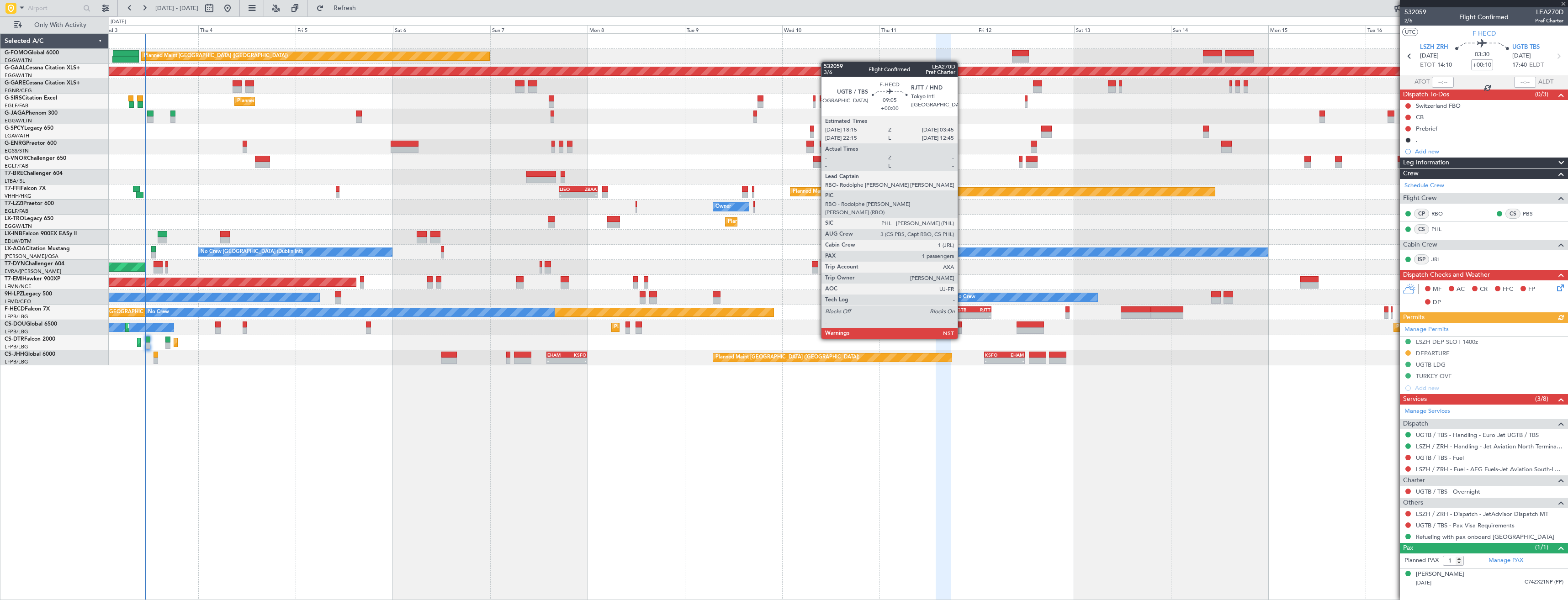
click at [962, 313] on div "-" at bounding box center [963, 315] width 19 height 5
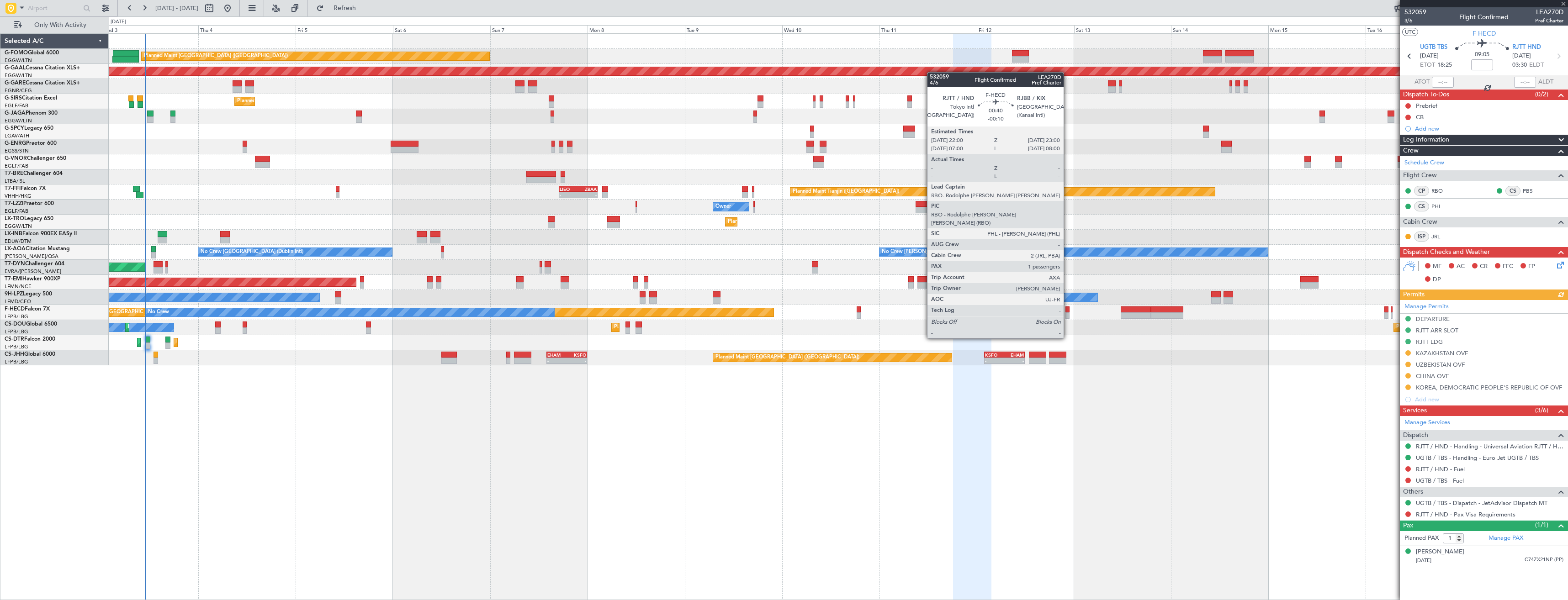
click at [1067, 313] on div at bounding box center [1067, 315] width 4 height 7
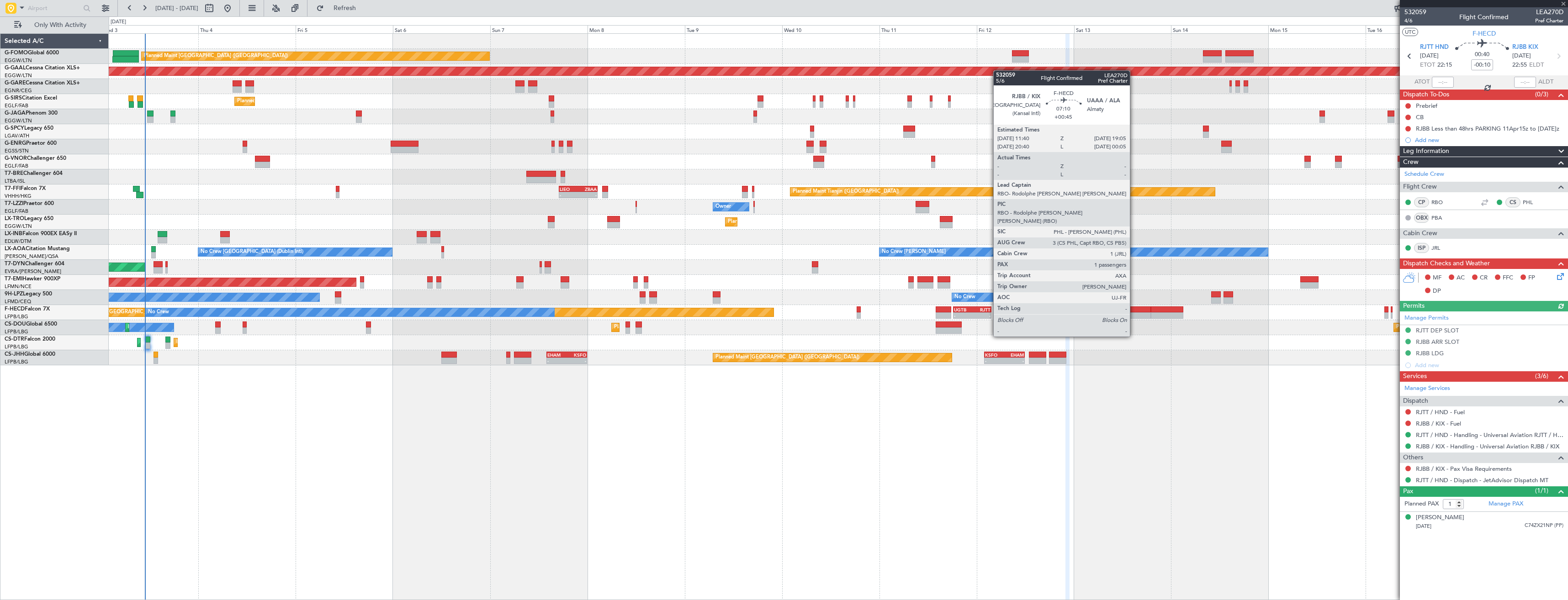
click at [1134, 311] on div at bounding box center [1136, 309] width 30 height 7
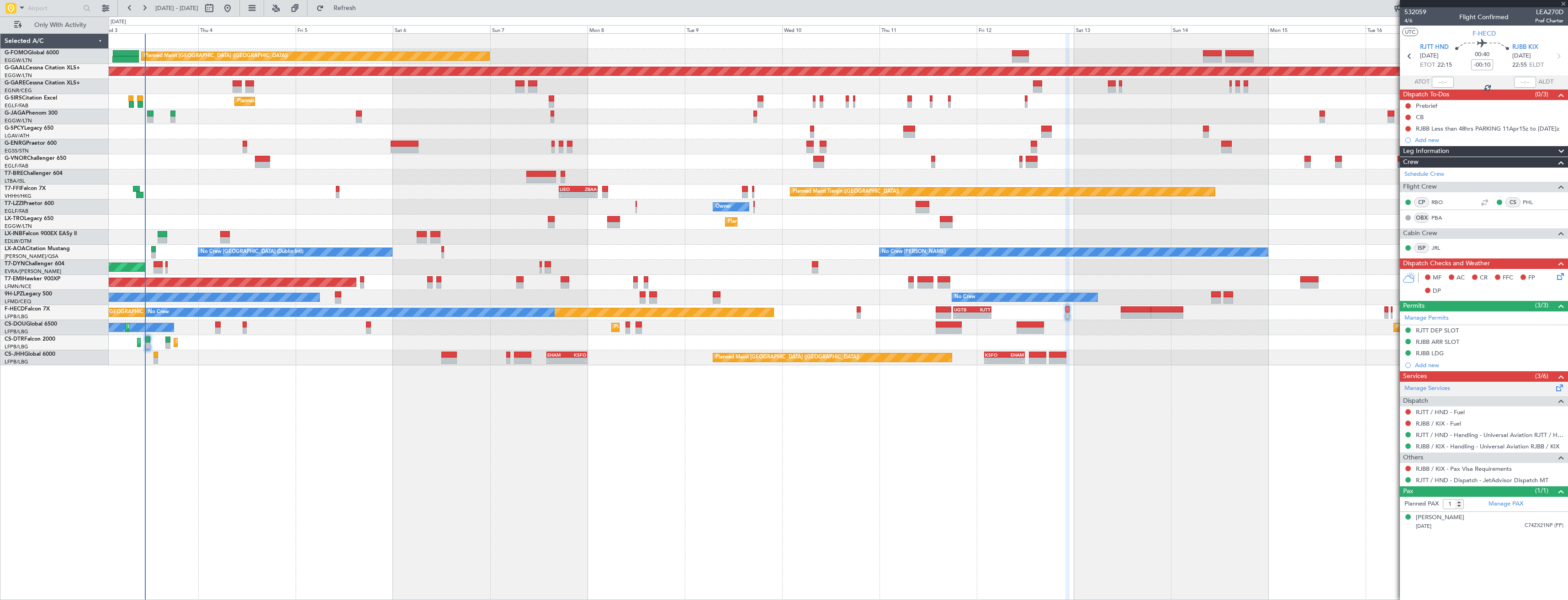
type input "+00:45"
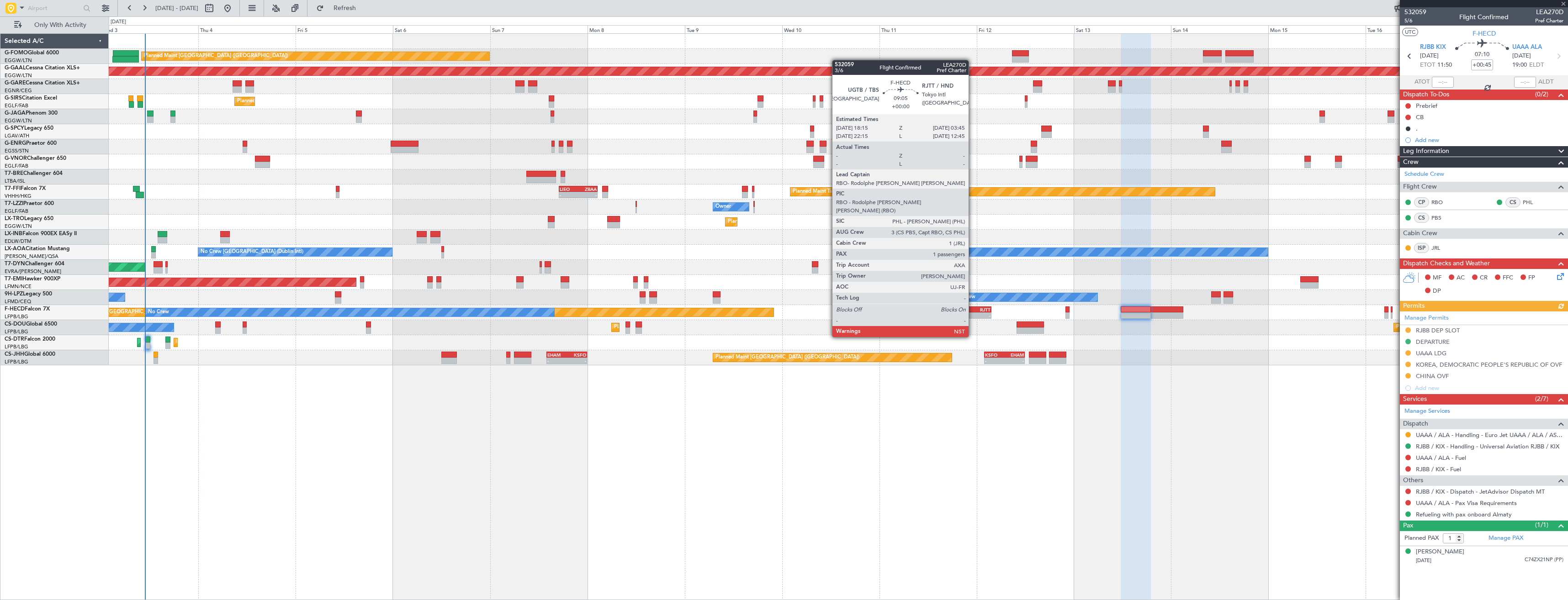
click at [973, 312] on div "RJTT" at bounding box center [981, 309] width 19 height 5
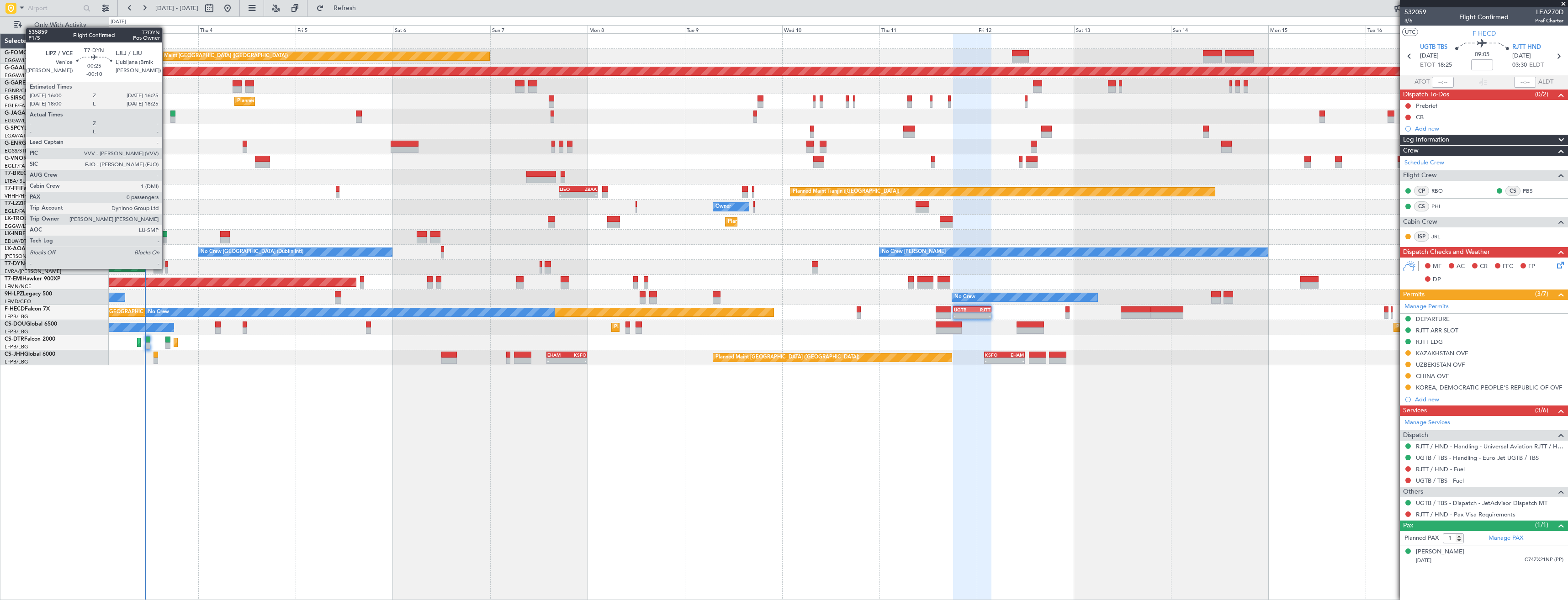
click at [167, 268] on div at bounding box center [166, 270] width 1 height 7
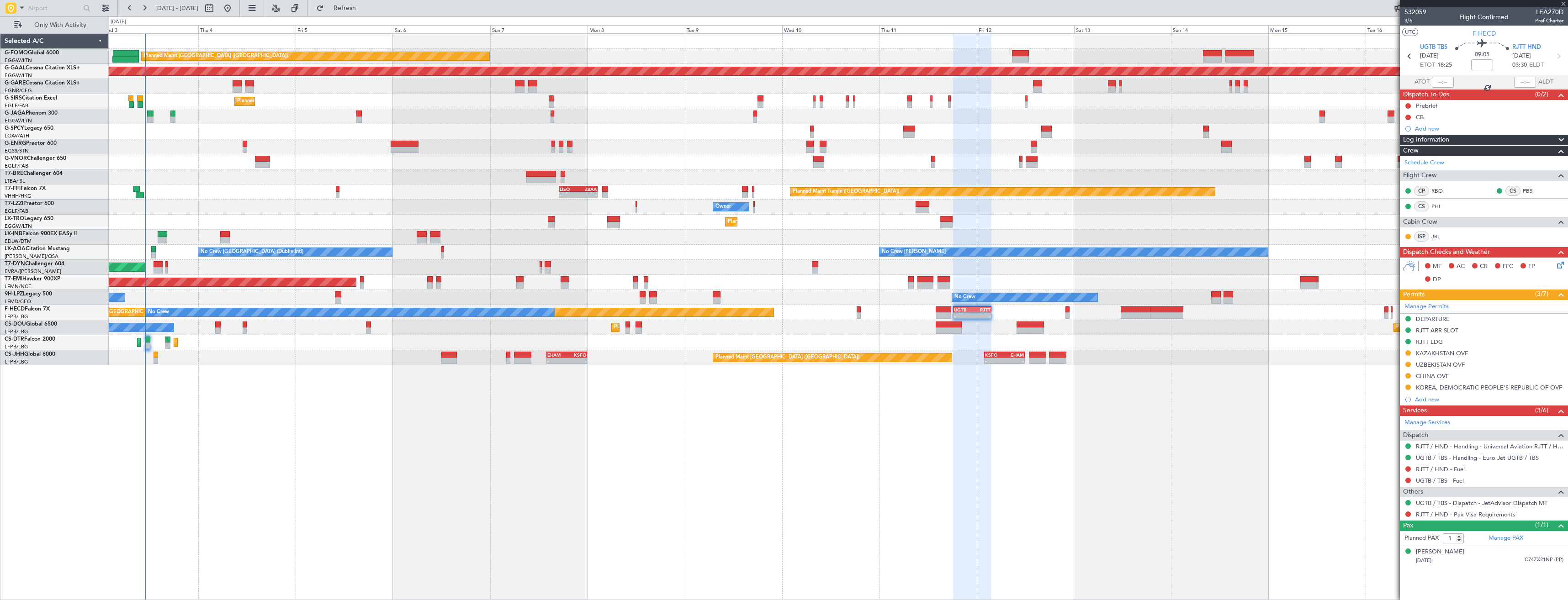
type input "-00:10"
type input "0"
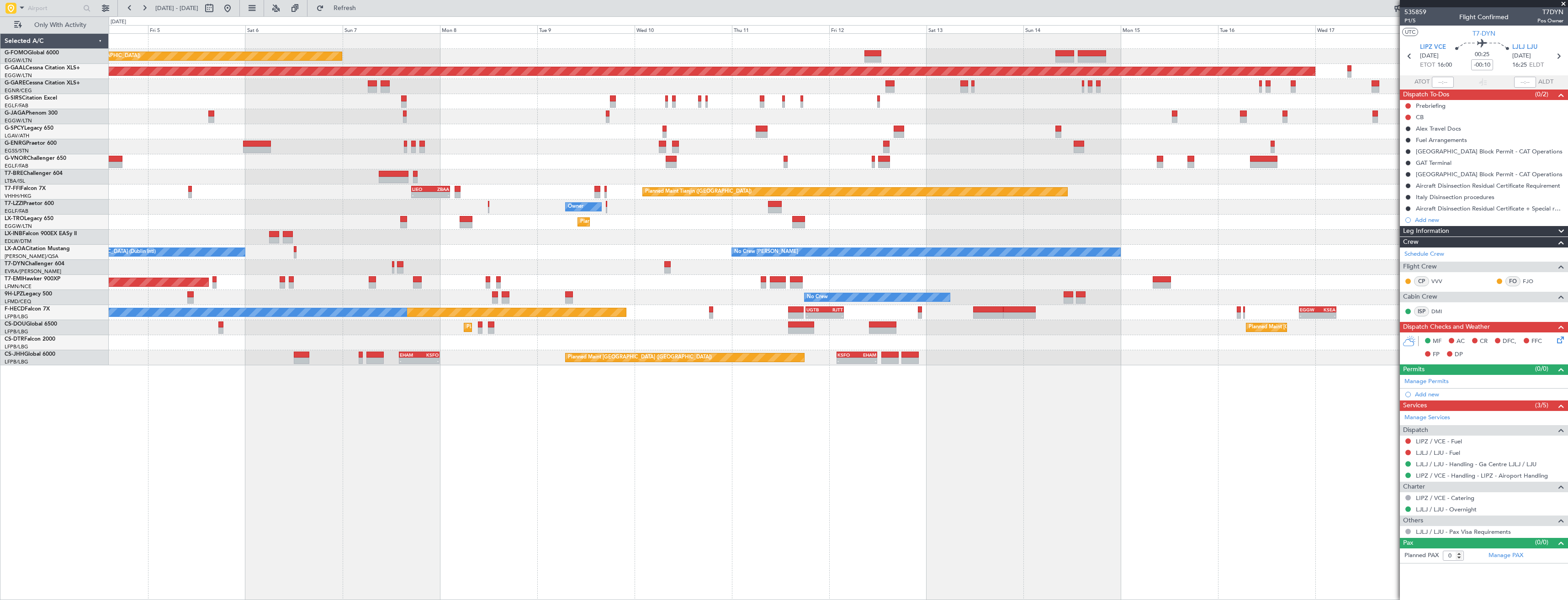
click at [1101, 93] on div "Planned Maint [GEOGRAPHIC_DATA] ([GEOGRAPHIC_DATA]) Planned [GEOGRAPHIC_DATA] U…" at bounding box center [838, 199] width 1459 height 332
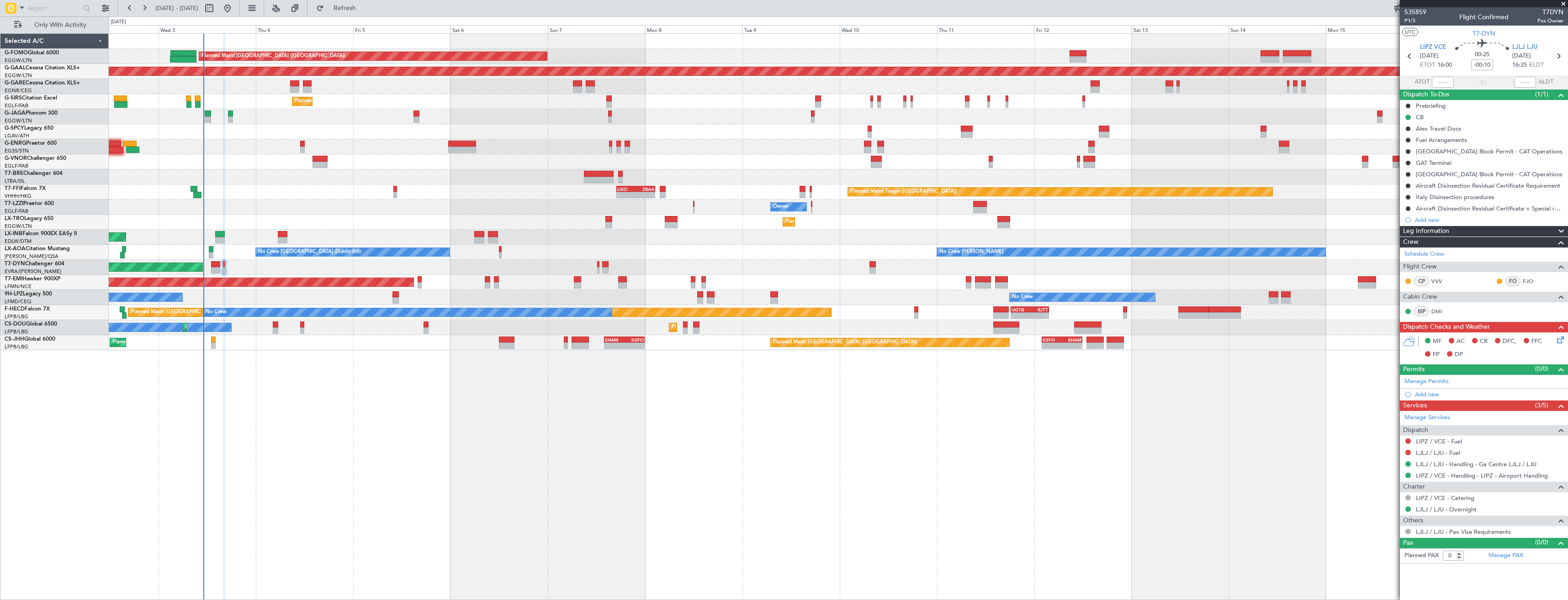
click at [426, 271] on div "Planned Maint [GEOGRAPHIC_DATA] ([GEOGRAPHIC_DATA]) Planned [GEOGRAPHIC_DATA] U…" at bounding box center [838, 192] width 1459 height 317
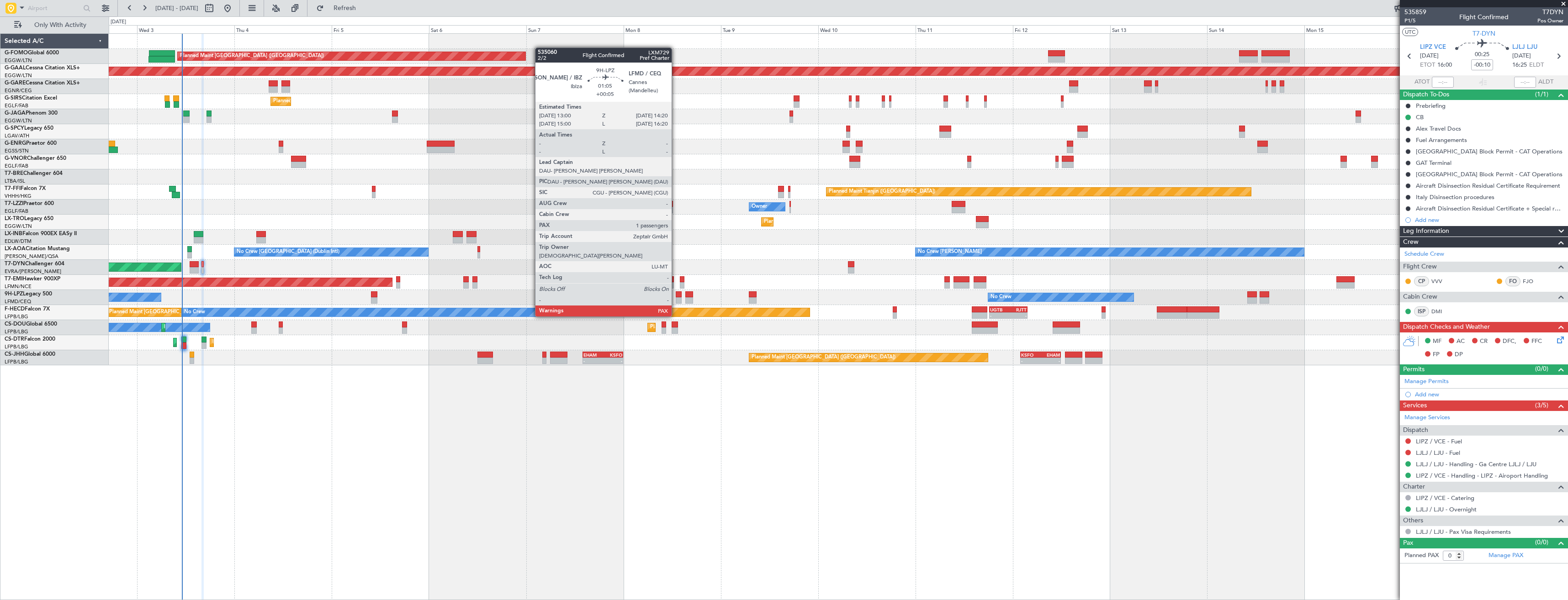
click at [675, 299] on div at bounding box center [678, 300] width 5 height 7
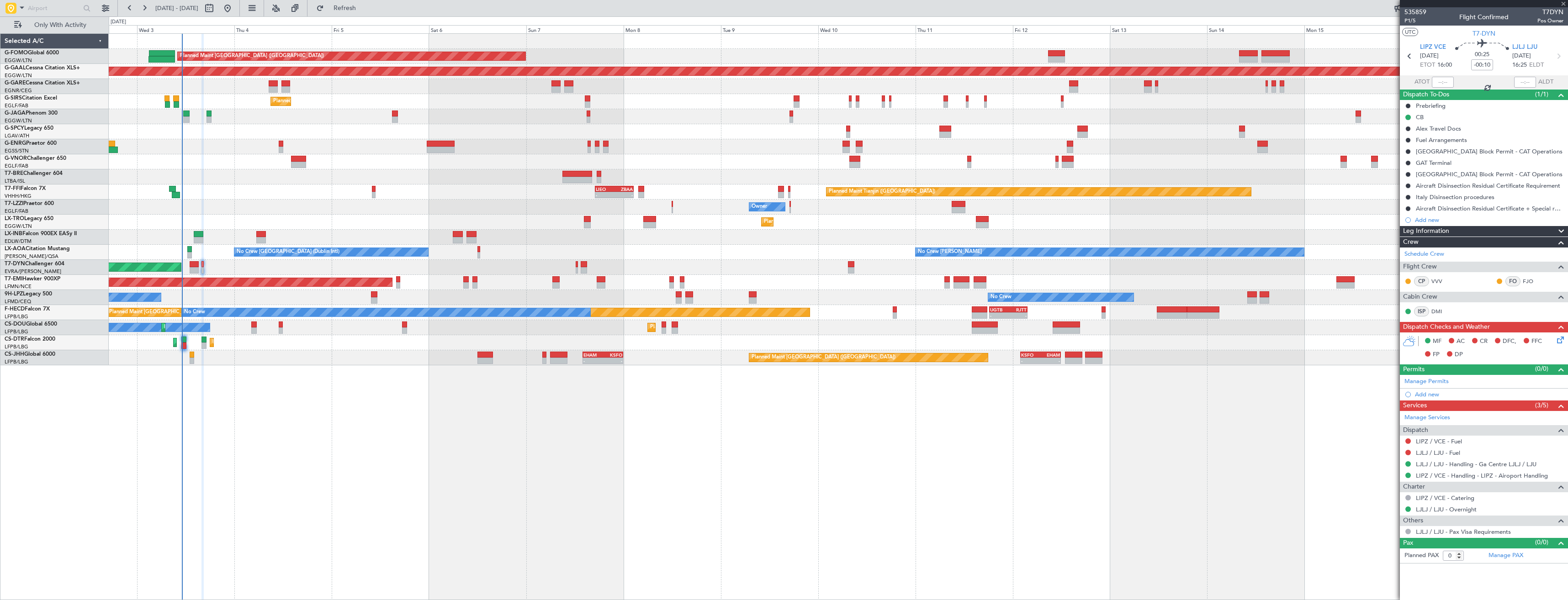
type input "+00:05"
type input "1"
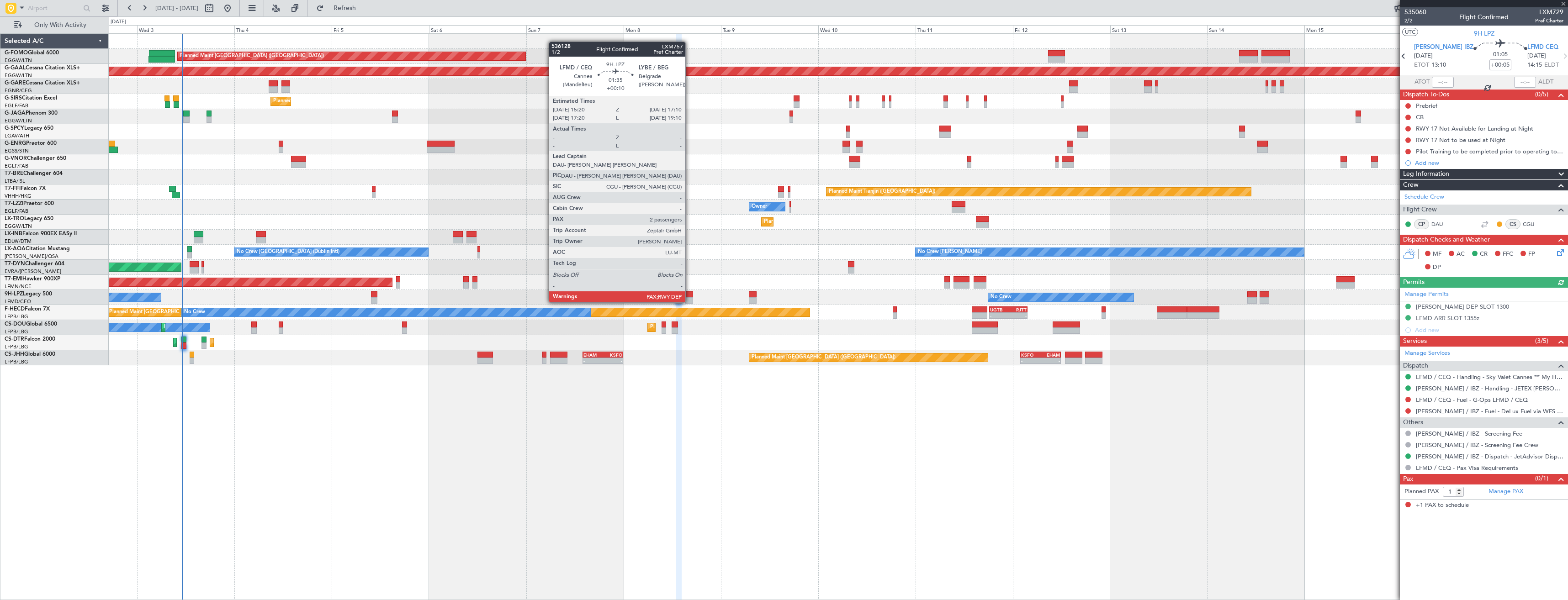
click at [690, 293] on div at bounding box center [689, 294] width 7 height 7
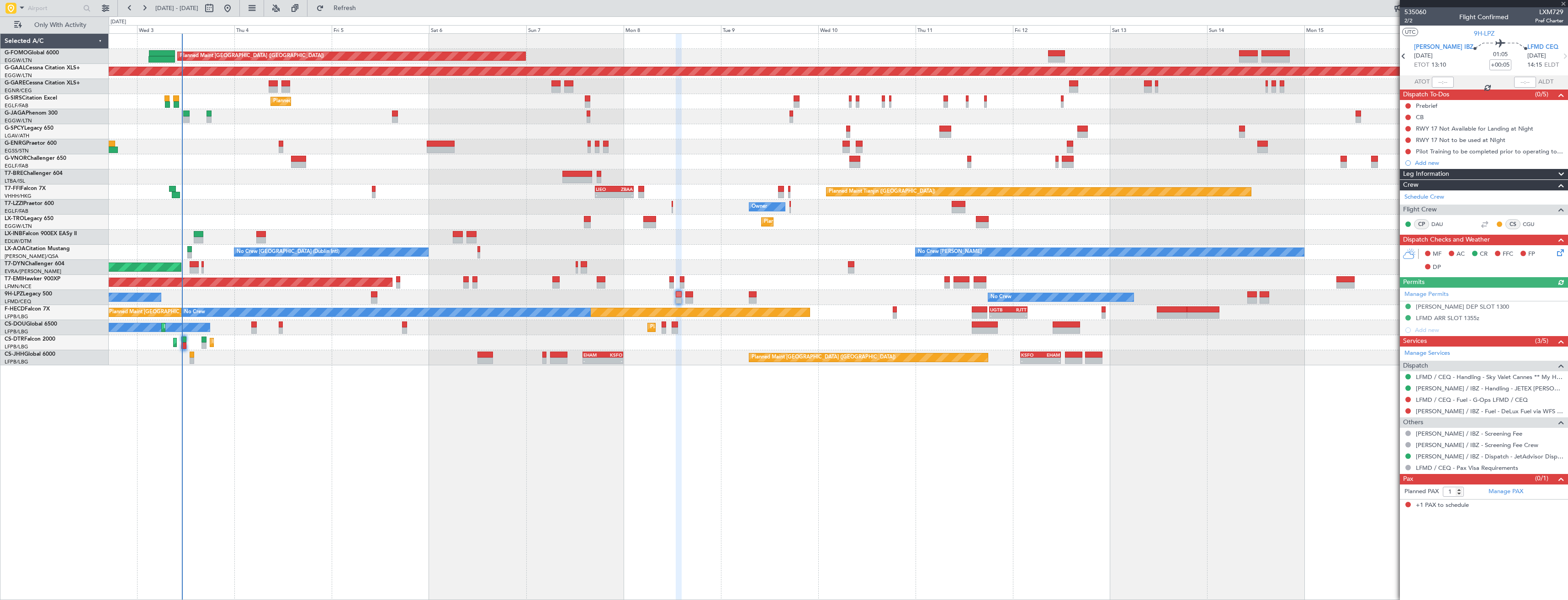
type input "+00:10"
type input "2"
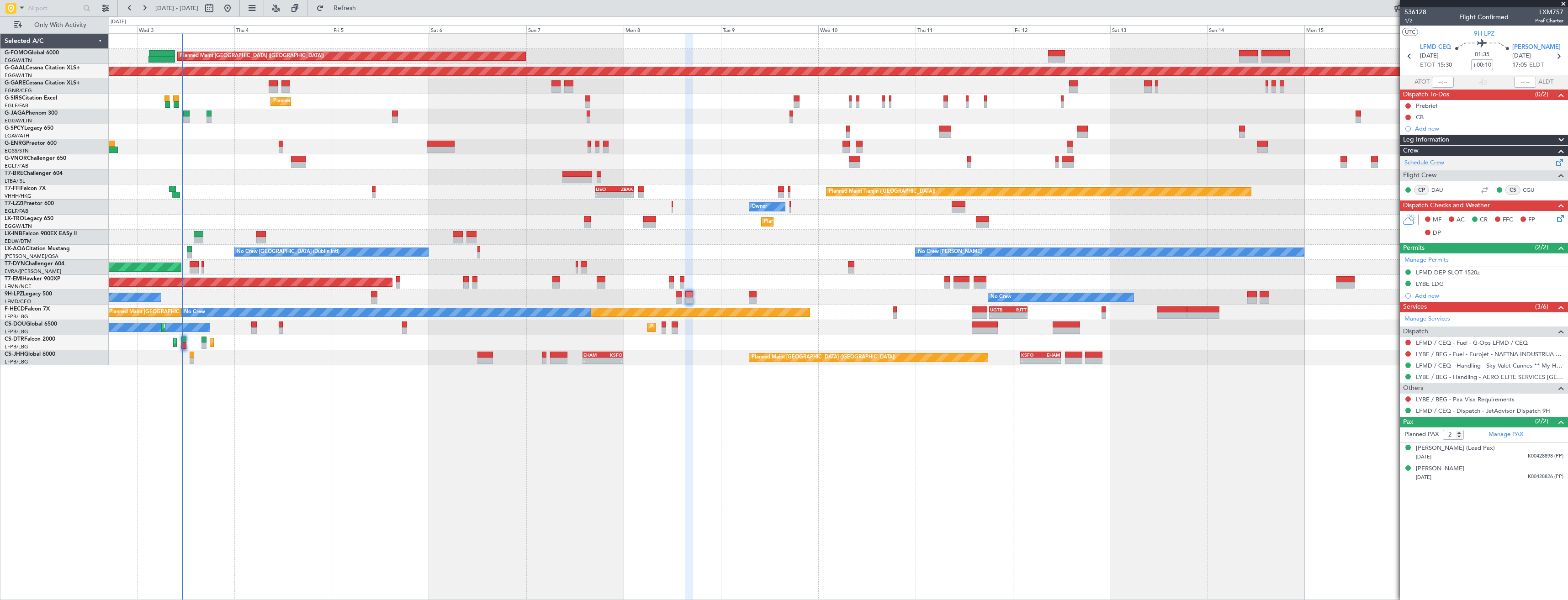
click at [1439, 161] on link "Schedule Crew" at bounding box center [1424, 163] width 39 height 9
click at [364, 5] on span "Refresh" at bounding box center [345, 8] width 39 height 7
click at [361, 10] on span "Refresh" at bounding box center [345, 8] width 39 height 7
click at [349, 10] on button "Refresh" at bounding box center [339, 8] width 55 height 15
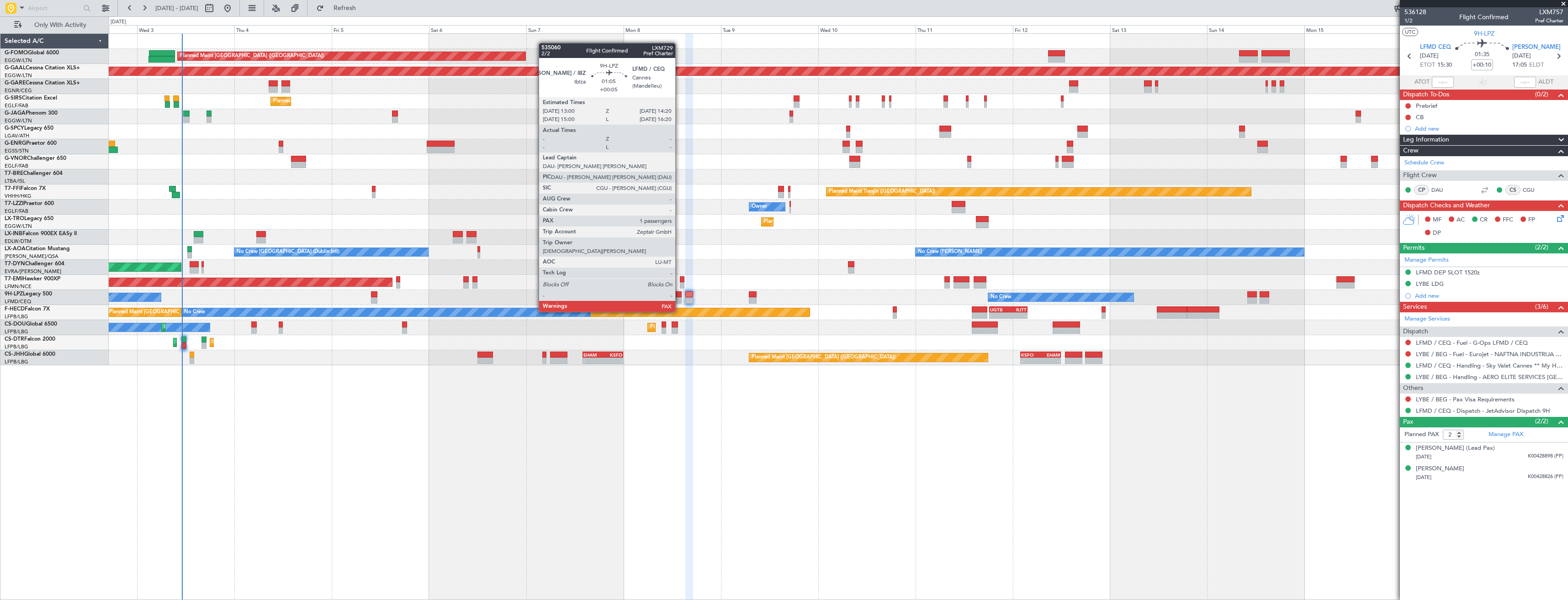
click at [679, 294] on div at bounding box center [678, 294] width 5 height 7
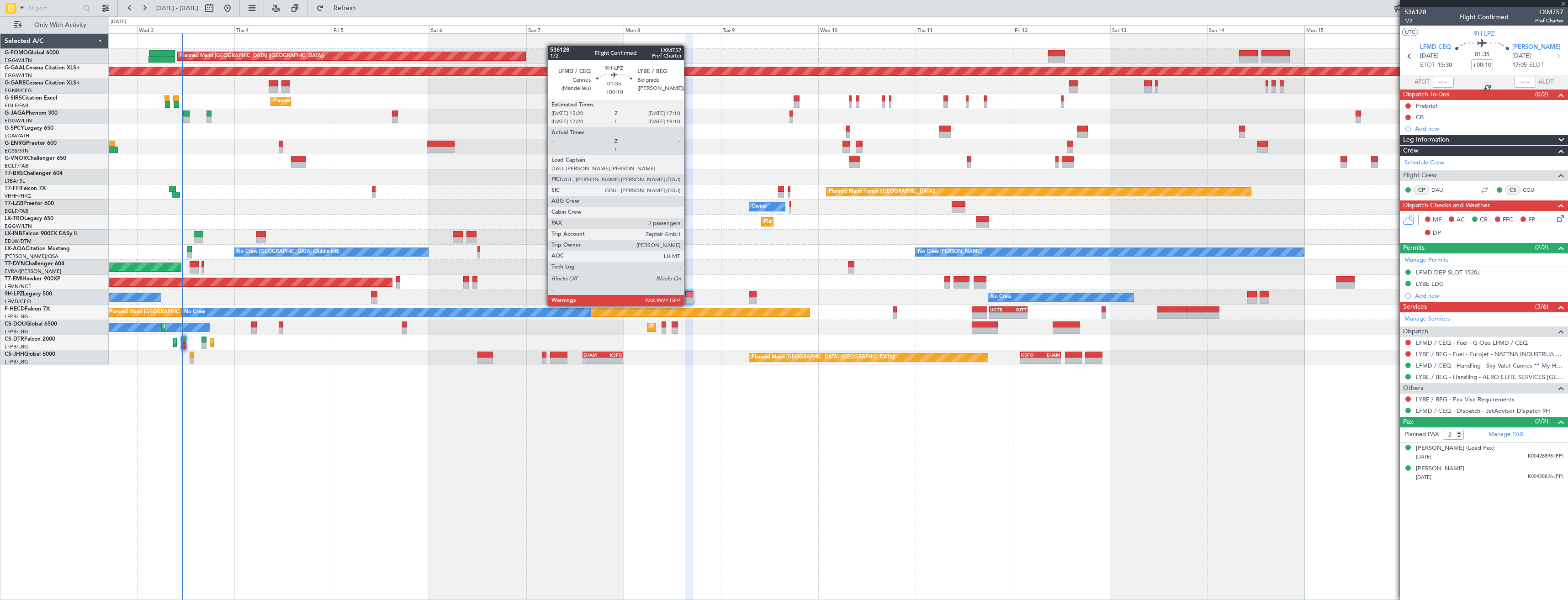
type input "+00:05"
type input "1"
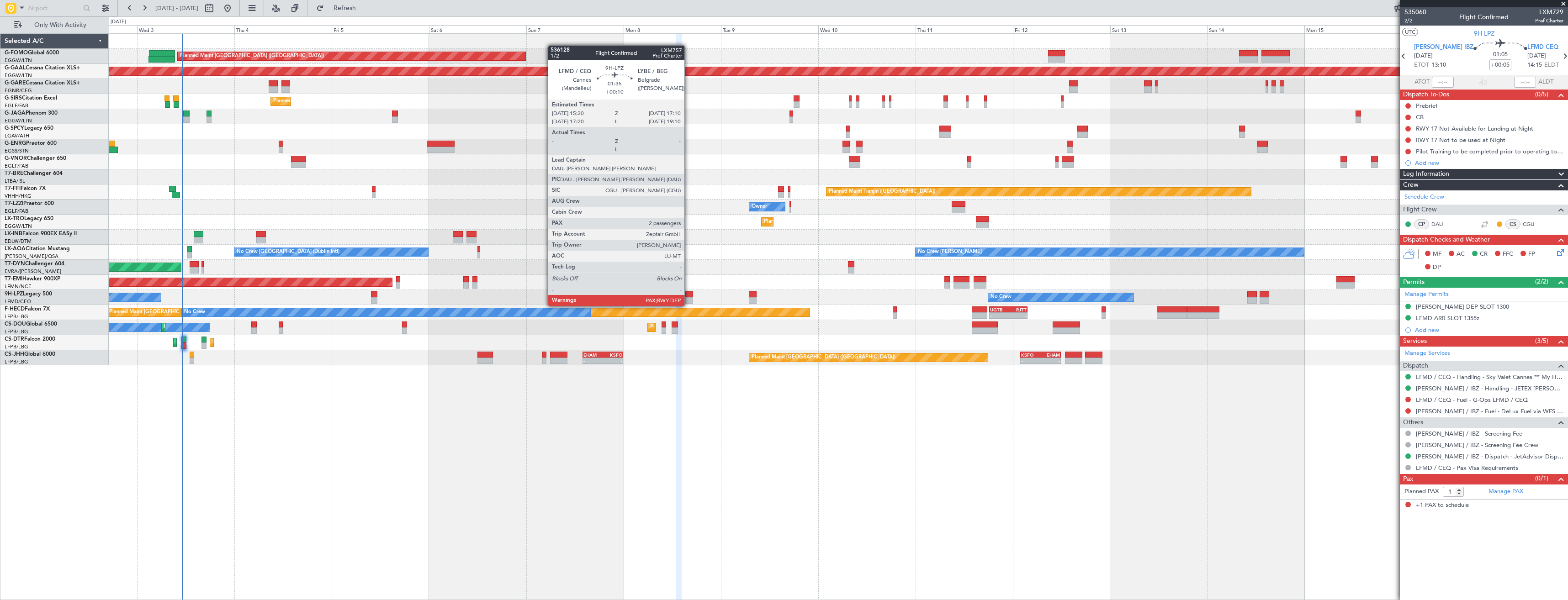
click at [689, 297] on div at bounding box center [689, 294] width 7 height 7
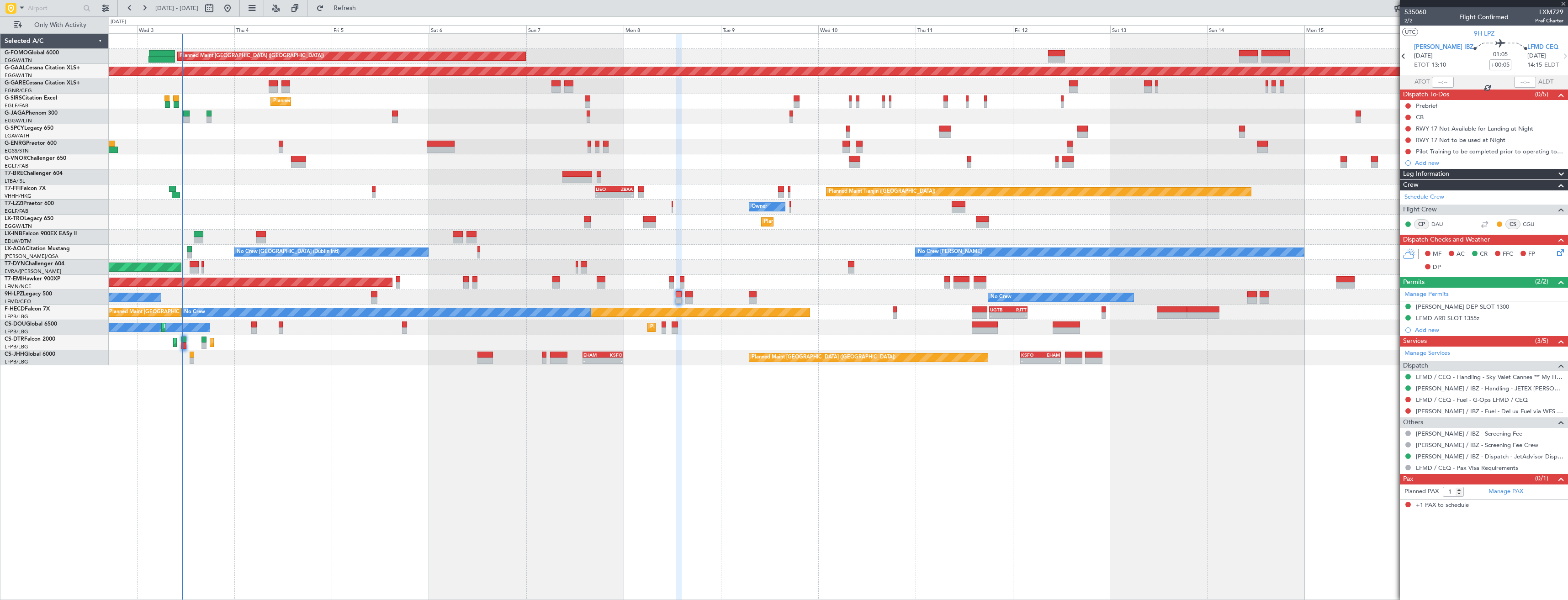
type input "+00:10"
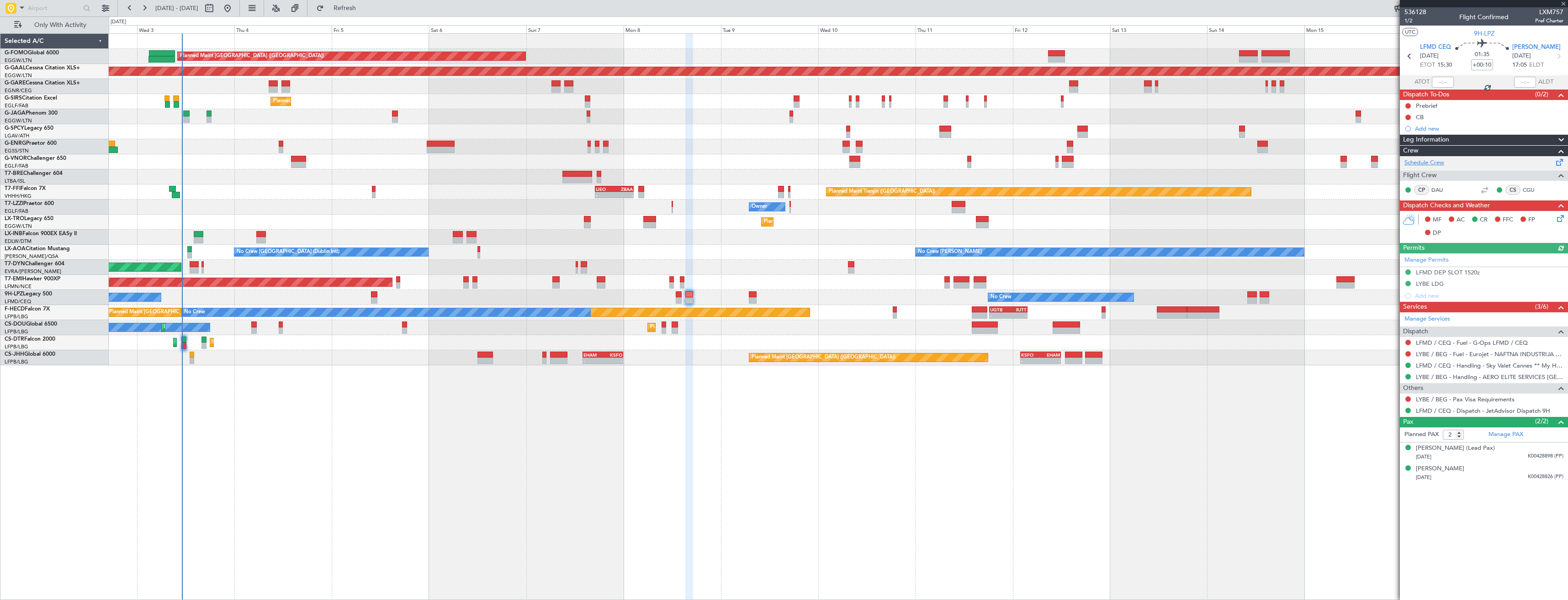
click at [1411, 164] on link "Schedule Crew" at bounding box center [1424, 163] width 39 height 9
click at [363, 13] on button "Refresh" at bounding box center [339, 8] width 55 height 15
click at [1562, 3] on span at bounding box center [1564, 4] width 9 height 8
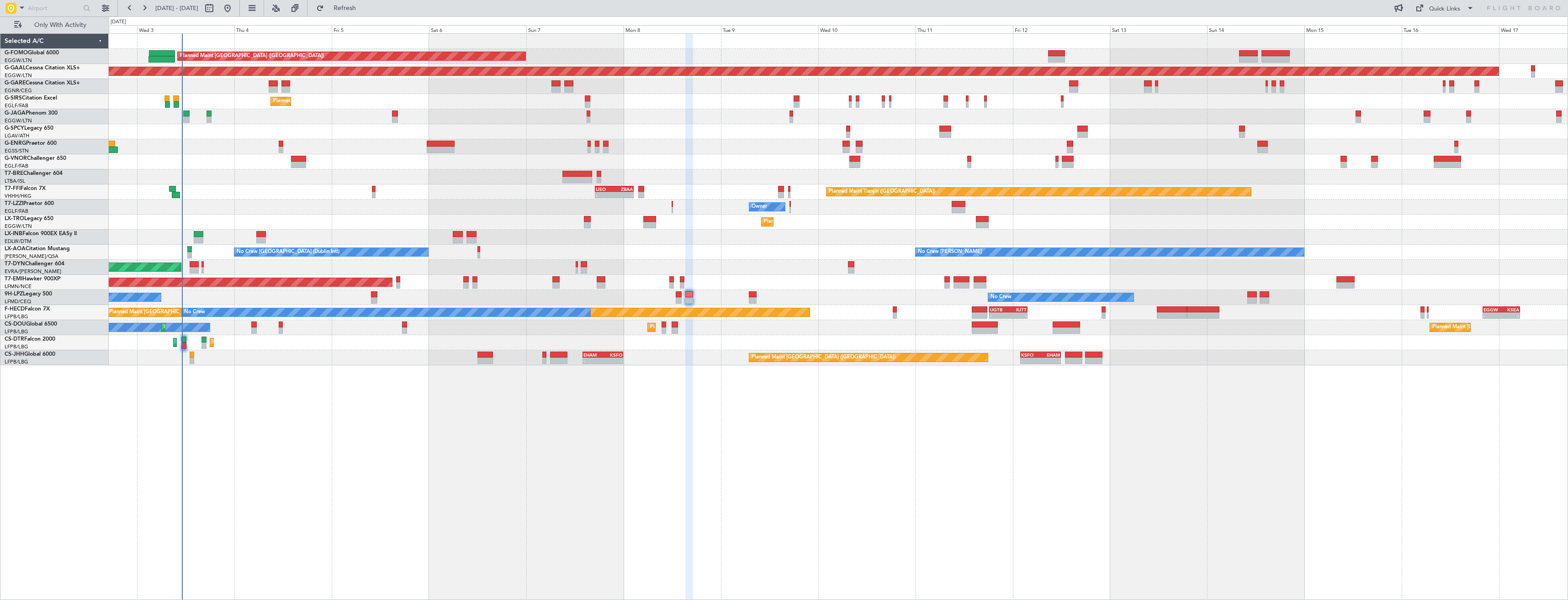
type input "0"
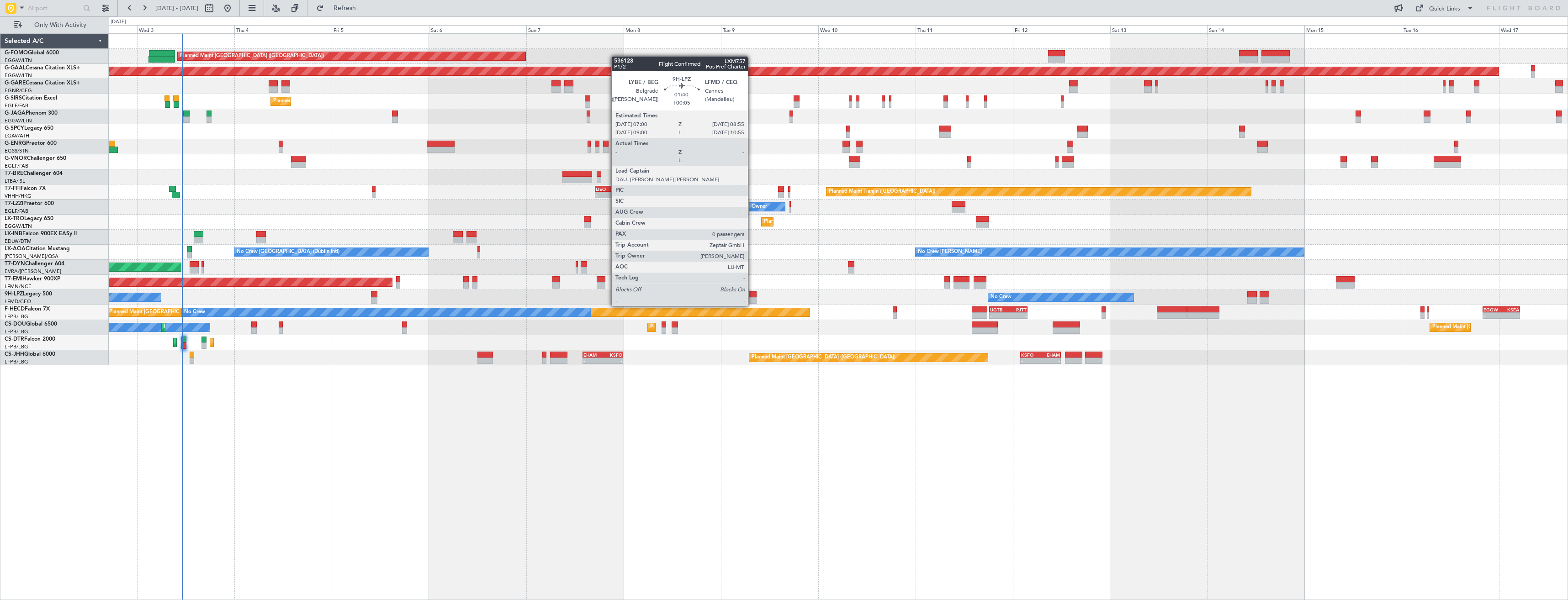
click at [752, 297] on div at bounding box center [753, 294] width 8 height 7
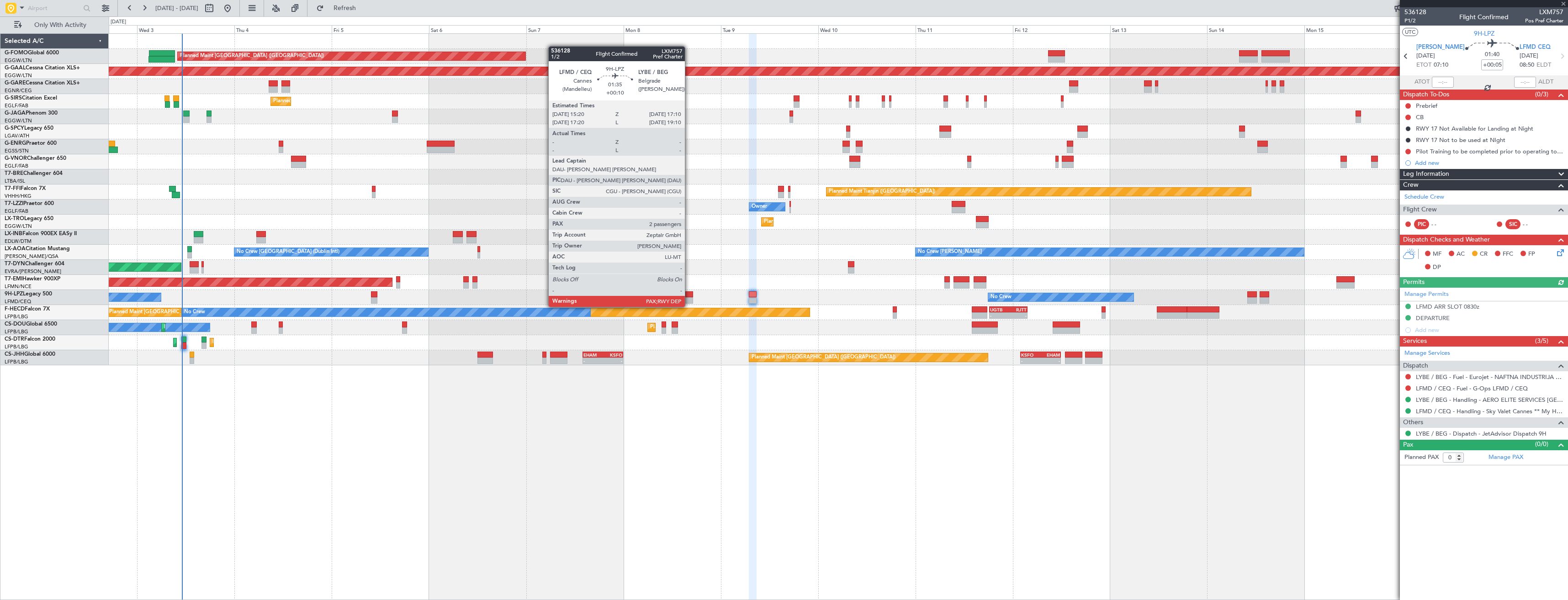
click at [689, 297] on div at bounding box center [689, 300] width 7 height 7
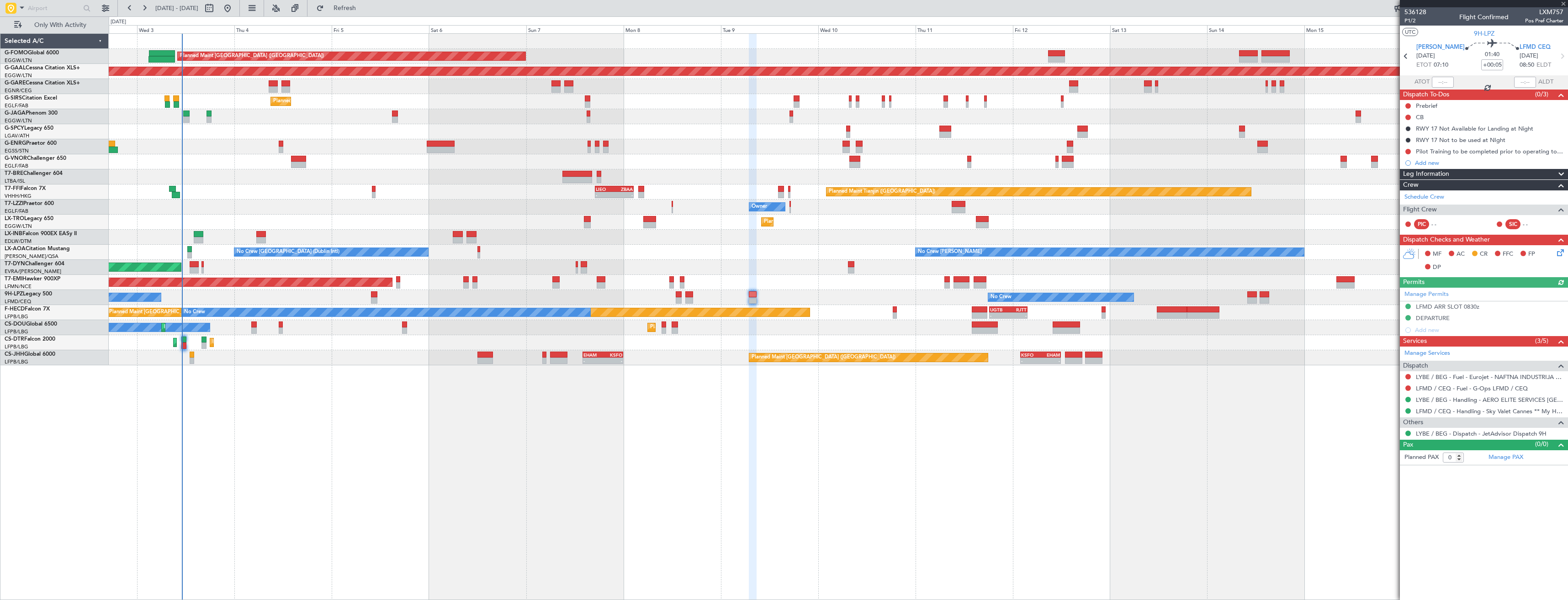
type input "+00:10"
type input "2"
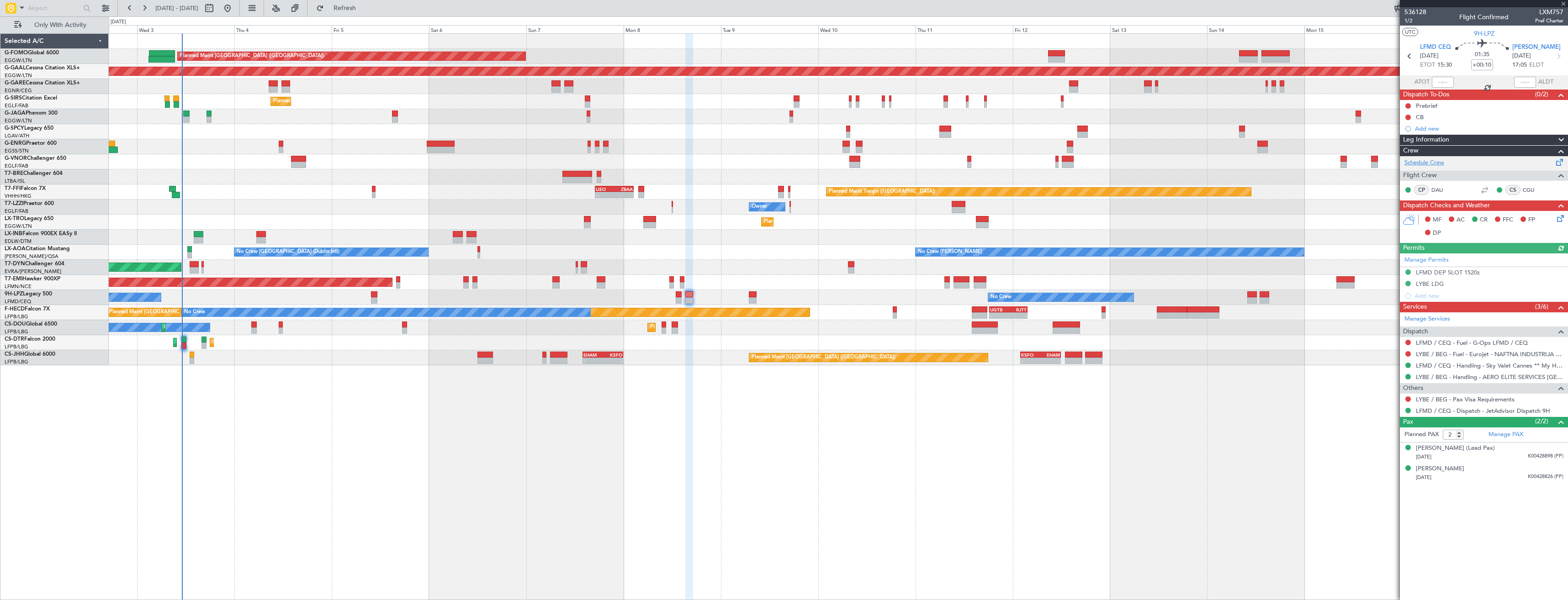
click at [1417, 161] on link "Schedule Crew" at bounding box center [1424, 163] width 39 height 9
click at [341, 6] on button "Refresh" at bounding box center [339, 8] width 55 height 15
click at [1421, 161] on link "Schedule Crew" at bounding box center [1424, 163] width 39 height 9
click at [367, 1] on button "Refresh" at bounding box center [339, 8] width 55 height 15
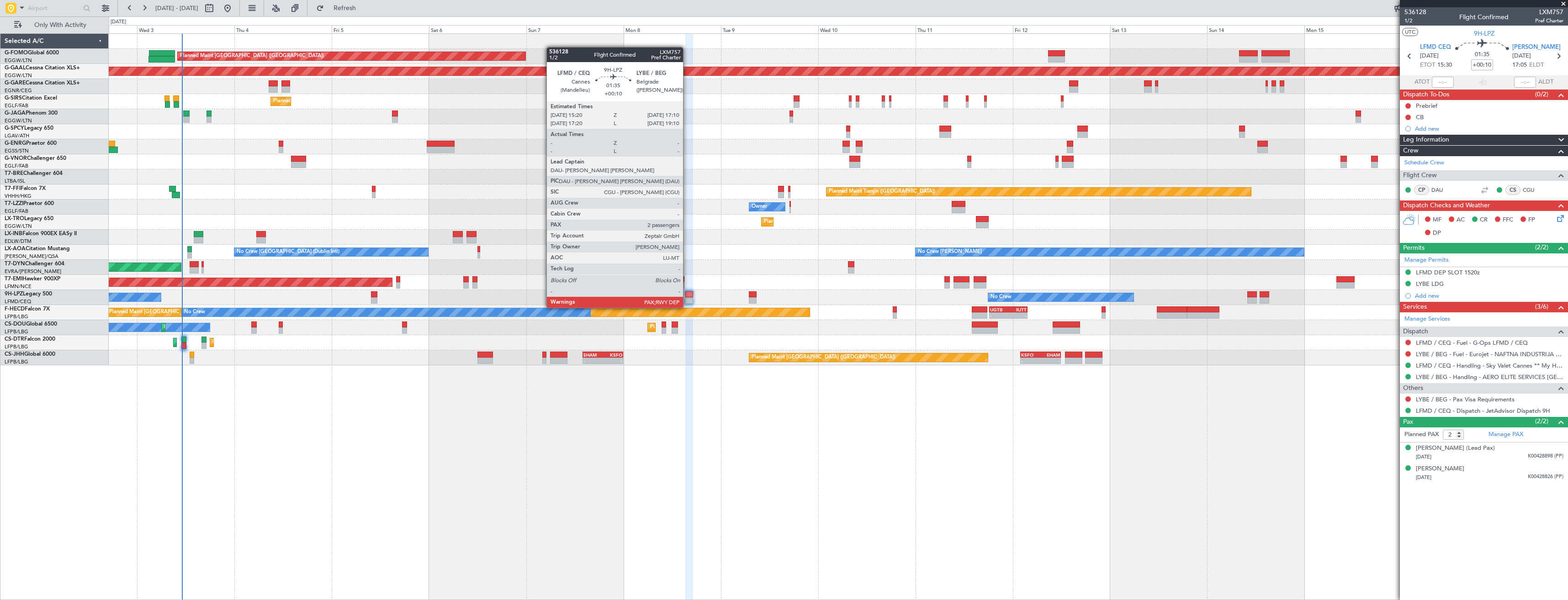
click at [687, 299] on div at bounding box center [689, 300] width 7 height 7
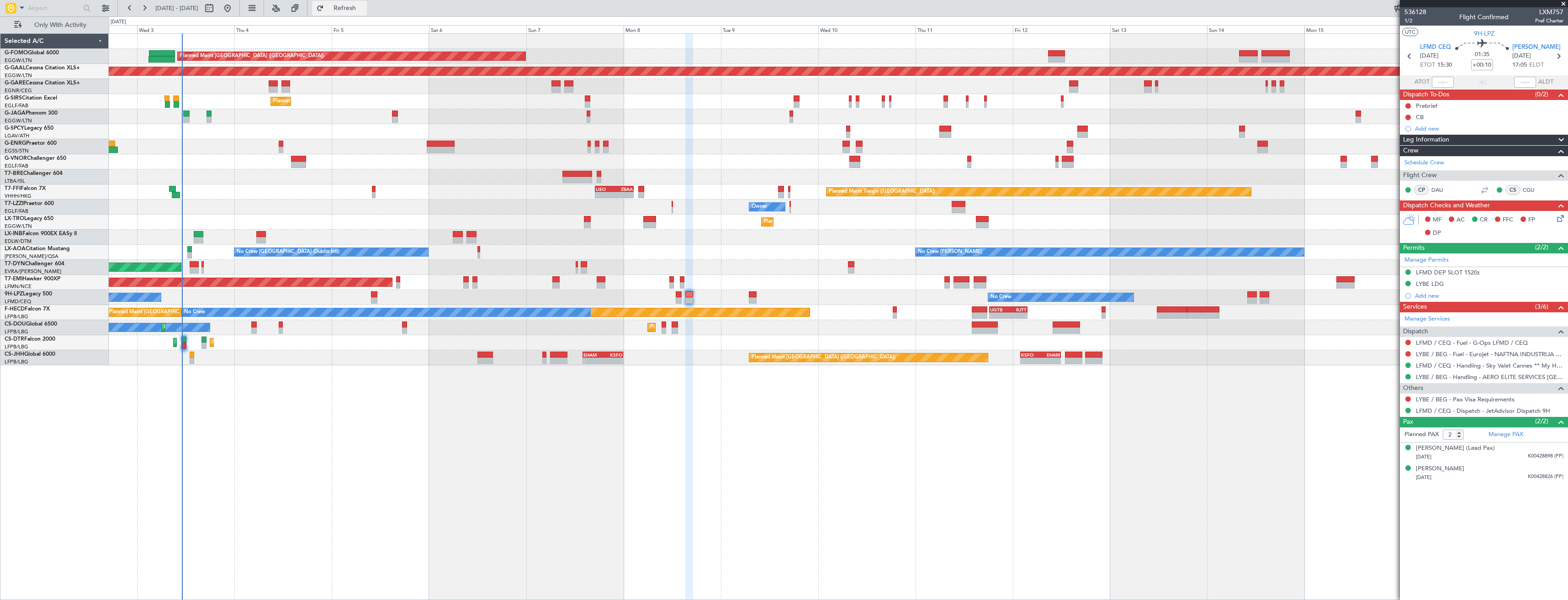
click at [364, 7] on span "Refresh" at bounding box center [345, 8] width 39 height 7
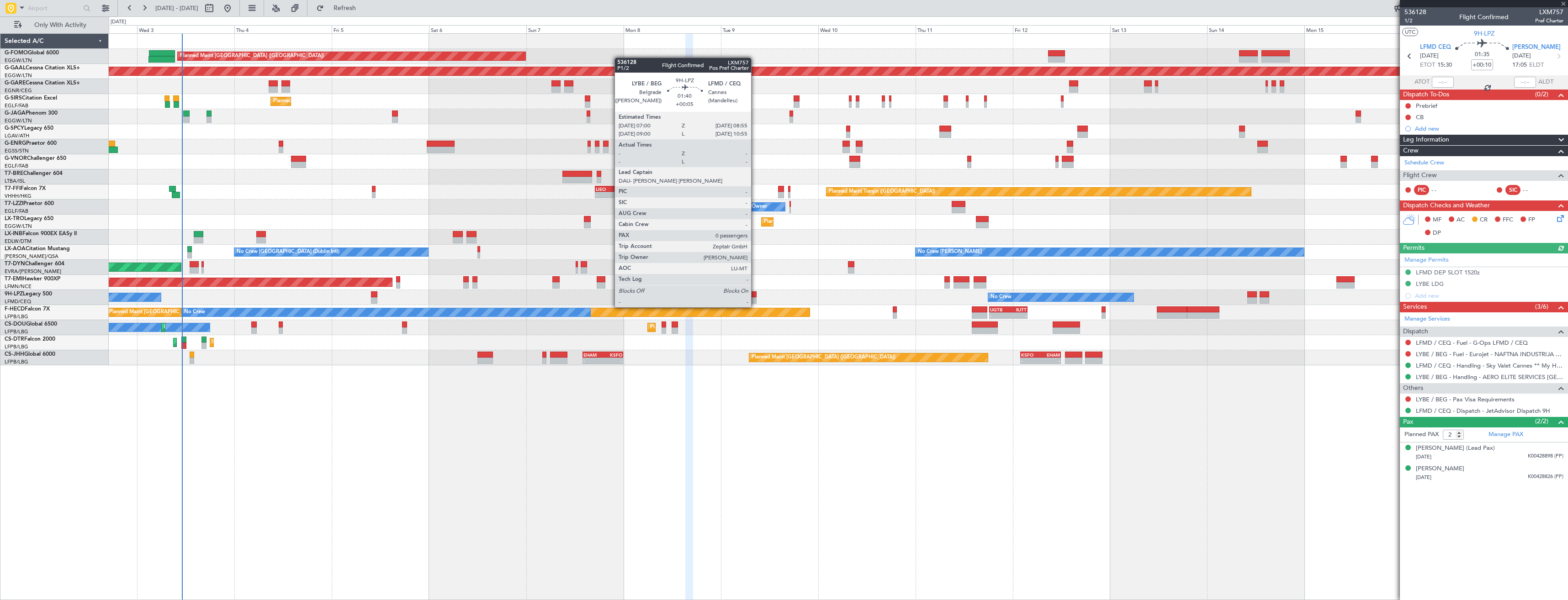
click at [755, 298] on div at bounding box center [753, 300] width 8 height 7
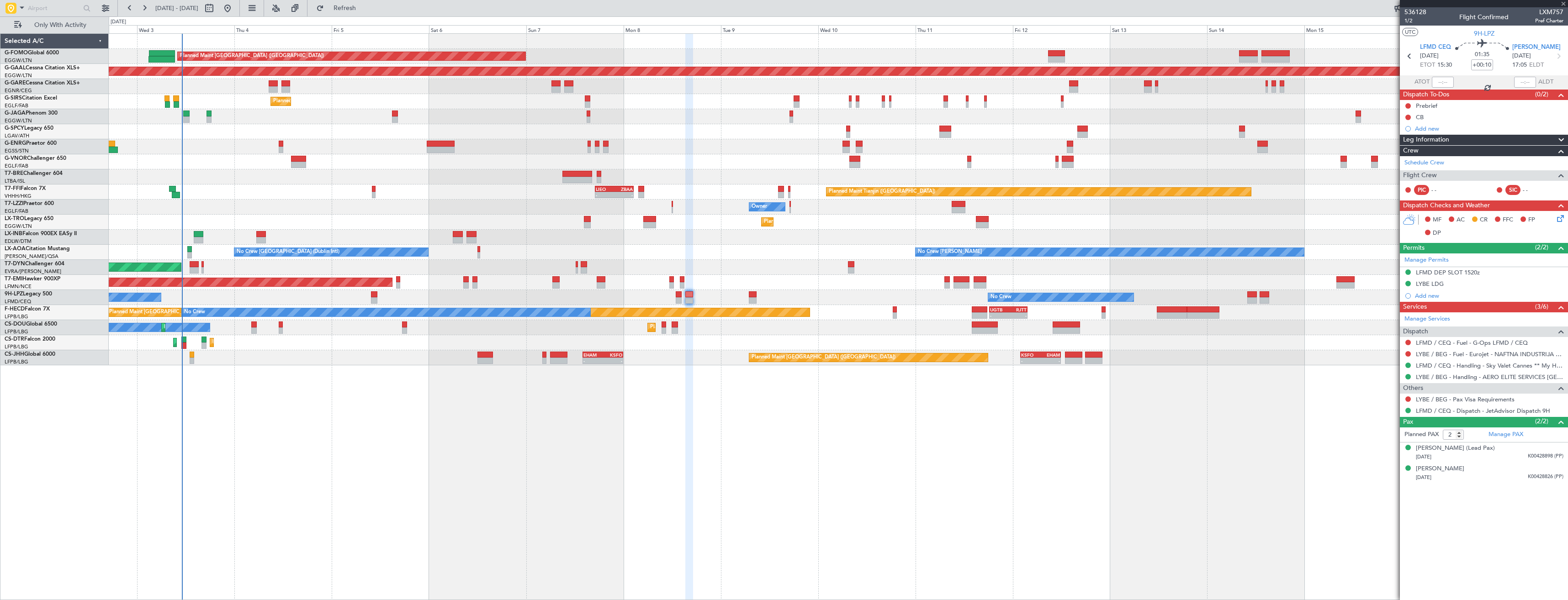
type input "+00:05"
type input "0"
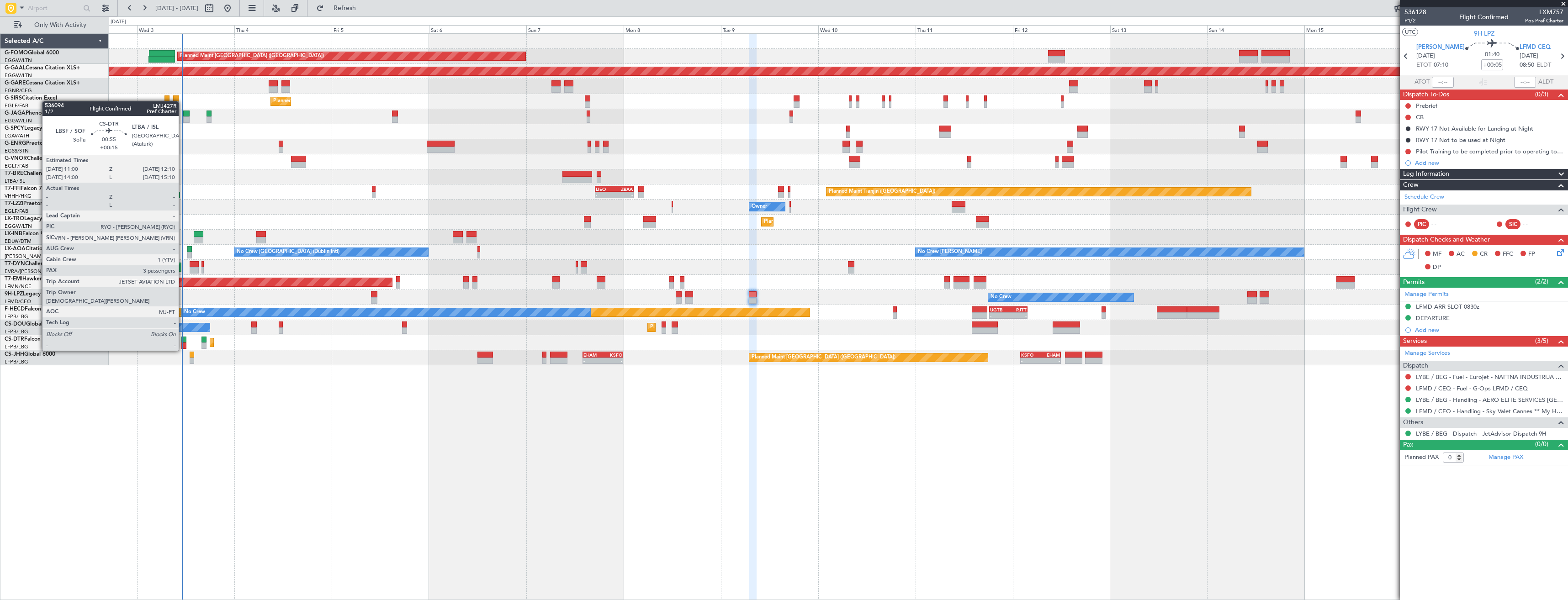
click at [183, 341] on div at bounding box center [184, 340] width 5 height 7
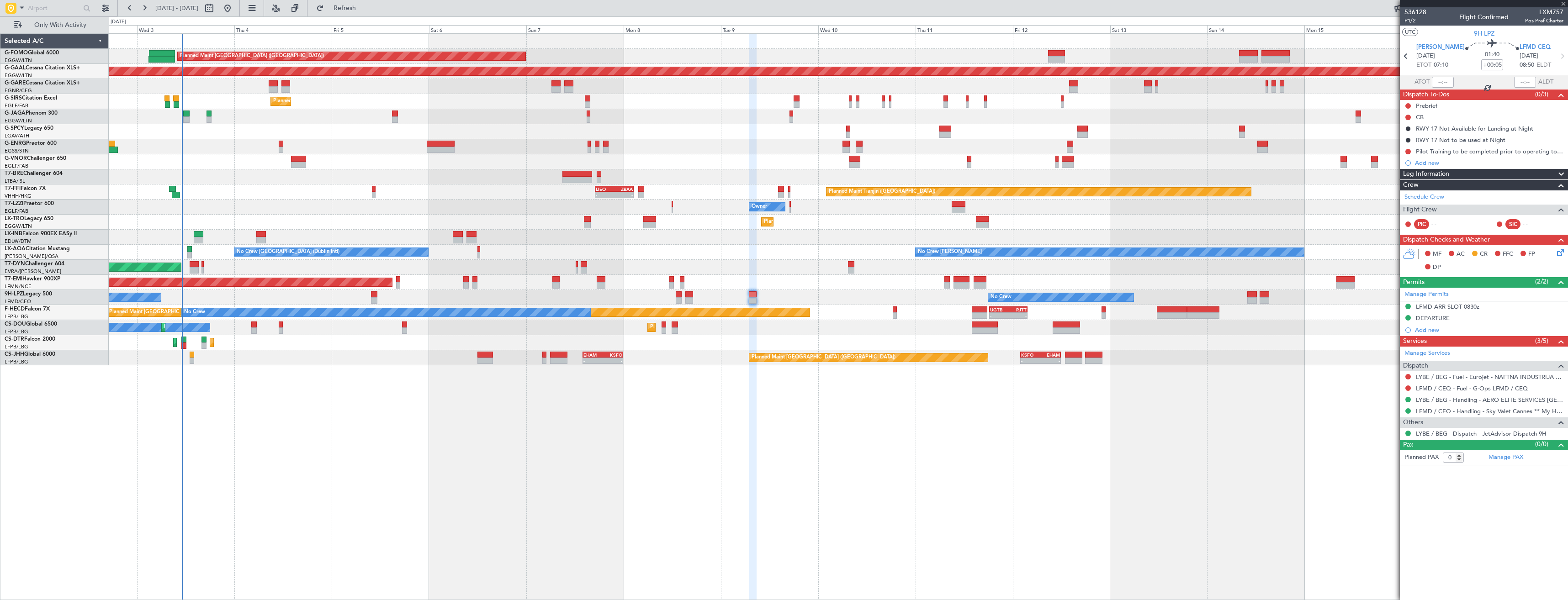
type input "+00:15"
type input "3"
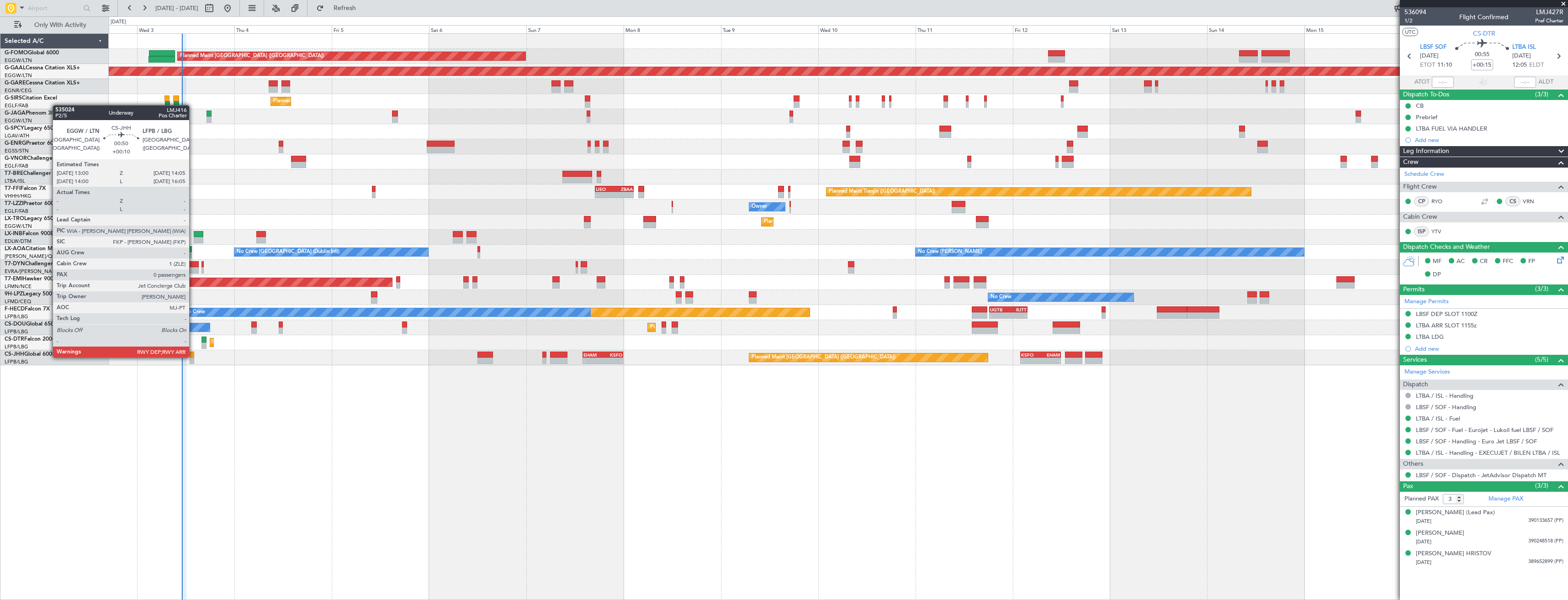
click at [193, 357] on div at bounding box center [192, 355] width 4 height 7
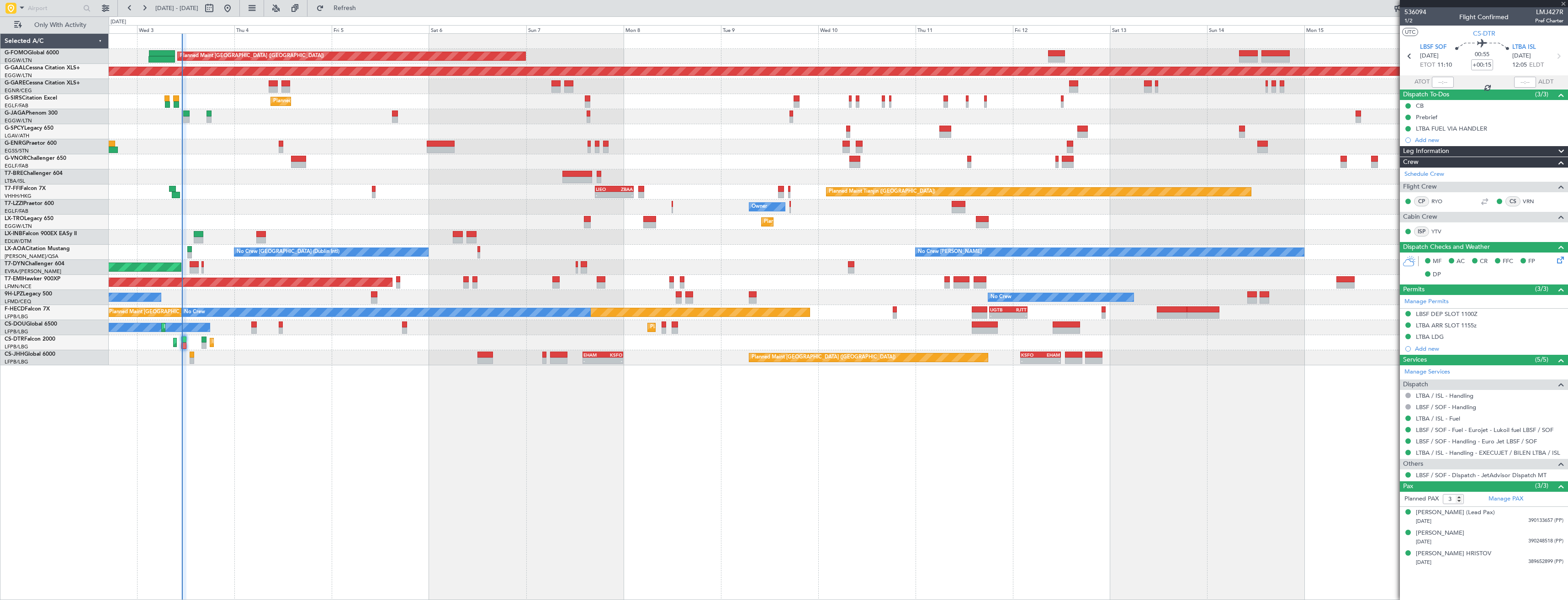
type input "+00:10"
type input "0"
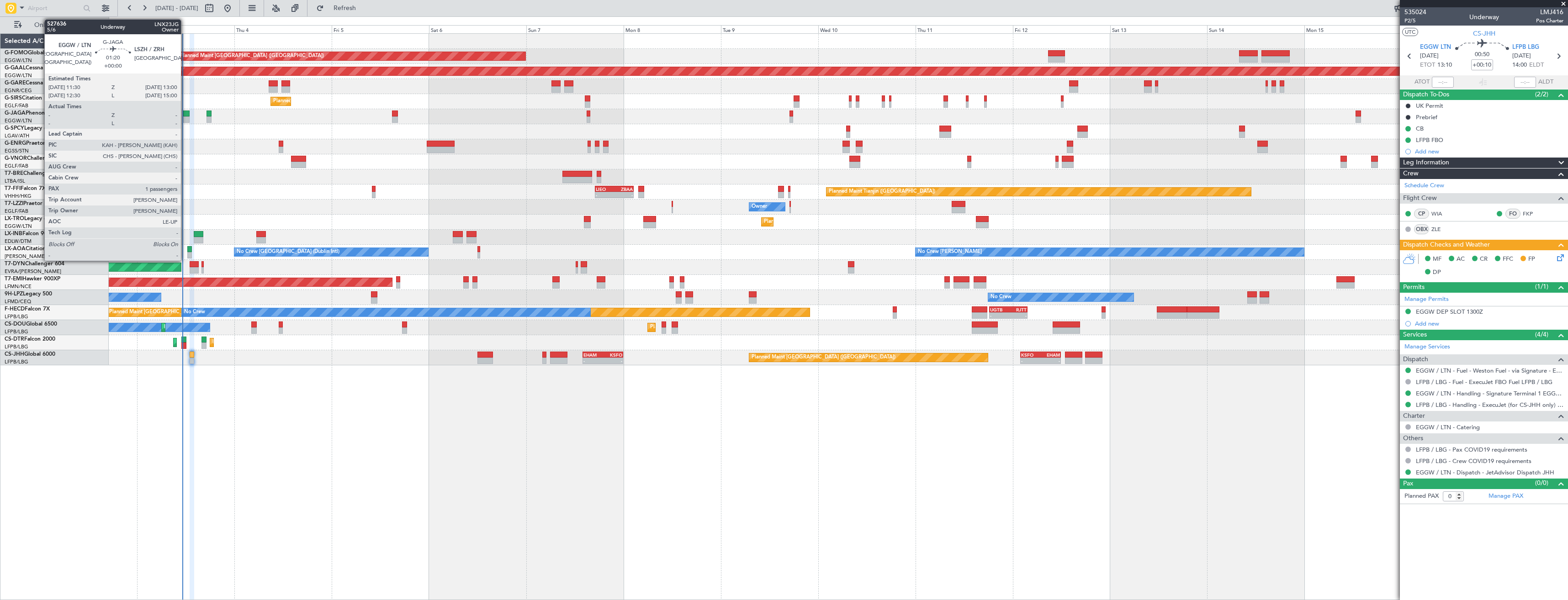
click at [185, 116] on div at bounding box center [186, 114] width 7 height 7
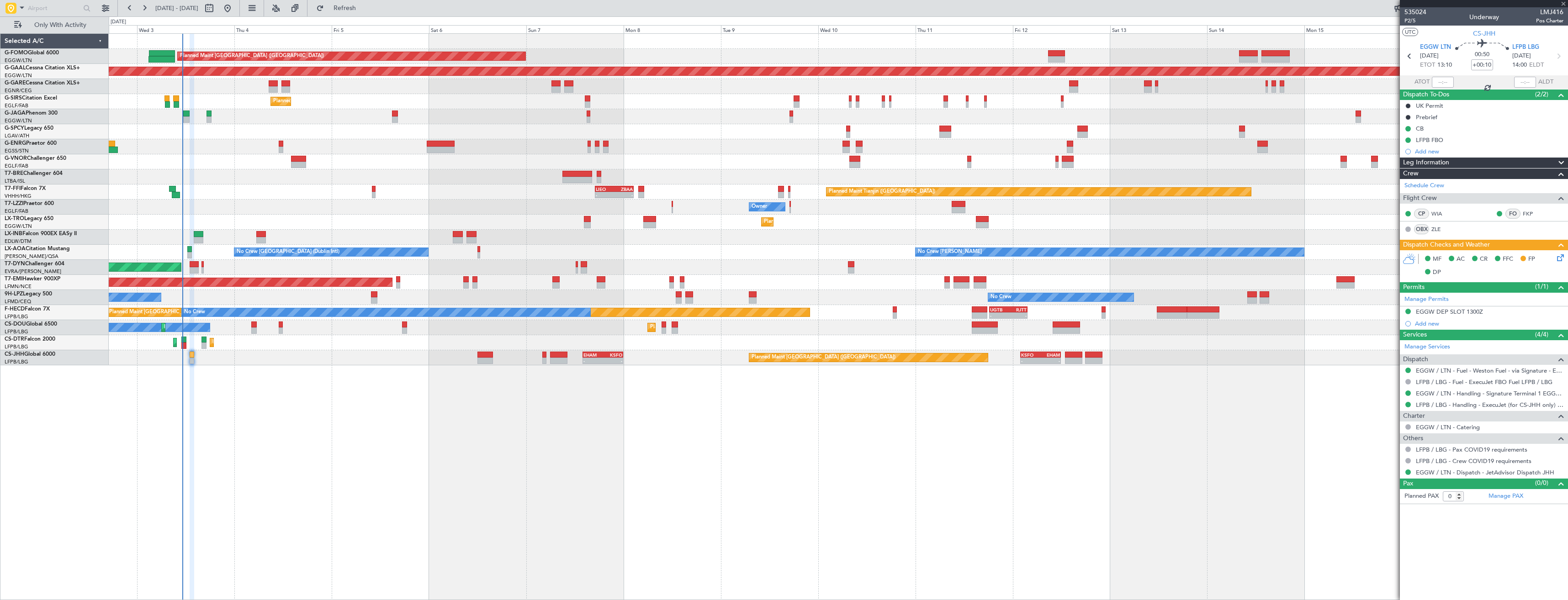
type input "1"
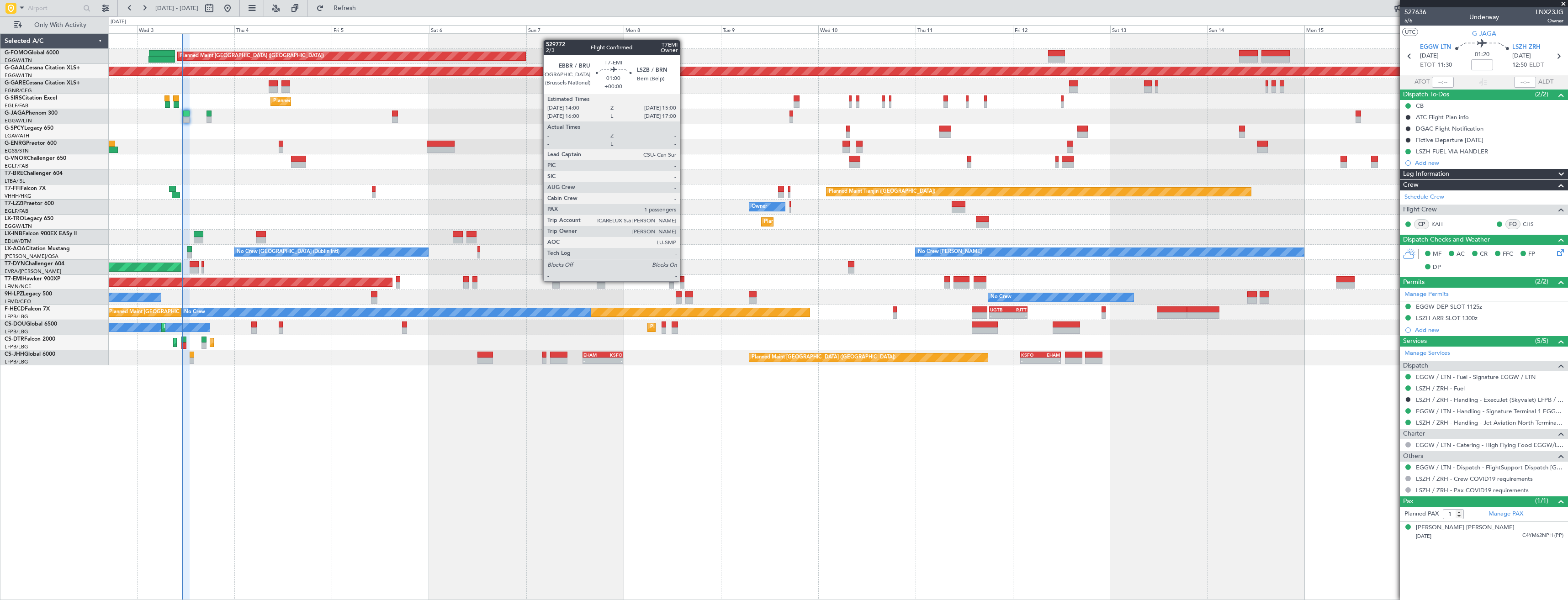
click at [684, 281] on div at bounding box center [682, 280] width 4 height 7
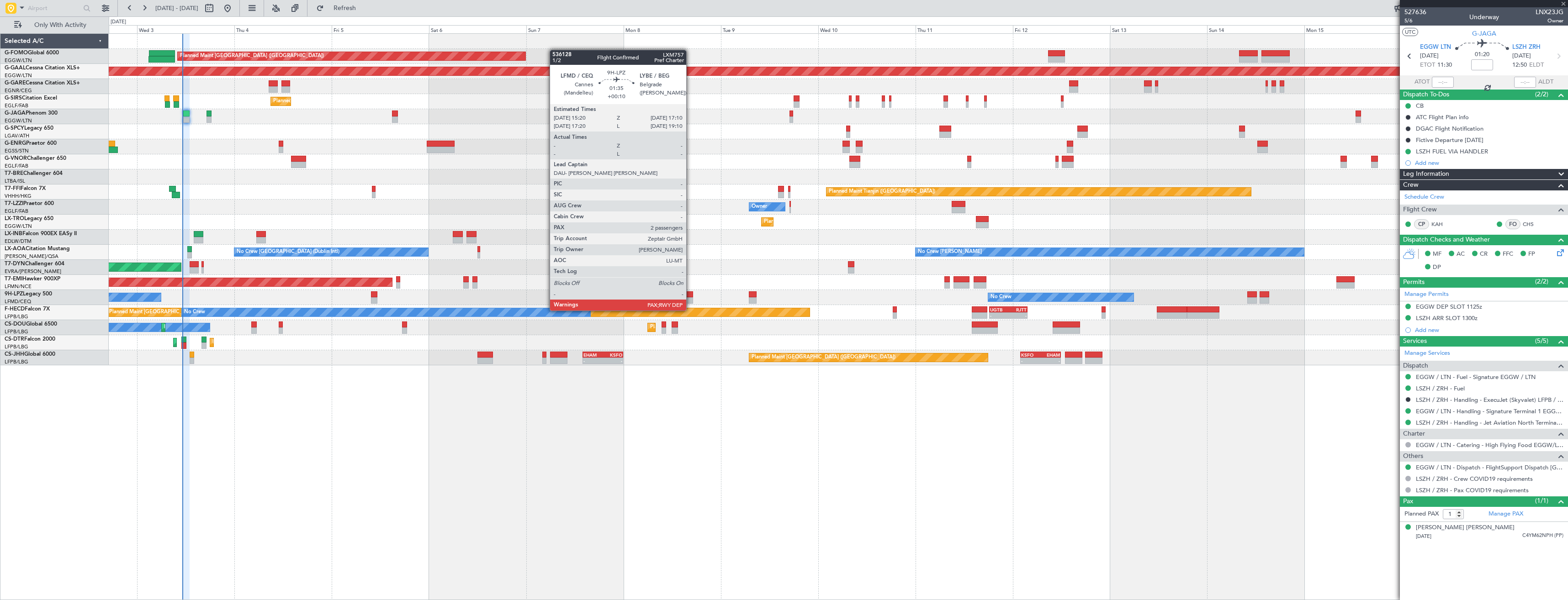
click at [690, 301] on div at bounding box center [689, 300] width 7 height 7
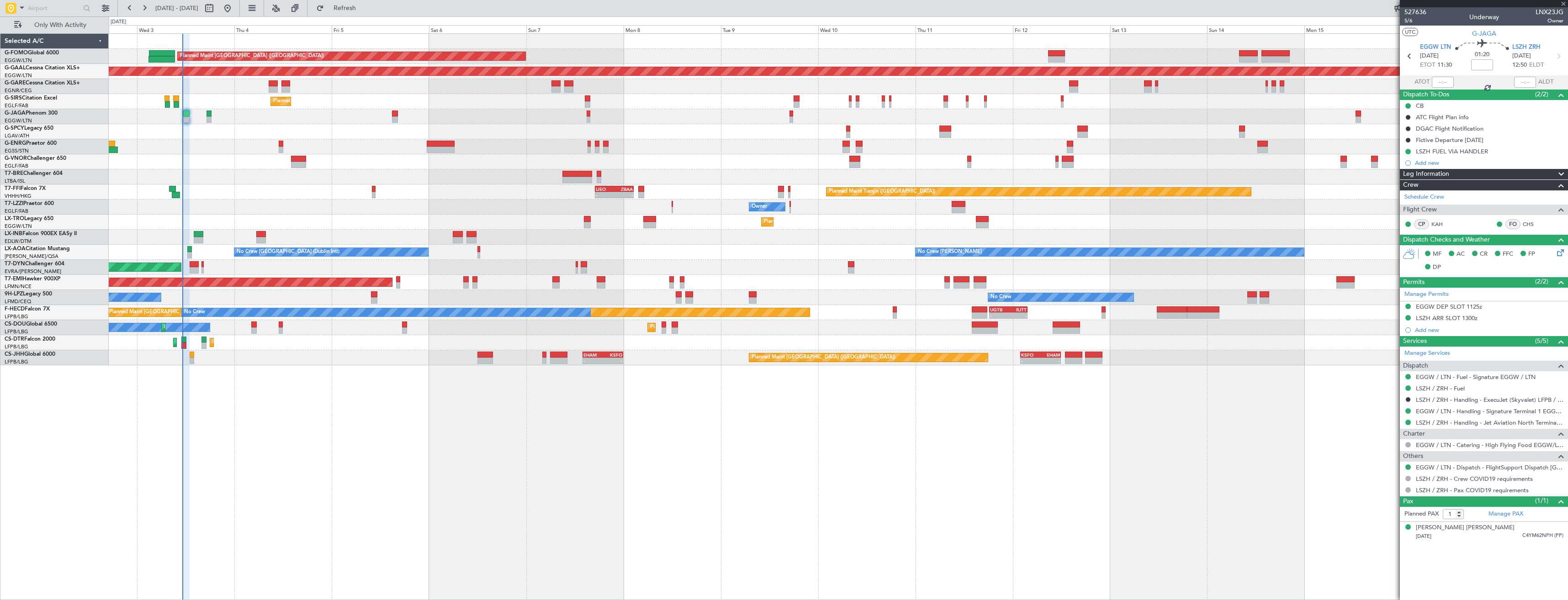
type input "+00:10"
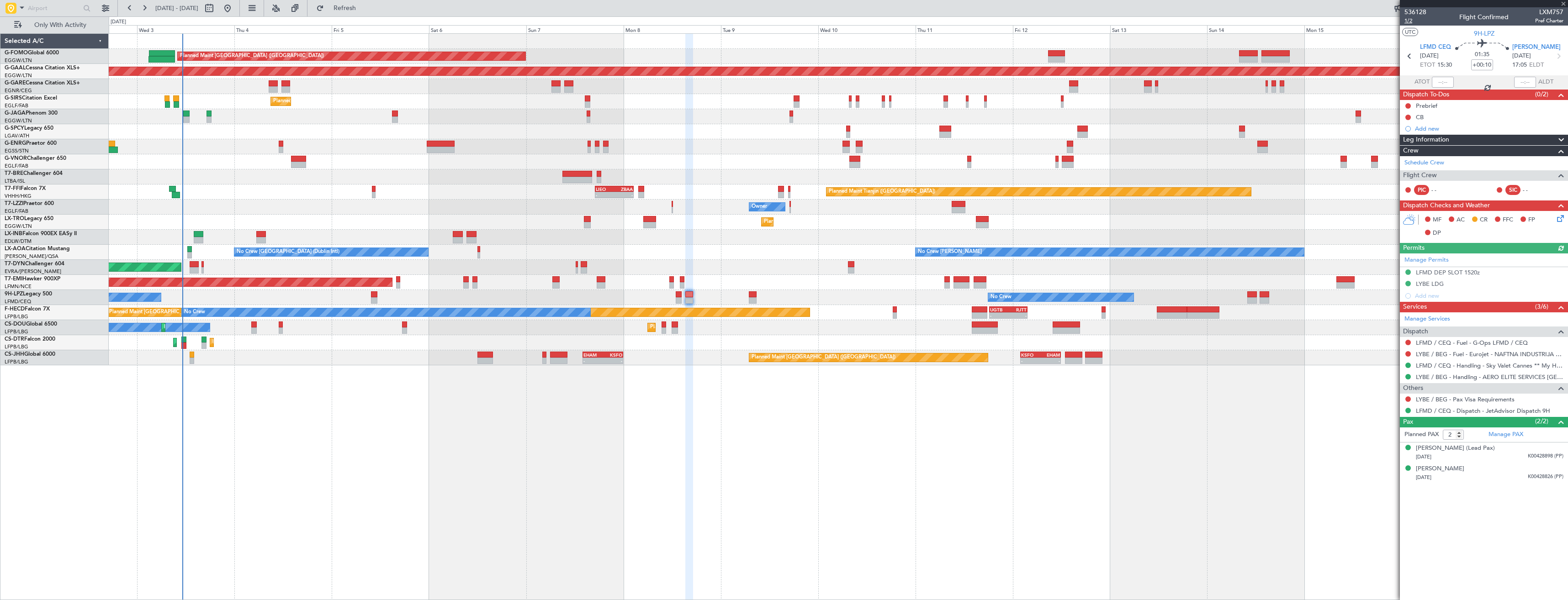
click at [1414, 20] on span "1/2" at bounding box center [1415, 21] width 22 height 7
drag, startPoint x: 1564, startPoint y: 1, endPoint x: 1540, endPoint y: 72, distance: 74.9
click at [1564, 1] on span at bounding box center [1564, 4] width 9 height 8
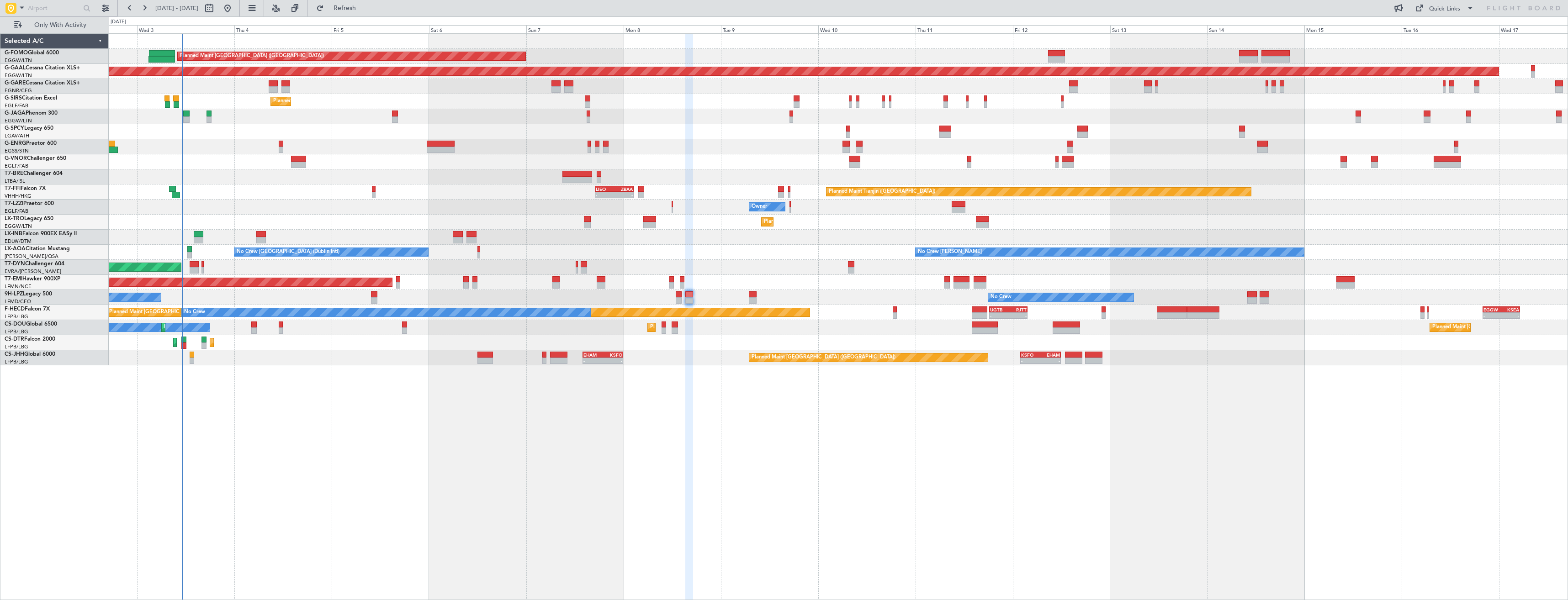
type input "0"
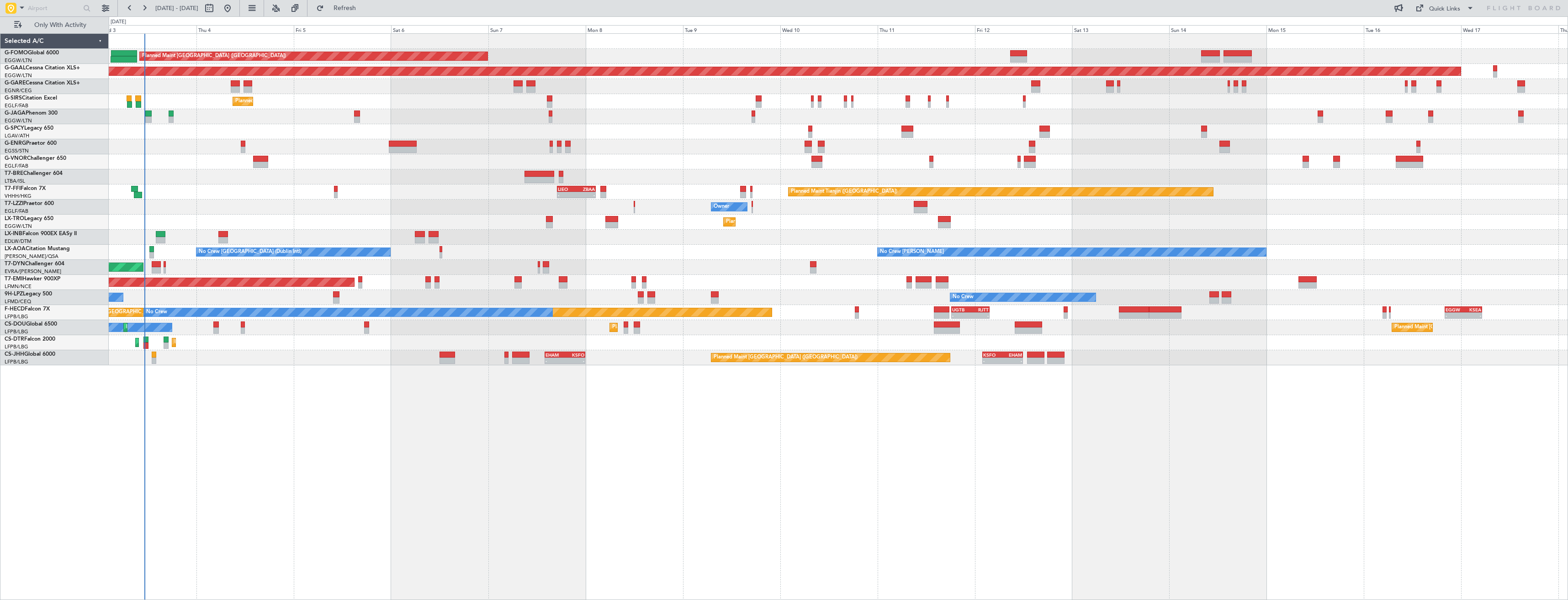
click at [352, 182] on div "Planned Maint [GEOGRAPHIC_DATA] ([GEOGRAPHIC_DATA]) Planned [GEOGRAPHIC_DATA] U…" at bounding box center [838, 199] width 1459 height 332
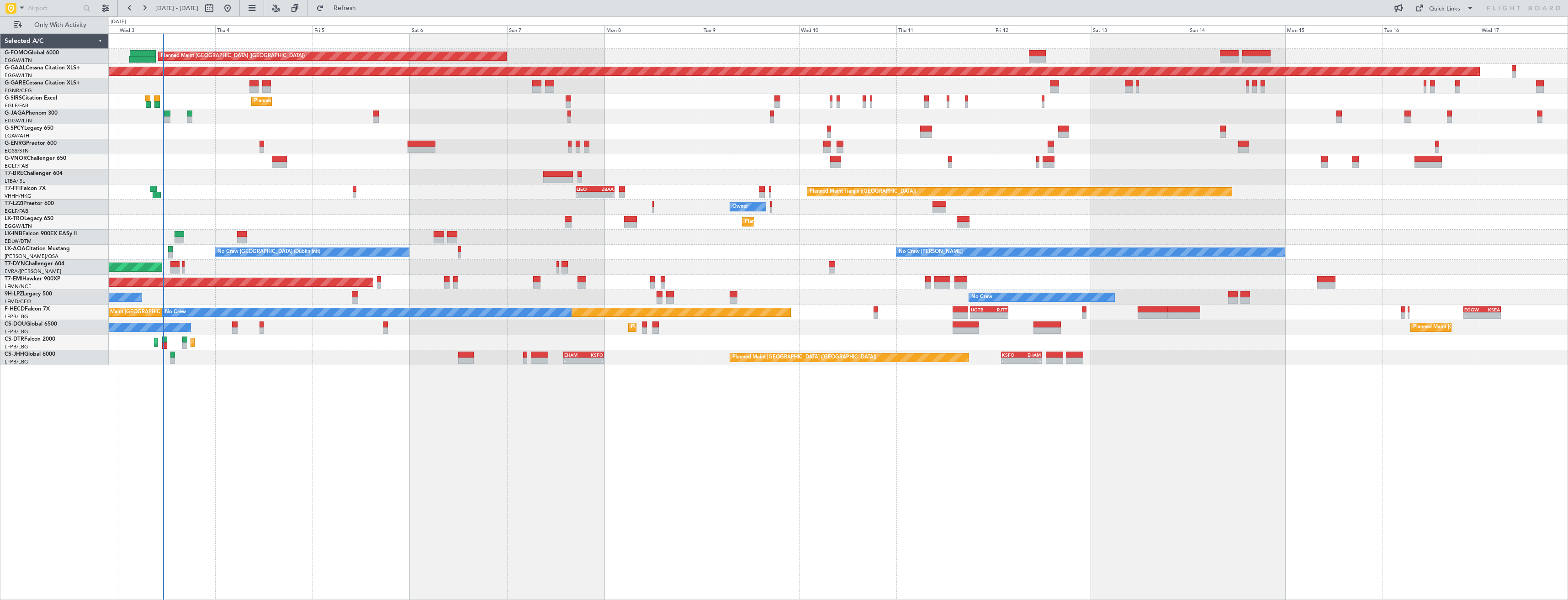
click at [242, 208] on div "Owner" at bounding box center [838, 207] width 1459 height 15
click at [783, 231] on div "Planned Maint [GEOGRAPHIC_DATA] ([GEOGRAPHIC_DATA]) Planned [GEOGRAPHIC_DATA] U…" at bounding box center [838, 199] width 1459 height 332
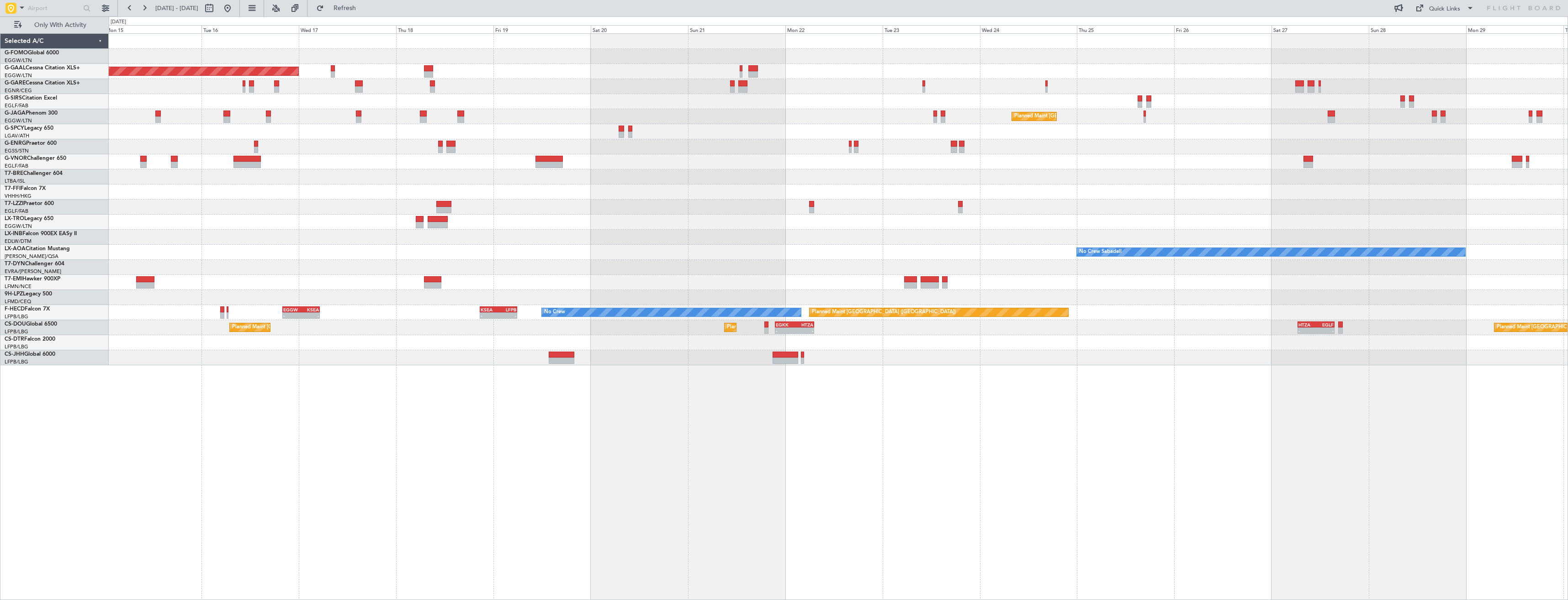
click at [701, 243] on div "Planned Maint Dusseldorf Planned Maint [GEOGRAPHIC_DATA] ([GEOGRAPHIC_DATA]) Pl…" at bounding box center [838, 199] width 1459 height 332
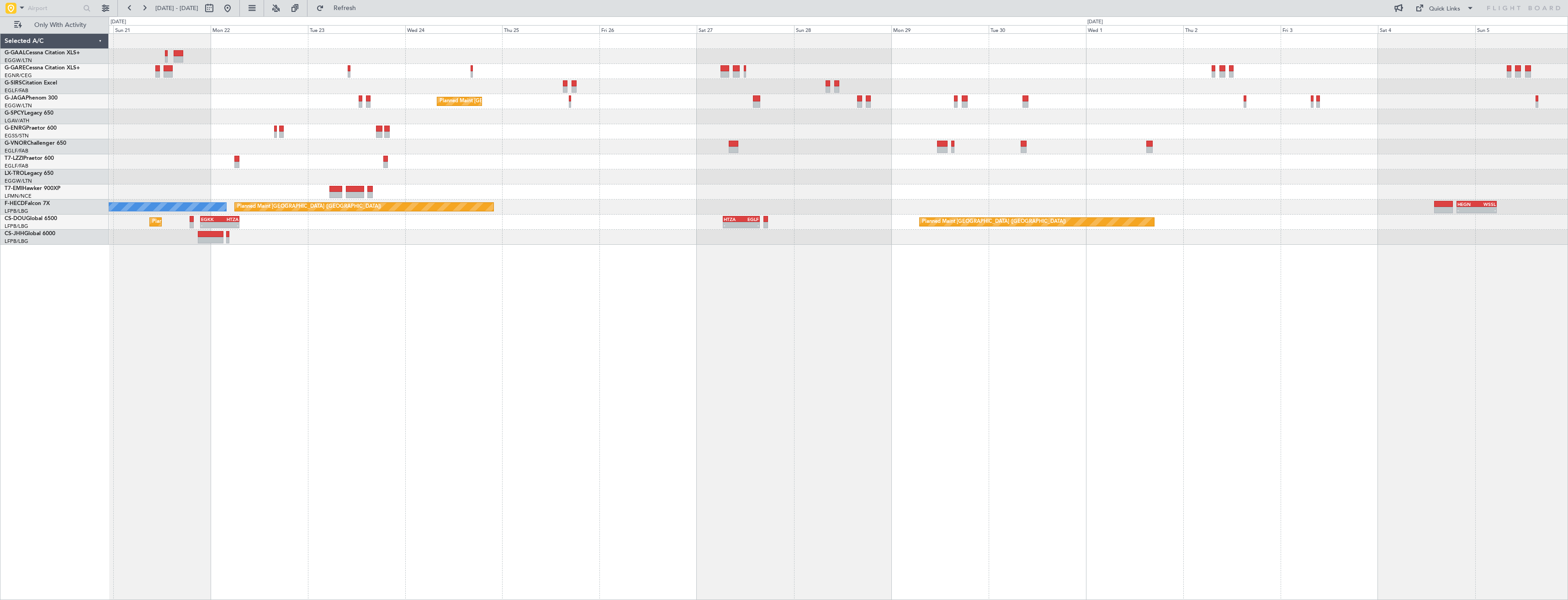
click at [621, 257] on div "Planned Maint [GEOGRAPHIC_DATA] ([GEOGRAPHIC_DATA]) Planned Maint [GEOGRAPHIC_D…" at bounding box center [838, 317] width 1459 height 567
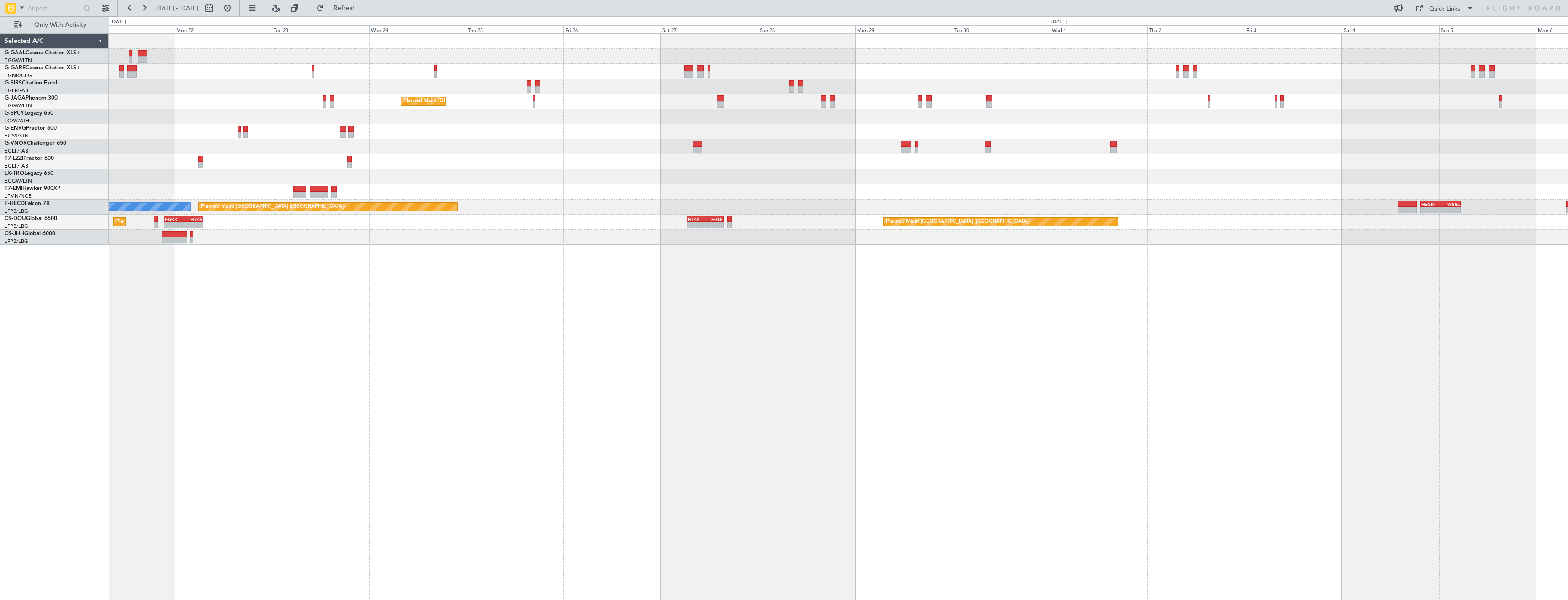
click at [509, 254] on div "Planned Maint [GEOGRAPHIC_DATA] ([GEOGRAPHIC_DATA]) Planned Maint [GEOGRAPHIC_D…" at bounding box center [838, 317] width 1459 height 567
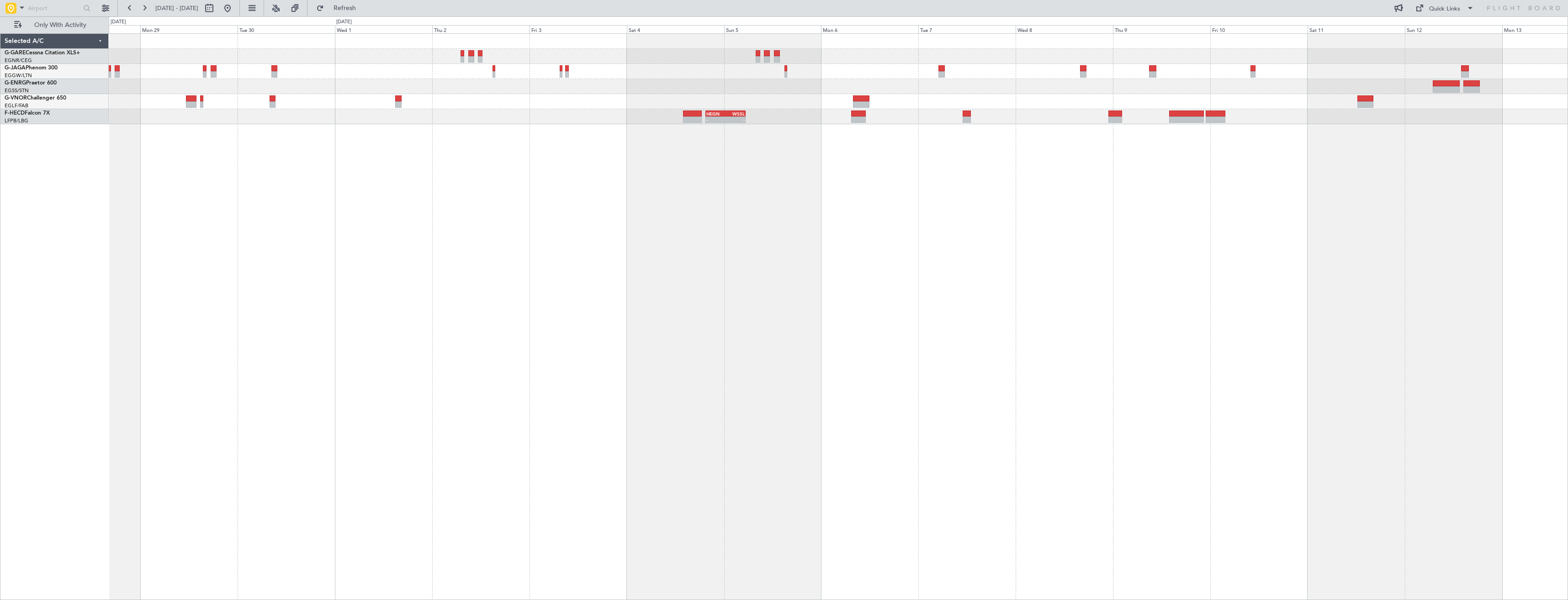
click at [1109, 223] on div "- - HEGN 19:30 Z WSSL 05:25 Z" at bounding box center [838, 317] width 1459 height 567
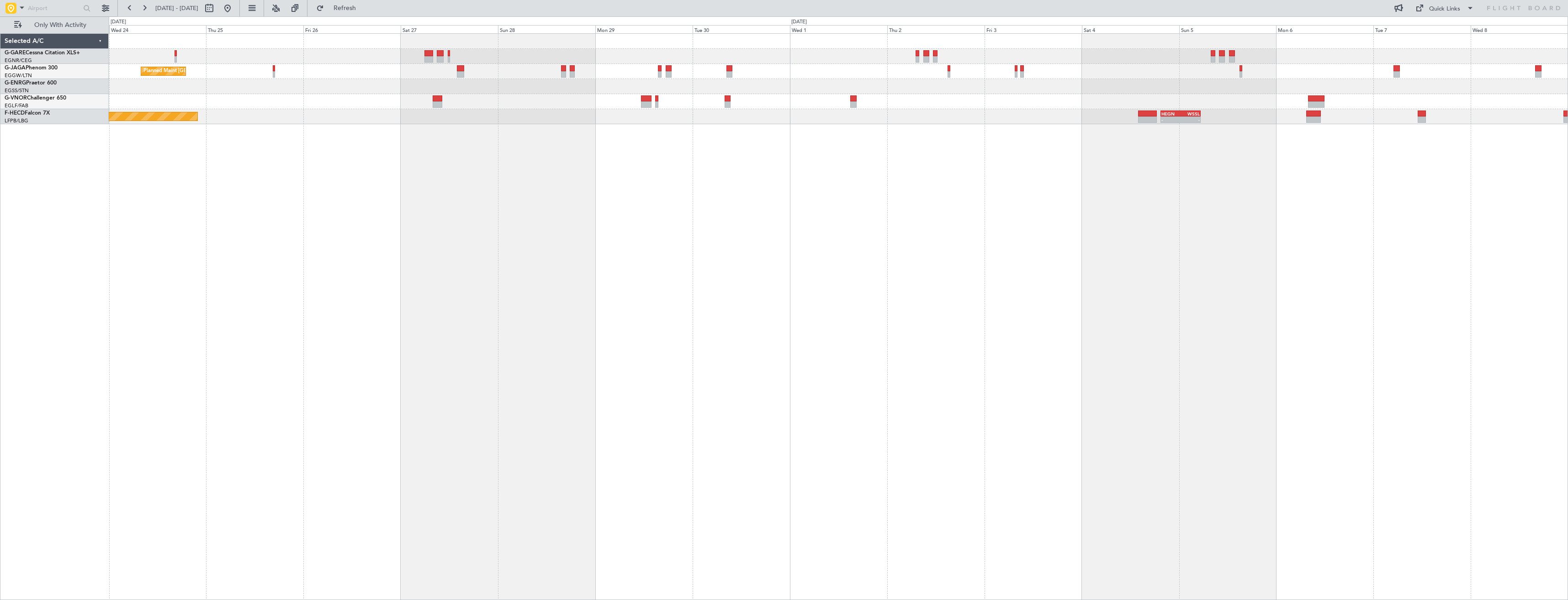
click at [1039, 191] on div "Planned Maint [GEOGRAPHIC_DATA] ([GEOGRAPHIC_DATA]) - - HEGN 19:30 Z WSSL 05:25…" at bounding box center [838, 317] width 1459 height 567
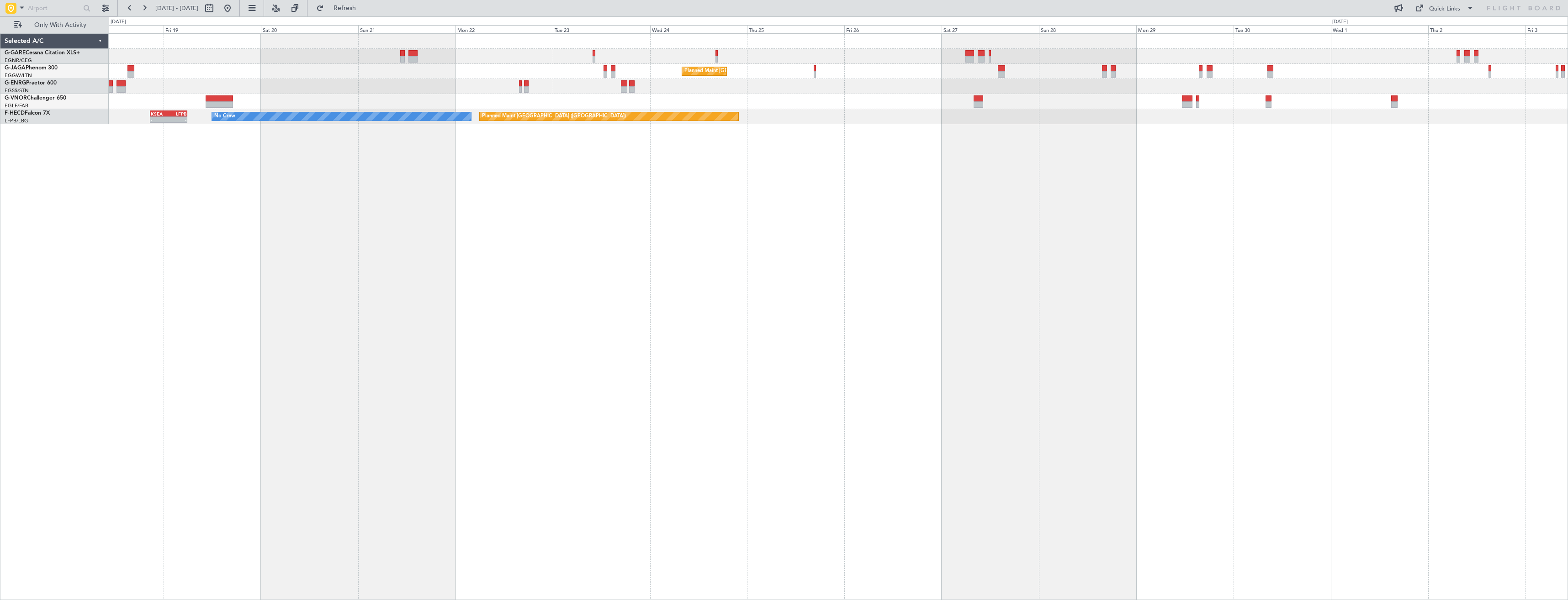
click at [1015, 167] on div "Planned Maint [GEOGRAPHIC_DATA] ([GEOGRAPHIC_DATA]) Planned Maint [GEOGRAPHIC_D…" at bounding box center [838, 317] width 1459 height 567
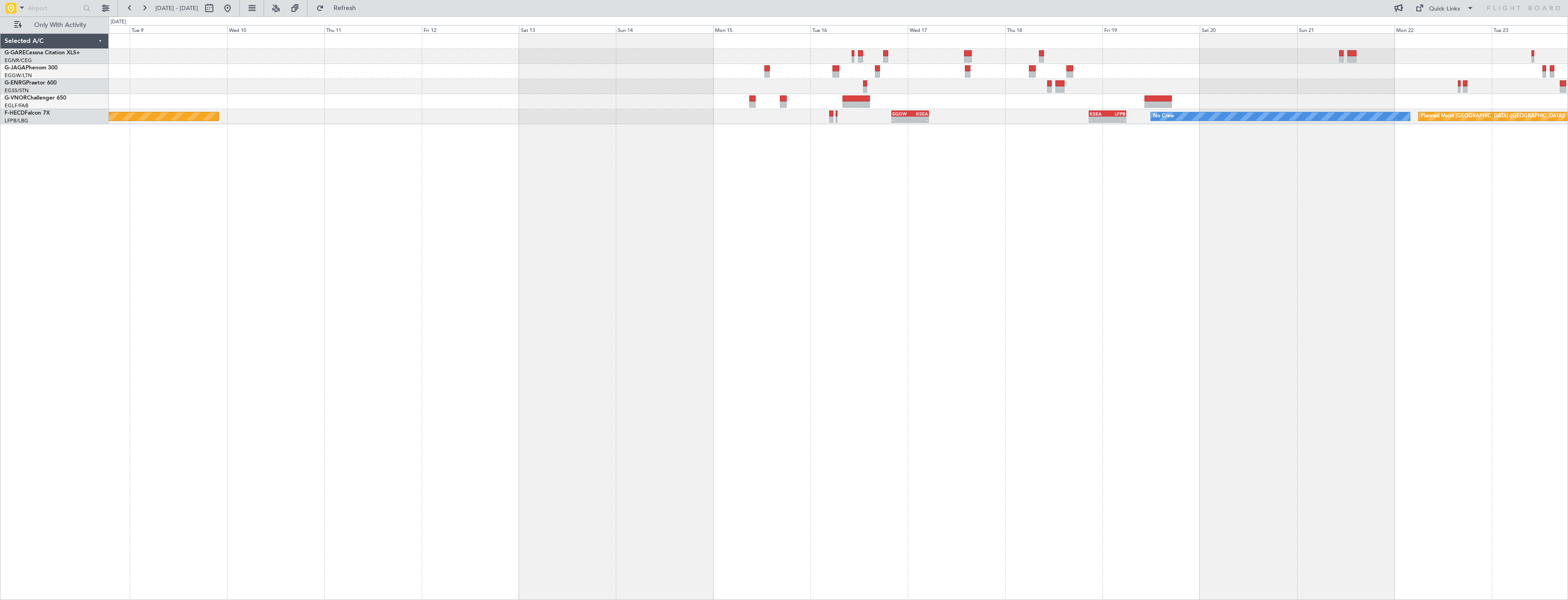
click at [943, 184] on div "Planned Maint [GEOGRAPHIC_DATA] ([GEOGRAPHIC_DATA]) Planned Maint [GEOGRAPHIC_D…" at bounding box center [838, 317] width 1459 height 567
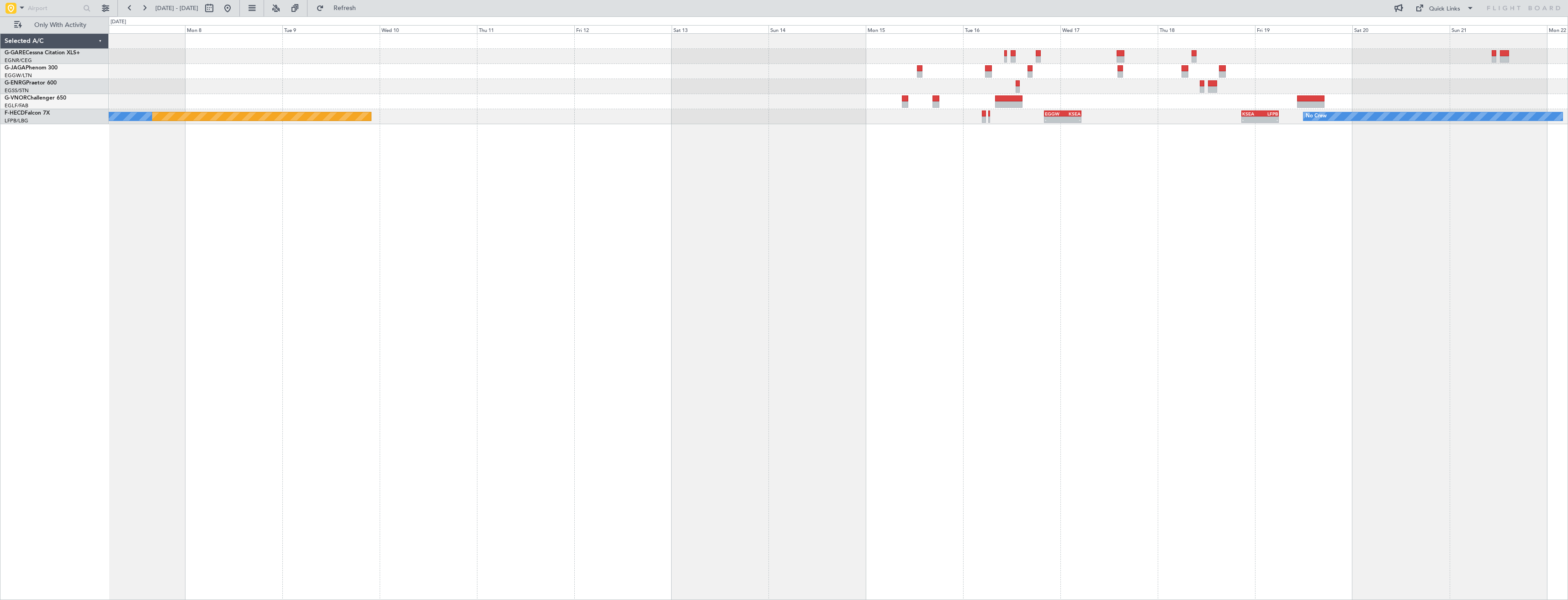
click at [893, 239] on div "Planned Maint [GEOGRAPHIC_DATA] ([GEOGRAPHIC_DATA]) No Crew KSEA 20:45 Z LFPB 0…" at bounding box center [838, 317] width 1459 height 567
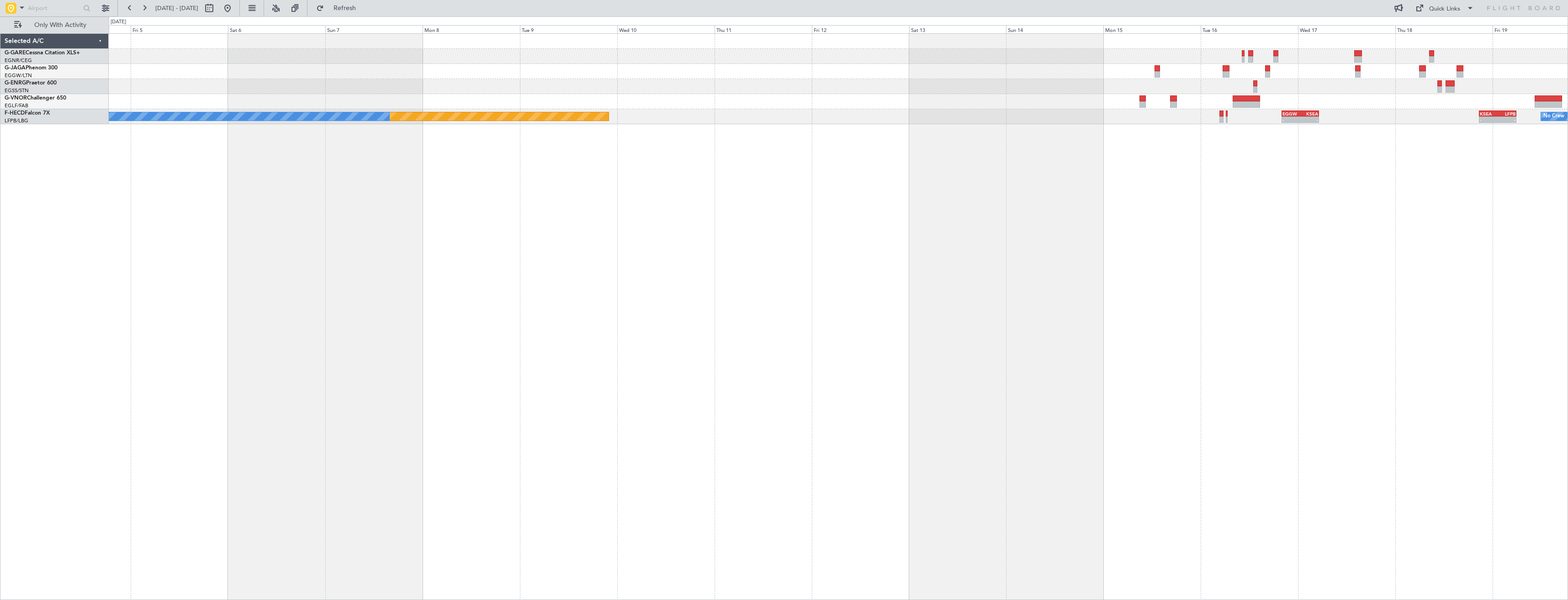
click at [864, 289] on div "No Crew KSEA 20:45 Z LFPB 05:55 Z - - EGGW 20:00 Z KSEA 05:15 Z - - Planned Mai…" at bounding box center [838, 317] width 1459 height 567
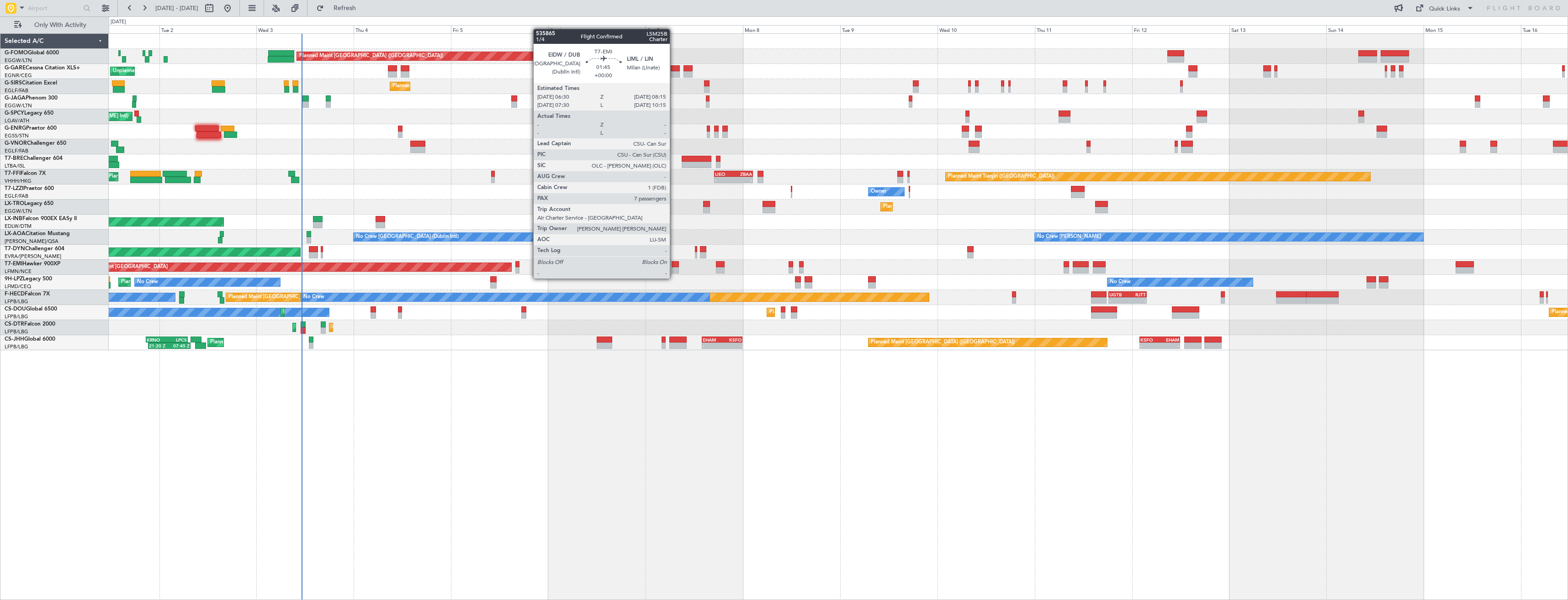
click at [674, 269] on div at bounding box center [675, 270] width 7 height 7
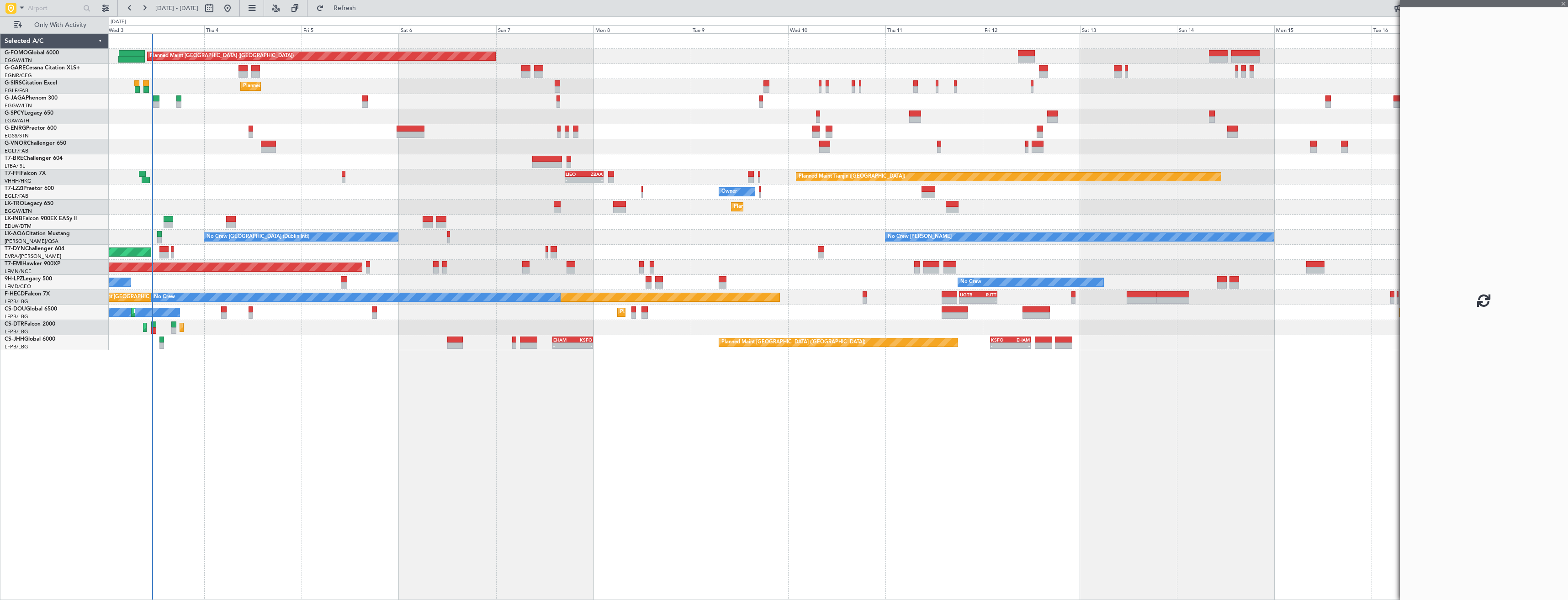
click at [479, 281] on div "Planned Maint [GEOGRAPHIC_DATA] ([GEOGRAPHIC_DATA]) Unplanned Maint [PERSON_NAM…" at bounding box center [838, 192] width 1459 height 317
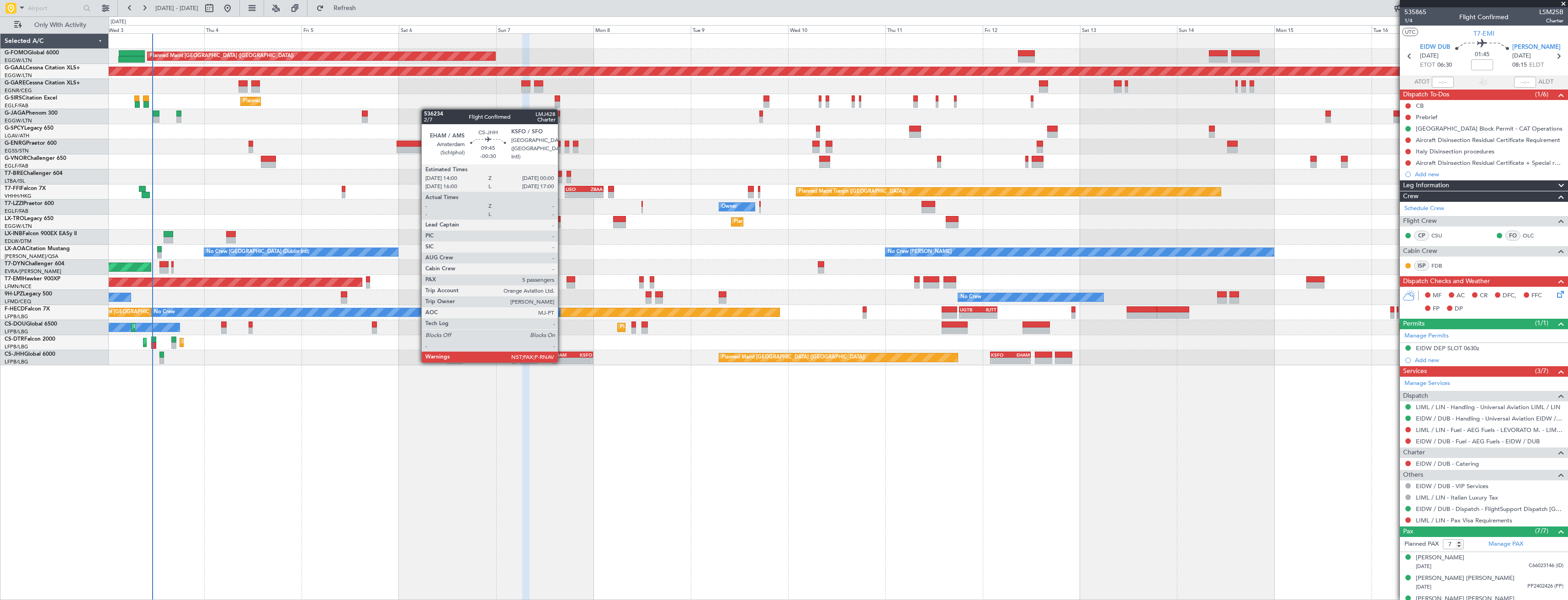
click at [562, 361] on div "-" at bounding box center [563, 361] width 19 height 5
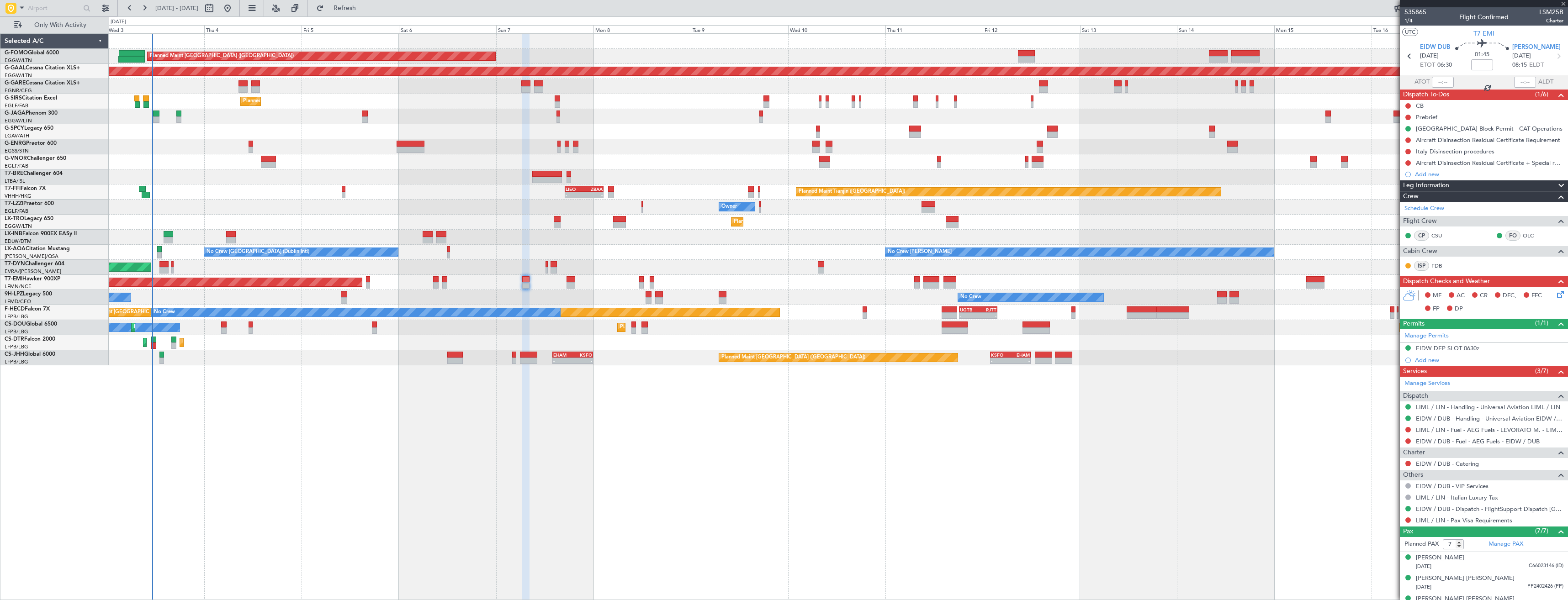
type input "-00:30"
type input "5"
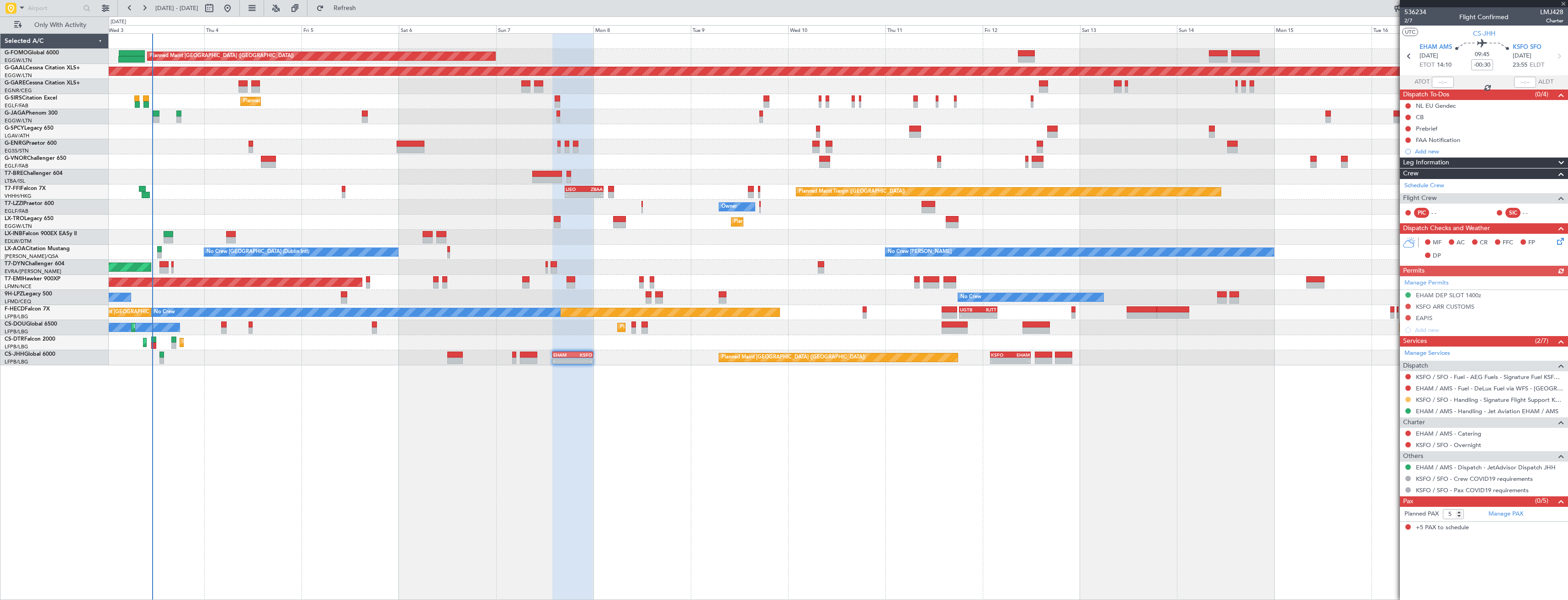
click at [1406, 399] on button at bounding box center [1407, 399] width 5 height 5
click at [1361, 507] on span at bounding box center [1361, 508] width 5 height 5
click at [1555, 56] on icon at bounding box center [1559, 57] width 12 height 12
type input "-00:05"
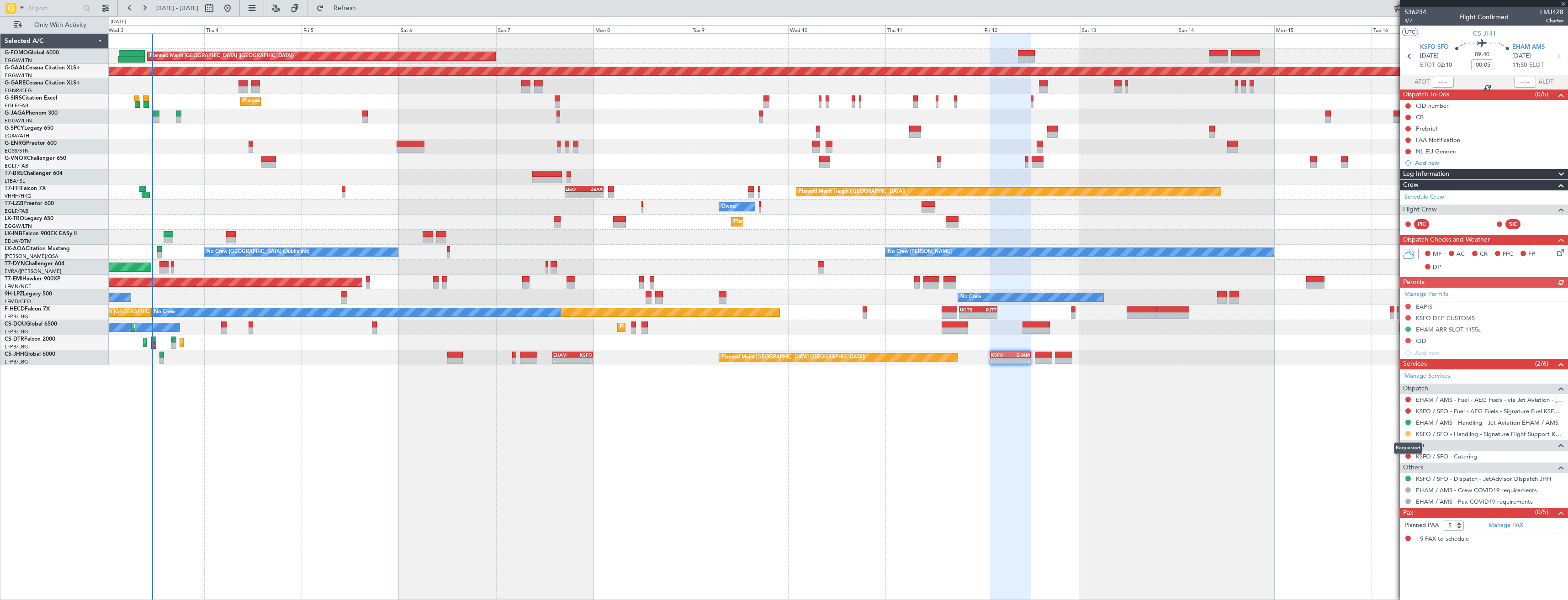
click at [1410, 435] on button at bounding box center [1407, 433] width 5 height 5
click at [1373, 543] on span "Confirmed" at bounding box center [1382, 542] width 28 height 9
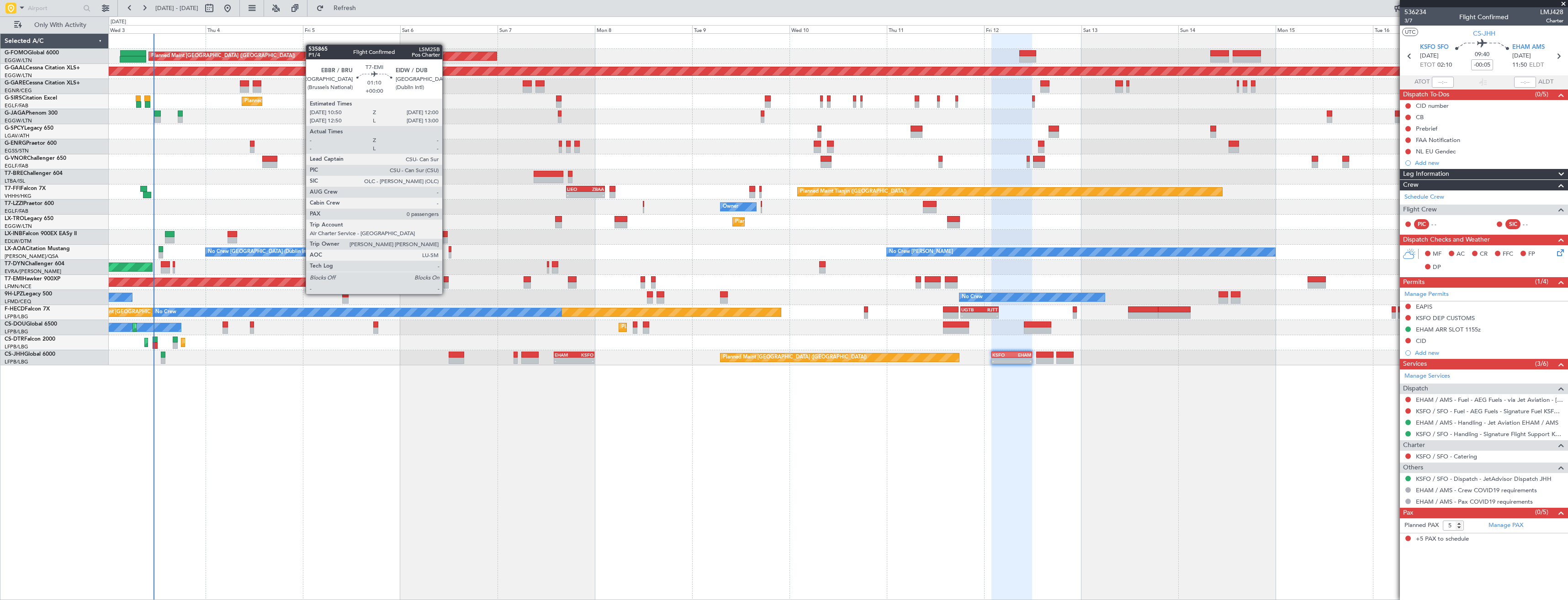
click at [446, 286] on div at bounding box center [446, 286] width 5 height 7
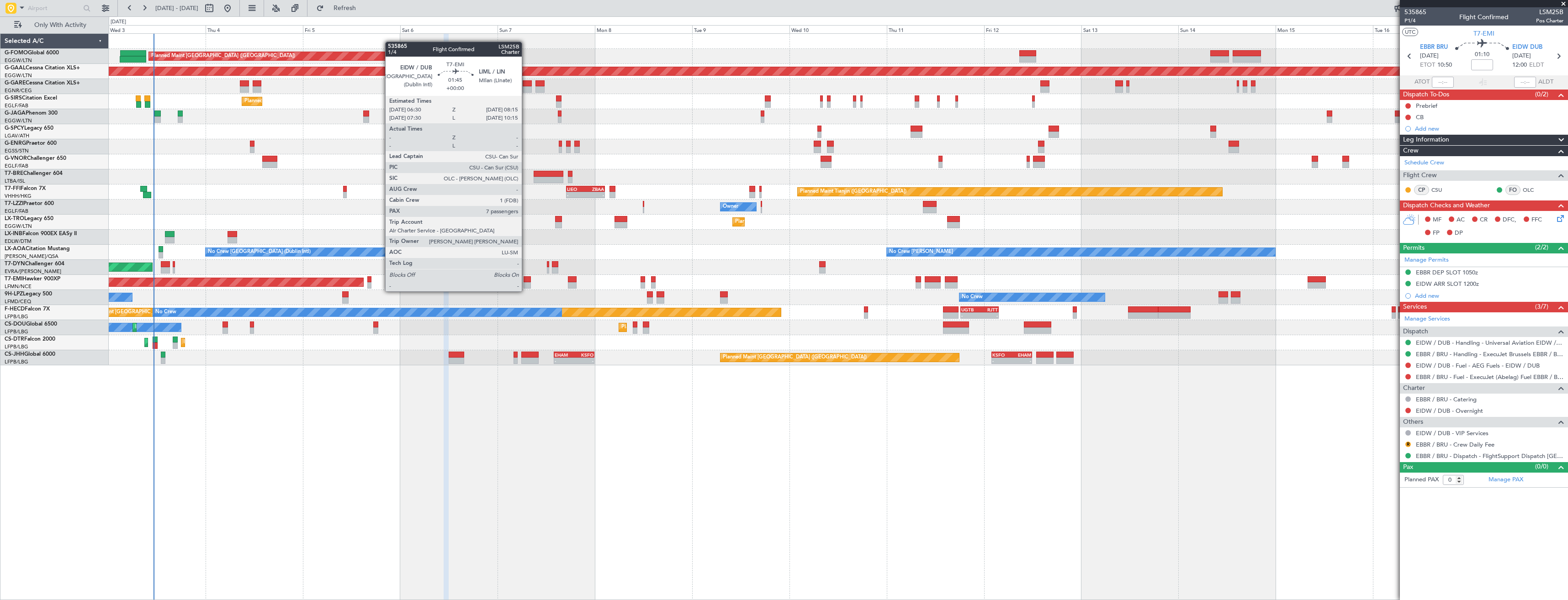
click at [526, 283] on div at bounding box center [527, 286] width 7 height 7
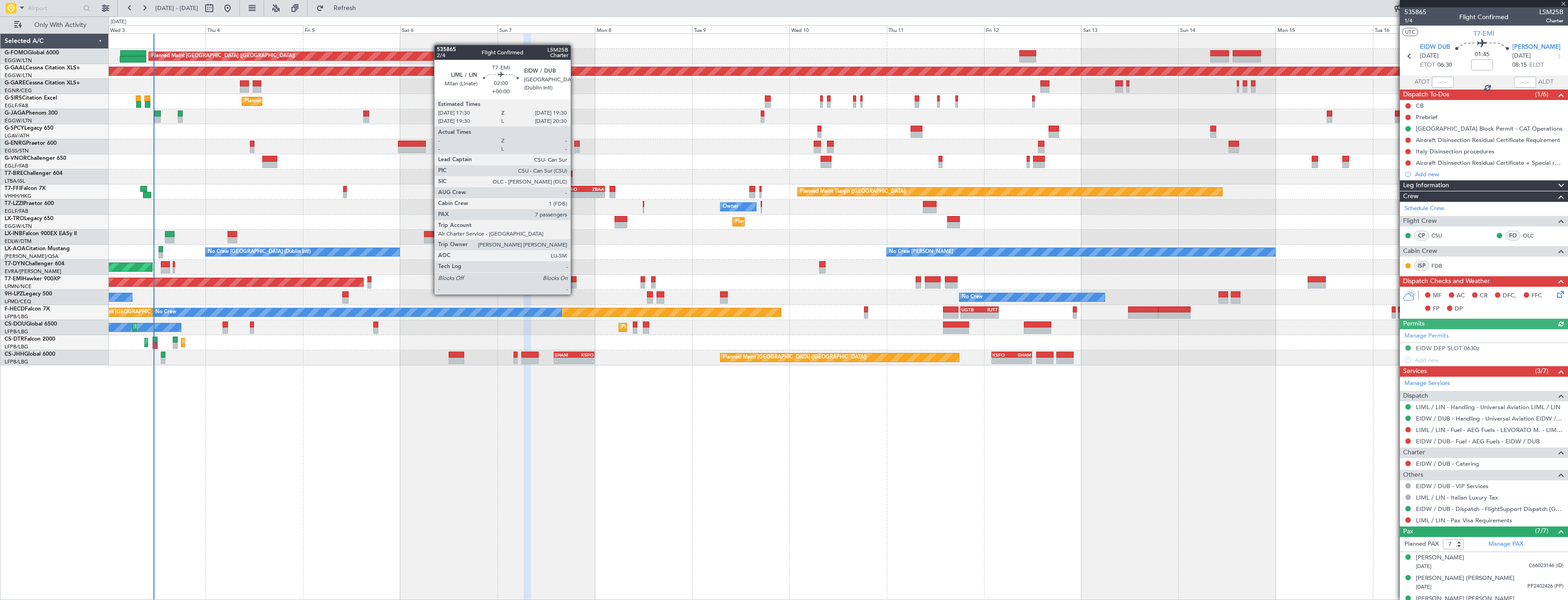
click at [575, 286] on div at bounding box center [571, 286] width 8 height 7
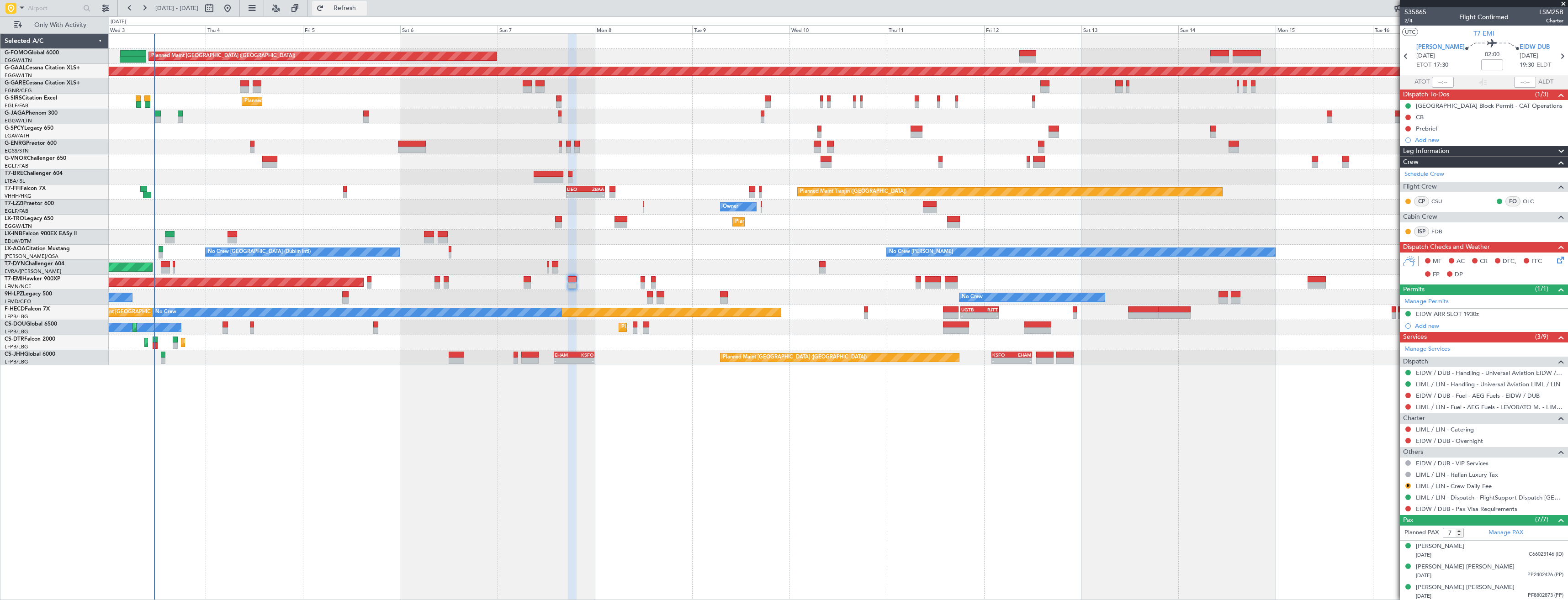
click at [364, 7] on span "Refresh" at bounding box center [345, 8] width 39 height 7
click at [1567, 3] on span at bounding box center [1564, 4] width 9 height 8
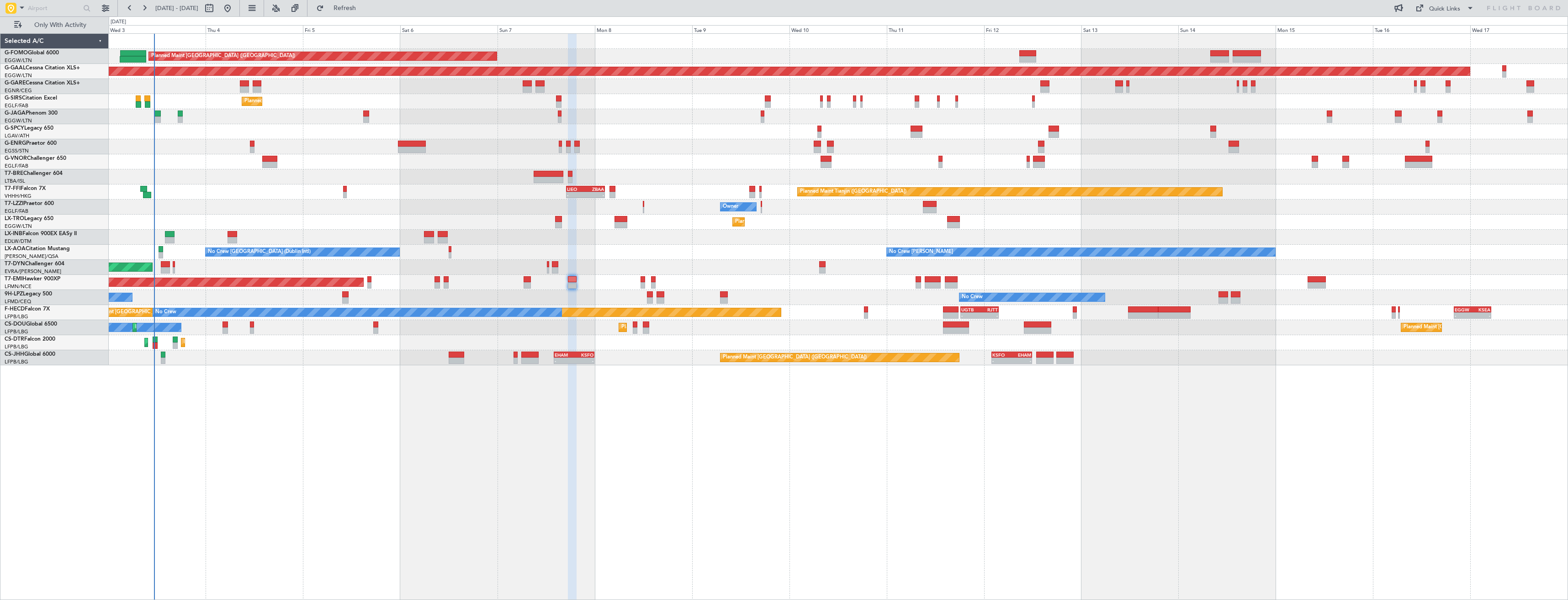
type input "0"
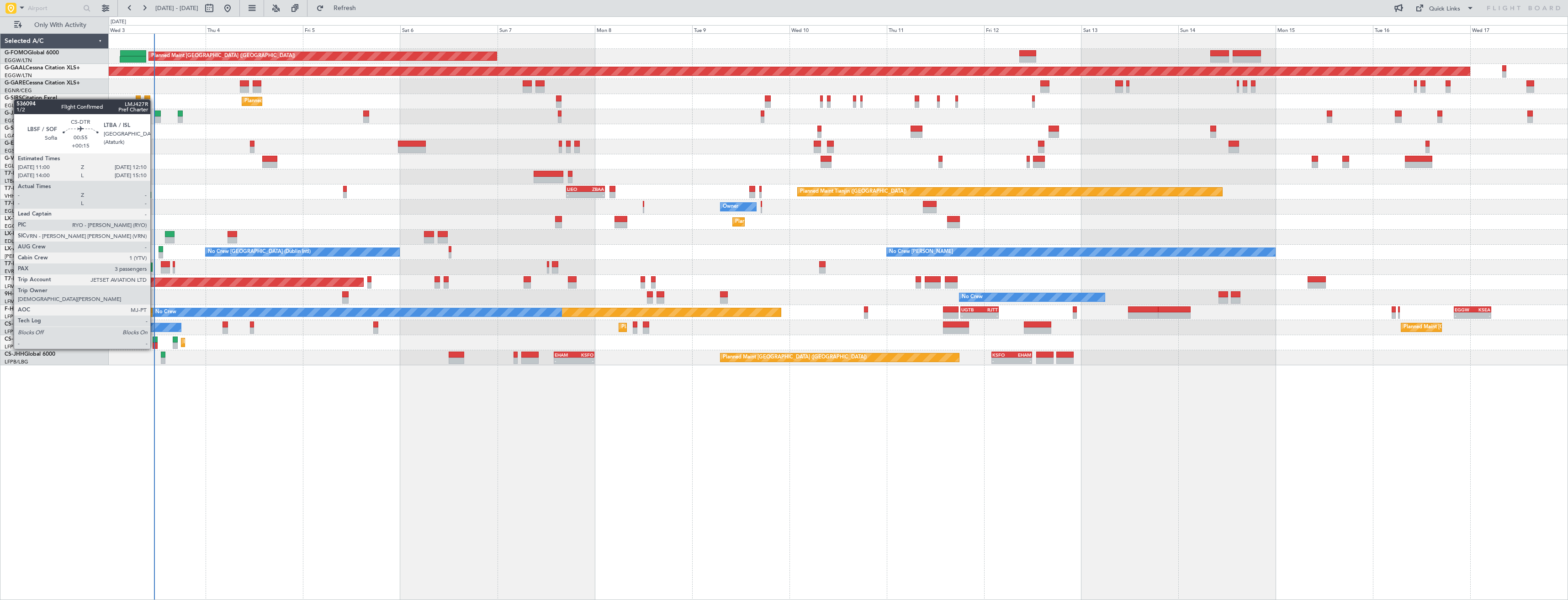
click at [155, 340] on div at bounding box center [155, 340] width 5 height 7
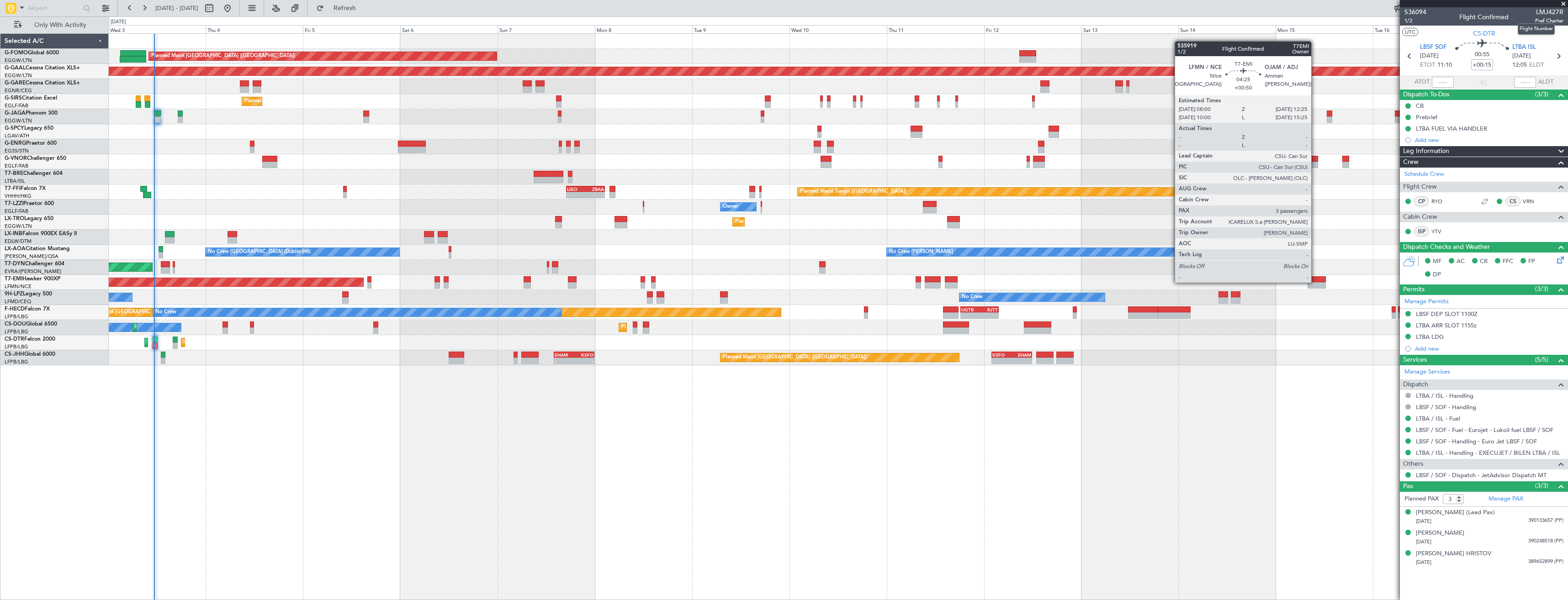
click at [1541, 9] on span "LMJ427R" at bounding box center [1549, 12] width 28 height 10
copy span "LMJ427R"
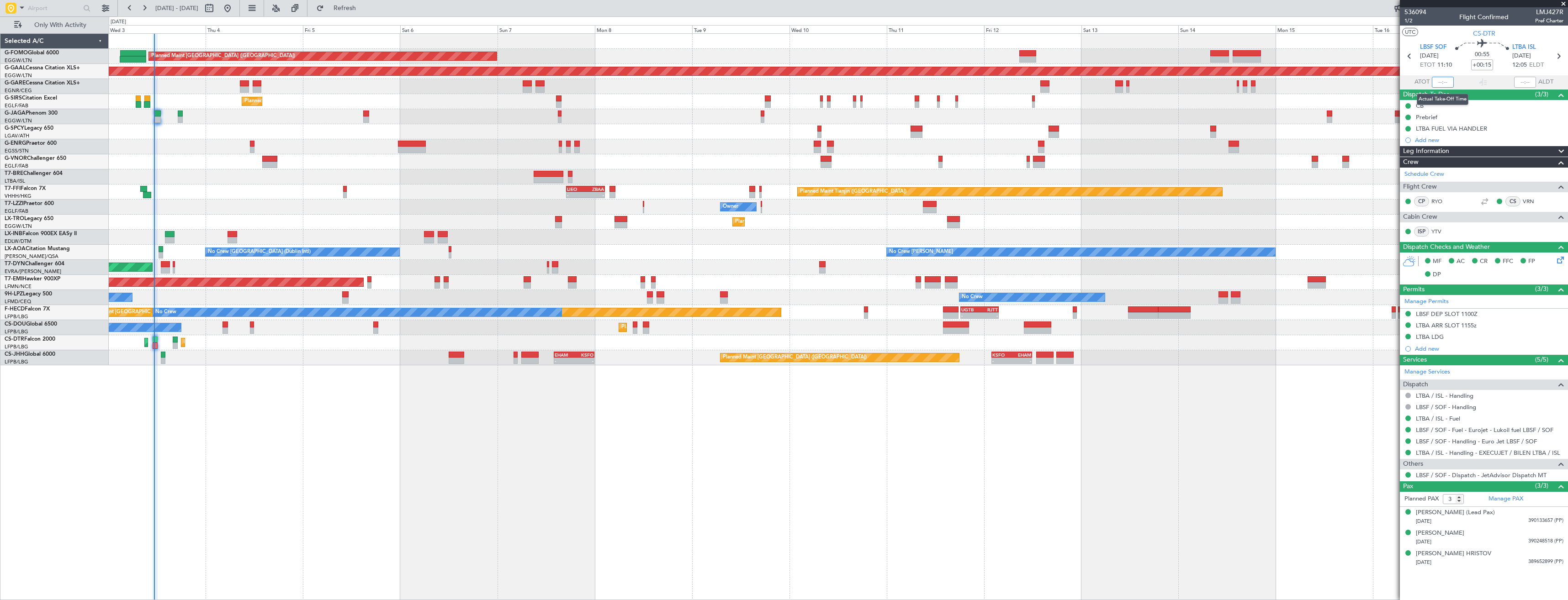
click at [1443, 82] on input "text" at bounding box center [1442, 82] width 22 height 11
type input "11:17"
click at [357, 10] on span "Refresh" at bounding box center [345, 8] width 39 height 7
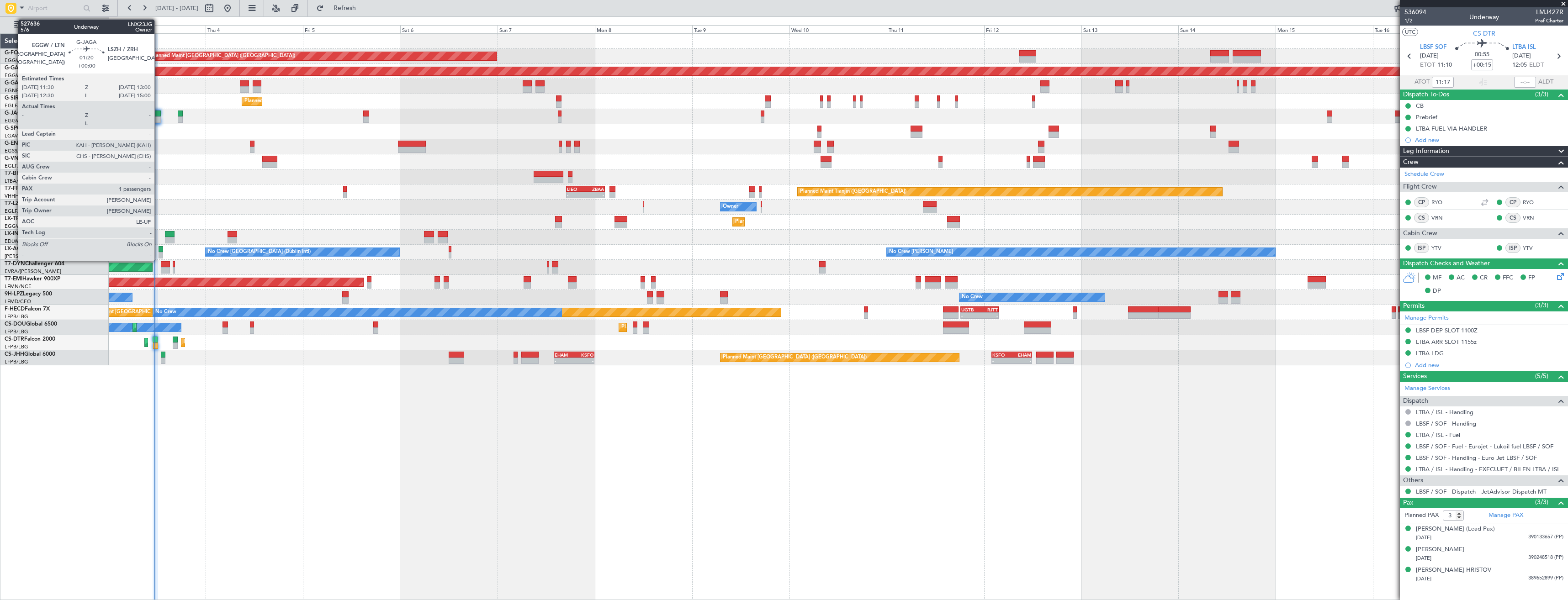
click at [158, 115] on div at bounding box center [158, 114] width 7 height 7
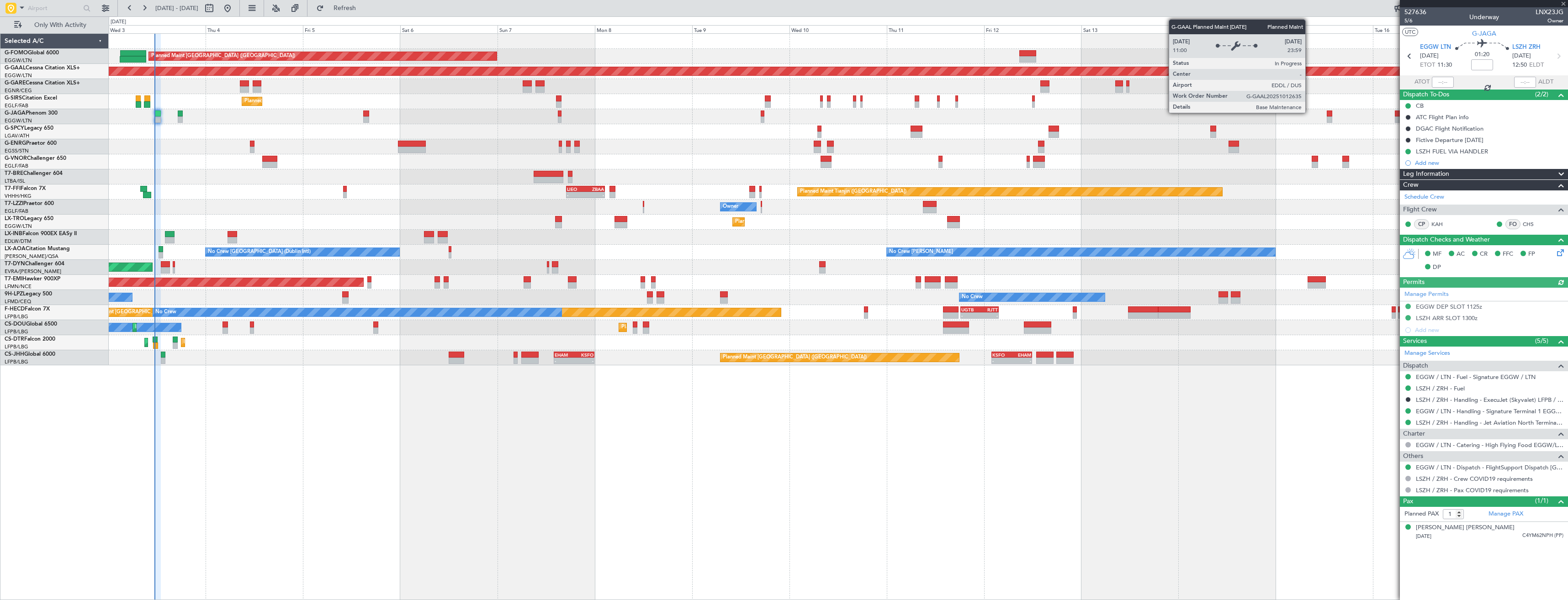
click at [1543, 9] on span "LNX23JG" at bounding box center [1549, 12] width 28 height 10
copy span "LNX23JG"
click at [1524, 13] on div "527636 5/6 Underway LNX23JG Owner" at bounding box center [1484, 16] width 168 height 19
click at [1560, 4] on span at bounding box center [1564, 4] width 9 height 8
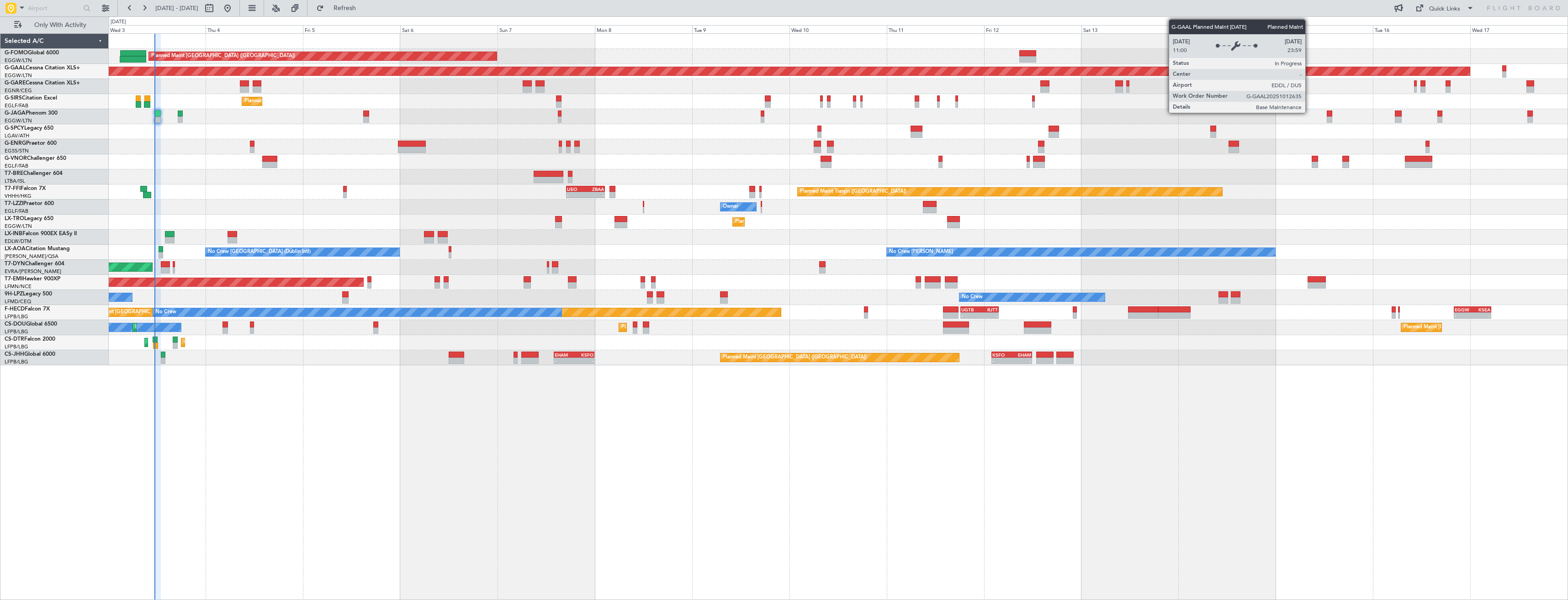
type input "0"
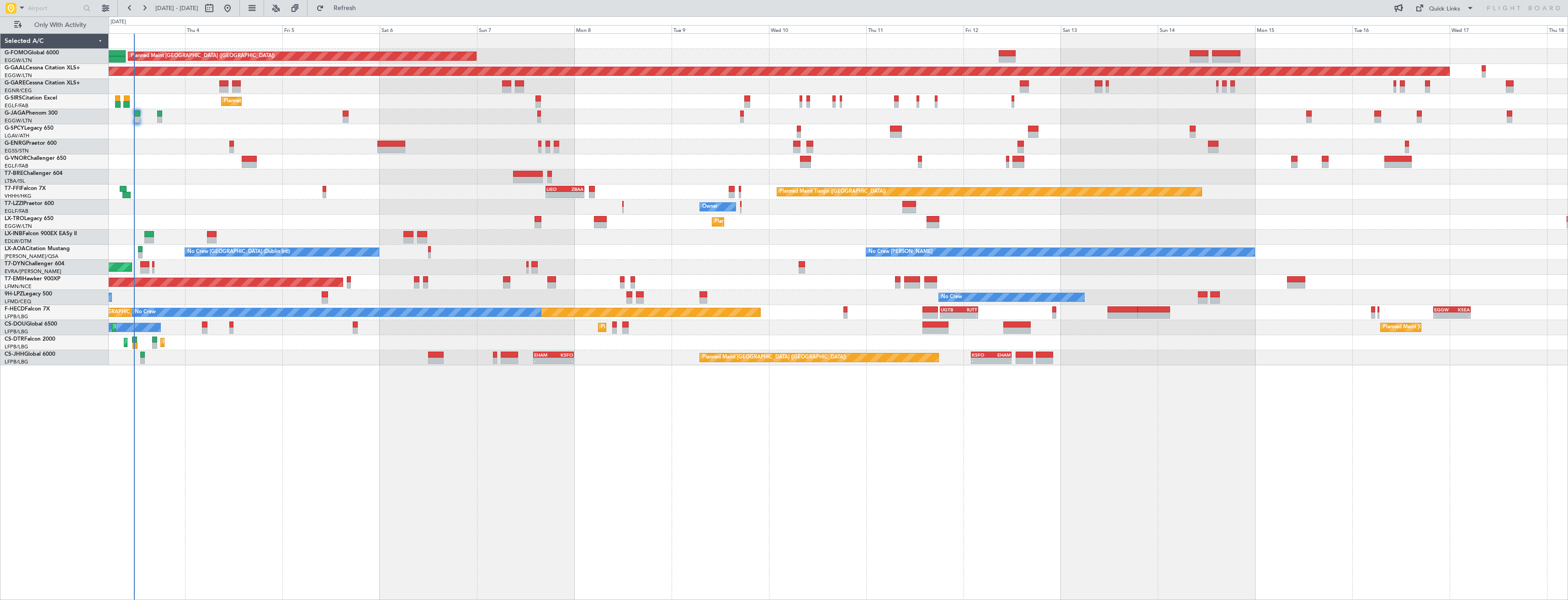
click at [181, 271] on div "AOG Maint Riga (Riga Intl)" at bounding box center [838, 267] width 1459 height 15
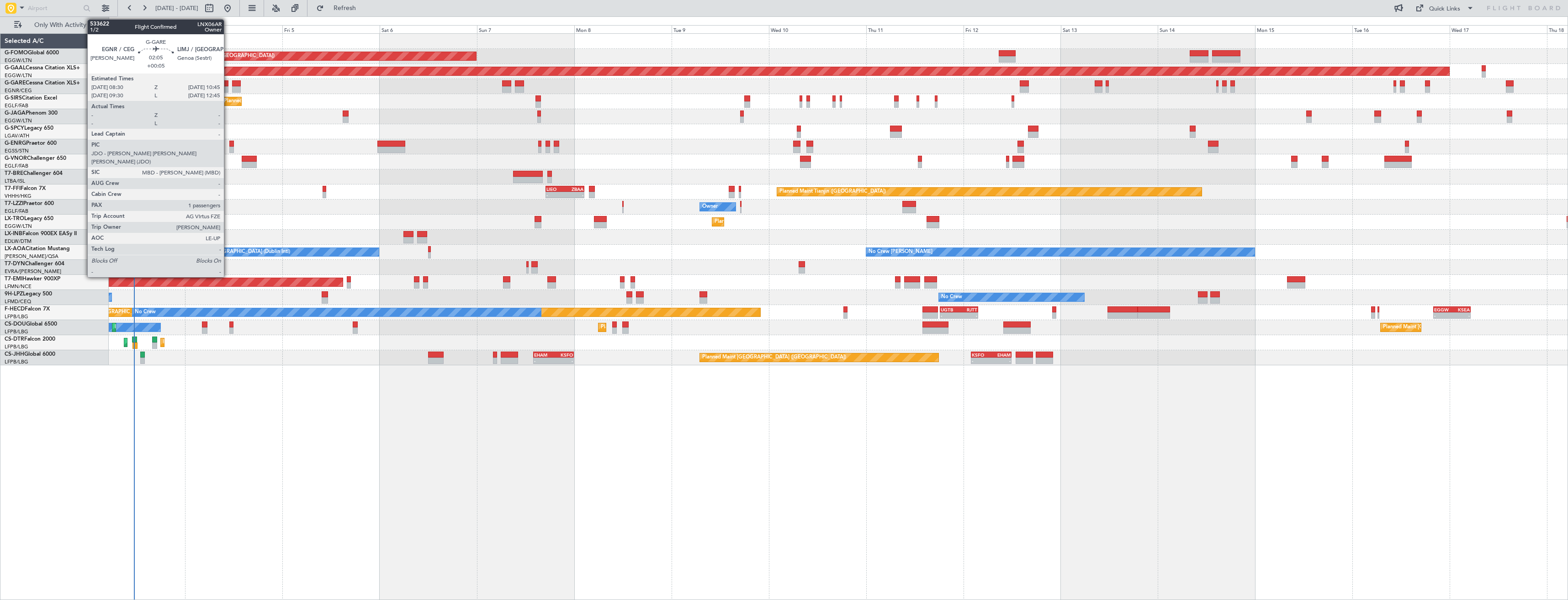
click at [228, 85] on div at bounding box center [224, 83] width 9 height 7
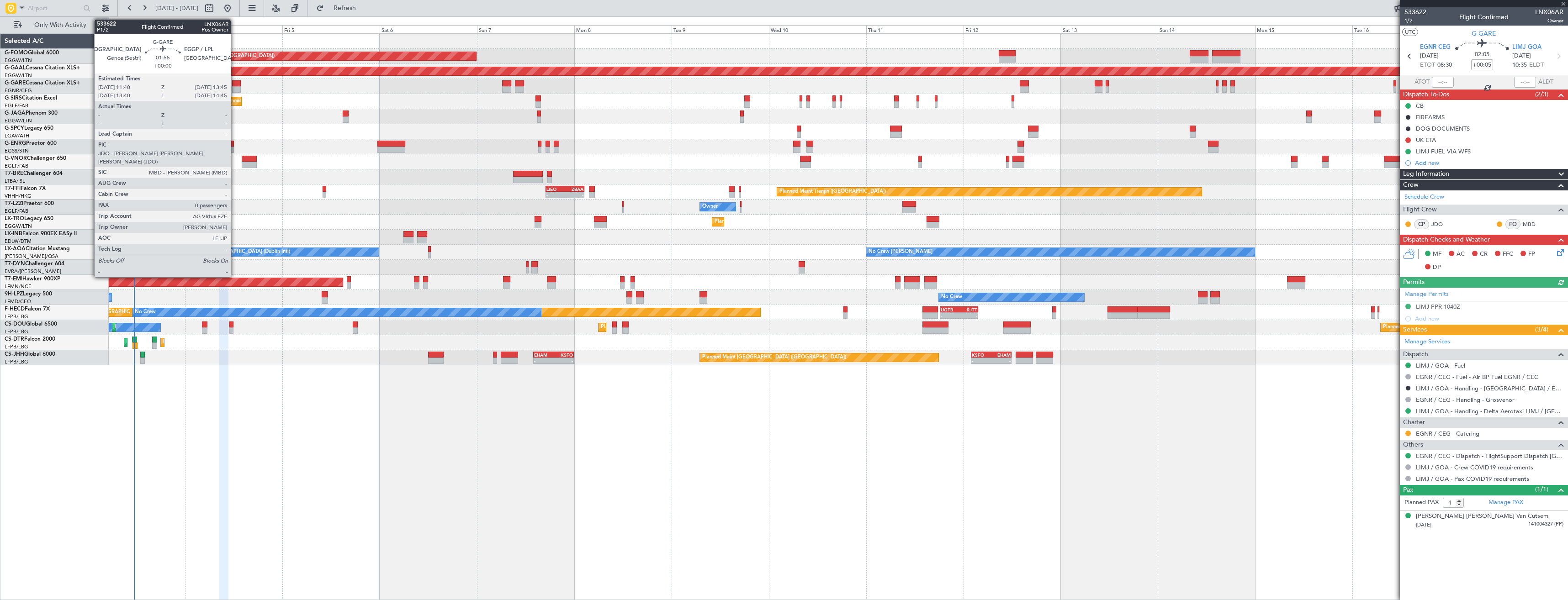
click at [235, 85] on div at bounding box center [237, 83] width 9 height 7
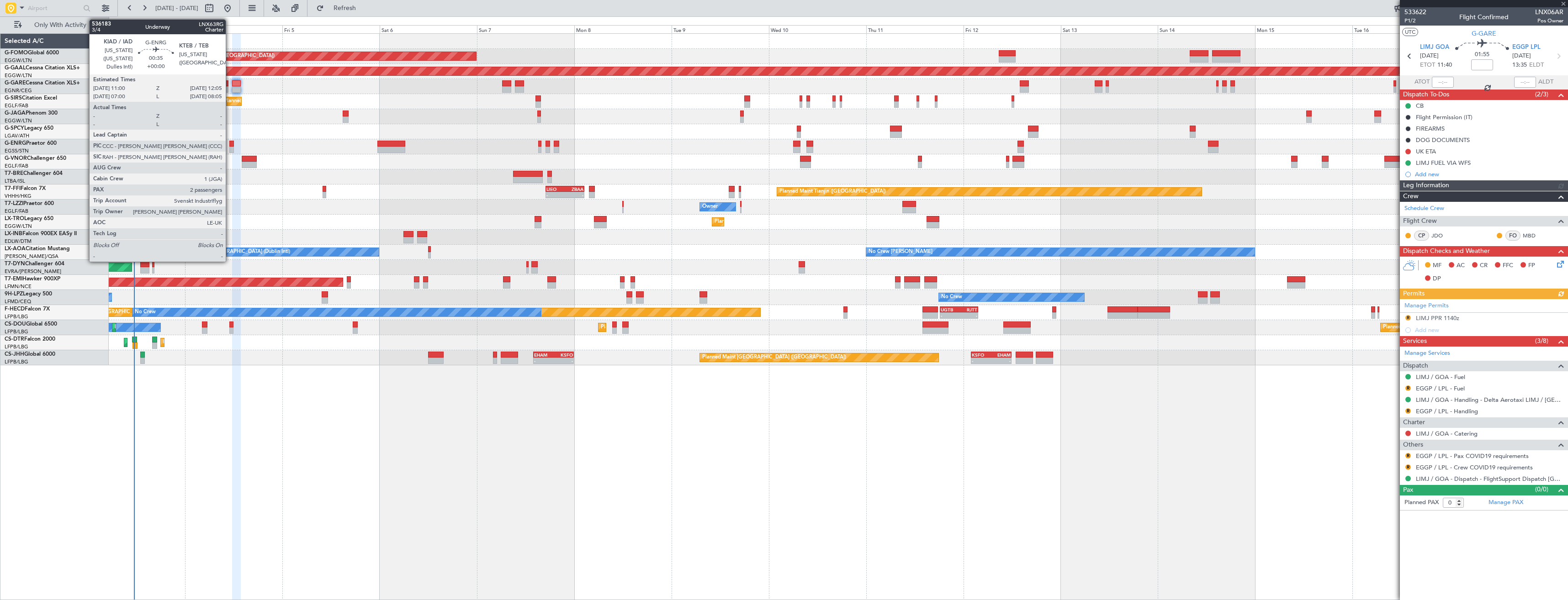
click at [230, 149] on div at bounding box center [231, 149] width 4 height 7
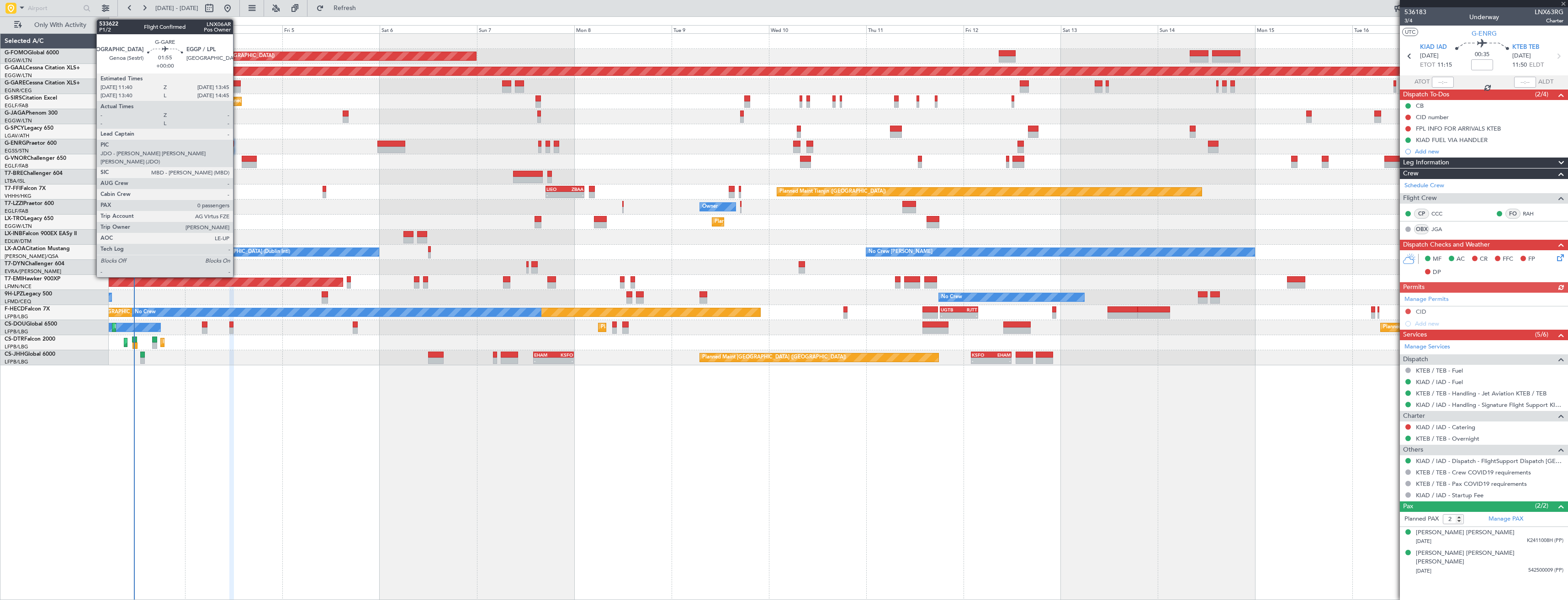
click at [237, 83] on div at bounding box center [237, 83] width 9 height 7
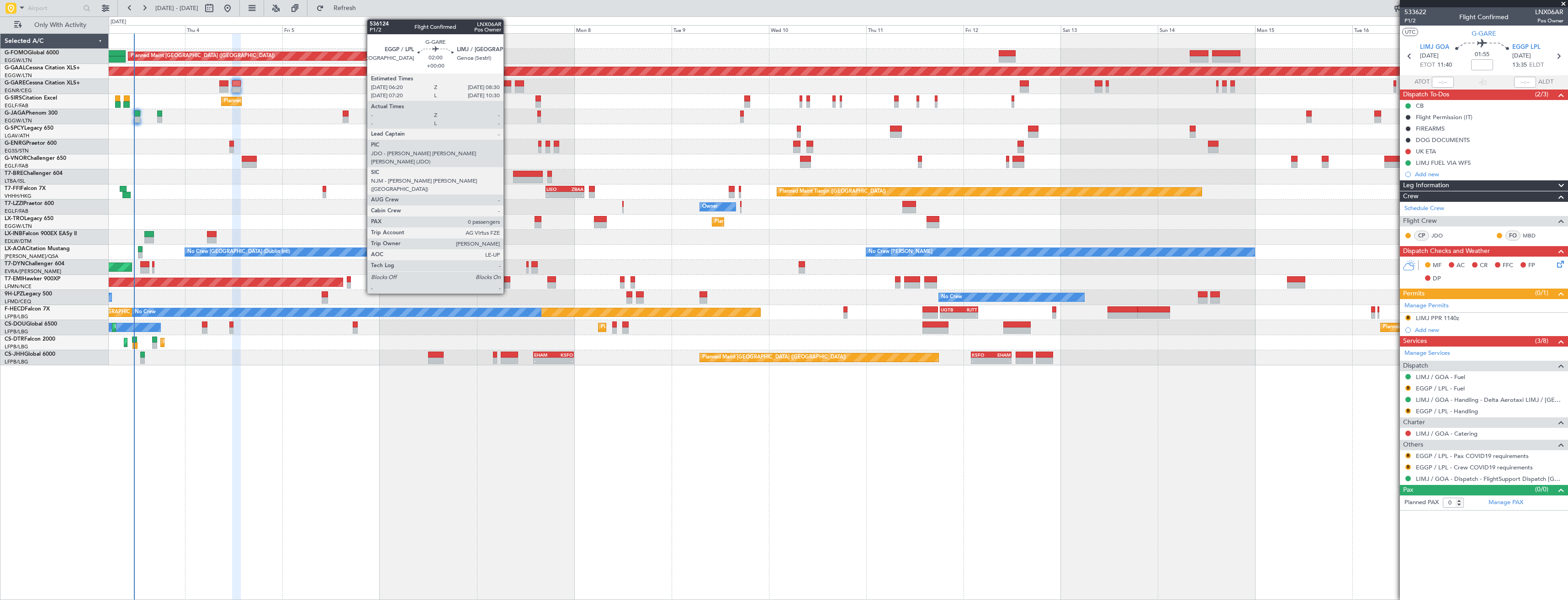
click at [507, 86] on div at bounding box center [507, 89] width 9 height 7
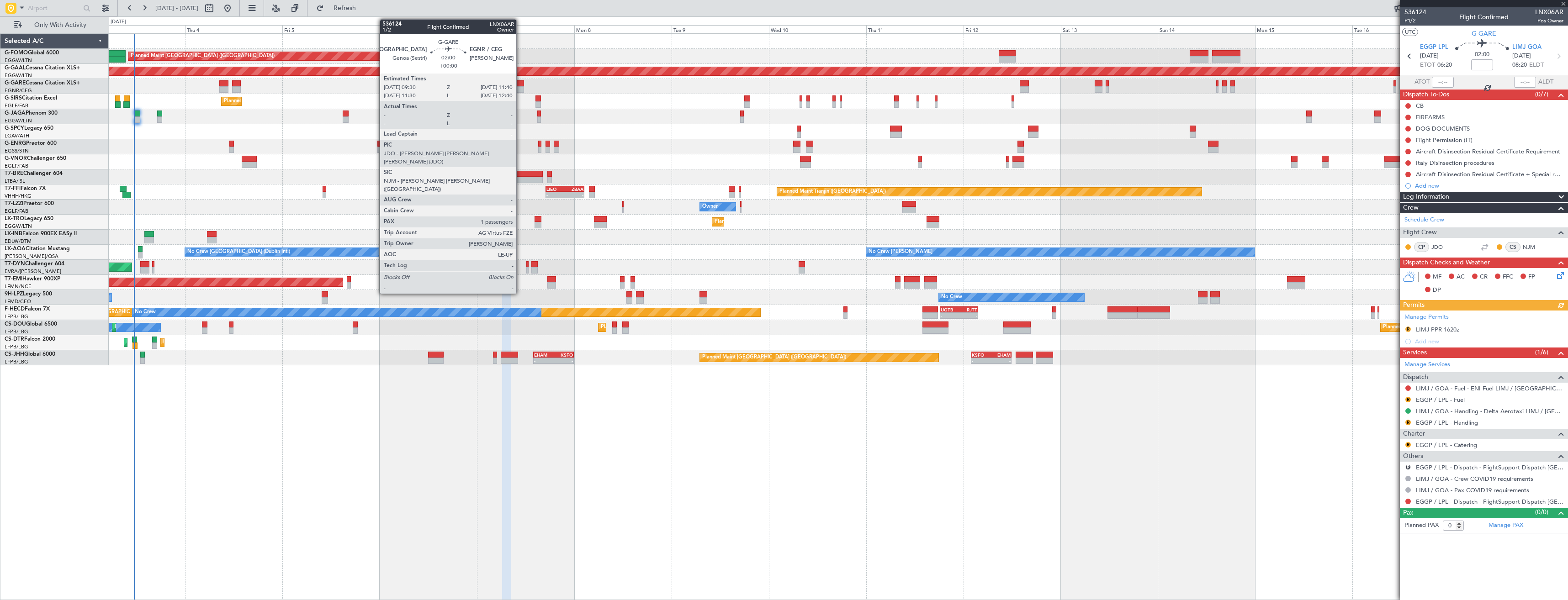
click at [521, 86] on div at bounding box center [519, 89] width 9 height 7
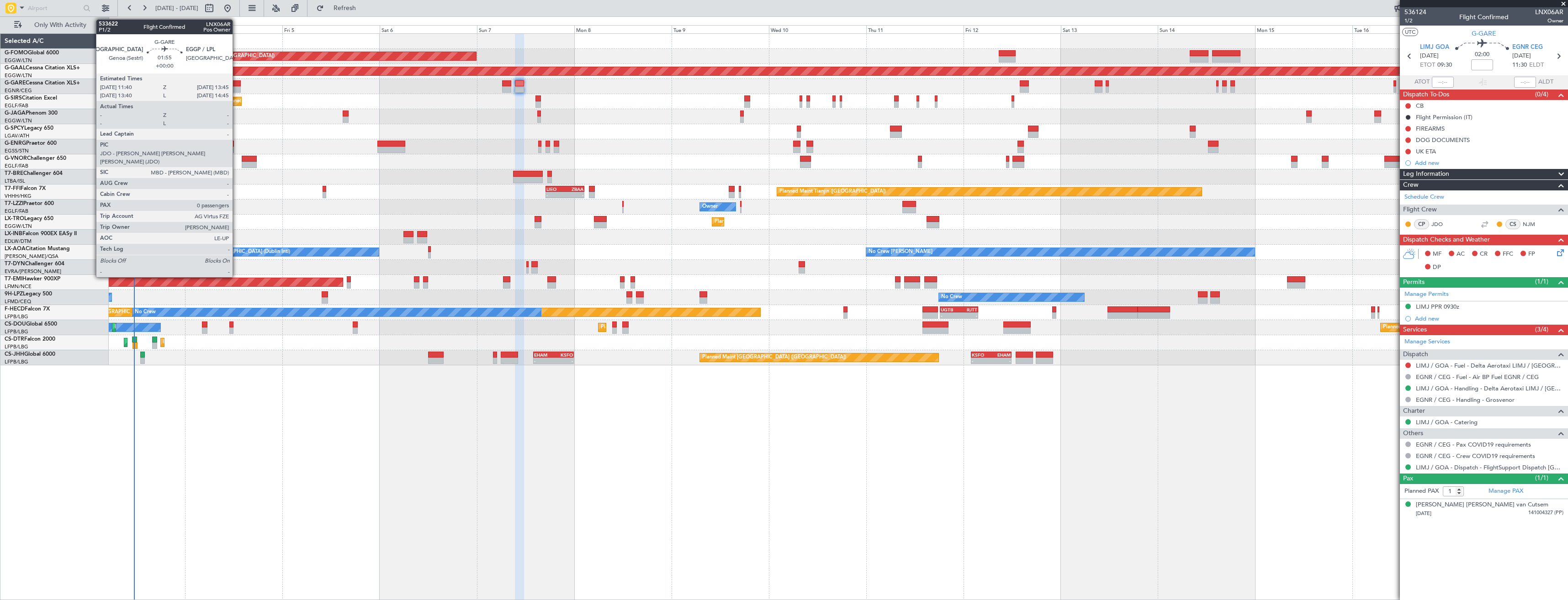
click at [237, 89] on div at bounding box center [237, 89] width 9 height 7
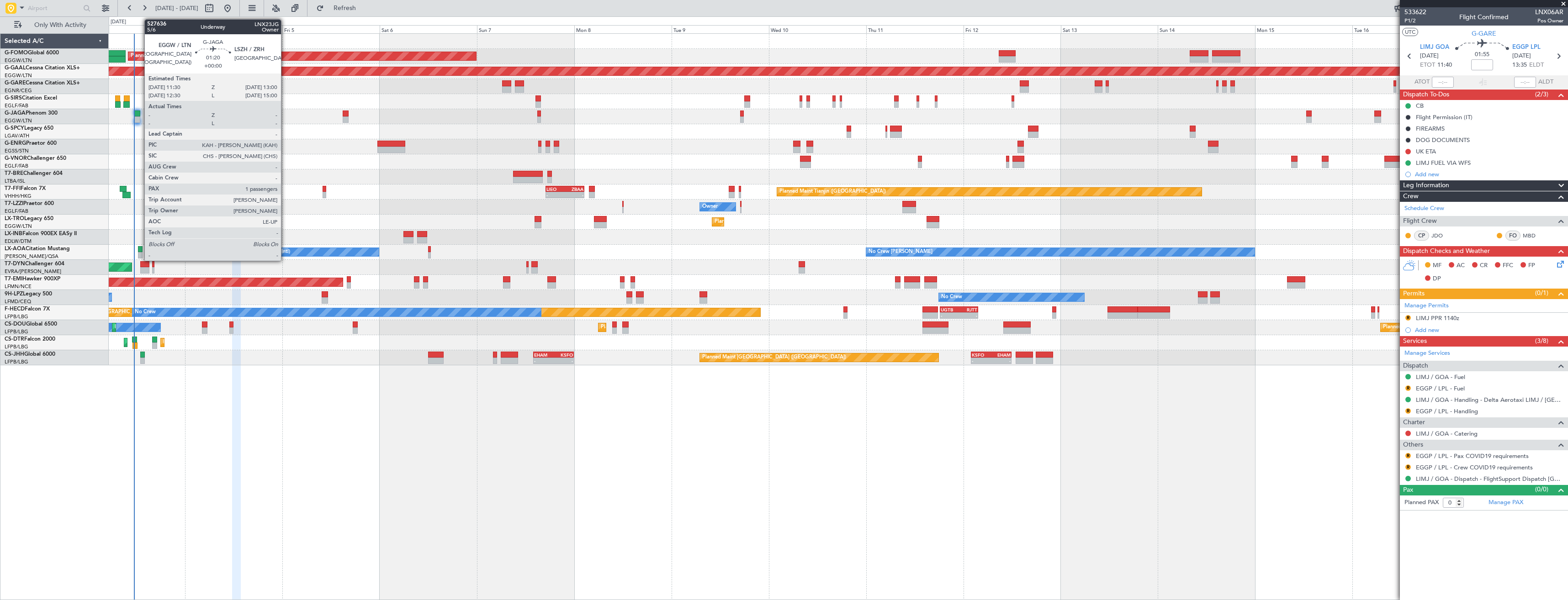
click at [140, 117] on div at bounding box center [137, 120] width 7 height 7
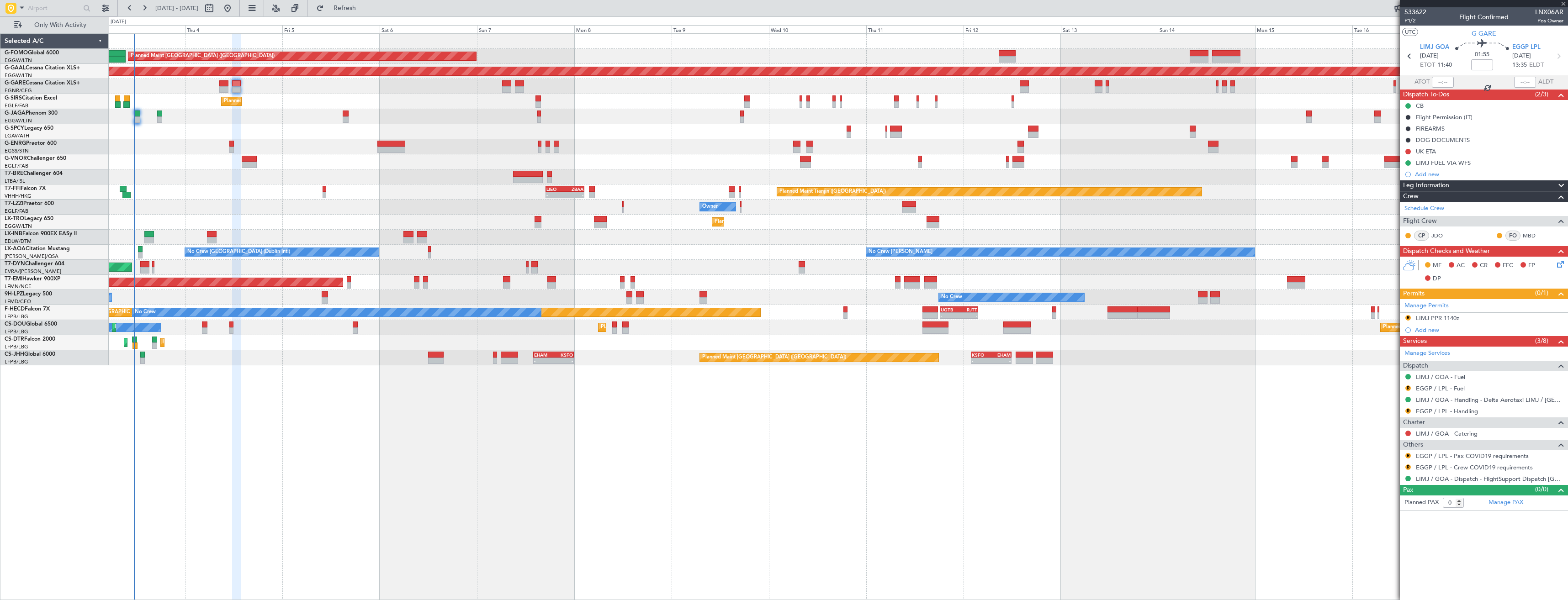
type input "1"
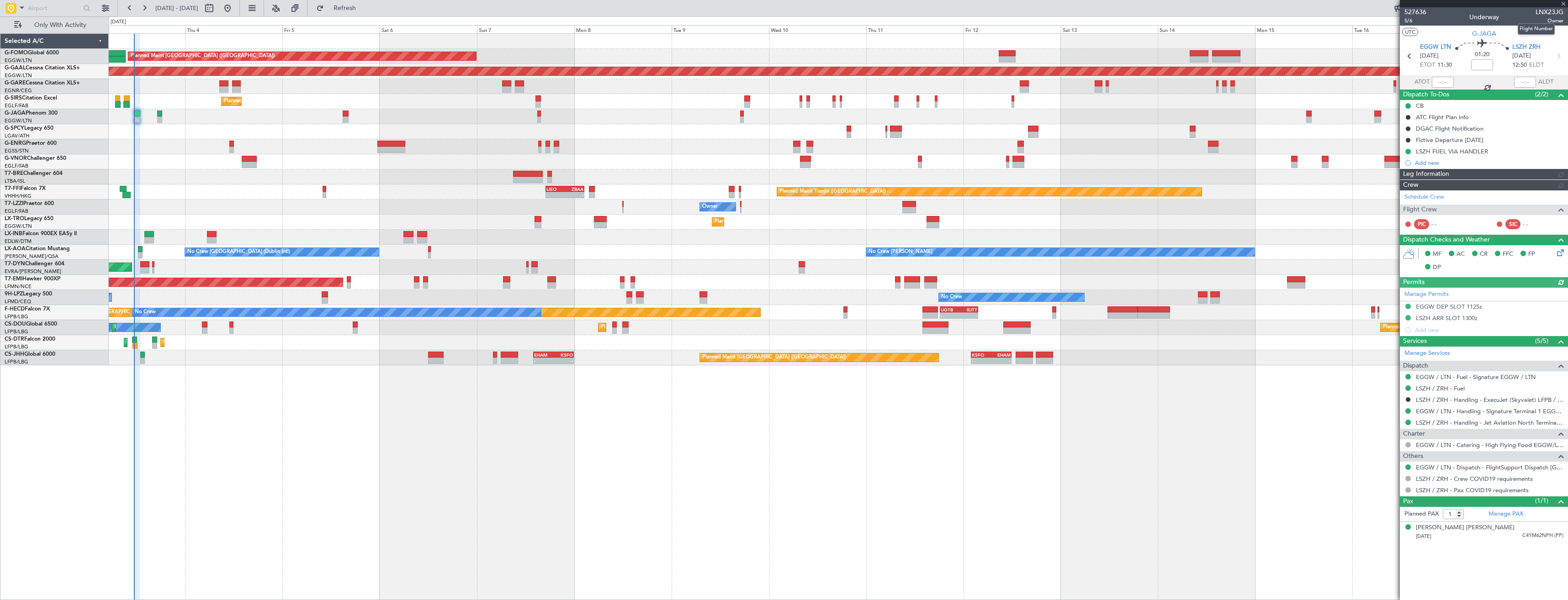
click at [1546, 13] on span "LNX23JG" at bounding box center [1549, 12] width 28 height 10
copy span "LNX23JG"
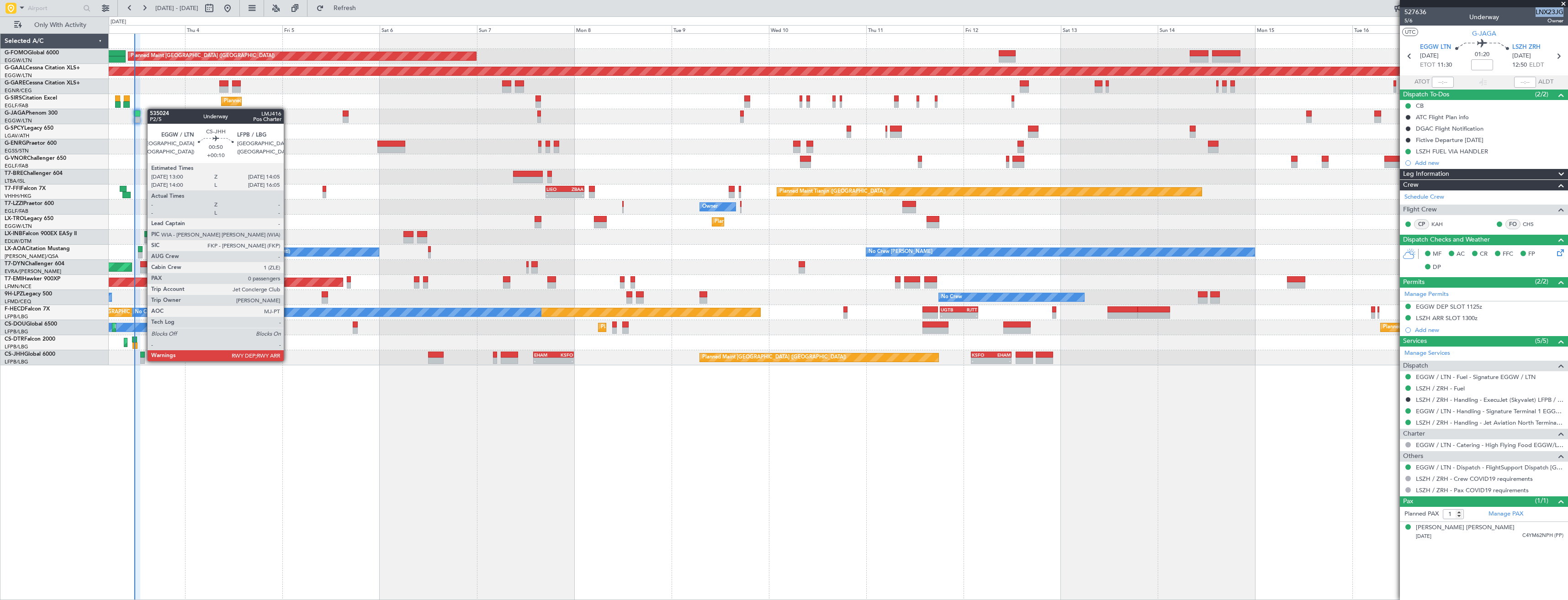
click at [143, 361] on div at bounding box center [143, 361] width 4 height 7
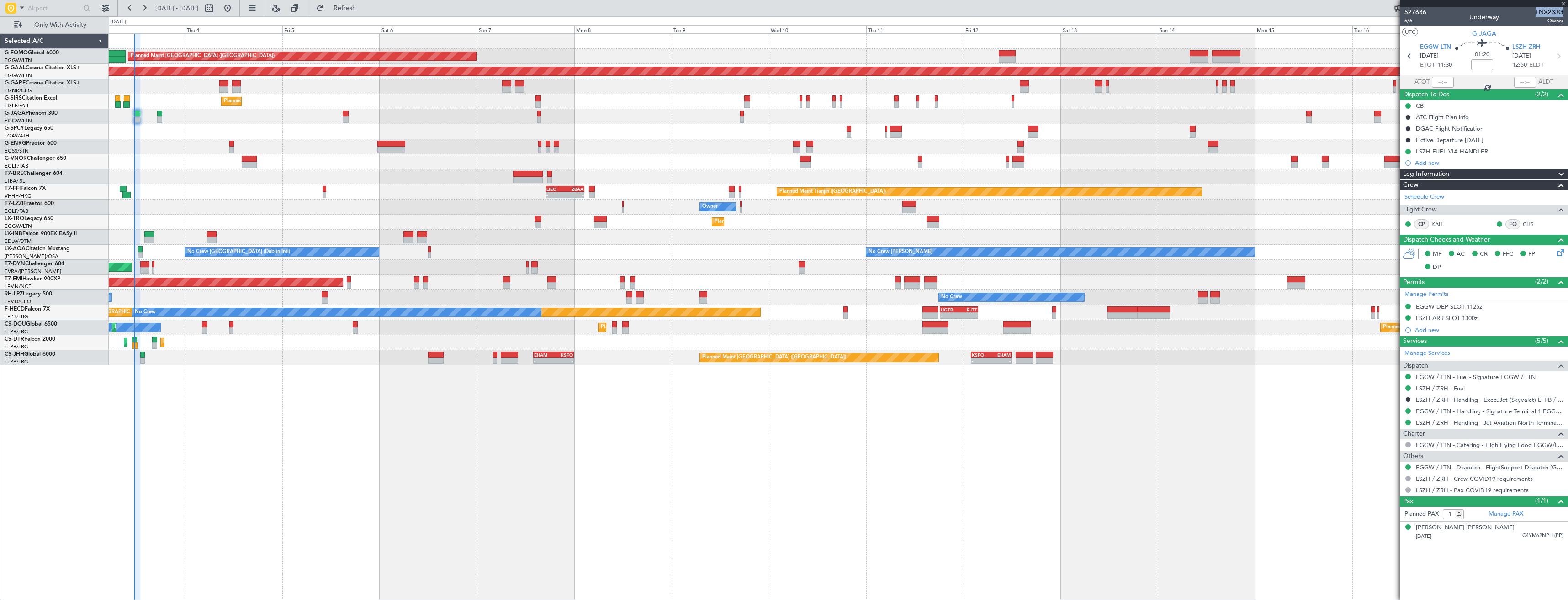
type input "+00:10"
type input "0"
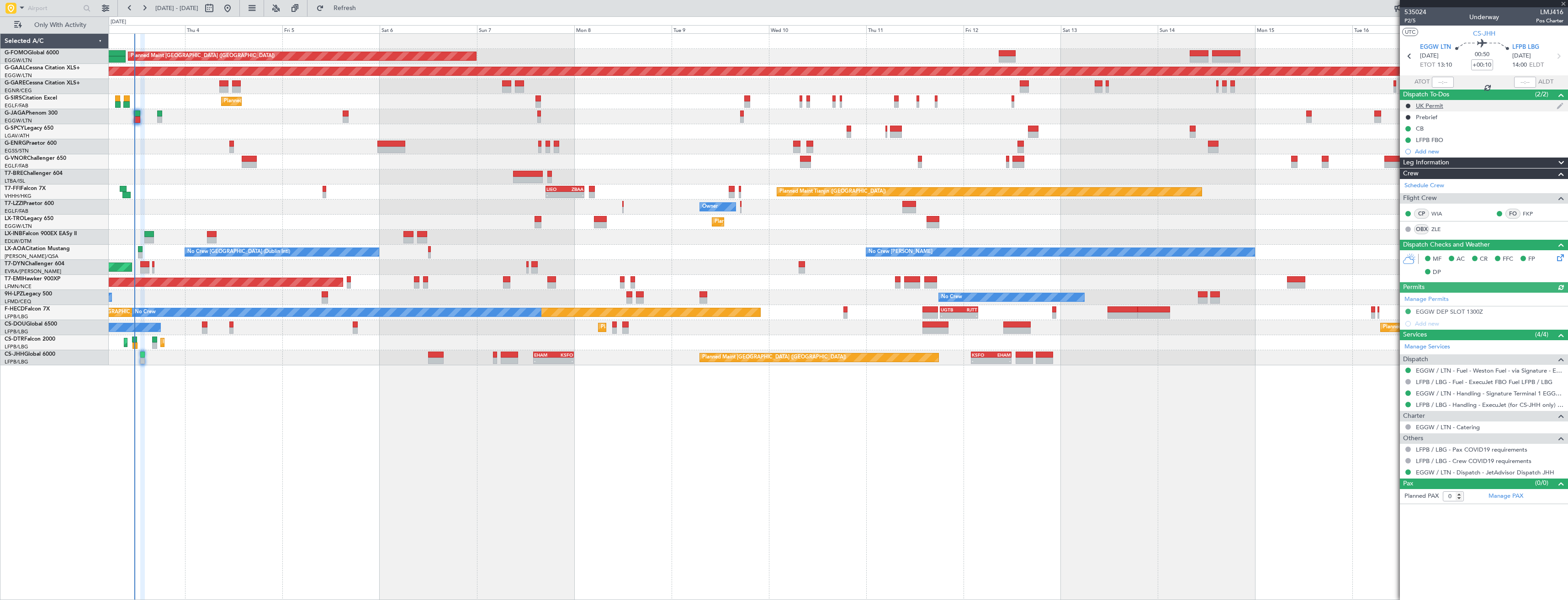
click at [1475, 101] on div "UK Permit" at bounding box center [1484, 106] width 168 height 11
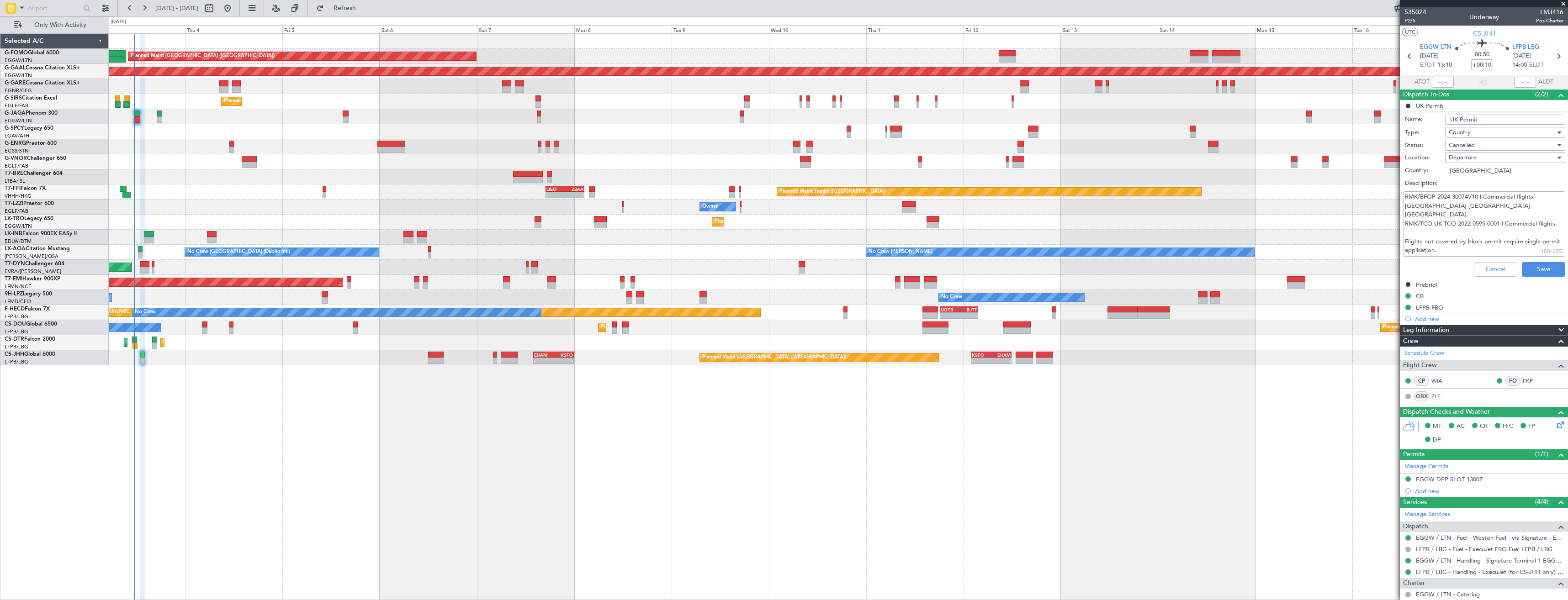
drag, startPoint x: 1424, startPoint y: 244, endPoint x: 1446, endPoint y: 239, distance: 22.6
click at [1446, 239] on textarea "RMK/BFOP 2024 30074V10 | Commercial flights EU-UK-EU. RMK/TCO UK TCO 2022 0595 …" at bounding box center [1484, 224] width 161 height 65
click at [1485, 265] on button "Cancel" at bounding box center [1495, 270] width 43 height 15
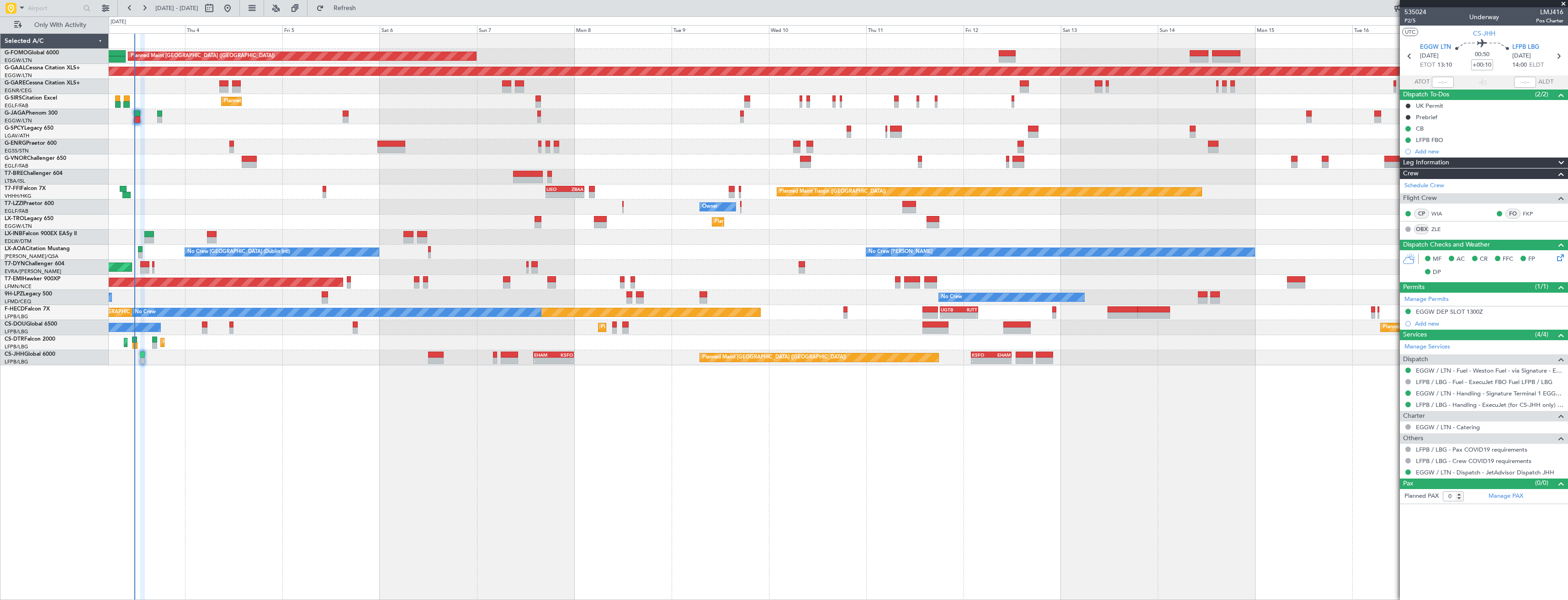
click at [896, 202] on div "Planned Maint London (Luton) Planned Maint Dusseldorf Unplanned Maint Chester P…" at bounding box center [838, 199] width 1459 height 332
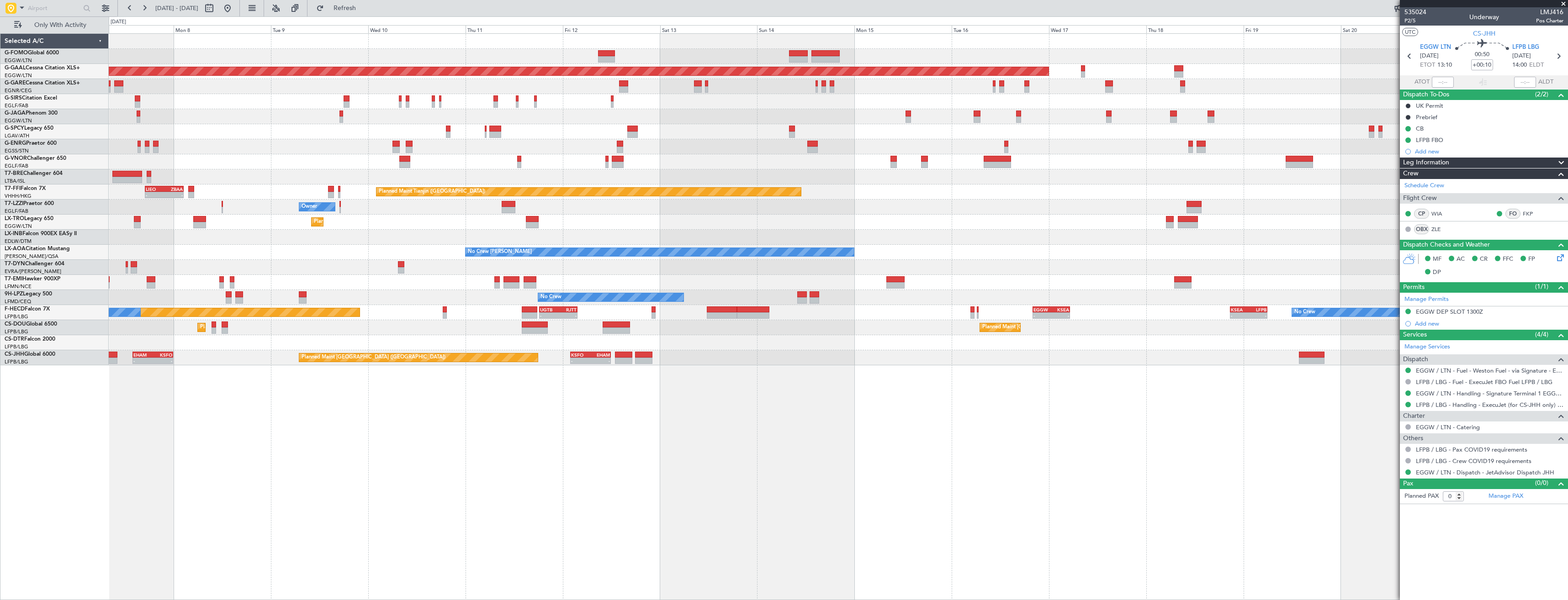
click at [840, 210] on div "Planned Maint London (Luton) Planned Maint Dusseldorf Planned Maint London (Far…" at bounding box center [838, 199] width 1459 height 332
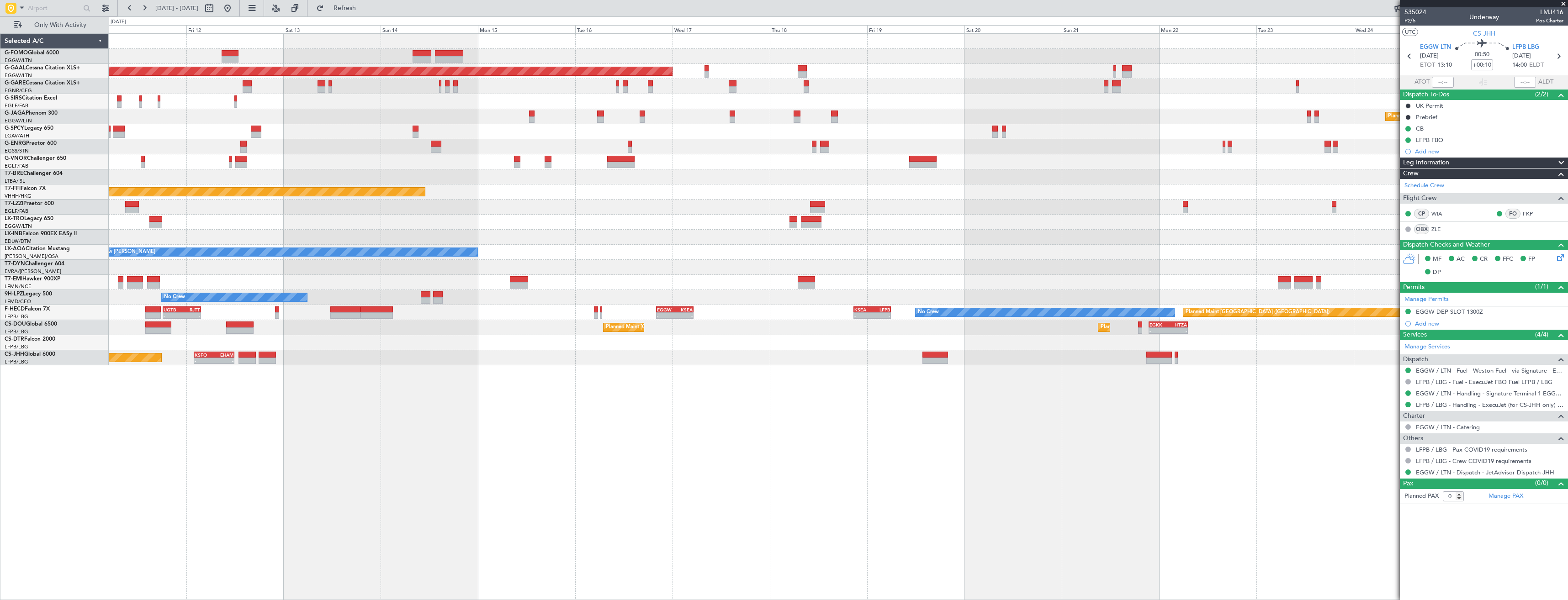
click at [875, 193] on div "Planned Maint Tianjin (Binhai) LIEO 17:00 Z ZBAA 02:35 Z - -" at bounding box center [838, 192] width 1459 height 15
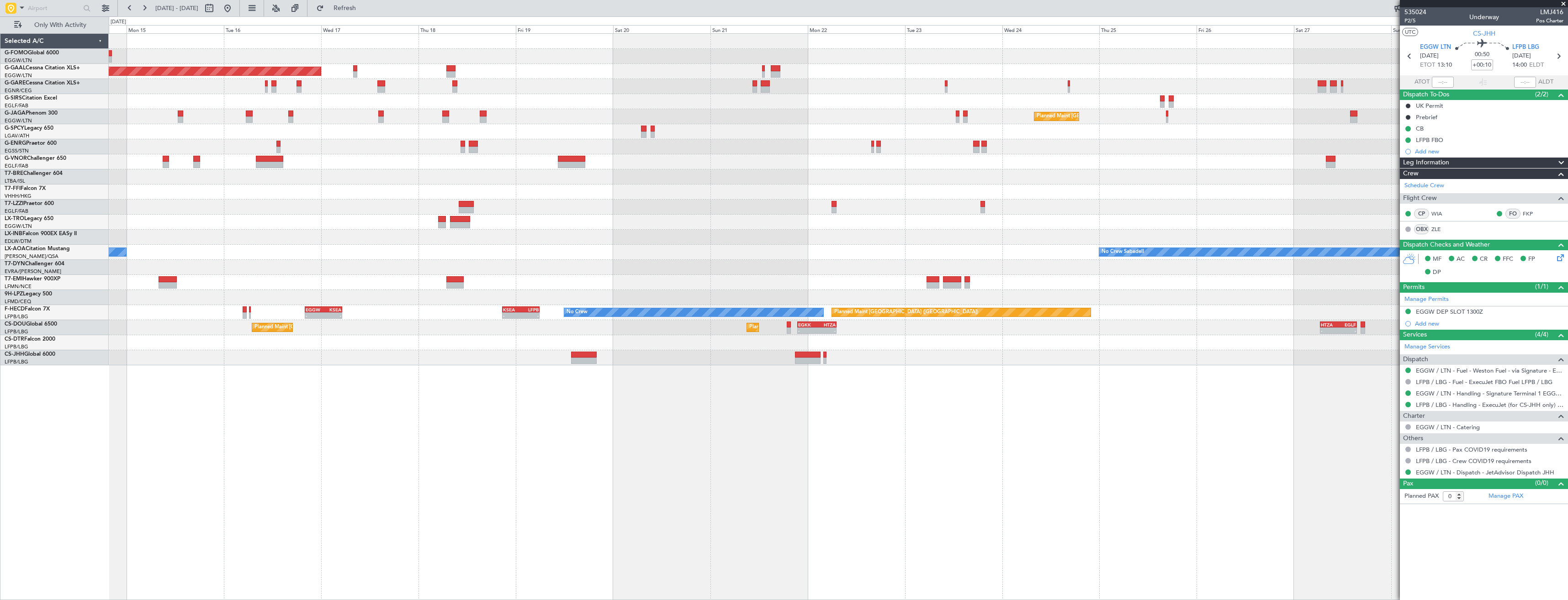
click at [732, 168] on div at bounding box center [838, 162] width 1459 height 15
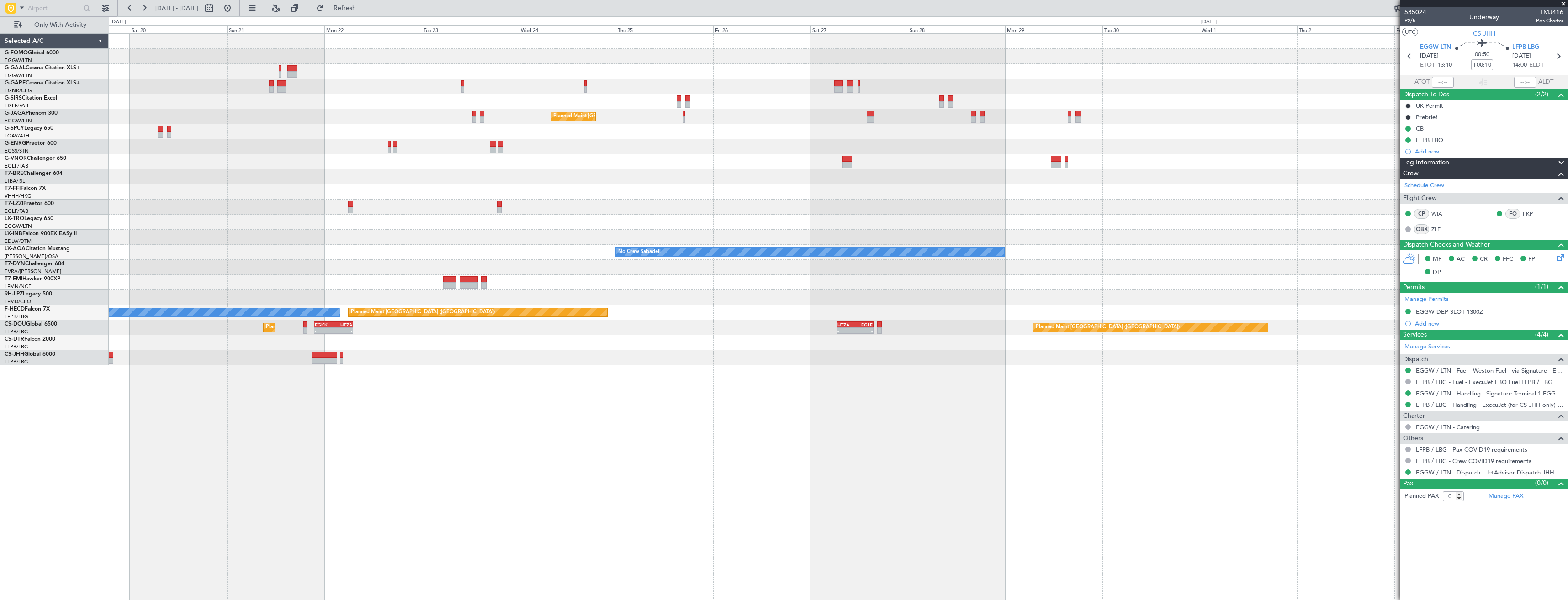
click at [756, 146] on div at bounding box center [838, 146] width 1459 height 15
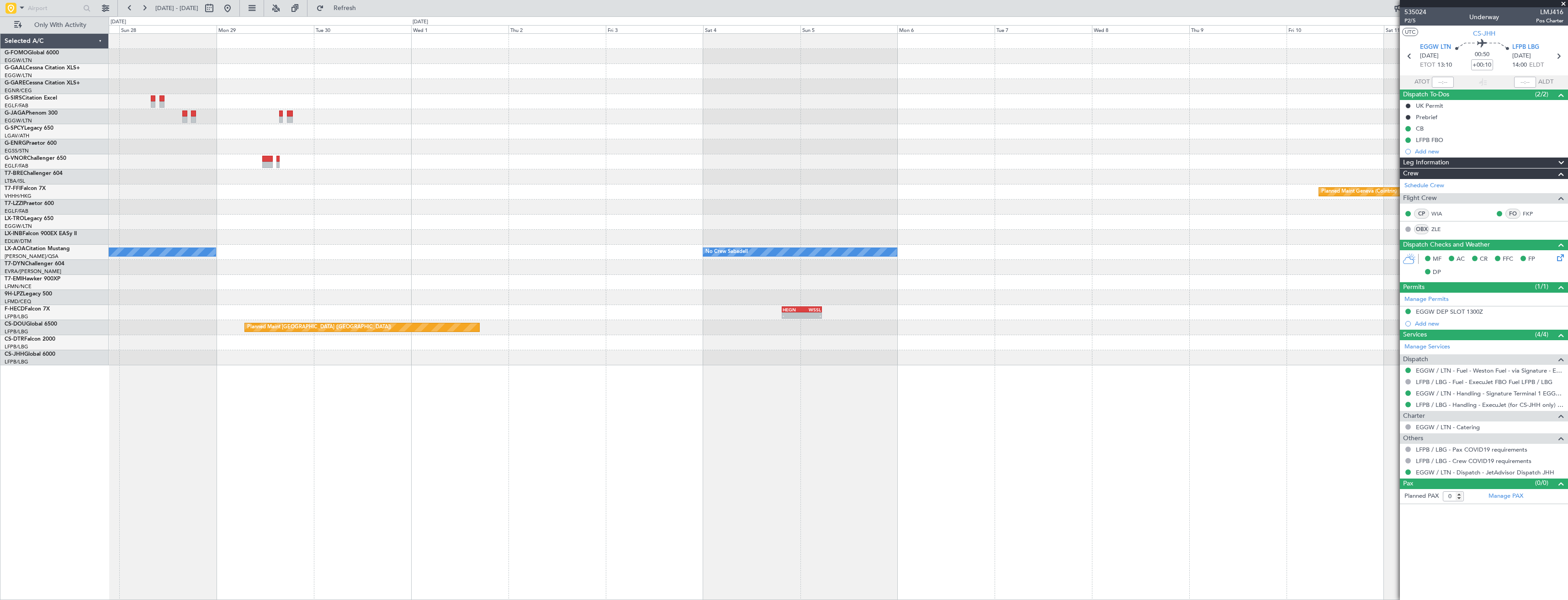
click at [676, 154] on div at bounding box center [838, 146] width 1459 height 15
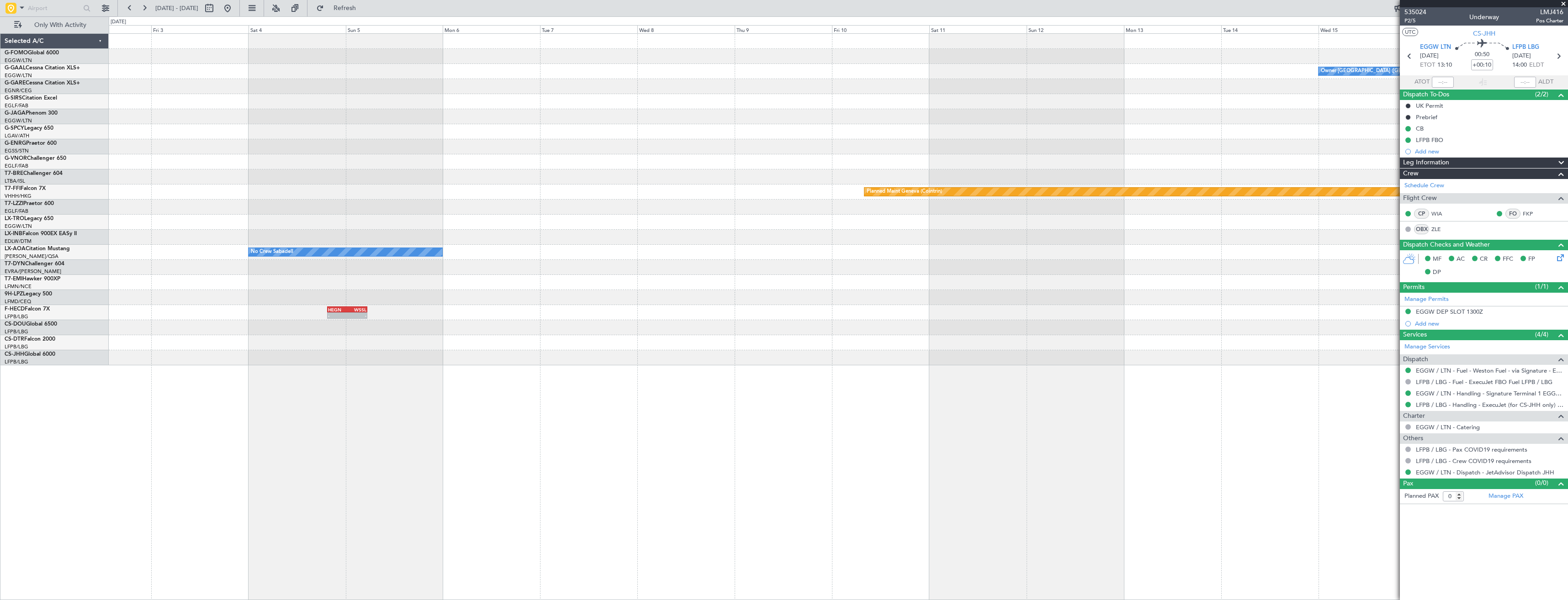
click at [709, 121] on div at bounding box center [838, 117] width 1459 height 15
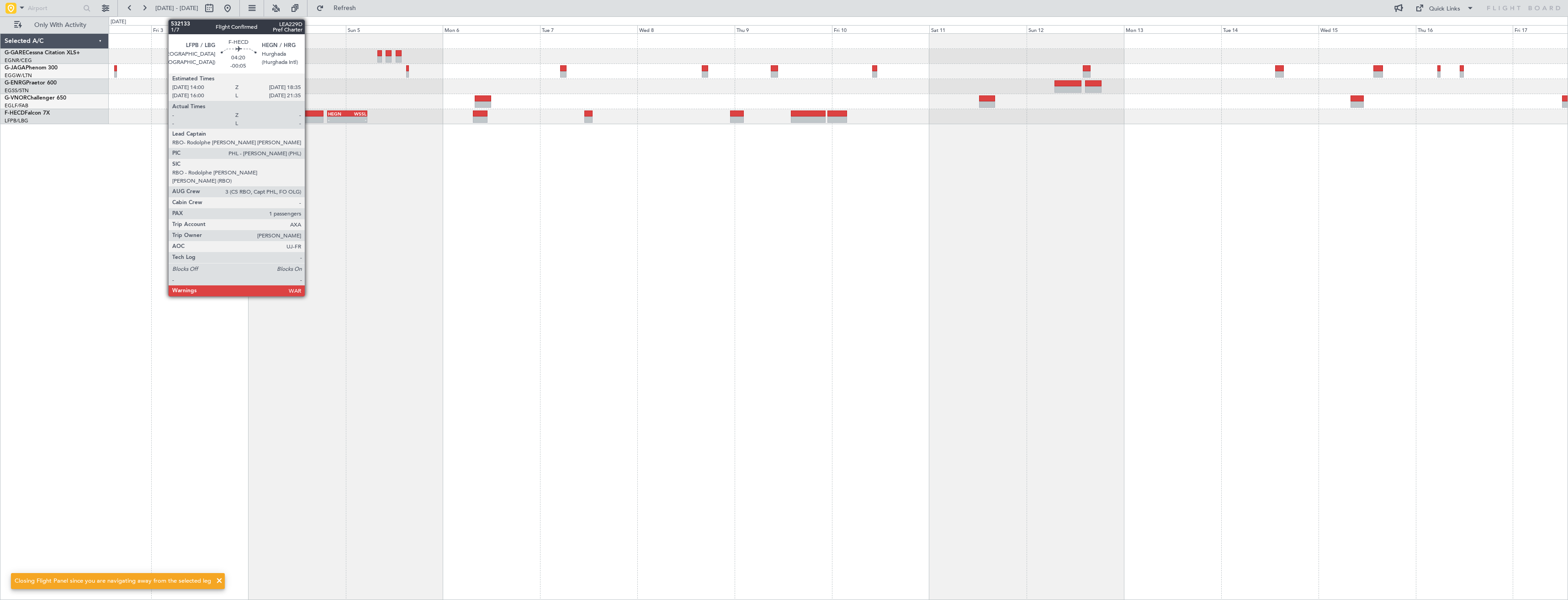
click at [309, 114] on div at bounding box center [314, 114] width 19 height 7
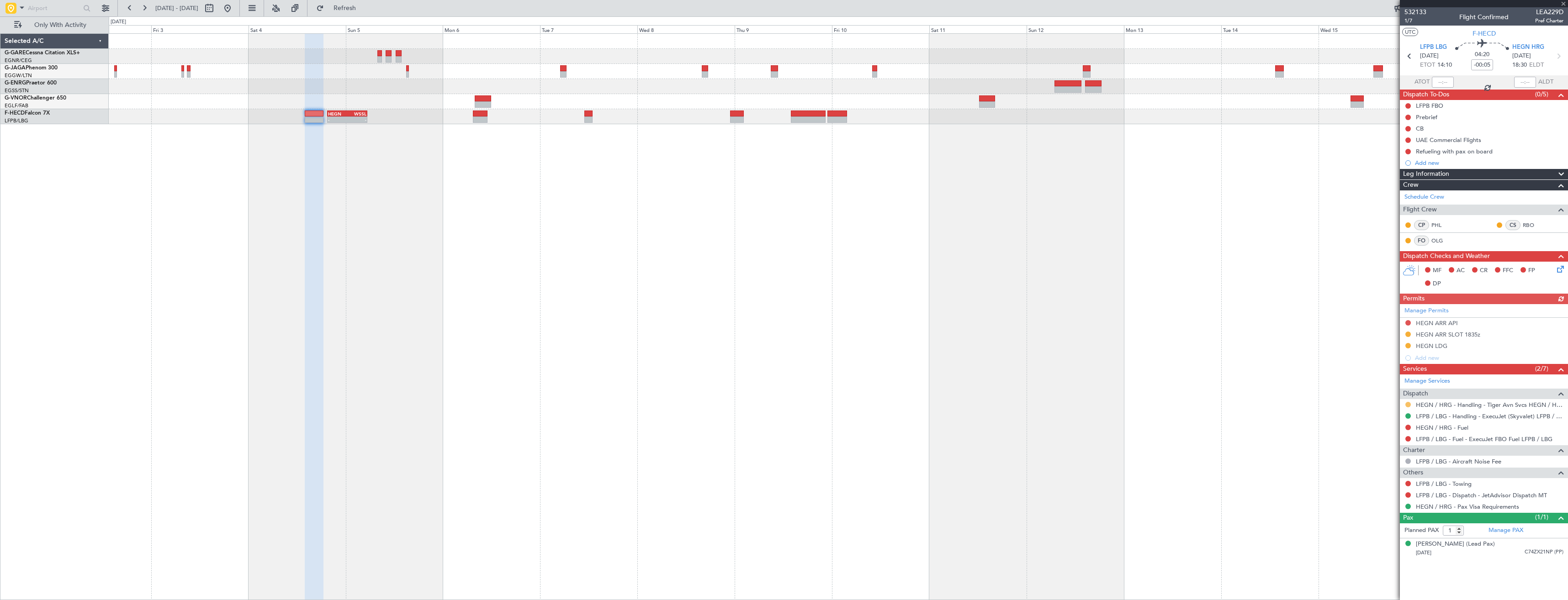
click at [1408, 405] on button at bounding box center [1407, 404] width 5 height 5
click at [1375, 511] on span "Confirmed" at bounding box center [1382, 513] width 28 height 9
click at [1474, 343] on div "HEGN LDG" at bounding box center [1484, 346] width 168 height 11
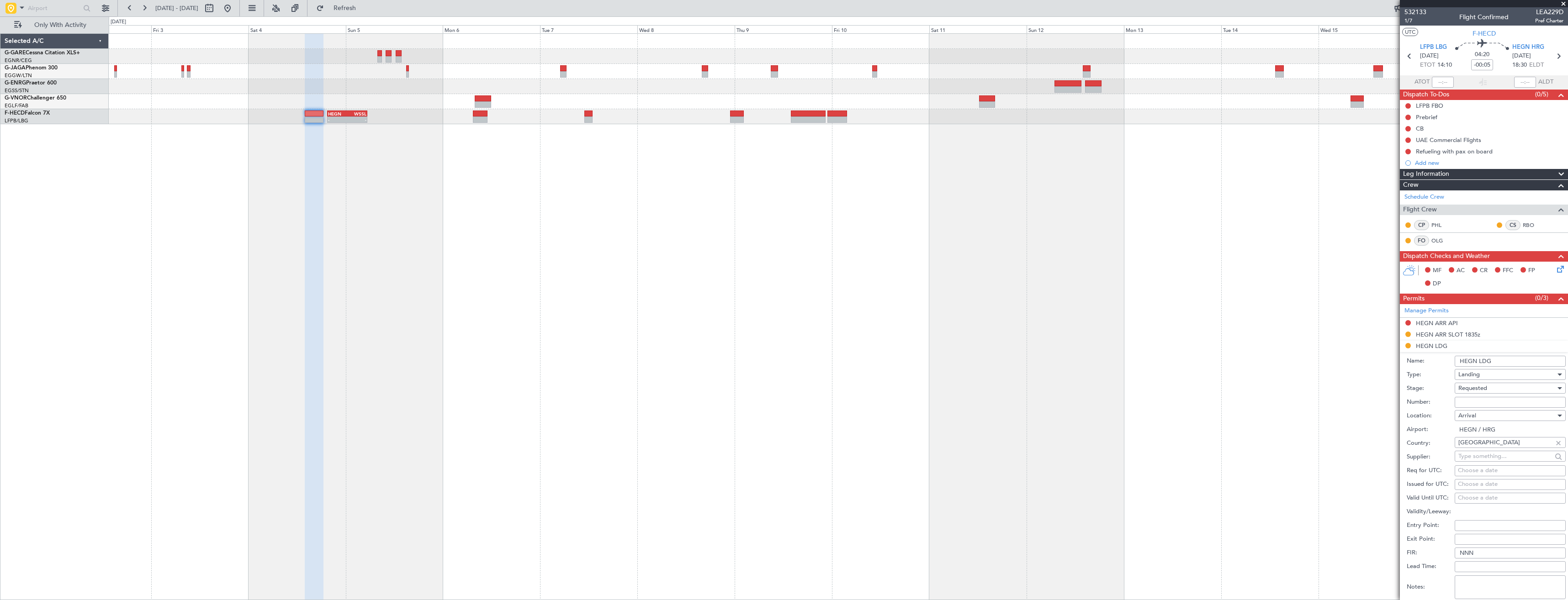
click at [1472, 403] on input "Number:" at bounding box center [1510, 402] width 111 height 11
paste input "CAA11929"
type input "CAA11929"
click at [1472, 387] on span "Requested" at bounding box center [1472, 388] width 29 height 8
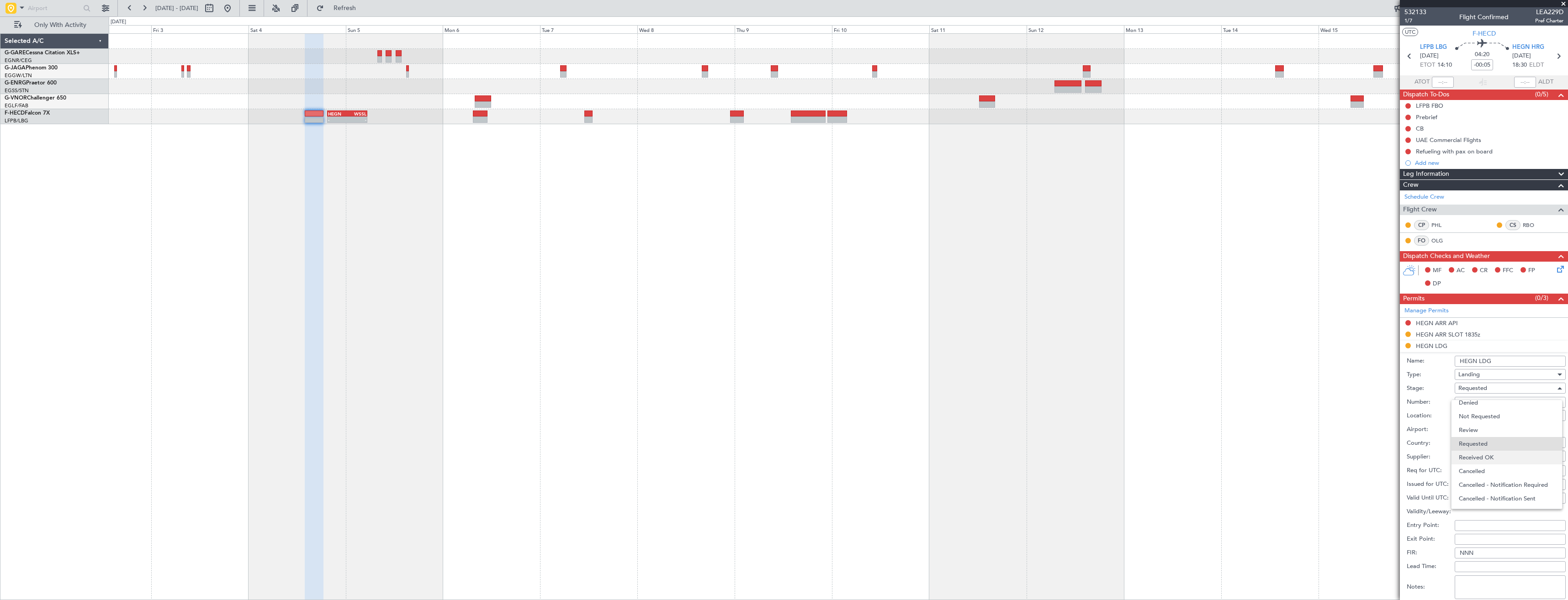
click at [1476, 452] on span "Received OK" at bounding box center [1506, 457] width 96 height 13
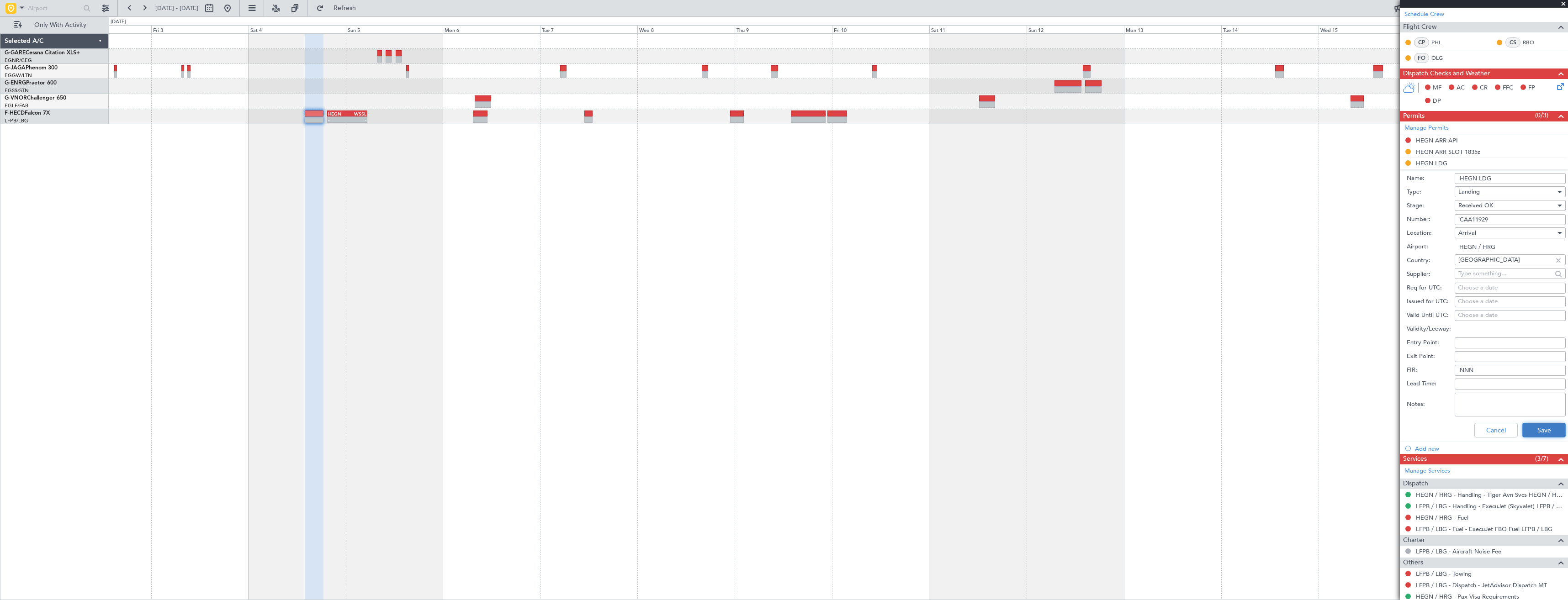
click at [1522, 423] on button "Save" at bounding box center [1543, 430] width 43 height 15
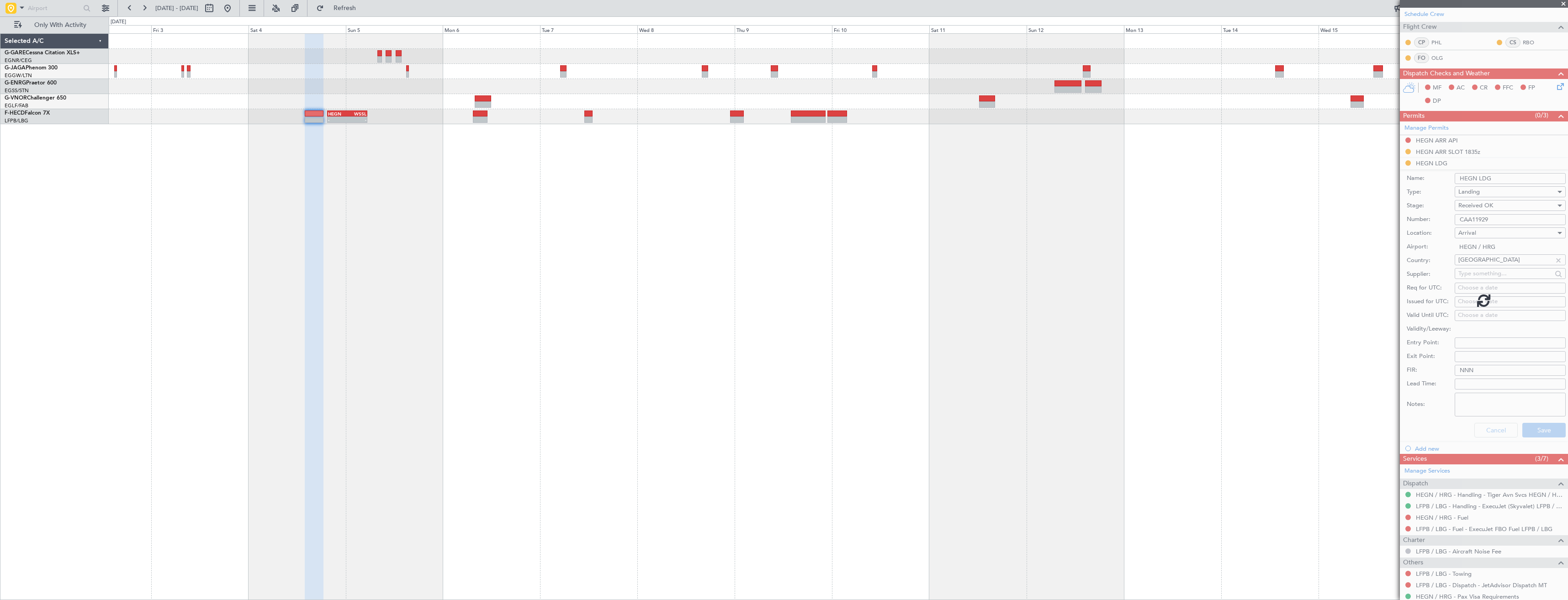
scroll to position [0, 0]
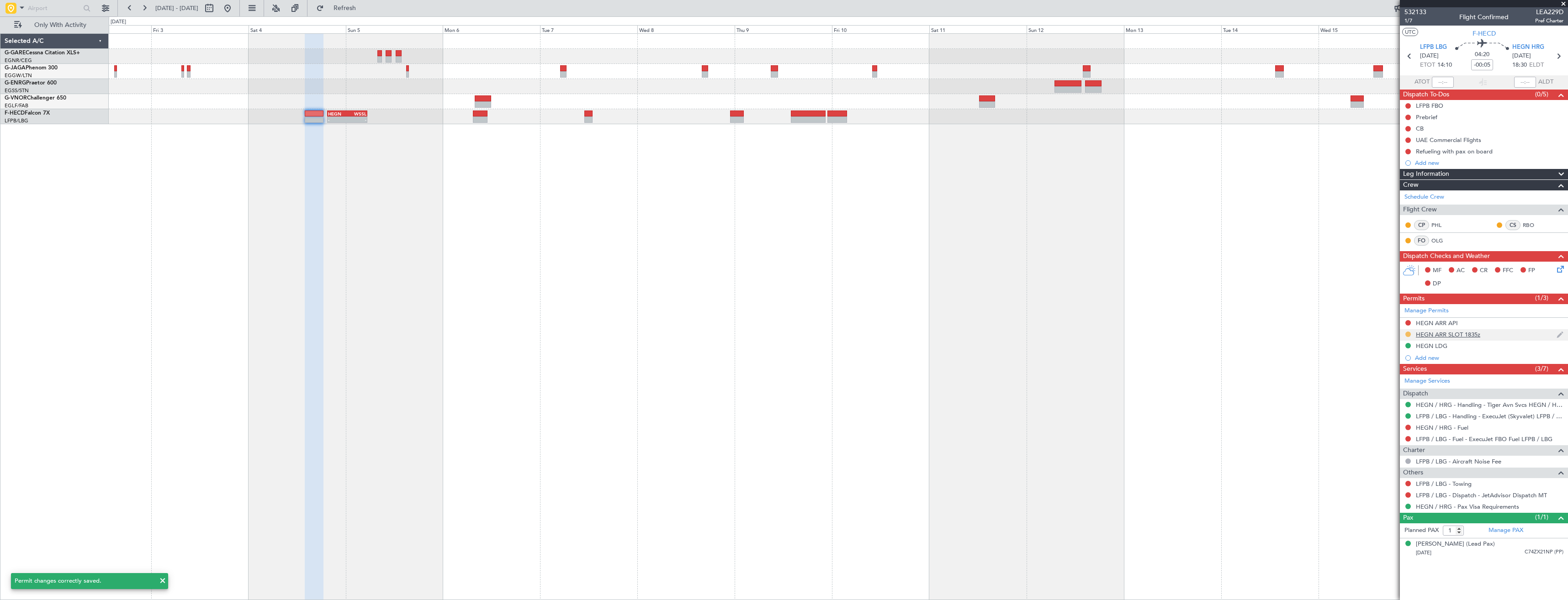
click at [1409, 333] on button at bounding box center [1407, 334] width 5 height 5
click at [1385, 441] on span "Received OK" at bounding box center [1385, 443] width 35 height 9
click at [1555, 59] on icon at bounding box center [1558, 57] width 12 height 12
type input "+00:15"
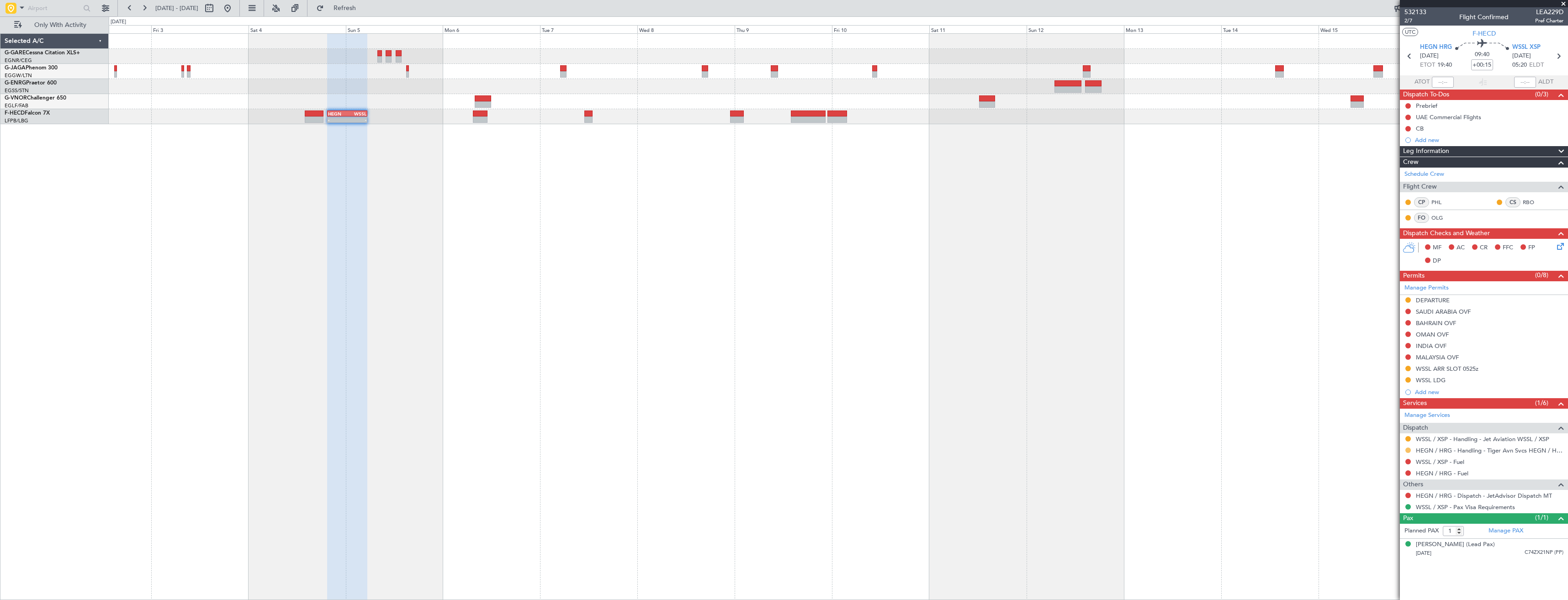
click at [1406, 448] on button at bounding box center [1407, 450] width 5 height 5
click at [1374, 558] on span "Confirmed" at bounding box center [1382, 559] width 28 height 9
click at [1455, 297] on div "DEPARTURE" at bounding box center [1484, 300] width 168 height 11
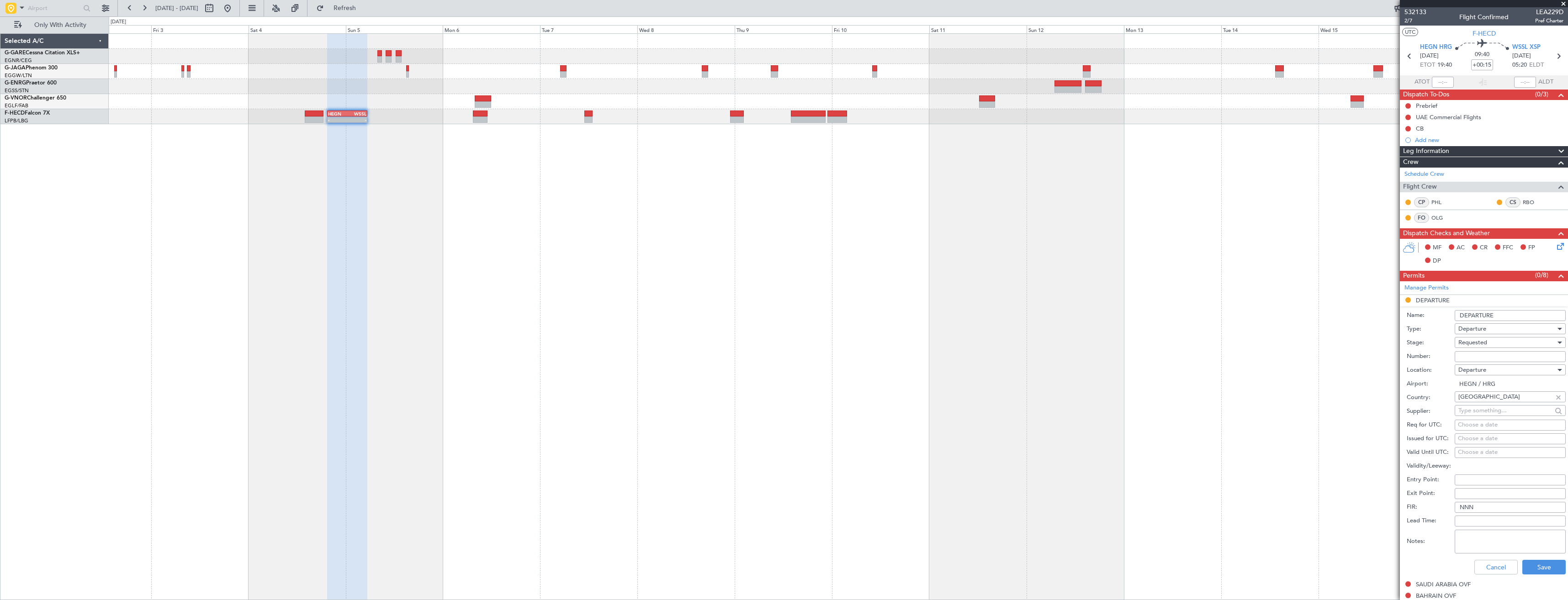
click at [1466, 355] on input "Number:" at bounding box center [1510, 356] width 111 height 11
paste input "CAA11929"
type input "CAA11929"
click at [1468, 343] on span "Requested" at bounding box center [1472, 342] width 29 height 8
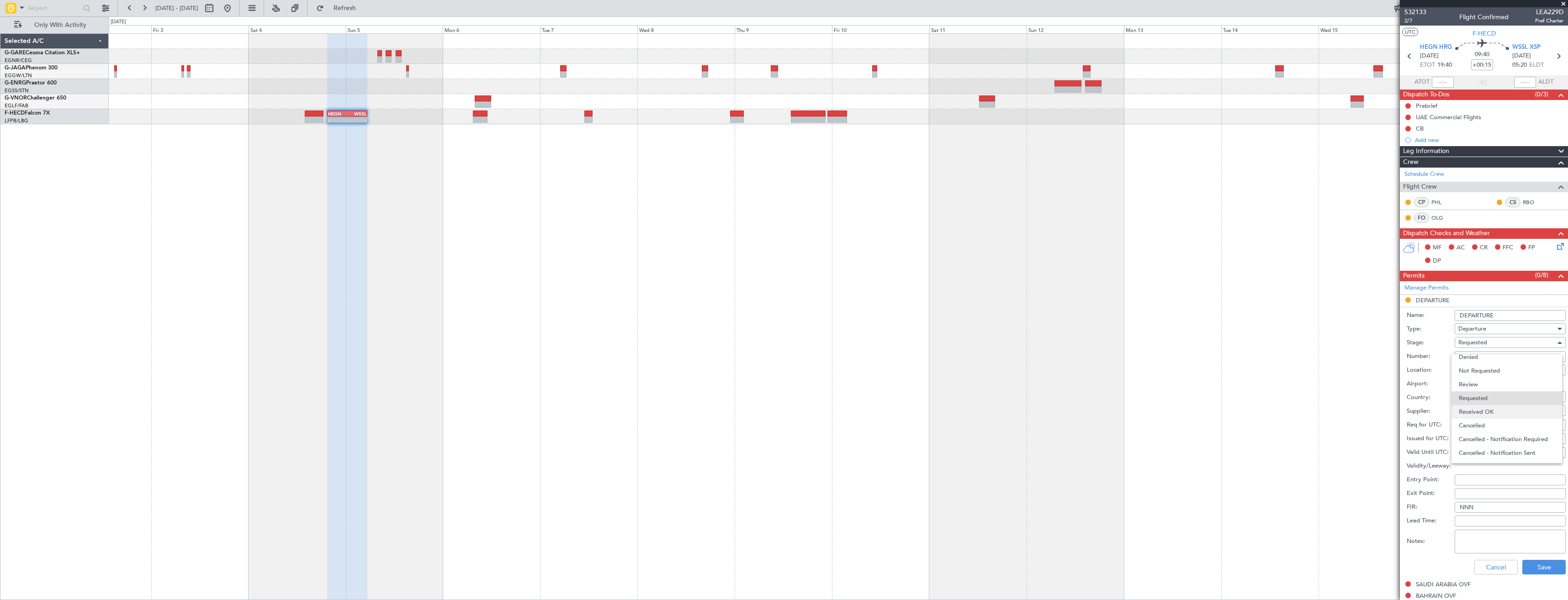
click at [1477, 407] on span "Received OK" at bounding box center [1506, 412] width 96 height 13
click at [1538, 565] on button "Save" at bounding box center [1543, 567] width 43 height 15
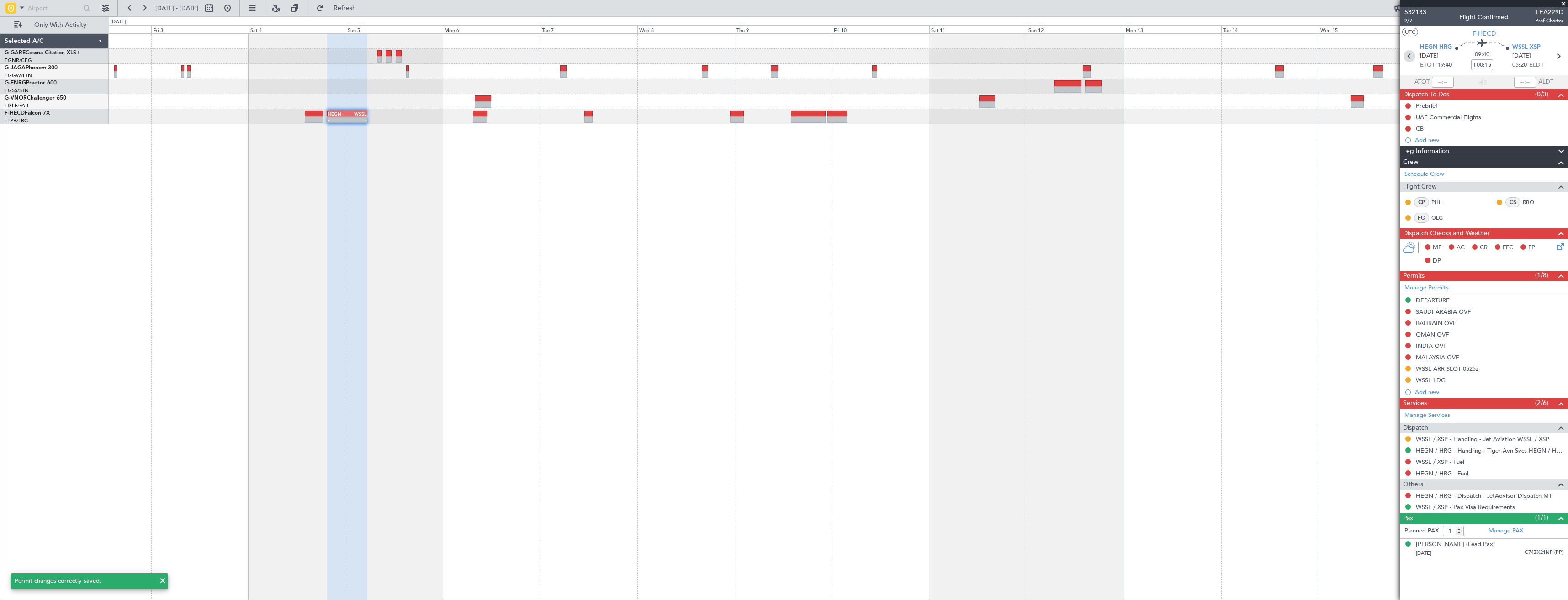
click at [1408, 59] on icon at bounding box center [1410, 57] width 12 height 12
type input "-00:05"
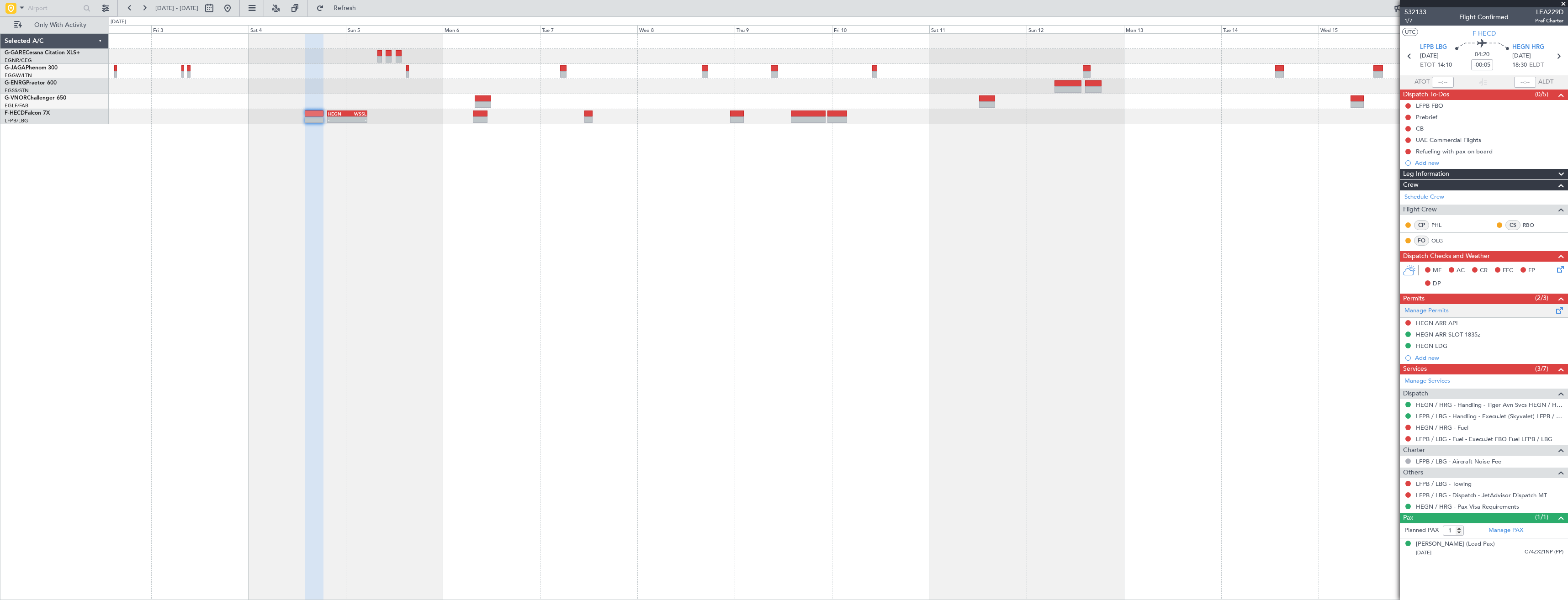
click at [1416, 313] on link "Manage Permits" at bounding box center [1427, 311] width 45 height 9
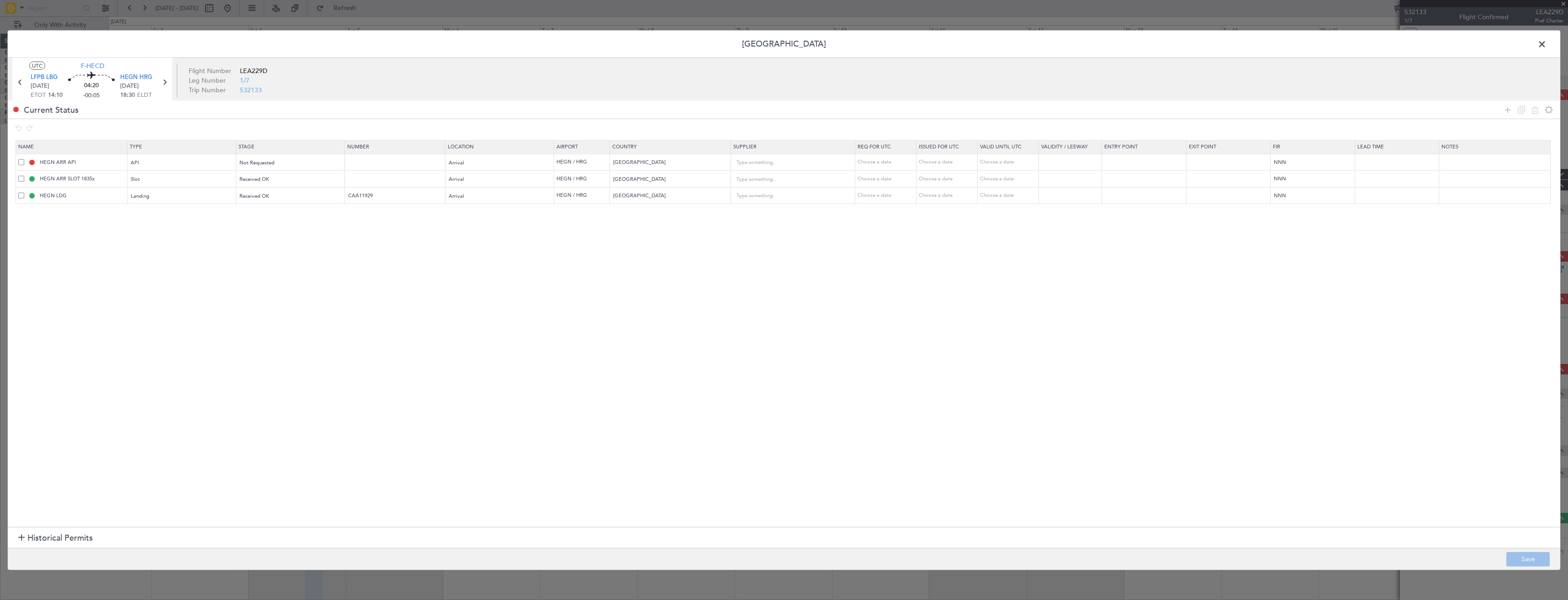
click at [19, 180] on span at bounding box center [22, 178] width 6 height 6
click at [25, 175] on input "checkbox" at bounding box center [25, 175] width 0 height 0
click at [1539, 109] on icon at bounding box center [1535, 109] width 11 height 11
type input "HEGN LDG"
type input "CAA11929"
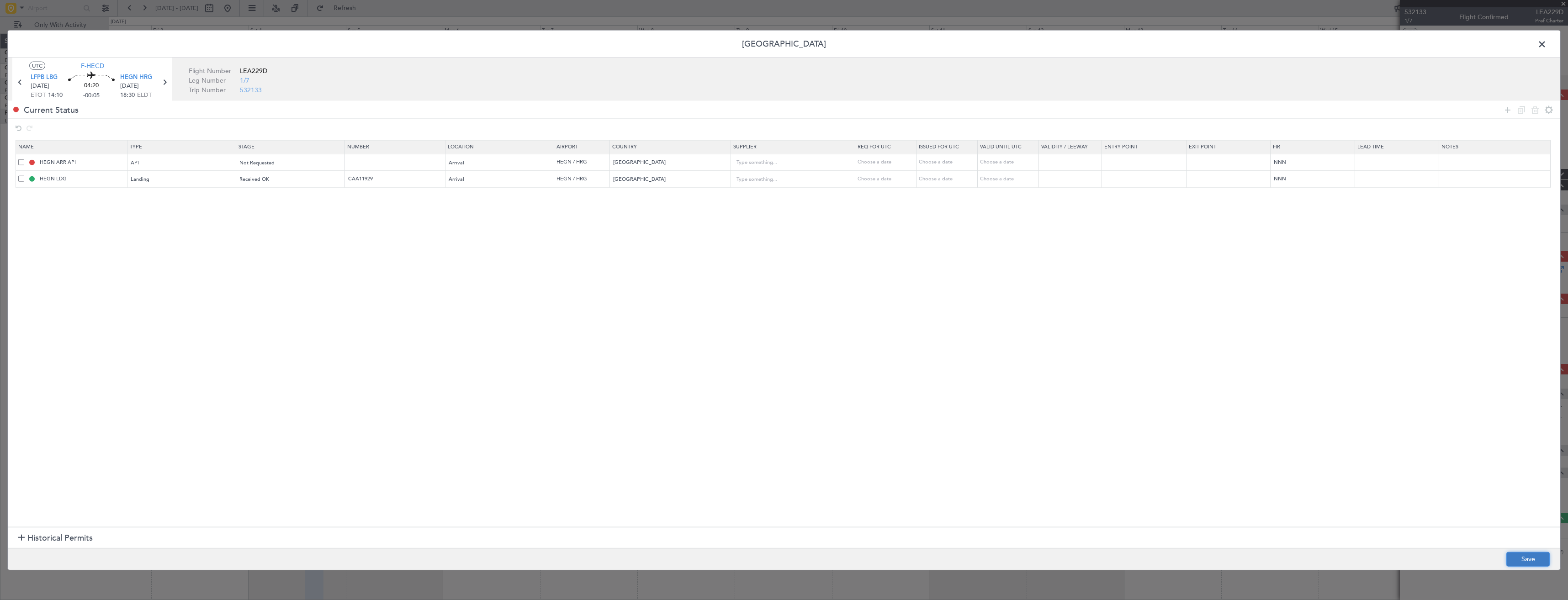
click at [1515, 563] on button "Save" at bounding box center [1528, 559] width 43 height 15
click at [1546, 45] on span at bounding box center [1546, 46] width 0 height 19
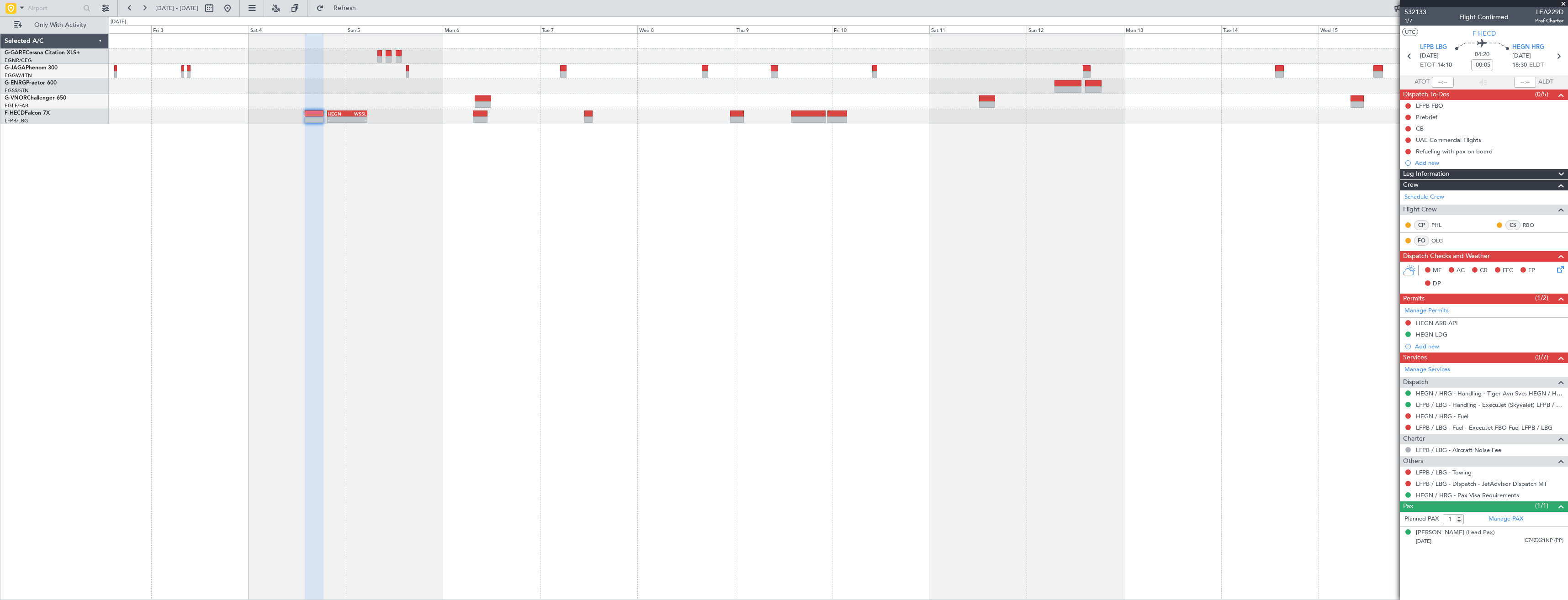
click at [1562, 3] on span at bounding box center [1564, 4] width 9 height 8
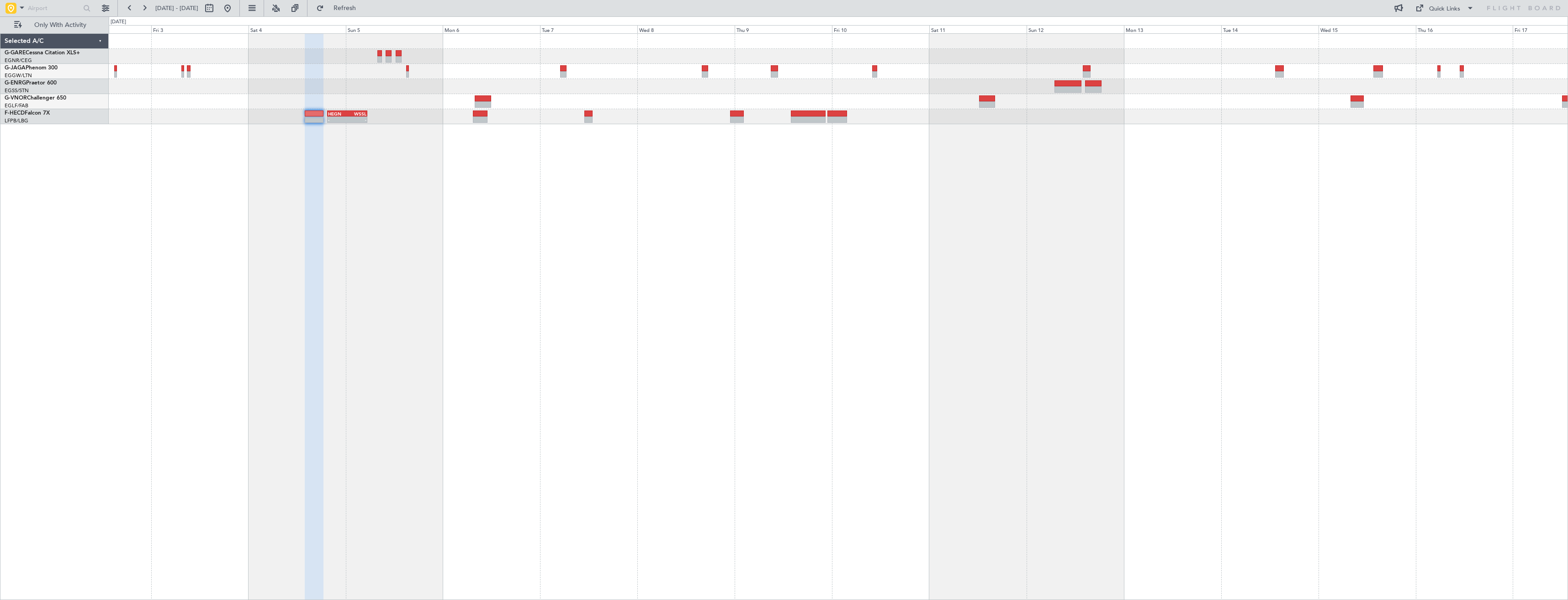
type input "0"
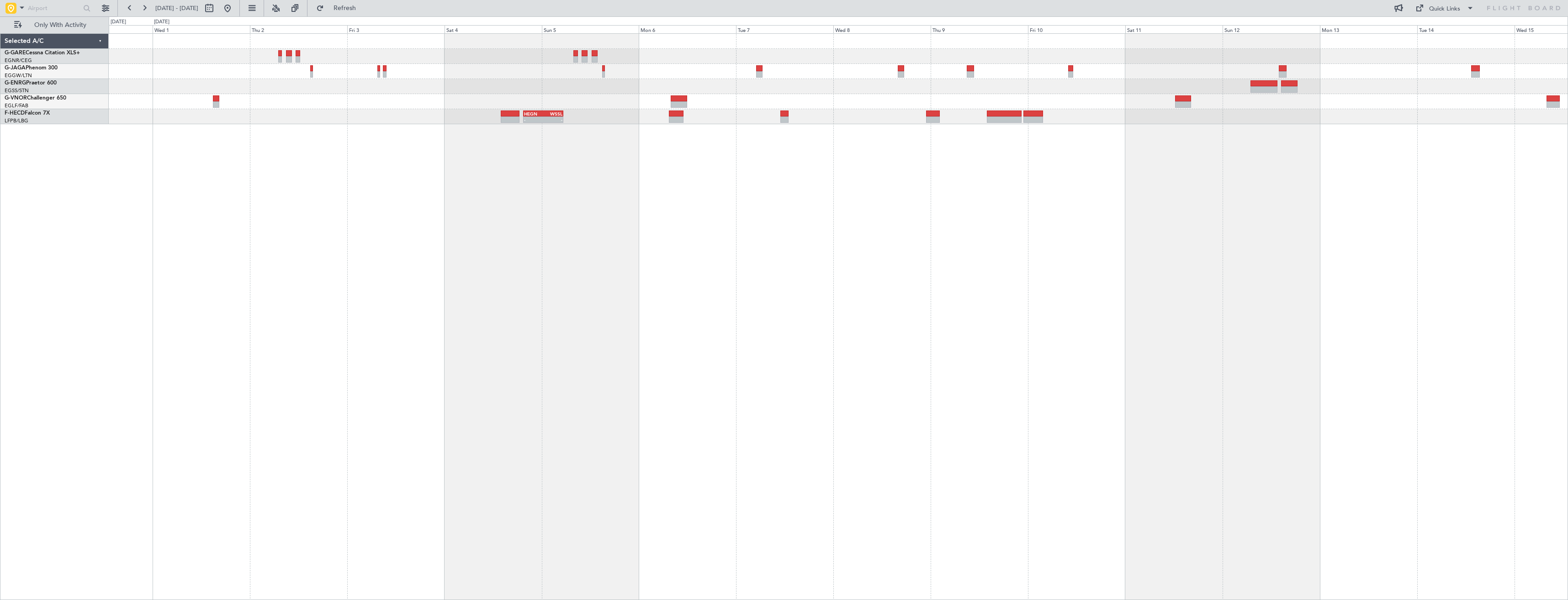
click at [1302, 289] on div "- - HEGN 19:30 Z WSSL 05:25 Z" at bounding box center [838, 317] width 1459 height 567
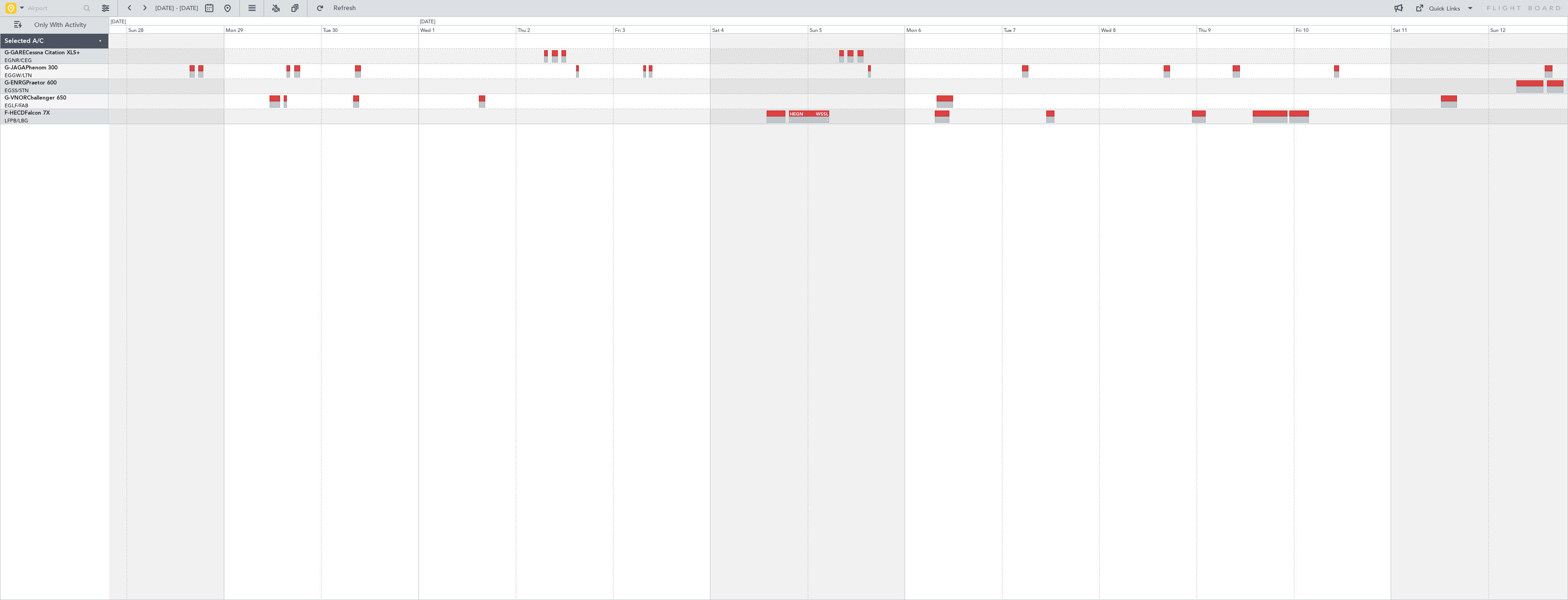
click at [1032, 308] on div "Planned Maint London (Luton) - - HEGN 19:30 Z WSSL 05:25 Z Planned Maint Paris …" at bounding box center [838, 317] width 1459 height 567
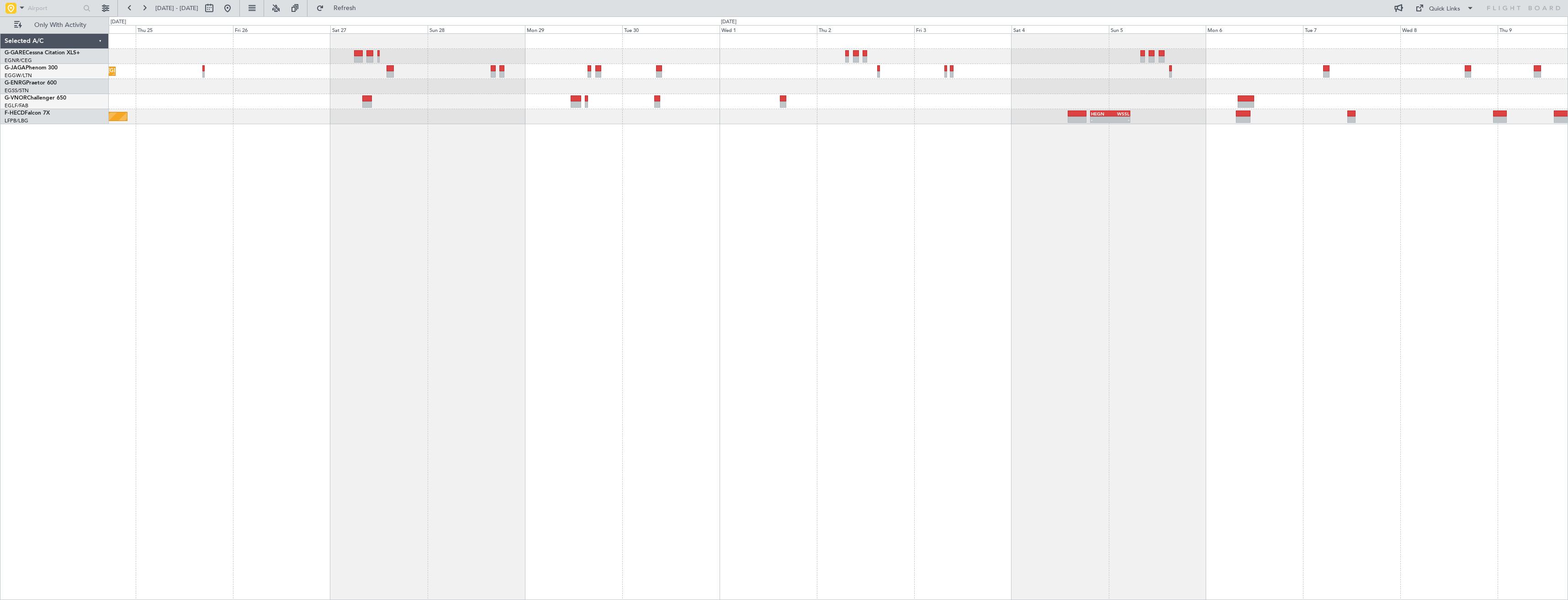
click at [891, 289] on div "Planned Maint London (Luton) - - HEGN 19:30 Z WSSL 05:25 Z Planned Maint Paris …" at bounding box center [838, 317] width 1459 height 567
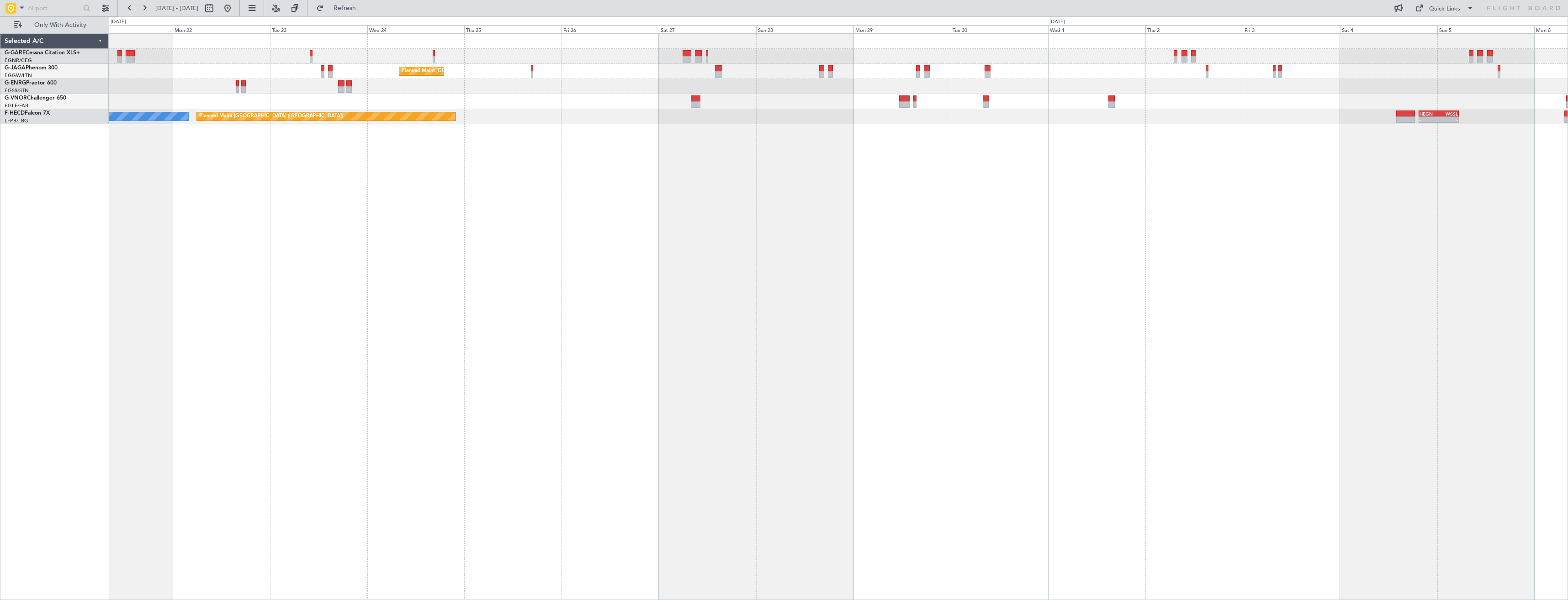
click at [645, 301] on div "Planned Maint London (Luton) - - HEGN 19:30 Z WSSL 05:25 Z Planned Maint Paris …" at bounding box center [838, 317] width 1459 height 567
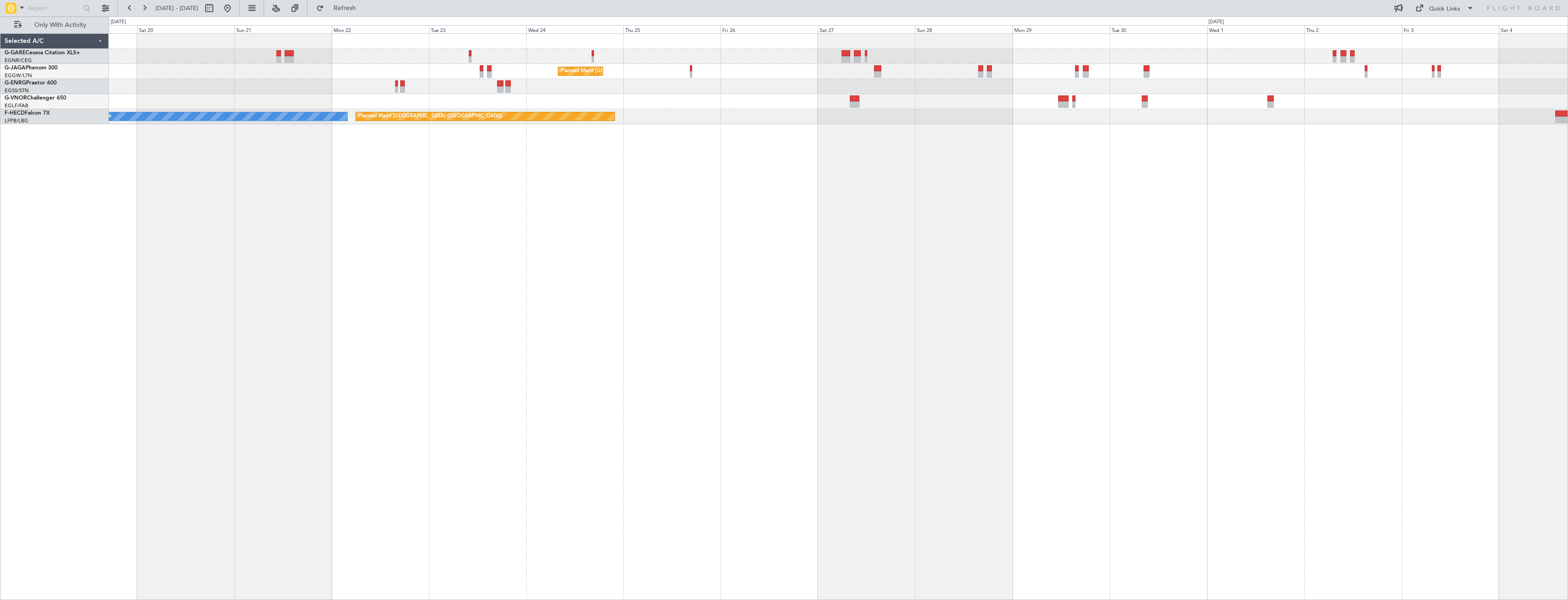
click at [504, 321] on div "Planned Maint London (Luton) Planned Maint Paris (Le Bourget) No Crew HEGN 19:3…" at bounding box center [838, 317] width 1459 height 567
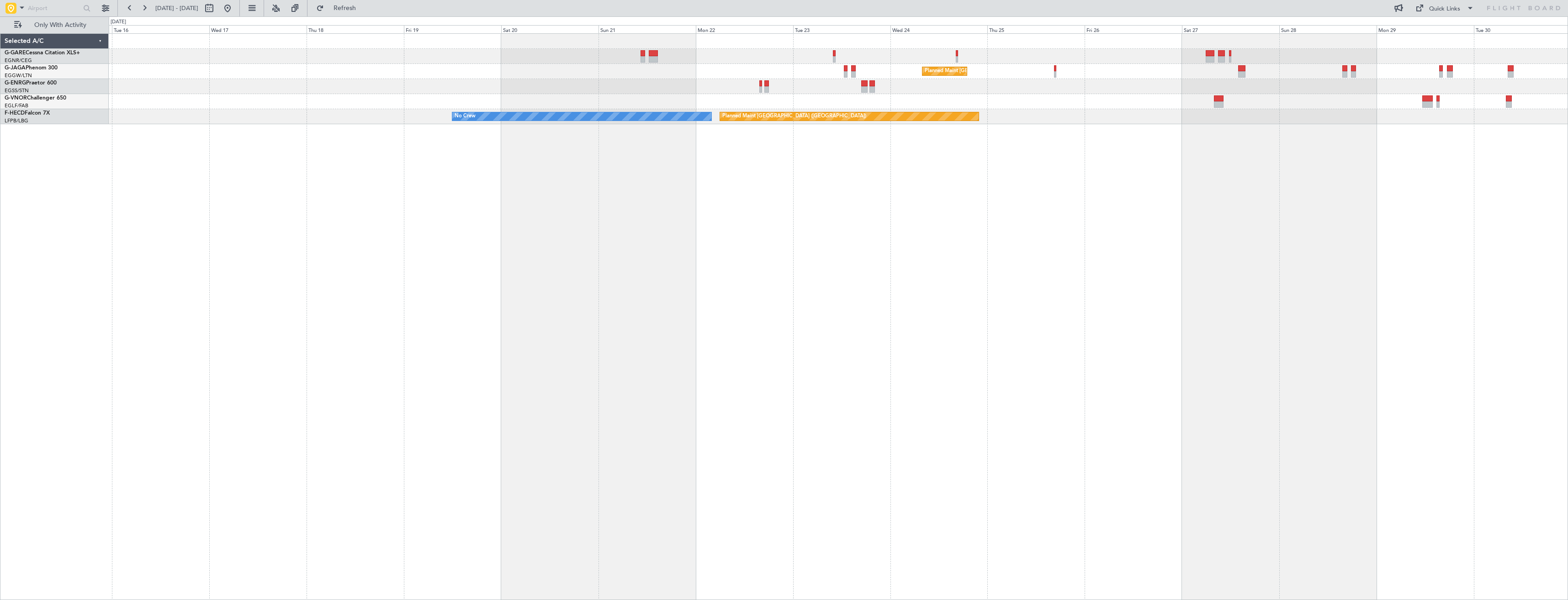
click at [417, 325] on div "Planned Maint London (Luton) Planned Maint Paris (Le Bourget) No Crew" at bounding box center [838, 317] width 1459 height 567
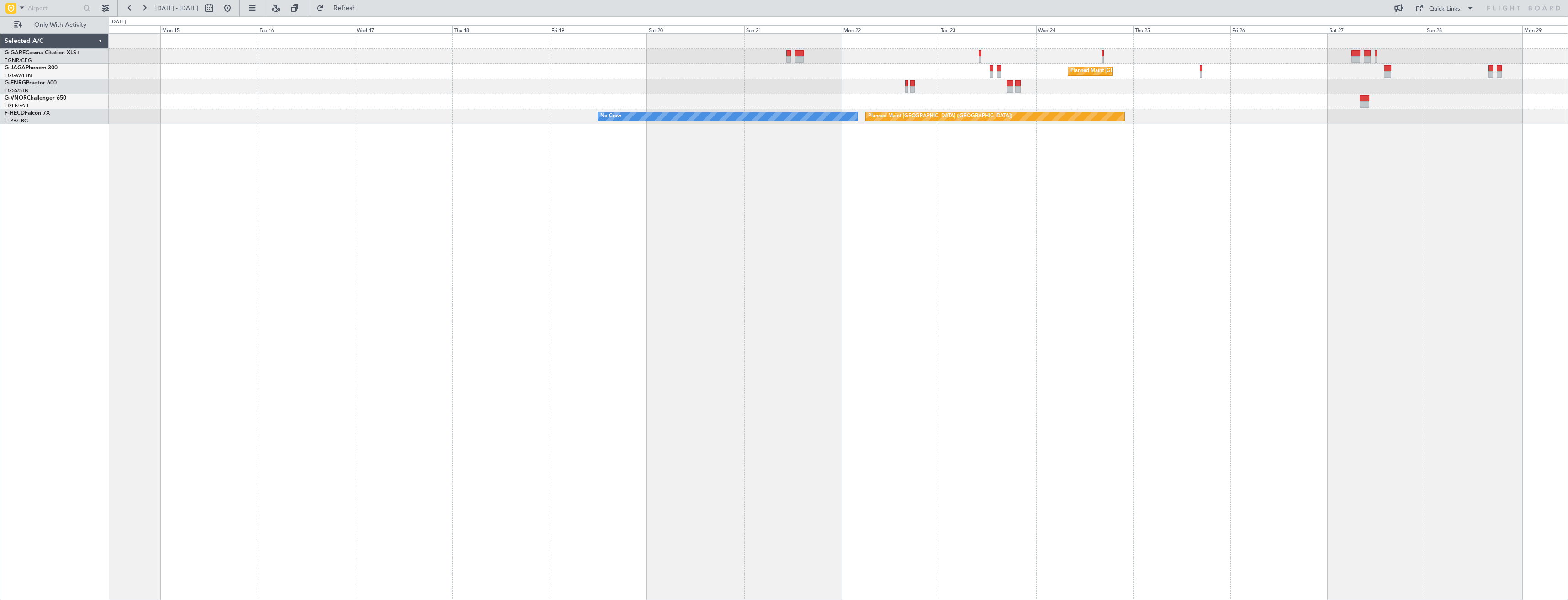
click at [385, 341] on div "Planned Maint London (Luton) Planned Maint Paris (Le Bourget) No Crew" at bounding box center [838, 317] width 1459 height 567
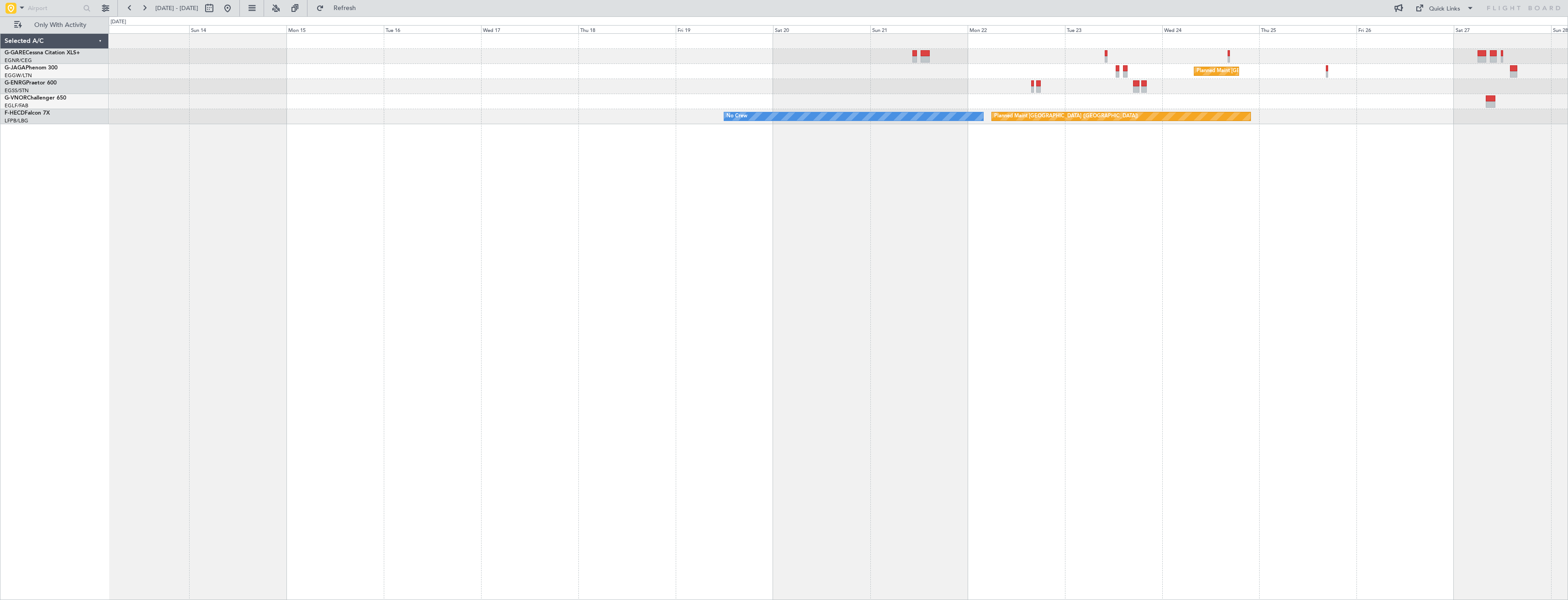
click at [457, 341] on div "Planned Maint London (Luton) Planned Maint Paris (Le Bourget) No Crew Planned M…" at bounding box center [838, 317] width 1459 height 567
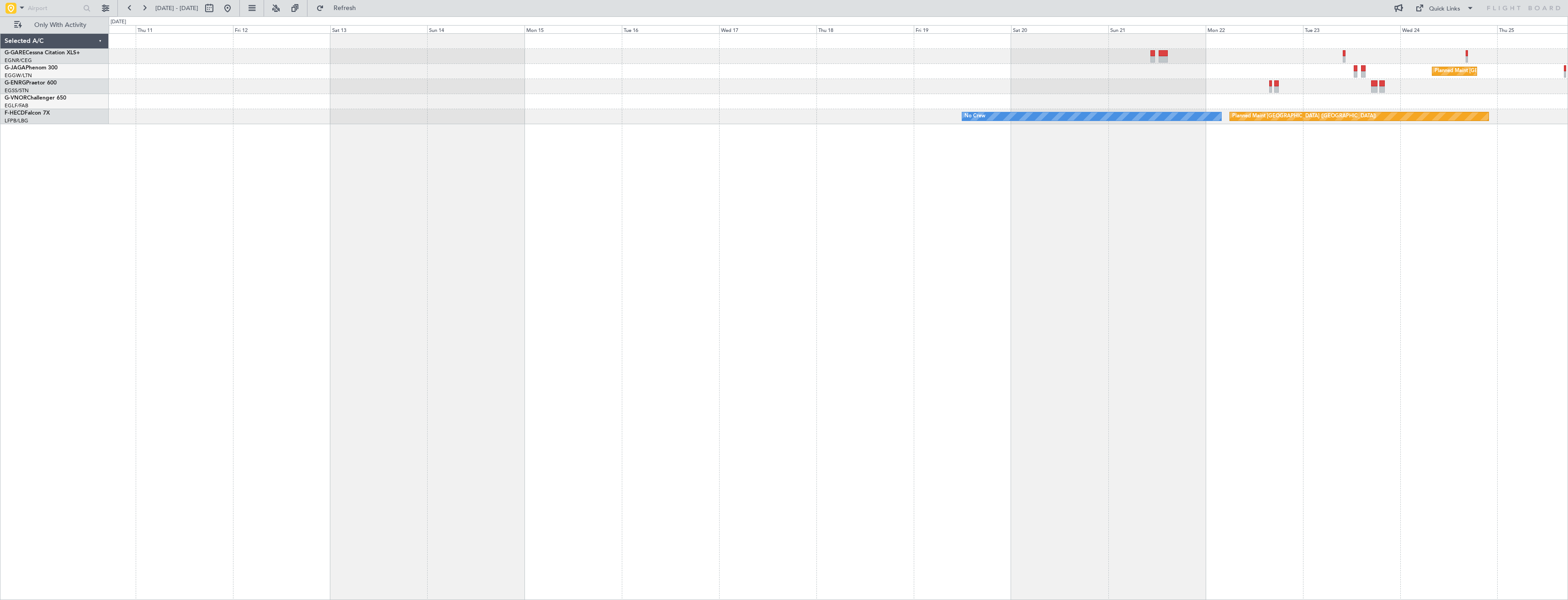
click at [549, 349] on div "Planned Maint London (Luton) Planned Maint Paris (Le Bourget) No Crew Planned M…" at bounding box center [838, 317] width 1459 height 567
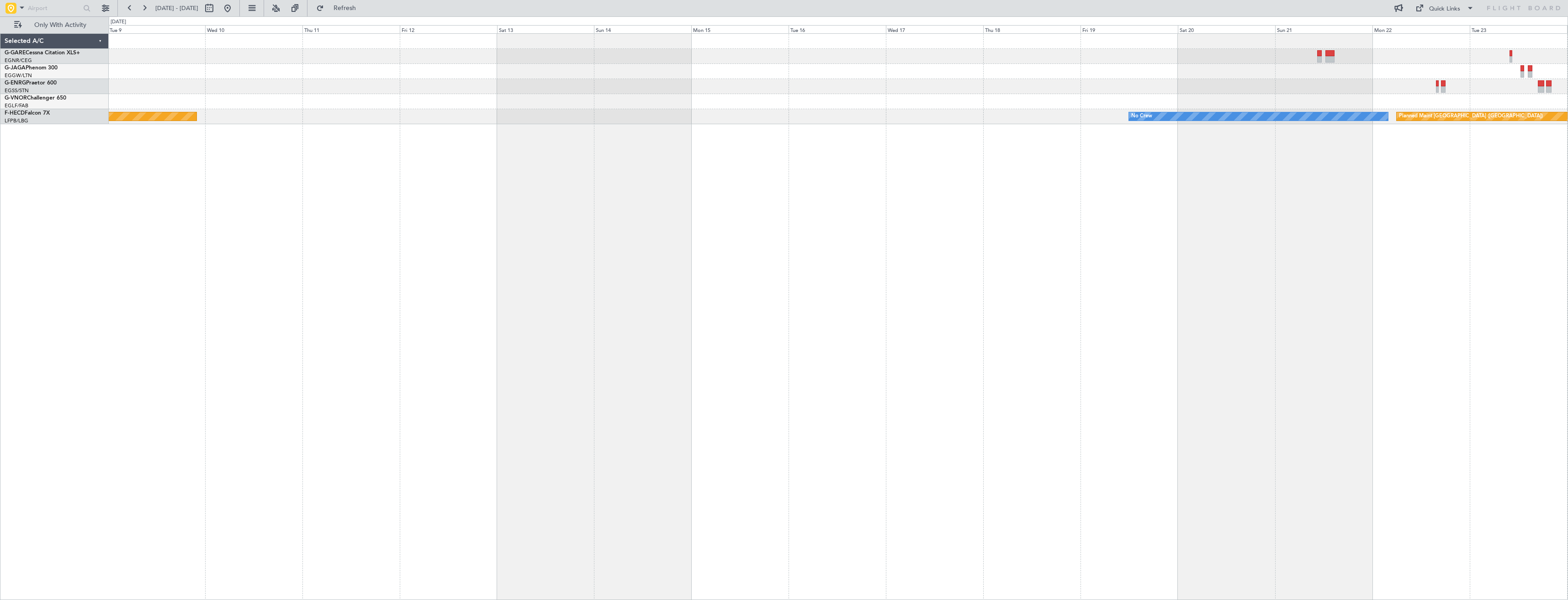
click at [492, 352] on div "Planned Maint London (Luton) Planned Maint Paris (Le Bourget) No Crew Planned M…" at bounding box center [838, 317] width 1459 height 567
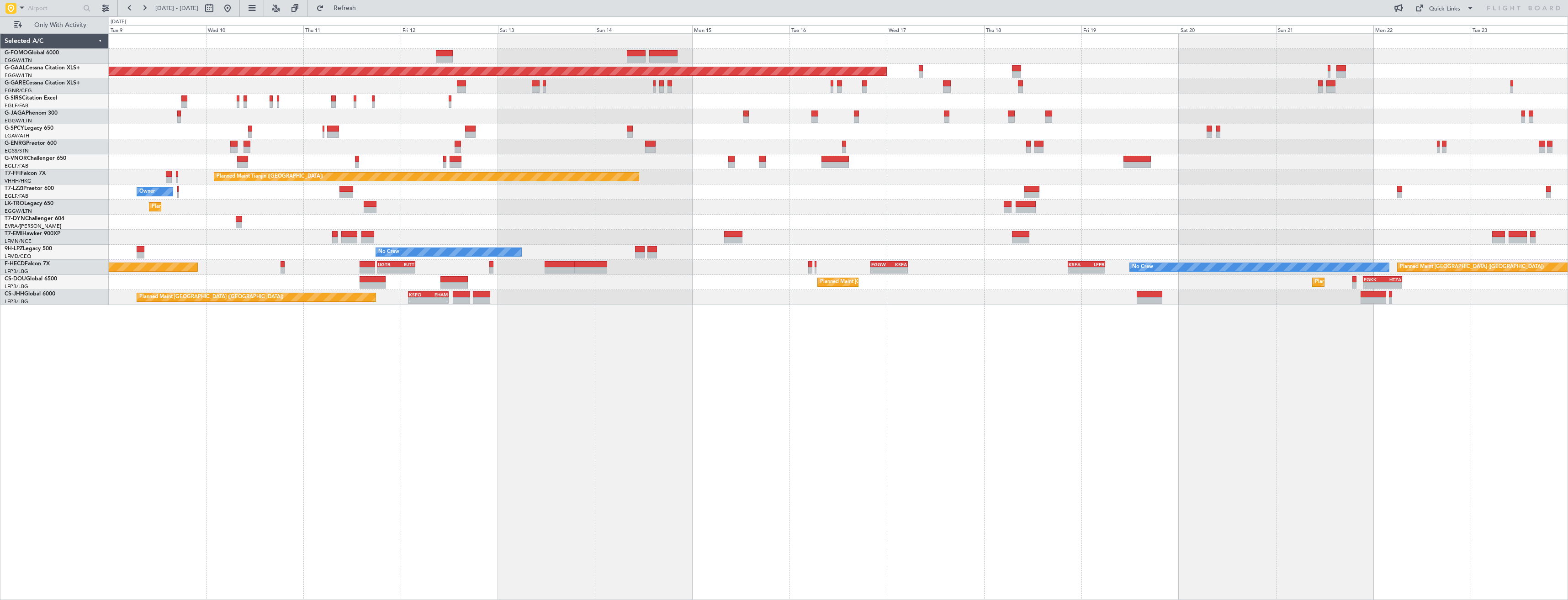
click at [663, 352] on div "Planned Maint London (Luton) Planned Maint Dusseldorf Planned Maint London (Lut…" at bounding box center [838, 317] width 1459 height 567
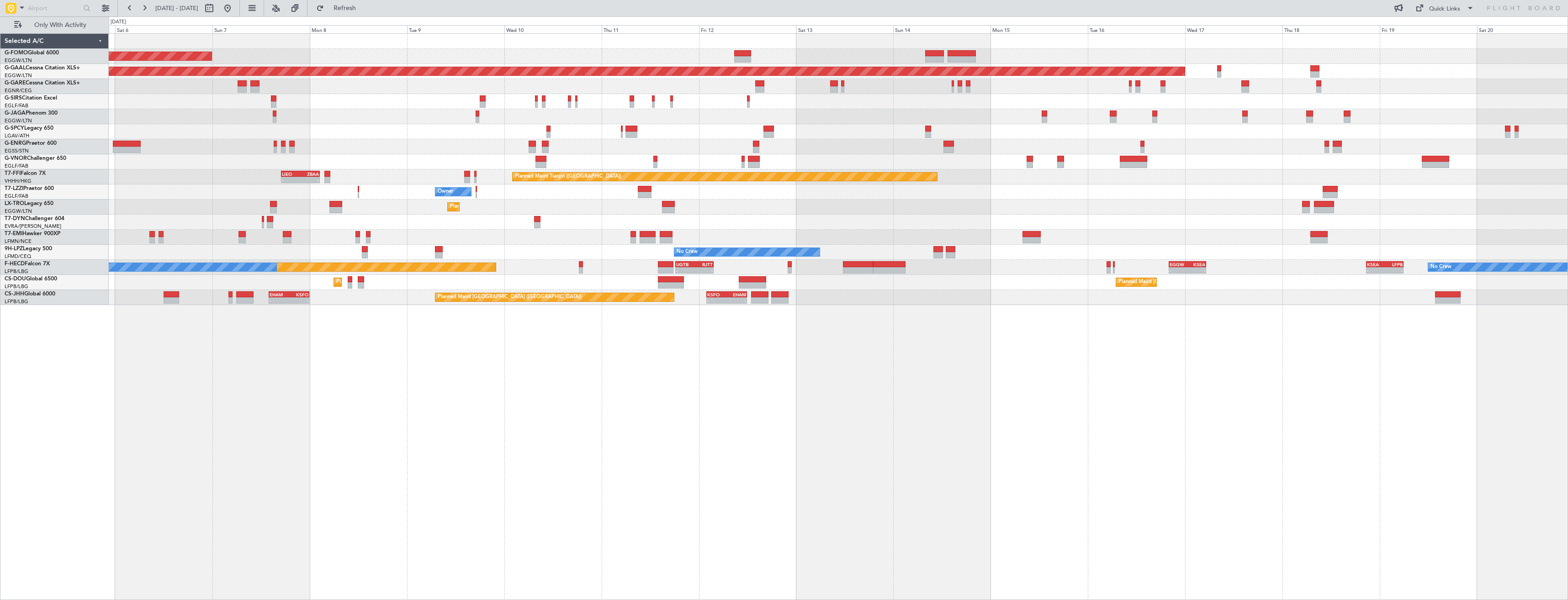
click at [652, 375] on div "Planned Maint London (Luton) Planned Maint Dusseldorf Planned Maint London (Far…" at bounding box center [838, 317] width 1459 height 567
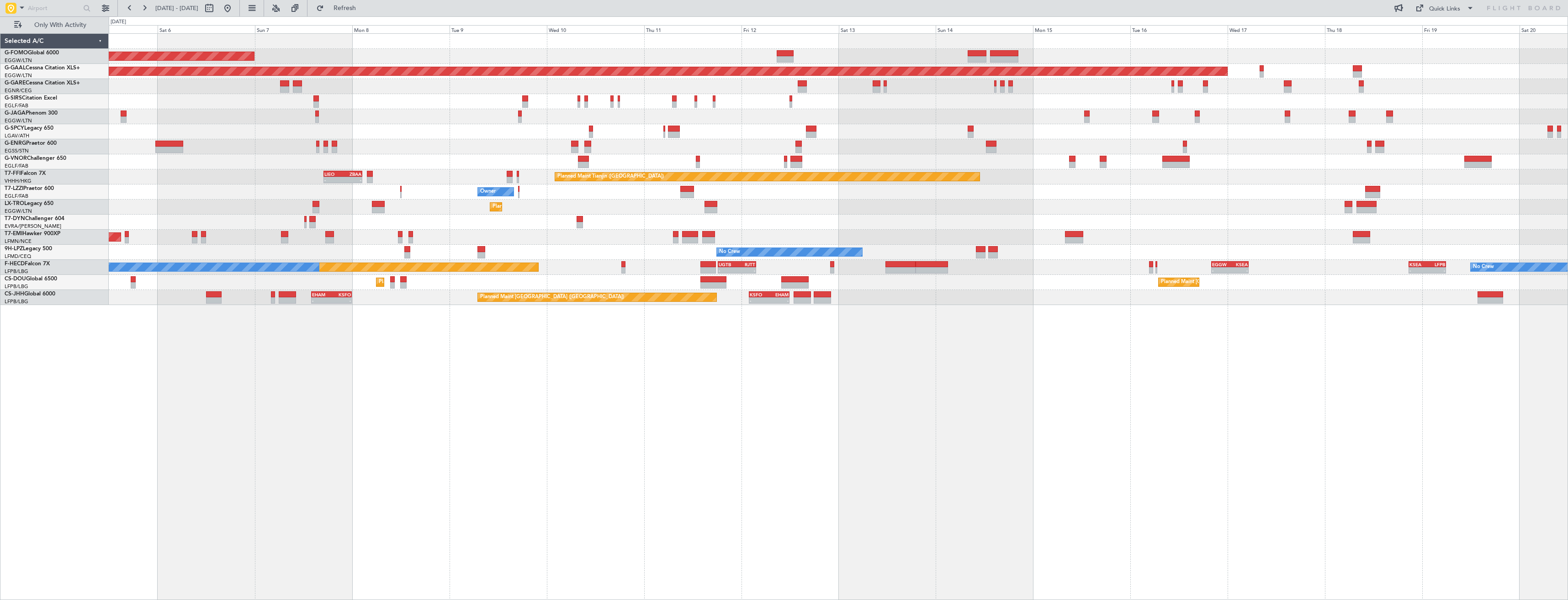
click at [576, 378] on div "Planned Maint London (Luton) Planned Maint Dusseldorf Planned Maint London (Far…" at bounding box center [838, 317] width 1459 height 567
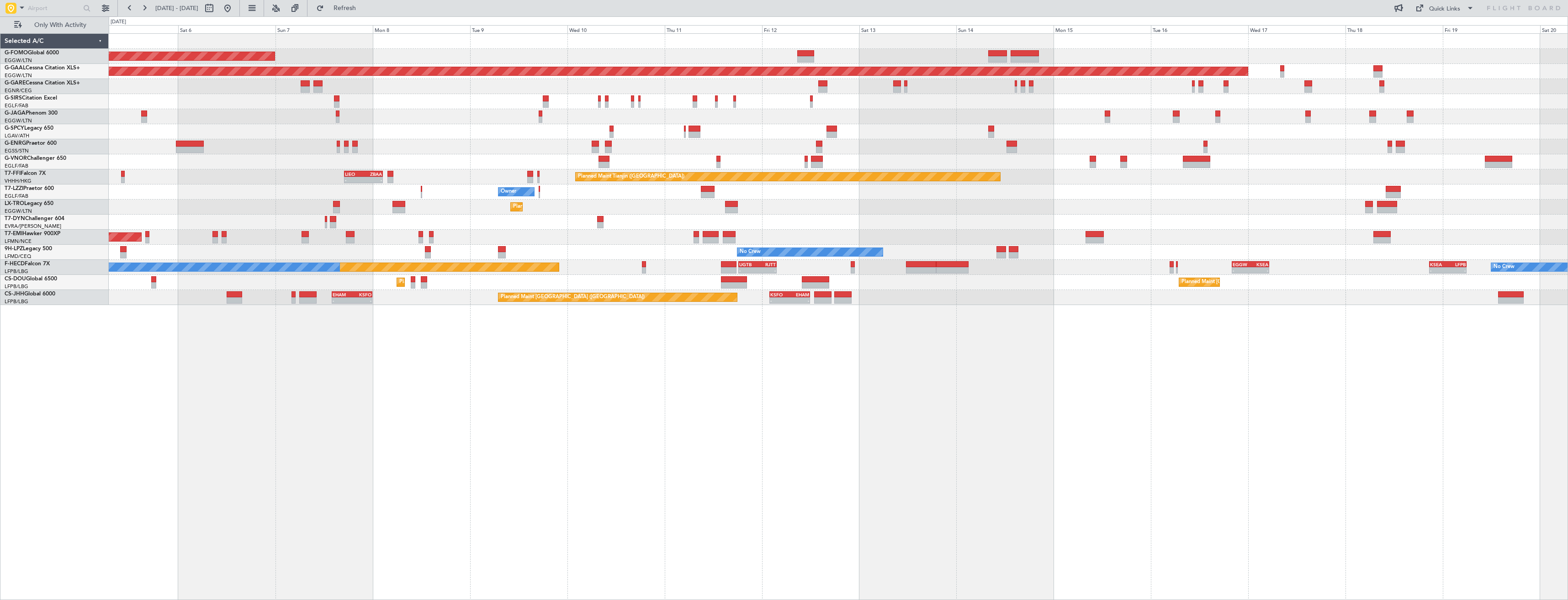
click at [622, 396] on div "Planned Maint London (Luton) Planned Maint Dusseldorf Unplanned Maint Chester P…" at bounding box center [838, 317] width 1459 height 567
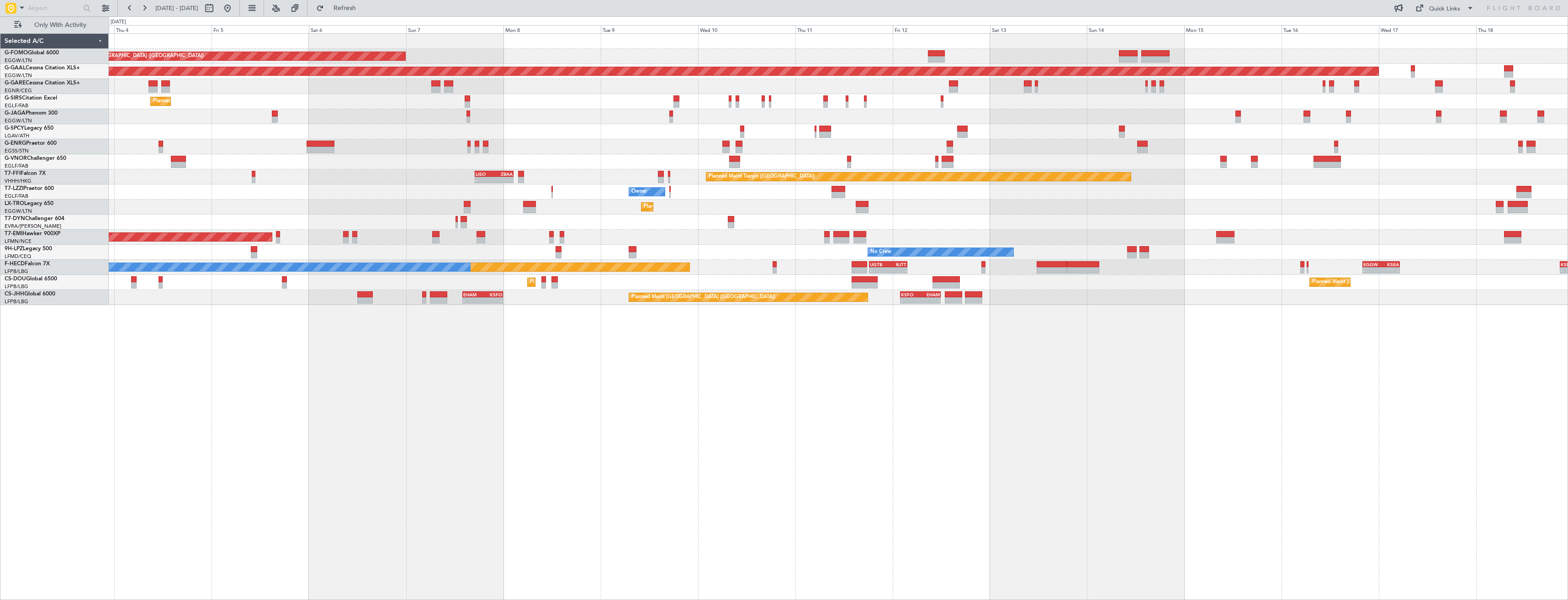
click at [636, 397] on div "Planned Maint London (Luton) Planned Maint Dusseldorf Unplanned Maint Chester P…" at bounding box center [838, 317] width 1459 height 567
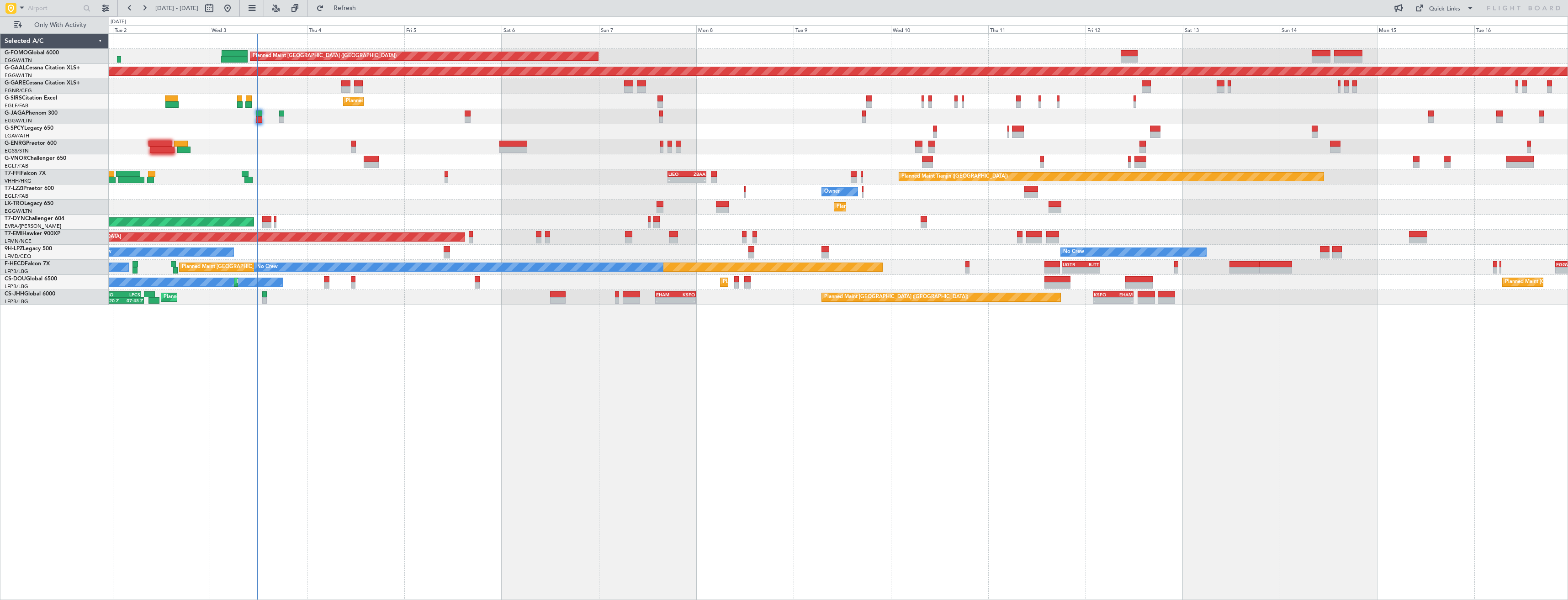
click at [581, 401] on div "Planned Maint London (Luton) Planned Maint Dusseldorf Unplanned Maint Chester P…" at bounding box center [838, 317] width 1459 height 567
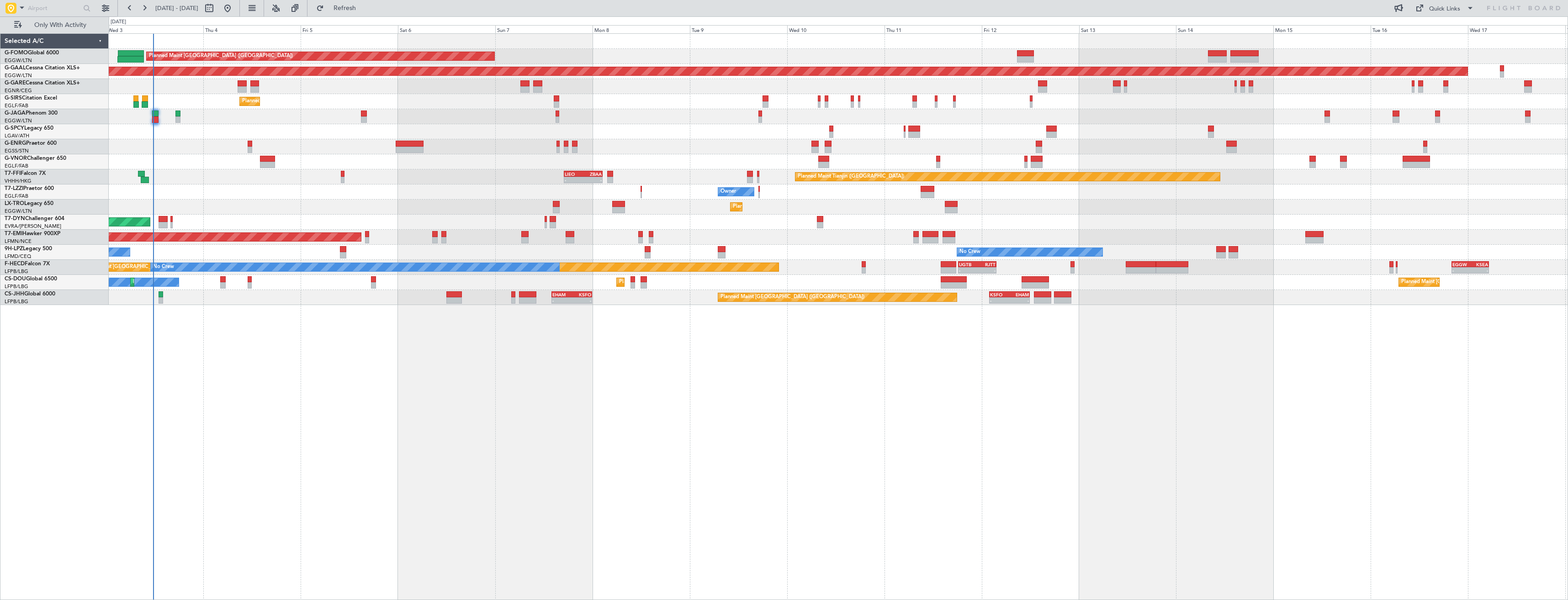
click at [477, 404] on div "Planned Maint London (Luton) Planned Maint Dusseldorf Unplanned Maint Chester P…" at bounding box center [838, 317] width 1459 height 567
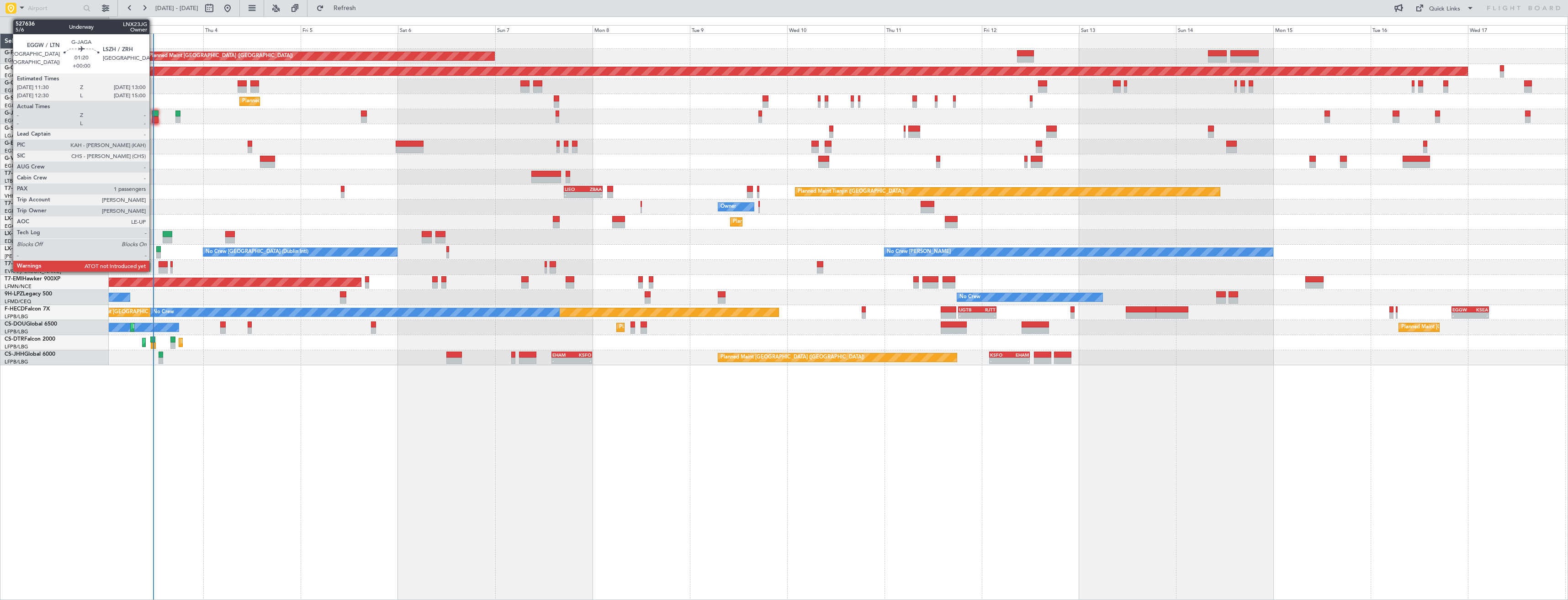
click at [153, 115] on div at bounding box center [155, 114] width 7 height 7
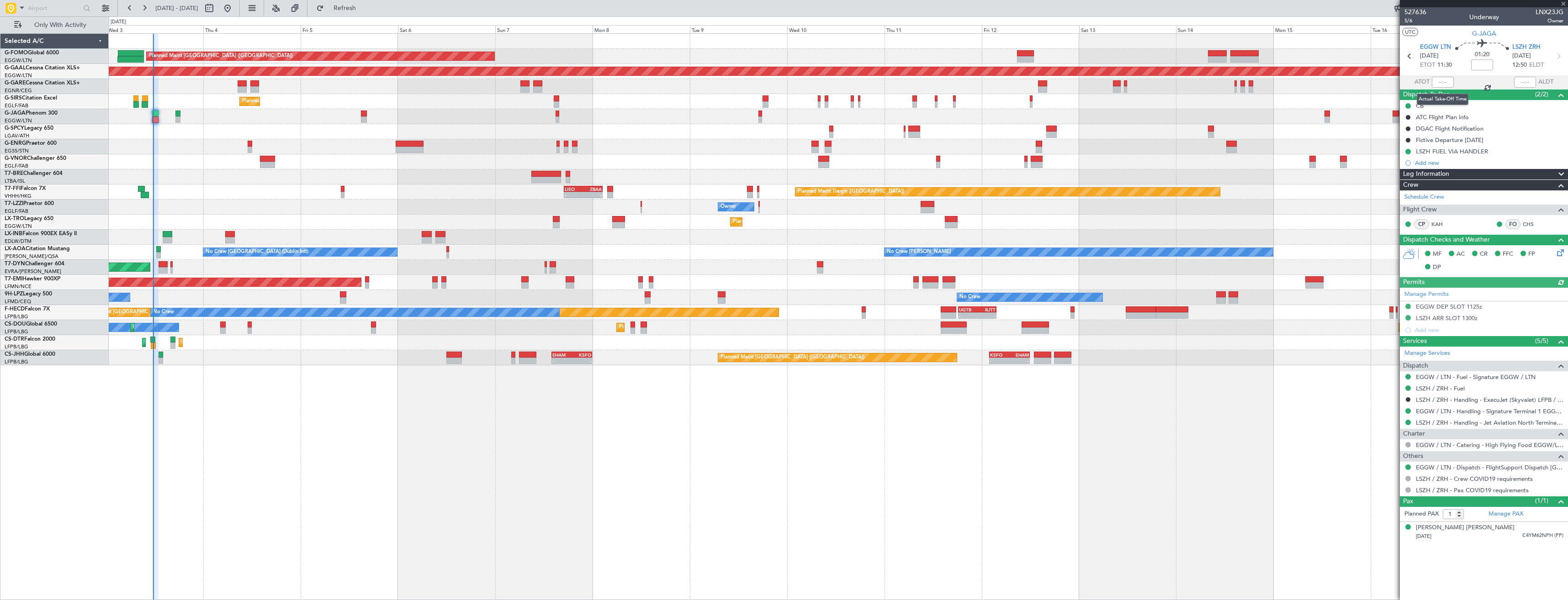
click at [1437, 81] on div at bounding box center [1442, 82] width 22 height 11
click at [1442, 81] on input "text" at bounding box center [1442, 82] width 22 height 11
click at [1451, 81] on input "01:13" at bounding box center [1442, 82] width 22 height 11
type input "0"
type input "11:35"
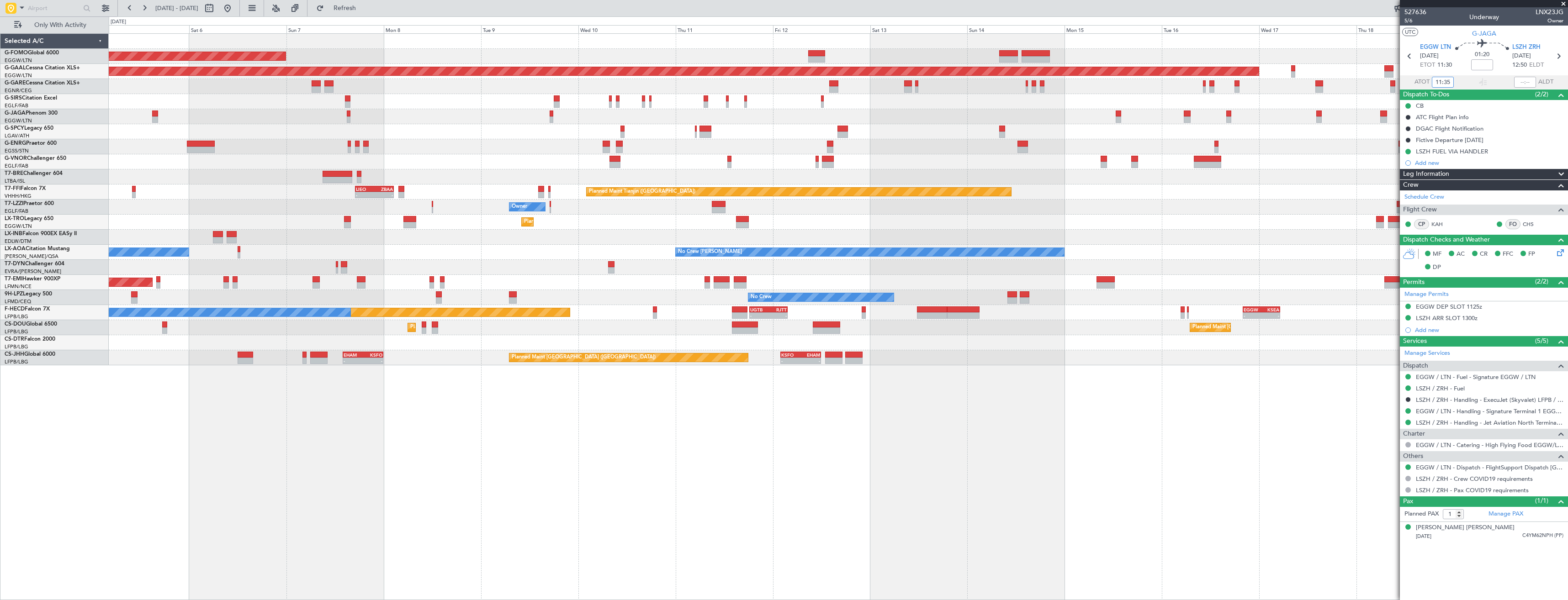
click at [1024, 361] on div "Planned Maint London (Luton) Planned Maint Dusseldorf Unplanned Maint Chester P…" at bounding box center [838, 199] width 1459 height 332
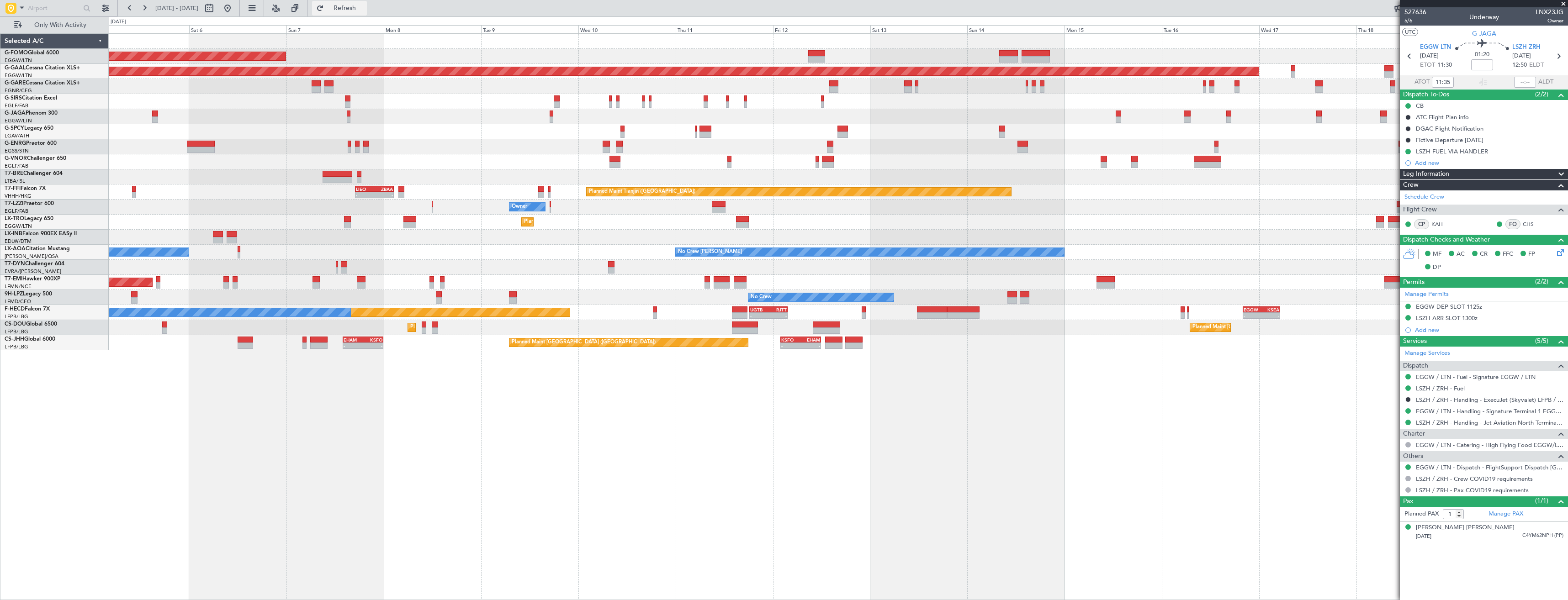
click at [364, 6] on span "Refresh" at bounding box center [345, 8] width 39 height 7
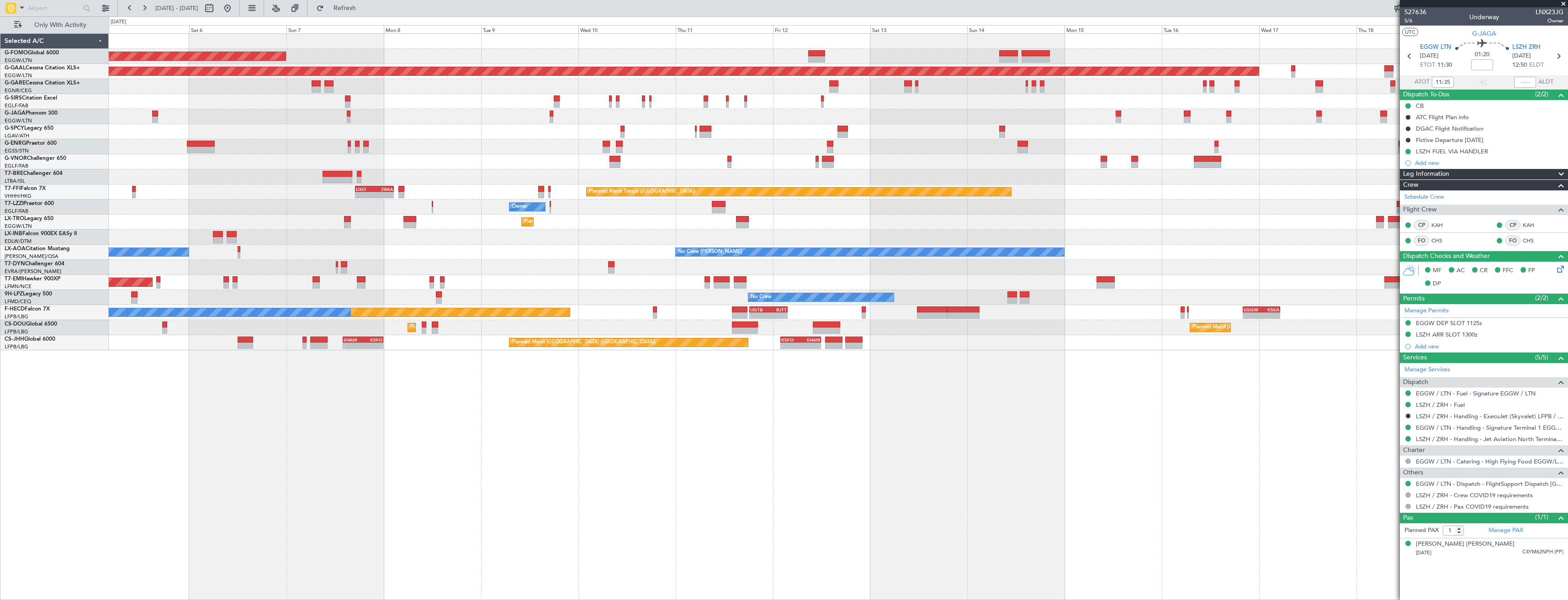
click at [800, 218] on div "Planned Maint Dusseldorf" at bounding box center [838, 222] width 1459 height 15
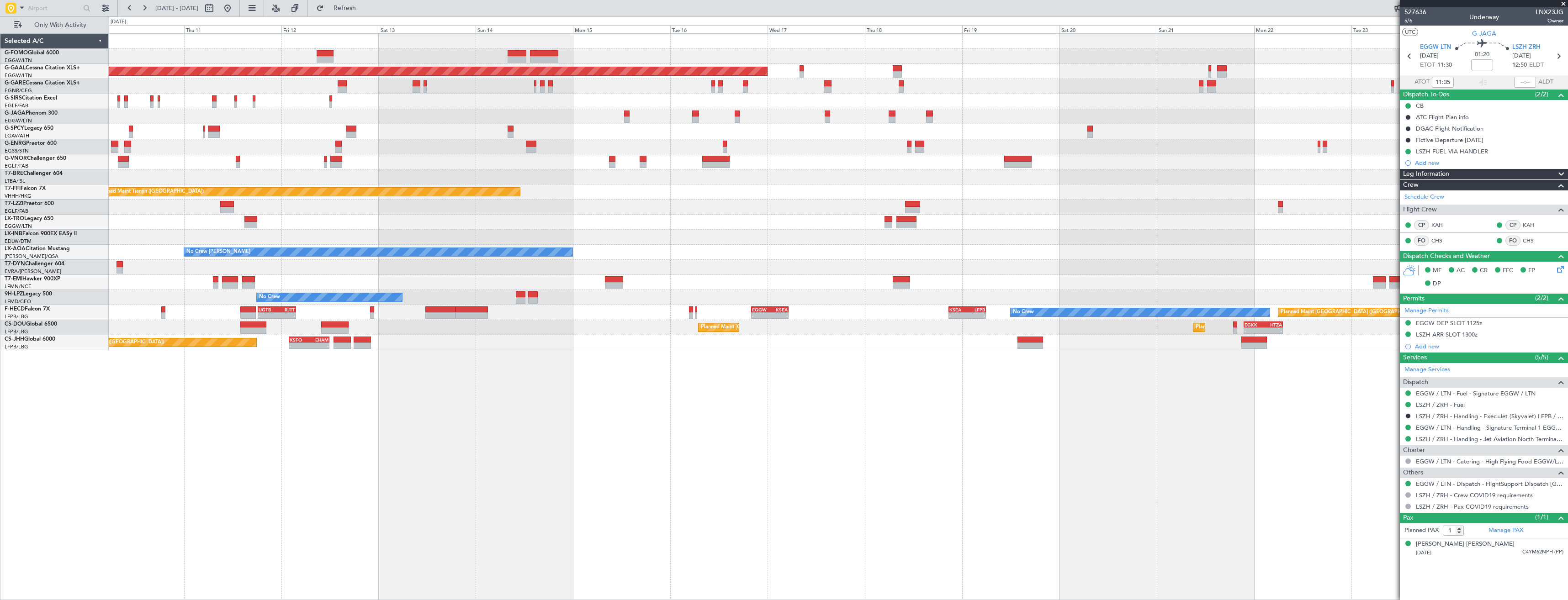
click at [774, 207] on div "Owner" at bounding box center [838, 207] width 1459 height 15
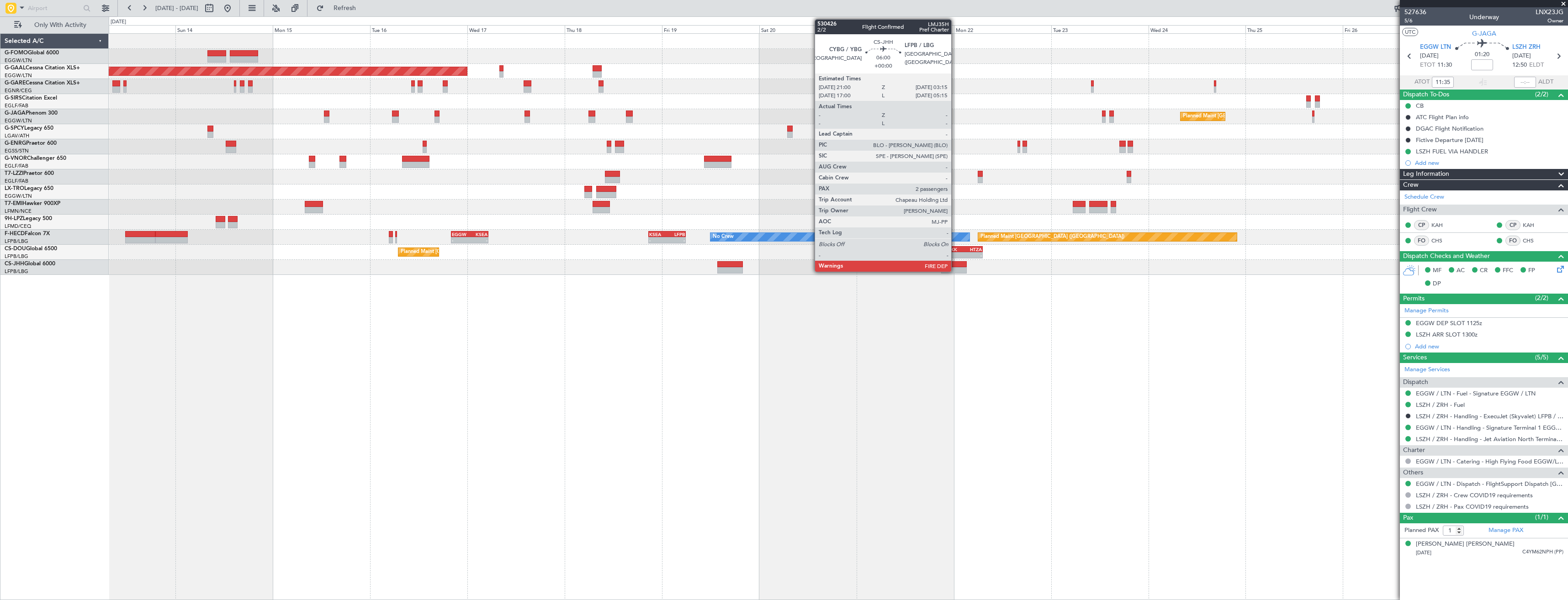
click at [955, 268] on div at bounding box center [954, 270] width 25 height 7
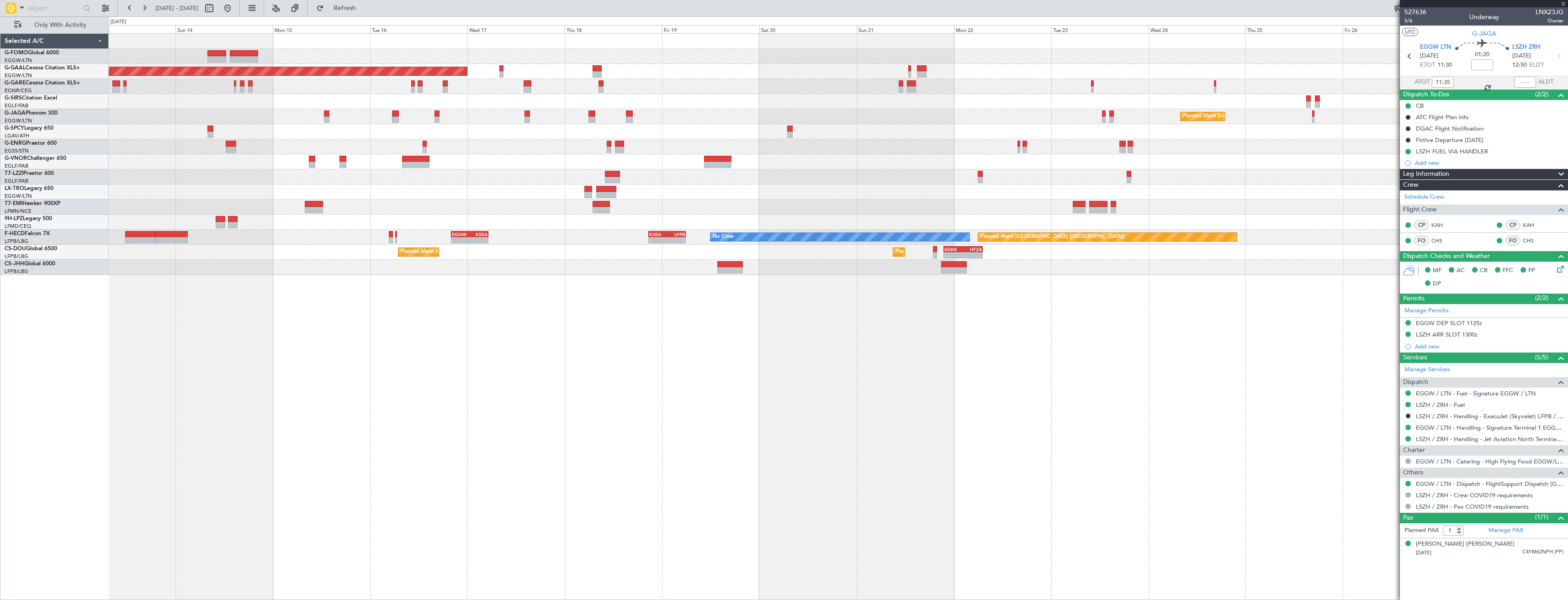
type input "2"
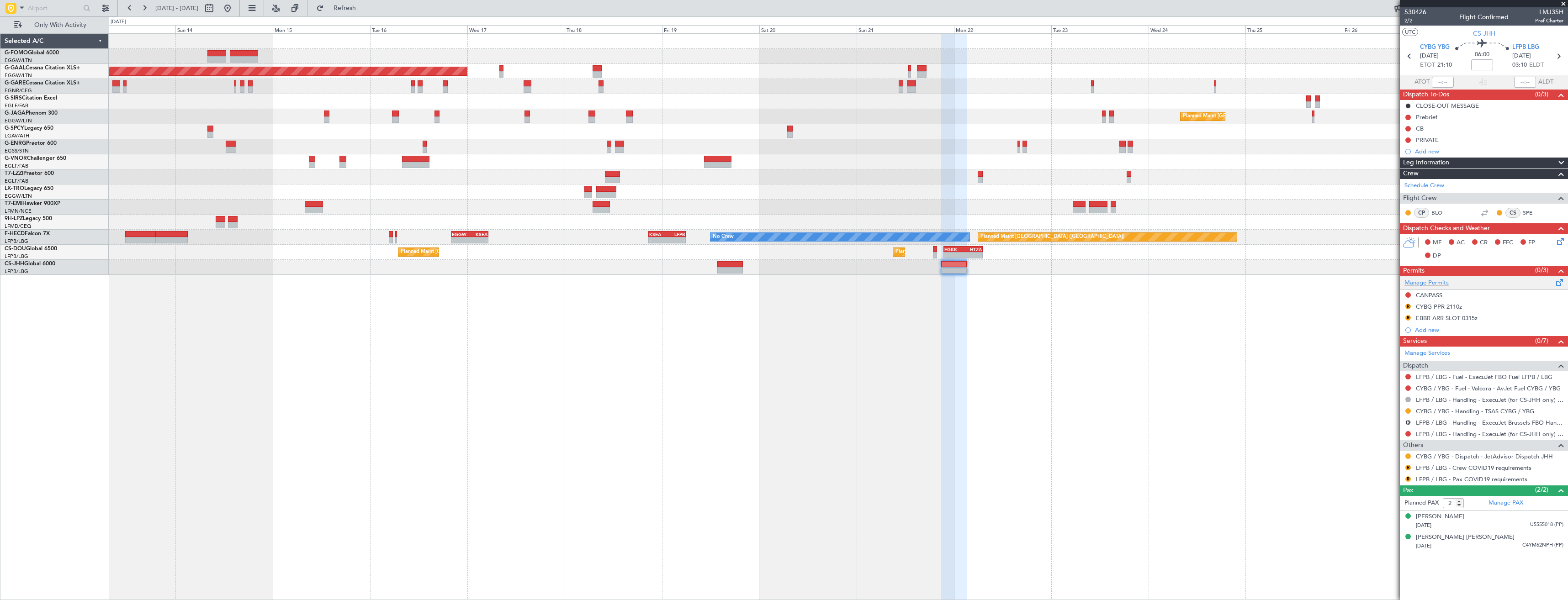
click at [1474, 285] on div "Manage Permits" at bounding box center [1484, 283] width 168 height 13
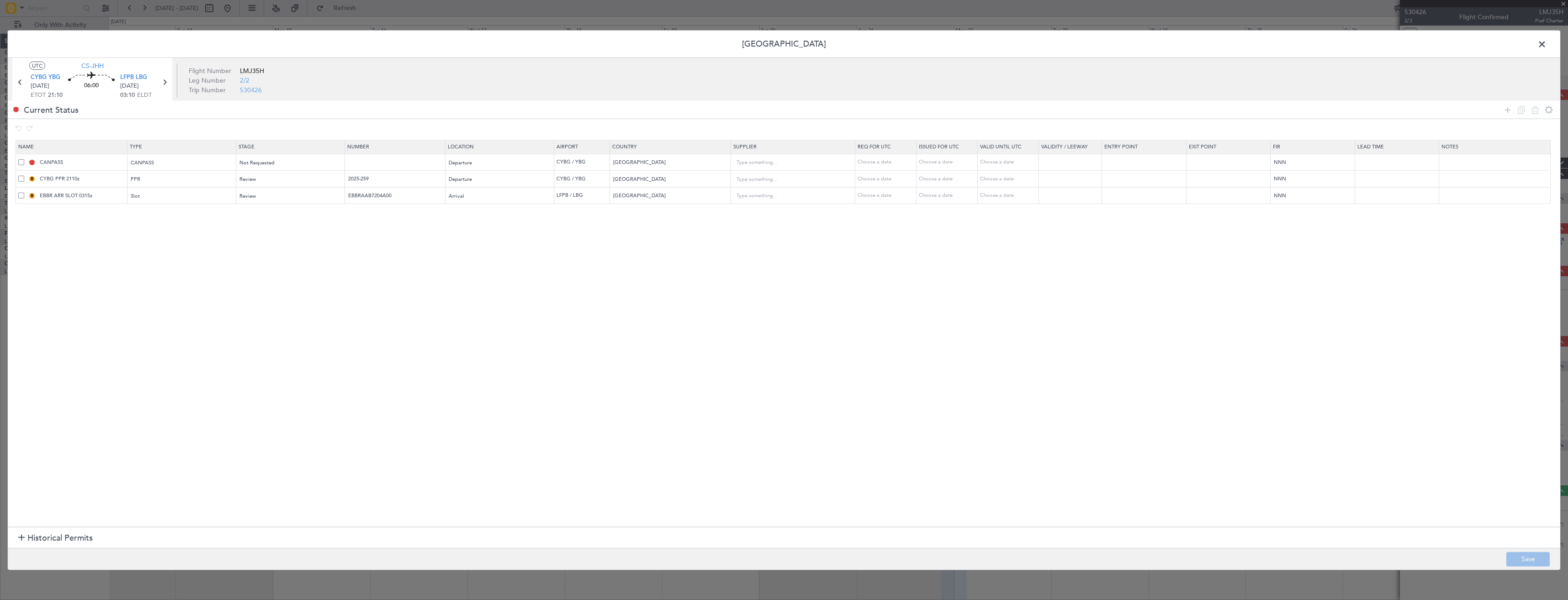
drag, startPoint x: 19, startPoint y: 195, endPoint x: 23, endPoint y: 196, distance: 4.1
click at [19, 195] on span at bounding box center [22, 196] width 6 height 6
click at [25, 193] on input "checkbox" at bounding box center [25, 193] width 0 height 0
click at [1534, 109] on icon at bounding box center [1535, 109] width 11 height 11
click at [281, 181] on div "Review" at bounding box center [287, 179] width 95 height 13
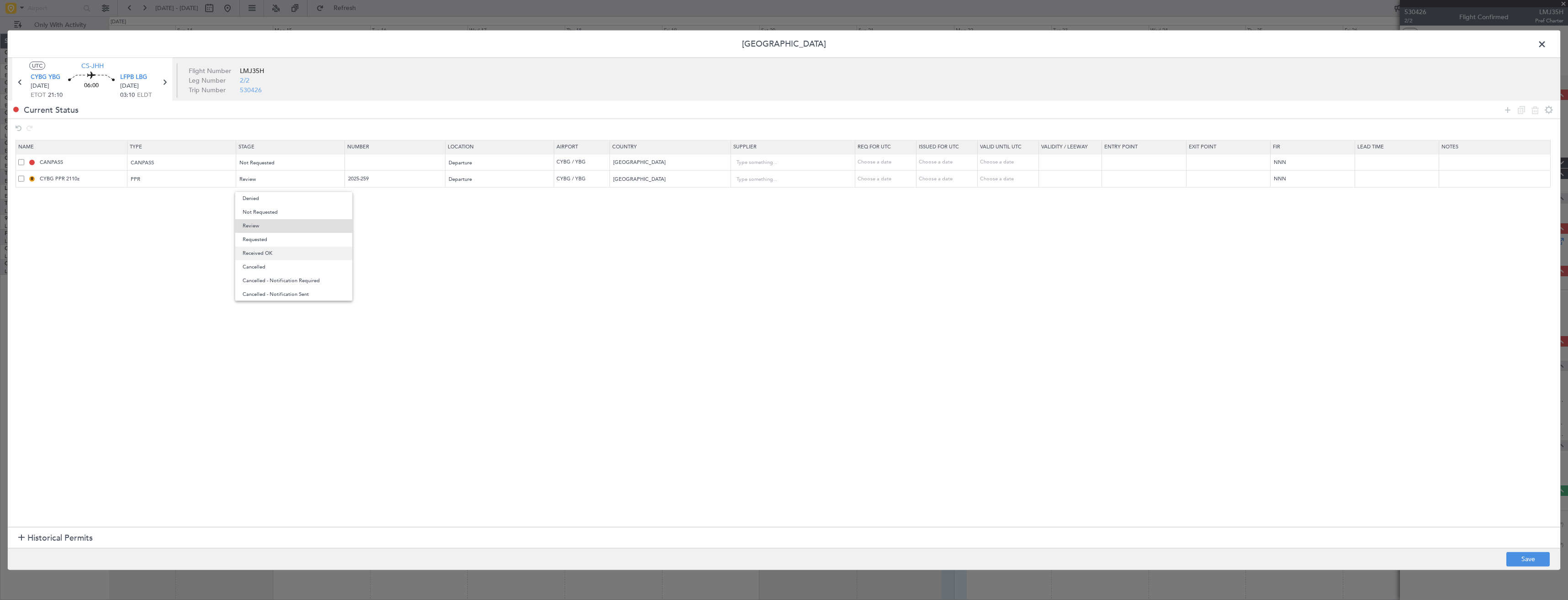
click at [260, 251] on span "Received OK" at bounding box center [294, 254] width 103 height 13
click at [251, 181] on span "Received OK" at bounding box center [254, 178] width 30 height 7
click at [257, 222] on span "Review" at bounding box center [294, 216] width 103 height 13
click at [274, 192] on section "Name Type Stage Number Location Airport Country Supplier Req For Utc Issued For…" at bounding box center [783, 332] width 1552 height 390
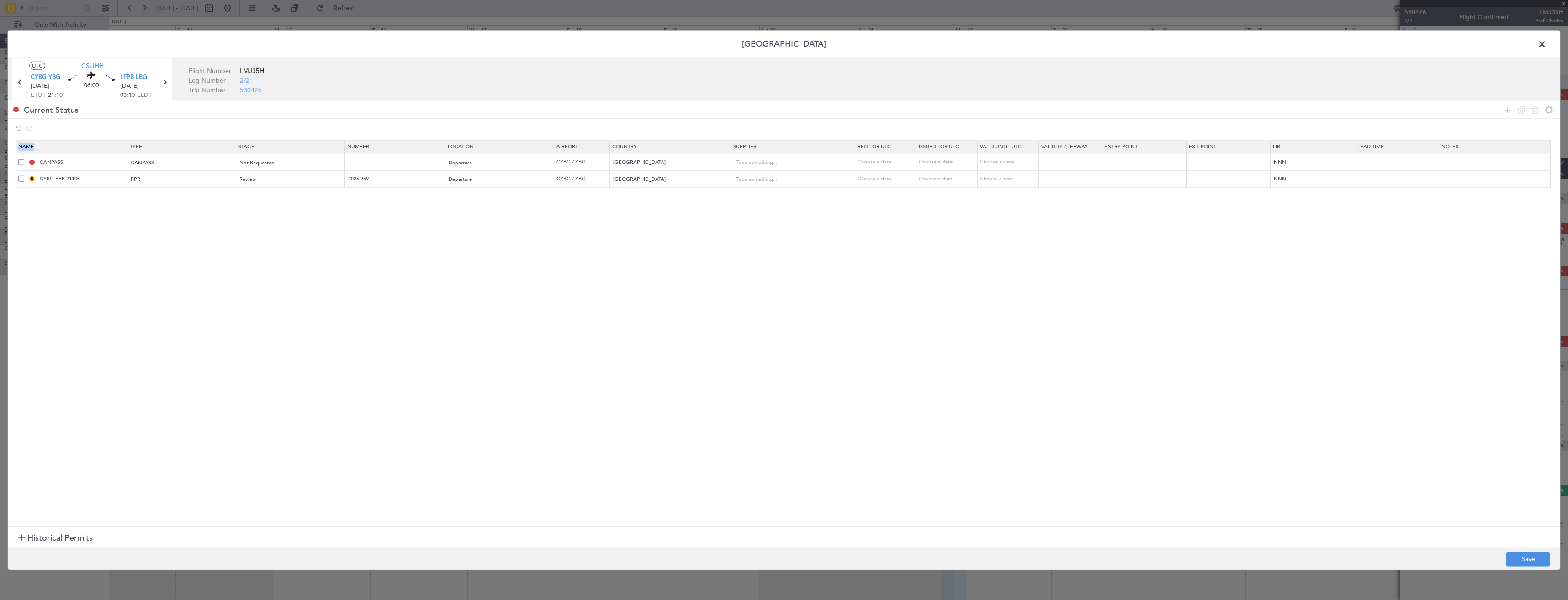
click at [273, 191] on section "Name Type Stage Number Location Airport Country Supplier Req For Utc Issued For…" at bounding box center [783, 332] width 1552 height 390
click at [269, 187] on table "Name Type Stage Number Location Airport Country Supplier Req For Utc Issued For…" at bounding box center [788, 164] width 1545 height 48
click at [249, 184] on div "Review" at bounding box center [287, 179] width 95 height 13
click at [248, 239] on span "Requested" at bounding box center [294, 239] width 103 height 13
click at [1523, 555] on button "Save" at bounding box center [1528, 559] width 43 height 15
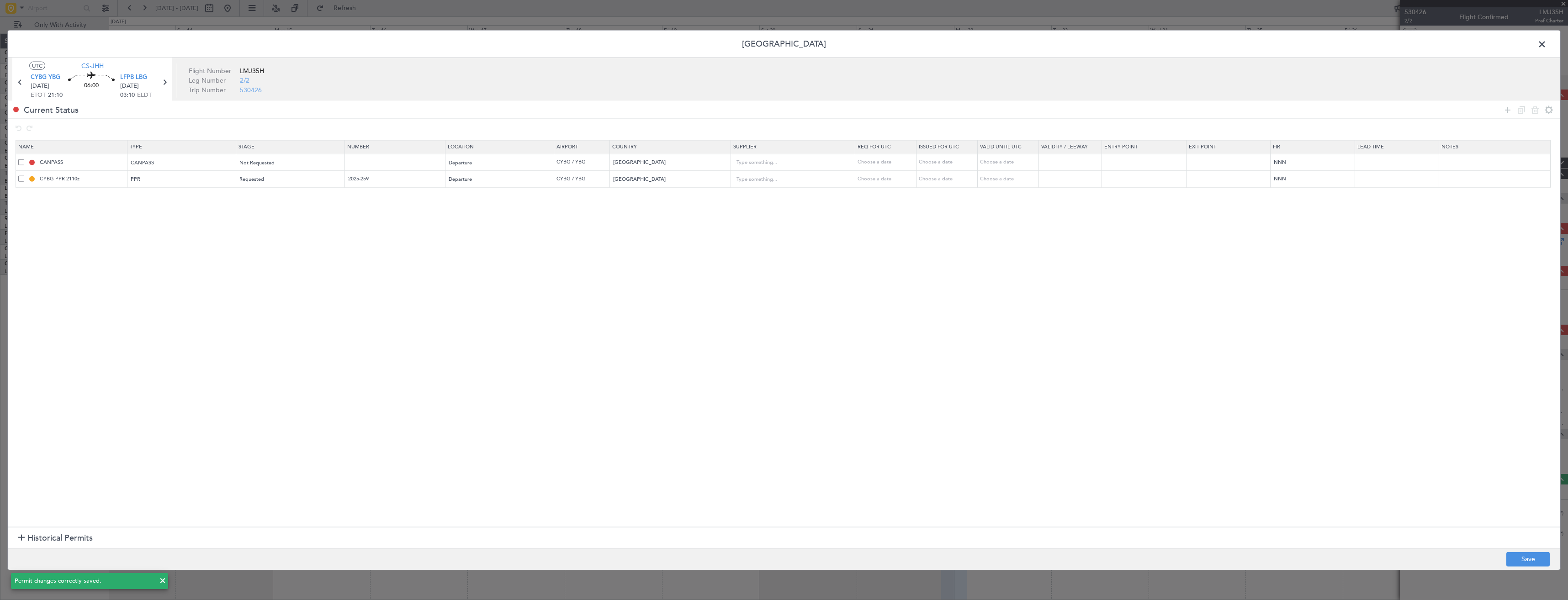
click at [1546, 45] on span at bounding box center [1546, 46] width 0 height 19
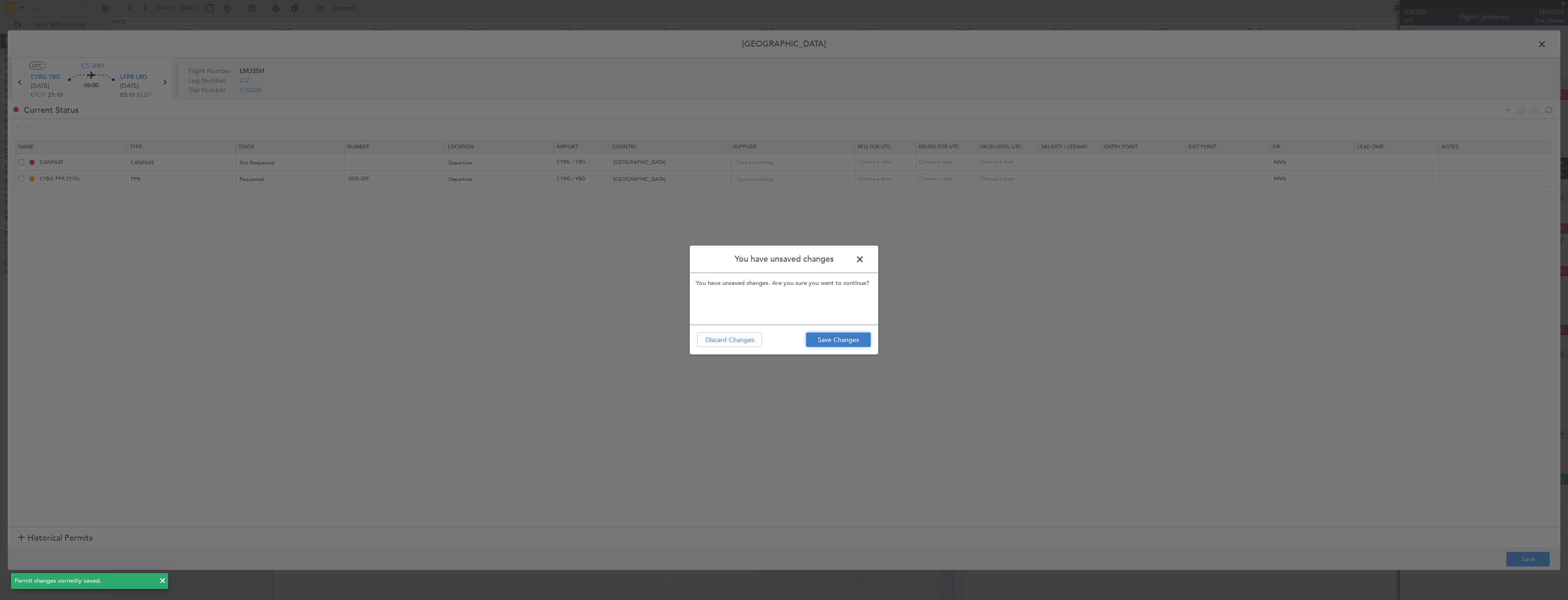
click at [849, 341] on button "Save Changes" at bounding box center [838, 340] width 65 height 15
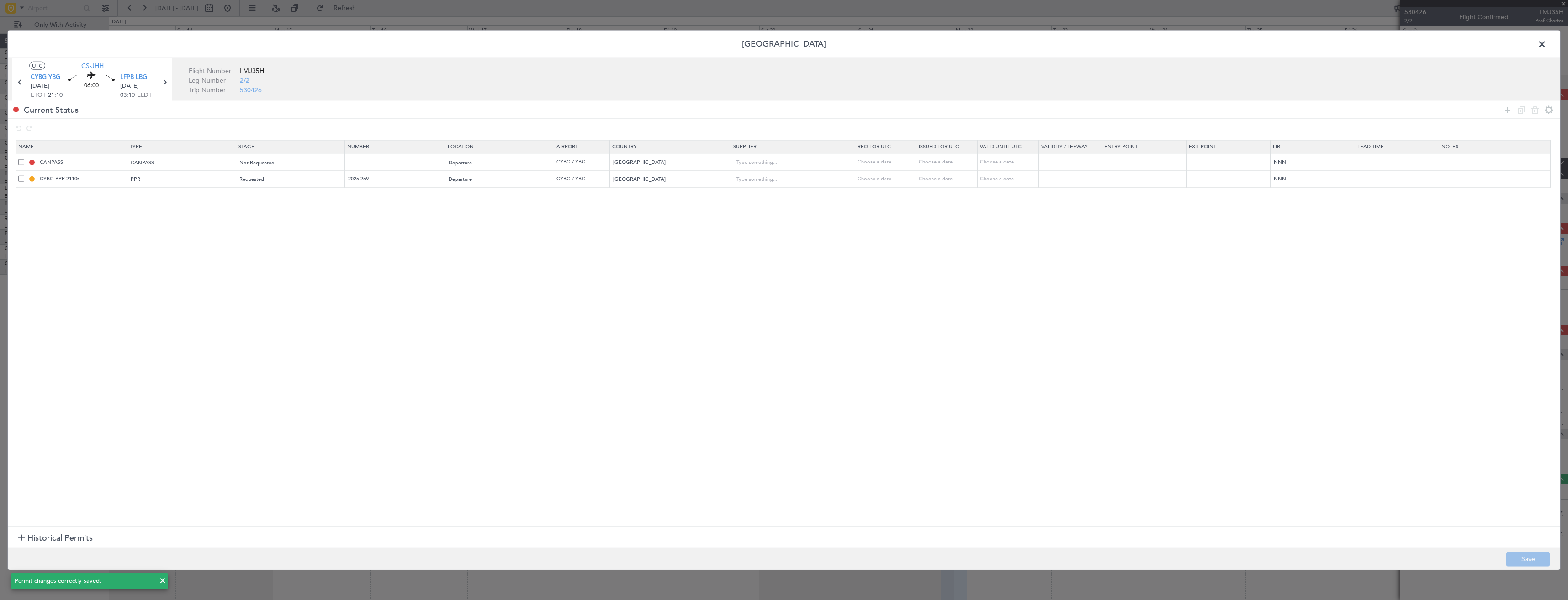
click at [1546, 45] on span at bounding box center [1546, 46] width 0 height 19
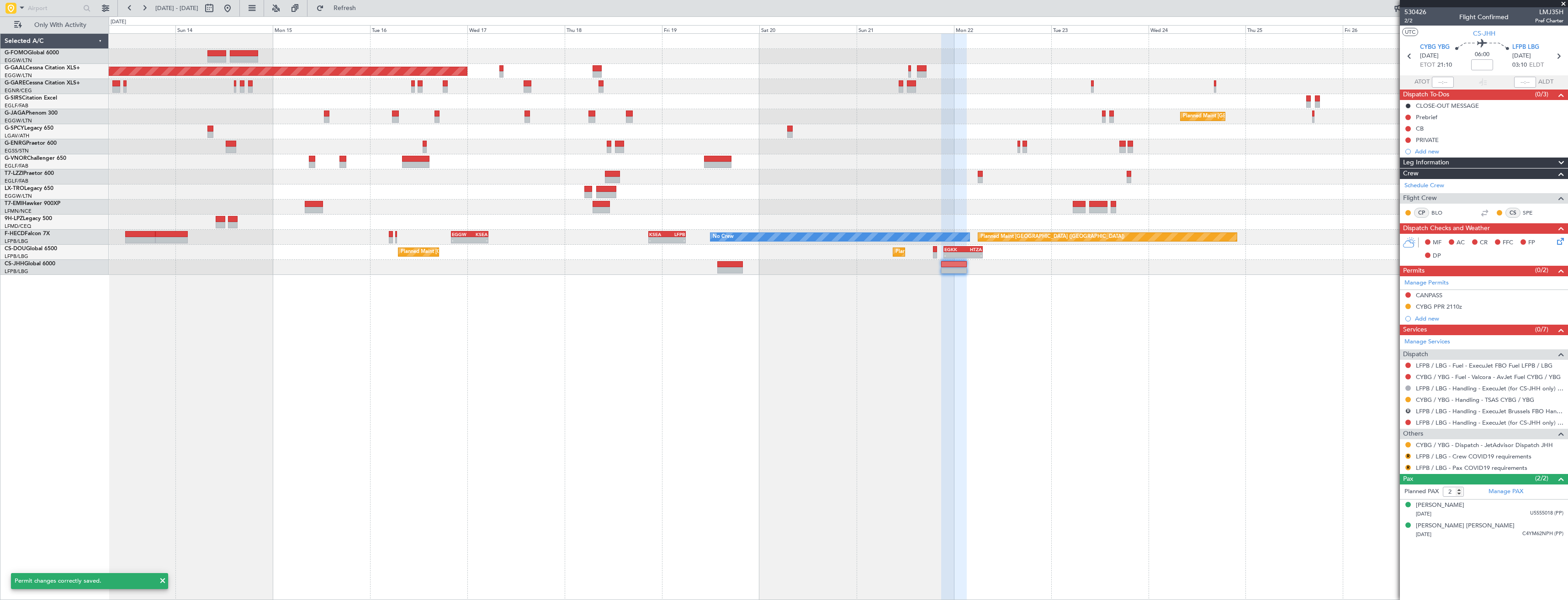
click at [1408, 407] on div "R" at bounding box center [1408, 411] width 7 height 7
click at [1408, 412] on button "R" at bounding box center [1407, 410] width 5 height 5
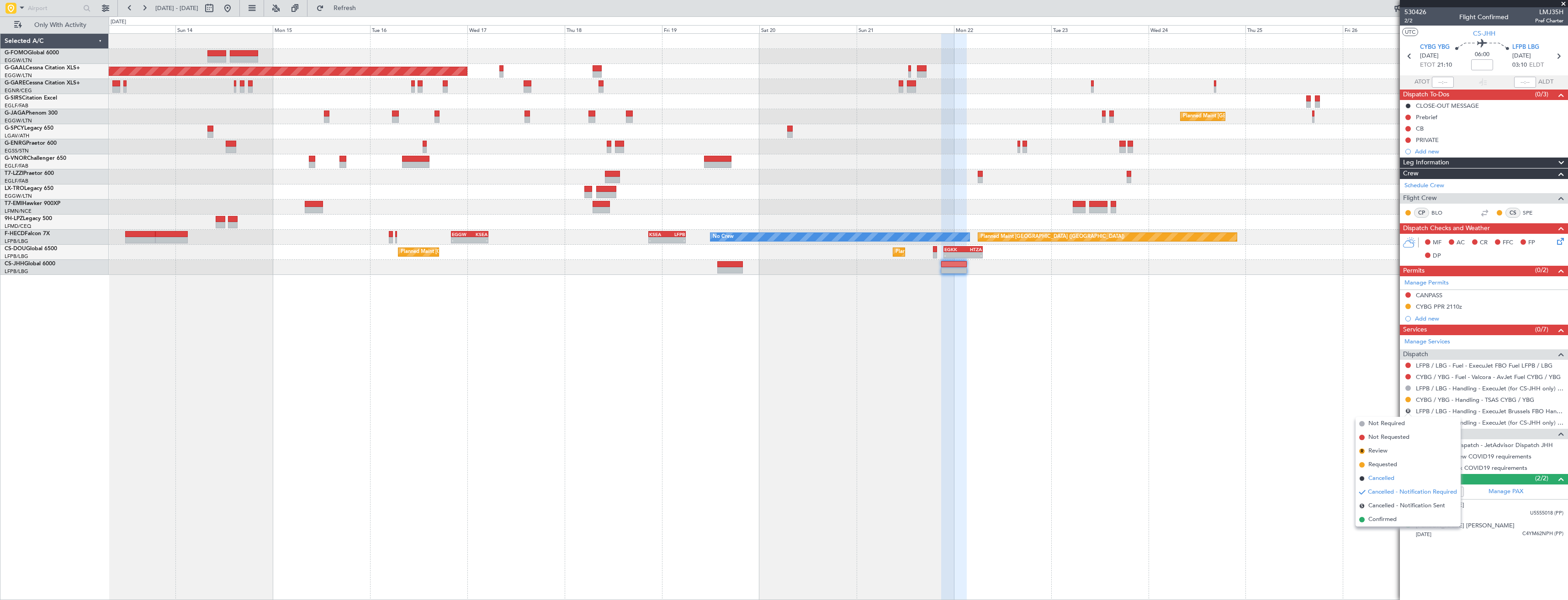
click at [1381, 478] on span "Cancelled" at bounding box center [1381, 479] width 26 height 9
click at [1407, 445] on button at bounding box center [1407, 445] width 5 height 5
click at [1387, 552] on span "Confirmed" at bounding box center [1382, 553] width 28 height 9
click at [1408, 457] on button "R" at bounding box center [1407, 456] width 5 height 5
click at [1374, 468] on span "Not Required" at bounding box center [1386, 469] width 36 height 9
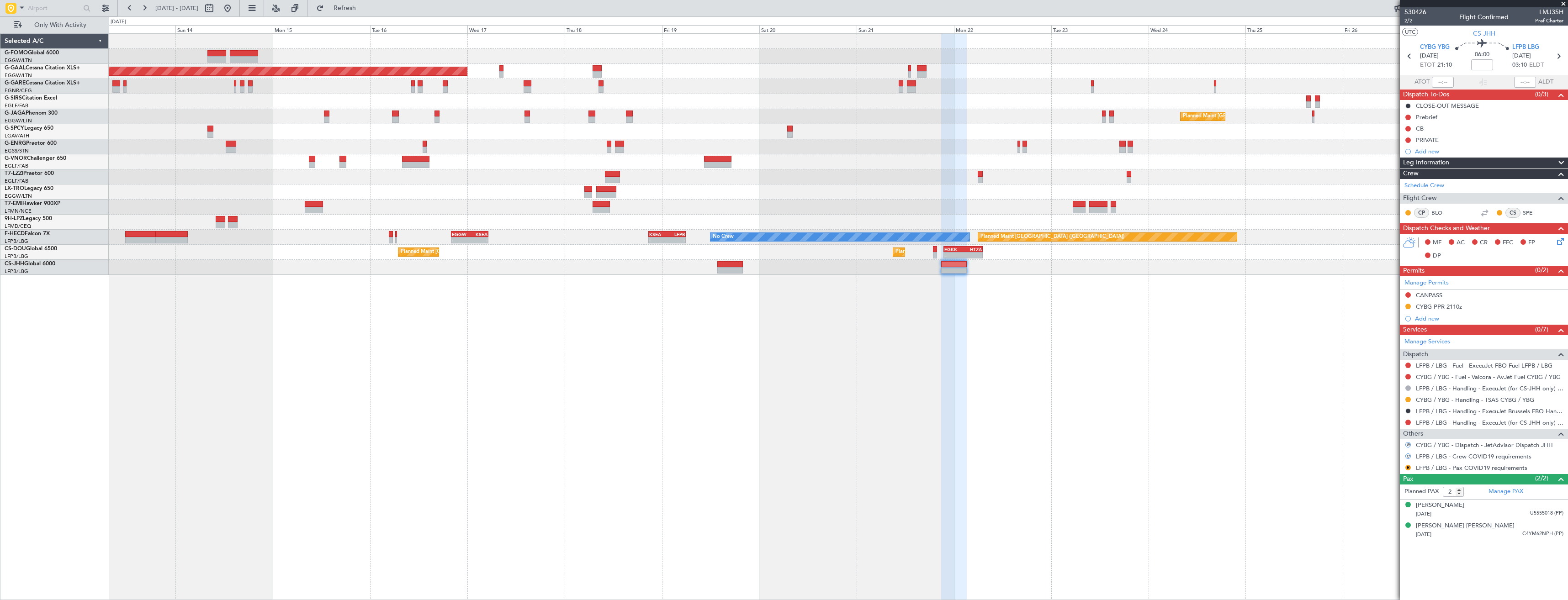
click at [1404, 469] on nimbus-traffic-light "R" at bounding box center [1408, 468] width 7 height 7
click at [1407, 468] on button "R" at bounding box center [1407, 467] width 5 height 5
click at [1388, 482] on span "Not Required" at bounding box center [1386, 480] width 36 height 9
click at [1430, 419] on link "LFPB / LBG - Handling - ExecuJet (for CS-JHH only) LFPB / LBG" at bounding box center [1489, 422] width 147 height 7
click at [367, 11] on button "Refresh" at bounding box center [339, 8] width 55 height 15
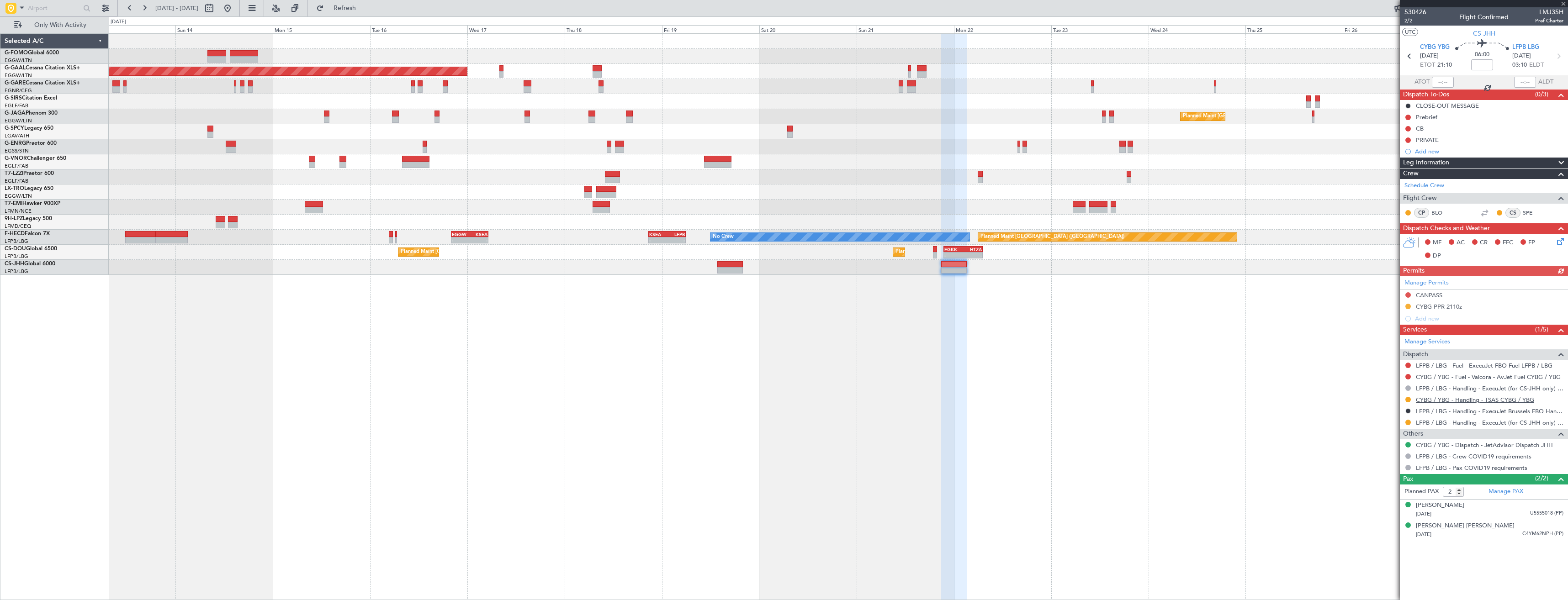
click at [1433, 397] on link "CYBG / YBG - Handling - TSAS CYBG / YBG" at bounding box center [1474, 399] width 118 height 7
click at [364, 5] on span "Refresh" at bounding box center [345, 8] width 39 height 7
click at [1060, 147] on div at bounding box center [838, 146] width 1459 height 15
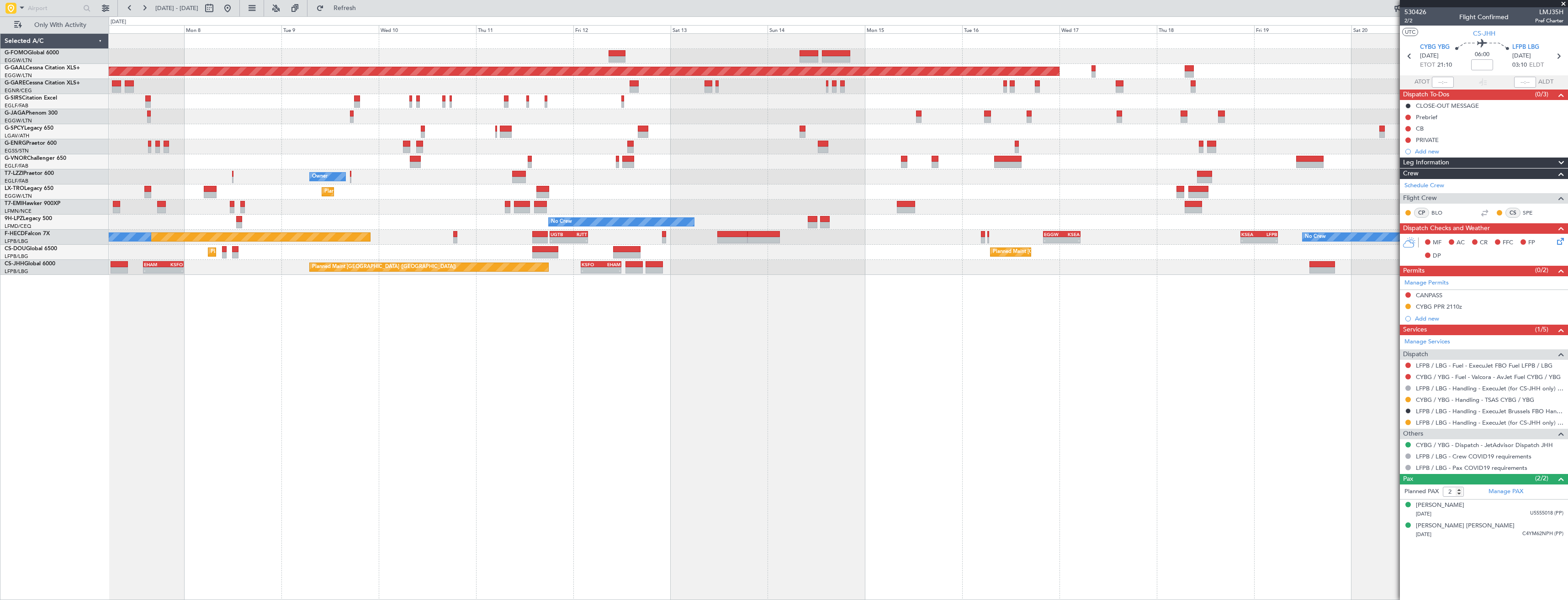
click at [805, 161] on div "Planned Maint [GEOGRAPHIC_DATA] ([GEOGRAPHIC_DATA]) Planned [GEOGRAPHIC_DATA] P…" at bounding box center [838, 154] width 1459 height 241
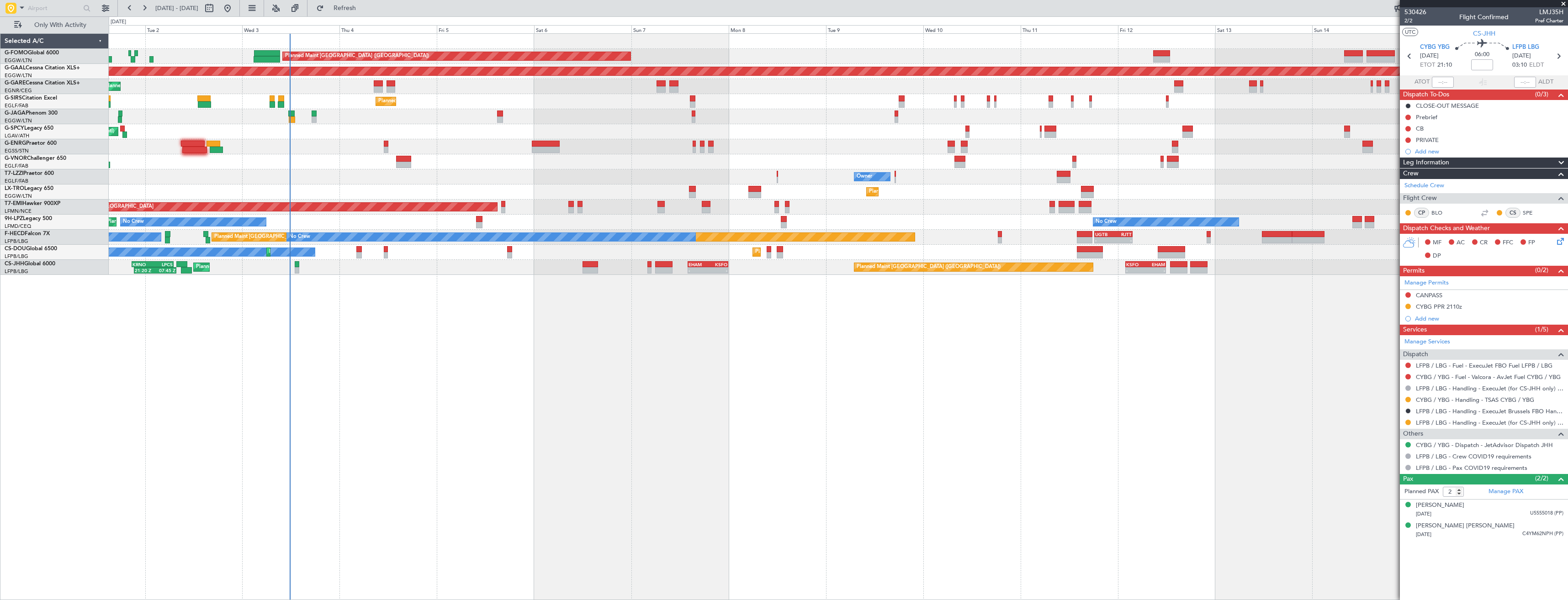
click at [768, 171] on div "Owner" at bounding box center [838, 177] width 1459 height 15
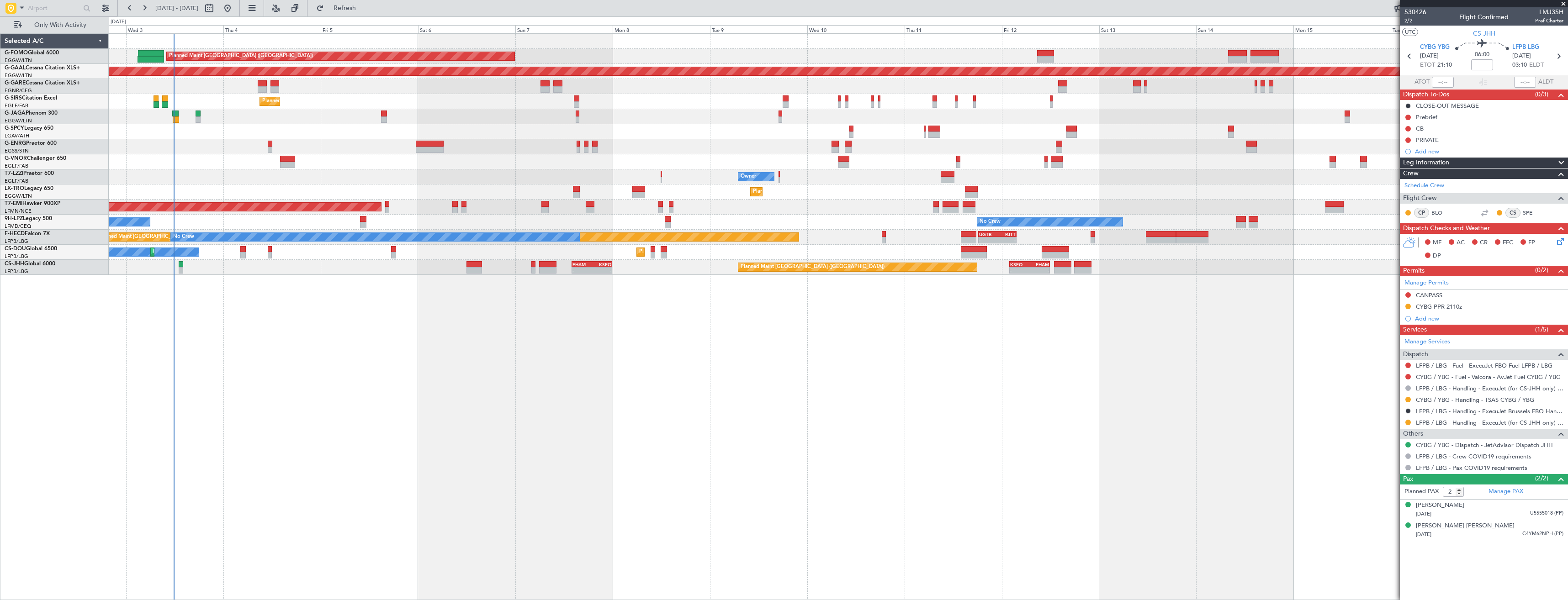
click at [605, 179] on div "Planned Maint [GEOGRAPHIC_DATA] ([GEOGRAPHIC_DATA]) Planned [GEOGRAPHIC_DATA] U…" at bounding box center [838, 154] width 1459 height 241
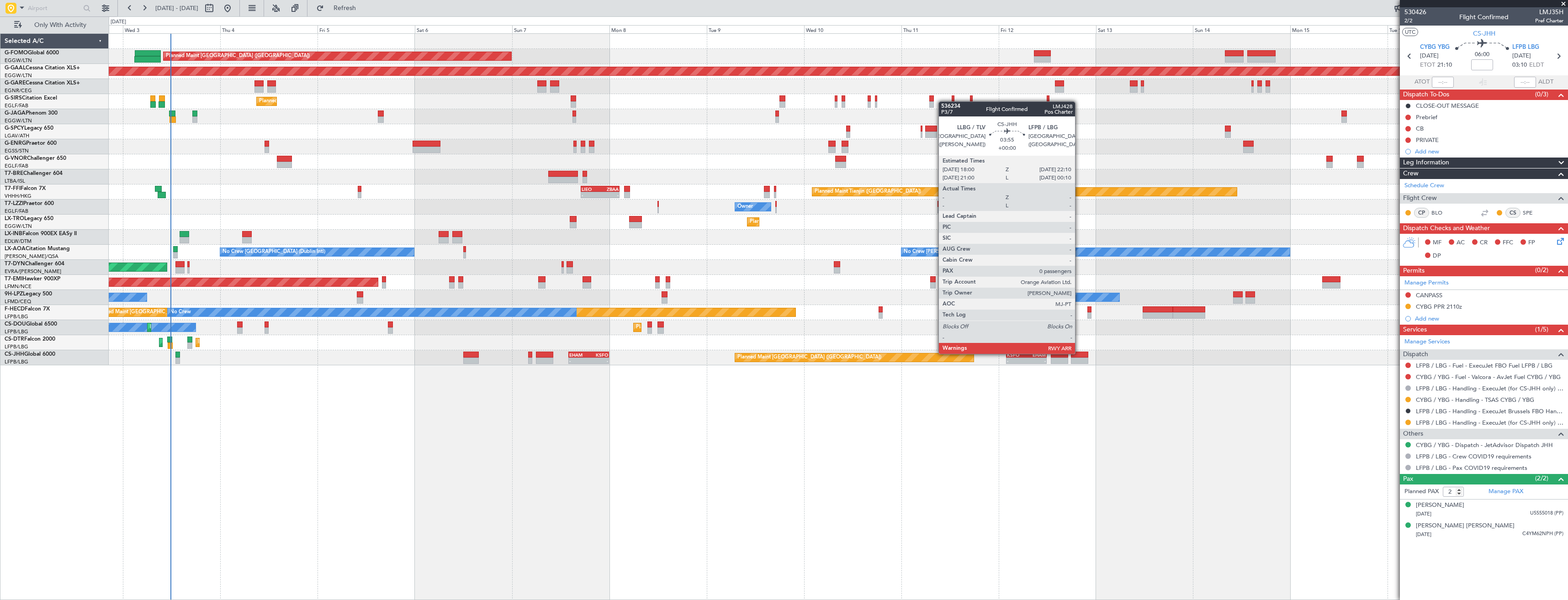
click at [1079, 353] on div at bounding box center [1079, 355] width 17 height 7
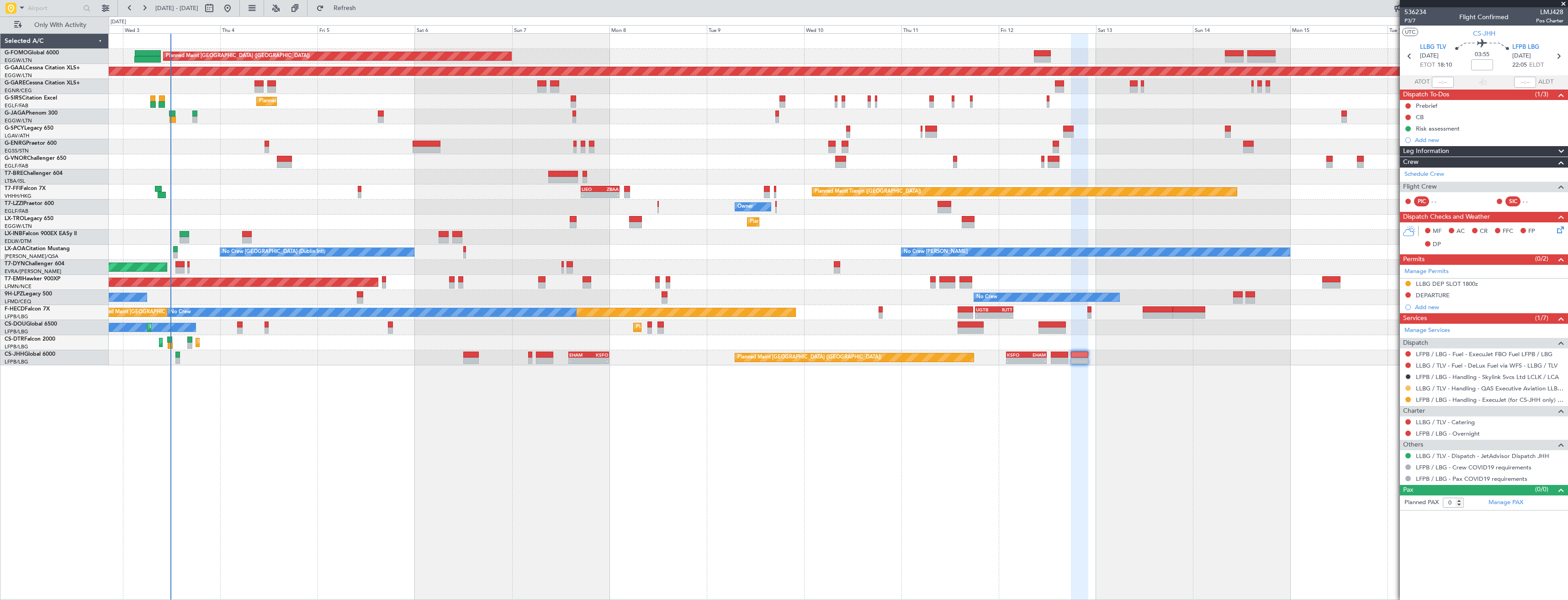
click at [1409, 387] on button at bounding box center [1407, 387] width 5 height 5
click at [1406, 387] on button at bounding box center [1407, 387] width 5 height 5
click at [1407, 399] on button at bounding box center [1407, 399] width 5 height 5
click at [1393, 503] on li "Confirmed" at bounding box center [1408, 508] width 106 height 13
click at [1558, 54] on icon at bounding box center [1558, 57] width 12 height 12
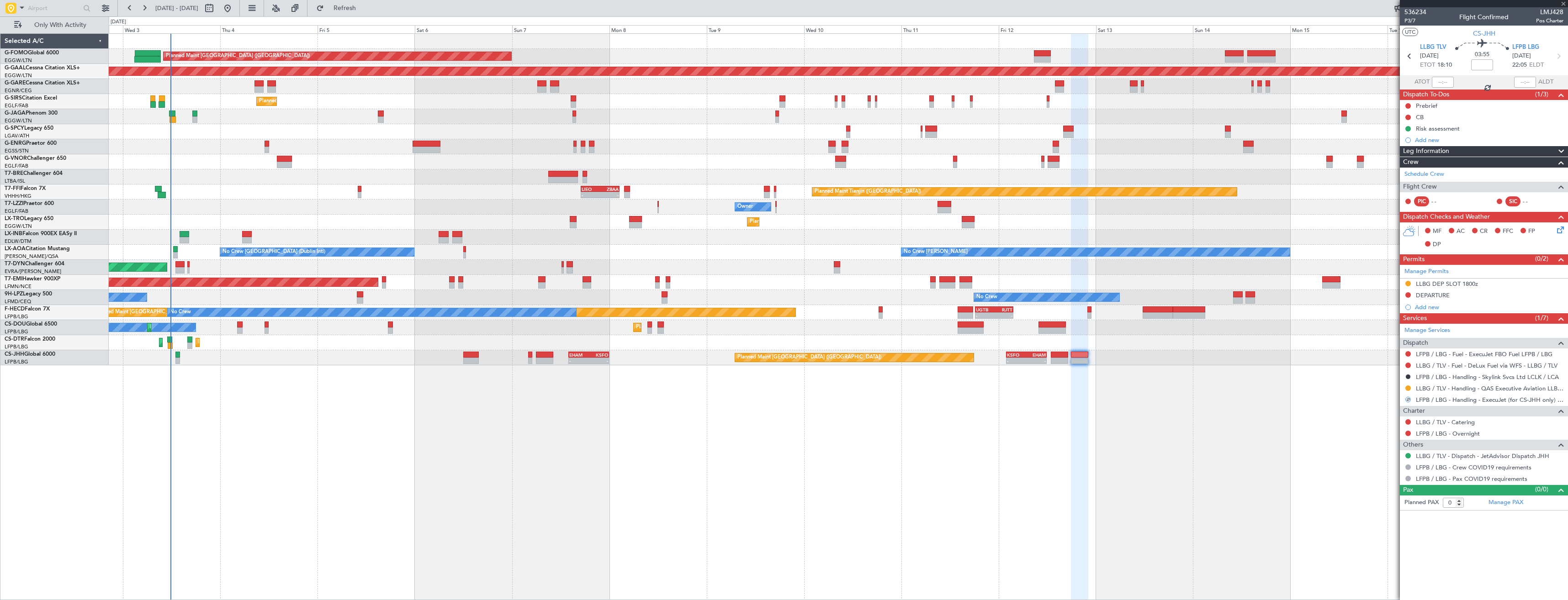
type input "2"
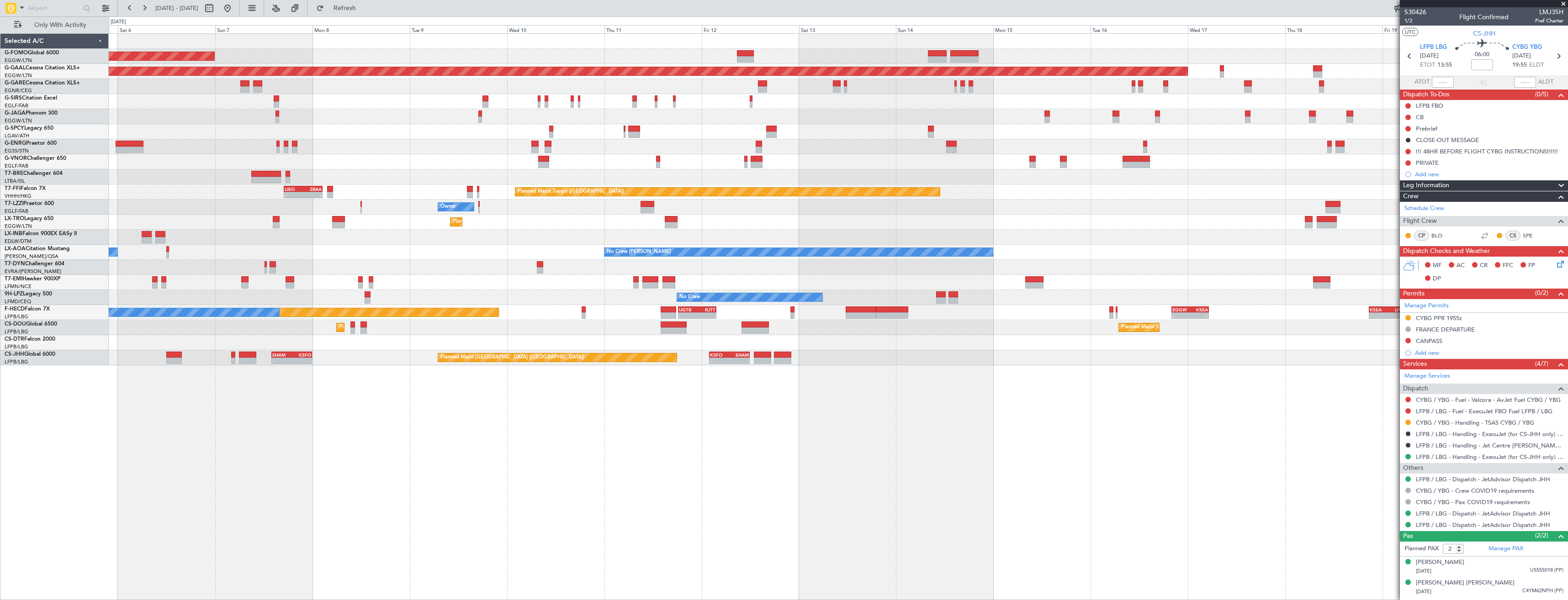
click at [864, 378] on div "Planned Maint London (Luton) Planned Maint Dusseldorf Planned Maint London (Far…" at bounding box center [838, 317] width 1459 height 567
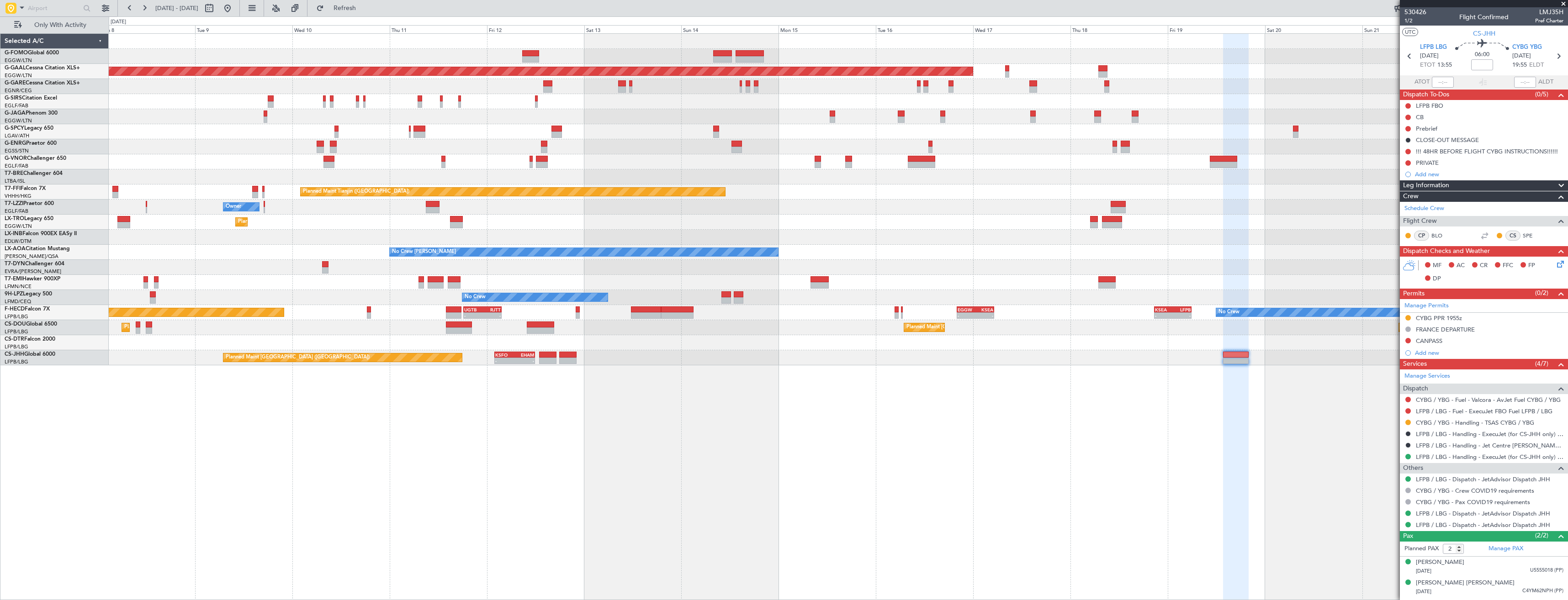
click at [835, 384] on div "Planned Maint London (Luton) Planned Maint Dusseldorf Planned Maint London (Far…" at bounding box center [838, 317] width 1459 height 567
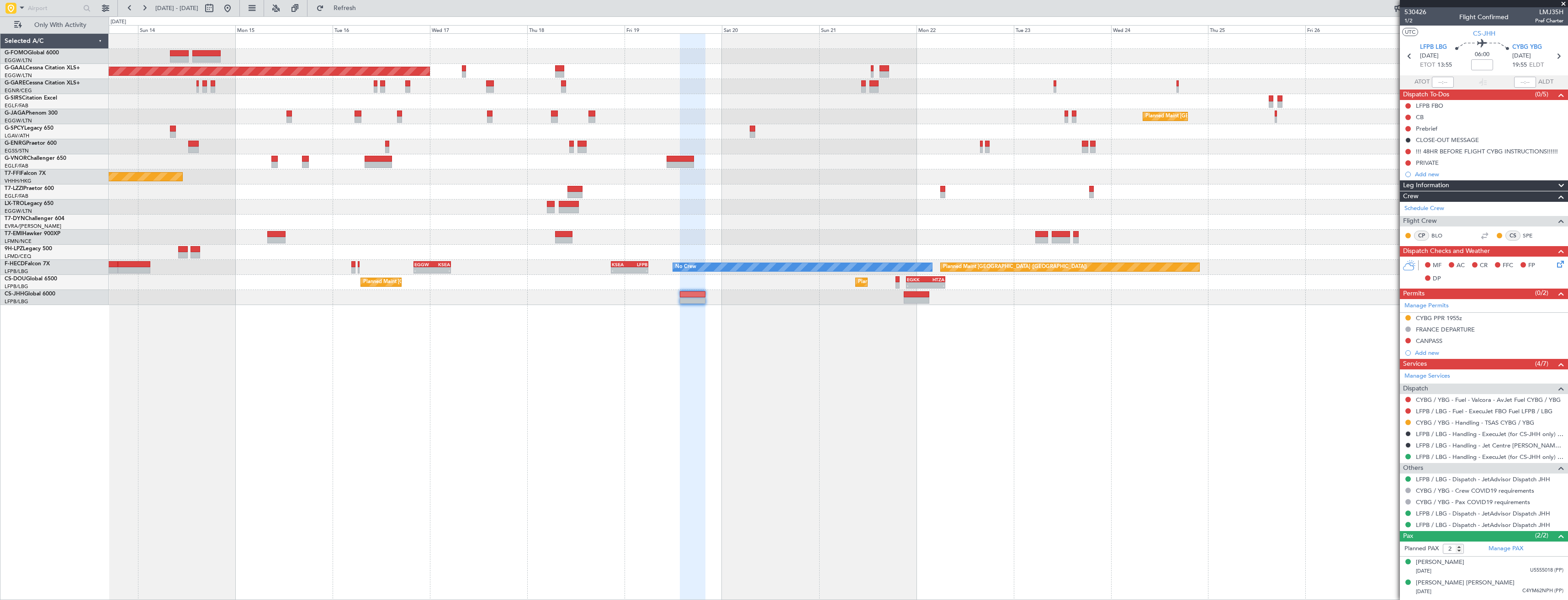
click at [699, 382] on div "Planned Maint Dusseldorf Planned Maint London (Luton) Planned Maint Tianjin (Bi…" at bounding box center [838, 317] width 1459 height 567
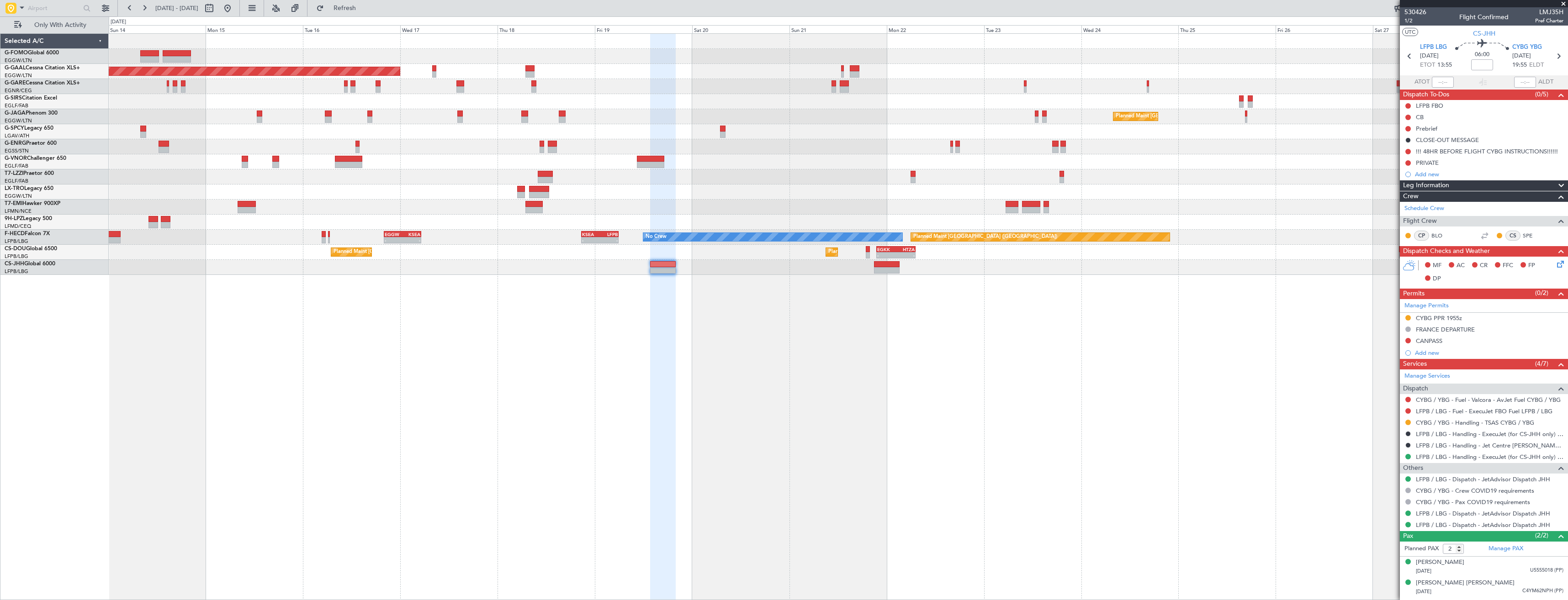
click at [878, 295] on div "Planned Maint Dusseldorf Planned Maint London (Luton) No Crew - - EGGW 20:00 Z …" at bounding box center [838, 317] width 1459 height 567
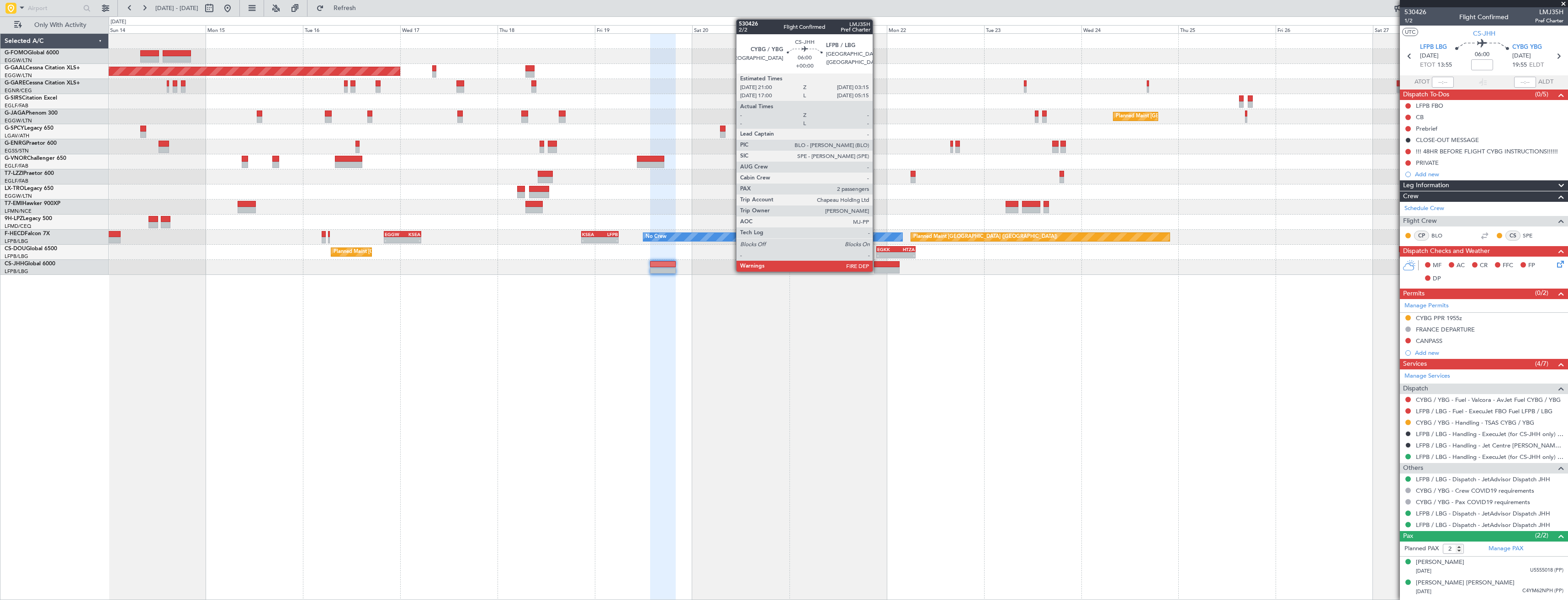
click at [877, 264] on div at bounding box center [887, 264] width 25 height 7
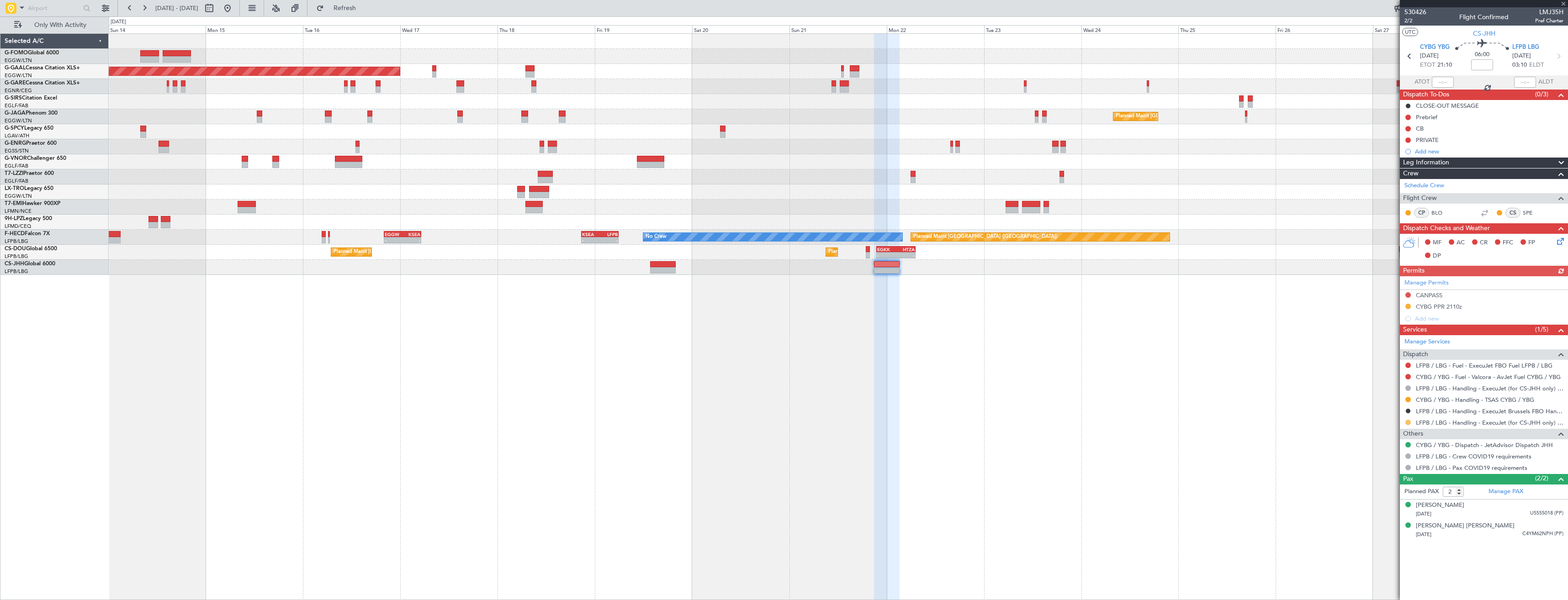
click at [1408, 423] on button at bounding box center [1407, 422] width 5 height 5
click at [1376, 534] on span "Confirmed" at bounding box center [1382, 531] width 28 height 9
click at [769, 315] on div "Planned Maint Dusseldorf Planned Maint London (Luton) No Crew Planned Maint Par…" at bounding box center [838, 317] width 1459 height 567
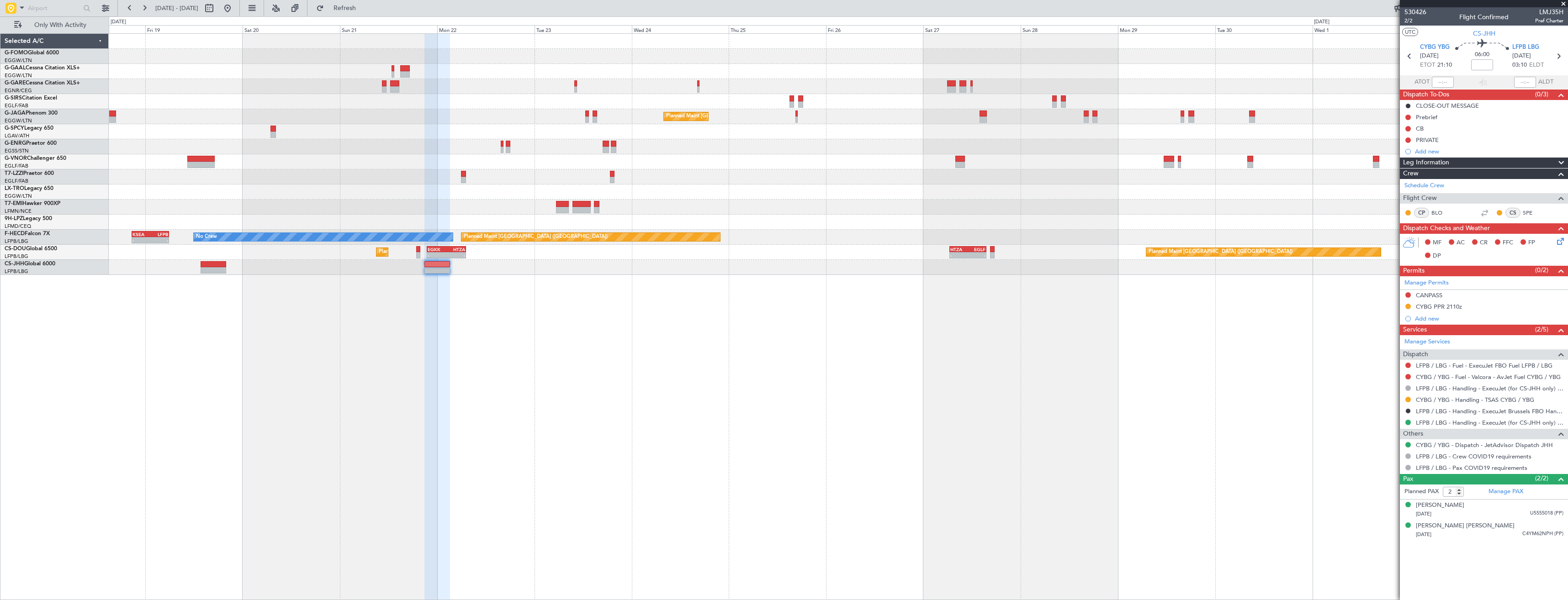
click at [993, 300] on div "Planned Maint Dusseldorf Planned Maint London (Luton) Planned Maint Paris (Le B…" at bounding box center [838, 317] width 1459 height 567
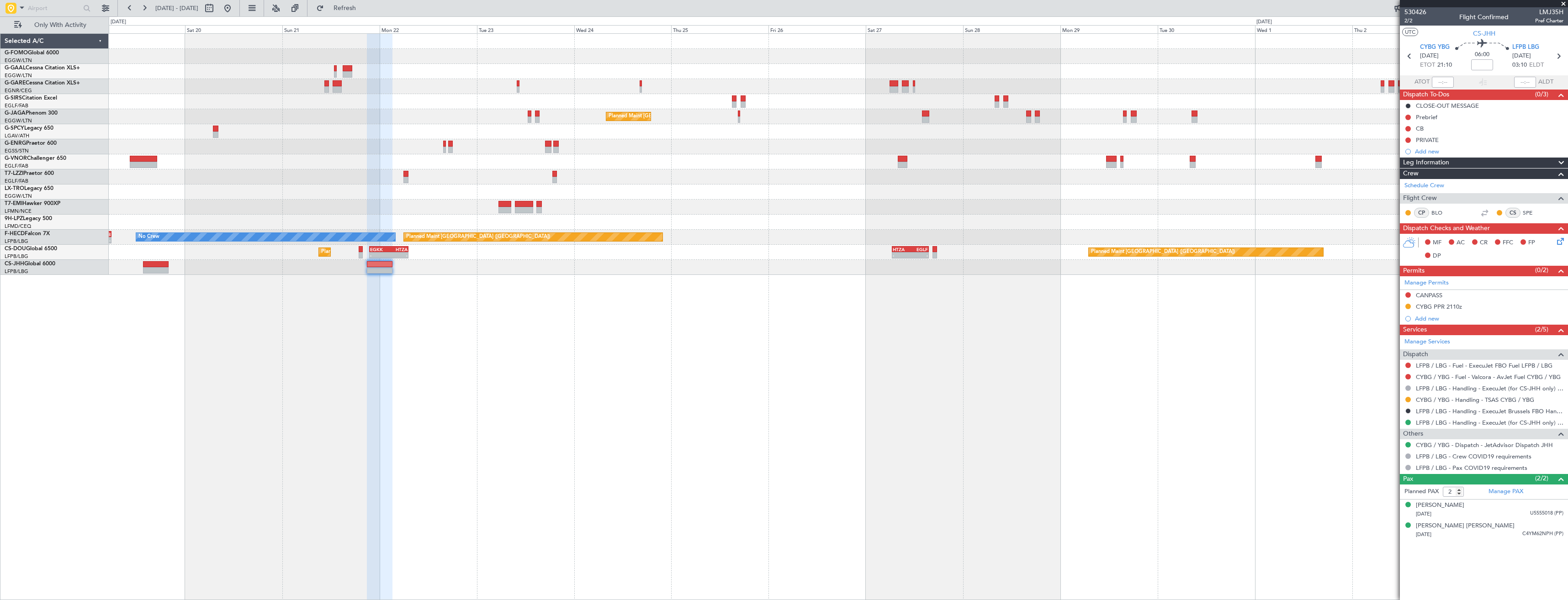
click at [853, 314] on div "Planned Maint Dusseldorf Planned Maint London (Luton) Planned Maint Paris (Le B…" at bounding box center [838, 317] width 1459 height 567
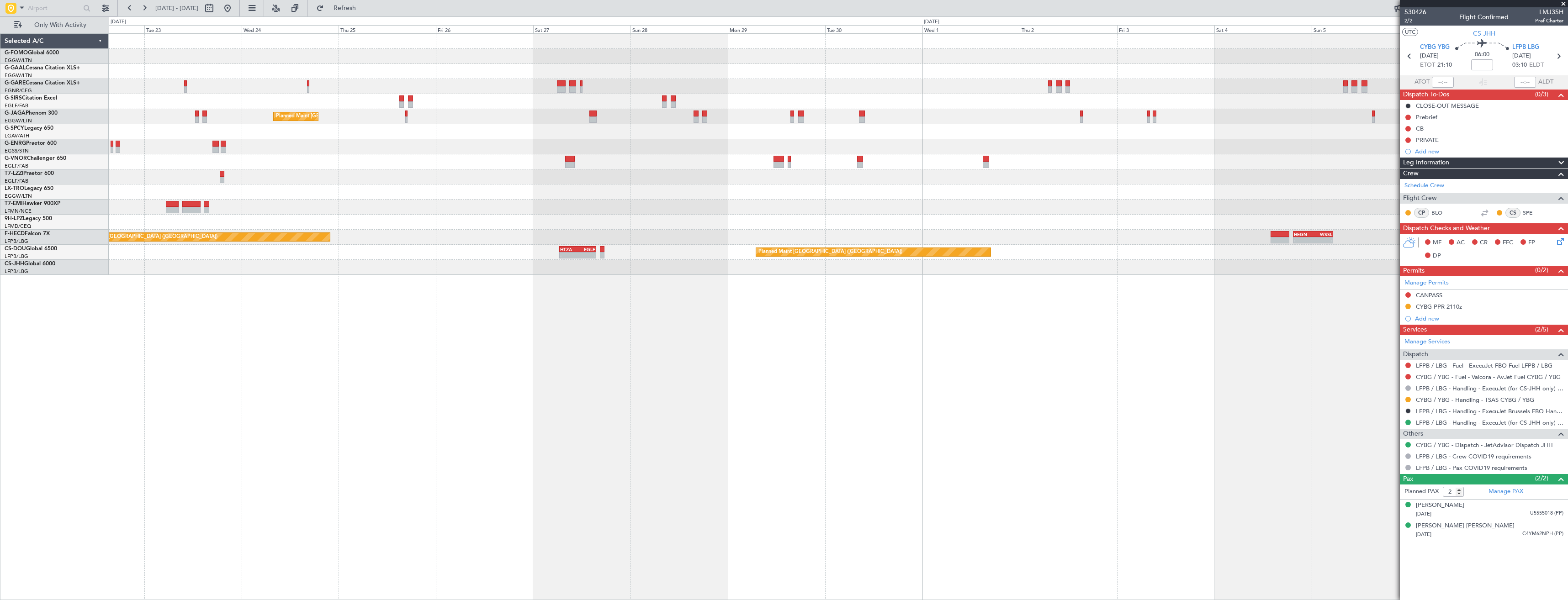
click at [795, 323] on div "Planned Maint London (Luton) Planned Maint Paris (Le Bourget) - - HEGN 19:30 Z …" at bounding box center [838, 317] width 1459 height 567
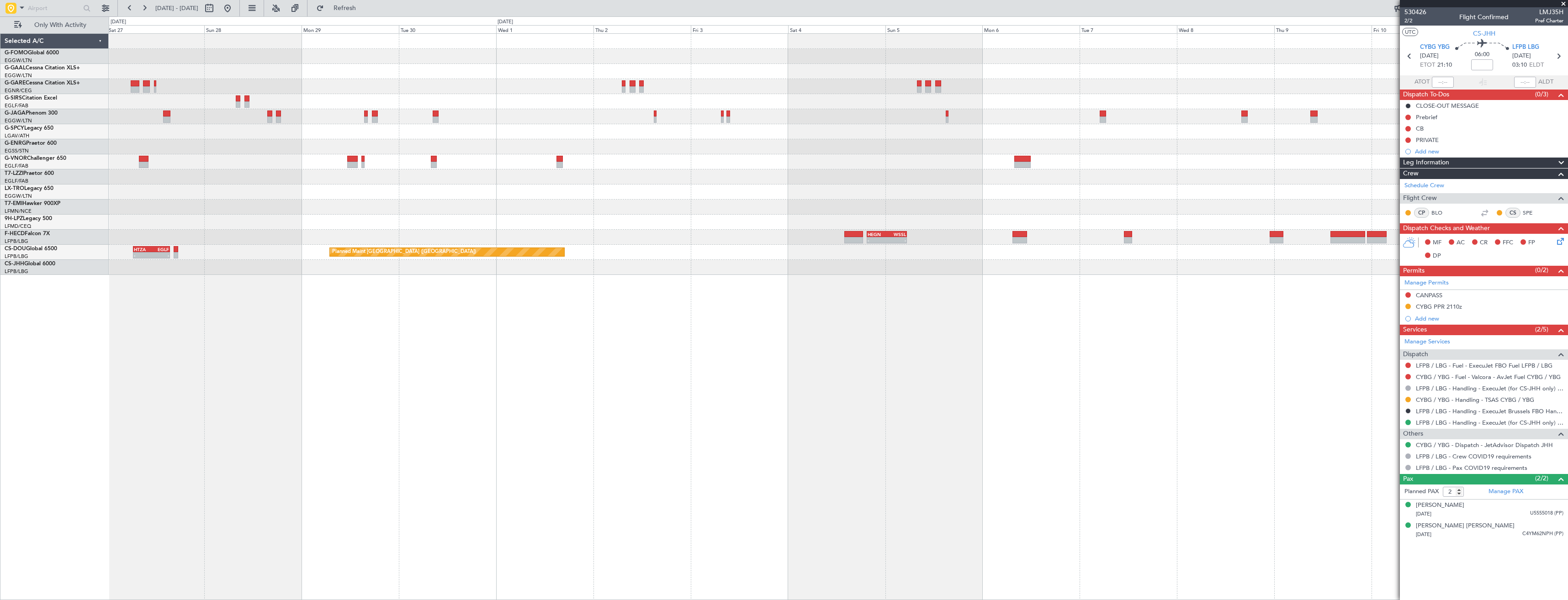
click at [885, 326] on div "Owner London (Luton) Planned Maint London (Luton) - - HEGN 19:30 Z WSSL 05:25 Z…" at bounding box center [838, 317] width 1459 height 567
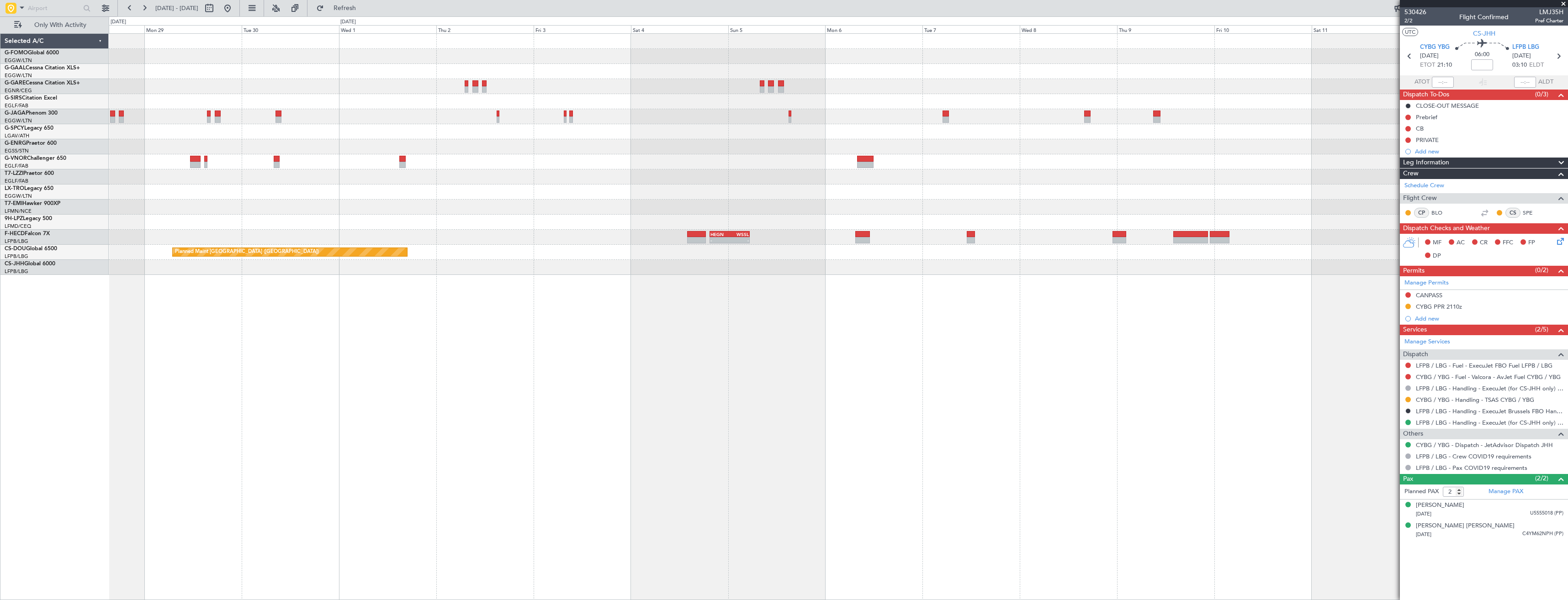
click at [878, 322] on div "Owner London (Luton) - - HEGN 19:30 Z WSSL 05:25 Z Planned Maint Paris (Le Bour…" at bounding box center [838, 317] width 1459 height 567
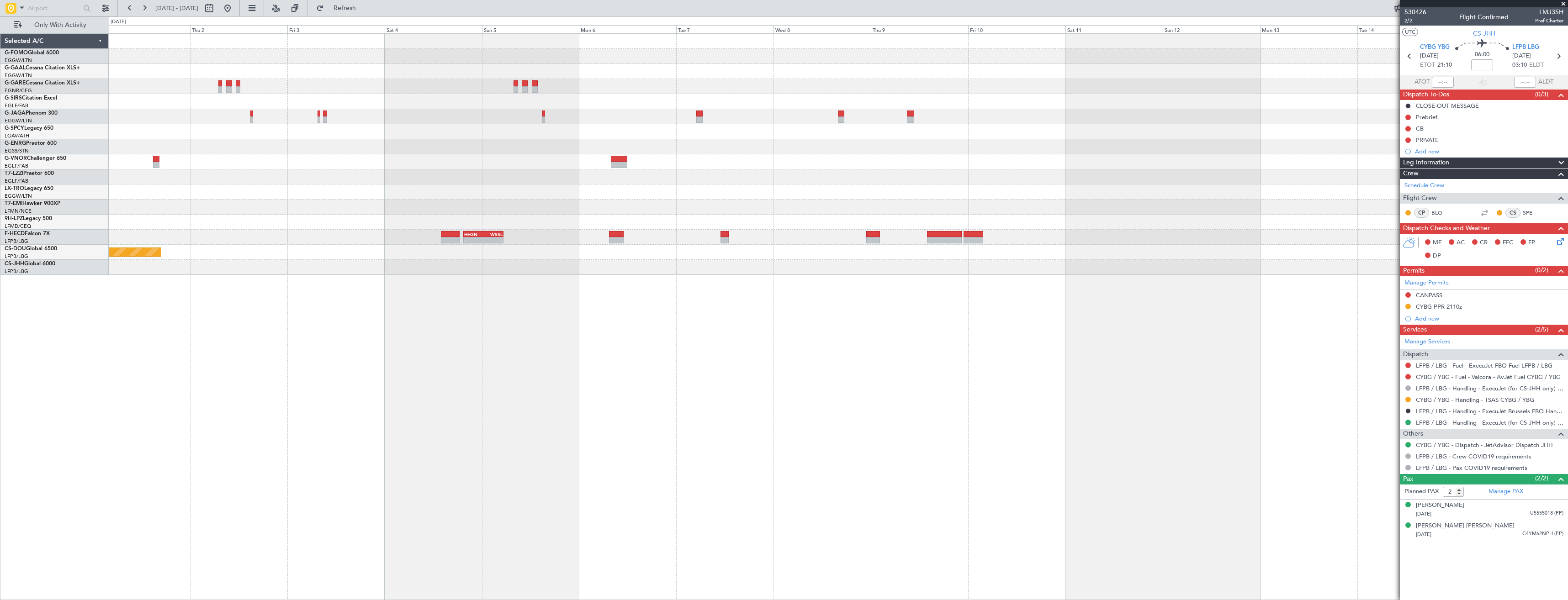
click at [933, 314] on div "Owner London (Luton) - - HEGN 19:30 Z WSSL 05:25 Z Planned Maint Paris (Le Bour…" at bounding box center [838, 317] width 1459 height 567
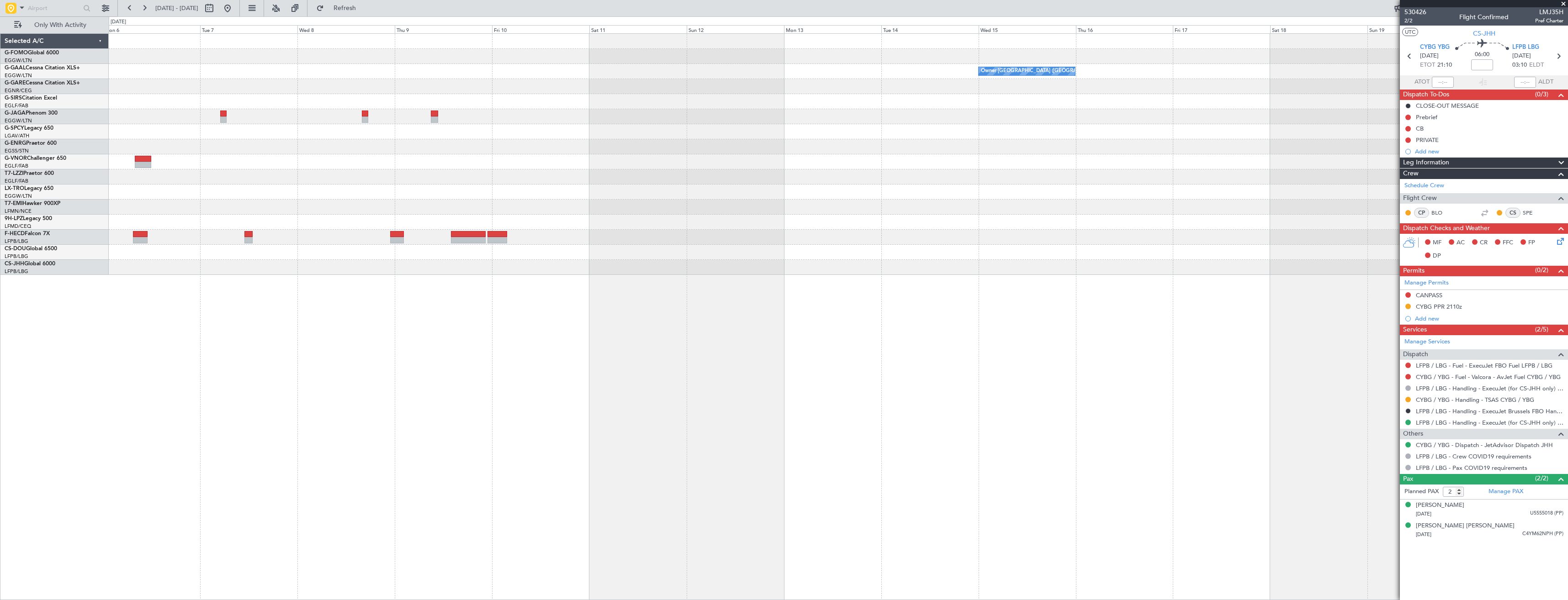
click at [832, 317] on div "Owner London (Luton) A/C Unavailable London (Luton) HEGN 19:30 Z WSSL 05:25 Z -…" at bounding box center [838, 317] width 1459 height 567
click at [903, 307] on div "Owner London (Luton) A/C Unavailable London (Luton) HEGN 19:30 Z WSSL 05:25 Z -…" at bounding box center [838, 317] width 1459 height 567
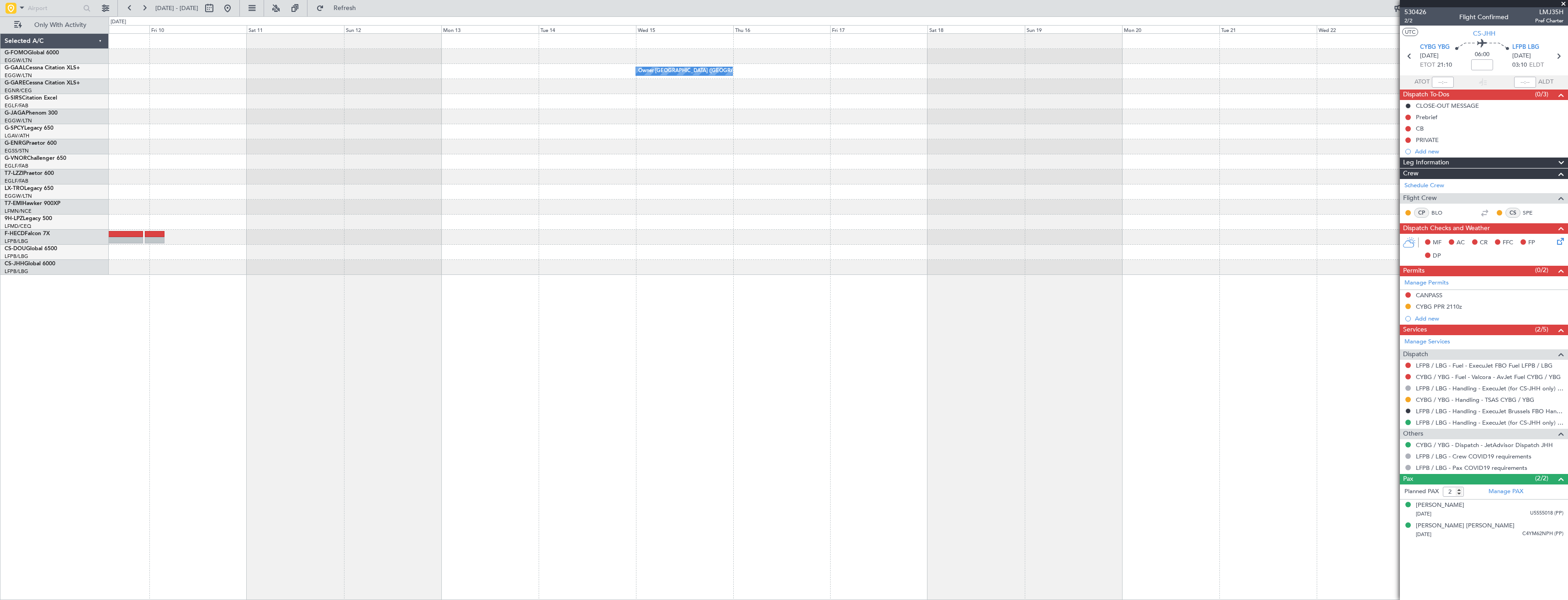
click at [989, 309] on div "Owner London (Luton) A/C Unavailable London (Luton)" at bounding box center [838, 317] width 1459 height 567
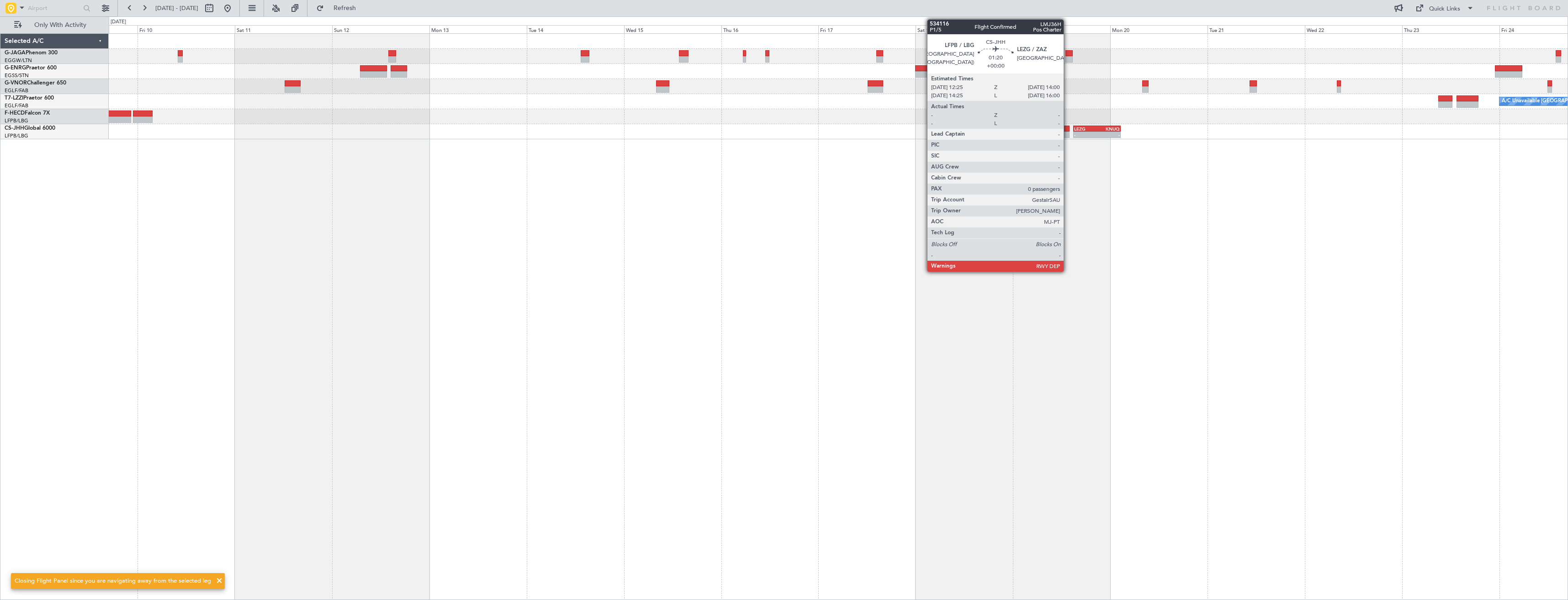
click at [1067, 130] on div at bounding box center [1066, 129] width 7 height 7
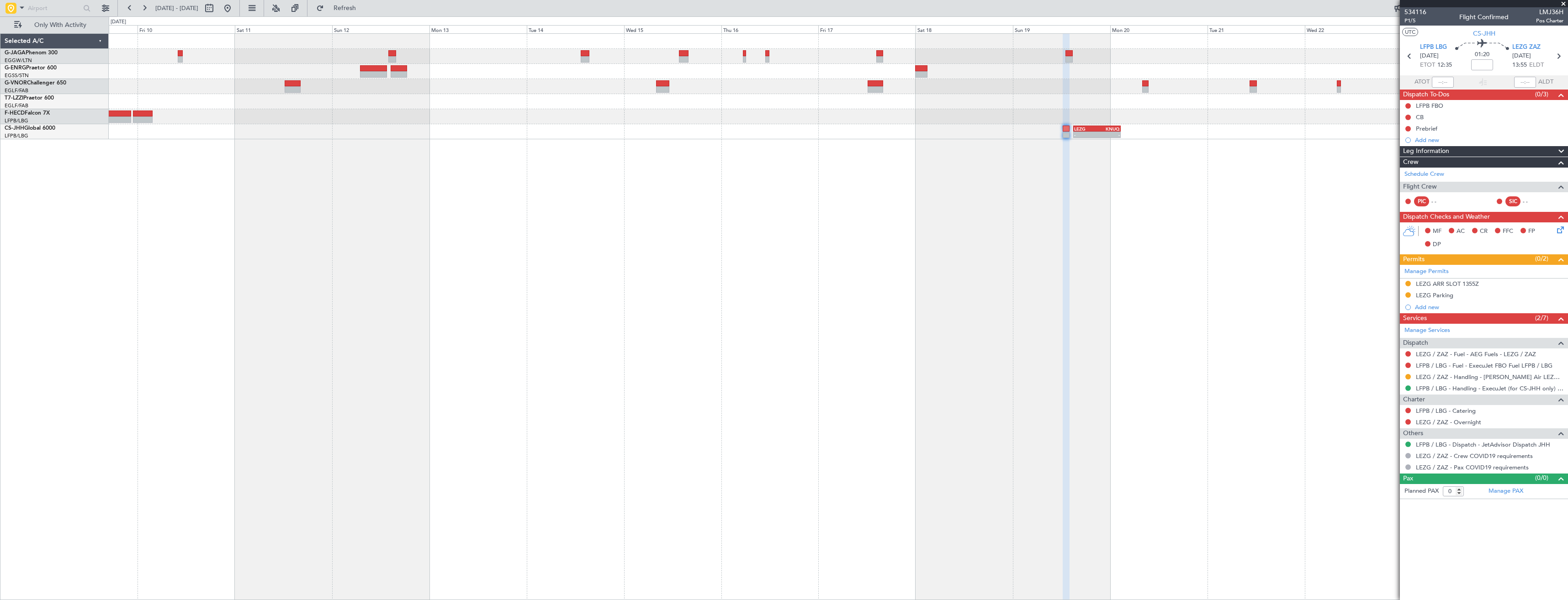
click at [1561, 3] on span at bounding box center [1564, 4] width 9 height 8
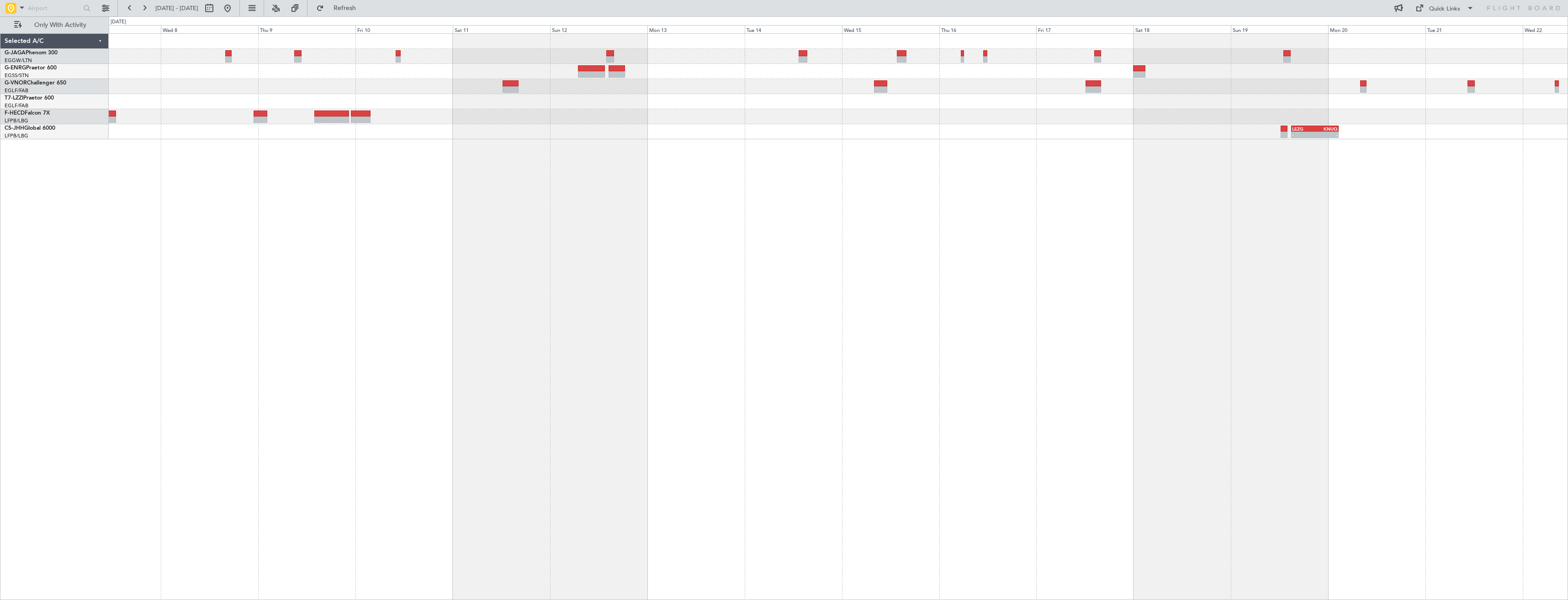
click at [1195, 276] on div "A/C Unavailable London (Luton) HEGN 19:30 Z WSSL 05:25 Z - - - - LEZG 15:00 Z K…" at bounding box center [838, 317] width 1459 height 567
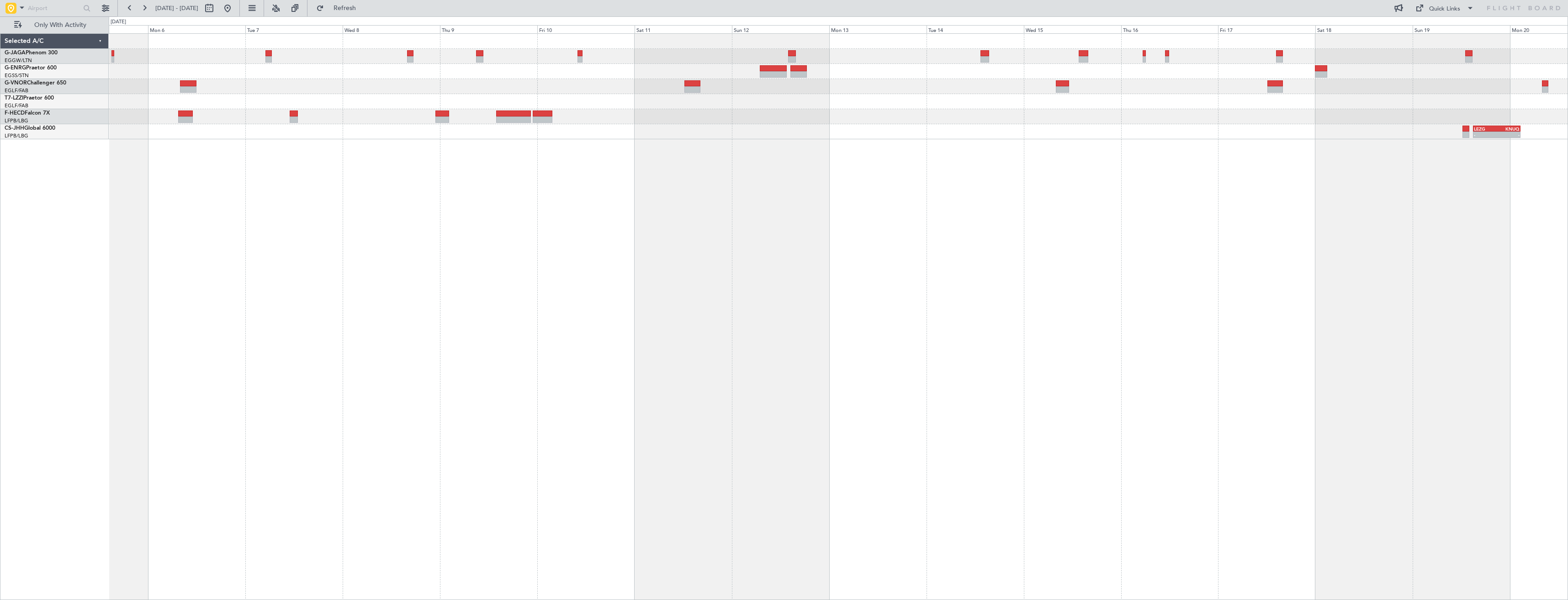
click at [1382, 299] on div "A/C Unavailable London (Luton) HEGN 19:30 Z WSSL 05:25 Z - - - - LEZG 15:00 Z K…" at bounding box center [838, 317] width 1459 height 567
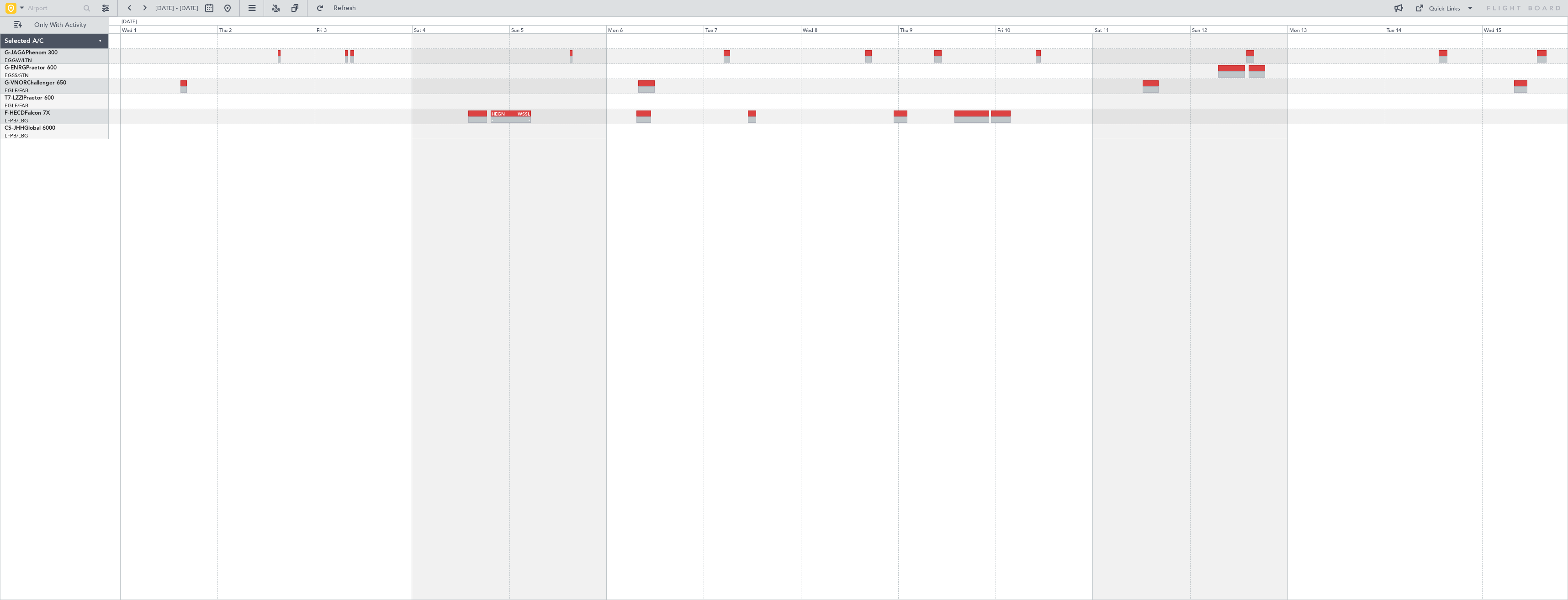
click at [1221, 326] on div "HEGN 19:30 Z WSSL 05:25 Z - - LEZG 15:00 Z KNUQ 02:35 Z - -" at bounding box center [838, 317] width 1459 height 567
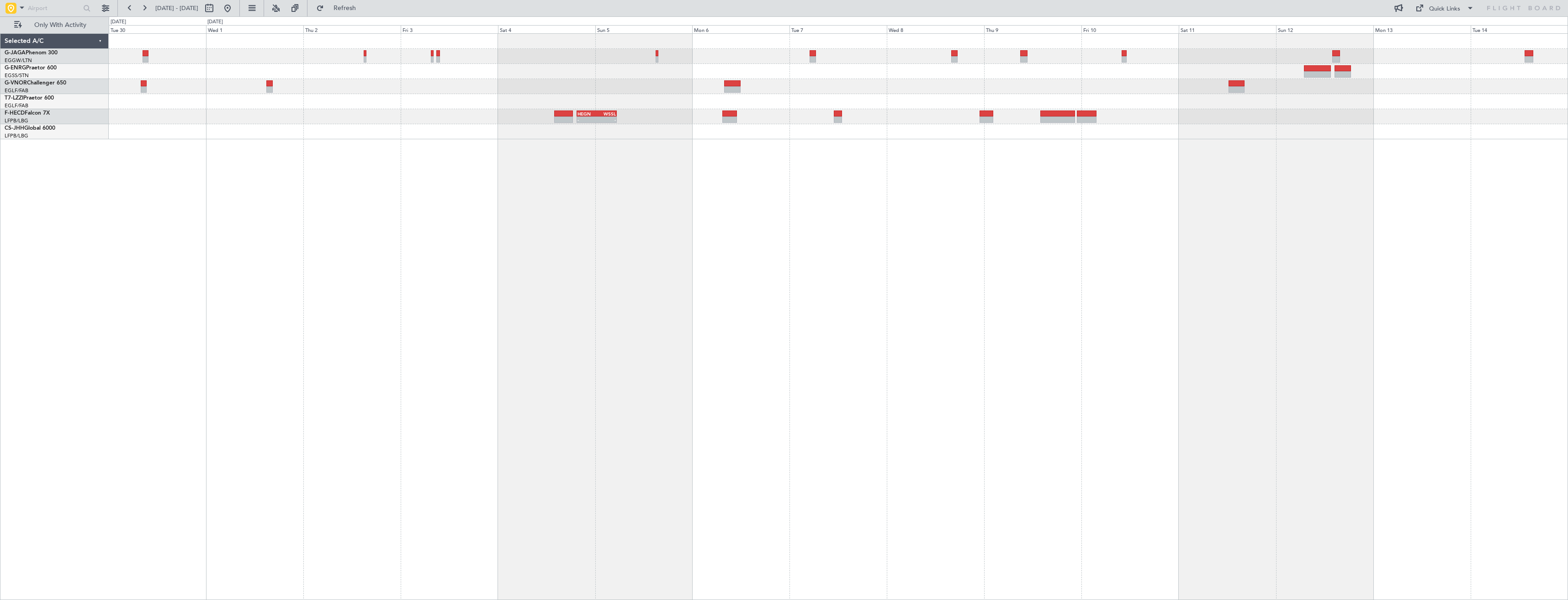
click at [1046, 336] on div "HEGN 19:30 Z WSSL 05:25 Z - -" at bounding box center [838, 317] width 1459 height 567
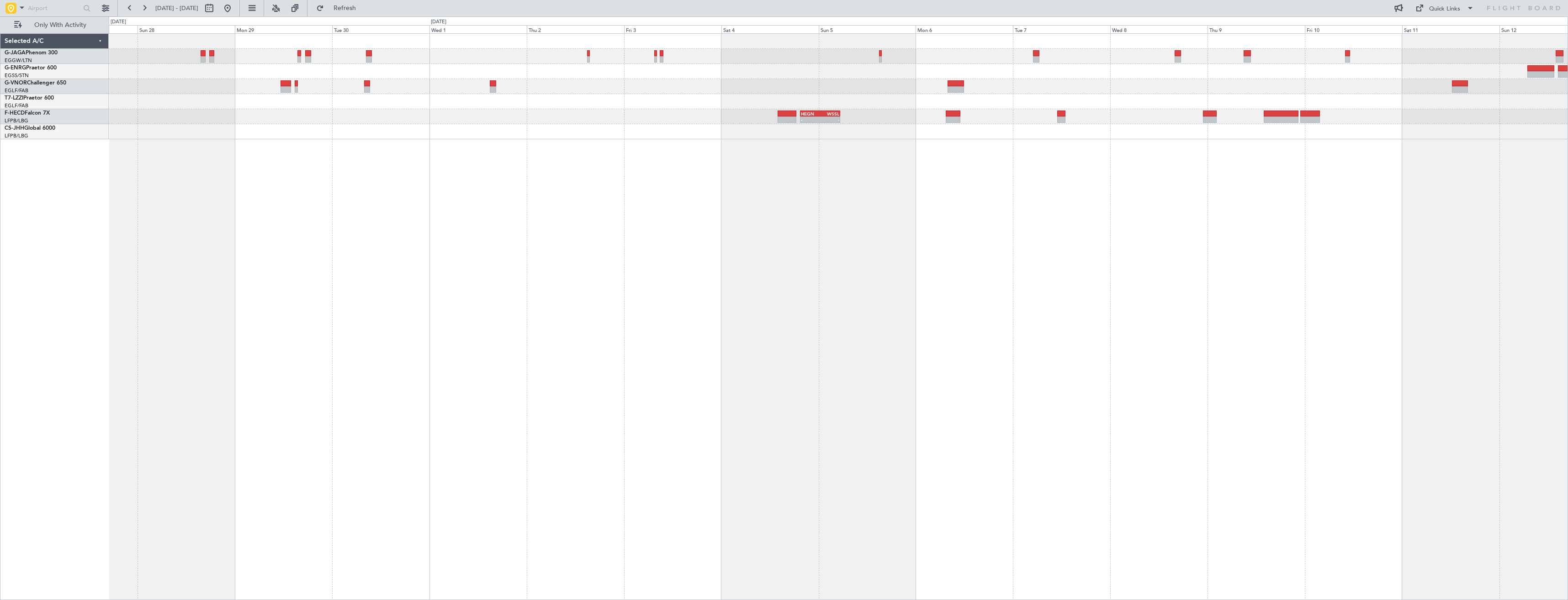
click at [1270, 326] on div "HEGN 19:30 Z WSSL 05:25 Z - -" at bounding box center [838, 317] width 1459 height 567
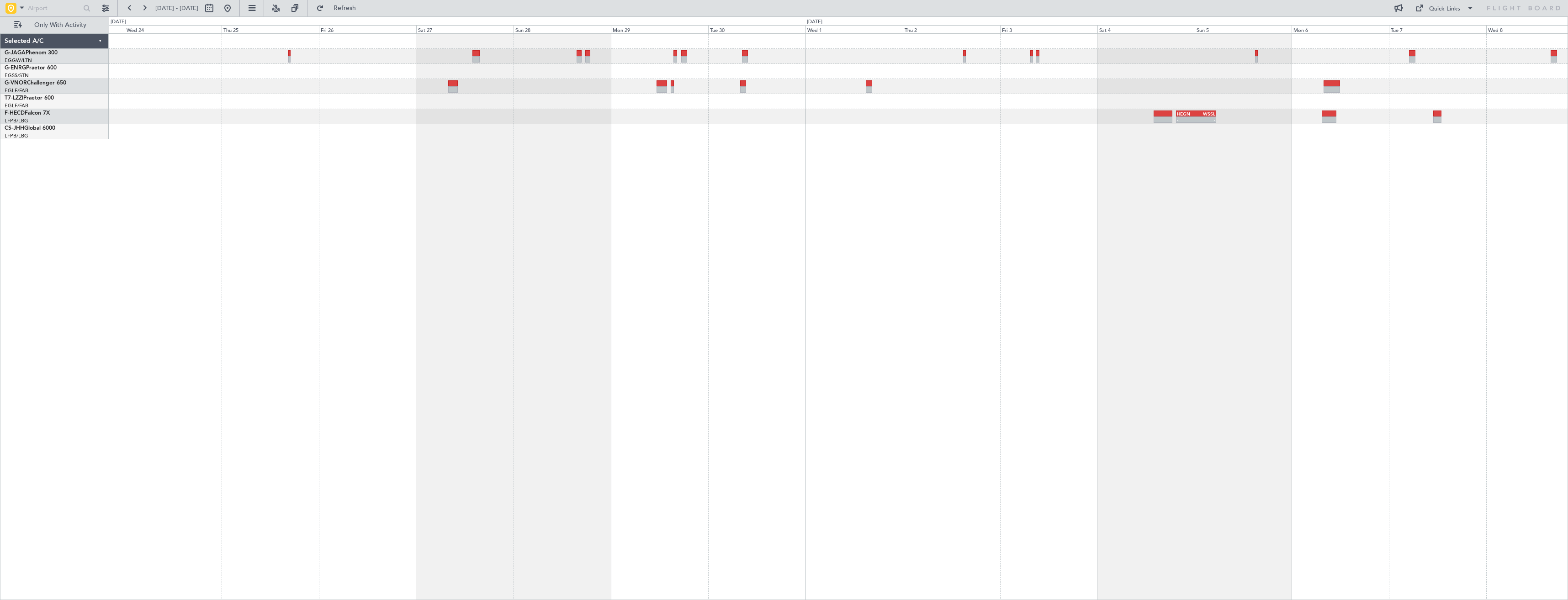
click at [1327, 323] on div "HEGN 19:30 Z WSSL 05:25 Z - - No Crew" at bounding box center [838, 317] width 1459 height 567
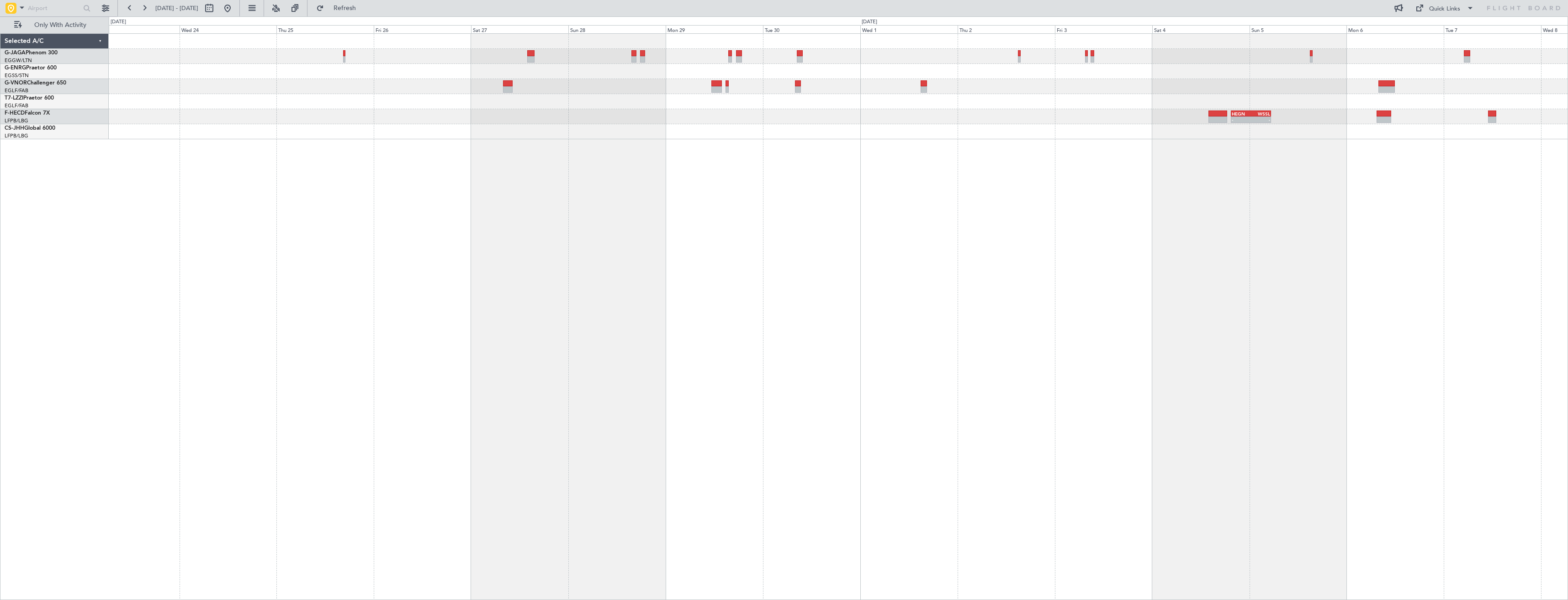
click at [1381, 288] on div "HEGN 19:30 Z WSSL 05:25 Z - - No Crew" at bounding box center [838, 317] width 1459 height 567
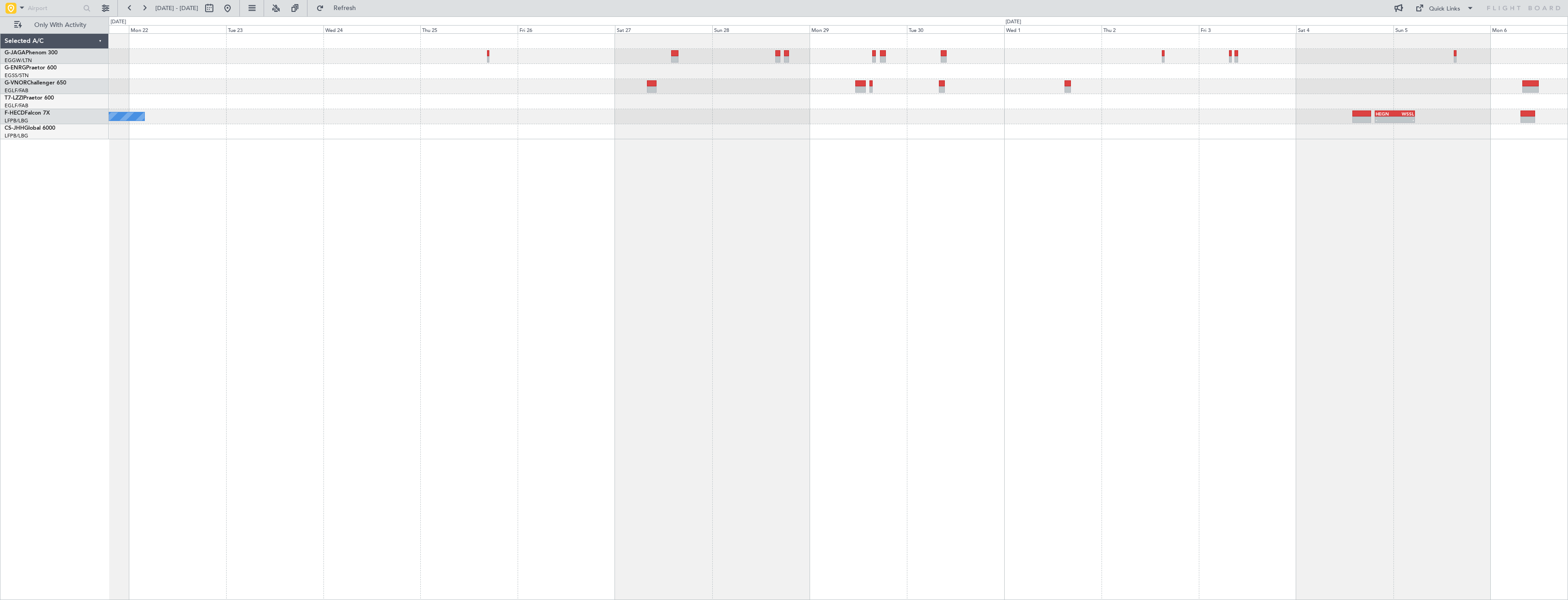
click at [1087, 274] on div "HEGN 19:30 Z WSSL 05:25 Z - - No Crew" at bounding box center [838, 317] width 1459 height 567
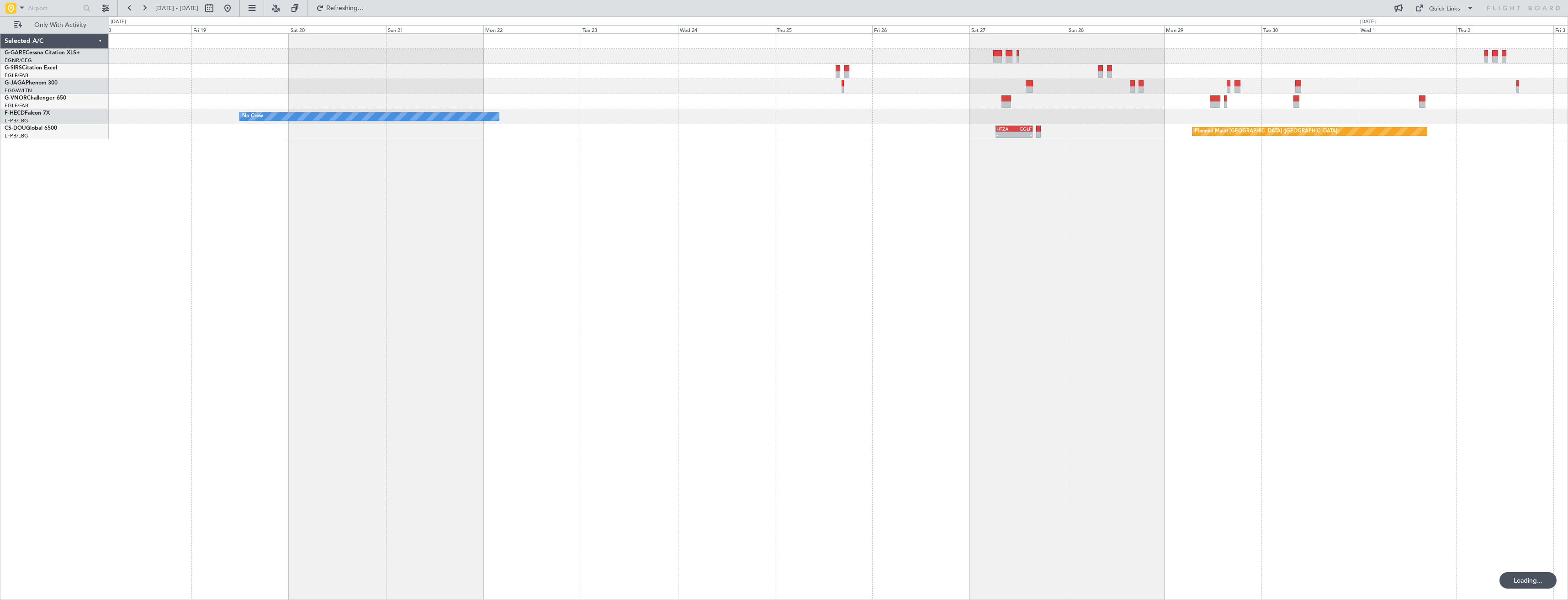
click at [935, 256] on div "No Crew HEGN 19:30 Z WSSL 05:25 Z - - Planned Maint Paris (Le Bourget) - - HTZA…" at bounding box center [838, 317] width 1459 height 567
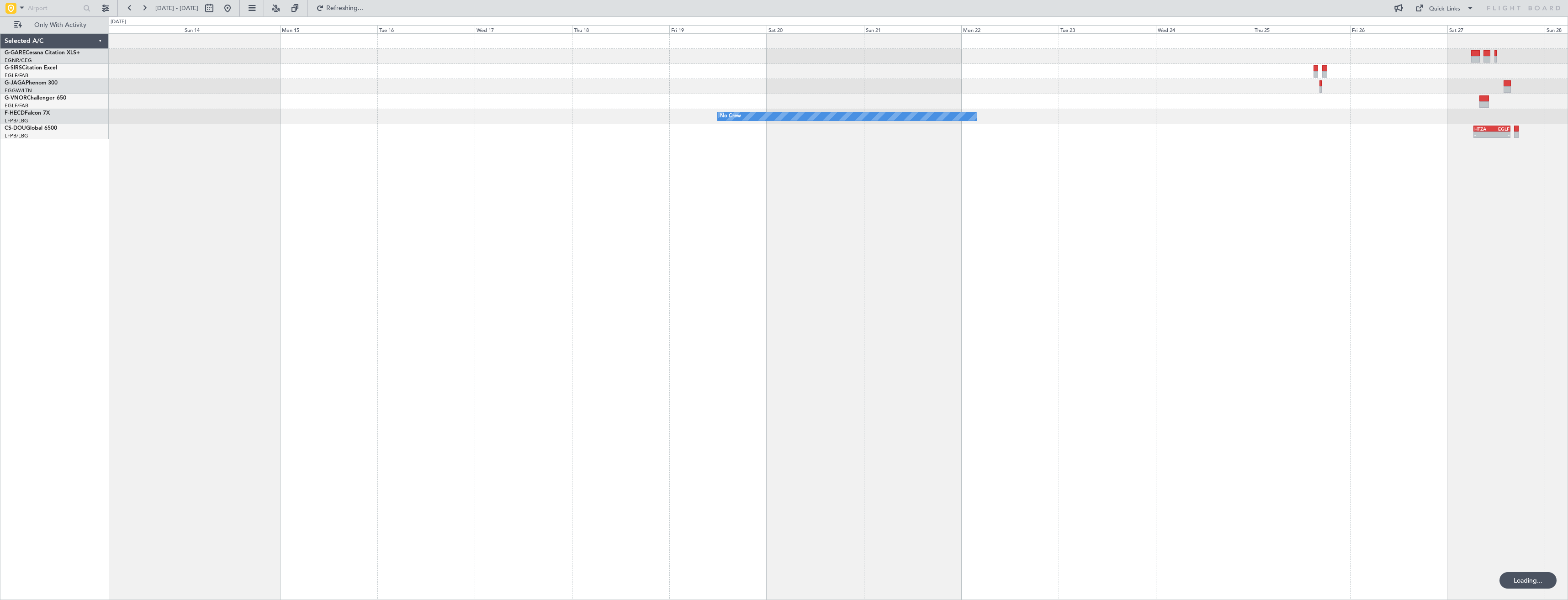
click at [871, 256] on div "No Crew Planned Maint Paris (Le Bourget) - - HTZA 06:30 Z EGLF 15:35 Z Planned …" at bounding box center [838, 317] width 1459 height 567
click at [794, 258] on div "No Crew Planned Maint Paris (Le Bourget) - - HTZA 06:30 Z EGLF 15:35 Z Planned …" at bounding box center [838, 317] width 1459 height 567
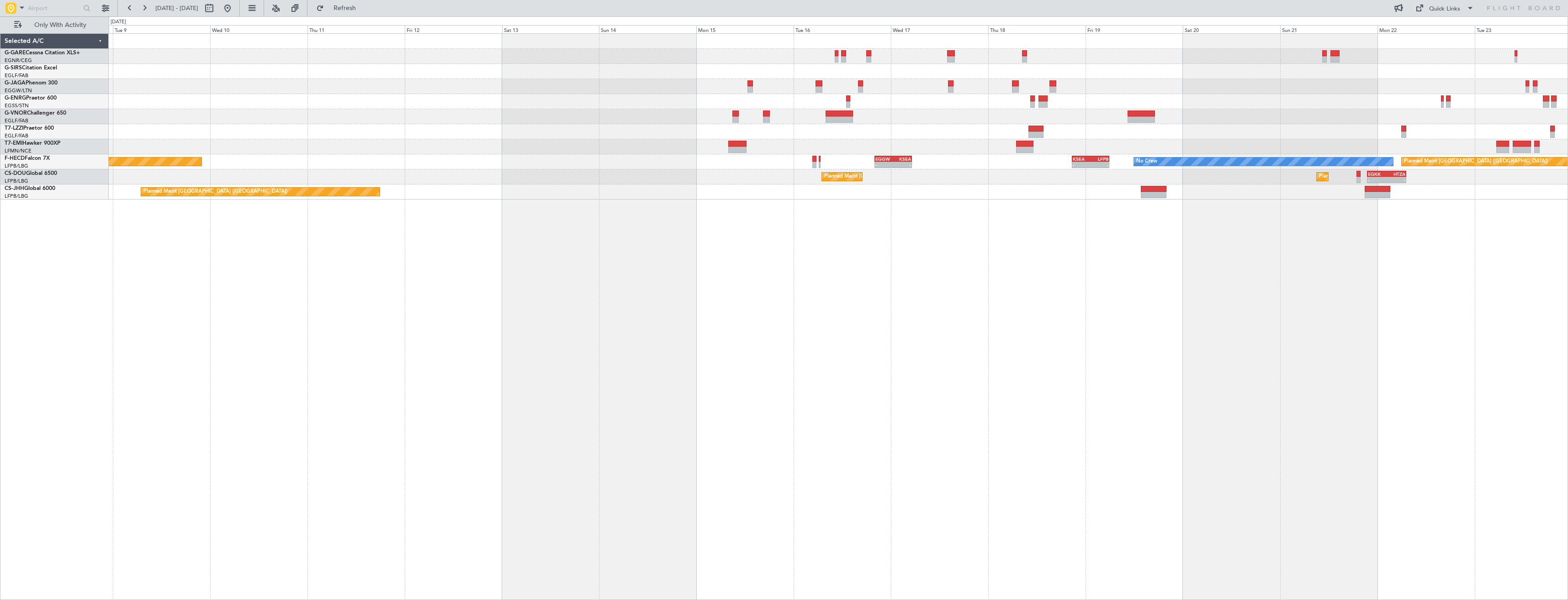
click at [700, 269] on div "Planned Maint London (Luton) Planned Maint Zurich No Crew Planned Maint Paris (…" at bounding box center [838, 317] width 1459 height 567
click at [703, 273] on div "Planned Maint London (Luton) Planned Maint Zurich No Crew Planned Maint Paris (…" at bounding box center [838, 317] width 1459 height 567
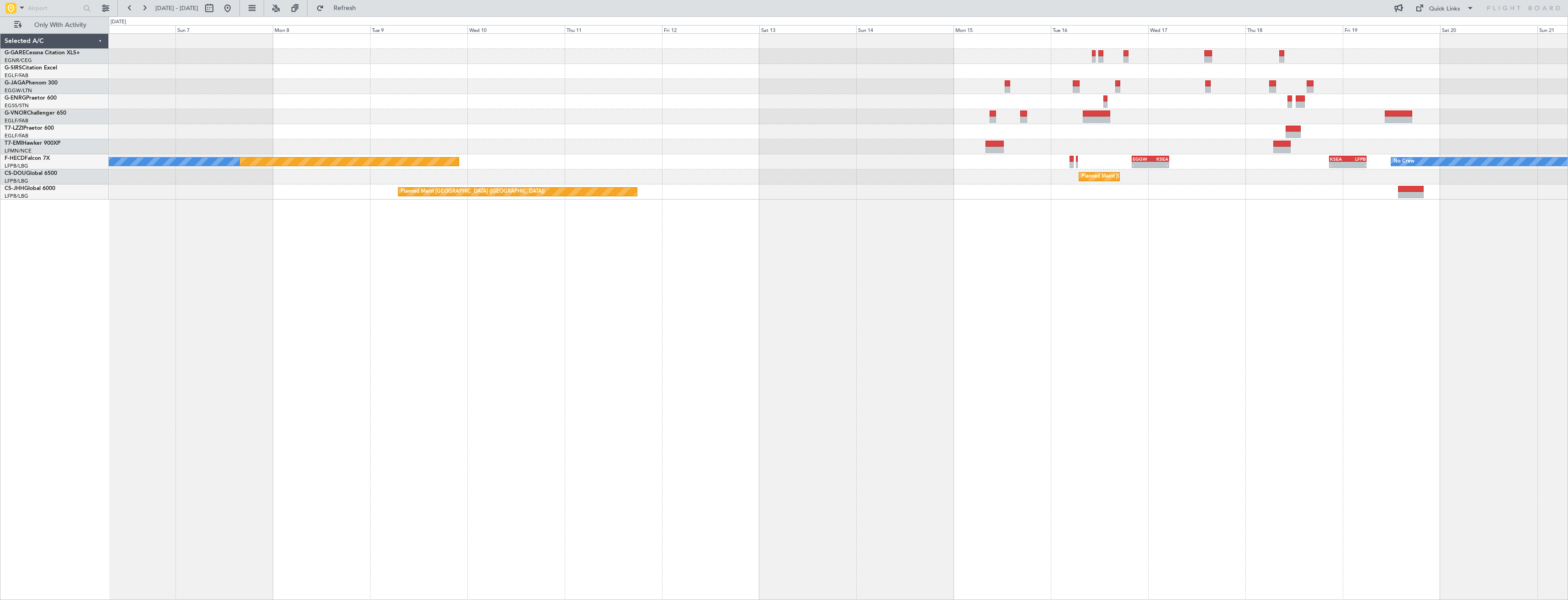
click at [749, 282] on div "Planned Maint London (Luton) Planned Maint Zurich No Crew - - EGGW 20:00 Z KSEA…" at bounding box center [838, 317] width 1459 height 567
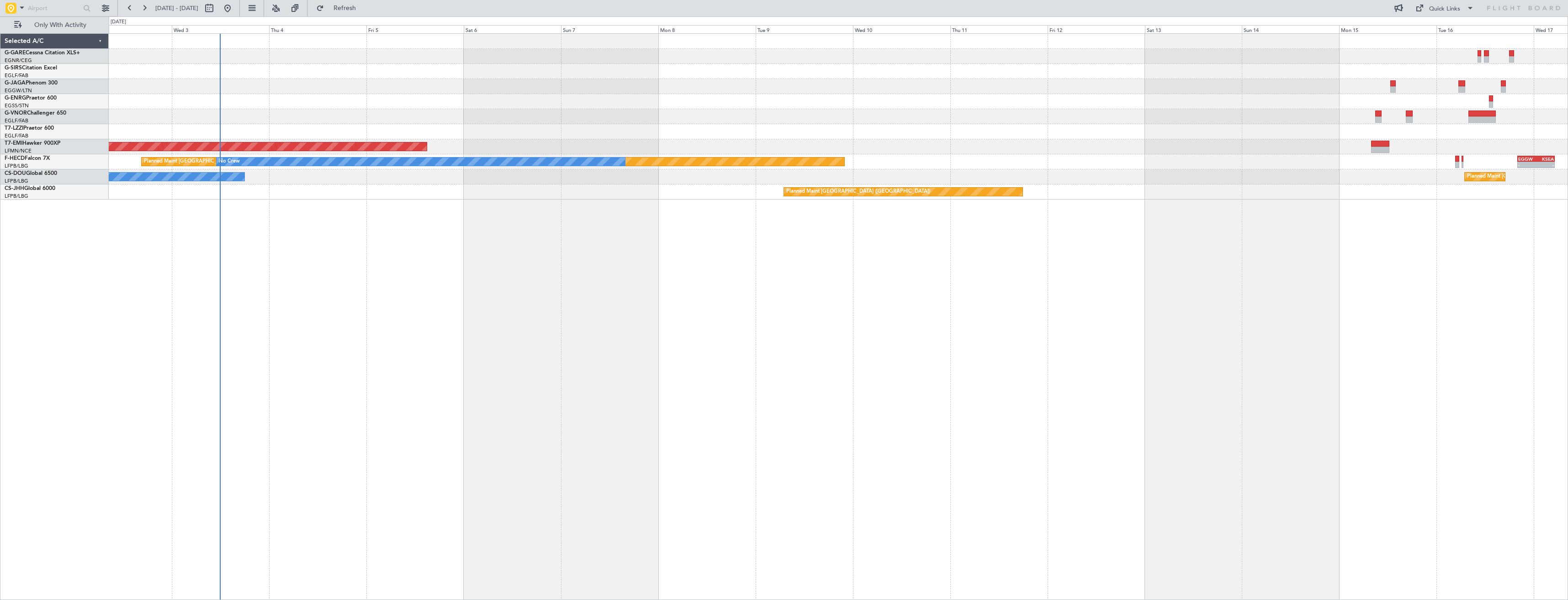
click at [707, 291] on div "Owner Ibiza Planned Maint Zurich - - EGGW 20:00 Z KSEA 05:15 Z Planned Maint Pa…" at bounding box center [838, 317] width 1459 height 567
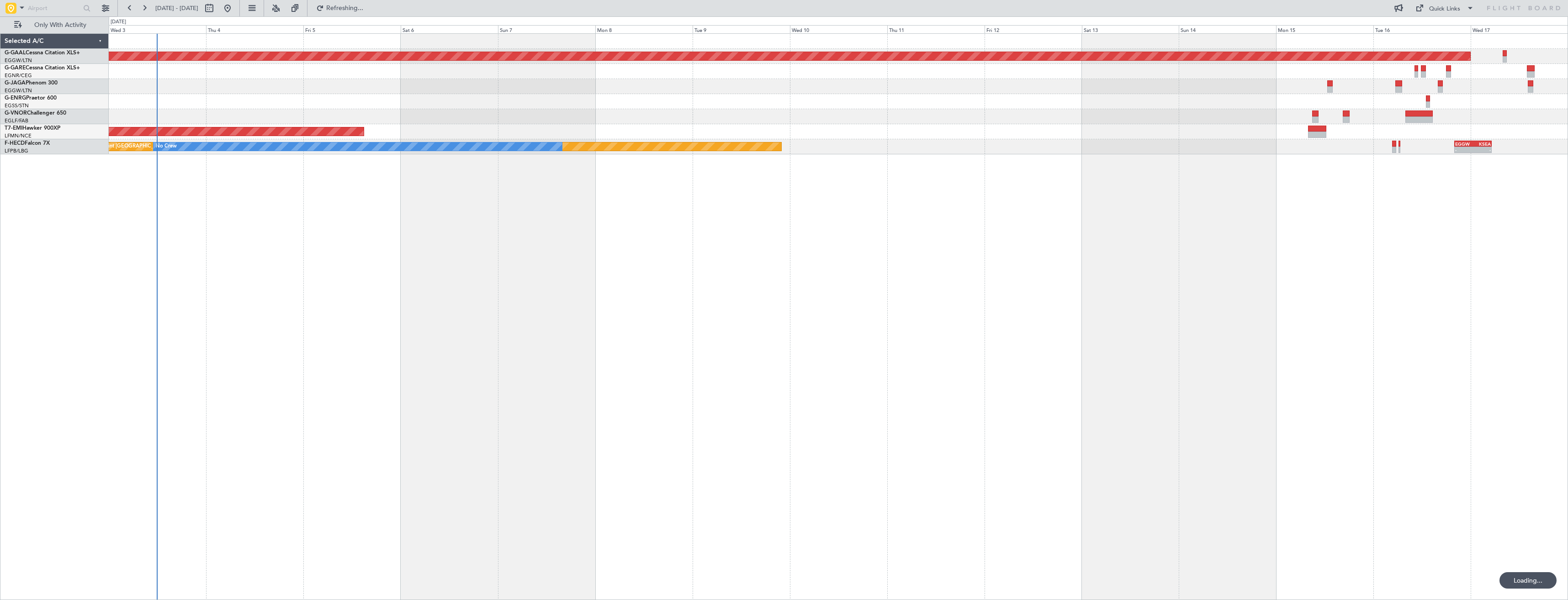
click at [452, 303] on div "Planned Maint Dusseldorf Owner Ibiza Planned Maint Zurich Planned Maint Paris (…" at bounding box center [838, 317] width 1459 height 567
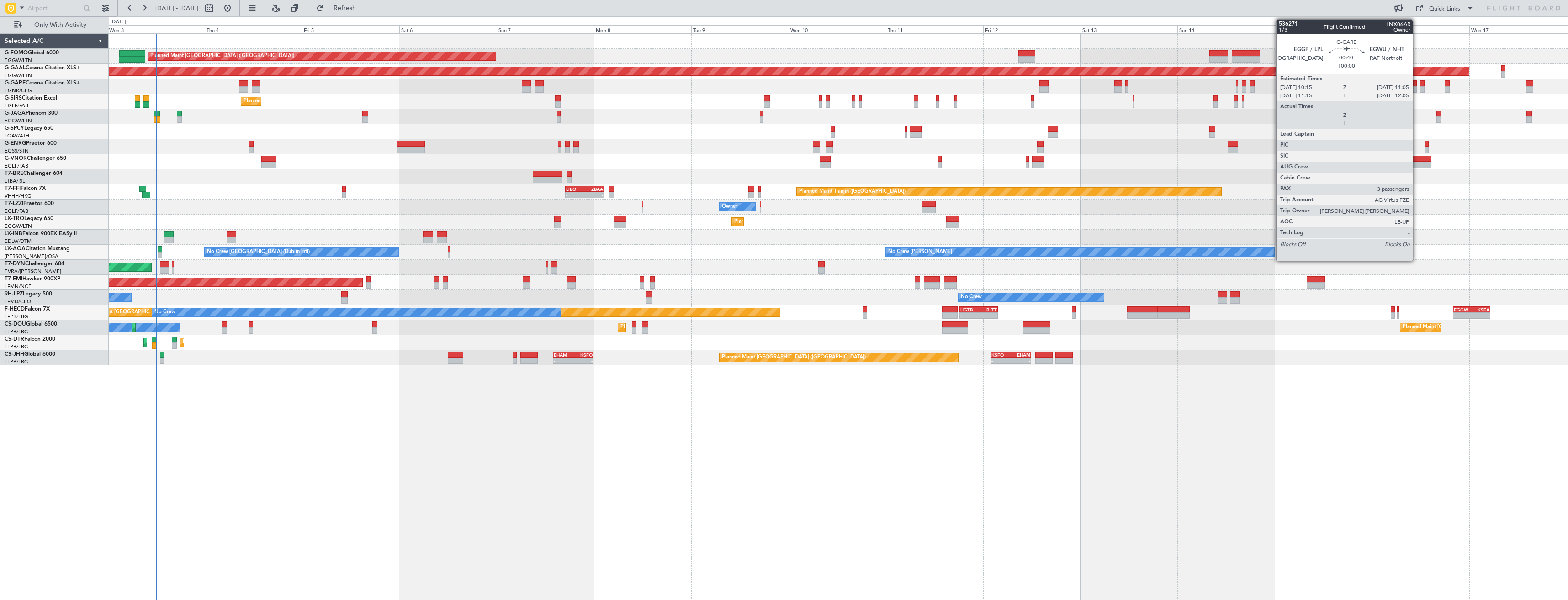
click at [1417, 86] on div at bounding box center [1415, 89] width 4 height 7
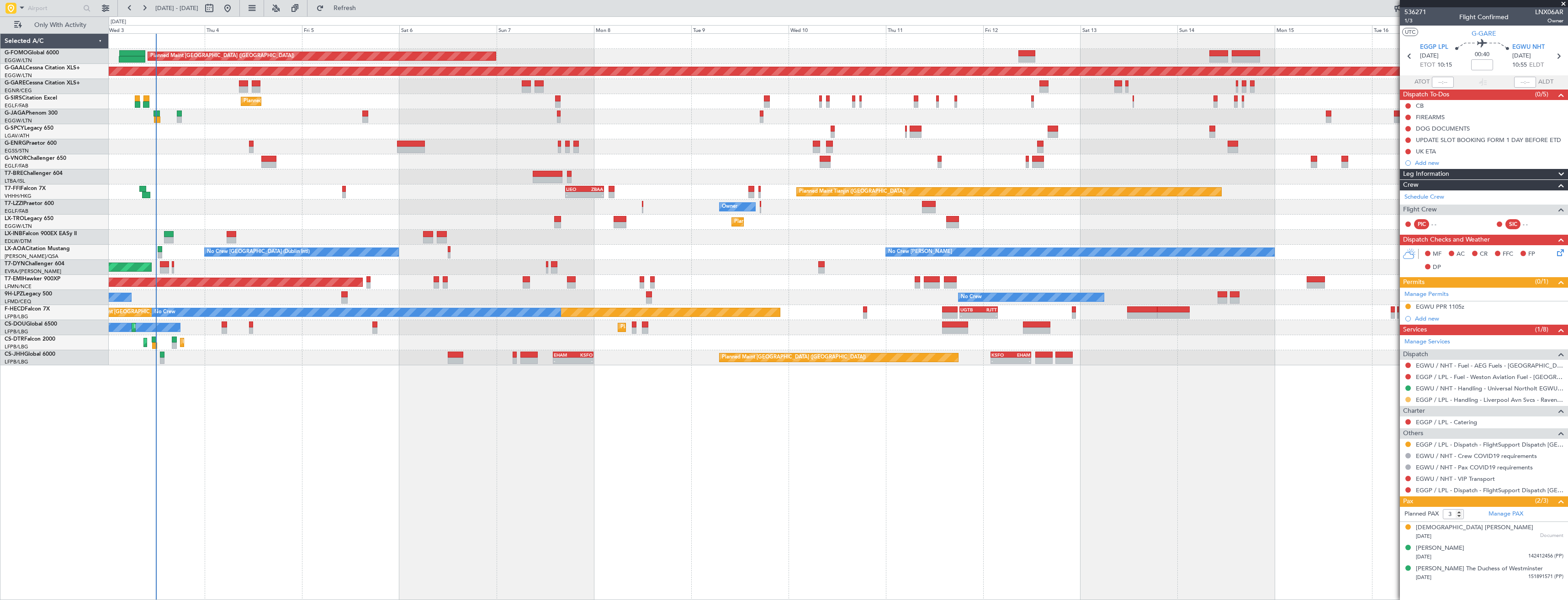
click at [1409, 397] on button at bounding box center [1407, 399] width 5 height 5
click at [1382, 507] on span "Confirmed" at bounding box center [1382, 508] width 28 height 9
click at [1419, 297] on link "Manage Permits" at bounding box center [1427, 294] width 45 height 9
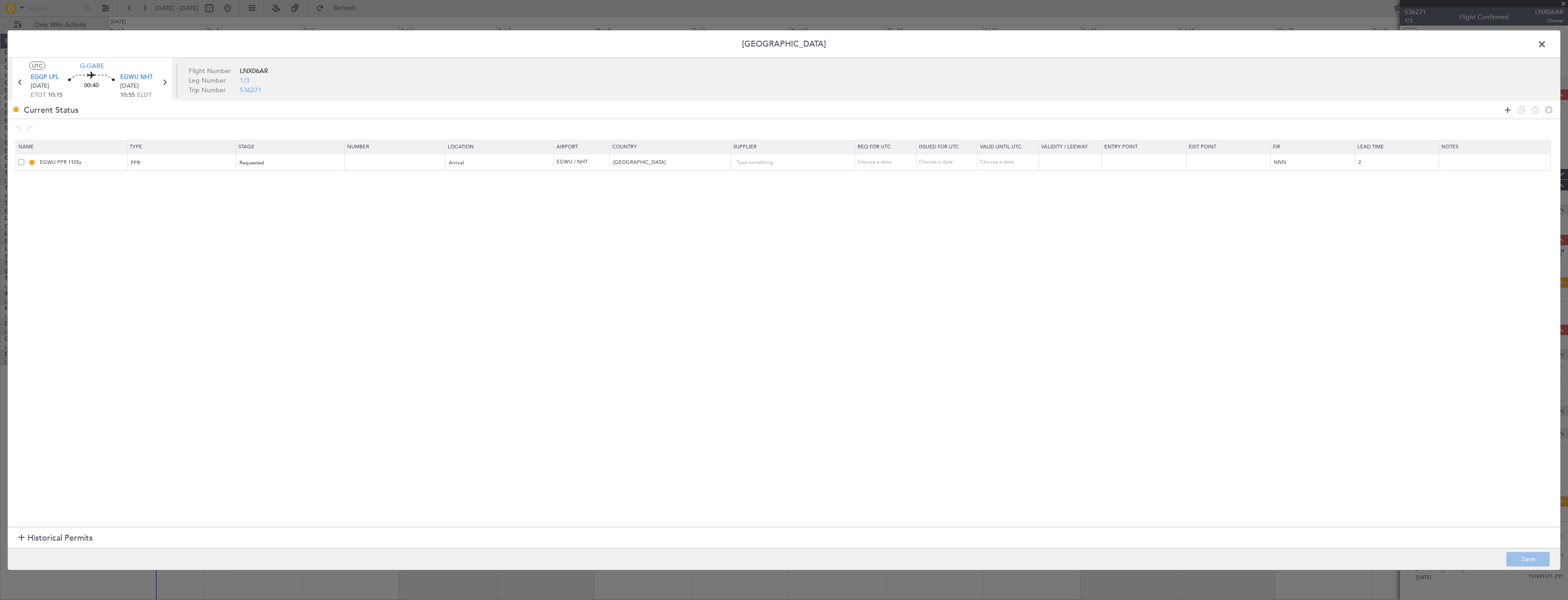
click at [1508, 109] on icon at bounding box center [1507, 109] width 11 height 11
click at [171, 181] on div "Type" at bounding box center [179, 180] width 95 height 13
click at [145, 221] on span "PPR" at bounding box center [184, 225] width 103 height 13
click at [271, 183] on span "Select an option" at bounding box center [258, 179] width 37 height 7
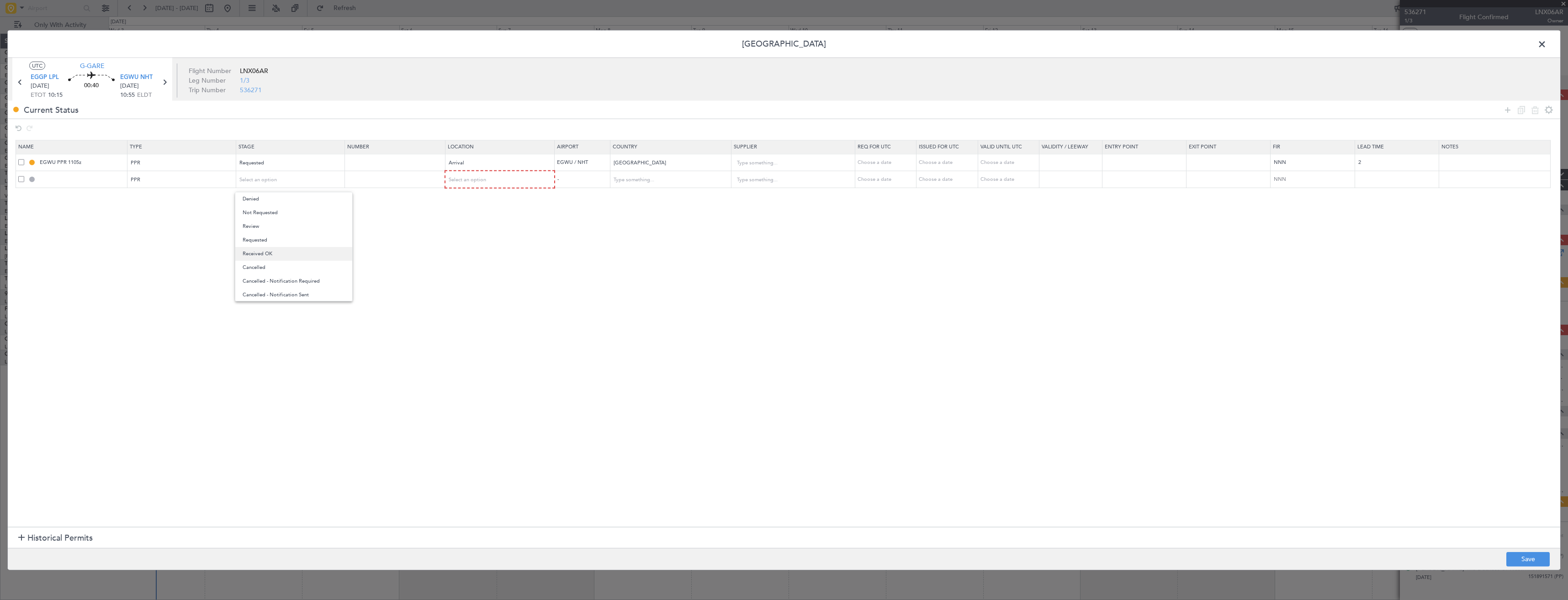
click at [272, 251] on span "Received OK" at bounding box center [294, 254] width 103 height 13
click at [367, 181] on input "text" at bounding box center [396, 179] width 97 height 7
paste input "CAA11929"
type input "CAA11929"
click at [504, 177] on div "Select an option" at bounding box center [497, 180] width 96 height 13
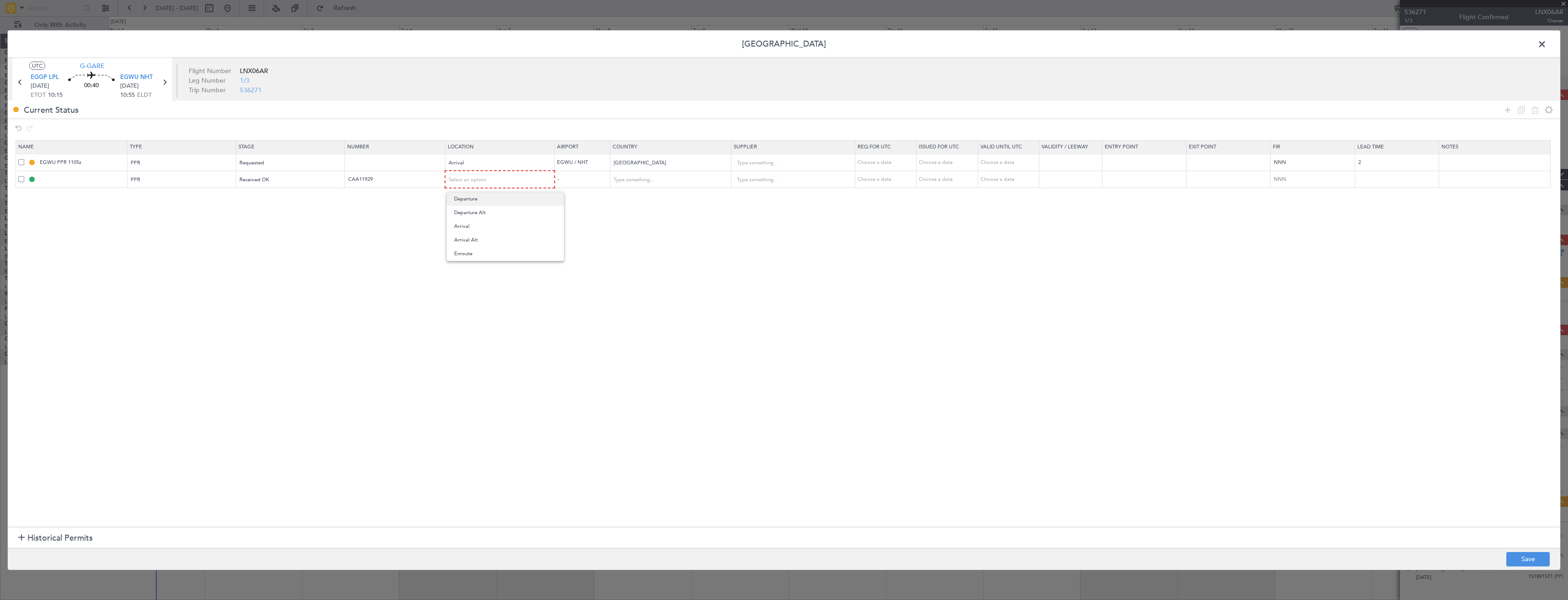
click at [457, 199] on span "Departure" at bounding box center [505, 199] width 103 height 13
click at [1529, 548] on footer "Save" at bounding box center [783, 558] width 1552 height 22
click at [1532, 557] on button "Save" at bounding box center [1528, 559] width 43 height 15
type input "EGGP PPR"
type input "CAA11929"
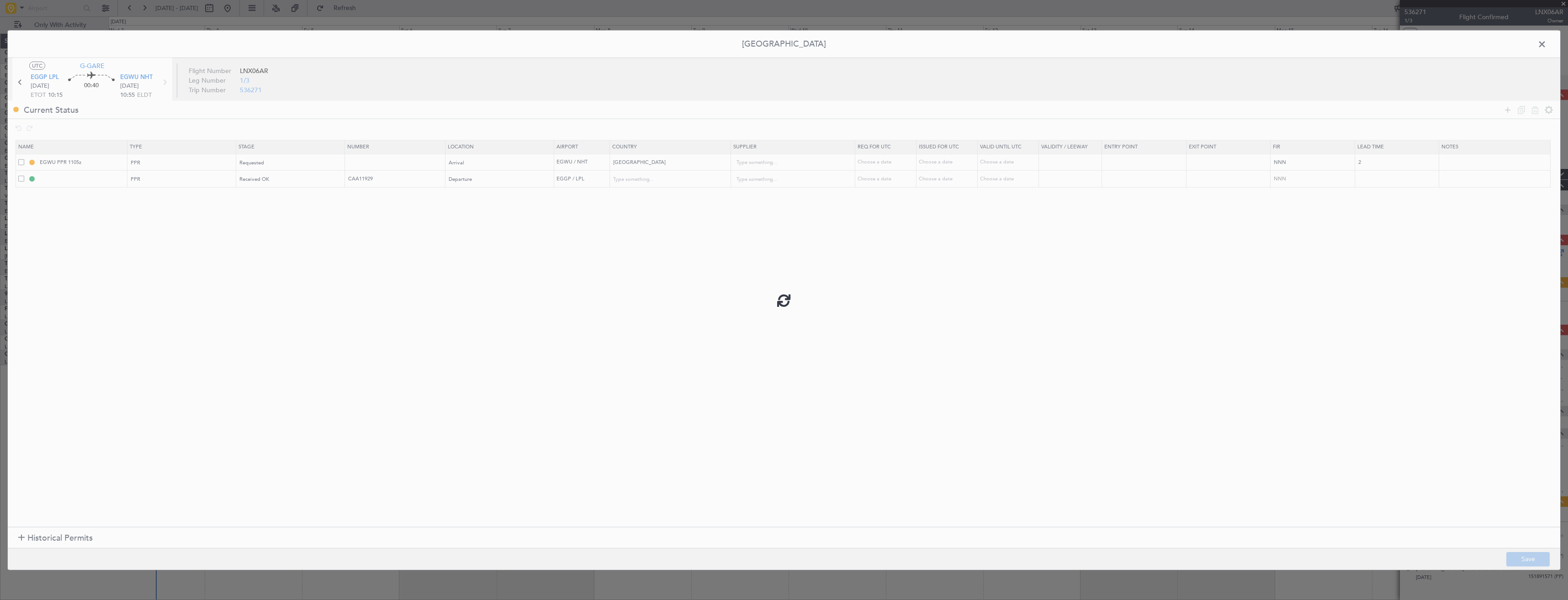
type input "United Kingdom"
type input "NNN"
type input "2"
click at [84, 181] on mat-tooltip-component "EGWU PPR 1105z" at bounding box center [83, 178] width 58 height 25
click at [83, 177] on div "EGWU PPR 1105z" at bounding box center [83, 178] width 45 height 11
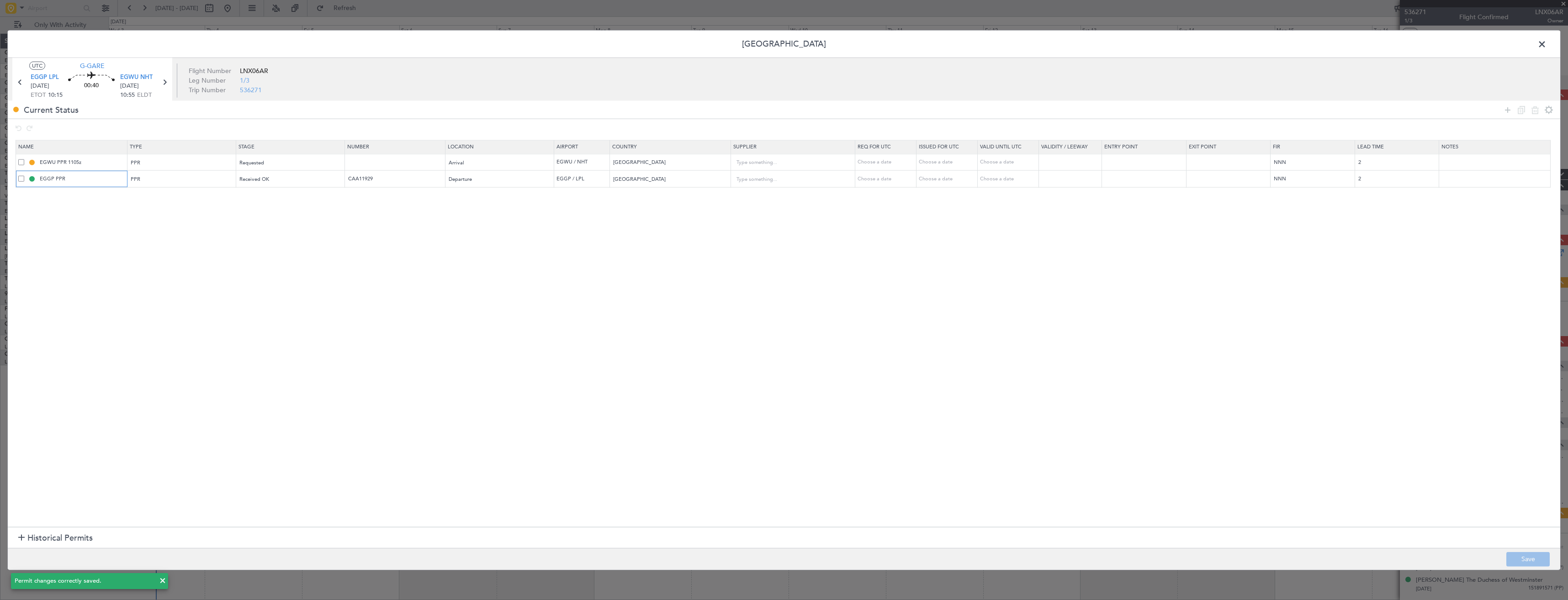
click at [89, 178] on input "EGGP PPR" at bounding box center [82, 178] width 89 height 7
type input "EGGP PPR 1015z"
click at [1510, 558] on button "Save" at bounding box center [1528, 559] width 43 height 15
click at [1546, 45] on span at bounding box center [1546, 46] width 0 height 19
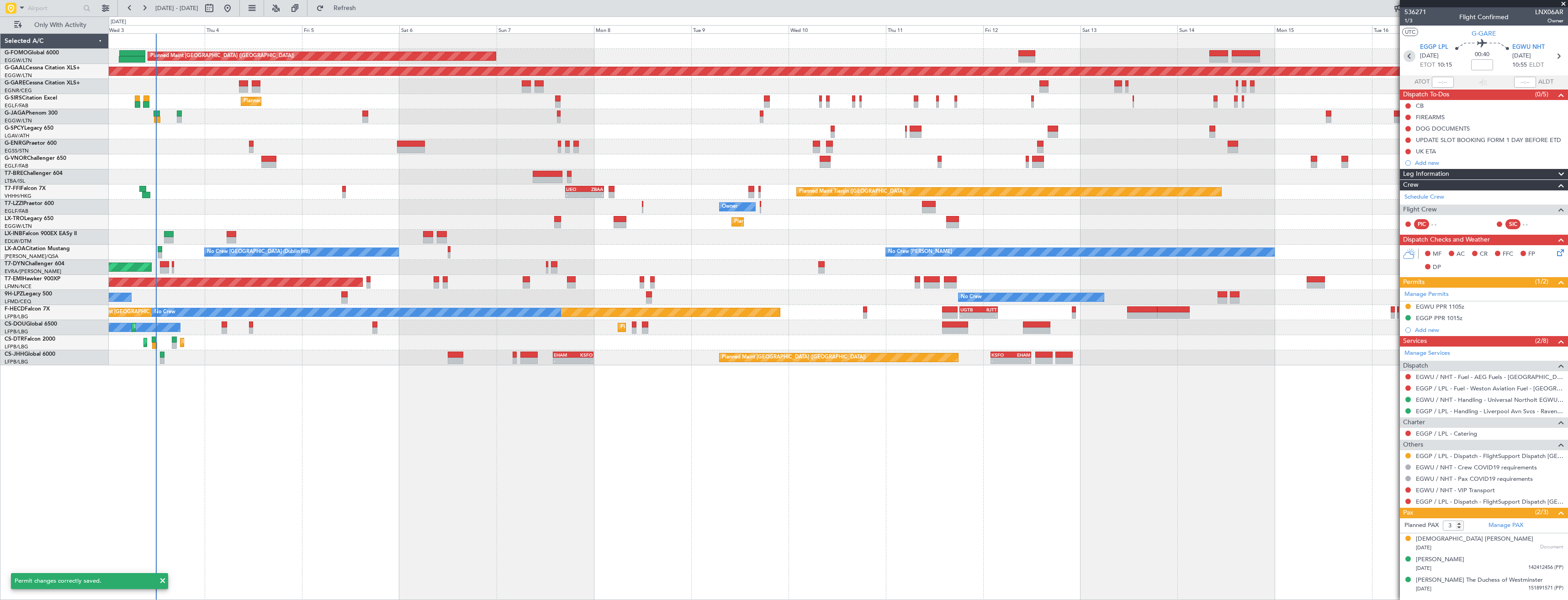
click at [1413, 57] on icon at bounding box center [1410, 57] width 12 height 12
type input "0"
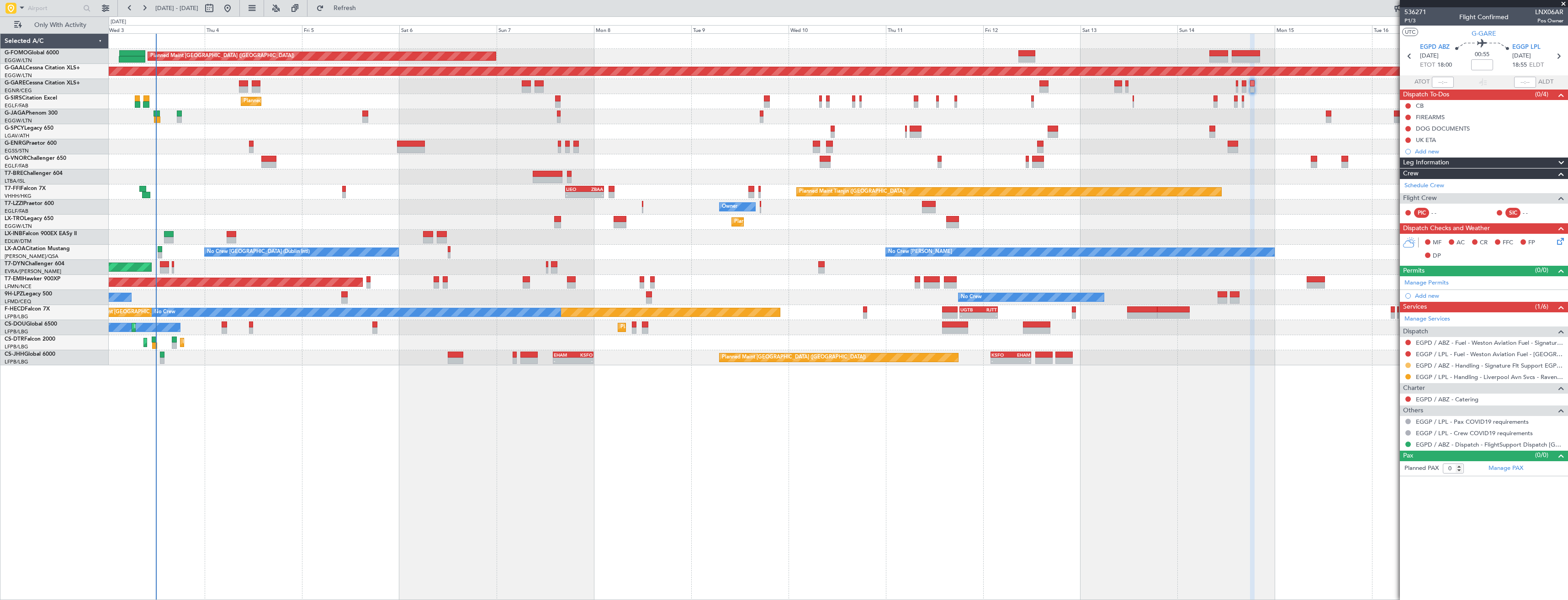
click at [1405, 364] on button at bounding box center [1407, 365] width 5 height 5
click at [1381, 468] on li "Confirmed" at bounding box center [1408, 474] width 106 height 13
click at [1430, 279] on link "Manage Permits" at bounding box center [1427, 283] width 45 height 9
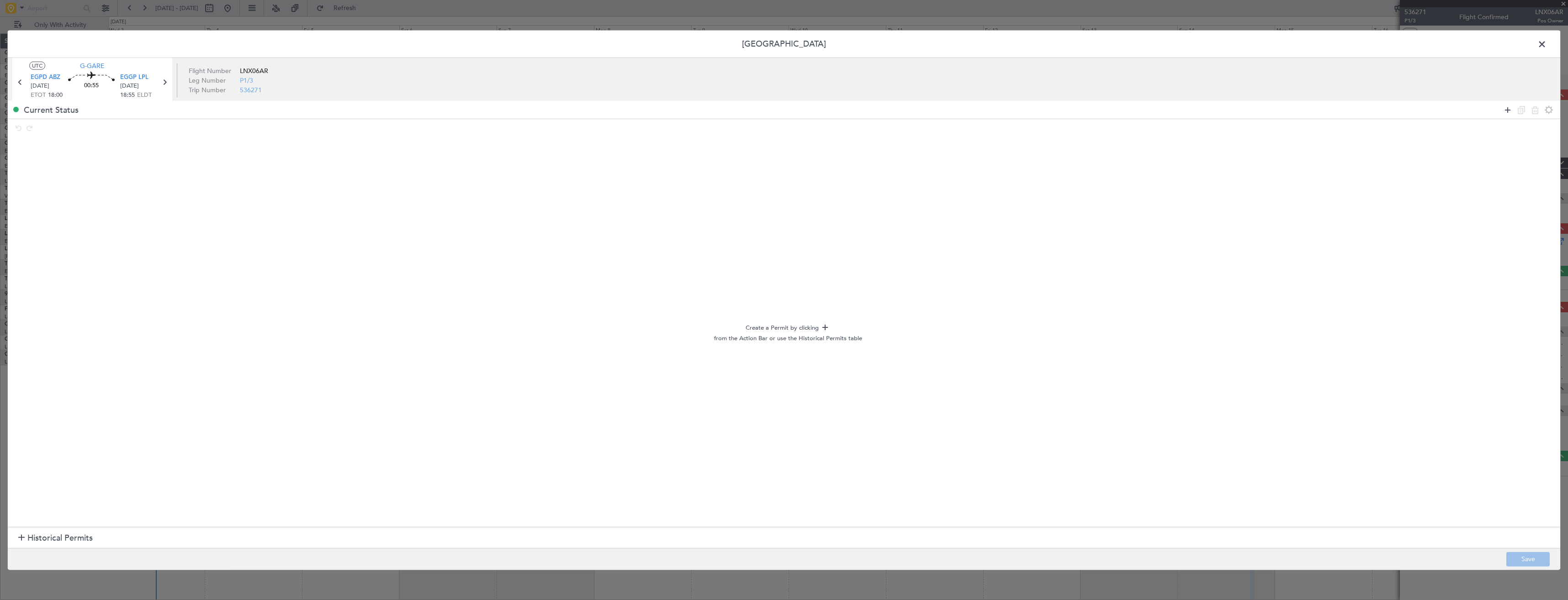
click at [1503, 112] on icon at bounding box center [1507, 109] width 11 height 11
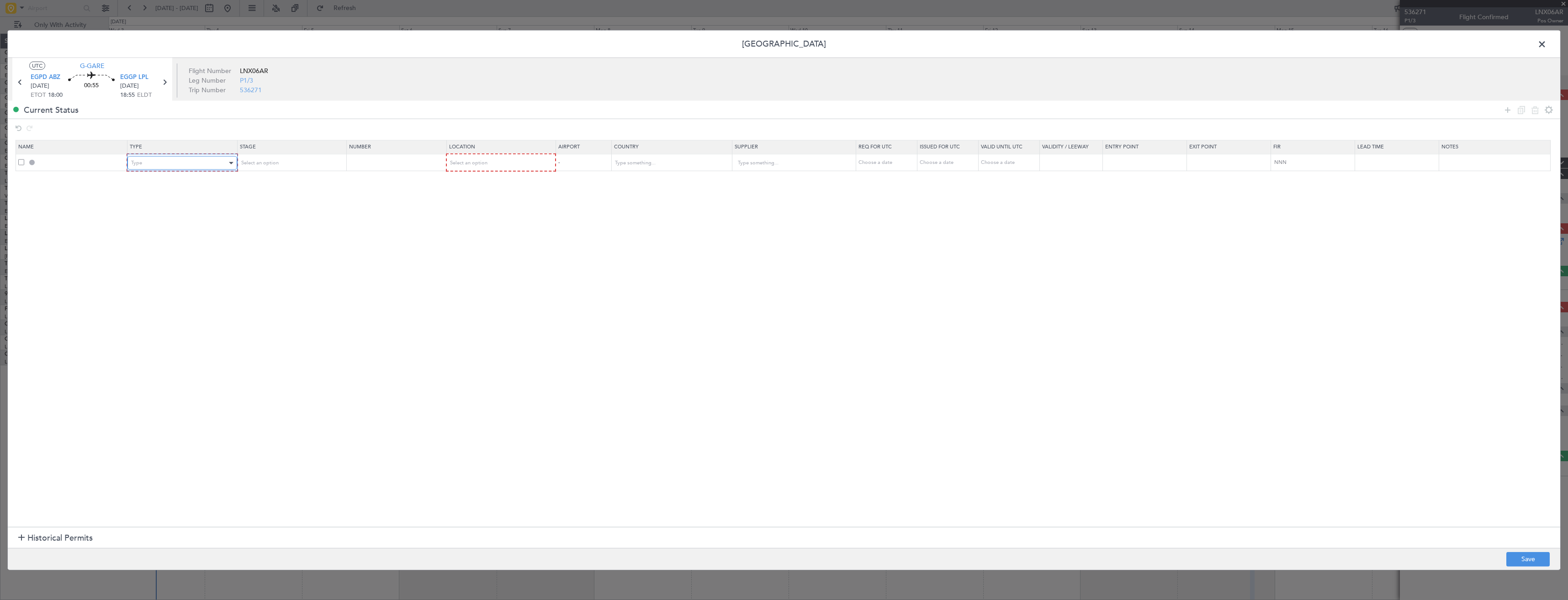
click at [183, 167] on div "Type" at bounding box center [179, 163] width 95 height 13
click at [137, 205] on span "PPR" at bounding box center [184, 208] width 103 height 13
click at [251, 164] on span "Select an option" at bounding box center [258, 162] width 37 height 7
drag, startPoint x: 263, startPoint y: 239, endPoint x: 327, endPoint y: 193, distance: 78.8
click at [263, 239] on span "Received OK" at bounding box center [294, 237] width 103 height 13
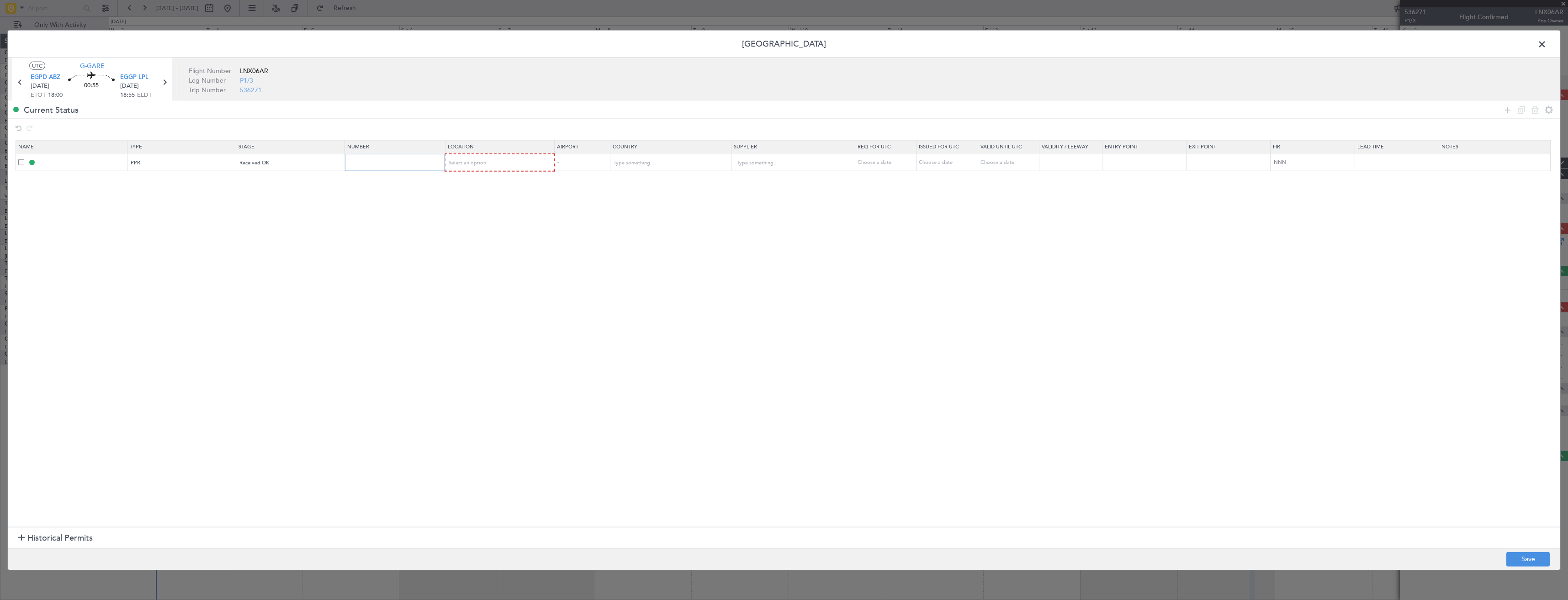
click at [367, 163] on input "text" at bounding box center [396, 162] width 97 height 7
paste input "CAA11929"
type input "CAA11929"
click at [517, 165] on div "Select an option" at bounding box center [497, 163] width 96 height 13
click at [457, 204] on span "Arrival" at bounding box center [505, 210] width 103 height 13
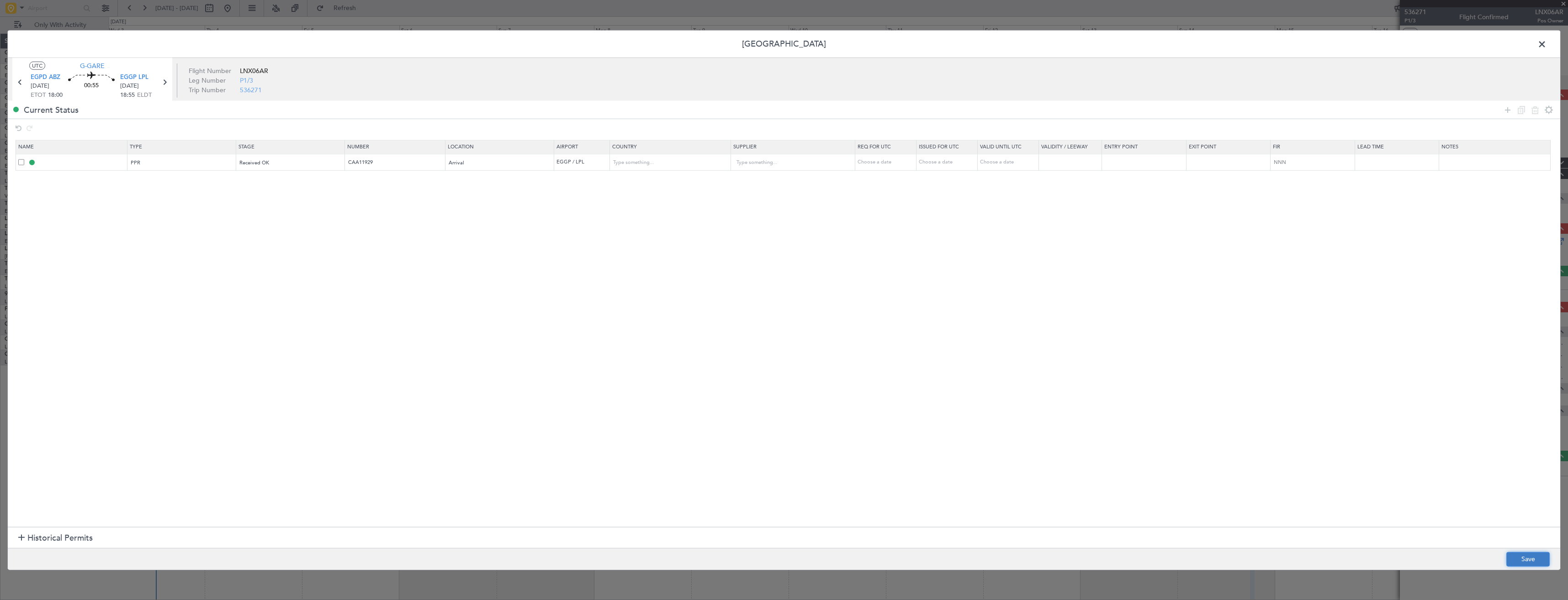
click at [1533, 559] on button "Save" at bounding box center [1528, 559] width 43 height 15
type input "EGGP PPR"
type input "CAA11929"
type input "[GEOGRAPHIC_DATA]"
type input "NNN"
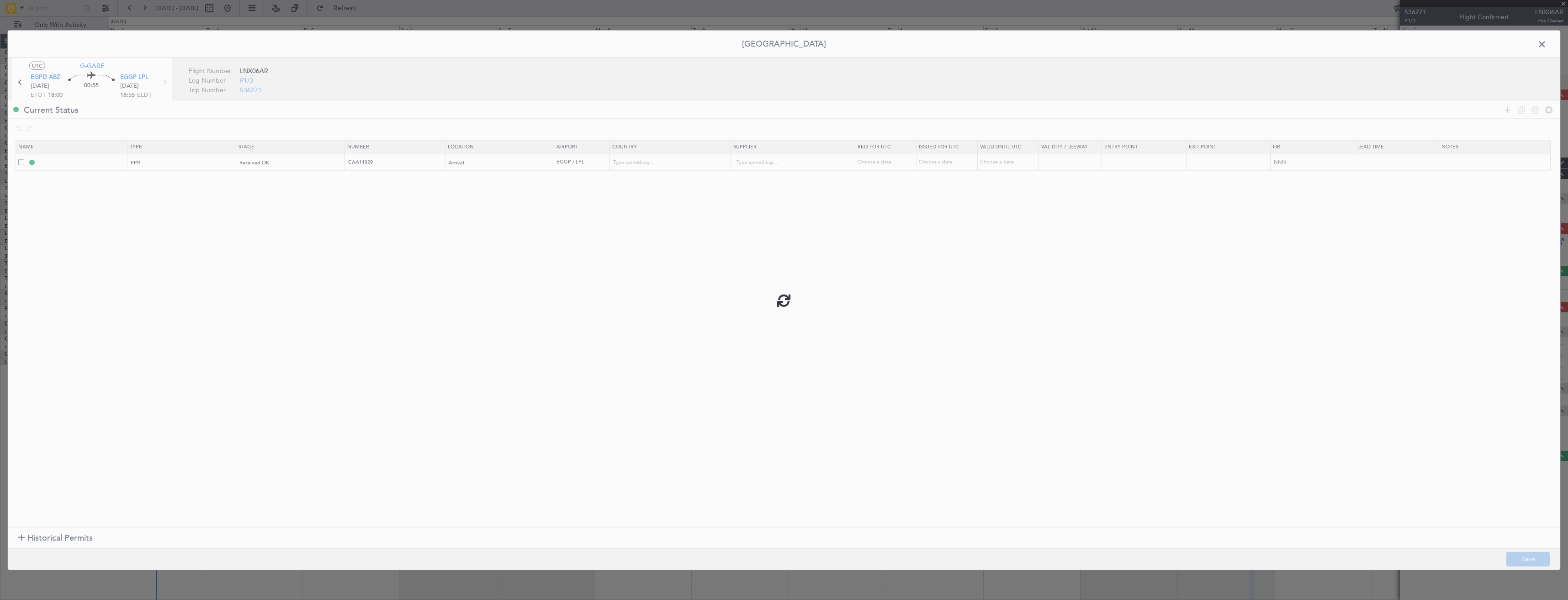
type input "2"
click at [83, 159] on input "EGGP PPR" at bounding box center [82, 162] width 89 height 7
type input "EGGP PPR 1855z"
click at [1510, 558] on button "Save" at bounding box center [1528, 559] width 43 height 15
click at [1546, 45] on span at bounding box center [1546, 46] width 0 height 19
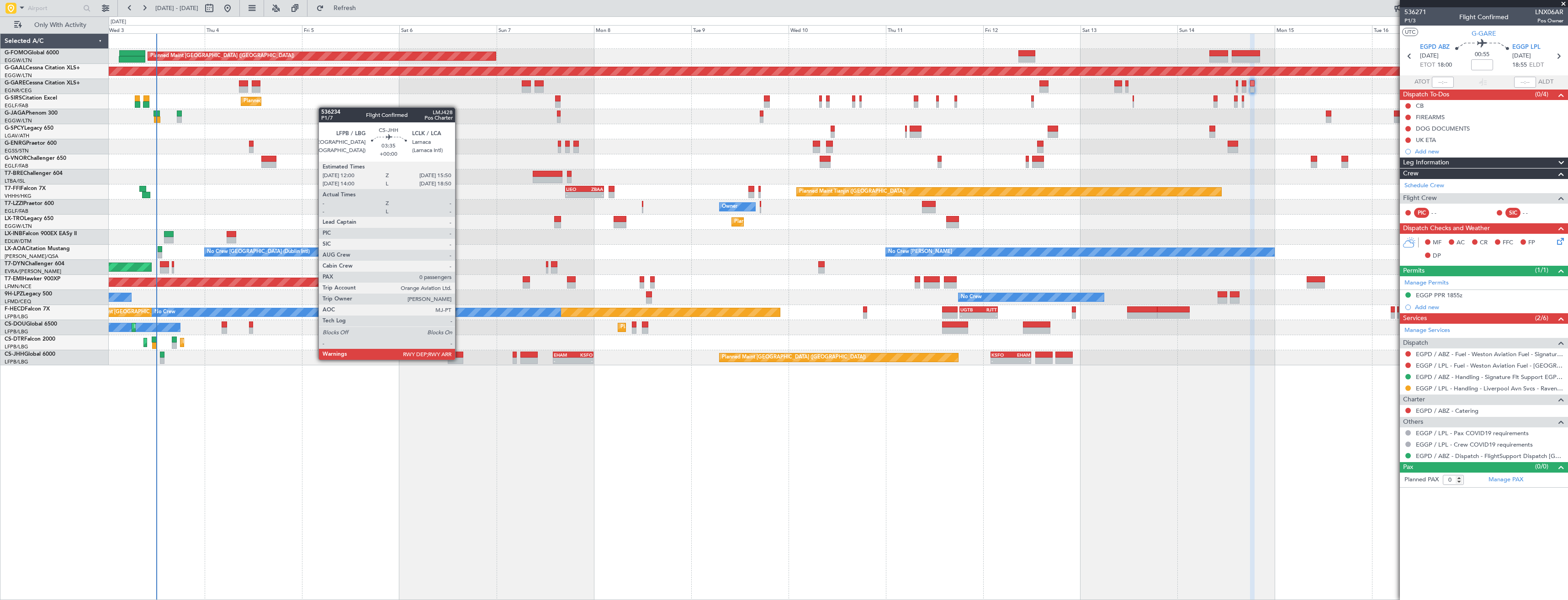
click at [459, 359] on div at bounding box center [455, 361] width 16 height 7
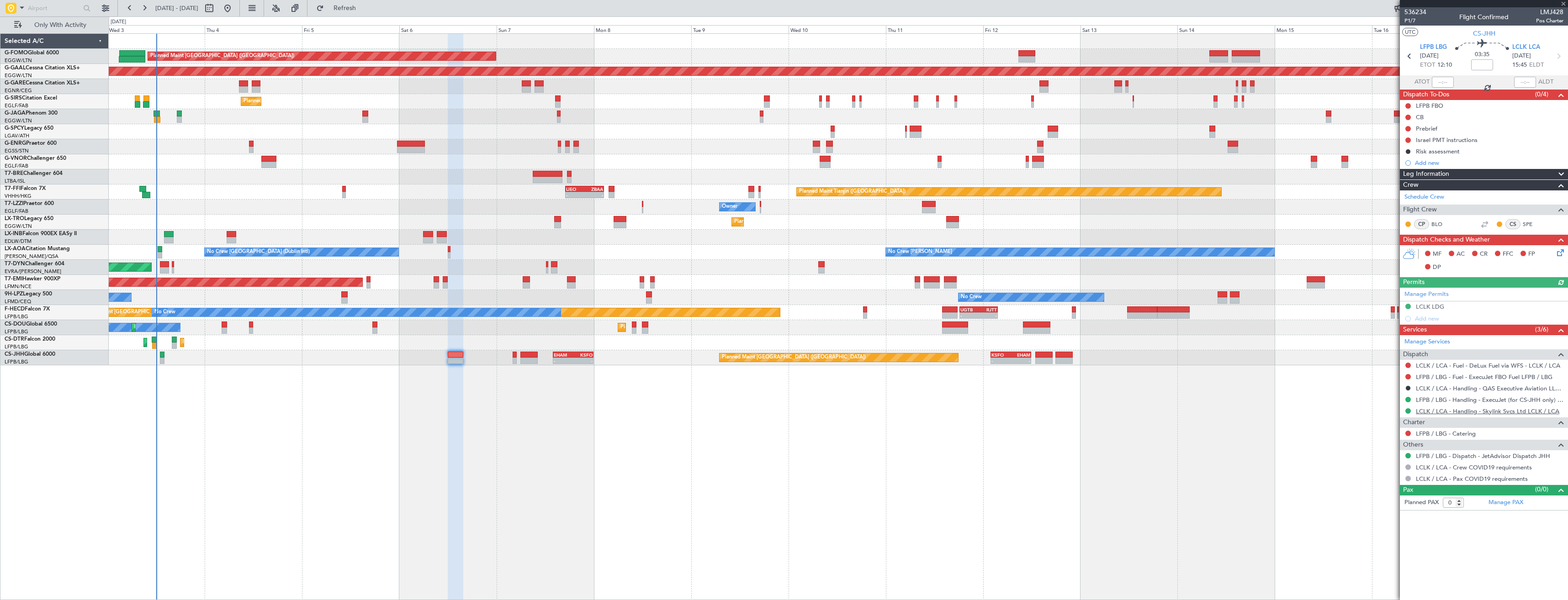
click at [1433, 411] on link "LCLK / LCA - Handling - Skylink Svcs Ltd LCLK / LCA" at bounding box center [1487, 411] width 144 height 7
click at [352, 10] on button "Refresh" at bounding box center [339, 8] width 55 height 15
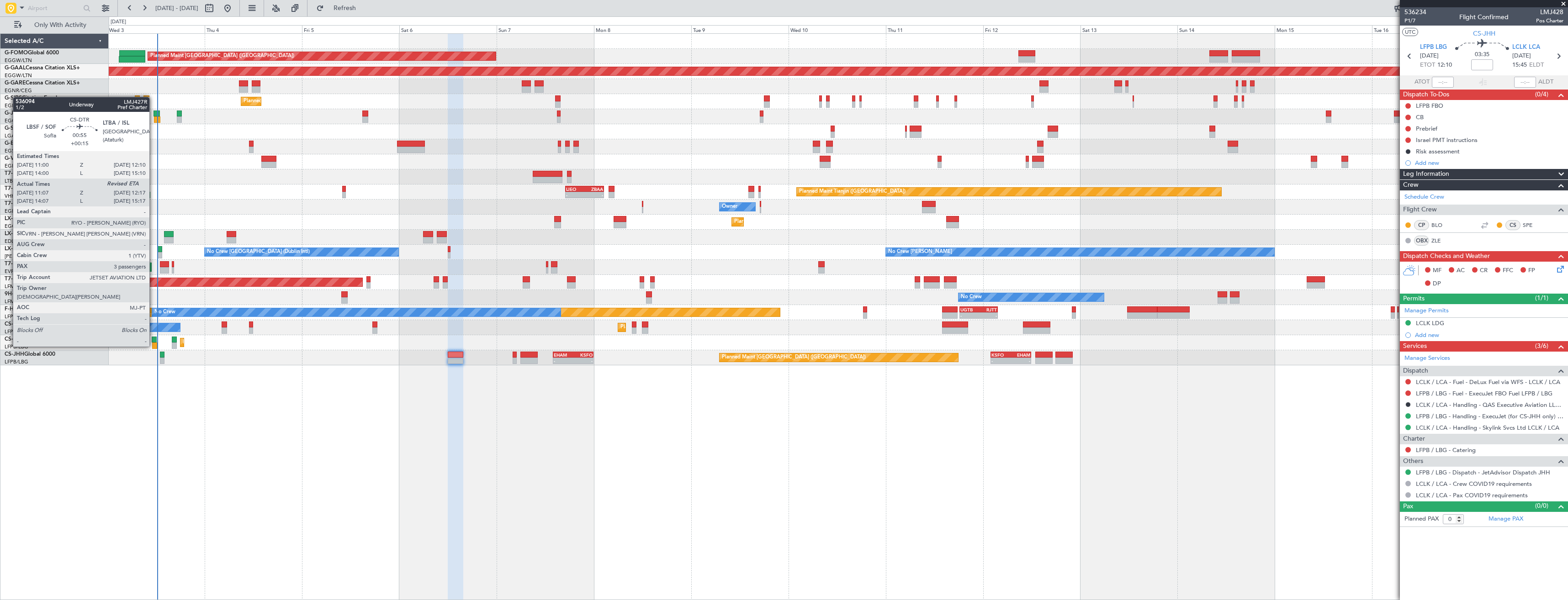
click at [153, 338] on div at bounding box center [154, 340] width 5 height 7
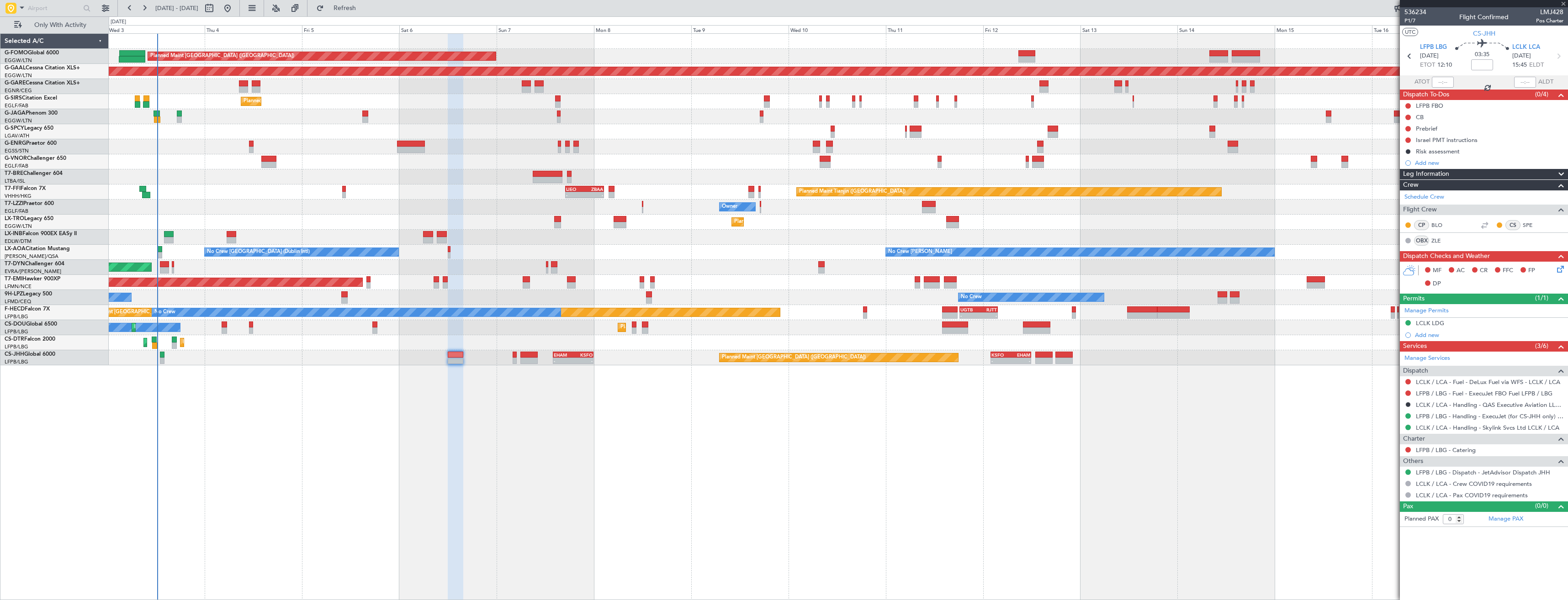
type input "+00:15"
type input "11:17"
type input "3"
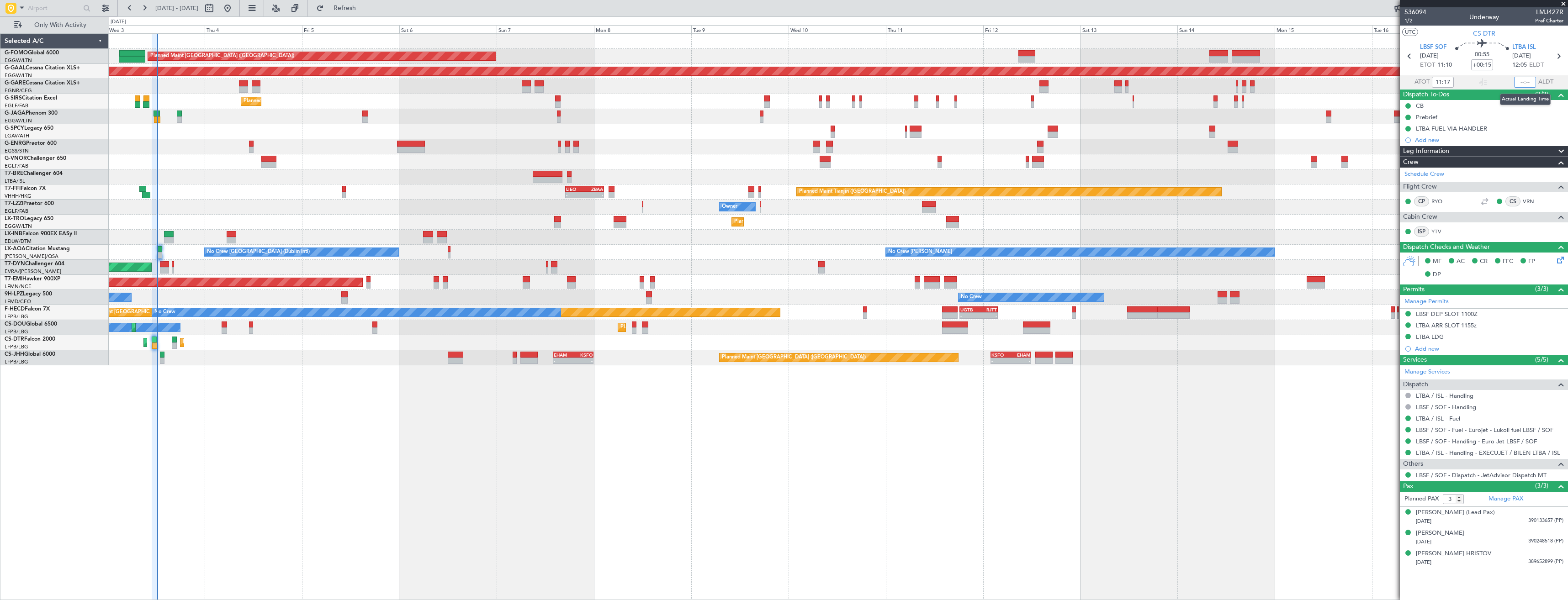
click at [1524, 83] on input "text" at bounding box center [1524, 82] width 22 height 11
type input "12:14"
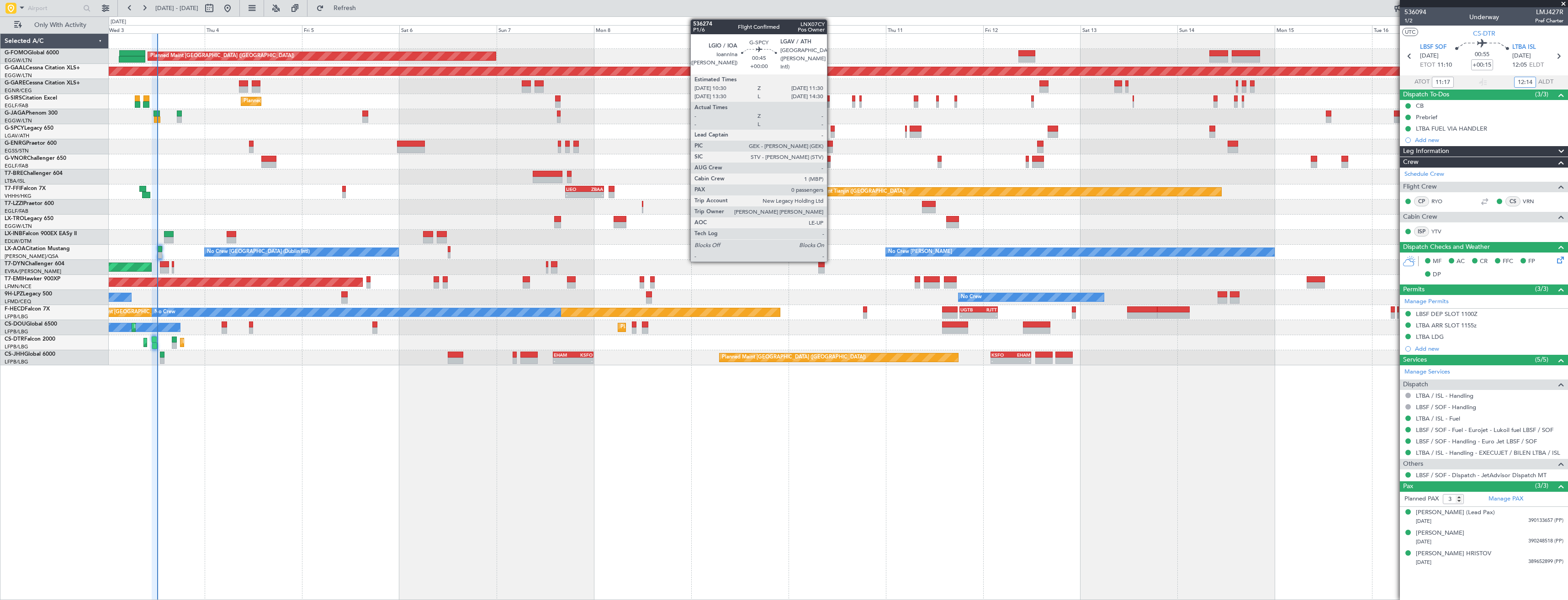
click at [831, 132] on div at bounding box center [833, 135] width 4 height 7
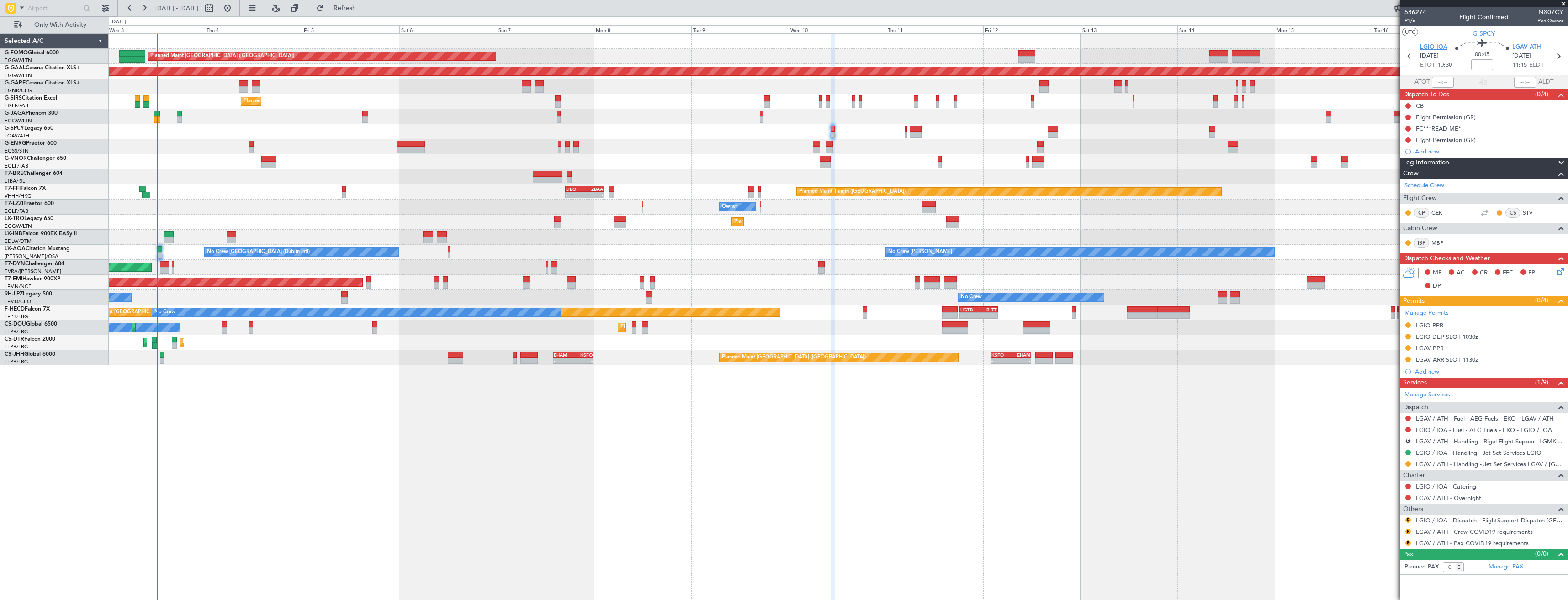
click at [1435, 44] on span "LGIO IOA" at bounding box center [1433, 48] width 28 height 9
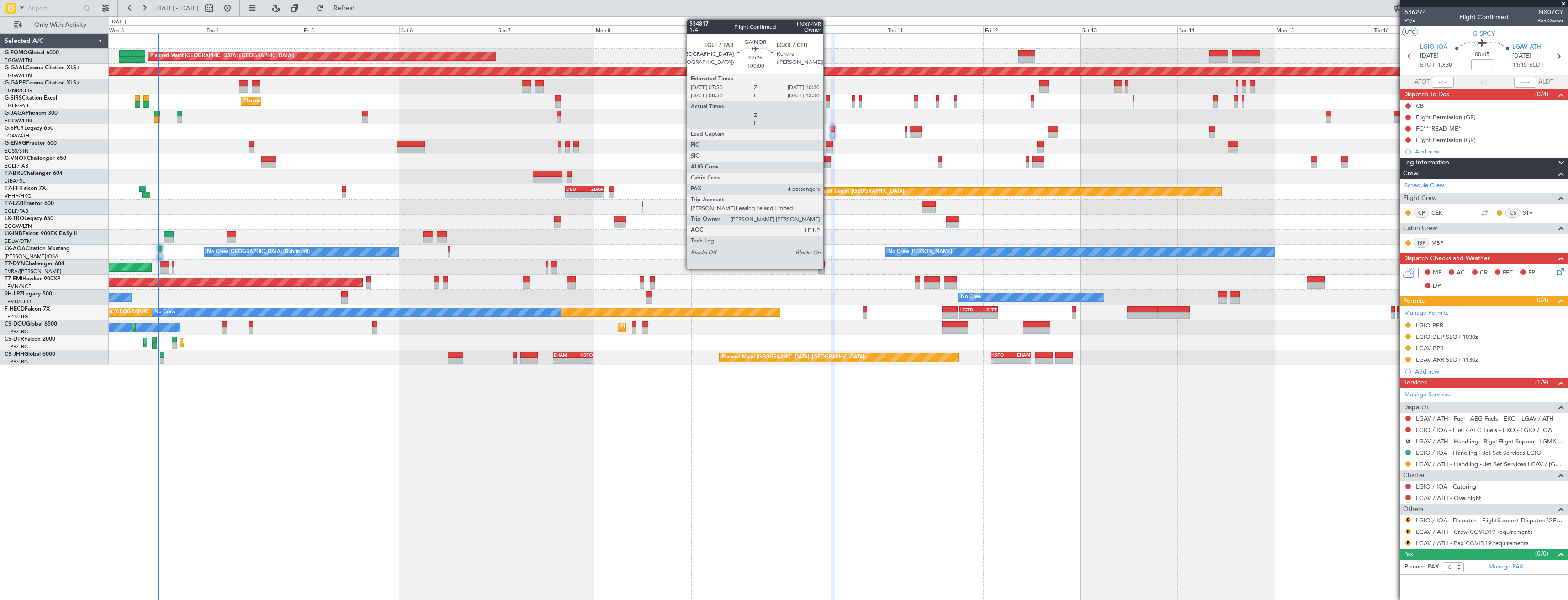
click at [827, 162] on div at bounding box center [825, 164] width 11 height 7
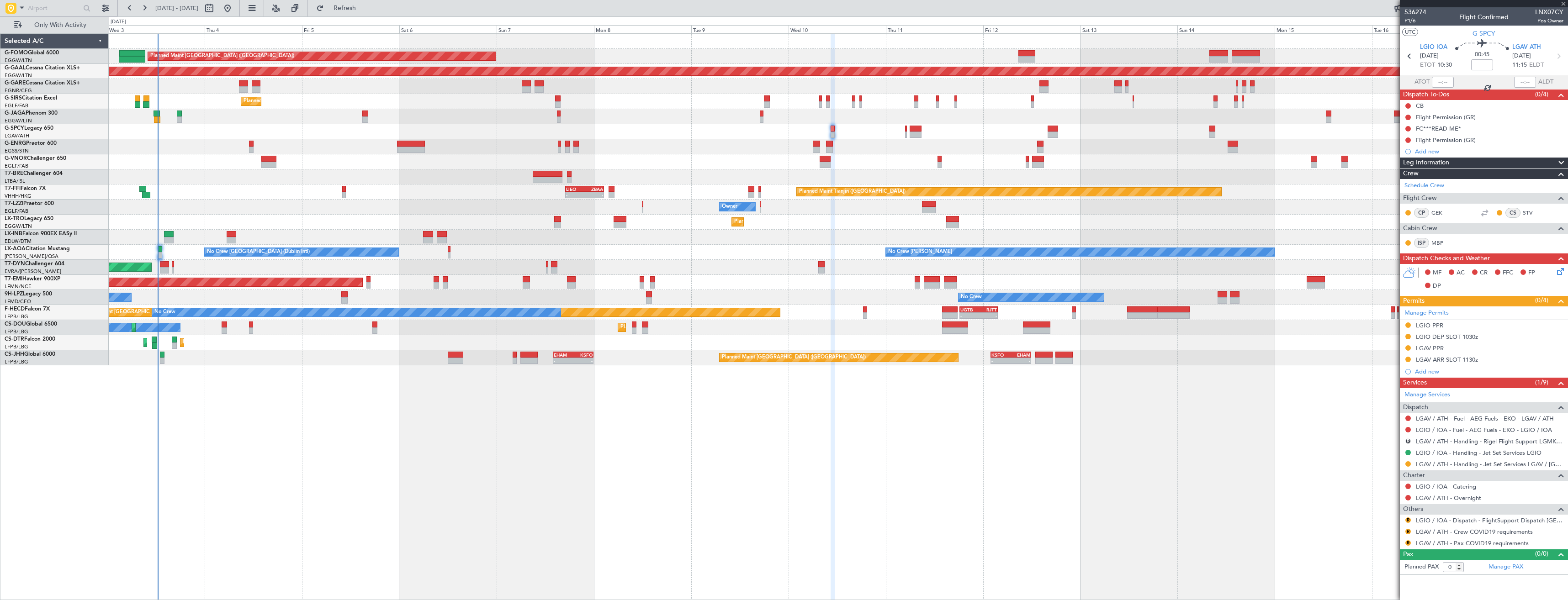
type input "4"
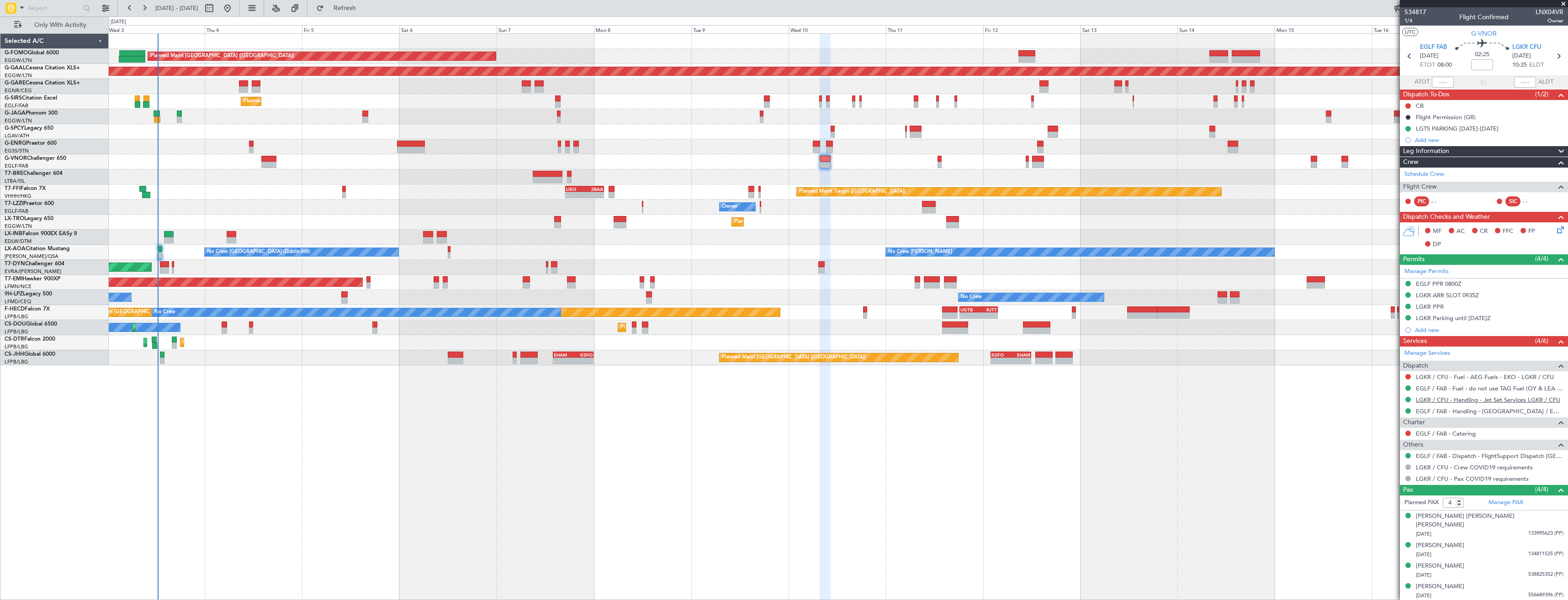
click at [1436, 397] on link "LGKR / CFU - Handling - Jet Set Services LGKR / CFU" at bounding box center [1488, 399] width 144 height 7
click at [907, 217] on div "Planned Maint Dusseldorf" at bounding box center [838, 222] width 1459 height 15
click at [364, 10] on span "Refresh" at bounding box center [345, 8] width 39 height 7
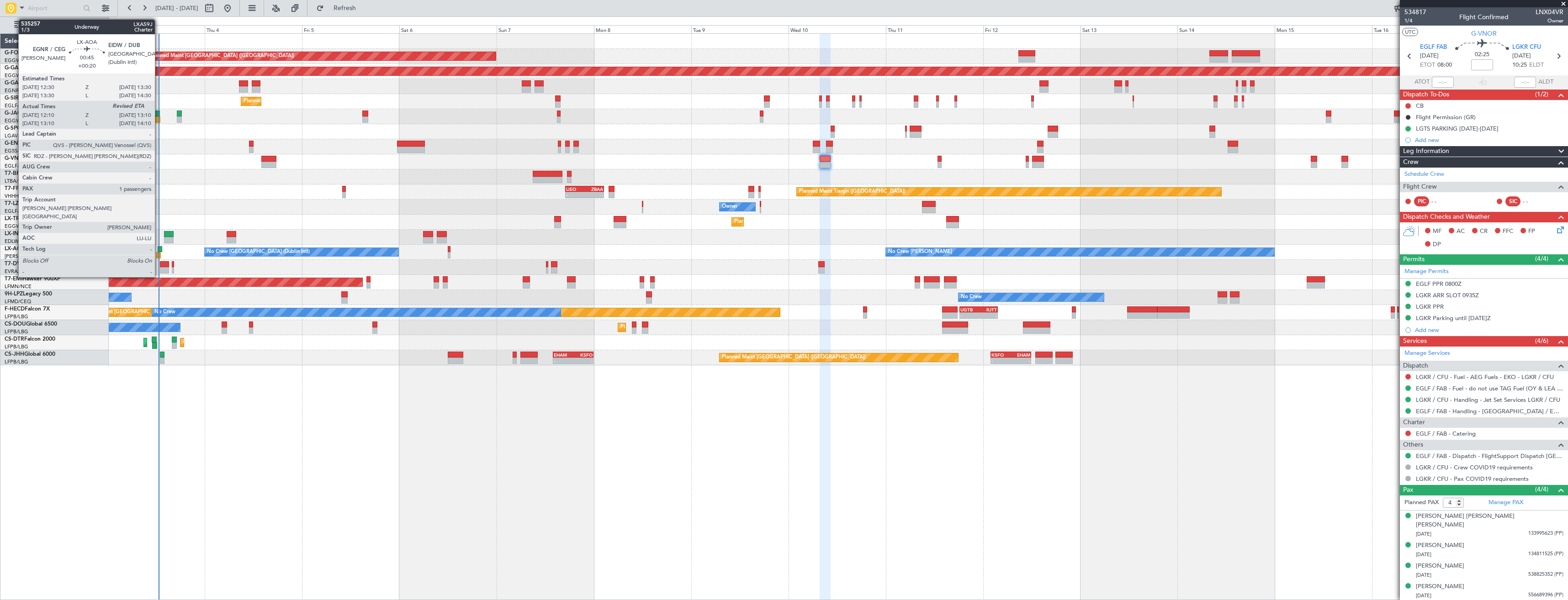
click at [159, 248] on div at bounding box center [160, 249] width 4 height 7
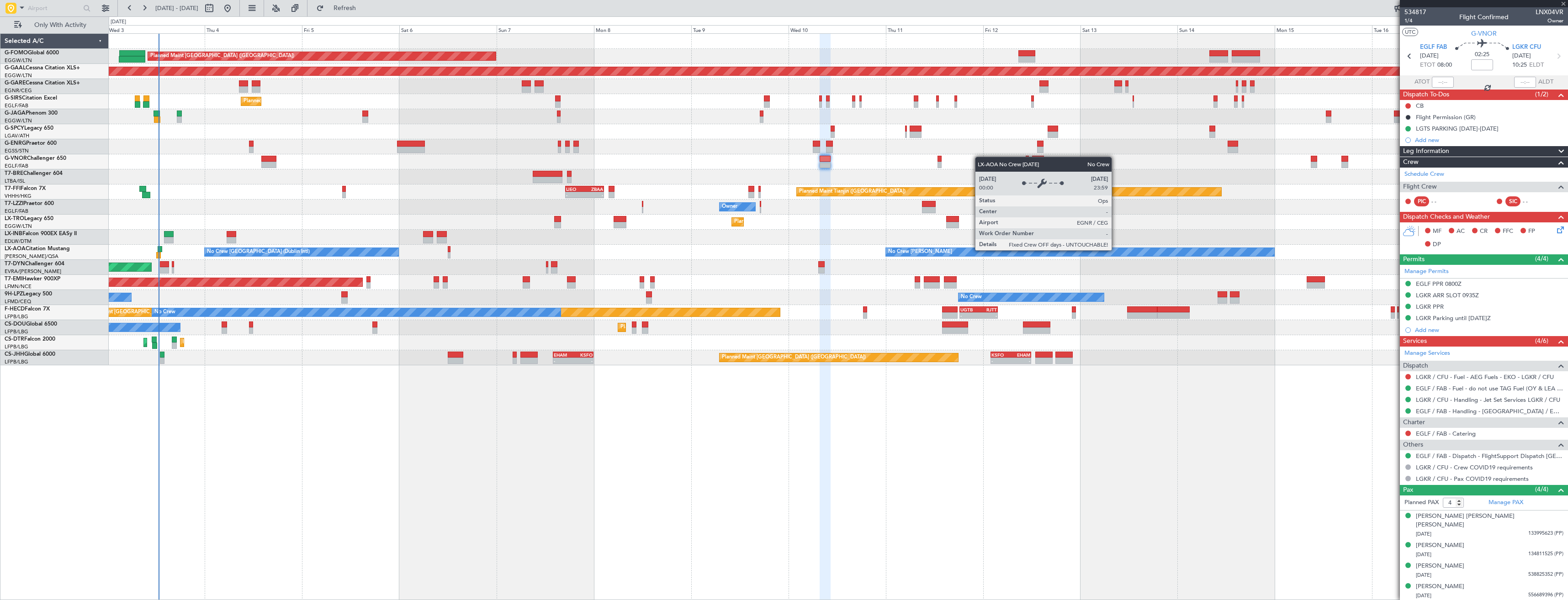
type input "+00:20"
type input "12:20"
type input "1"
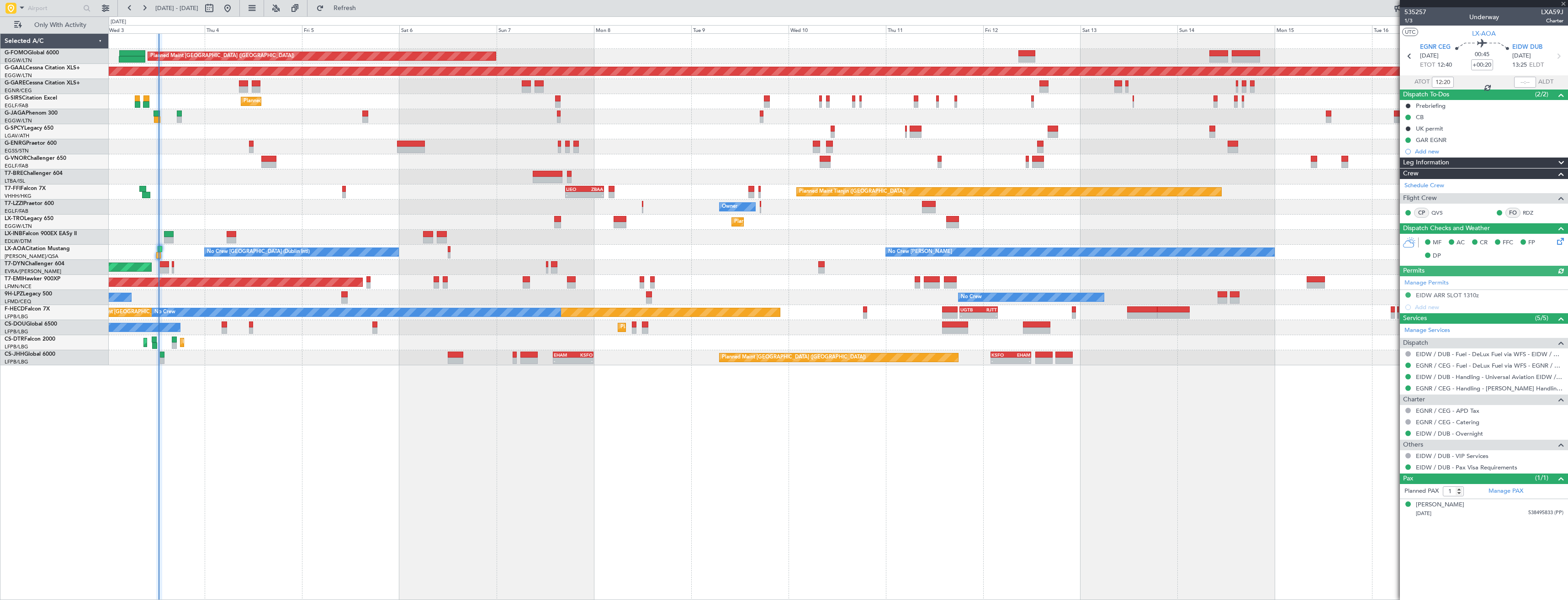
click at [1547, 10] on span "LXA59J" at bounding box center [1552, 12] width 22 height 10
copy span "LXA59J"
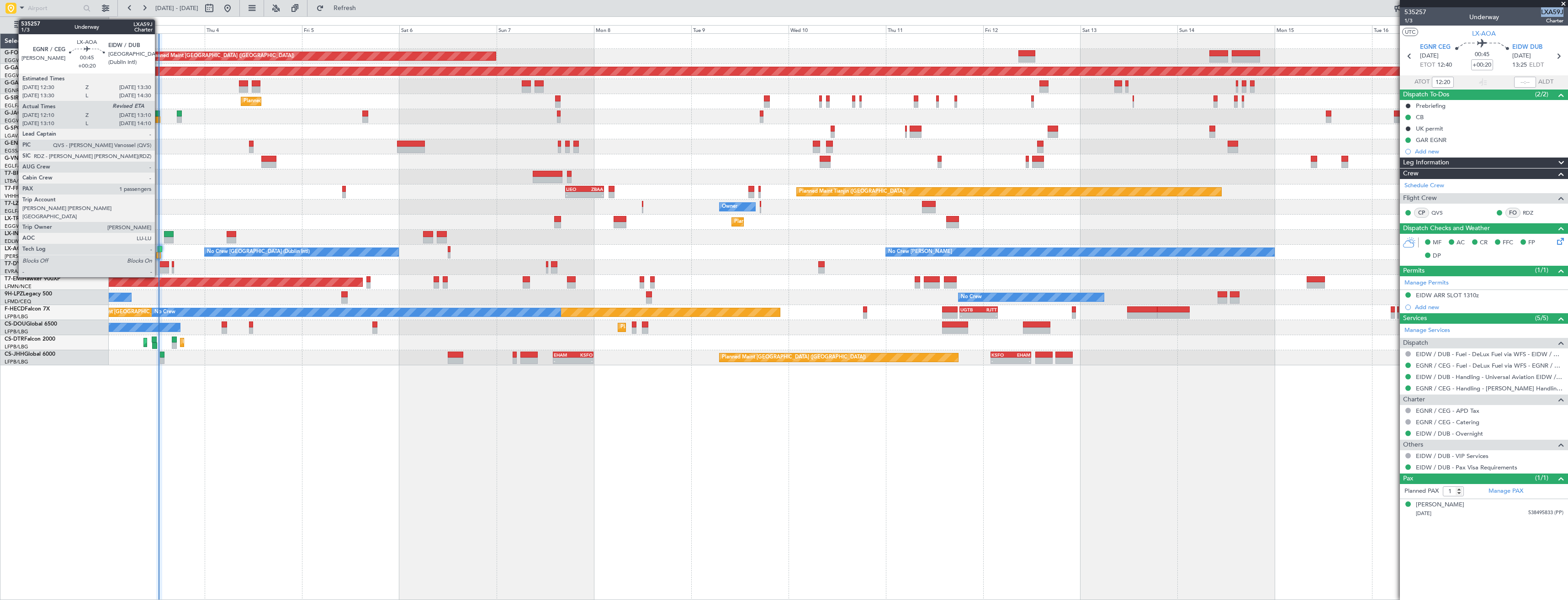
click at [159, 248] on div at bounding box center [160, 249] width 4 height 7
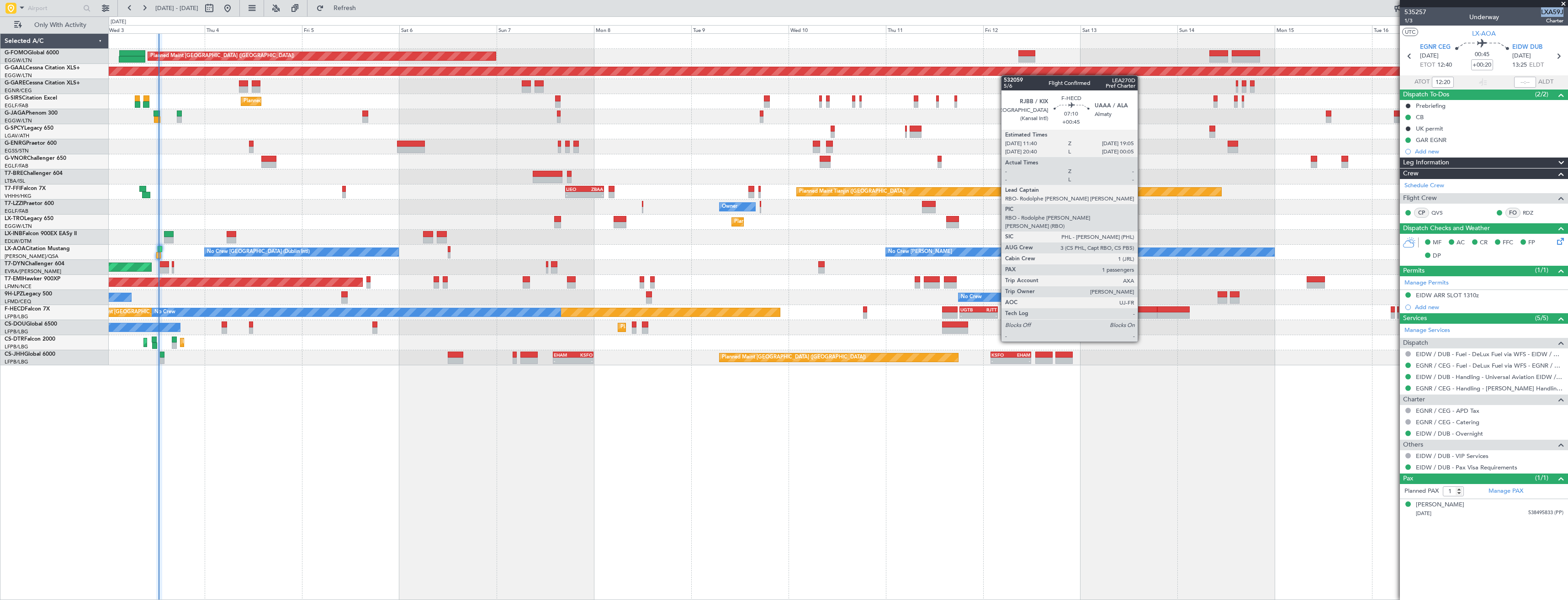
click at [1142, 316] on div at bounding box center [1142, 315] width 30 height 7
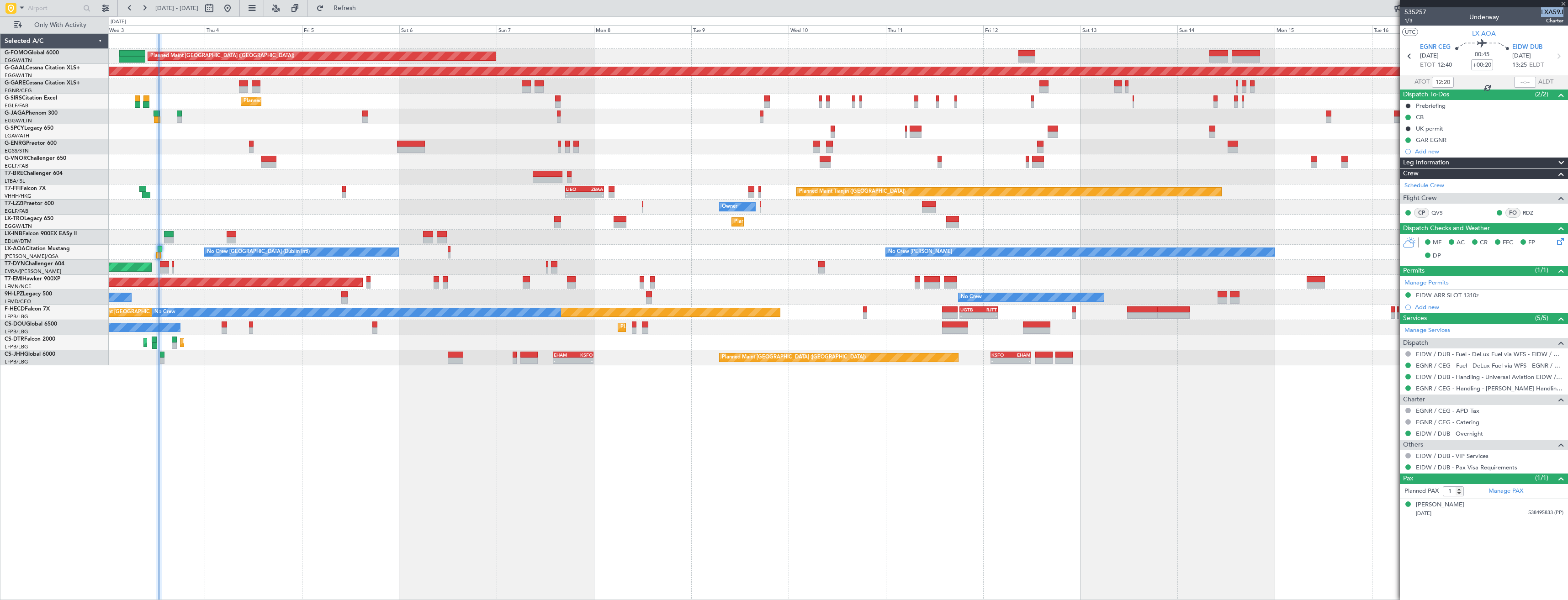
type input "+00:45"
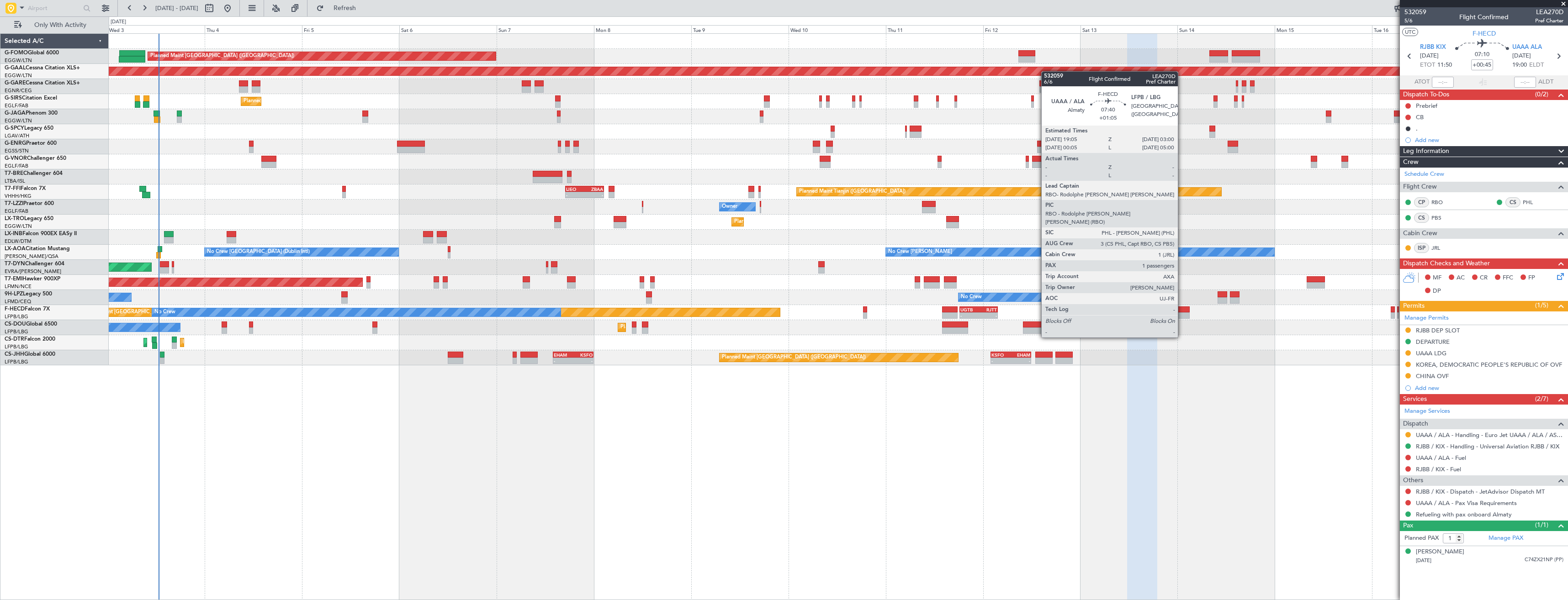
click at [1182, 312] on div at bounding box center [1174, 309] width 33 height 7
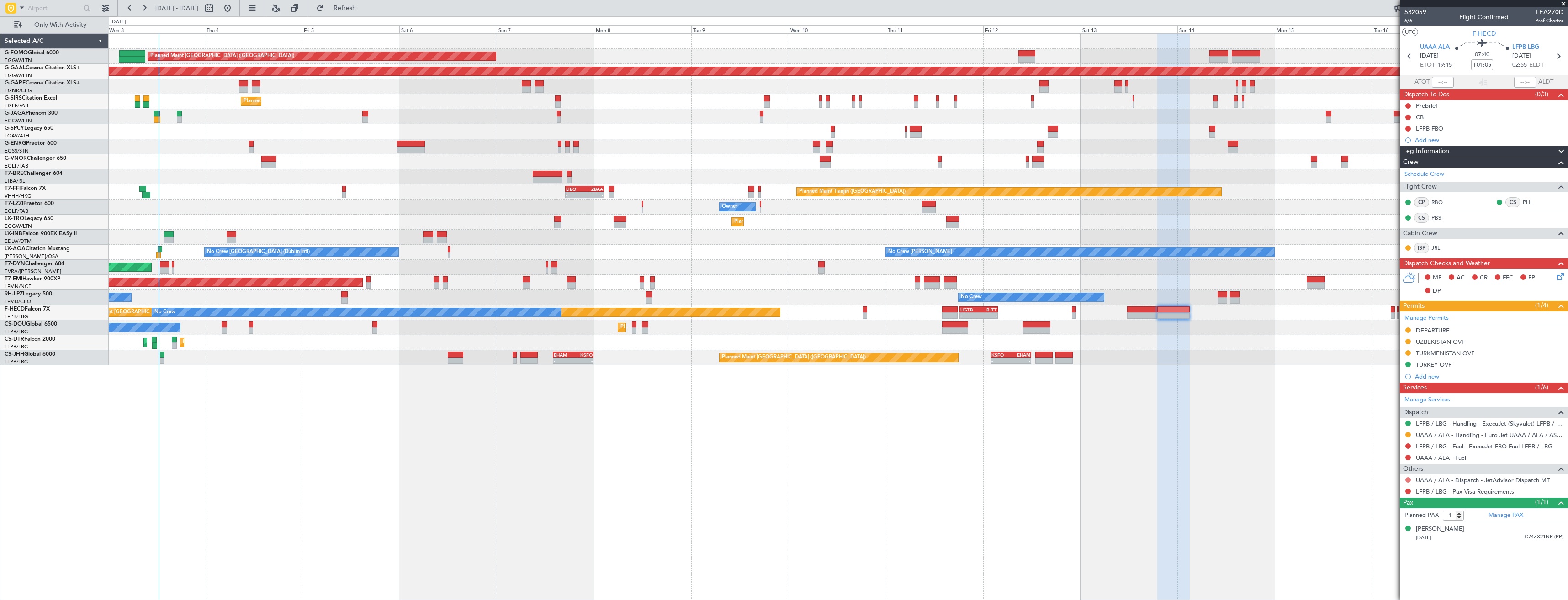
click at [1407, 480] on button at bounding box center [1407, 480] width 5 height 5
click at [1386, 587] on span "Confirmed" at bounding box center [1382, 589] width 28 height 9
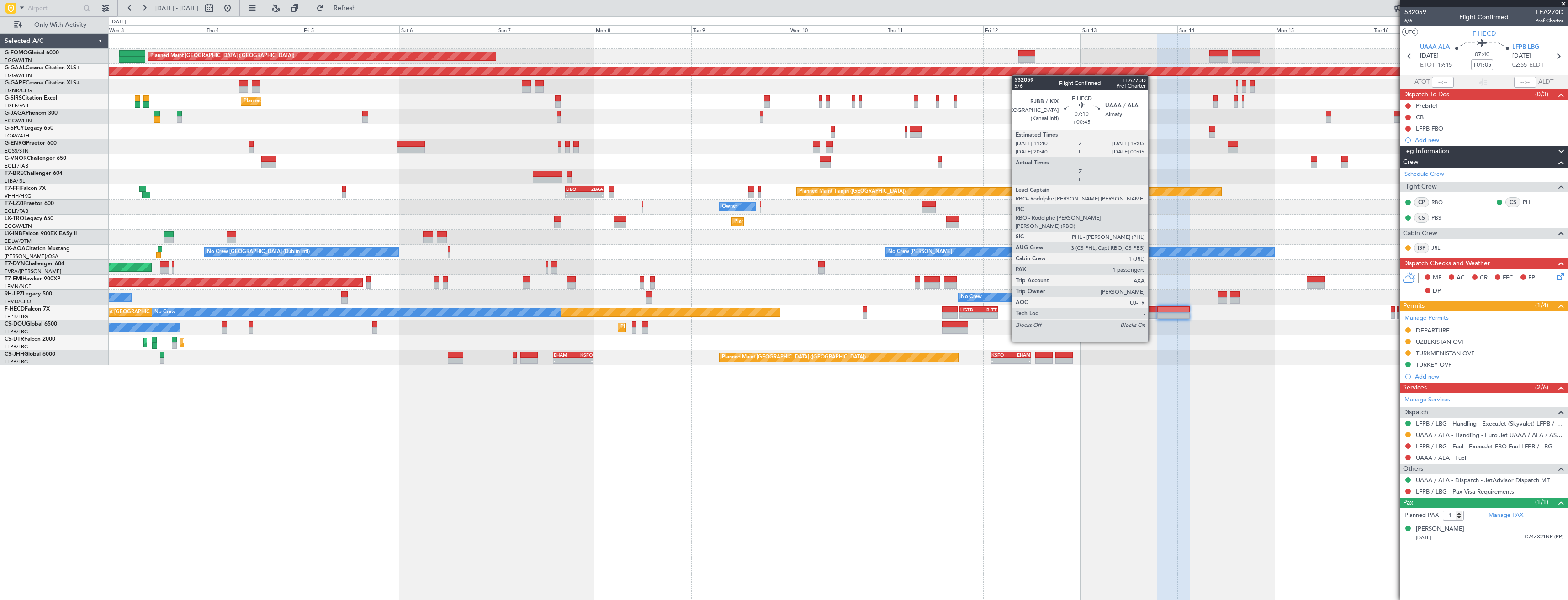
click at [1152, 316] on div at bounding box center [1142, 315] width 30 height 7
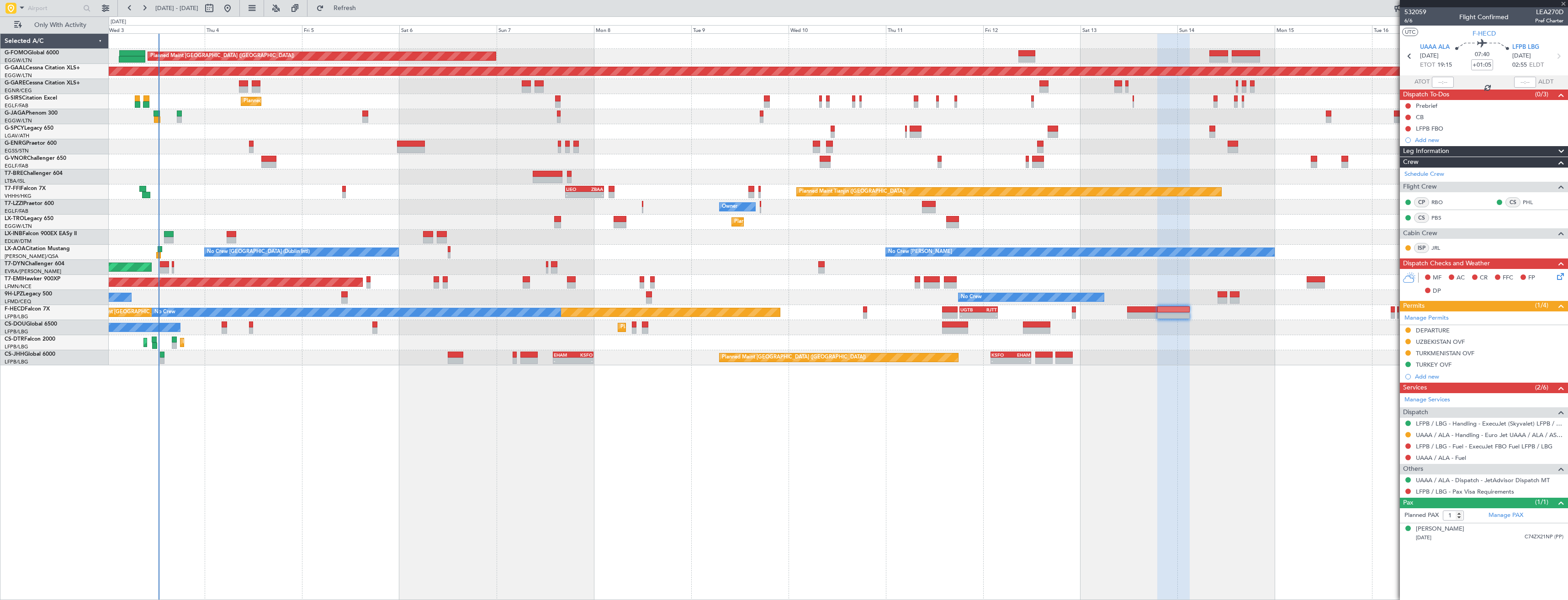
type input "+00:45"
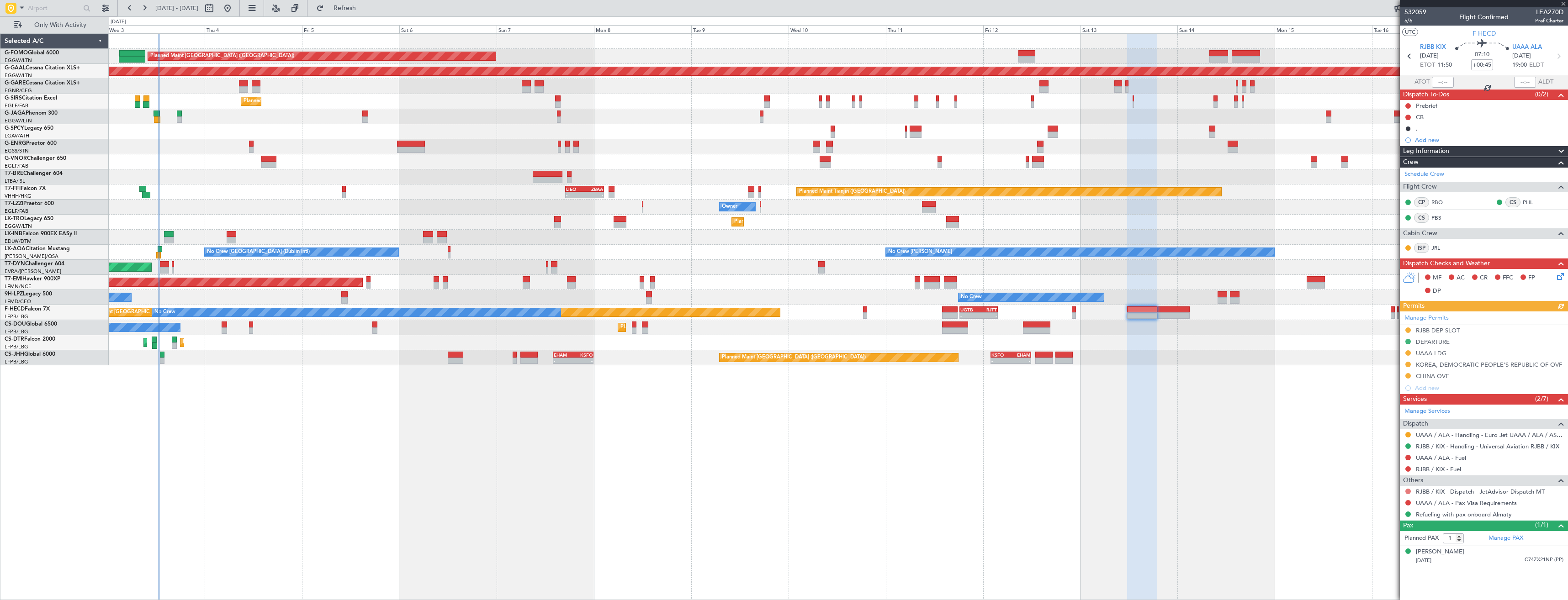
click at [1408, 491] on button at bounding box center [1407, 491] width 5 height 5
click at [1388, 474] on span "Confirmed" at bounding box center [1382, 477] width 28 height 9
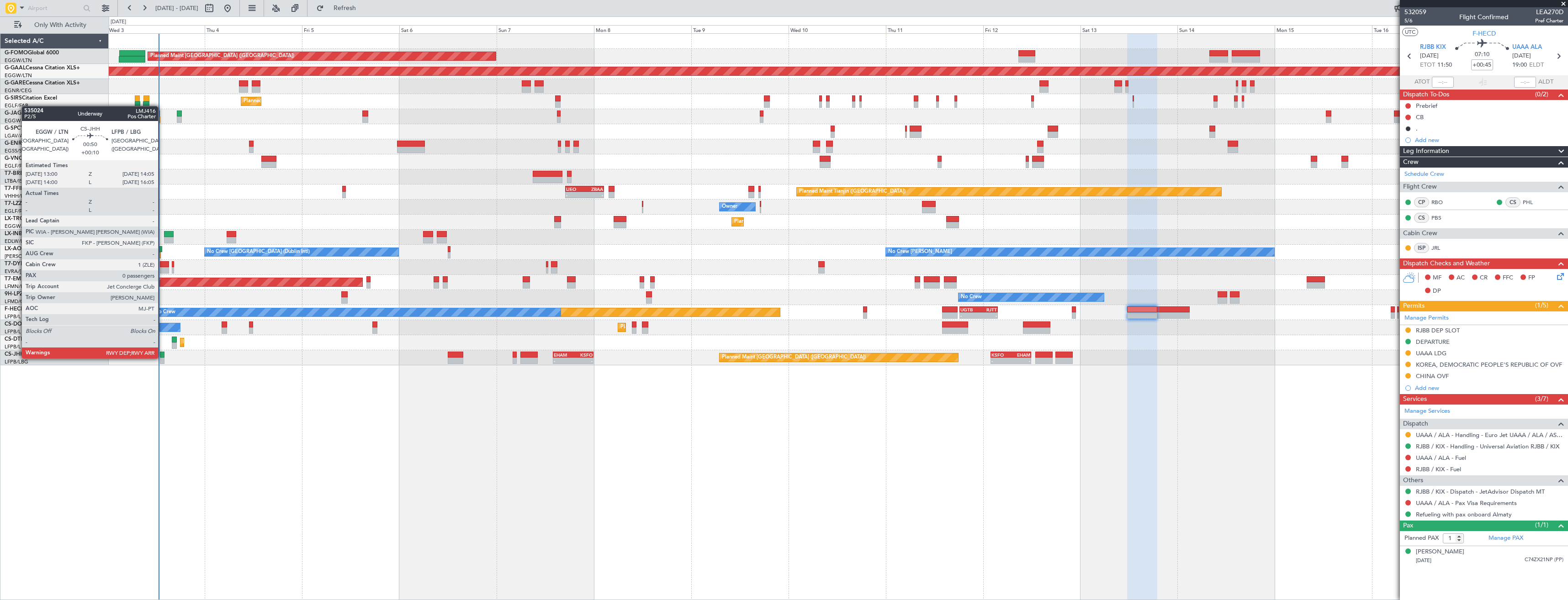
click at [162, 358] on div at bounding box center [162, 361] width 4 height 7
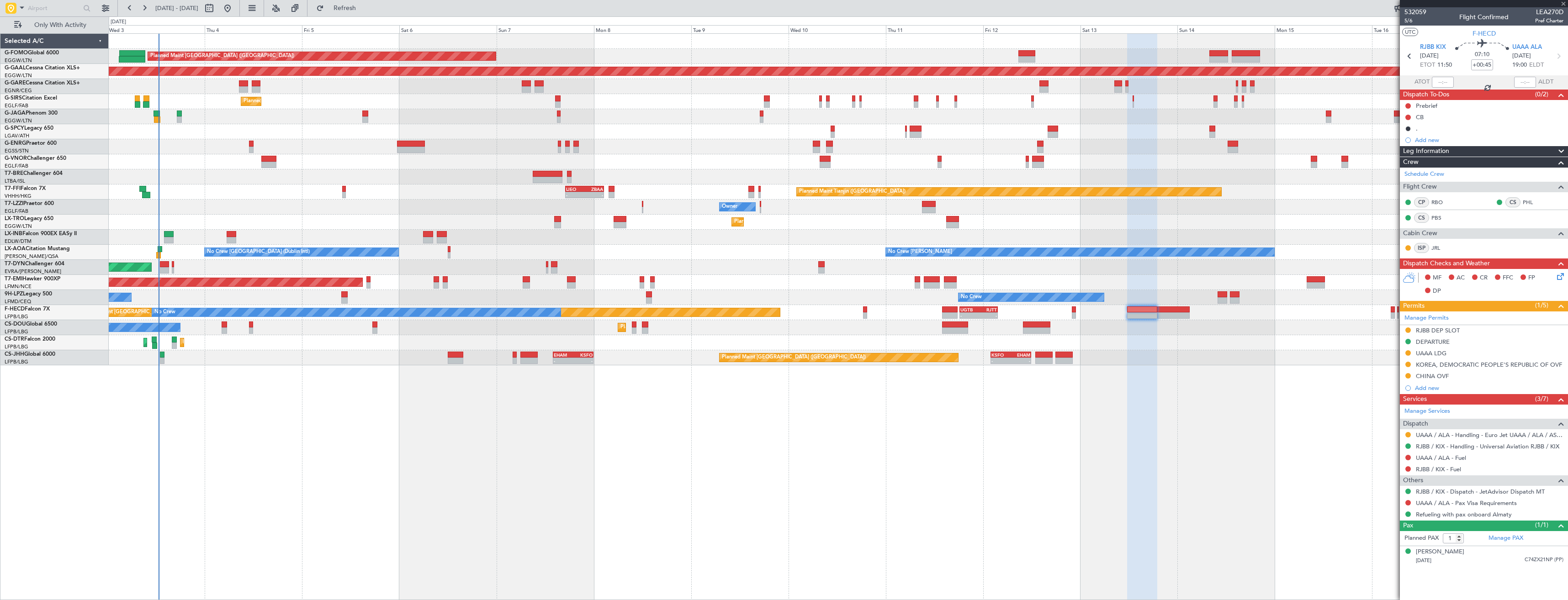
type input "+00:10"
type input "0"
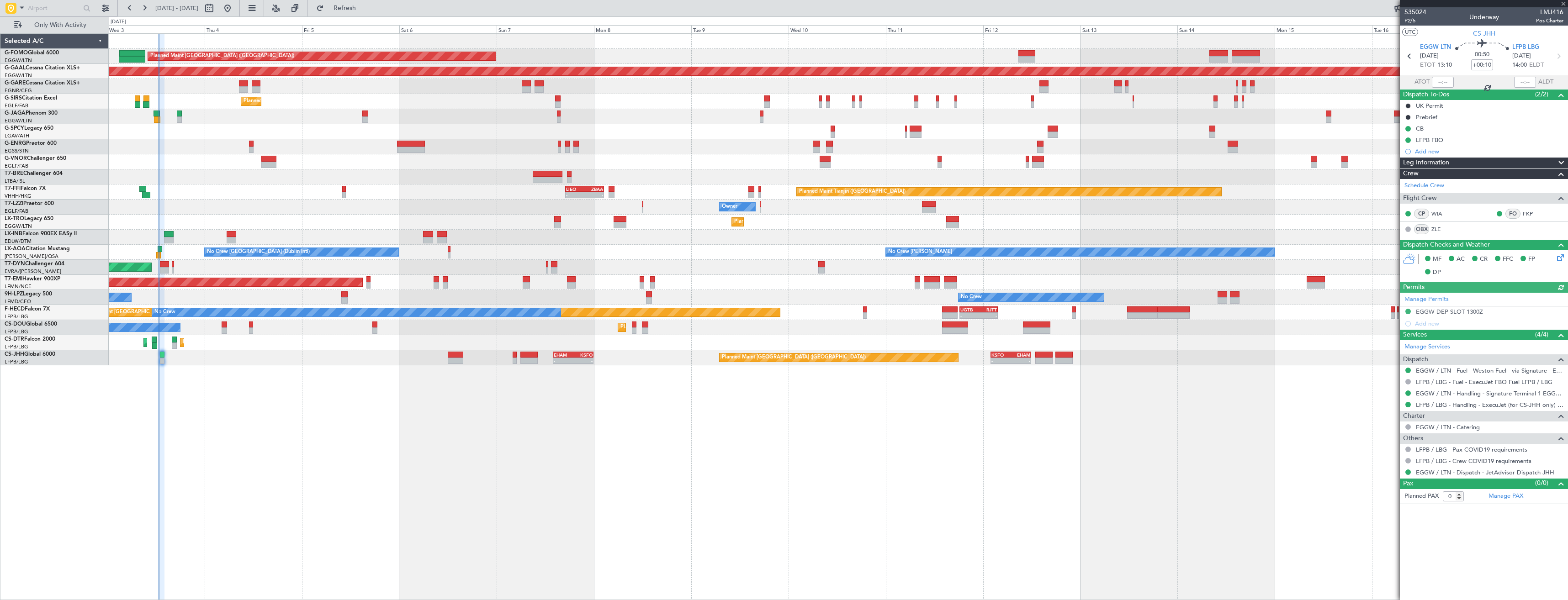
click at [1558, 13] on span "LMJ416" at bounding box center [1549, 12] width 28 height 10
copy span "LMJ416"
click at [1434, 43] on span "EGGW LTN" at bounding box center [1436, 48] width 31 height 9
click at [1450, 370] on link "EGGW / LTN - Fuel - Weston Fuel - via Signature - EGGW/LTN" at bounding box center [1489, 370] width 147 height 7
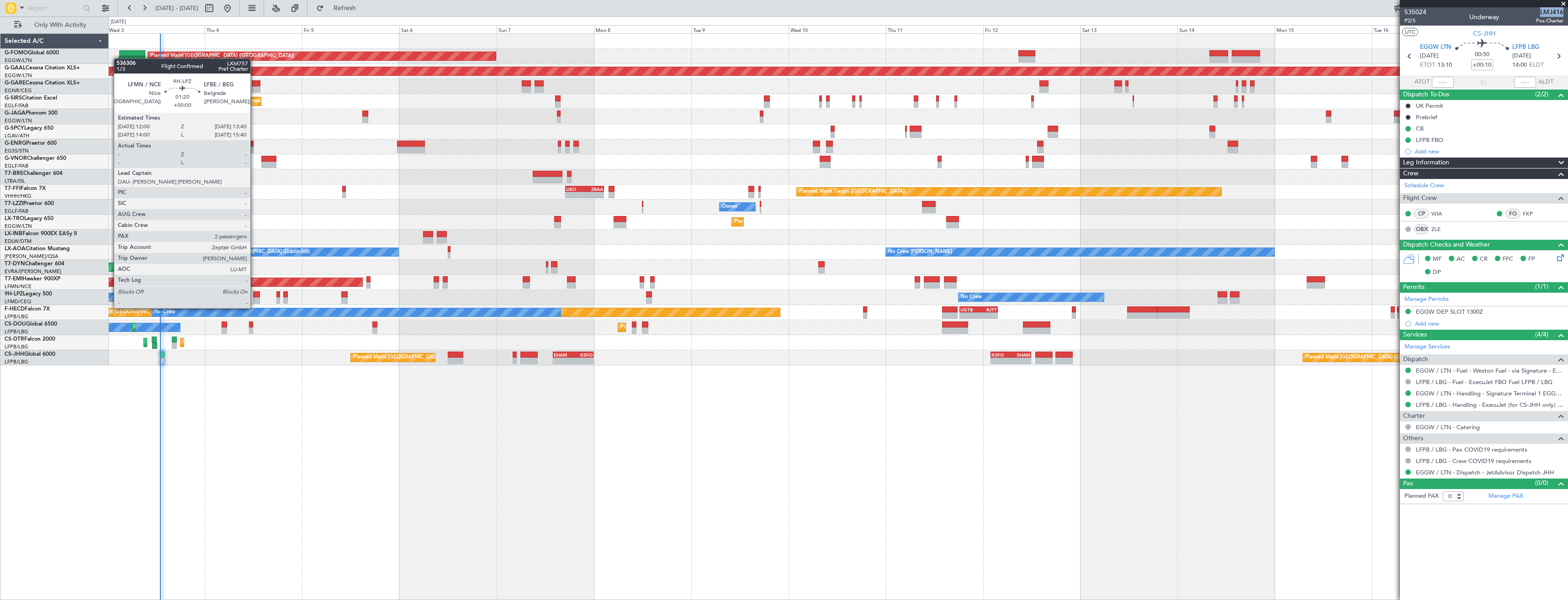
click at [254, 299] on div at bounding box center [256, 300] width 7 height 7
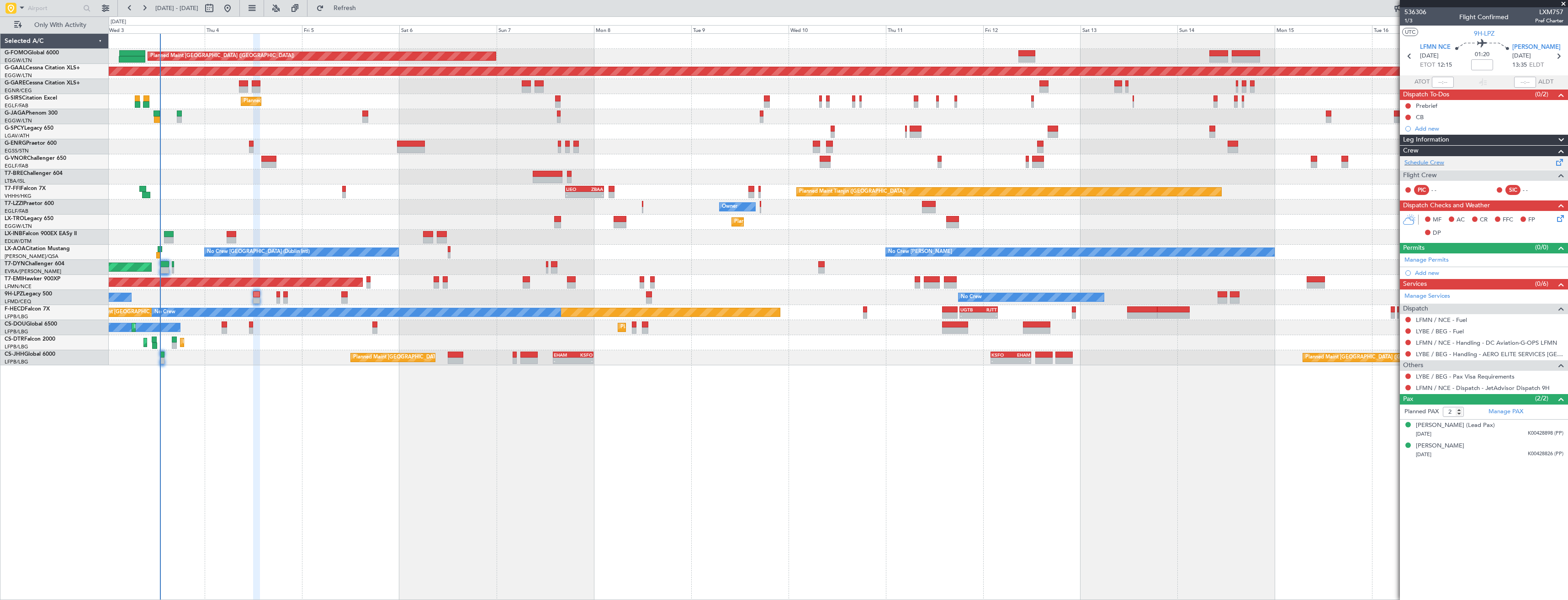
click at [1449, 165] on div "Schedule Crew" at bounding box center [1484, 163] width 168 height 13
click at [357, 2] on button "Refresh" at bounding box center [339, 8] width 55 height 15
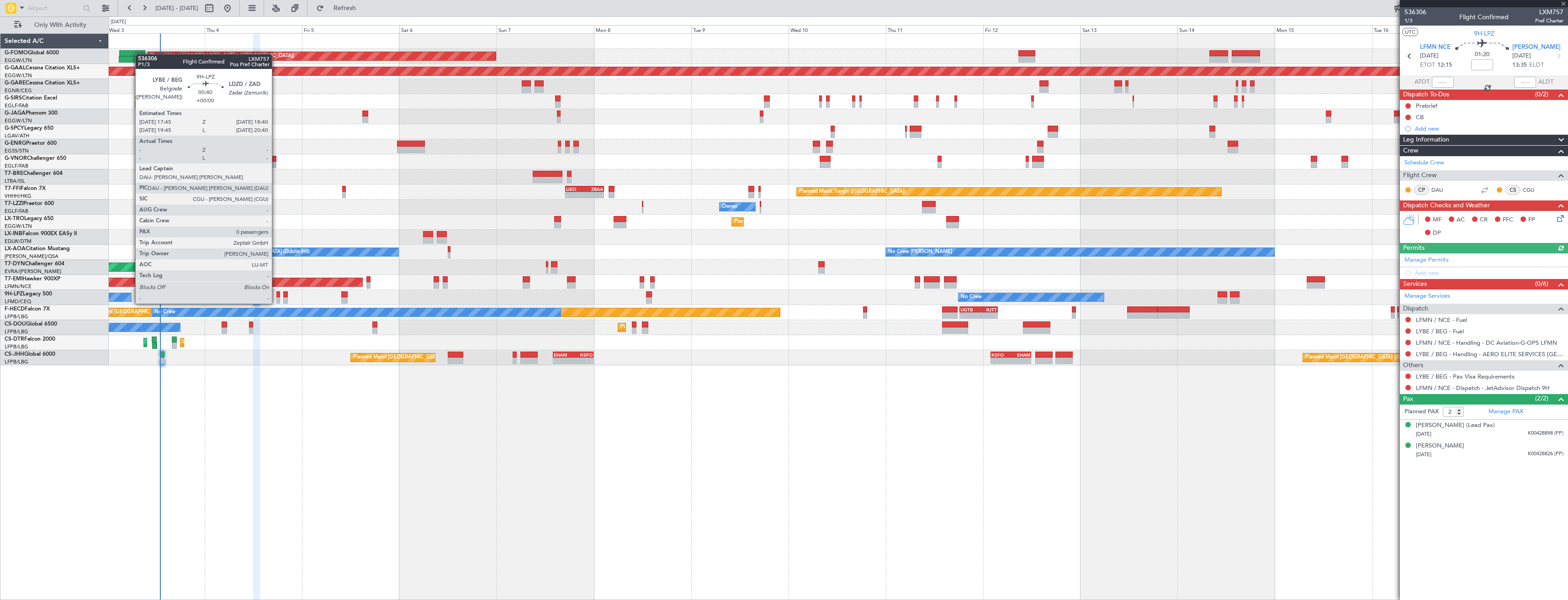
click at [277, 294] on div at bounding box center [279, 294] width 4 height 7
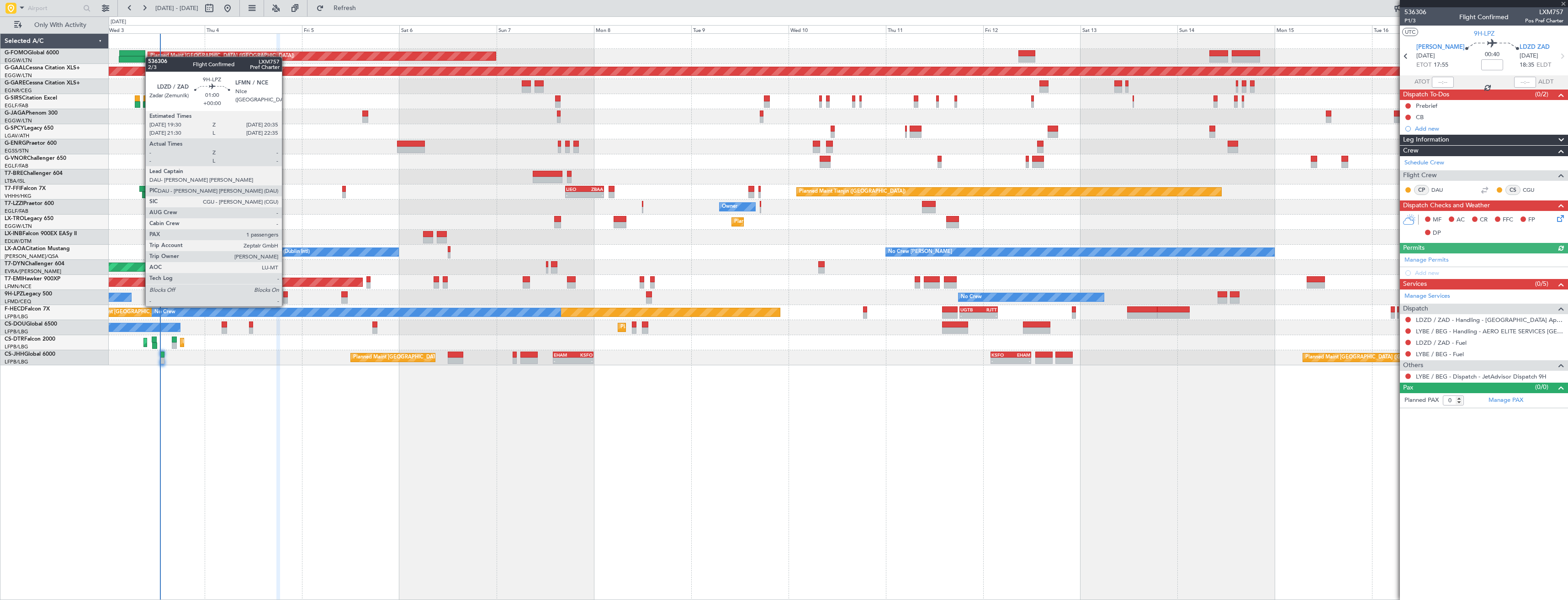
click at [286, 297] on div at bounding box center [286, 300] width 4 height 7
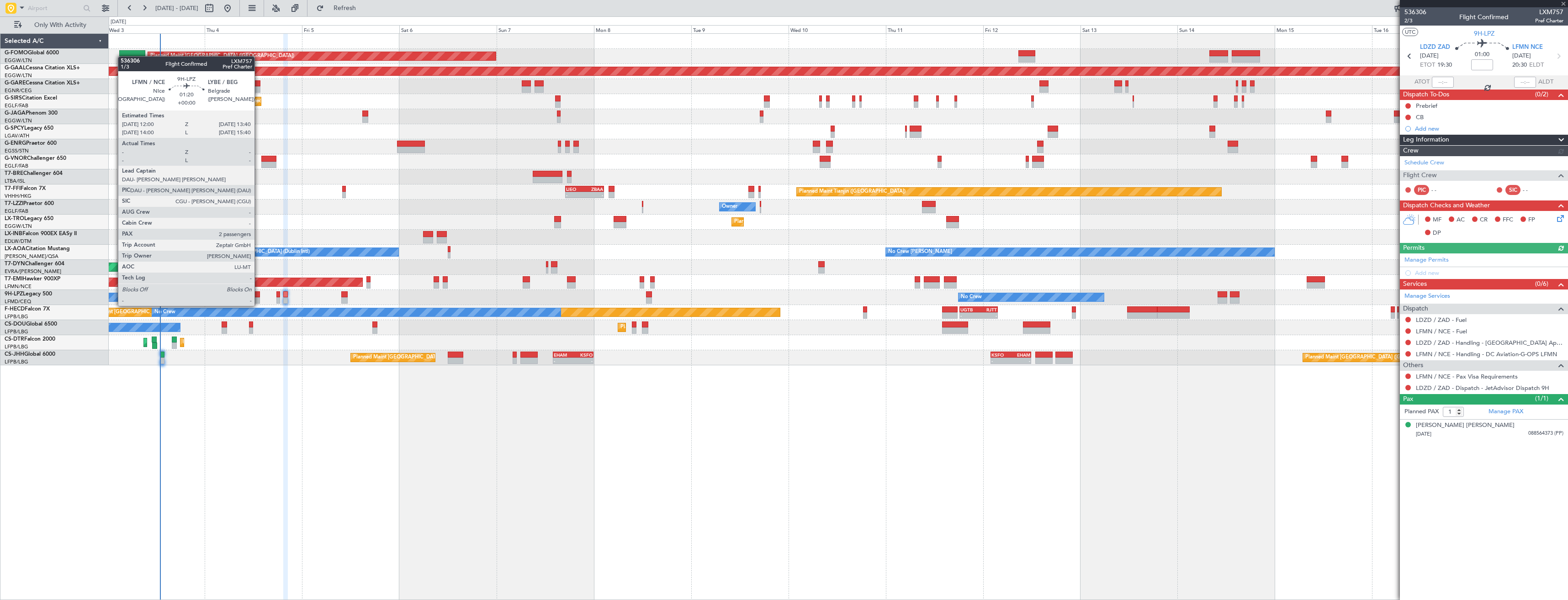
click at [259, 297] on div at bounding box center [256, 294] width 7 height 7
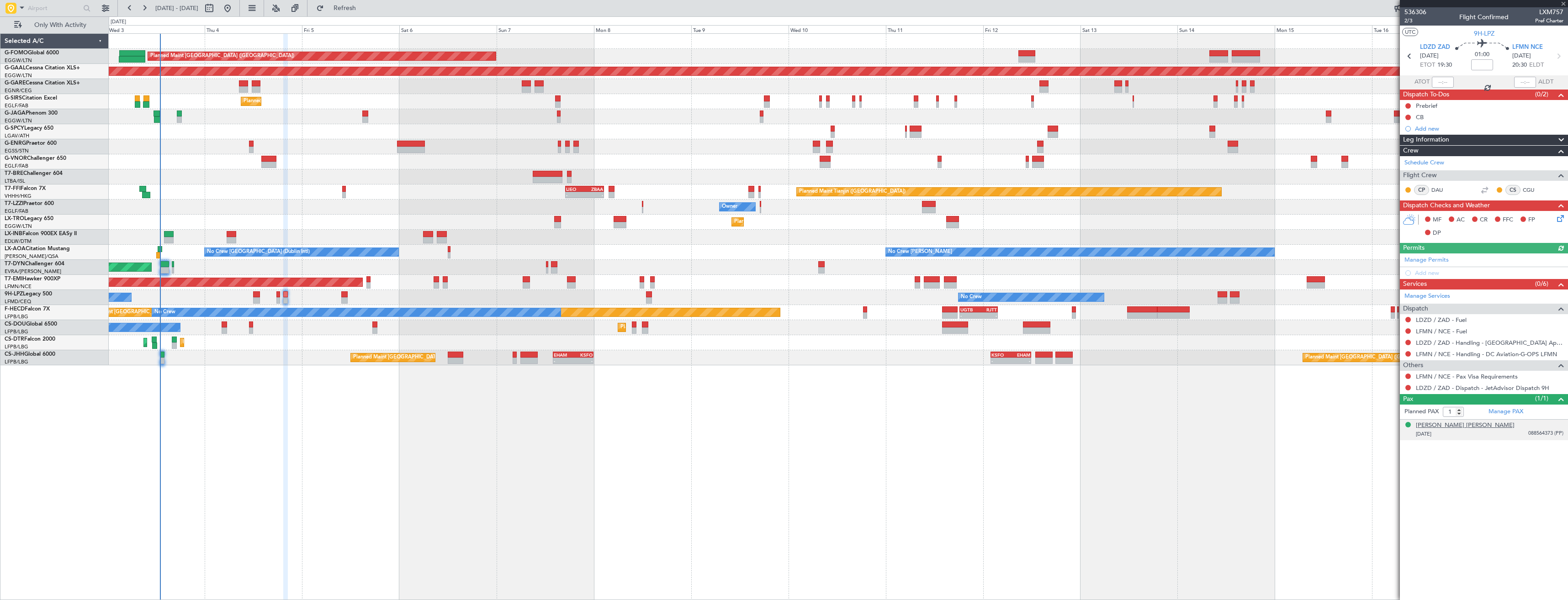
type input "2"
click at [1491, 413] on link "Manage PAX" at bounding box center [1506, 412] width 35 height 9
click at [1436, 47] on span "LFMN NCE" at bounding box center [1435, 48] width 30 height 9
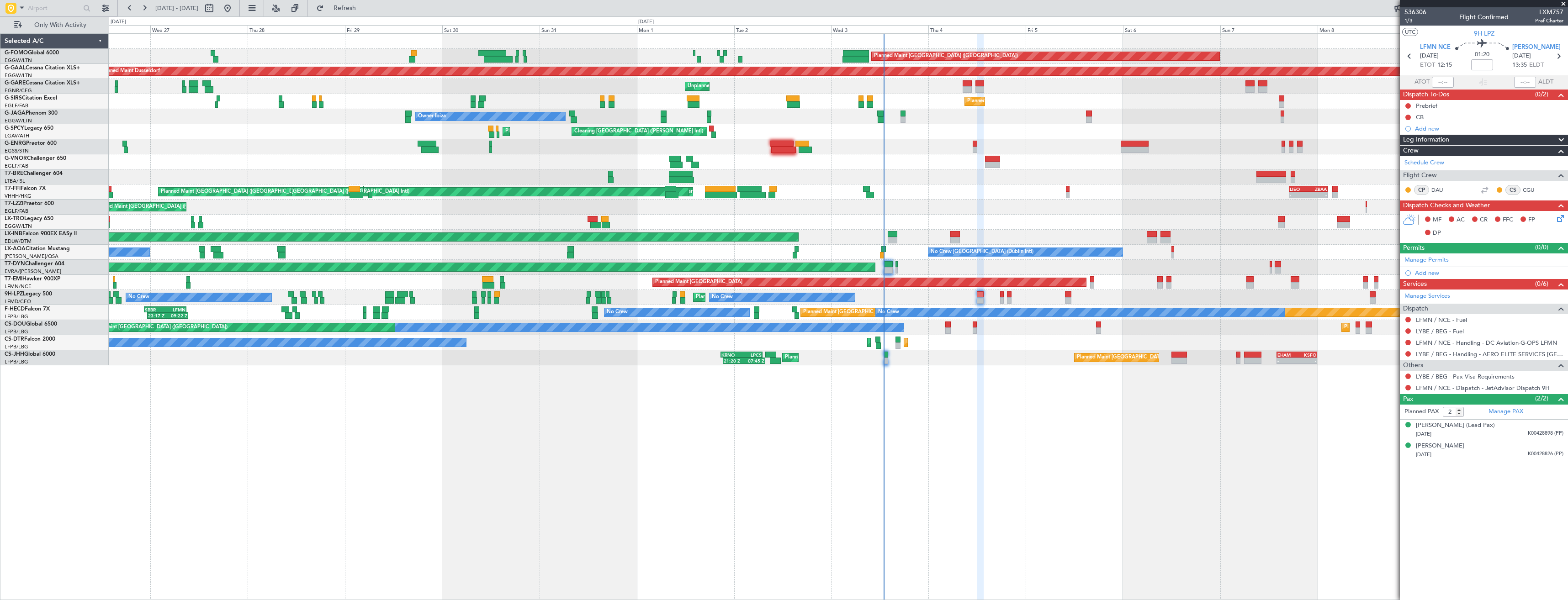
click at [961, 269] on div "Planned Maint London (Luton) Planned Maint Dusseldorf Unplanned Maint Chester P…" at bounding box center [838, 199] width 1459 height 332
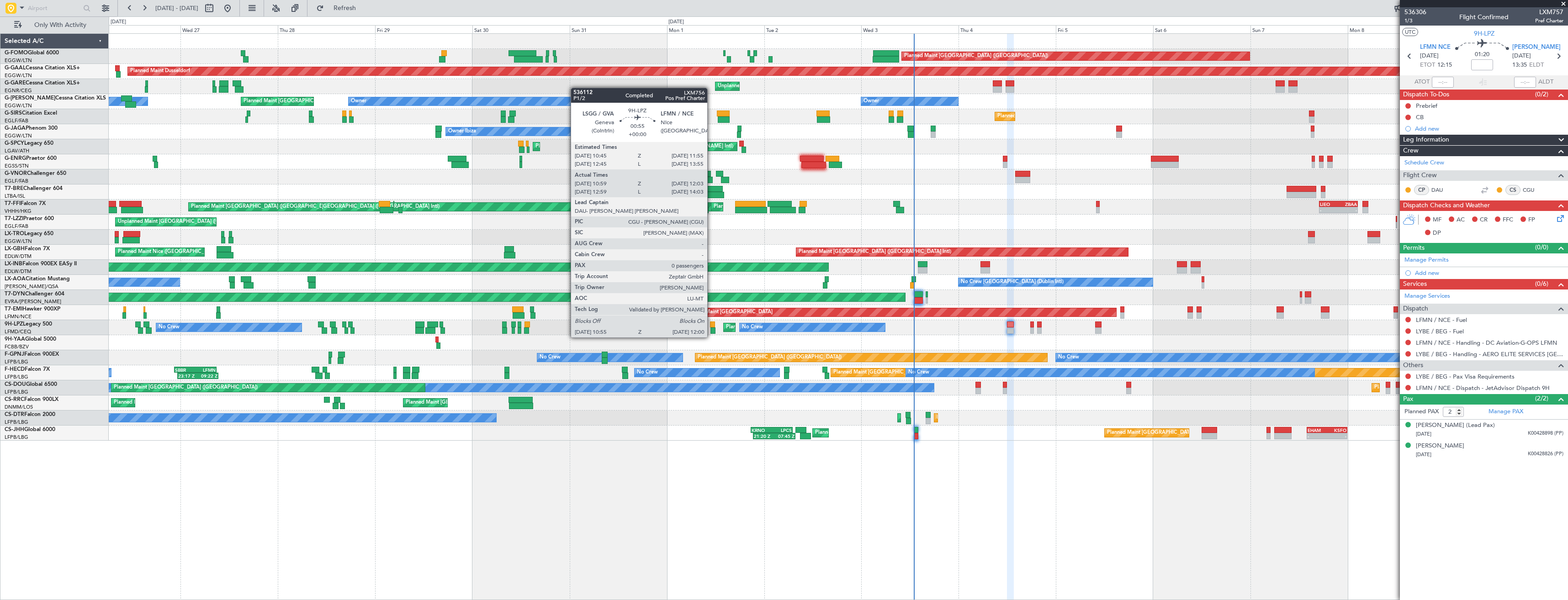
click at [711, 329] on div at bounding box center [713, 330] width 4 height 7
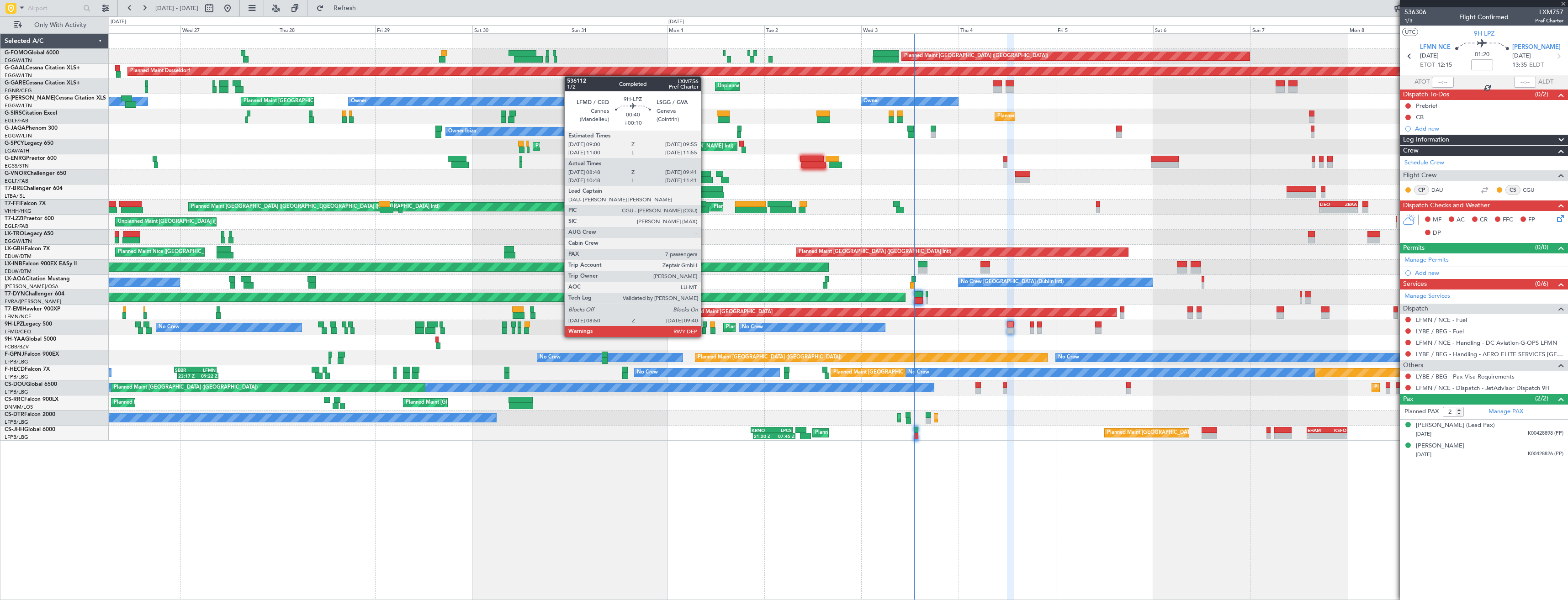
type input "11:09"
type input "11:58"
type input "0"
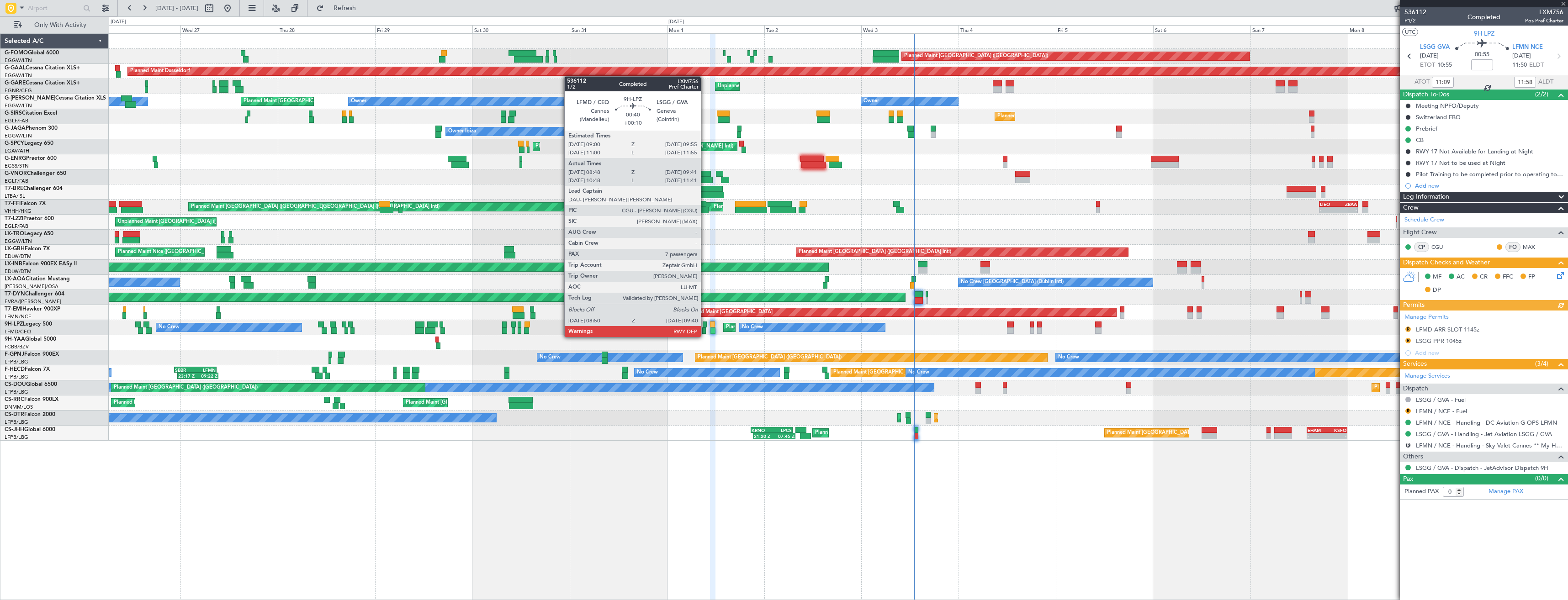
click at [705, 328] on div at bounding box center [704, 330] width 4 height 7
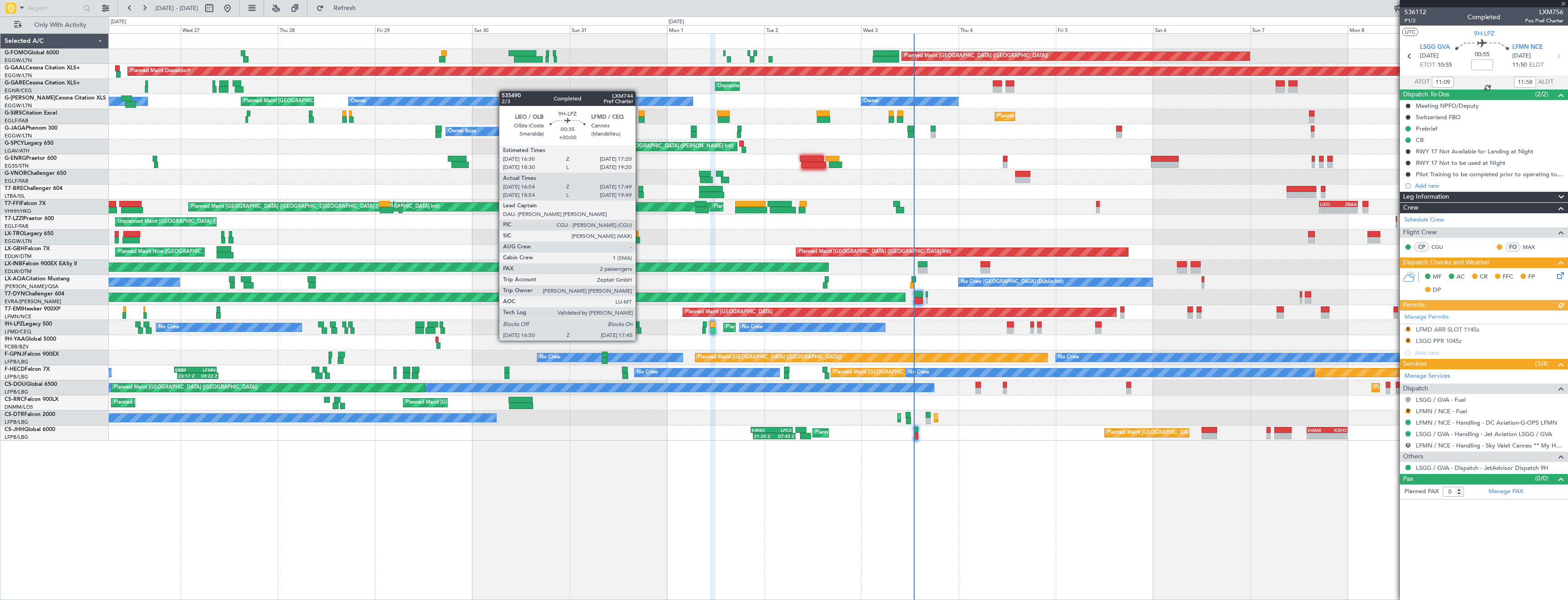
type input "+00:10"
type input "08:58"
type input "09:36"
type input "7"
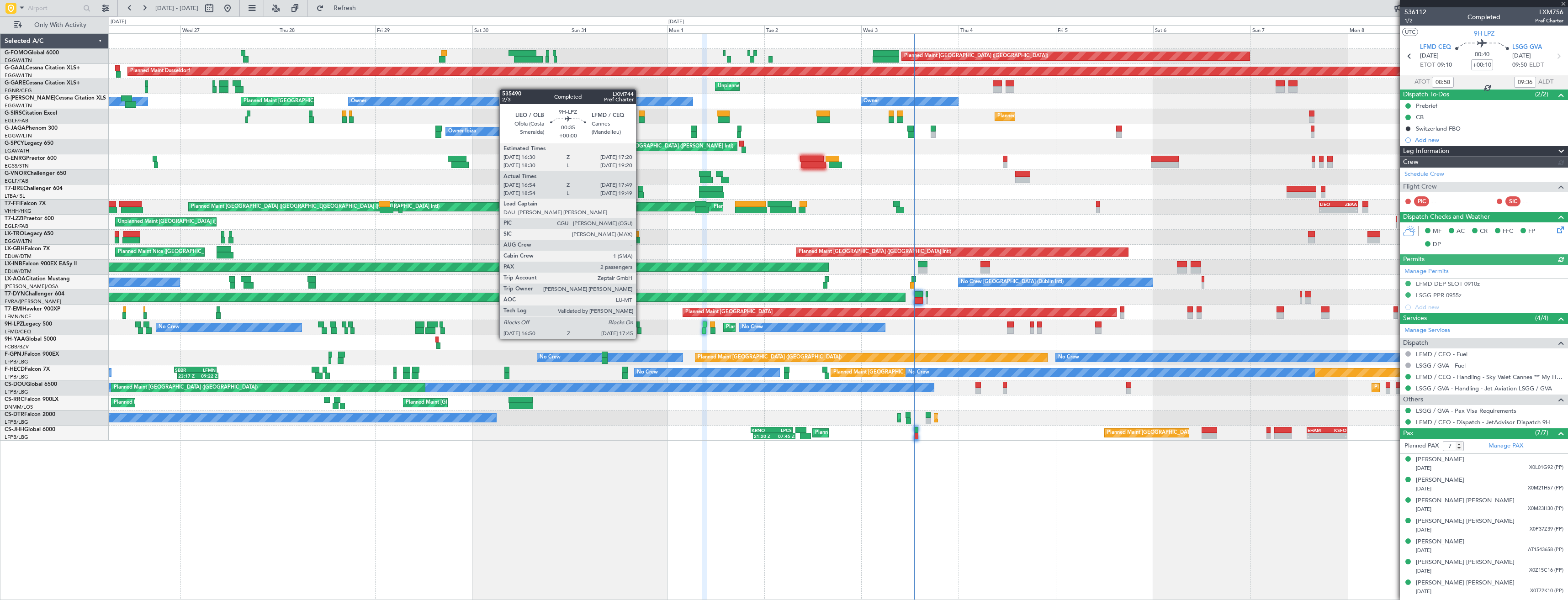
click at [640, 329] on div at bounding box center [640, 330] width 4 height 7
type input "17:04"
type input "17:44"
type input "2"
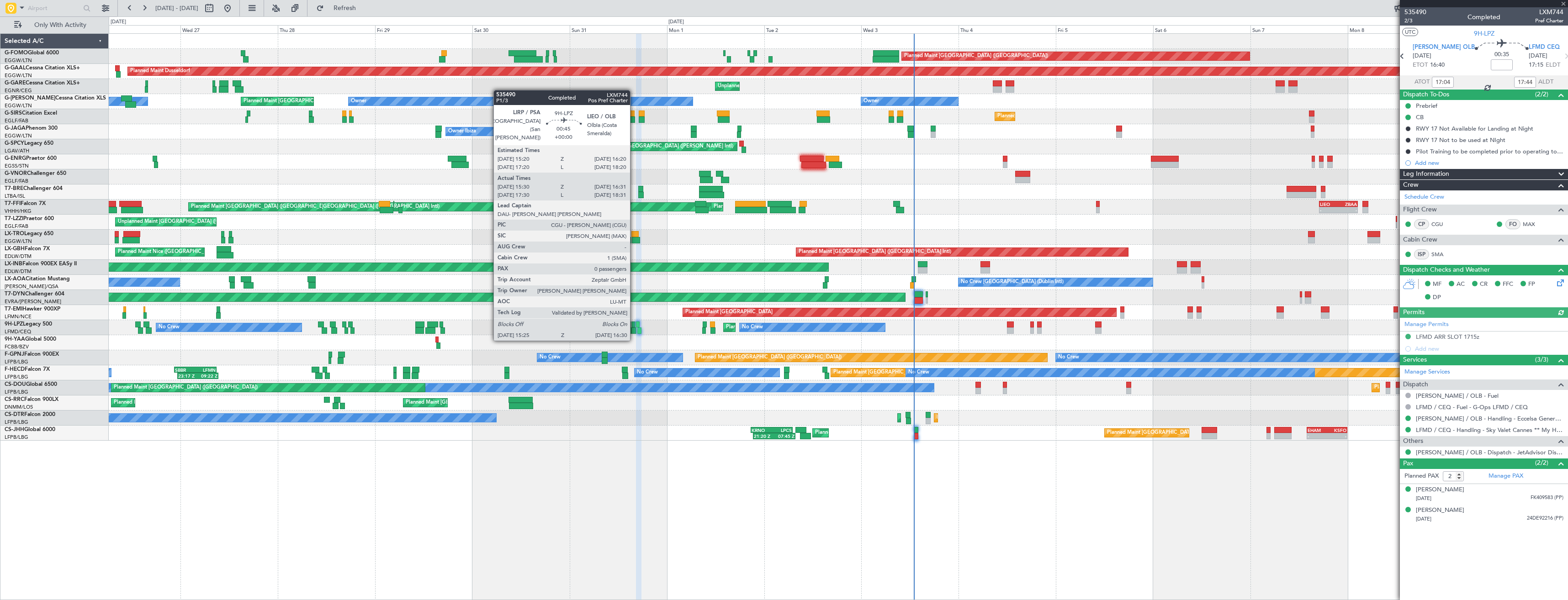
click at [634, 331] on div at bounding box center [634, 330] width 4 height 7
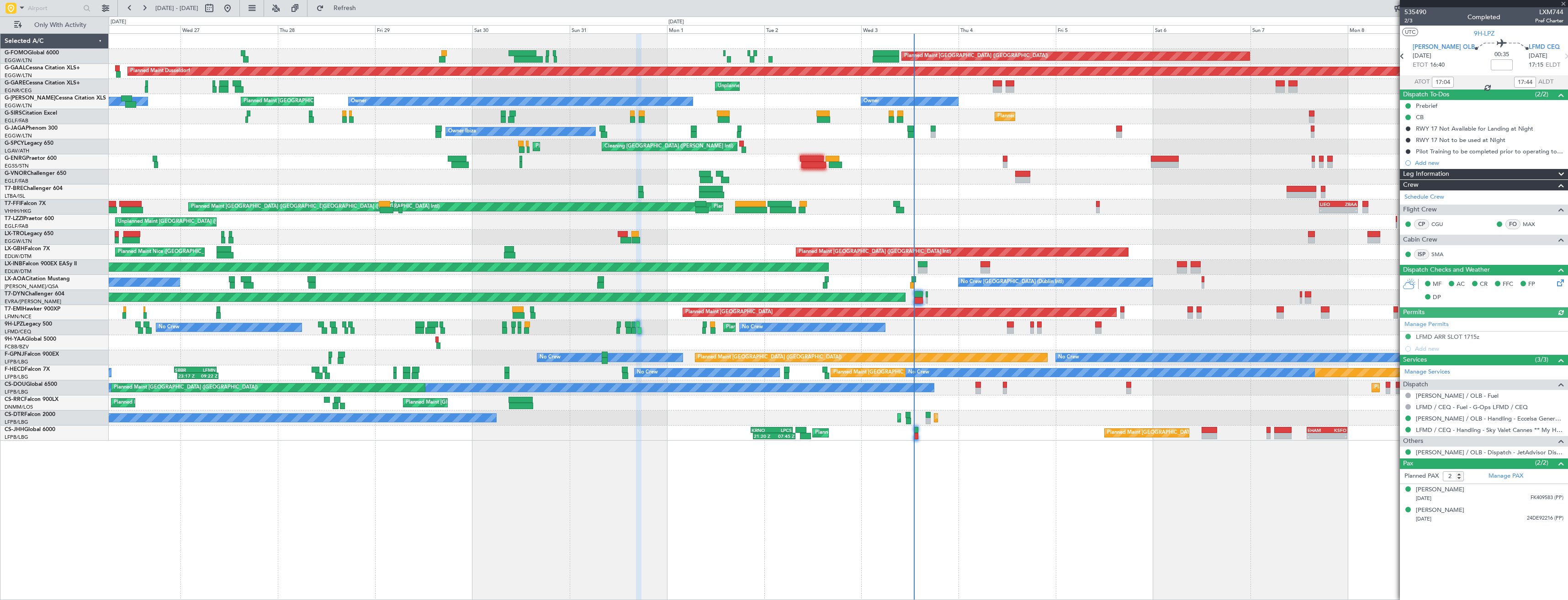
type input "15:40"
type input "16:26"
type input "0"
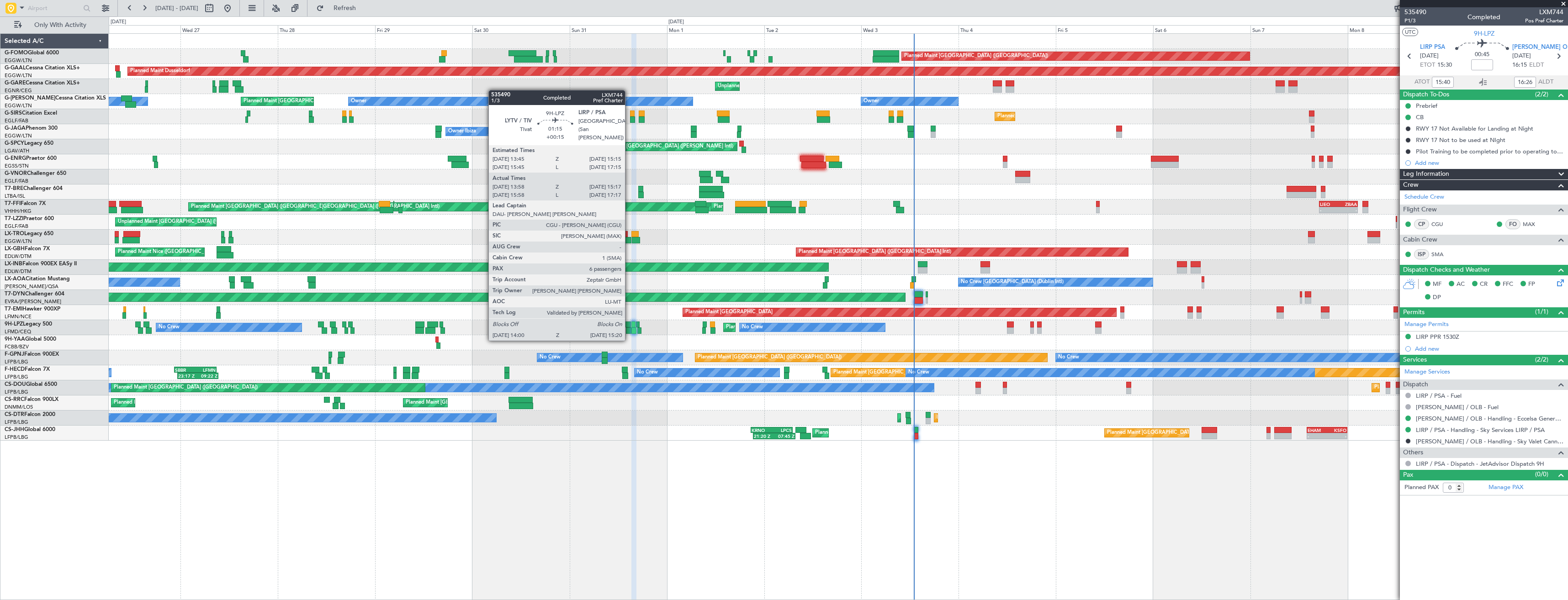
click at [629, 331] on div at bounding box center [628, 330] width 5 height 7
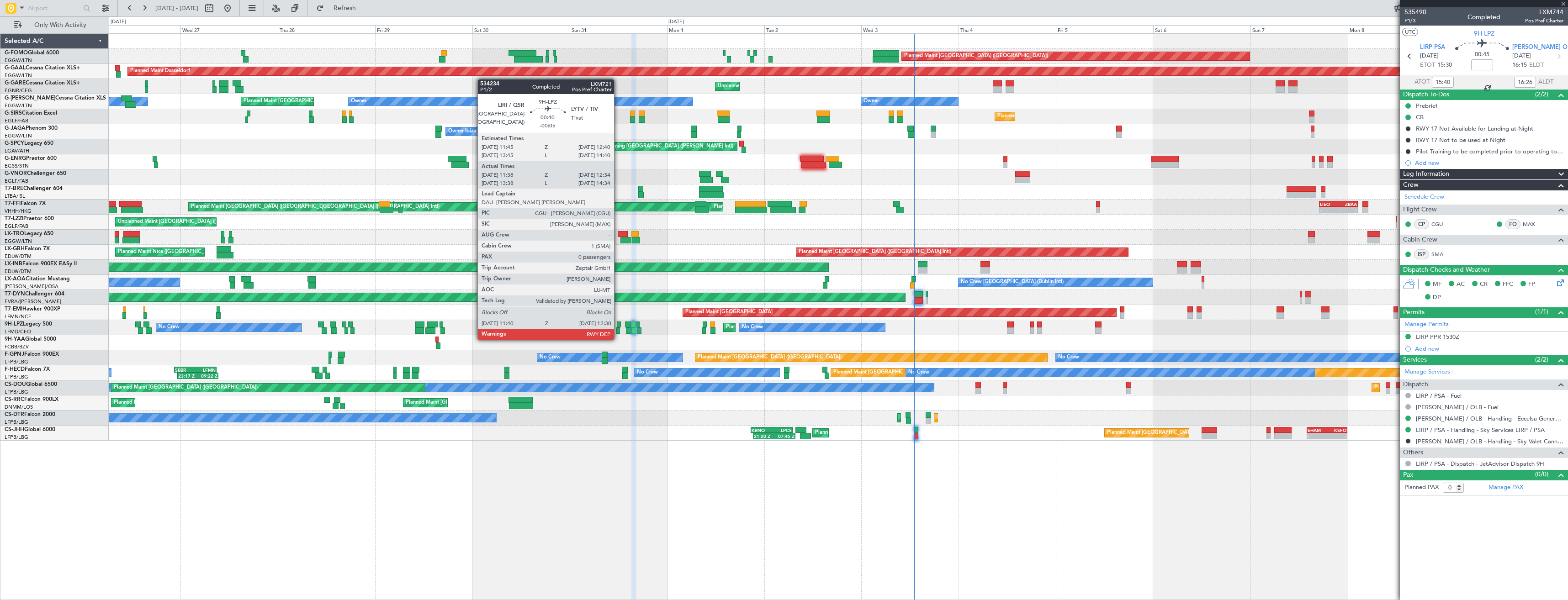
type input "+00:15"
type input "14:08"
type input "15:12"
type input "6"
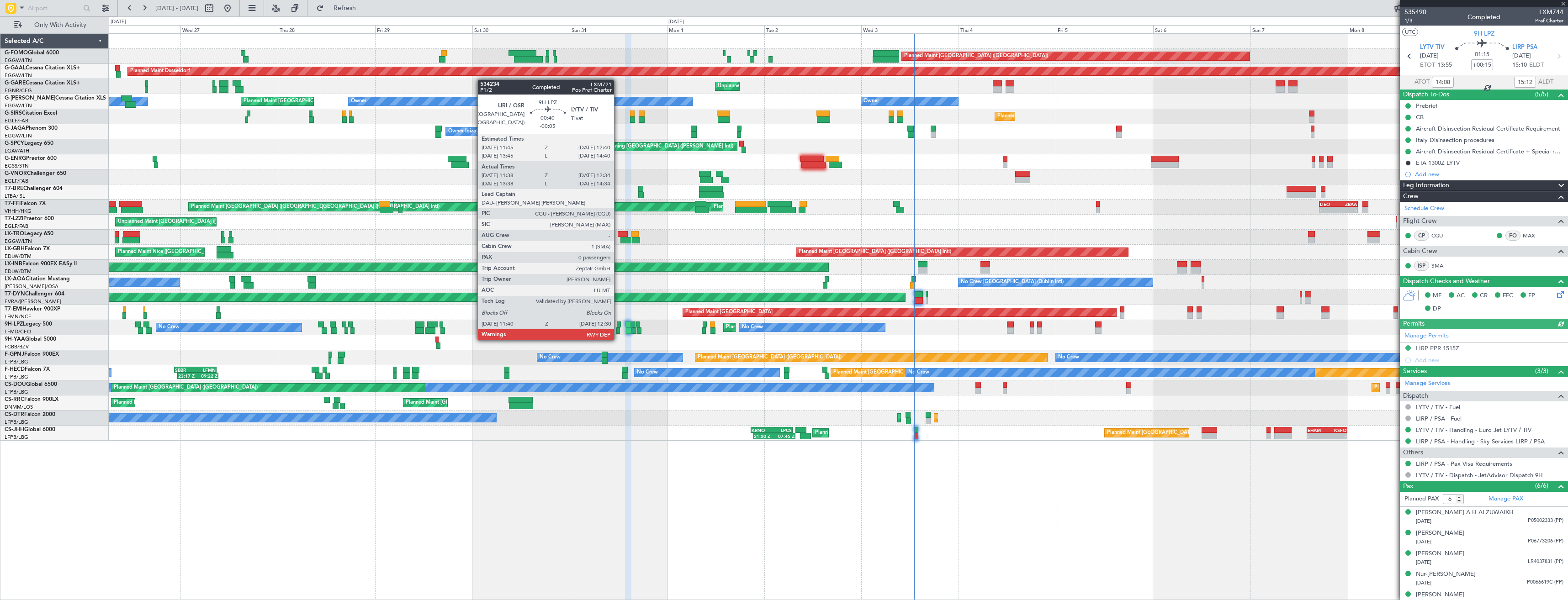
click at [618, 331] on div at bounding box center [618, 330] width 4 height 7
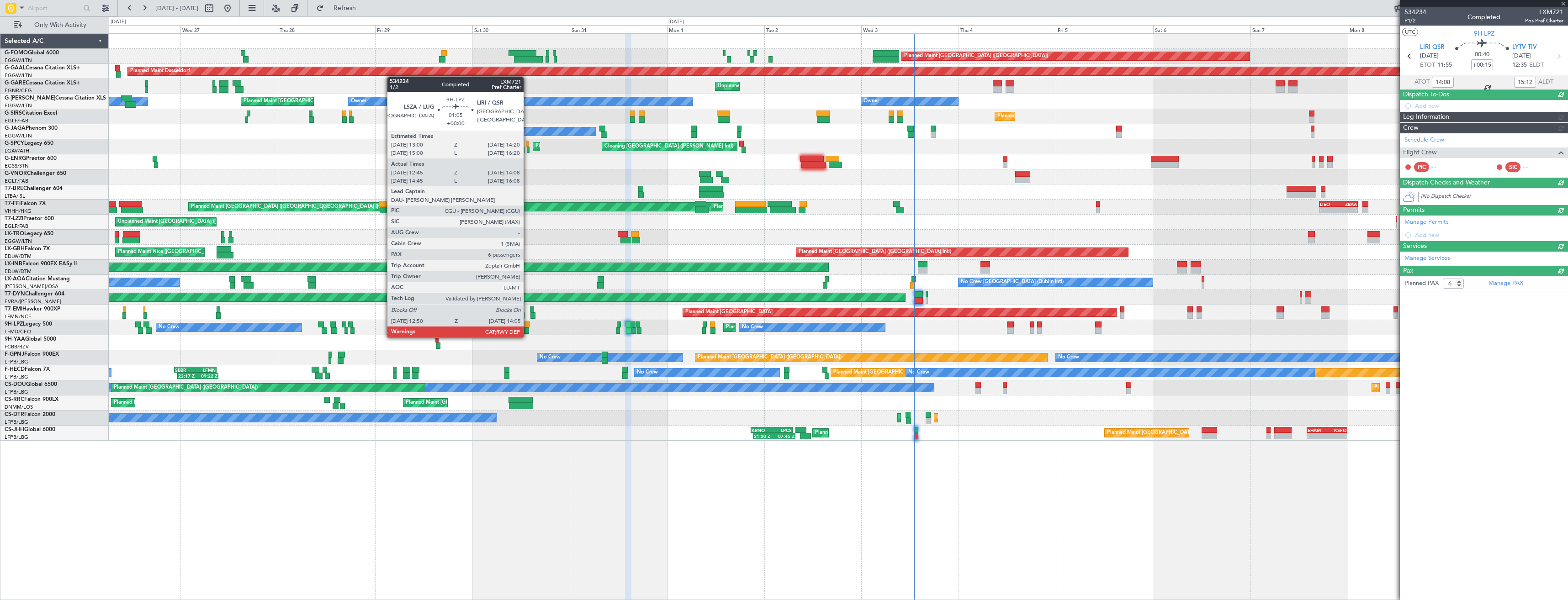
type input "-00:05"
type input "11:48"
type input "12:29"
type input "0"
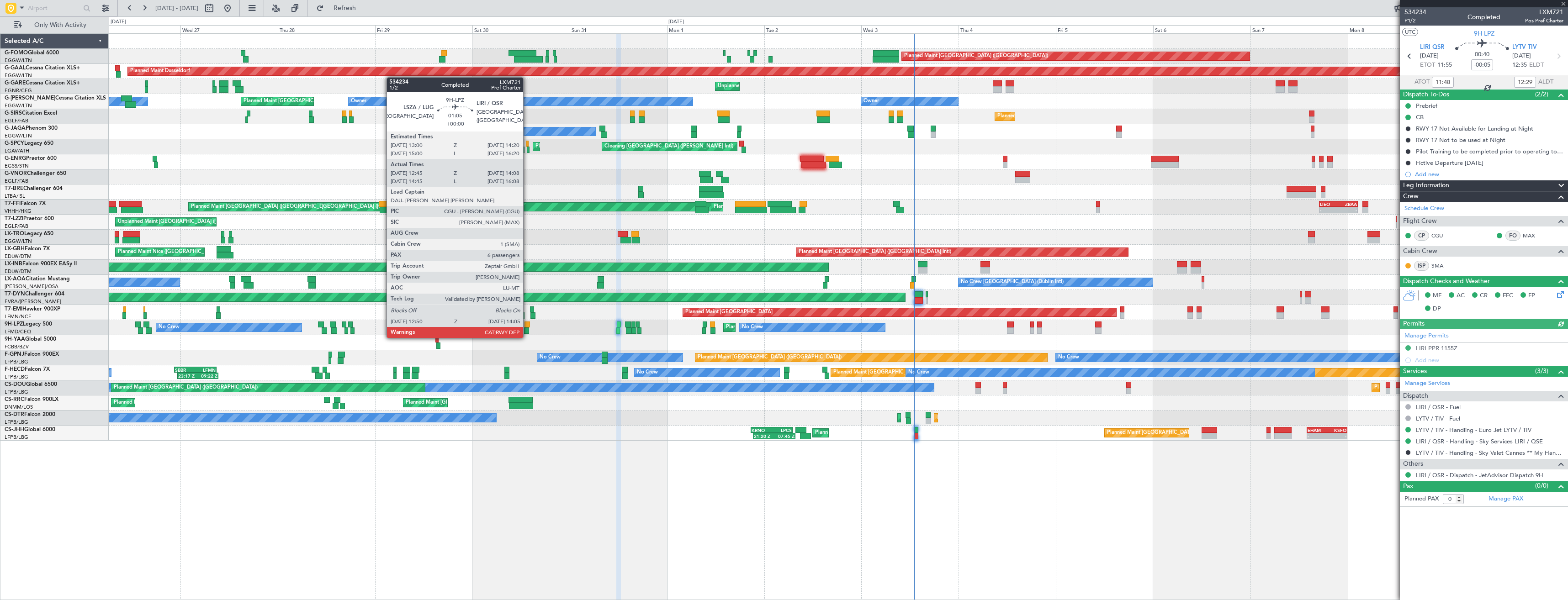
click at [527, 329] on div at bounding box center [526, 330] width 5 height 7
type input "12:55"
type input "14:03"
type input "6"
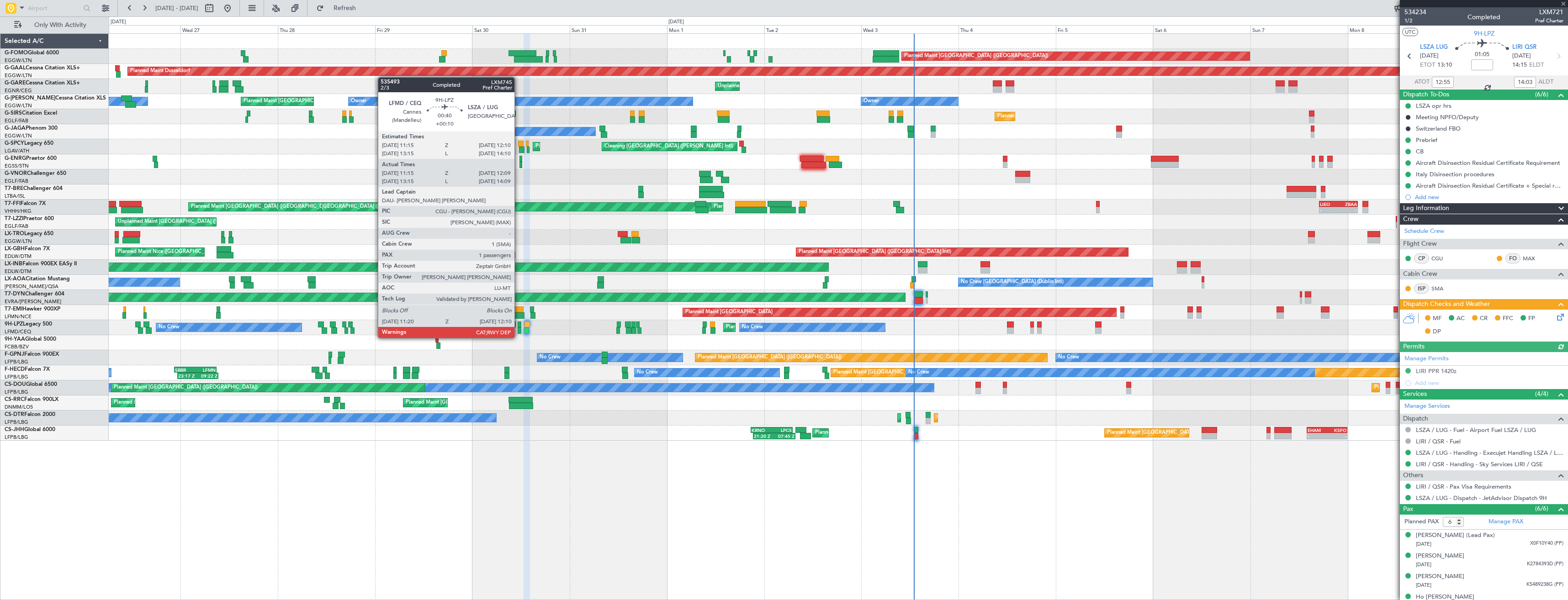
click at [518, 329] on div at bounding box center [519, 330] width 4 height 7
type input "+00:10"
type input "11:25"
type input "12:04"
type input "1"
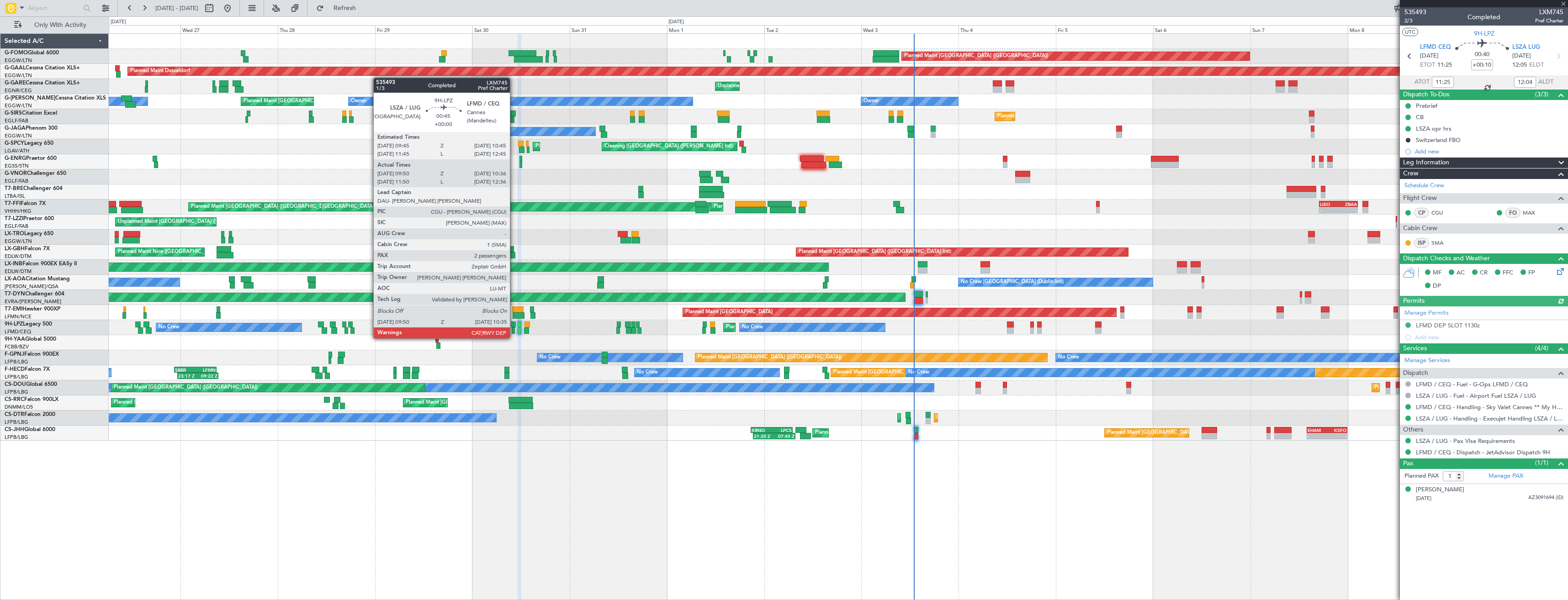
click at [514, 329] on div at bounding box center [513, 330] width 3 height 7
type input "10:00"
type input "10:31"
type input "2"
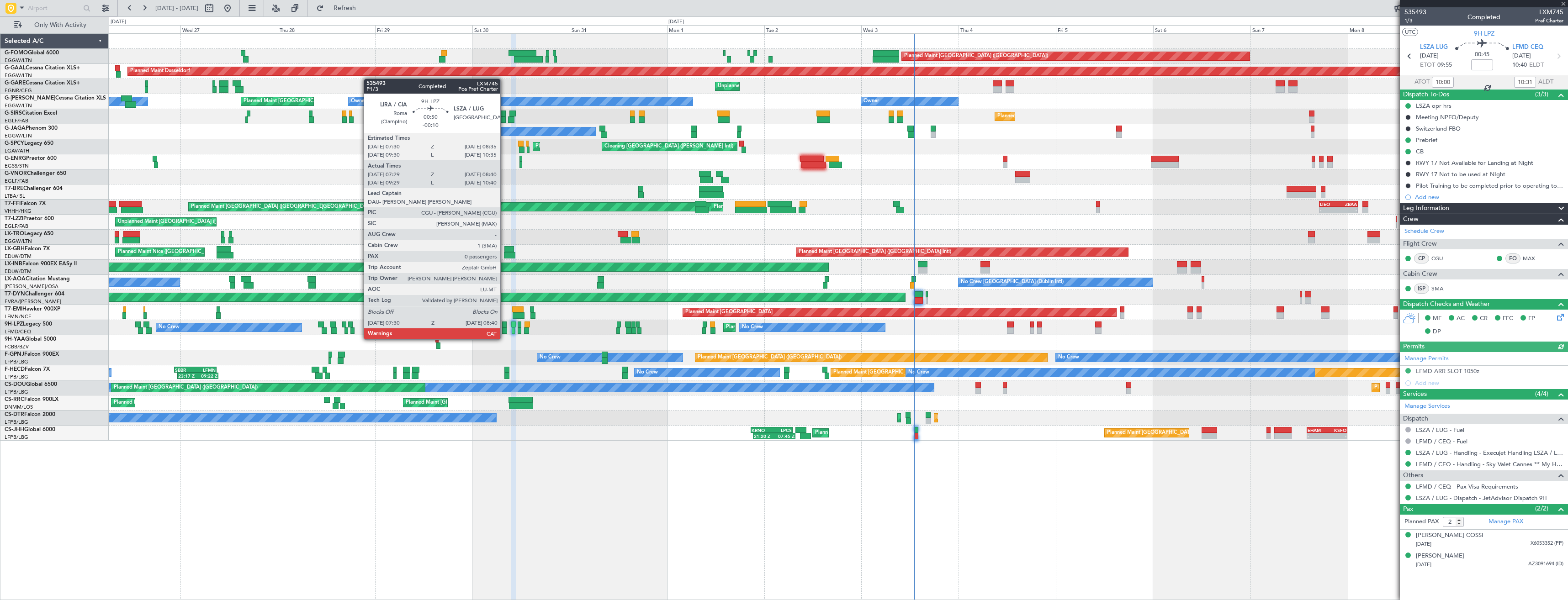
click at [504, 330] on div at bounding box center [504, 330] width 5 height 7
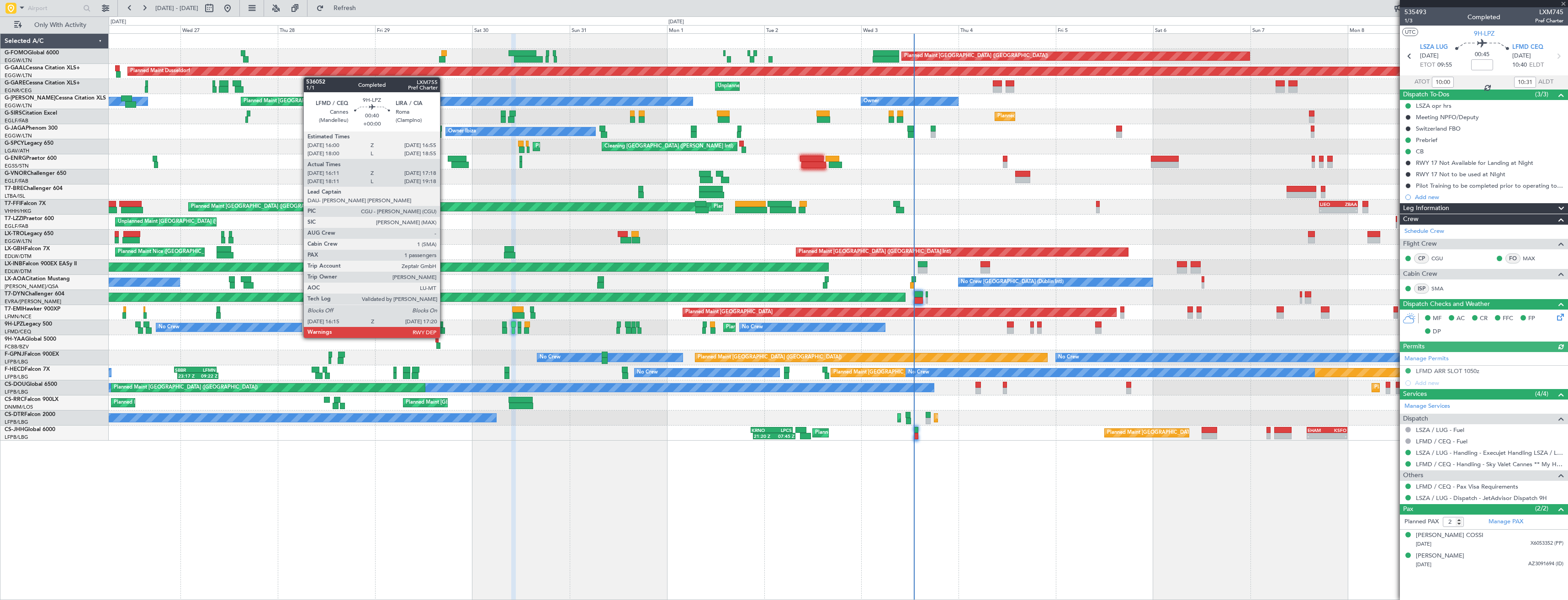
type input "-00:10"
type input "07:39"
type input "08:35"
type input "0"
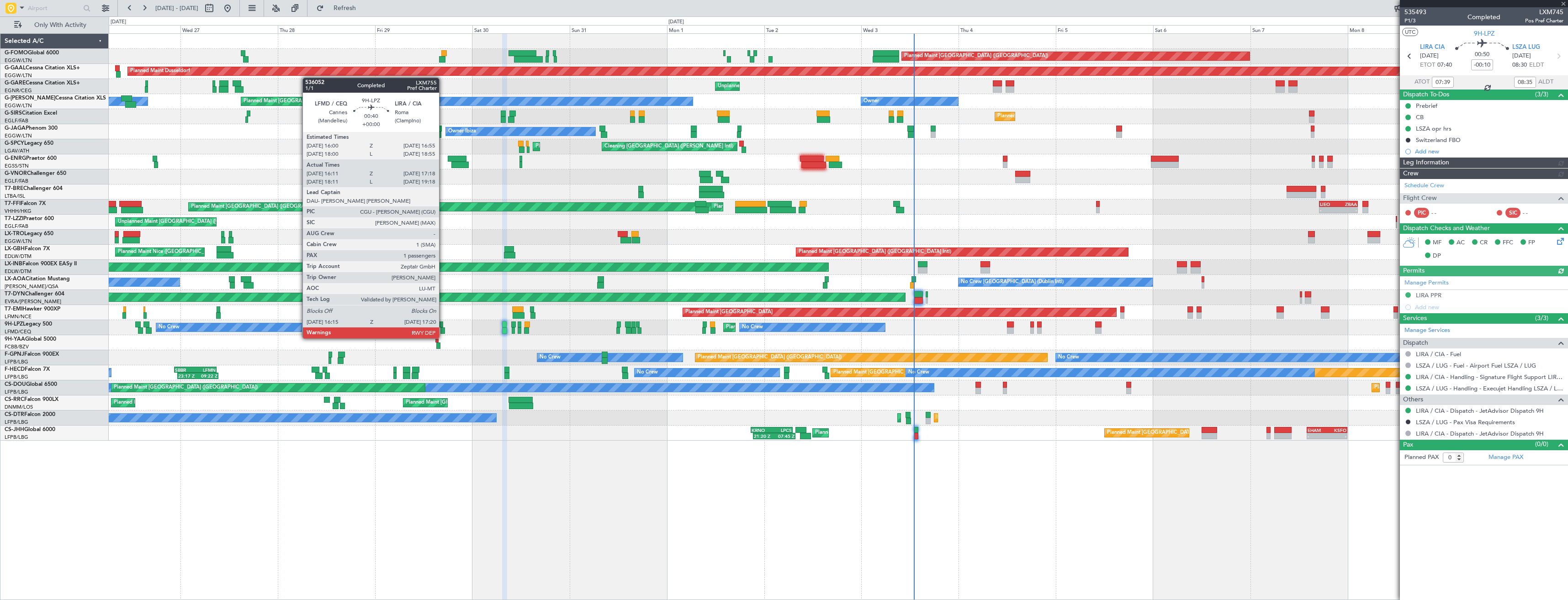
click at [443, 329] on div at bounding box center [443, 330] width 4 height 7
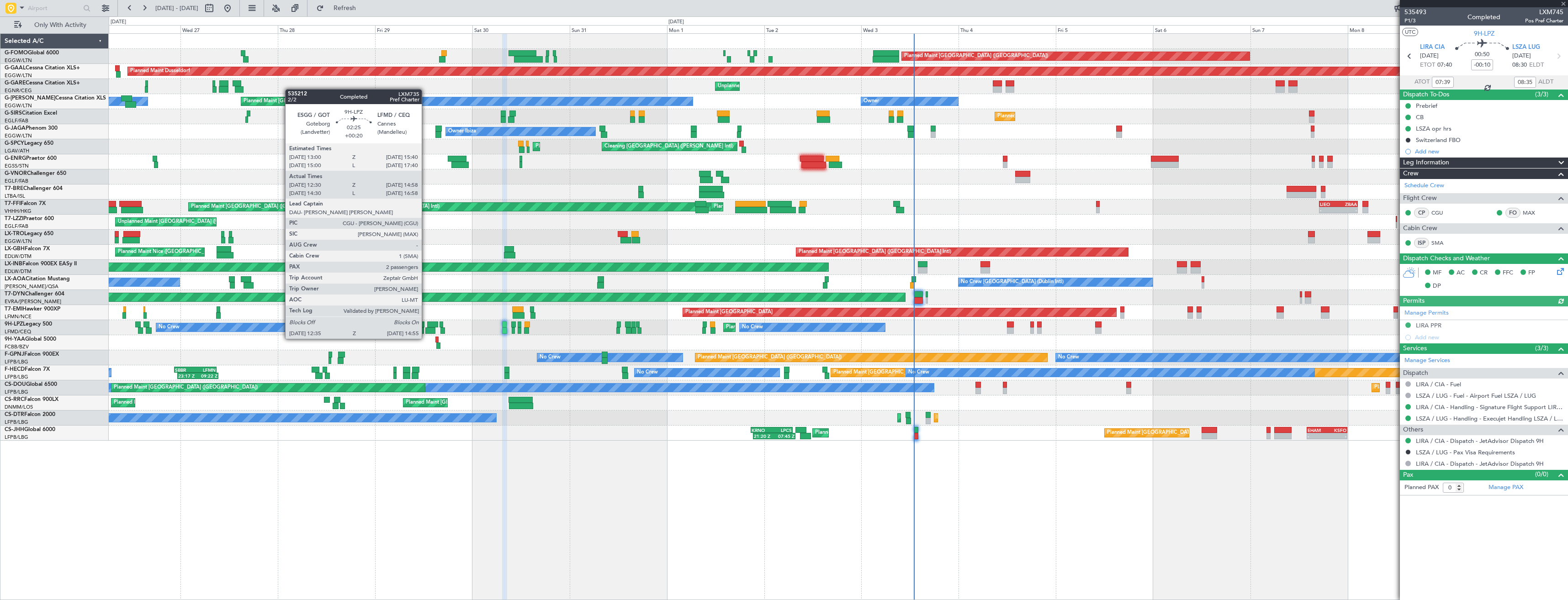
type input "16:21"
type input "17:13"
type input "1"
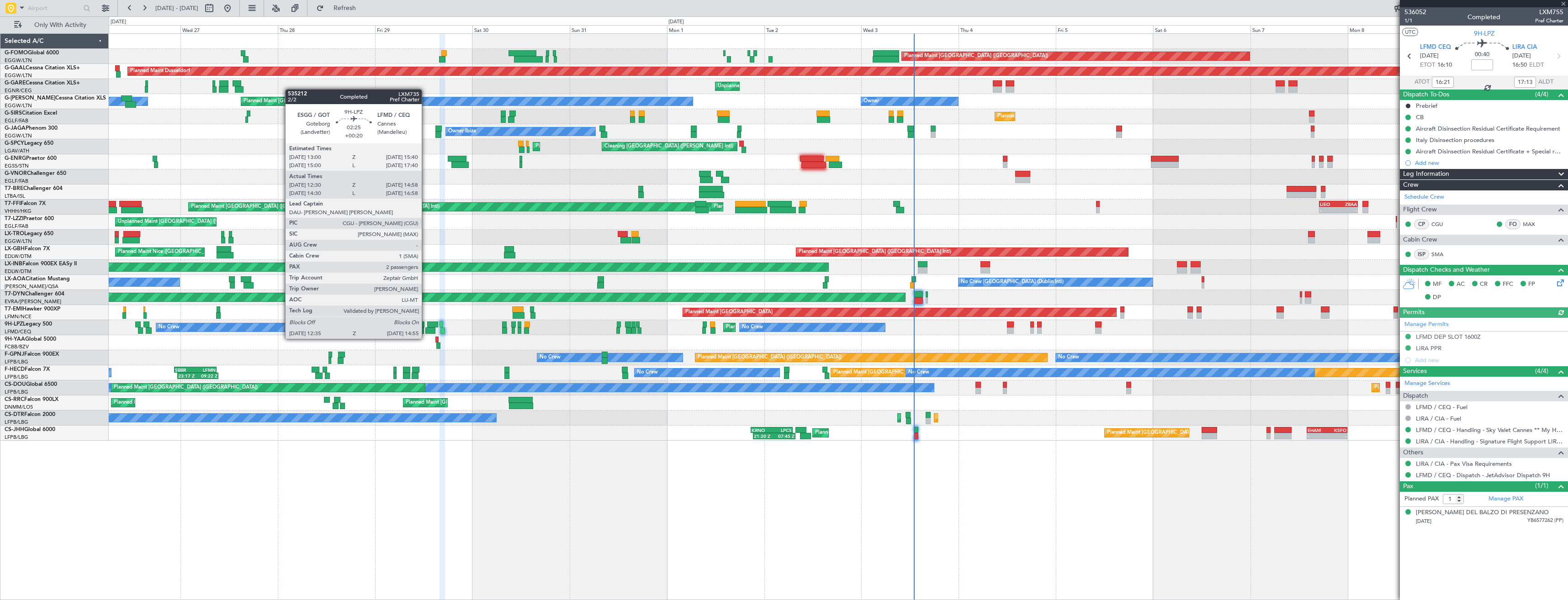
click at [425, 329] on div at bounding box center [430, 330] width 10 height 7
type input "+00:20"
type input "12:40"
type input "14:53"
type input "2"
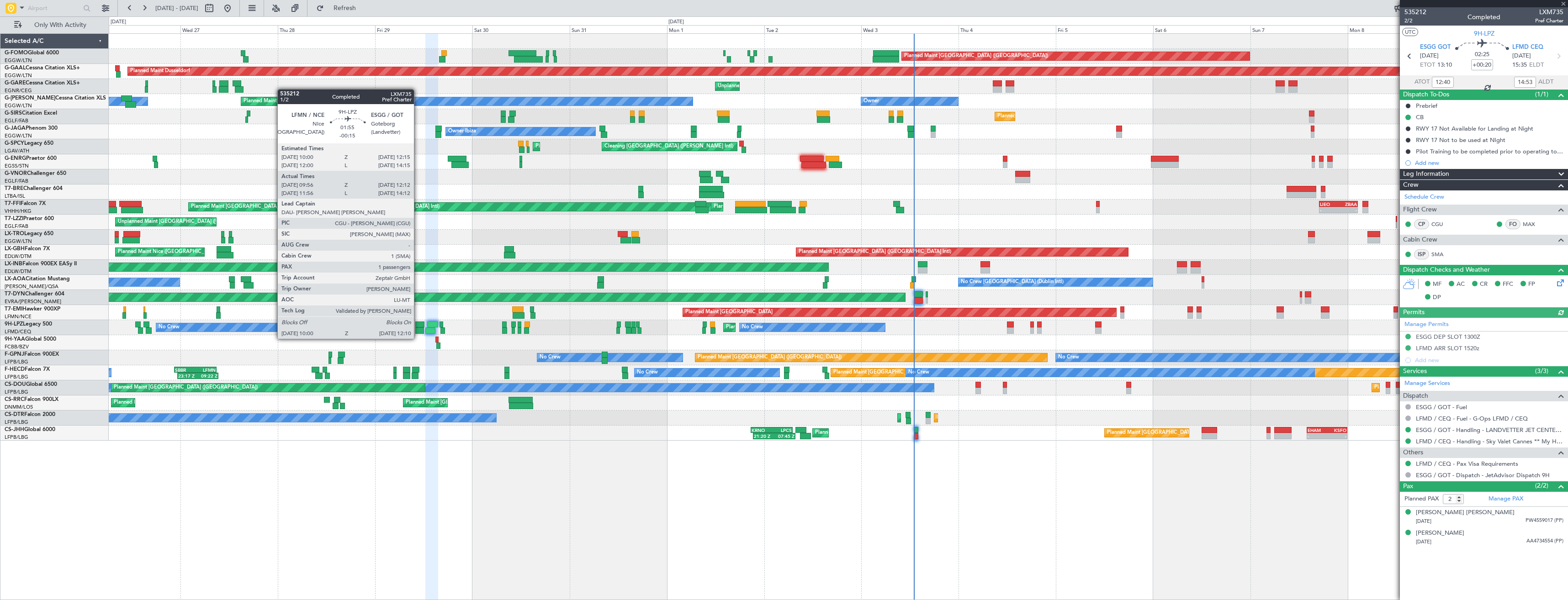
click at [418, 329] on div at bounding box center [420, 330] width 9 height 7
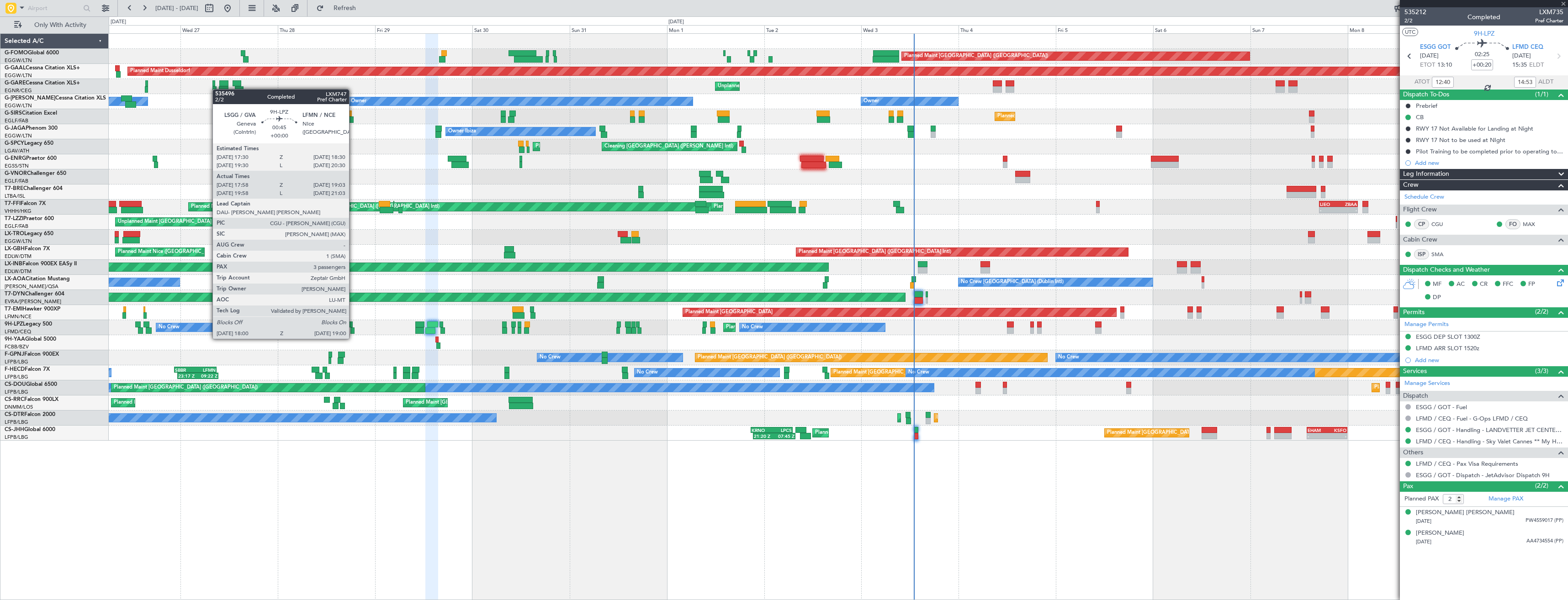
type input "-00:15"
type input "10:11"
type input "12:07"
type input "1"
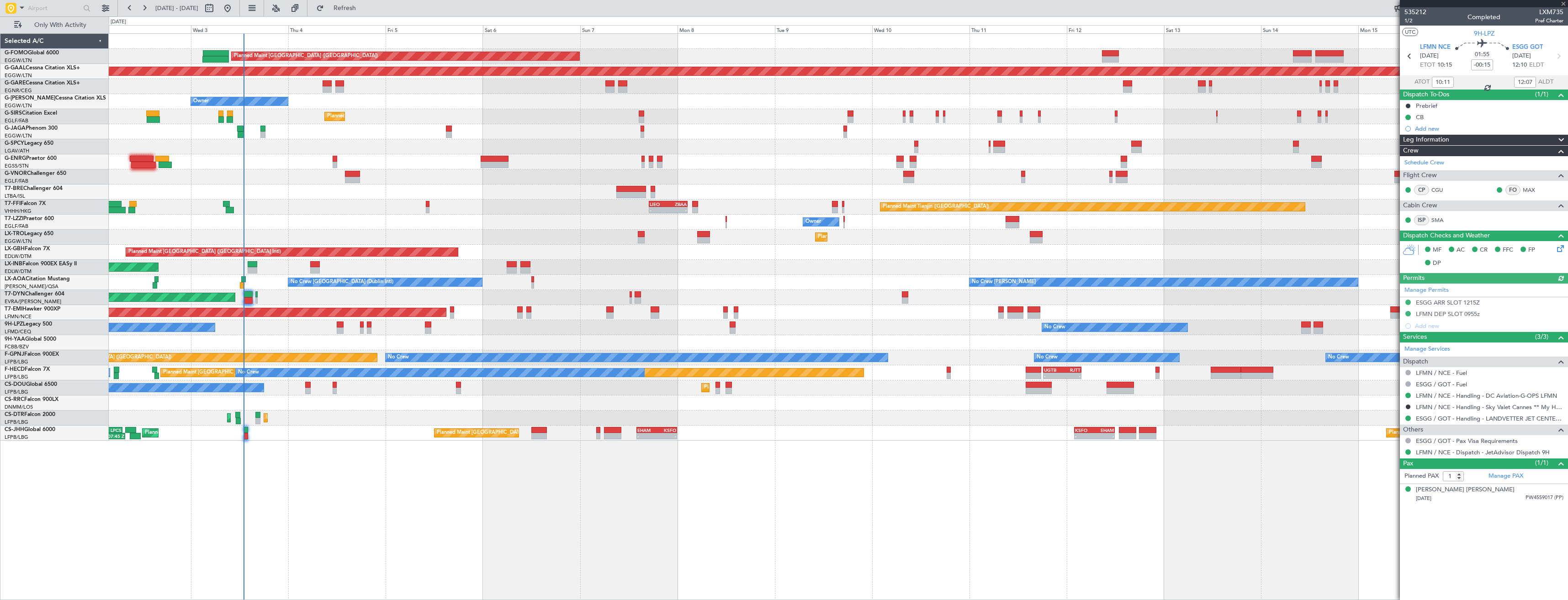
click at [604, 352] on div "Planned Maint London (Luton) Planned Maint Dusseldorf Unplanned Maint Chester O…" at bounding box center [838, 236] width 1459 height 407
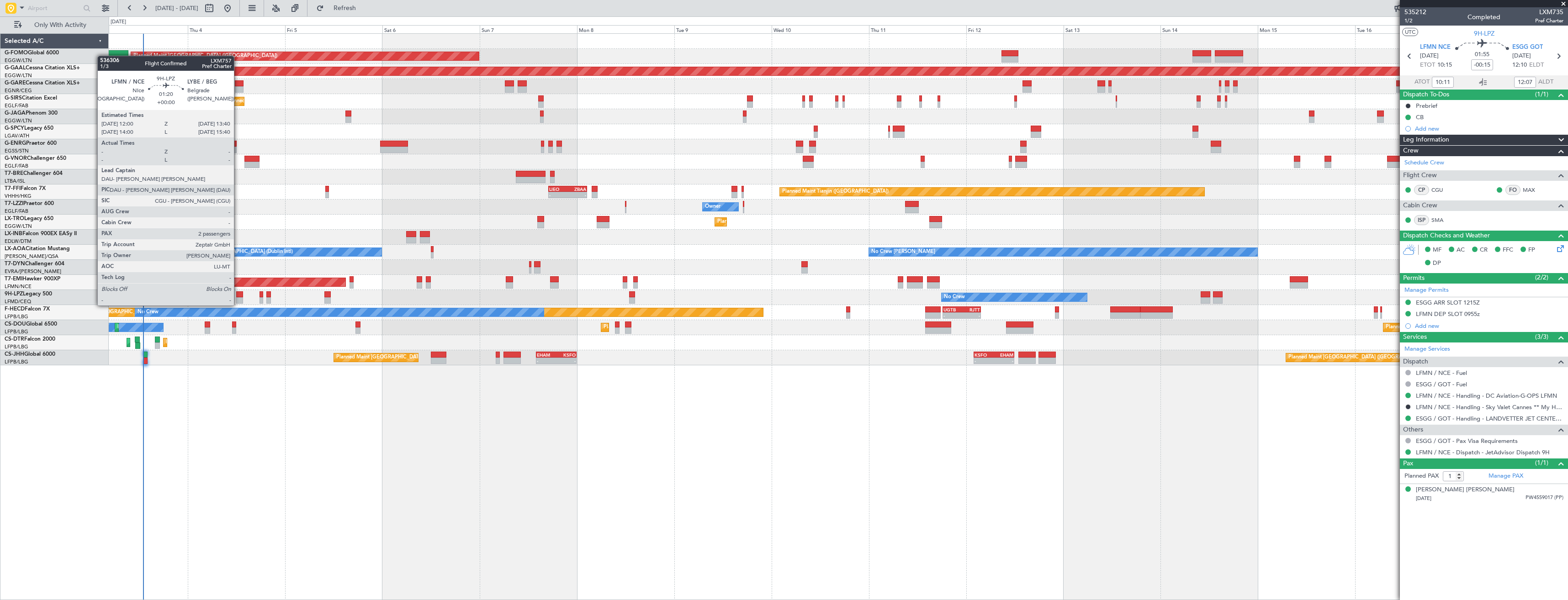
click at [238, 297] on div at bounding box center [240, 294] width 7 height 7
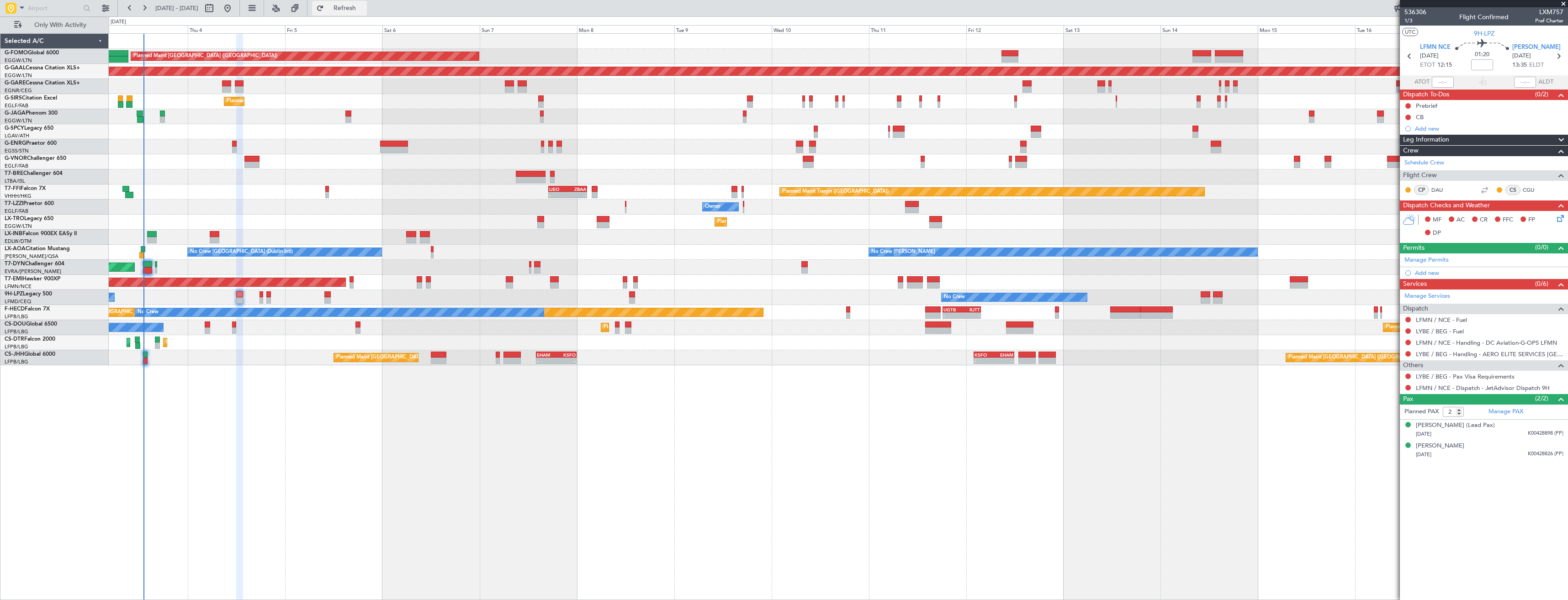
click at [367, 13] on button "Refresh" at bounding box center [339, 8] width 55 height 15
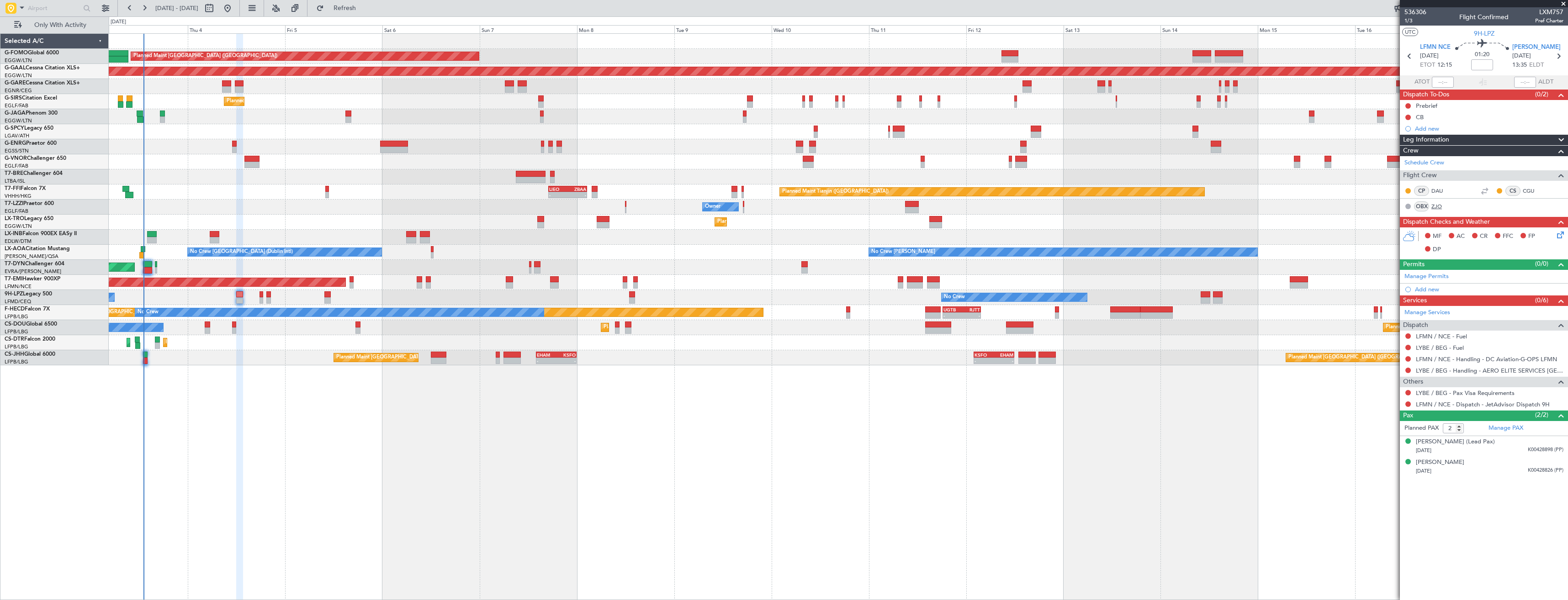
click at [1438, 206] on link "ZJO" at bounding box center [1442, 206] width 21 height 8
click at [364, 9] on span "Refresh" at bounding box center [345, 8] width 39 height 7
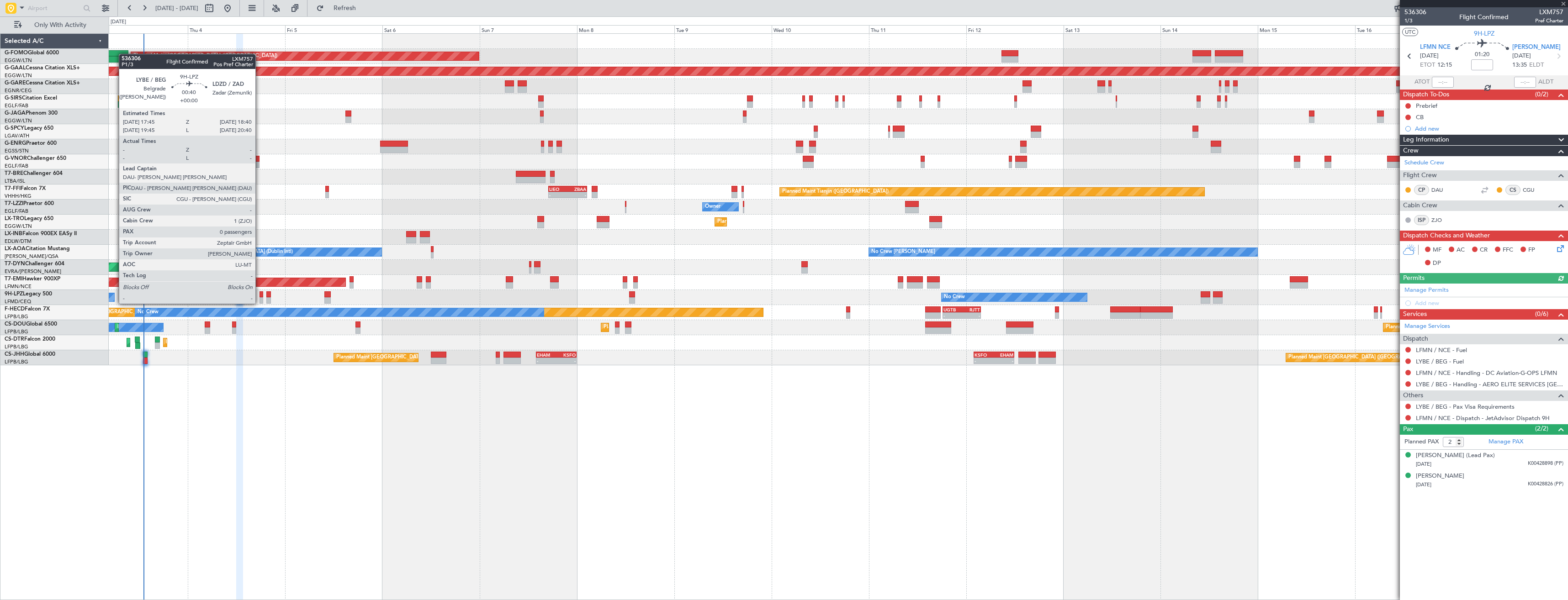
click at [260, 294] on div at bounding box center [262, 294] width 4 height 7
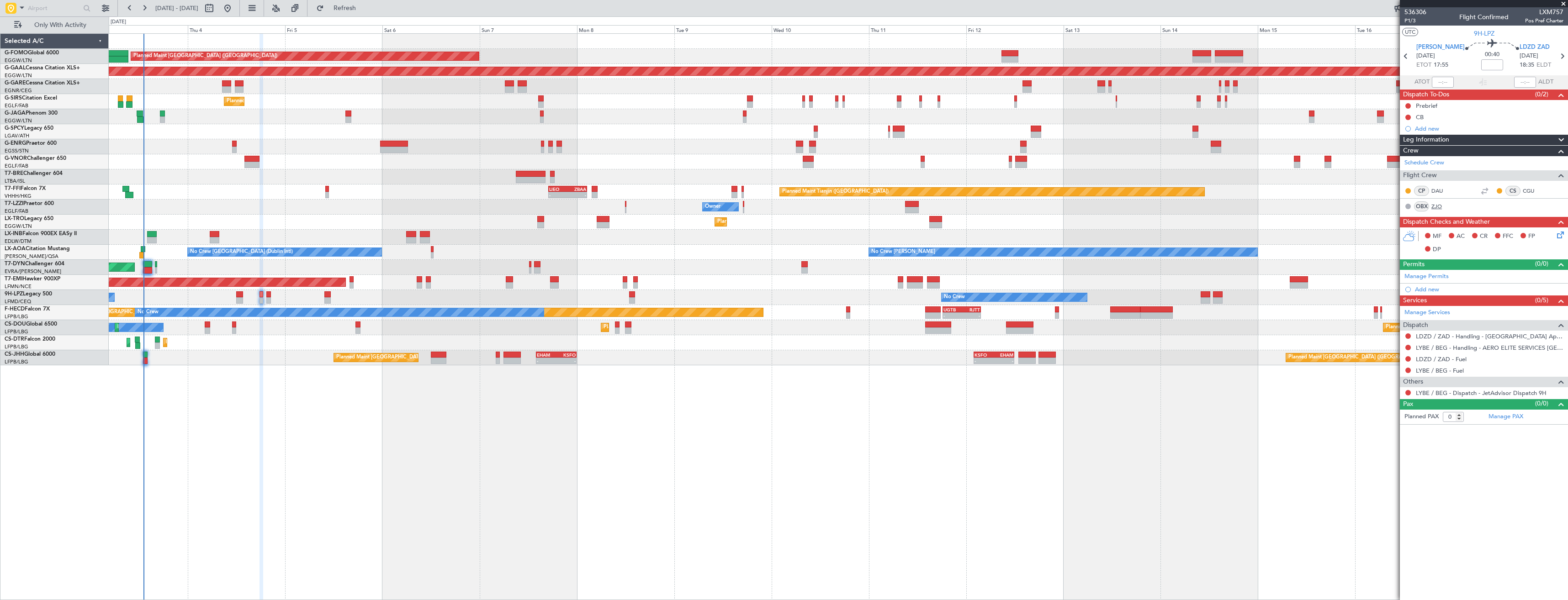
click at [1436, 205] on link "ZJO" at bounding box center [1442, 206] width 21 height 8
click at [350, 18] on div "0 0 Wed 3 Thu 4 Fri 5 Sat 6 Sun 7 Mon 8 Tue 9 Sep 2025 Wed 10 Thu 11 Fri 12 Sat…" at bounding box center [838, 25] width 1458 height 16
click at [350, 16] on div "Planned Maint London (Luton) Planned Maint Dusseldorf Unplanned Maint Chester P…" at bounding box center [784, 308] width 1568 height 584
click at [351, 15] on button "Refresh" at bounding box center [339, 8] width 55 height 15
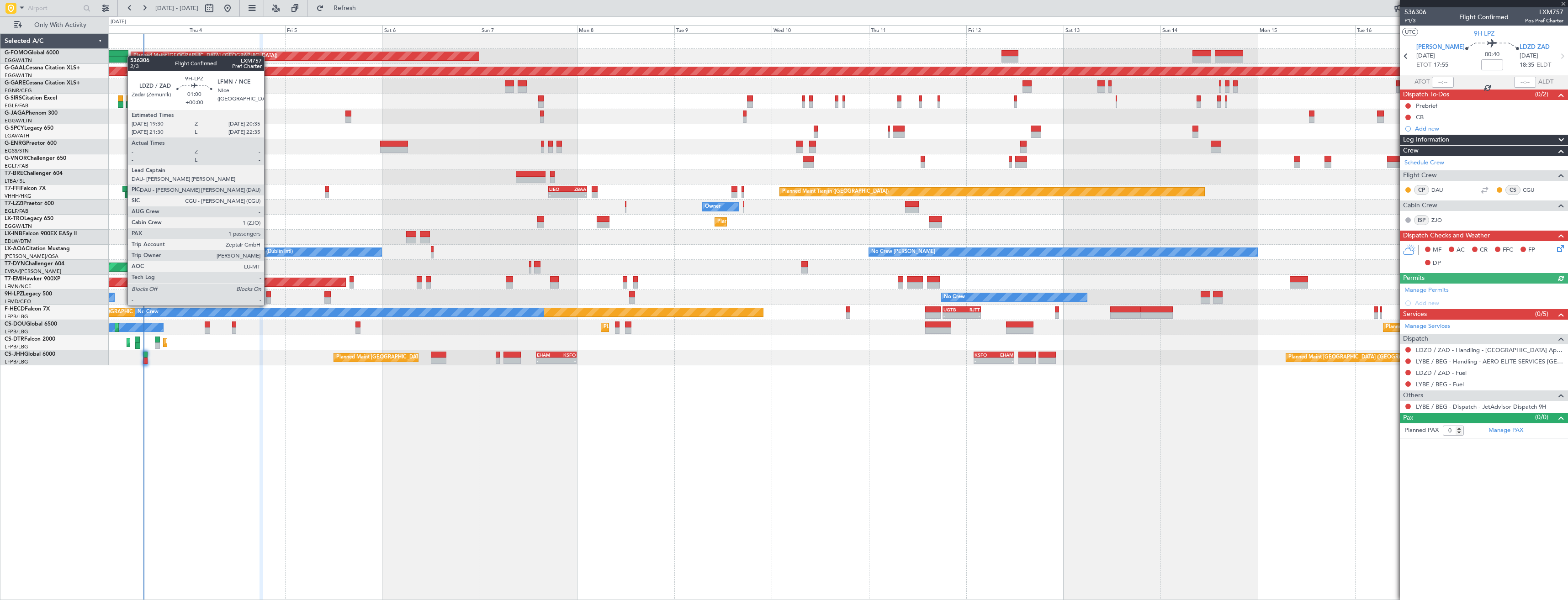
click at [269, 297] on div at bounding box center [269, 294] width 4 height 7
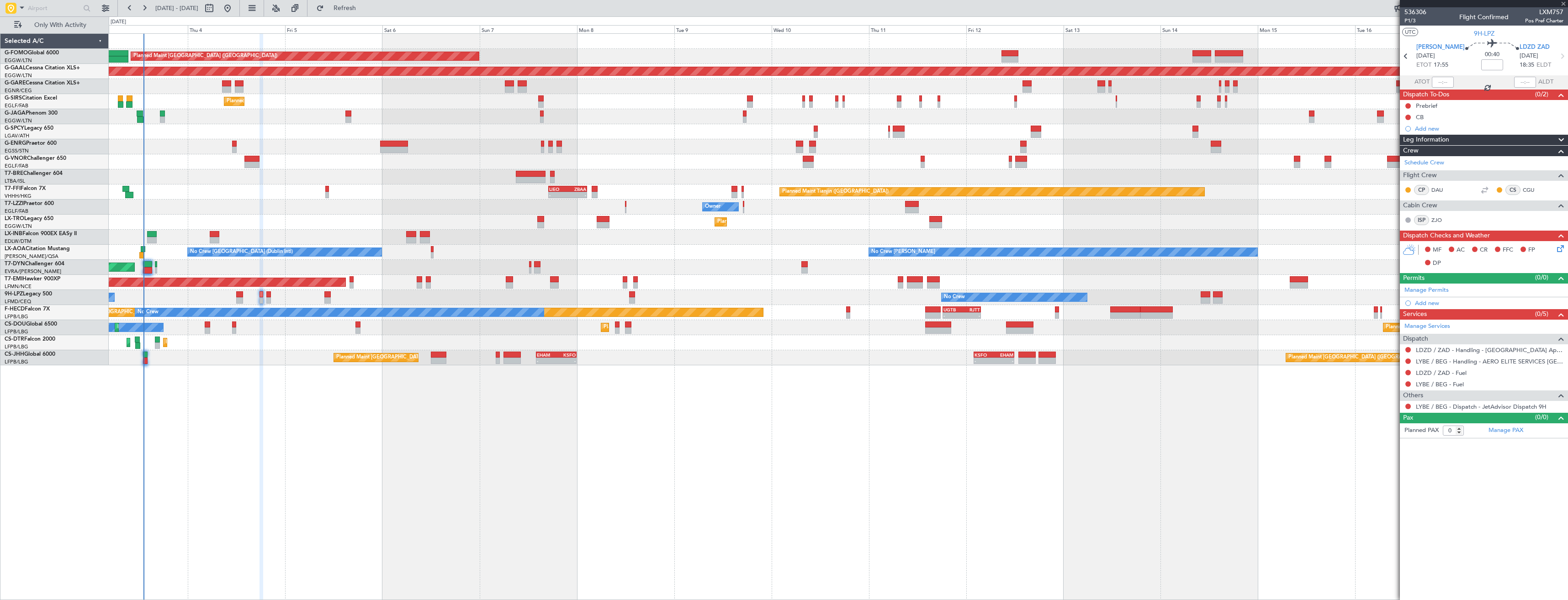
type input "1"
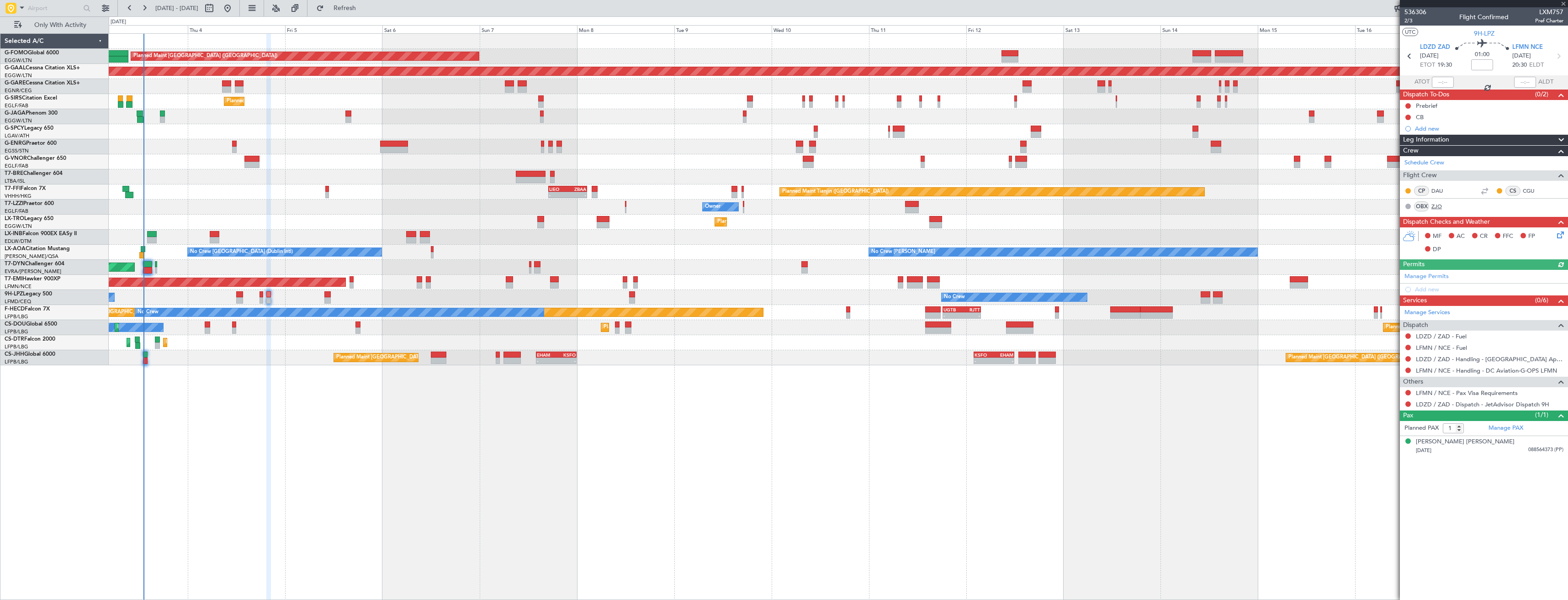
click at [1438, 207] on link "ZJO" at bounding box center [1442, 206] width 21 height 8
click at [364, 10] on span "Refresh" at bounding box center [345, 8] width 39 height 7
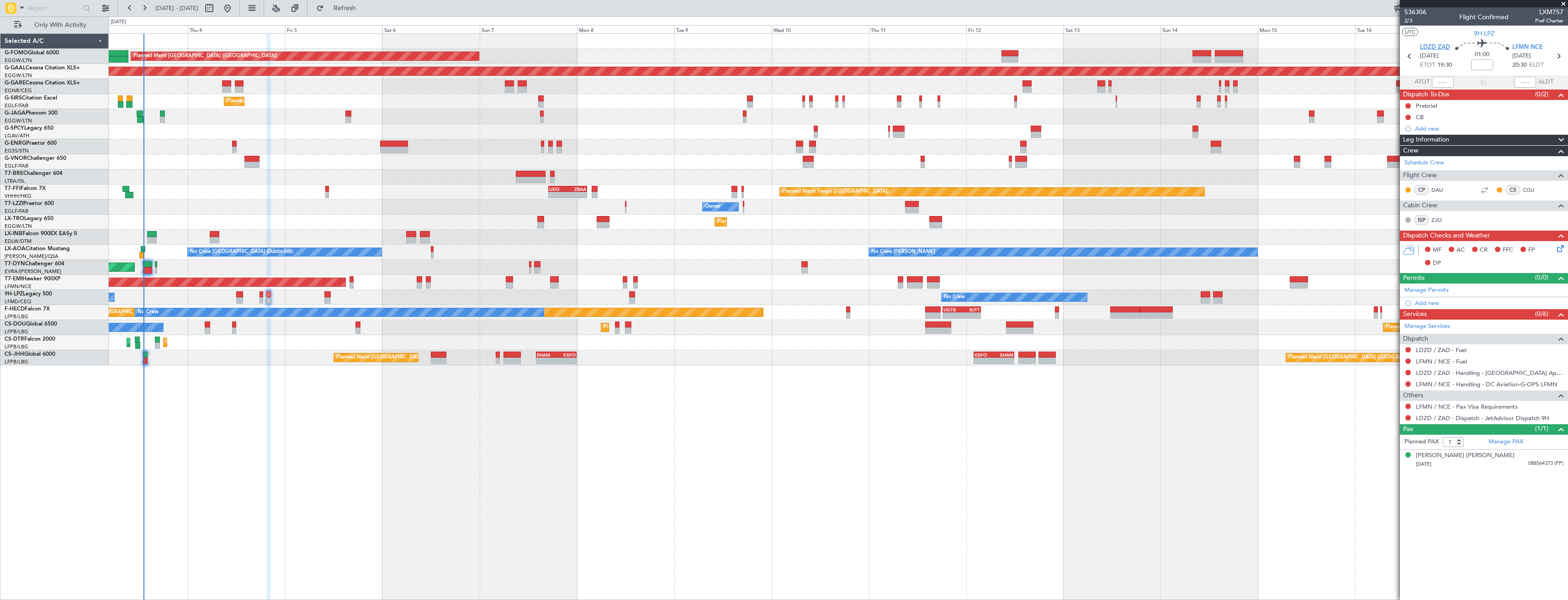
click at [1427, 45] on span "LDZD ZAD" at bounding box center [1435, 48] width 30 height 9
click at [1439, 218] on link "ZJO" at bounding box center [1442, 220] width 21 height 8
click at [1442, 219] on link "ZJO" at bounding box center [1442, 220] width 21 height 8
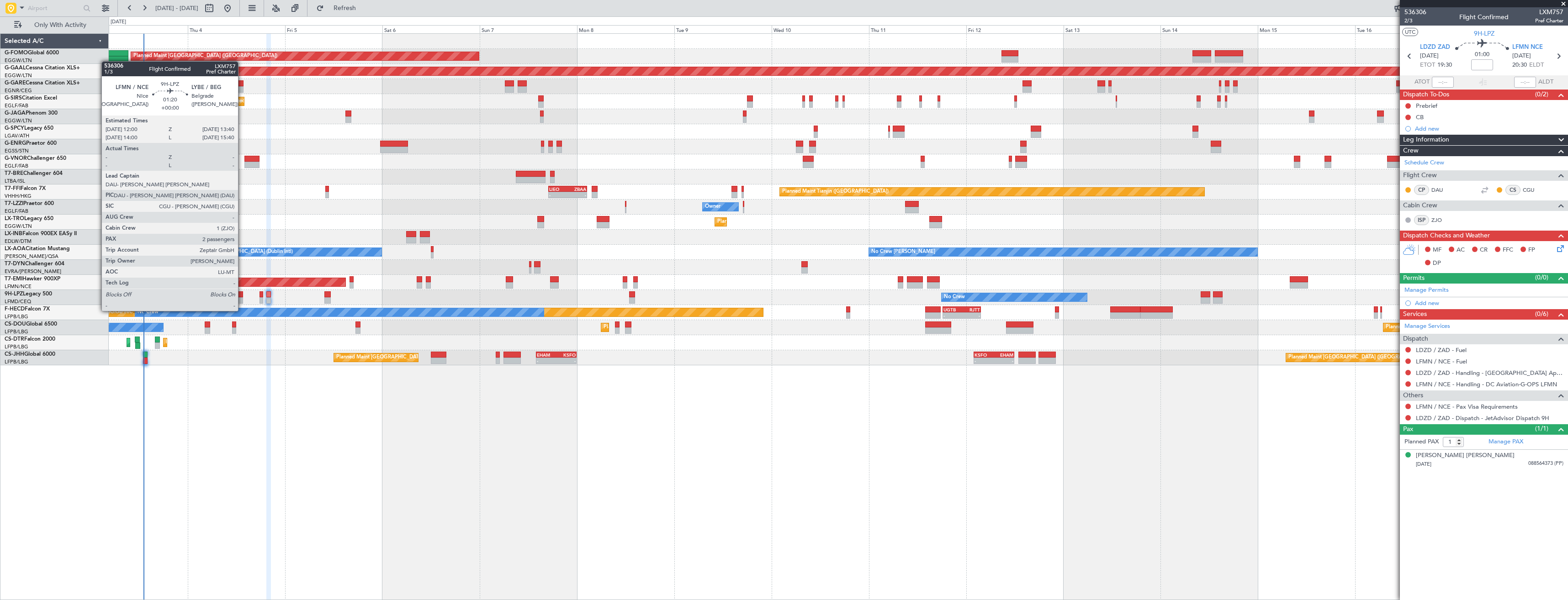
click at [242, 302] on div at bounding box center [240, 300] width 7 height 7
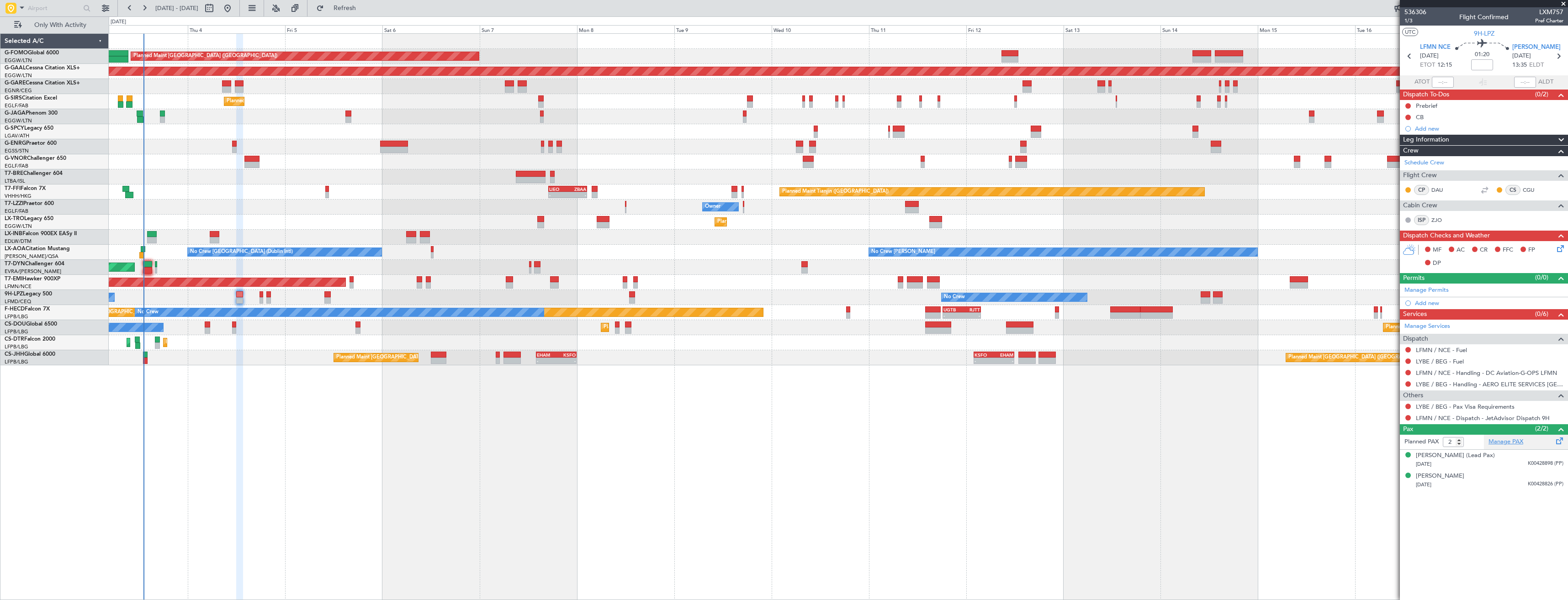
click at [1512, 442] on link "Manage PAX" at bounding box center [1506, 442] width 35 height 9
click at [1562, 3] on span at bounding box center [1564, 4] width 9 height 8
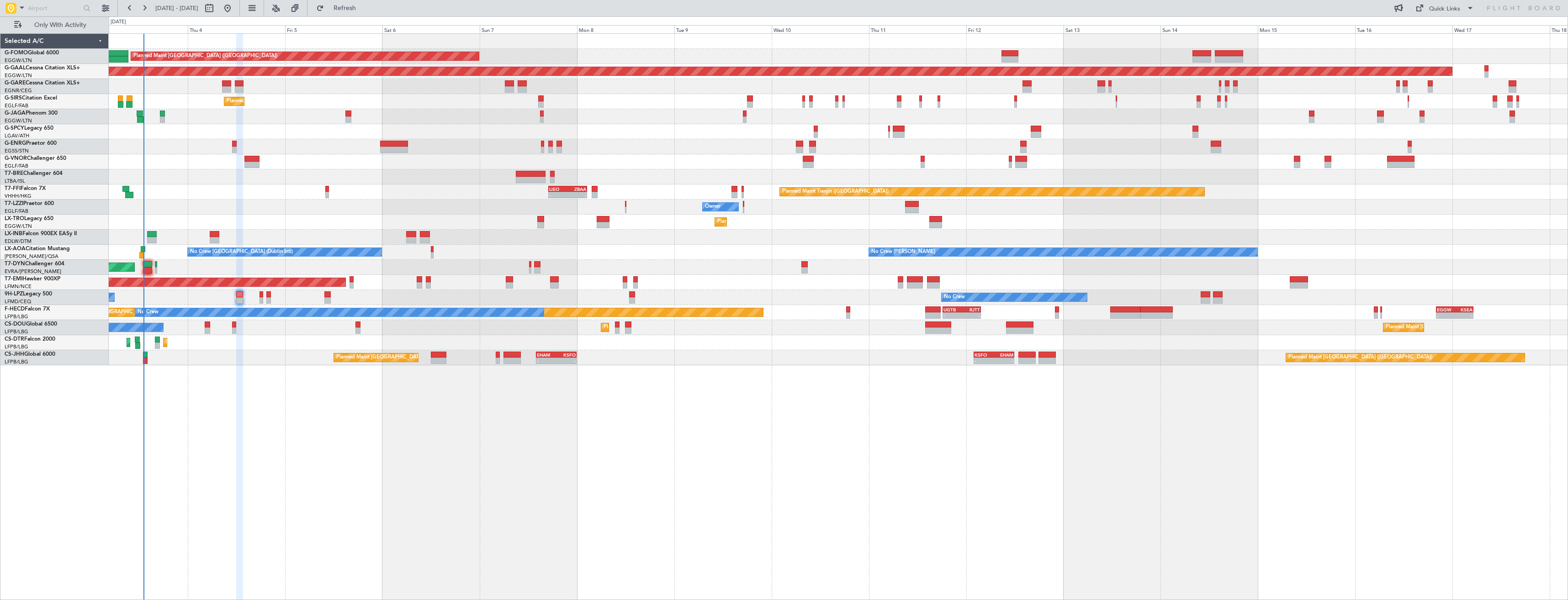
type input "0"
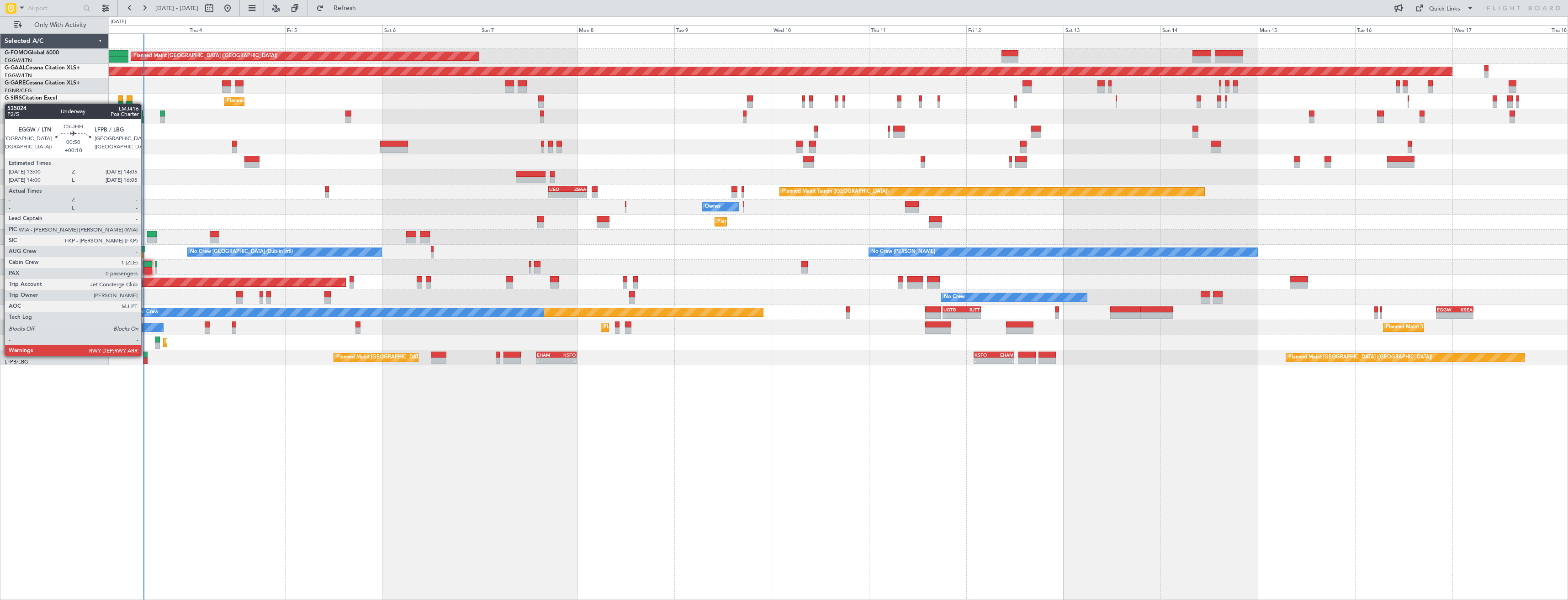
click at [145, 355] on div at bounding box center [145, 355] width 4 height 7
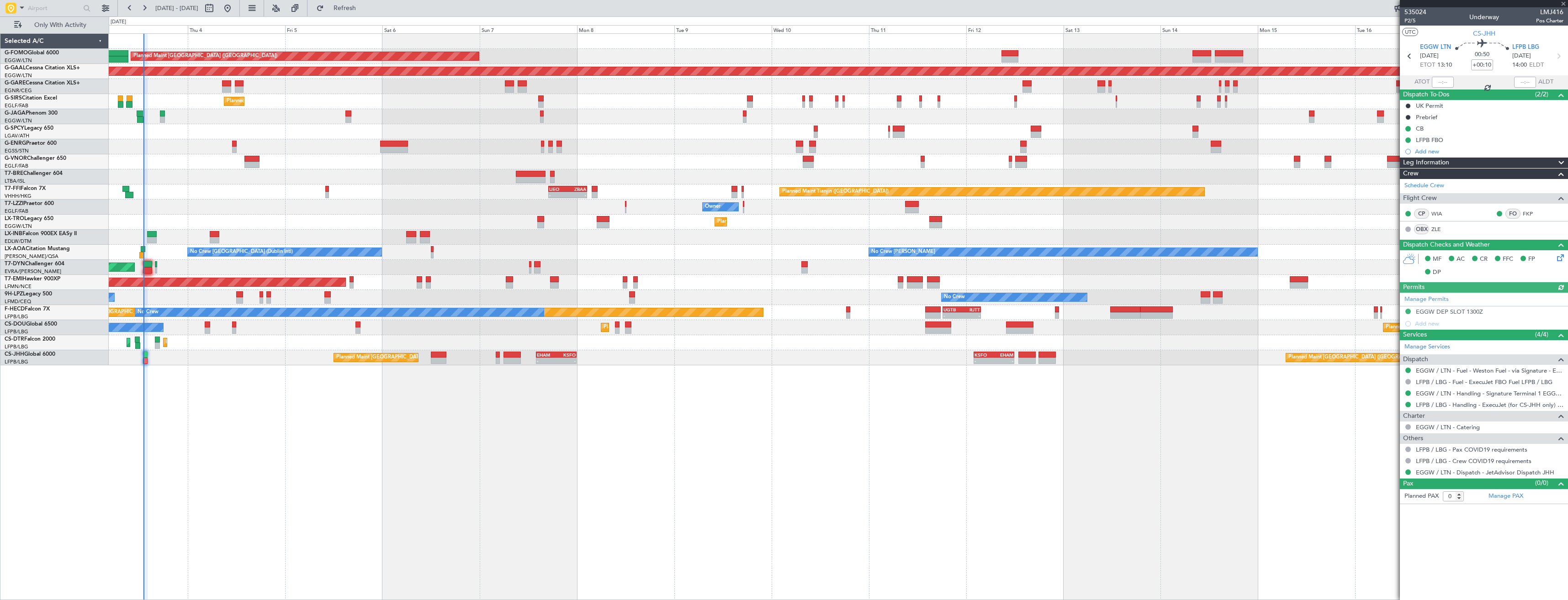
click at [1558, 16] on span "LMJ416" at bounding box center [1549, 12] width 28 height 10
click at [1555, 15] on span "LMJ416" at bounding box center [1549, 12] width 28 height 10
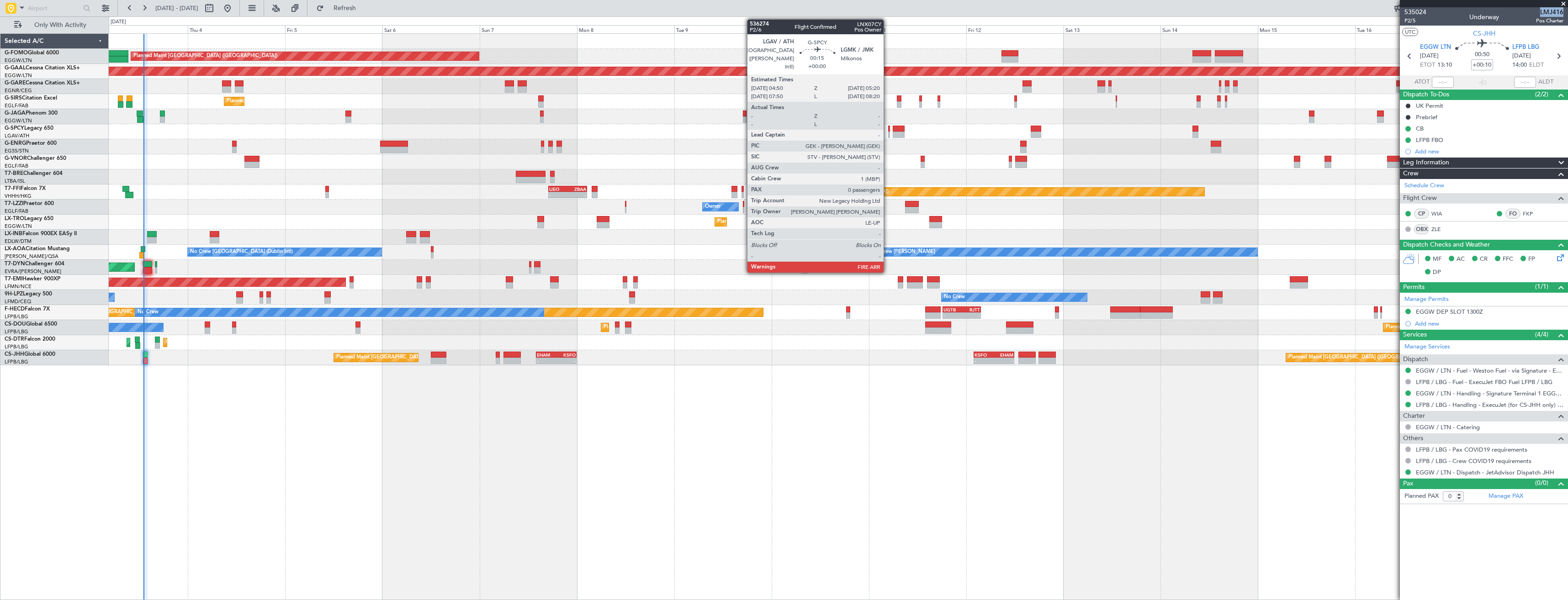
click at [888, 132] on div at bounding box center [889, 135] width 2 height 7
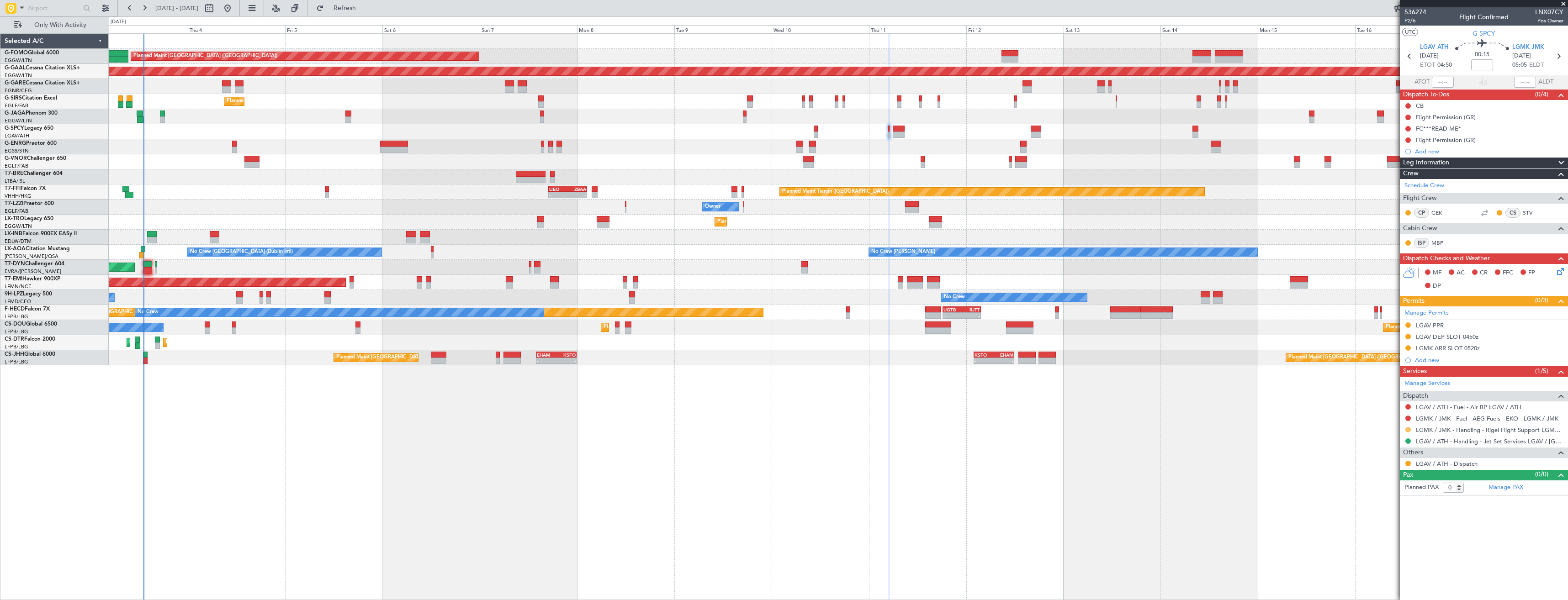
click at [1406, 430] on button at bounding box center [1407, 429] width 5 height 5
click at [1396, 535] on span "Confirmed" at bounding box center [1382, 538] width 28 height 9
drag, startPoint x: 1407, startPoint y: 457, endPoint x: 1408, endPoint y: 463, distance: 6.1
click at [1407, 459] on div "LGAV / ATH - Dispatch" at bounding box center [1484, 463] width 168 height 11
click at [1408, 463] on button at bounding box center [1407, 463] width 5 height 5
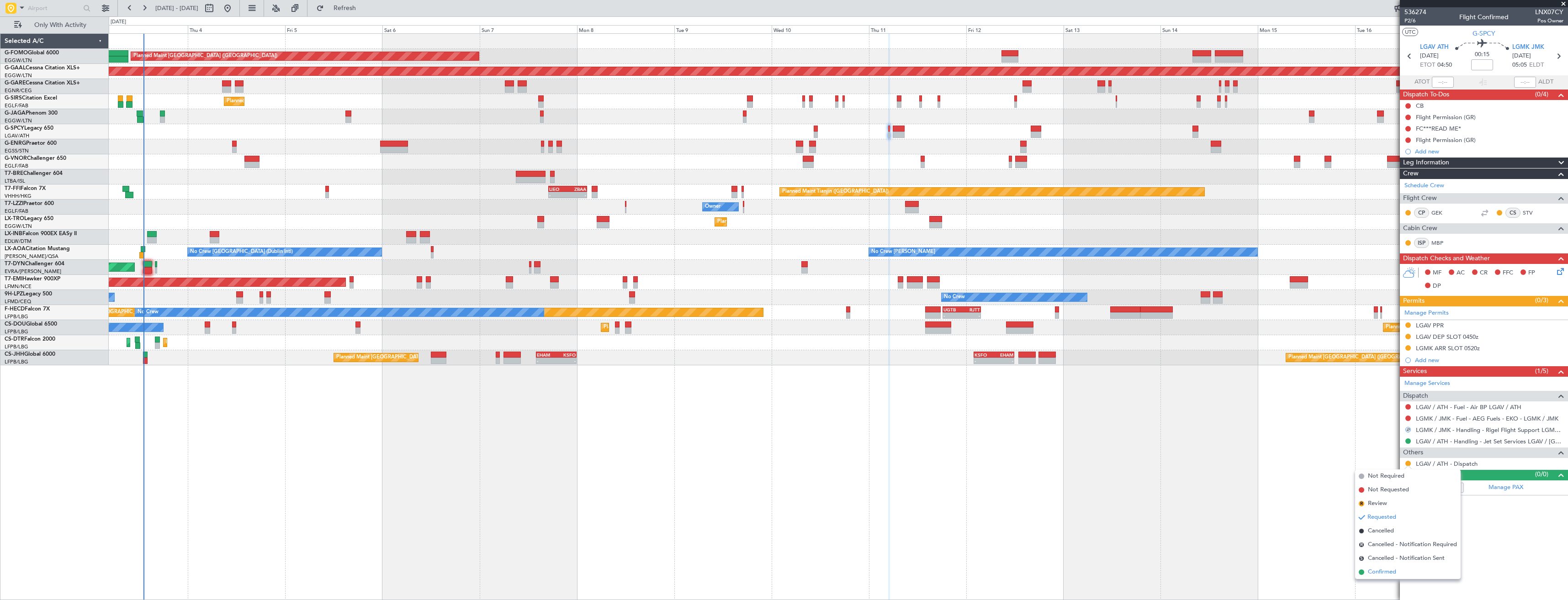
click at [1395, 572] on span "Confirmed" at bounding box center [1382, 572] width 28 height 9
click at [1430, 314] on link "Manage Permits" at bounding box center [1427, 313] width 45 height 9
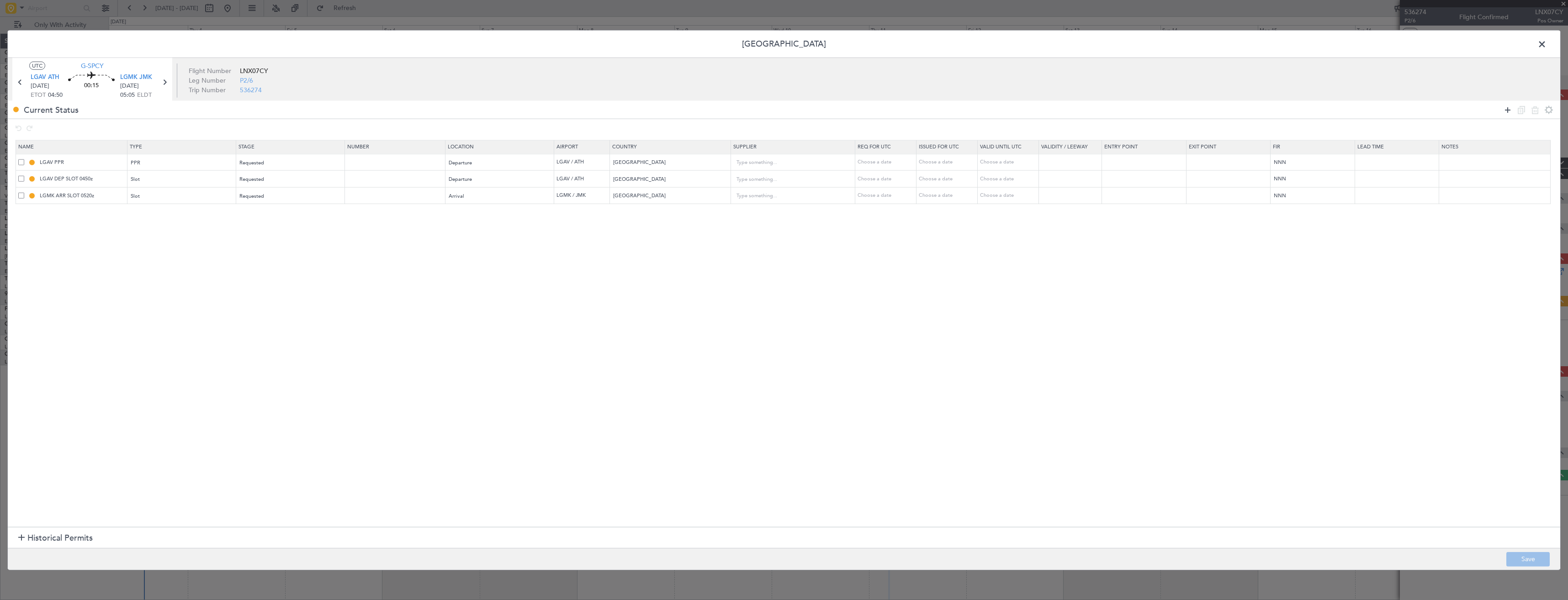
click at [1507, 112] on icon at bounding box center [1507, 109] width 11 height 11
click at [169, 217] on div "Type" at bounding box center [179, 213] width 95 height 13
click at [151, 259] on span "PPR" at bounding box center [184, 259] width 103 height 13
click at [271, 216] on span "Select an option" at bounding box center [258, 213] width 37 height 7
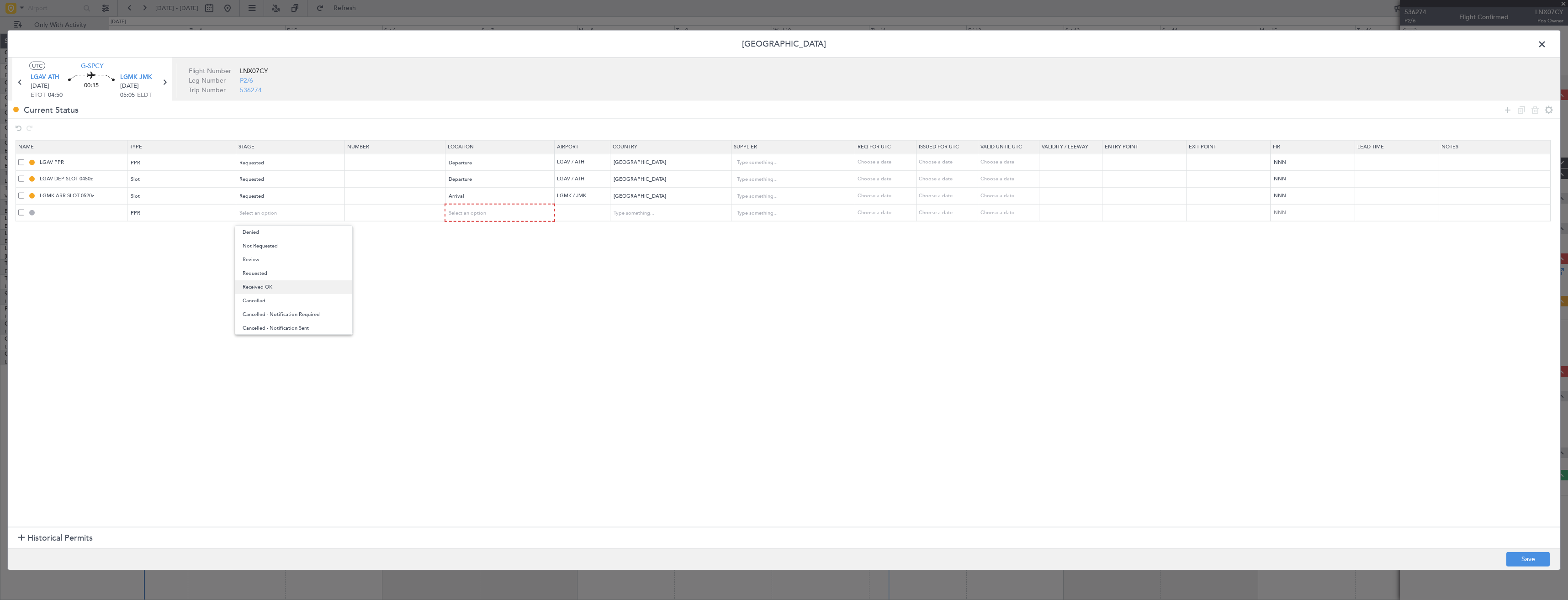
click at [269, 283] on span "Received OK" at bounding box center [294, 287] width 103 height 13
click at [268, 195] on div "Requested" at bounding box center [287, 196] width 95 height 13
click at [279, 267] on span "Received OK" at bounding box center [294, 270] width 103 height 13
click at [483, 207] on div "Select an option" at bounding box center [497, 213] width 96 height 13
click at [474, 262] on span "Arrival" at bounding box center [505, 259] width 103 height 13
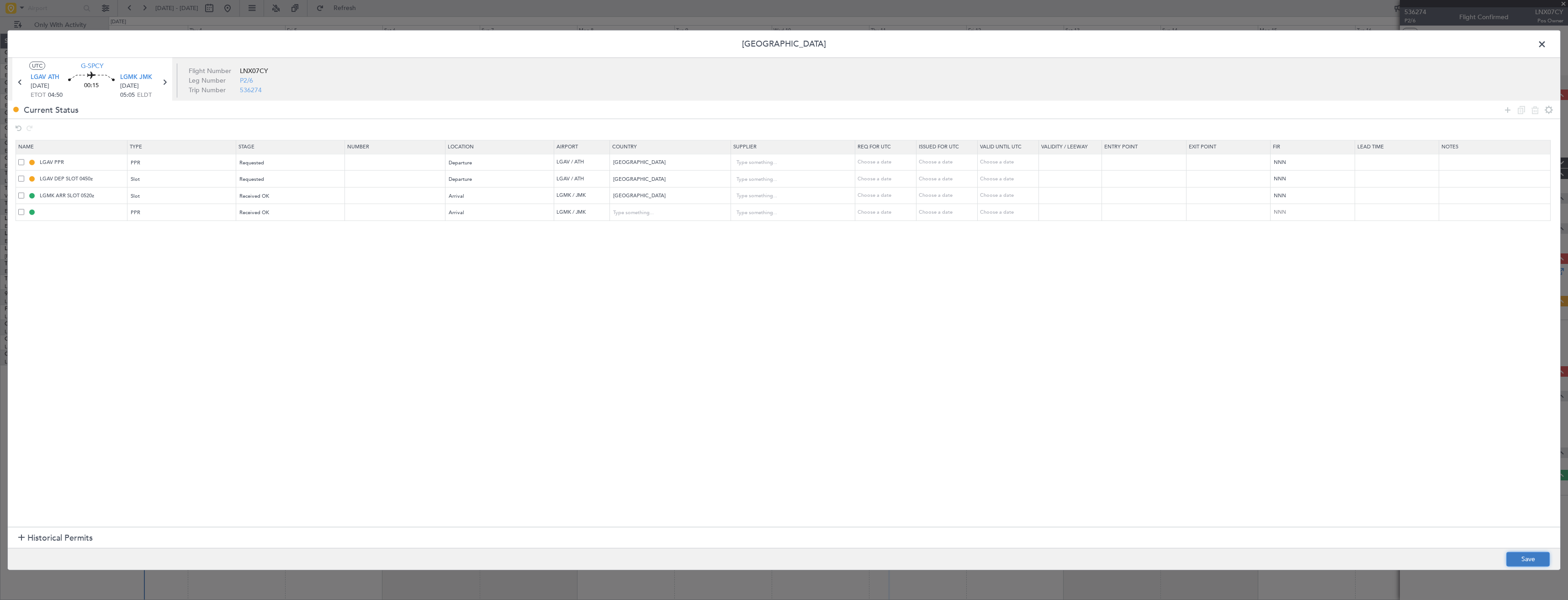
click at [1511, 564] on button "Save" at bounding box center [1528, 559] width 43 height 15
type input "LGMK PPR"
type input "[GEOGRAPHIC_DATA]"
type input "NNN"
click at [388, 193] on input "text" at bounding box center [396, 196] width 97 height 7
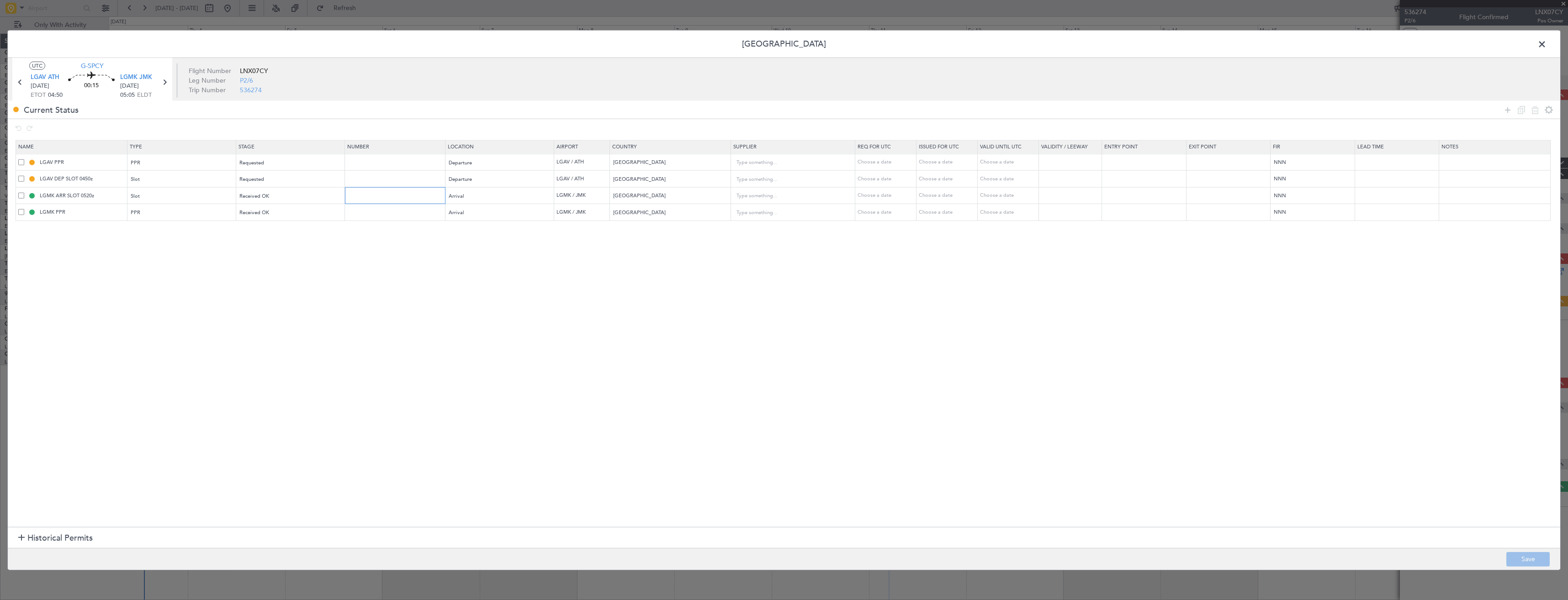
paste input "LGMK02164030925/1109250520/1109250600"
type input "LGMK02164030925/1109250520/1109250600"
click at [399, 210] on input "text" at bounding box center [396, 212] width 97 height 7
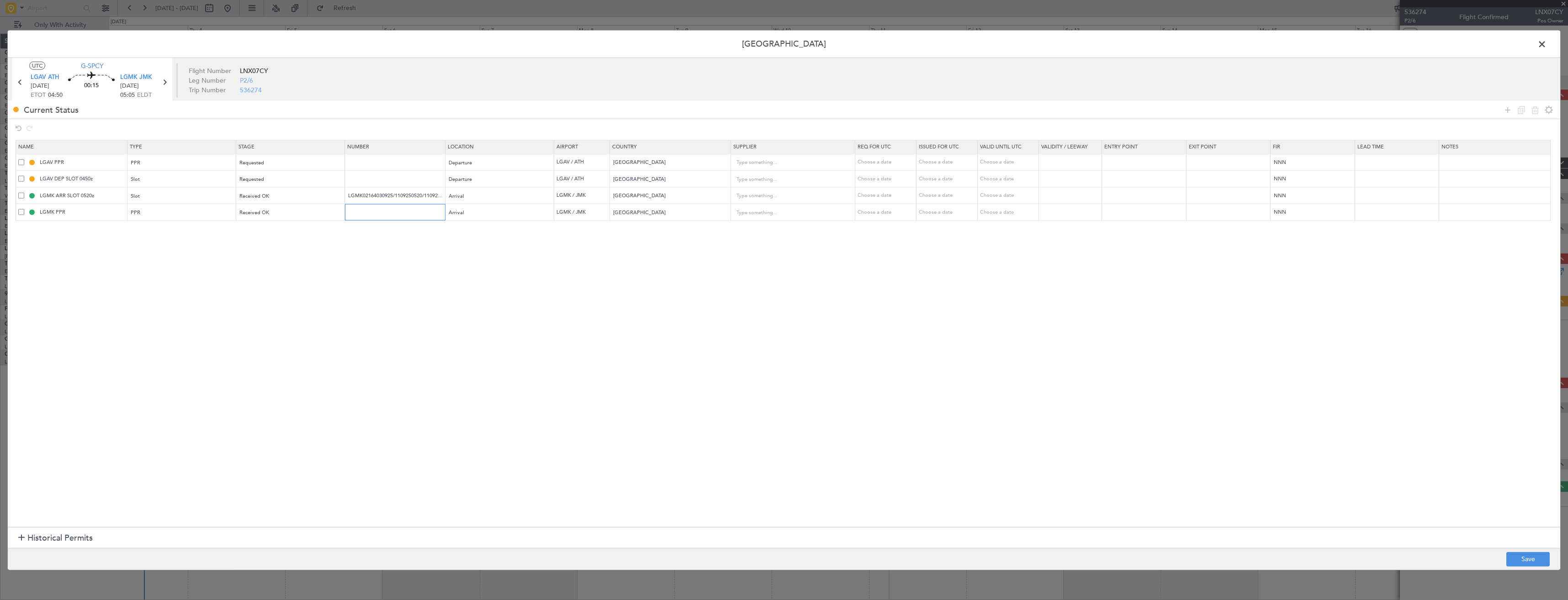
paste input "LGMK02164030925/1109250520/1109250600"
type input "LGMK02164030925/1109250520/1109250600"
click at [365, 197] on input "LGMK02164030925/1109250520/1109250600" at bounding box center [396, 196] width 97 height 7
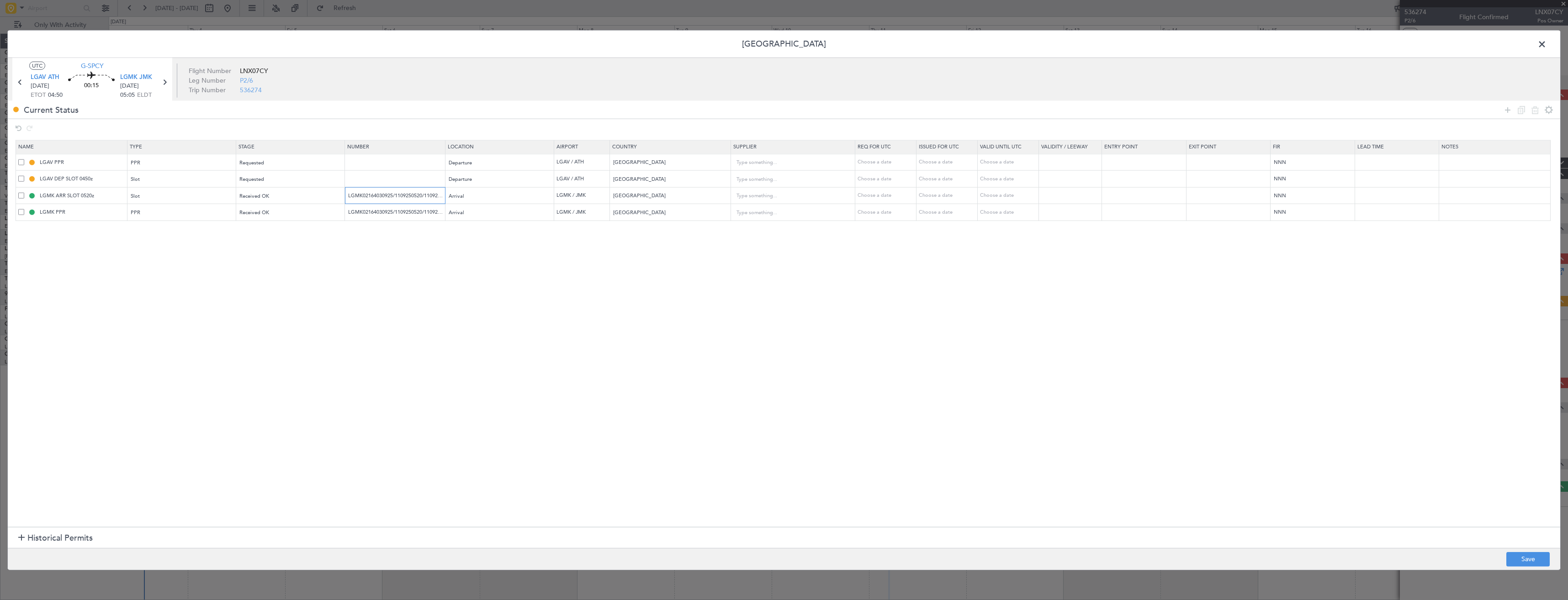
click at [365, 197] on input "LGMK02164030925/1109250520/1109250600" at bounding box center [396, 196] width 97 height 7
click at [388, 196] on input "text" at bounding box center [396, 196] width 97 height 7
paste input "LGMKARIG110100"
type input "LGMKARIG110100"
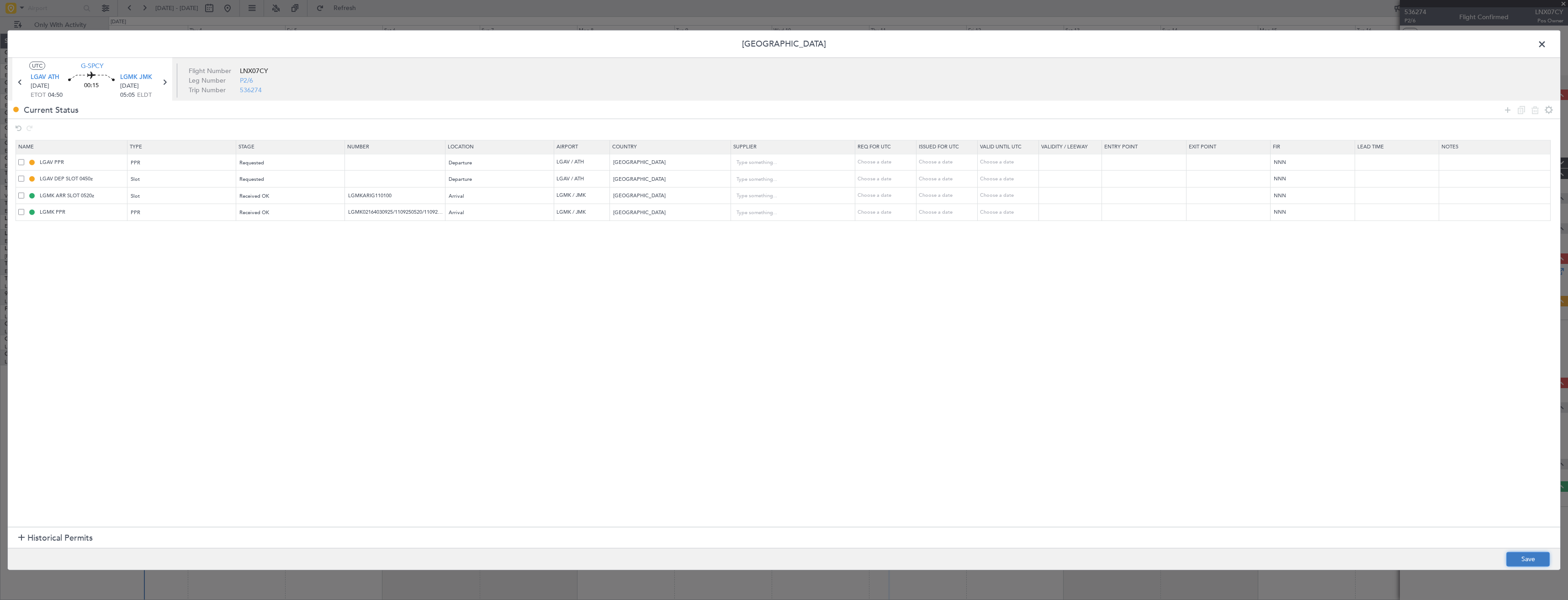
click at [1526, 560] on button "Save" at bounding box center [1528, 559] width 43 height 15
click at [1546, 43] on span at bounding box center [1546, 46] width 0 height 19
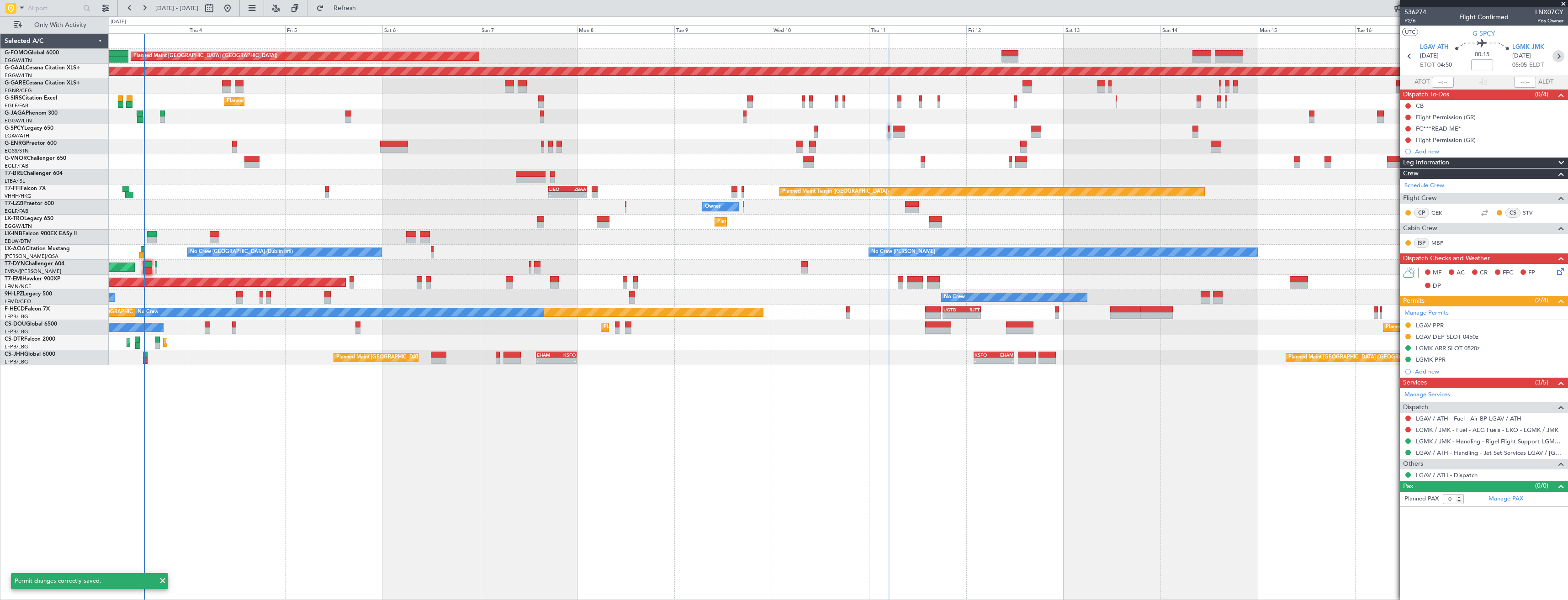
click at [1563, 57] on icon at bounding box center [1558, 57] width 12 height 12
type input "2"
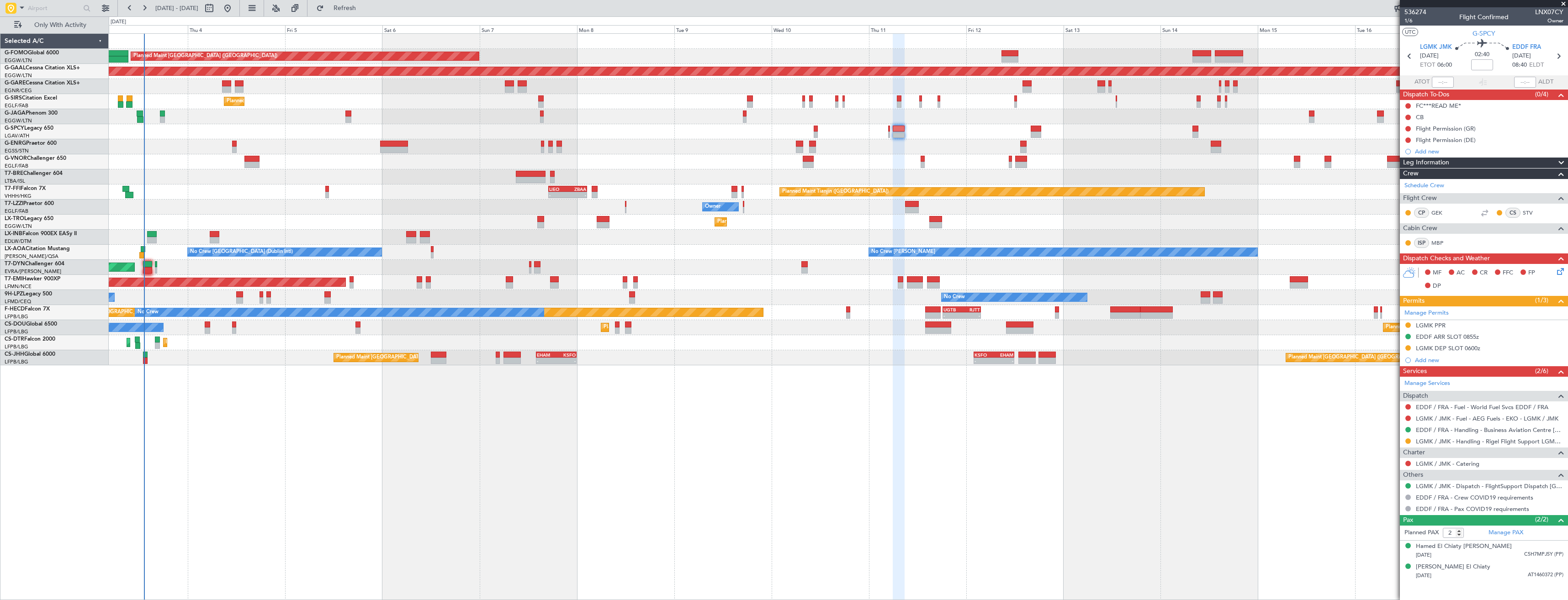
click at [1495, 328] on div "LGMK PPR" at bounding box center [1484, 326] width 168 height 11
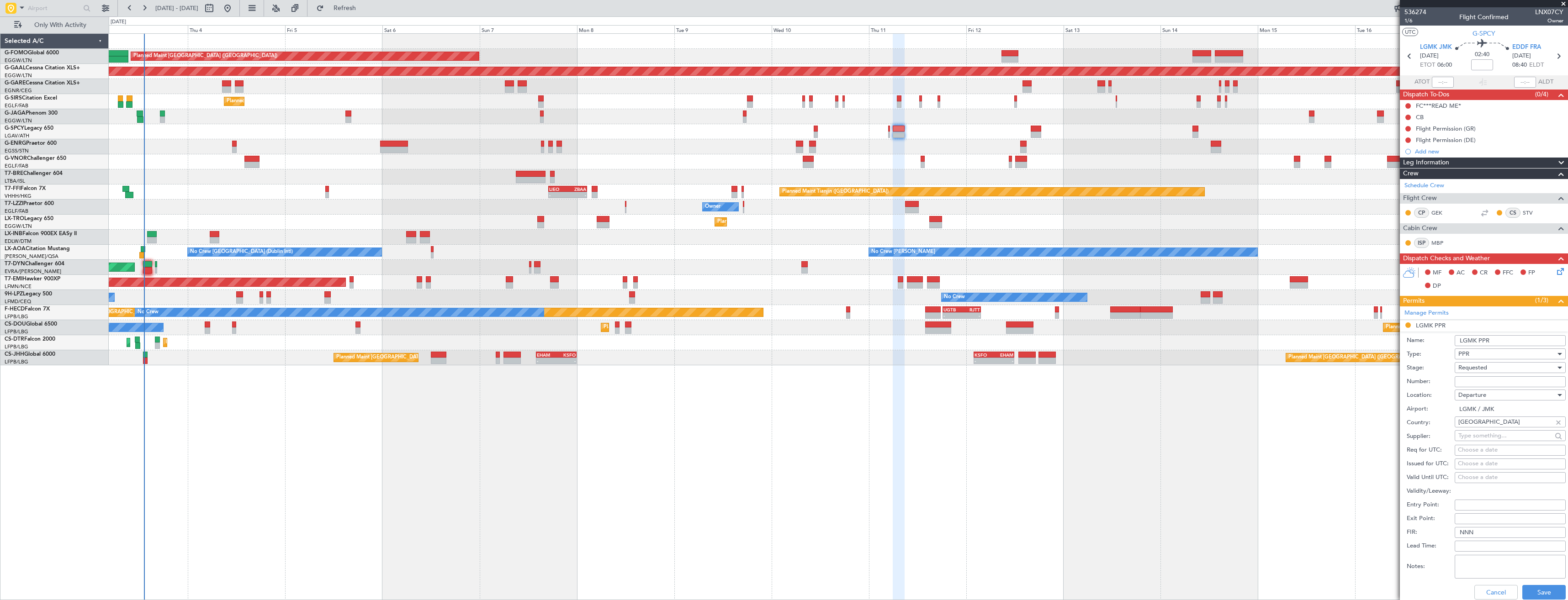
click at [1489, 377] on input "Number:" at bounding box center [1510, 381] width 111 height 11
paste input "LGMK02164030925/1109250520/1109250600"
type input "LGMK02164030925/1109250520/1109250600"
click at [1485, 367] on span "Requested" at bounding box center [1472, 367] width 29 height 8
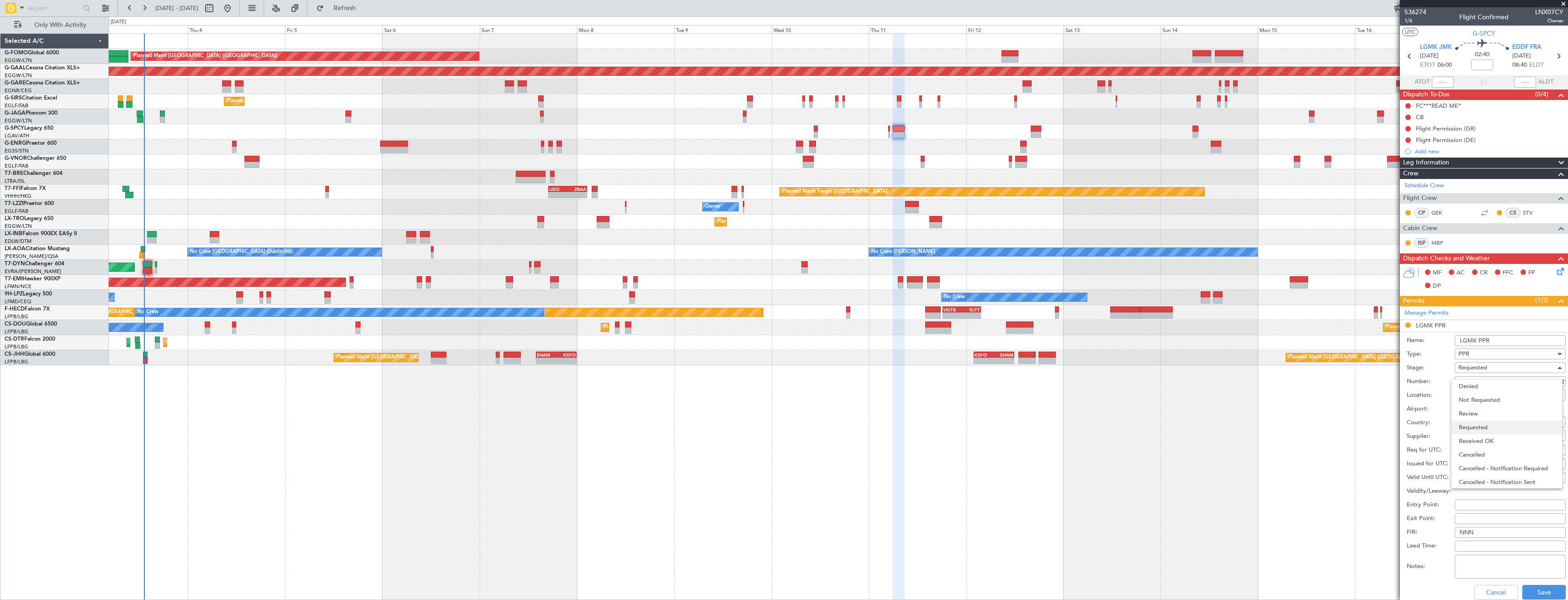
scroll to position [4, 0]
click at [1477, 445] on div "Denied Not Requested Review Requested Received OK Cancelled Cancelled - Notific…" at bounding box center [1507, 433] width 112 height 109
click at [1474, 437] on span "Received OK" at bounding box center [1506, 437] width 96 height 13
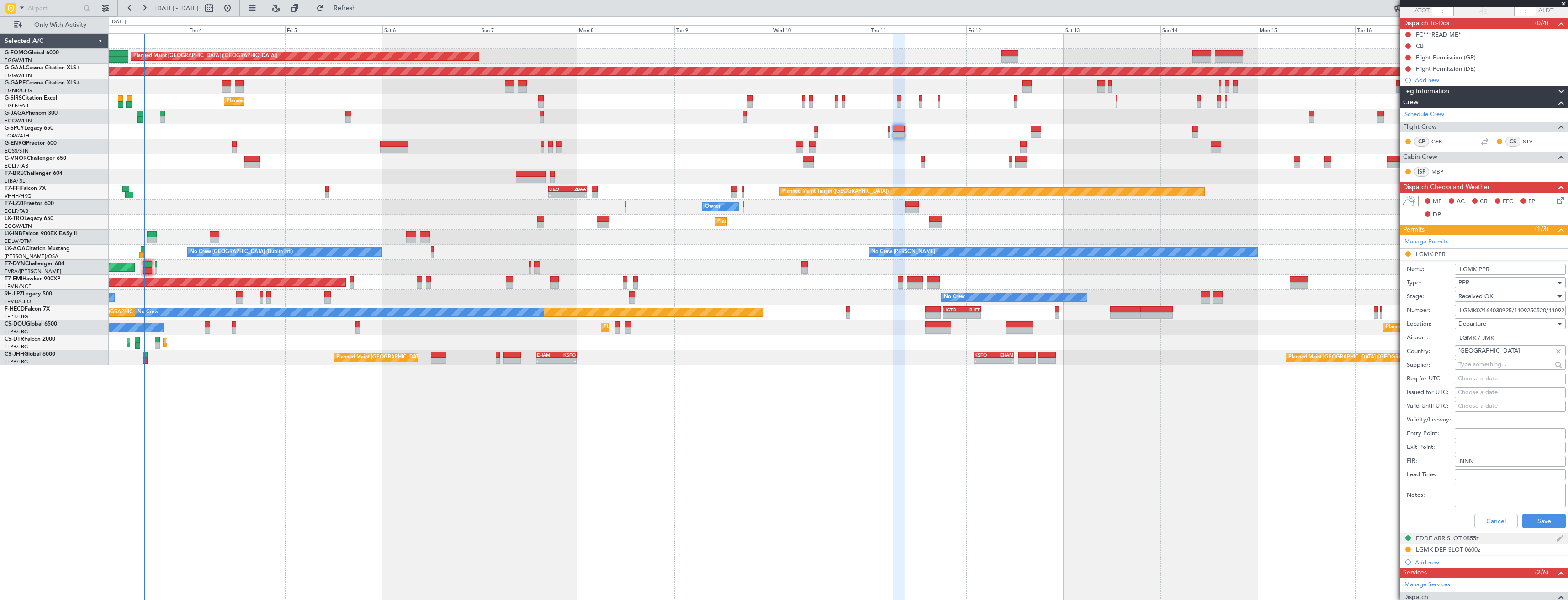
scroll to position [183, 0]
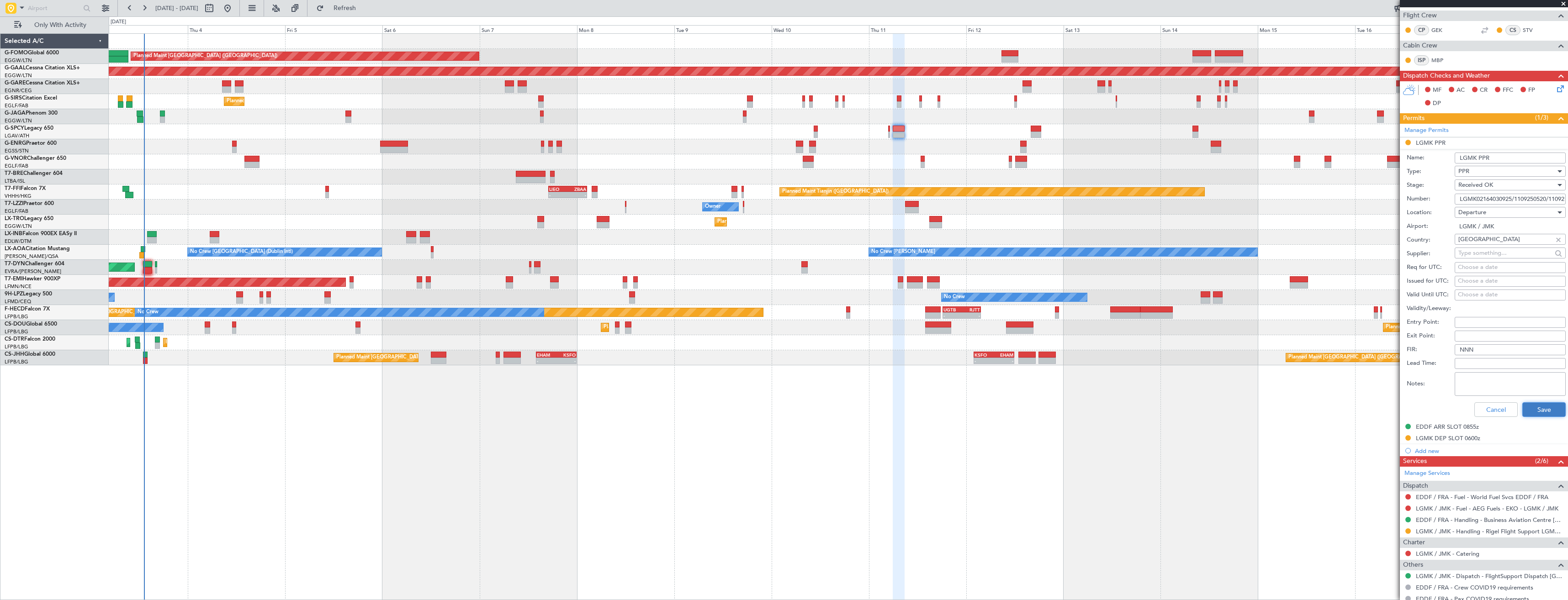
click at [1527, 407] on button "Save" at bounding box center [1543, 410] width 43 height 15
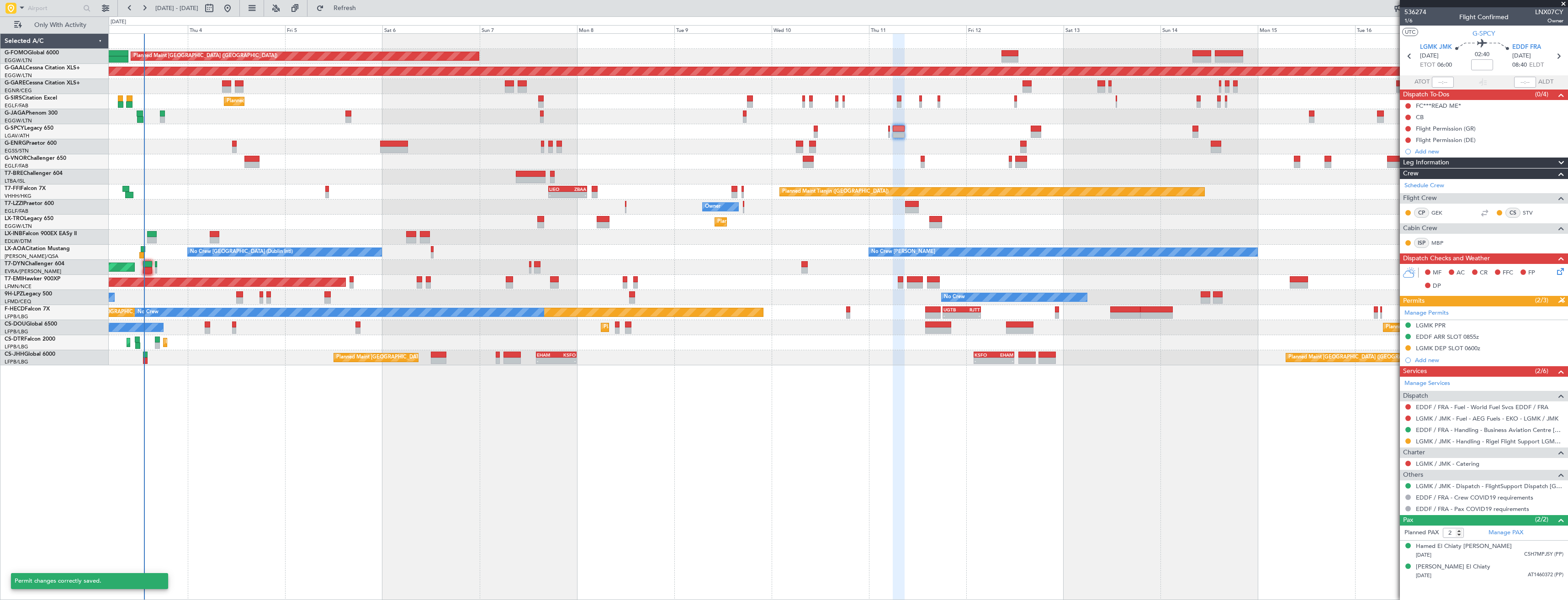
scroll to position [0, 0]
click at [1498, 349] on div "LGMK DEP SLOT 0600z" at bounding box center [1484, 348] width 168 height 11
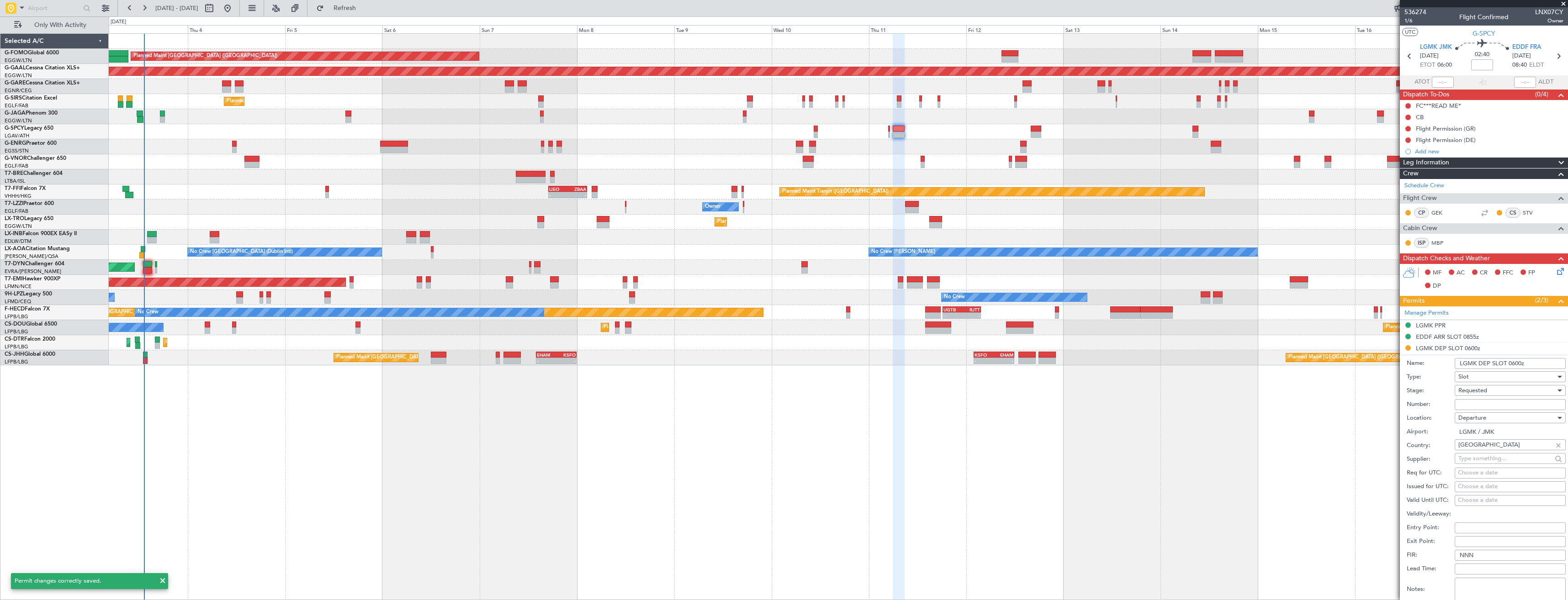
click at [1484, 405] on input "Number:" at bounding box center [1510, 404] width 111 height 11
paste input "LGMKDRIG110100"
type input "LGMKDRIG110100"
click at [1483, 392] on span "Requested" at bounding box center [1472, 390] width 29 height 8
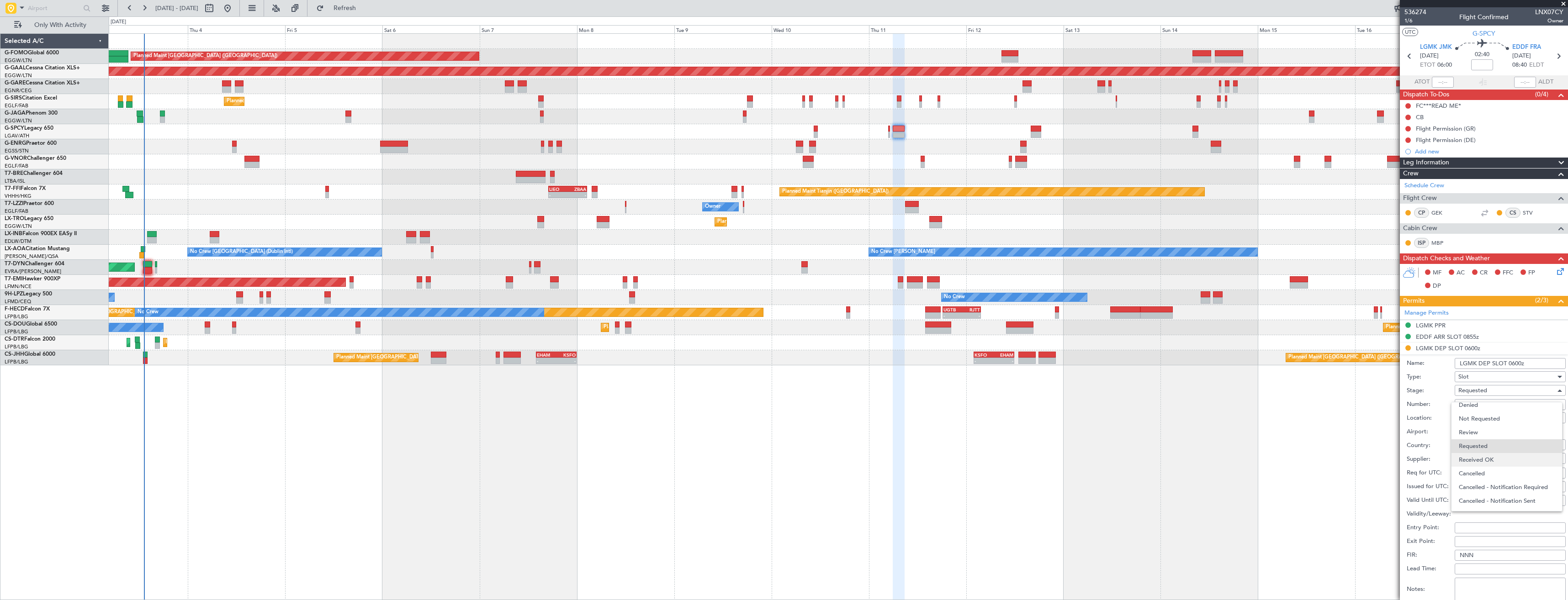
click at [1482, 460] on span "Received OK" at bounding box center [1506, 459] width 96 height 13
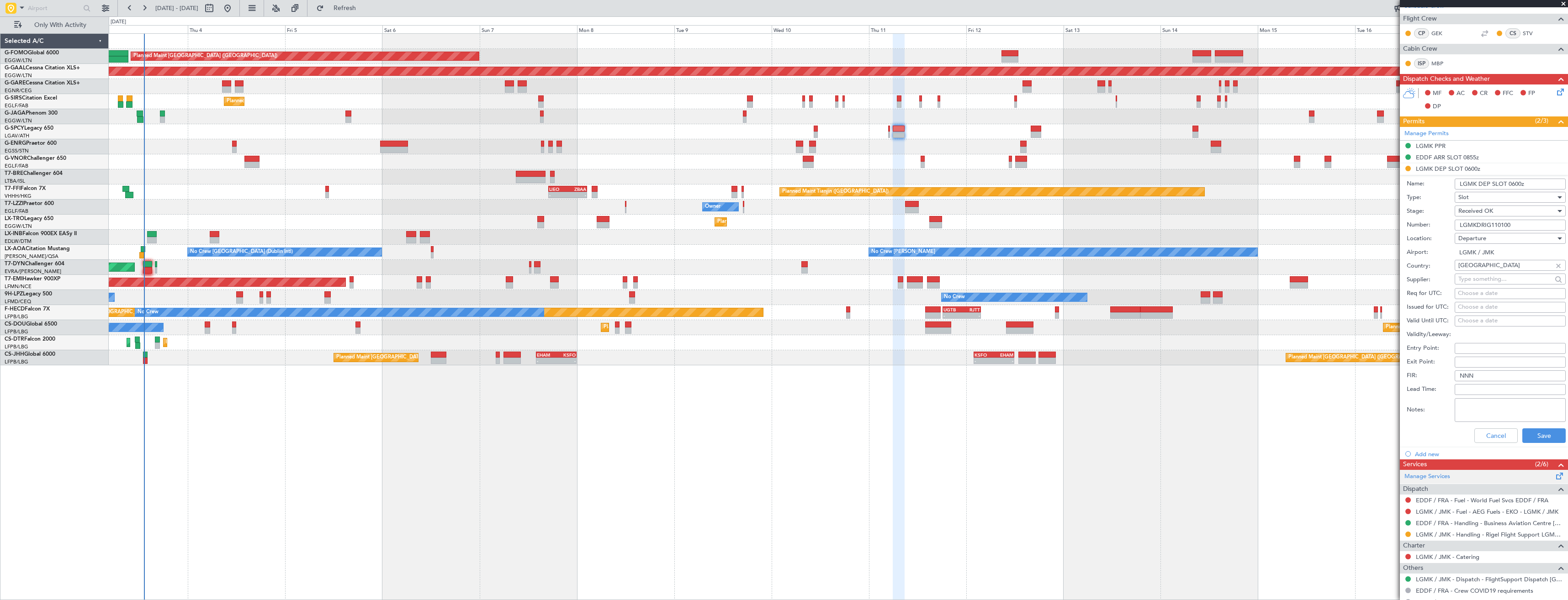
scroll to position [183, 0]
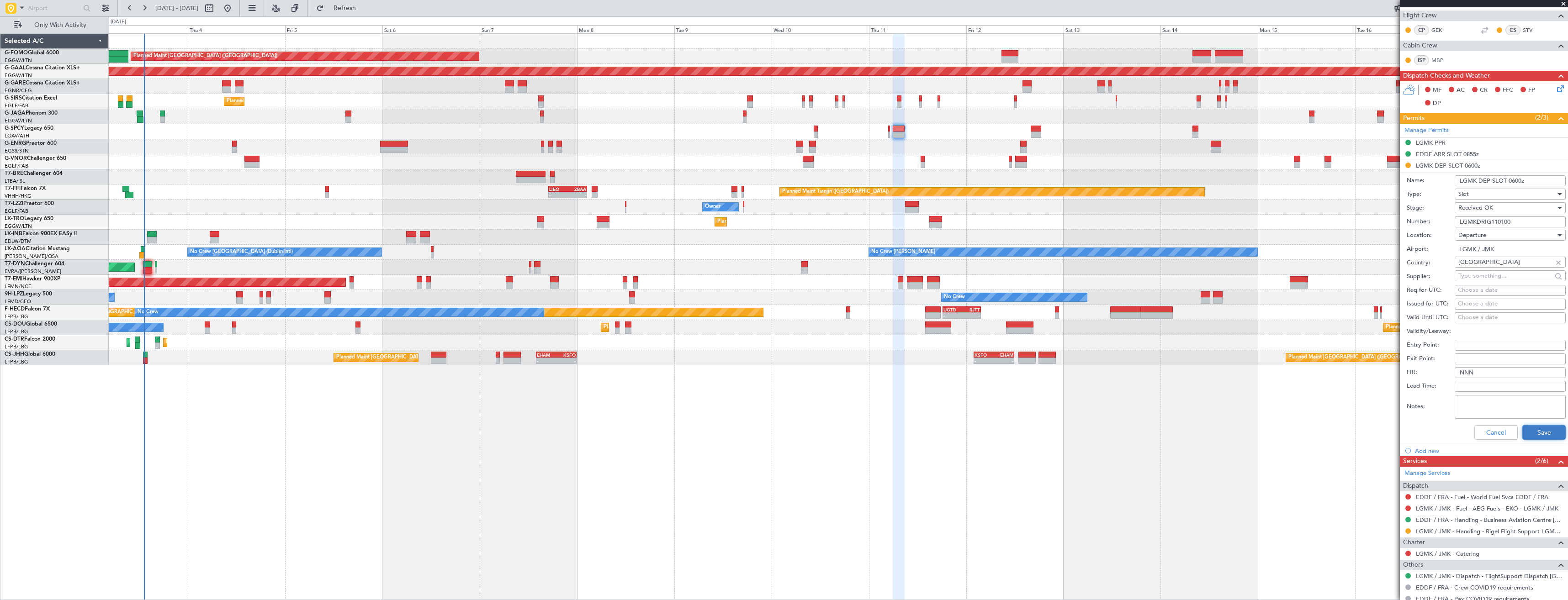
click at [1535, 427] on button "Save" at bounding box center [1543, 433] width 43 height 15
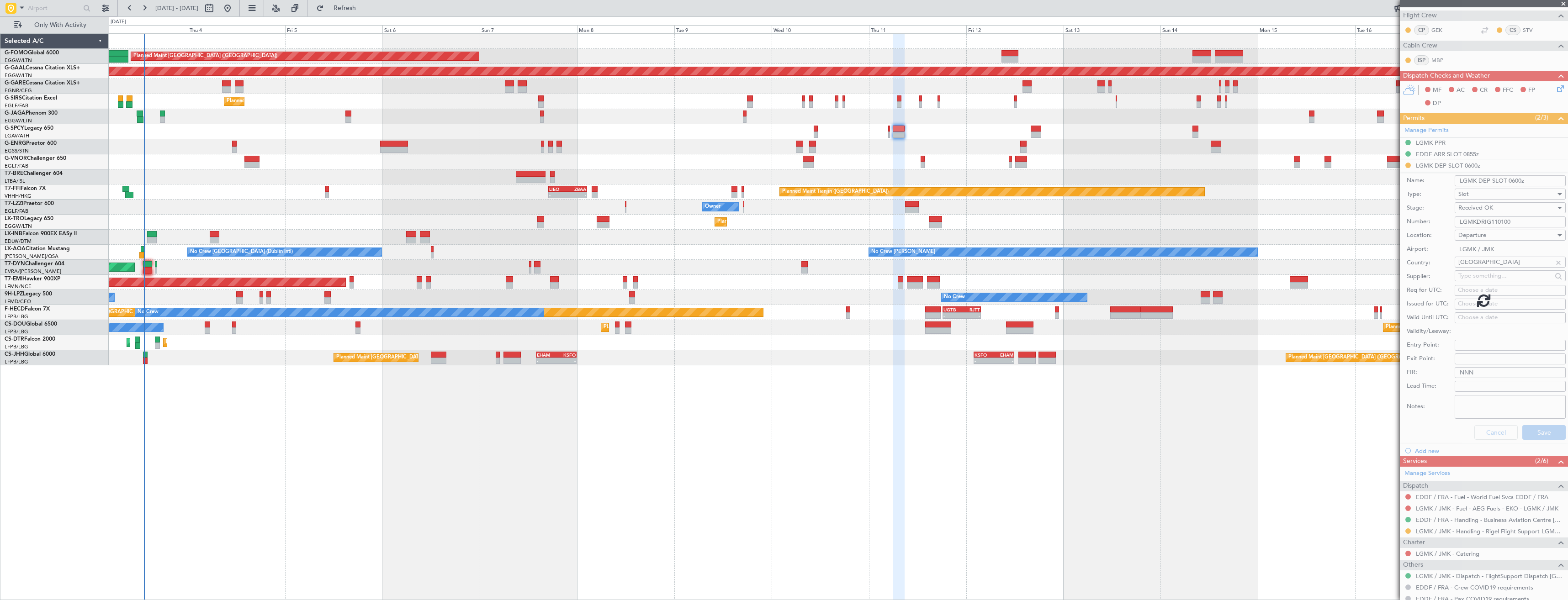
scroll to position [0, 0]
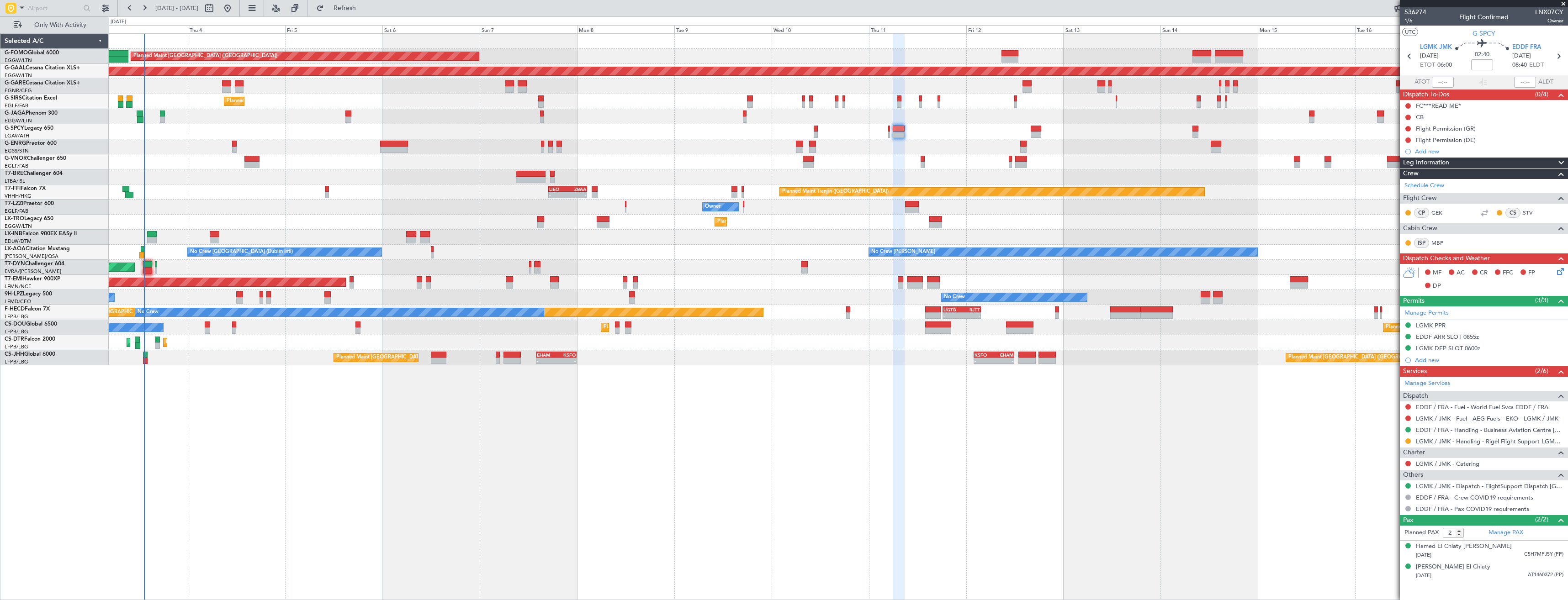
click at [147, 355] on div "Planned Maint [GEOGRAPHIC_DATA] ([GEOGRAPHIC_DATA]) Planned Maint [GEOGRAPHIC_D…" at bounding box center [838, 358] width 1459 height 15
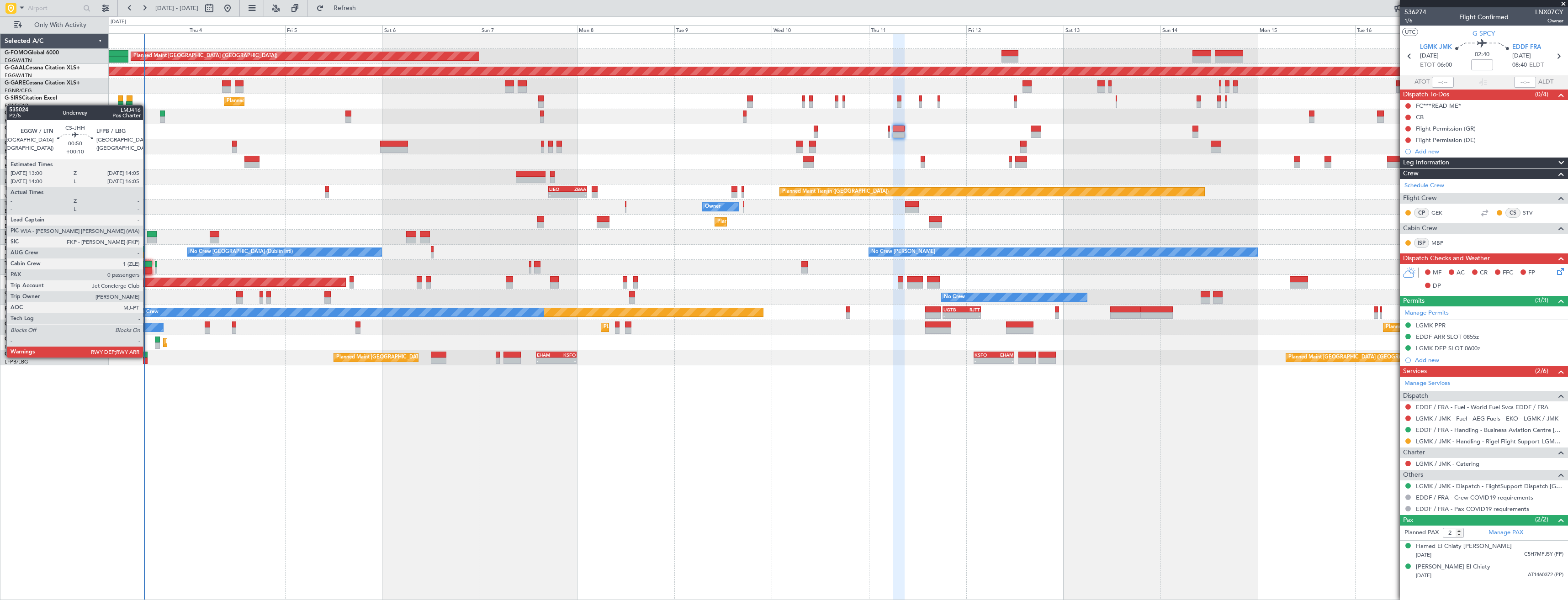
click at [147, 357] on div at bounding box center [145, 355] width 4 height 7
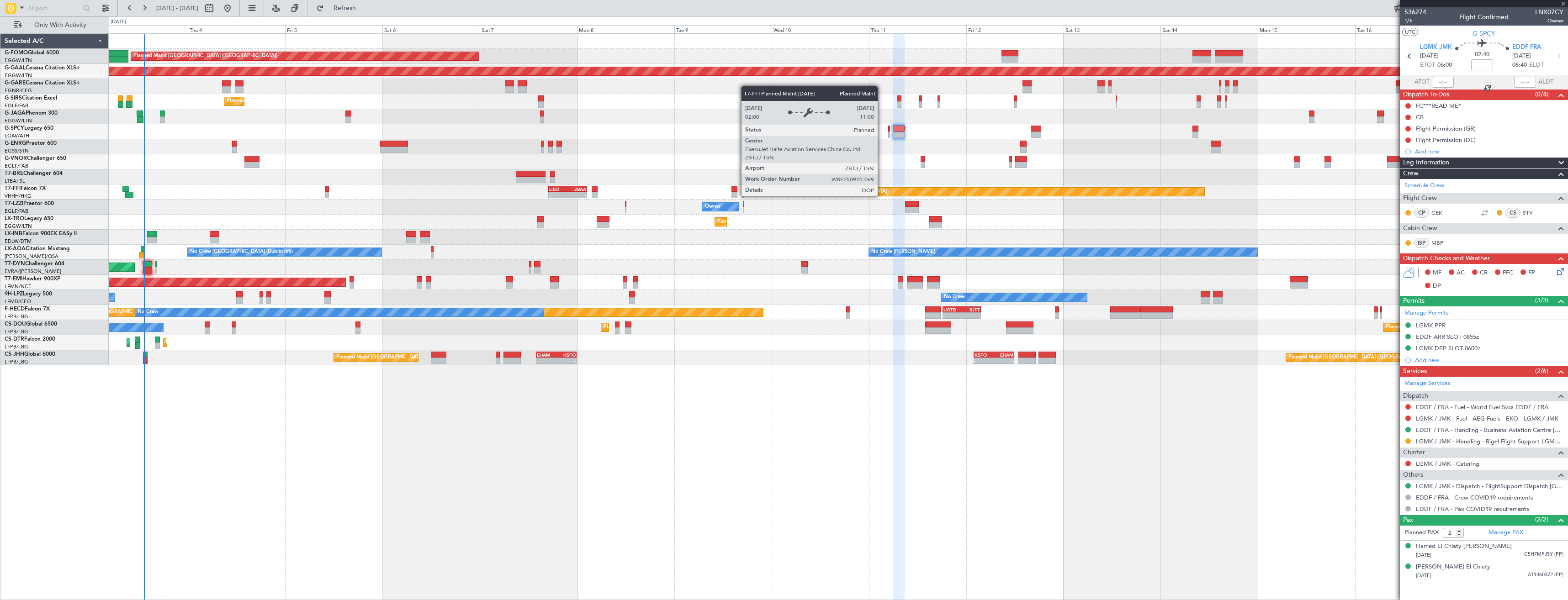
type input "+00:10"
type input "0"
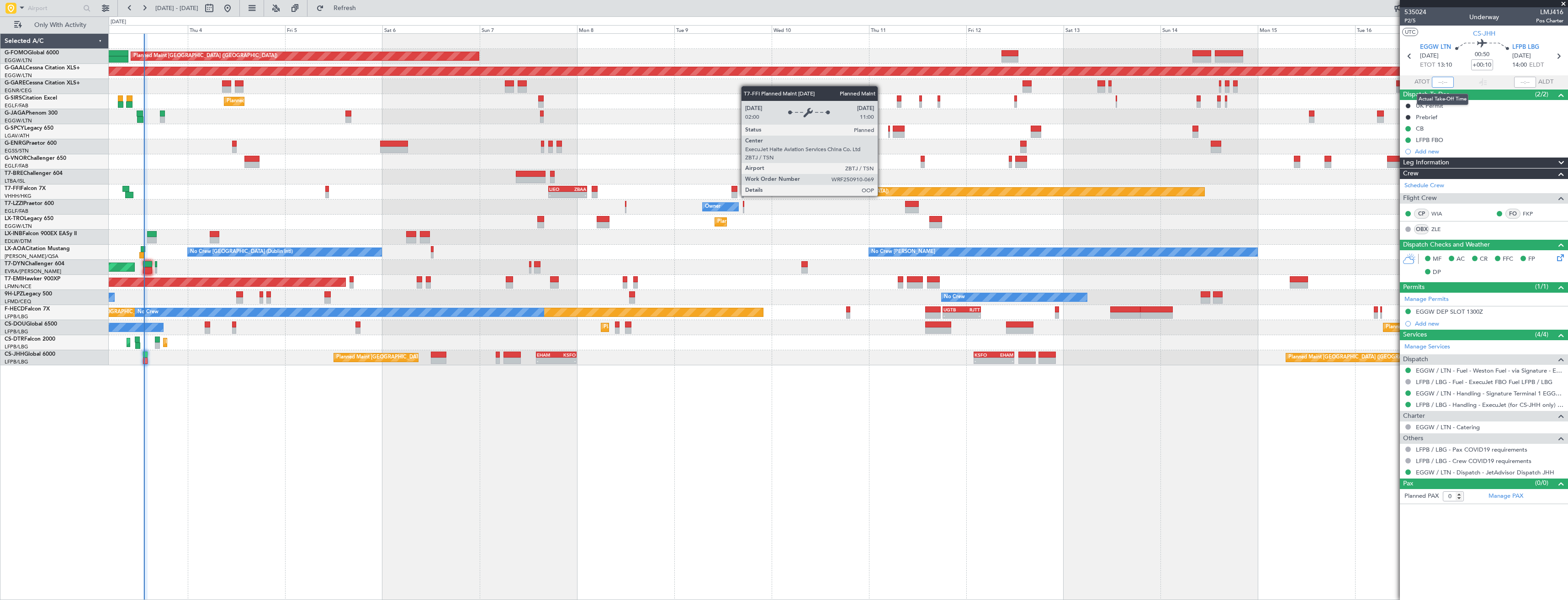
click at [1442, 86] on input "text" at bounding box center [1442, 82] width 22 height 11
type input "13:09"
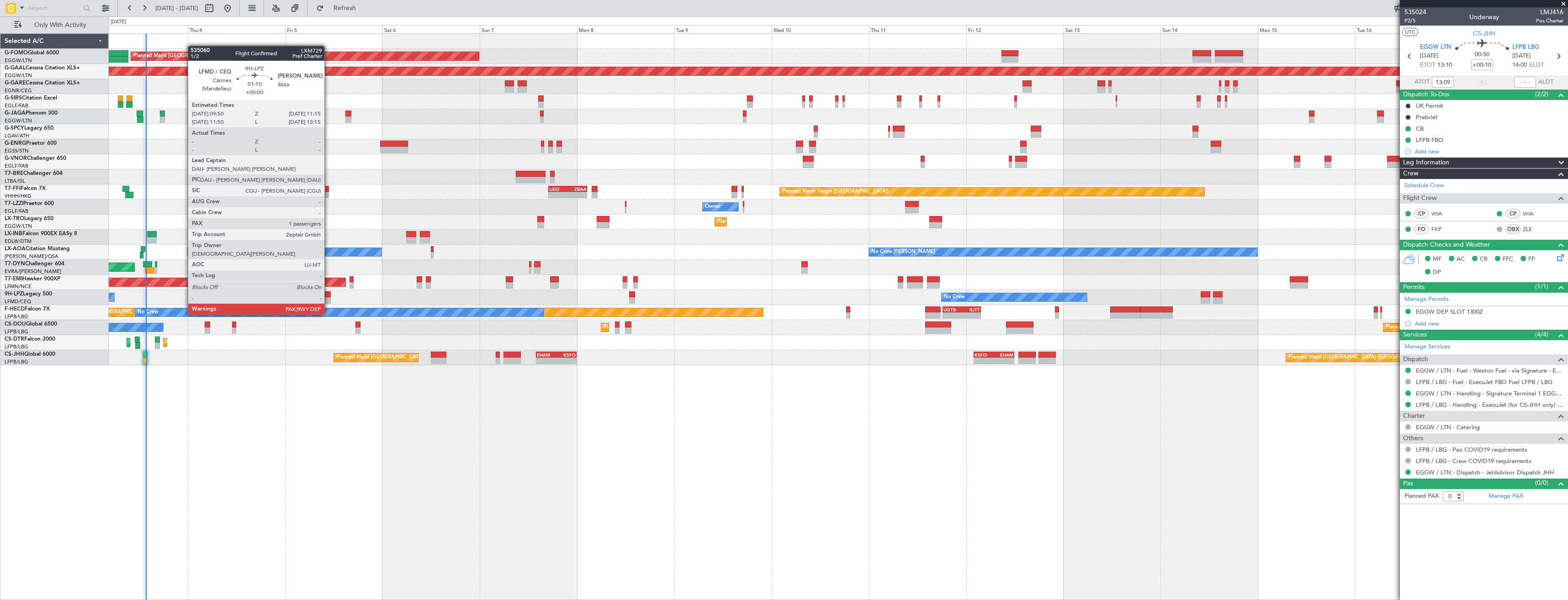
click at [329, 297] on div at bounding box center [327, 300] width 6 height 7
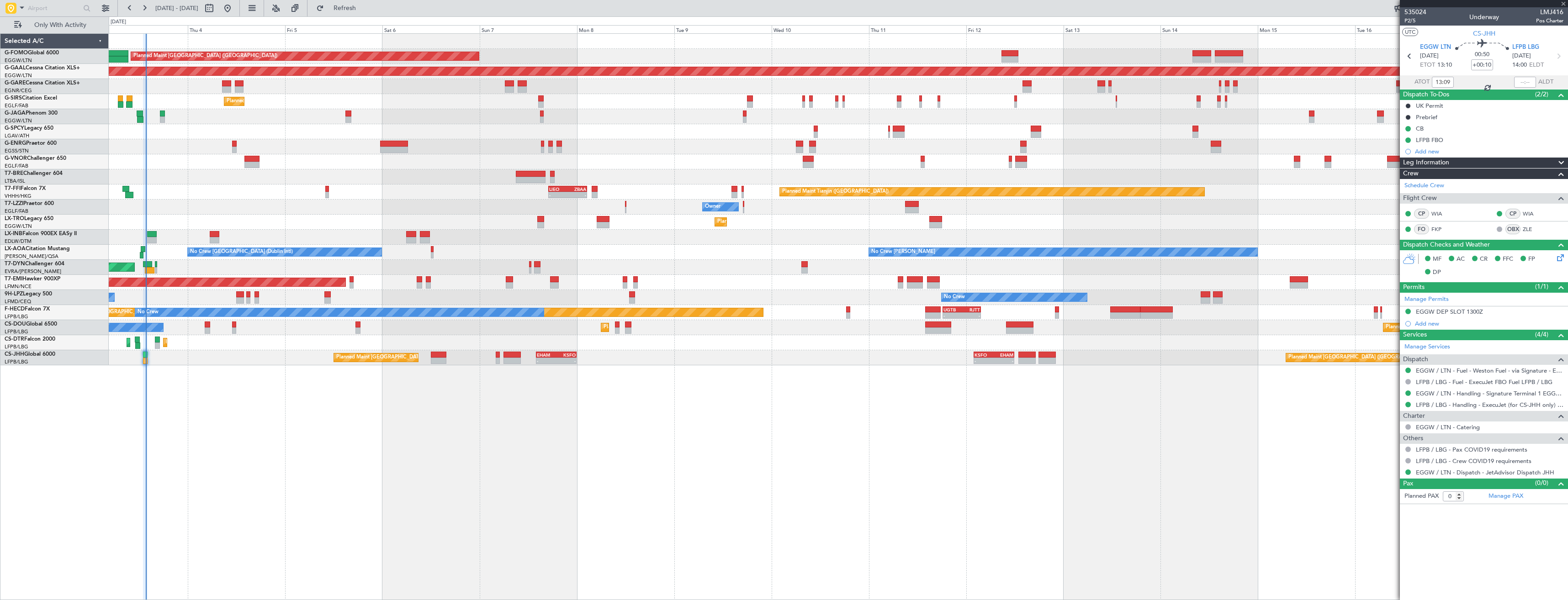
type input "1"
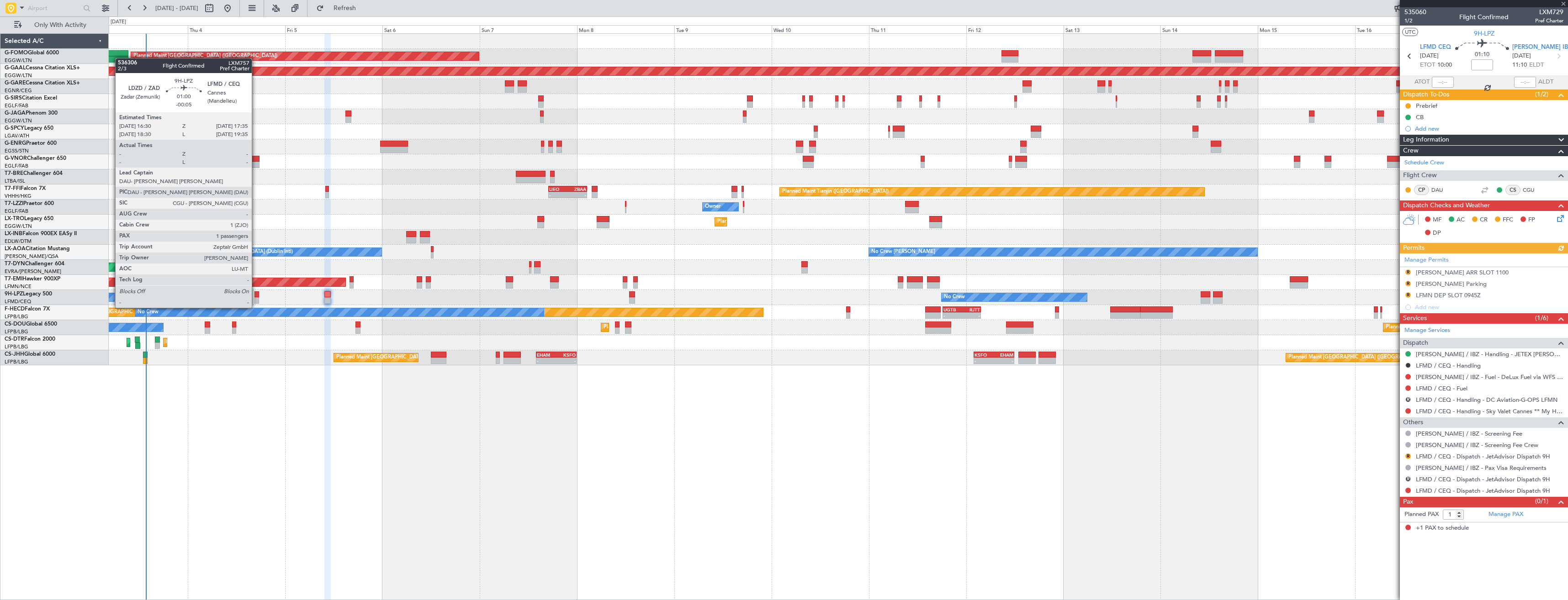
click at [256, 299] on div at bounding box center [257, 300] width 4 height 7
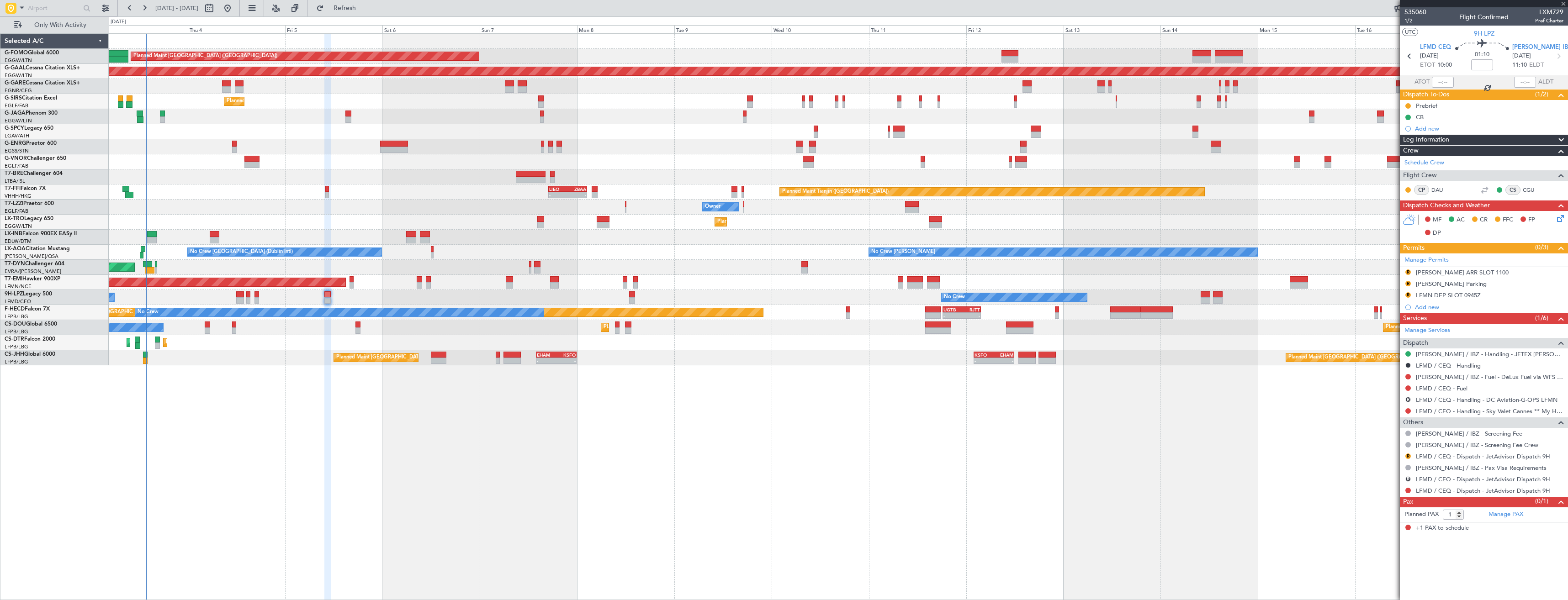
type input "-00:05"
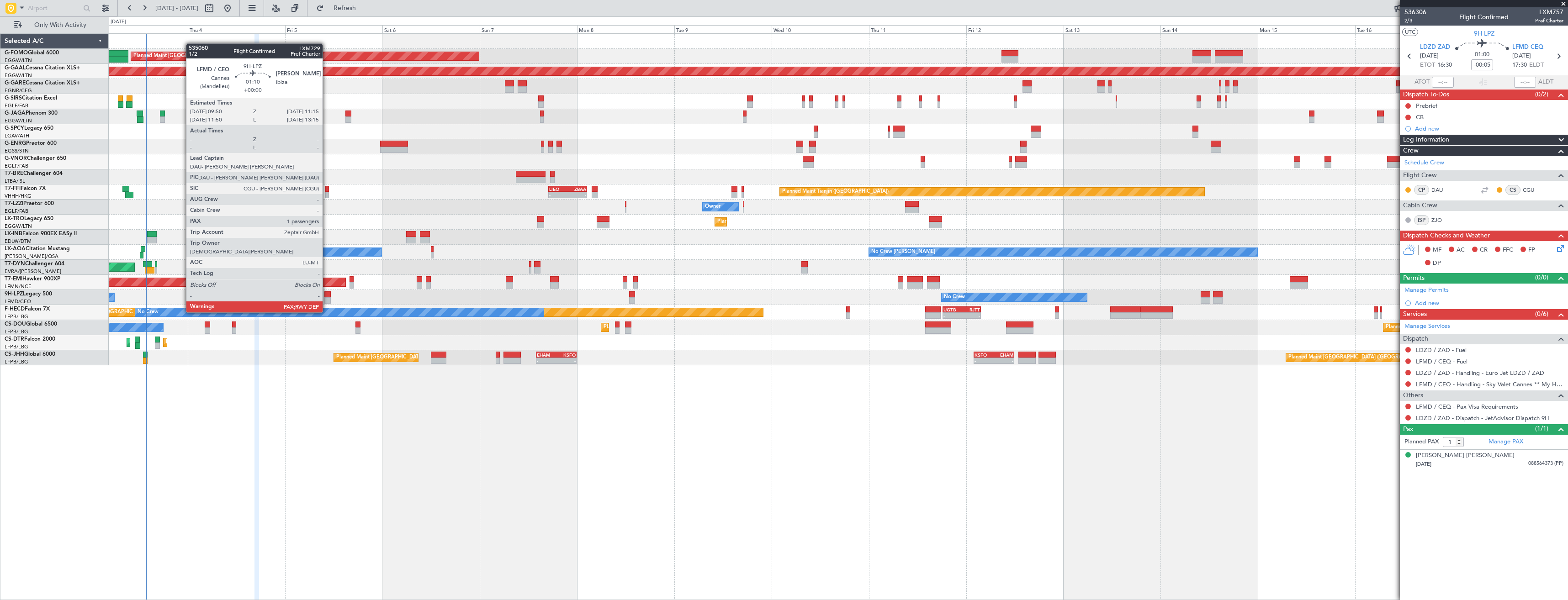
click at [327, 295] on div at bounding box center [327, 294] width 6 height 7
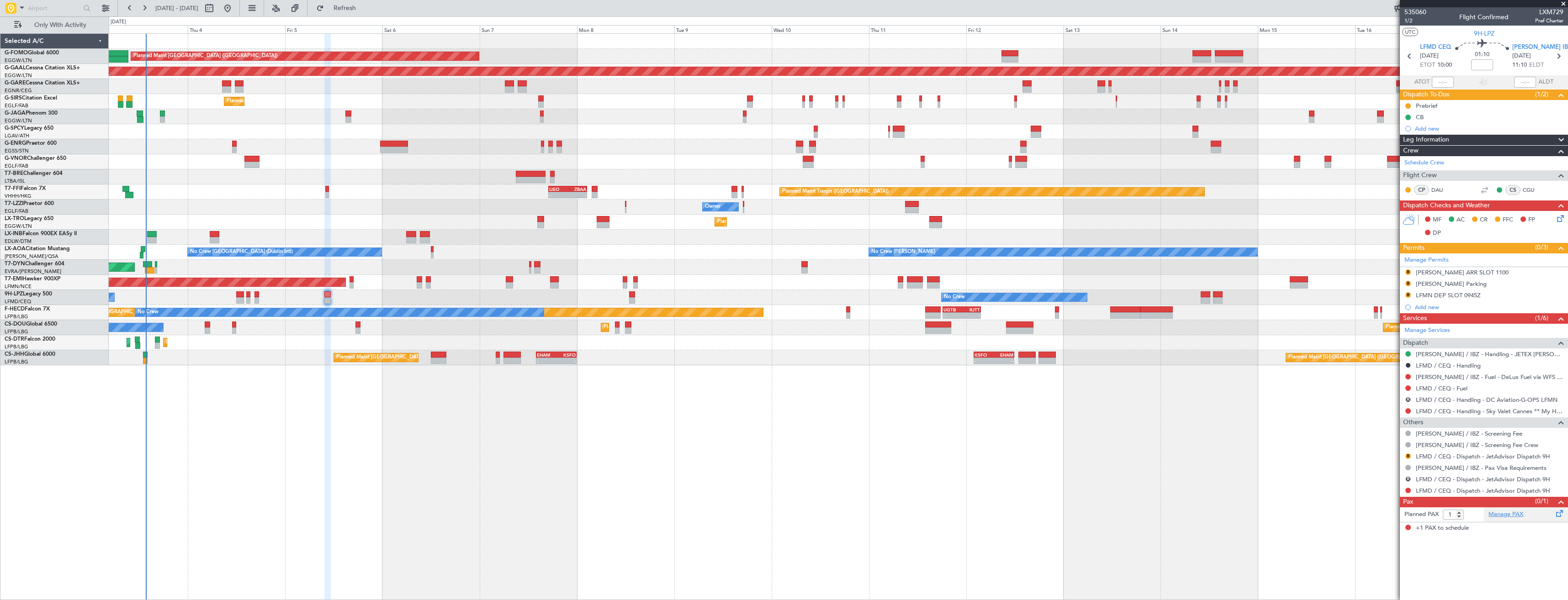
click at [1492, 514] on link "Manage PAX" at bounding box center [1506, 514] width 35 height 9
click at [364, 10] on span "Refresh" at bounding box center [345, 8] width 39 height 7
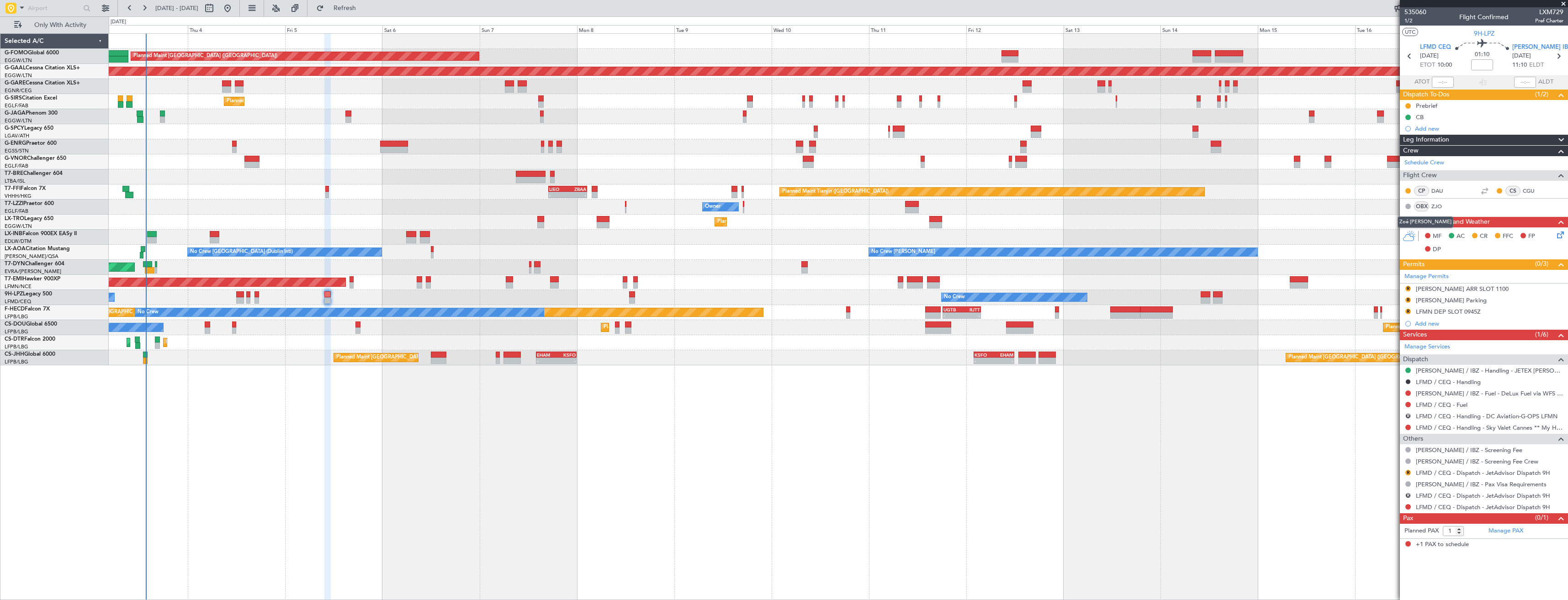
click at [1438, 208] on link "ZJO" at bounding box center [1442, 206] width 21 height 8
click at [364, 10] on span "Refresh" at bounding box center [345, 8] width 39 height 7
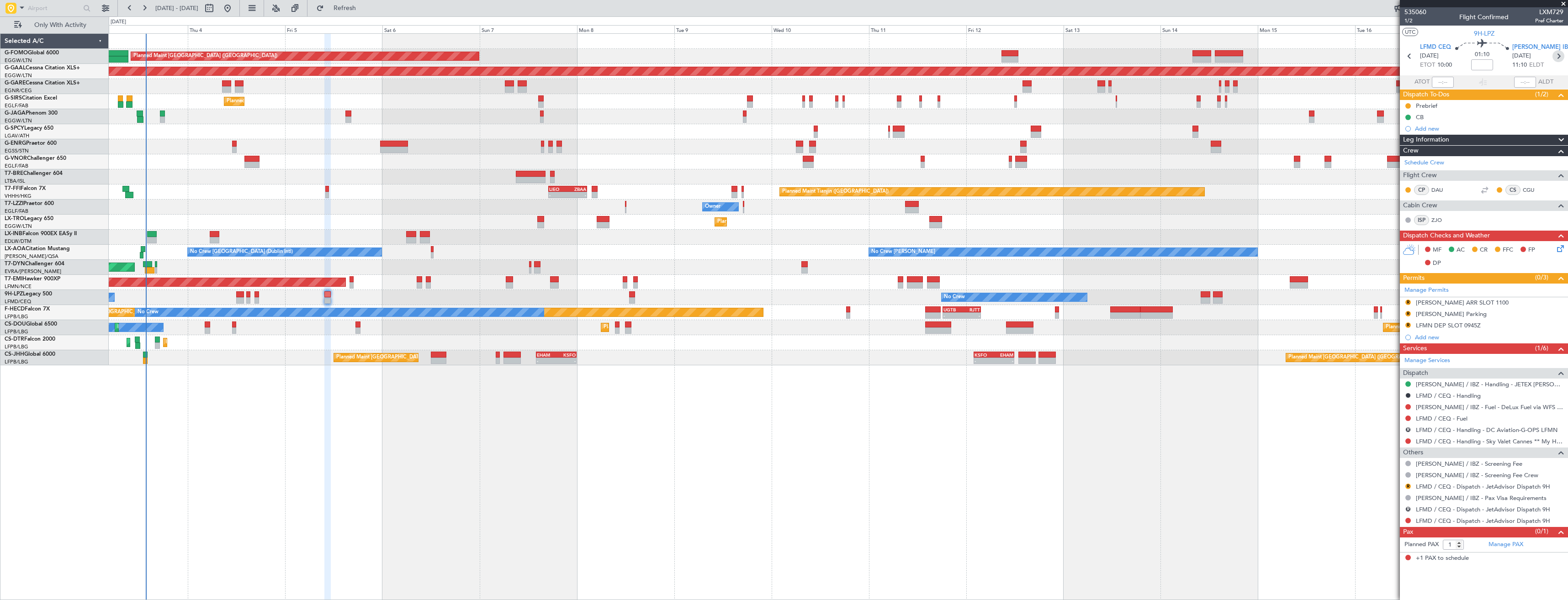
click at [1555, 57] on icon at bounding box center [1558, 57] width 12 height 12
type input "+00:05"
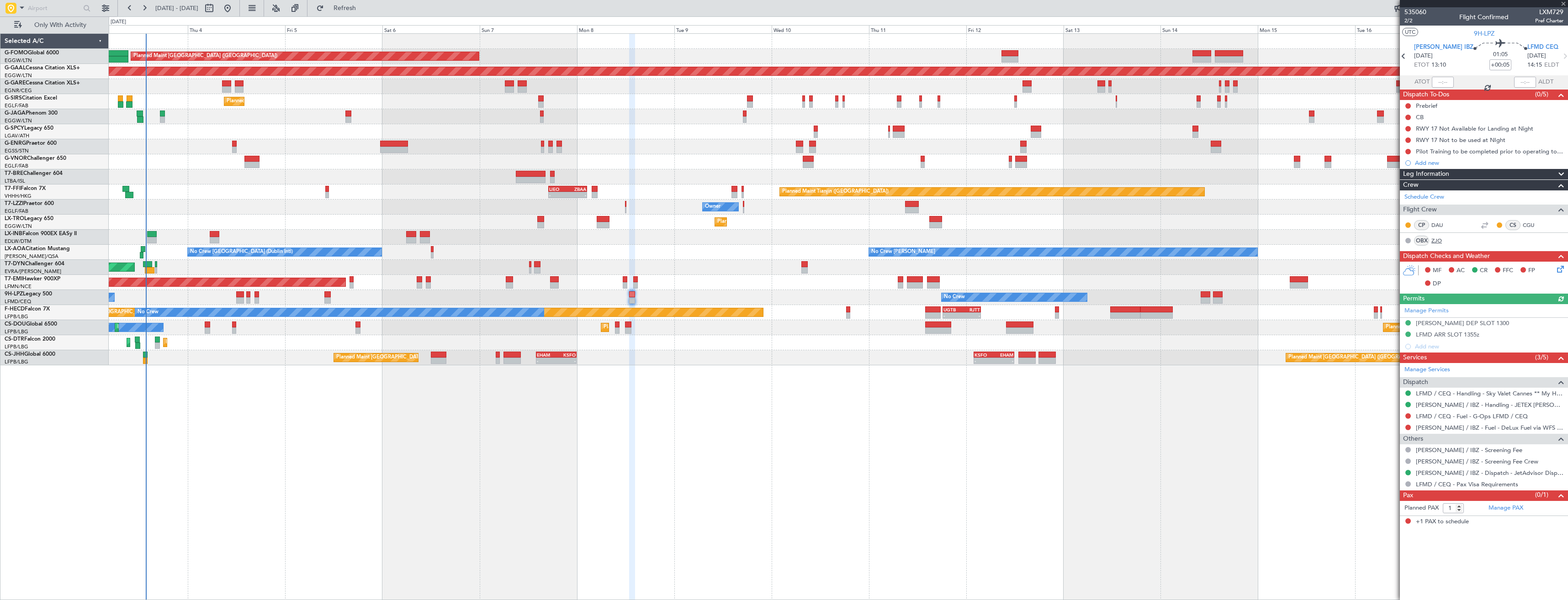
click at [1439, 237] on link "ZJO" at bounding box center [1442, 240] width 21 height 8
click at [364, 7] on span "Refresh" at bounding box center [345, 8] width 39 height 7
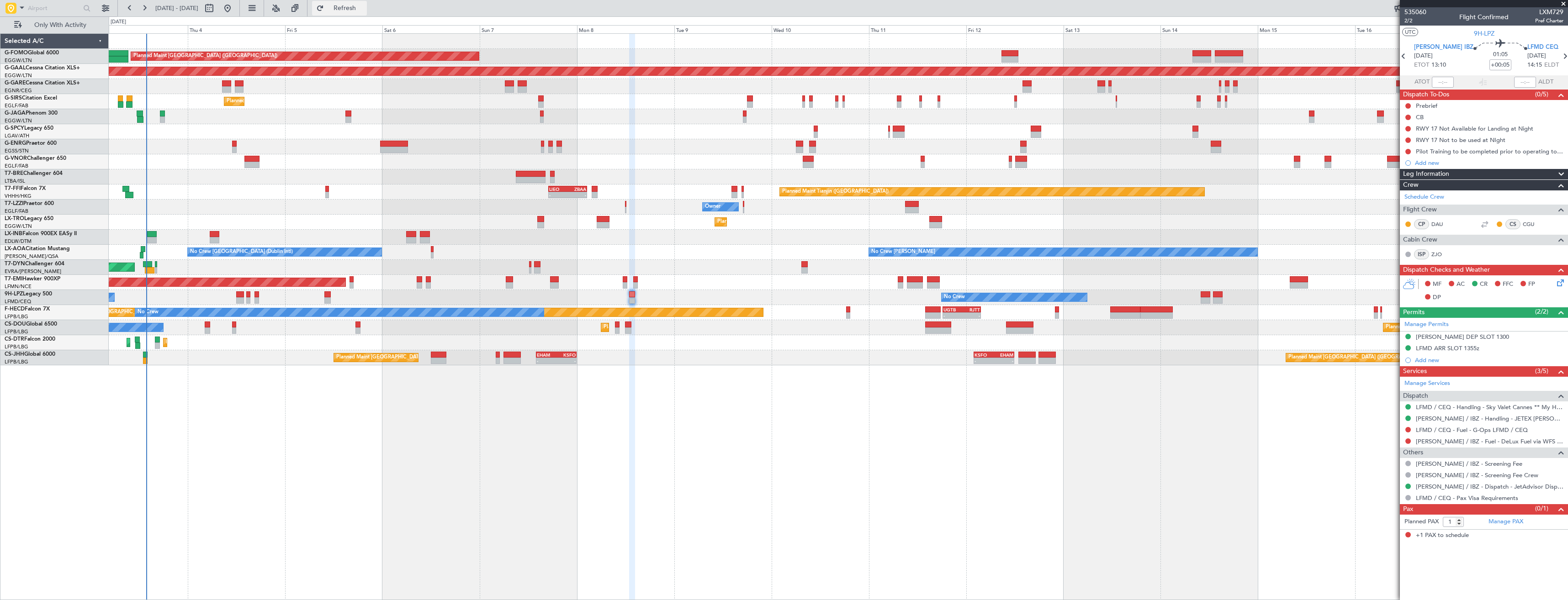
click at [359, 11] on button "Refresh" at bounding box center [339, 8] width 55 height 15
click at [107, 7] on button at bounding box center [106, 8] width 15 height 15
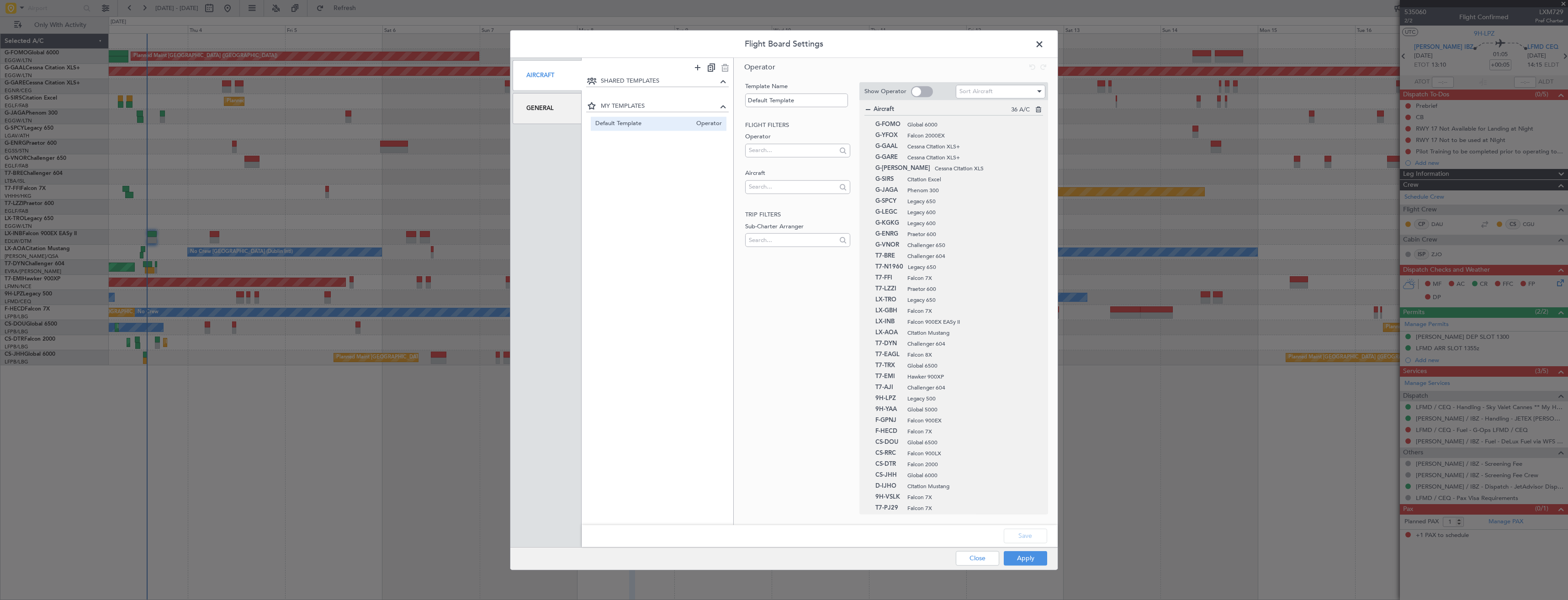
click at [571, 109] on div "General" at bounding box center [547, 108] width 69 height 30
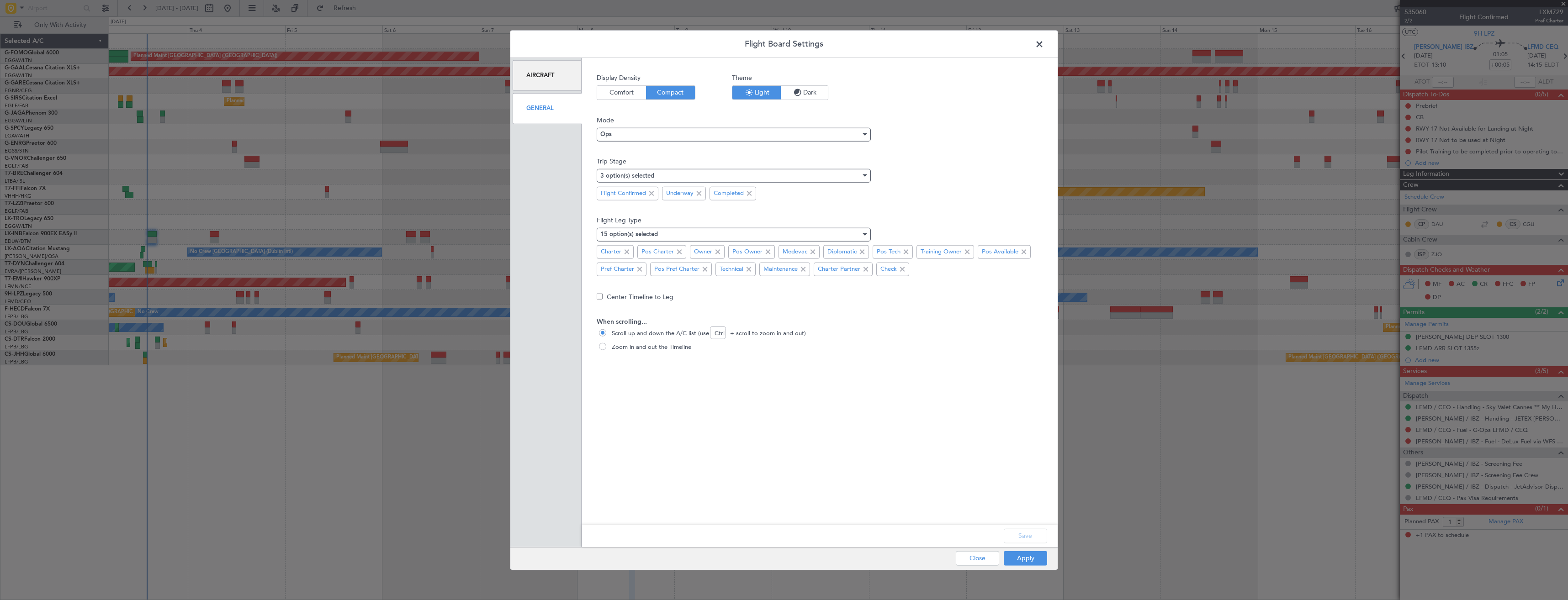
click at [564, 75] on div "Aircraft" at bounding box center [547, 75] width 69 height 30
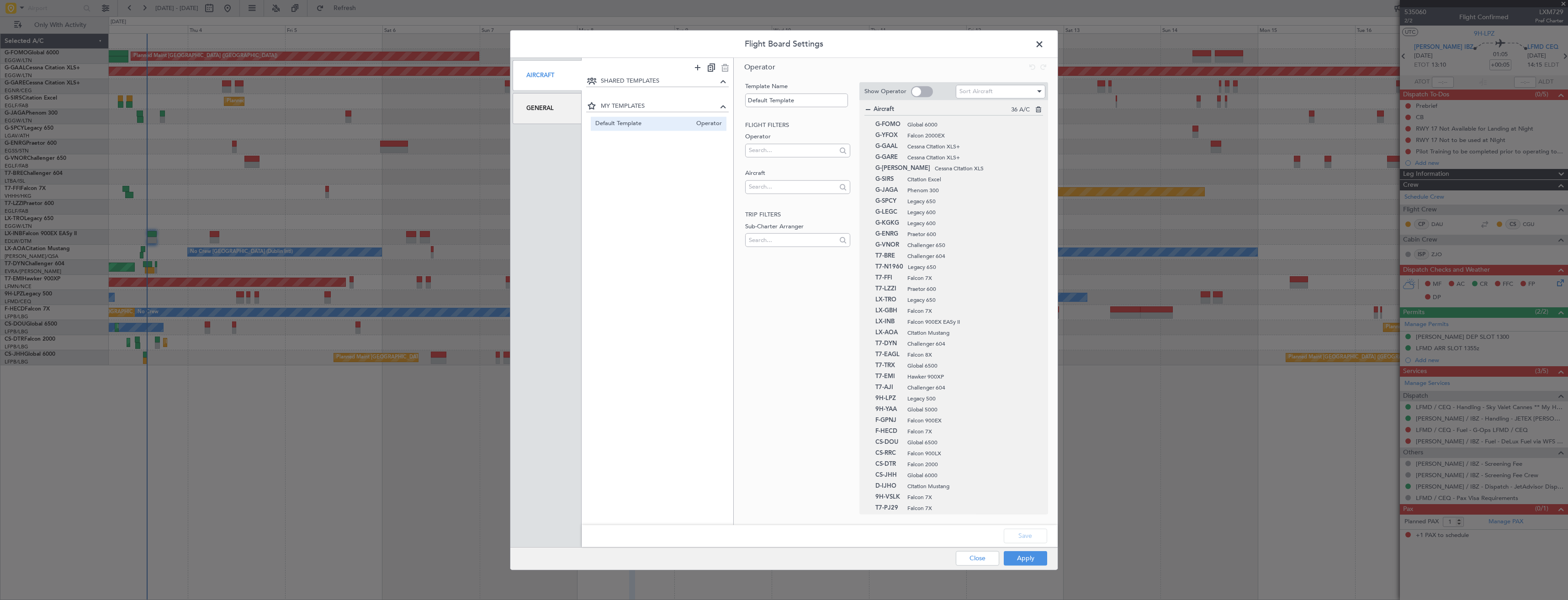
click at [911, 93] on span at bounding box center [922, 91] width 22 height 11
click at [0, 0] on input "checkbox" at bounding box center [0, 0] width 0 height 0
click at [916, 86] on span at bounding box center [922, 91] width 22 height 11
click at [0, 0] on input "checkbox" at bounding box center [0, 0] width 0 height 0
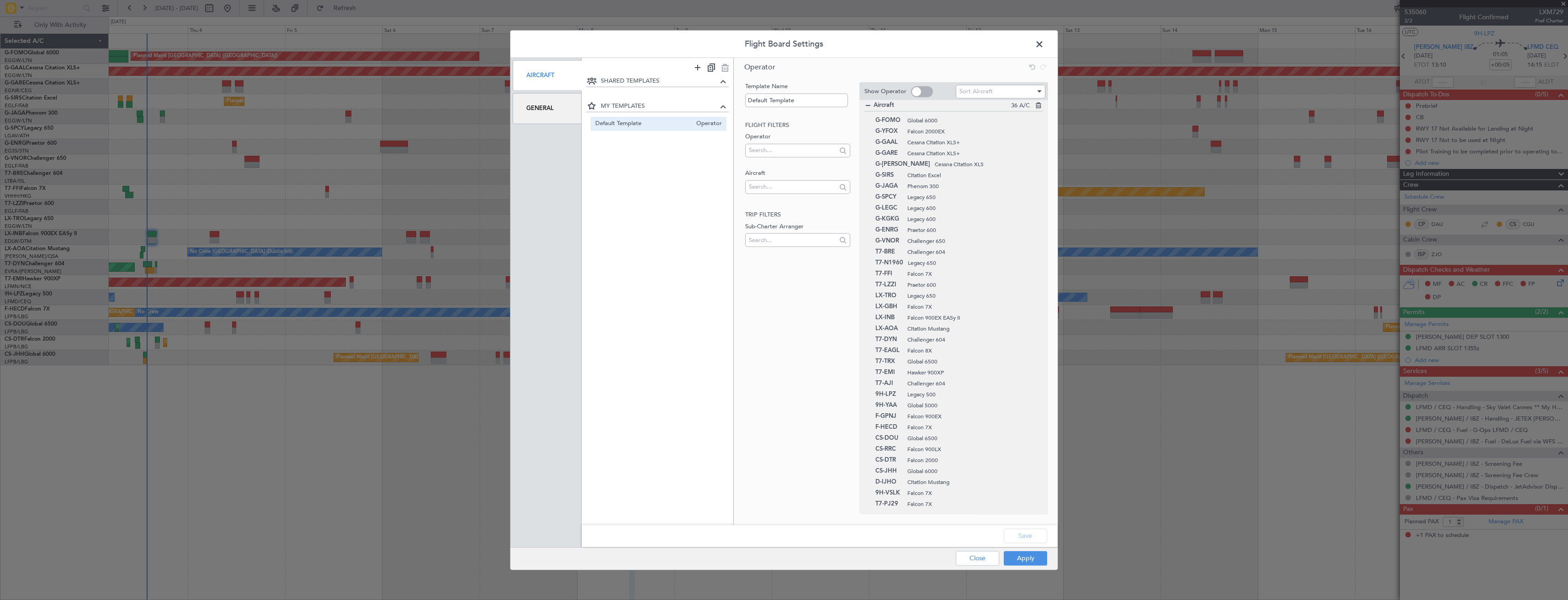
scroll to position [4, 0]
click at [1015, 561] on button "Apply" at bounding box center [1025, 558] width 43 height 15
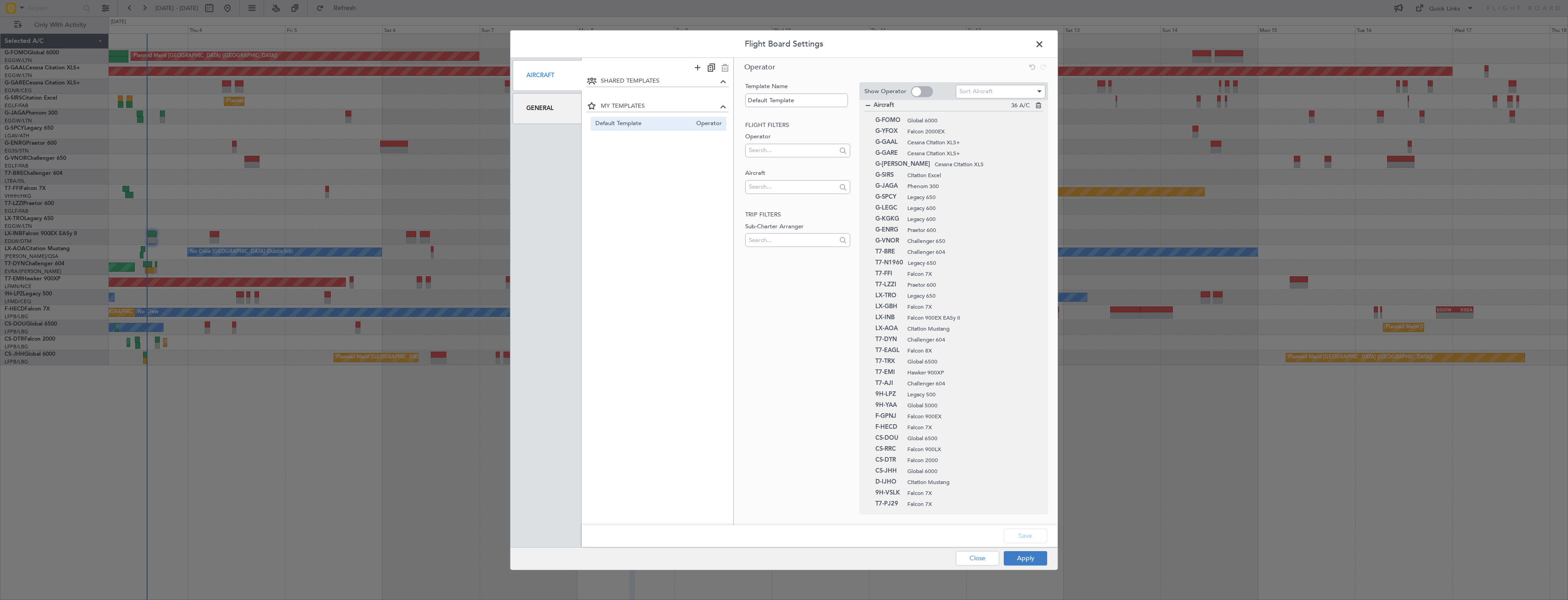
type input "0"
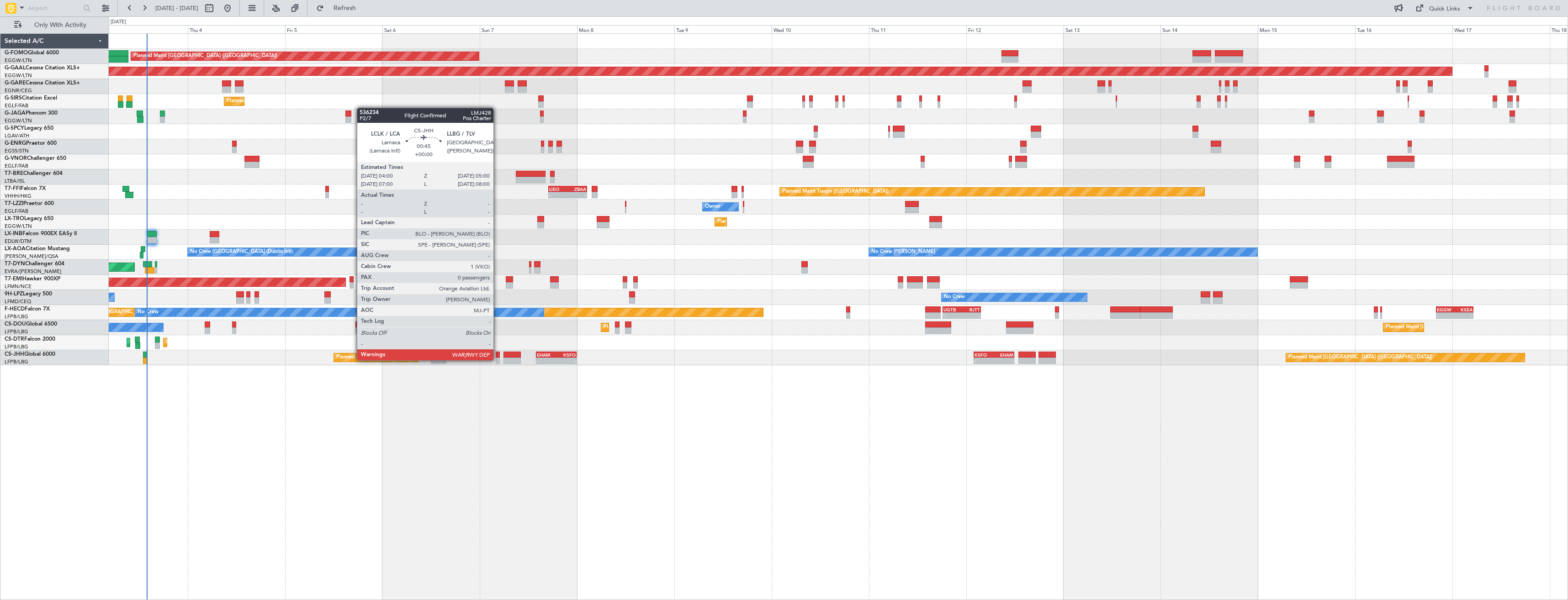
click at [498, 359] on div at bounding box center [498, 361] width 4 height 7
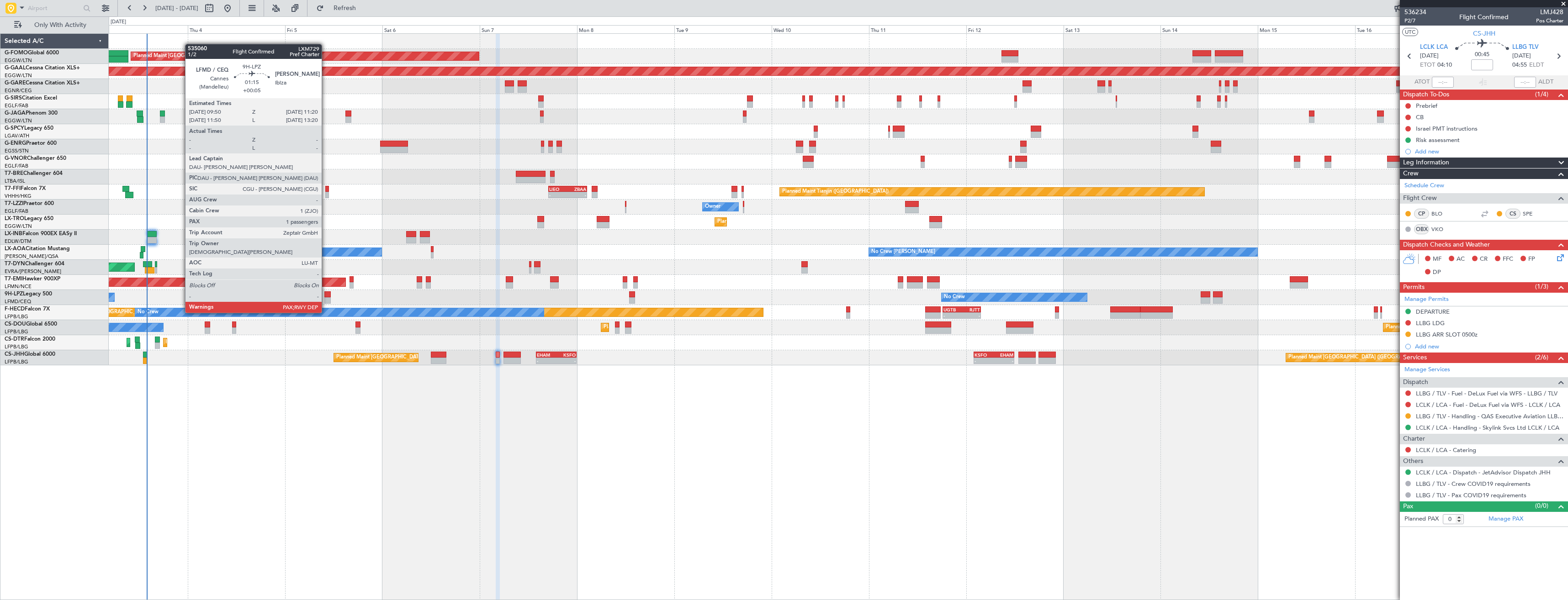
click at [326, 295] on div at bounding box center [327, 294] width 7 height 7
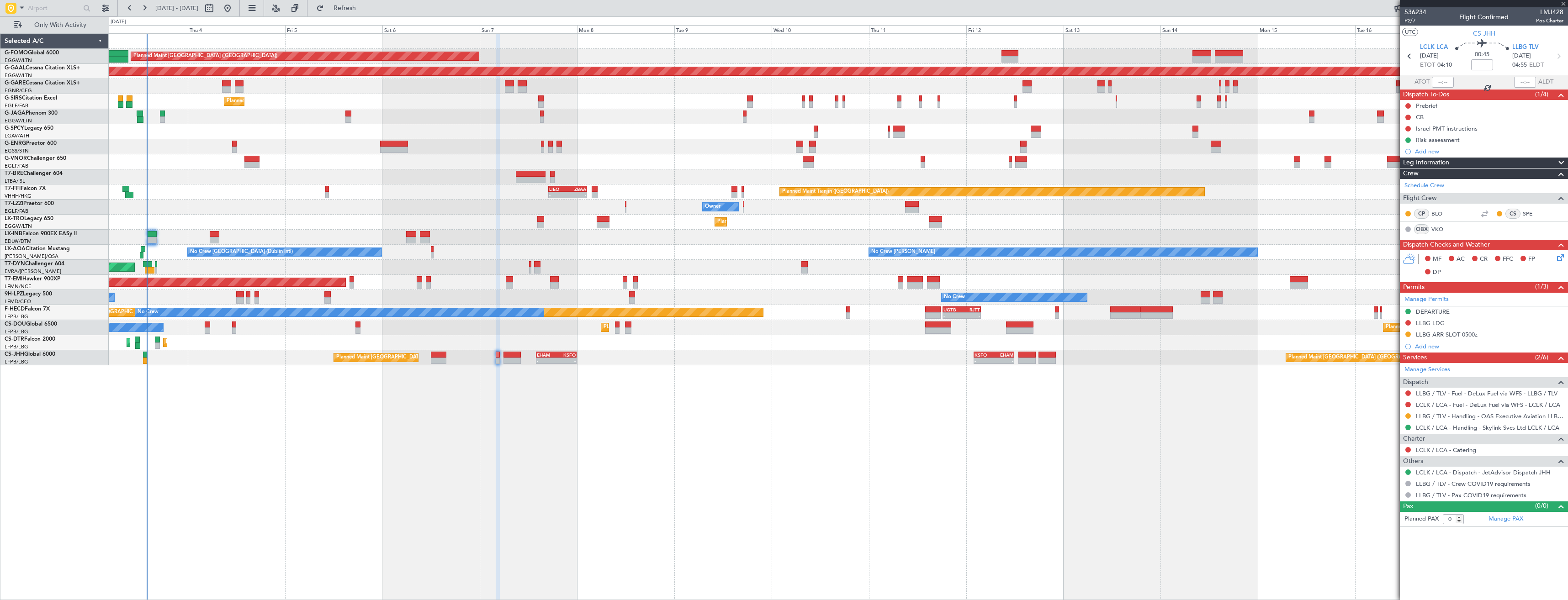
type input "+00:05"
type input "1"
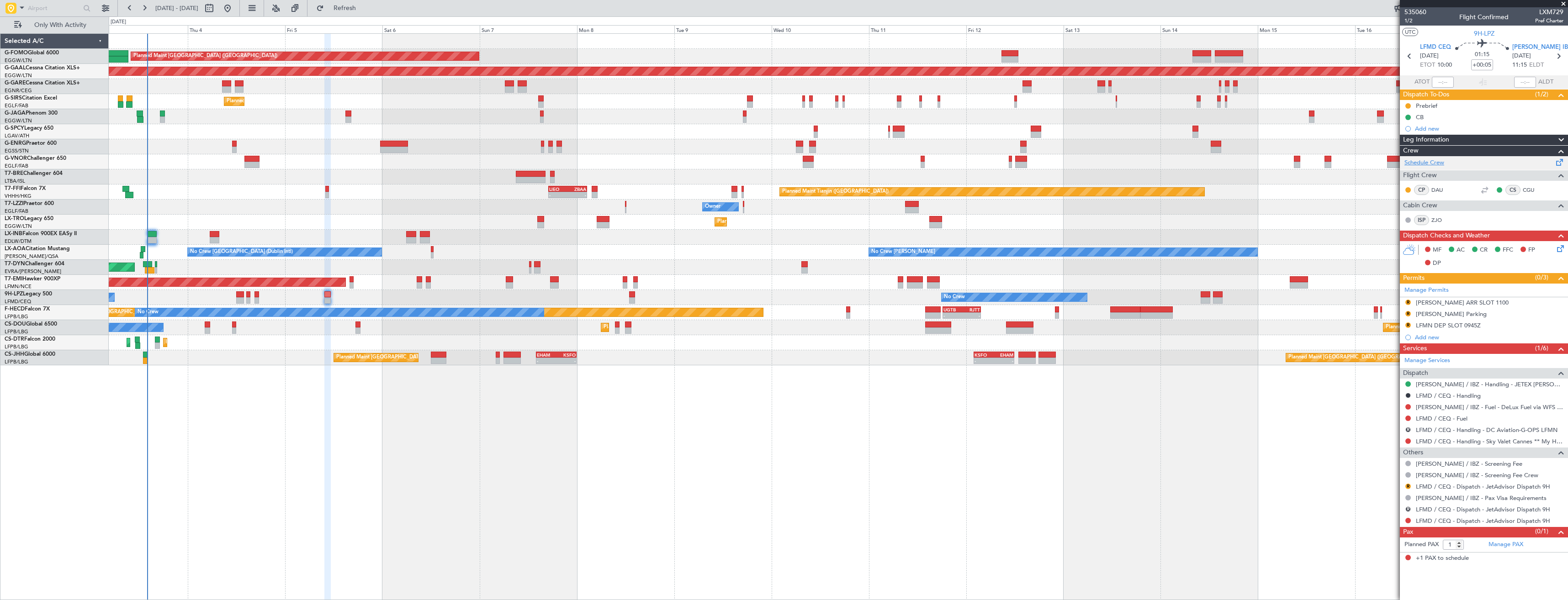
click at [1428, 163] on link "Schedule Crew" at bounding box center [1424, 163] width 39 height 9
click at [1438, 157] on div "Schedule Crew" at bounding box center [1484, 163] width 168 height 13
click at [1485, 193] on div at bounding box center [1484, 190] width 11 height 11
click at [1555, 55] on icon at bounding box center [1558, 57] width 12 height 12
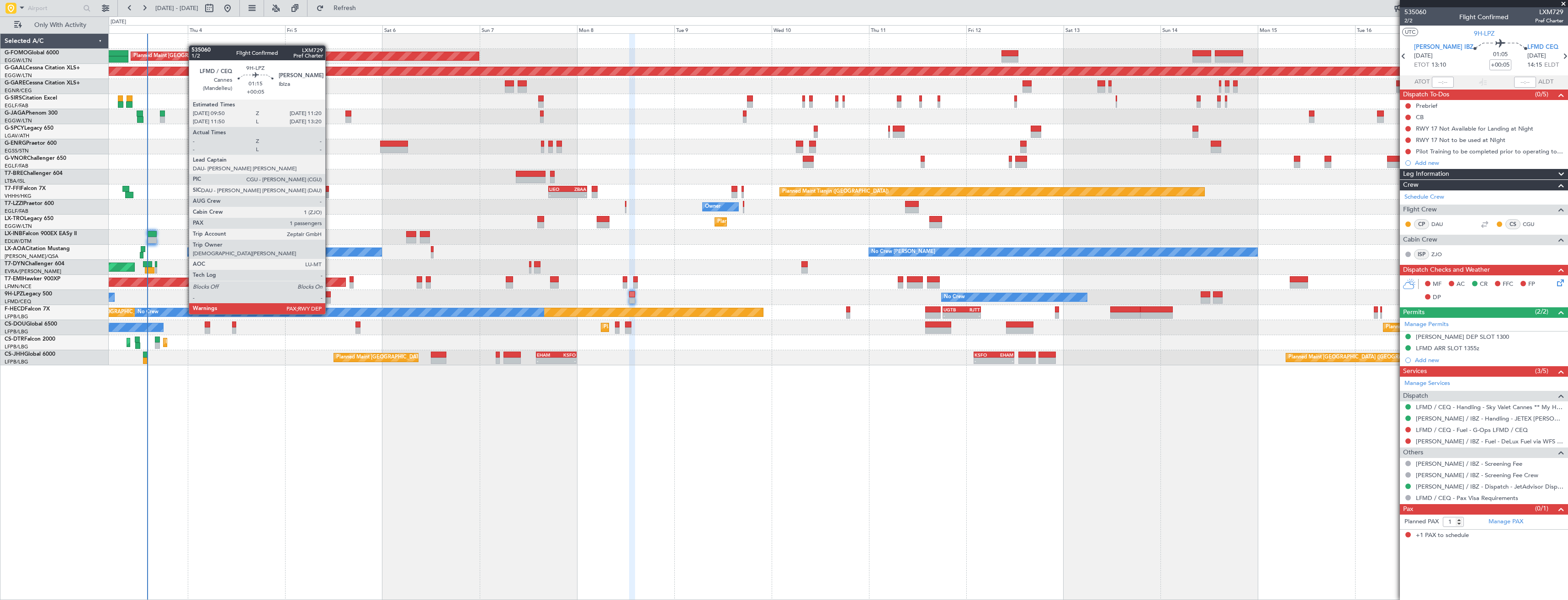
click at [330, 297] on div at bounding box center [327, 294] width 7 height 7
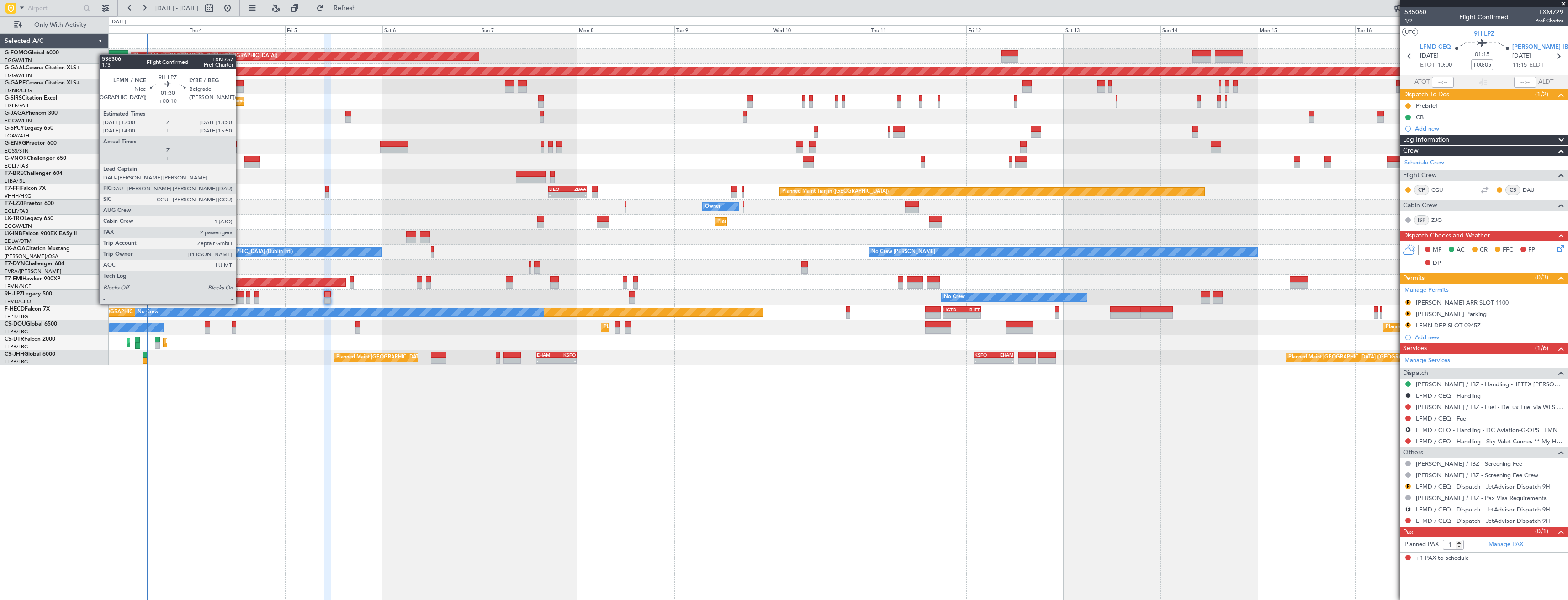
click at [240, 297] on div at bounding box center [240, 300] width 7 height 7
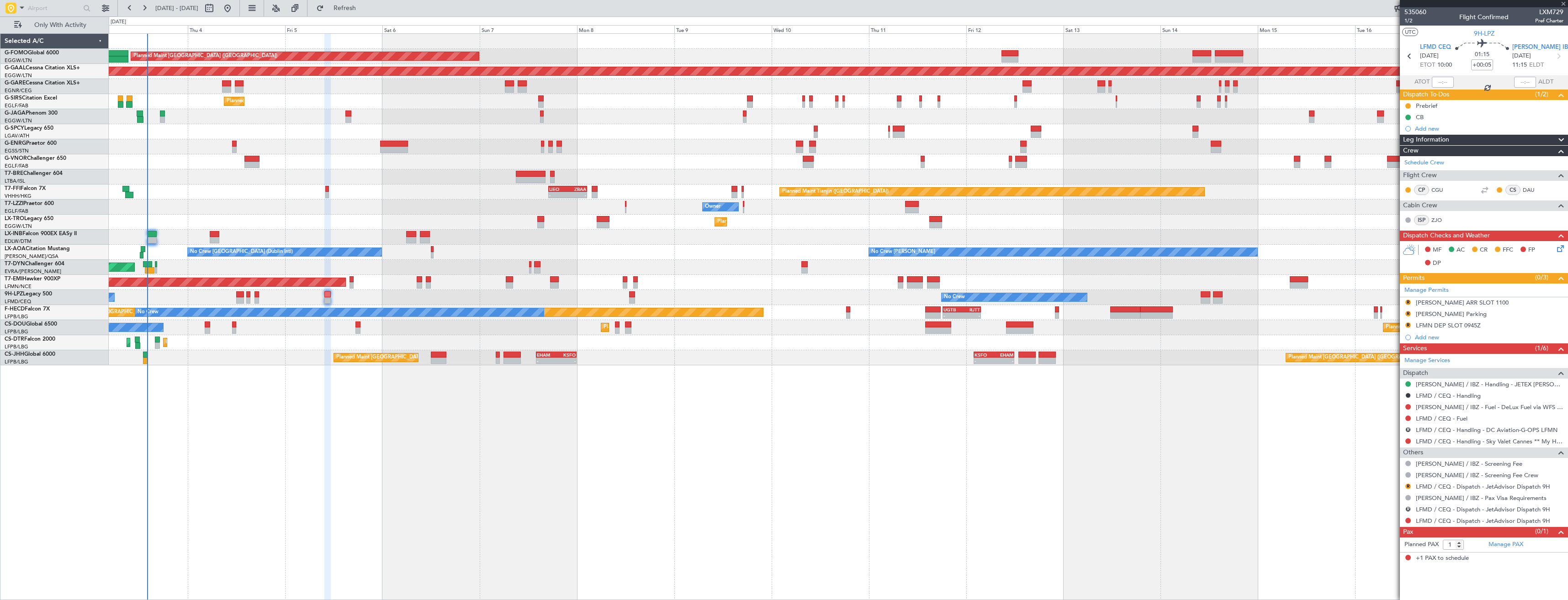
type input "+00:10"
type input "2"
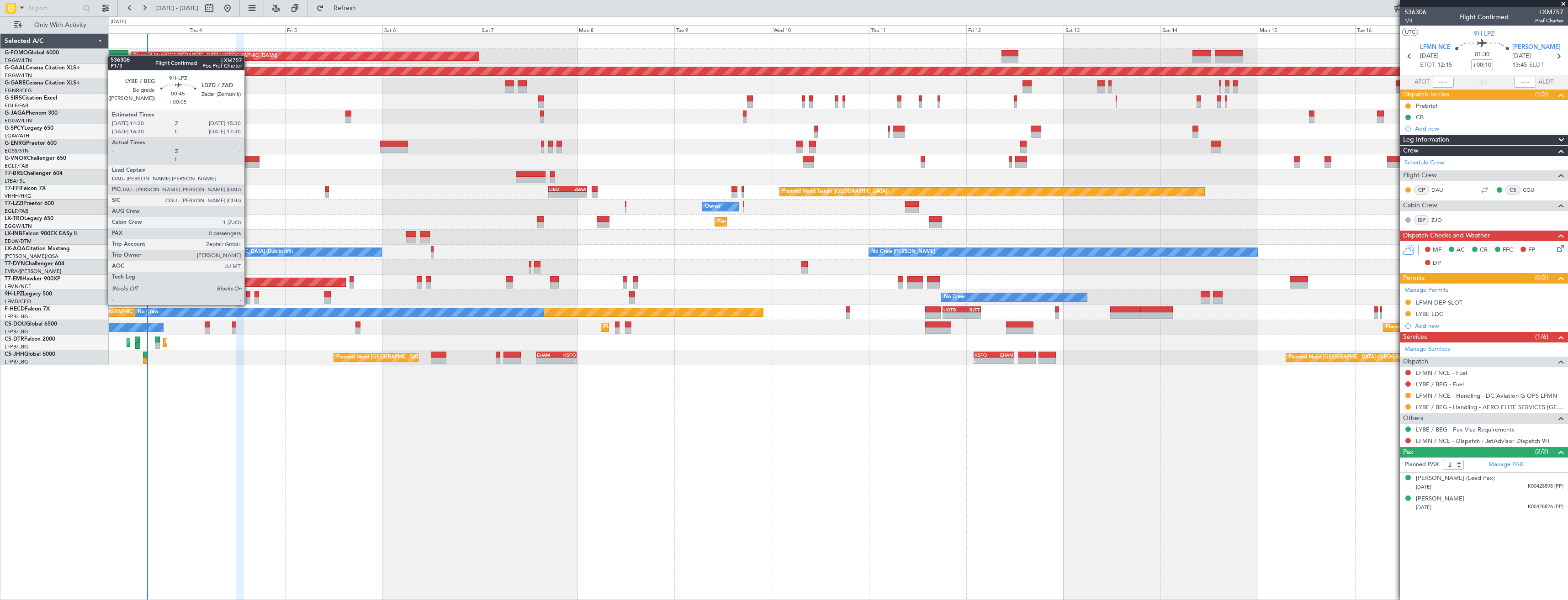
click at [248, 296] on div at bounding box center [248, 294] width 4 height 7
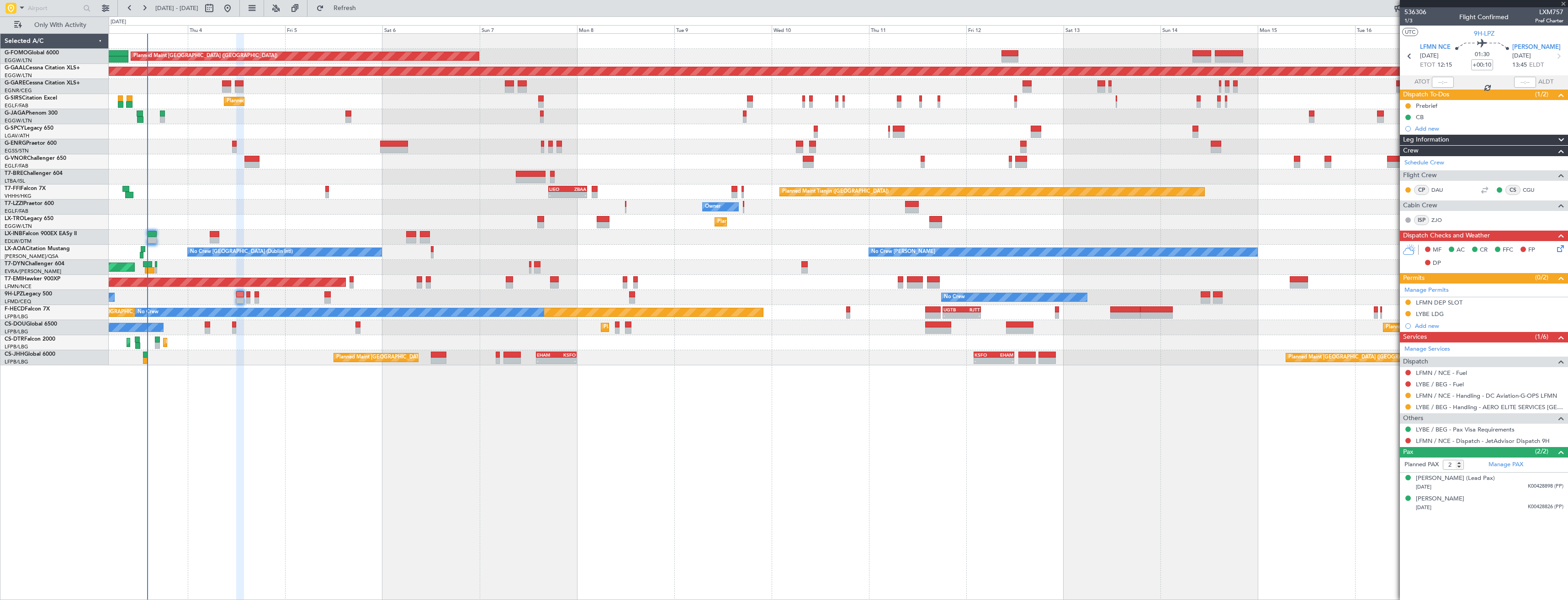
type input "+00:05"
type input "0"
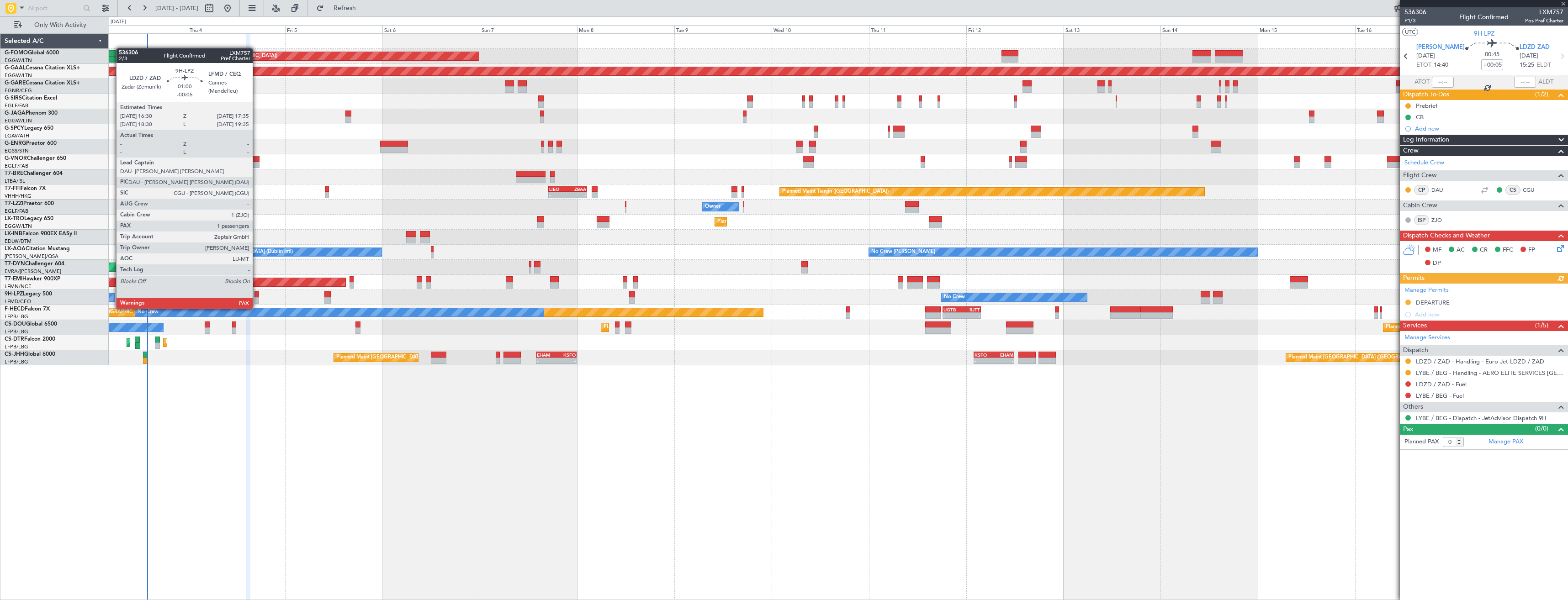
click at [257, 300] on div at bounding box center [257, 300] width 4 height 7
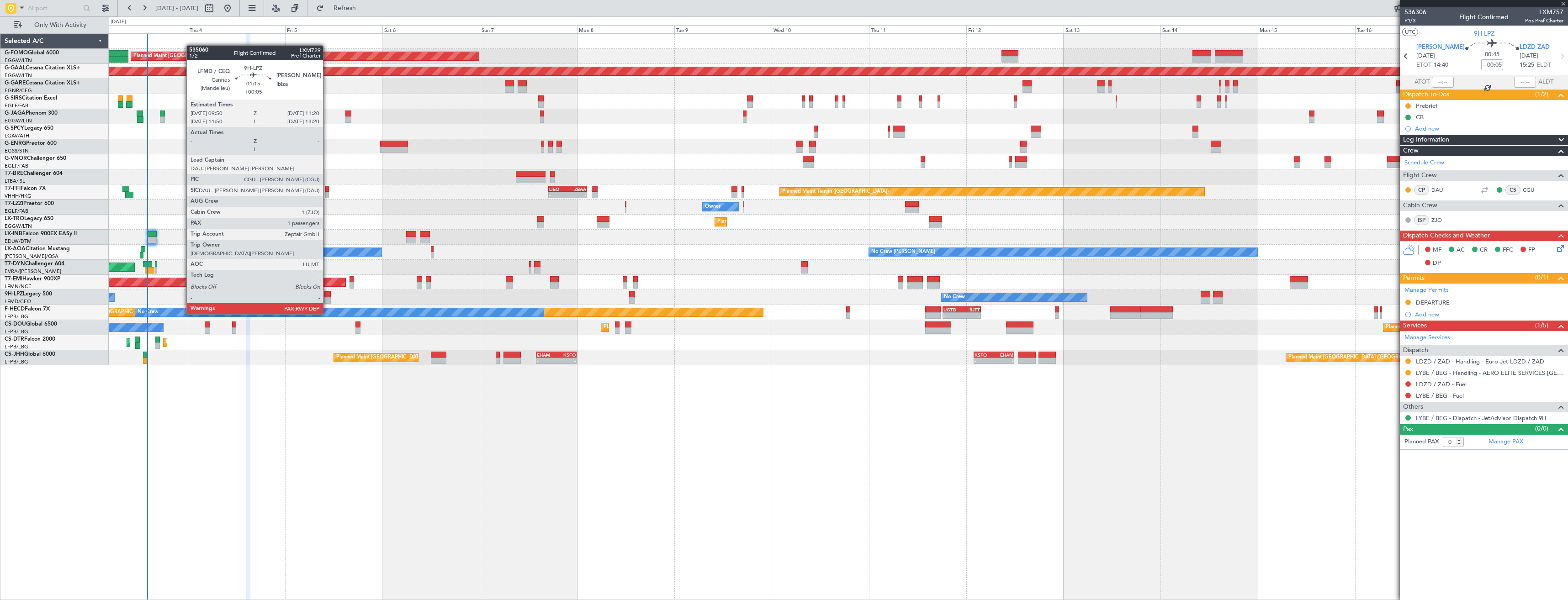
type input "-00:05"
type input "3"
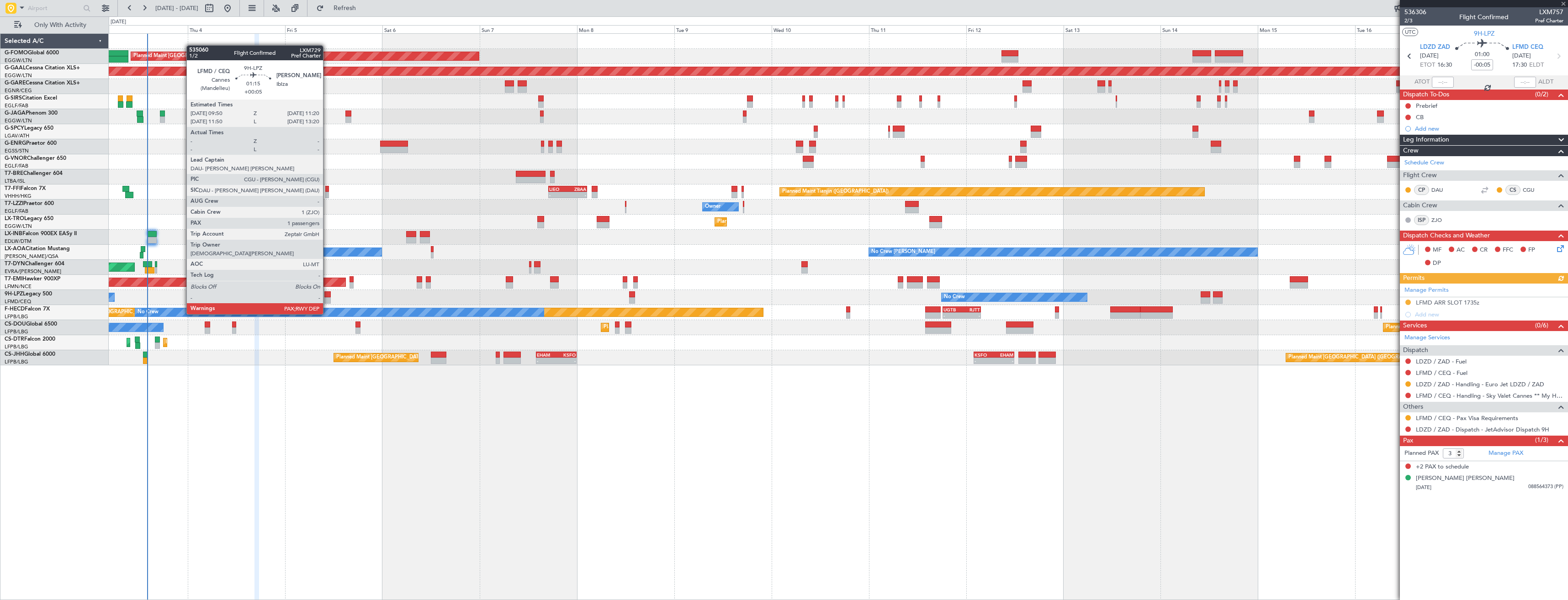
click at [327, 297] on div at bounding box center [327, 294] width 7 height 7
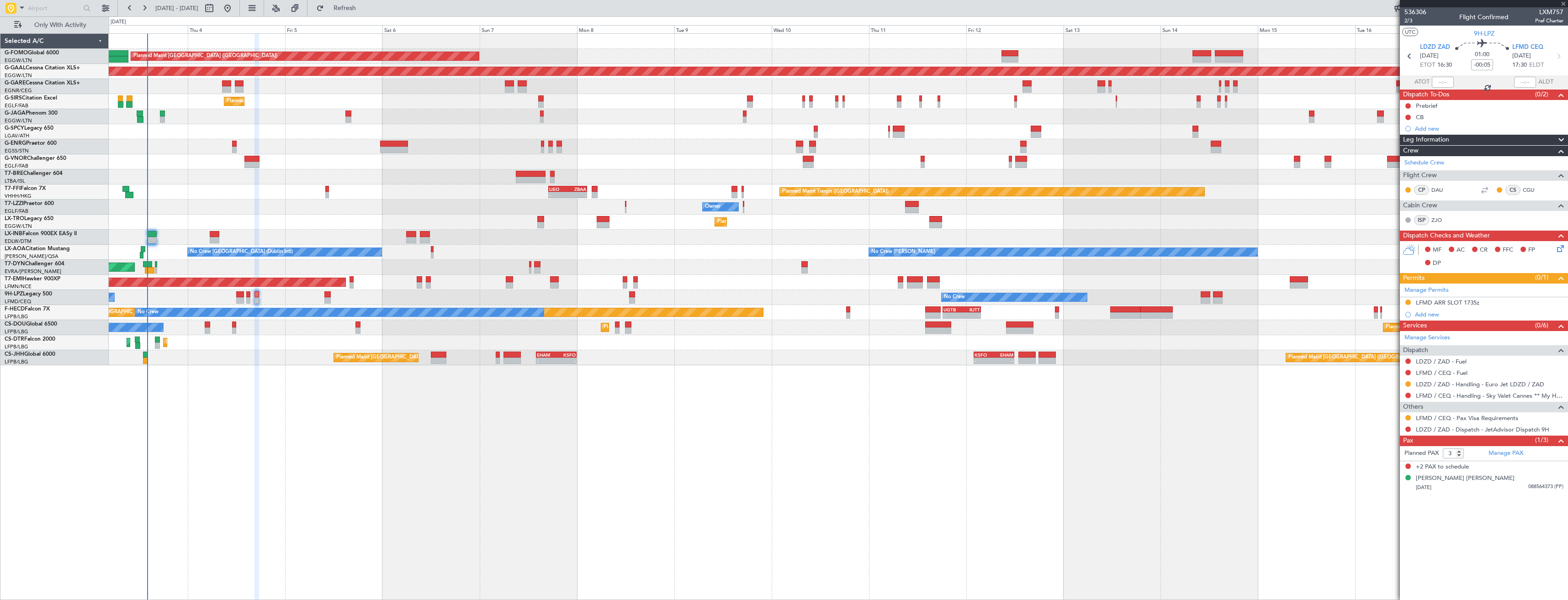
type input "+00:05"
type input "1"
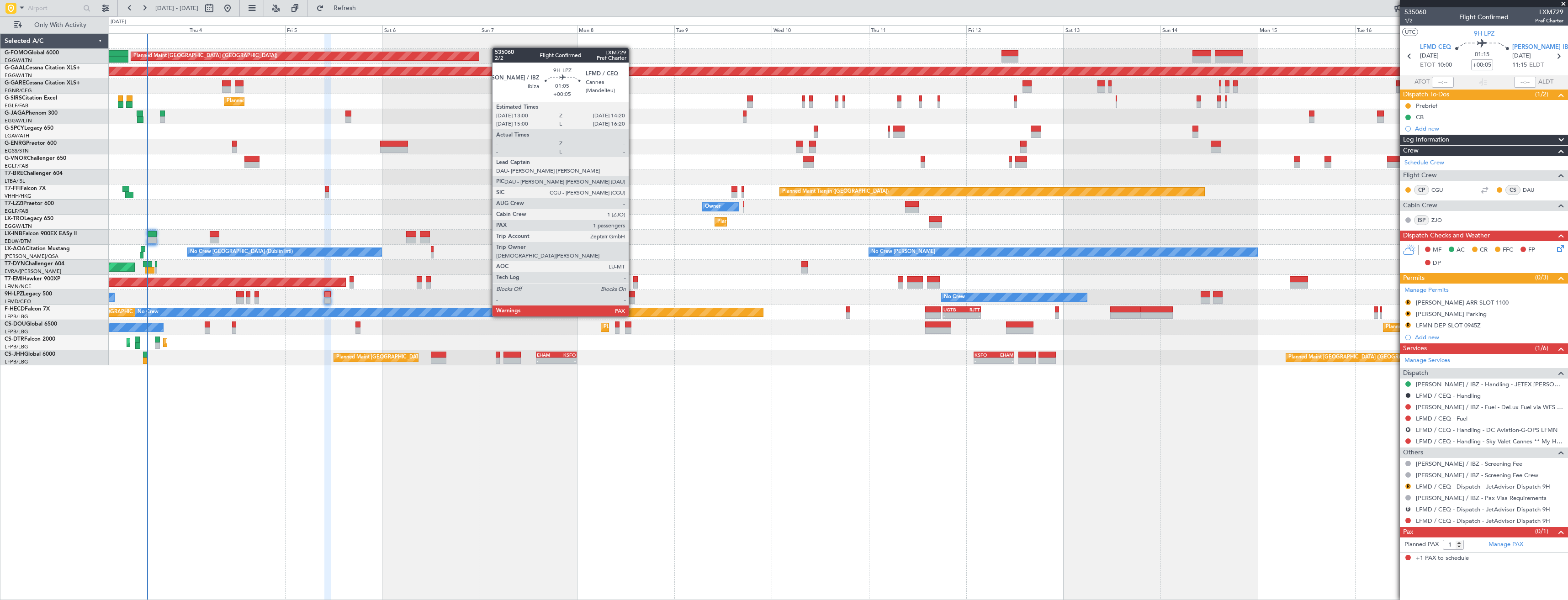
click at [633, 299] on div at bounding box center [632, 300] width 5 height 7
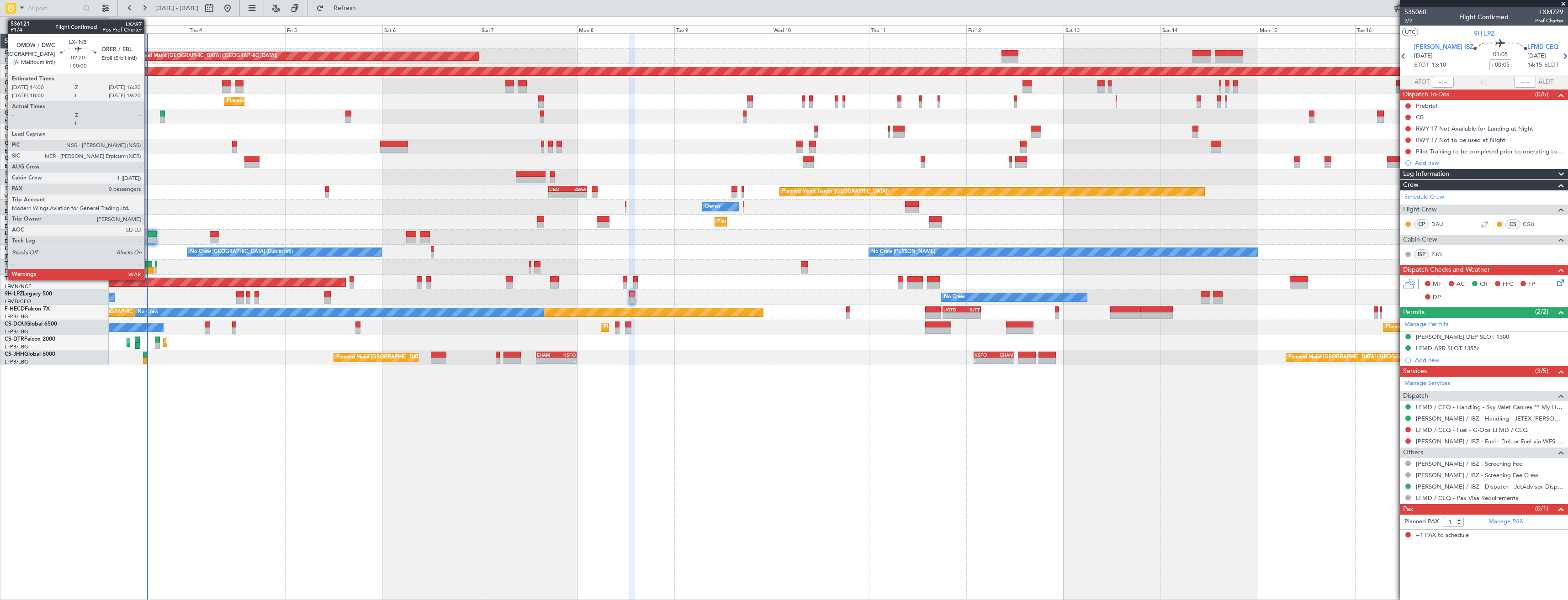
click at [149, 240] on div at bounding box center [152, 240] width 10 height 7
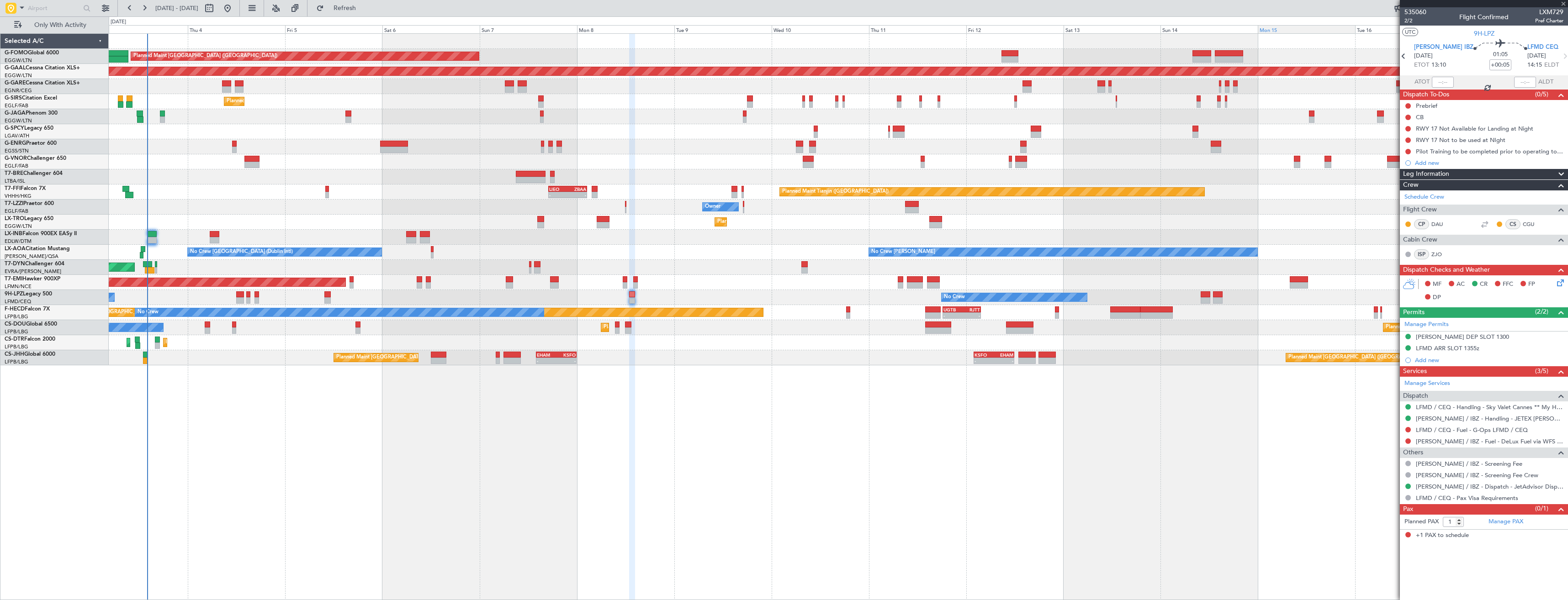
type input "0"
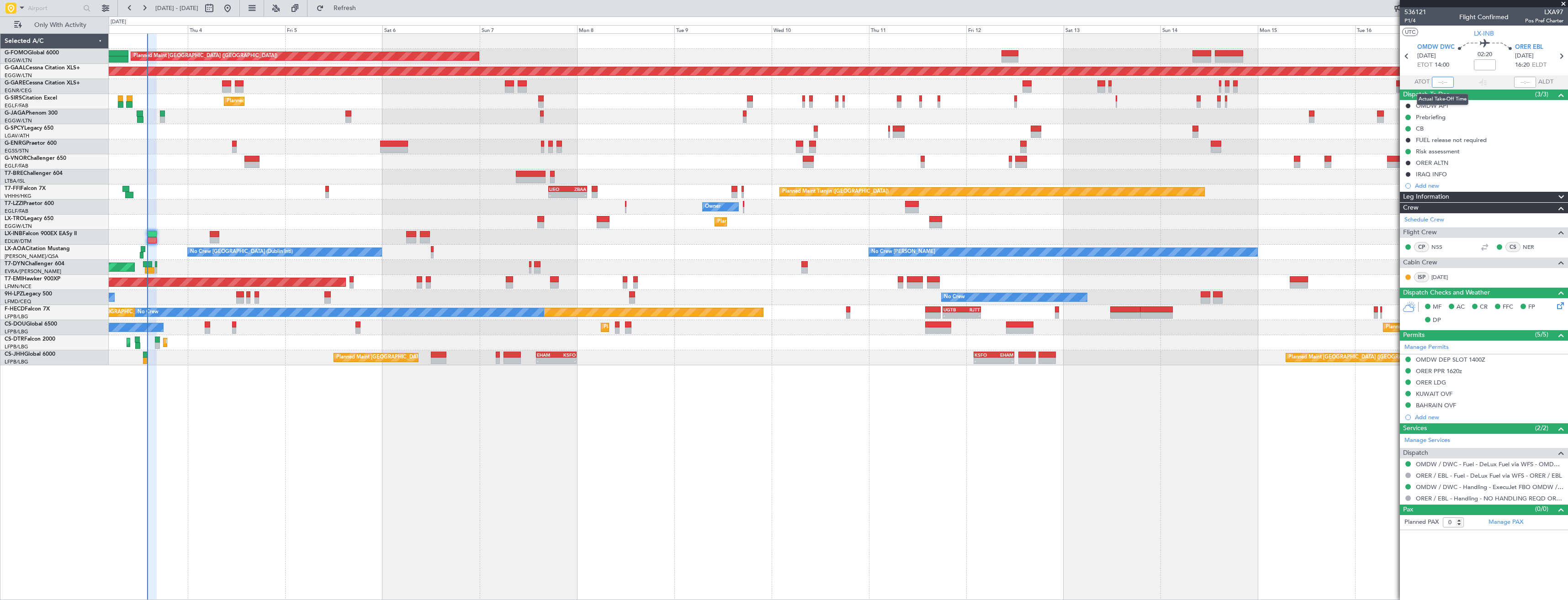
click at [1445, 81] on input "text" at bounding box center [1442, 82] width 22 height 11
type input "13:59"
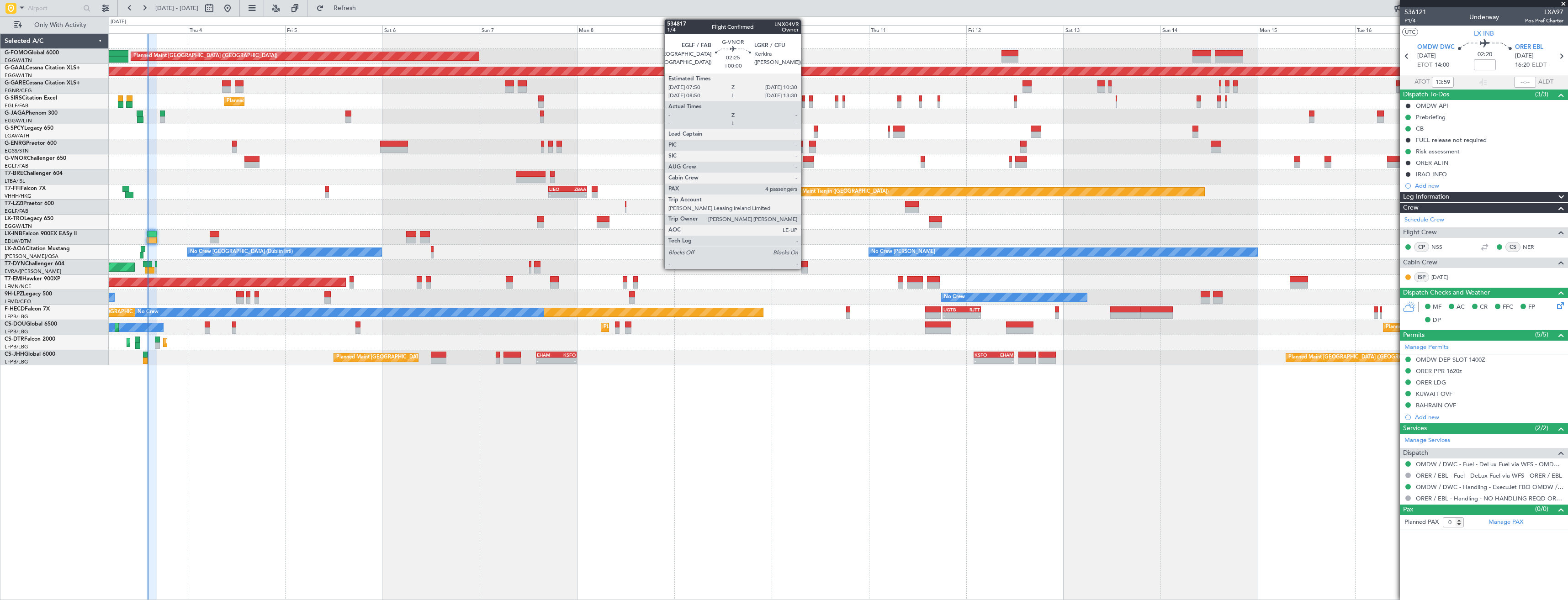
click at [805, 158] on div at bounding box center [808, 158] width 11 height 7
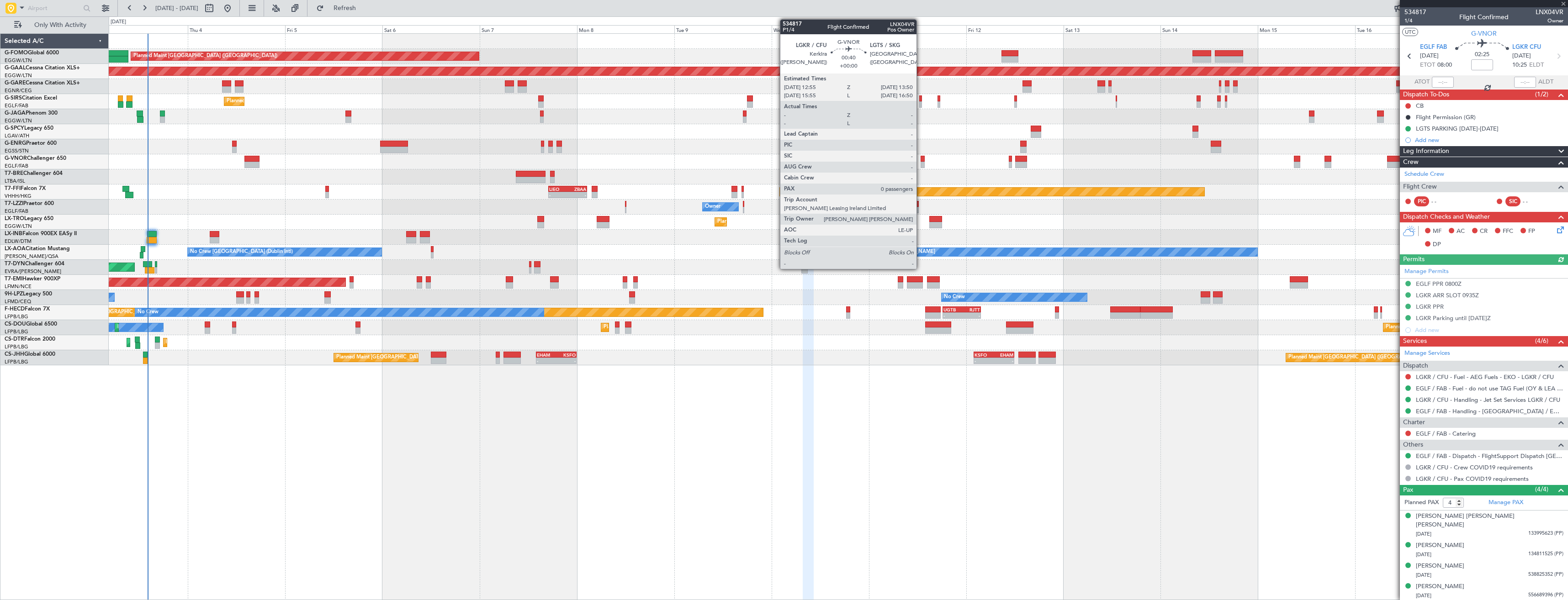
click at [921, 161] on div at bounding box center [923, 158] width 4 height 7
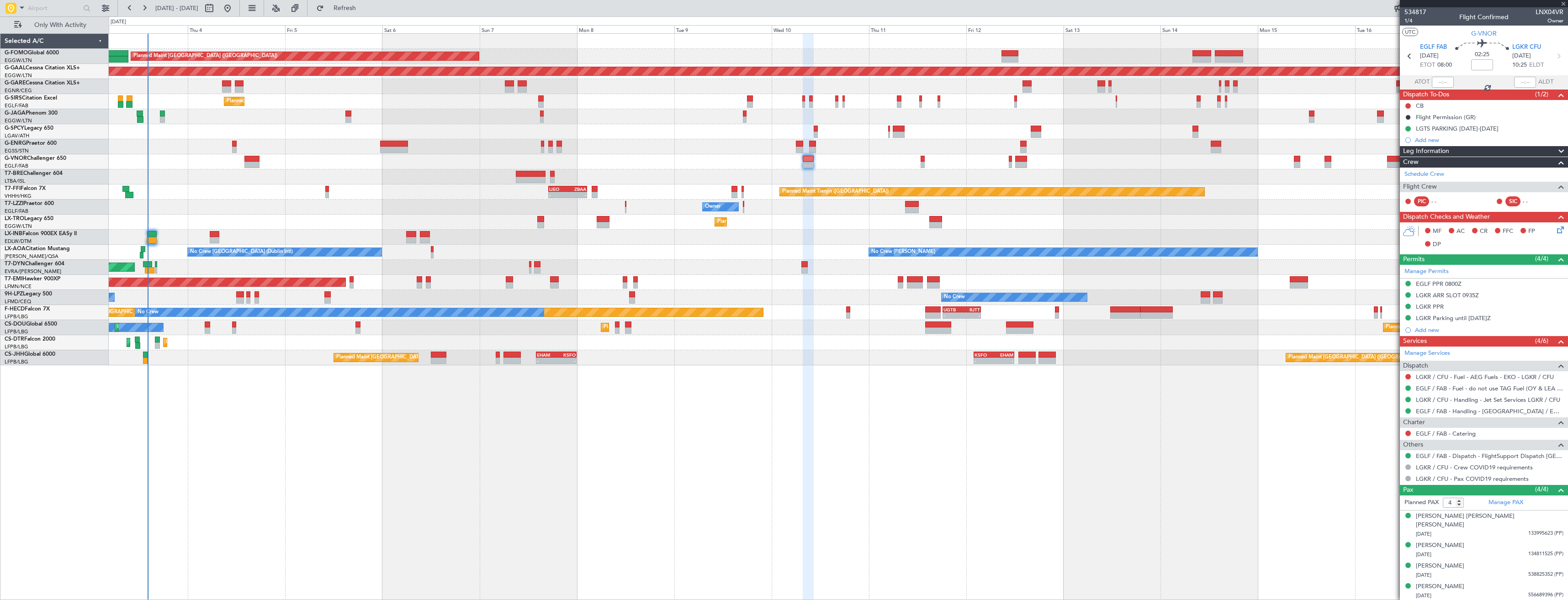
type input "0"
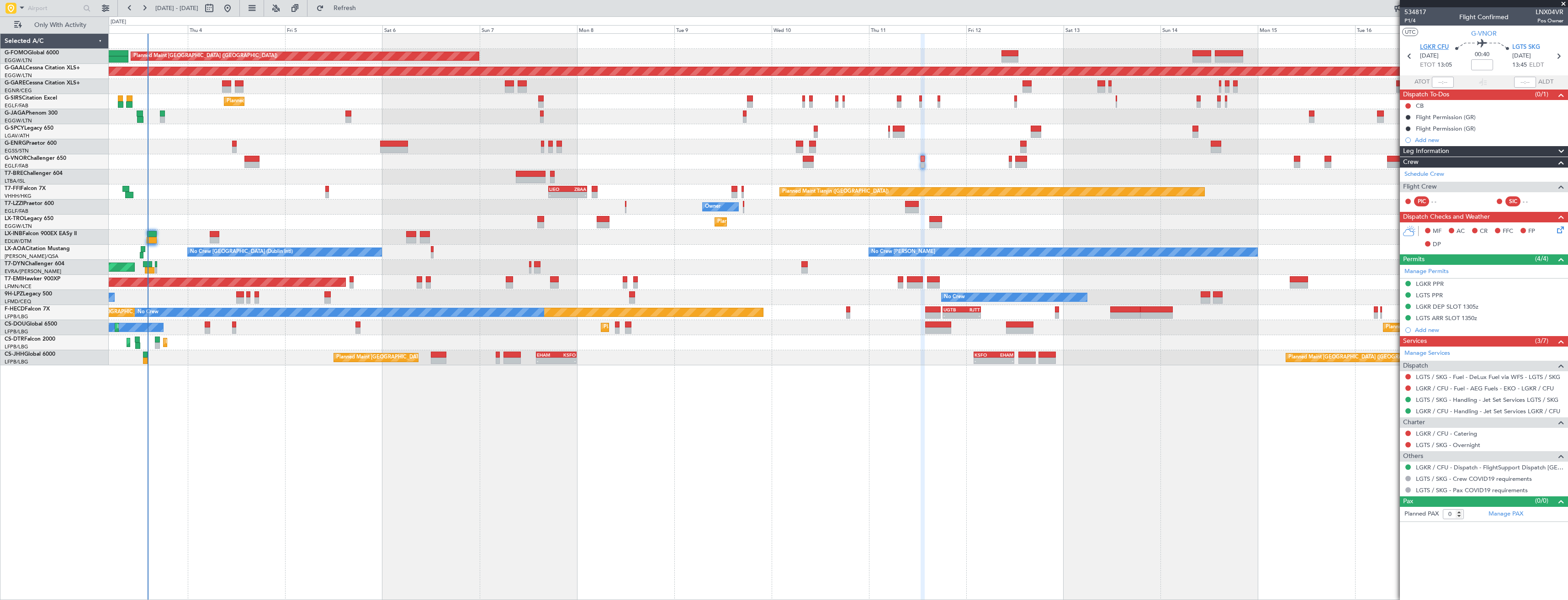
click at [1440, 45] on span "LGKR CFU" at bounding box center [1434, 48] width 29 height 9
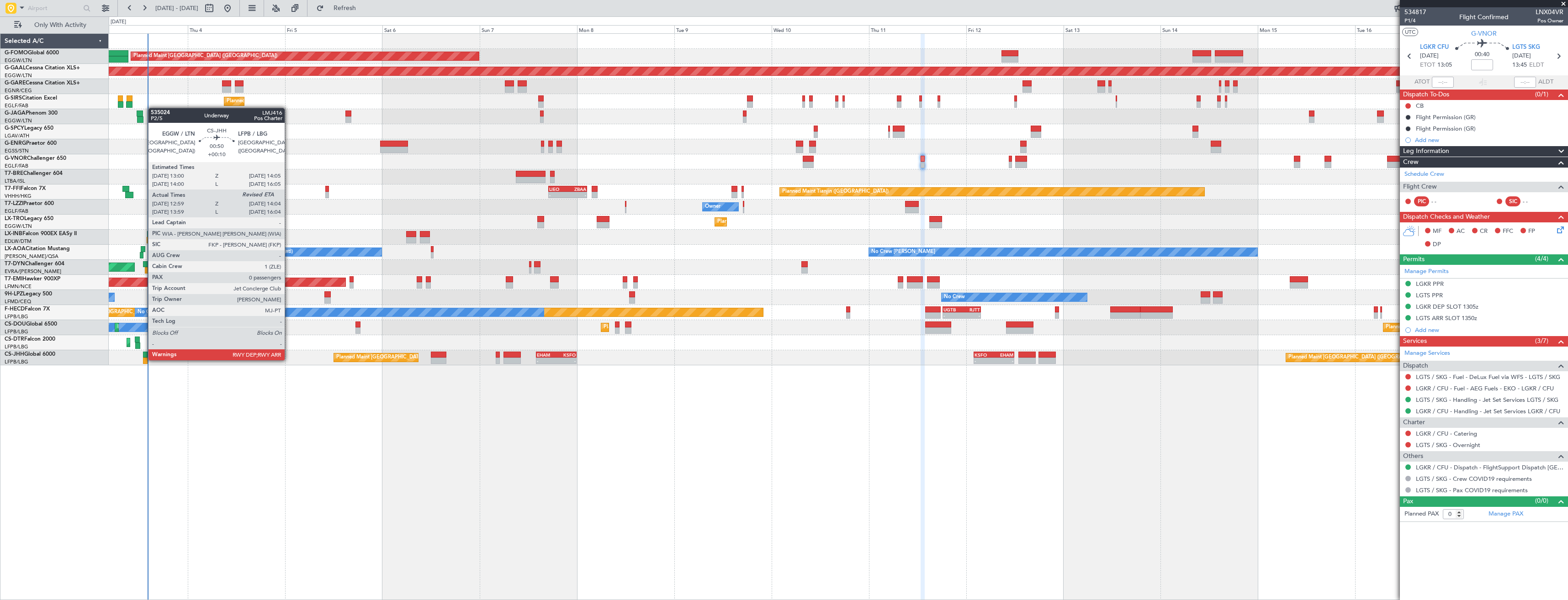
click at [144, 359] on div at bounding box center [145, 361] width 4 height 7
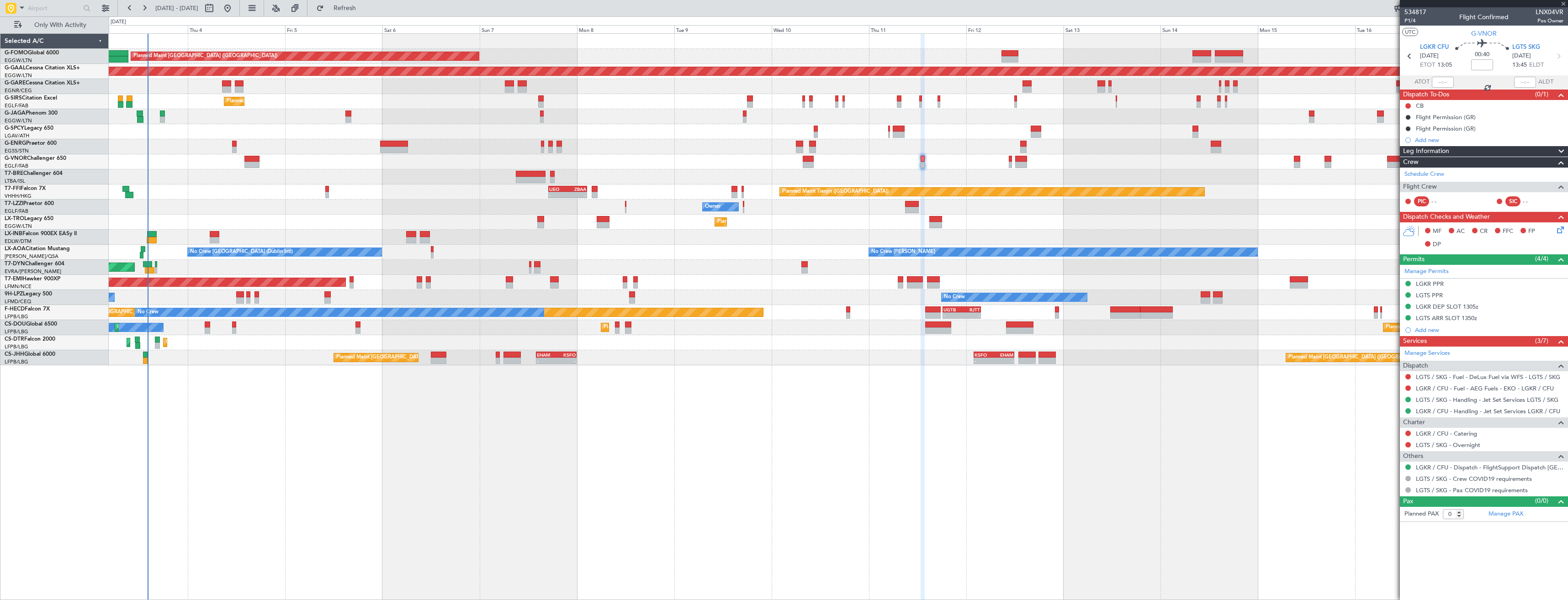
type input "+00:10"
type input "13:09"
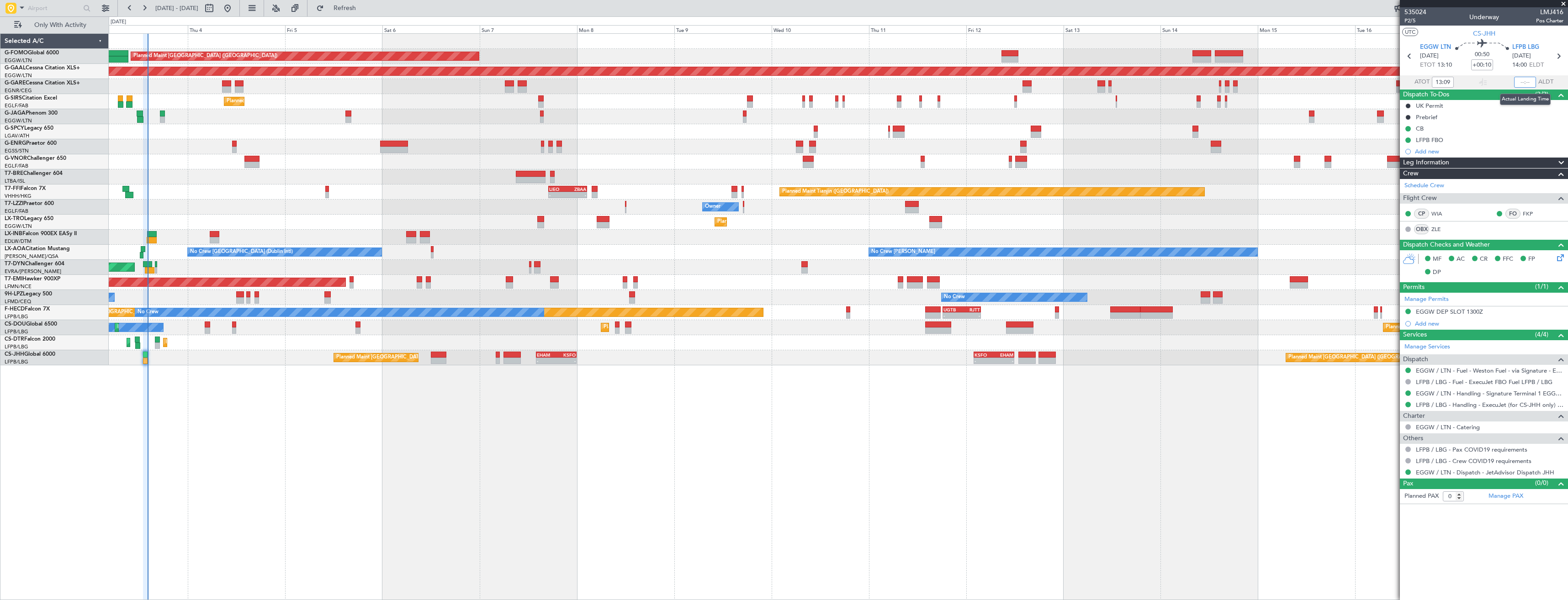
click at [1524, 80] on input "text" at bounding box center [1524, 82] width 22 height 11
type input "14:06"
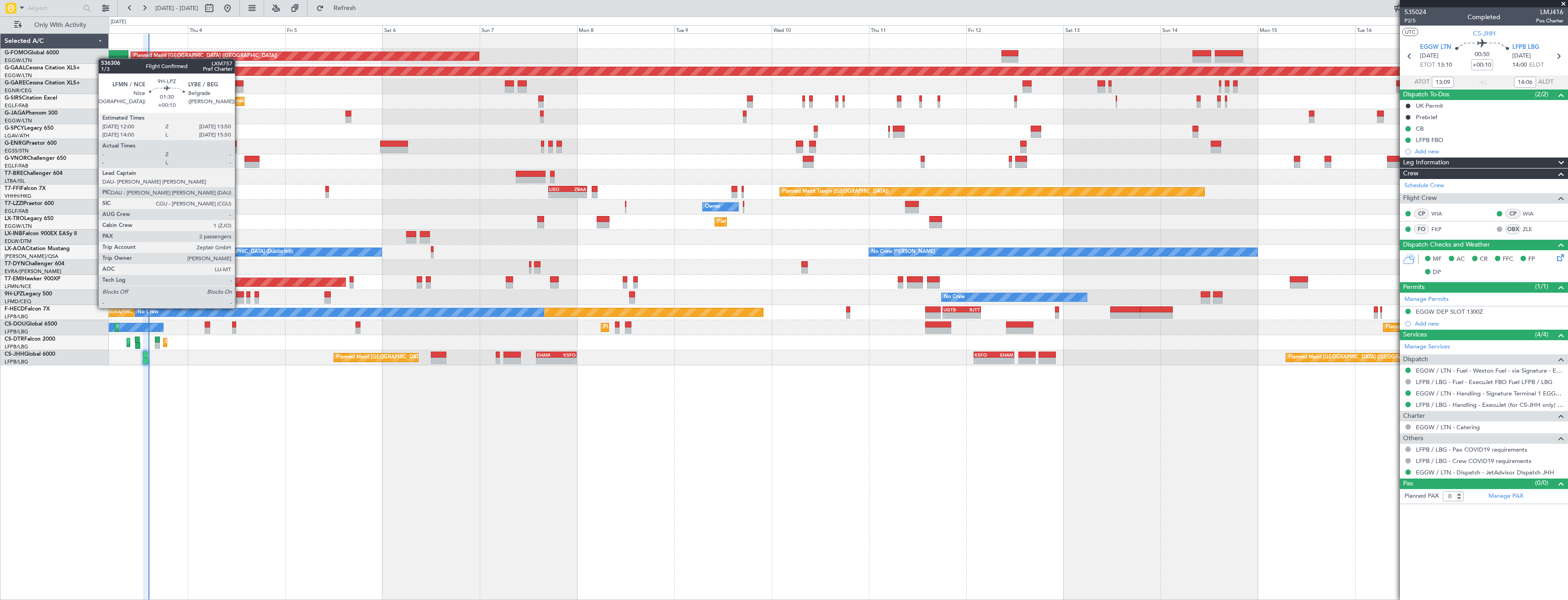
click at [239, 299] on div at bounding box center [240, 300] width 7 height 7
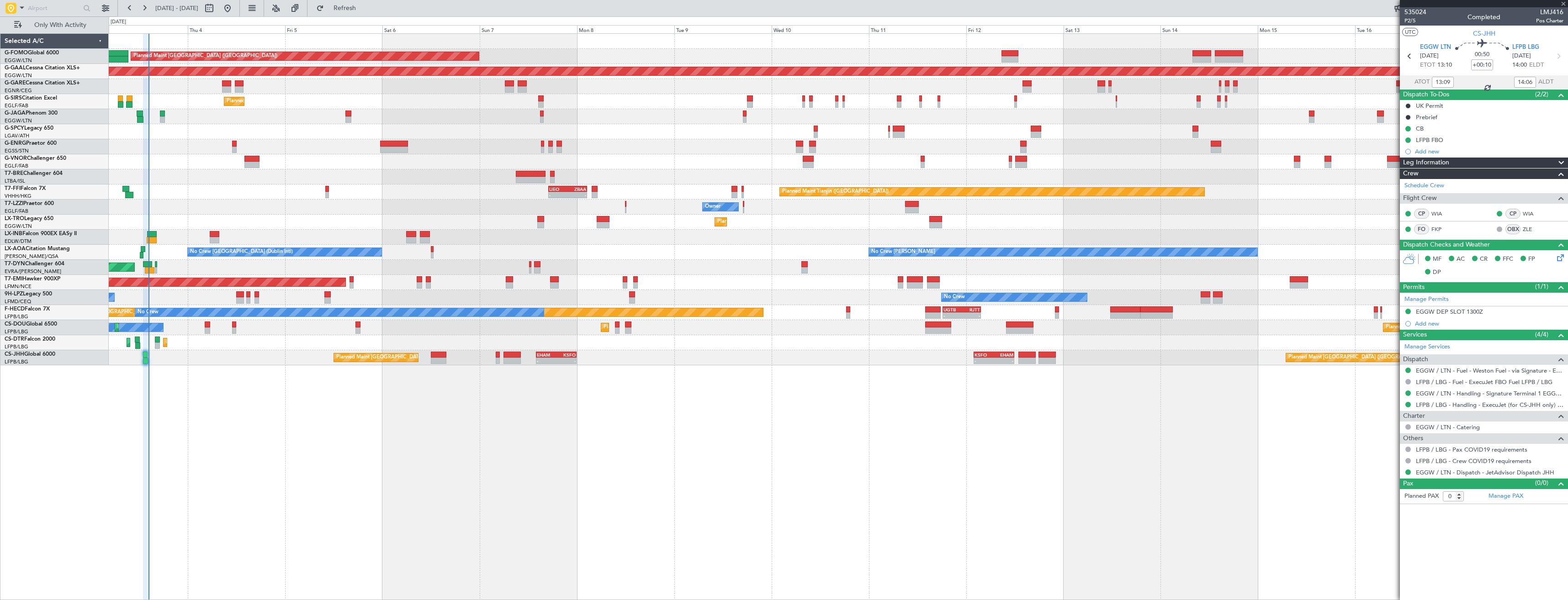
type input "2"
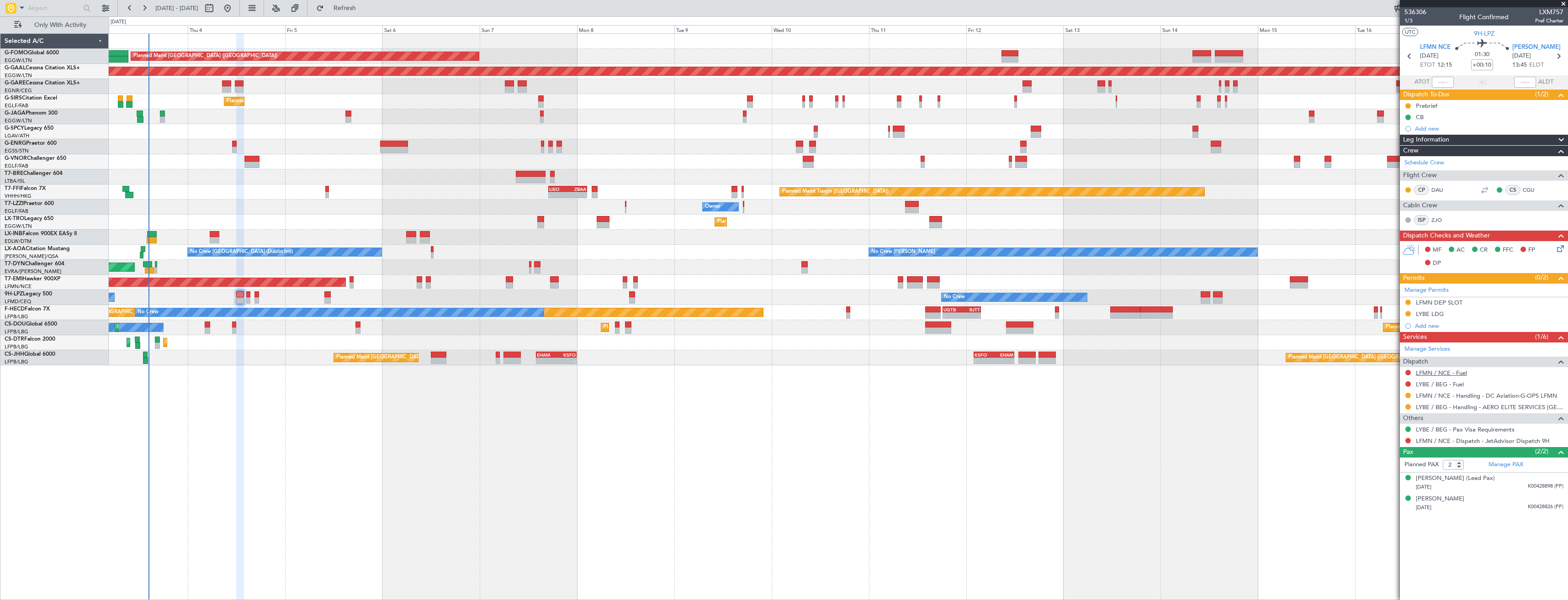
click at [1439, 371] on link "LFMN / NCE - Fuel" at bounding box center [1441, 372] width 51 height 7
click at [1422, 373] on link "LFMN / NCE - Fuel" at bounding box center [1441, 372] width 51 height 7
click at [367, 13] on button "Refresh" at bounding box center [339, 8] width 55 height 15
click at [1440, 384] on link "LYBE / BEG - Fuel" at bounding box center [1439, 384] width 48 height 7
drag, startPoint x: 395, startPoint y: 7, endPoint x: 422, endPoint y: 18, distance: 29.2
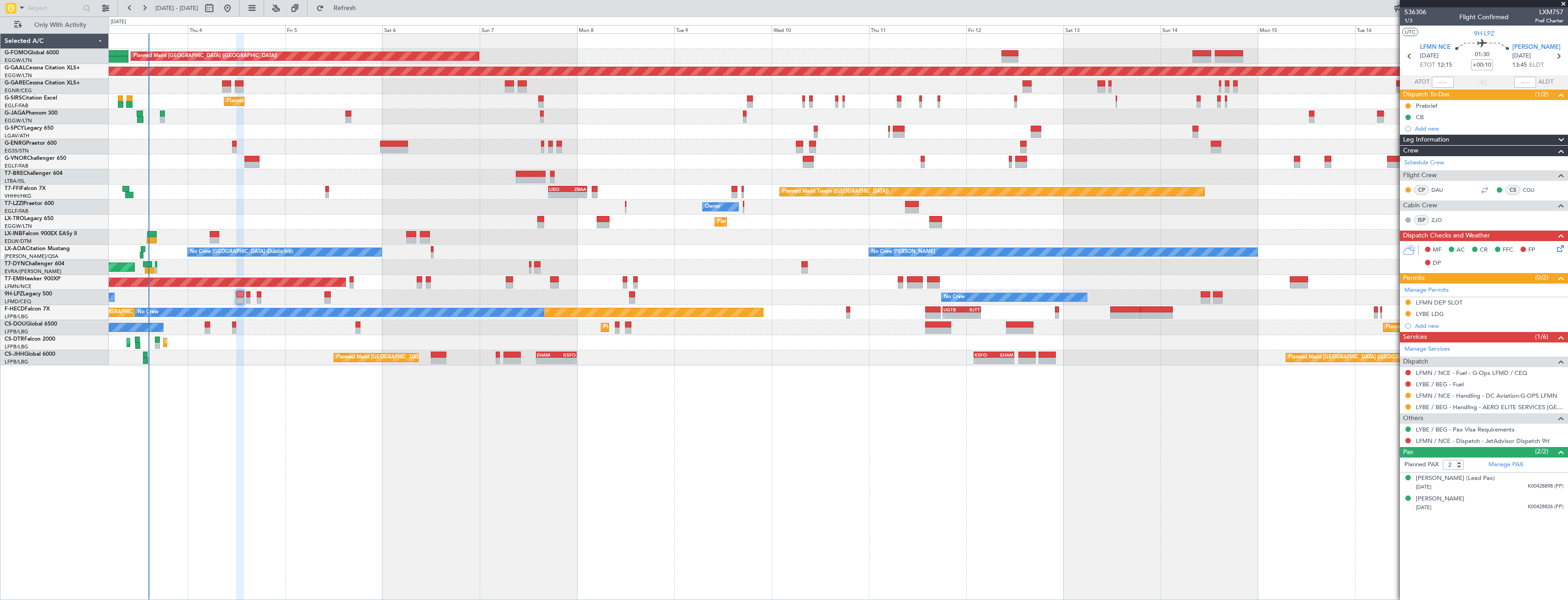
click at [367, 7] on button "Refresh" at bounding box center [339, 8] width 55 height 15
click at [1410, 372] on button at bounding box center [1407, 372] width 5 height 5
click at [1384, 384] on span "Not Required" at bounding box center [1386, 385] width 36 height 9
click at [1407, 381] on button at bounding box center [1407, 384] width 5 height 5
click at [1387, 396] on span "Not Required" at bounding box center [1386, 397] width 36 height 9
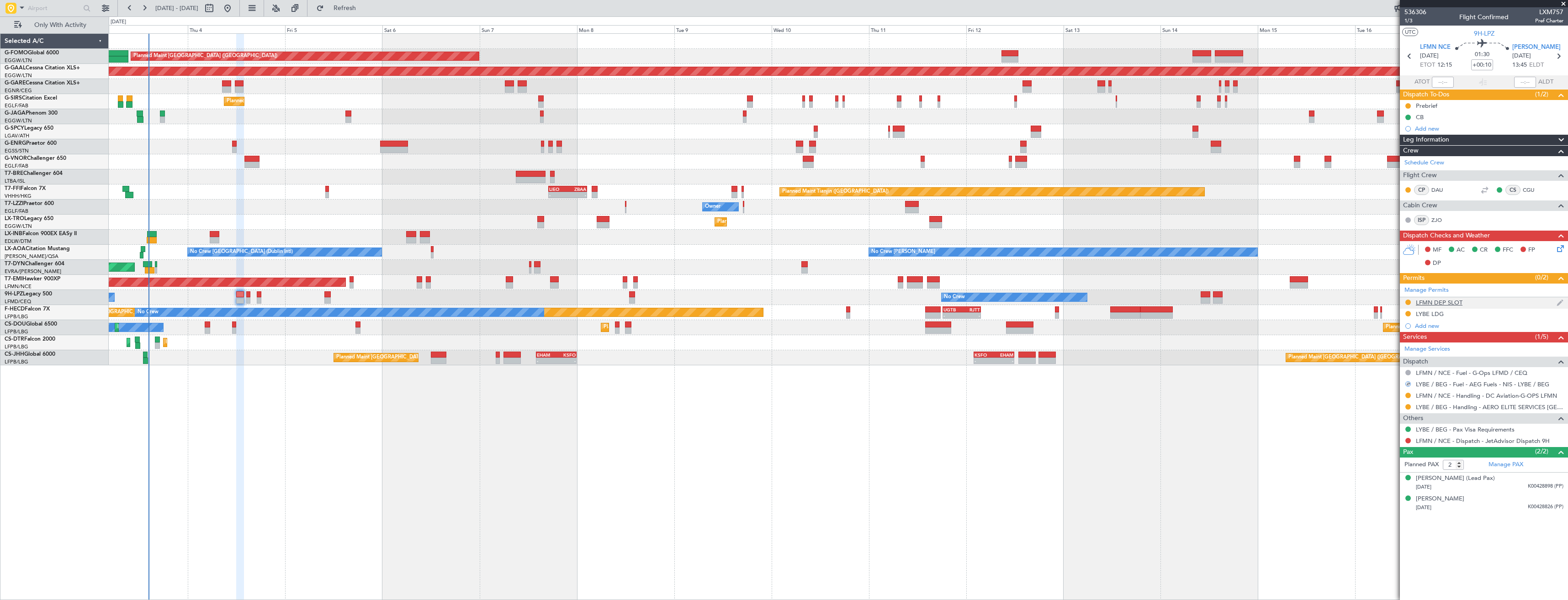
click at [1477, 303] on div "LFMN DEP SLOT" at bounding box center [1484, 303] width 168 height 11
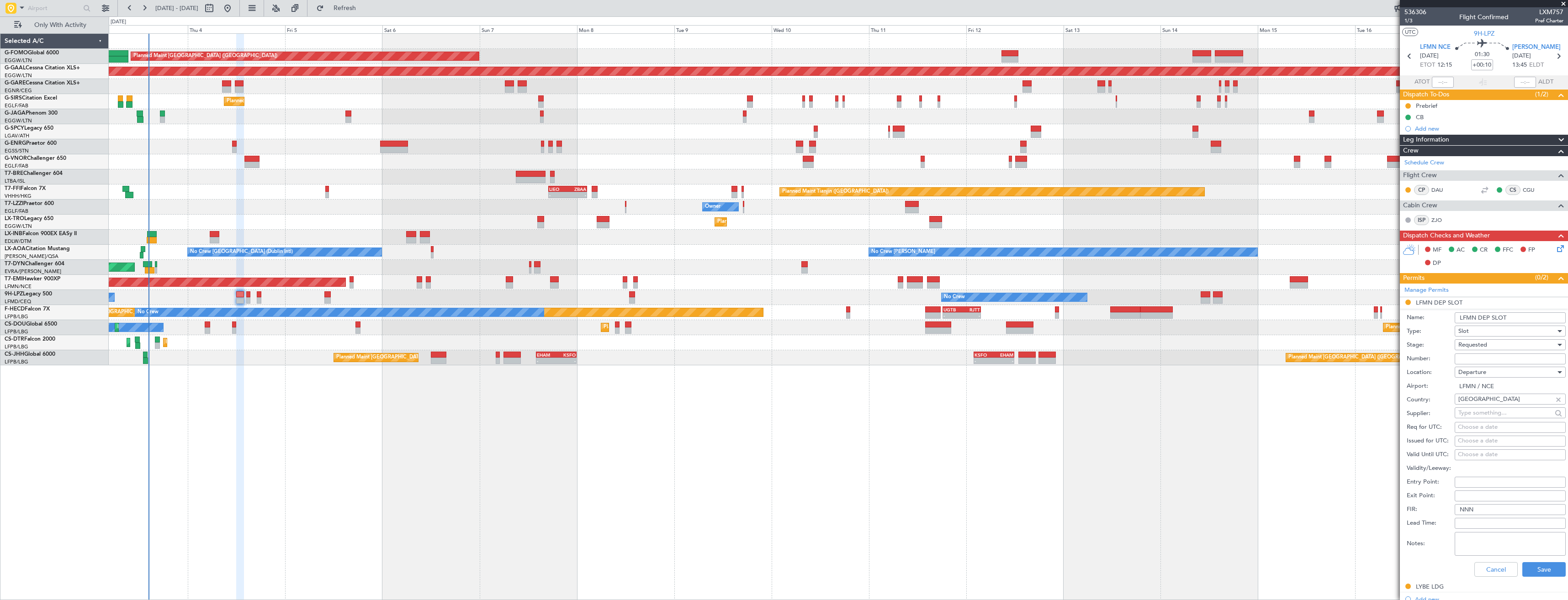
click at [1510, 319] on input "LFMN DEP SLOT" at bounding box center [1510, 317] width 111 height 11
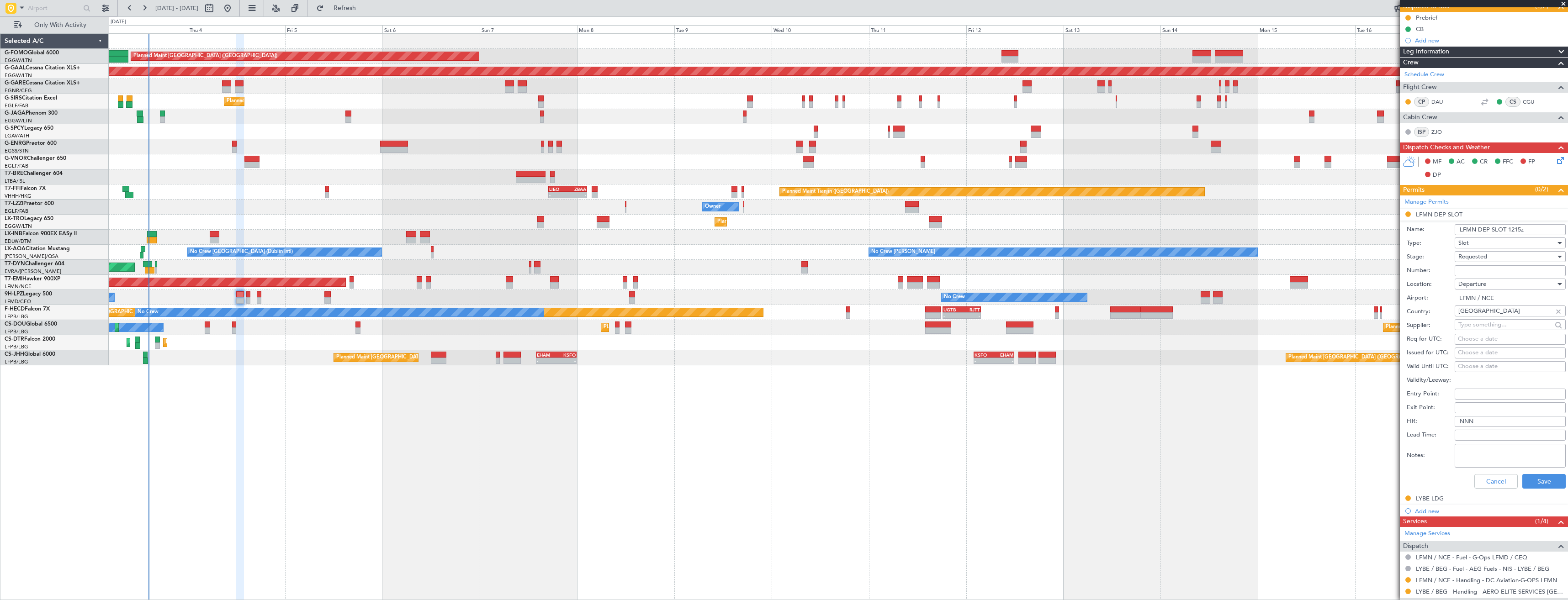
scroll to position [183, 0]
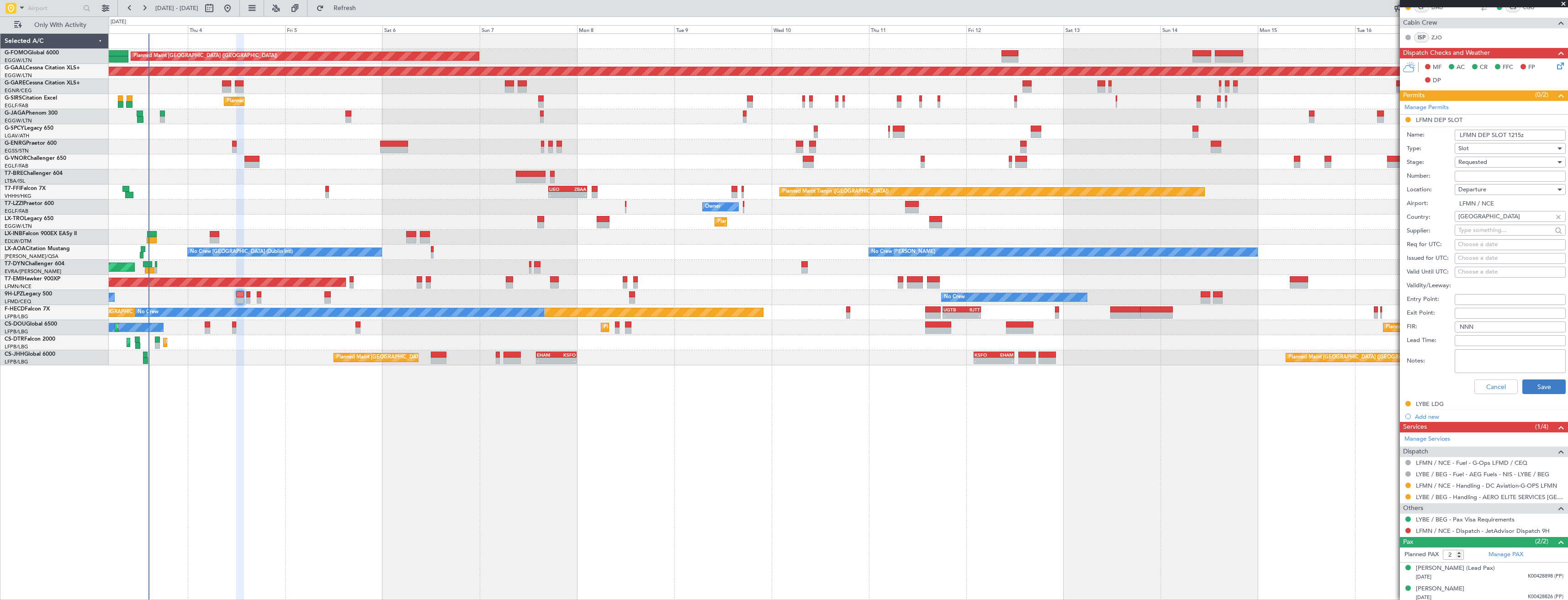
type input "LFMN DEP SLOT 1215z"
click at [1538, 381] on button "Save" at bounding box center [1543, 387] width 43 height 15
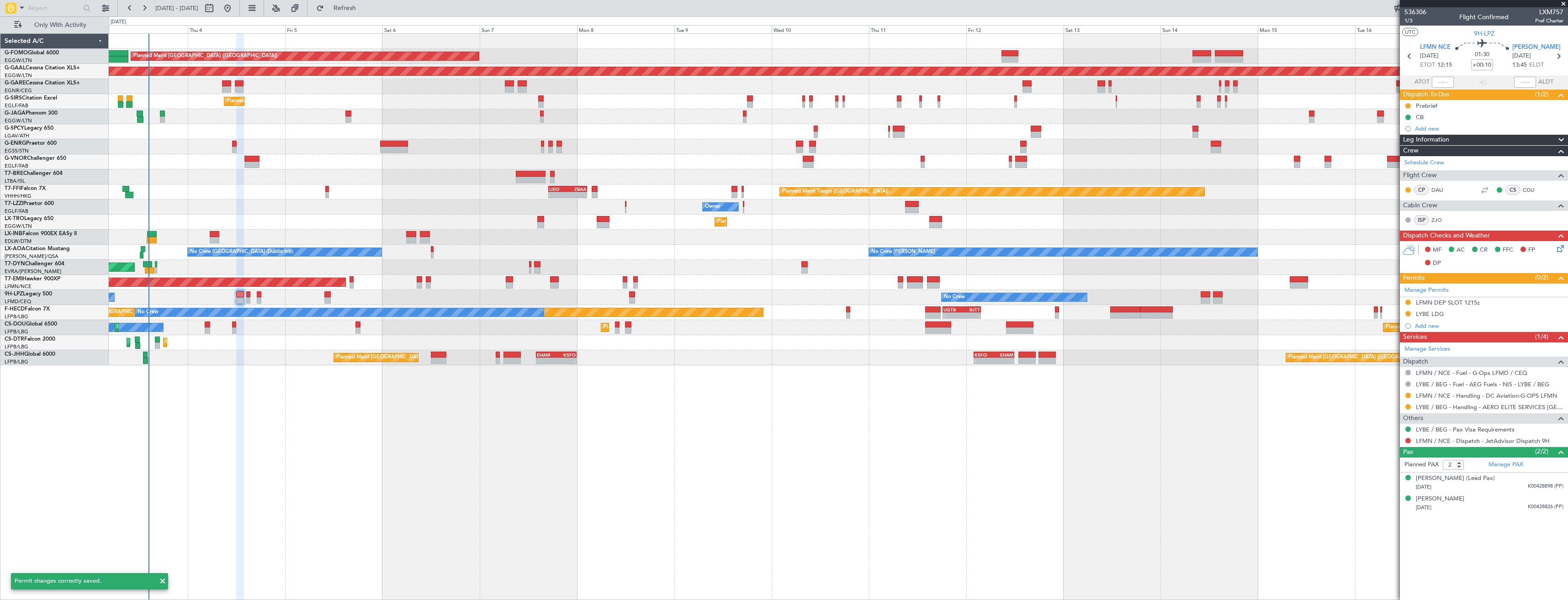
scroll to position [0, 0]
click at [1406, 440] on button at bounding box center [1407, 440] width 5 height 5
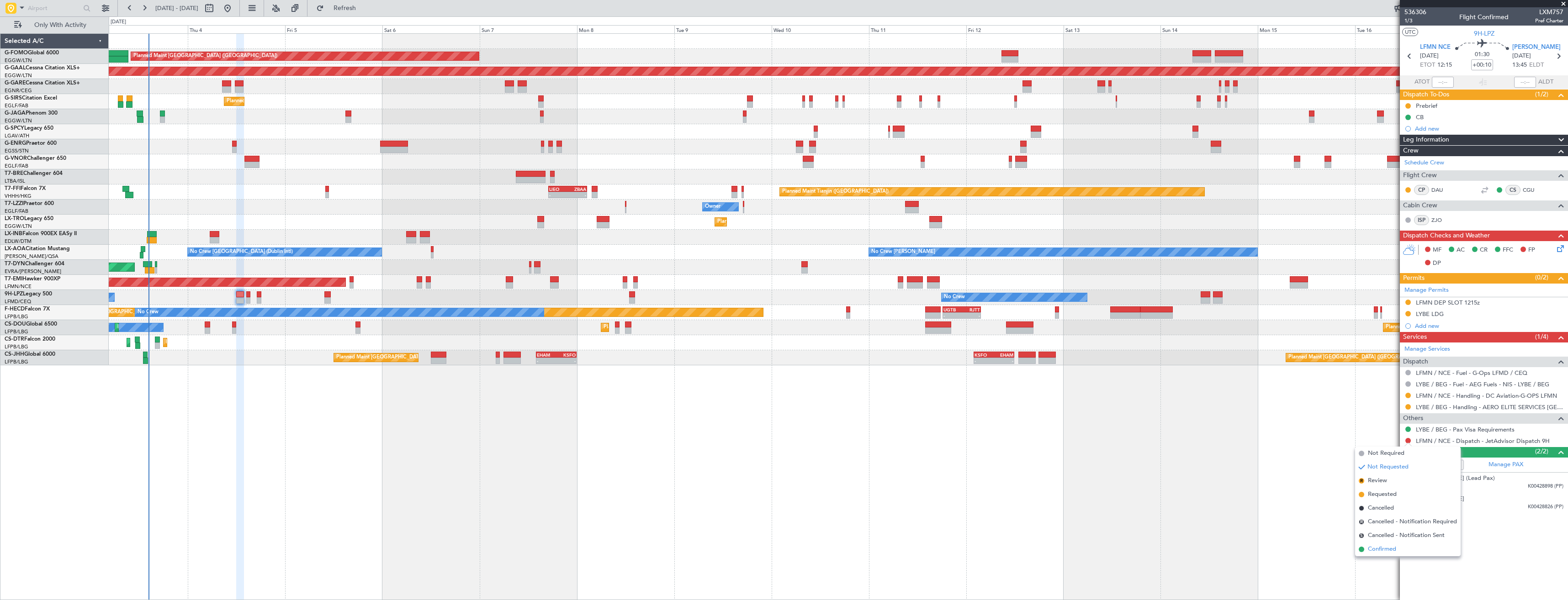
click at [1384, 551] on span "Confirmed" at bounding box center [1382, 549] width 28 height 9
click at [1558, 57] on icon at bounding box center [1558, 57] width 12 height 12
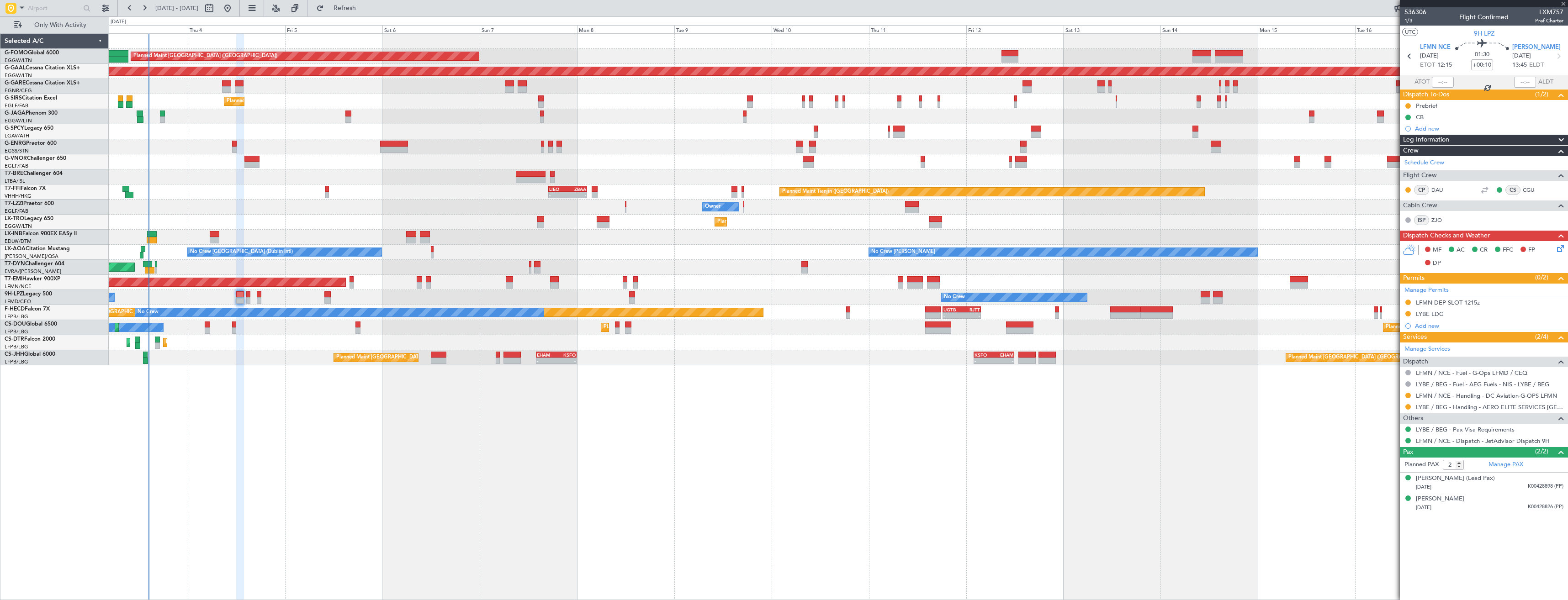
type input "+00:05"
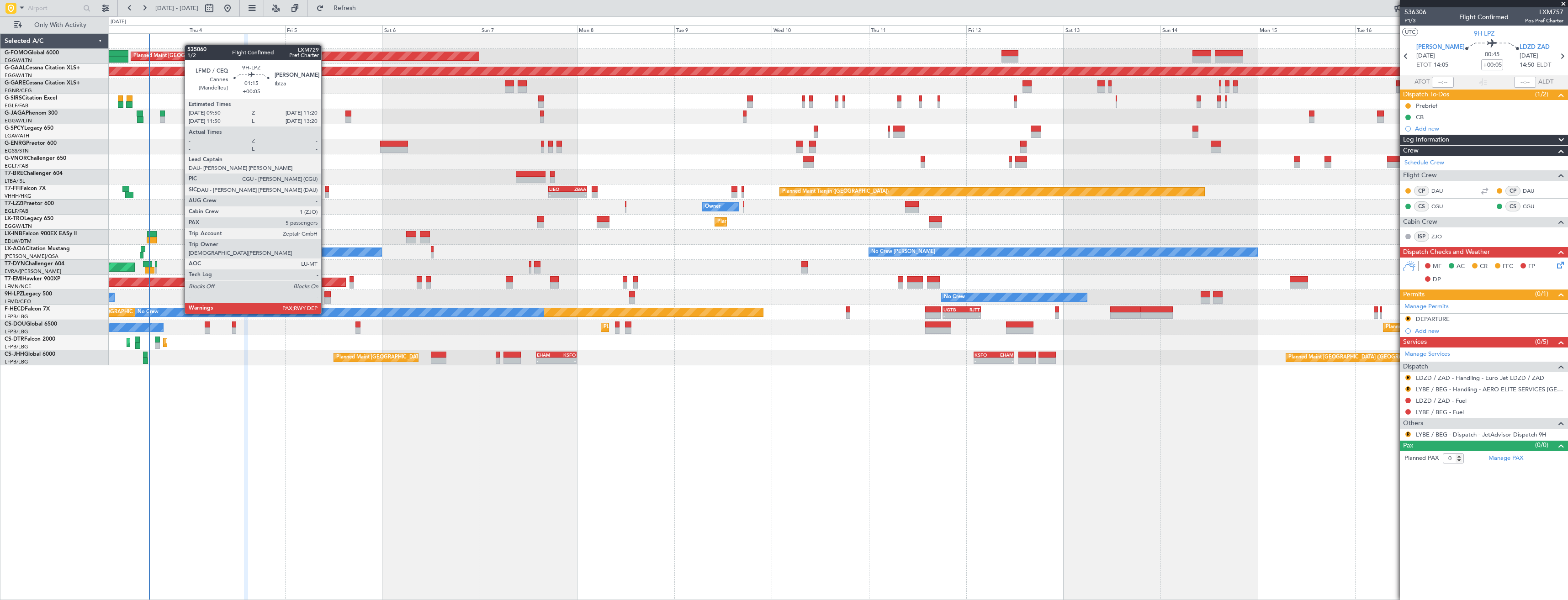
click at [325, 297] on div at bounding box center [327, 294] width 7 height 7
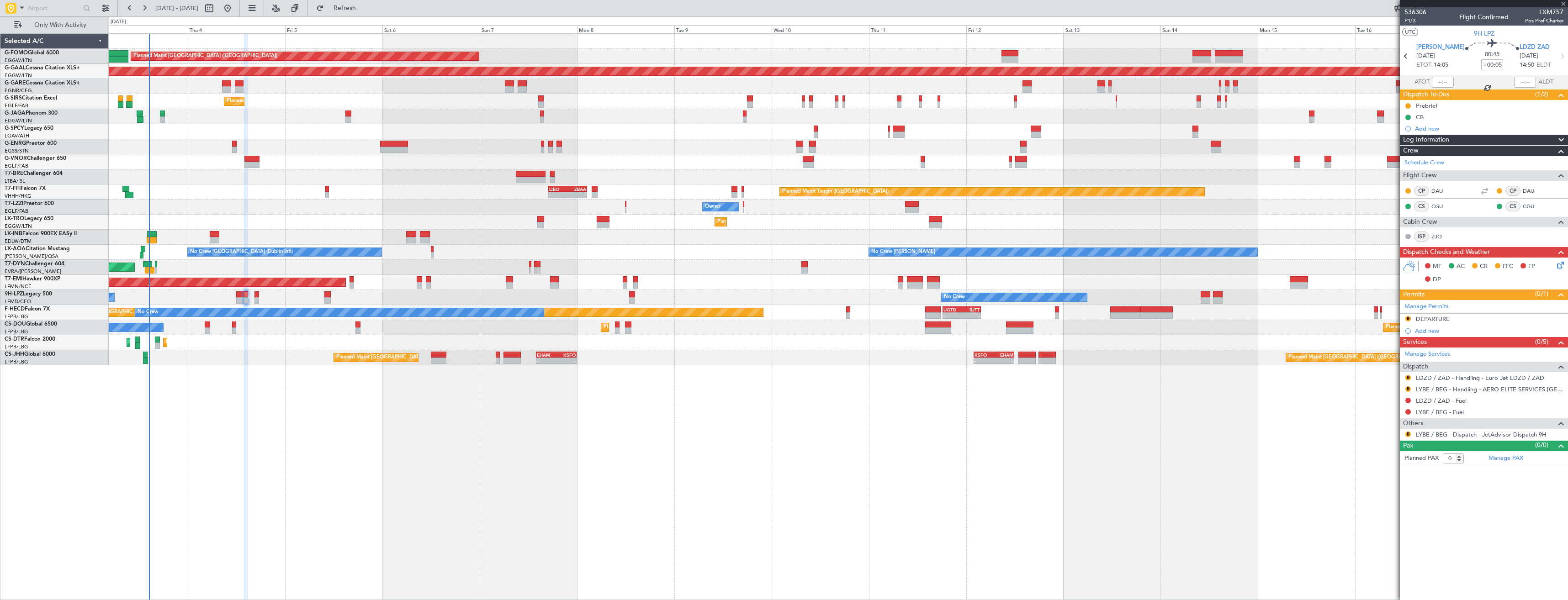
type input "5"
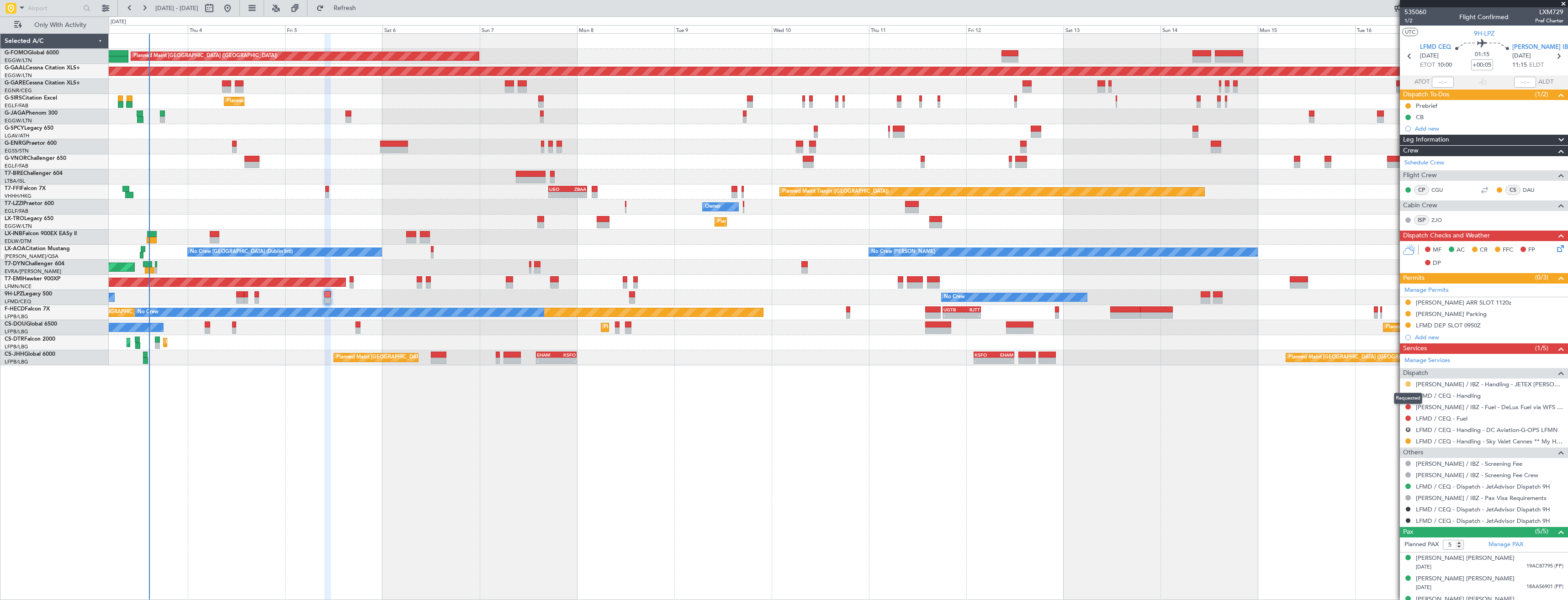
click at [1408, 383] on button at bounding box center [1407, 384] width 5 height 5
click at [1398, 491] on li "Confirmed" at bounding box center [1408, 492] width 106 height 13
click at [1405, 301] on button at bounding box center [1407, 302] width 5 height 5
click at [1381, 408] on span "Received OK" at bounding box center [1385, 411] width 35 height 9
click at [1409, 314] on button at bounding box center [1407, 313] width 5 height 5
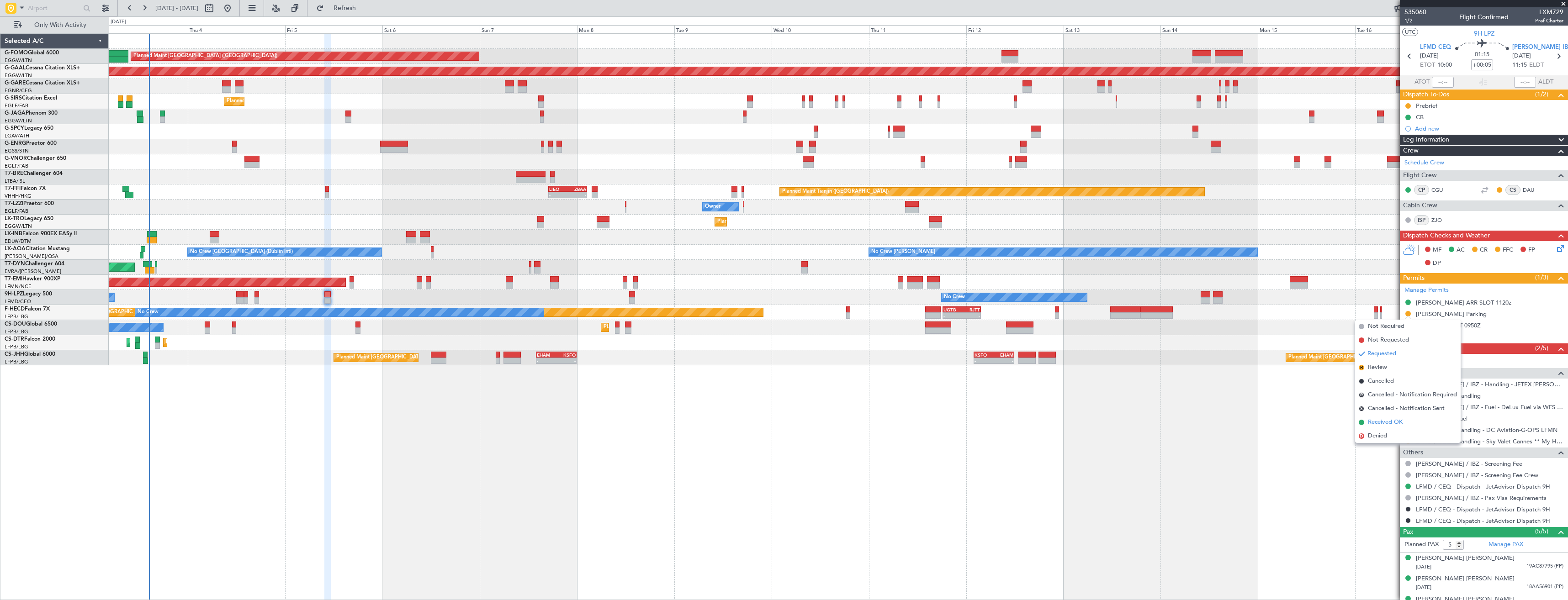
click at [1380, 420] on span "Received OK" at bounding box center [1385, 422] width 35 height 9
click at [1552, 54] on icon at bounding box center [1558, 57] width 12 height 12
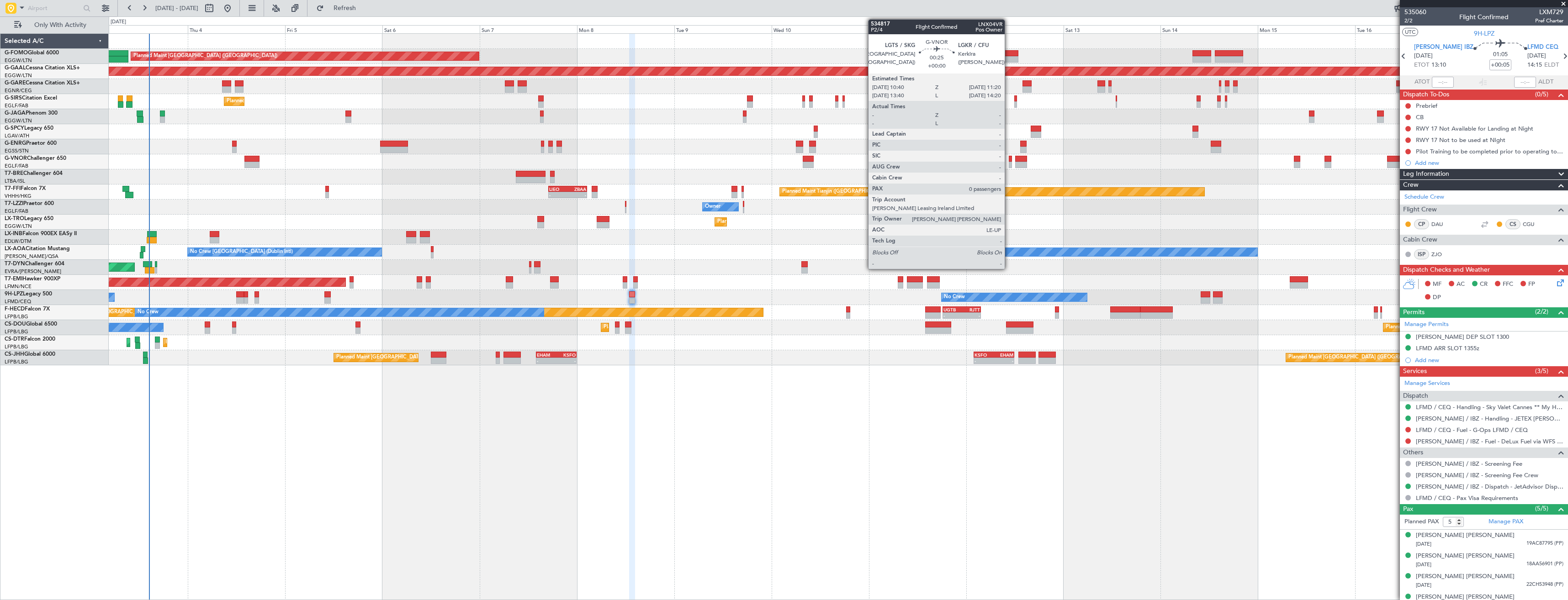
click at [1009, 161] on div at bounding box center [1010, 158] width 3 height 7
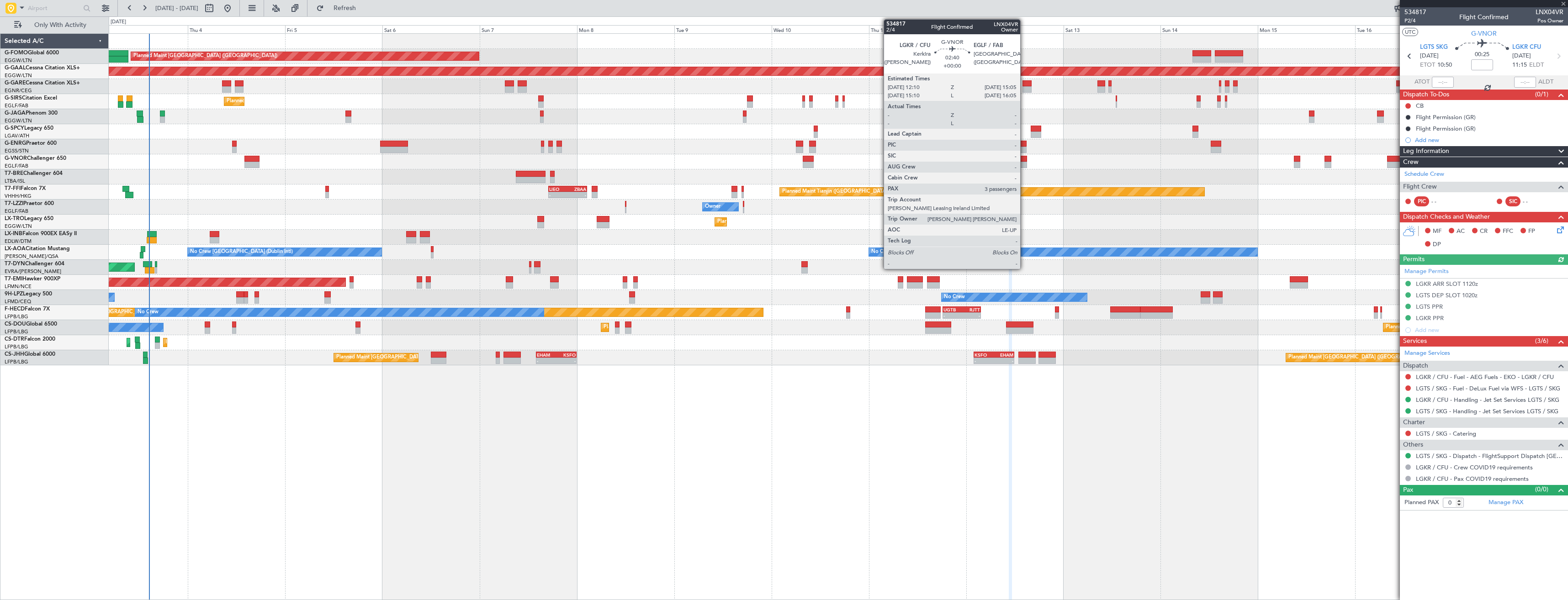
click at [1024, 161] on div at bounding box center [1021, 158] width 12 height 7
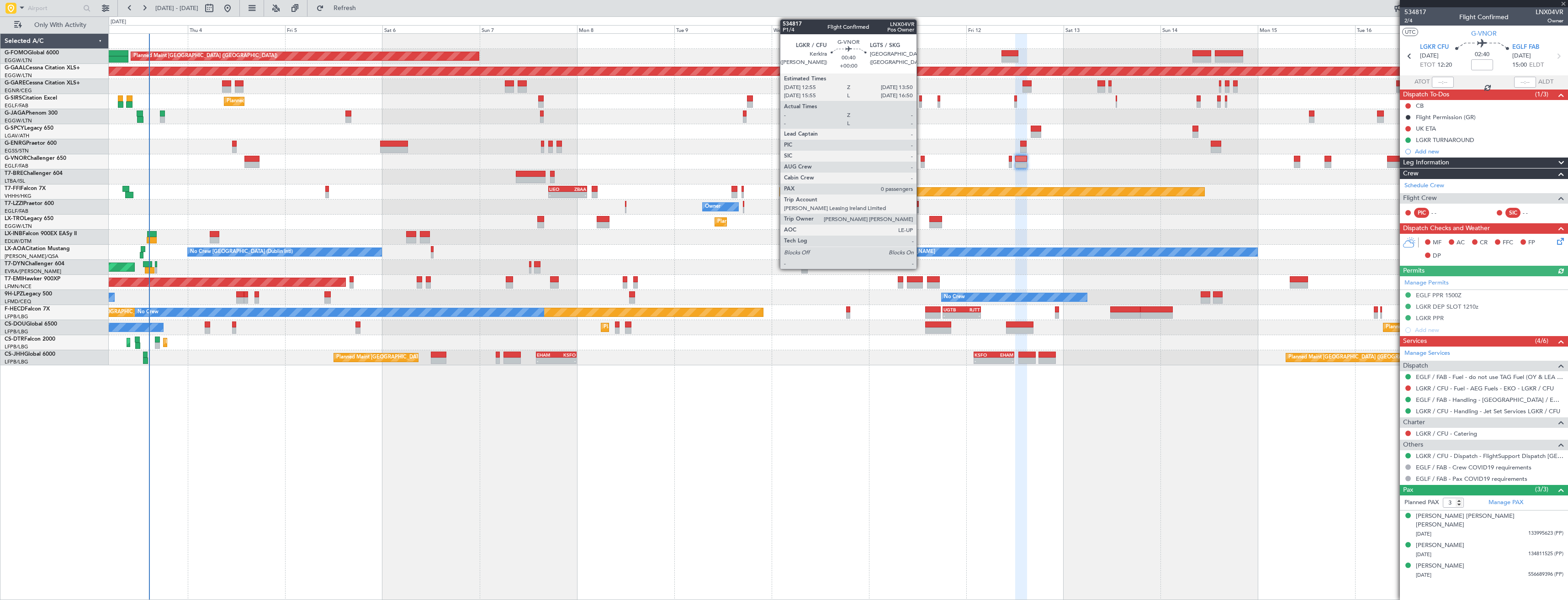
click at [921, 162] on div at bounding box center [923, 164] width 4 height 7
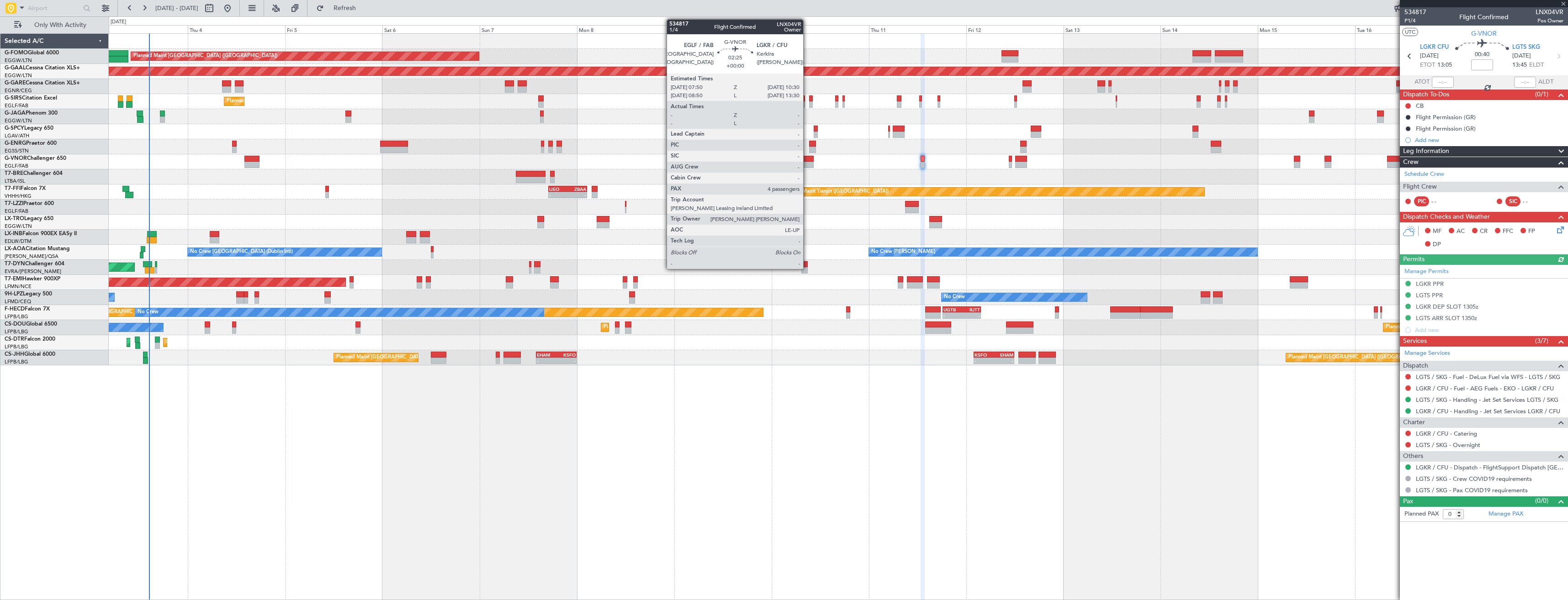
click at [807, 161] on div at bounding box center [808, 164] width 11 height 7
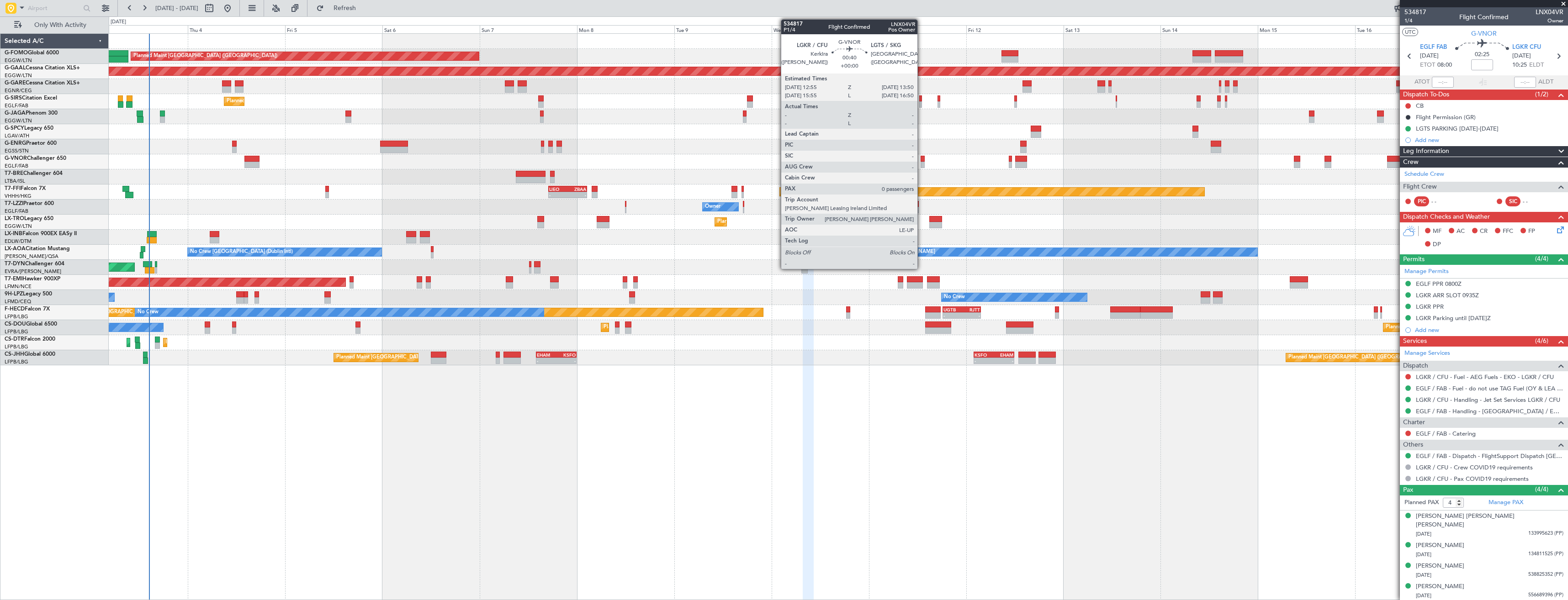
click at [922, 161] on div at bounding box center [923, 158] width 4 height 7
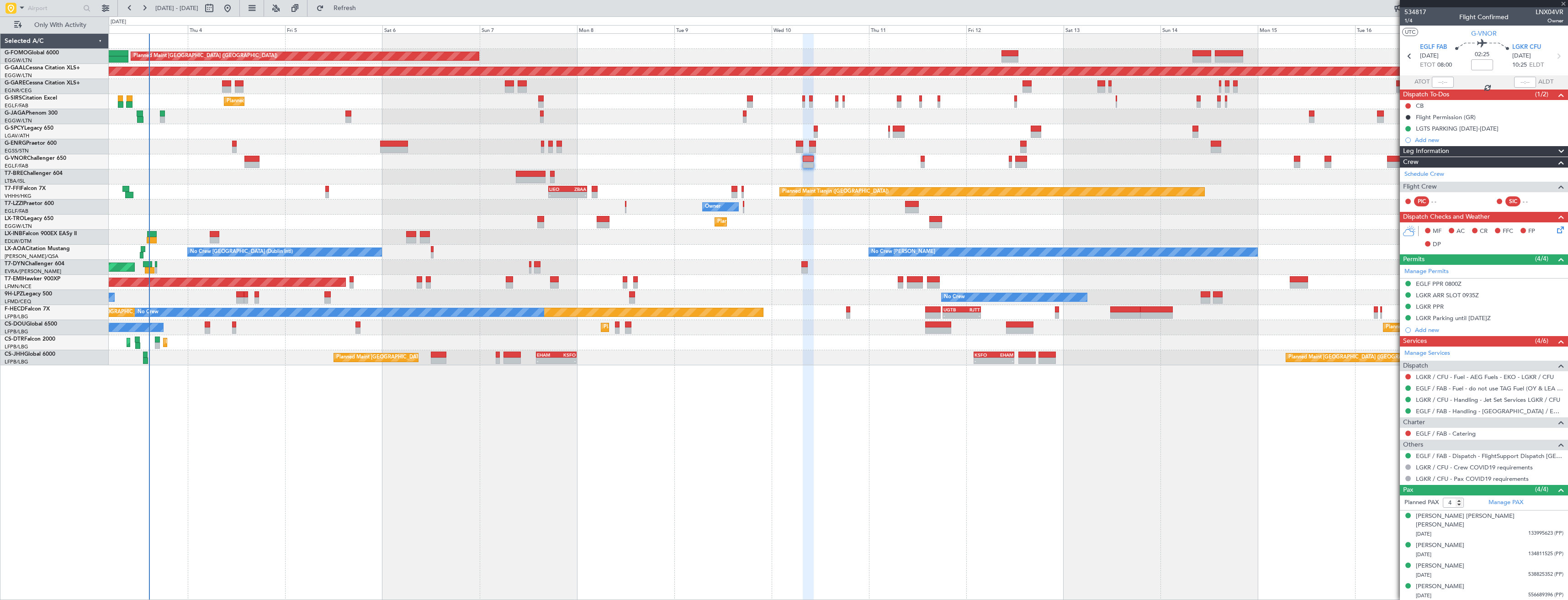
type input "0"
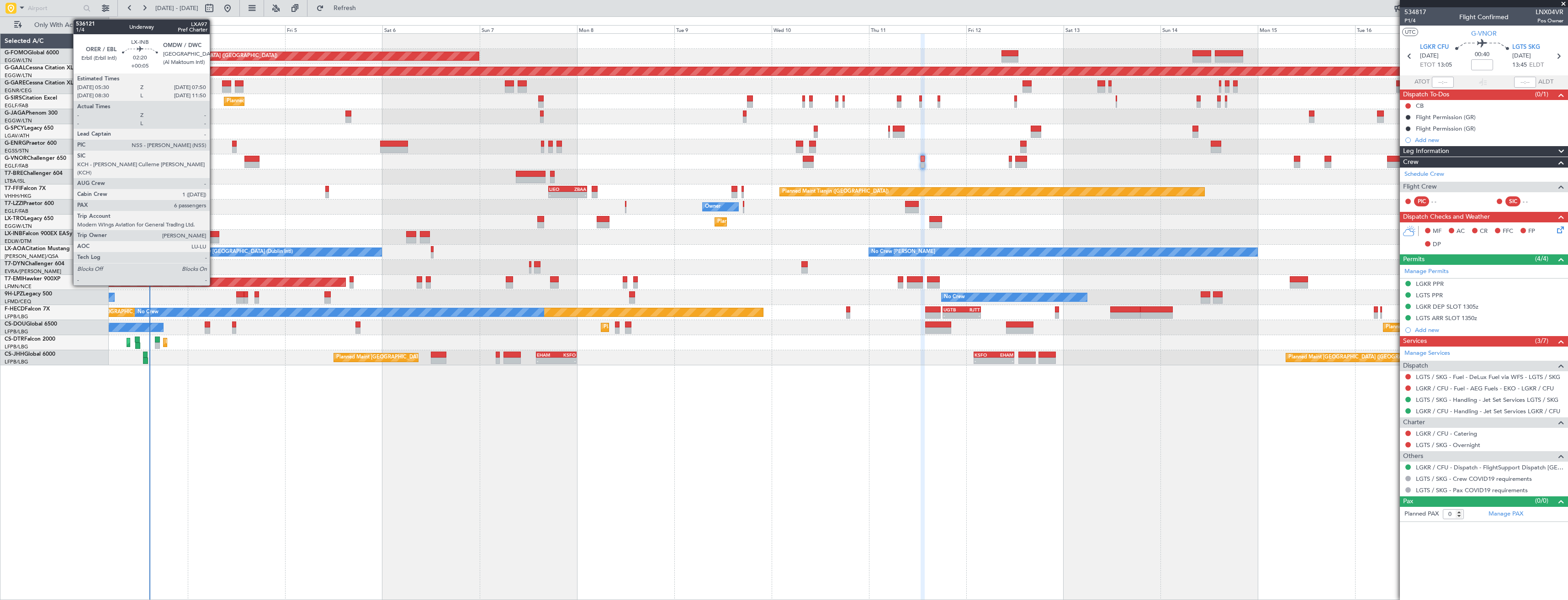
click at [213, 236] on div at bounding box center [214, 234] width 10 height 7
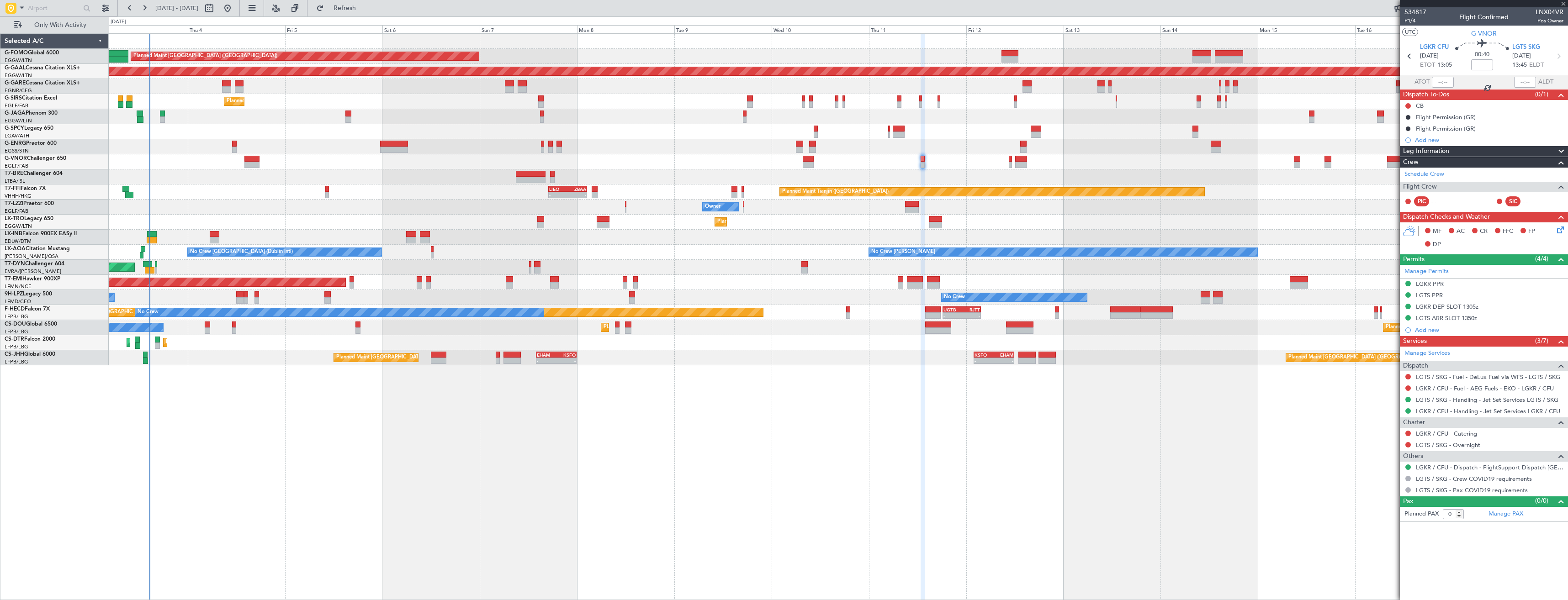
type input "+00:05"
type input "6"
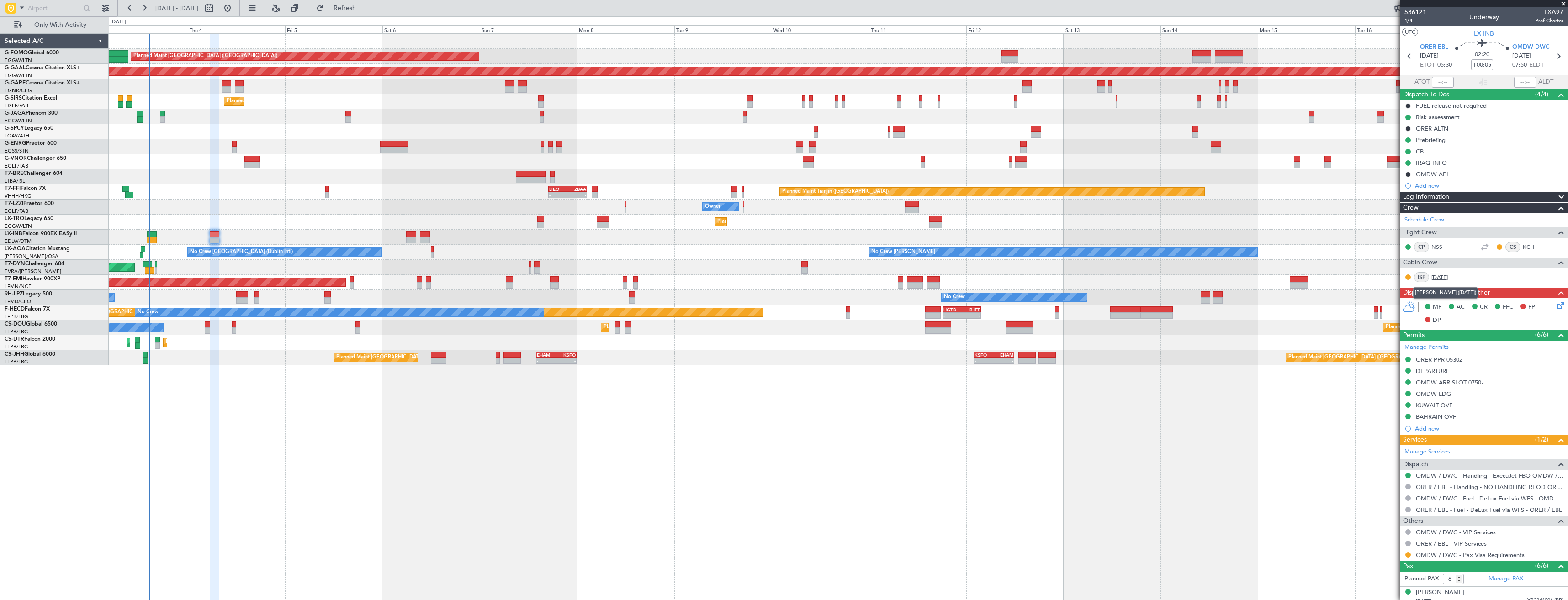
click at [1434, 276] on link "JUL" at bounding box center [1442, 277] width 21 height 8
click at [347, 15] on button "Refresh" at bounding box center [339, 8] width 55 height 15
click at [1561, 4] on span at bounding box center [1564, 4] width 9 height 8
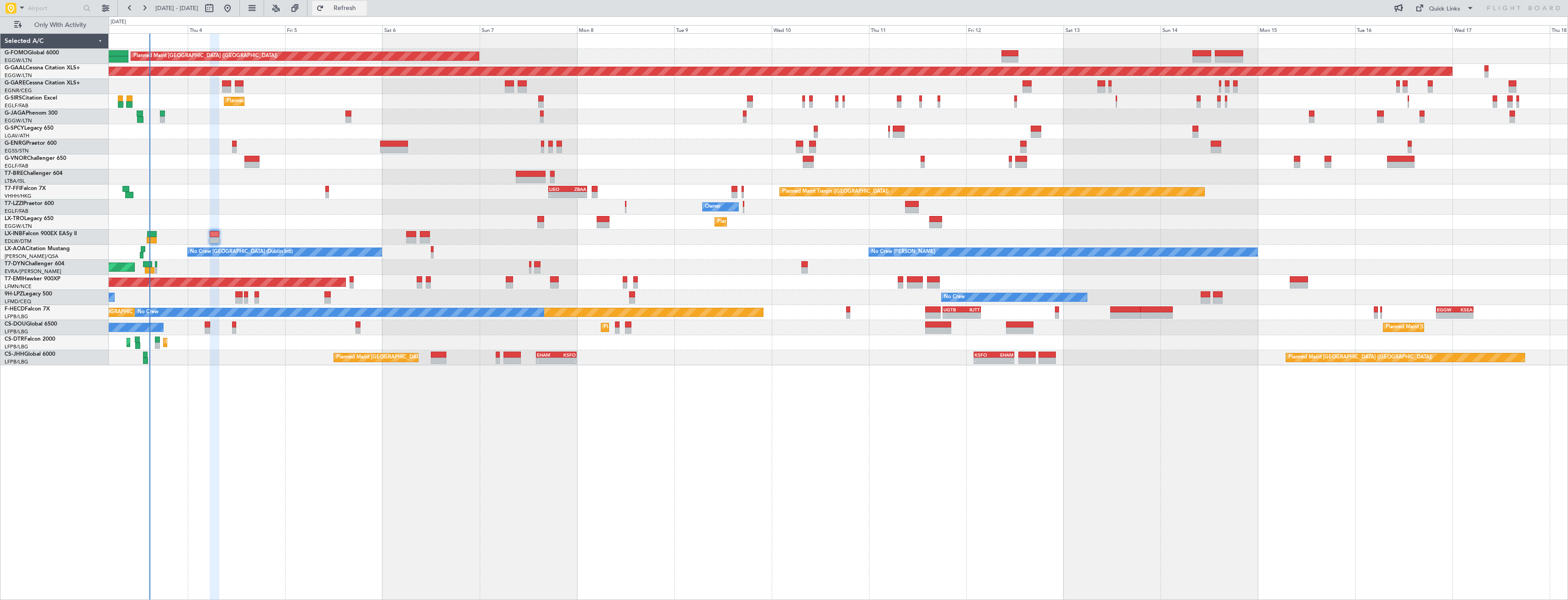
click at [361, 15] on button "Refresh" at bounding box center [339, 8] width 55 height 15
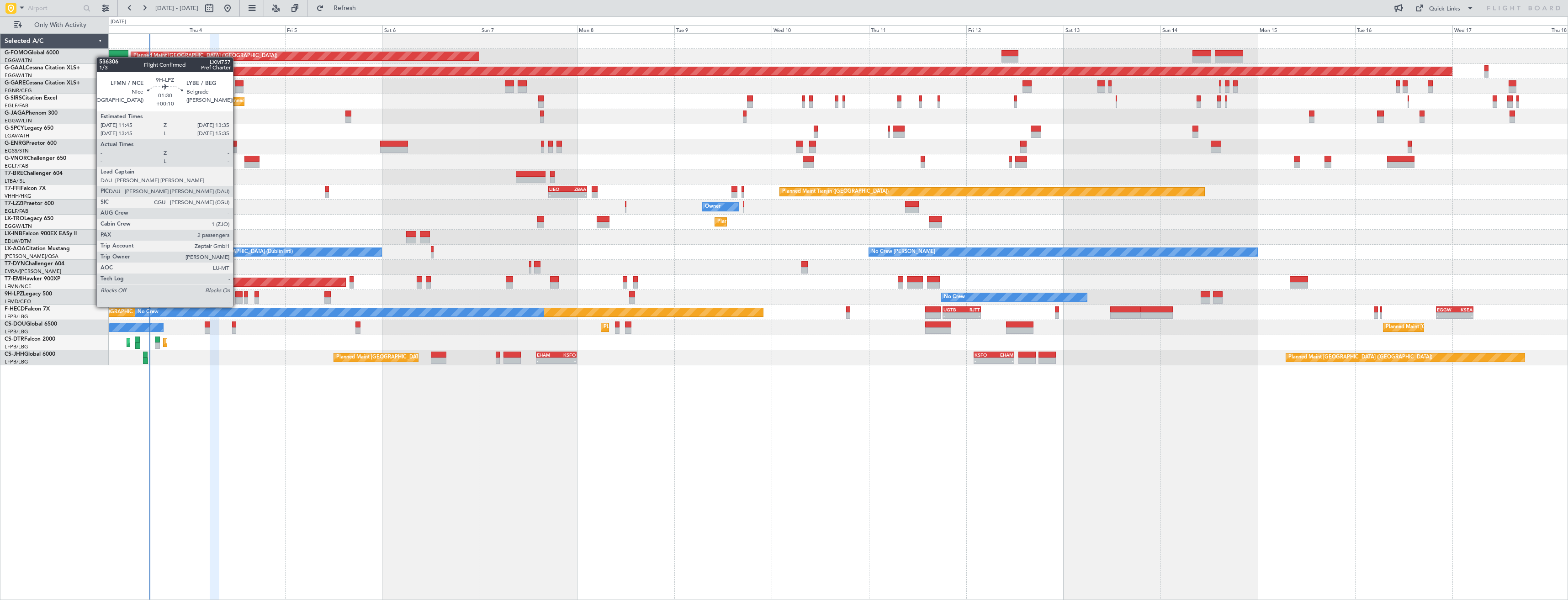
click at [237, 297] on div at bounding box center [239, 300] width 7 height 7
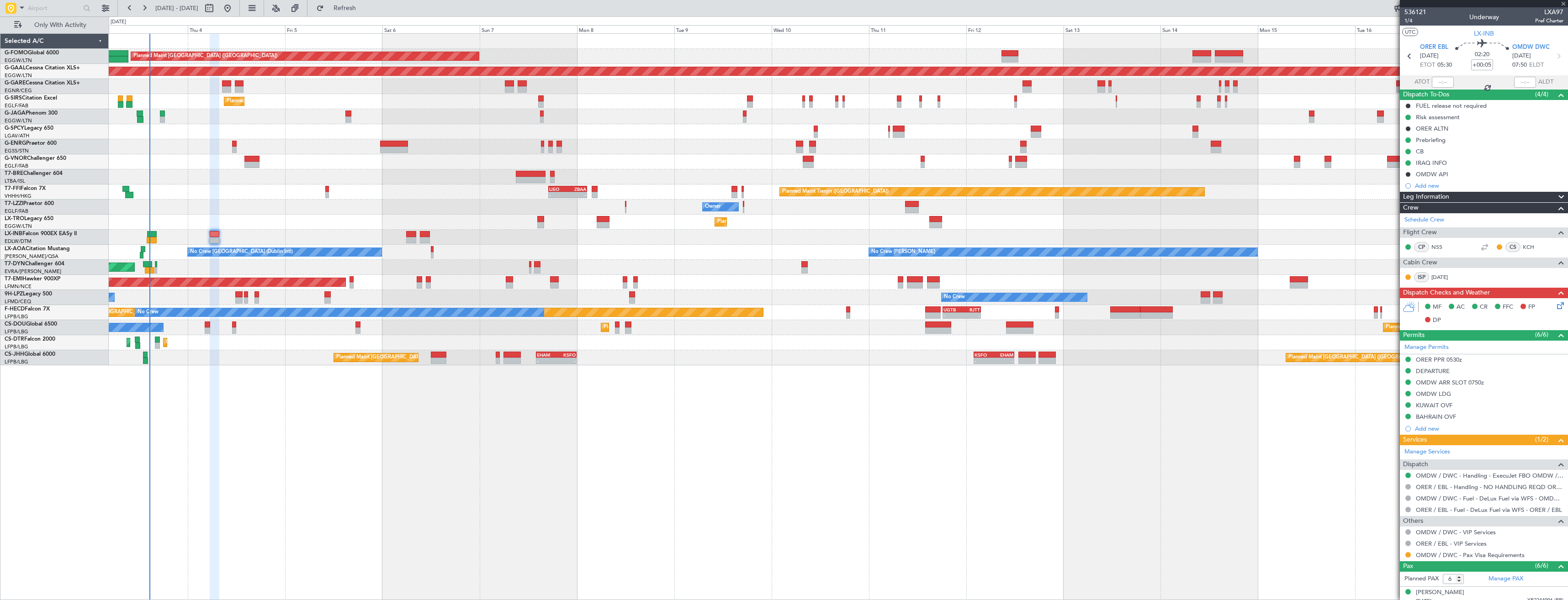
type input "+00:10"
type input "2"
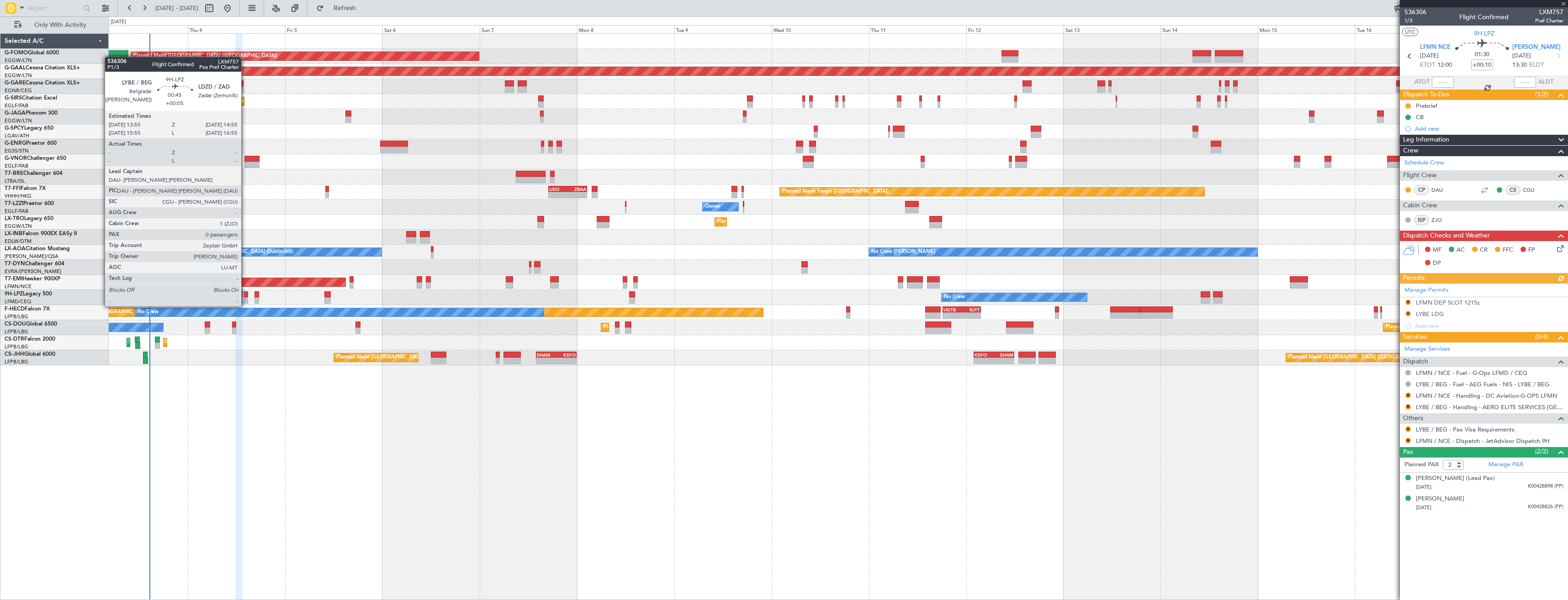
click at [245, 297] on div at bounding box center [246, 300] width 4 height 7
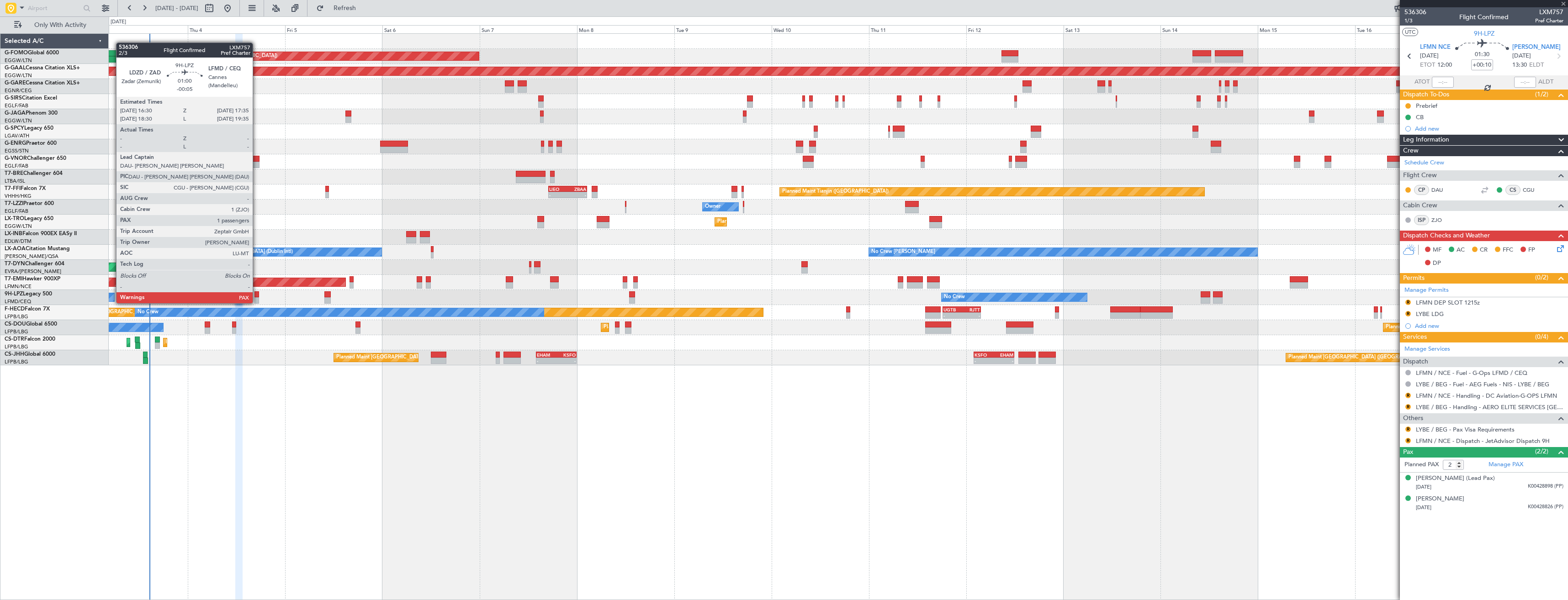
type input "+00:05"
type input "0"
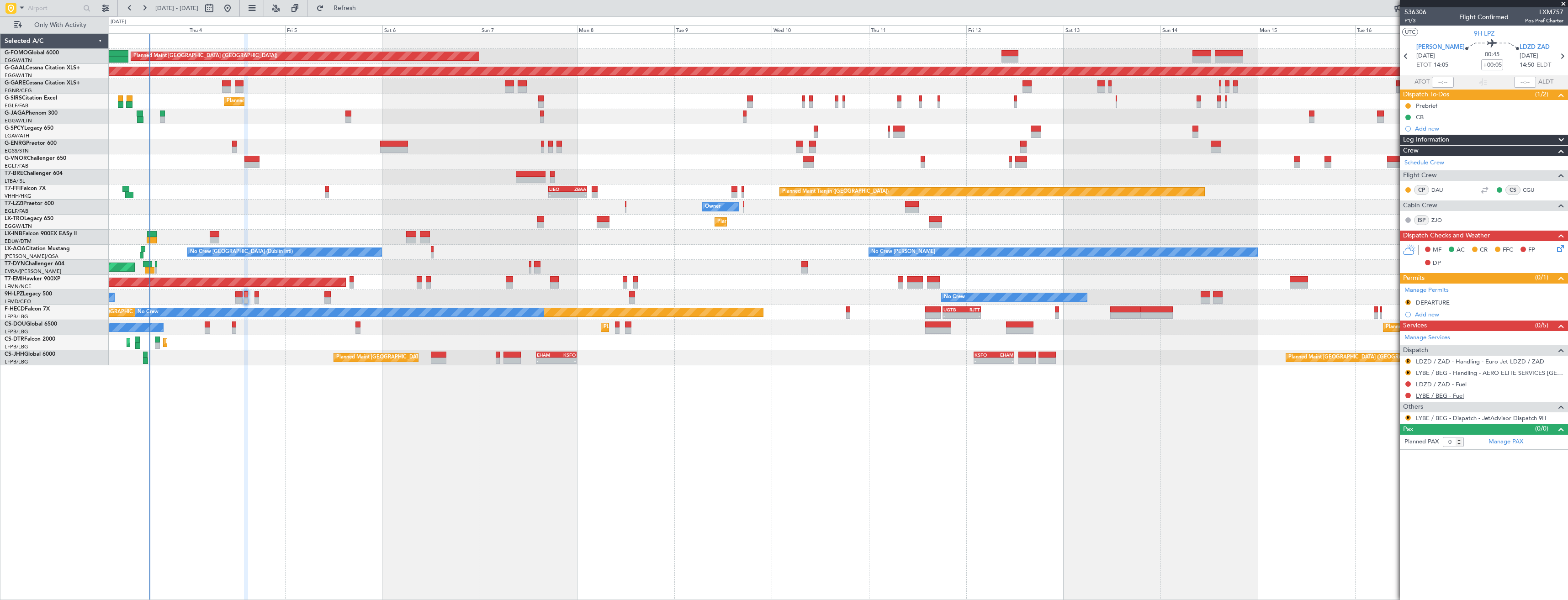
click at [1463, 393] on link "LYBE / BEG - Fuel" at bounding box center [1439, 396] width 48 height 7
click at [359, 8] on span "Refresh" at bounding box center [345, 8] width 39 height 7
click at [1410, 395] on button at bounding box center [1407, 395] width 5 height 5
click at [1386, 412] on span "Not Required" at bounding box center [1386, 408] width 36 height 9
click at [1426, 384] on link "LDZD / ZAD - Fuel" at bounding box center [1441, 384] width 51 height 7
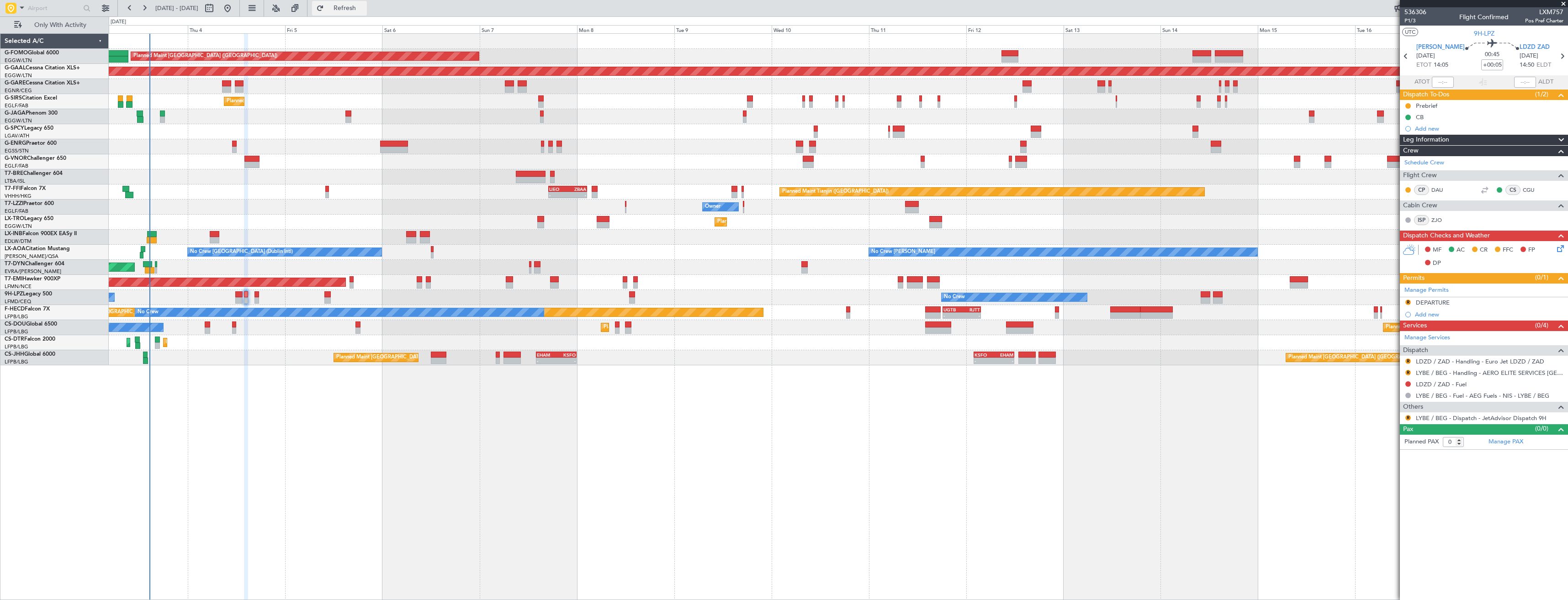
click at [364, 7] on span "Refresh" at bounding box center [345, 8] width 39 height 7
click at [1406, 383] on button at bounding box center [1407, 384] width 5 height 5
click at [1376, 397] on span "Not Required" at bounding box center [1386, 397] width 36 height 9
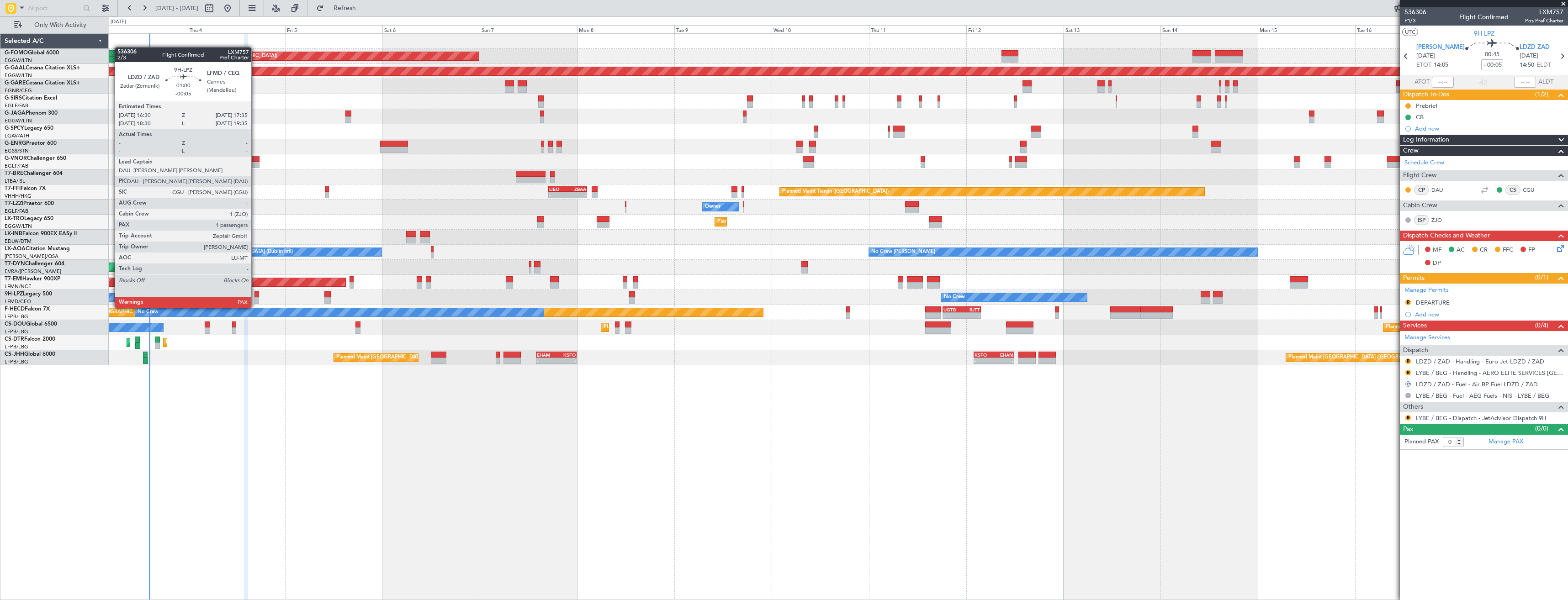
click at [255, 299] on div at bounding box center [257, 300] width 4 height 7
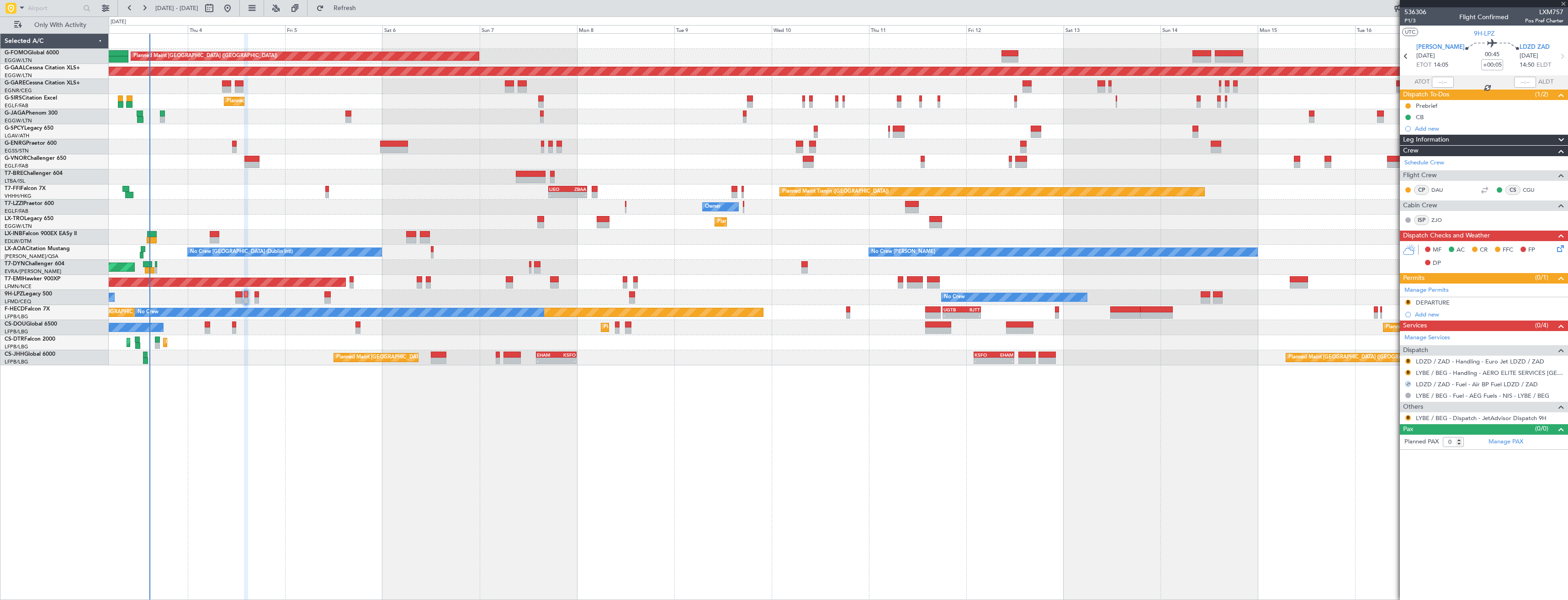
type input "-00:05"
type input "3"
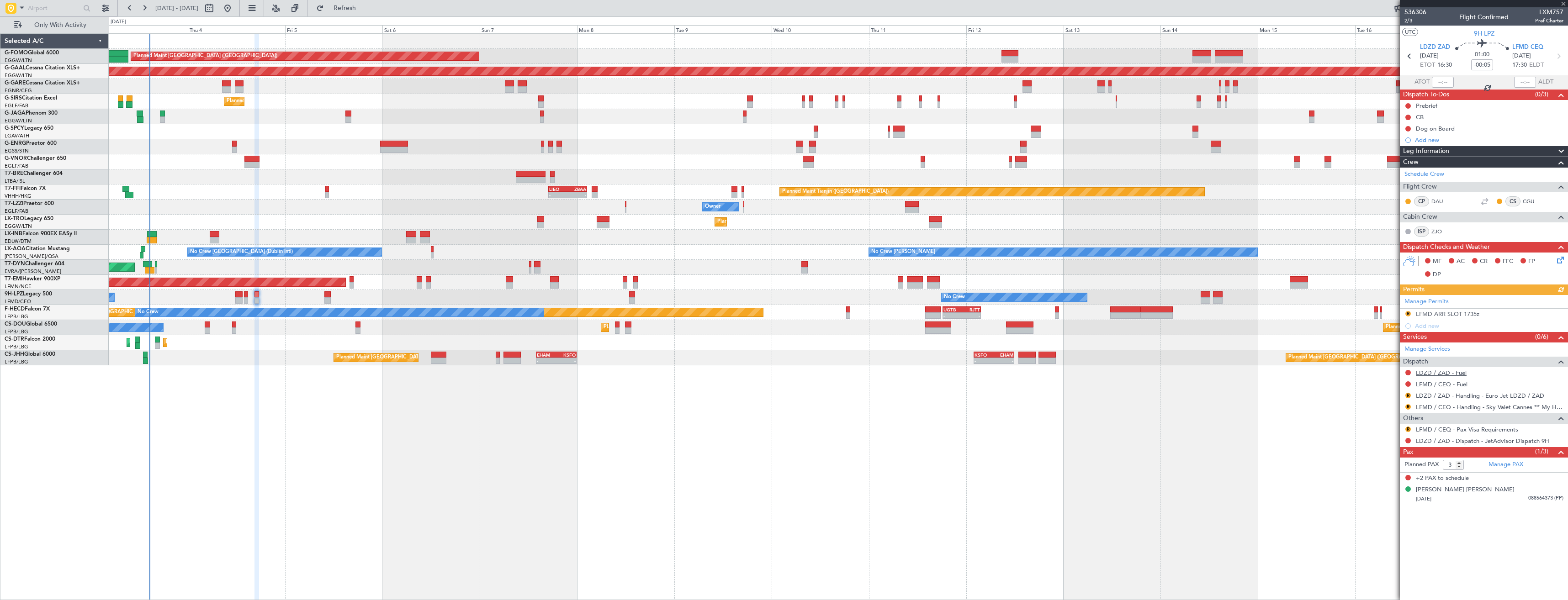
click at [1436, 375] on link "LDZD / ZAD - Fuel" at bounding box center [1441, 372] width 51 height 7
click at [359, 2] on button "Refresh" at bounding box center [339, 8] width 55 height 15
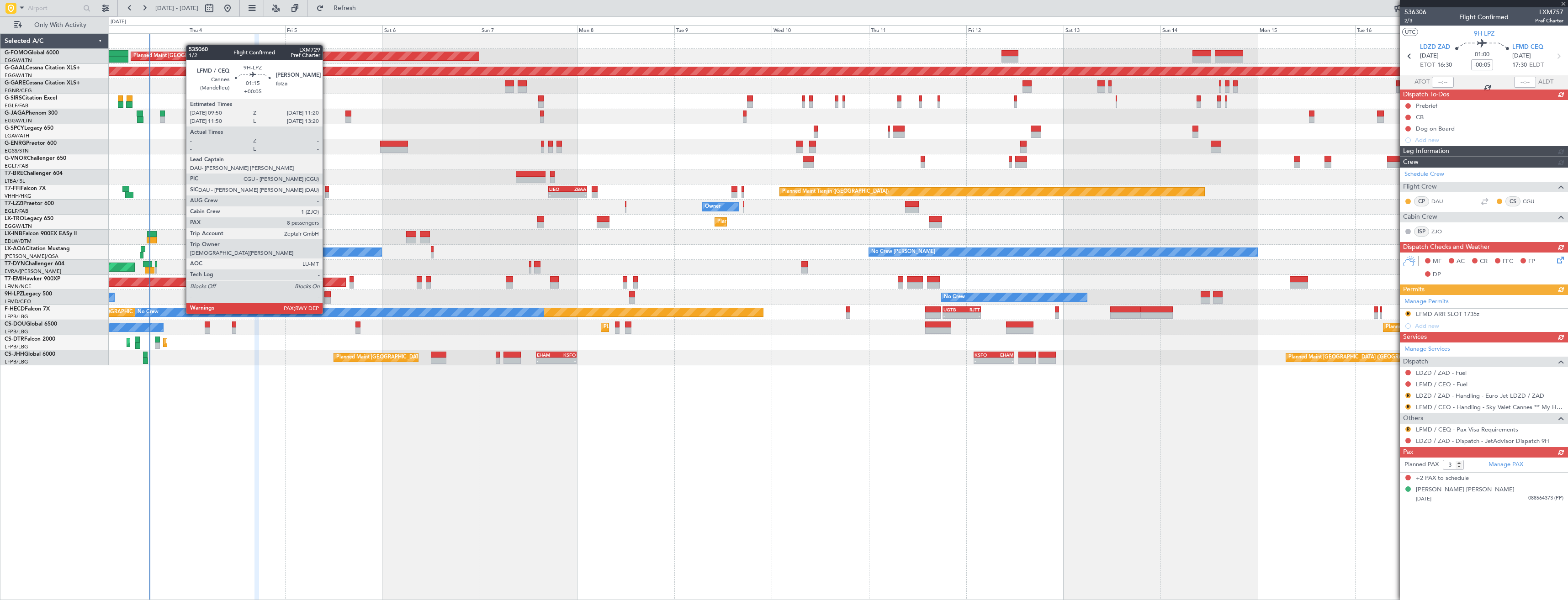
click at [327, 297] on div at bounding box center [327, 294] width 7 height 7
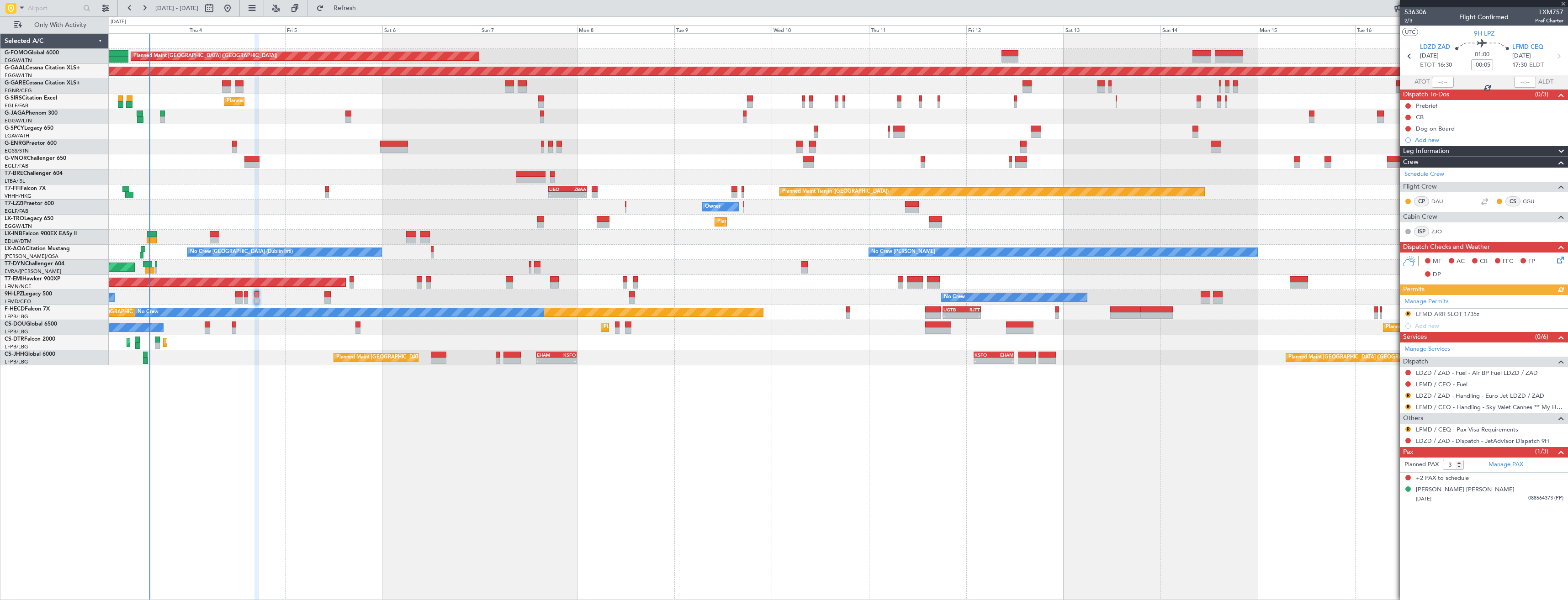
type input "+00:05"
type input "8"
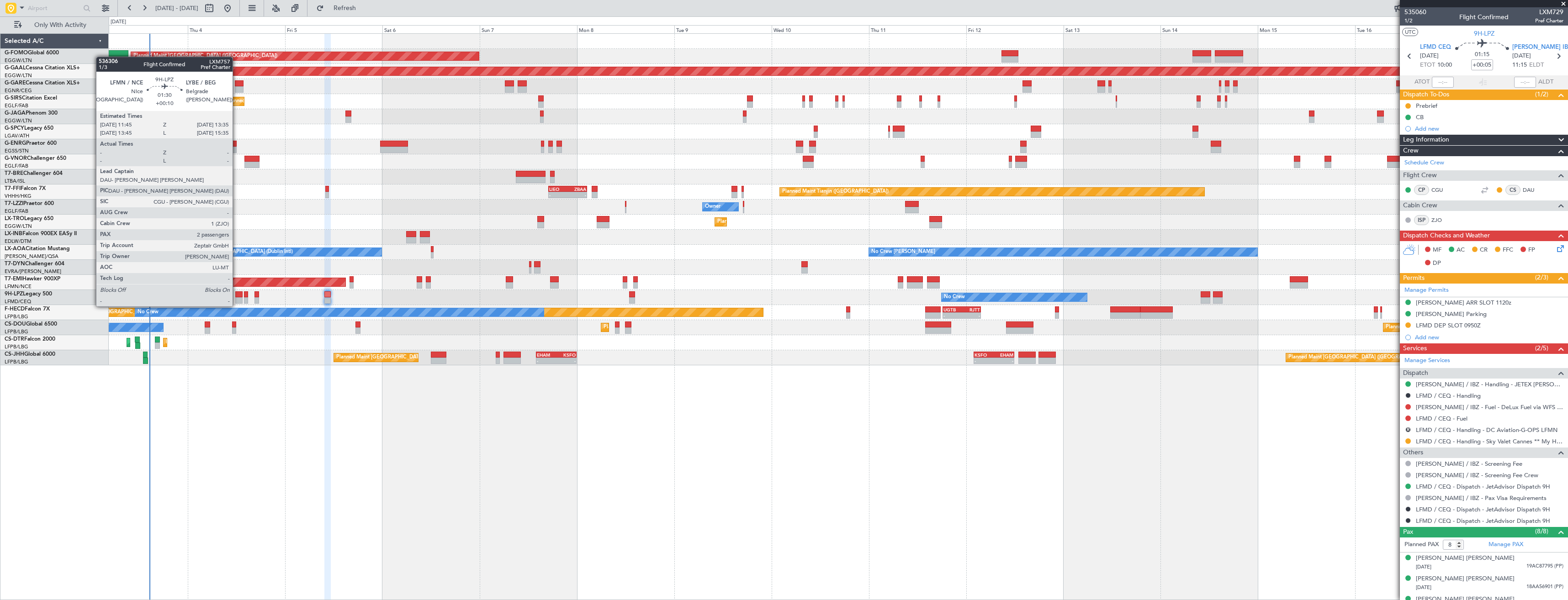
click at [237, 297] on div at bounding box center [239, 300] width 7 height 7
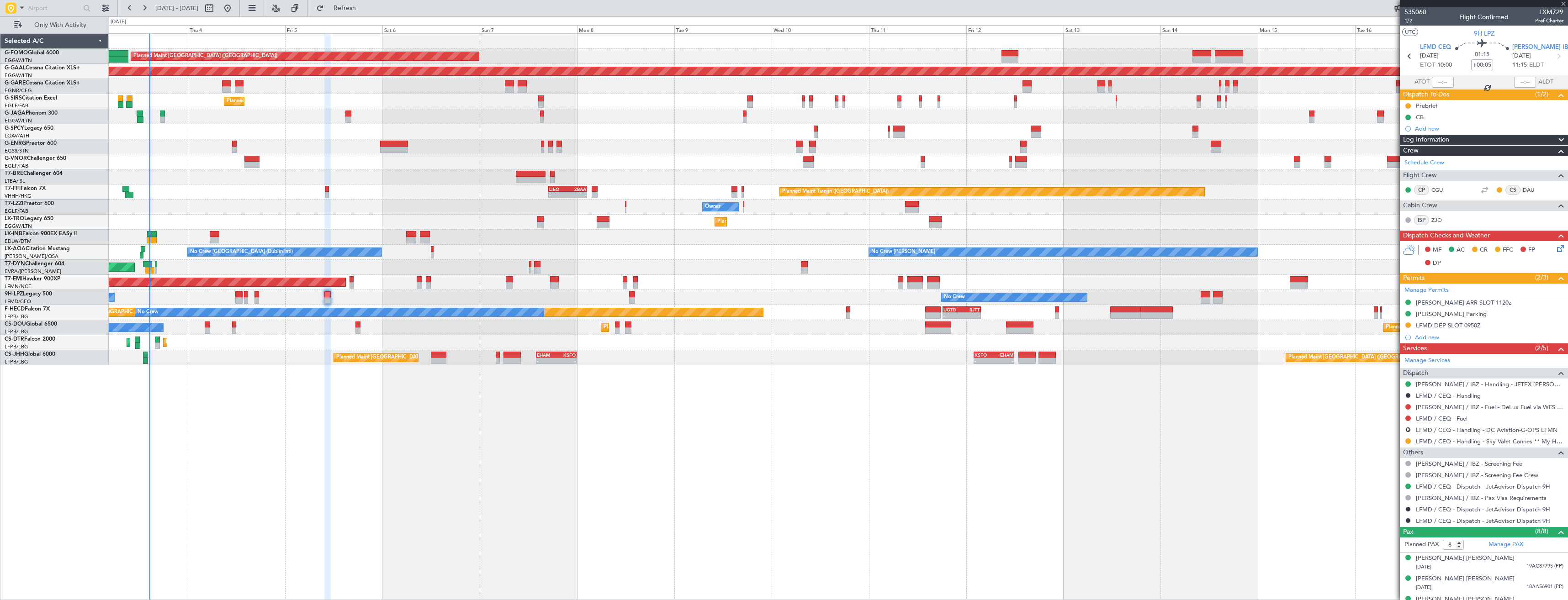
type input "+00:10"
type input "2"
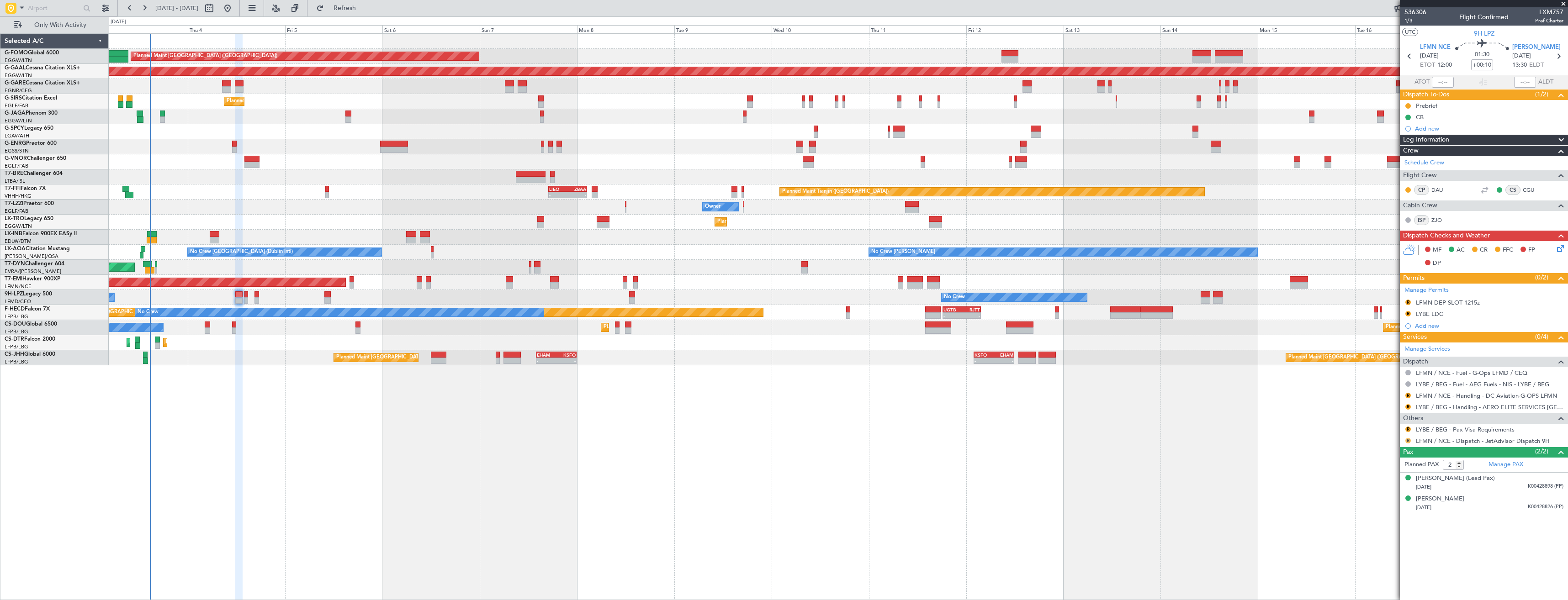
click at [1406, 439] on button "R" at bounding box center [1407, 440] width 5 height 5
click at [1367, 547] on li "Confirmed" at bounding box center [1408, 549] width 106 height 13
click at [1555, 59] on icon at bounding box center [1558, 57] width 12 height 12
type input "+00:05"
type input "0"
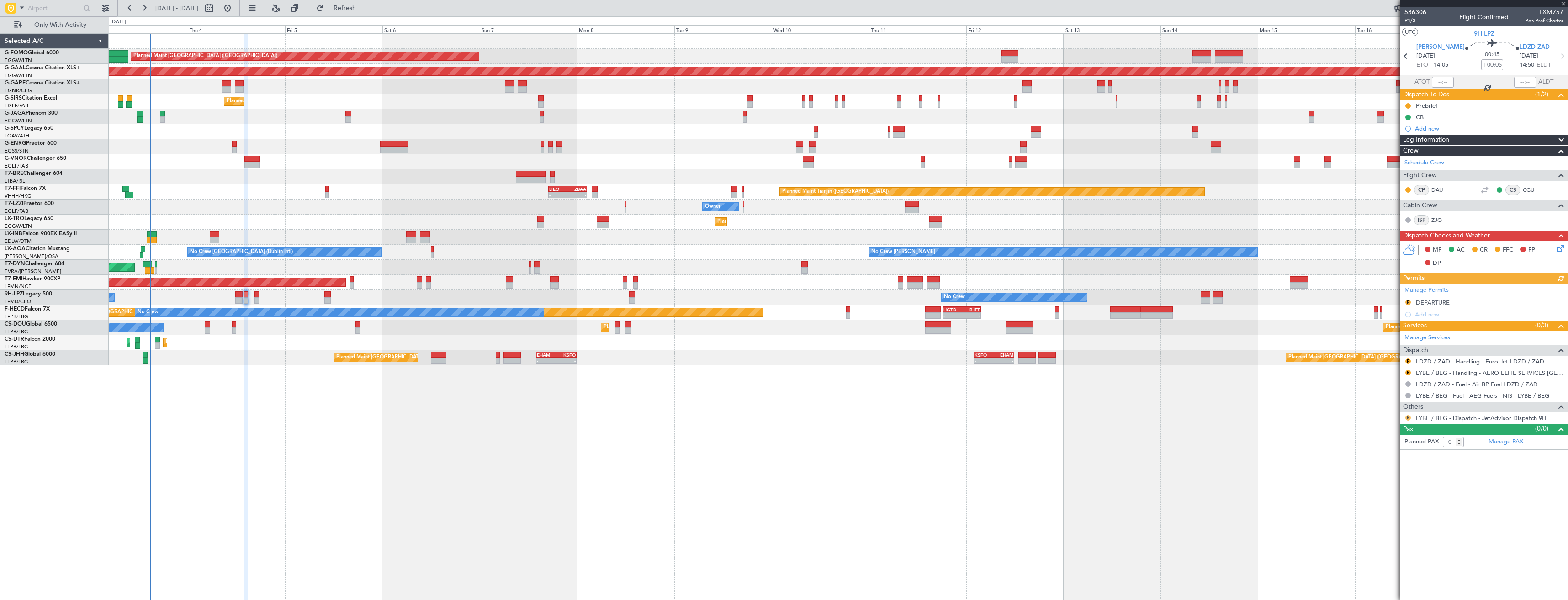
click at [1405, 419] on button "R" at bounding box center [1407, 417] width 5 height 5
click at [1373, 526] on span "Confirmed" at bounding box center [1382, 526] width 28 height 9
click at [1559, 60] on icon at bounding box center [1562, 57] width 12 height 12
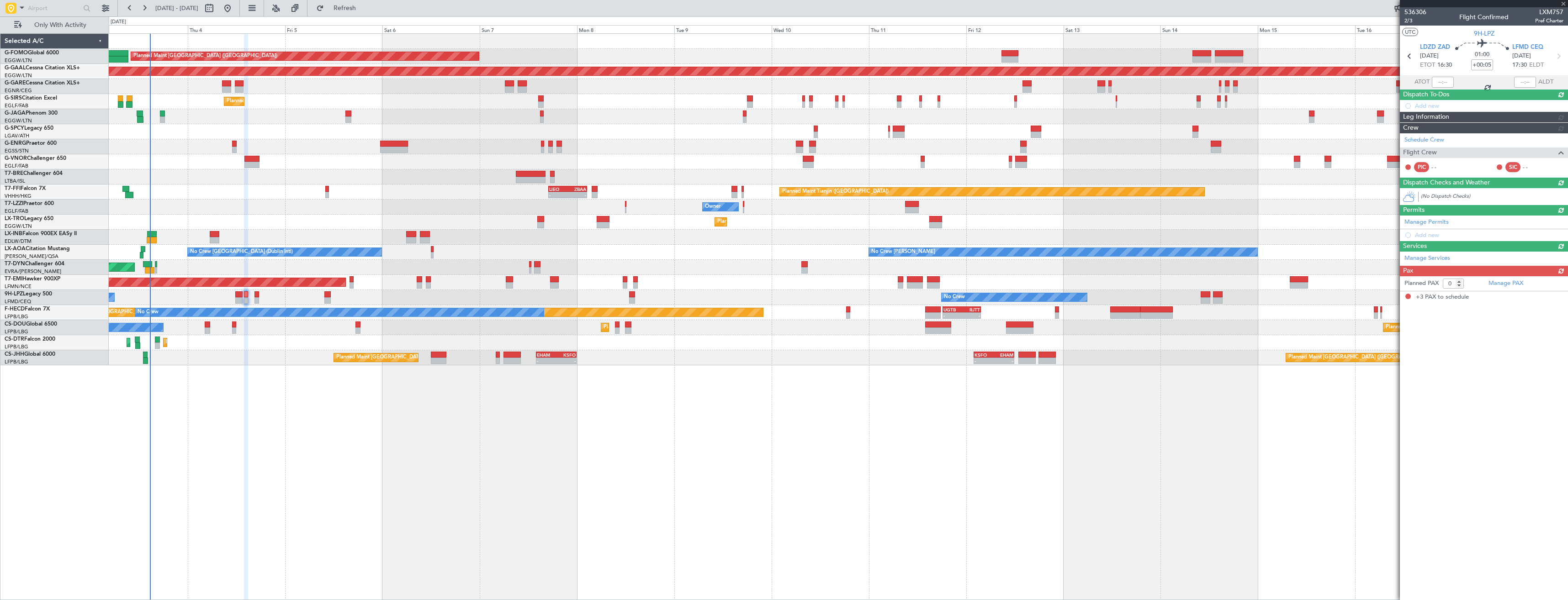
type input "-00:05"
type input "3"
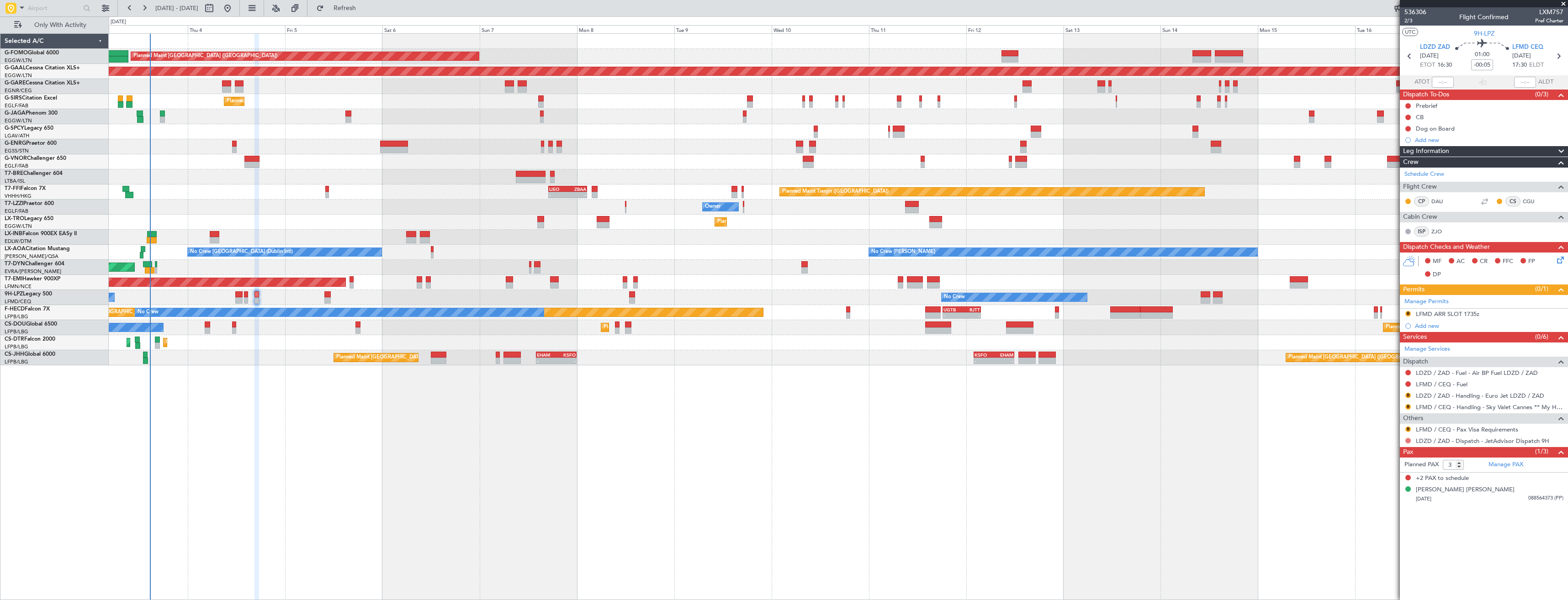
click at [1408, 439] on button at bounding box center [1407, 440] width 5 height 5
click at [1384, 546] on span "Confirmed" at bounding box center [1382, 549] width 28 height 9
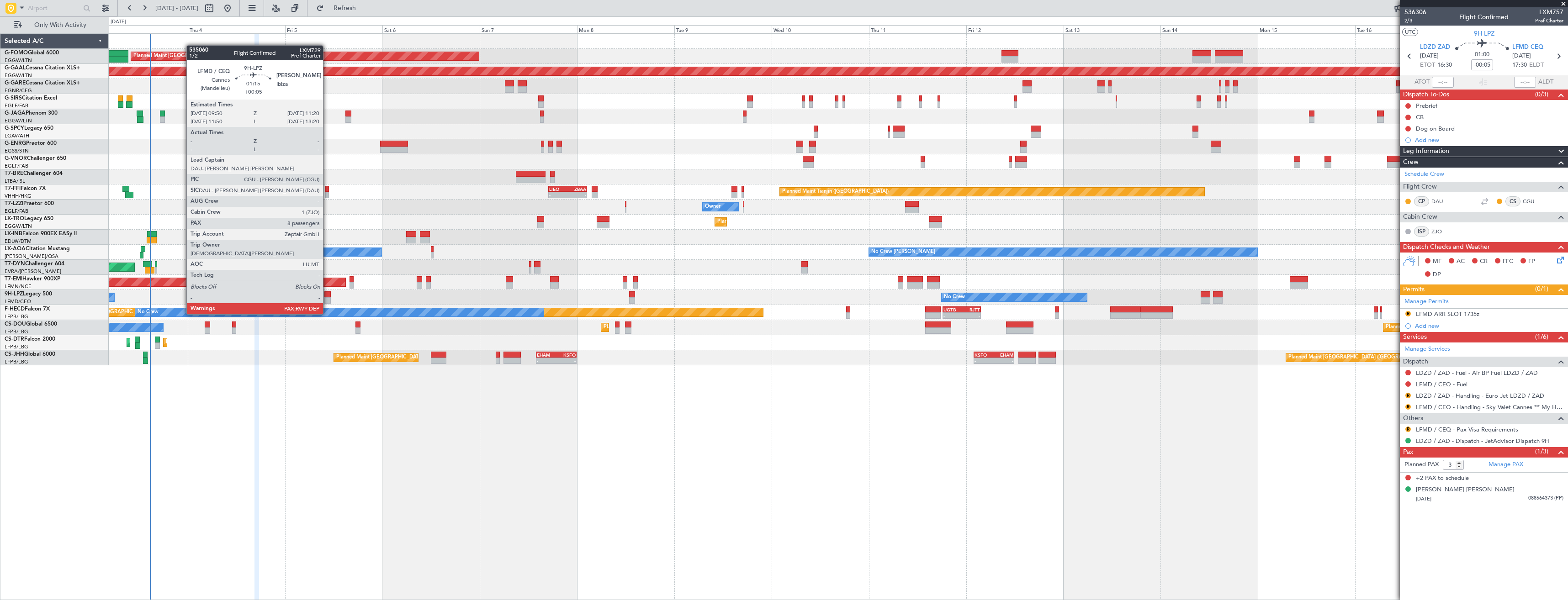
click at [327, 297] on div at bounding box center [327, 294] width 7 height 7
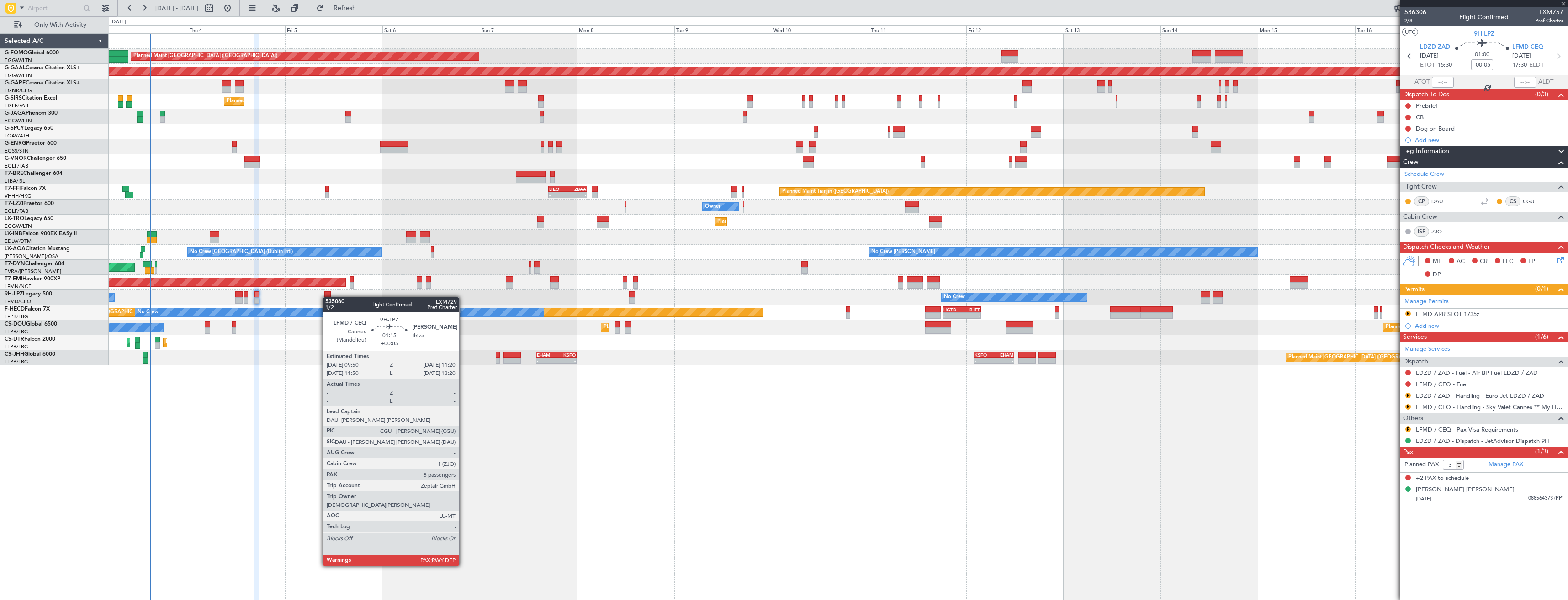
type input "+00:05"
type input "8"
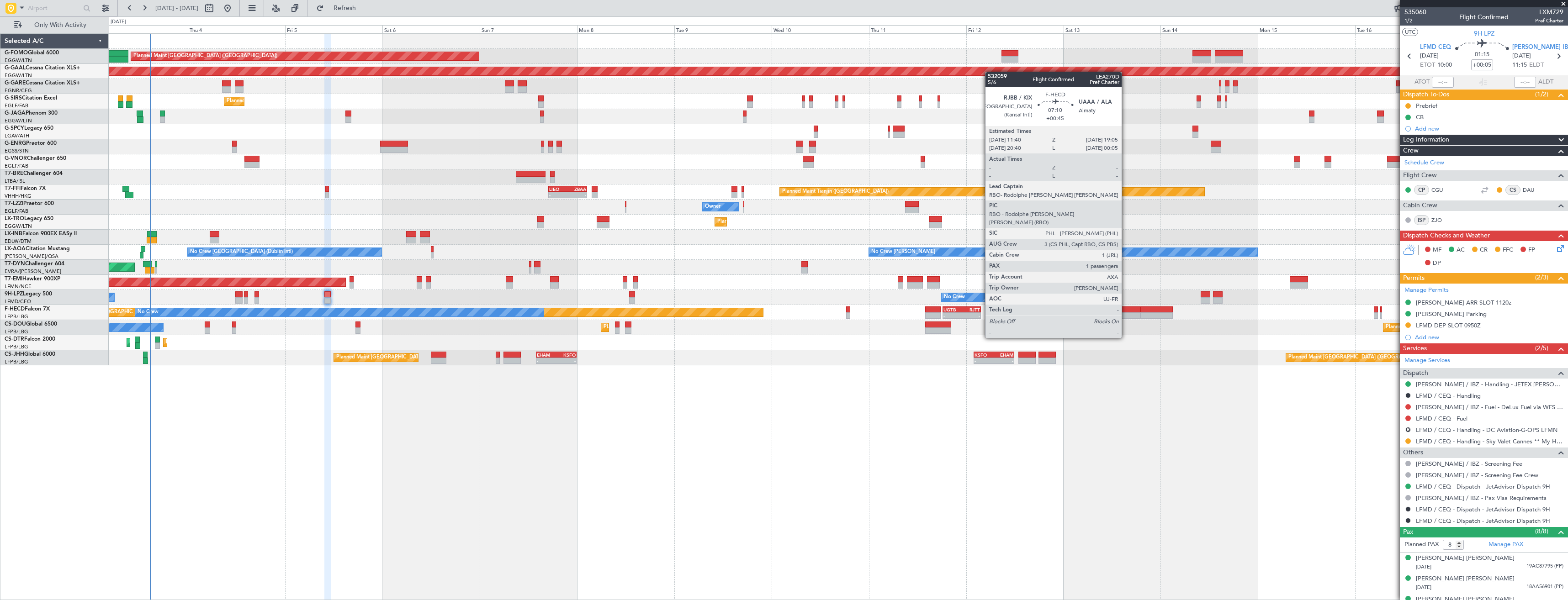
click at [1125, 312] on div at bounding box center [1125, 315] width 30 height 7
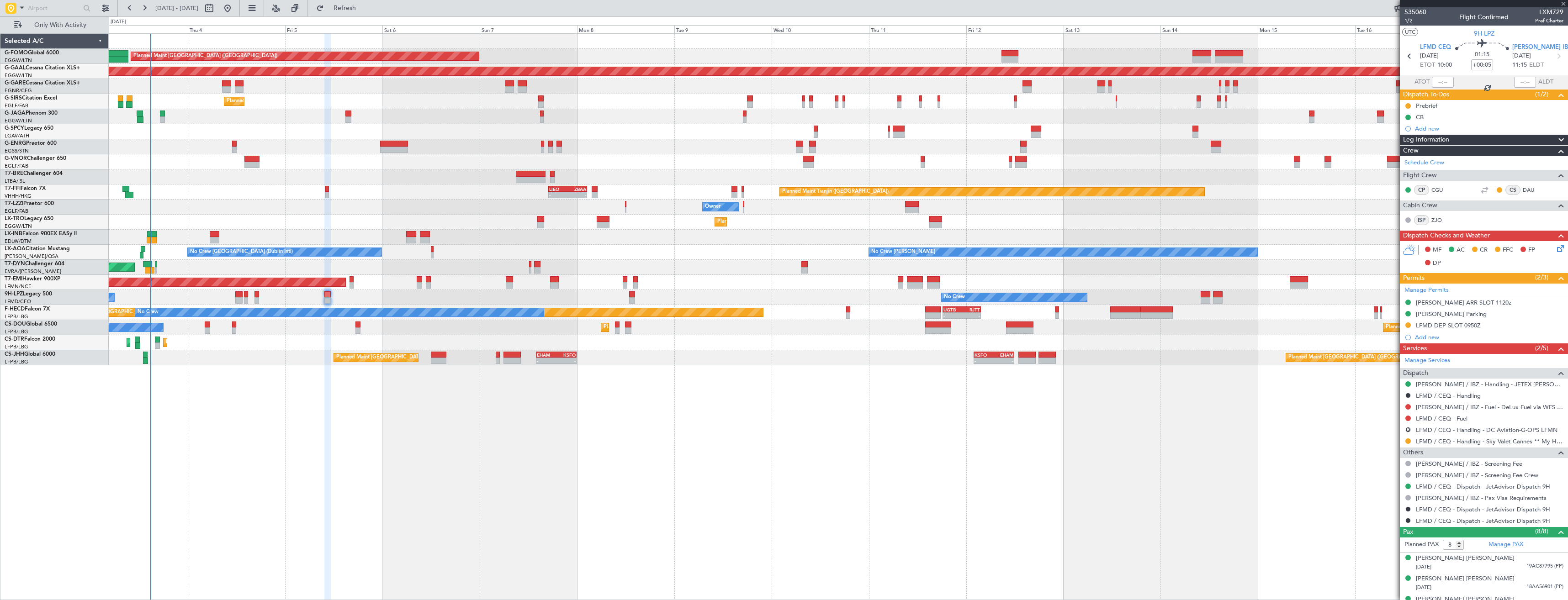
type input "+00:45"
type input "1"
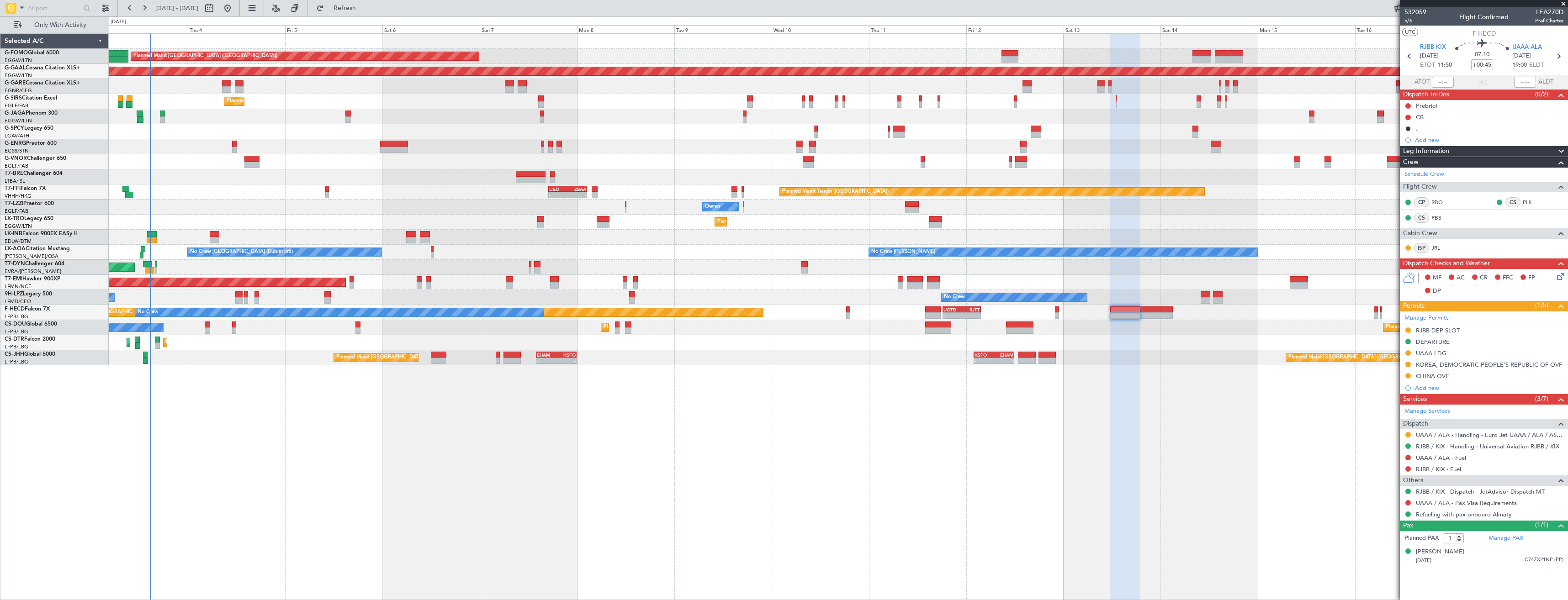
click at [1411, 21] on mat-tooltip-component "Trip Number" at bounding box center [1415, 29] width 45 height 25
click at [1406, 20] on span "5/6" at bounding box center [1415, 21] width 22 height 7
click at [1407, 21] on span "5/6" at bounding box center [1415, 21] width 22 height 7
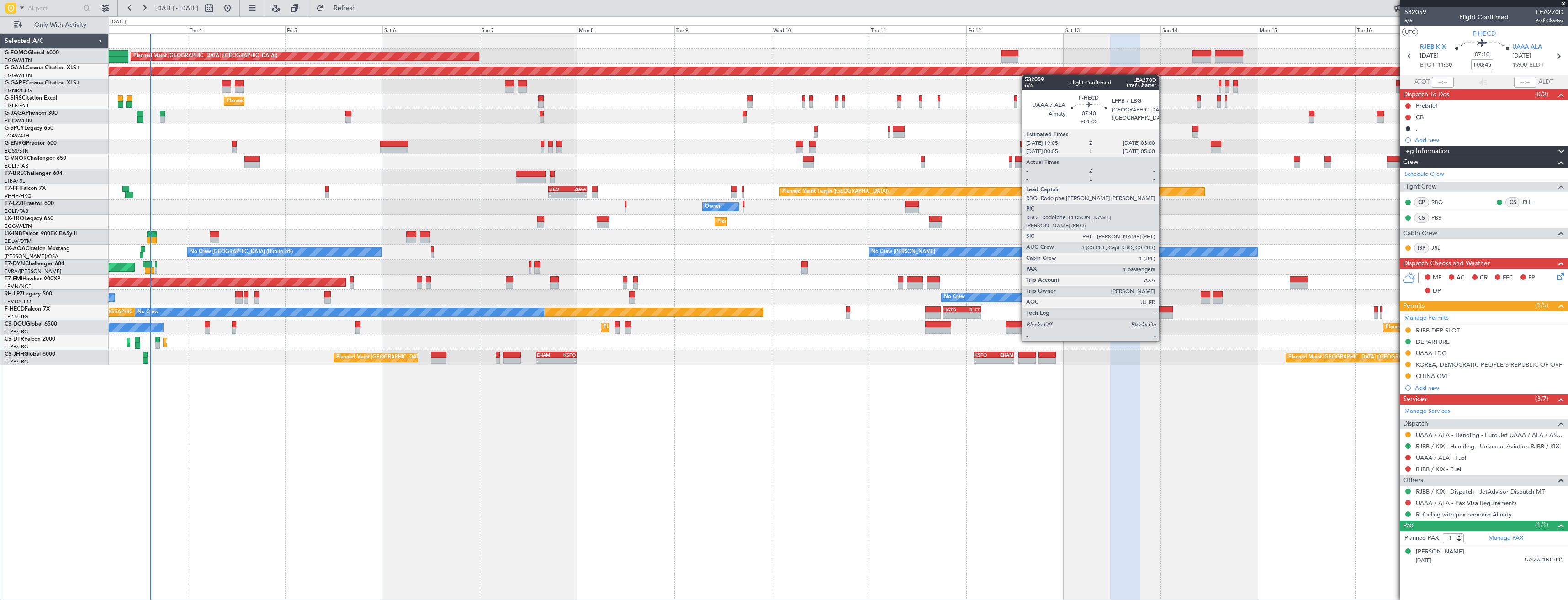
click at [1161, 314] on div at bounding box center [1157, 315] width 33 height 7
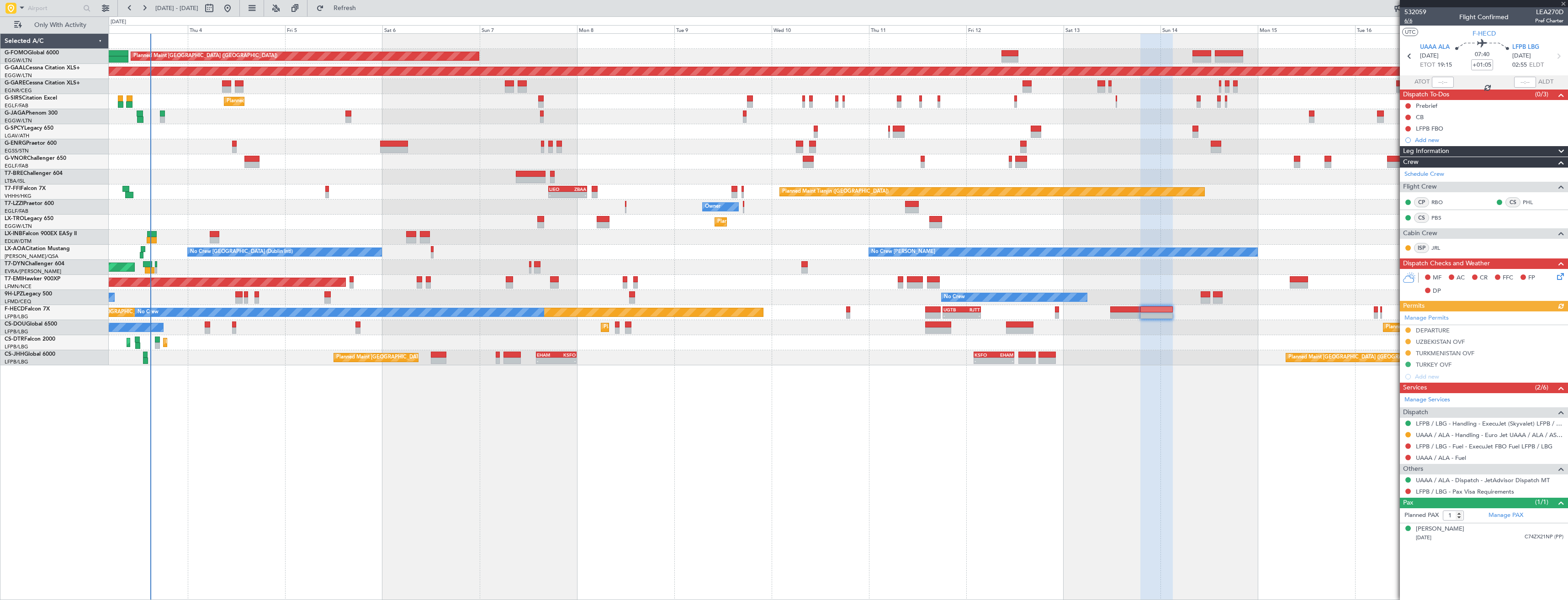
click at [1407, 21] on span "6/6" at bounding box center [1415, 21] width 22 height 7
click at [1410, 22] on span "6/6" at bounding box center [1415, 21] width 22 height 7
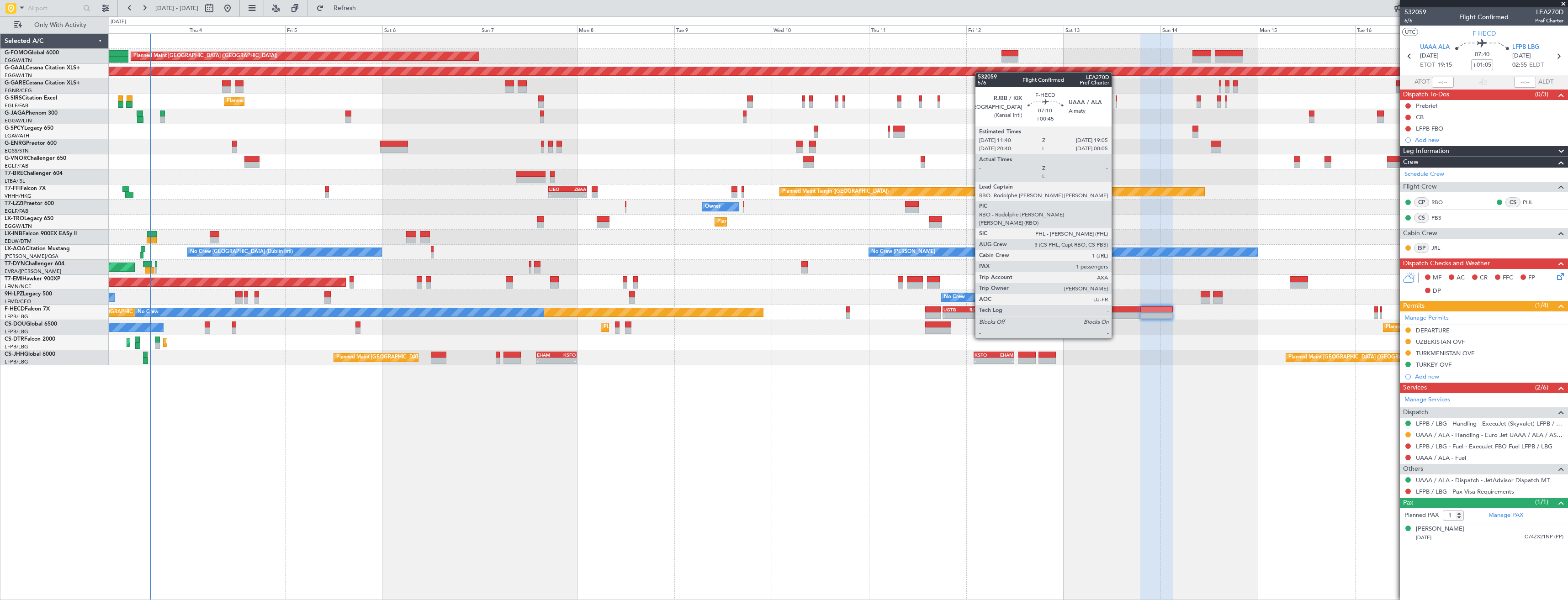
click at [1116, 313] on div at bounding box center [1125, 315] width 30 height 7
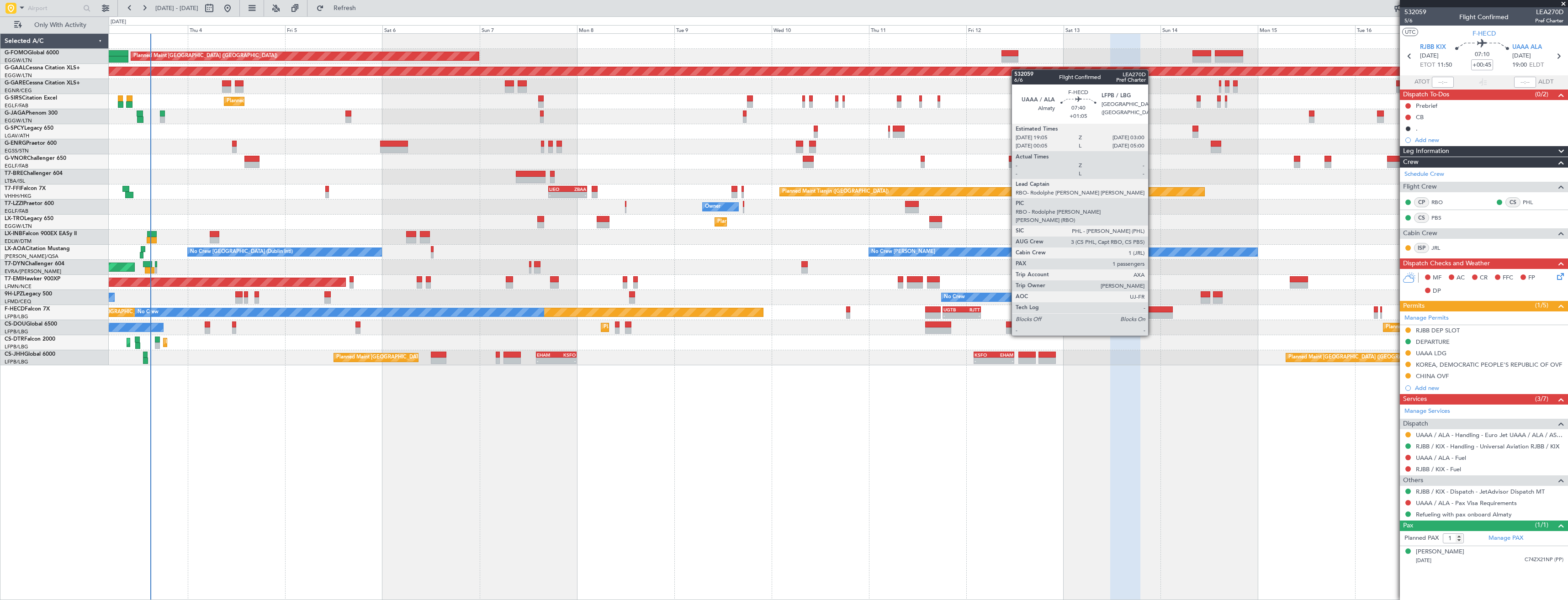
click at [1152, 311] on div at bounding box center [1157, 309] width 33 height 7
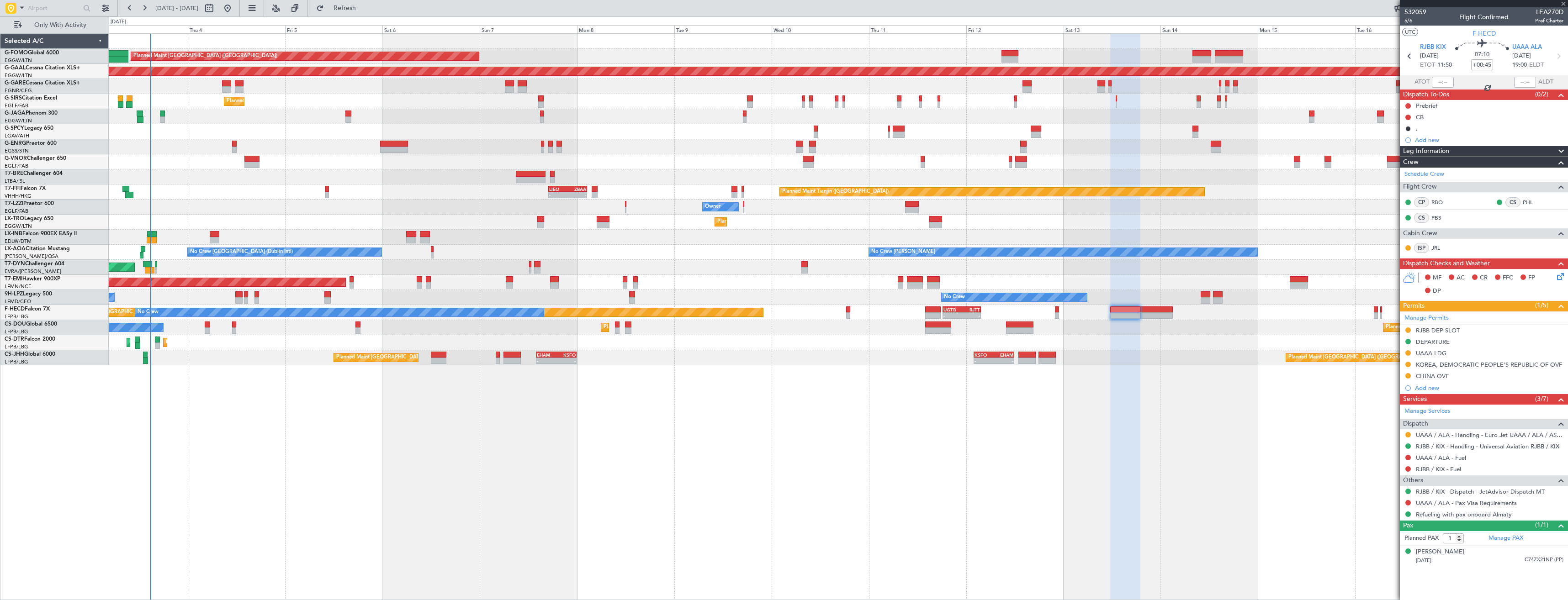
type input "+01:05"
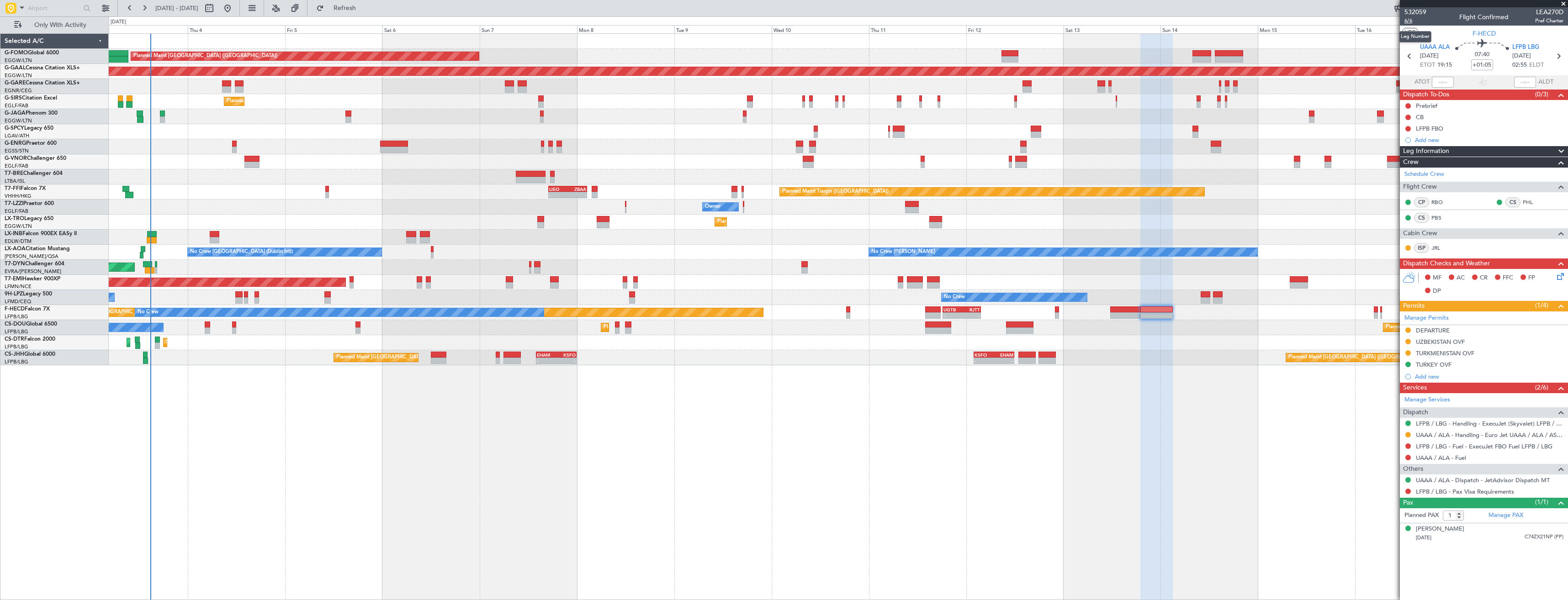
click at [1410, 20] on span "6/6" at bounding box center [1415, 21] width 22 height 7
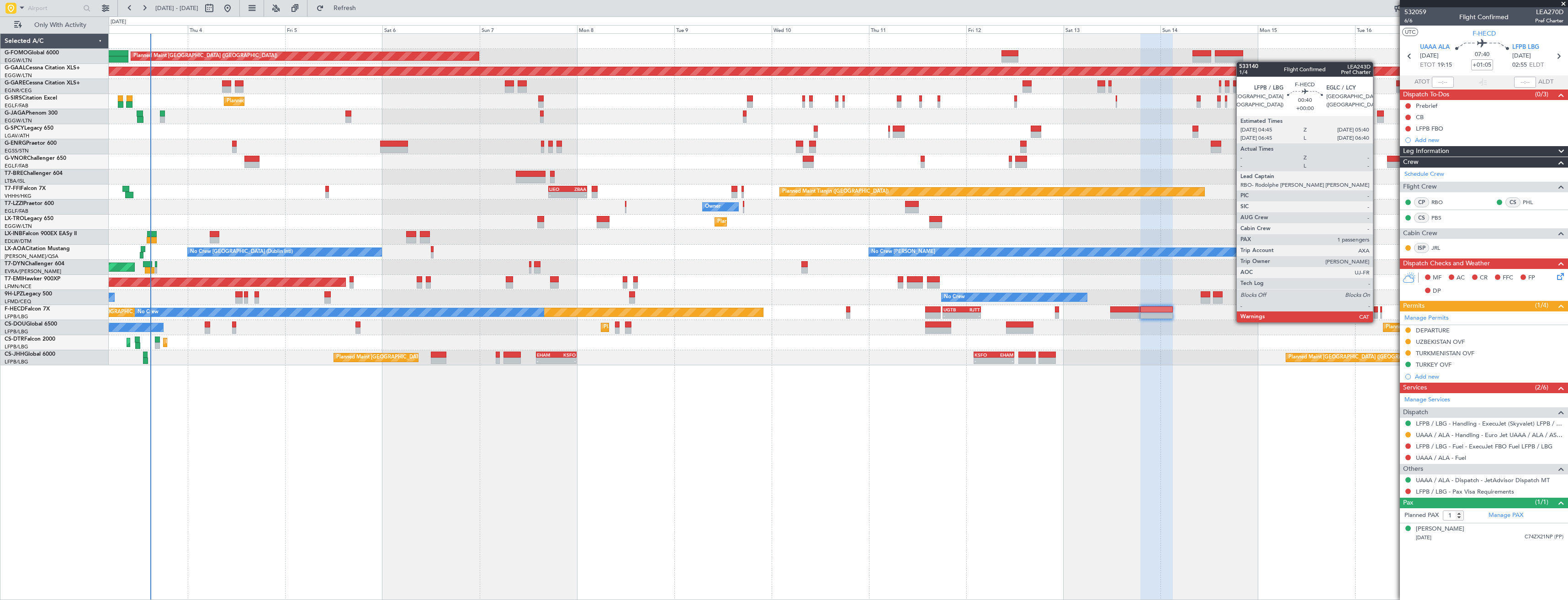
click at [1377, 313] on div at bounding box center [1376, 315] width 4 height 7
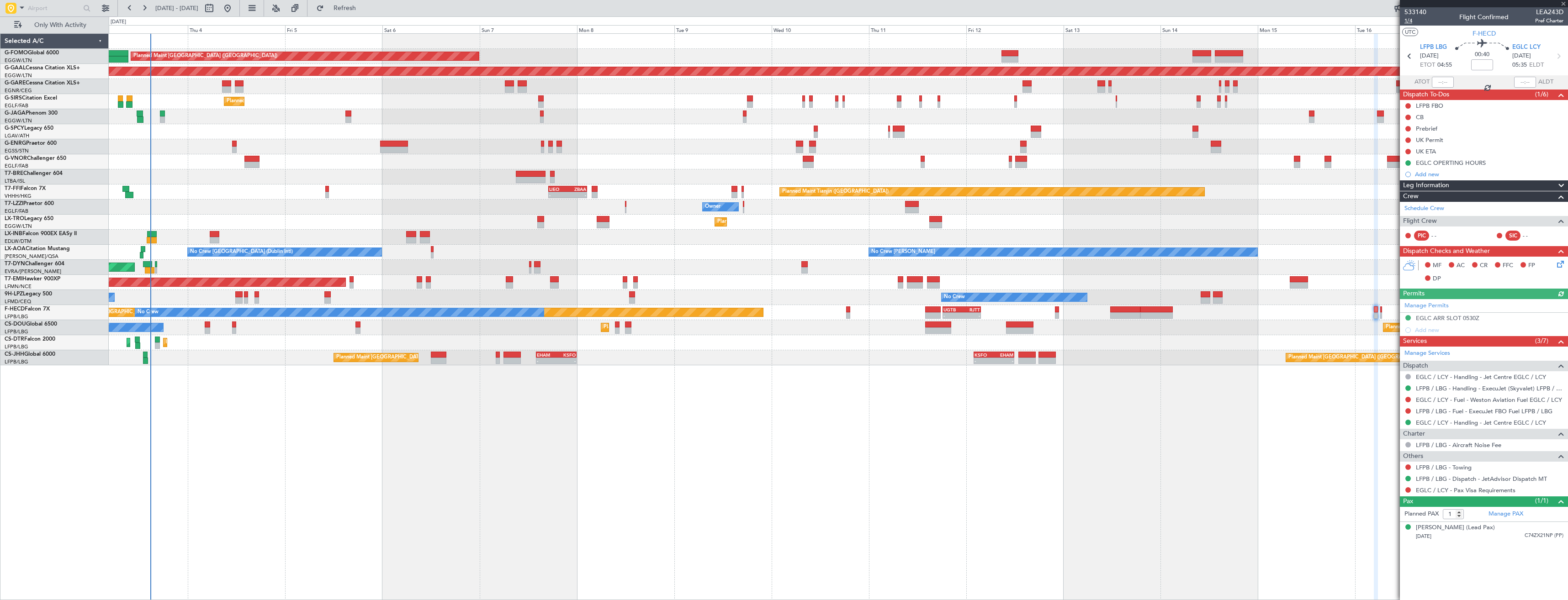
click at [1411, 20] on span "1/4" at bounding box center [1415, 21] width 22 height 7
click at [364, 7] on span "Refresh" at bounding box center [345, 8] width 39 height 7
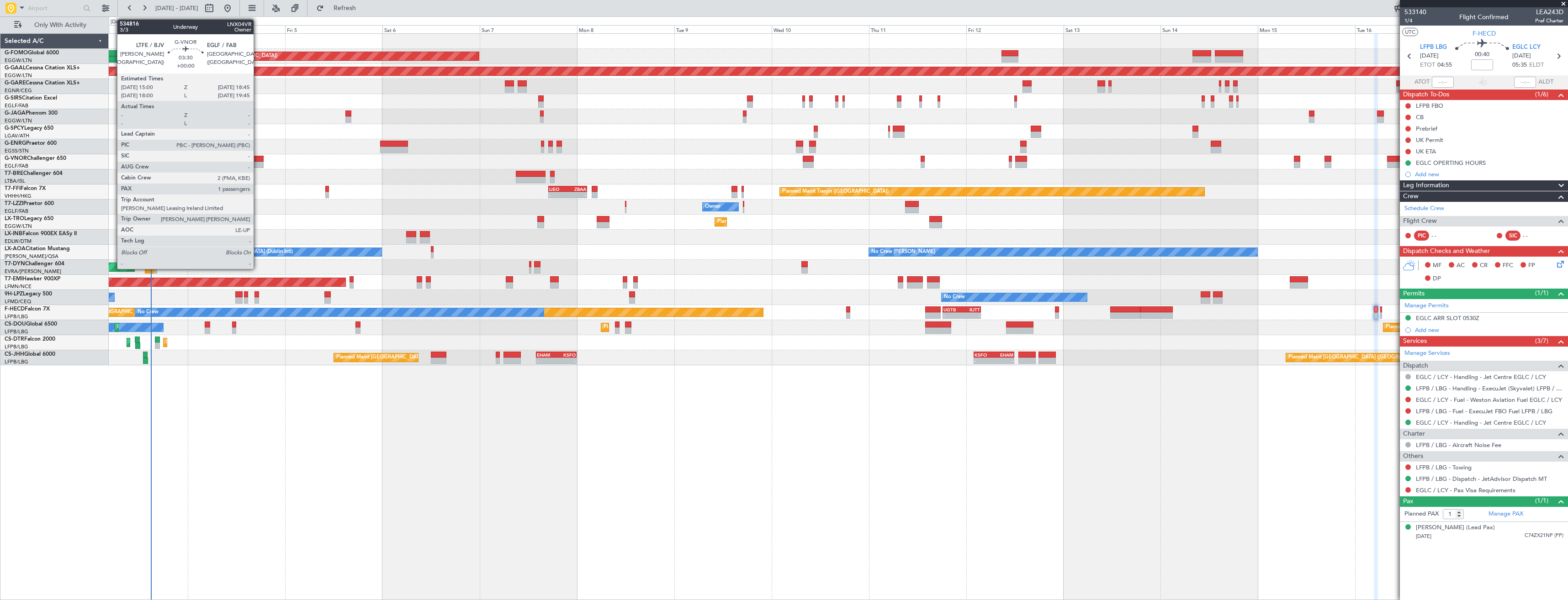
click at [257, 158] on div at bounding box center [255, 158] width 16 height 7
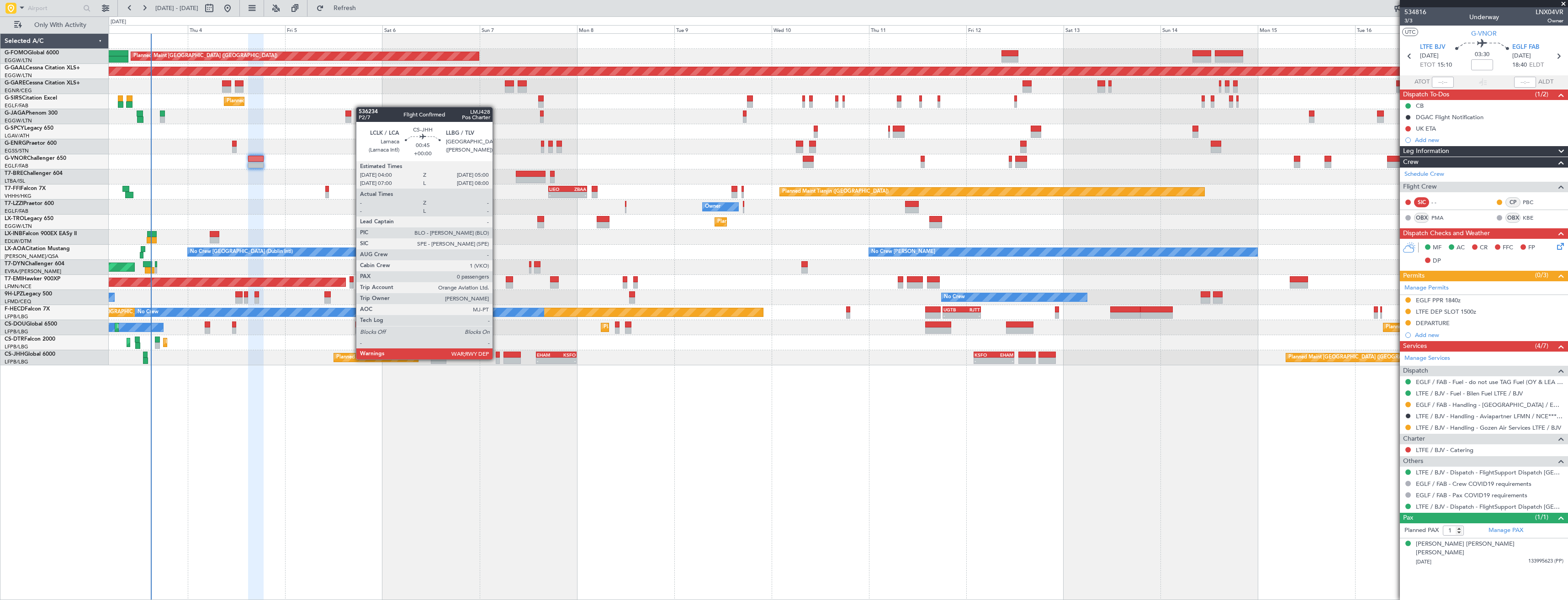
click at [497, 358] on div at bounding box center [498, 361] width 4 height 7
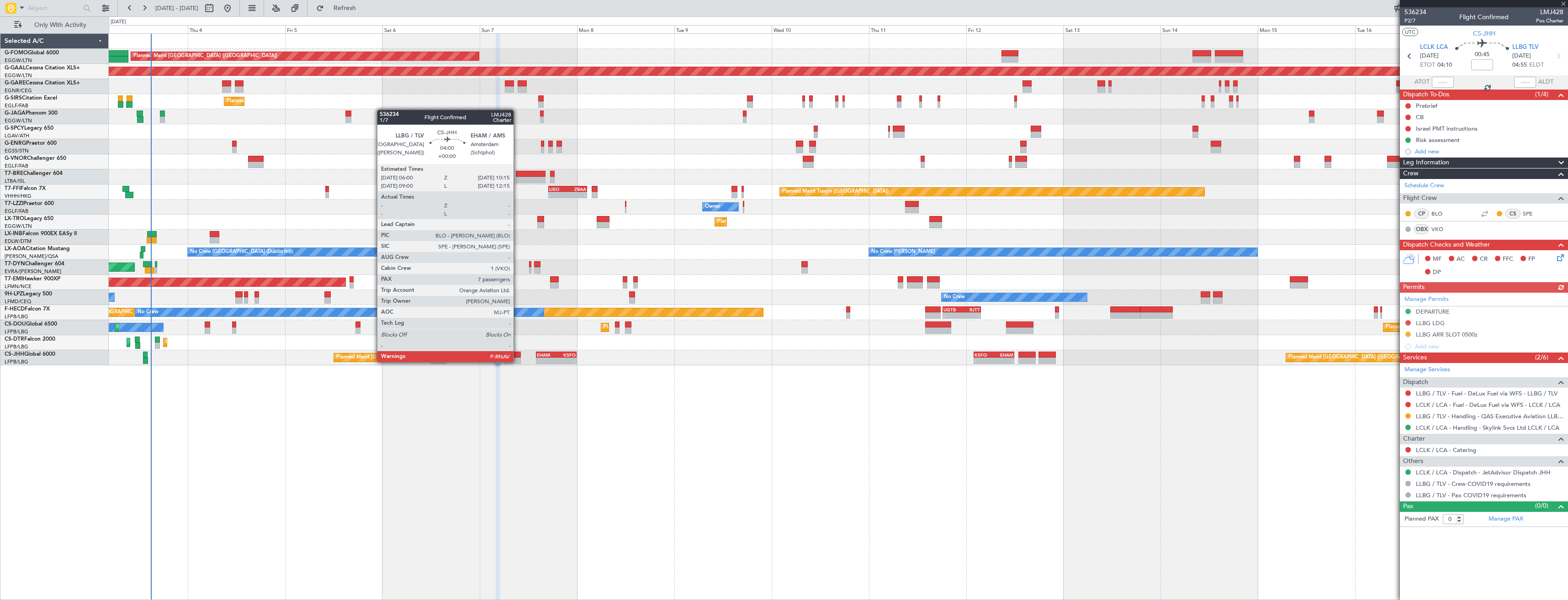
click at [518, 361] on div at bounding box center [512, 361] width 17 height 7
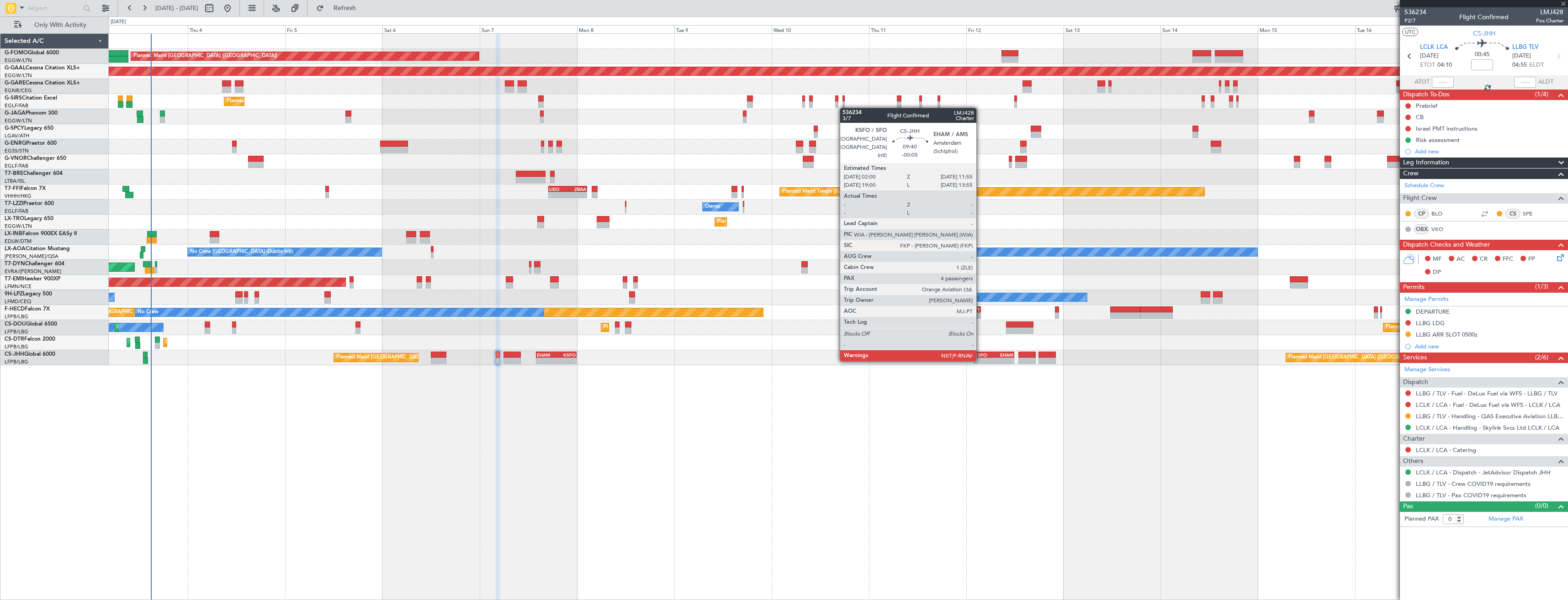
type input "7"
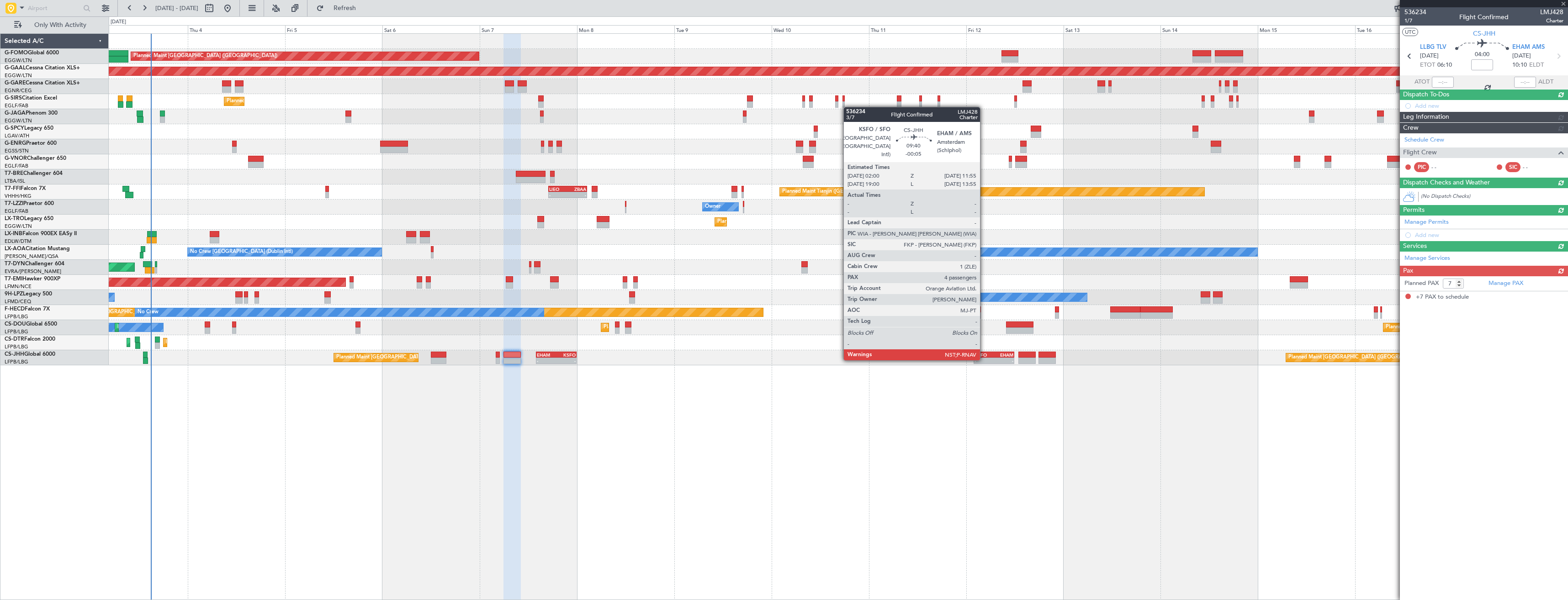
click at [984, 359] on div "-" at bounding box center [984, 361] width 19 height 5
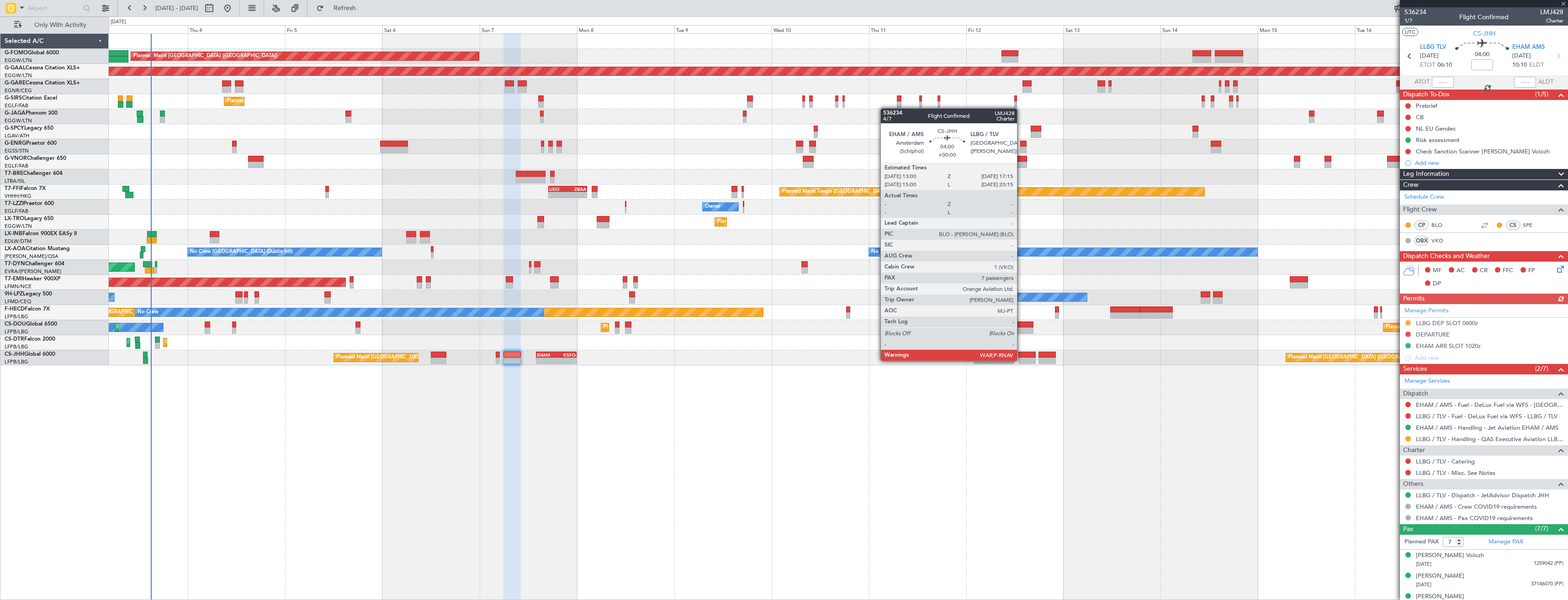
type input "-00:05"
type input "4"
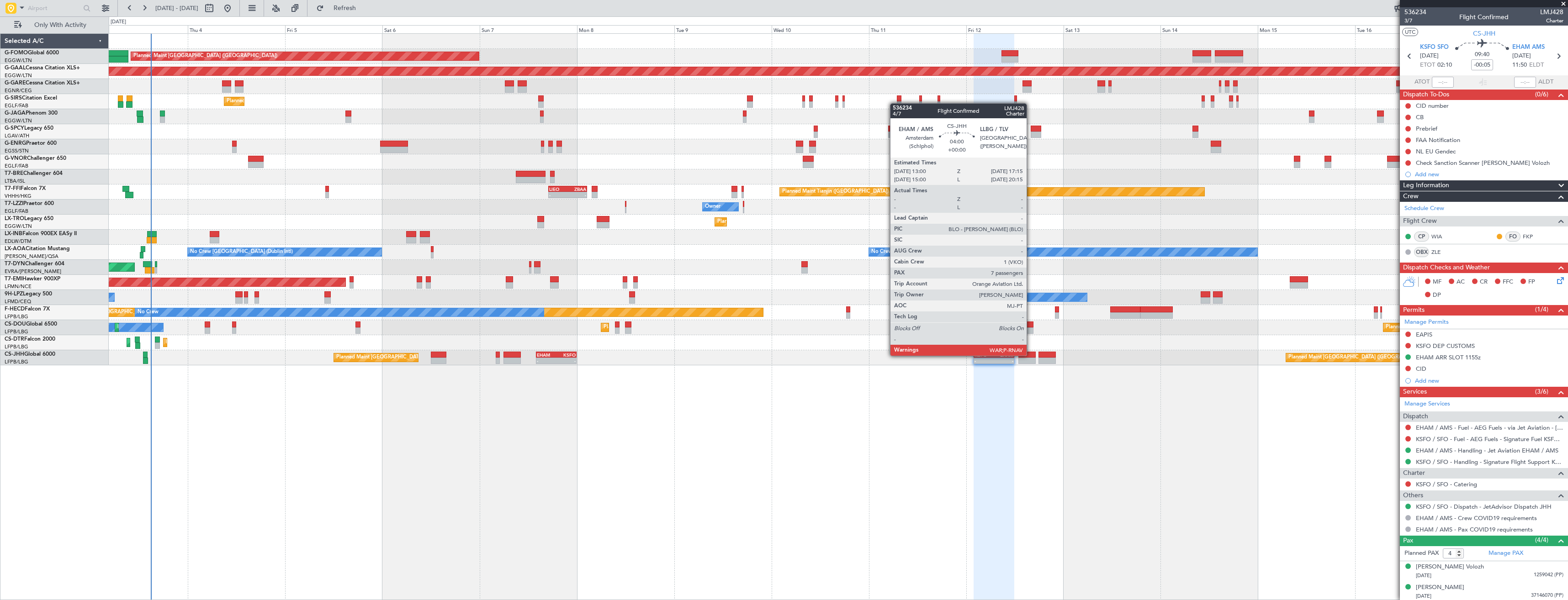
click at [1031, 355] on div at bounding box center [1026, 355] width 17 height 7
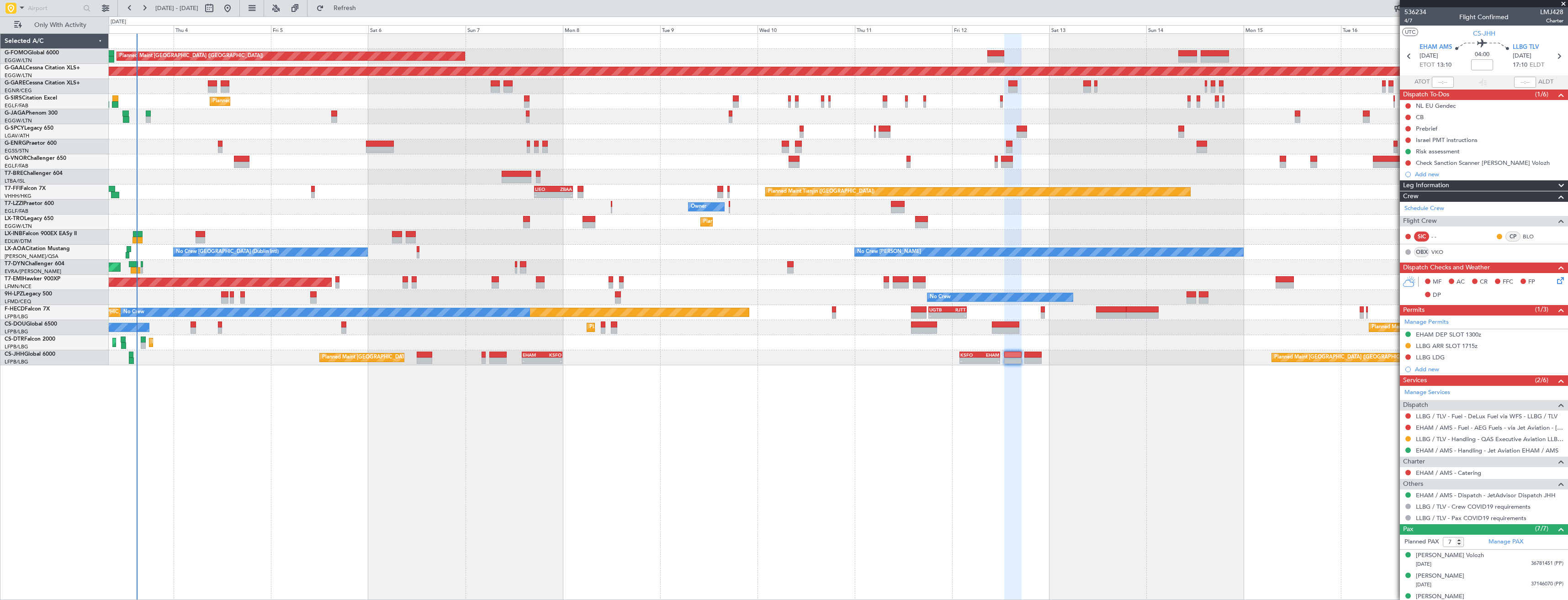
click at [254, 117] on div "Owner Ibiza" at bounding box center [838, 117] width 1459 height 15
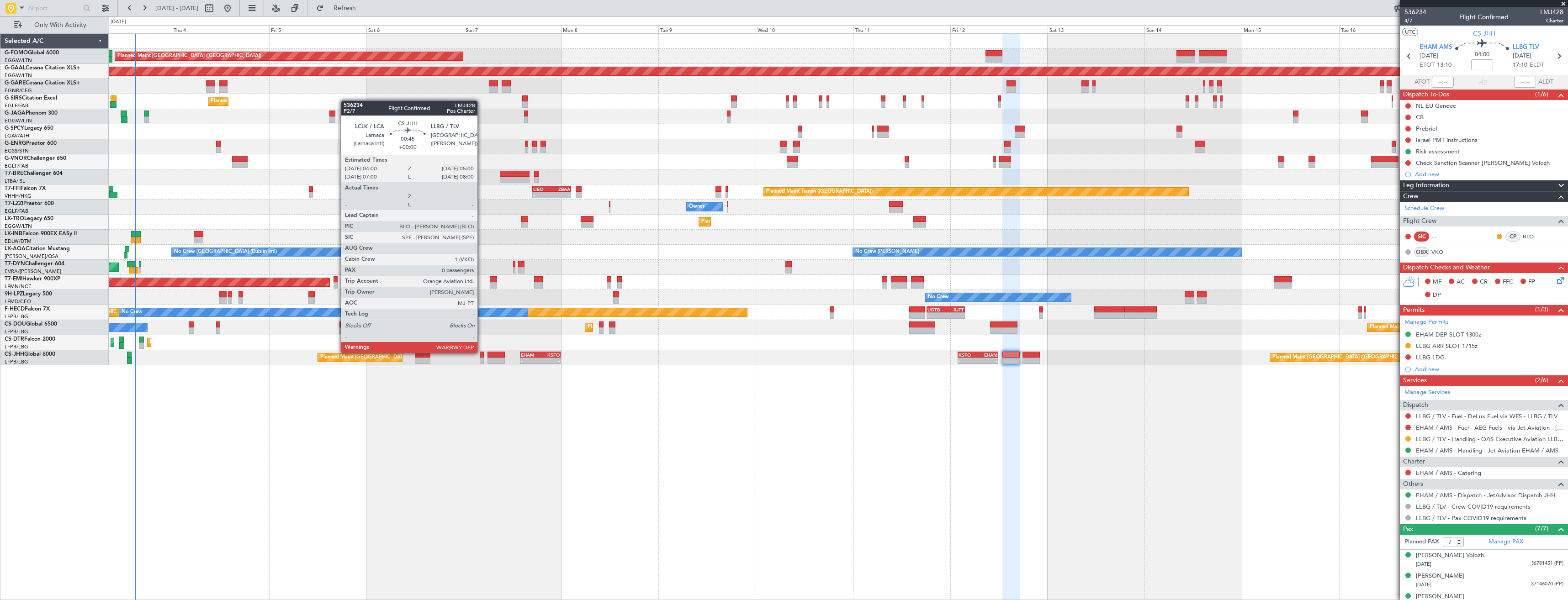
click at [481, 352] on div at bounding box center [482, 355] width 4 height 7
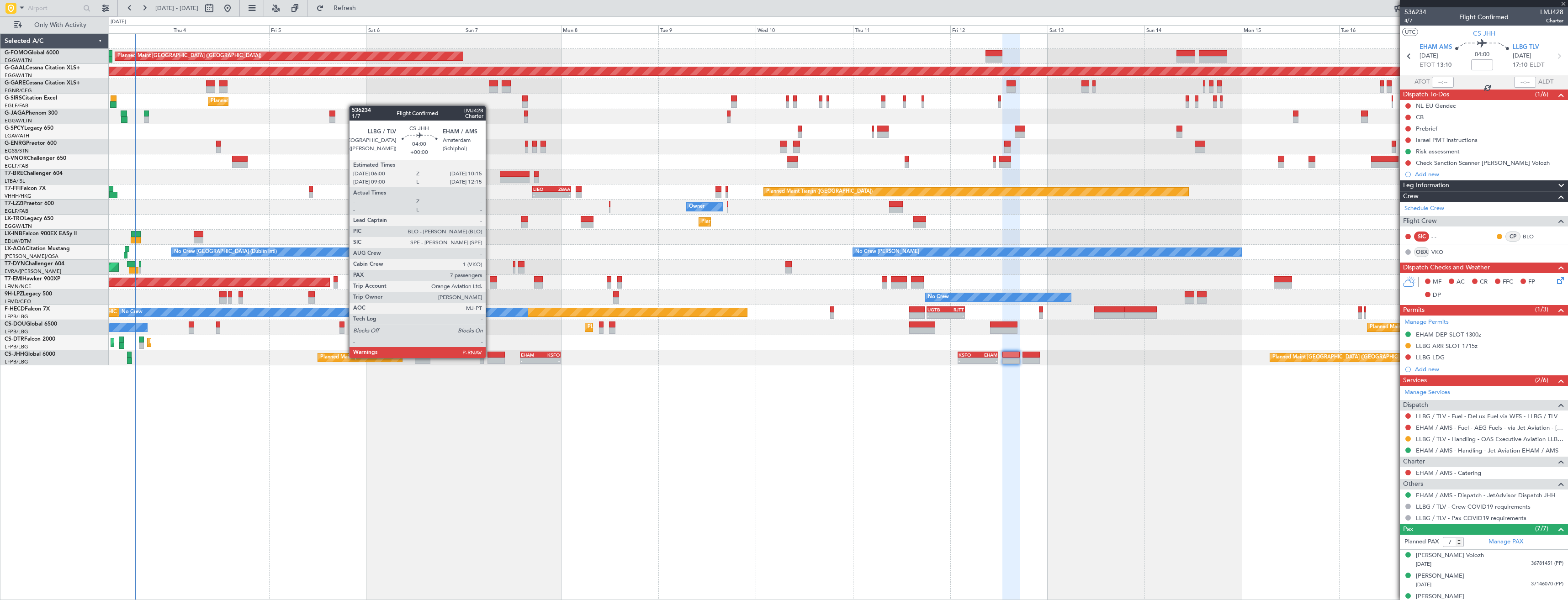
type input "0"
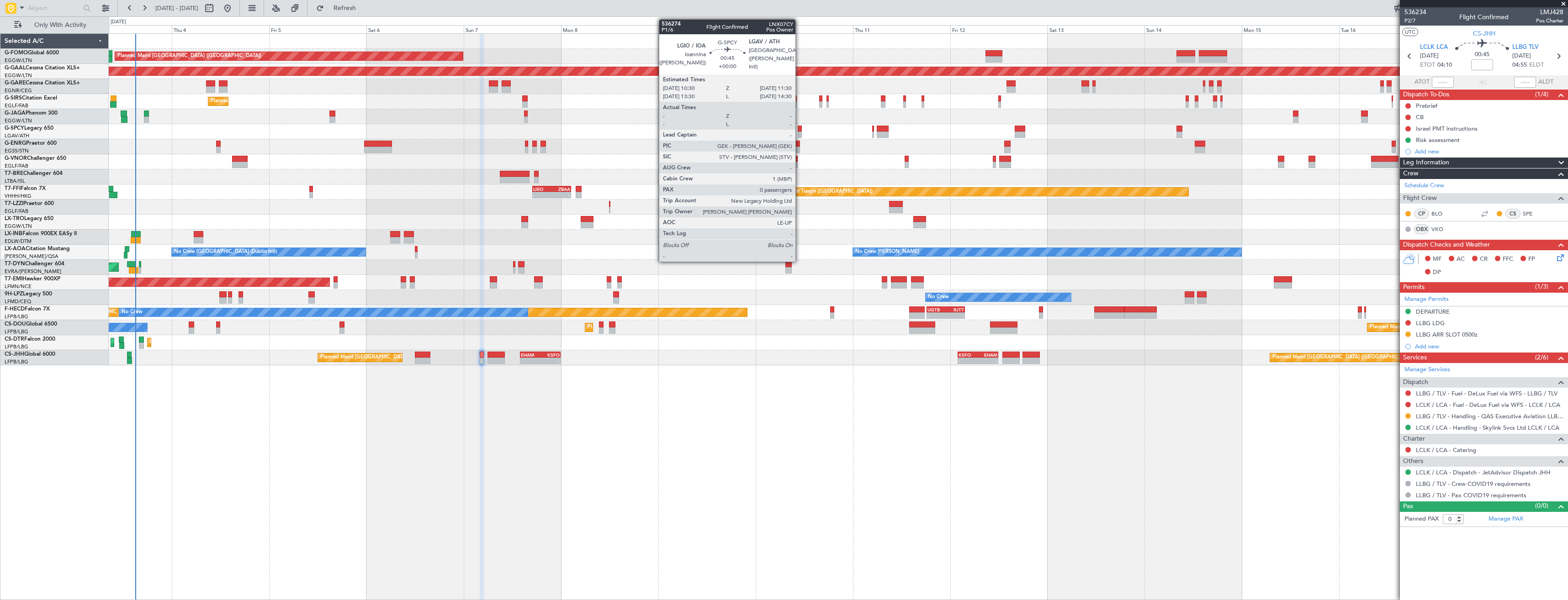
click at [800, 133] on div at bounding box center [800, 135] width 4 height 7
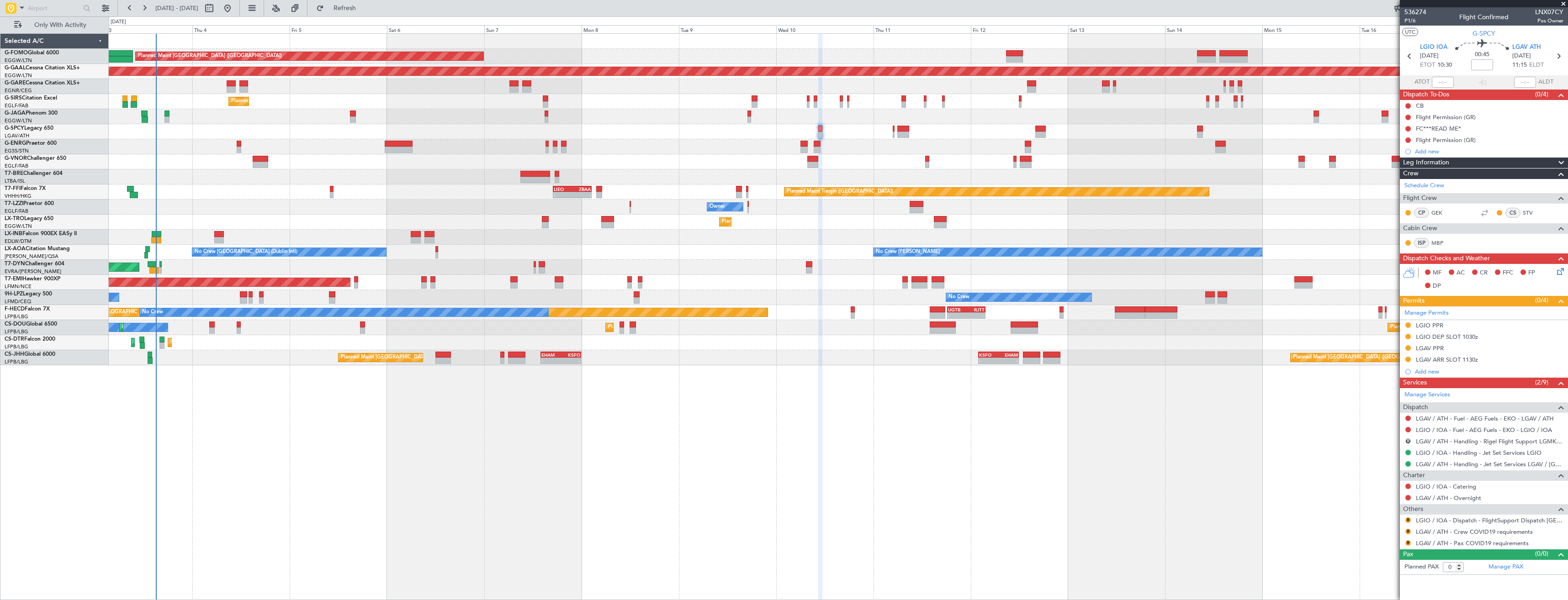
click at [870, 138] on div "Cleaning Athens (Eleftherios Venizelos Intl) Planned Maint Athens (Eleftherios …" at bounding box center [838, 132] width 1459 height 15
click at [364, 9] on span "Refresh" at bounding box center [345, 8] width 39 height 7
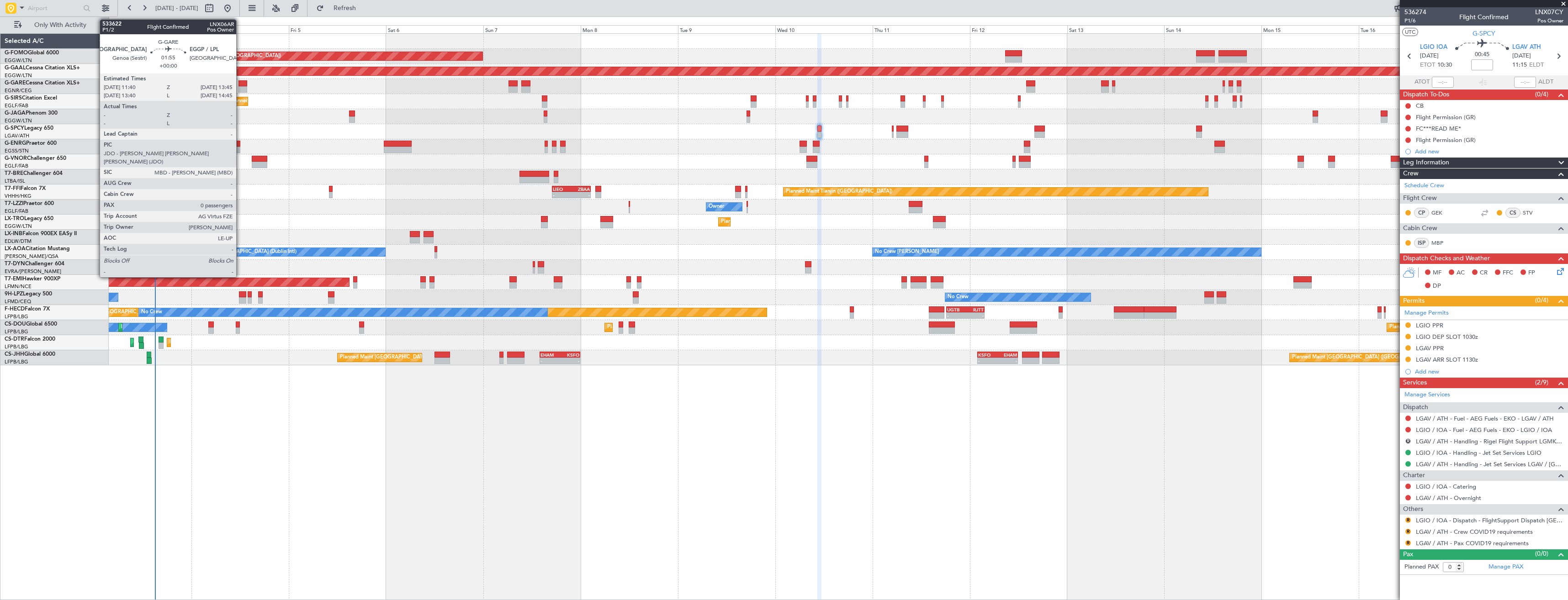
click at [240, 86] on div at bounding box center [243, 83] width 9 height 7
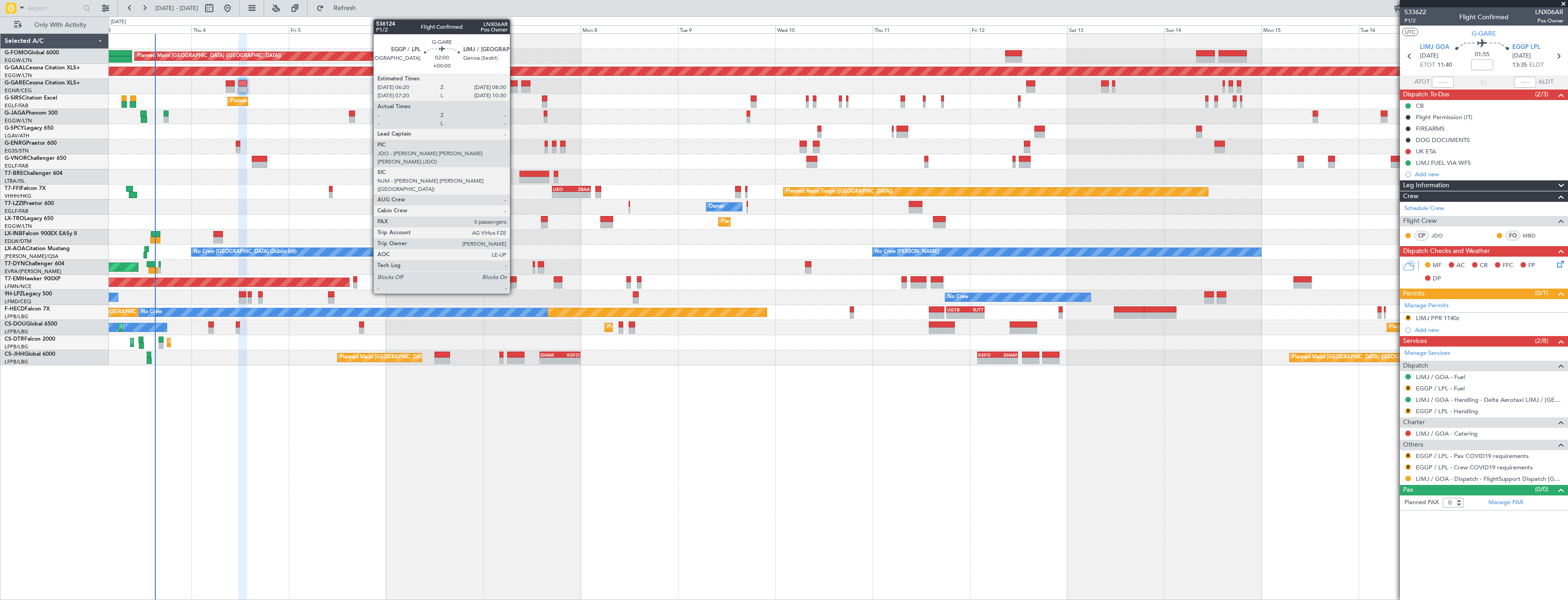
click at [514, 83] on div at bounding box center [513, 83] width 9 height 7
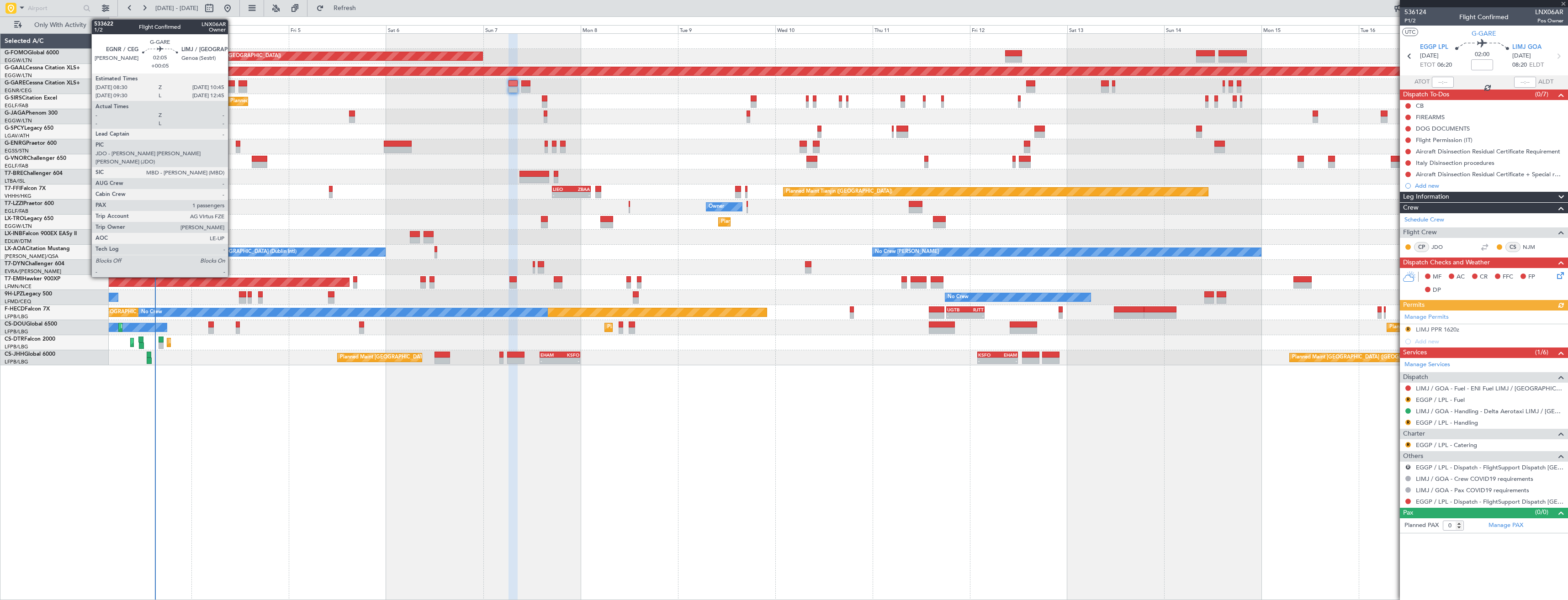
click at [232, 83] on div at bounding box center [230, 83] width 9 height 7
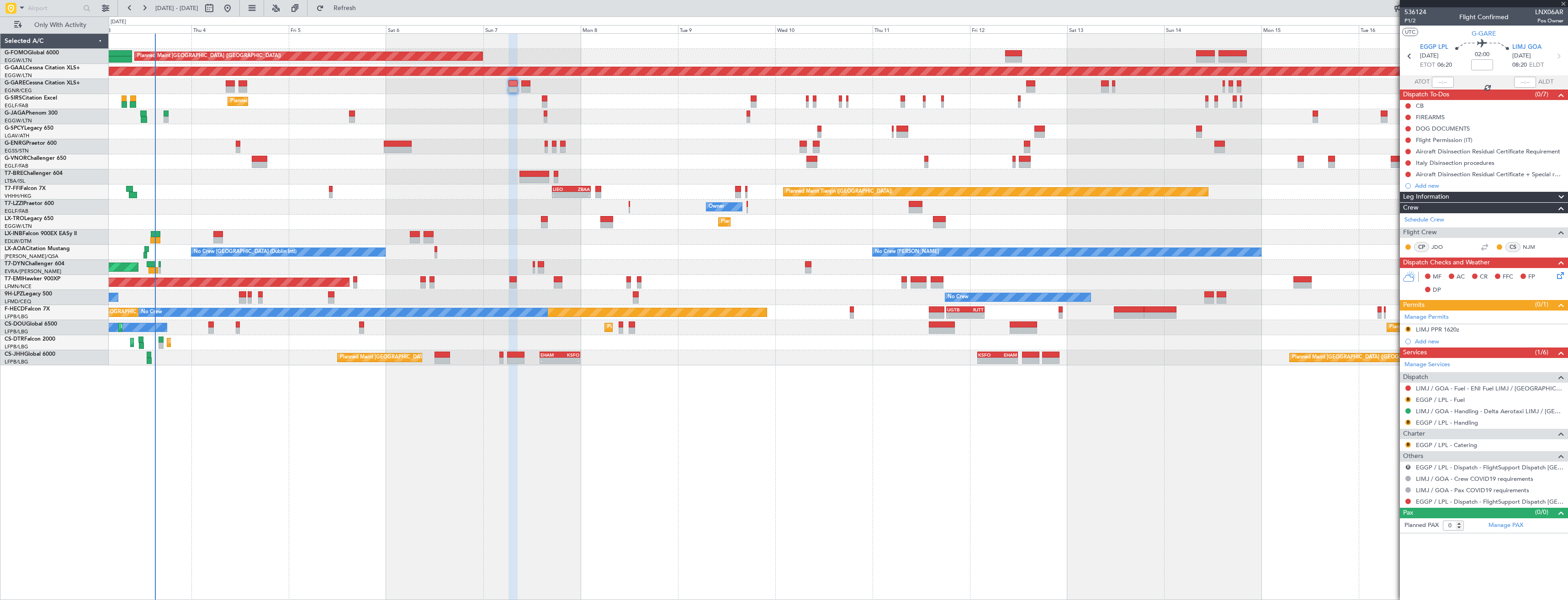
type input "+00:05"
type input "1"
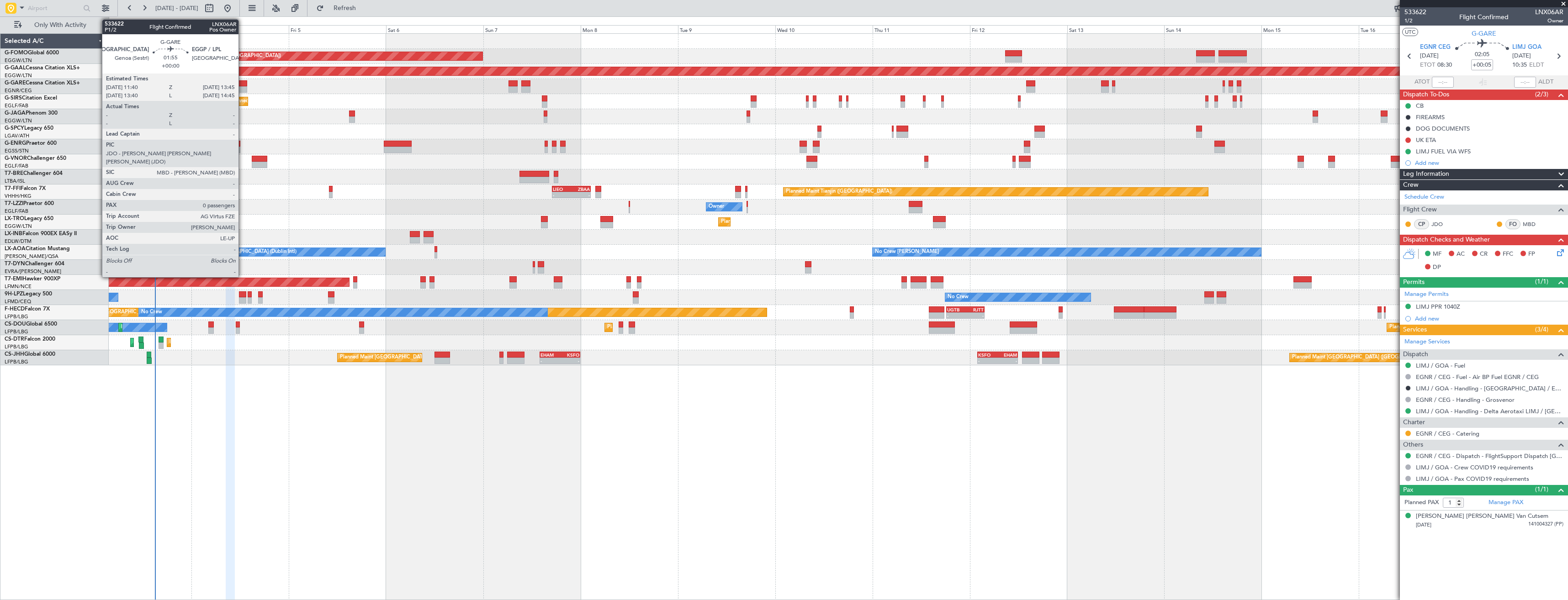
click at [242, 91] on div at bounding box center [243, 89] width 9 height 7
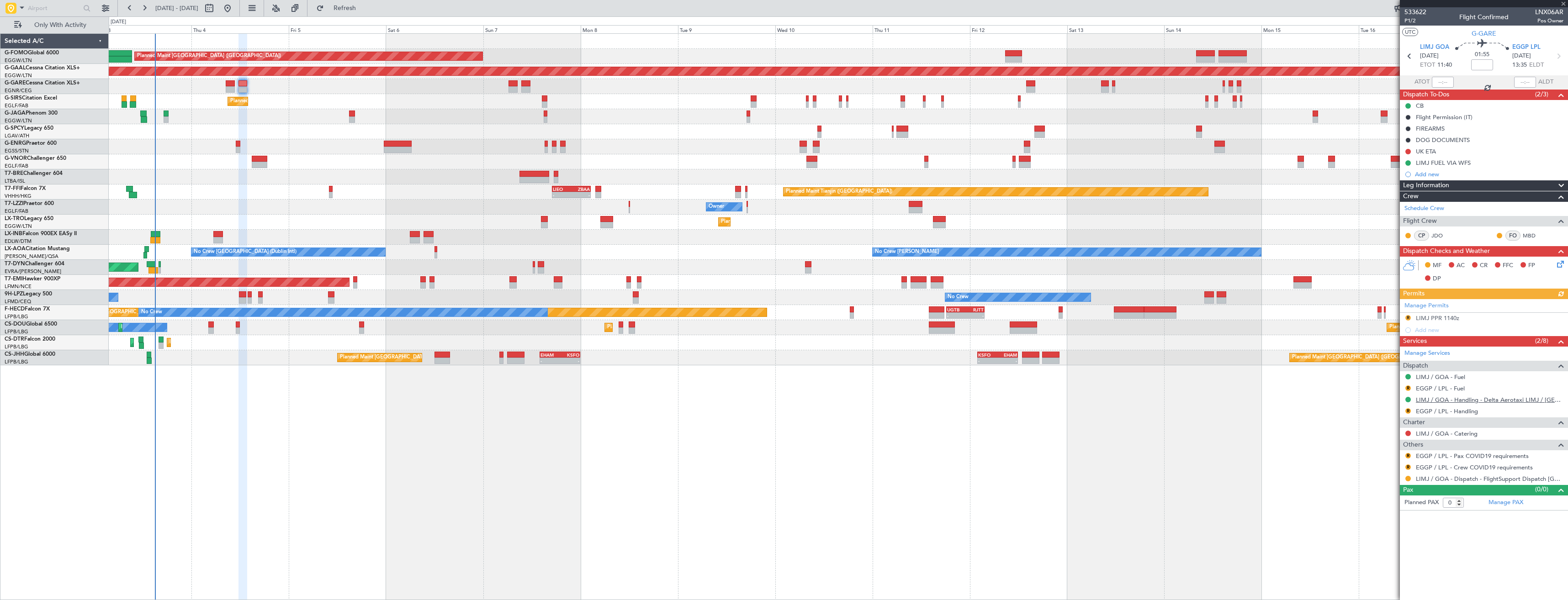
click at [1440, 399] on link "LIMJ / GOA - Handling - Delta Aerotaxi LIMJ / [GEOGRAPHIC_DATA]" at bounding box center [1489, 399] width 147 height 7
click at [364, 7] on span "Refresh" at bounding box center [345, 8] width 39 height 7
click at [1408, 454] on button "R" at bounding box center [1407, 455] width 5 height 5
click at [1374, 467] on span "Not Required" at bounding box center [1386, 468] width 36 height 9
click at [1407, 469] on button "R" at bounding box center [1407, 467] width 5 height 5
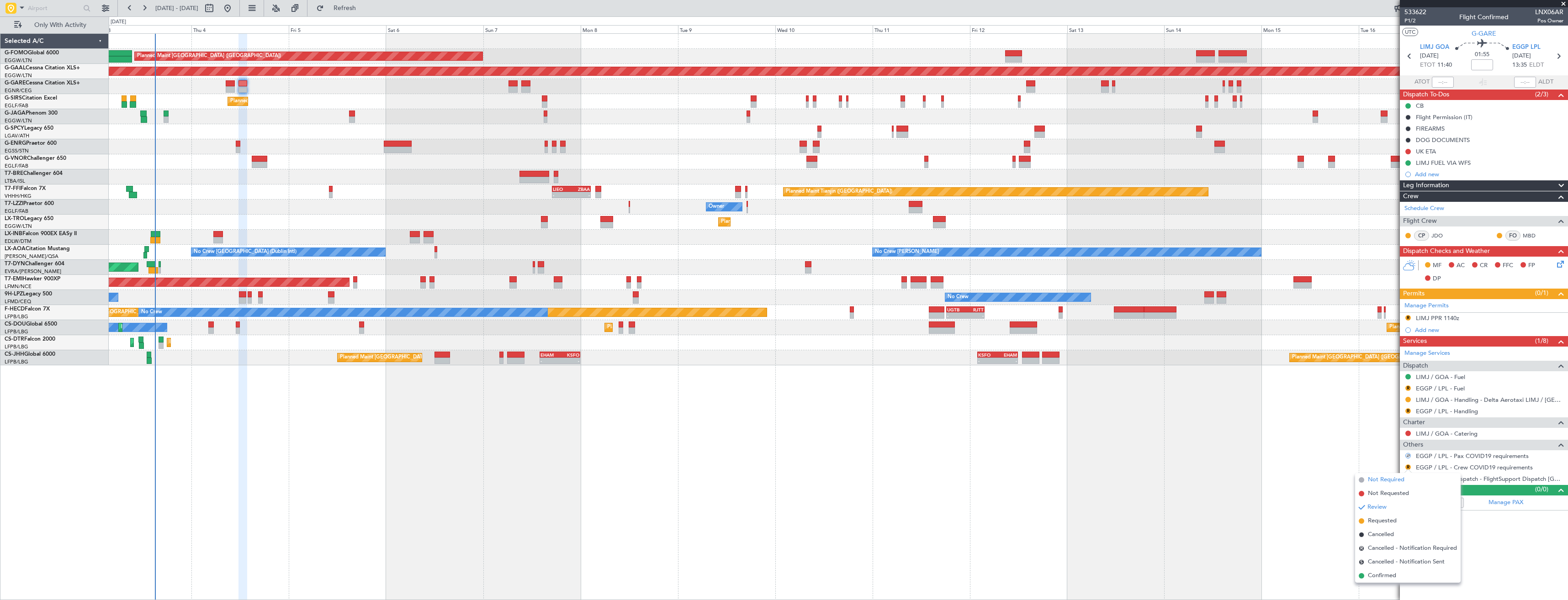
click at [1387, 476] on span "Not Required" at bounding box center [1386, 480] width 36 height 9
click at [1406, 479] on button at bounding box center [1407, 478] width 5 height 5
click at [1382, 584] on span "Confirmed" at bounding box center [1382, 587] width 28 height 9
click at [1560, 56] on icon at bounding box center [1558, 57] width 12 height 12
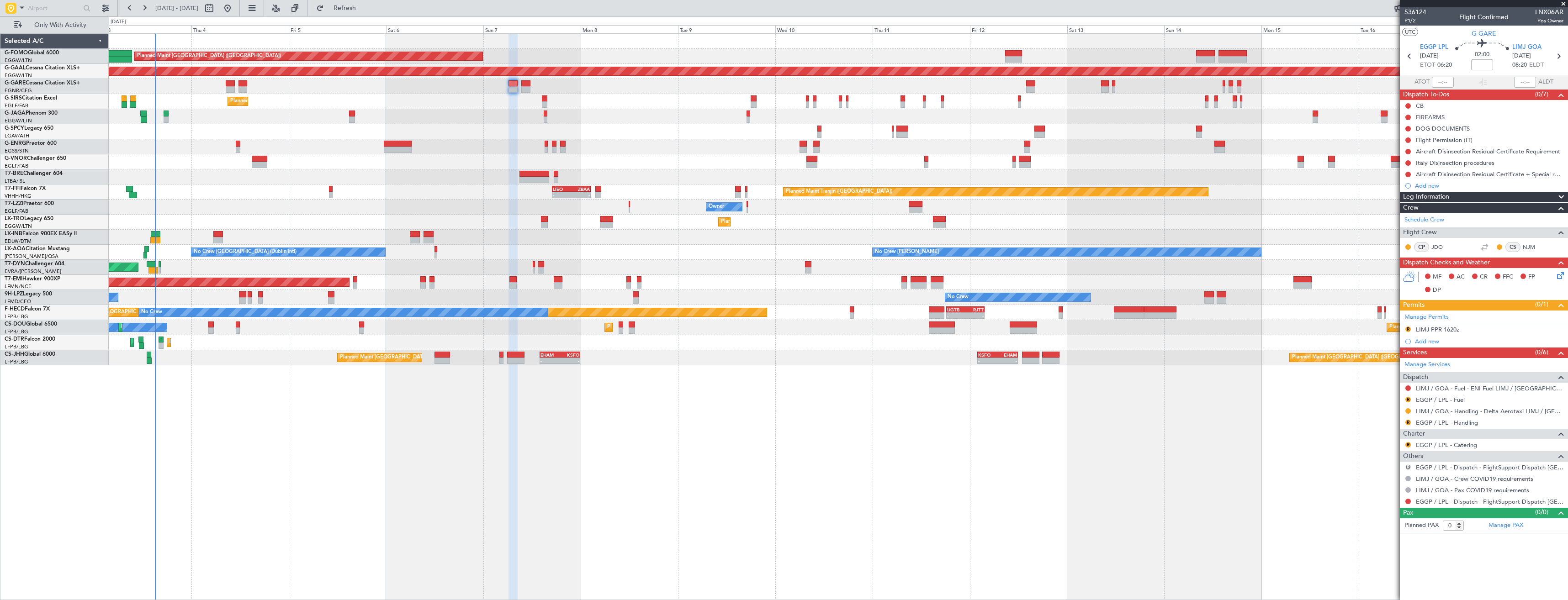
click at [1408, 466] on button "R" at bounding box center [1407, 467] width 5 height 5
click at [1375, 571] on li "Confirmed" at bounding box center [1407, 575] width 105 height 13
click at [1411, 501] on div at bounding box center [1408, 501] width 7 height 7
click at [1406, 503] on button at bounding box center [1407, 501] width 5 height 5
click at [1374, 391] on span "Not Required" at bounding box center [1386, 392] width 36 height 9
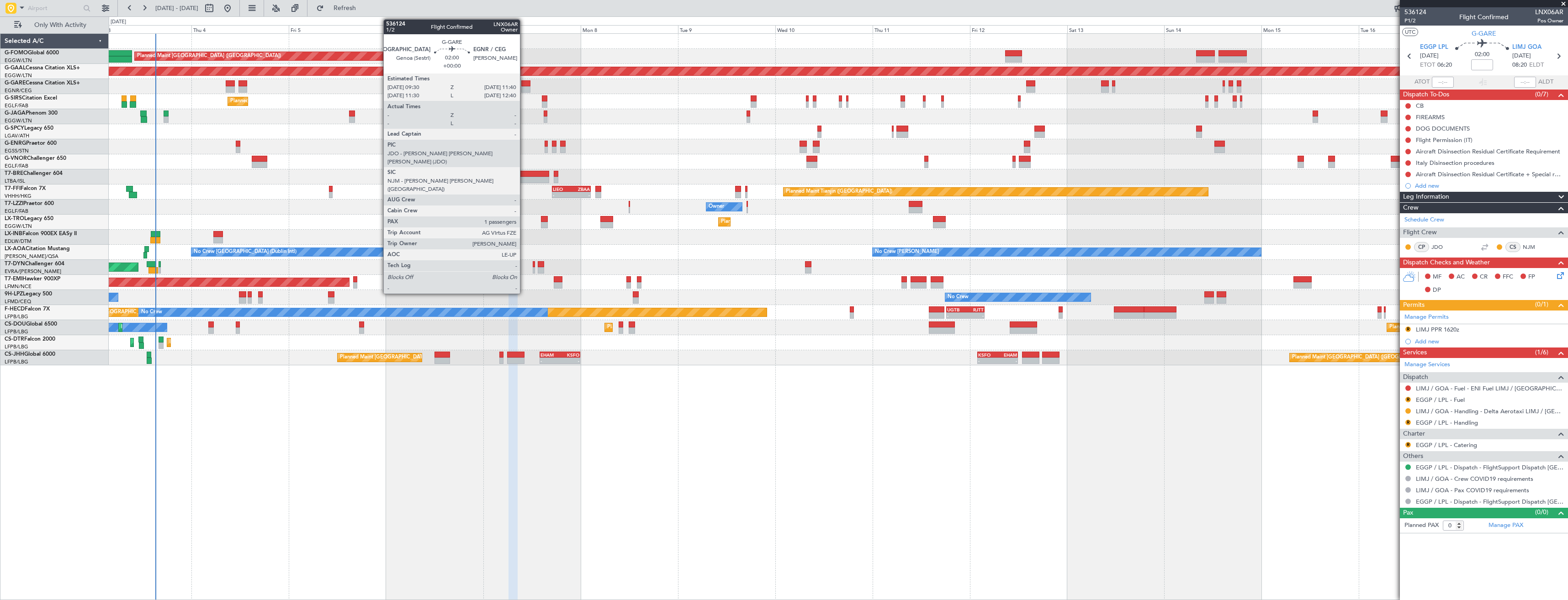
click at [524, 86] on div at bounding box center [526, 83] width 9 height 7
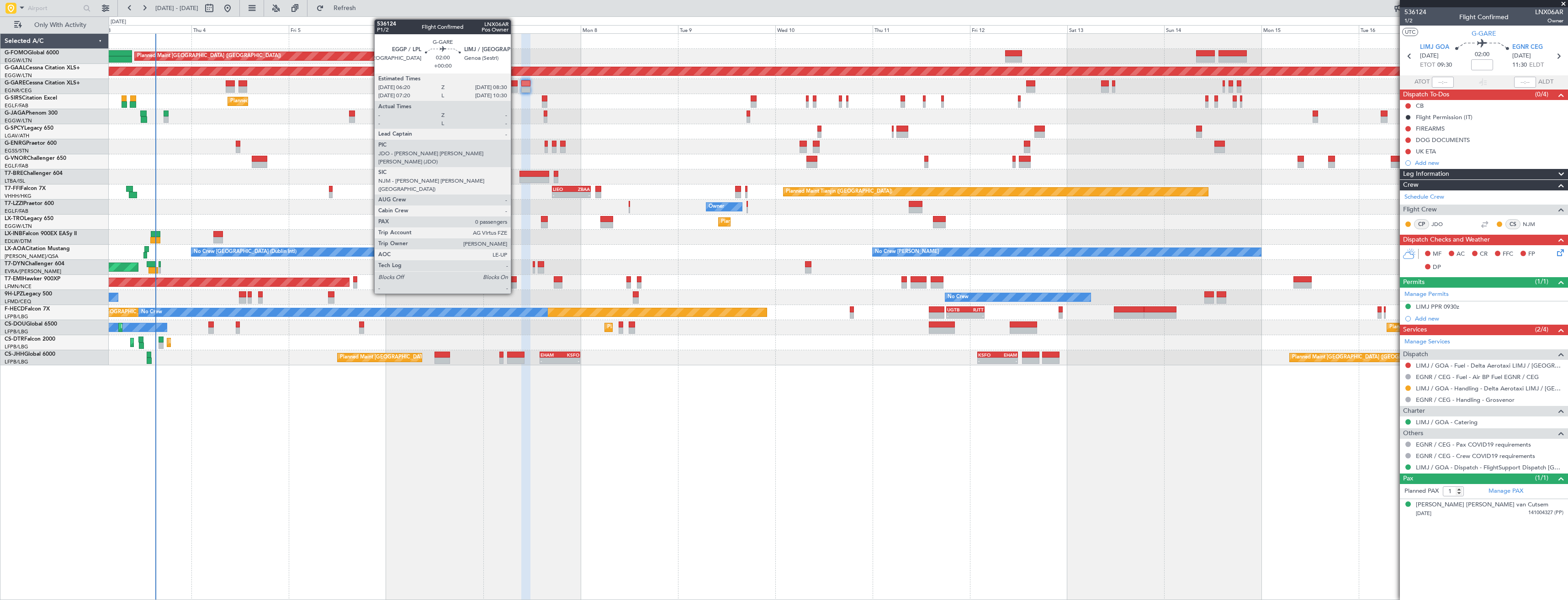
click at [515, 88] on div at bounding box center [513, 89] width 9 height 7
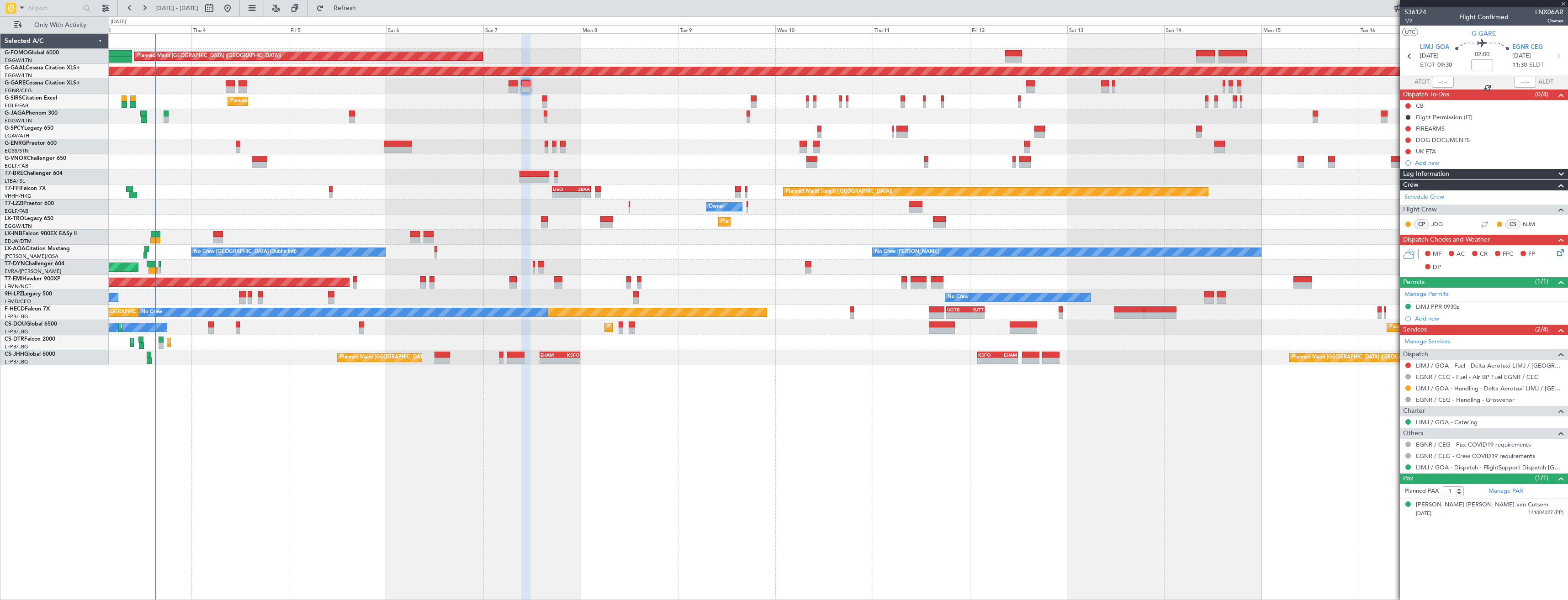
type input "0"
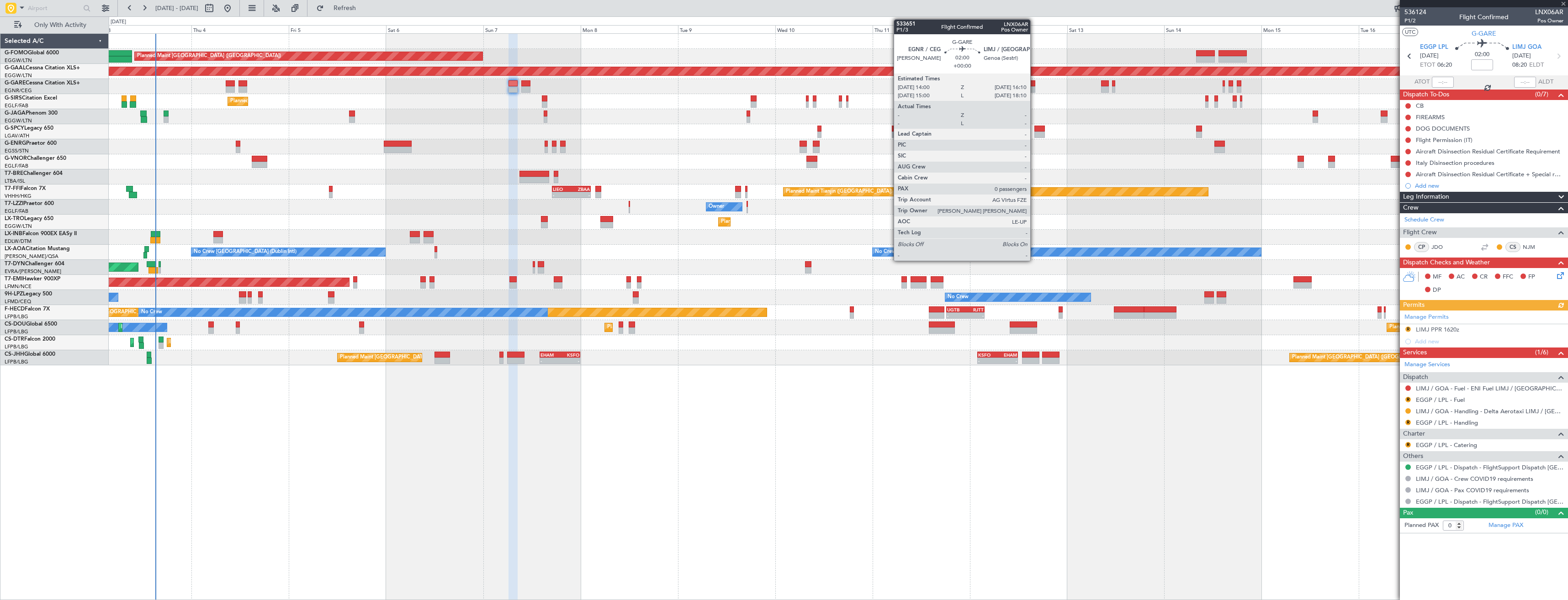
click at [1034, 87] on div at bounding box center [1030, 89] width 9 height 7
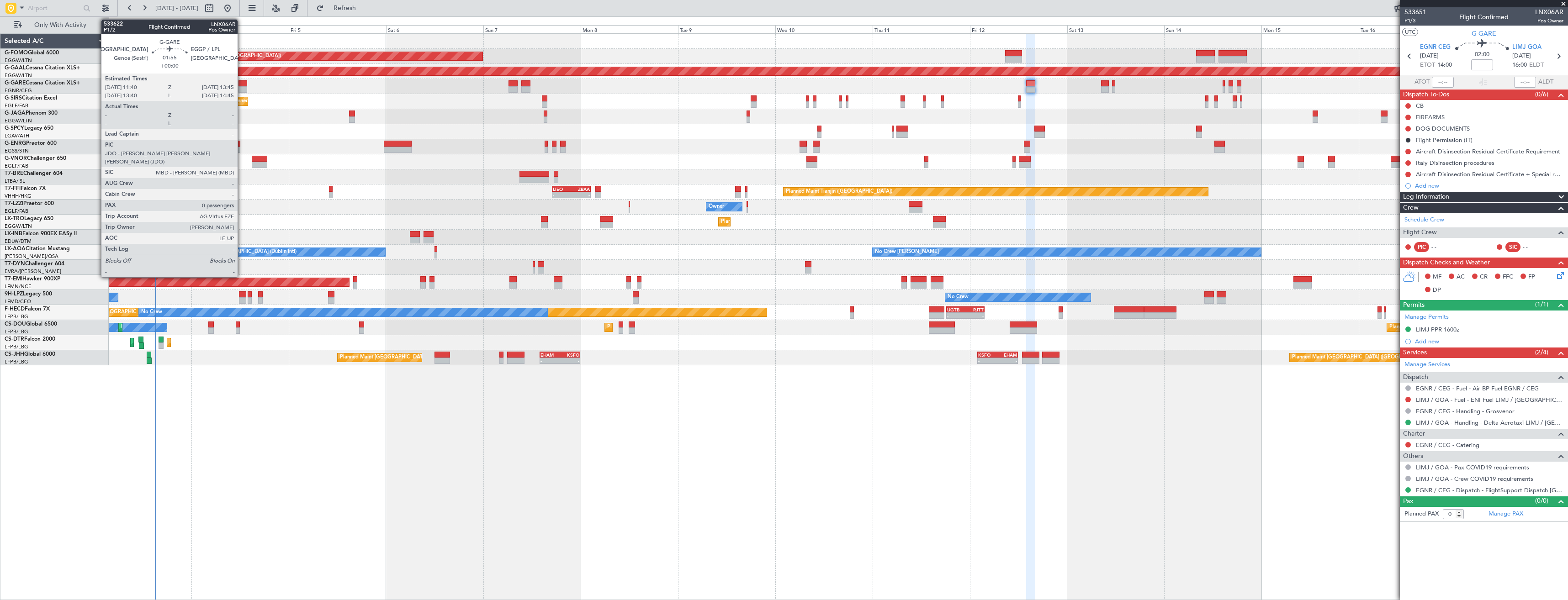
click at [242, 88] on div at bounding box center [243, 89] width 9 height 7
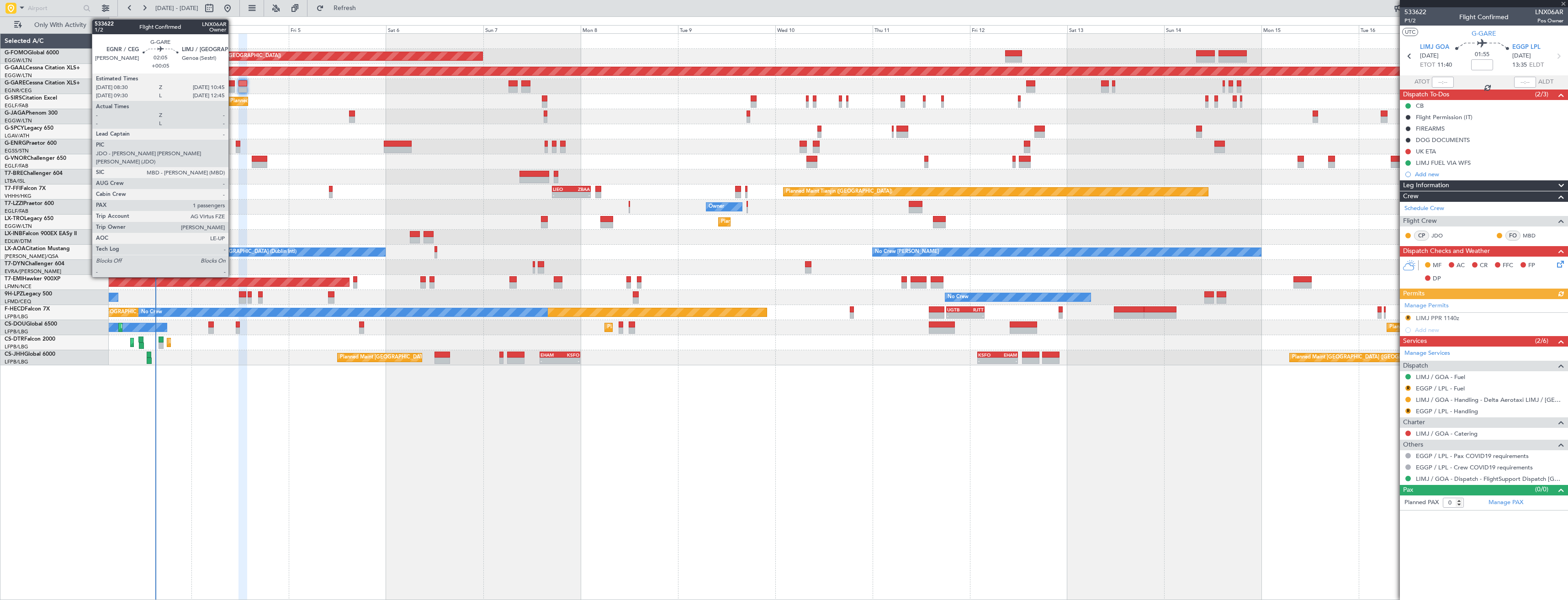
click at [233, 87] on div at bounding box center [230, 89] width 9 height 7
type input "+00:05"
type input "1"
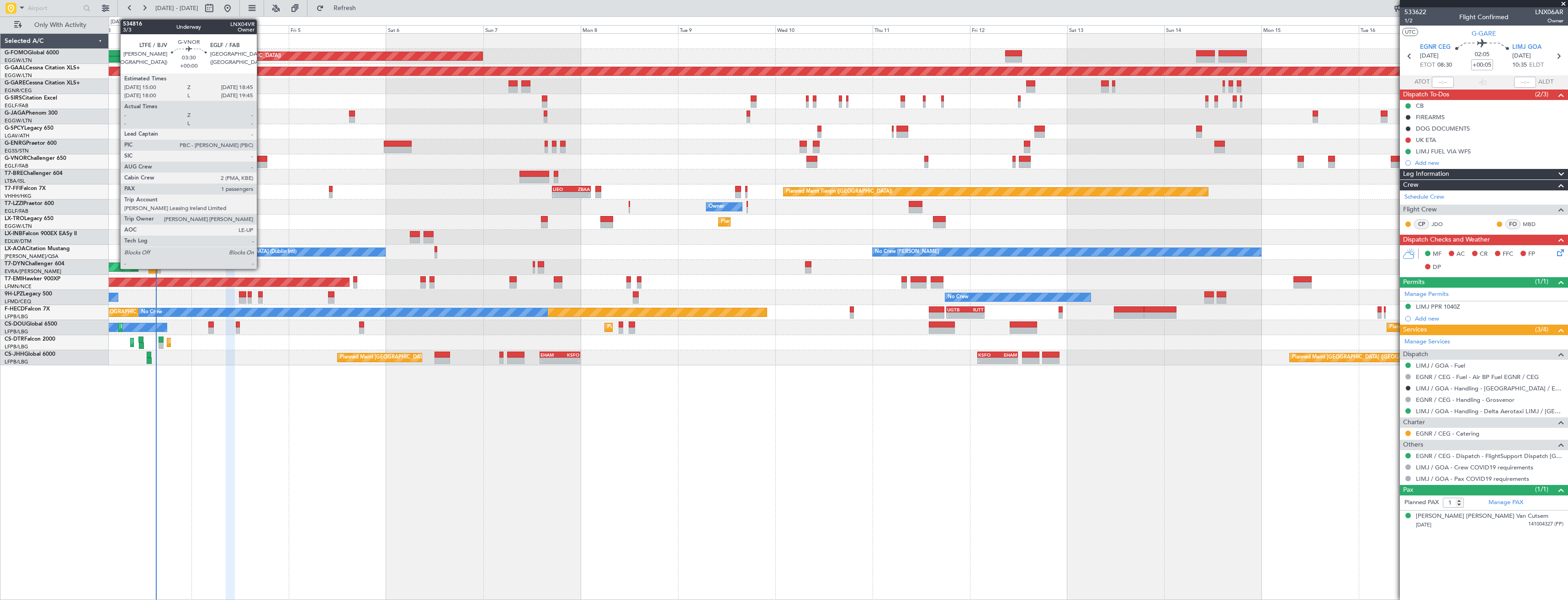
click at [261, 161] on div at bounding box center [259, 158] width 16 height 7
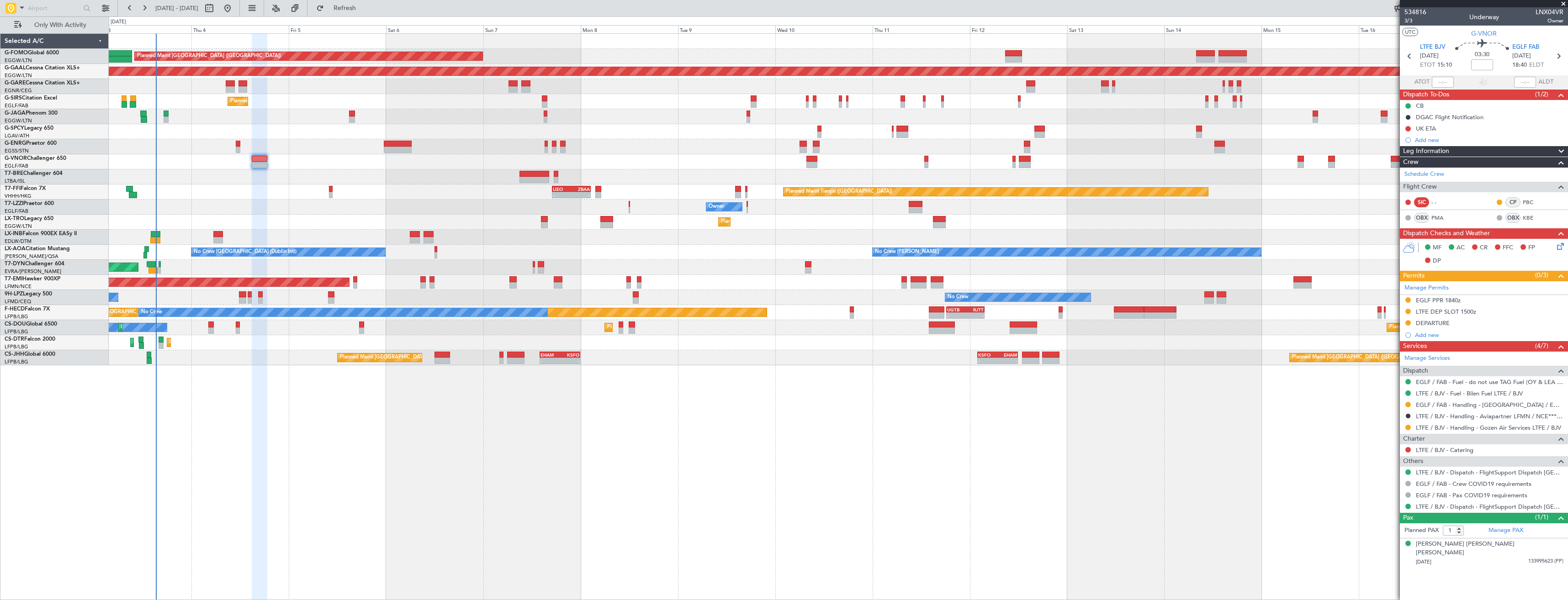
drag, startPoint x: 1406, startPoint y: 405, endPoint x: 1405, endPoint y: 426, distance: 21.0
click at [1406, 405] on button at bounding box center [1407, 404] width 5 height 5
click at [1382, 512] on span "Confirmed" at bounding box center [1382, 513] width 28 height 9
click at [1409, 300] on button at bounding box center [1407, 300] width 5 height 5
click at [1393, 405] on span "Received OK" at bounding box center [1385, 409] width 35 height 9
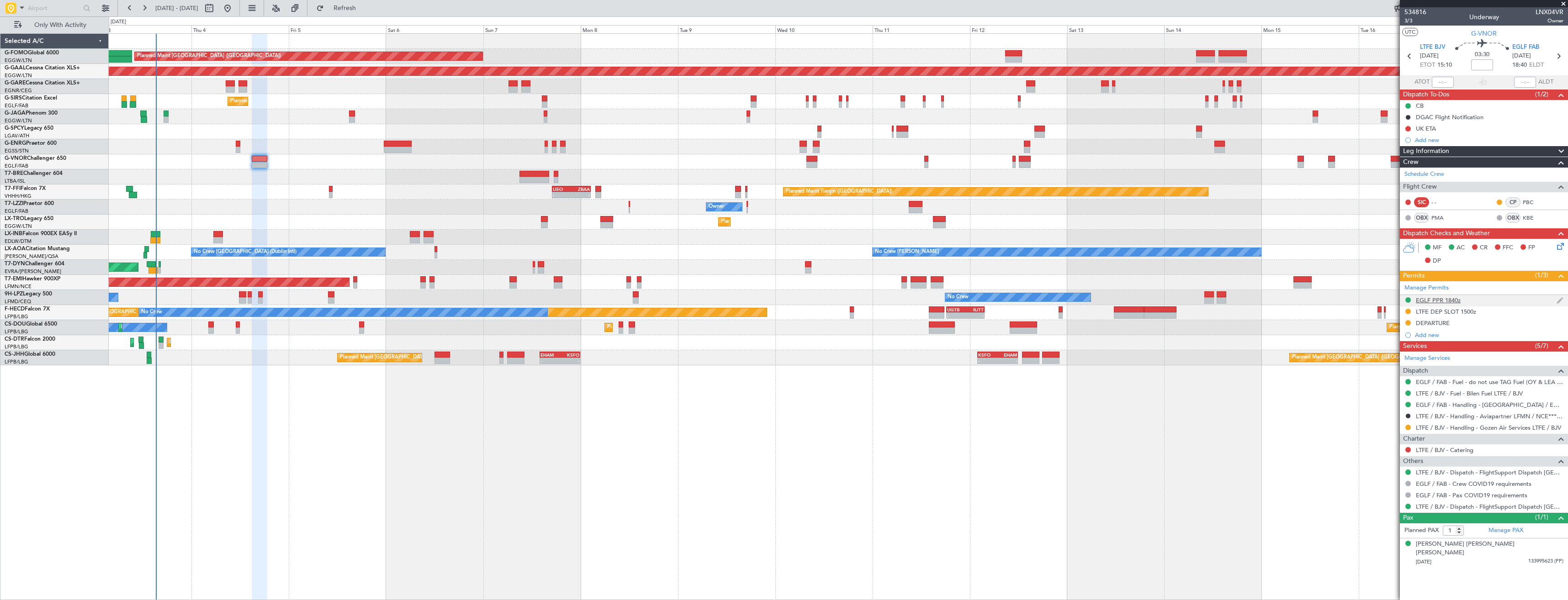
click at [1491, 300] on div "EGLF PPR 1840z" at bounding box center [1484, 300] width 168 height 11
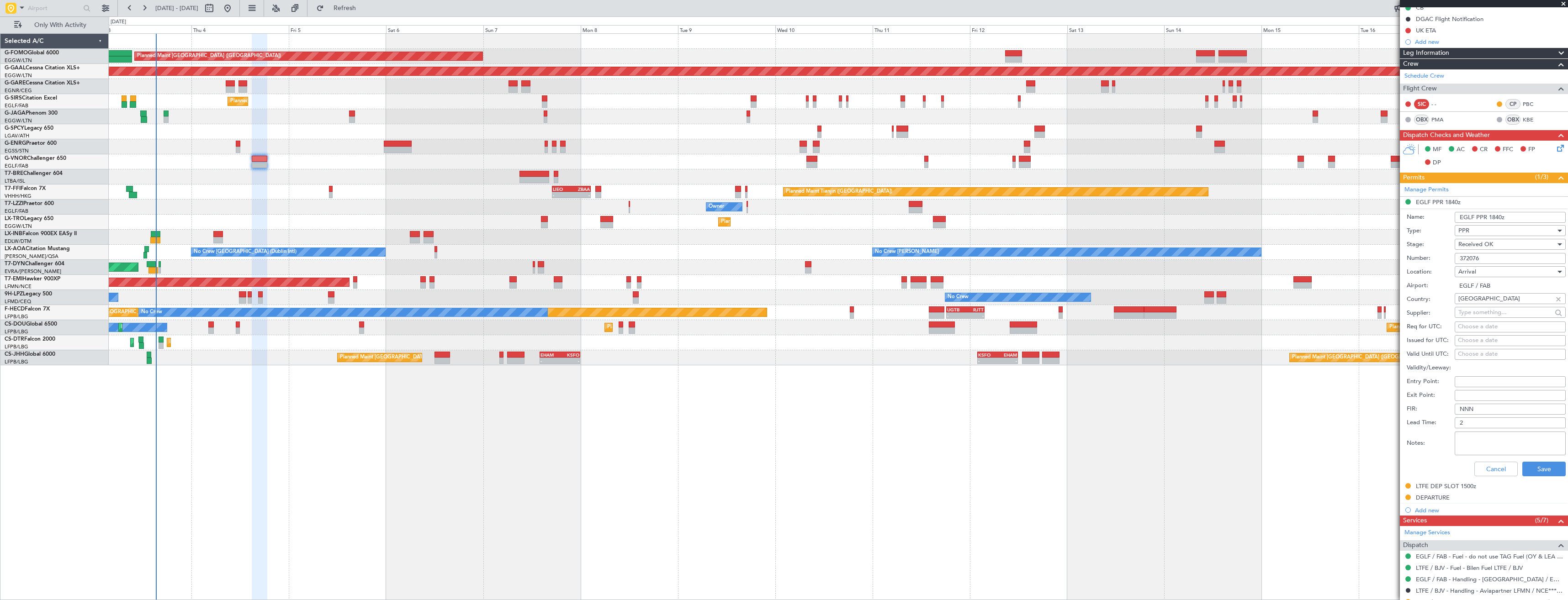
scroll to position [228, 0]
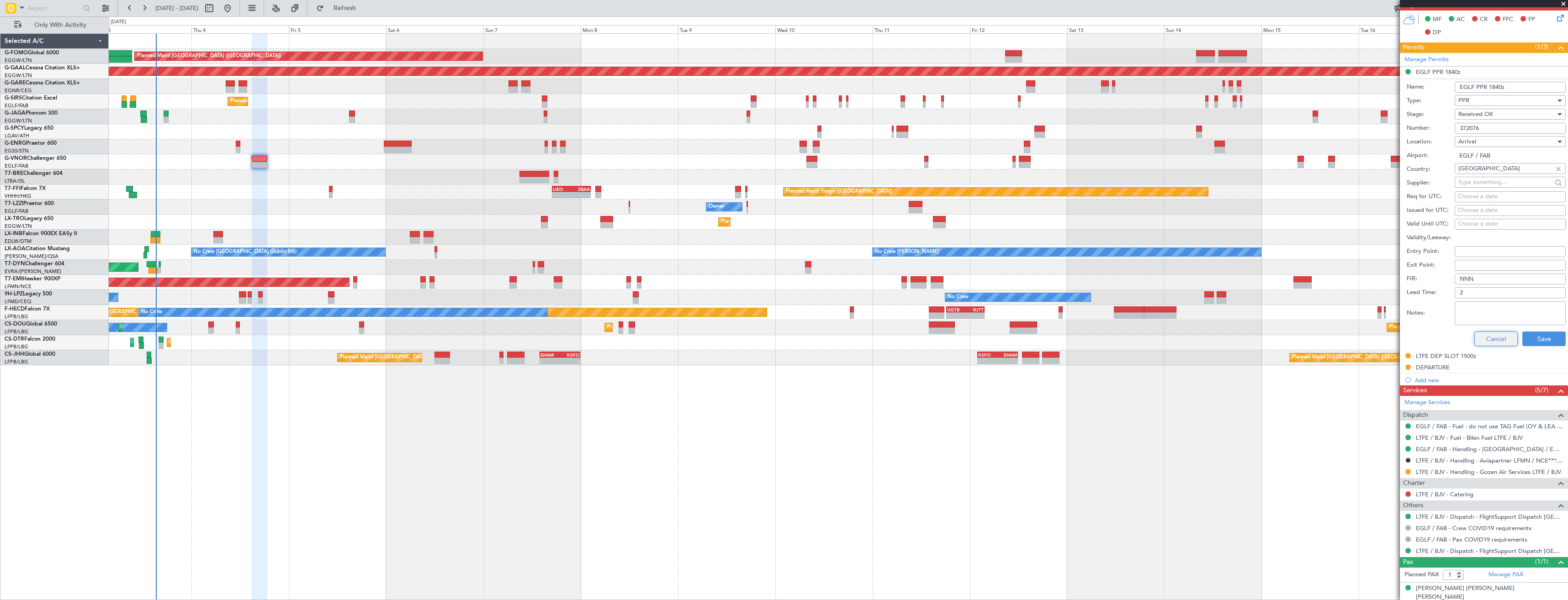
click at [1502, 338] on button "Cancel" at bounding box center [1496, 339] width 43 height 15
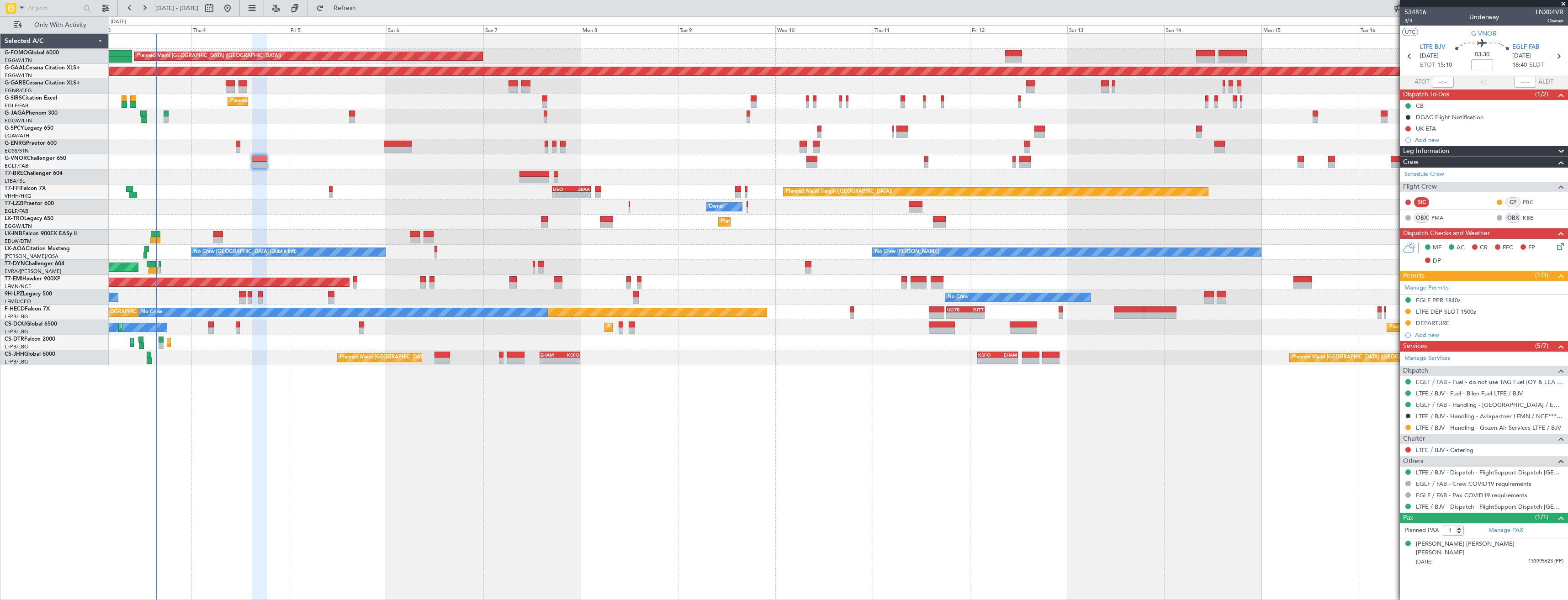
scroll to position [0, 0]
click at [237, 86] on div "Unplanned Maint [PERSON_NAME]" at bounding box center [838, 86] width 1459 height 15
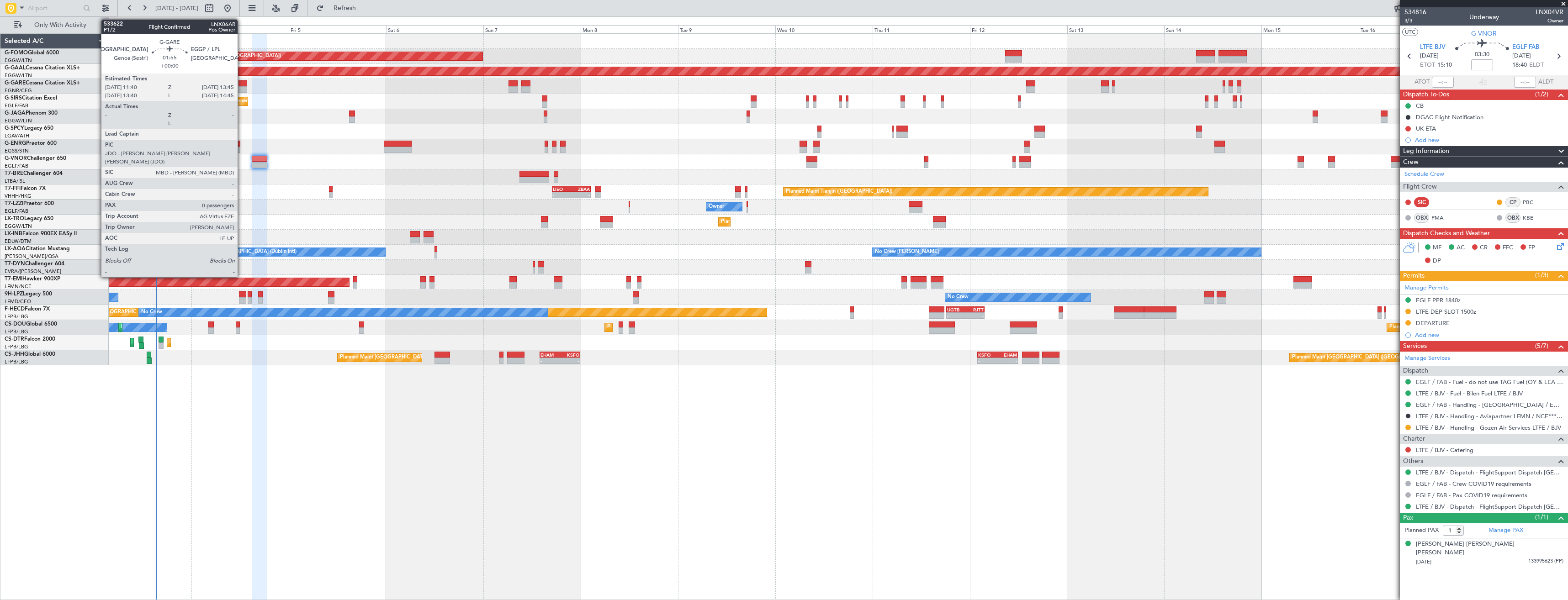
click at [242, 87] on div at bounding box center [243, 89] width 9 height 7
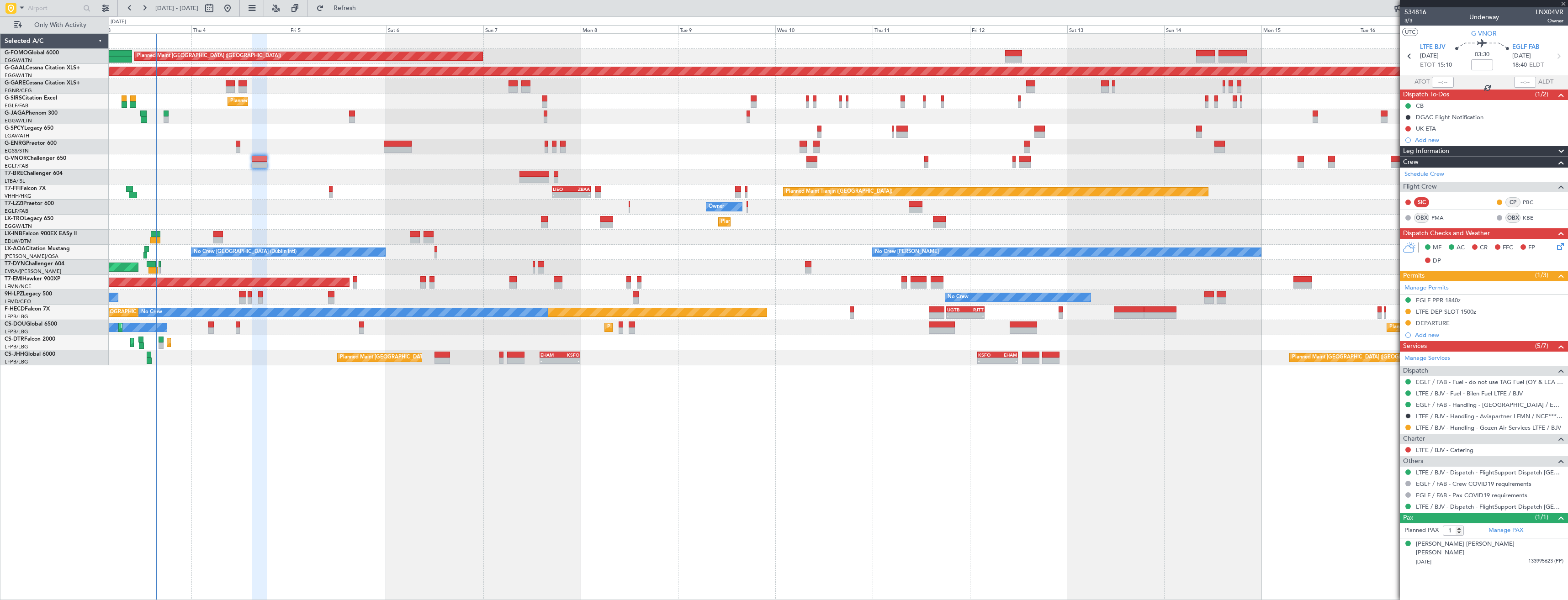
type input "0"
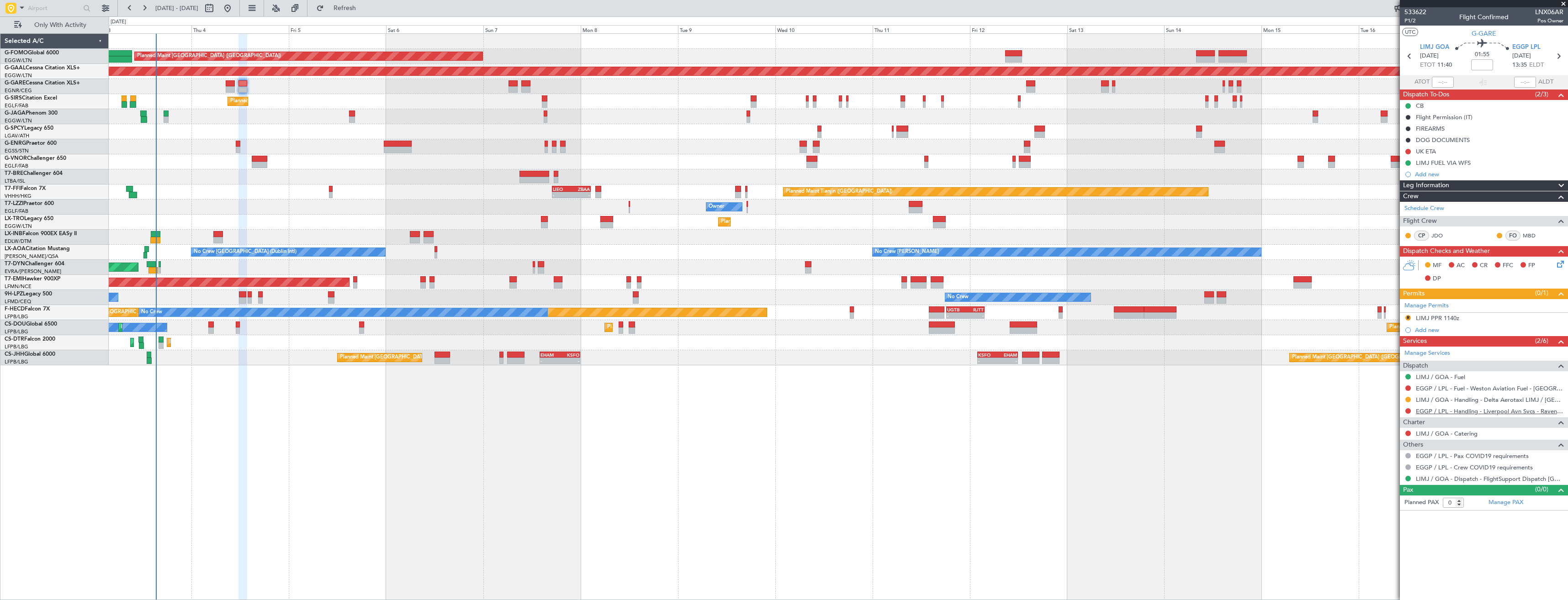
click at [1451, 411] on link "EGGP / LPL - Handling - Liverpool Avn Svcs - Ravenair EGGP LPL" at bounding box center [1489, 411] width 147 height 7
click at [353, 7] on button "Refresh" at bounding box center [339, 8] width 55 height 15
click at [1408, 390] on button at bounding box center [1407, 387] width 5 height 5
click at [1376, 399] on span "Not Required" at bounding box center [1386, 401] width 36 height 9
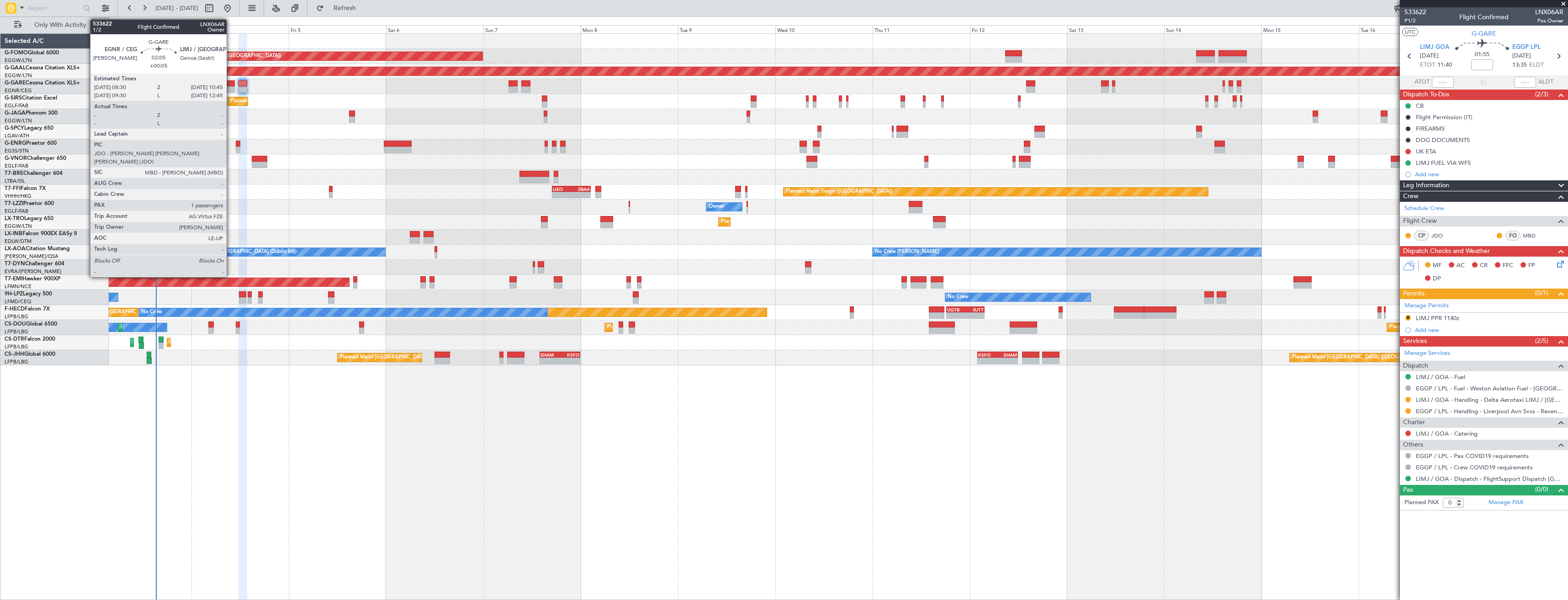
click at [231, 88] on div at bounding box center [230, 89] width 9 height 7
type input "+00:05"
type input "1"
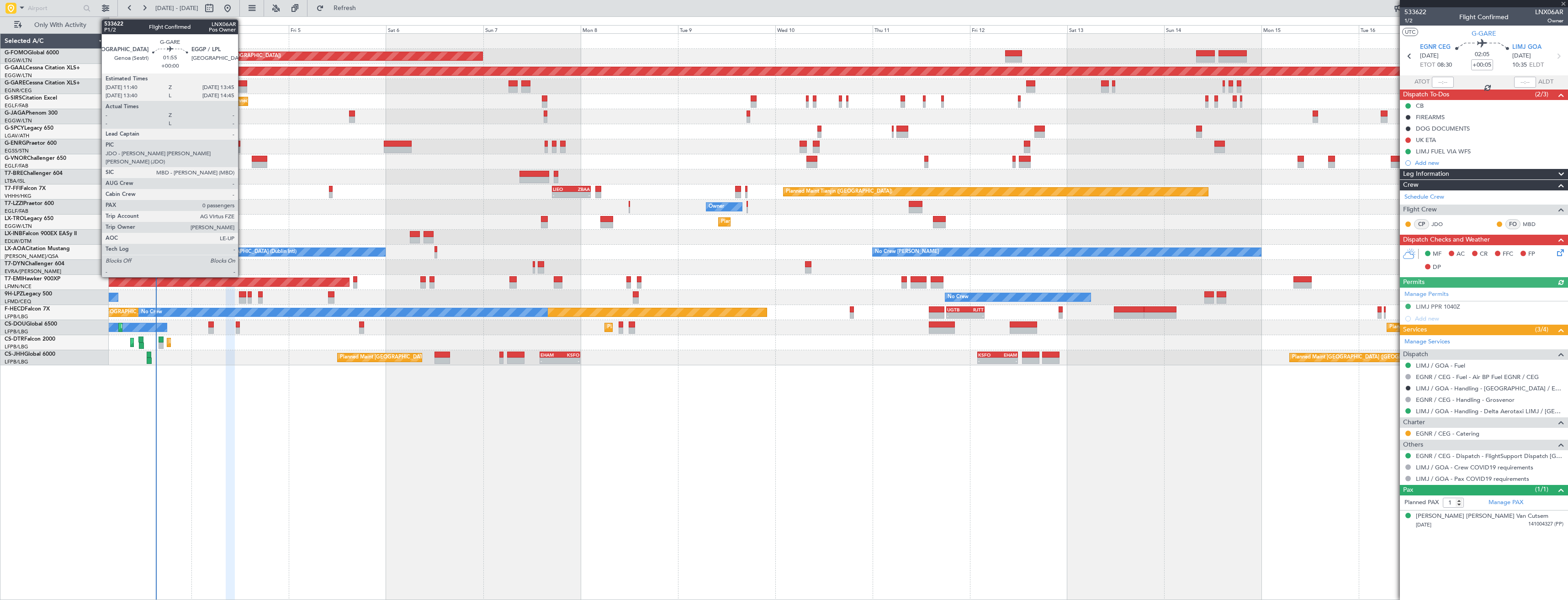
click at [242, 87] on div at bounding box center [243, 89] width 9 height 7
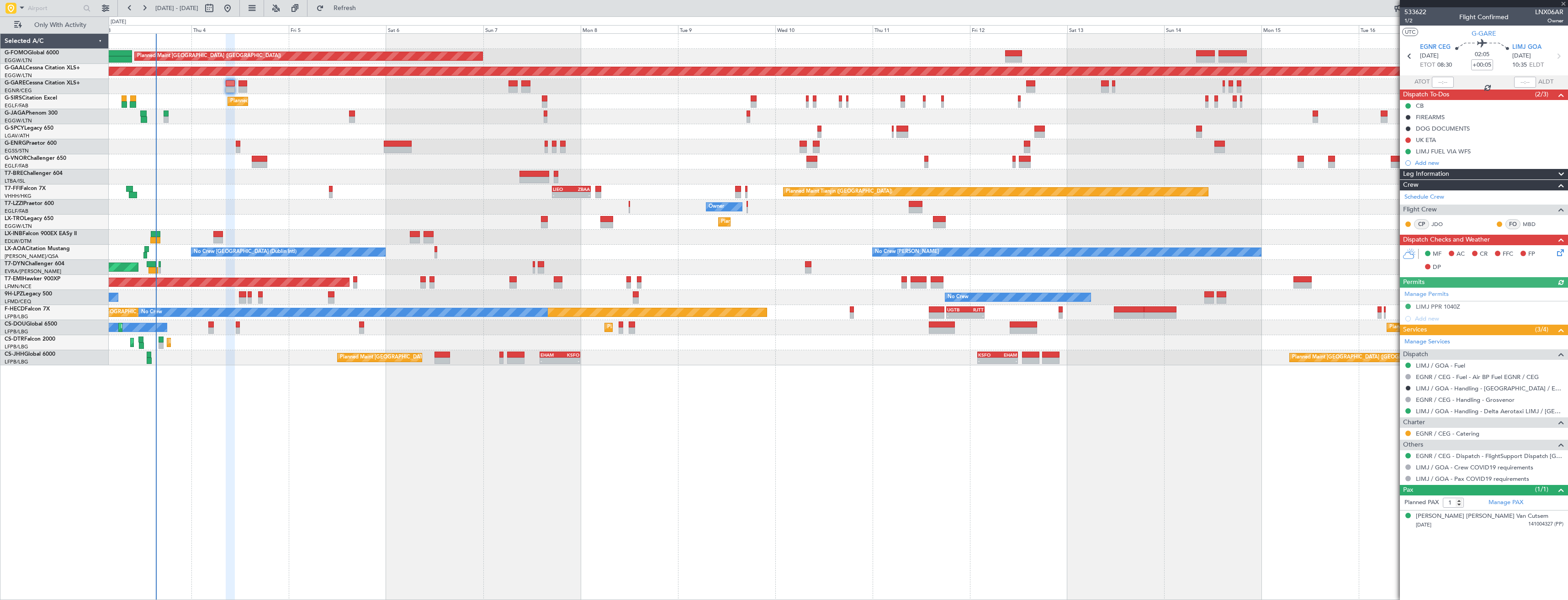
type input "0"
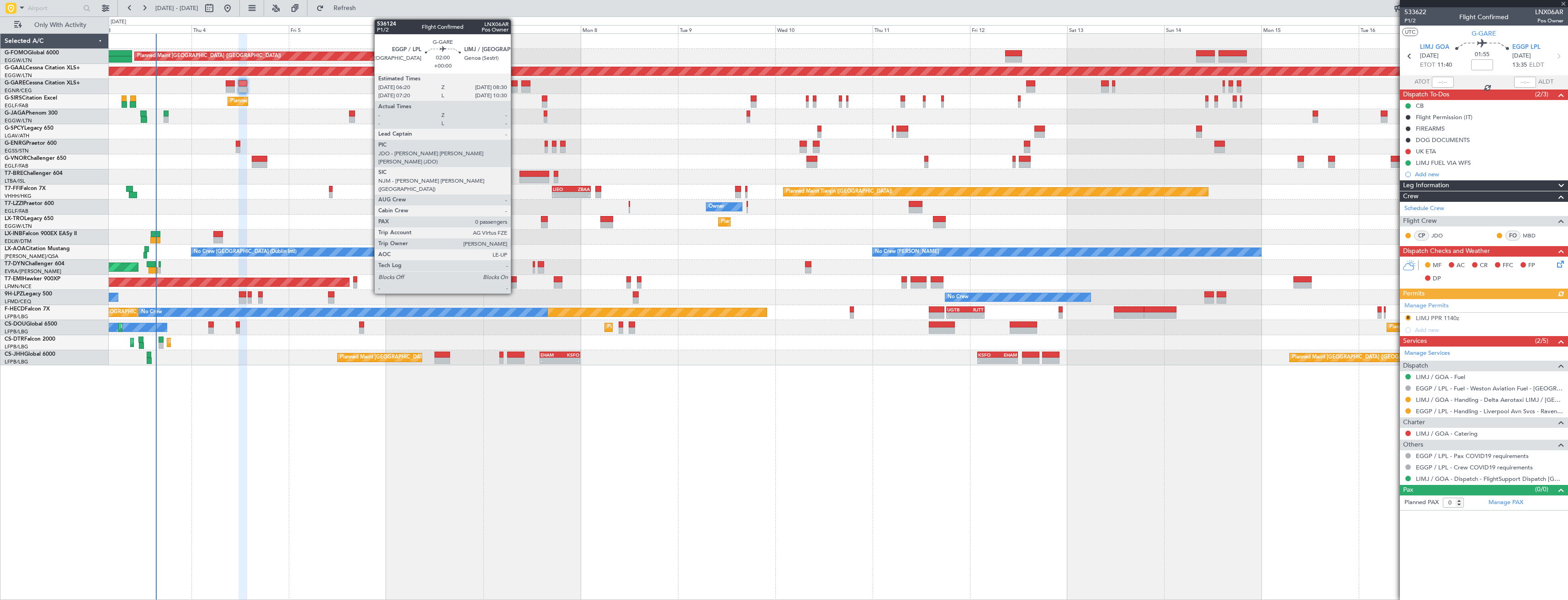
click at [515, 88] on div at bounding box center [513, 89] width 9 height 7
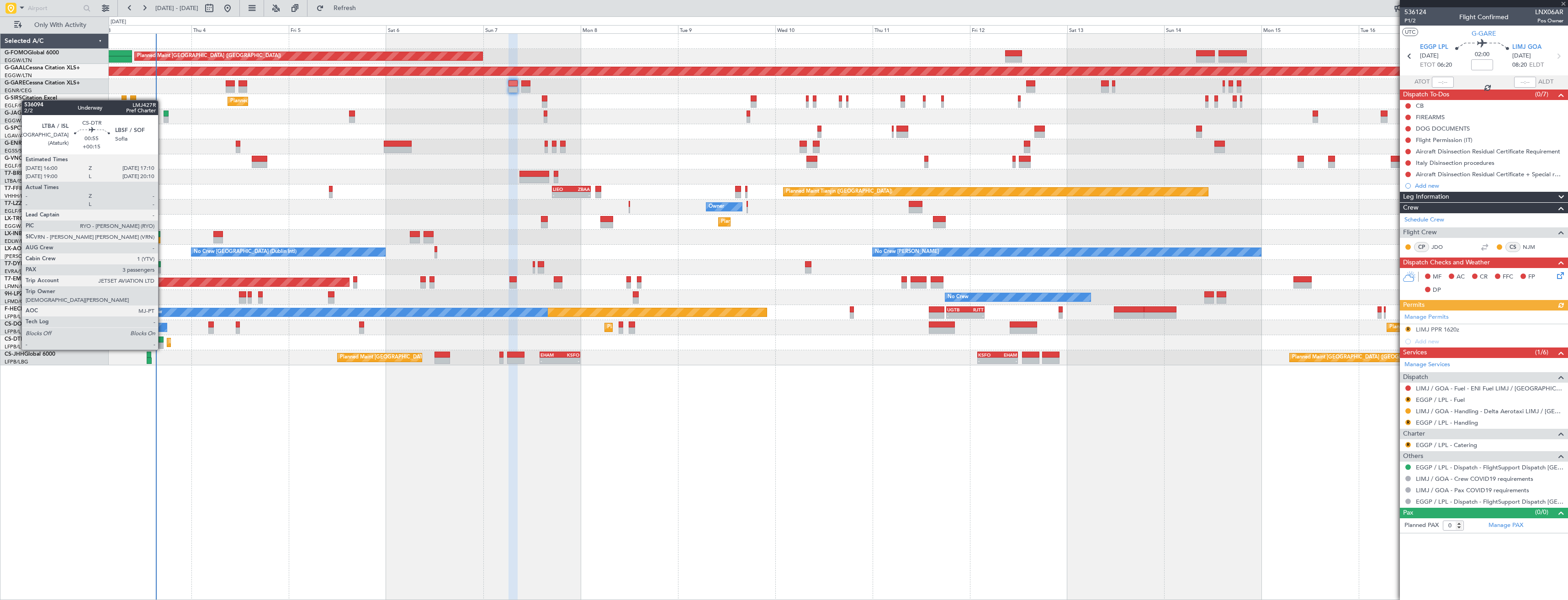
click at [162, 341] on div at bounding box center [161, 340] width 5 height 7
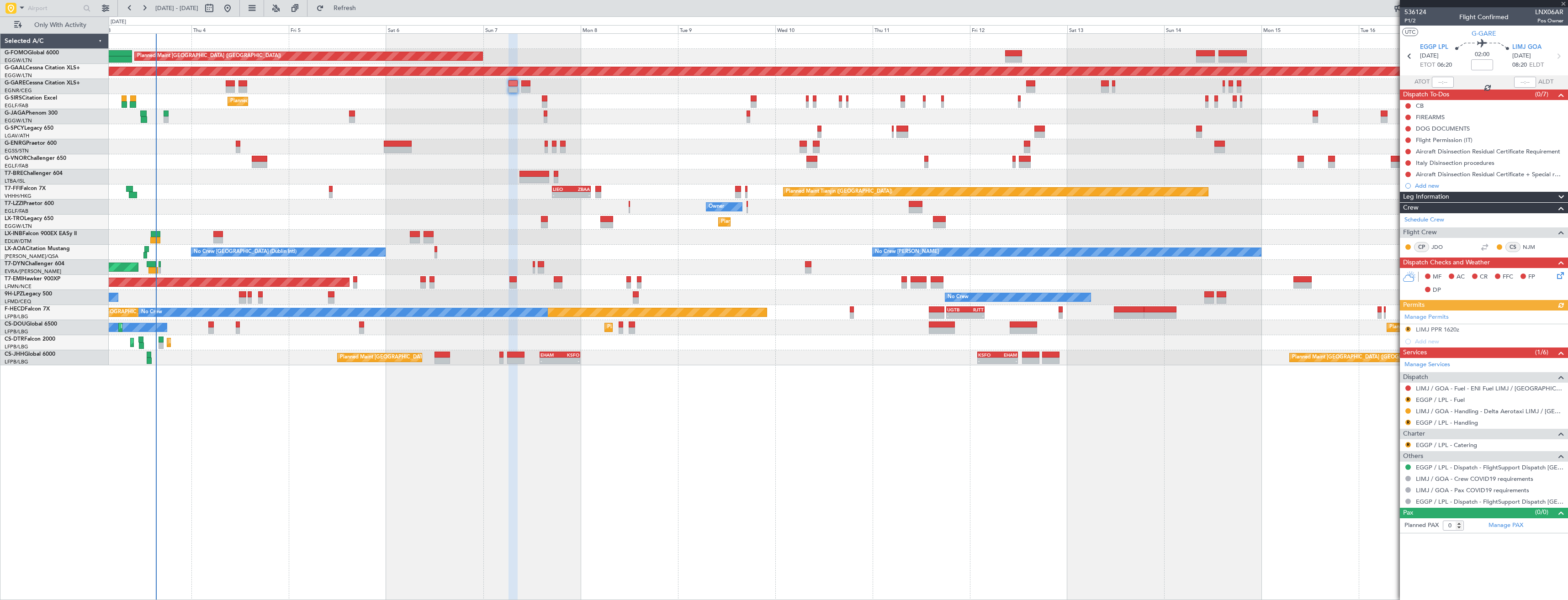
type input "+00:15"
type input "3"
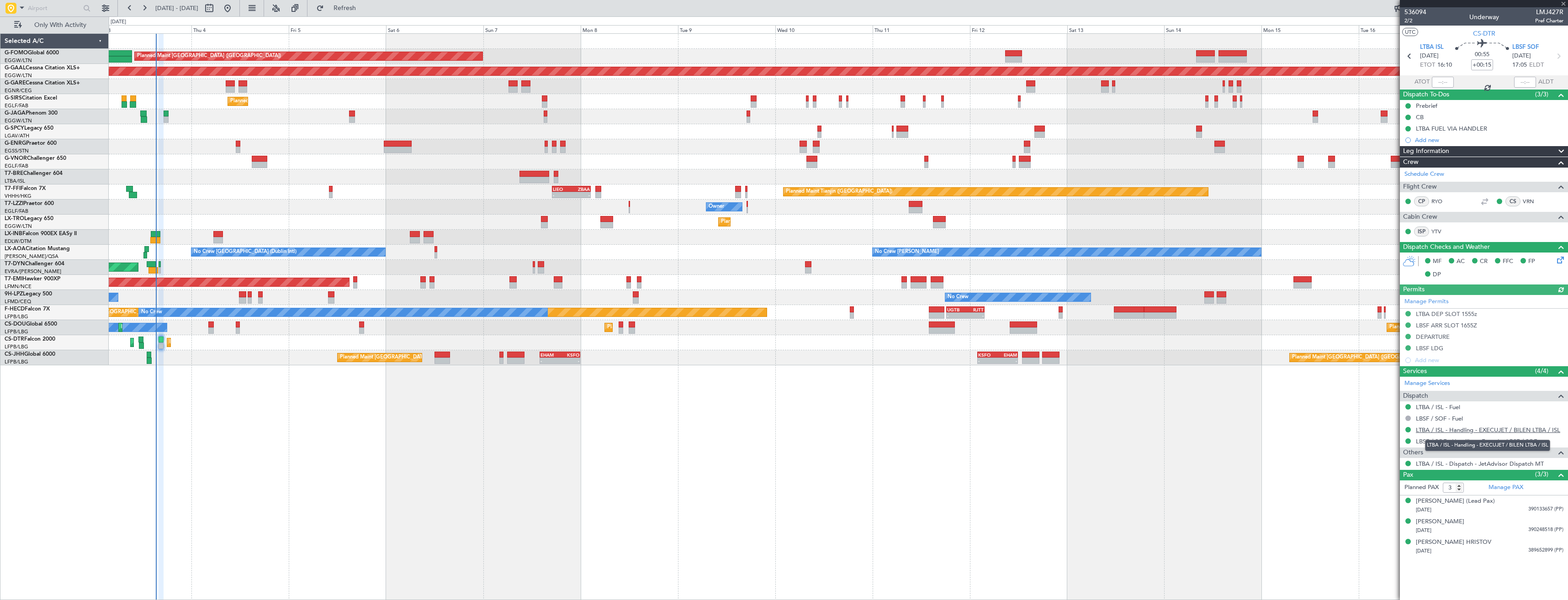
click at [1475, 428] on link "LTBA / ISL - Handling - EXECUJET / BILEN LTBA / ISL" at bounding box center [1488, 430] width 144 height 7
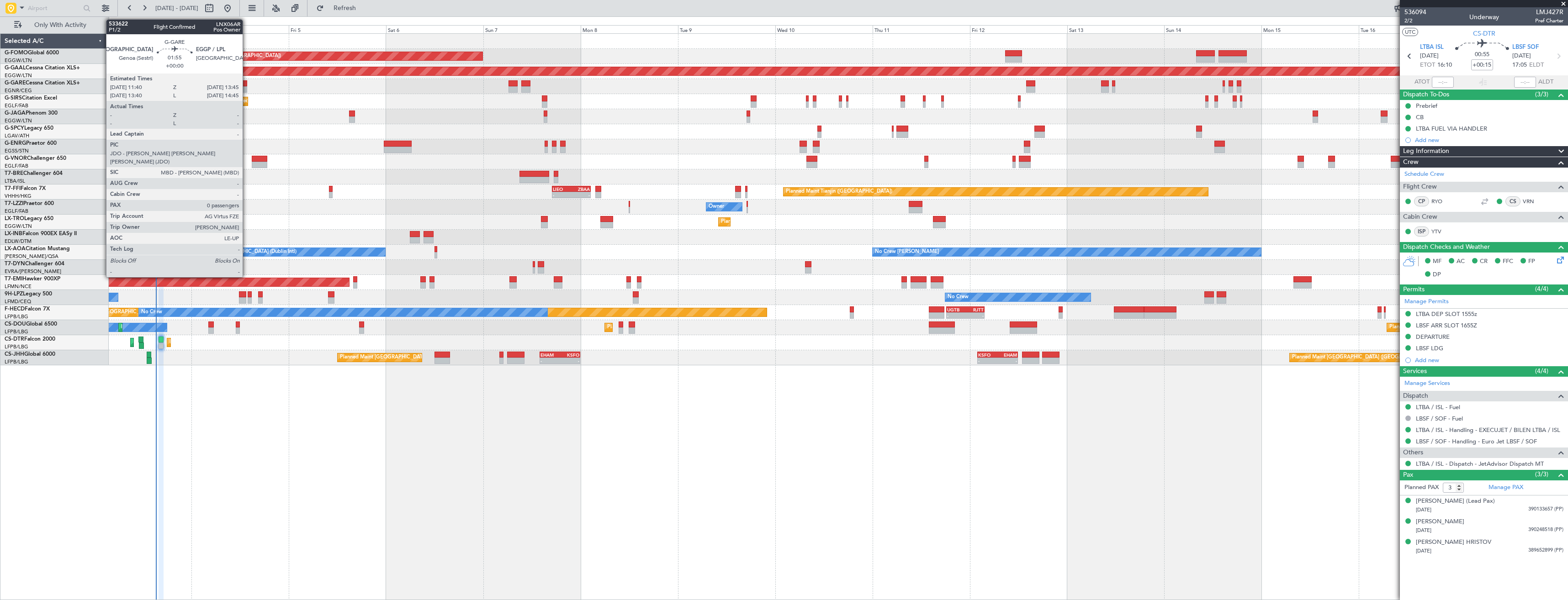
click at [247, 88] on div at bounding box center [243, 89] width 9 height 7
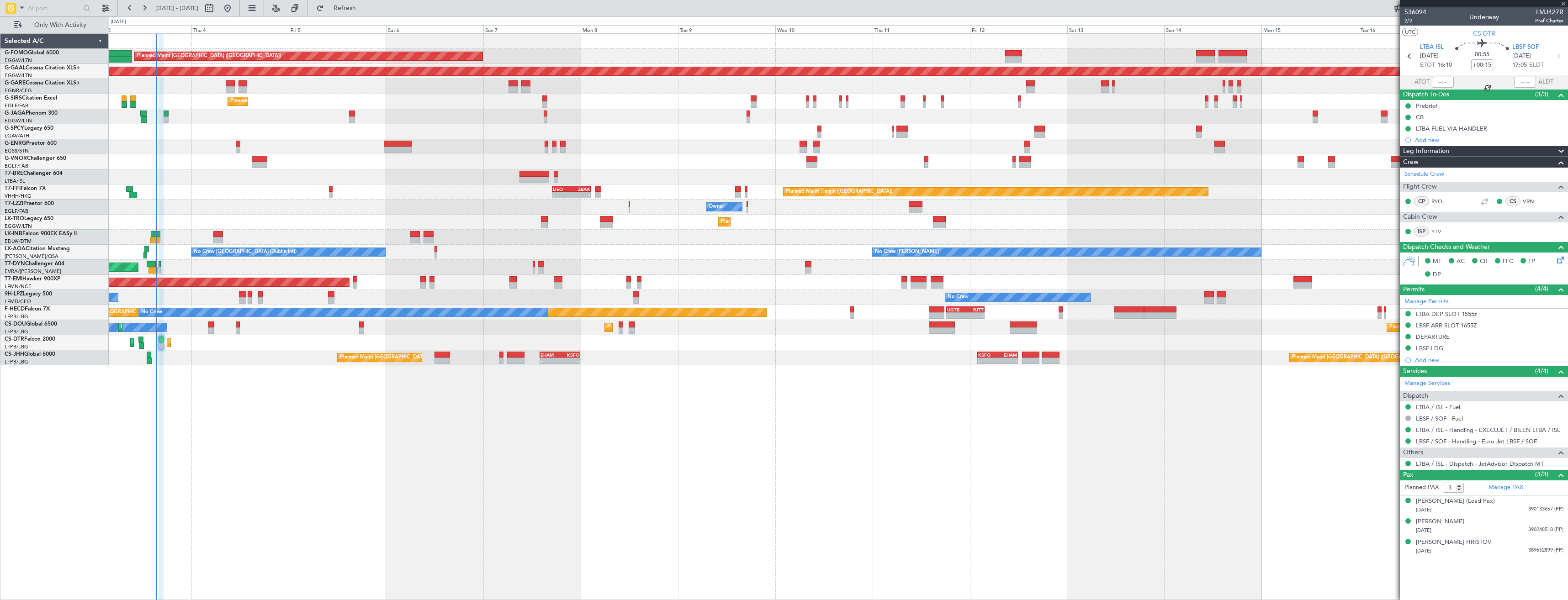
type input "0"
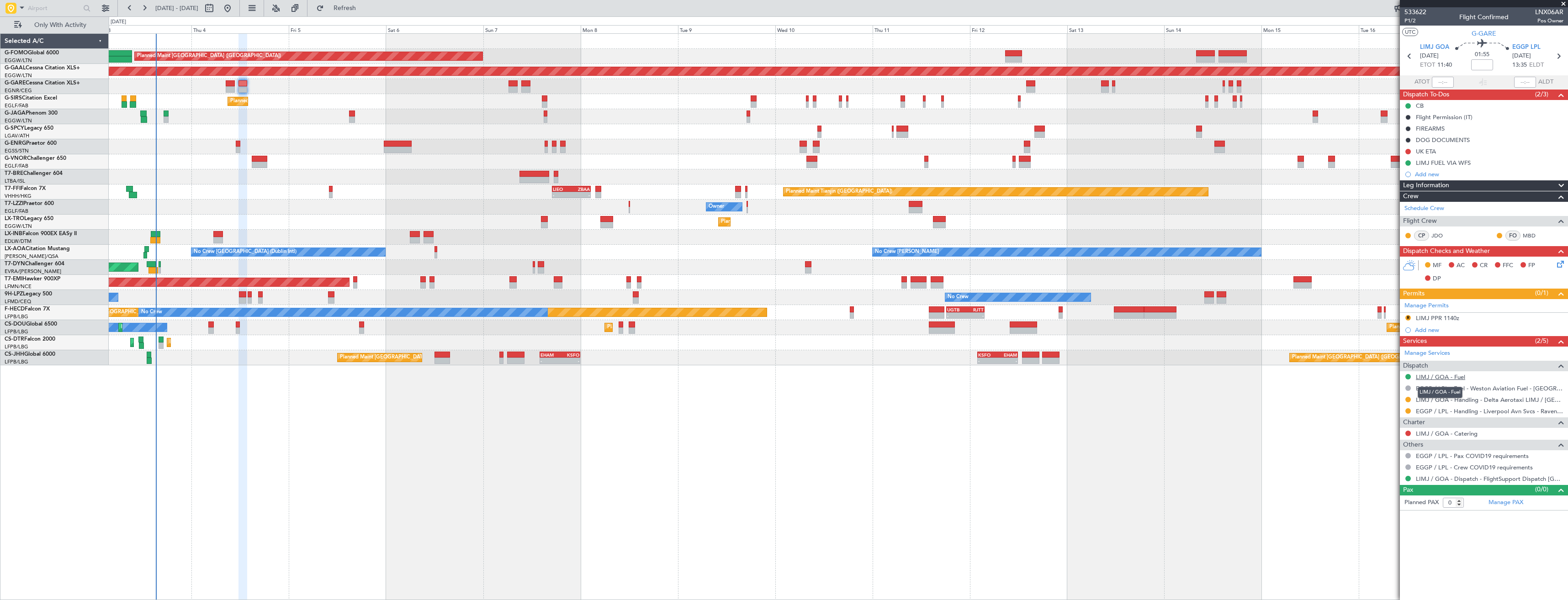
click at [1456, 377] on link "LIMJ / GOA - Fuel" at bounding box center [1440, 377] width 49 height 7
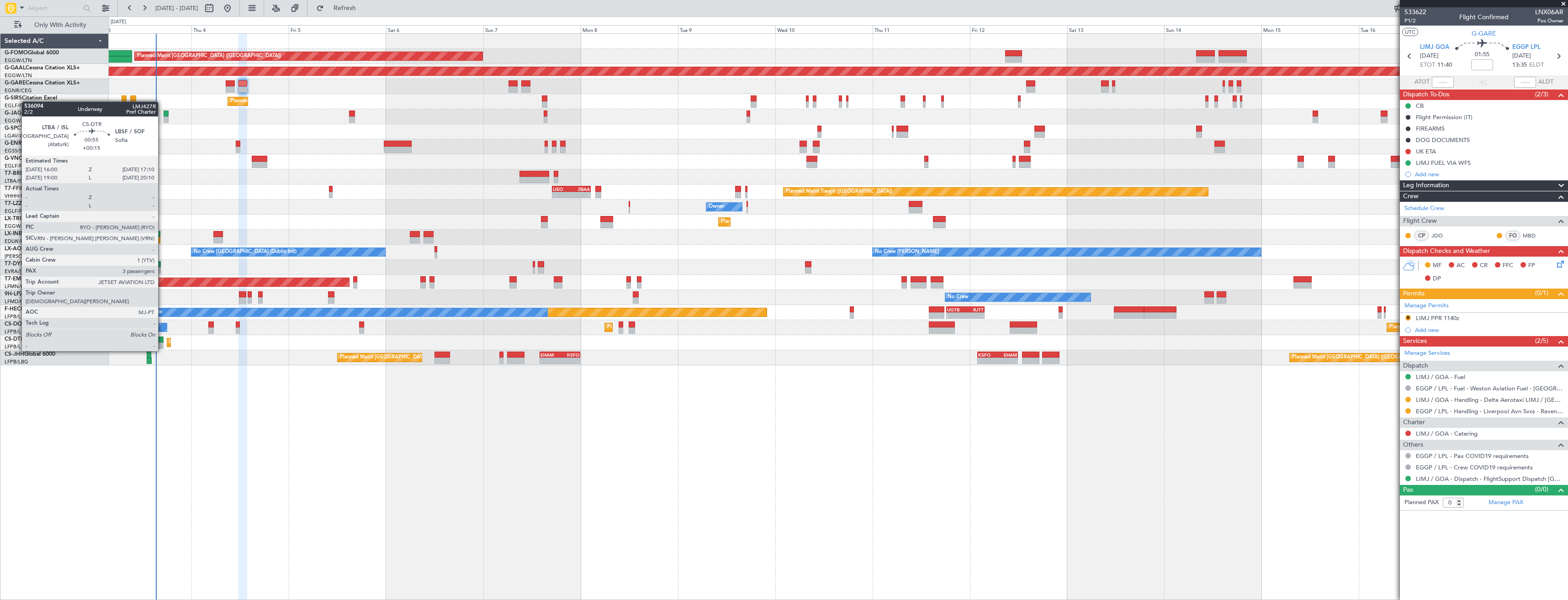
click at [162, 342] on div at bounding box center [161, 340] width 5 height 7
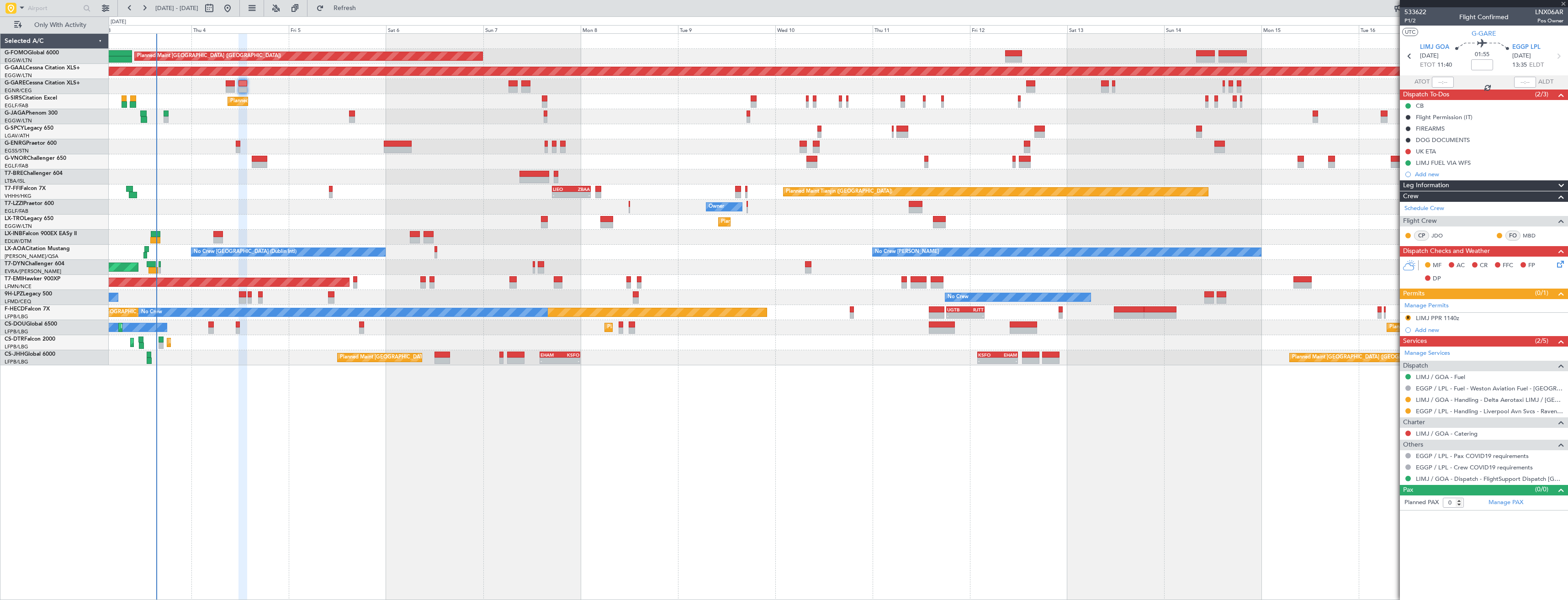
type input "+00:15"
type input "3"
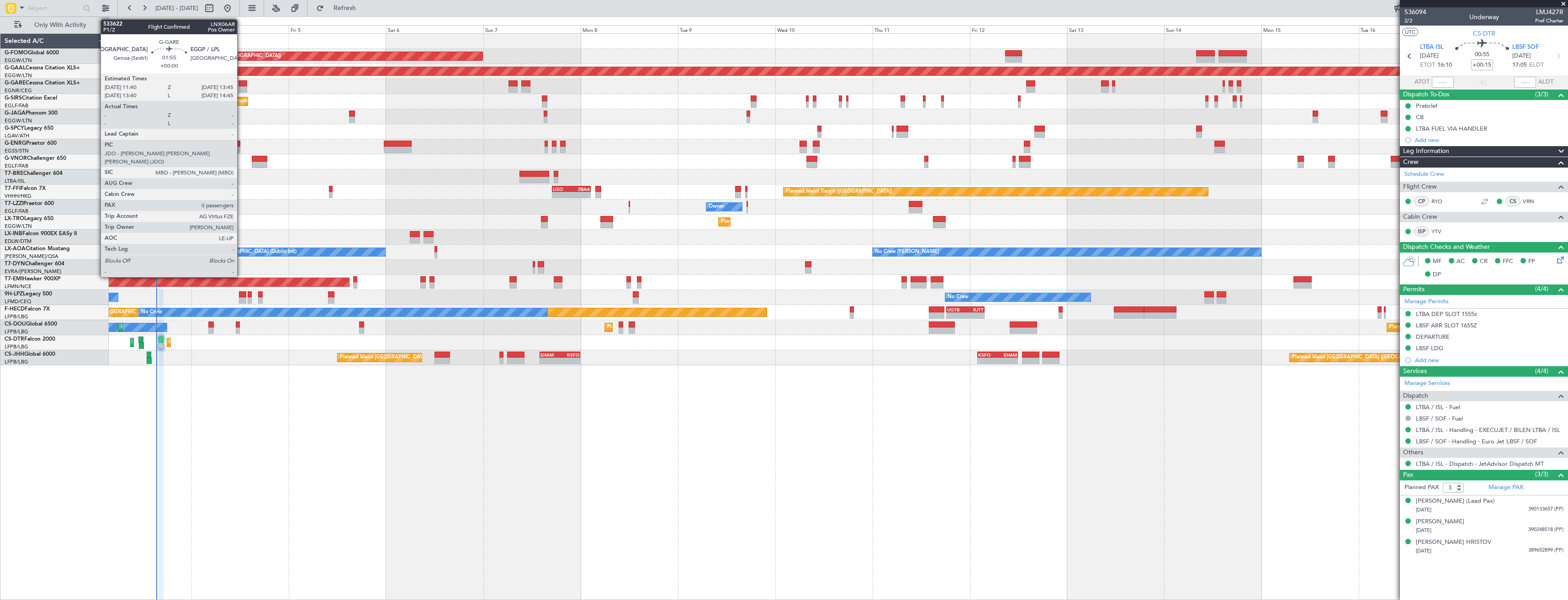
click at [241, 87] on div at bounding box center [243, 89] width 9 height 7
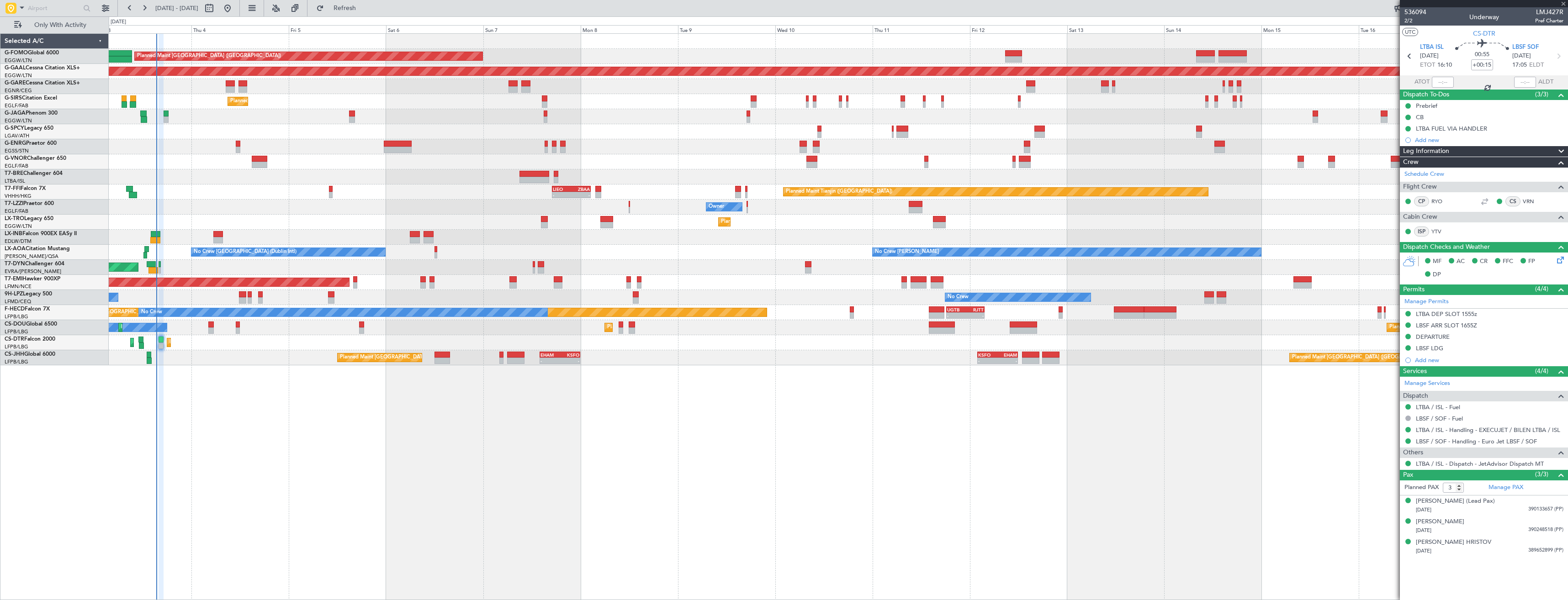
type input "0"
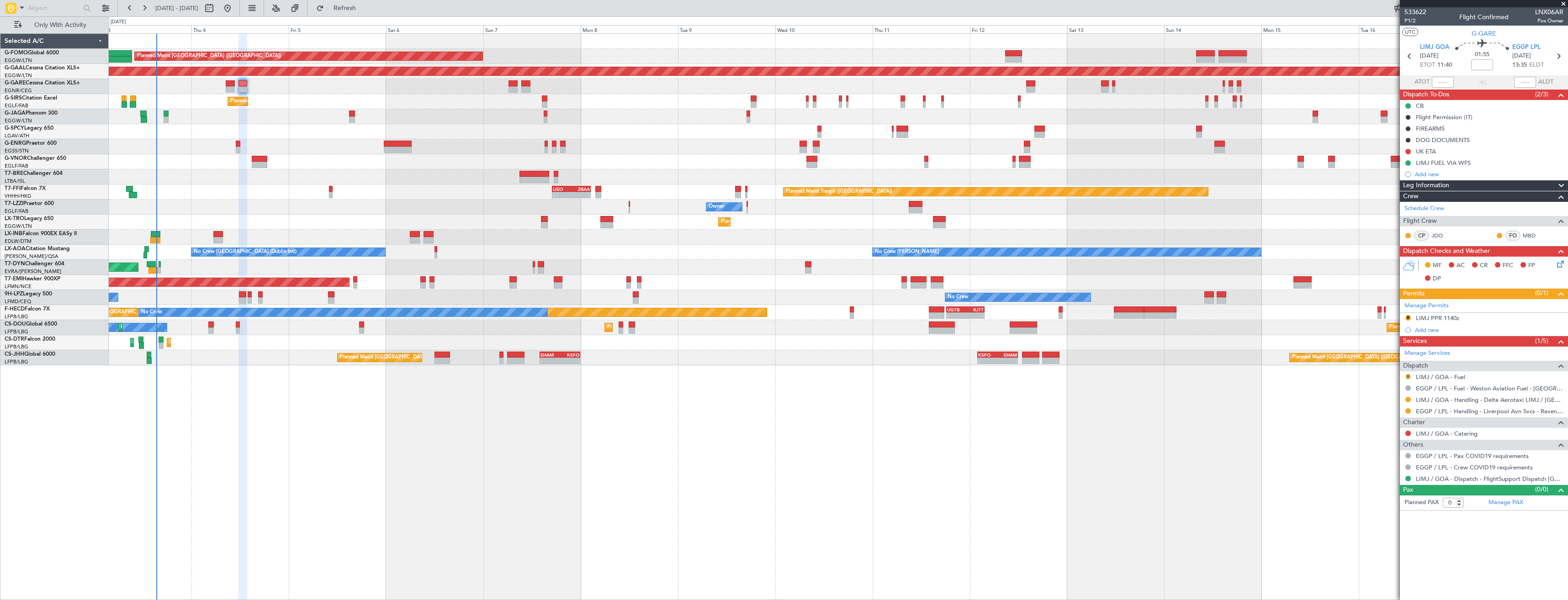
click at [1408, 375] on button "R" at bounding box center [1407, 376] width 5 height 5
click at [1382, 430] on span "Requested" at bounding box center [1382, 430] width 29 height 9
click at [1410, 55] on icon at bounding box center [1410, 57] width 12 height 12
type input "+00:05"
type input "1"
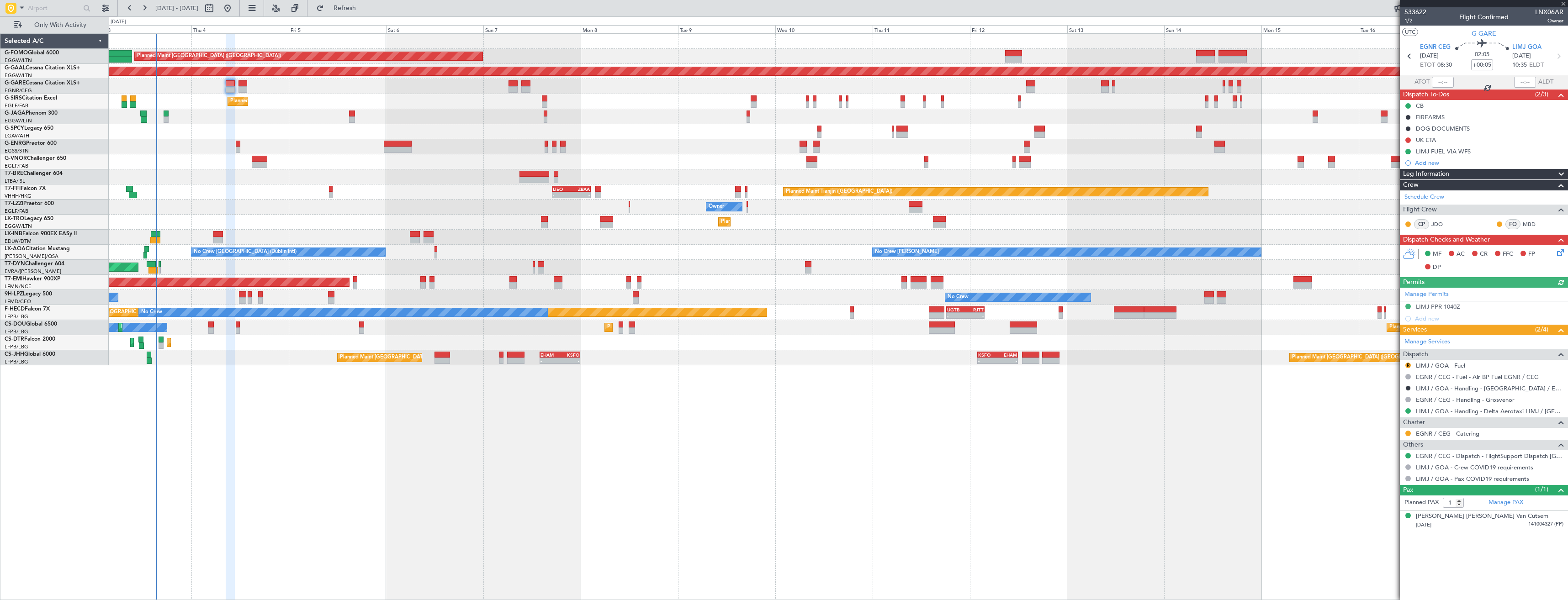
drag, startPoint x: 1406, startPoint y: 365, endPoint x: 1395, endPoint y: 388, distance: 25.5
click at [1406, 365] on button "R" at bounding box center [1407, 365] width 5 height 5
click at [1375, 413] on li "Requested" at bounding box center [1408, 419] width 106 height 13
